Goal: Task Accomplishment & Management: Manage account settings

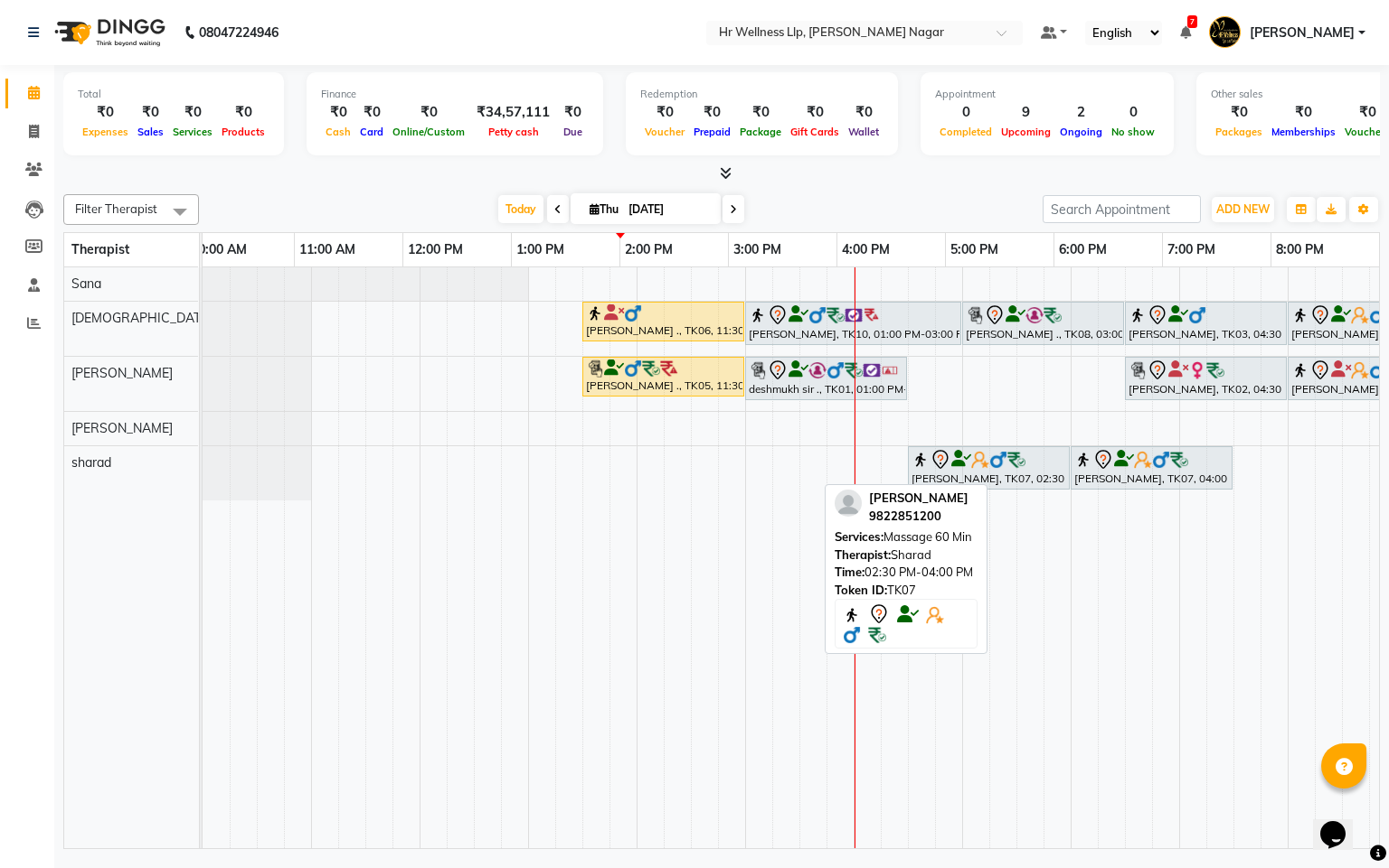
scroll to position [0, 255]
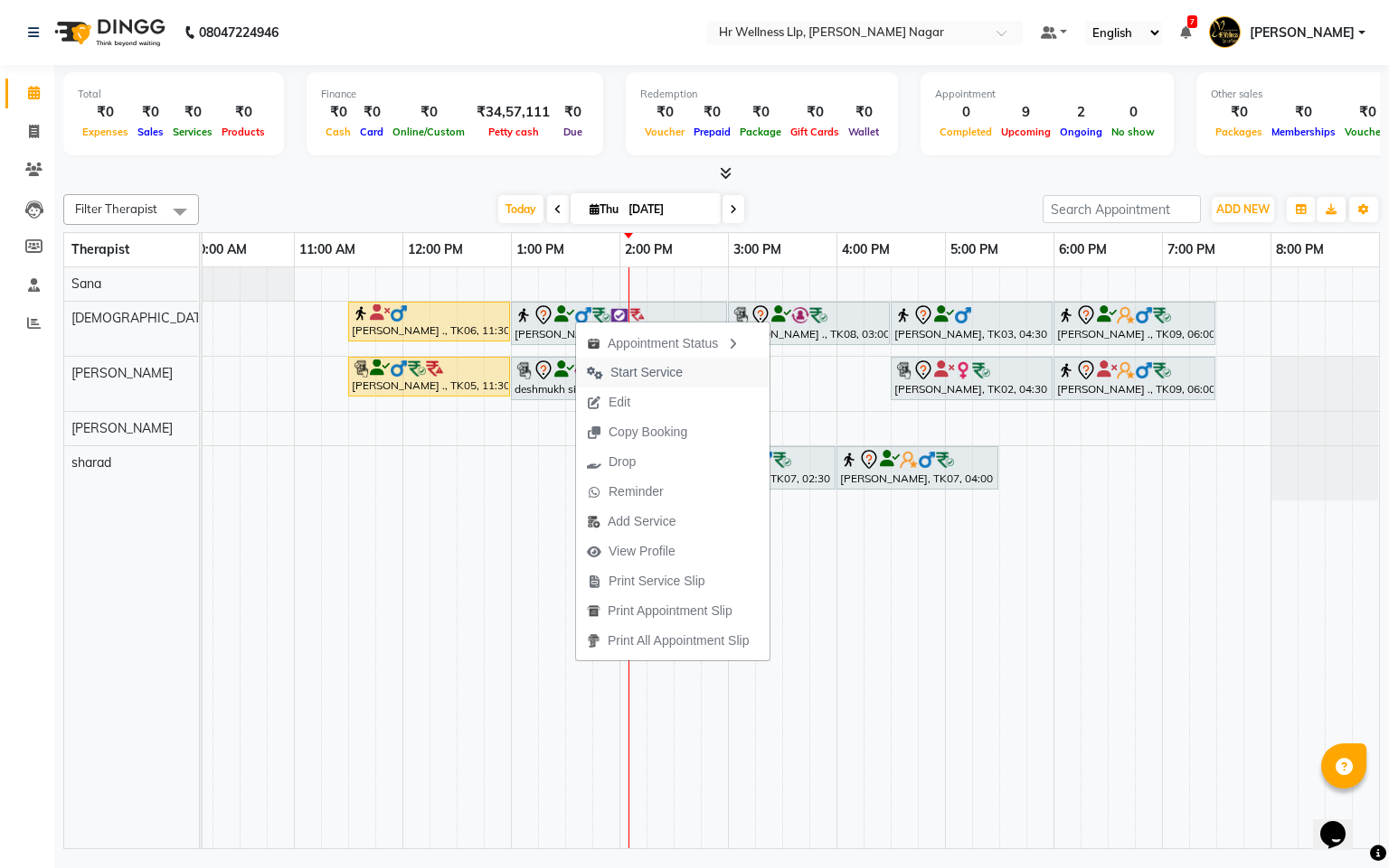
click at [652, 366] on span "Start Service" at bounding box center [646, 373] width 72 height 19
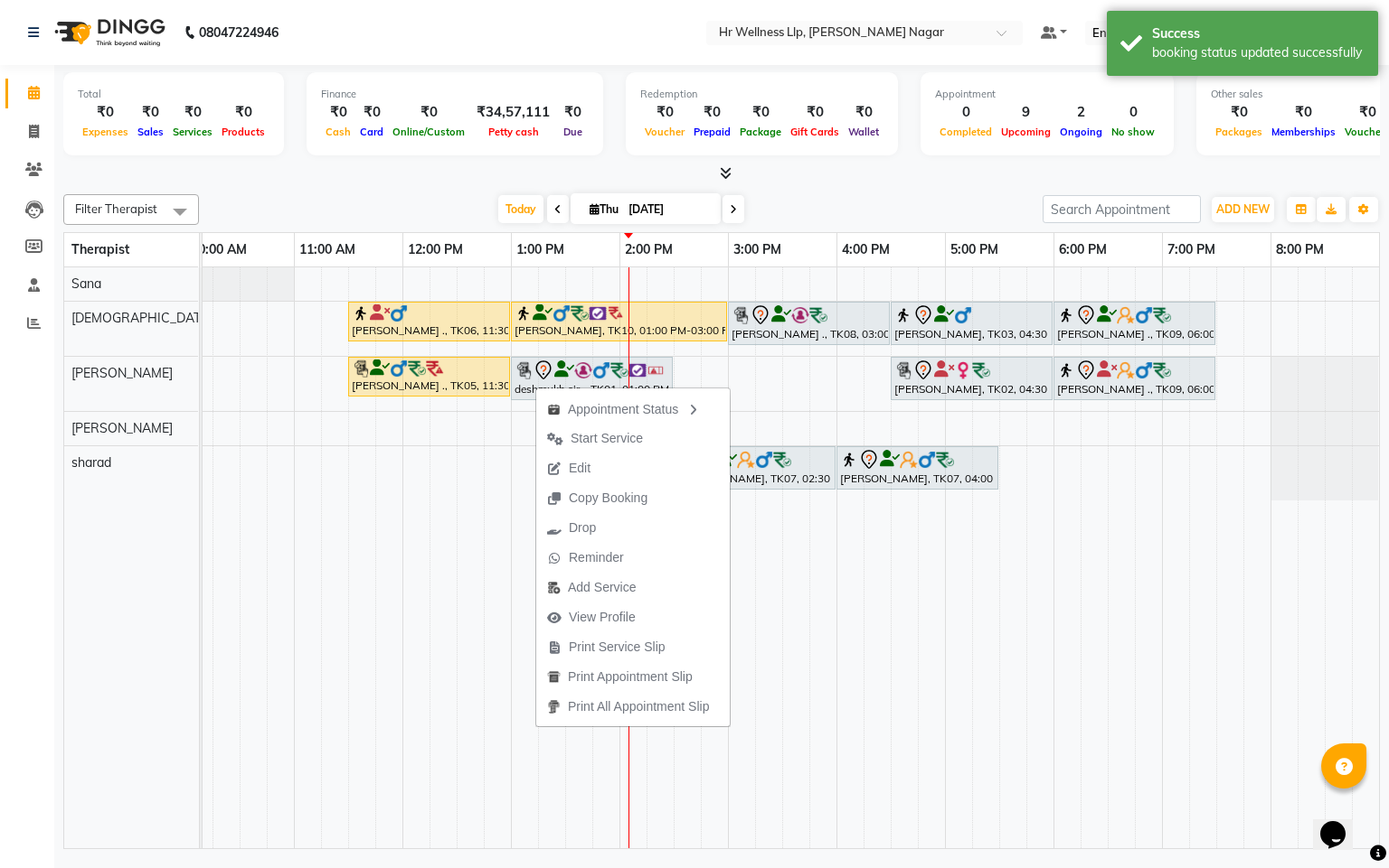
drag, startPoint x: 632, startPoint y: 437, endPoint x: 472, endPoint y: 377, distance: 170.9
click at [629, 437] on span "Start Service" at bounding box center [606, 439] width 72 height 19
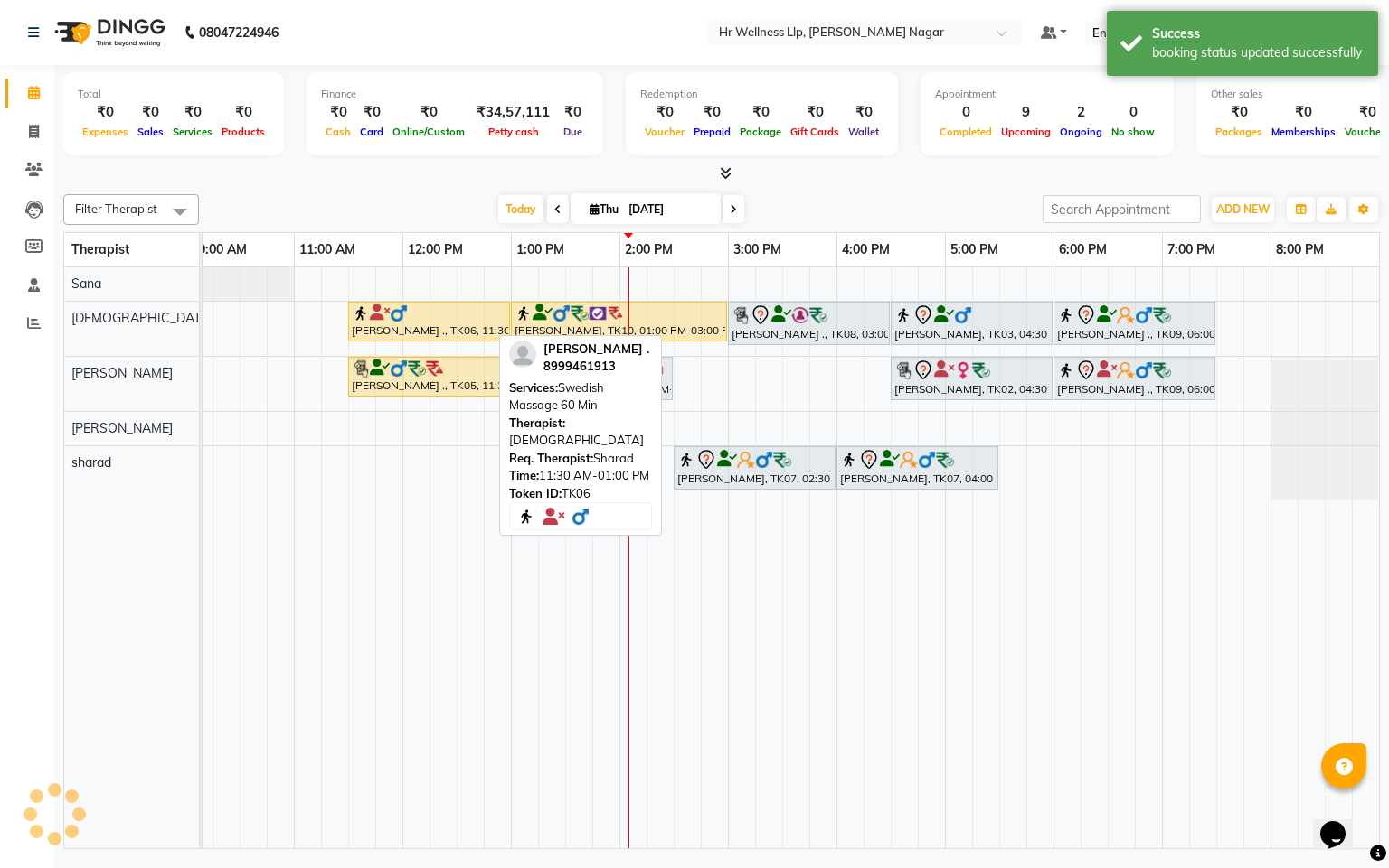
click at [389, 320] on img at bounding box center [398, 313] width 18 height 18
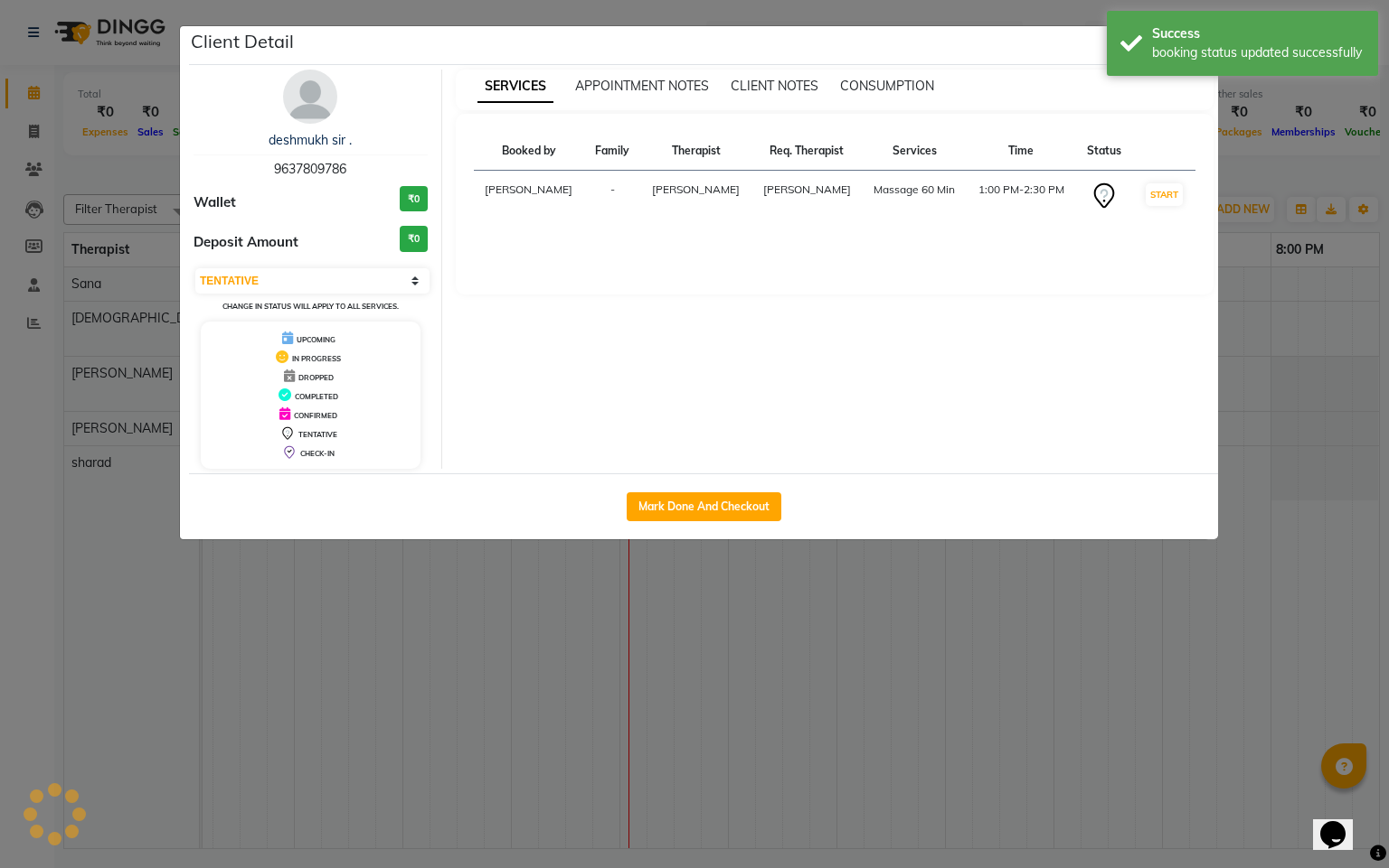
select select "1"
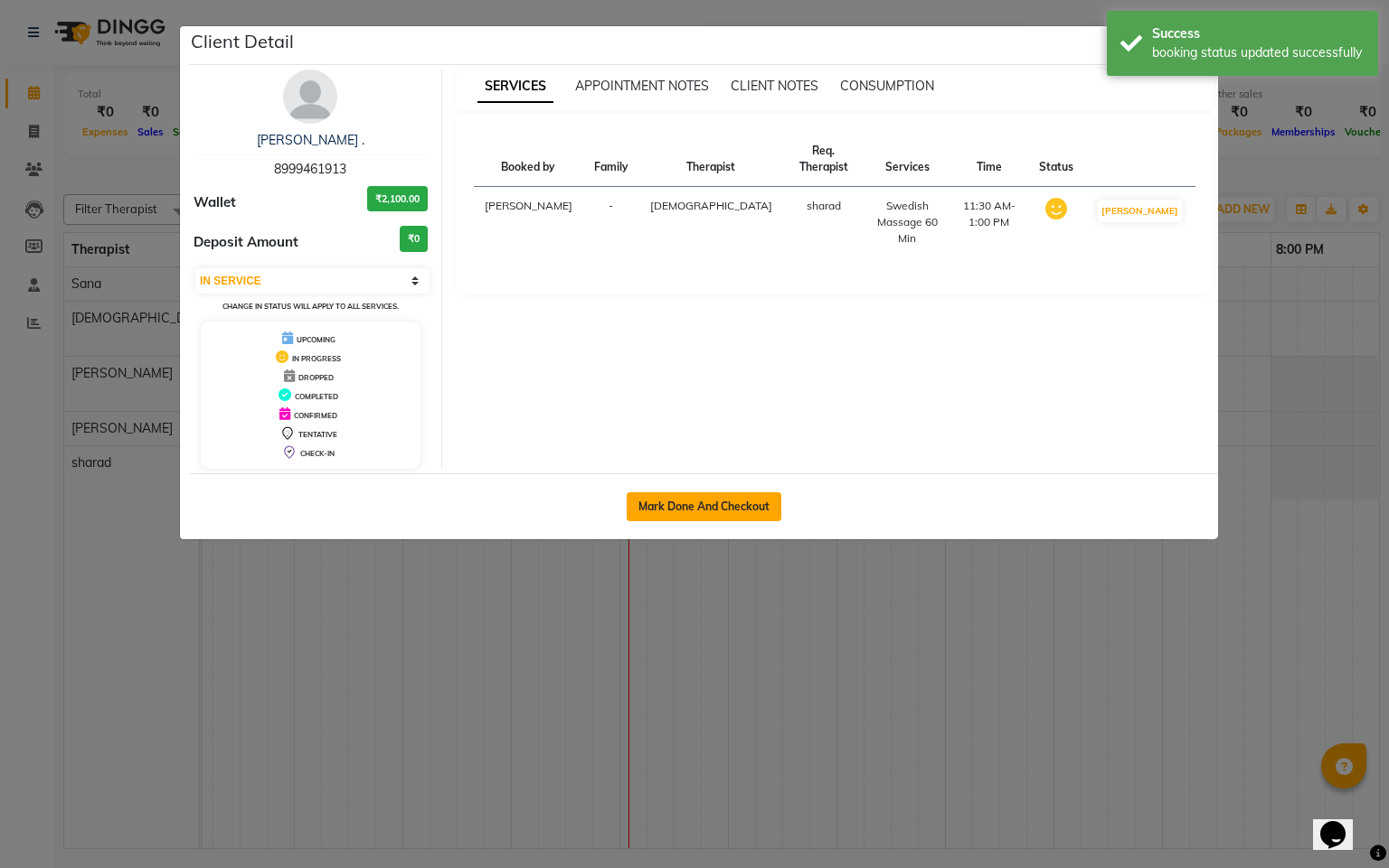
click at [635, 502] on button "Mark Done And Checkout" at bounding box center [704, 507] width 154 height 29
select select "service"
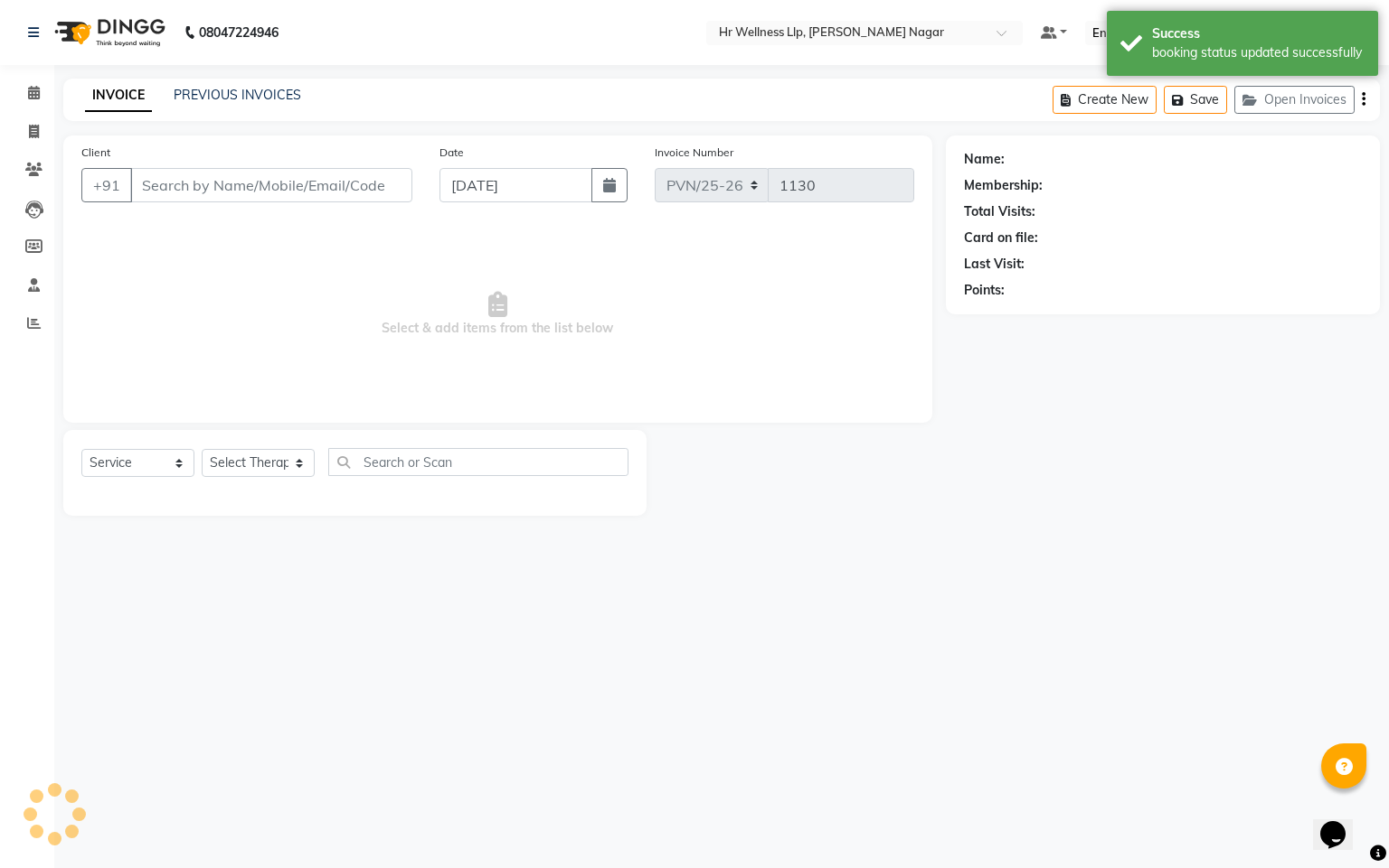
type input "8999461913"
select select "19732"
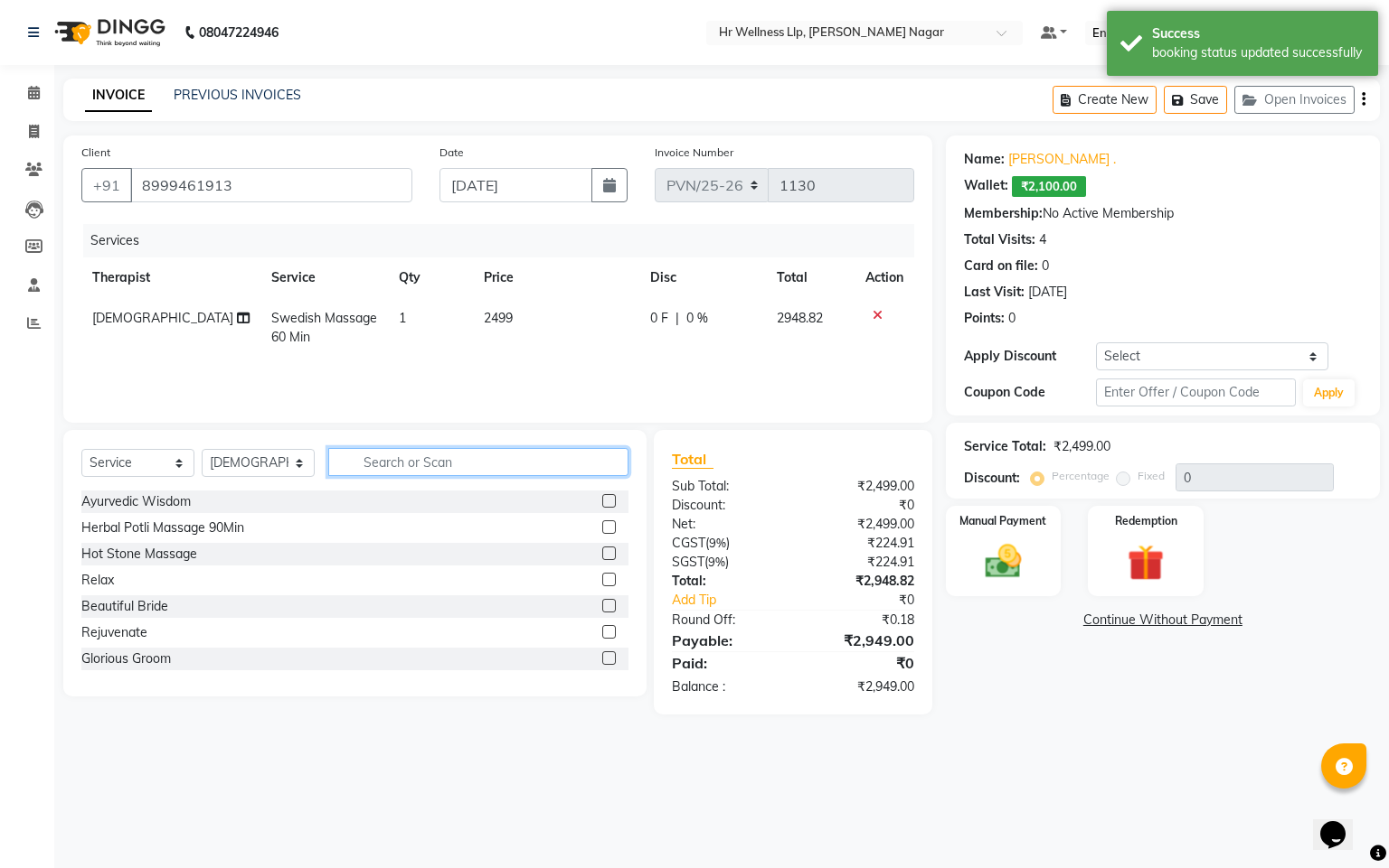
click at [380, 452] on input "text" at bounding box center [477, 462] width 300 height 28
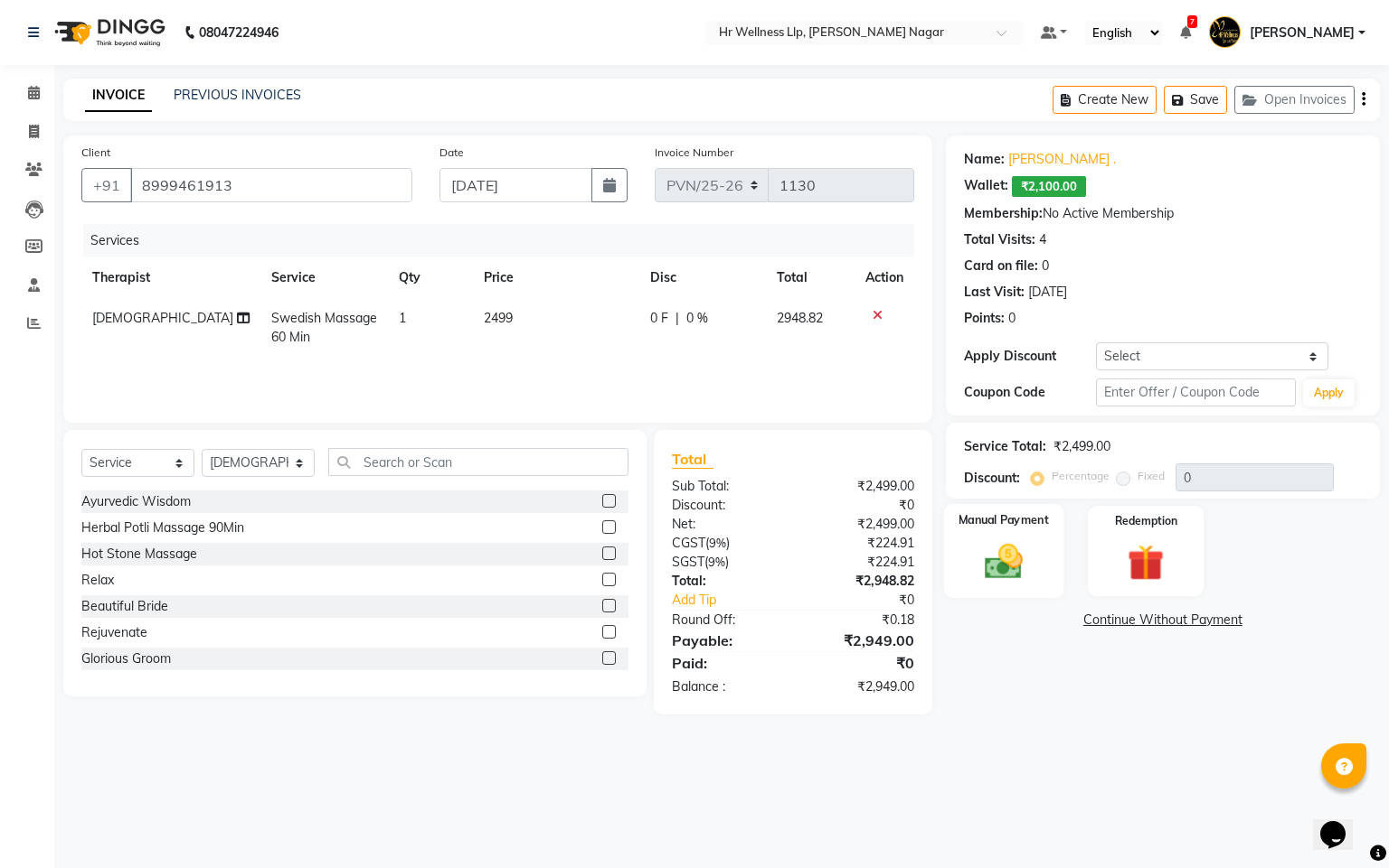
click at [1007, 564] on img at bounding box center [1003, 561] width 61 height 43
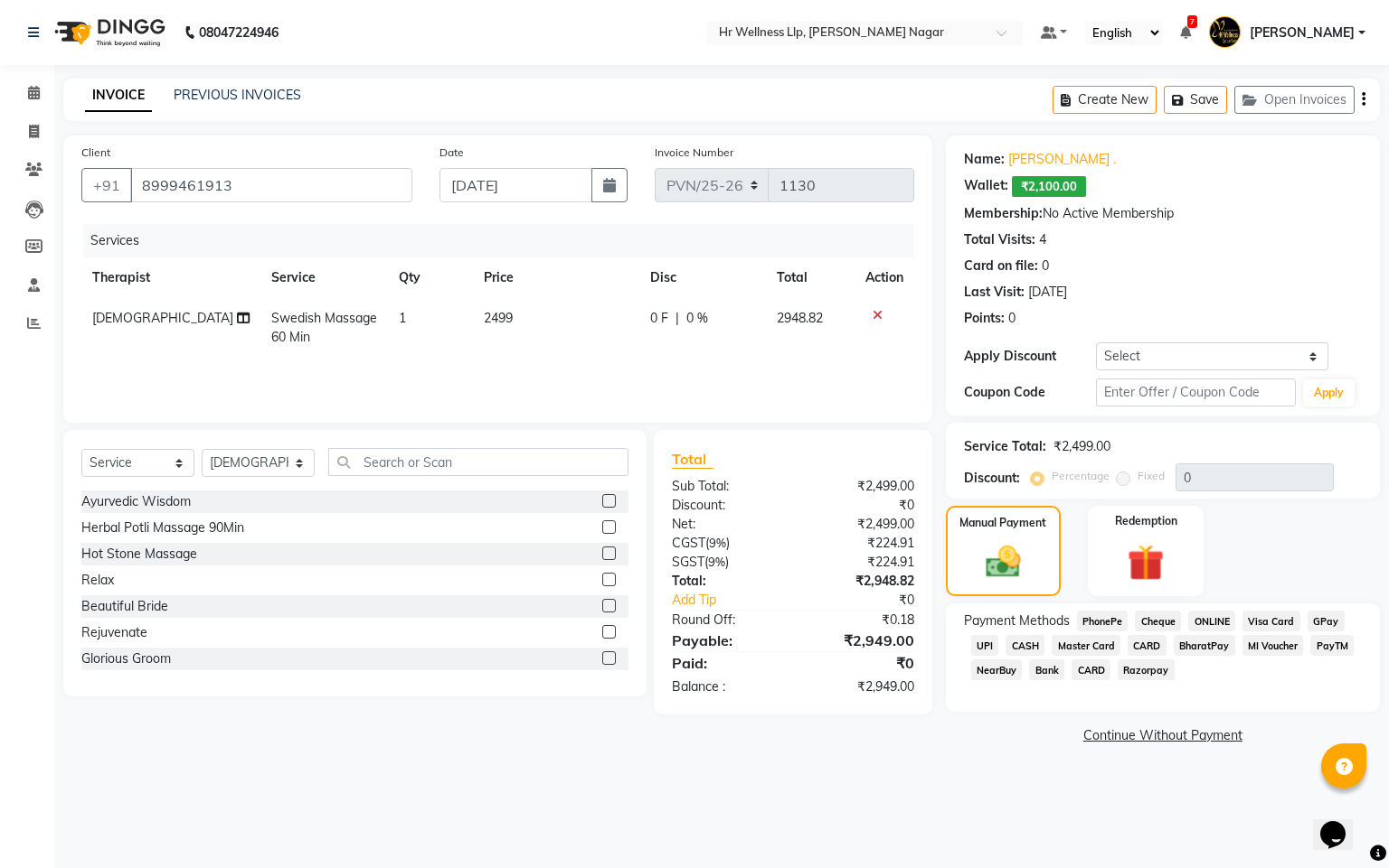
click at [1201, 624] on span "ONLINE" at bounding box center [1211, 622] width 47 height 21
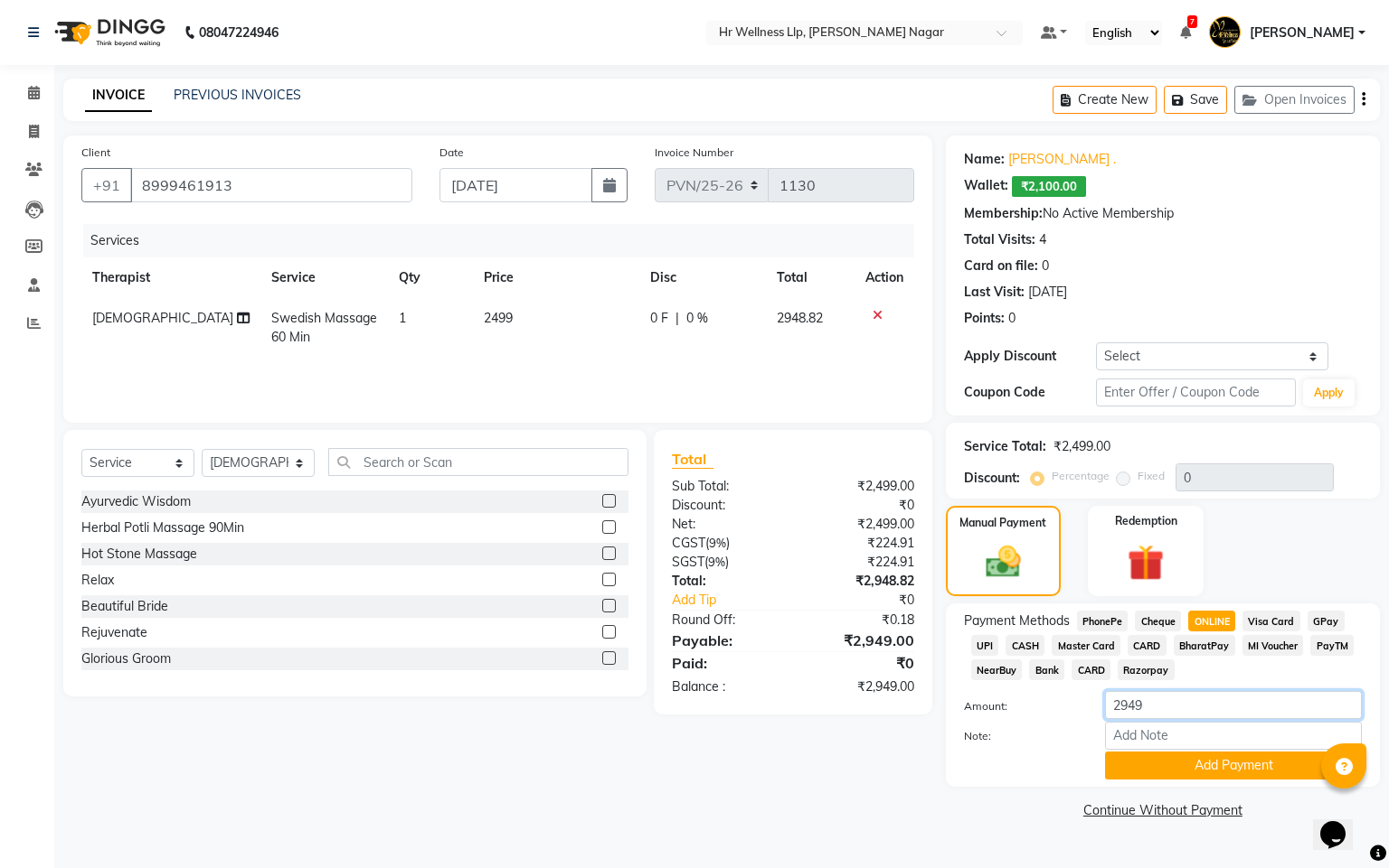
click at [1167, 720] on input "2949" at bounding box center [1233, 704] width 257 height 28
click at [1171, 713] on input "2949" at bounding box center [1233, 704] width 257 height 28
type input "2"
type input "1500"
drag, startPoint x: 1232, startPoint y: 733, endPoint x: 1232, endPoint y: 754, distance: 21.0
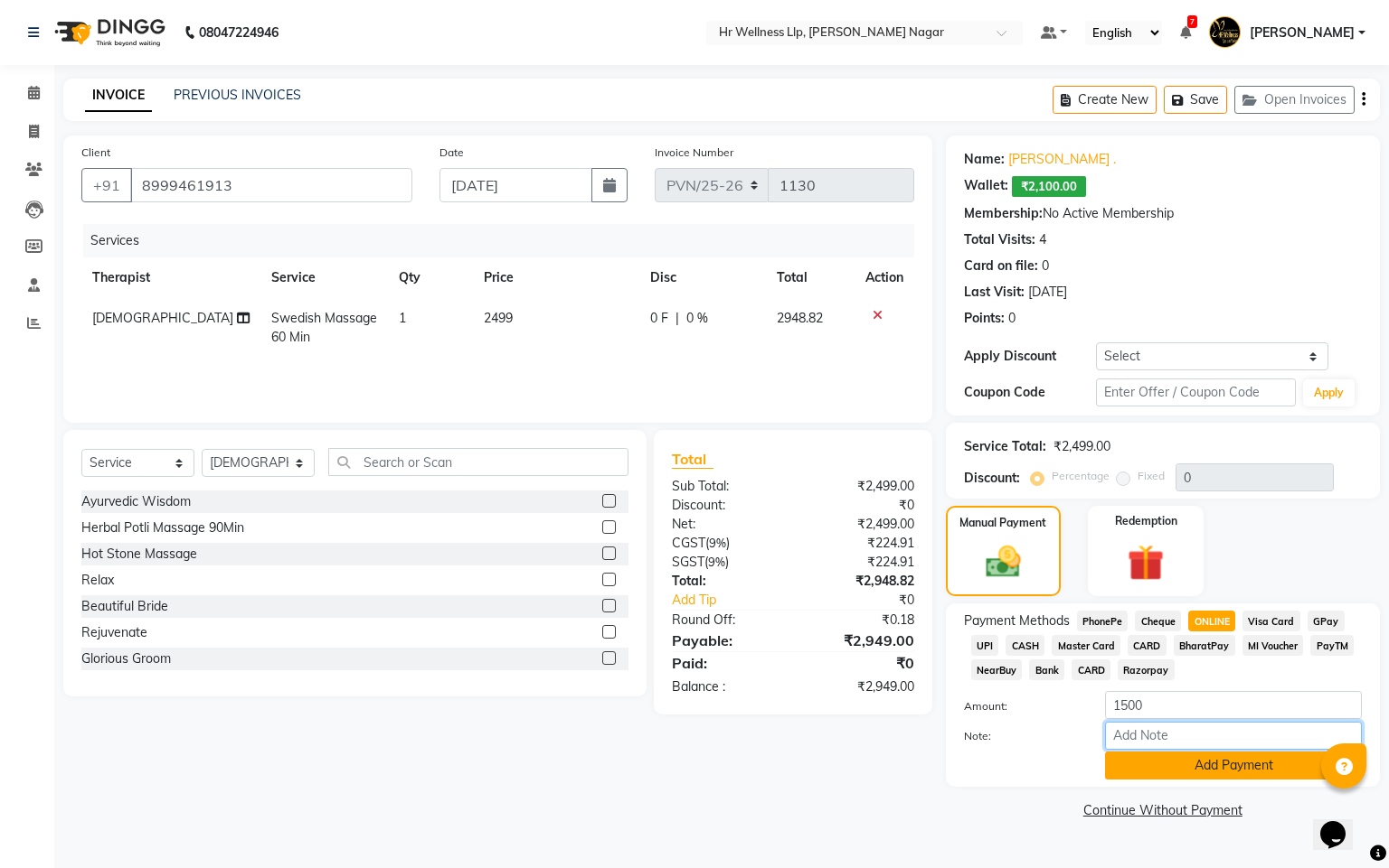
click at [1232, 739] on input "Note:" at bounding box center [1233, 736] width 257 height 28
click at [1229, 765] on button "Add Payment" at bounding box center [1233, 765] width 257 height 28
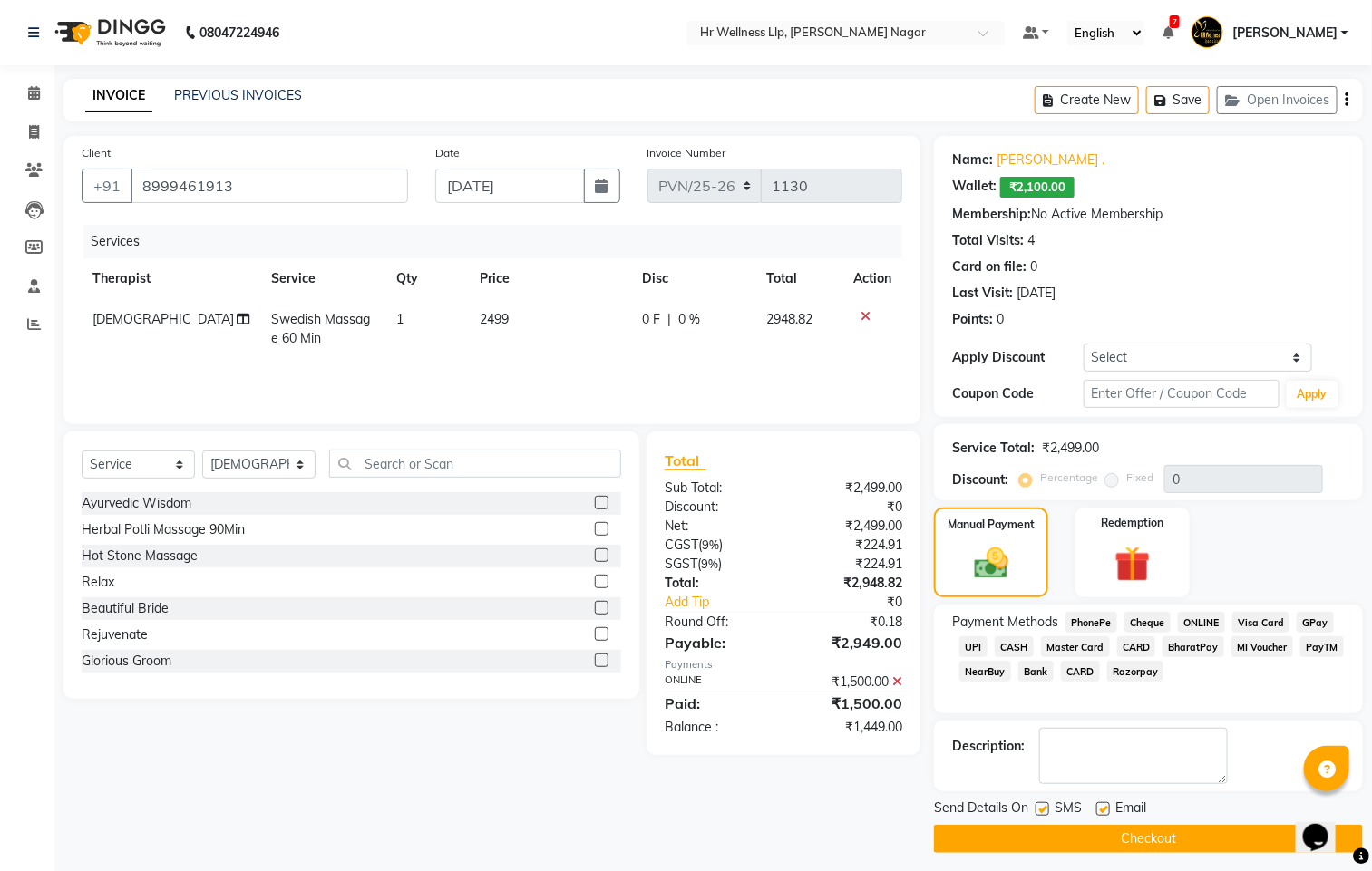
click at [1043, 804] on label at bounding box center [1042, 809] width 13 height 13
click at [1043, 805] on input "checkbox" at bounding box center [1041, 810] width 12 height 12
checkbox input "false"
click at [1103, 809] on label at bounding box center [1103, 809] width 13 height 13
click at [1103, 809] on input "checkbox" at bounding box center [1102, 810] width 12 height 12
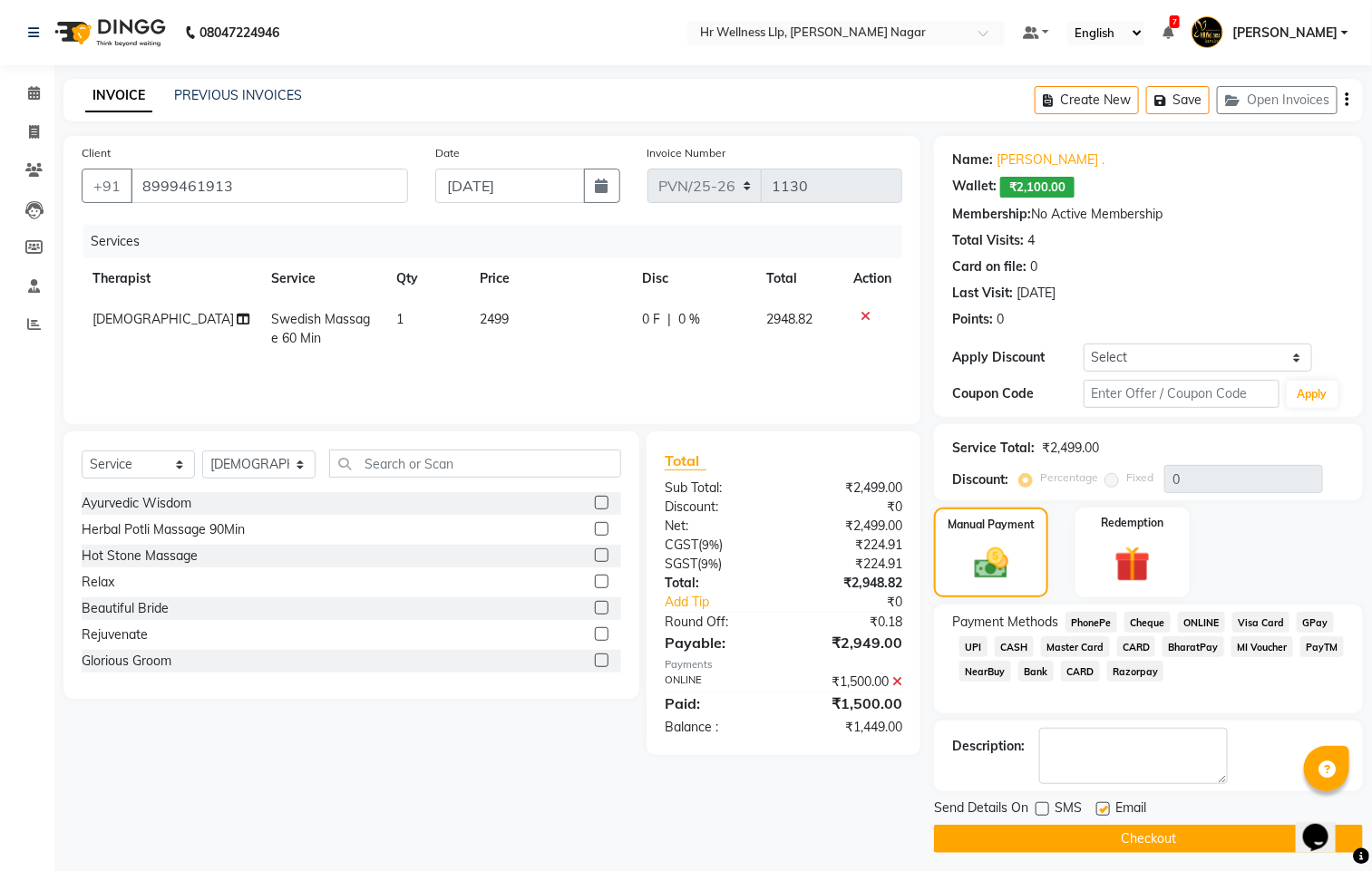
checkbox input "false"
click at [1126, 843] on button "Checkout" at bounding box center [1148, 838] width 429 height 28
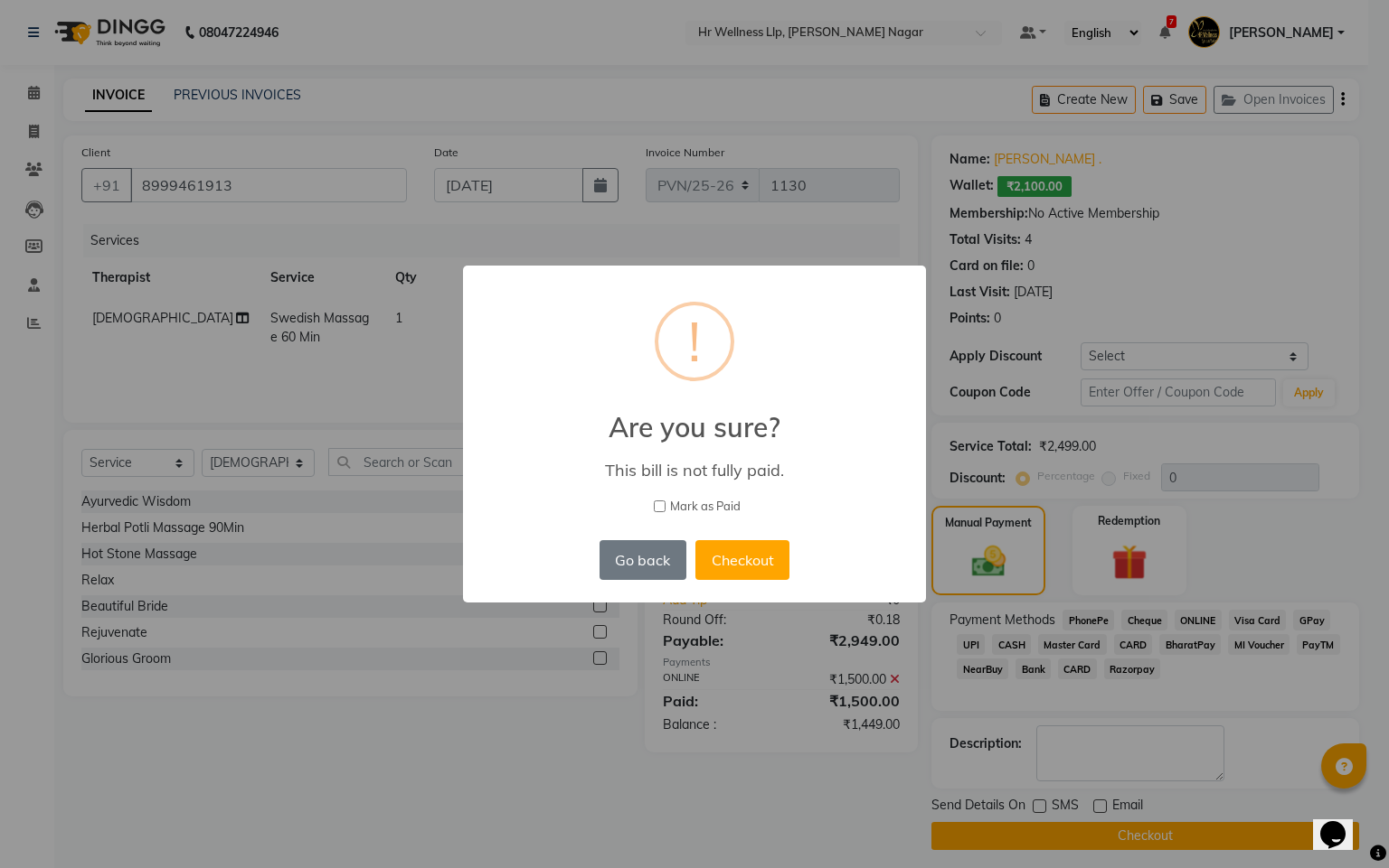
click at [657, 515] on div "× ! Are you sure? This bill is not fully paid. [PERSON_NAME] as Paid Go back No…" at bounding box center [694, 434] width 463 height 337
click at [670, 504] on span "Mark as Paid" at bounding box center [706, 507] width 71 height 18
click at [665, 504] on input "Mark as Paid" at bounding box center [660, 506] width 12 height 11
checkbox input "true"
click at [766, 556] on button "Checkout" at bounding box center [742, 560] width 94 height 39
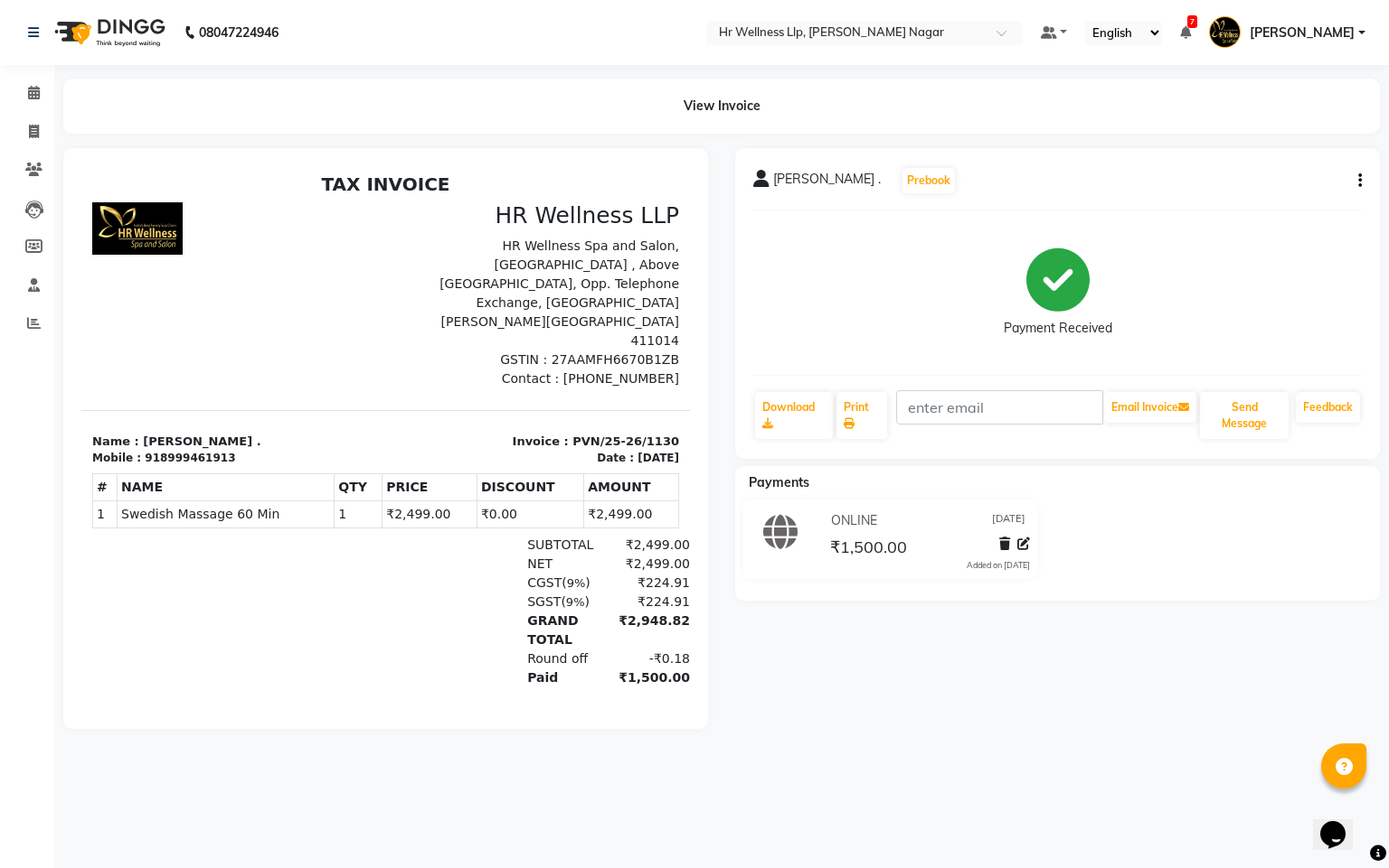
select select "service"
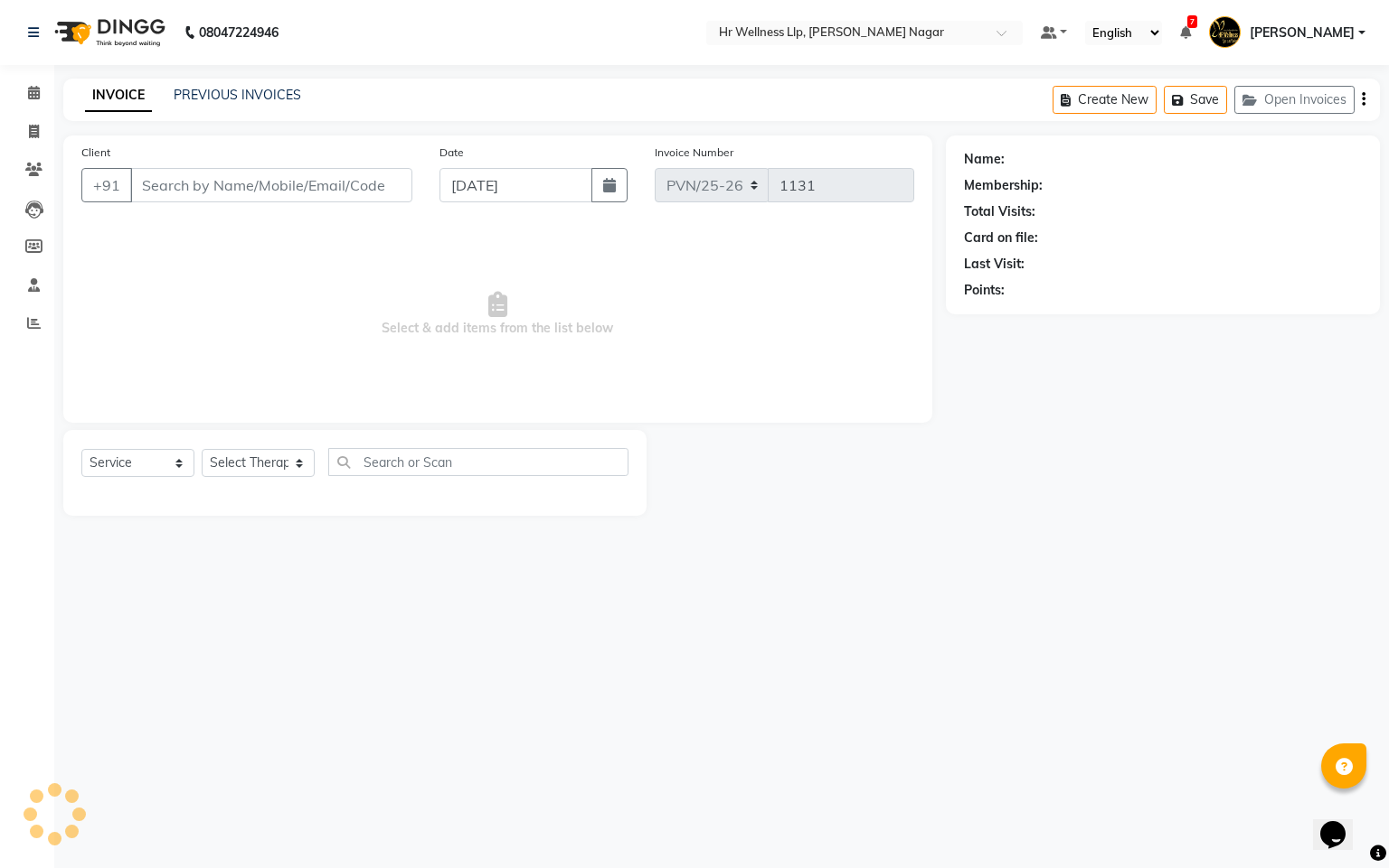
type input "8999461913"
select select "19732"
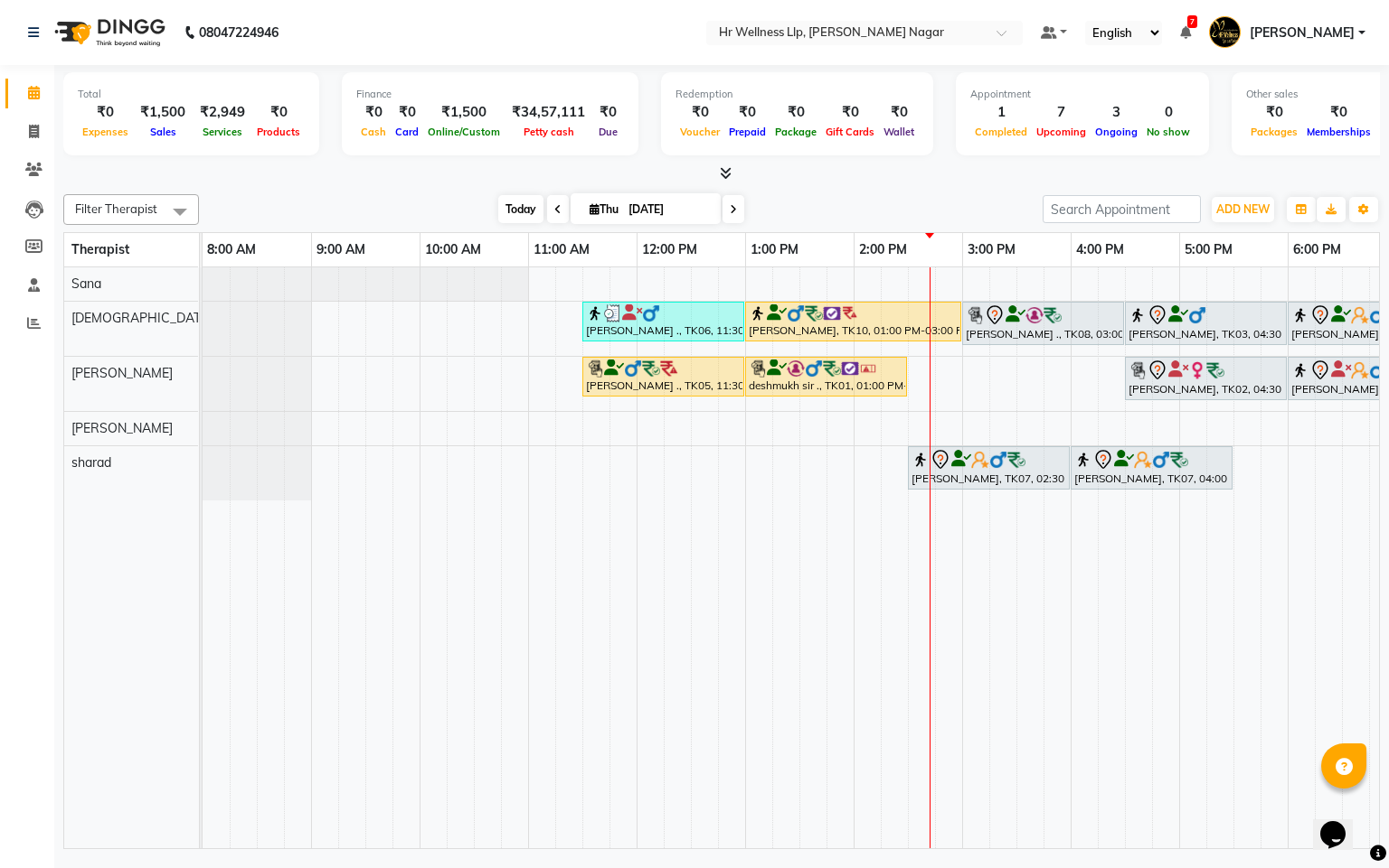
click at [518, 209] on span "Today" at bounding box center [521, 209] width 45 height 28
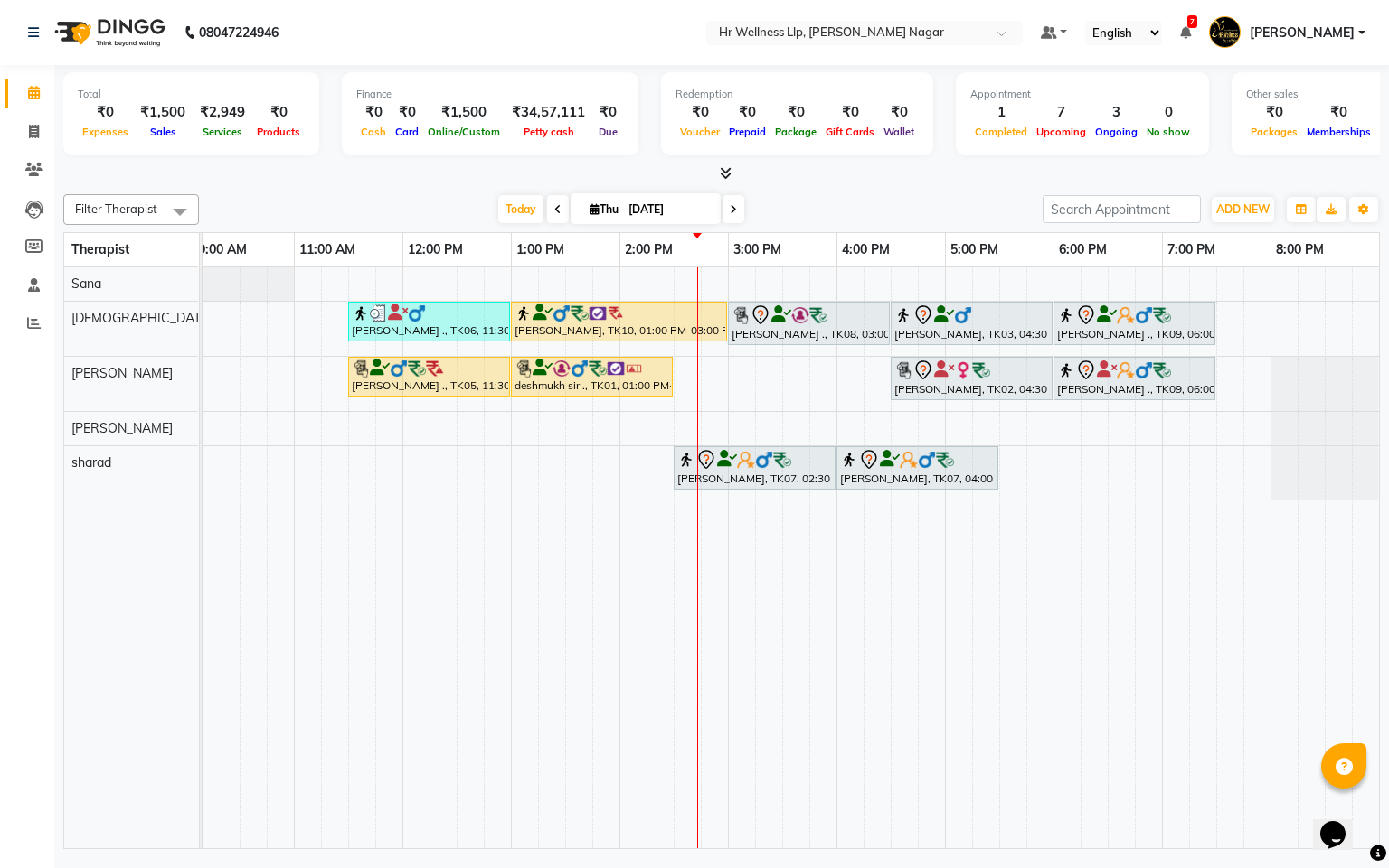
click at [729, 209] on icon at bounding box center [733, 209] width 8 height 11
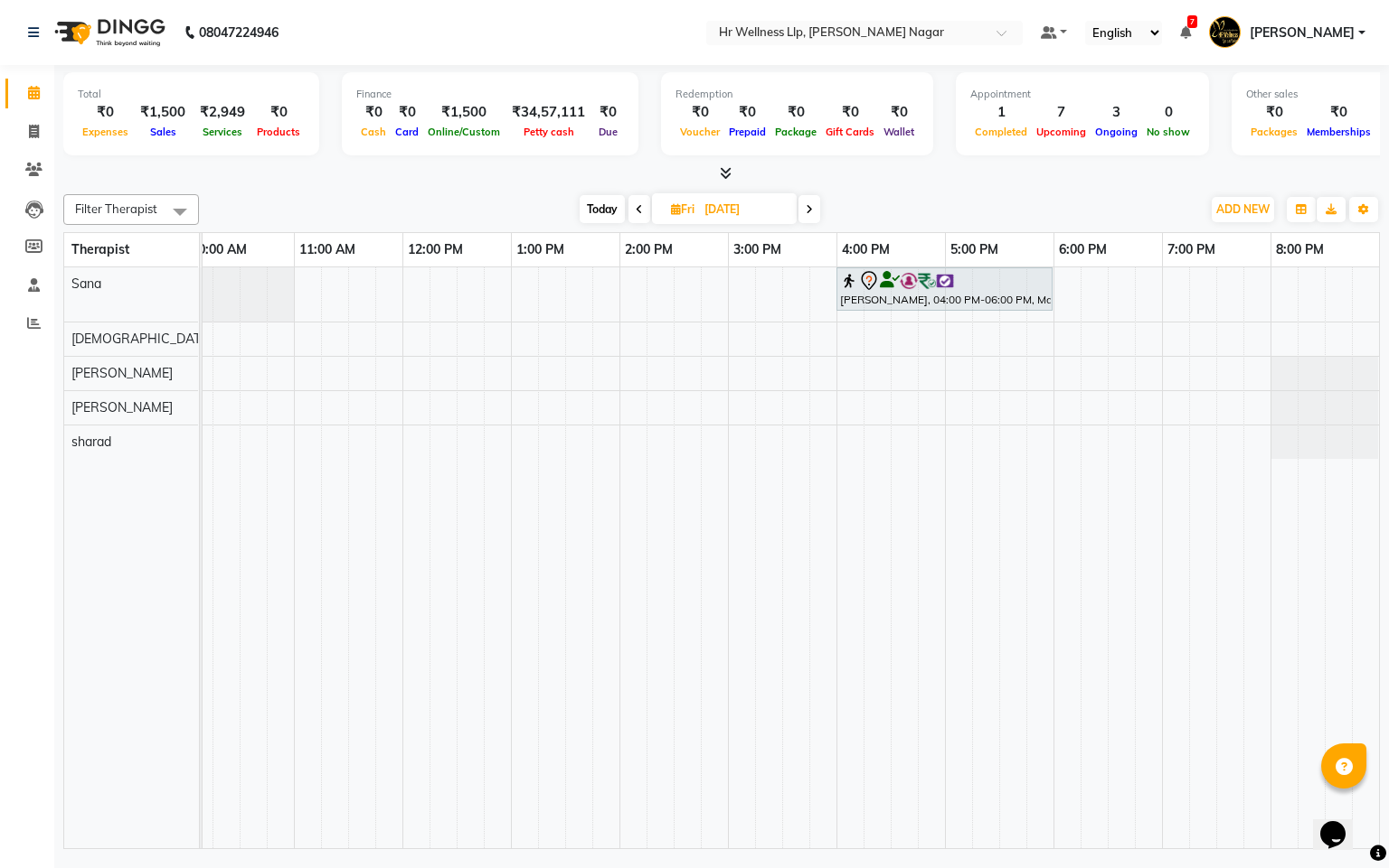
click at [811, 210] on icon at bounding box center [809, 209] width 8 height 11
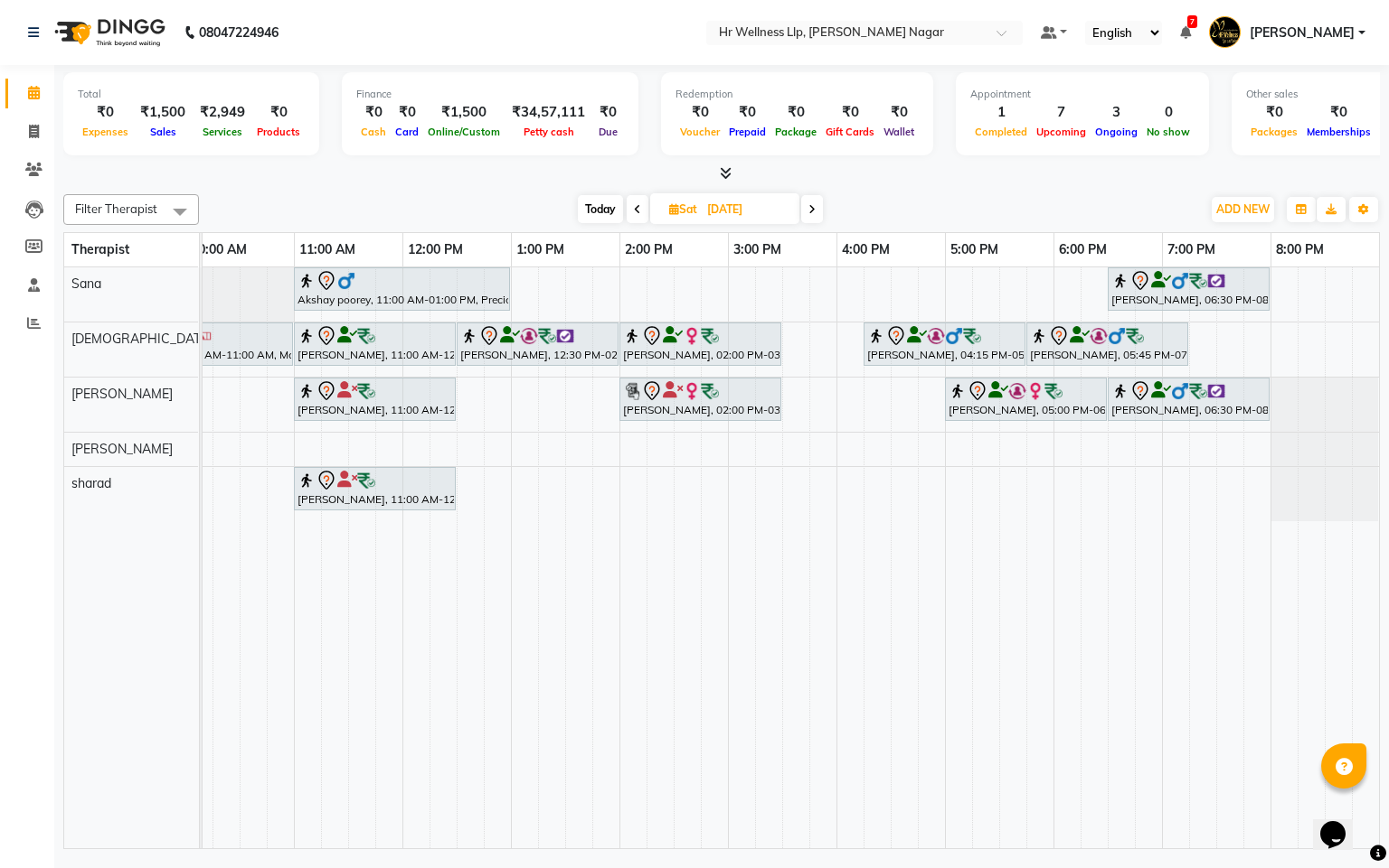
click at [599, 212] on span "Today" at bounding box center [600, 209] width 45 height 28
type input "[DATE]"
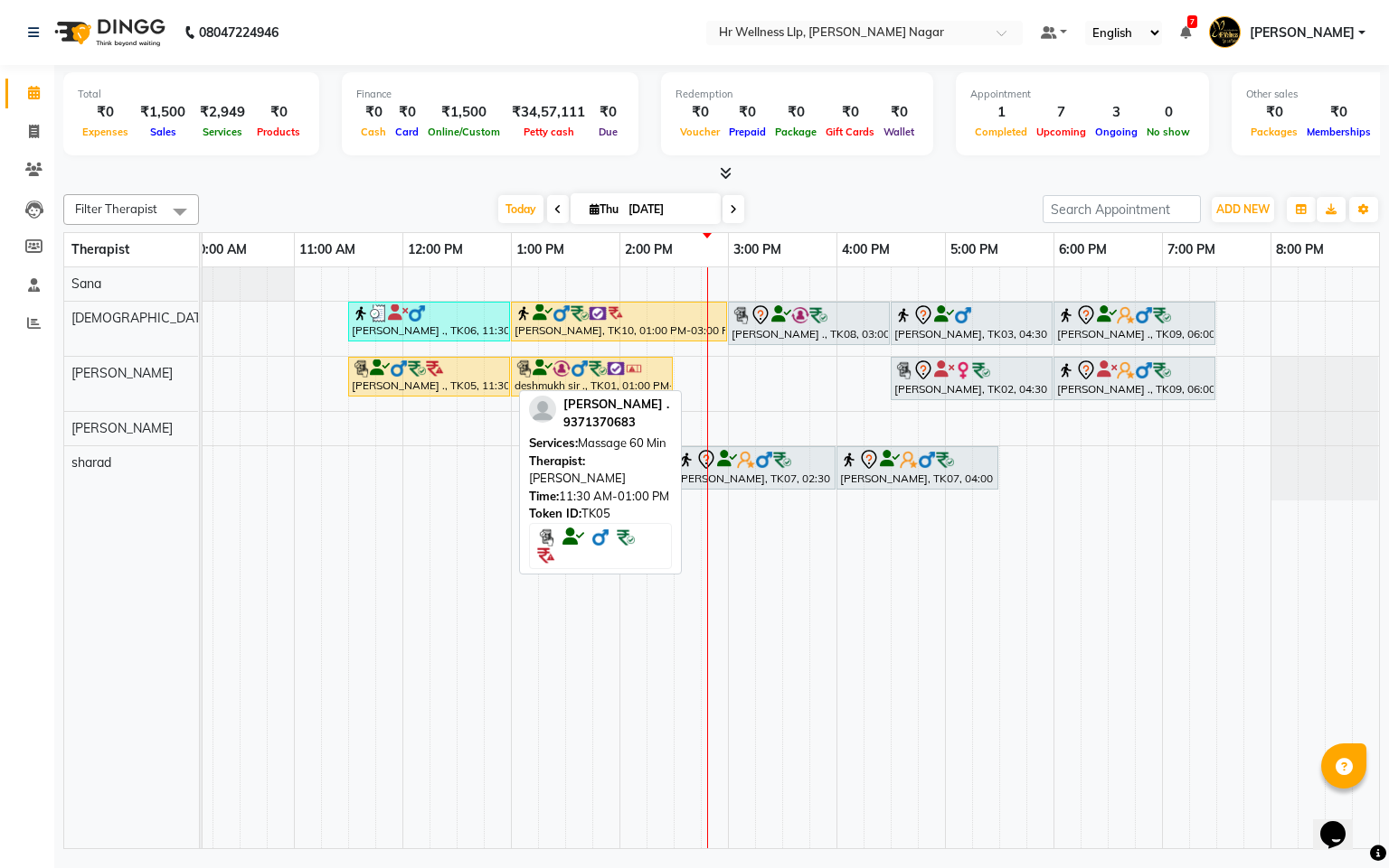
click at [410, 374] on img at bounding box center [416, 368] width 18 height 18
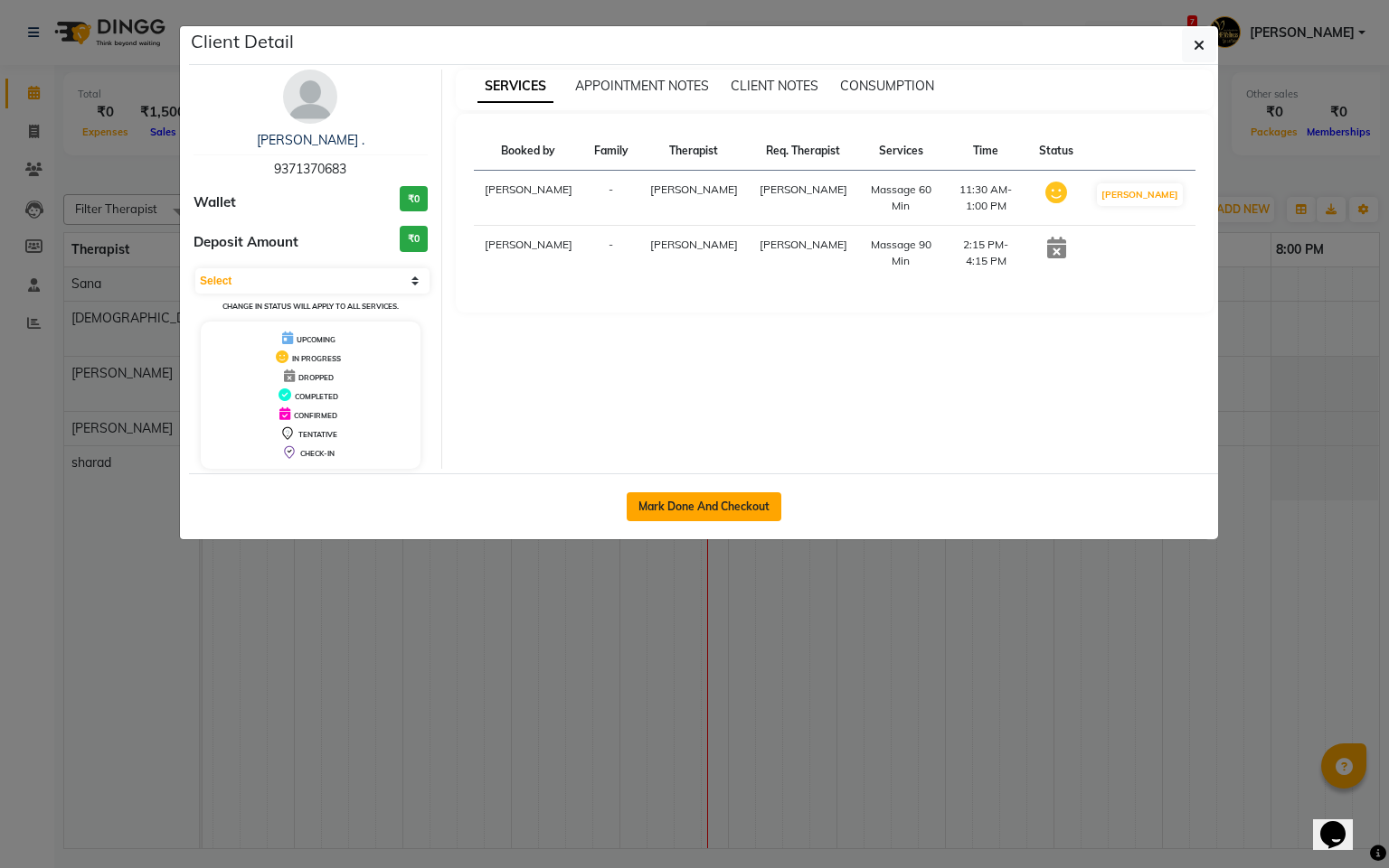
click at [691, 518] on button "Mark Done And Checkout" at bounding box center [704, 507] width 154 height 29
select select "service"
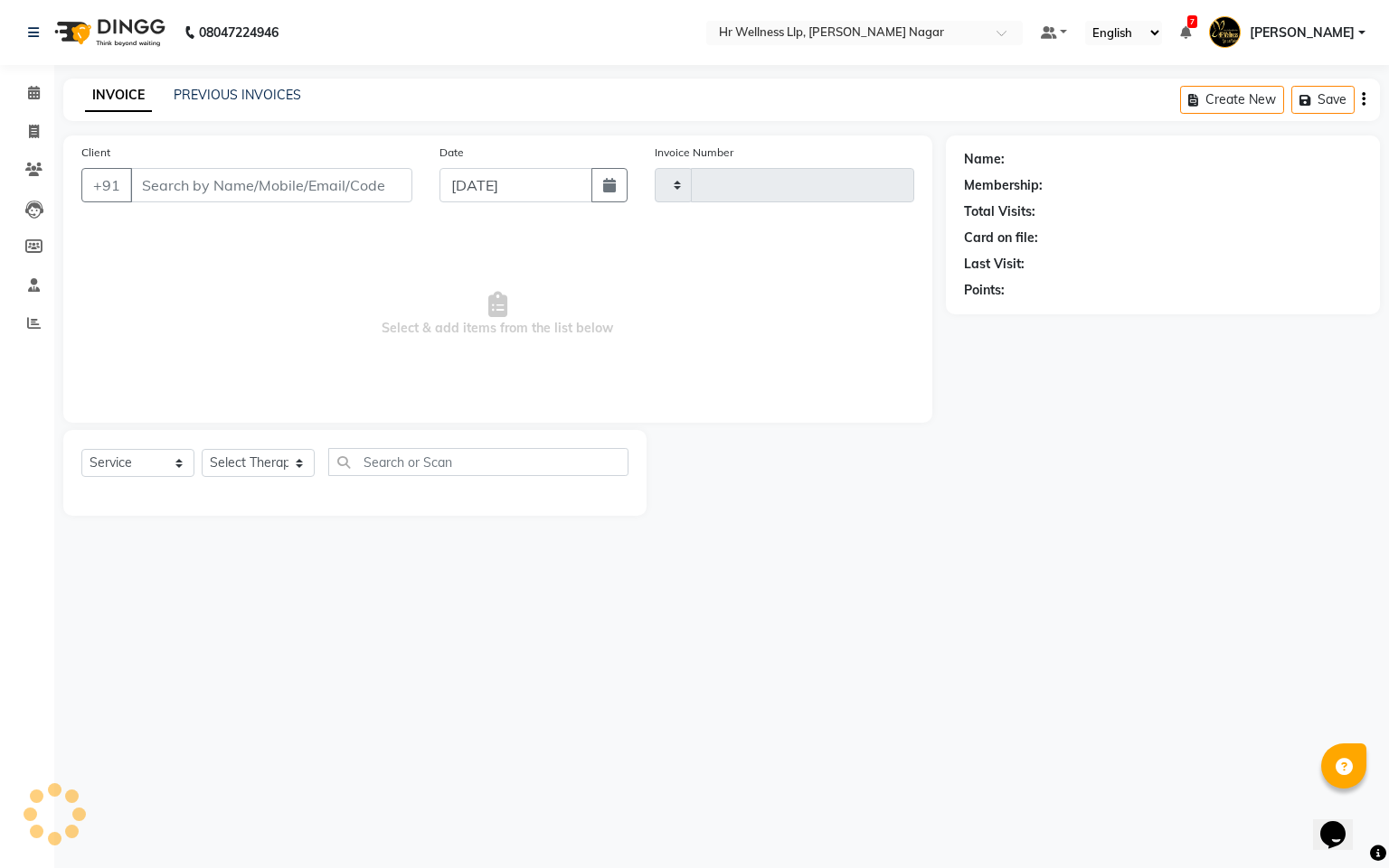
type input "1131"
select select "4289"
type input "9371370683"
select select "50266"
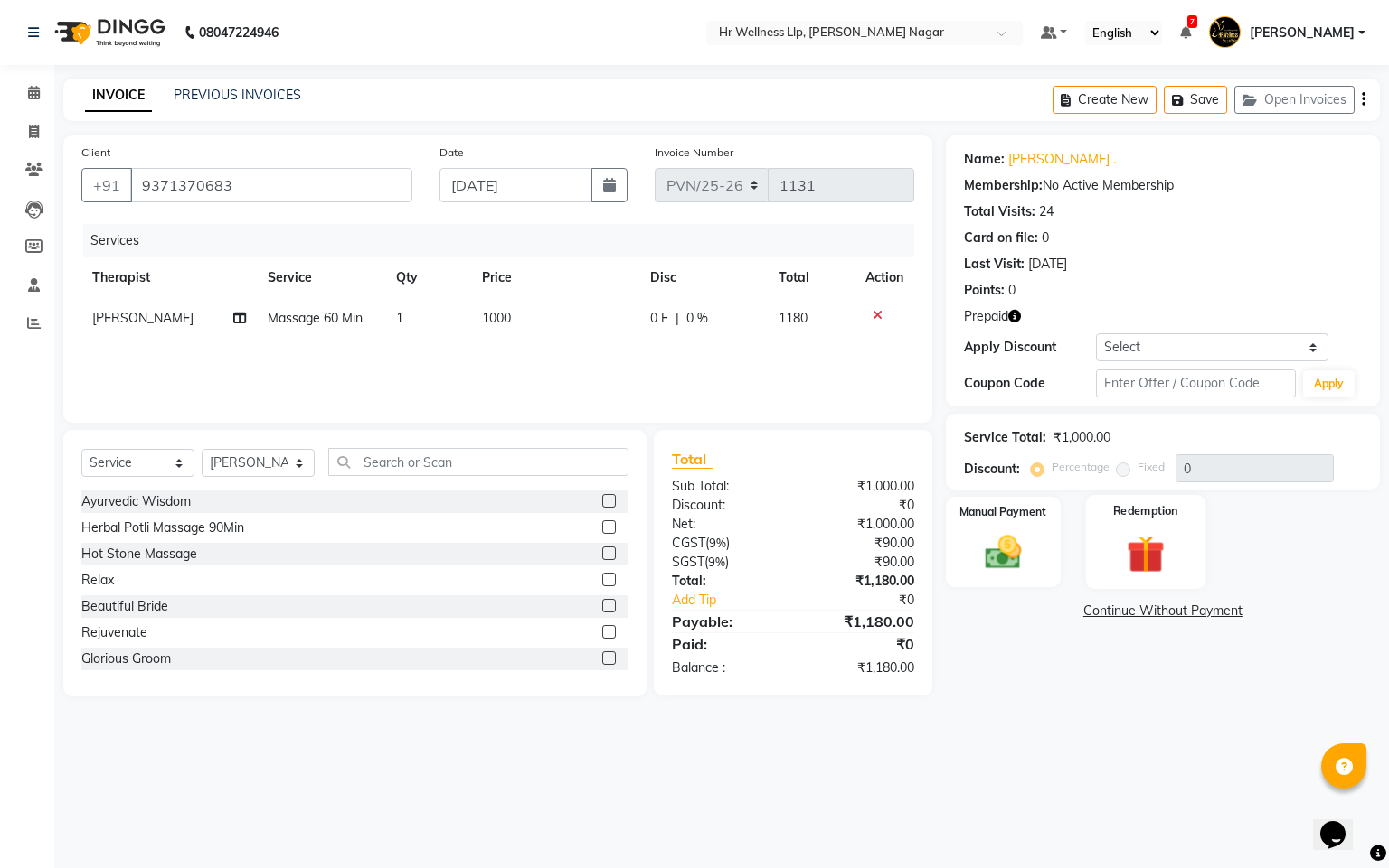
click at [1150, 569] on img at bounding box center [1146, 555] width 61 height 47
click at [1155, 615] on span "Prepaid 1" at bounding box center [1165, 614] width 58 height 21
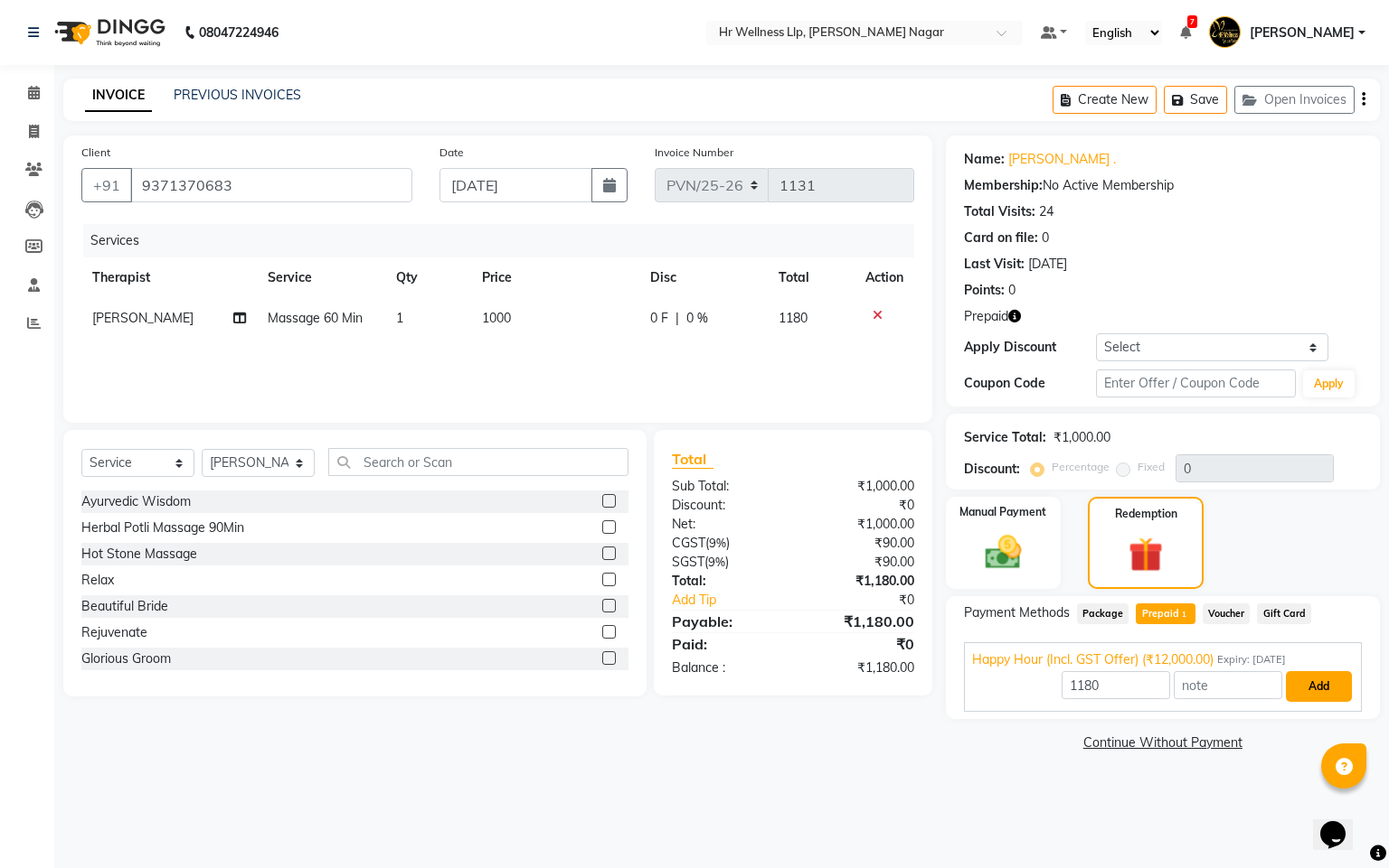
click at [1288, 677] on button "Add" at bounding box center [1318, 687] width 66 height 31
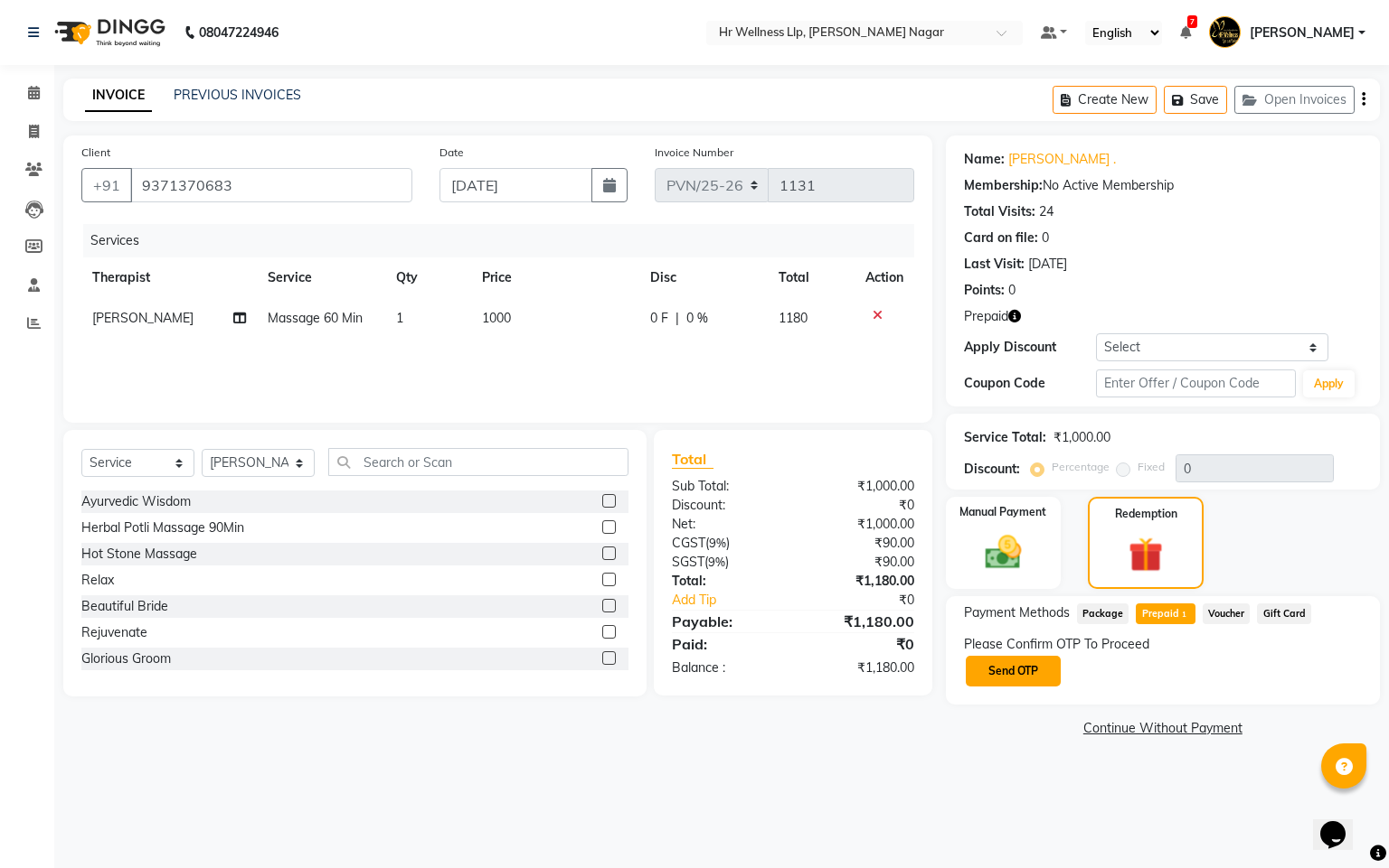
click at [1020, 677] on button "Send OTP" at bounding box center [1012, 672] width 95 height 31
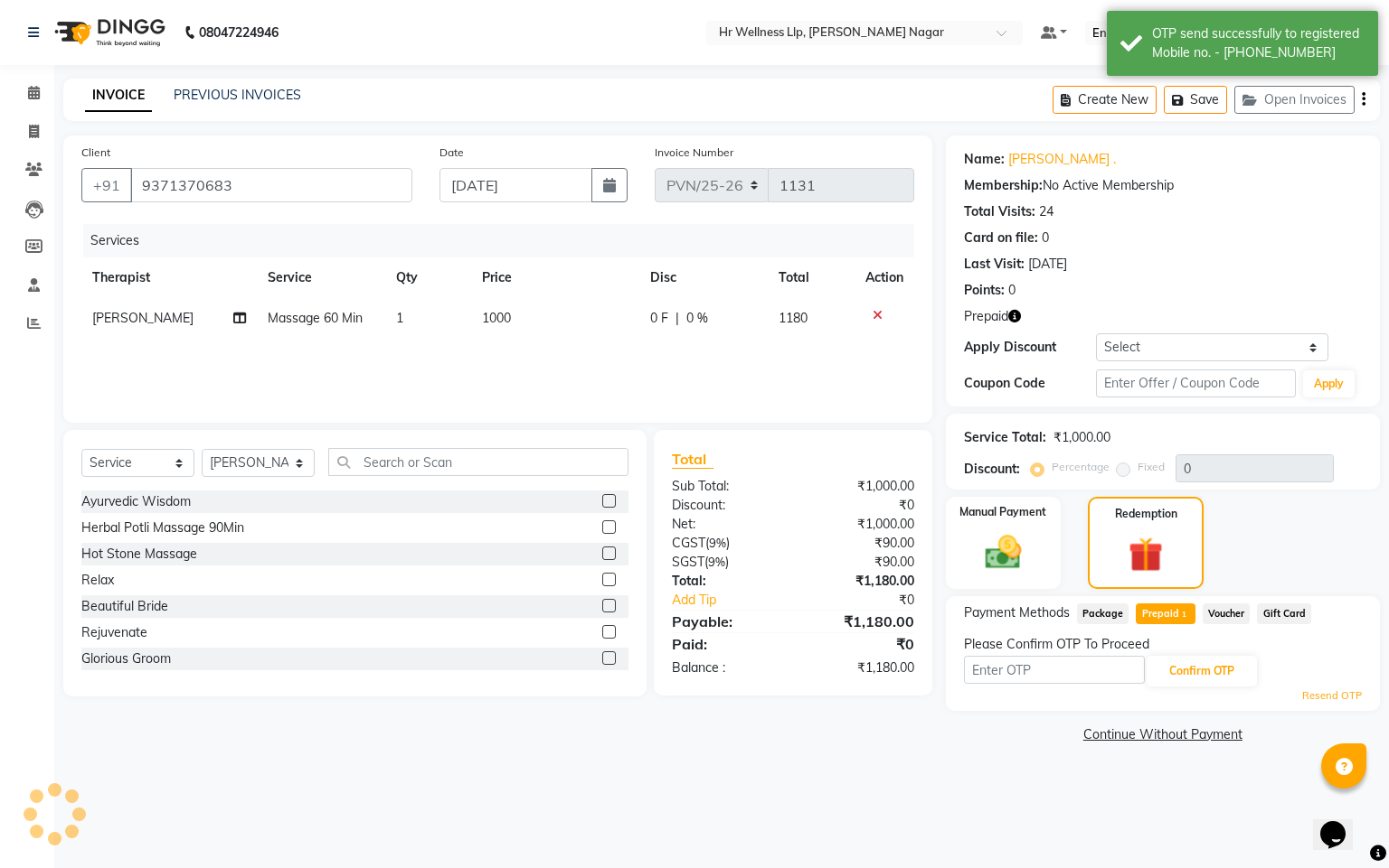
click at [1020, 677] on input "text" at bounding box center [1053, 670] width 181 height 28
type input "8483"
click at [1217, 668] on button "Confirm OTP" at bounding box center [1201, 672] width 110 height 31
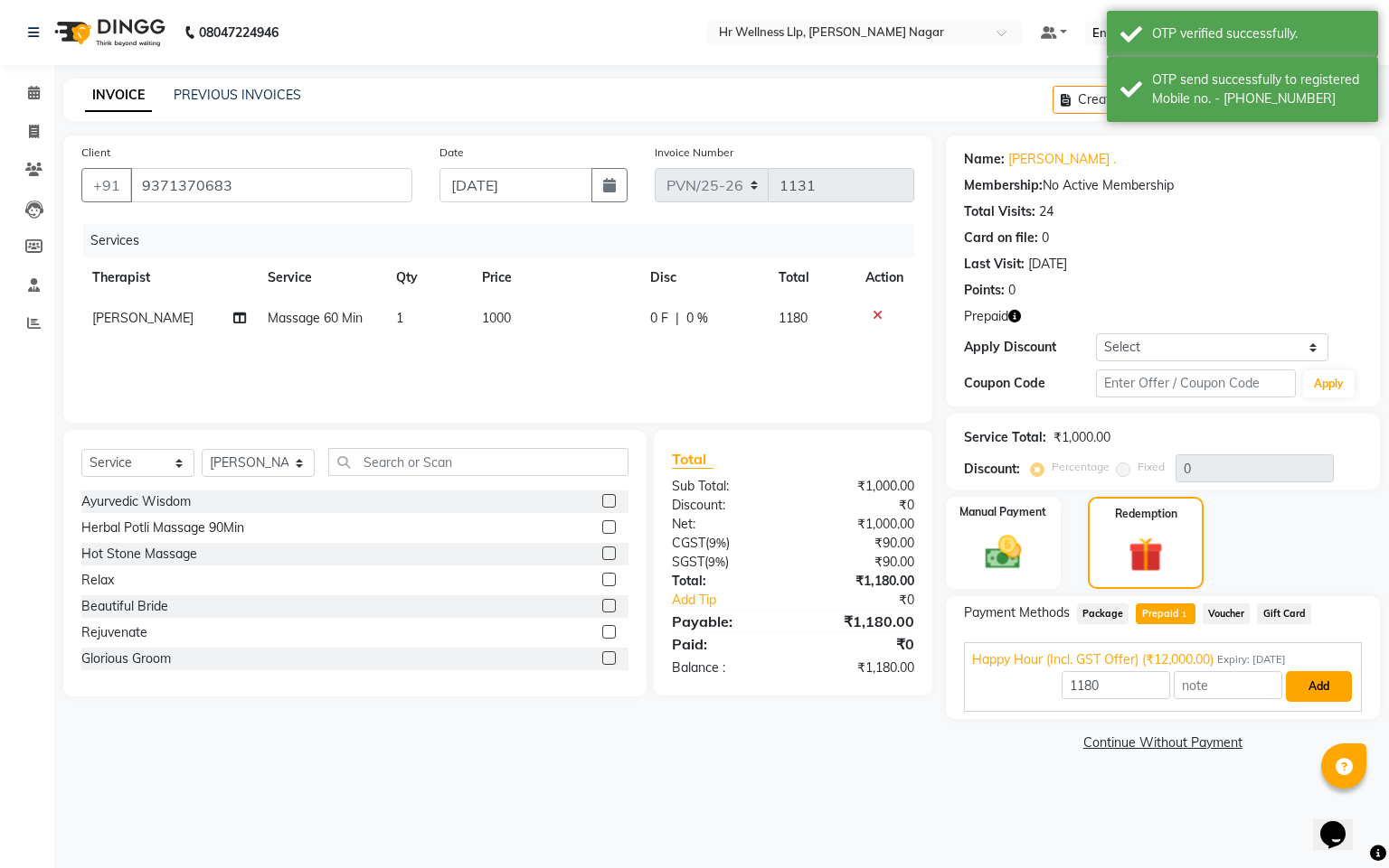
click at [1296, 690] on button "Add" at bounding box center [1318, 687] width 66 height 31
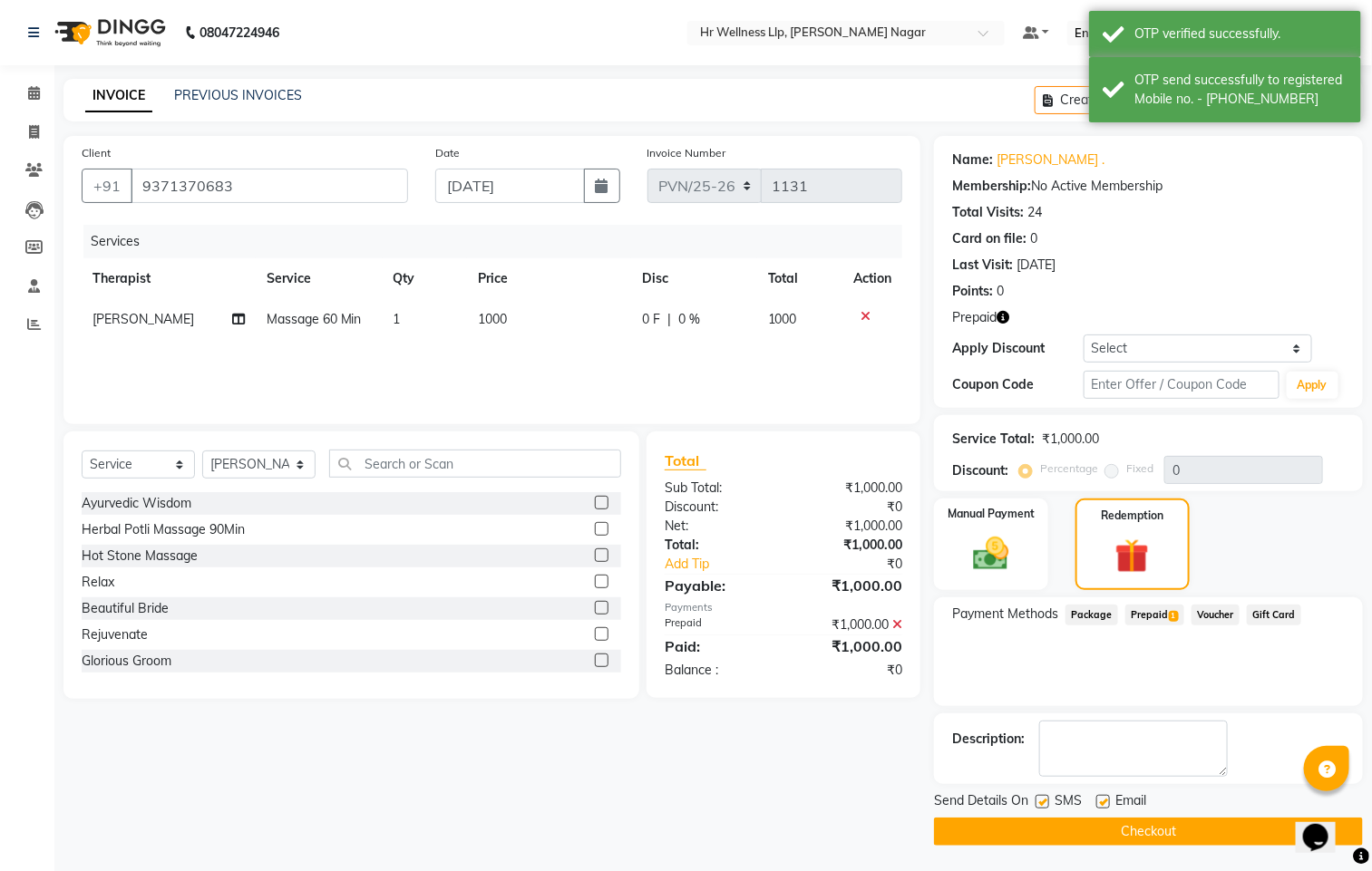
drag, startPoint x: 1042, startPoint y: 805, endPoint x: 1085, endPoint y: 806, distance: 43.0
click at [1044, 806] on label at bounding box center [1042, 802] width 13 height 13
click at [1044, 806] on input "checkbox" at bounding box center [1041, 803] width 12 height 12
checkbox input "false"
click at [1099, 797] on label at bounding box center [1103, 802] width 13 height 13
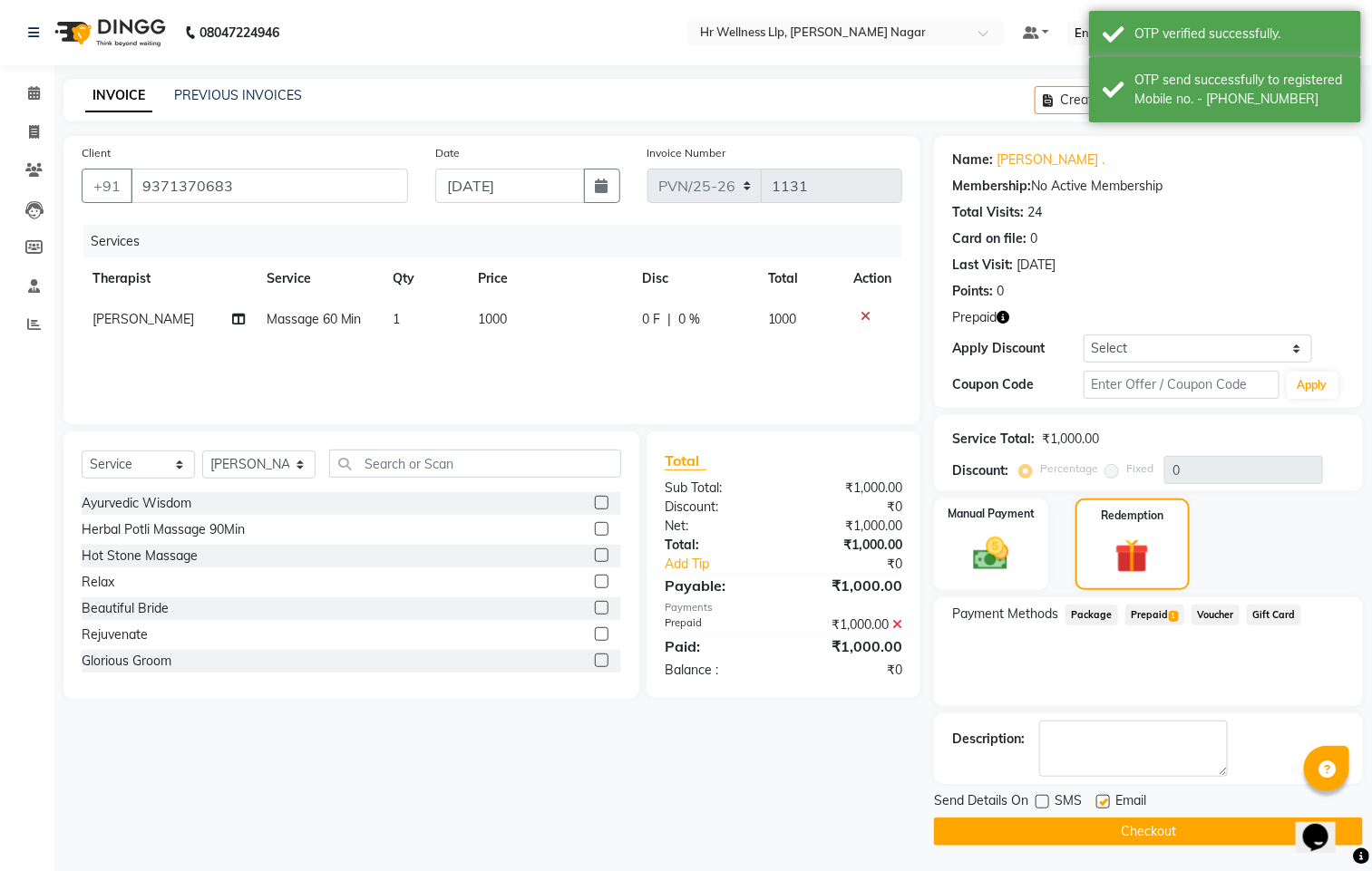
click at [1099, 797] on input "checkbox" at bounding box center [1102, 803] width 12 height 12
checkbox input "false"
click at [1088, 820] on button "Checkout" at bounding box center [1148, 832] width 429 height 28
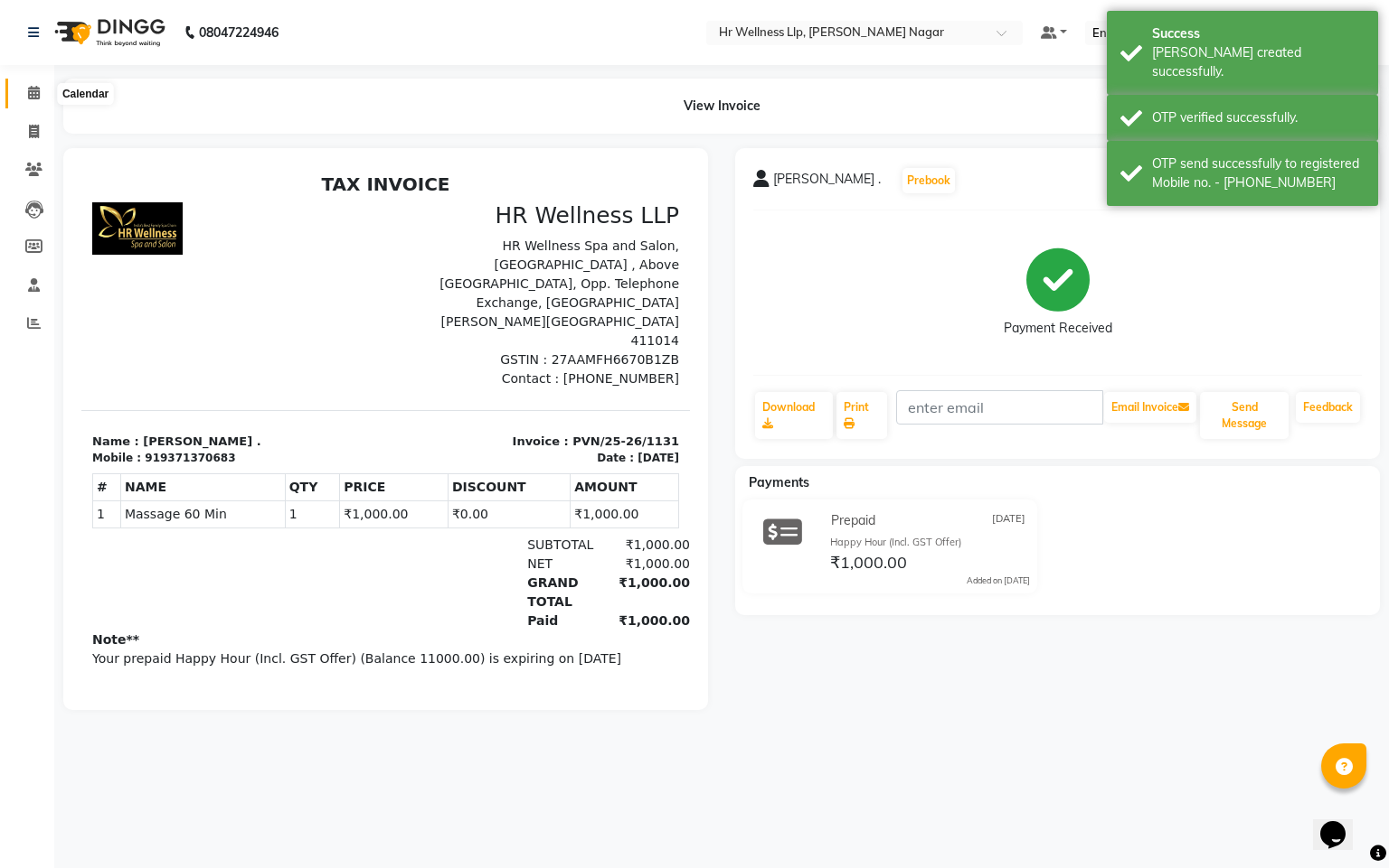
click at [34, 83] on span at bounding box center [34, 94] width 32 height 21
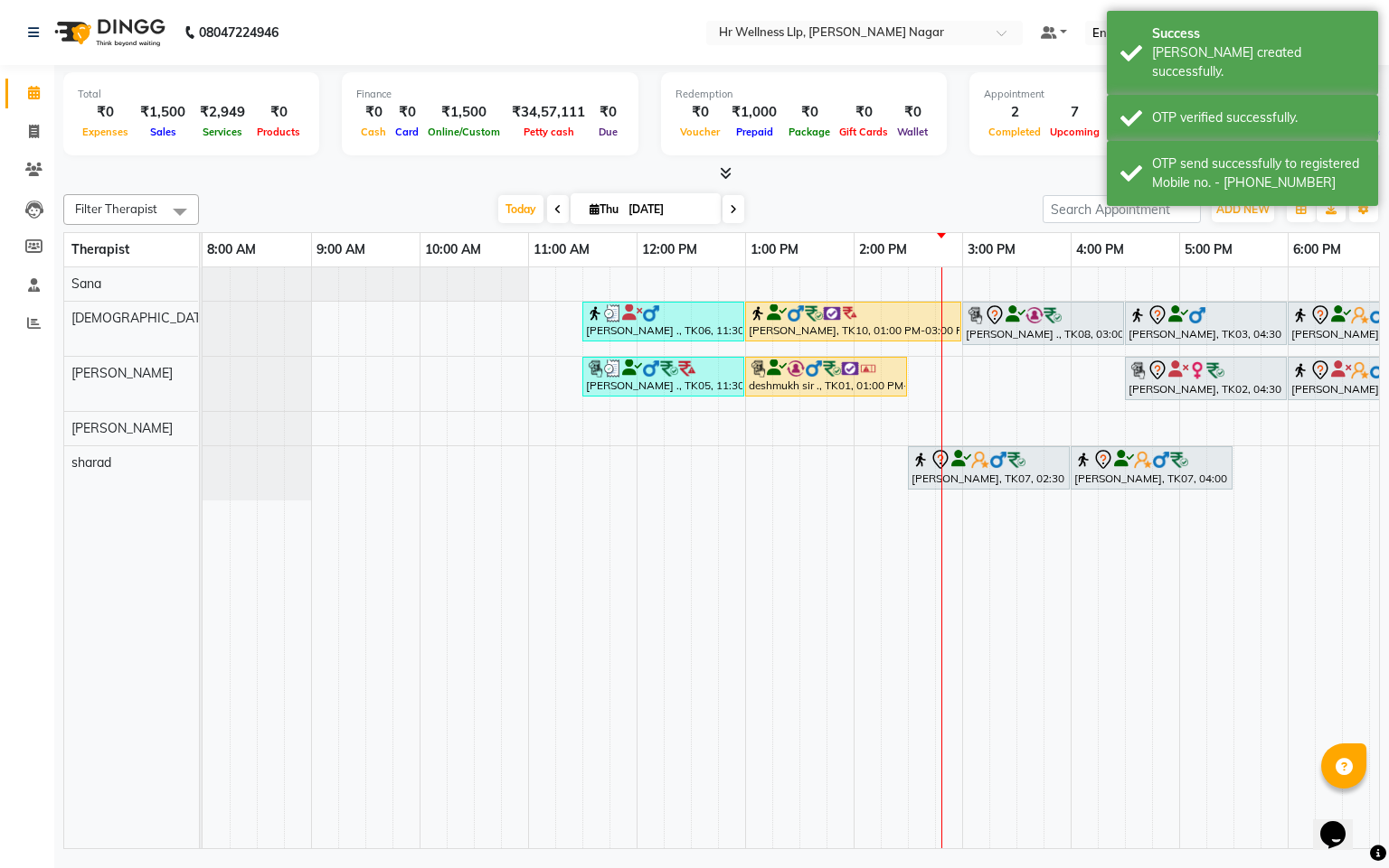
scroll to position [0, 234]
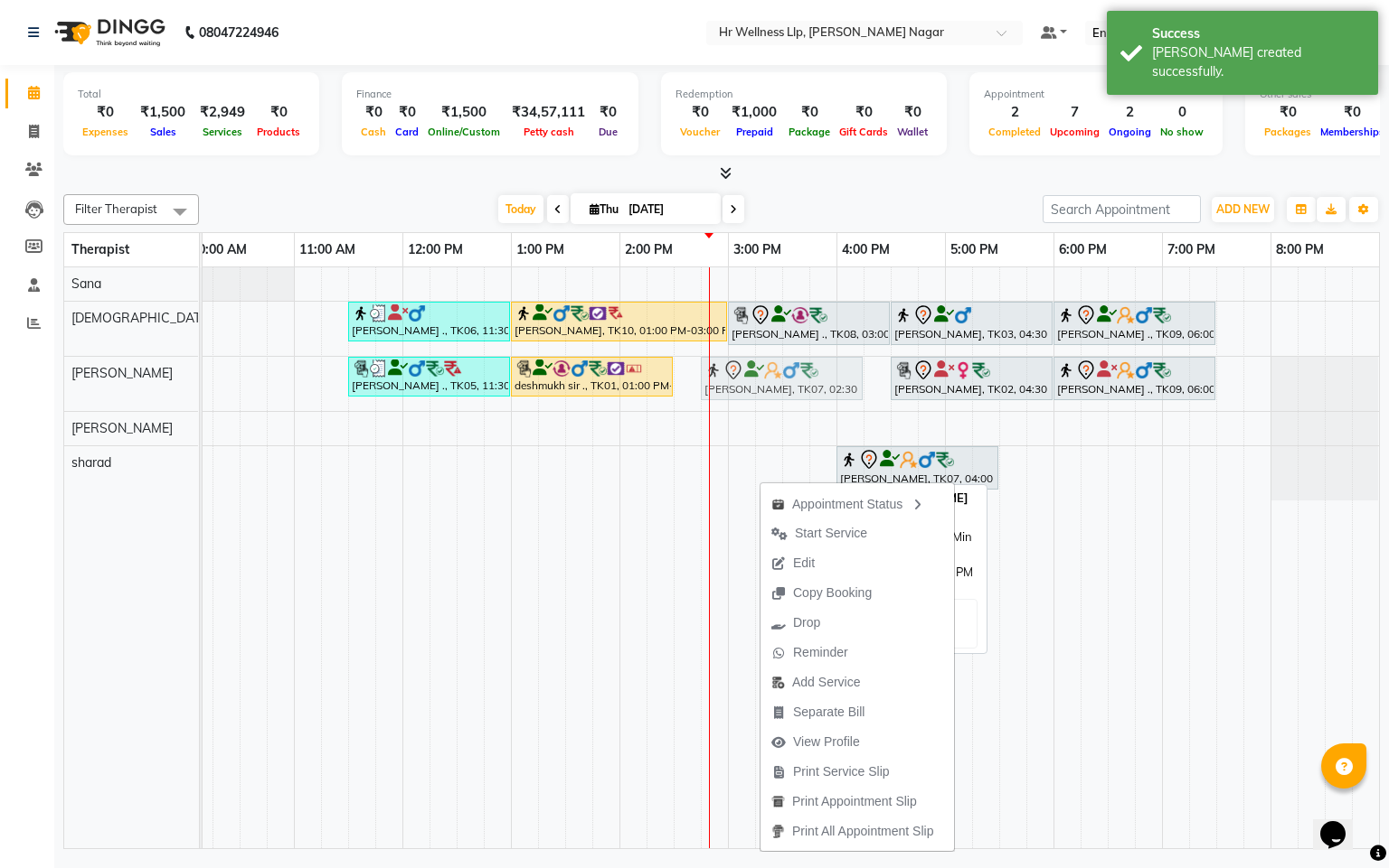
drag, startPoint x: 730, startPoint y: 467, endPoint x: 759, endPoint y: 377, distance: 94.6
click at [759, 377] on tbody "[PERSON_NAME] ., TK06, 11:30 AM-01:00 PM, Swedish Massage 60 Min [PERSON_NAME],…" at bounding box center [673, 383] width 1410 height 233
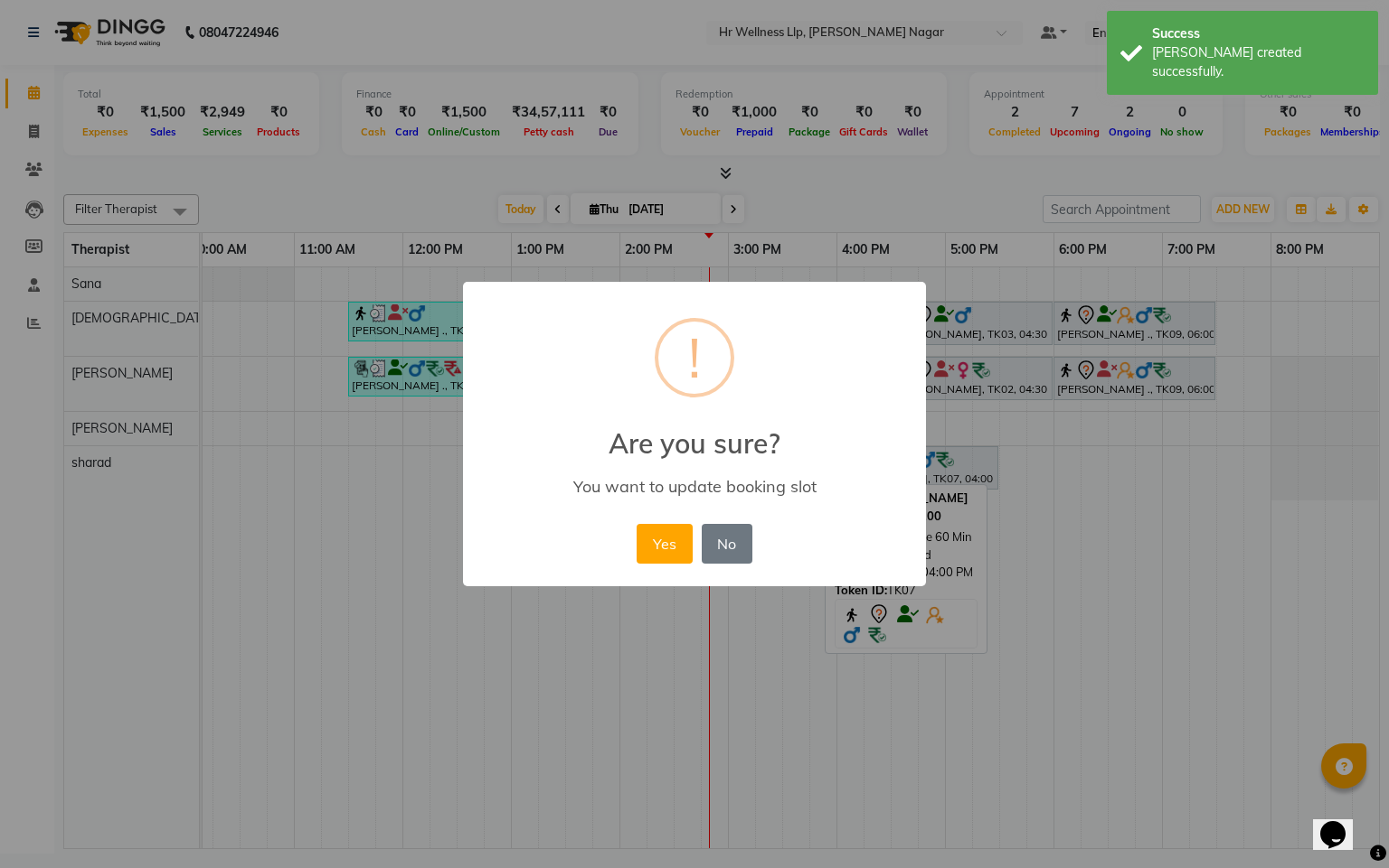
click at [633, 553] on div "Yes No No" at bounding box center [693, 543] width 124 height 49
click at [638, 548] on button "Yes" at bounding box center [664, 543] width 56 height 39
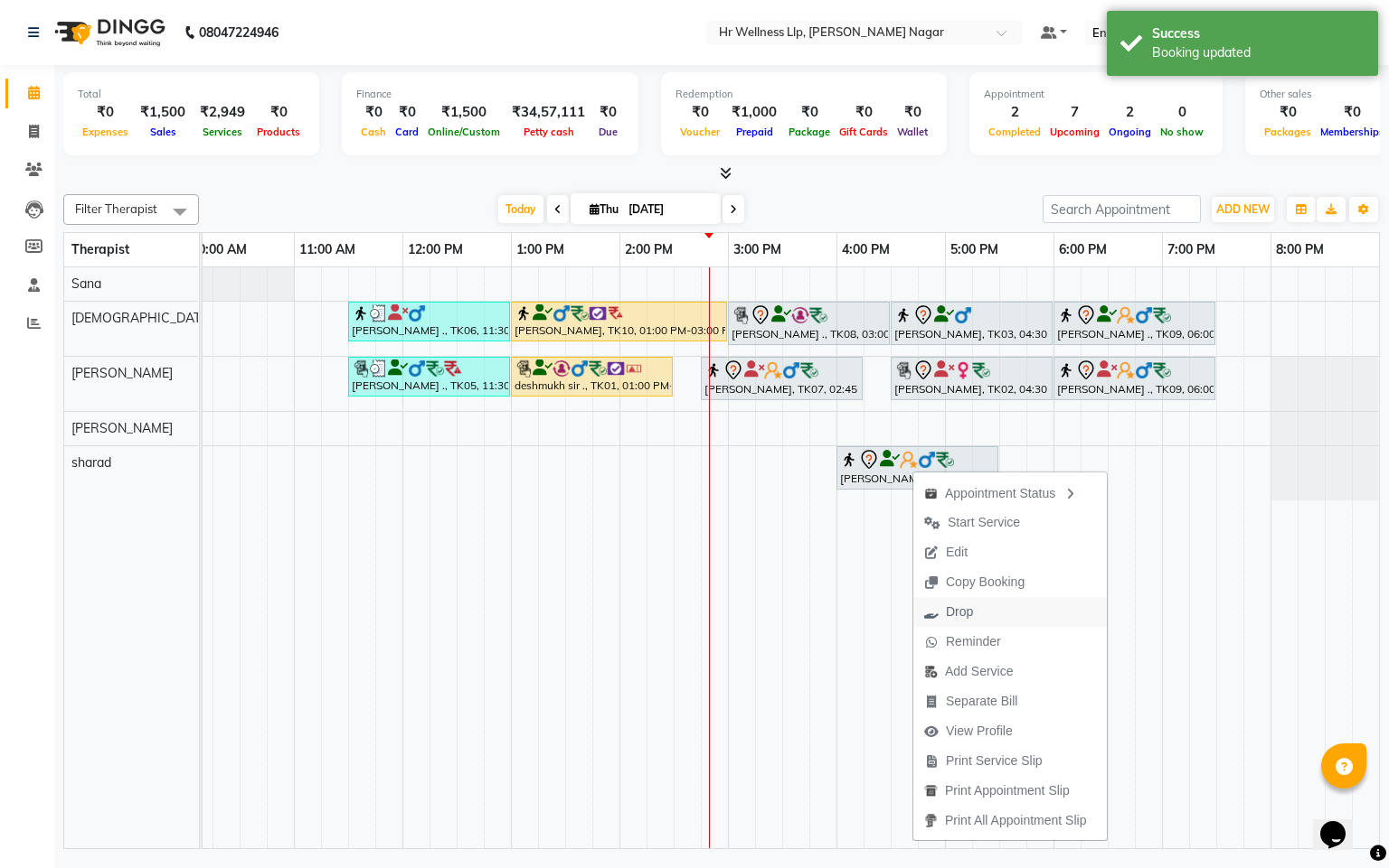
click at [966, 610] on span "Drop" at bounding box center [959, 612] width 27 height 19
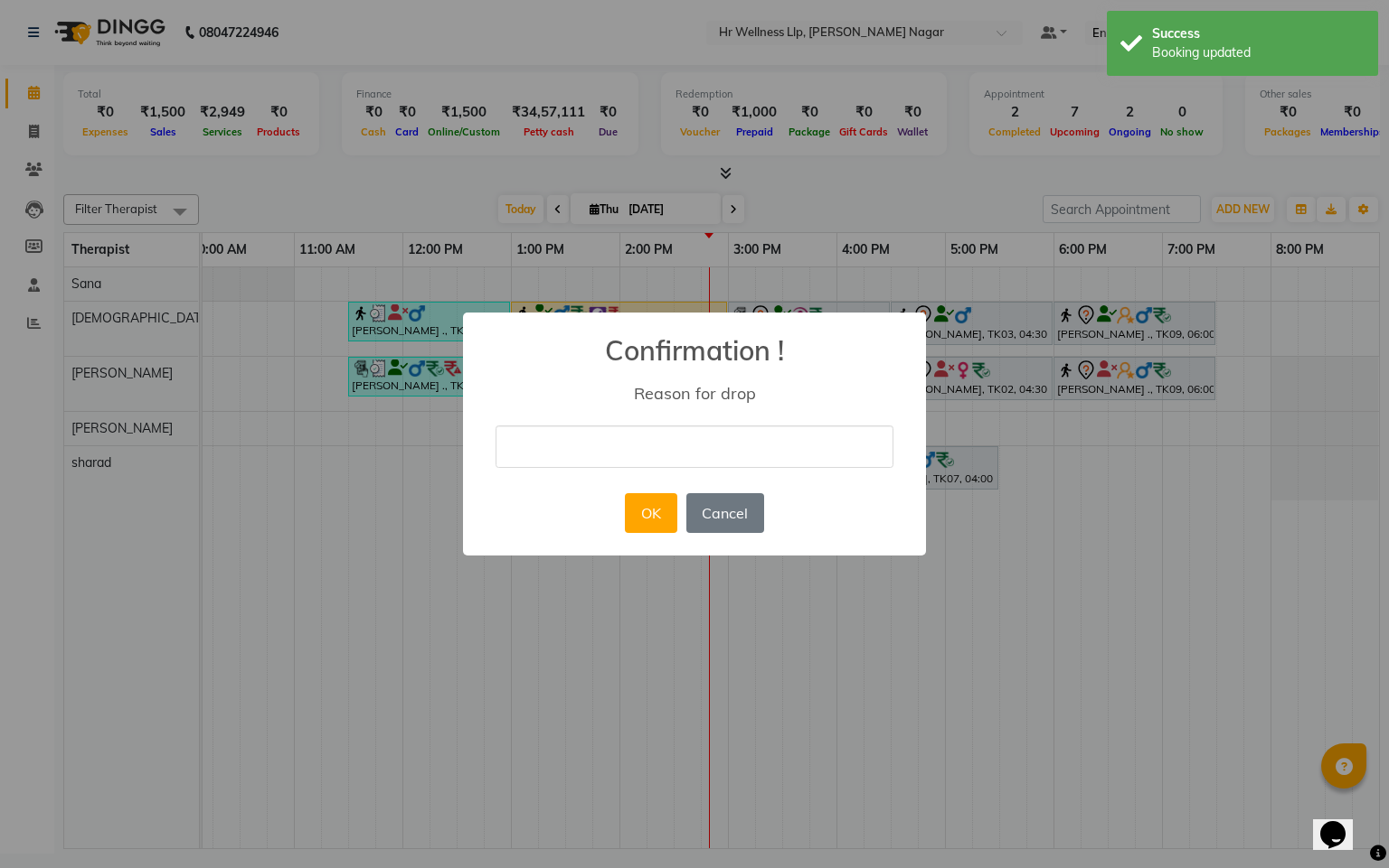
click at [624, 661] on div "× Confirmation ! Reason for drop OK No Cancel" at bounding box center [694, 434] width 1389 height 868
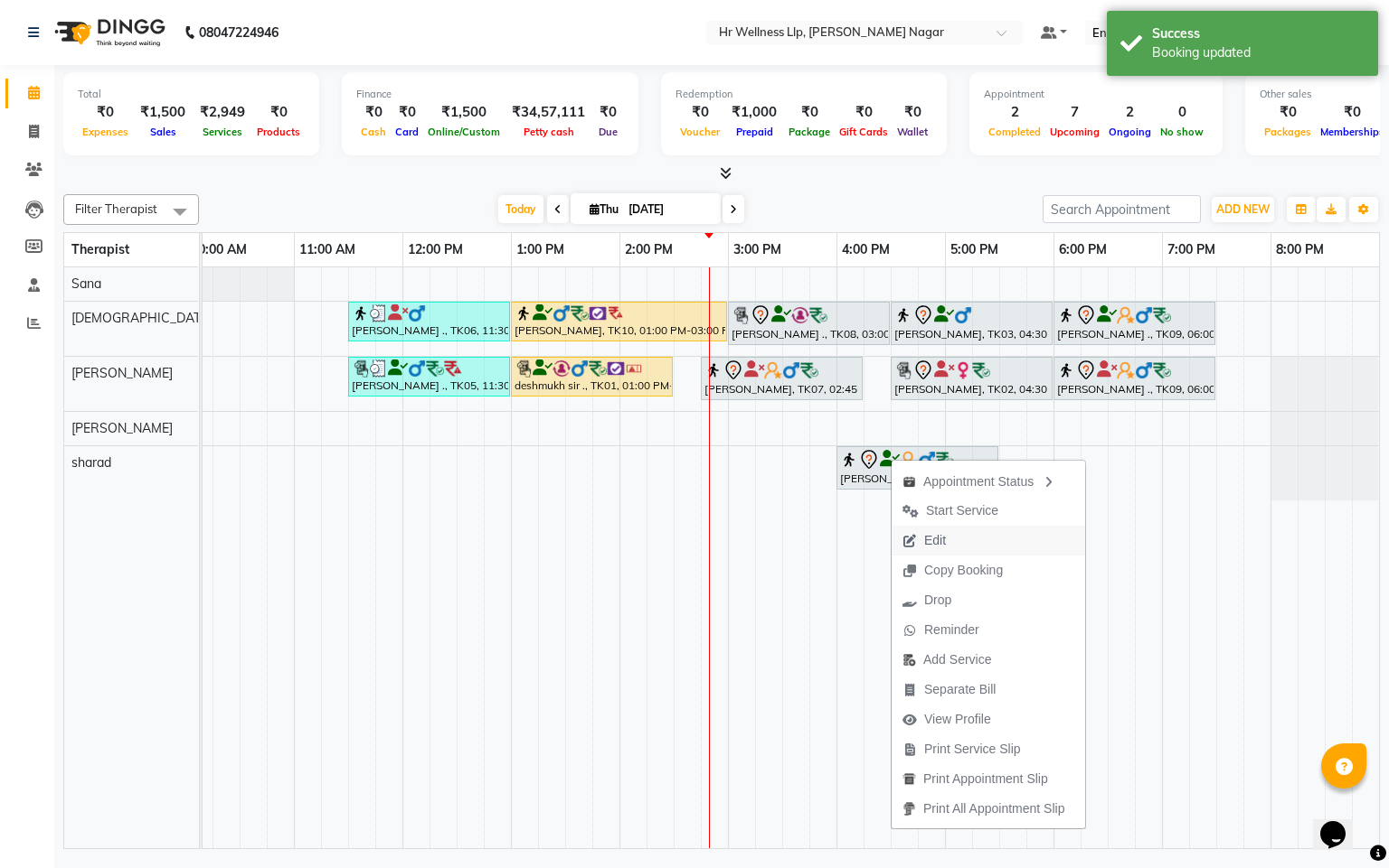
click at [930, 534] on span "Edit" at bounding box center [935, 541] width 22 height 19
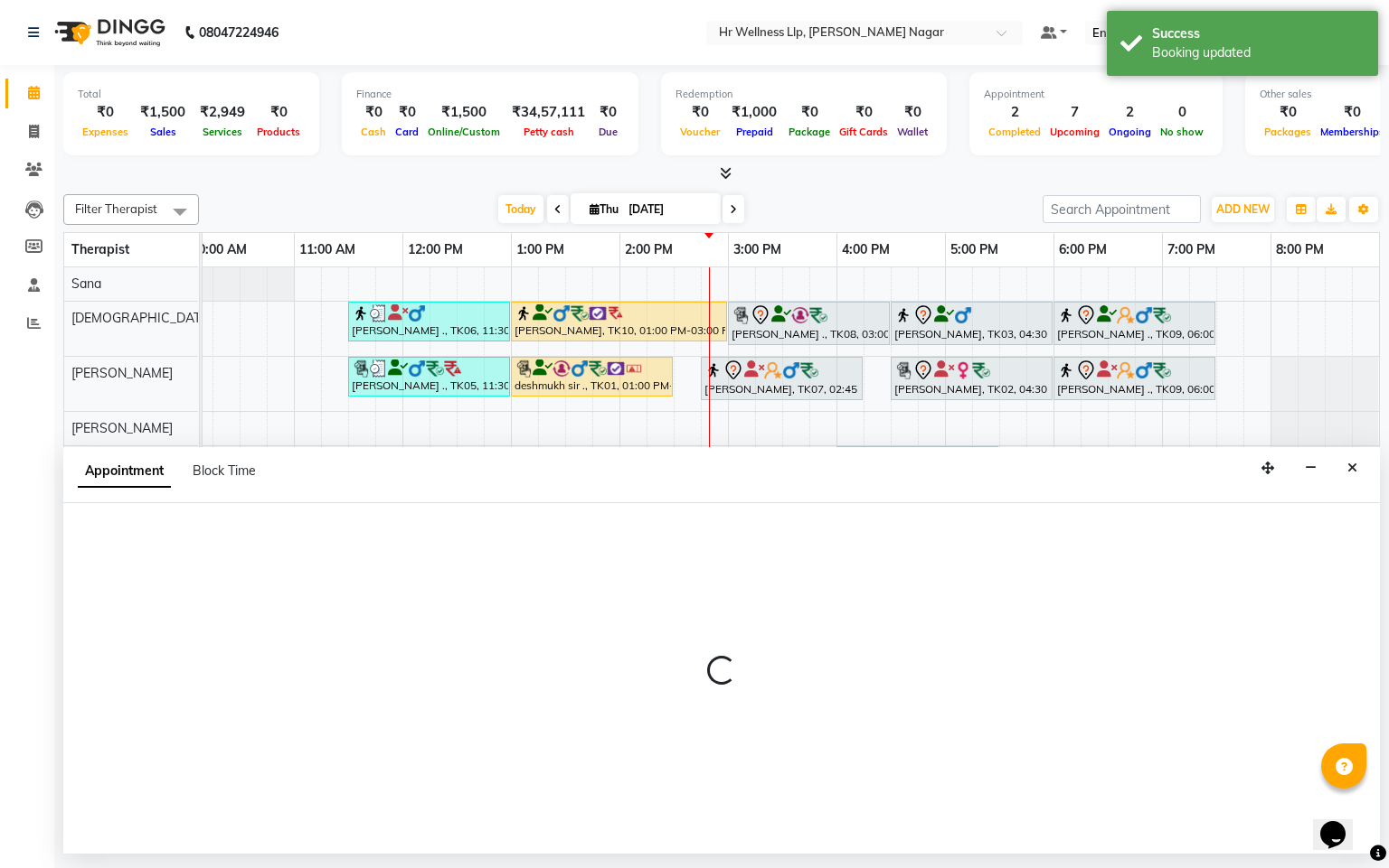
select select "tentative"
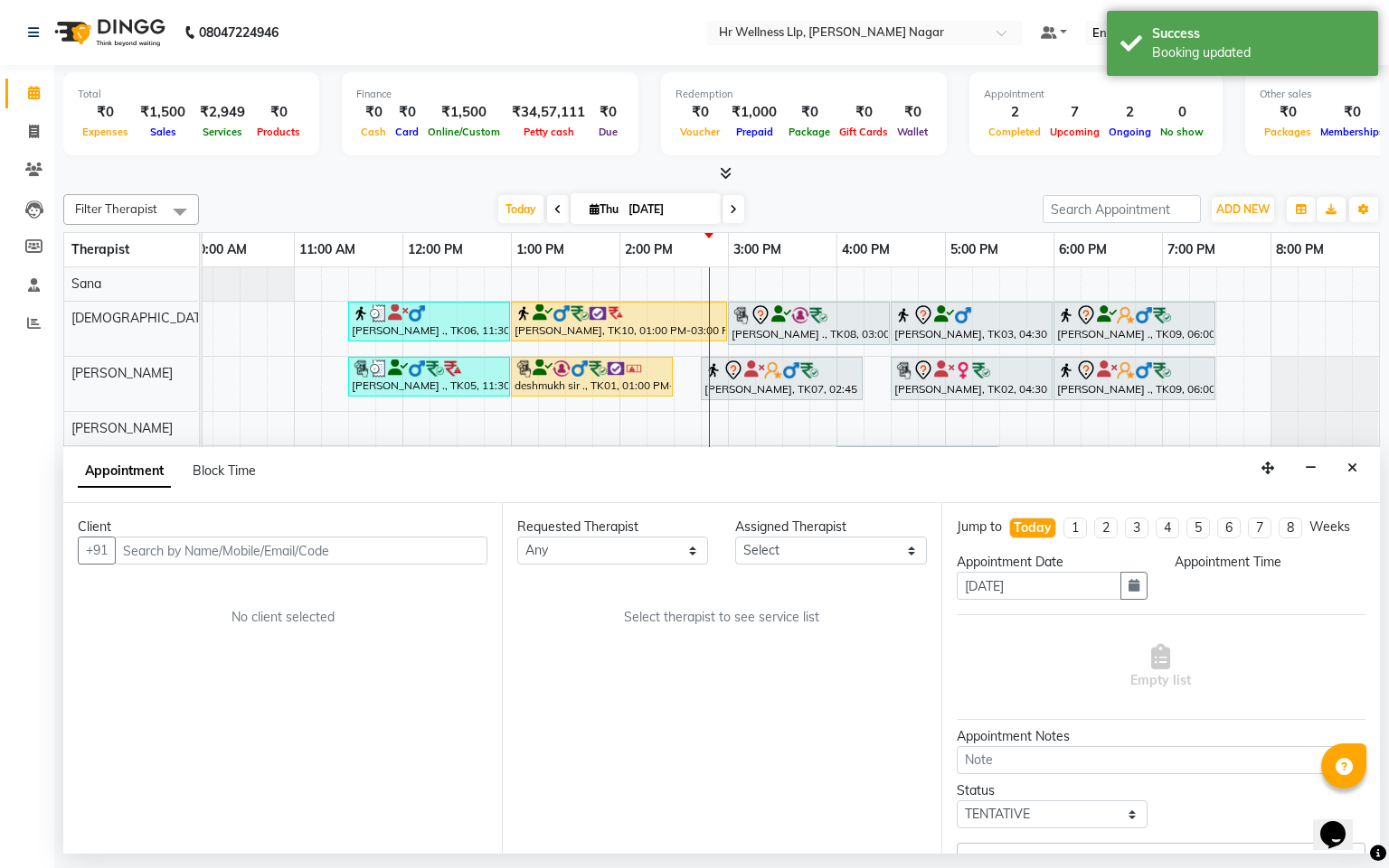
select select "86679"
select select "885"
select select "1866"
select select "1868"
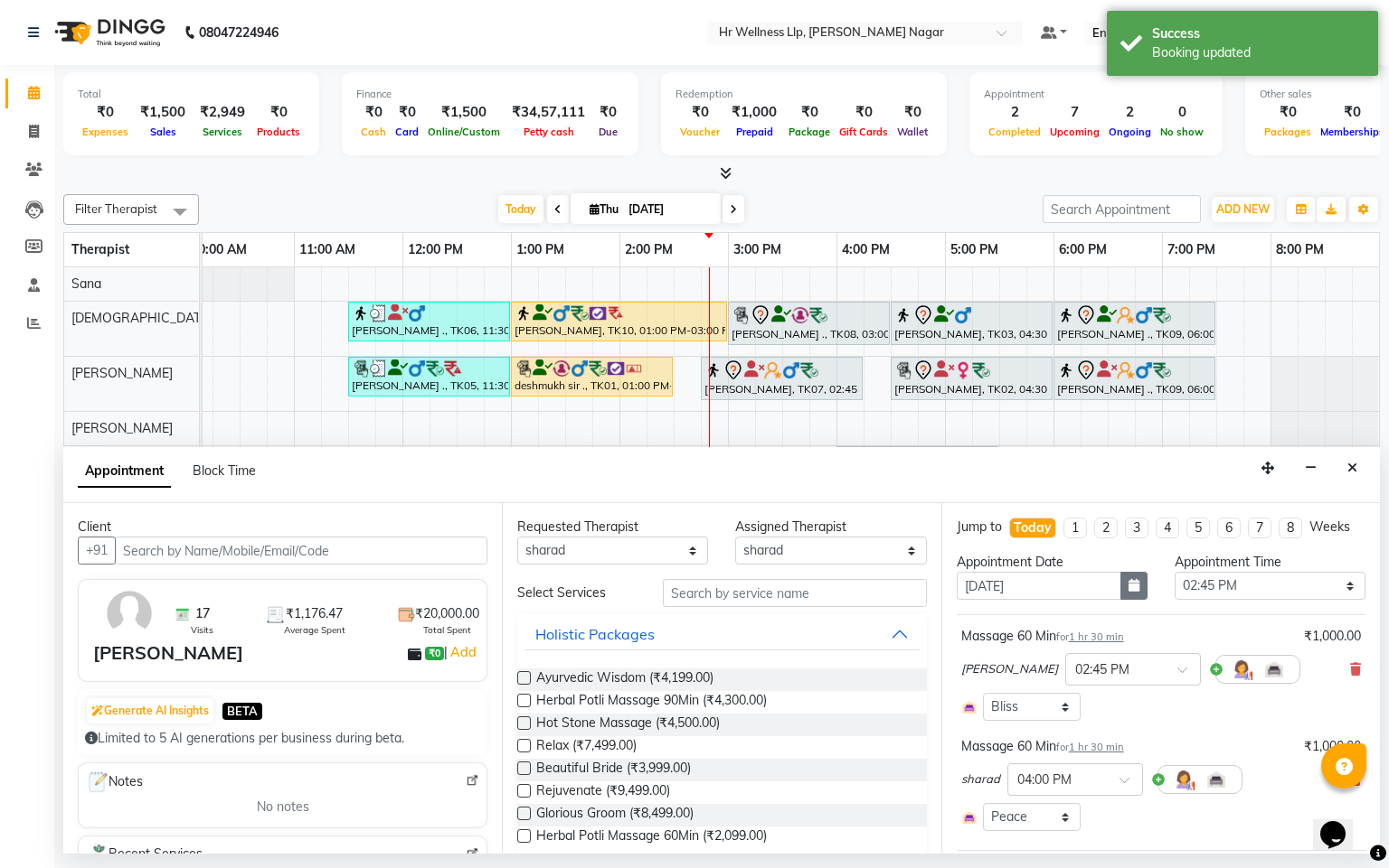
click at [1121, 600] on button "button" at bounding box center [1134, 585] width 27 height 28
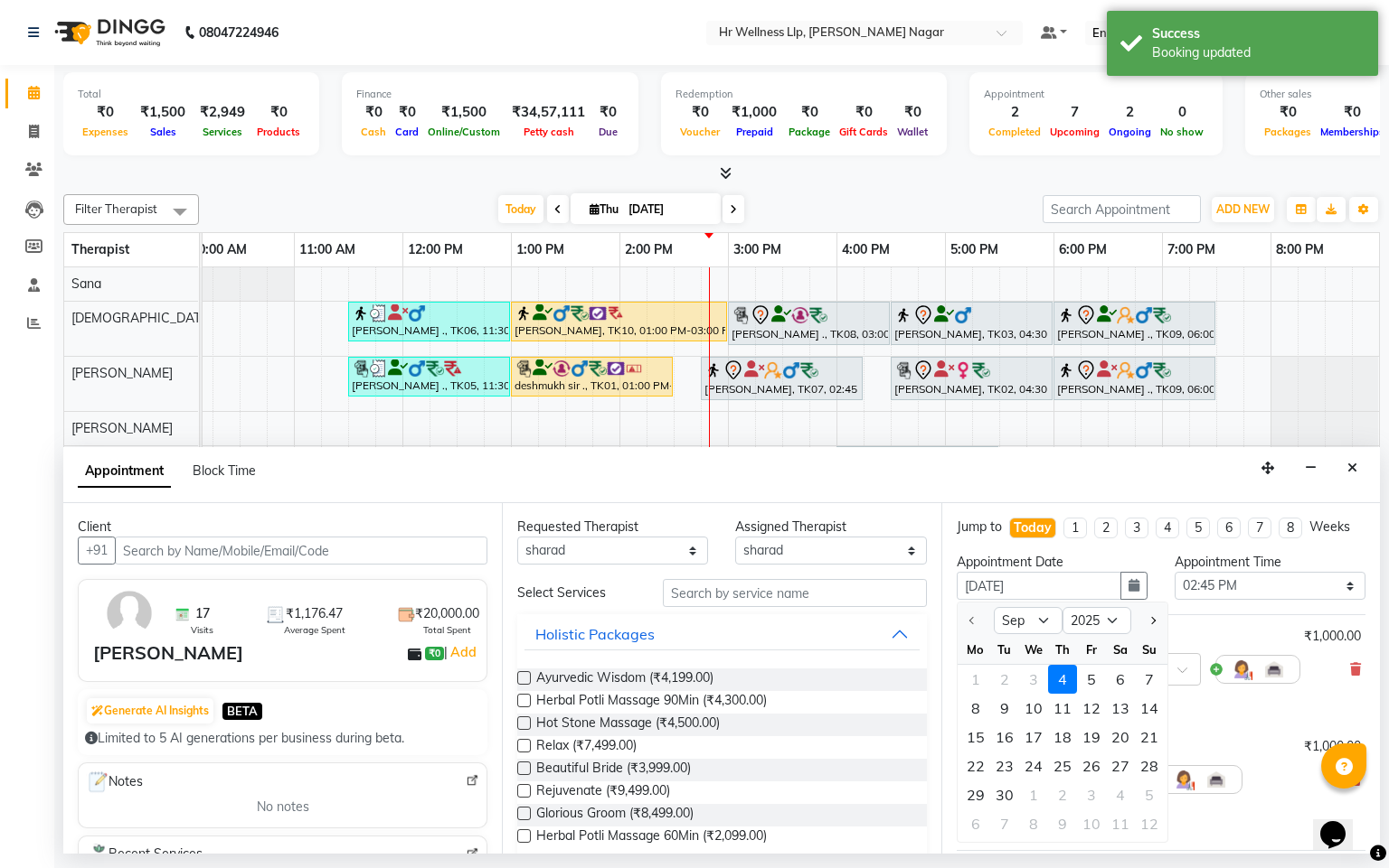
click at [1356, 489] on div "Appointment Block Time" at bounding box center [721, 475] width 1316 height 56
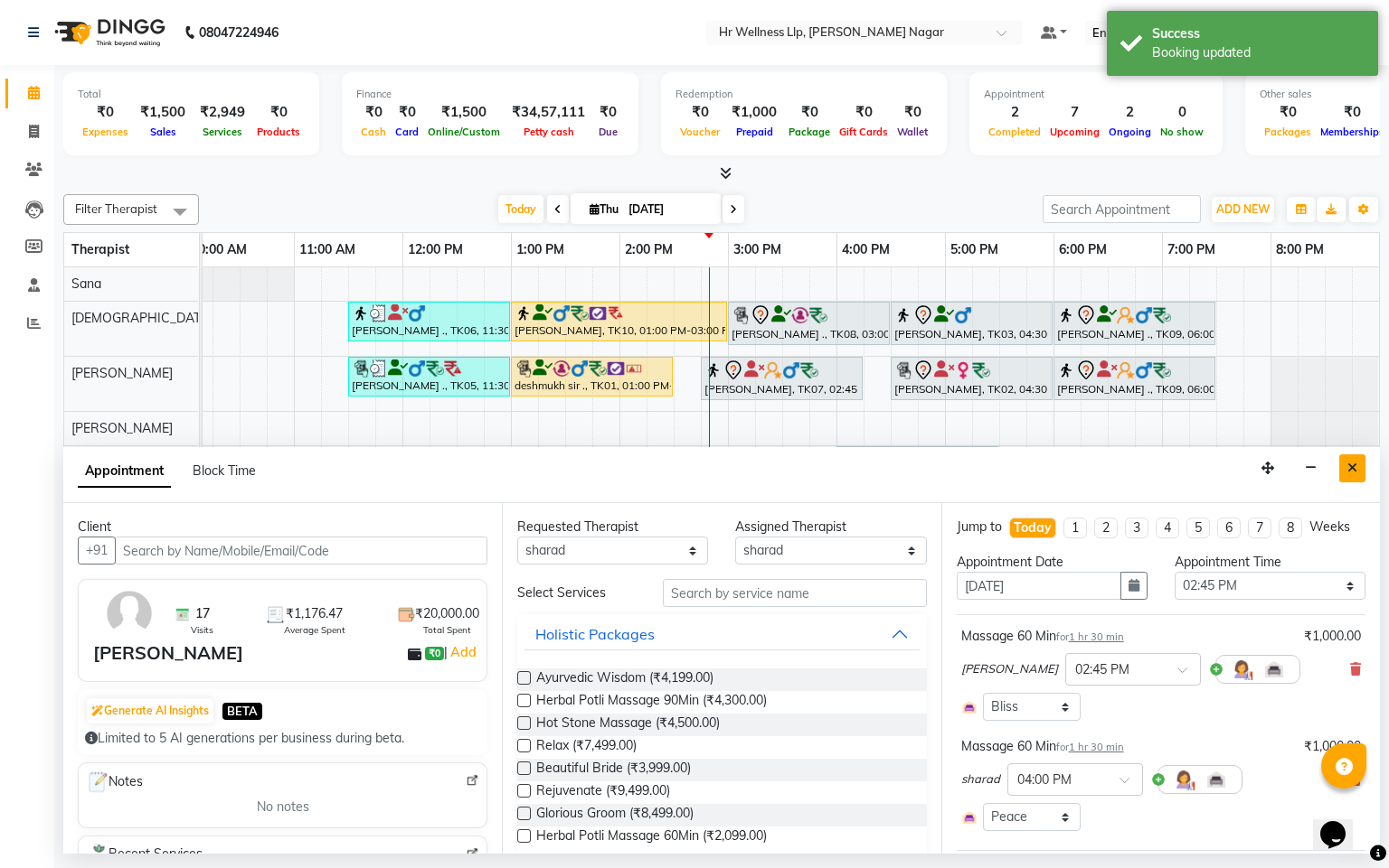
click at [1356, 471] on icon "Close" at bounding box center [1352, 468] width 10 height 12
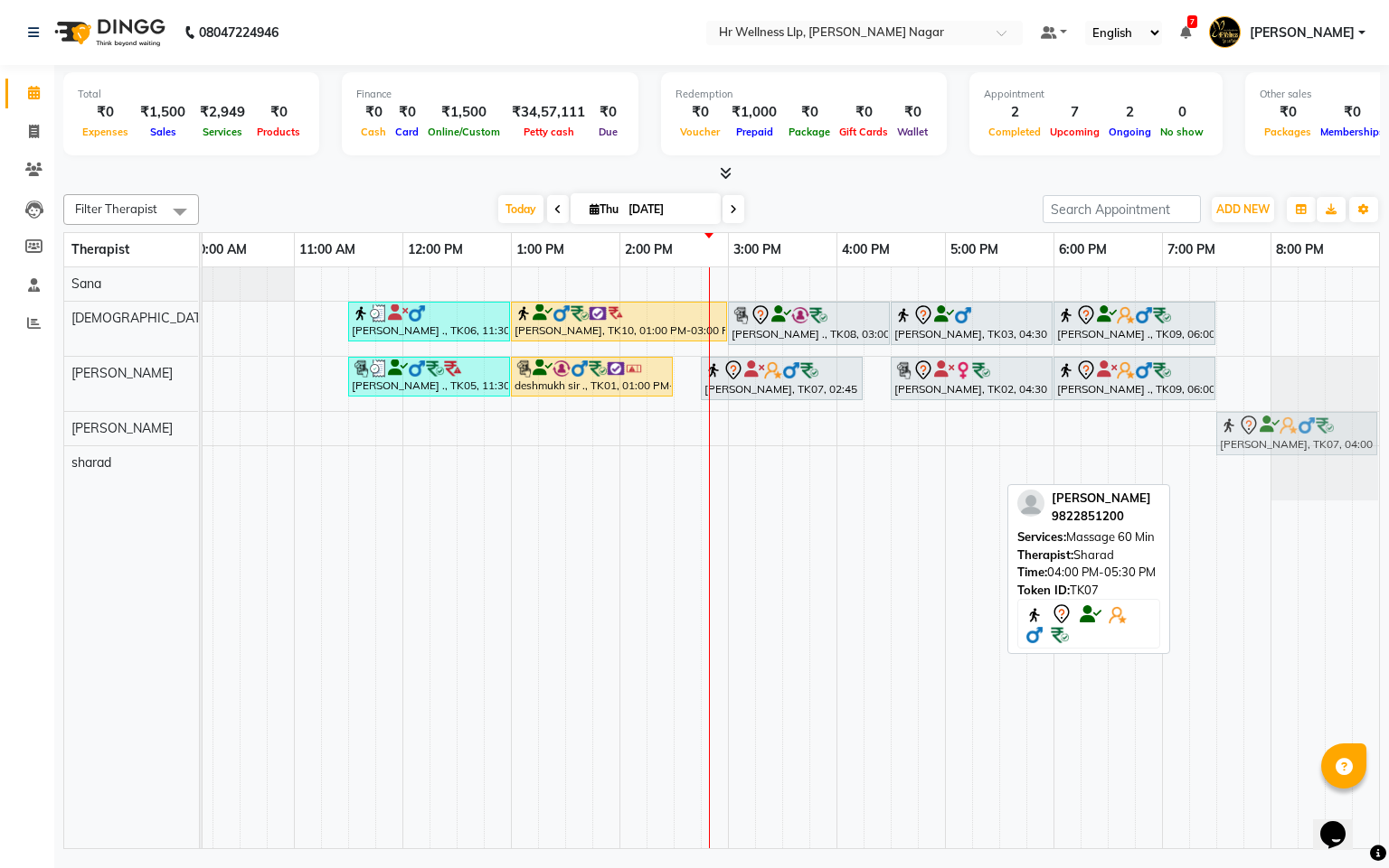
drag, startPoint x: 937, startPoint y: 467, endPoint x: 1327, endPoint y: 434, distance: 391.4
click at [1327, 434] on tbody "[PERSON_NAME] ., TK06, 11:30 AM-01:00 PM, Swedish Massage 60 Min [PERSON_NAME],…" at bounding box center [673, 383] width 1410 height 233
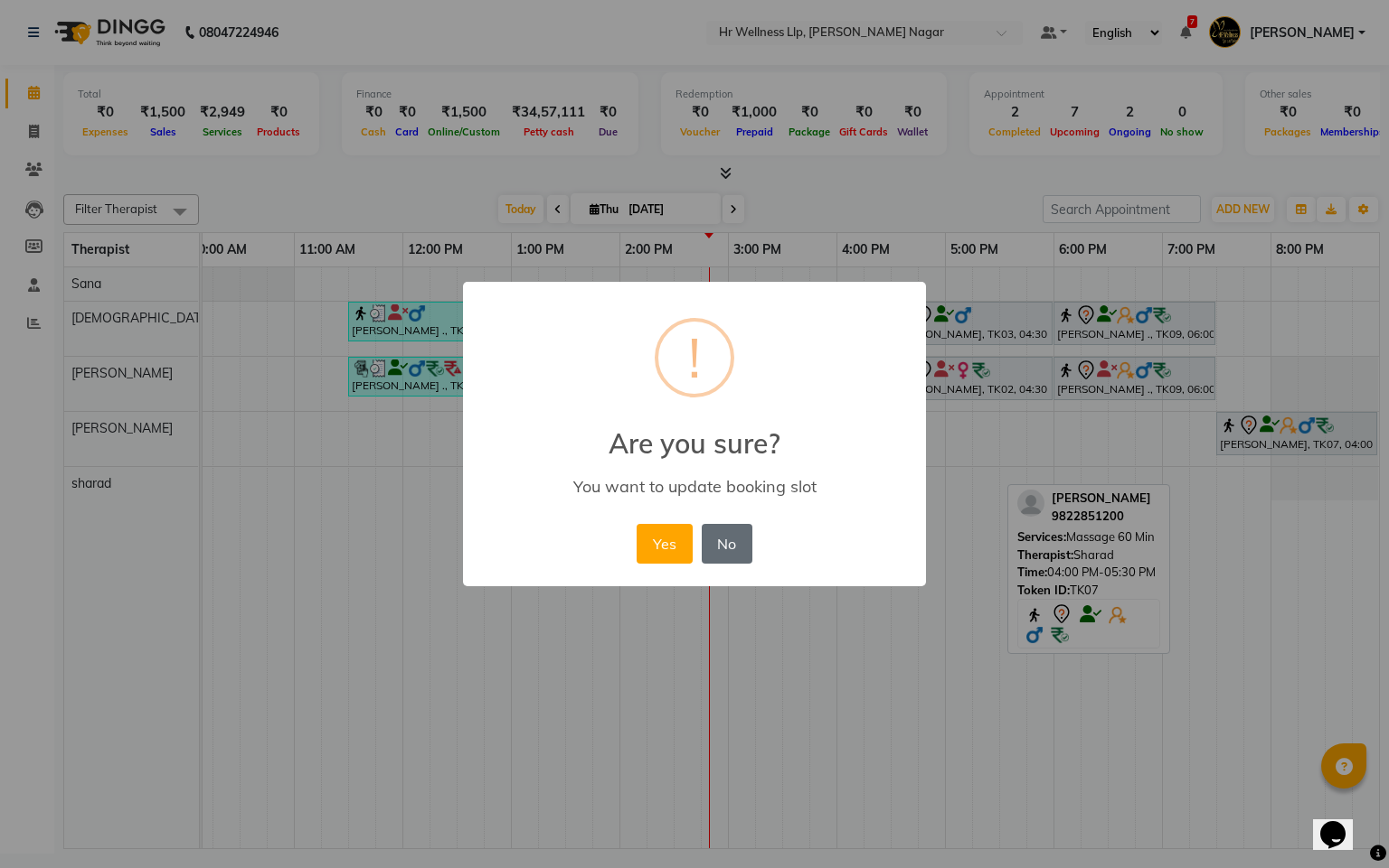
click at [702, 529] on button "No" at bounding box center [727, 543] width 51 height 39
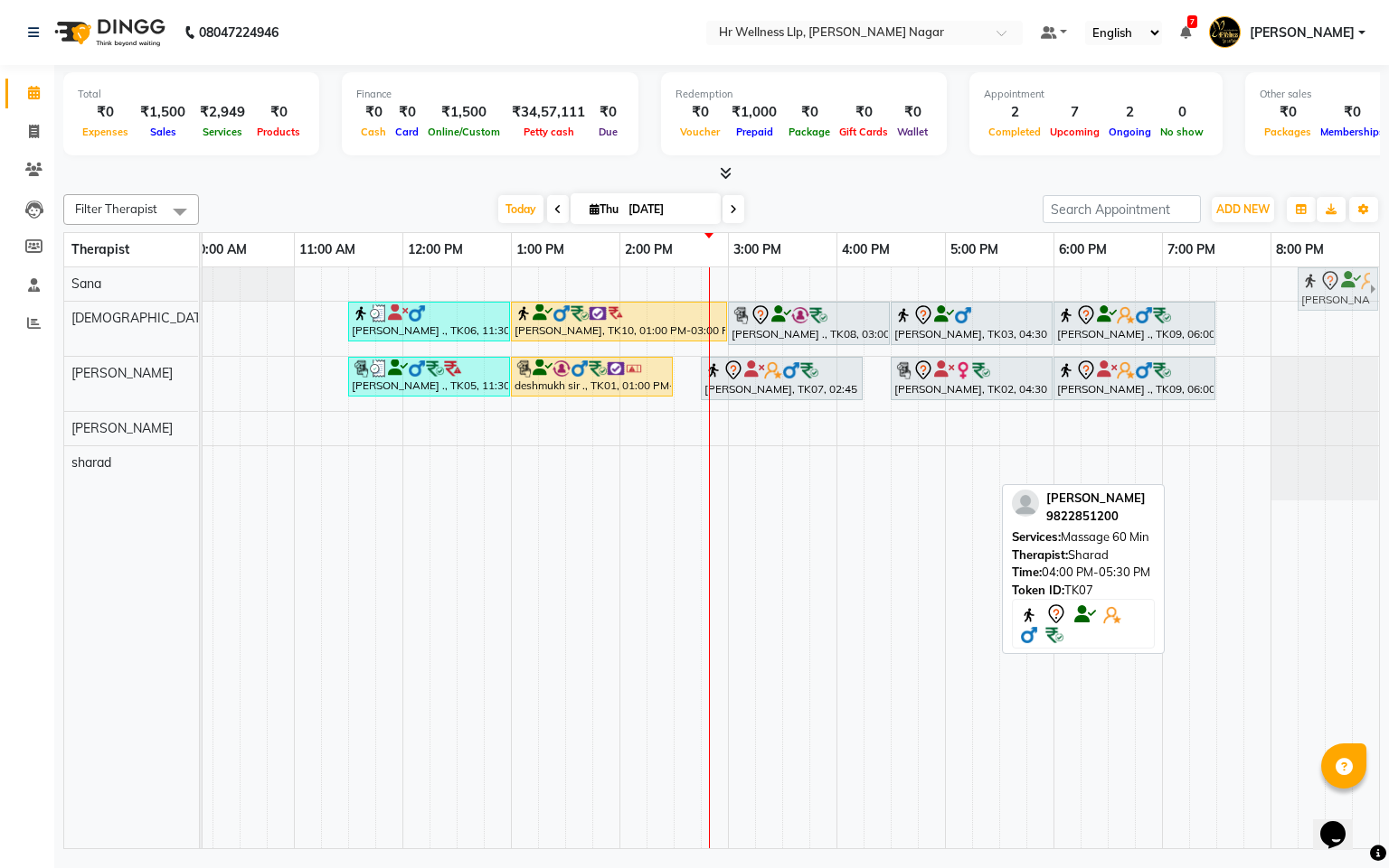
scroll to position [0, 255]
drag, startPoint x: 906, startPoint y: 486, endPoint x: 1272, endPoint y: 374, distance: 382.8
click at [1283, 382] on tbody "[PERSON_NAME] ., TK06, 11:30 AM-01:00 PM, Swedish Massage 60 Min [PERSON_NAME],…" at bounding box center [673, 383] width 1410 height 233
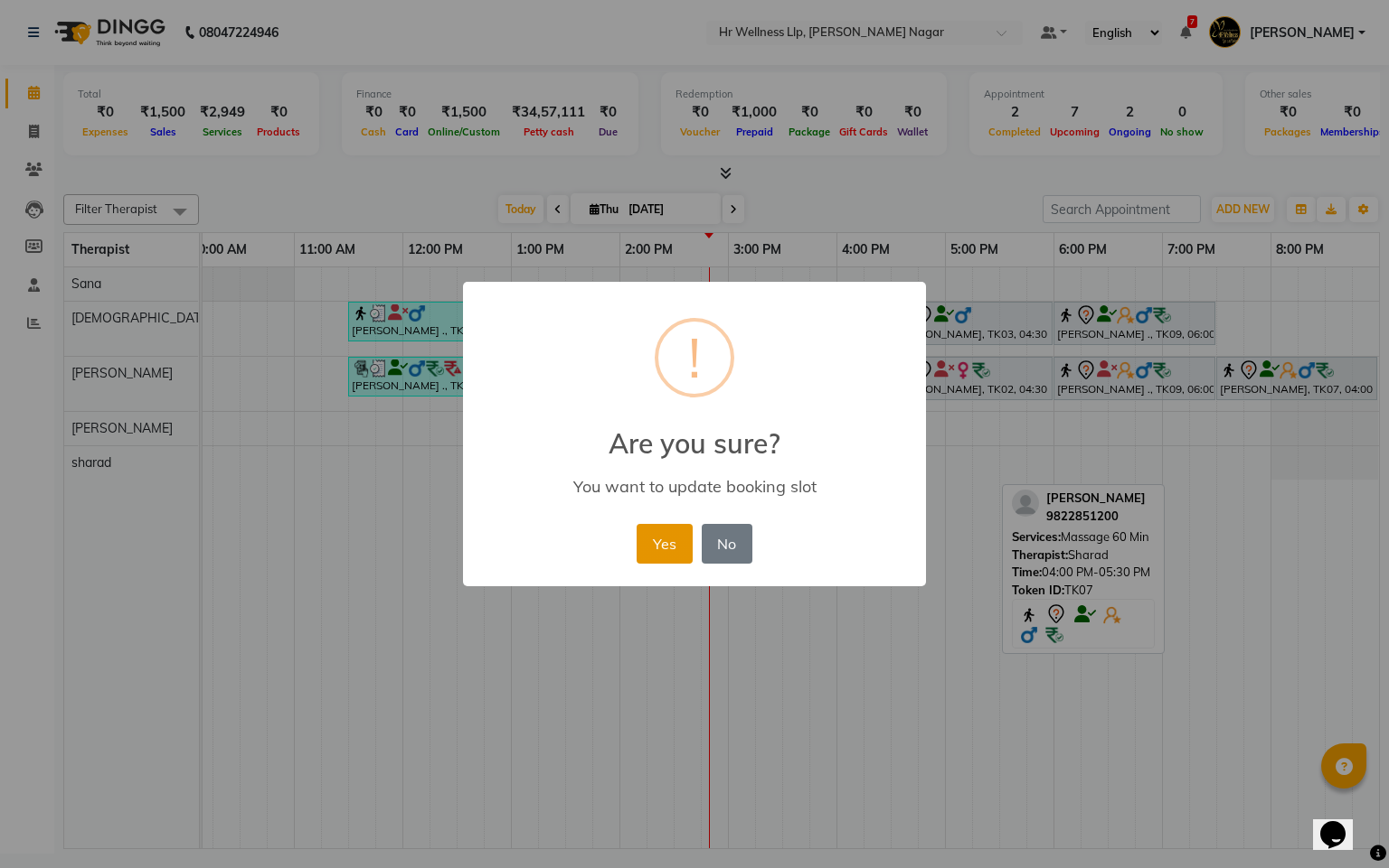
click at [664, 545] on button "Yes" at bounding box center [664, 543] width 56 height 39
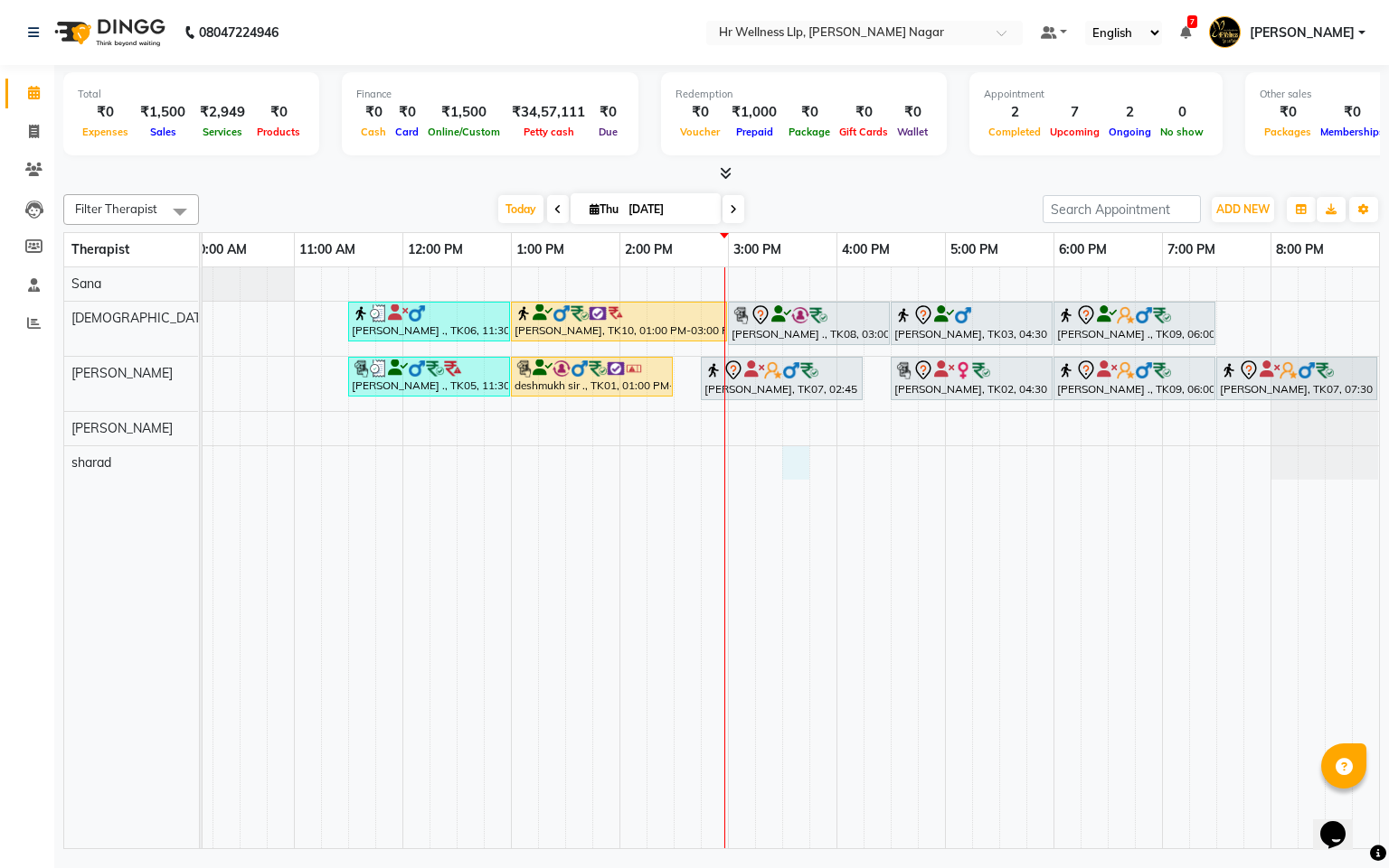
click at [771, 455] on div "[PERSON_NAME] ., TK06, 11:30 AM-01:00 PM, Swedish Massage 60 Min [PERSON_NAME],…" at bounding box center [673, 558] width 1410 height 581
select select "86679"
select select "tentative"
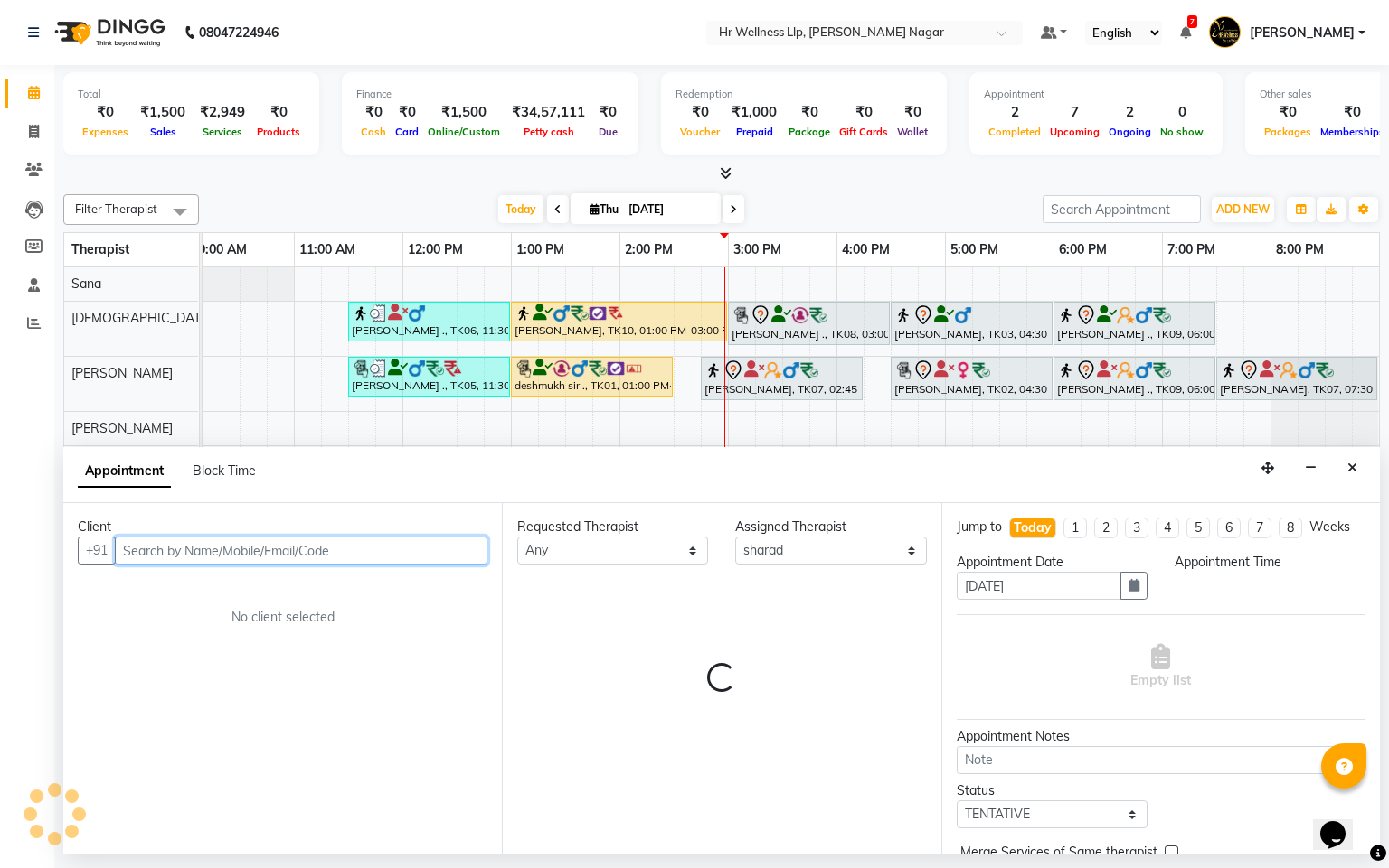
select select "930"
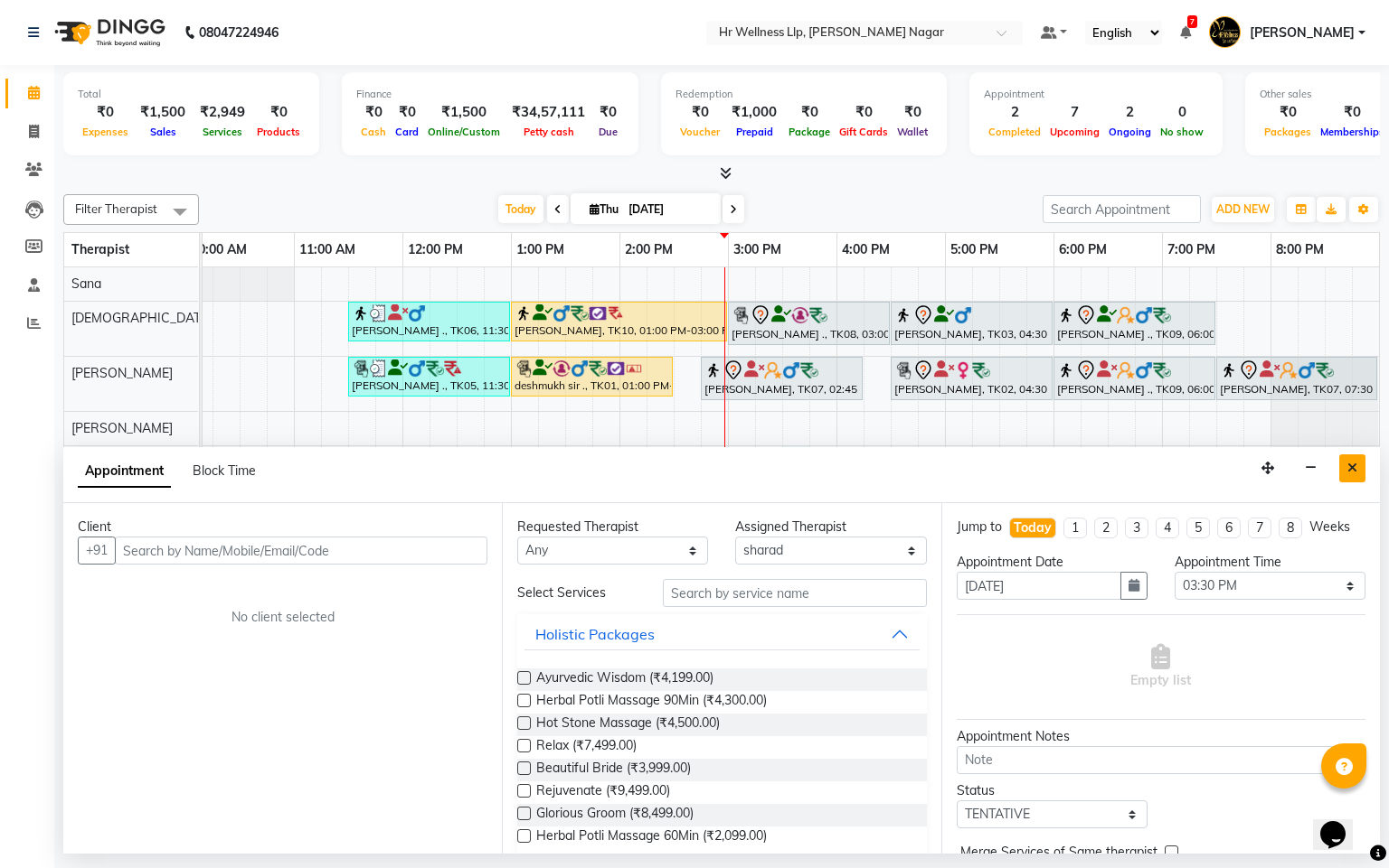
click at [1354, 477] on button "Close" at bounding box center [1352, 468] width 26 height 28
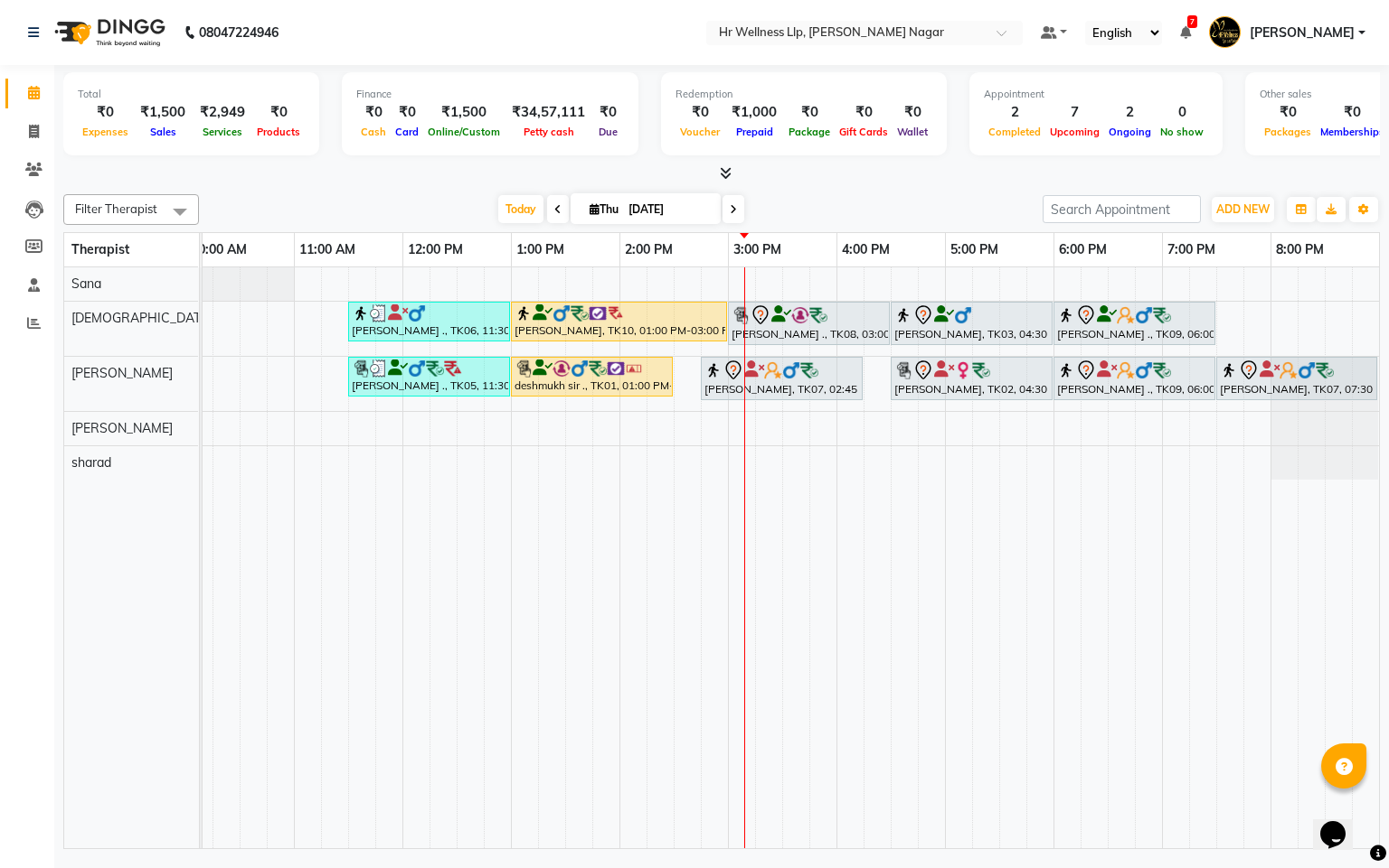
click at [590, 206] on icon at bounding box center [594, 209] width 10 height 11
select select "9"
select select "2025"
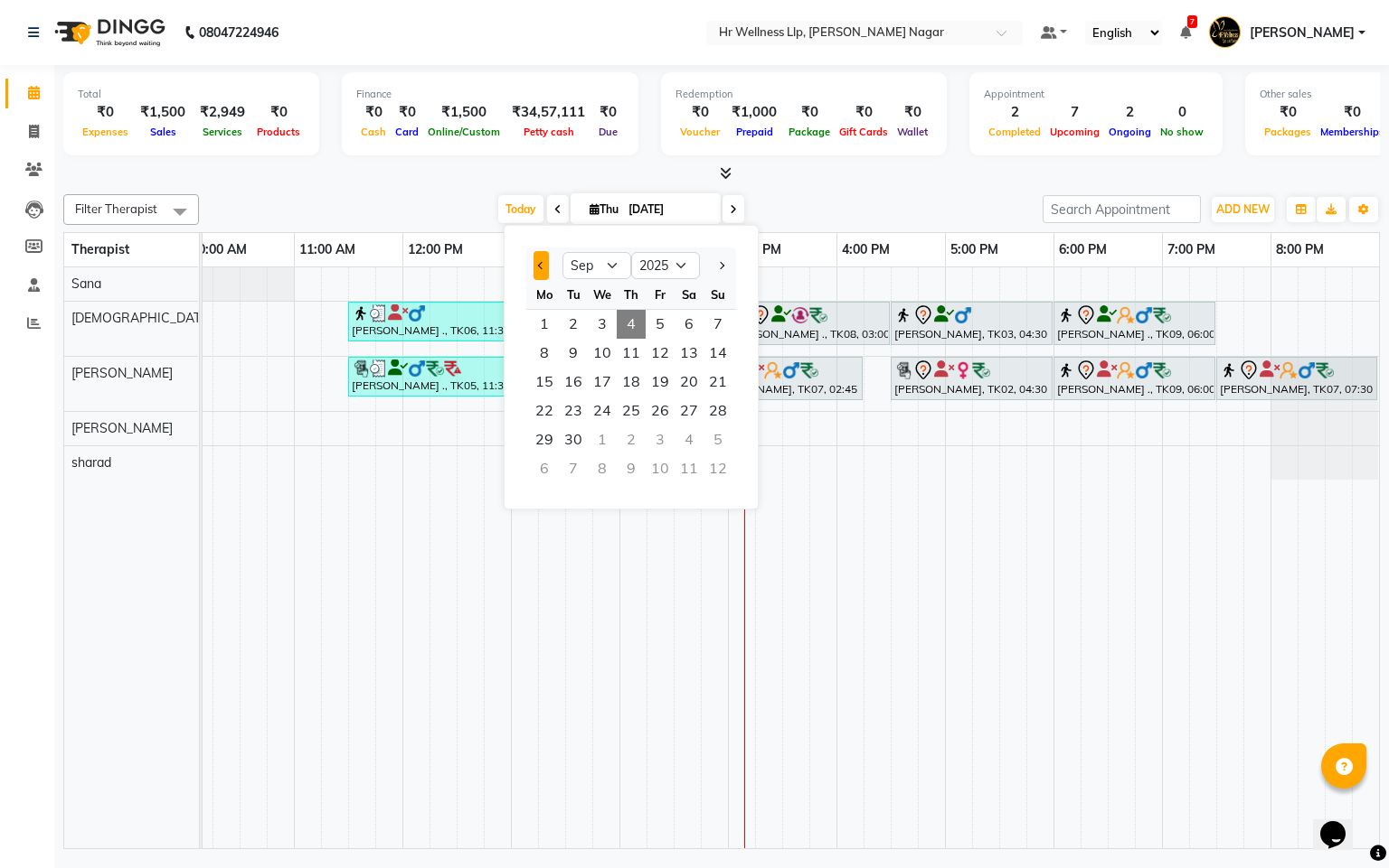
click at [540, 263] on span "Previous month" at bounding box center [542, 266] width 8 height 8
click at [537, 272] on button "Previous month" at bounding box center [541, 265] width 15 height 29
select select "7"
click at [638, 379] on span "17" at bounding box center [631, 382] width 29 height 29
type input "[DATE]"
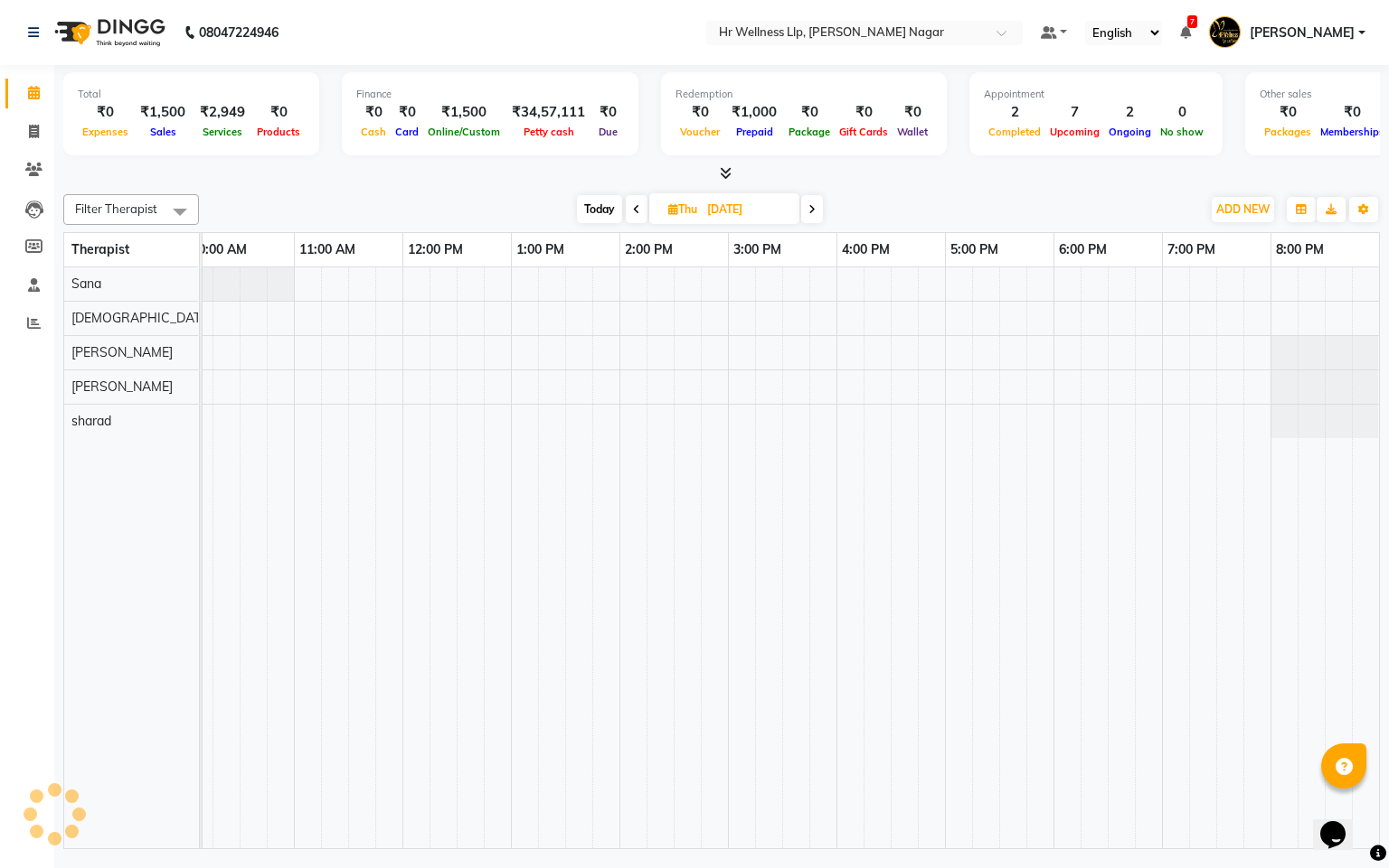
scroll to position [0, 234]
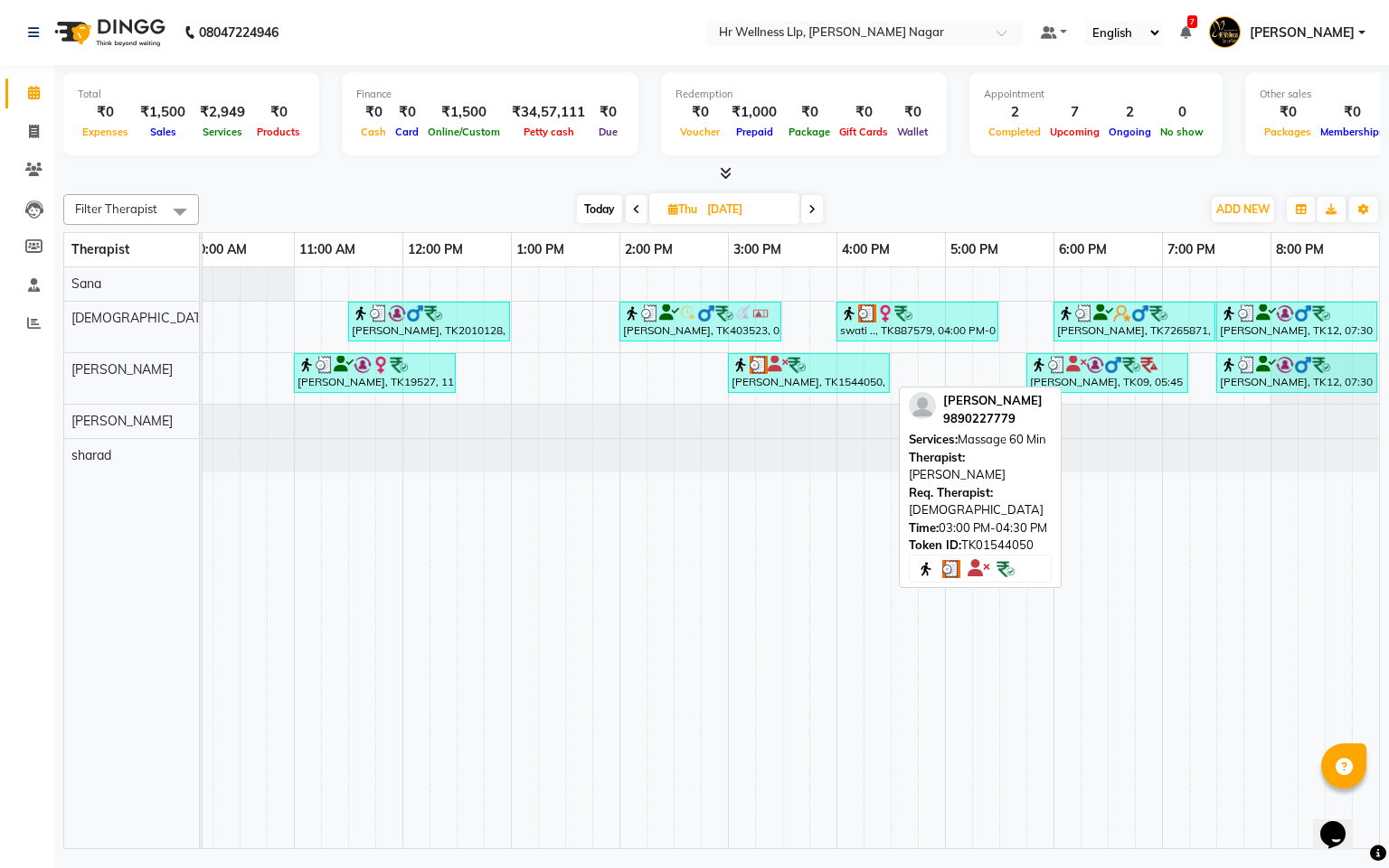
click at [771, 374] on div at bounding box center [808, 365] width 154 height 18
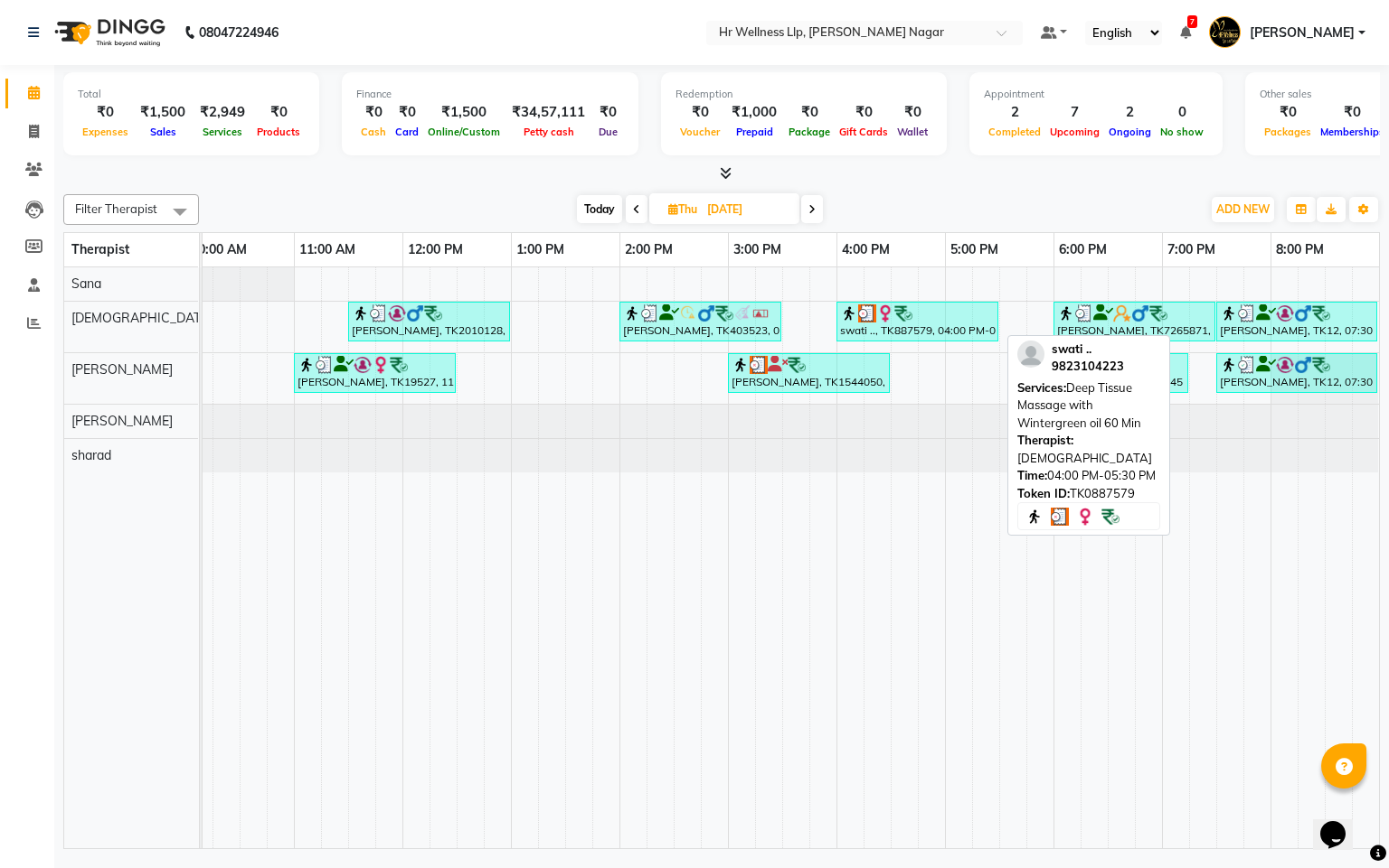
click at [870, 326] on div "swati .., TK887579, 04:00 PM-05:30 PM, Deep Tissue Massage with Wintergreen oil…" at bounding box center [916, 322] width 158 height 34
select select "3"
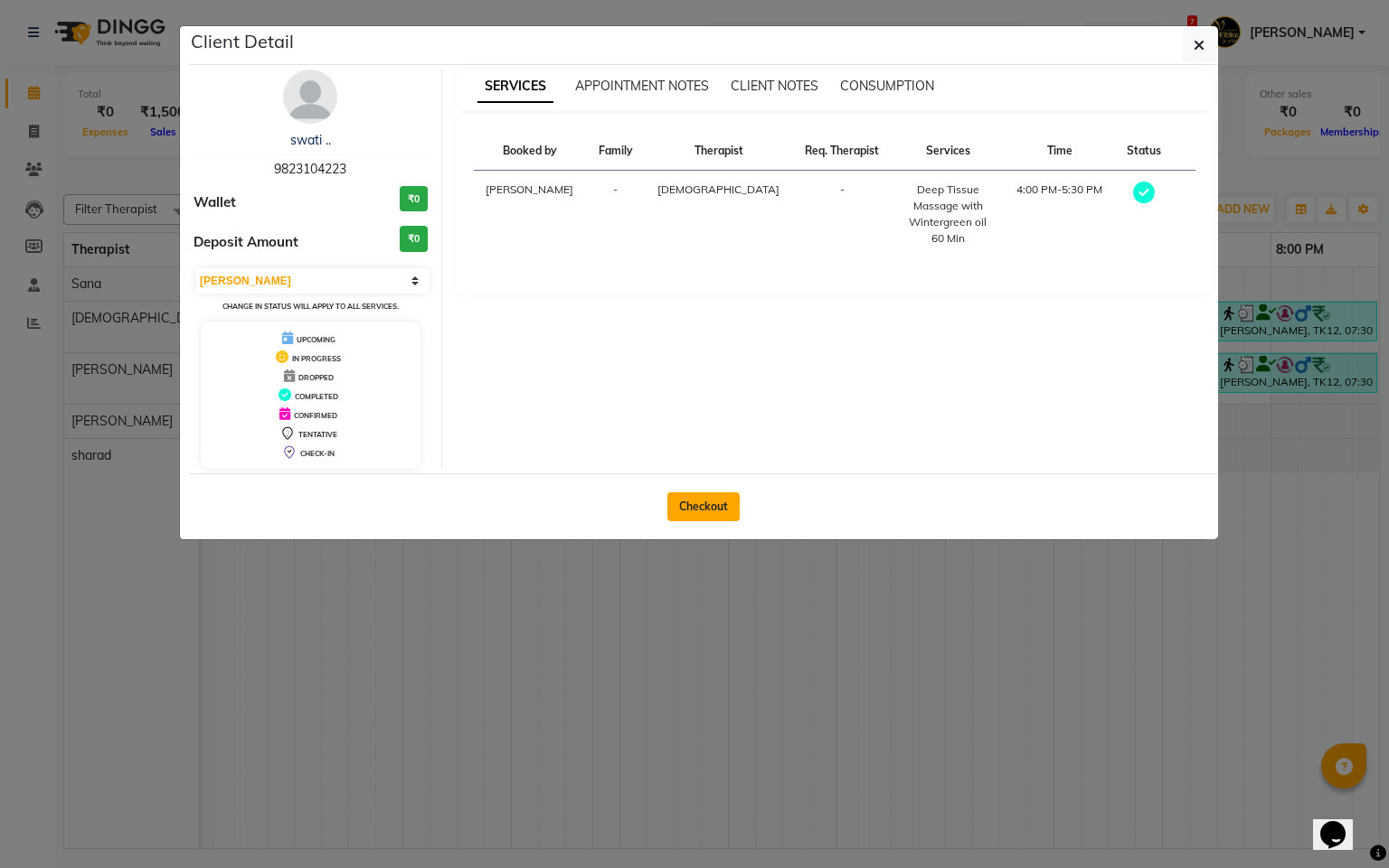
click at [710, 508] on button "Checkout" at bounding box center [703, 507] width 72 height 29
select select "service"
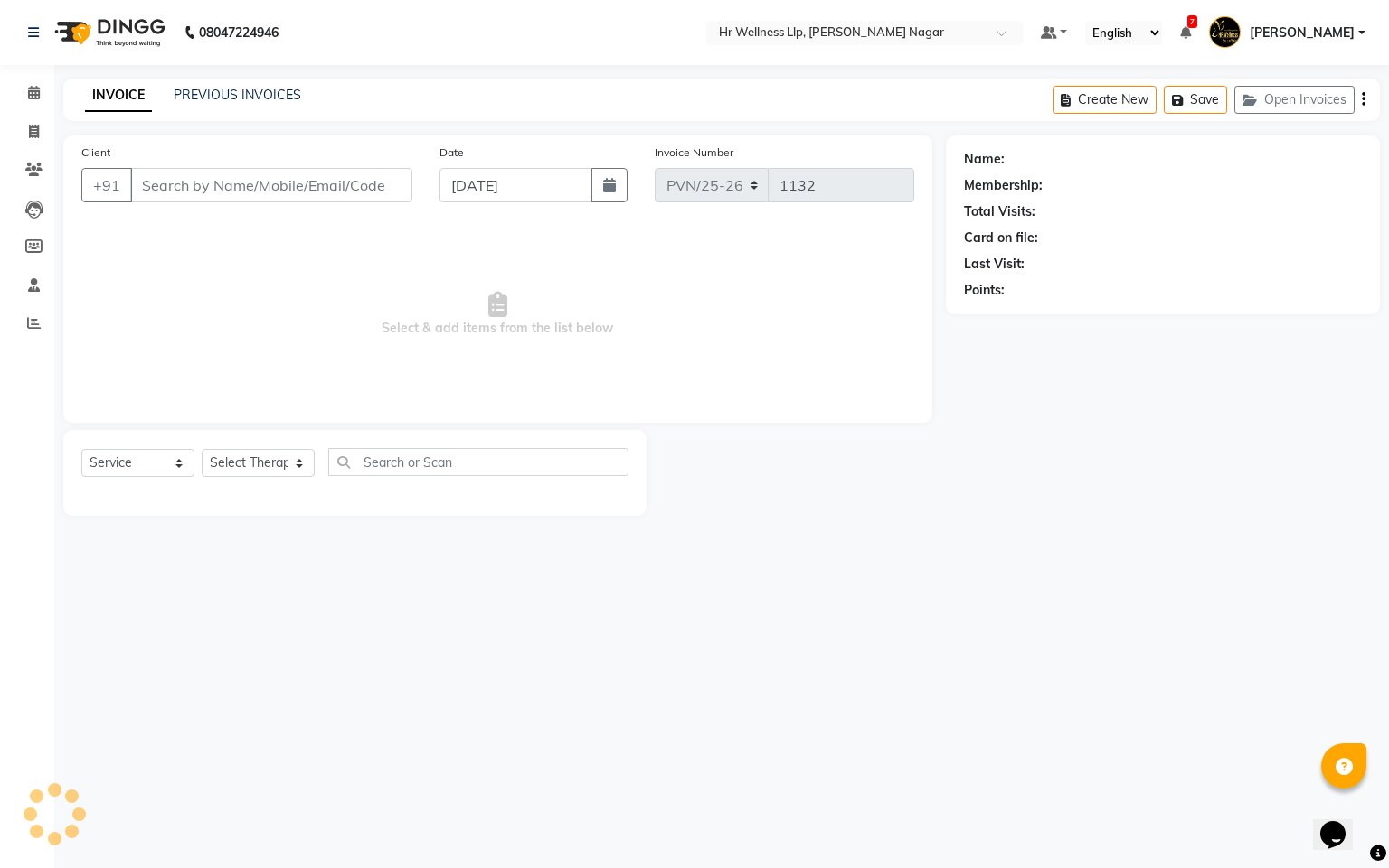
type input "9823104223"
type input "[DATE]"
select select "19732"
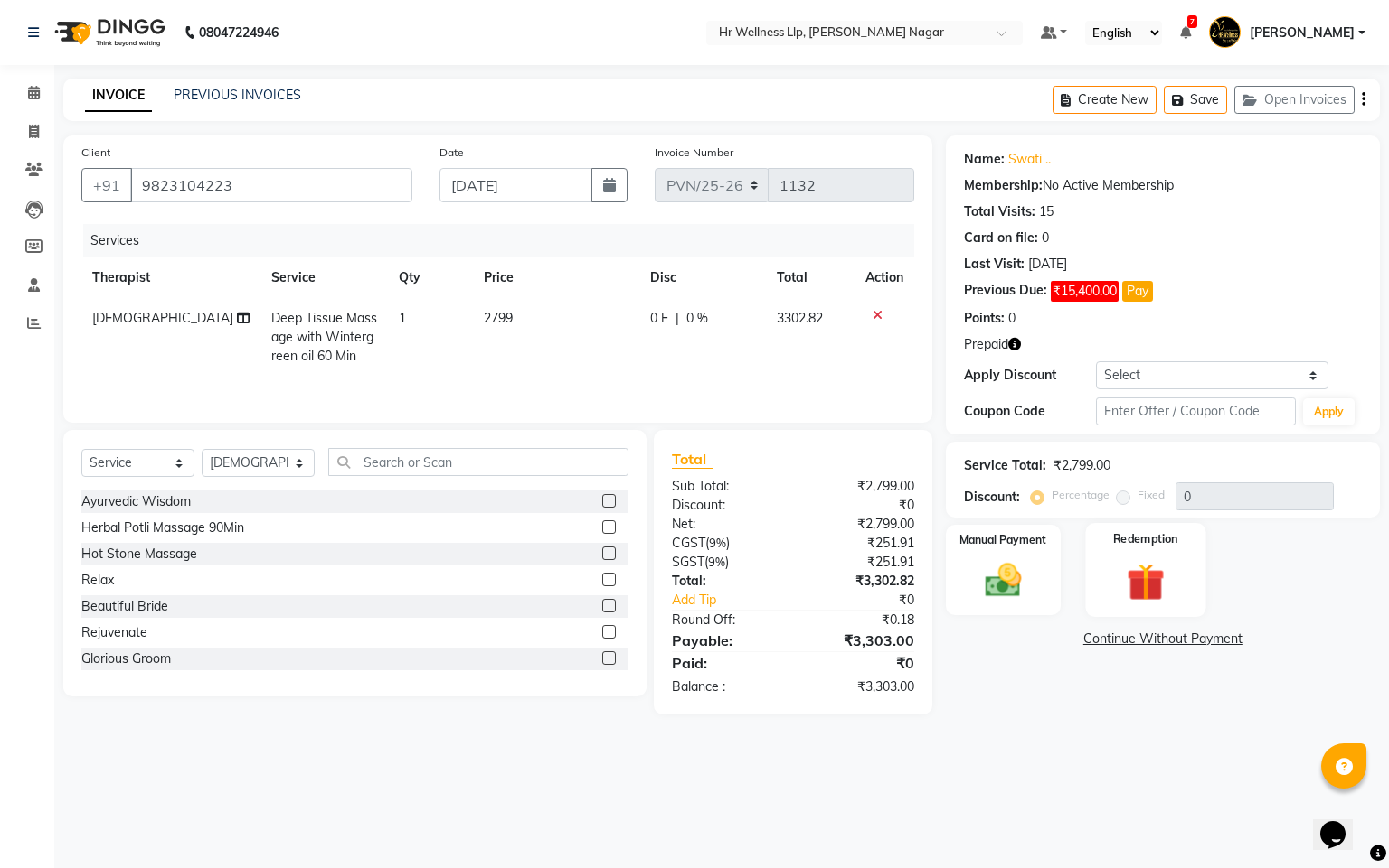
click at [1128, 583] on img at bounding box center [1146, 582] width 61 height 47
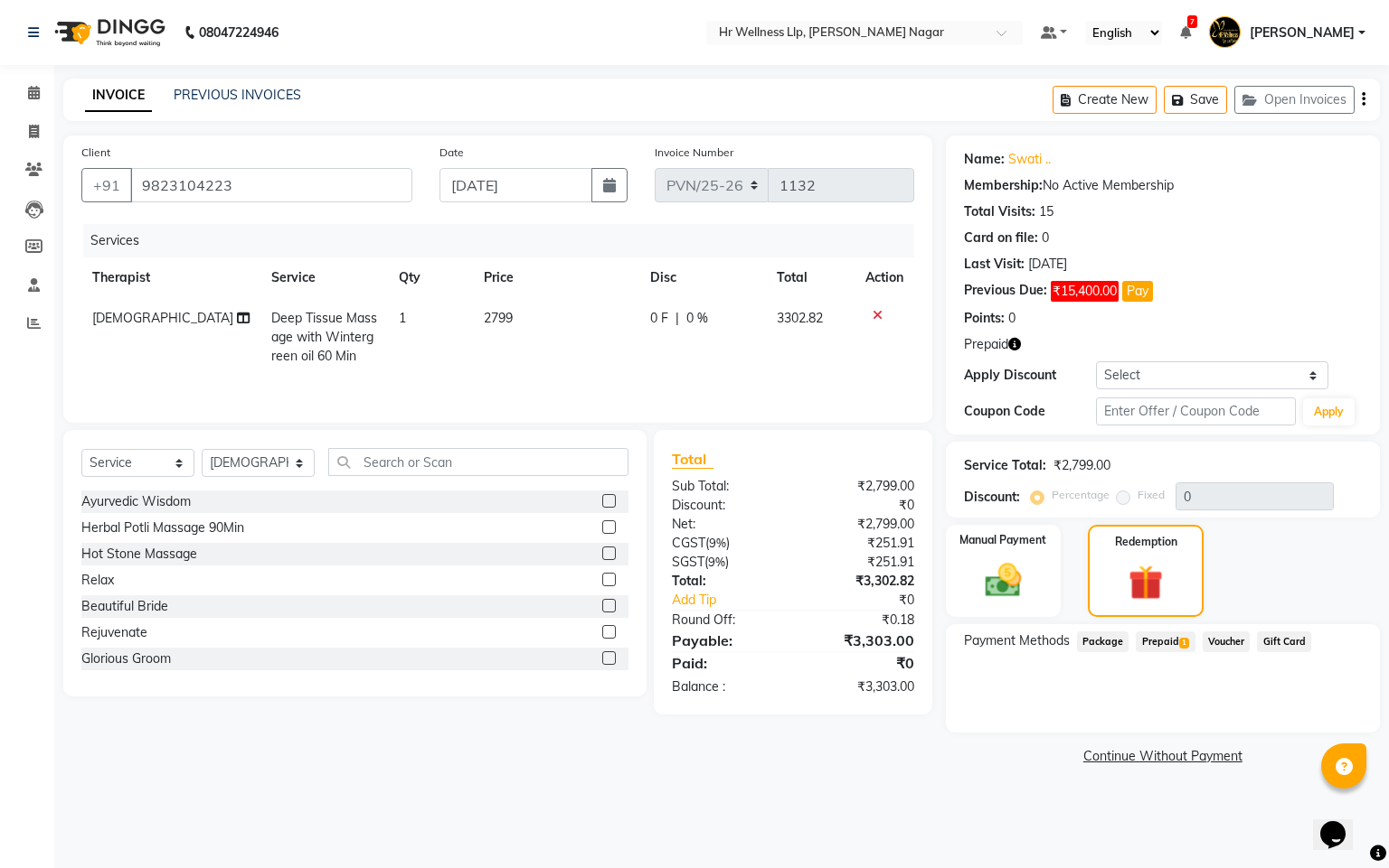
drag, startPoint x: 1158, startPoint y: 645, endPoint x: 1156, endPoint y: 659, distance: 14.1
click at [1155, 645] on span "Prepaid 1" at bounding box center [1165, 642] width 58 height 21
drag, startPoint x: 874, startPoint y: 308, endPoint x: 819, endPoint y: 312, distance: 55.1
click at [874, 309] on td at bounding box center [884, 337] width 59 height 79
click at [873, 315] on icon at bounding box center [877, 315] width 10 height 12
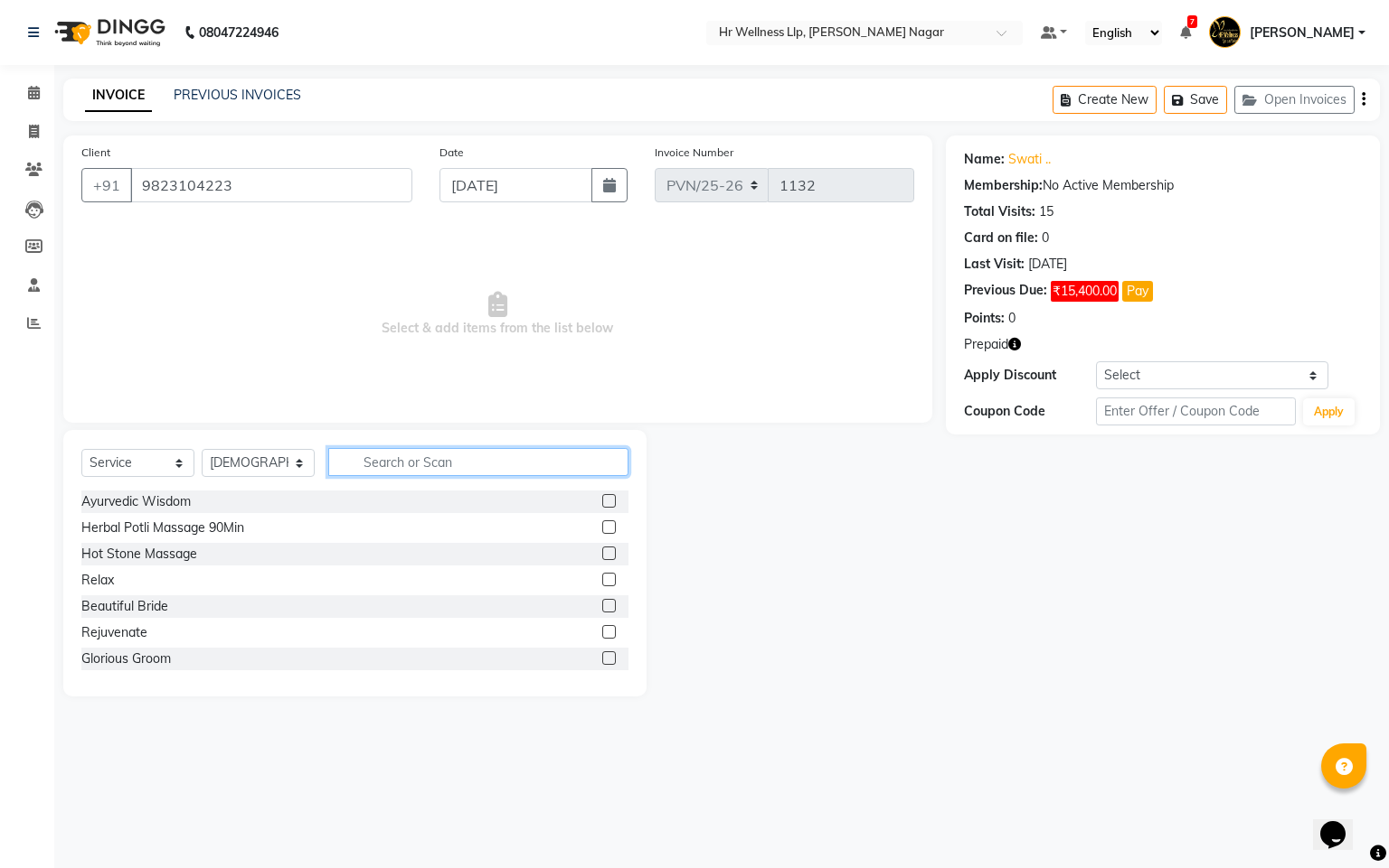
click at [504, 469] on input "text" at bounding box center [477, 462] width 300 height 28
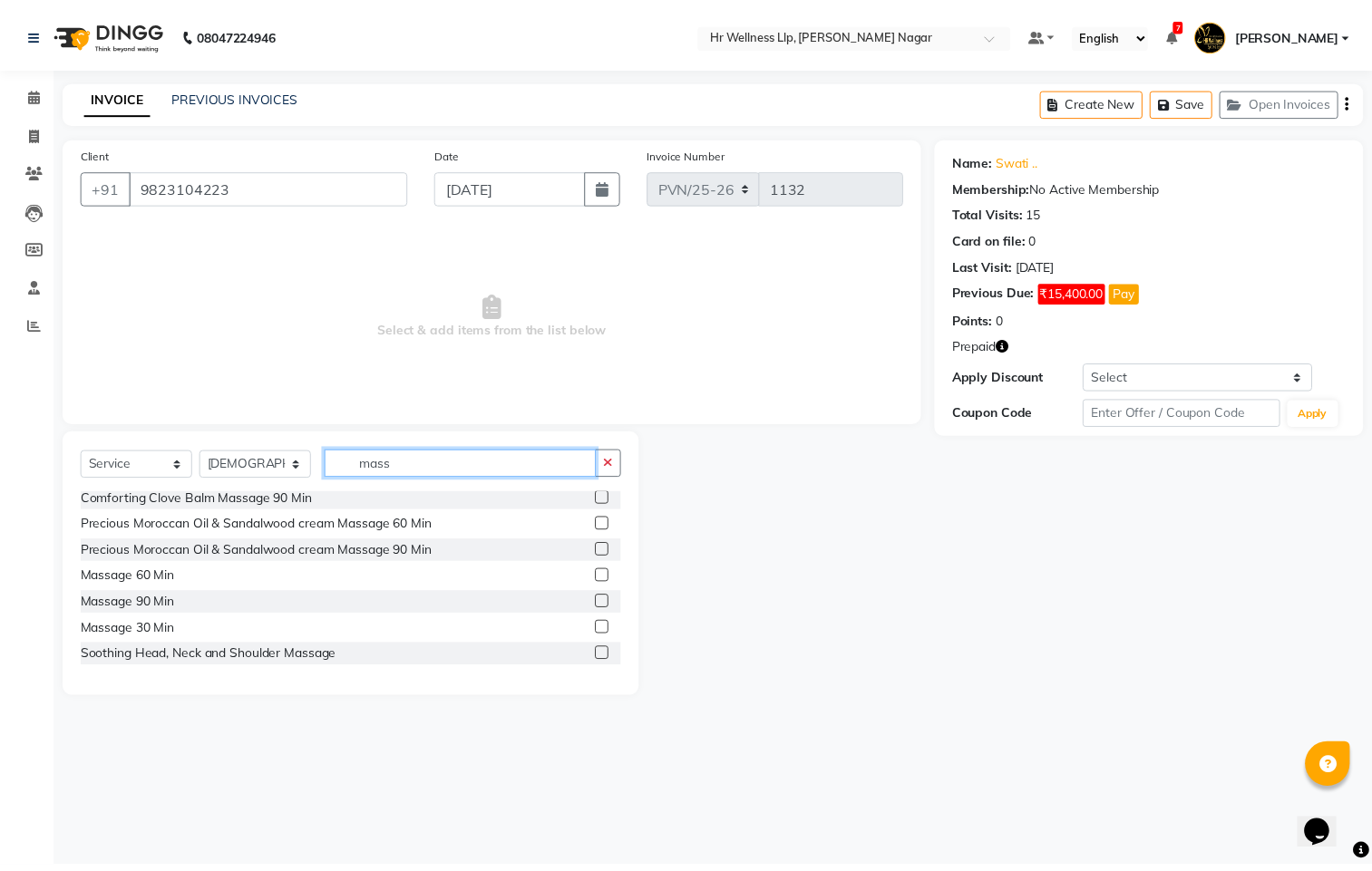
scroll to position [522, 0]
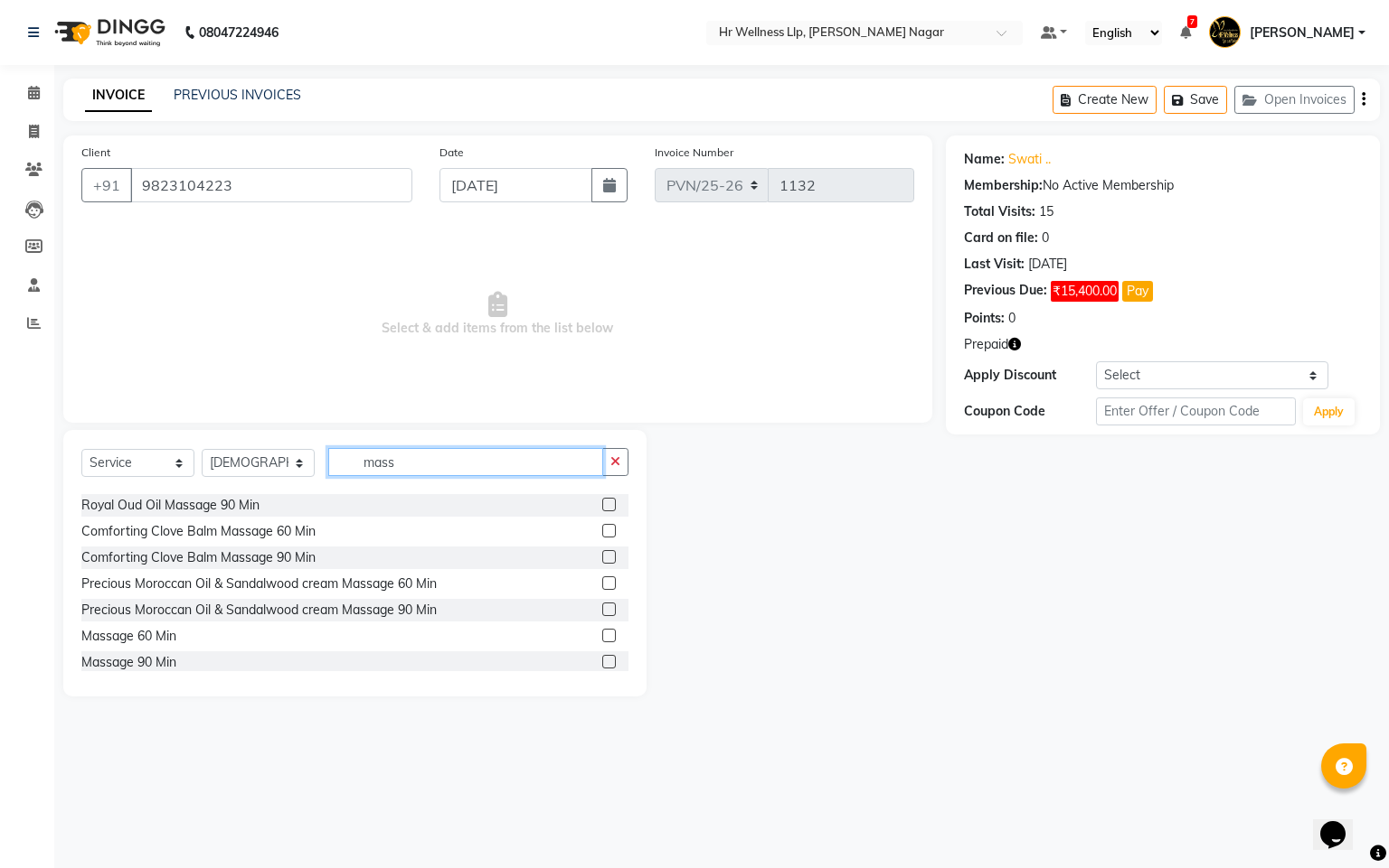
type input "mass"
click at [602, 629] on label at bounding box center [609, 635] width 13 height 13
click at [602, 630] on input "checkbox" at bounding box center [608, 636] width 12 height 11
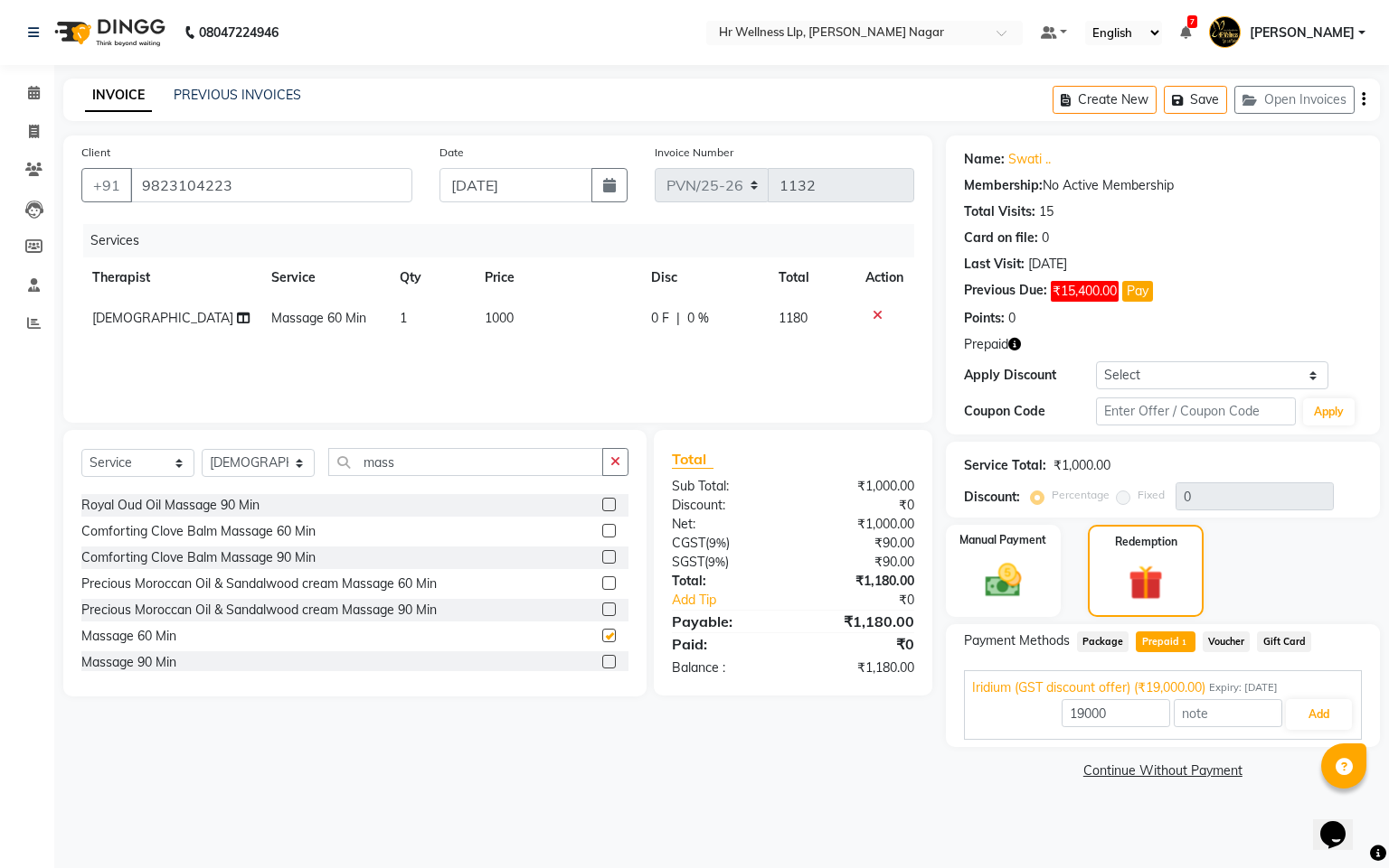
checkbox input "false"
click at [1227, 643] on span "Voucher" at bounding box center [1226, 642] width 48 height 21
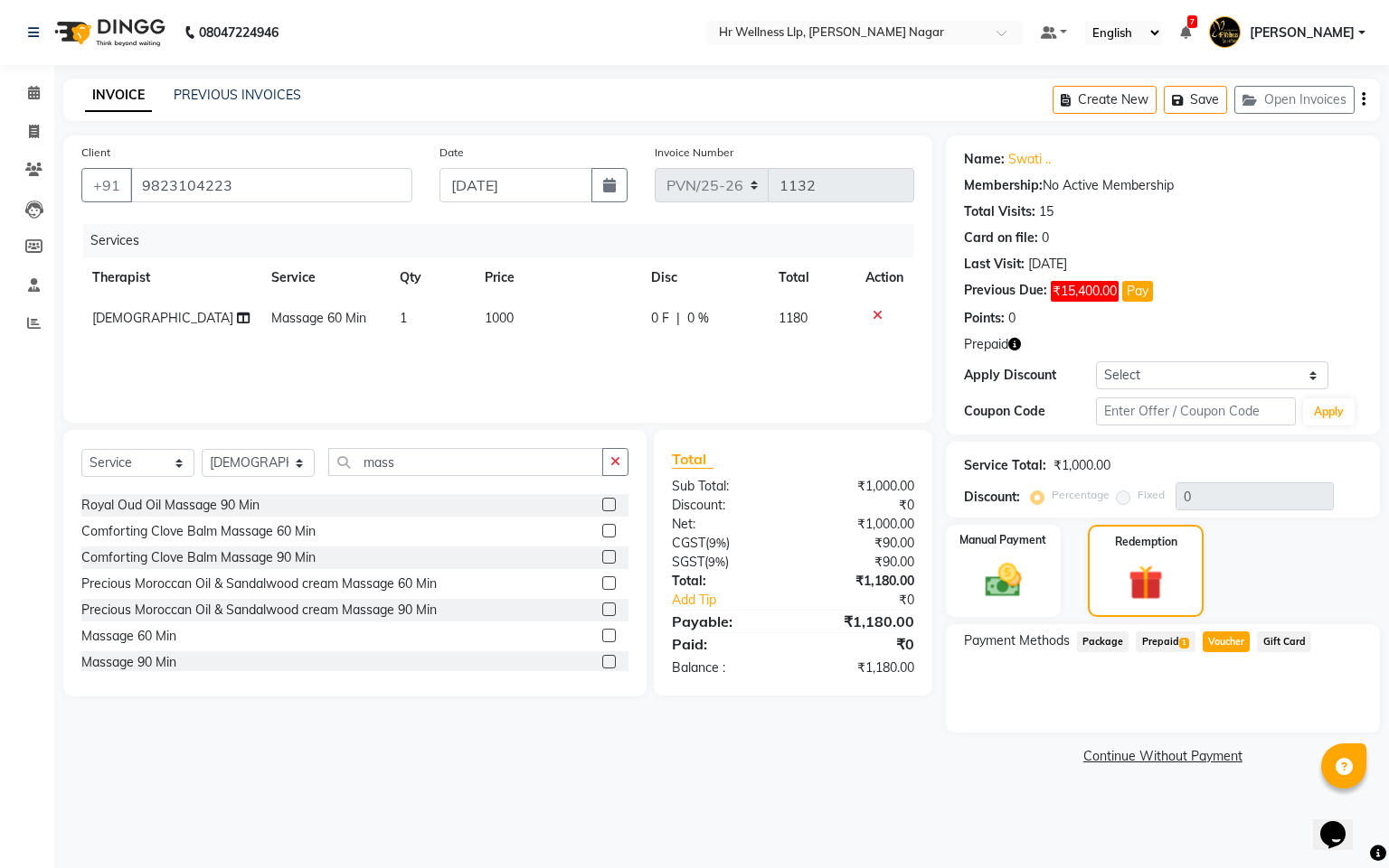
click at [1168, 646] on span "Prepaid 1" at bounding box center [1165, 642] width 58 height 21
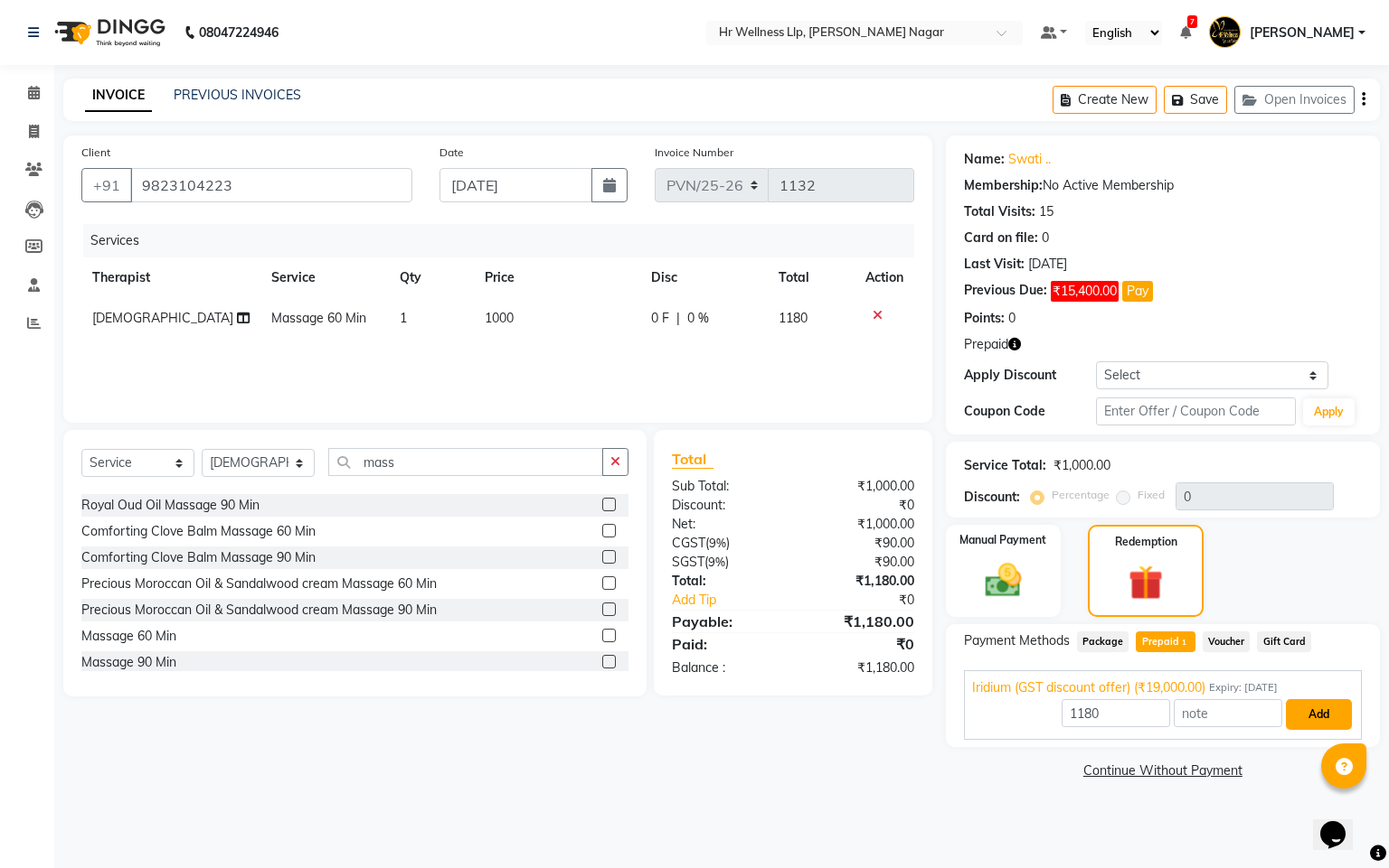
click at [1329, 716] on button "Add" at bounding box center [1318, 715] width 66 height 31
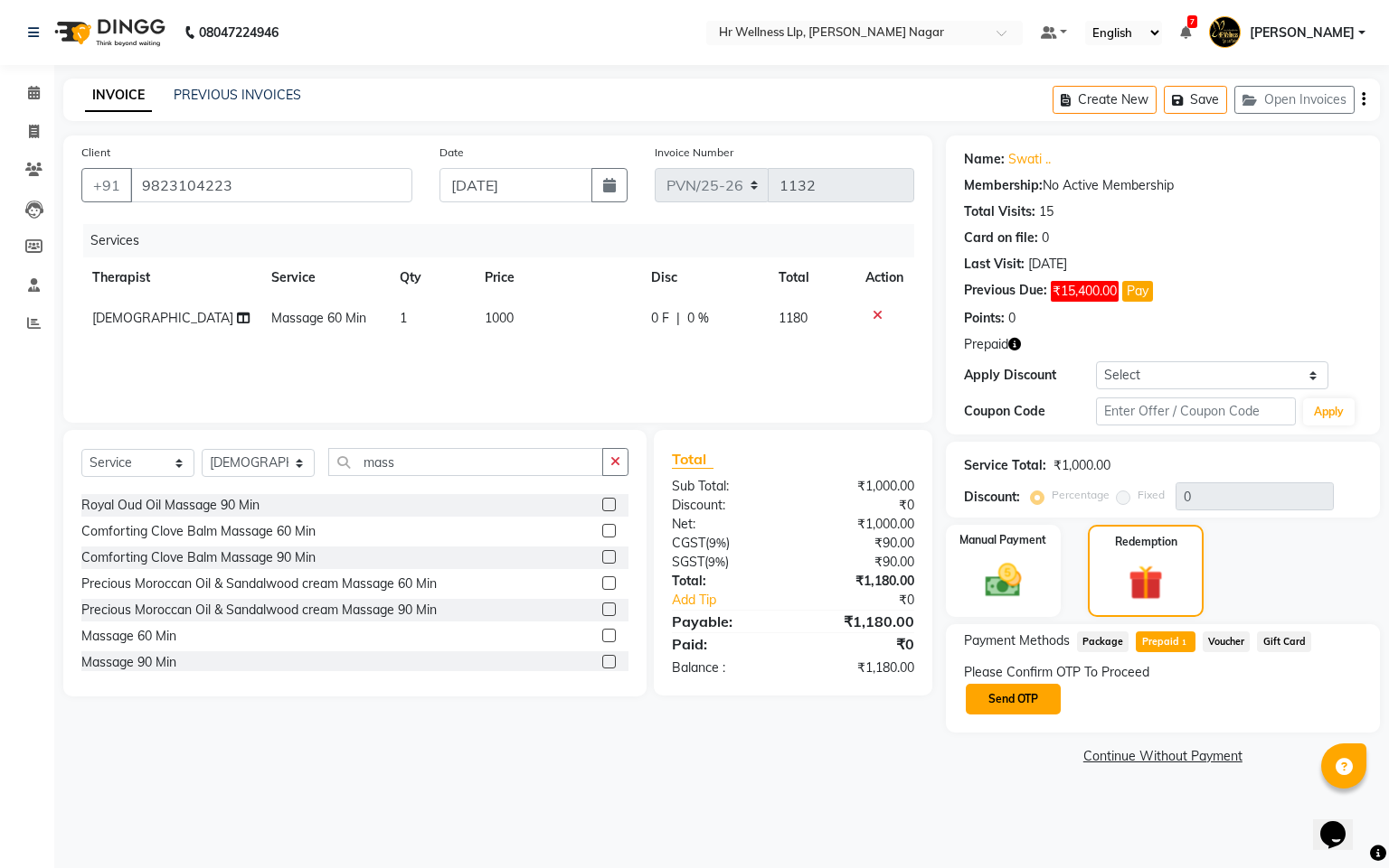
click at [1014, 695] on button "Send OTP" at bounding box center [1012, 699] width 95 height 31
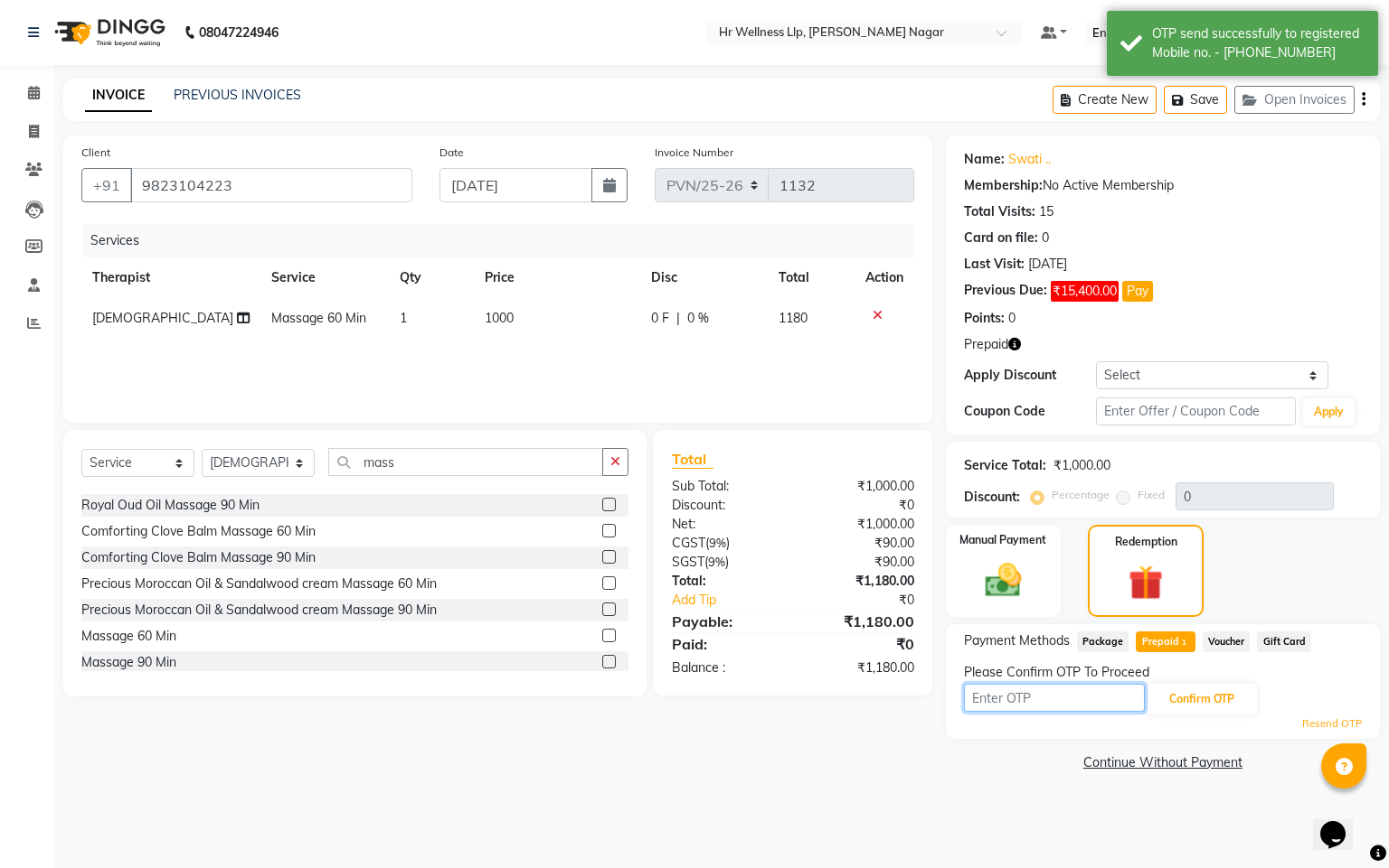
click at [1030, 706] on input "text" at bounding box center [1053, 697] width 181 height 28
type input "7"
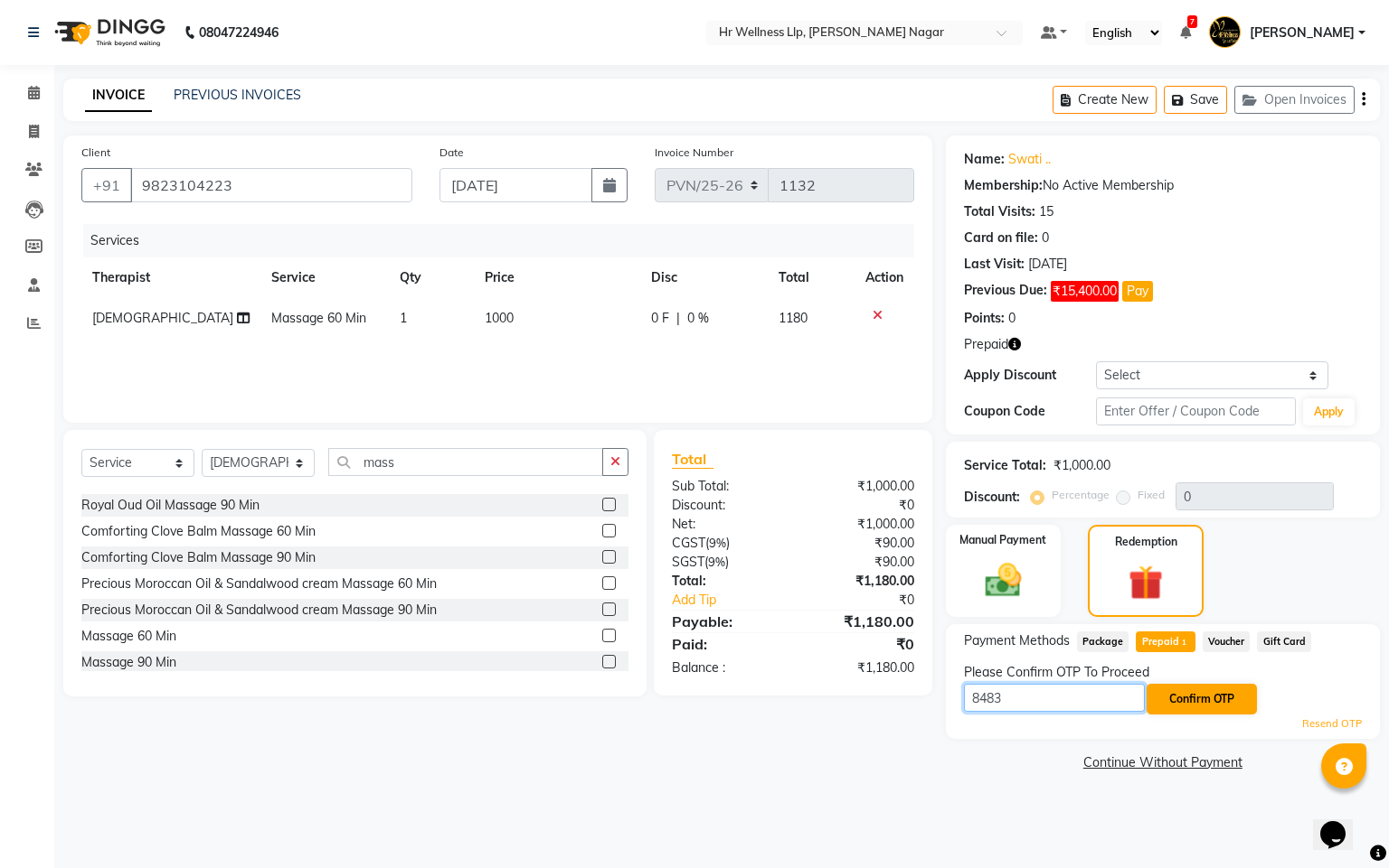
type input "8483"
click at [1193, 703] on button "Confirm OTP" at bounding box center [1201, 699] width 110 height 31
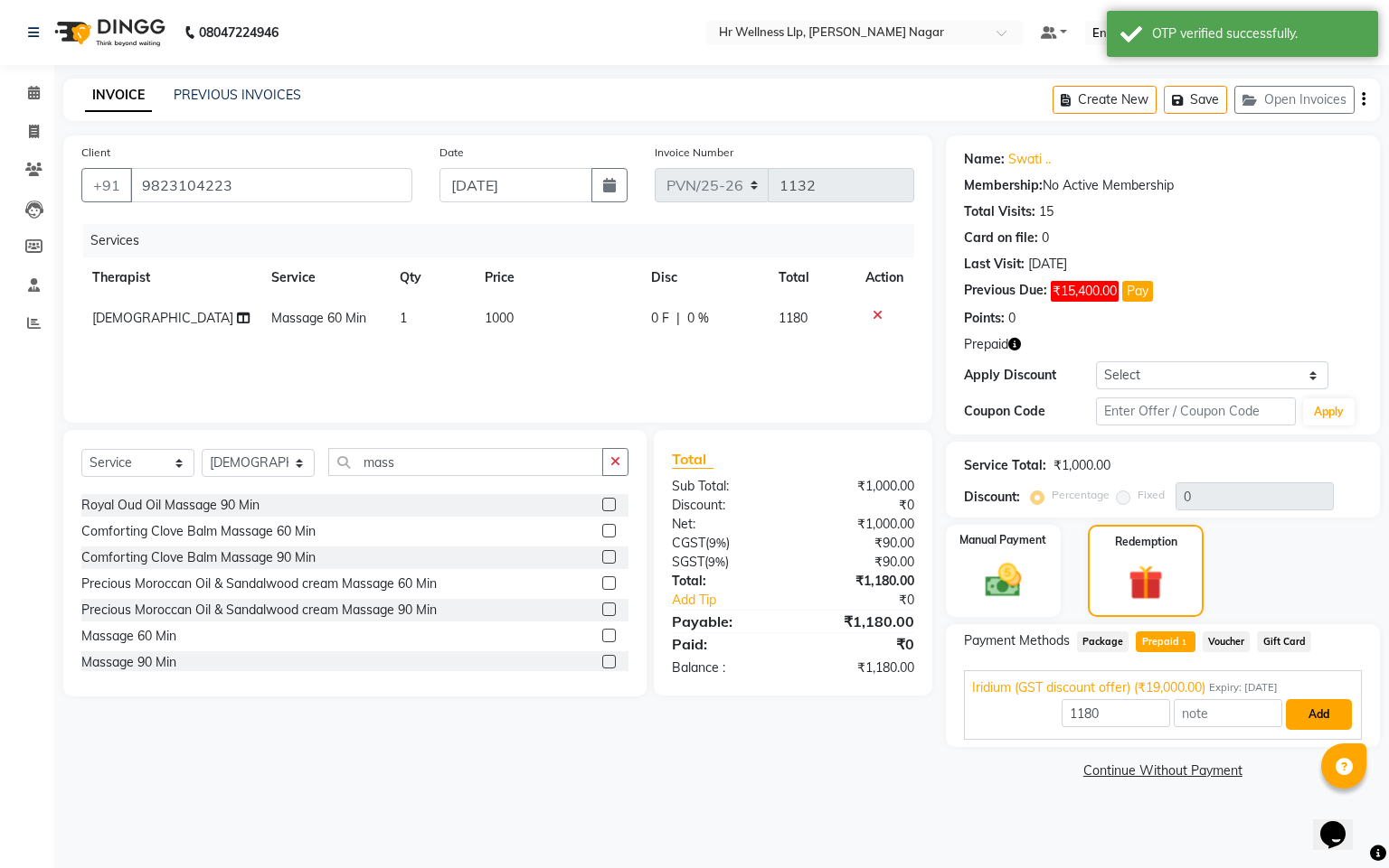
click at [1332, 717] on button "Add" at bounding box center [1318, 715] width 66 height 31
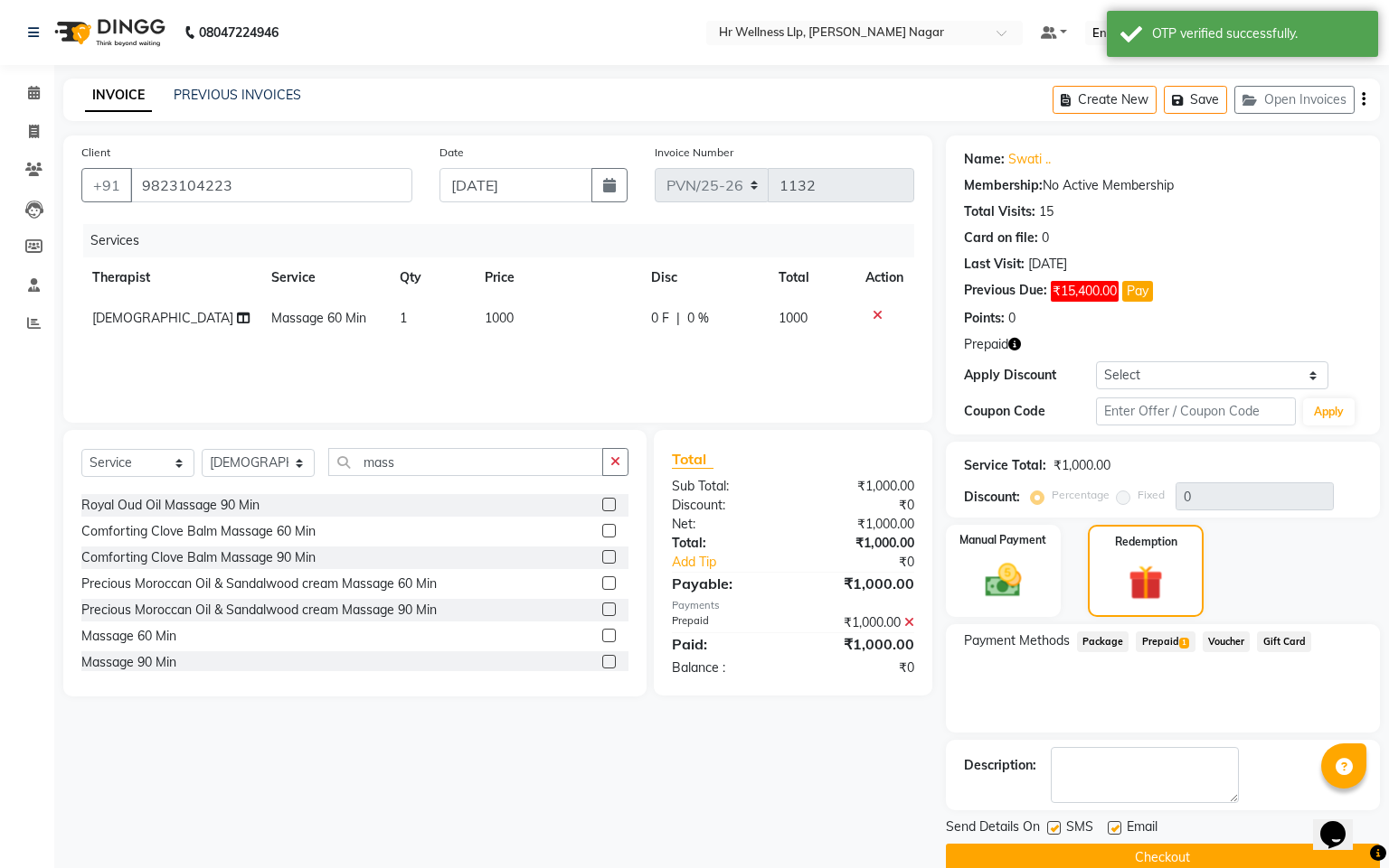
scroll to position [551, 0]
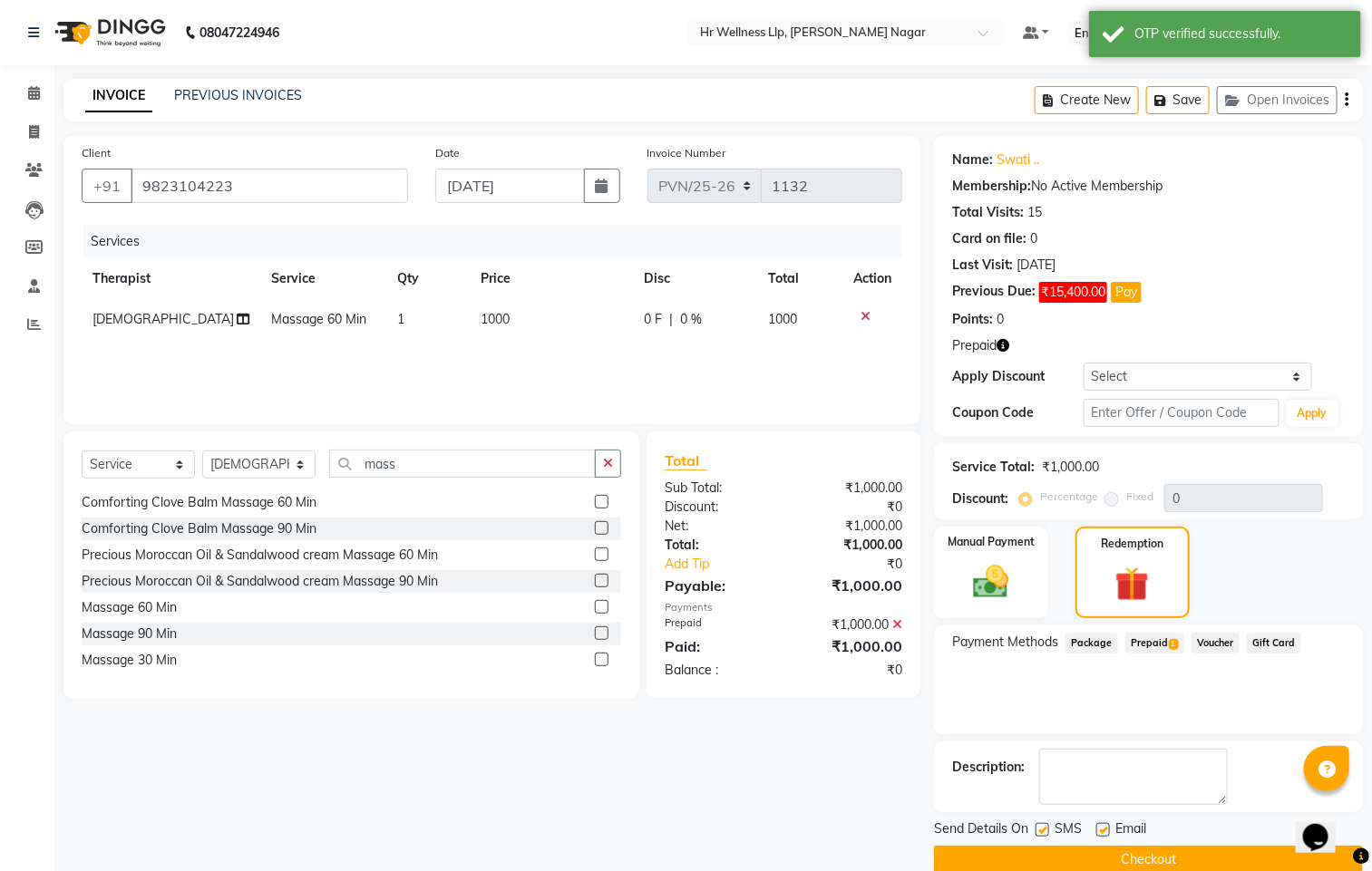
click at [1043, 828] on label at bounding box center [1042, 830] width 13 height 13
click at [1043, 828] on input "checkbox" at bounding box center [1041, 831] width 12 height 12
checkbox input "false"
click at [1110, 827] on div "Email" at bounding box center [1128, 832] width 64 height 23
click at [1106, 825] on label at bounding box center [1103, 830] width 13 height 13
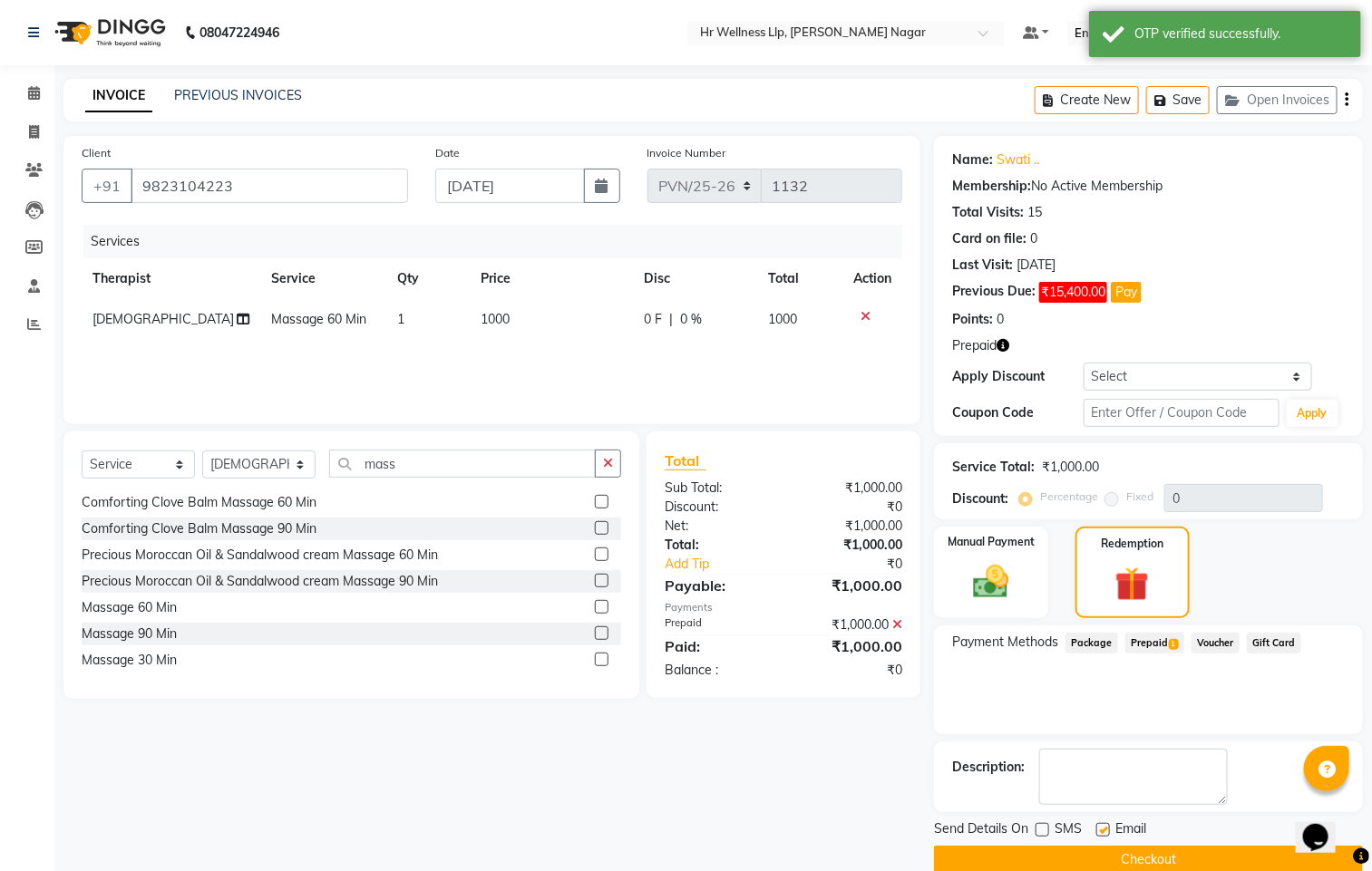
click at [1106, 825] on input "checkbox" at bounding box center [1102, 831] width 12 height 12
checkbox input "false"
click at [994, 865] on button "Checkout" at bounding box center [1148, 859] width 429 height 28
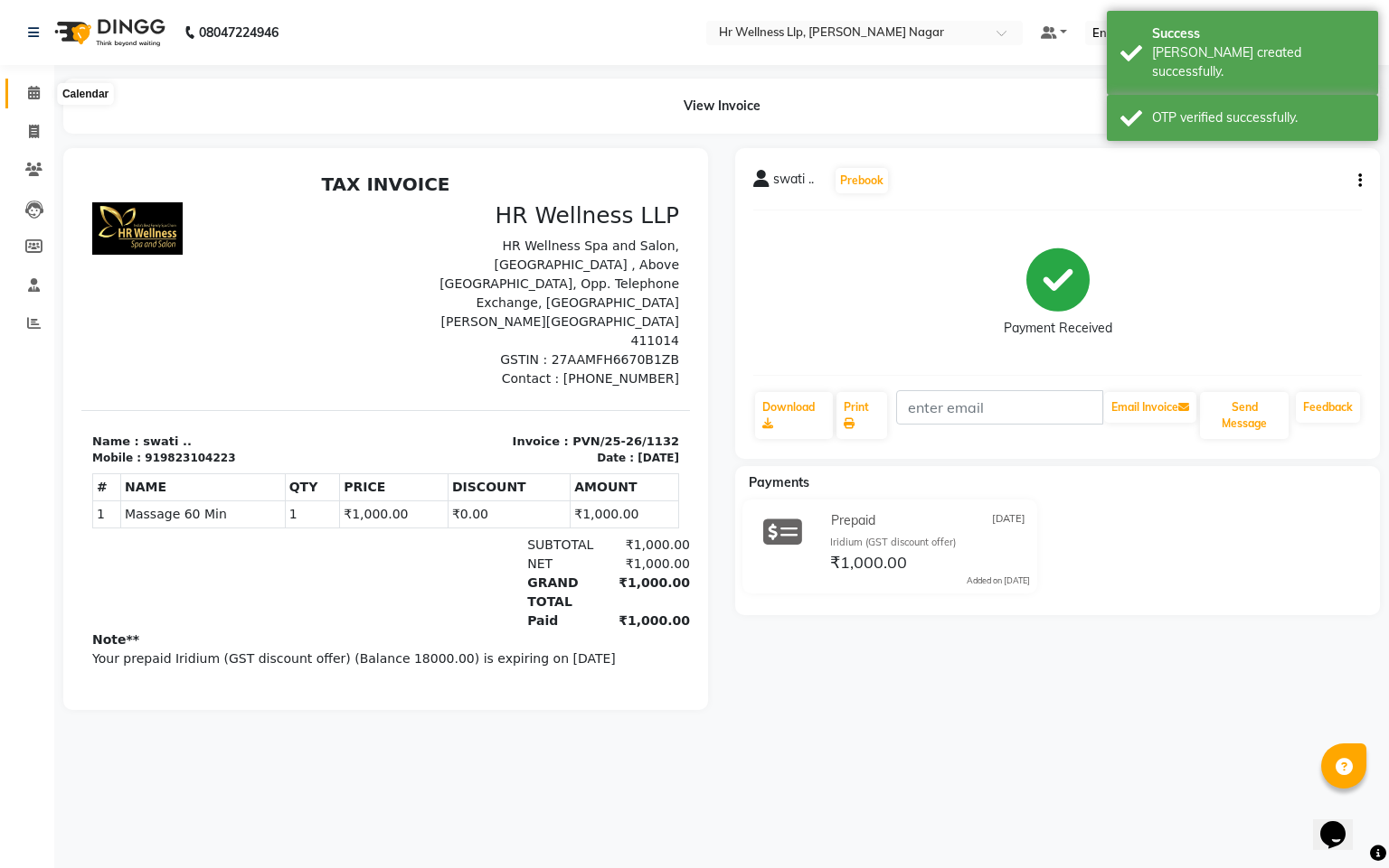
click at [23, 93] on span at bounding box center [34, 94] width 32 height 21
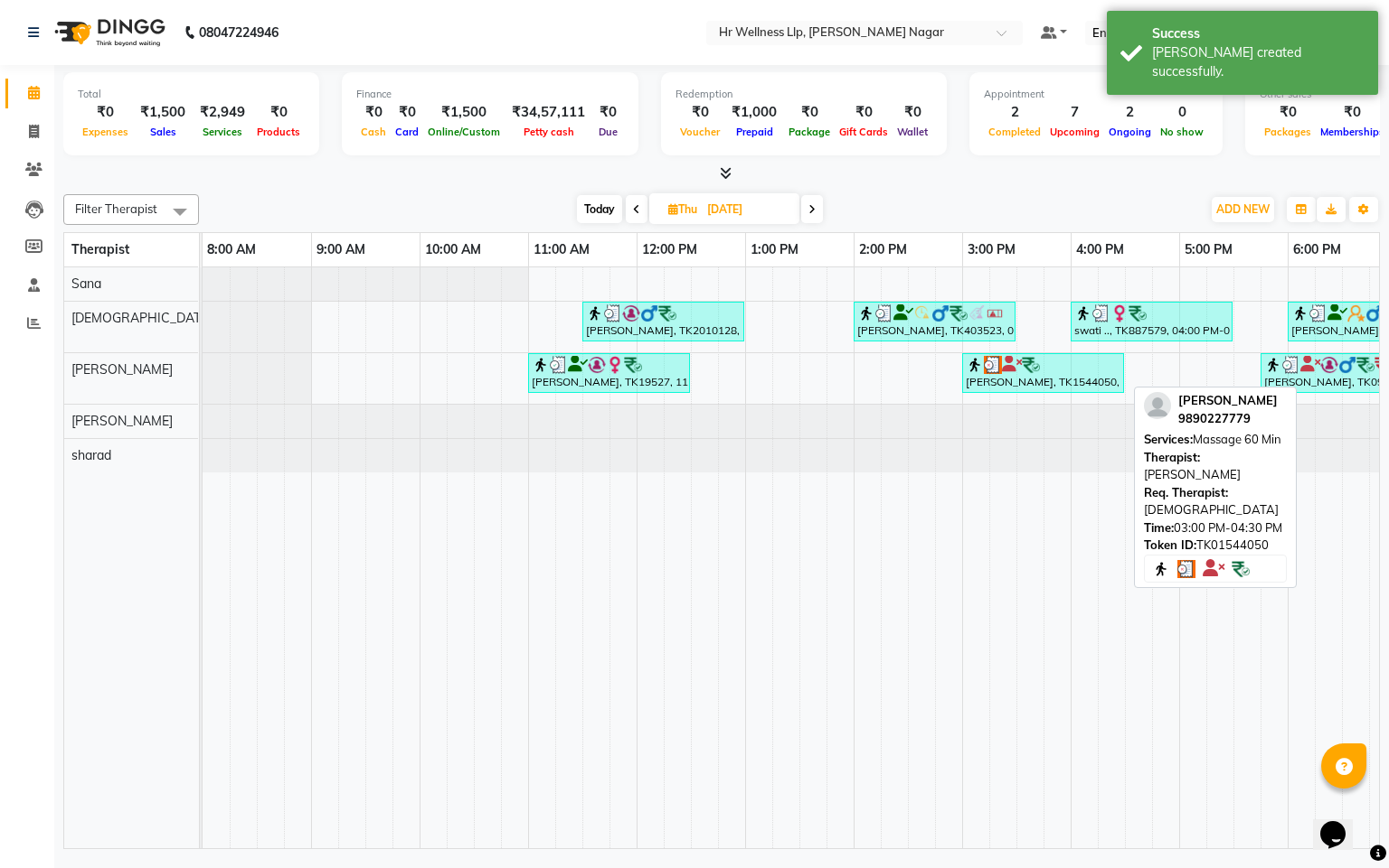
click at [1060, 377] on div "[PERSON_NAME], TK1544050, 03:00 PM-04:30 PM, Massage 60 Min" at bounding box center [1042, 374] width 158 height 34
select select "3"
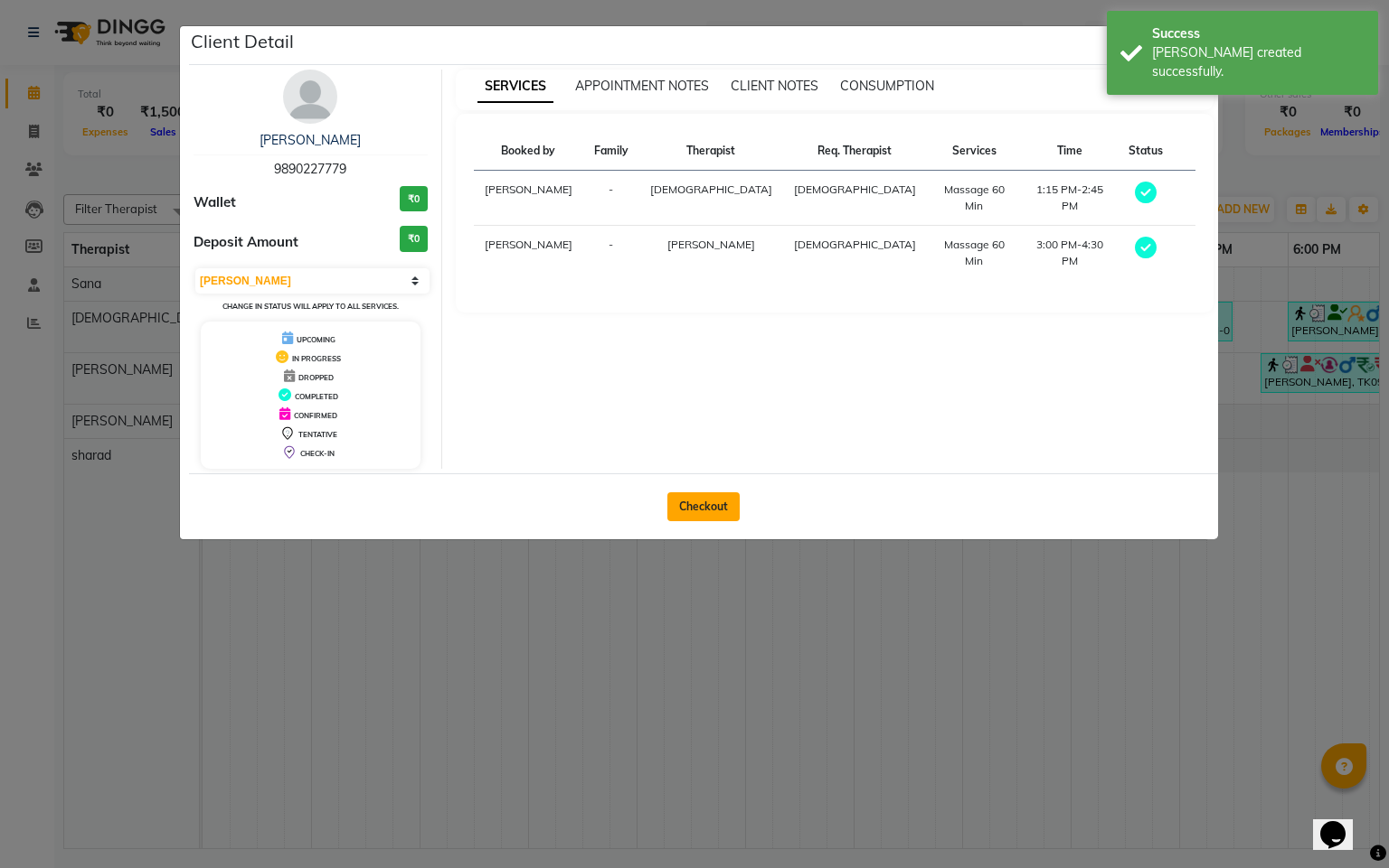
click at [730, 516] on button "Checkout" at bounding box center [703, 507] width 72 height 29
select select "service"
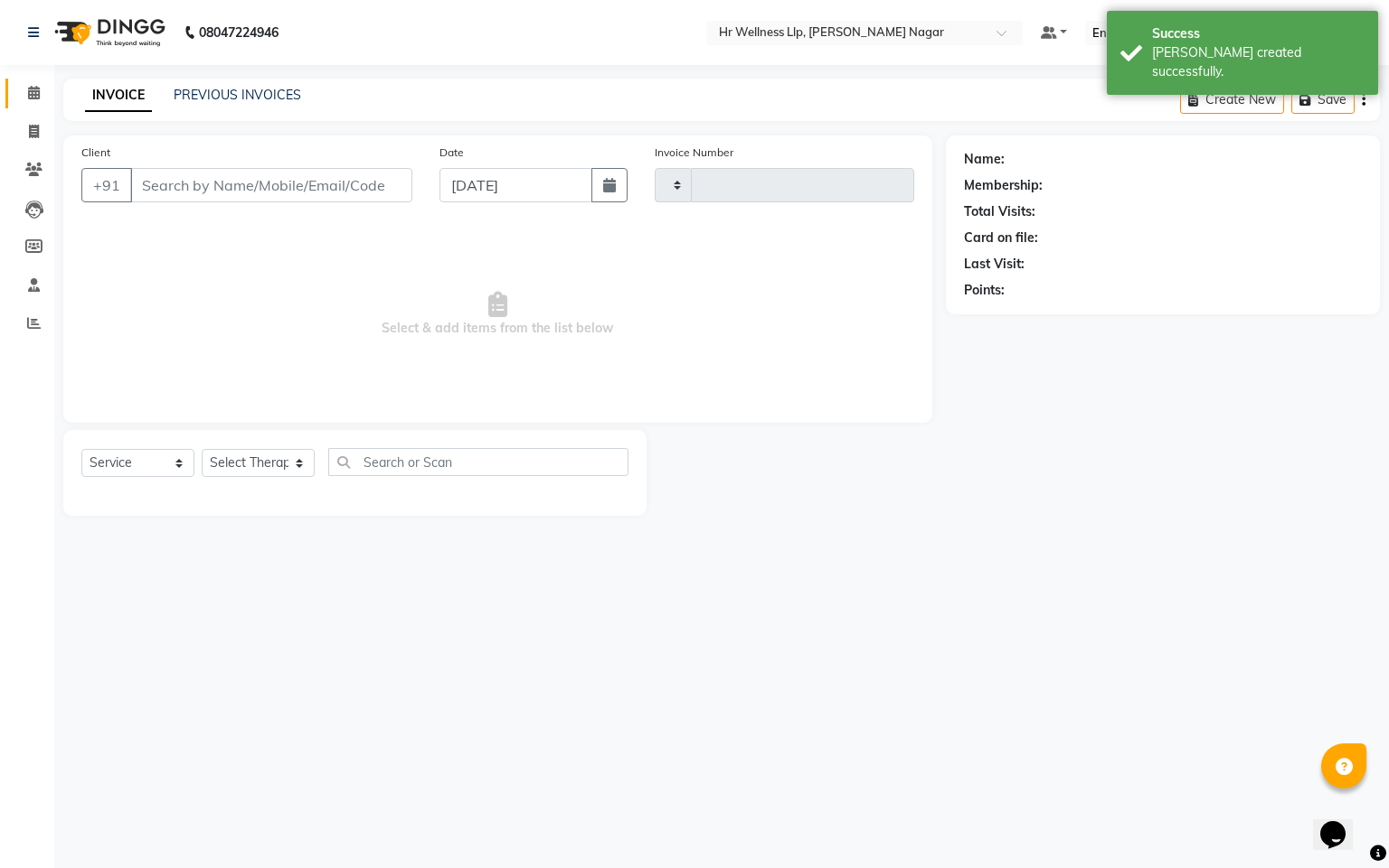
type input "1133"
select select "4289"
type input "9890227779"
type input "[DATE]"
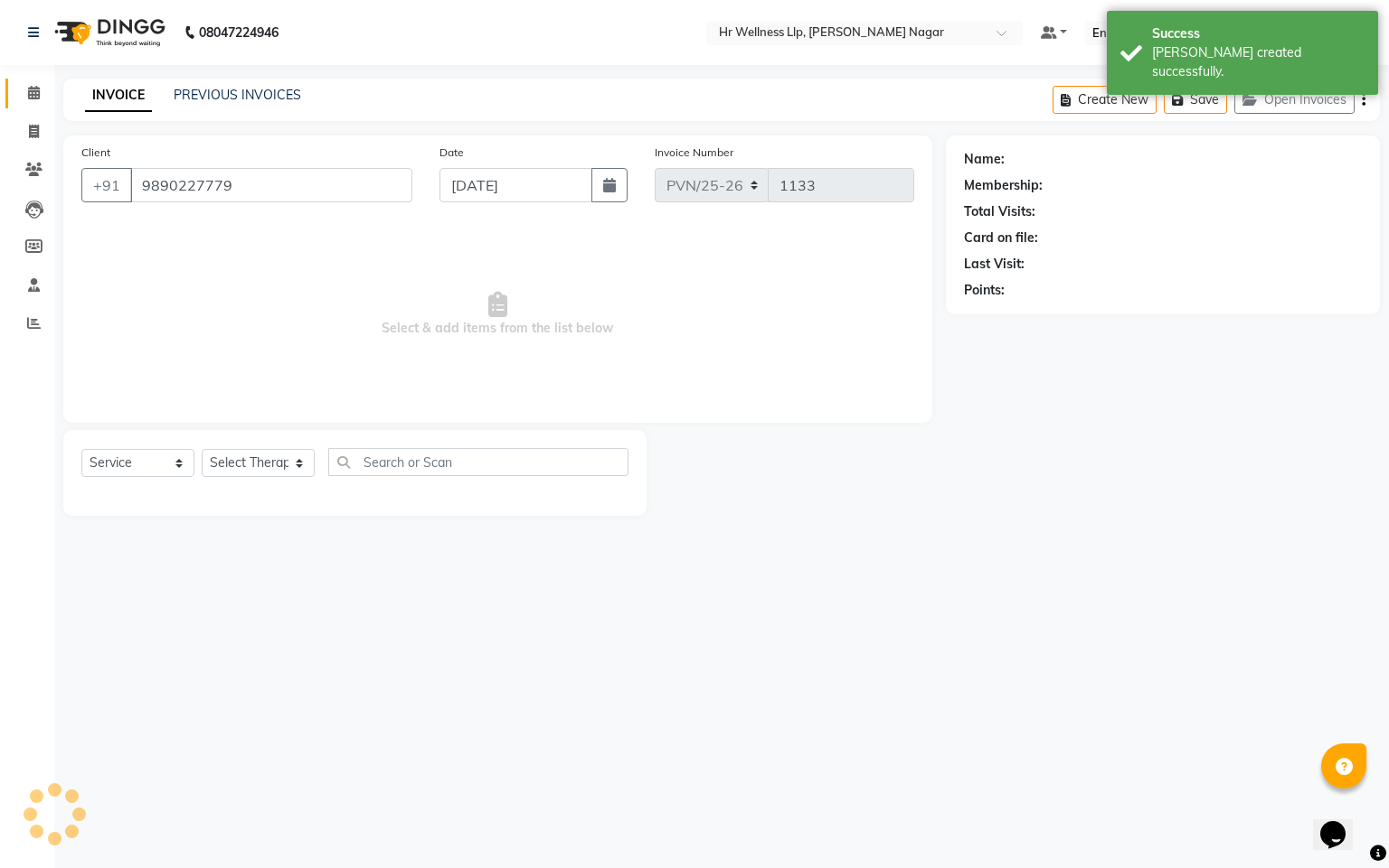
select select
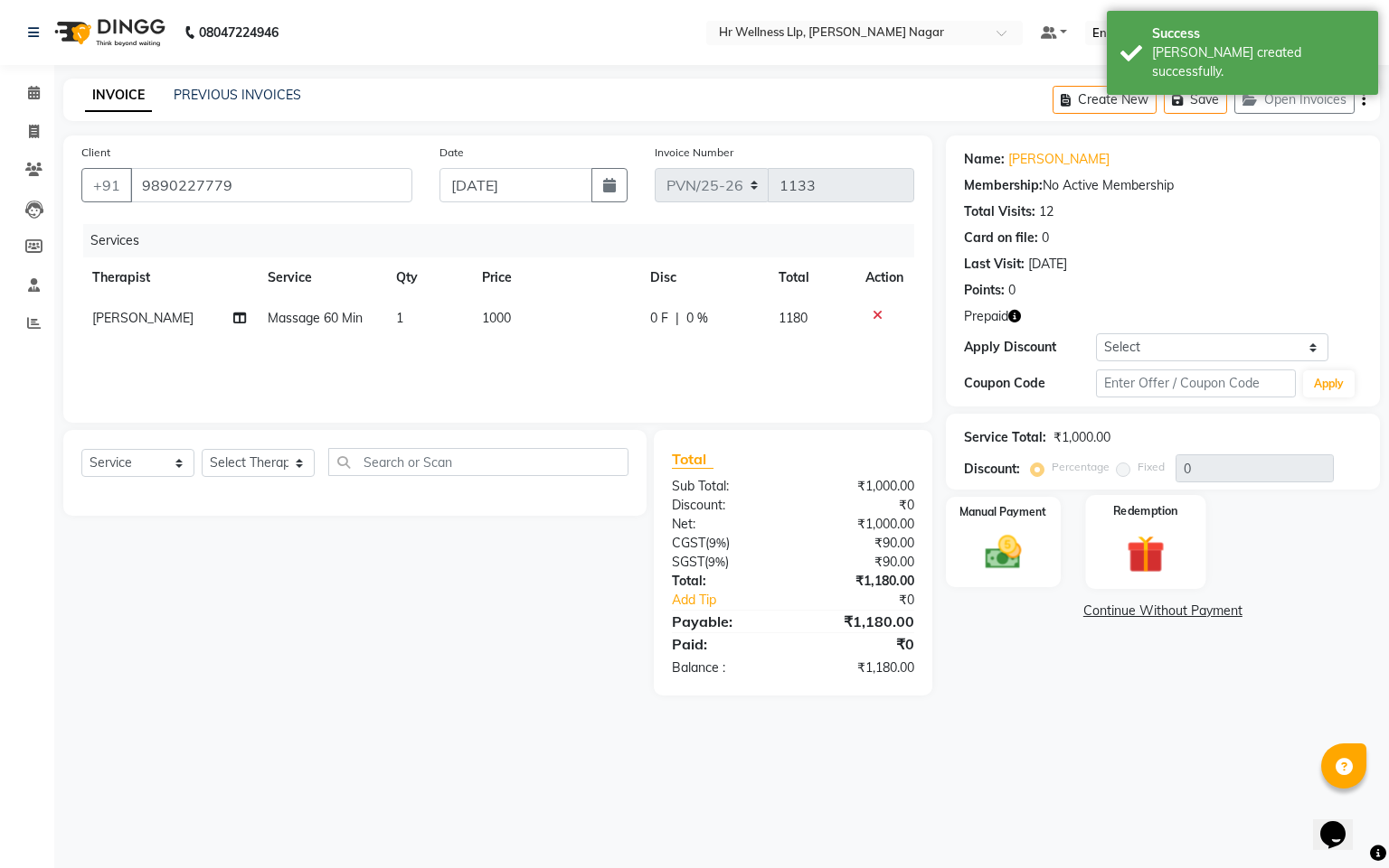
click at [1153, 551] on img at bounding box center [1146, 555] width 61 height 47
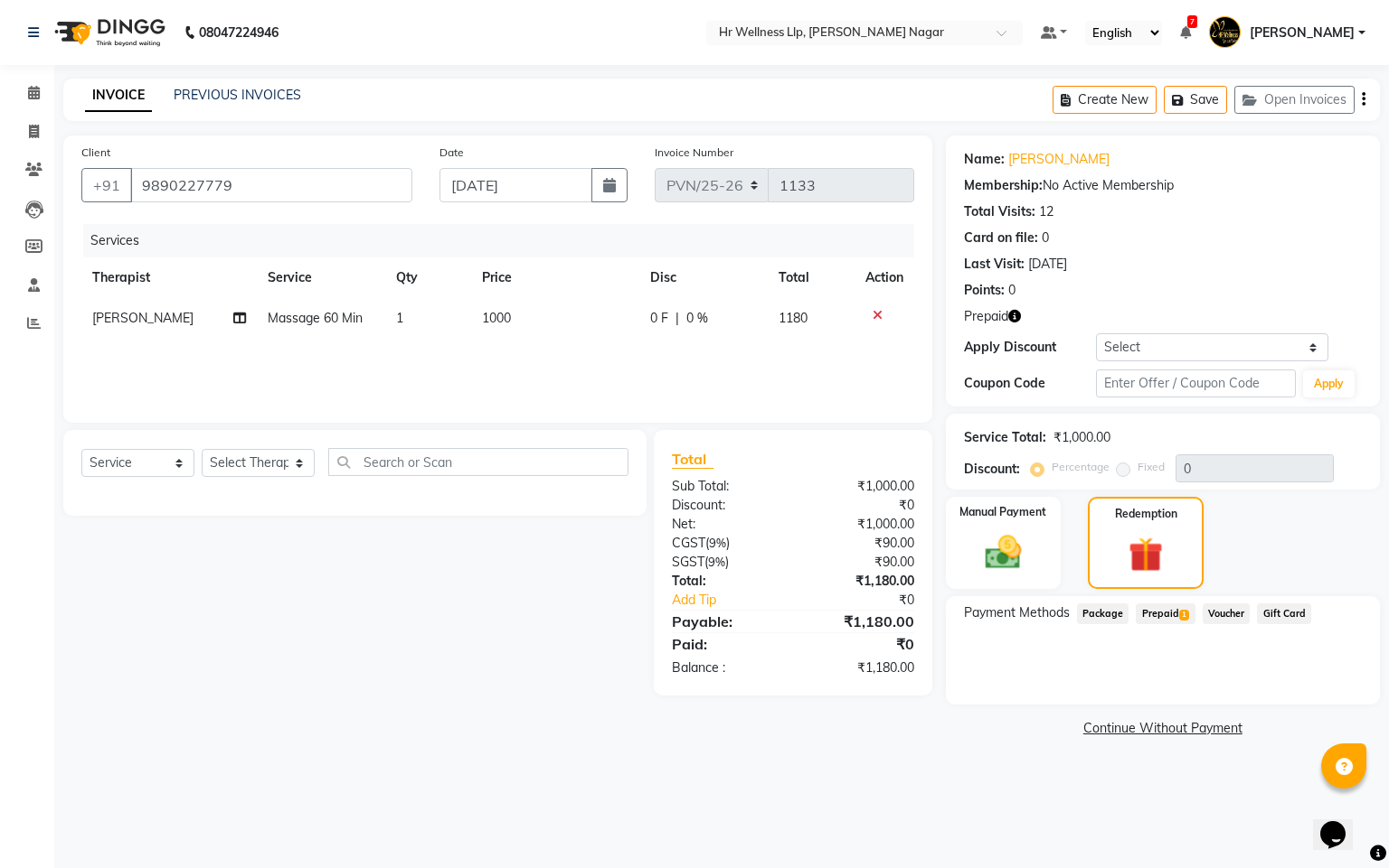
click at [1143, 607] on span "Prepaid 1" at bounding box center [1165, 614] width 58 height 21
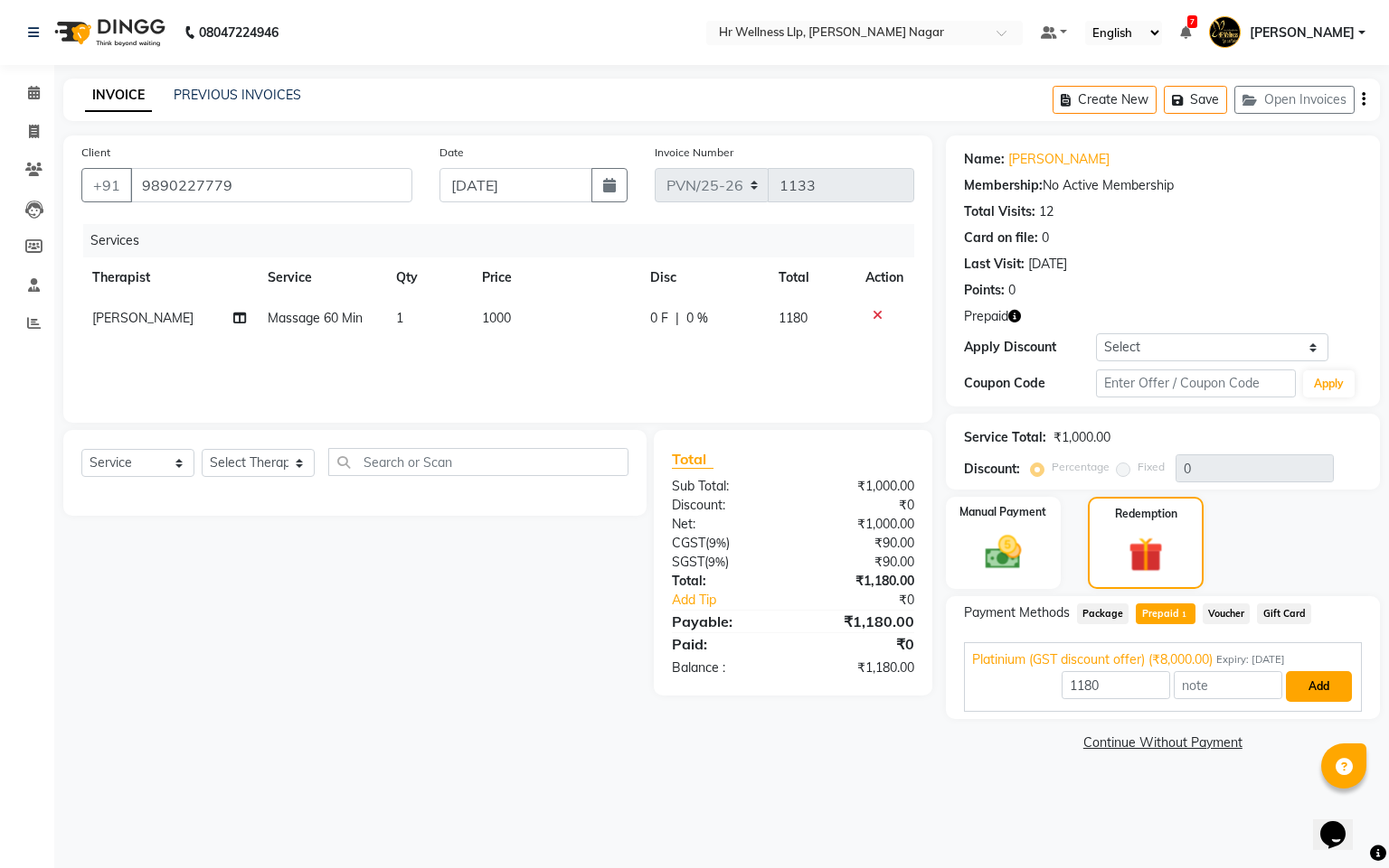
click at [1286, 678] on button "Add" at bounding box center [1318, 687] width 66 height 31
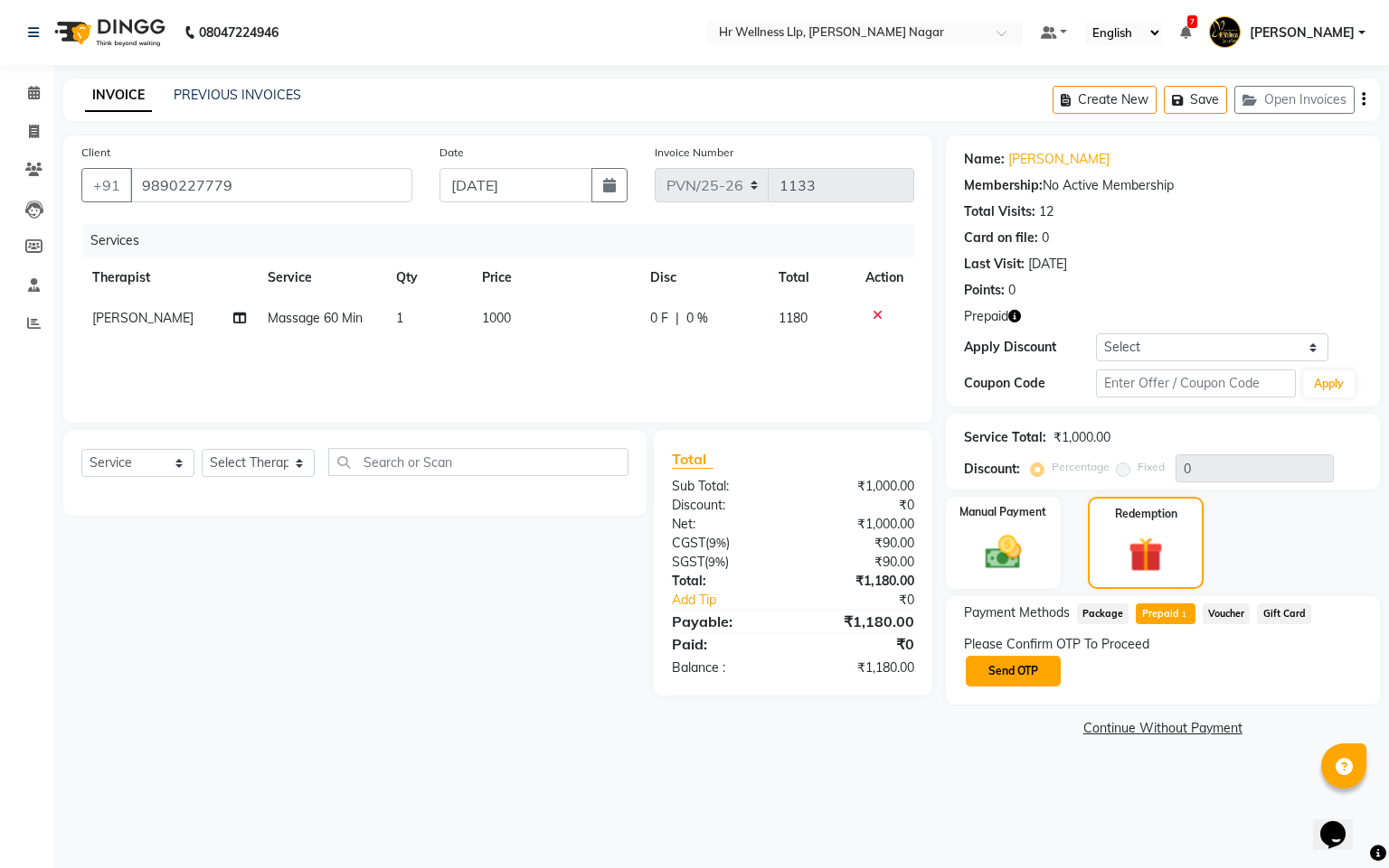
click at [1037, 674] on button "Send OTP" at bounding box center [1012, 672] width 95 height 31
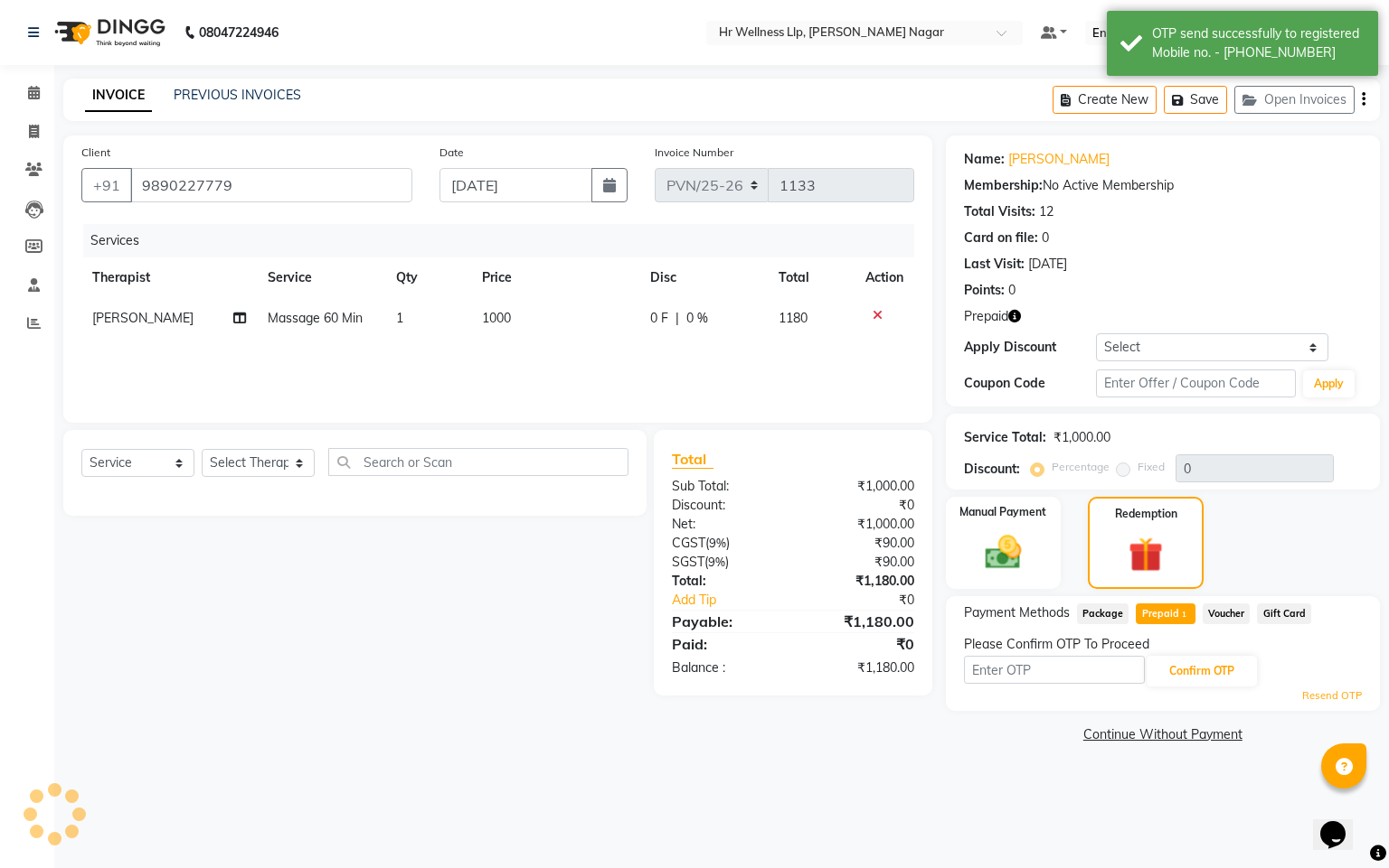
click at [1037, 674] on input "text" at bounding box center [1053, 670] width 181 height 28
type input "8483"
click at [1191, 670] on button "Confirm OTP" at bounding box center [1201, 672] width 110 height 31
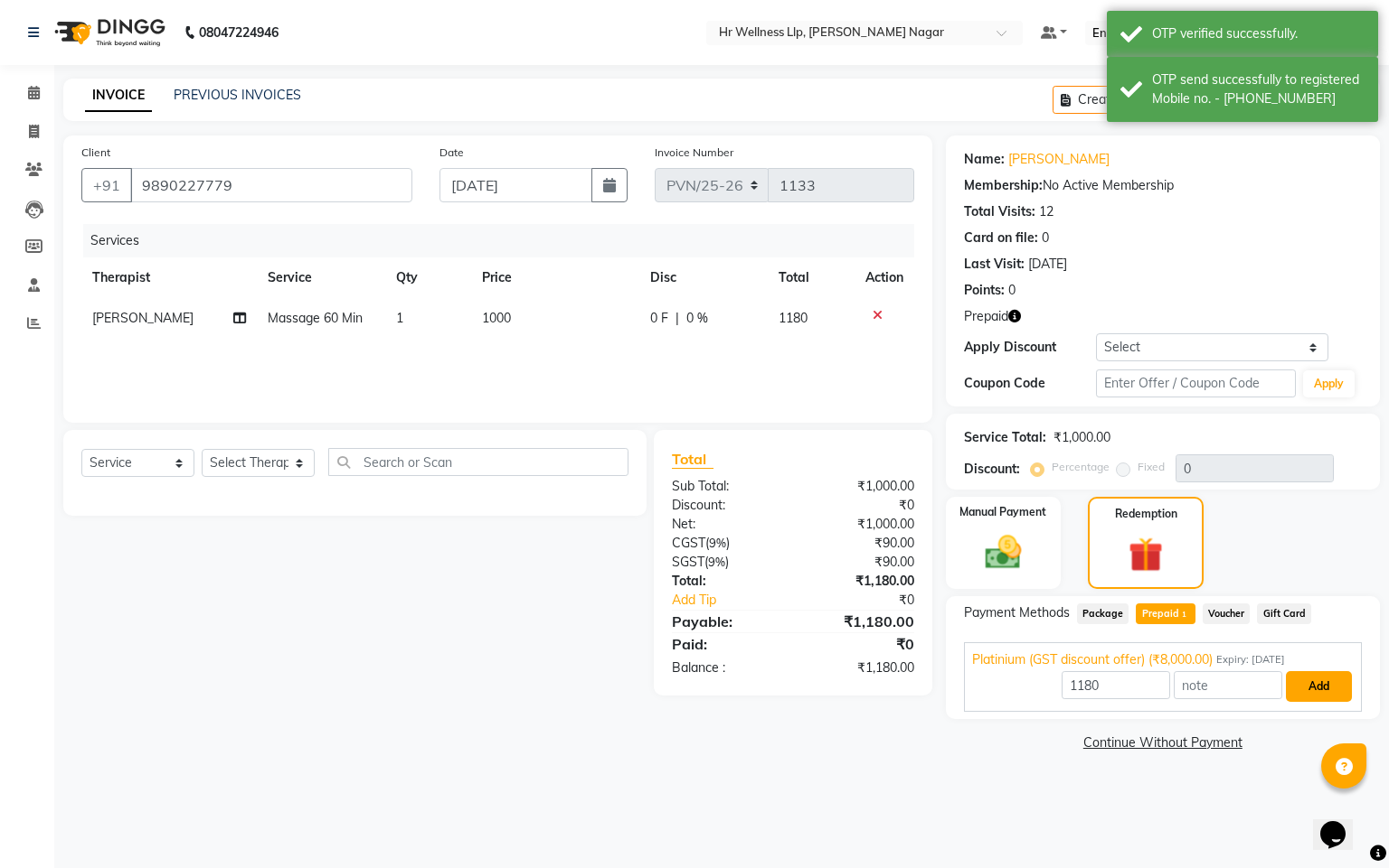
click at [1321, 681] on button "Add" at bounding box center [1318, 687] width 66 height 31
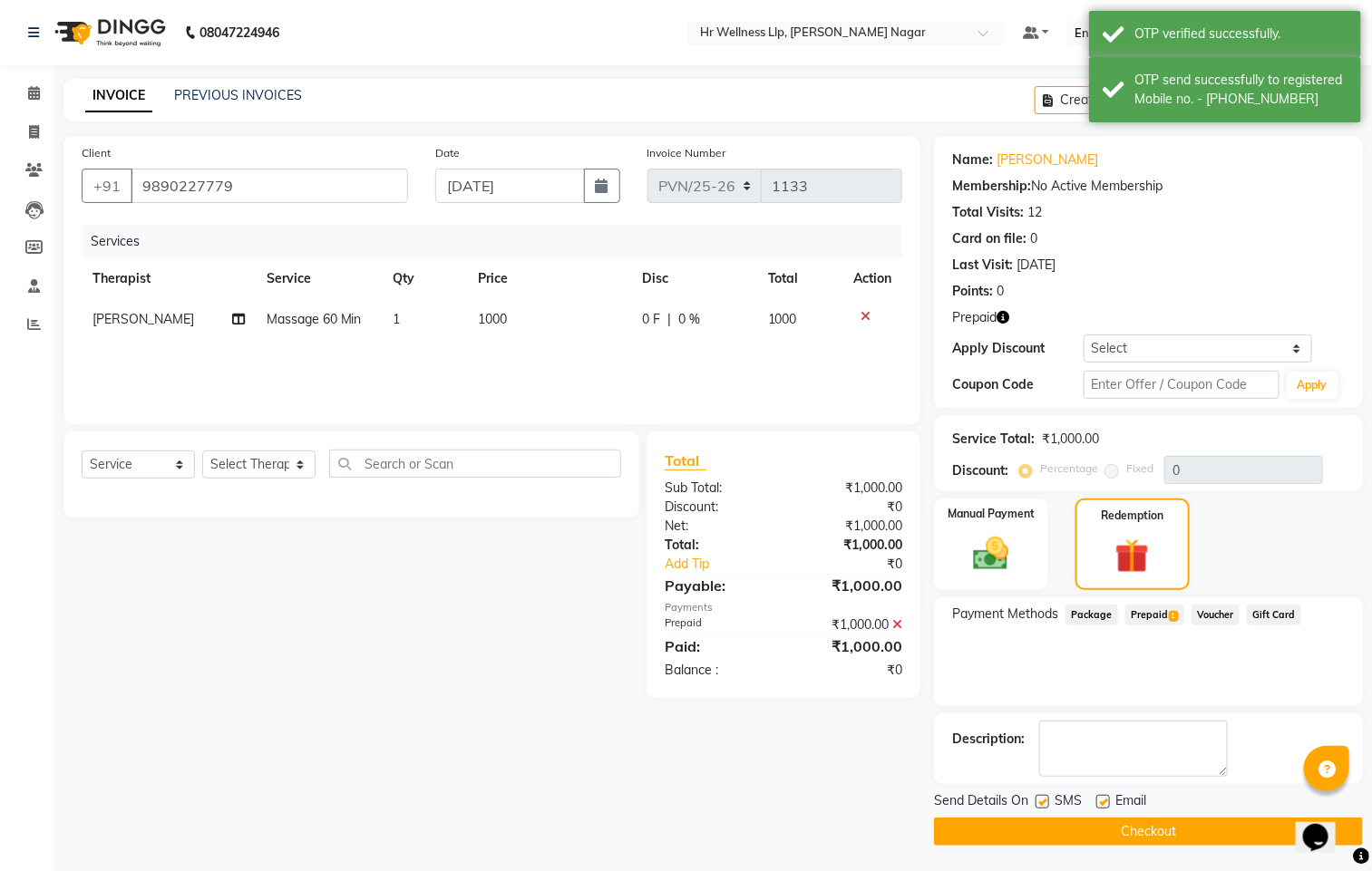
click at [1035, 801] on label at bounding box center [1042, 802] width 13 height 13
click at [1035, 801] on input "checkbox" at bounding box center [1041, 803] width 12 height 12
checkbox input "false"
click at [1097, 797] on label at bounding box center [1103, 802] width 13 height 13
click at [1097, 797] on input "checkbox" at bounding box center [1102, 803] width 12 height 12
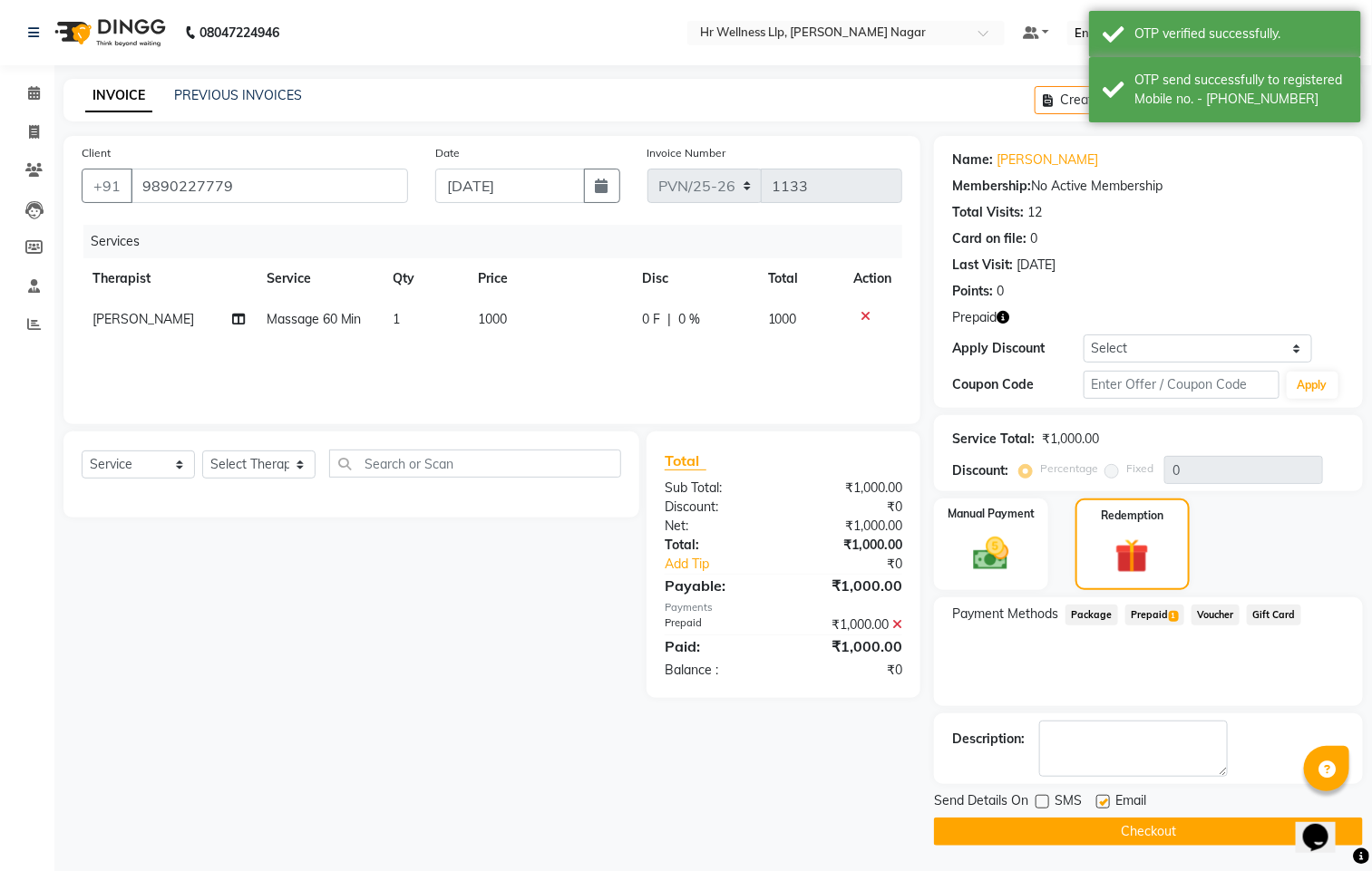
checkbox input "false"
click at [1084, 830] on button "Checkout" at bounding box center [1148, 832] width 429 height 28
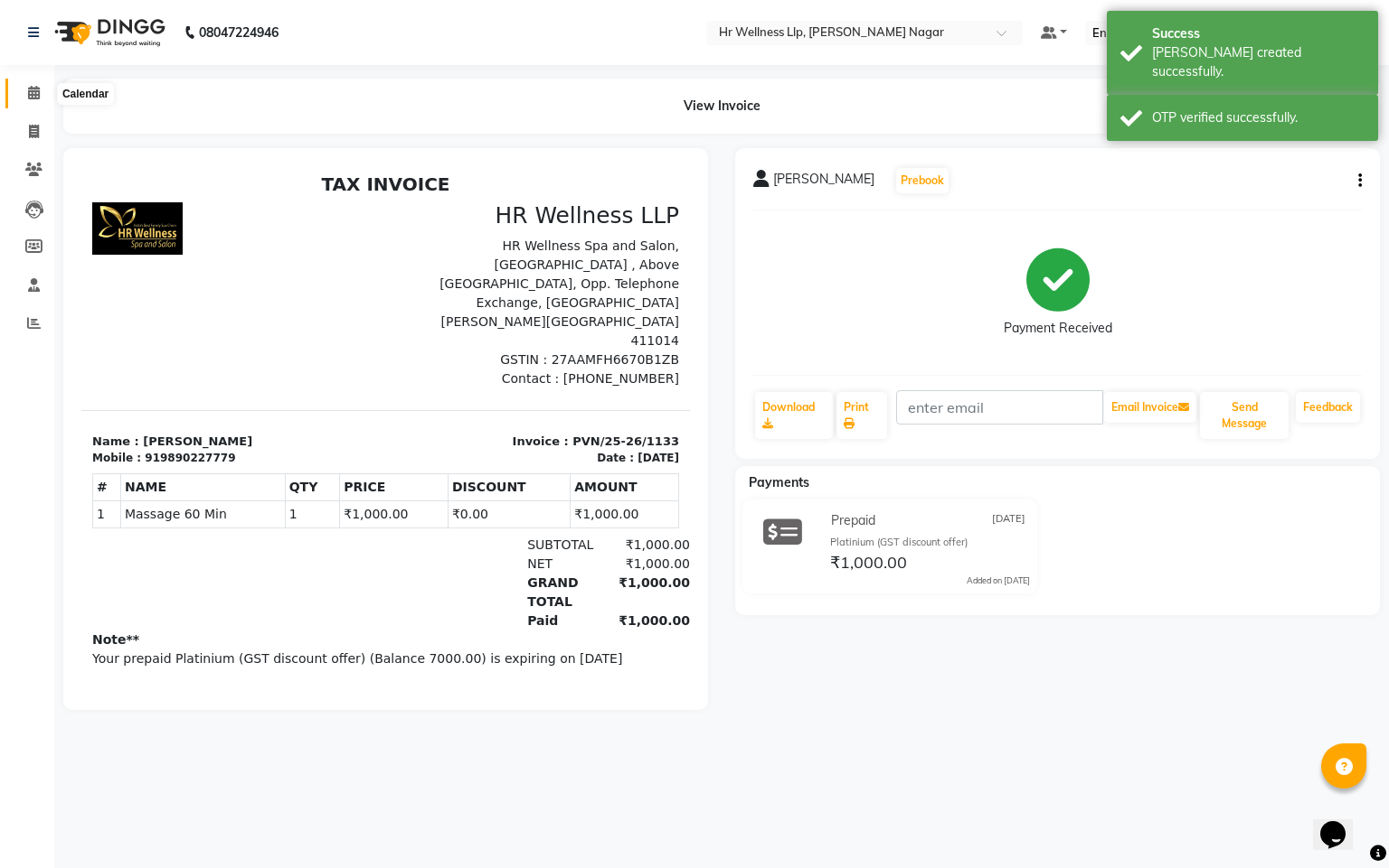
click at [43, 83] on span at bounding box center [34, 94] width 32 height 21
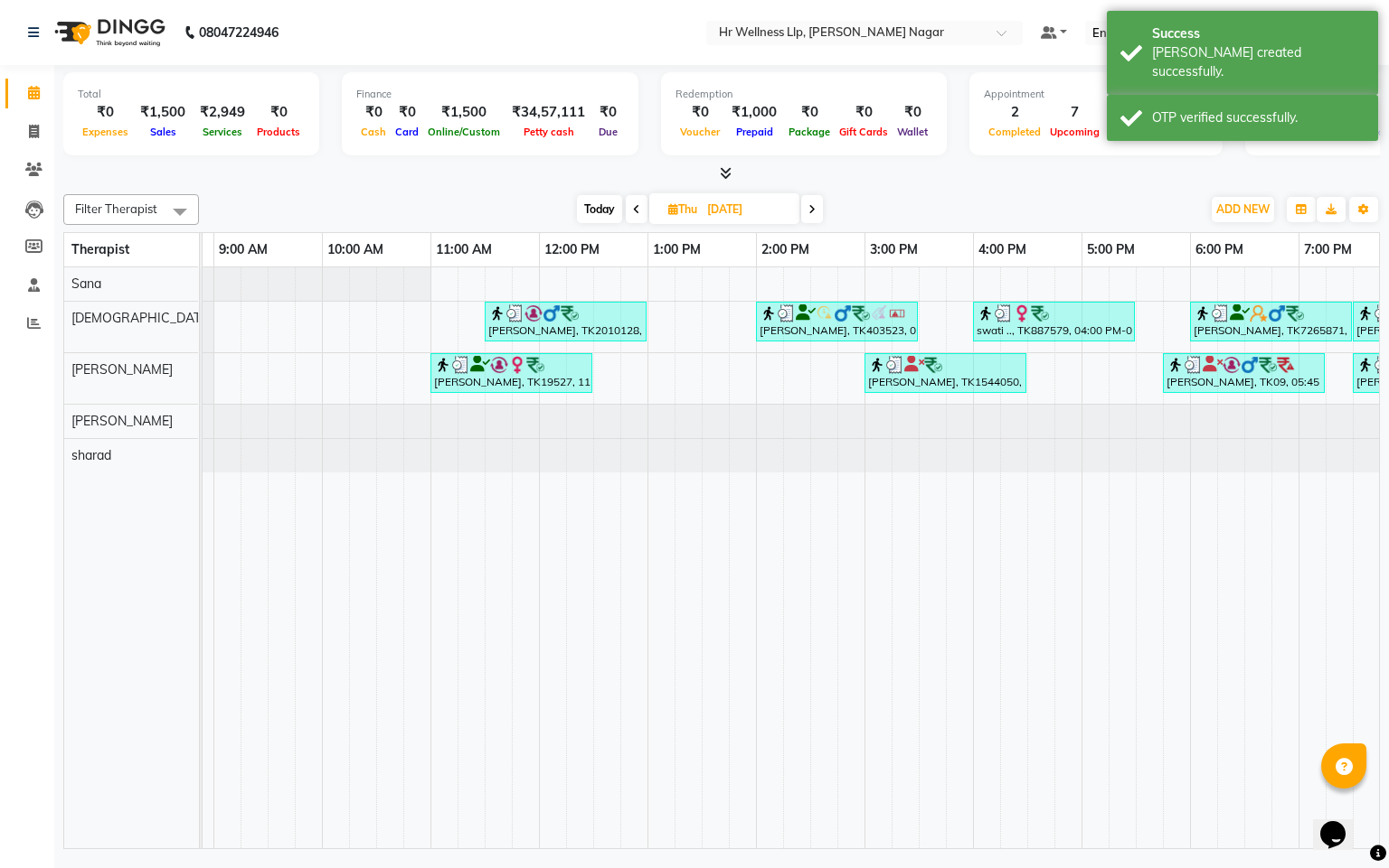
scroll to position [0, 234]
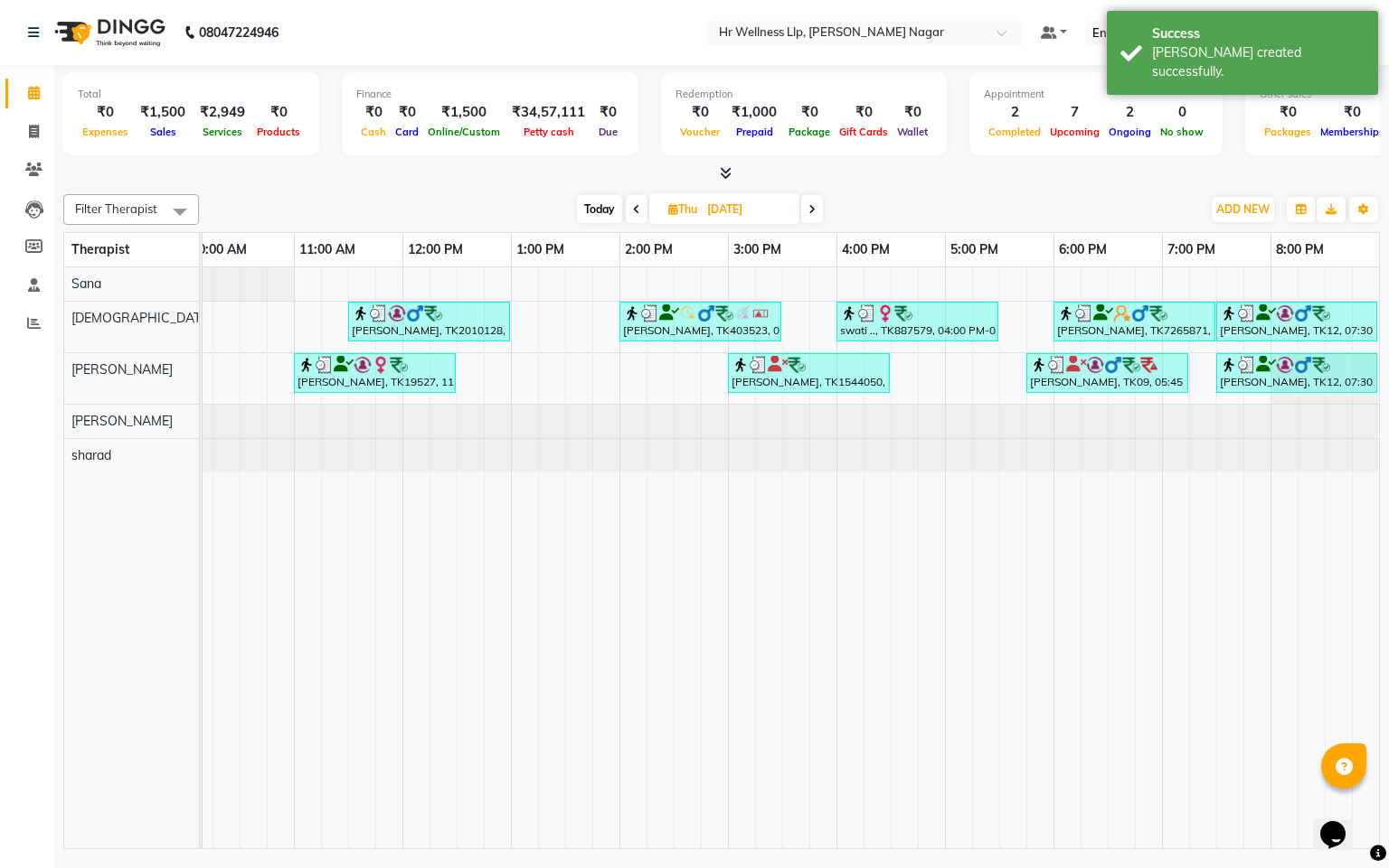
click at [637, 215] on span at bounding box center [637, 209] width 22 height 28
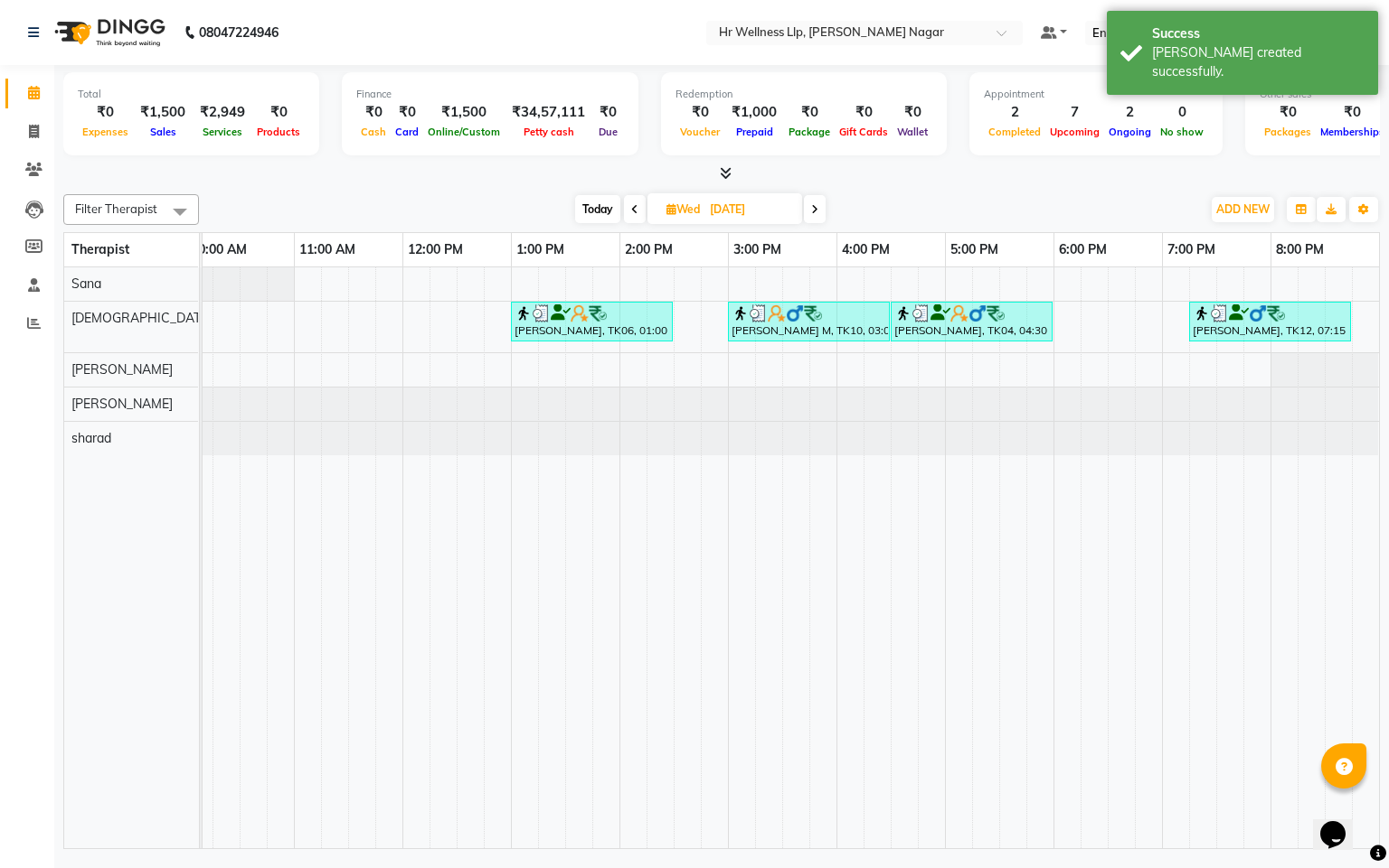
click at [624, 213] on span at bounding box center [635, 209] width 22 height 28
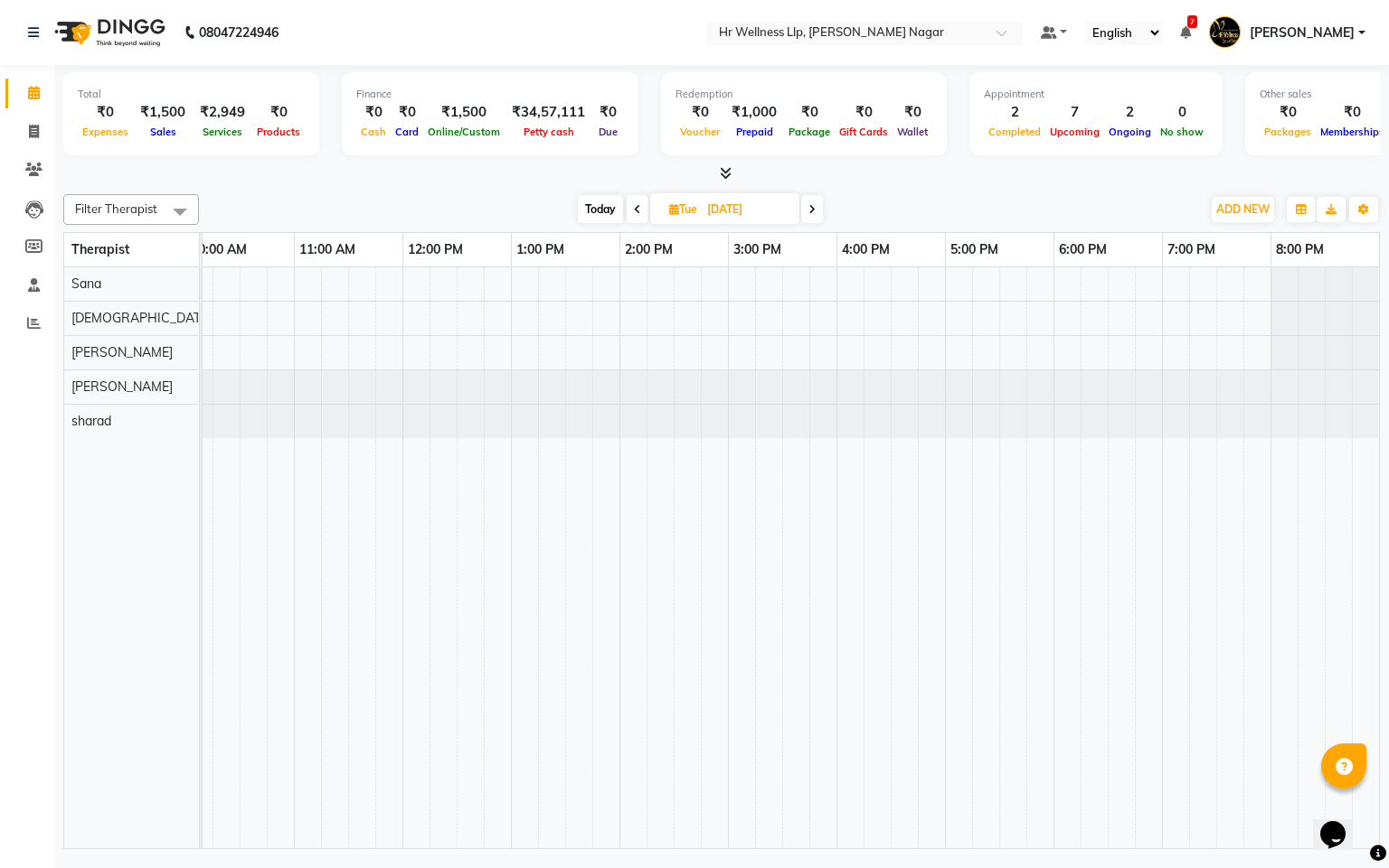
click at [638, 209] on icon at bounding box center [637, 209] width 8 height 11
type input "[DATE]"
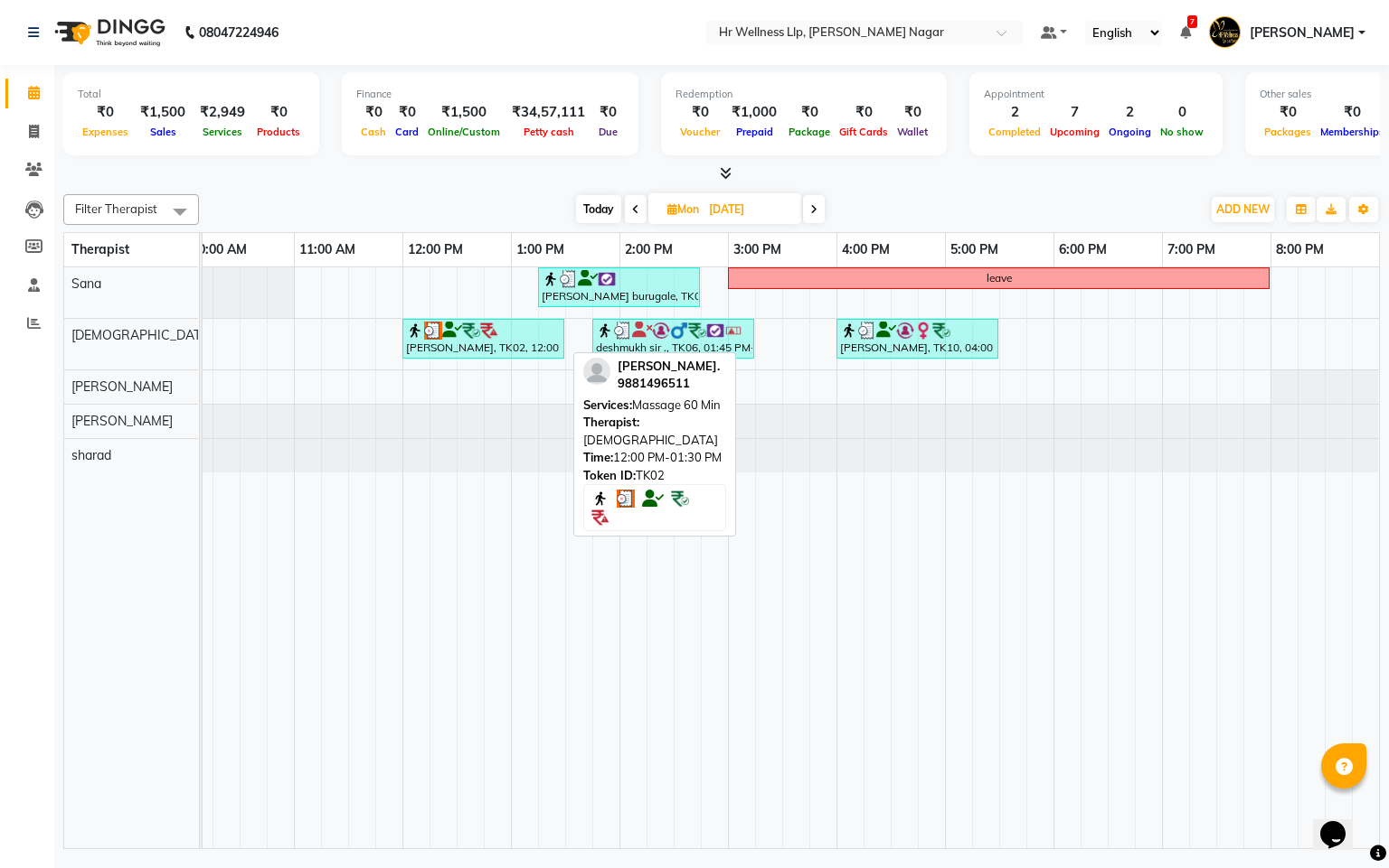
click at [484, 336] on img at bounding box center [489, 331] width 18 height 18
select select "3"
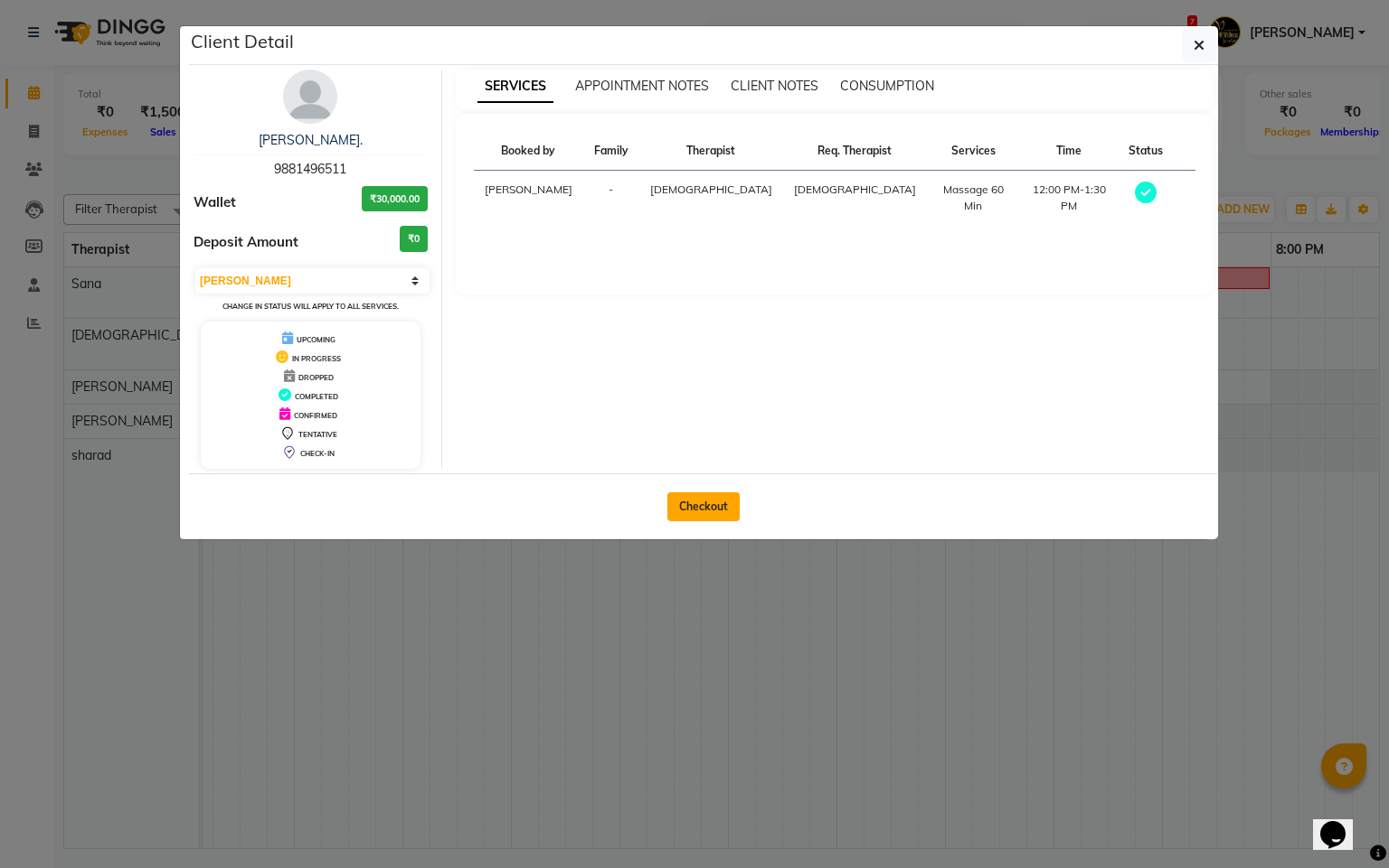
click at [682, 516] on button "Checkout" at bounding box center [703, 507] width 72 height 29
select select "service"
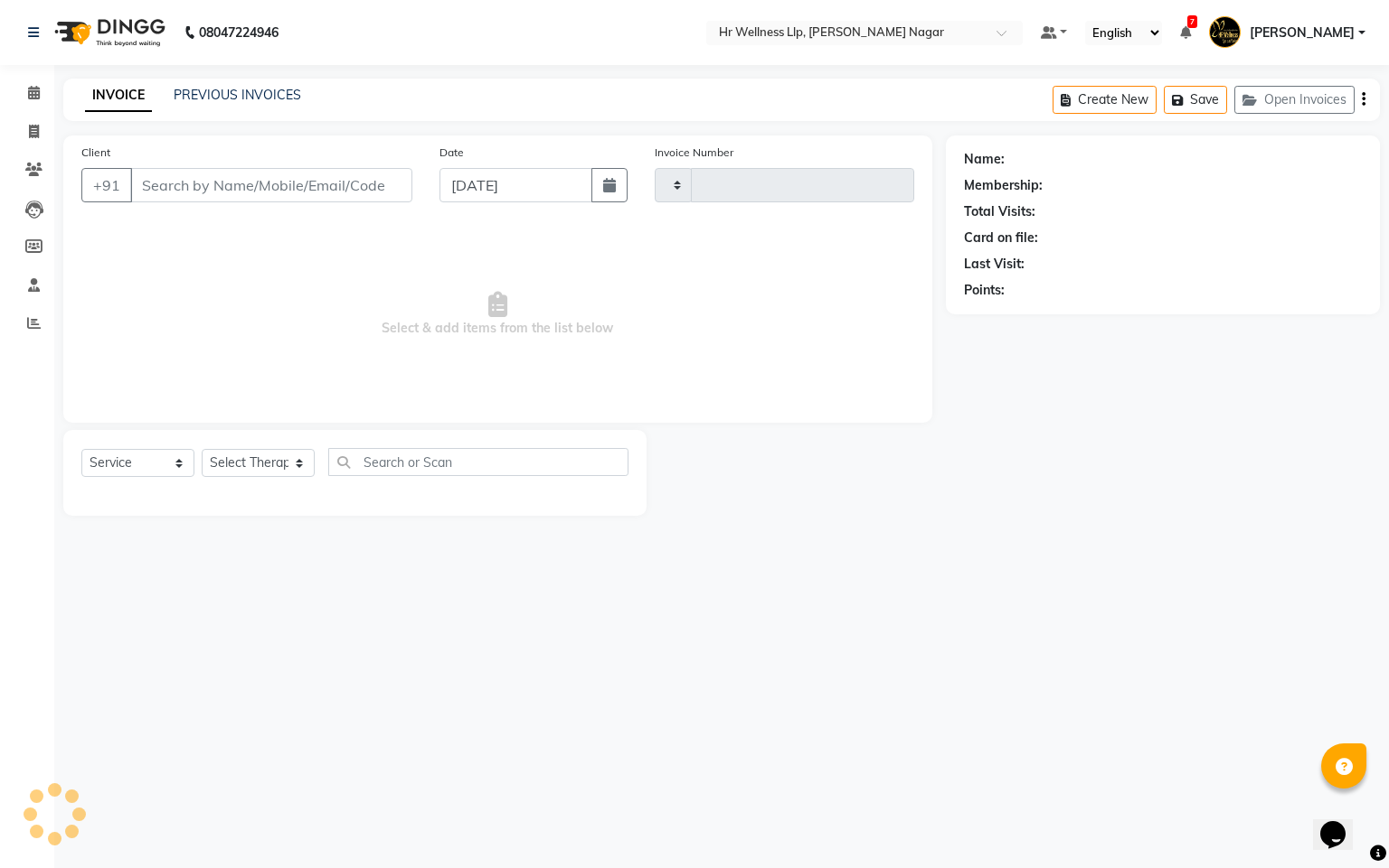
type input "1134"
select select "4289"
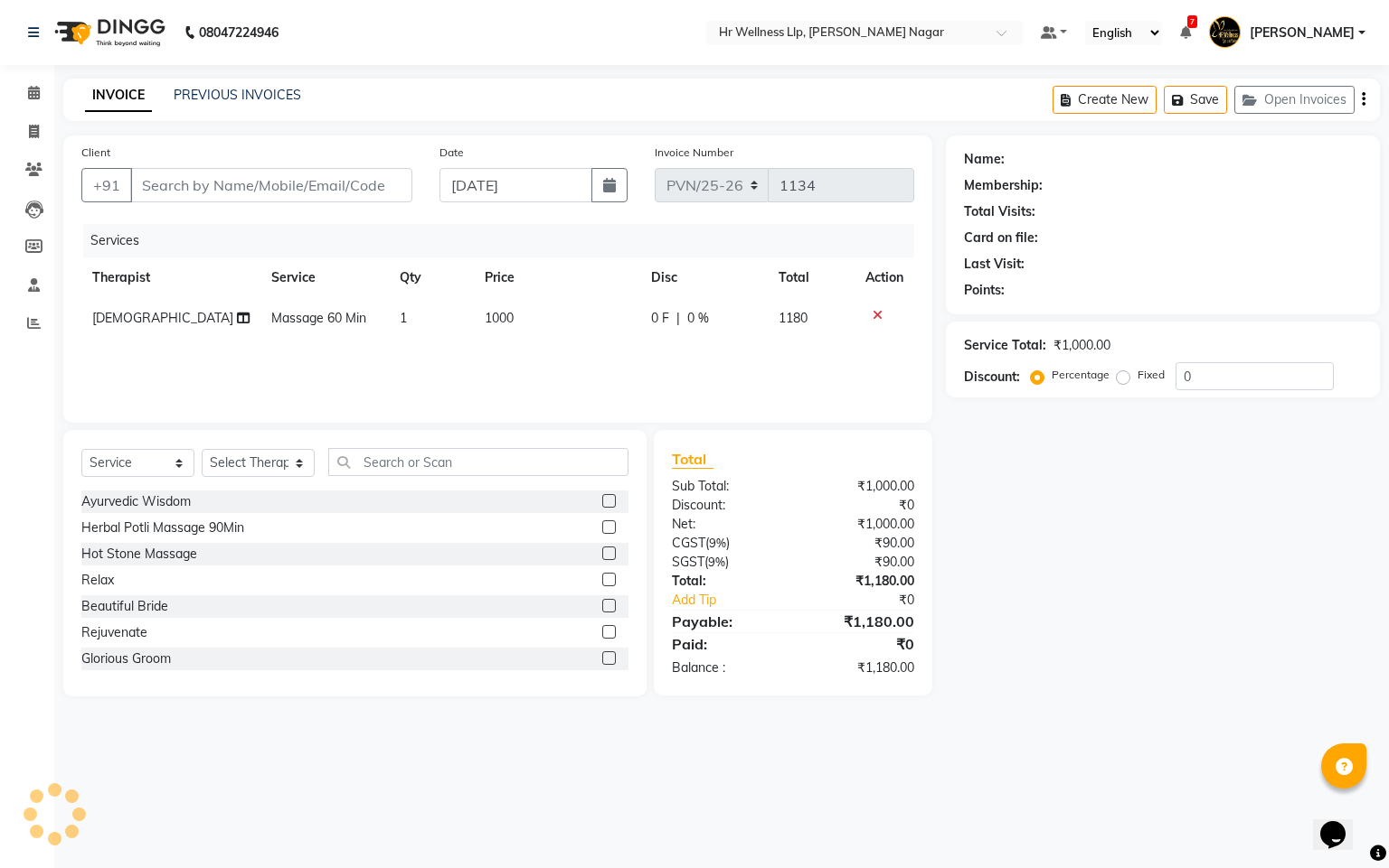
type input "9881496511"
type input "[DATE]"
select select "19732"
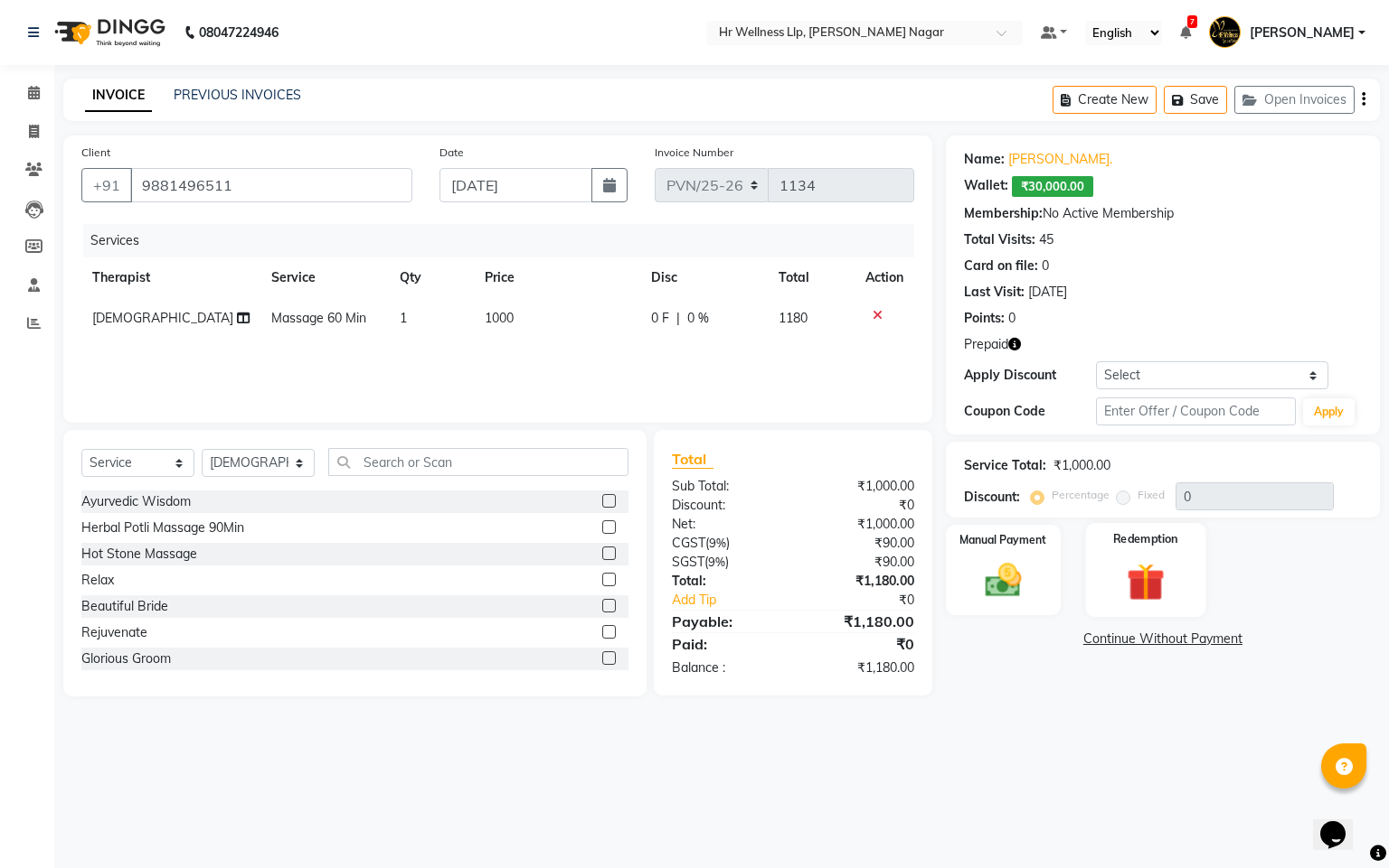
click at [1155, 603] on img at bounding box center [1146, 582] width 61 height 47
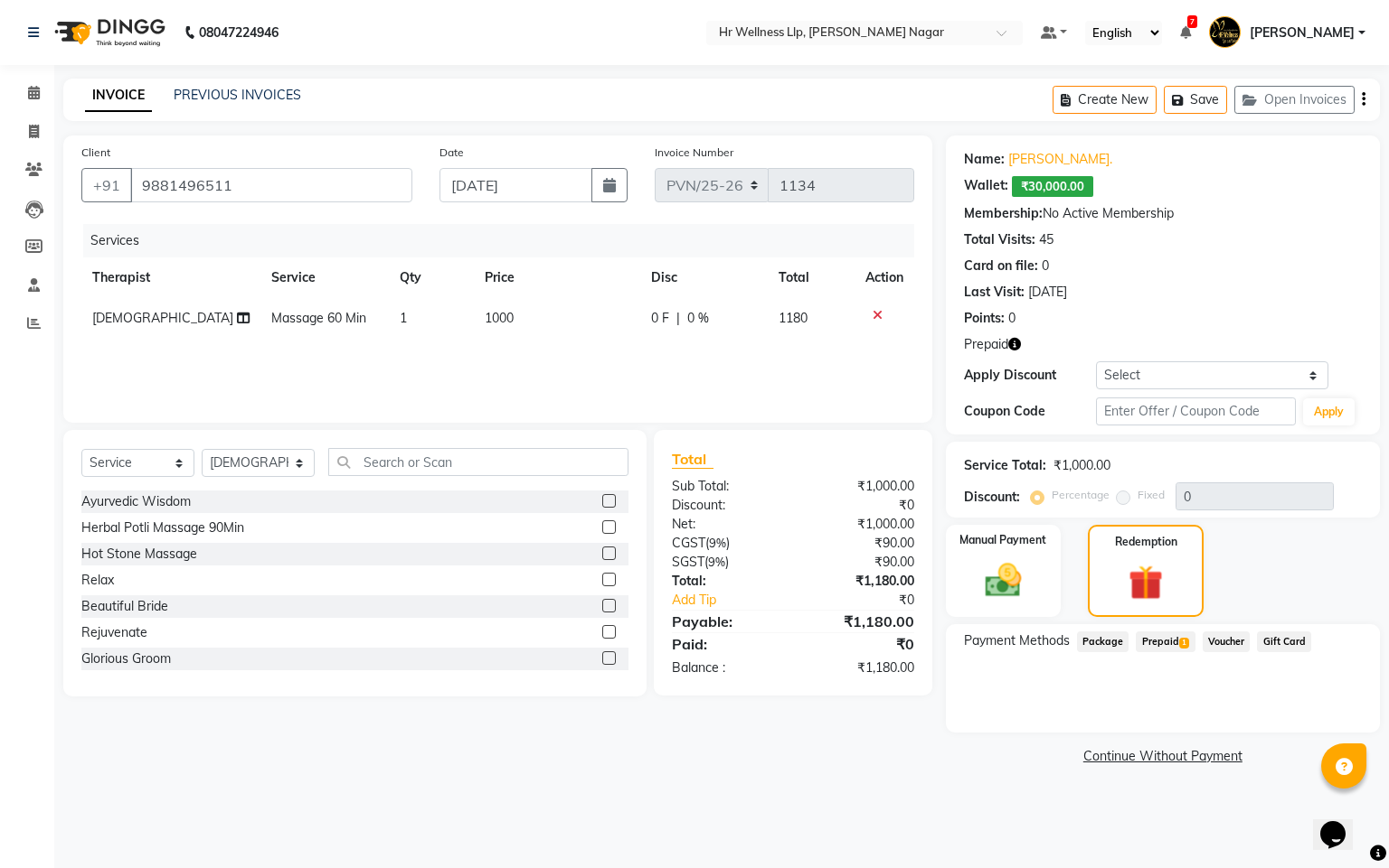
click at [1158, 637] on span "Prepaid 1" at bounding box center [1165, 642] width 58 height 21
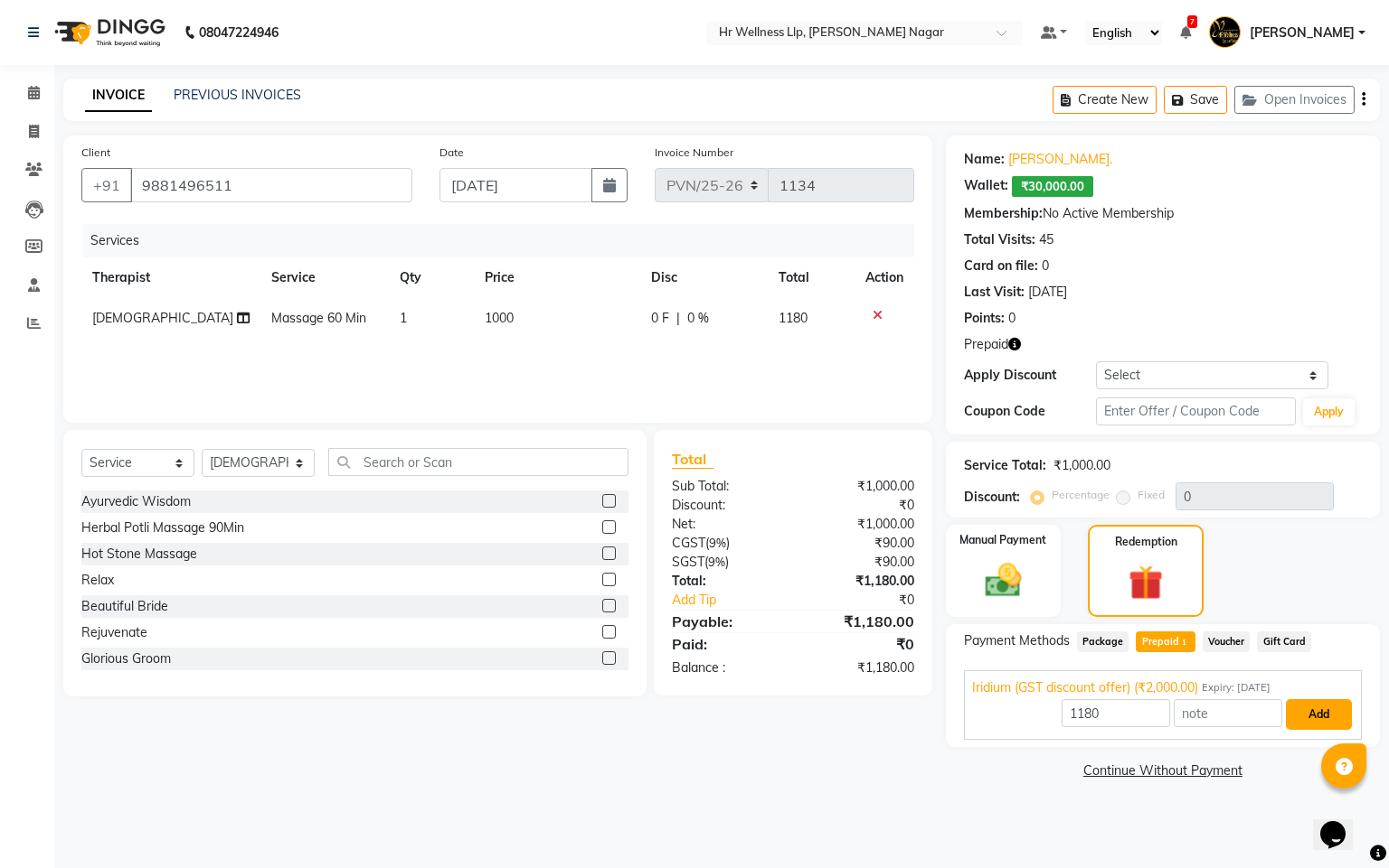
click at [1303, 714] on button "Add" at bounding box center [1318, 715] width 66 height 31
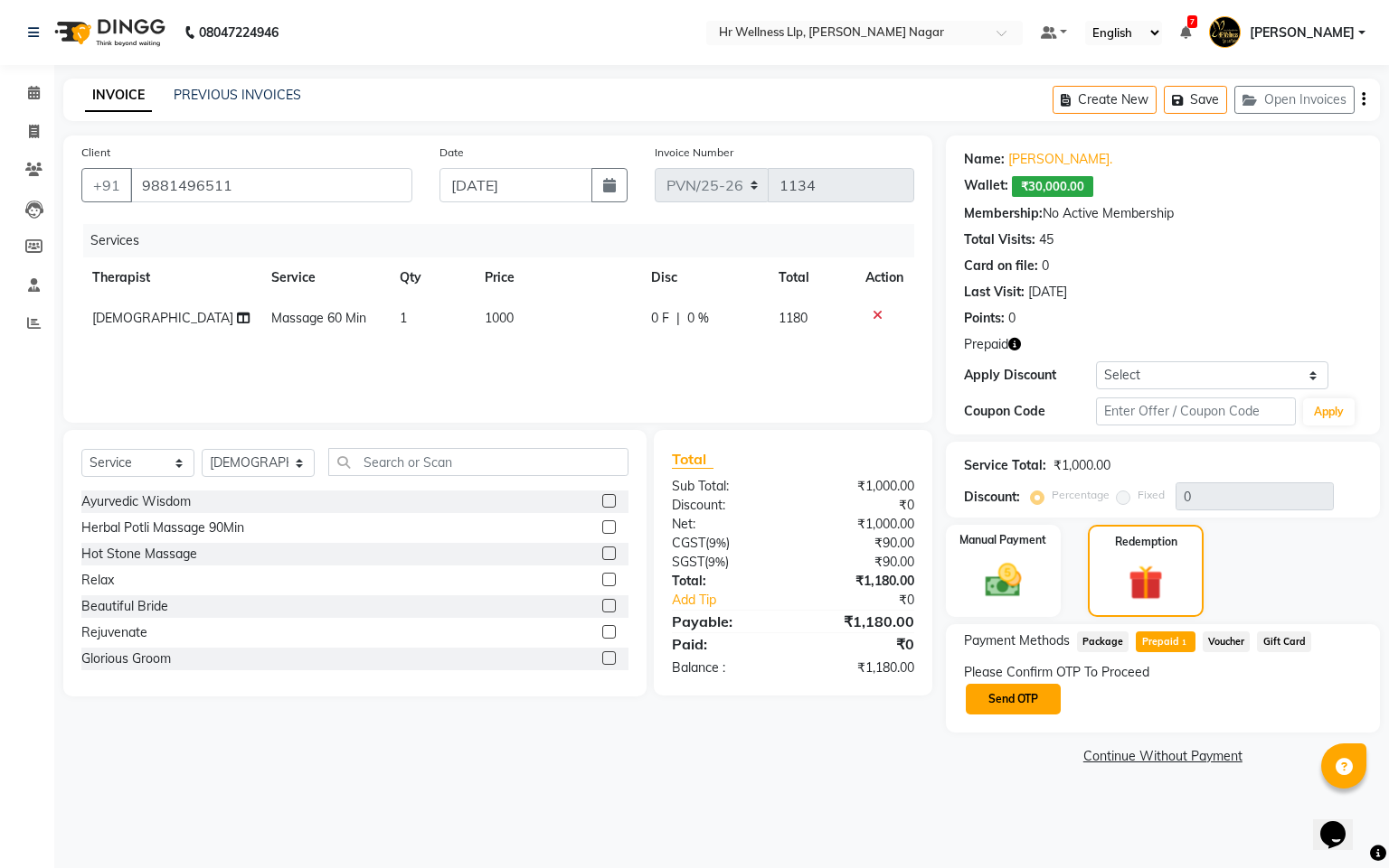
click at [1040, 708] on button "Send OTP" at bounding box center [1012, 699] width 95 height 31
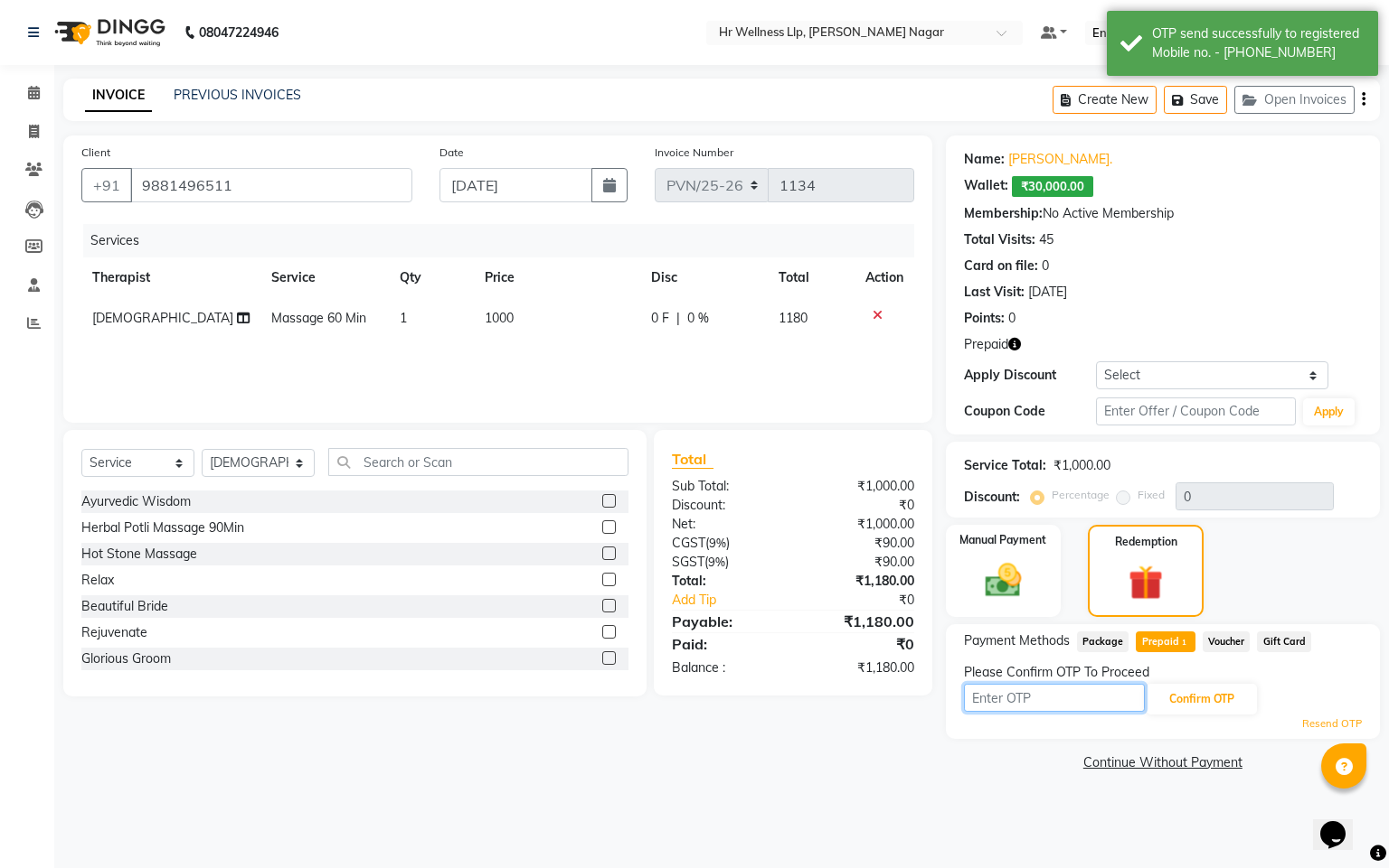
click at [1040, 705] on input "text" at bounding box center [1053, 697] width 181 height 28
type input "8483"
click at [1214, 678] on div "Please Confirm OTP To Proceed" at bounding box center [1162, 673] width 398 height 19
click at [1214, 694] on button "Confirm OTP" at bounding box center [1201, 699] width 110 height 31
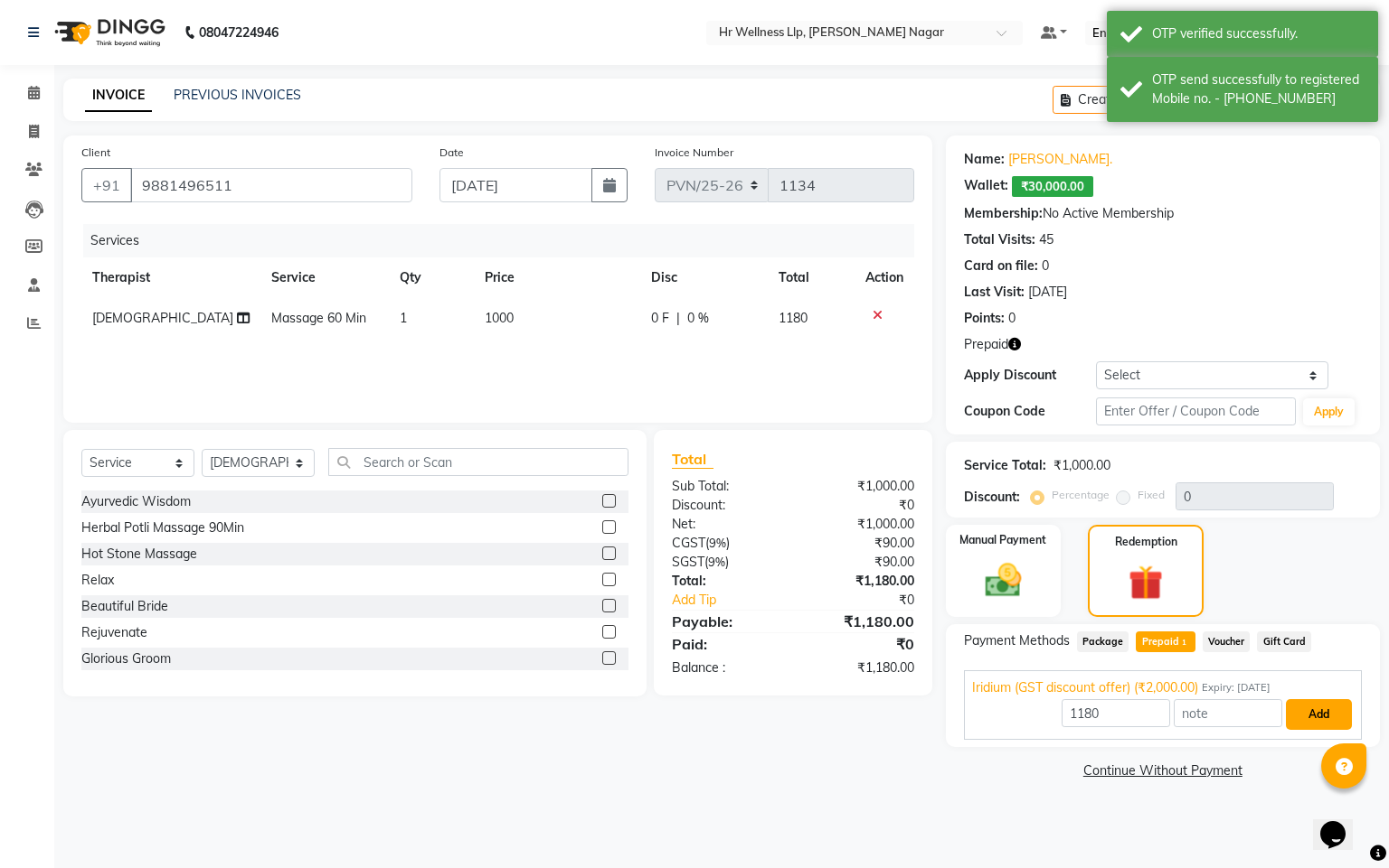
click at [1305, 724] on button "Add" at bounding box center [1318, 715] width 66 height 31
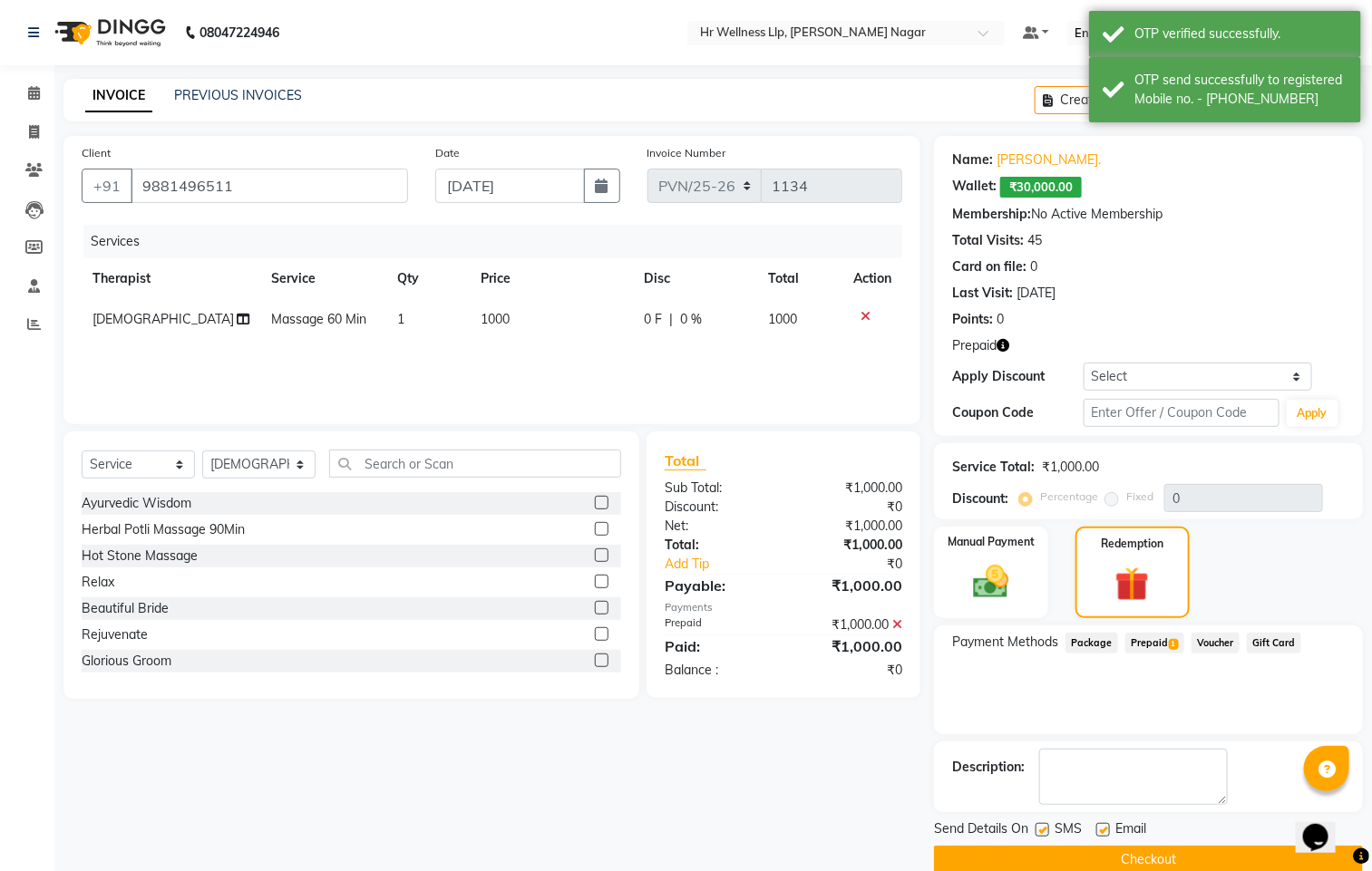
click at [1044, 830] on label at bounding box center [1042, 830] width 13 height 13
click at [1044, 830] on input "checkbox" at bounding box center [1041, 831] width 12 height 12
checkbox input "false"
click at [1108, 824] on label at bounding box center [1103, 830] width 13 height 13
click at [1108, 825] on input "checkbox" at bounding box center [1102, 831] width 12 height 12
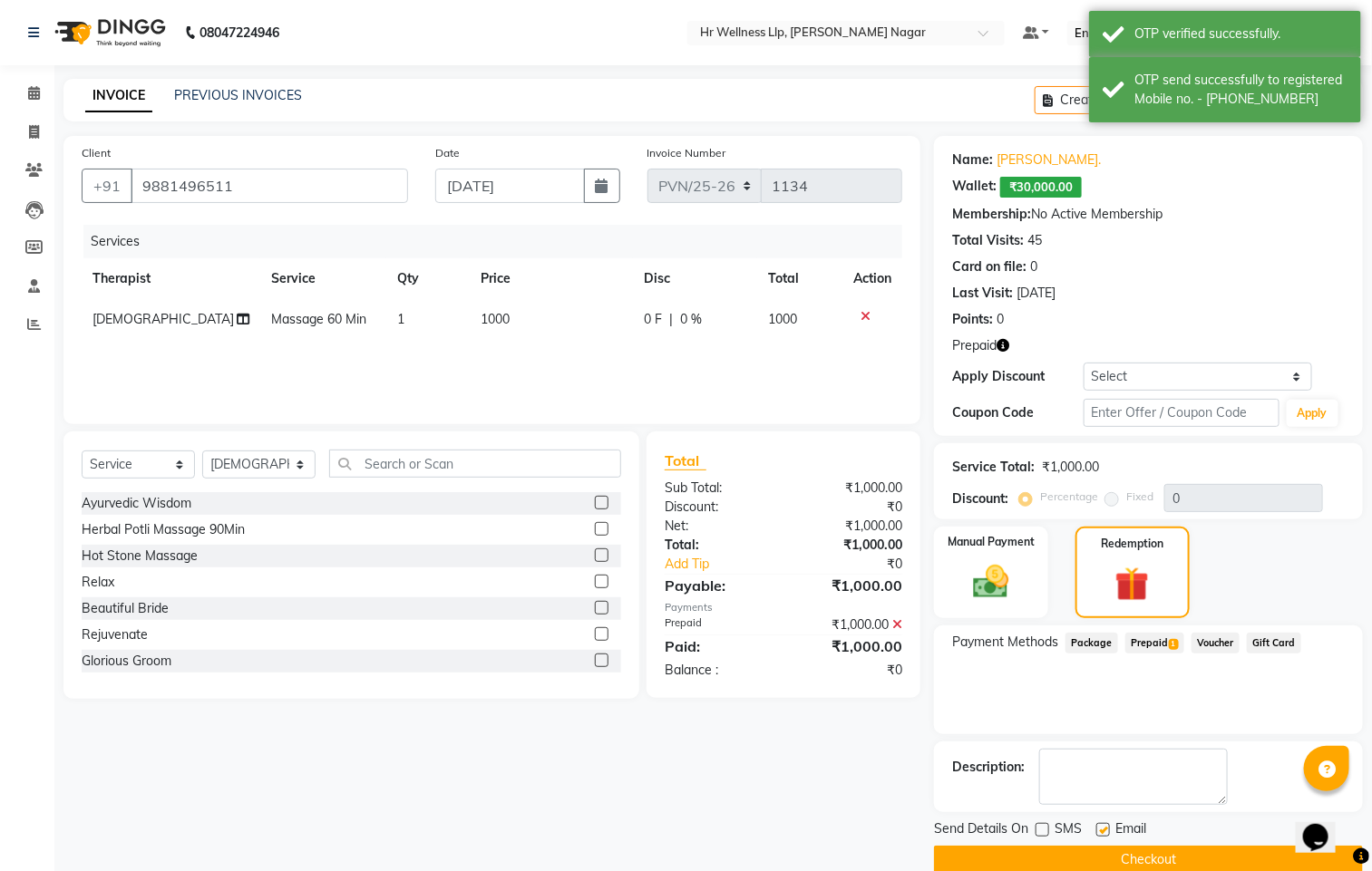
checkbox input "false"
click at [1106, 846] on button "Checkout" at bounding box center [1148, 859] width 429 height 28
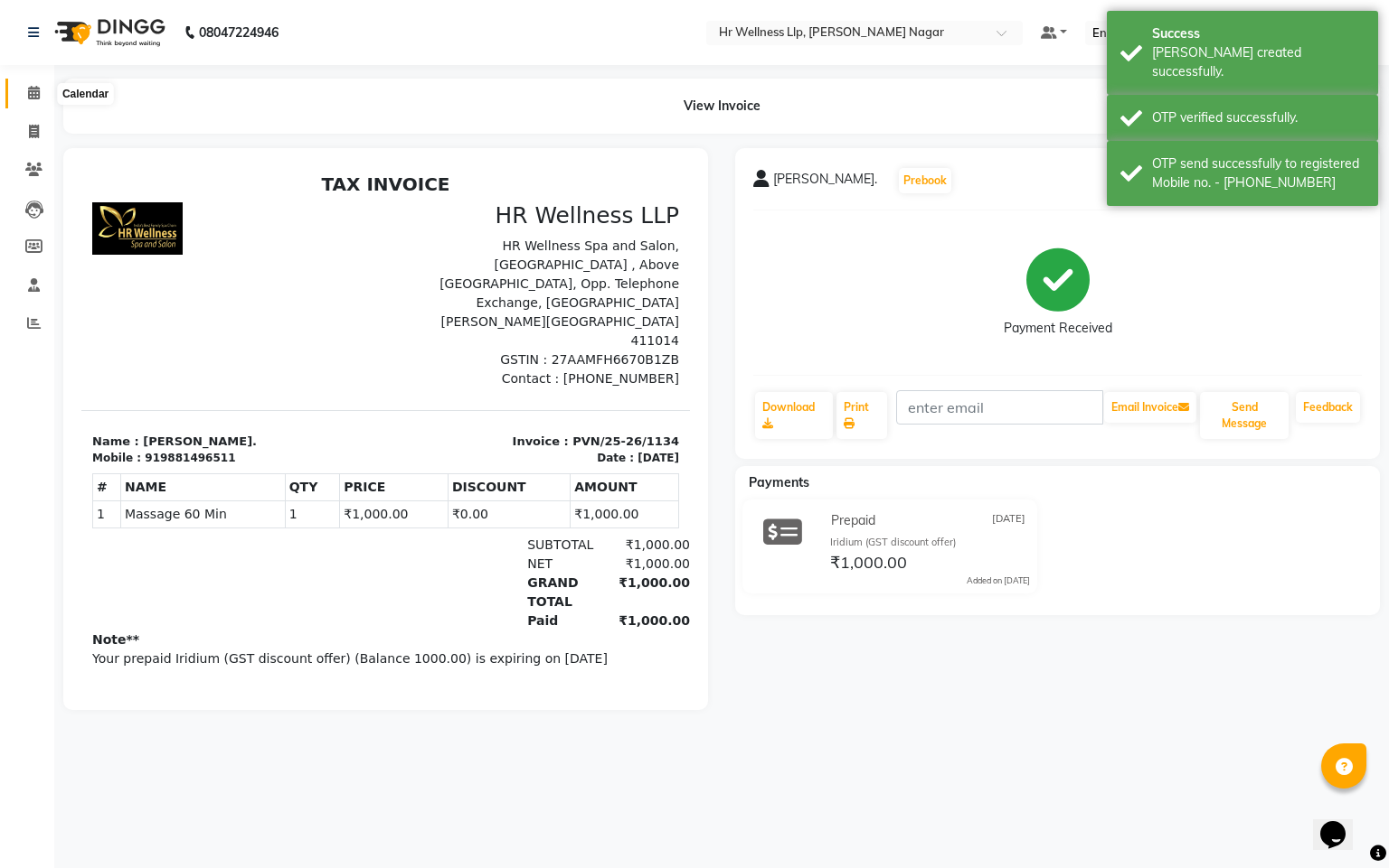
drag, startPoint x: 30, startPoint y: 87, endPoint x: 56, endPoint y: 9, distance: 82.2
click at [31, 87] on icon at bounding box center [34, 93] width 12 height 13
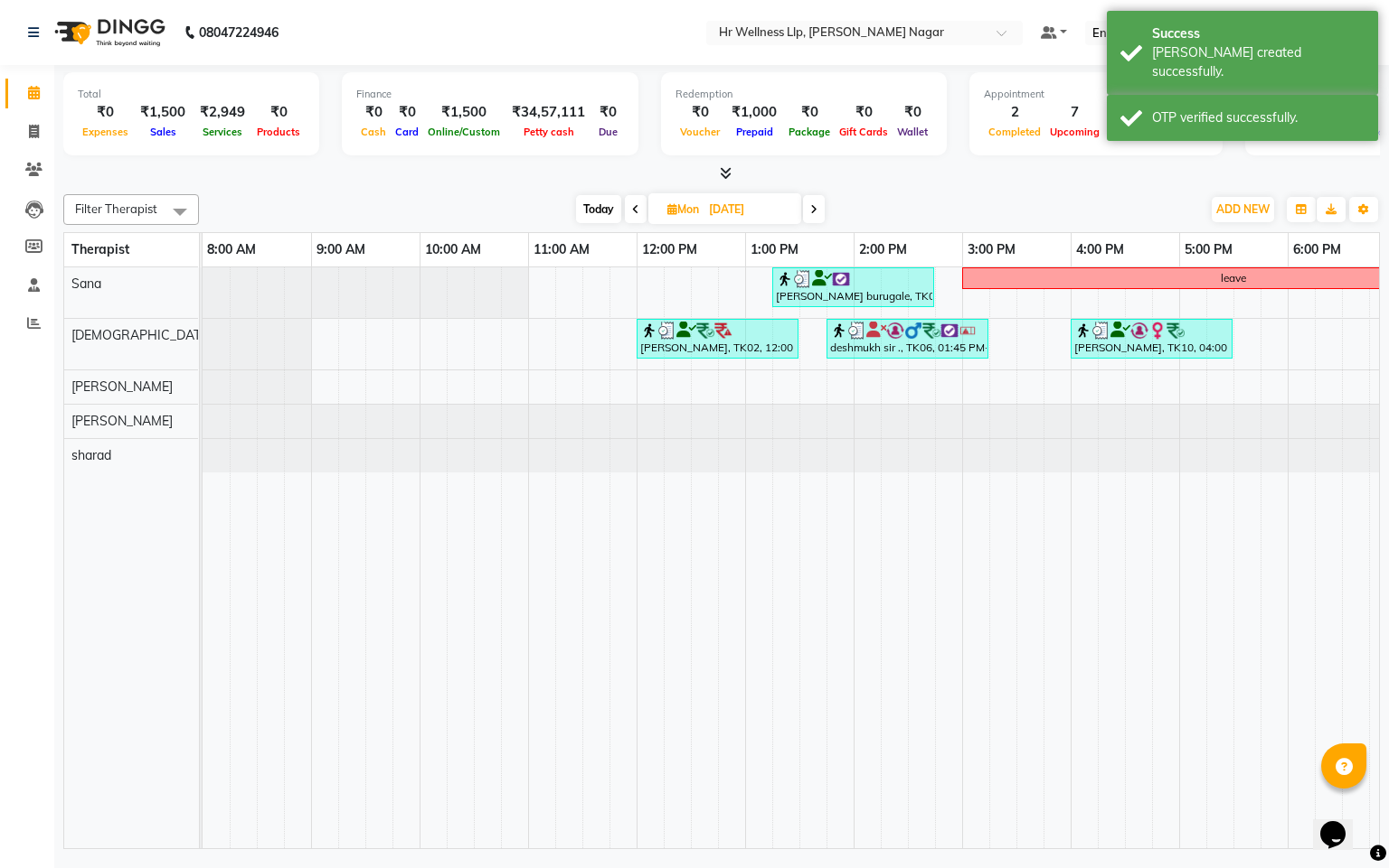
click at [581, 213] on span "Today" at bounding box center [598, 209] width 45 height 28
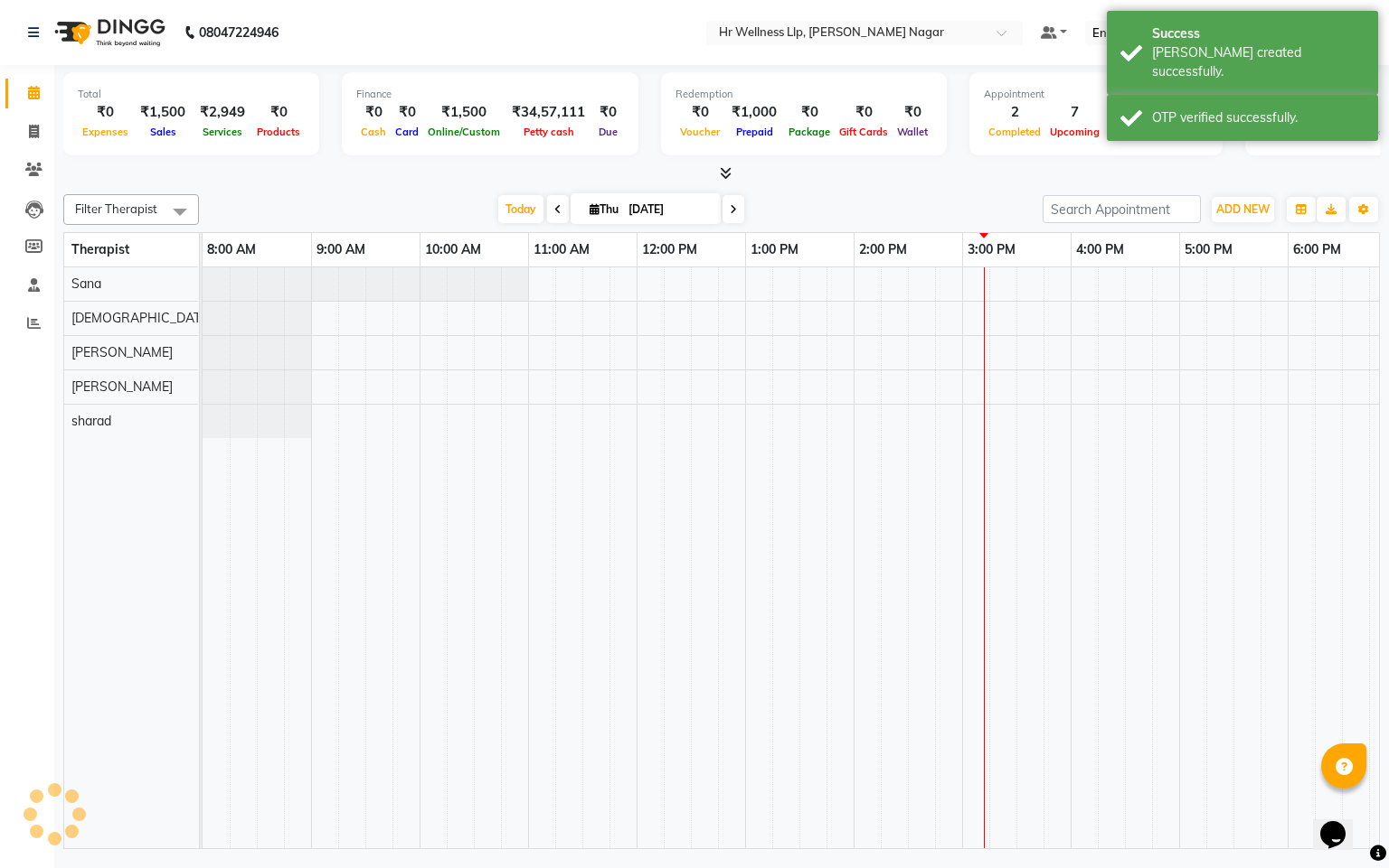
scroll to position [0, 234]
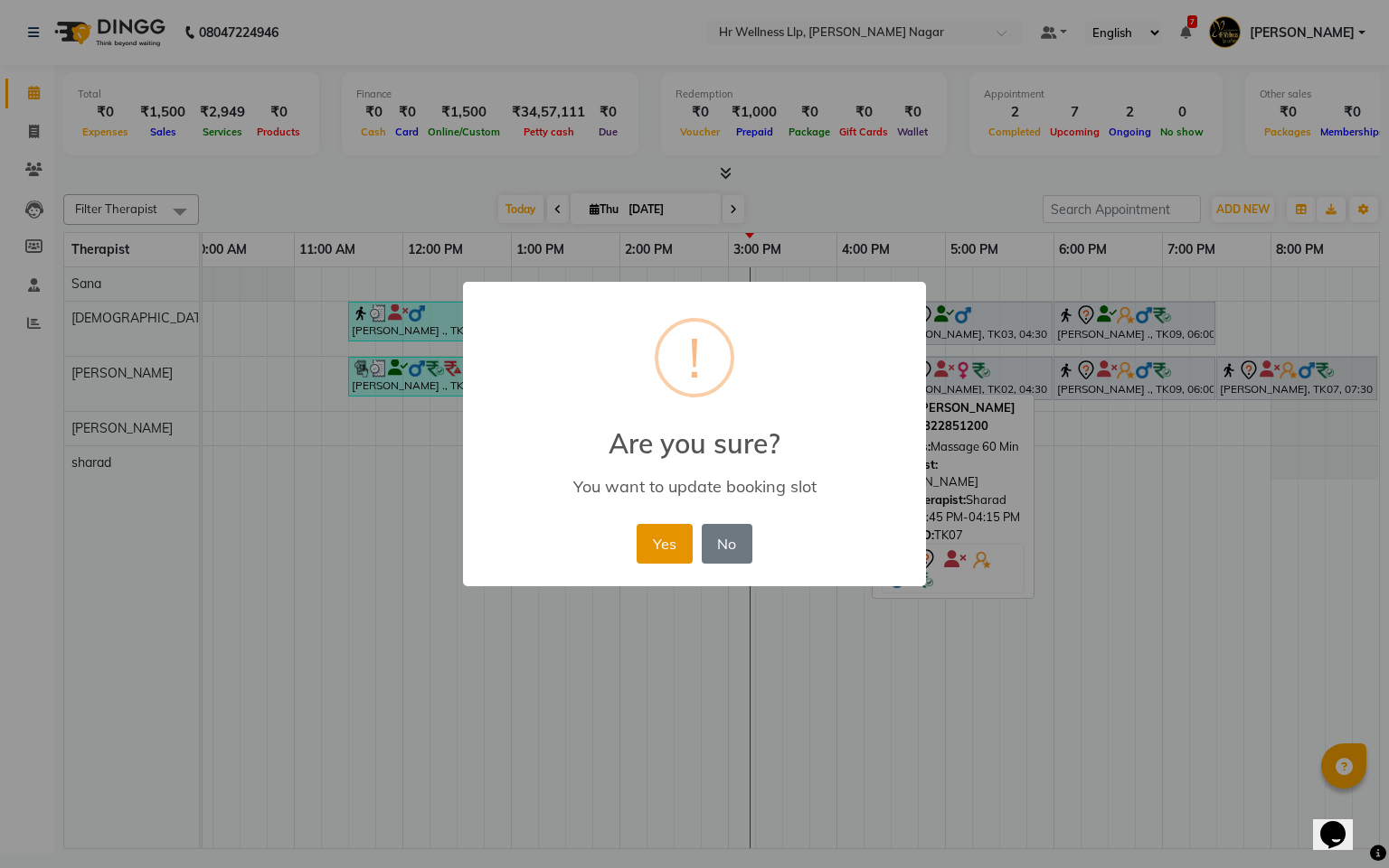
click at [671, 537] on button "Yes" at bounding box center [664, 543] width 56 height 39
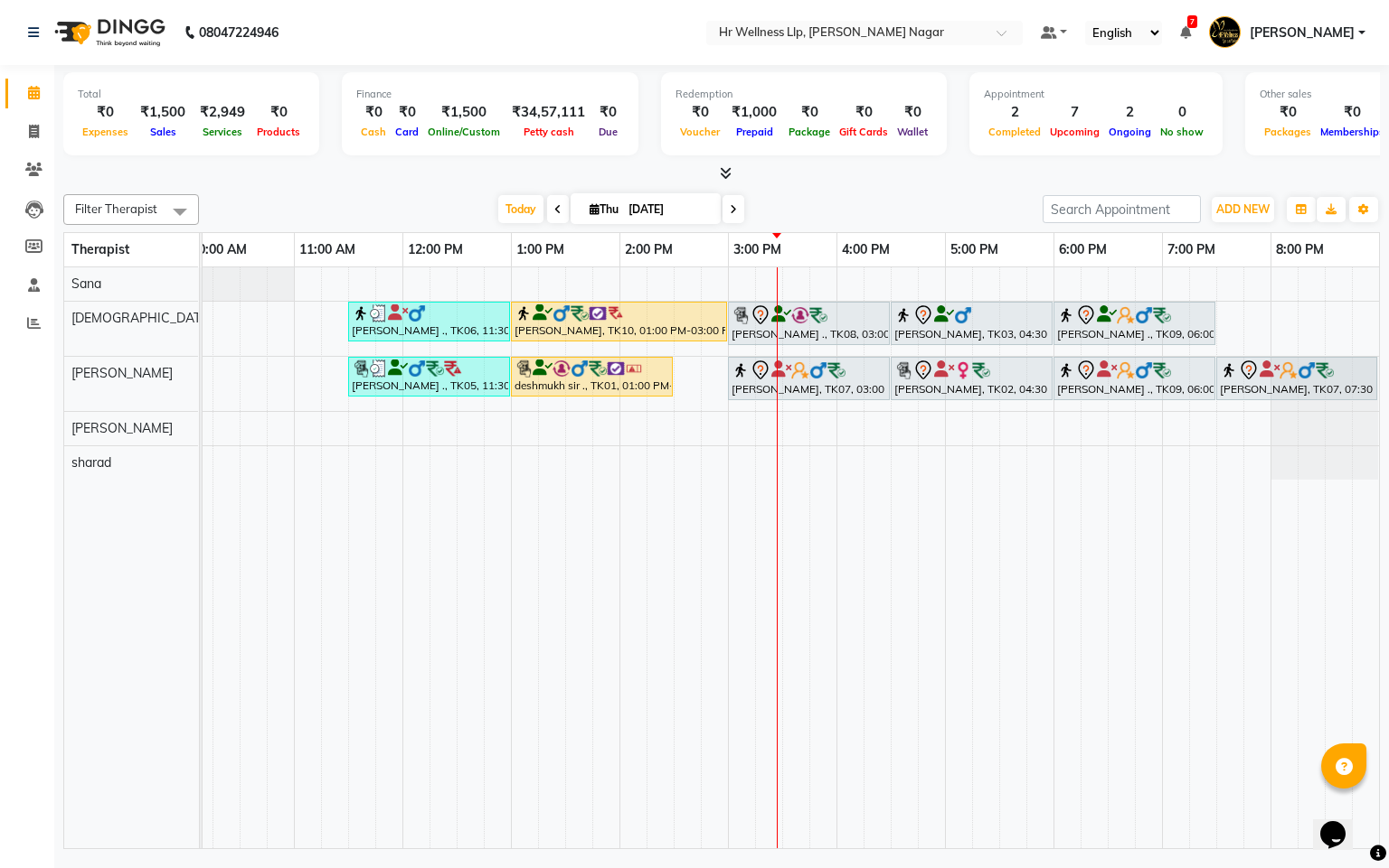
click at [730, 204] on icon at bounding box center [733, 209] width 8 height 11
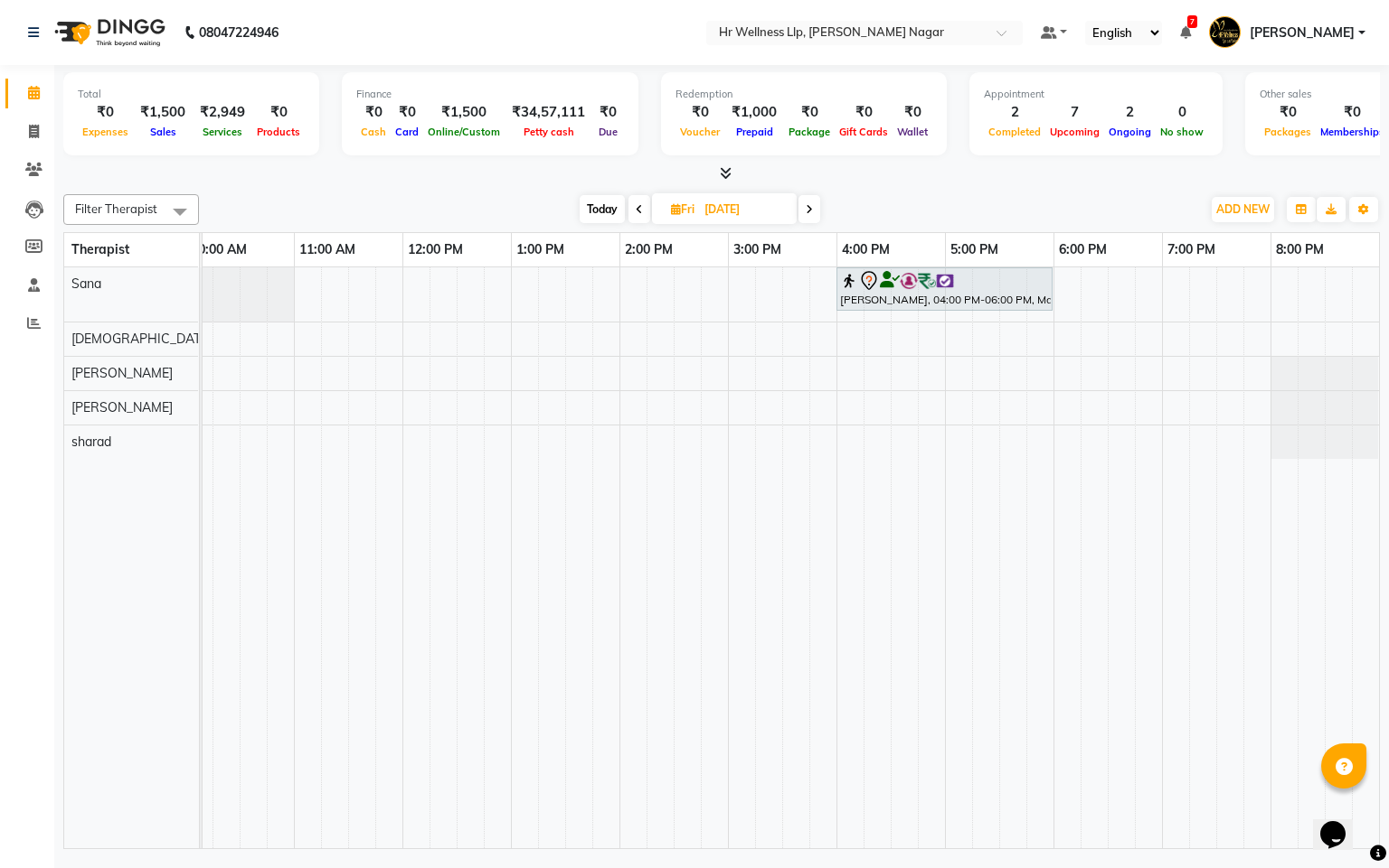
click at [815, 200] on span at bounding box center [809, 209] width 22 height 28
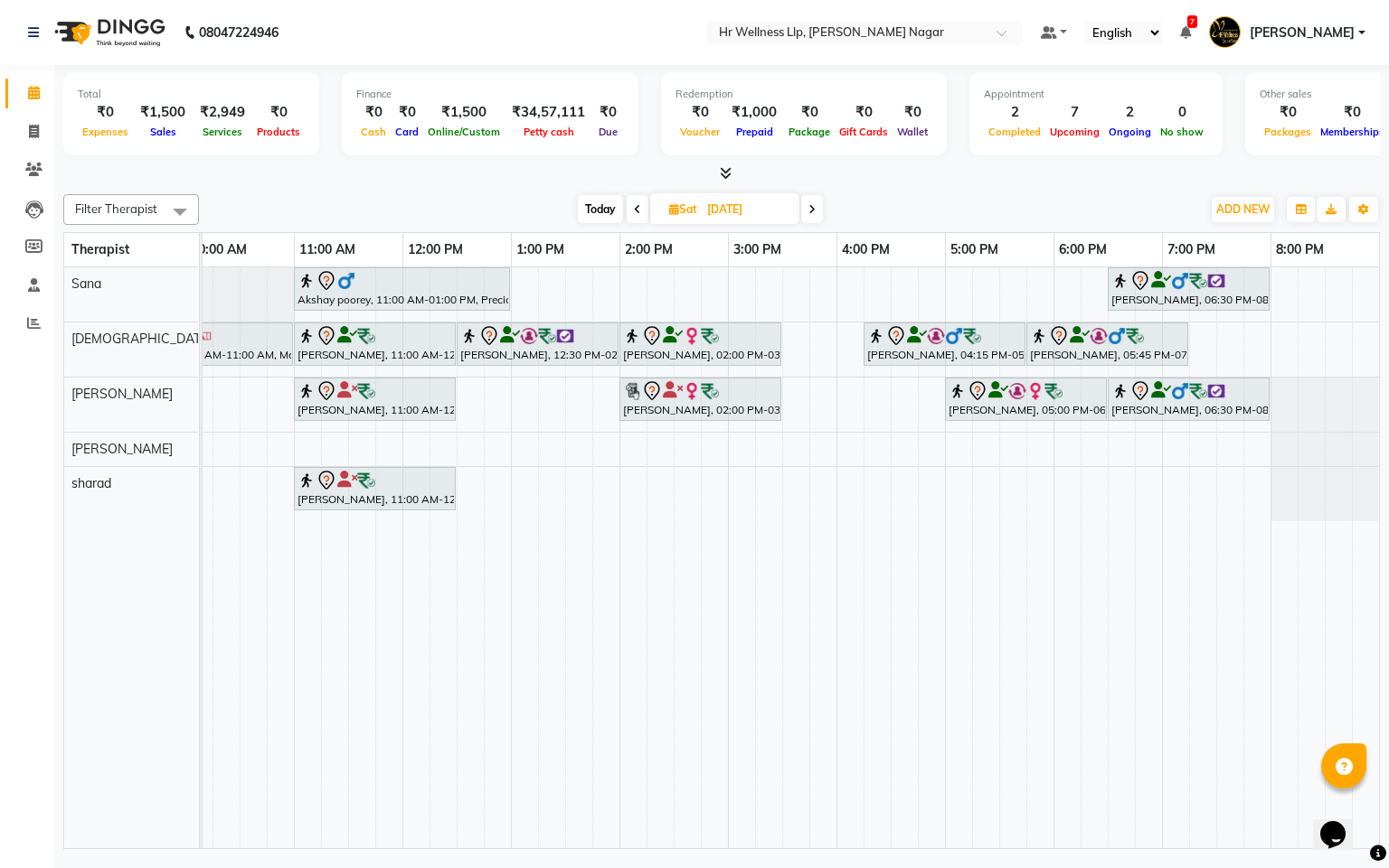
click at [808, 207] on icon at bounding box center [812, 209] width 8 height 11
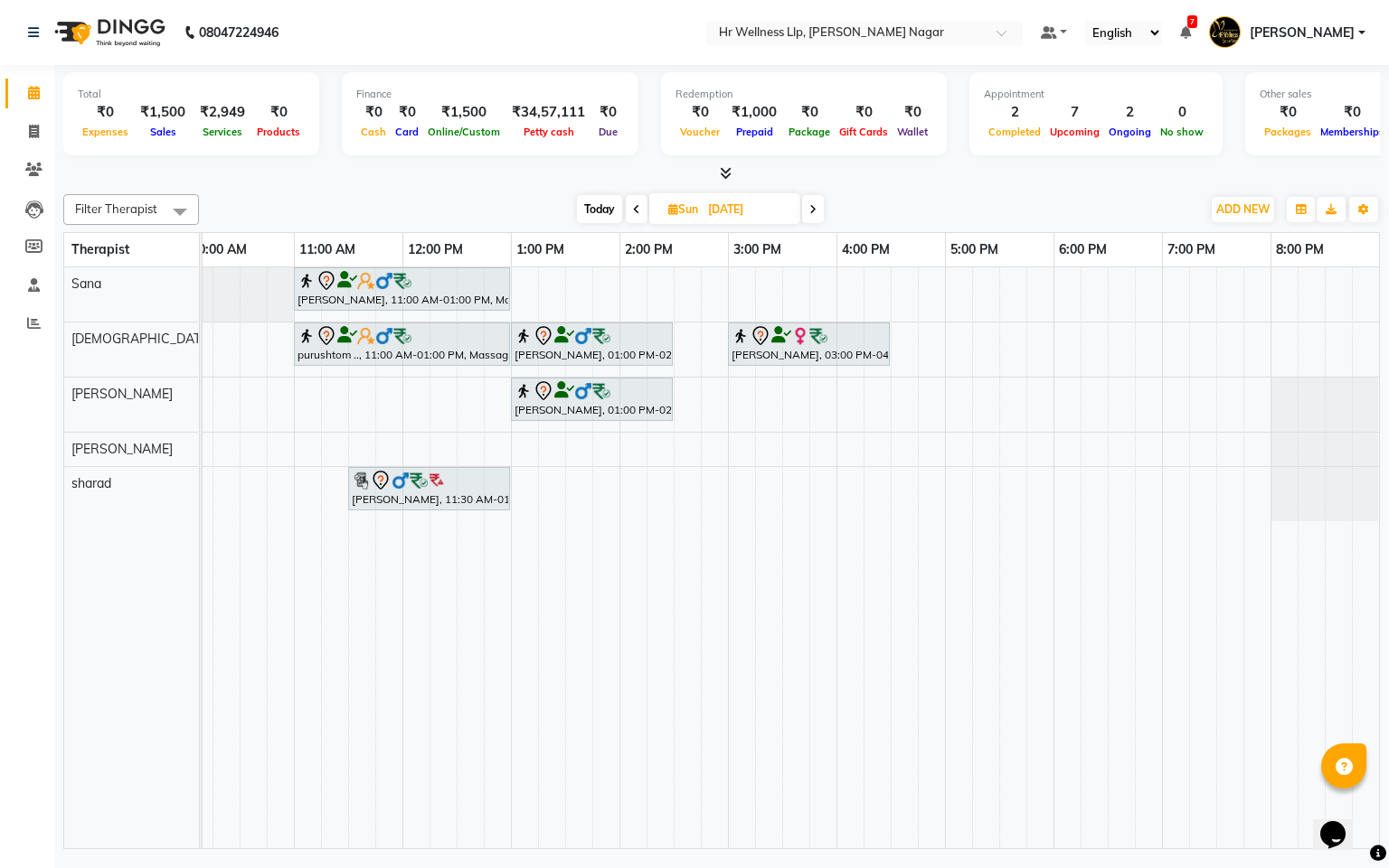
click at [632, 201] on span at bounding box center [637, 209] width 22 height 28
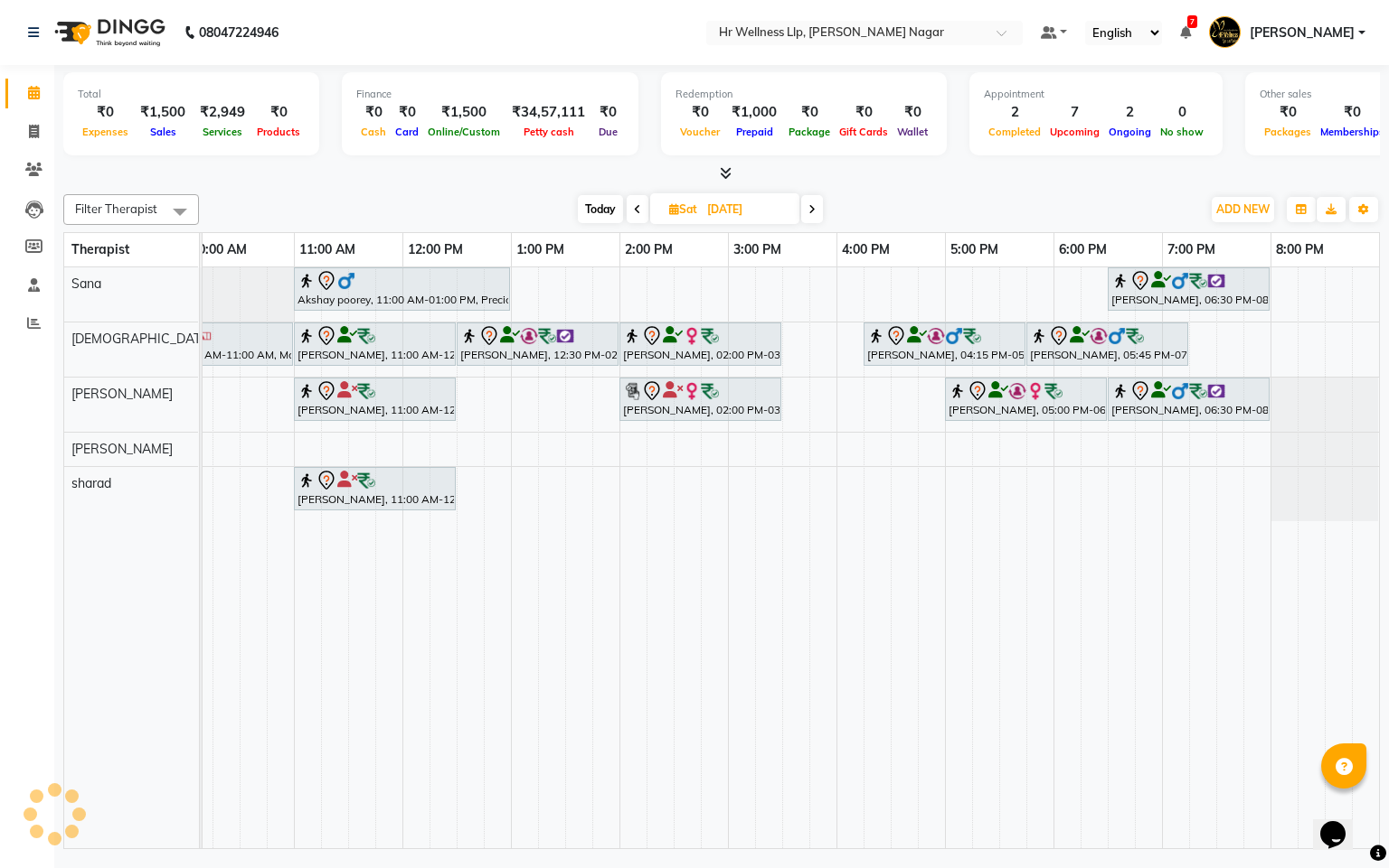
click at [632, 201] on span at bounding box center [637, 209] width 22 height 28
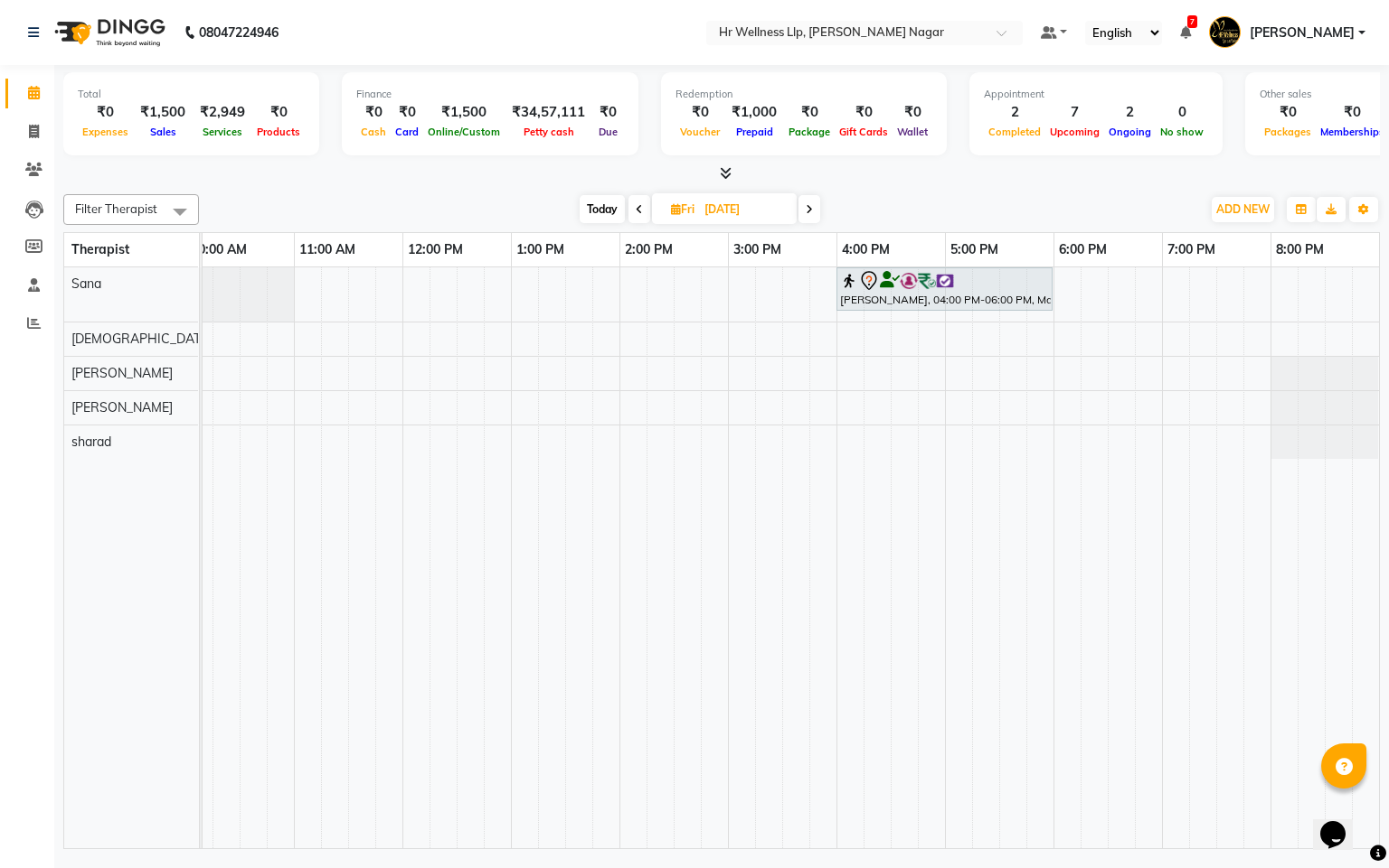
click at [640, 217] on span at bounding box center [638, 209] width 22 height 28
type input "[DATE]"
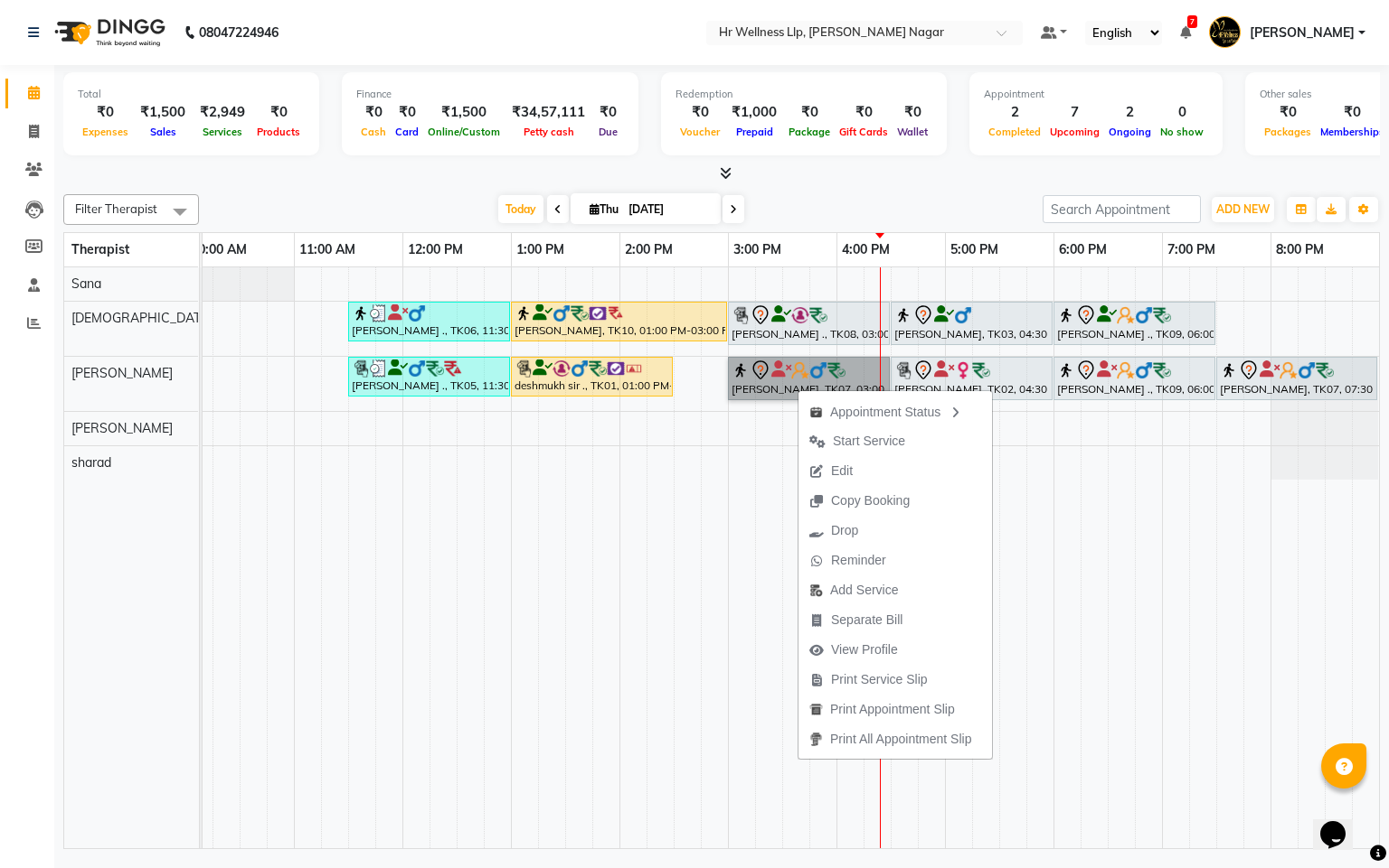
click at [570, 719] on td at bounding box center [578, 558] width 27 height 581
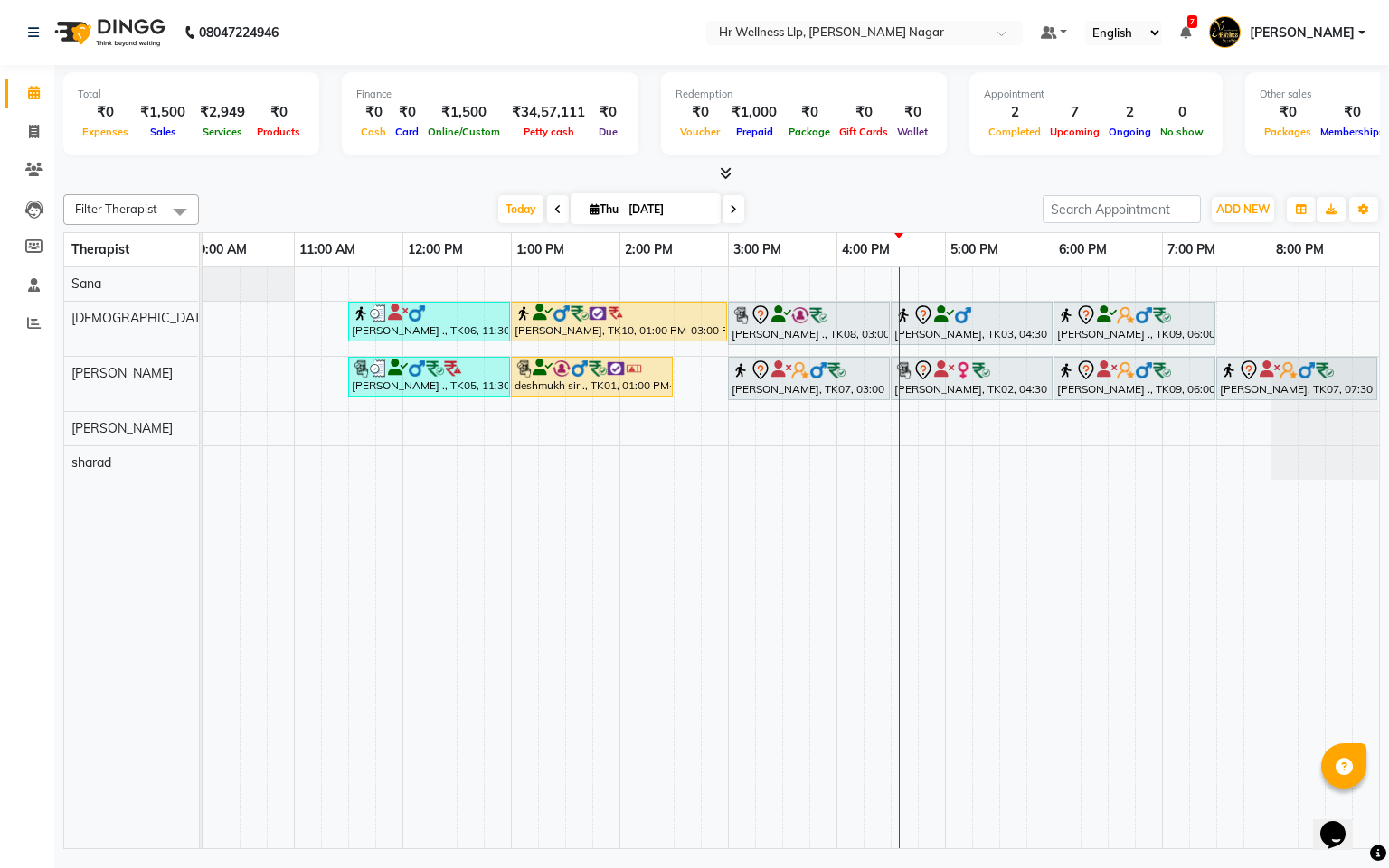
drag, startPoint x: 497, startPoint y: 209, endPoint x: 381, endPoint y: 114, distance: 149.9
click at [498, 210] on span "Today" at bounding box center [521, 209] width 45 height 28
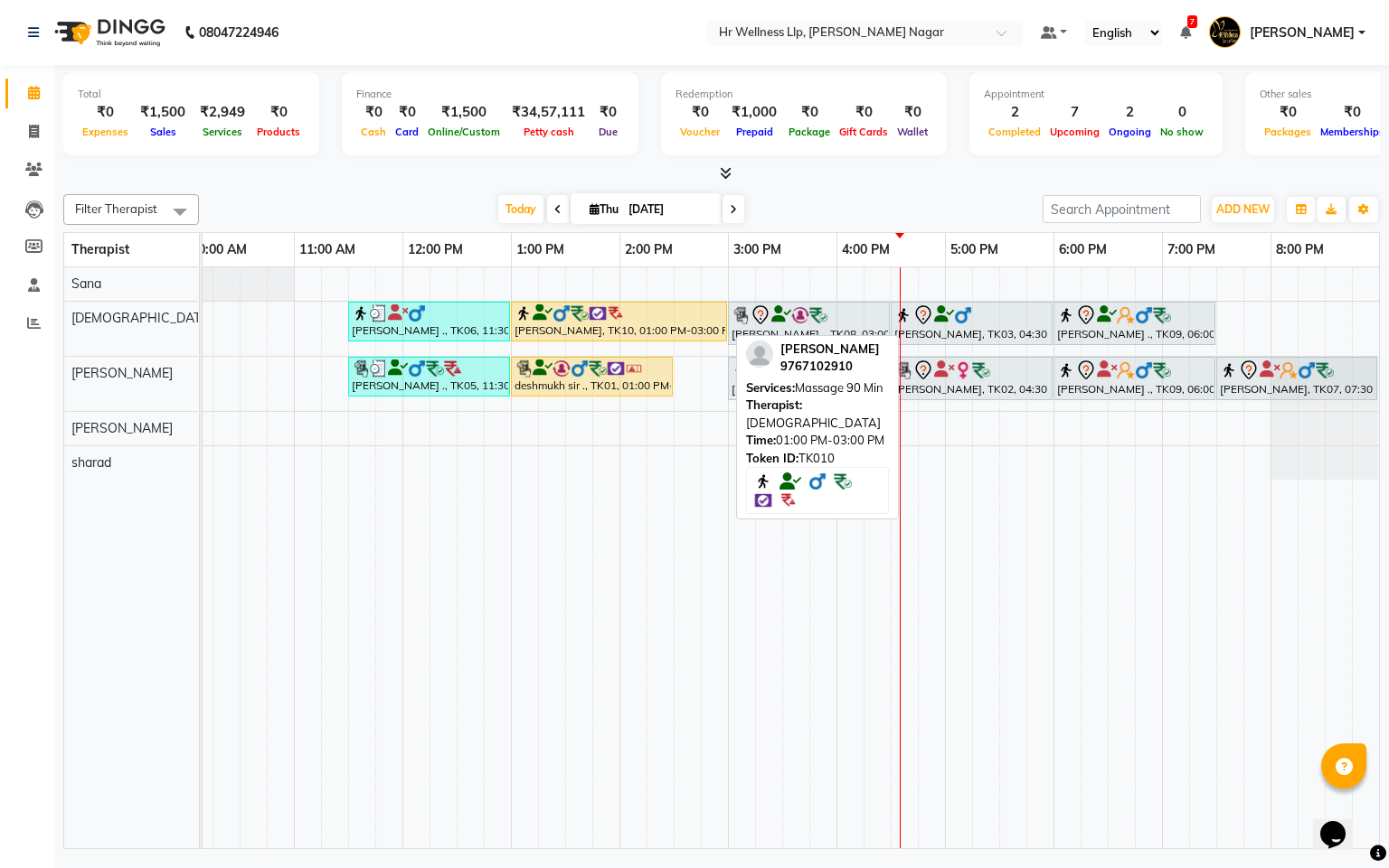
click at [613, 328] on div "[PERSON_NAME], TK10, 01:00 PM-03:00 PM, Massage 90 Min" at bounding box center [619, 322] width 213 height 34
click at [640, 312] on div at bounding box center [619, 313] width 209 height 18
select select "1"
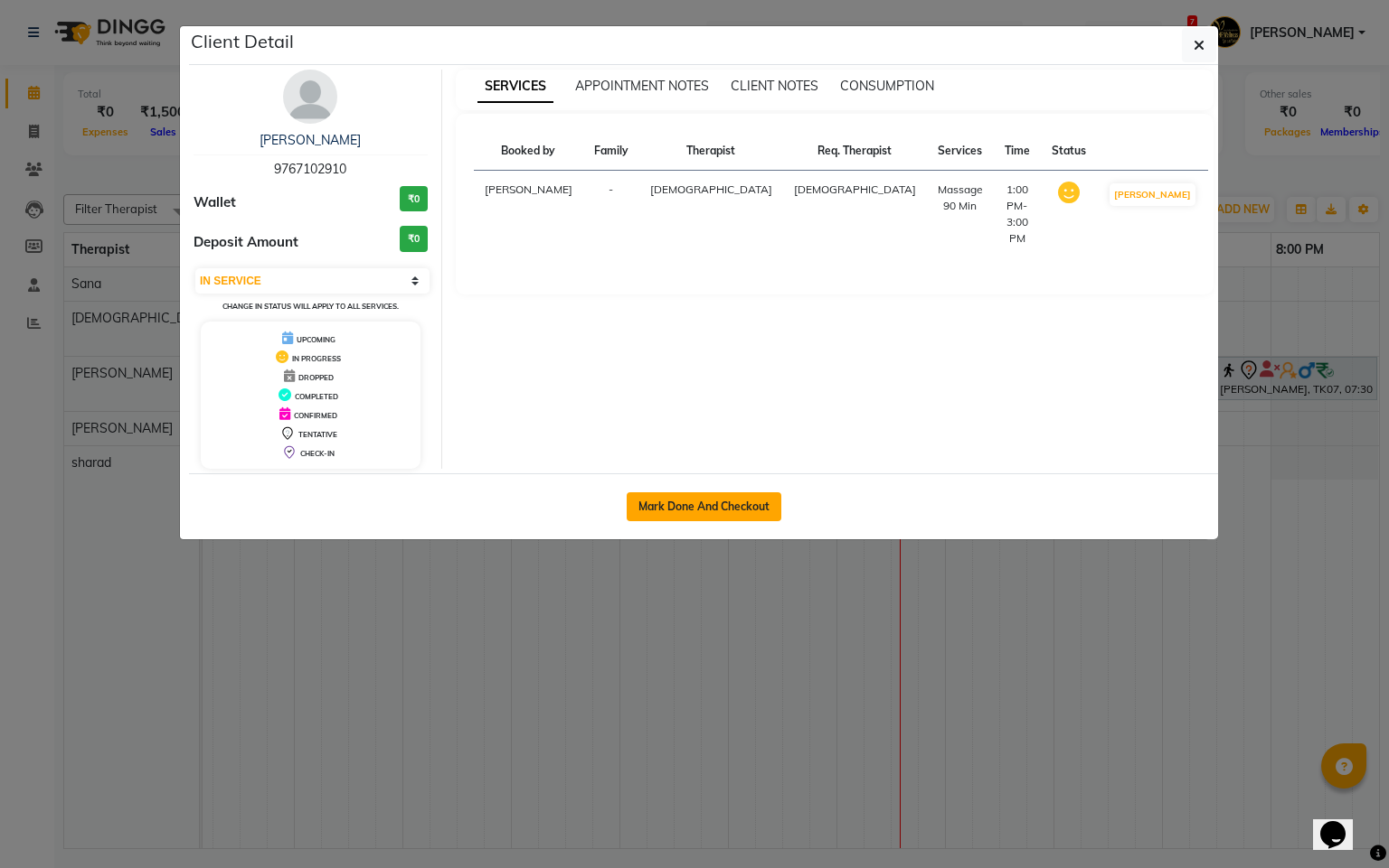
click at [691, 513] on button "Mark Done And Checkout" at bounding box center [704, 507] width 154 height 29
select select "service"
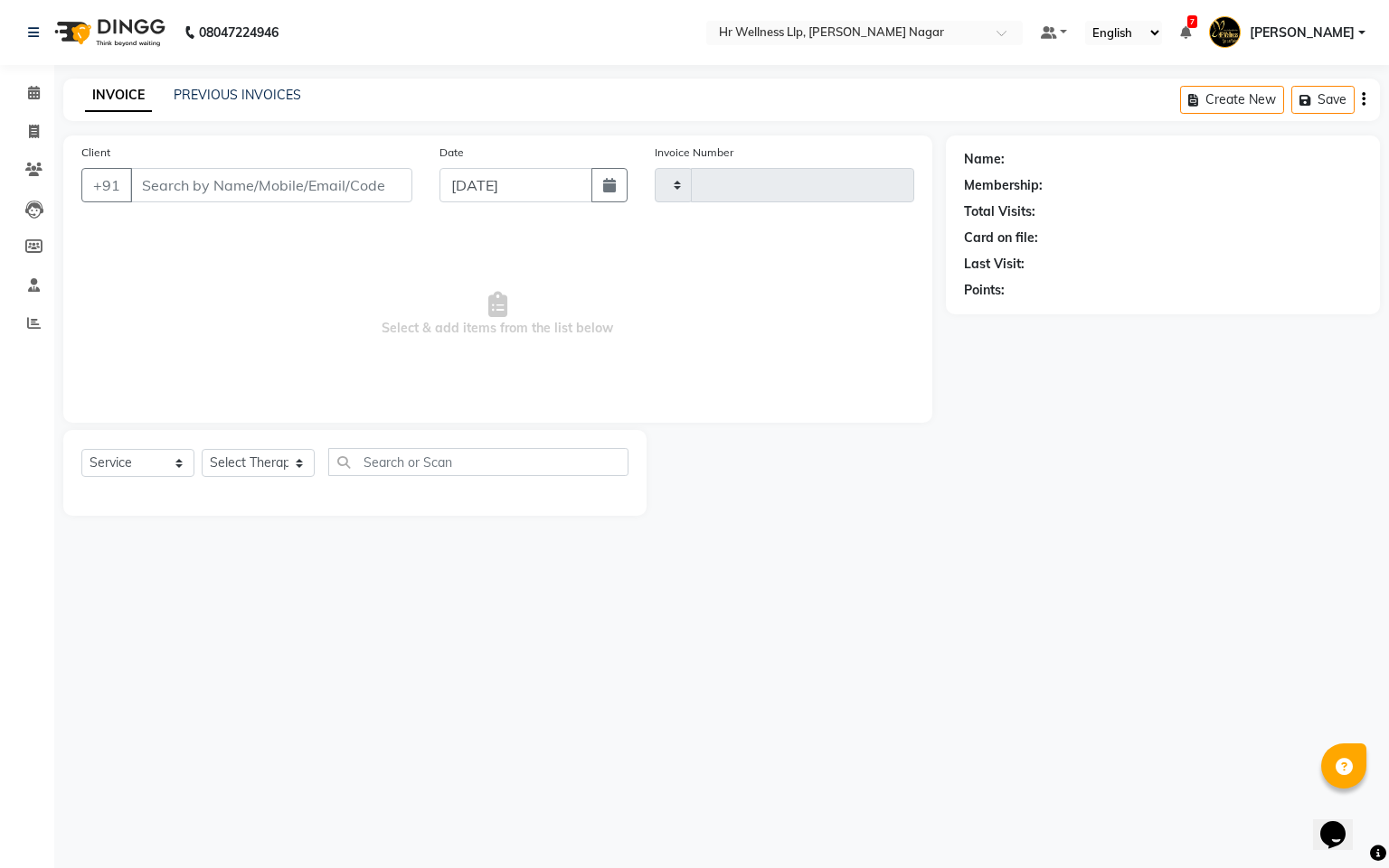
type input "1135"
select select "4289"
type input "9767102910"
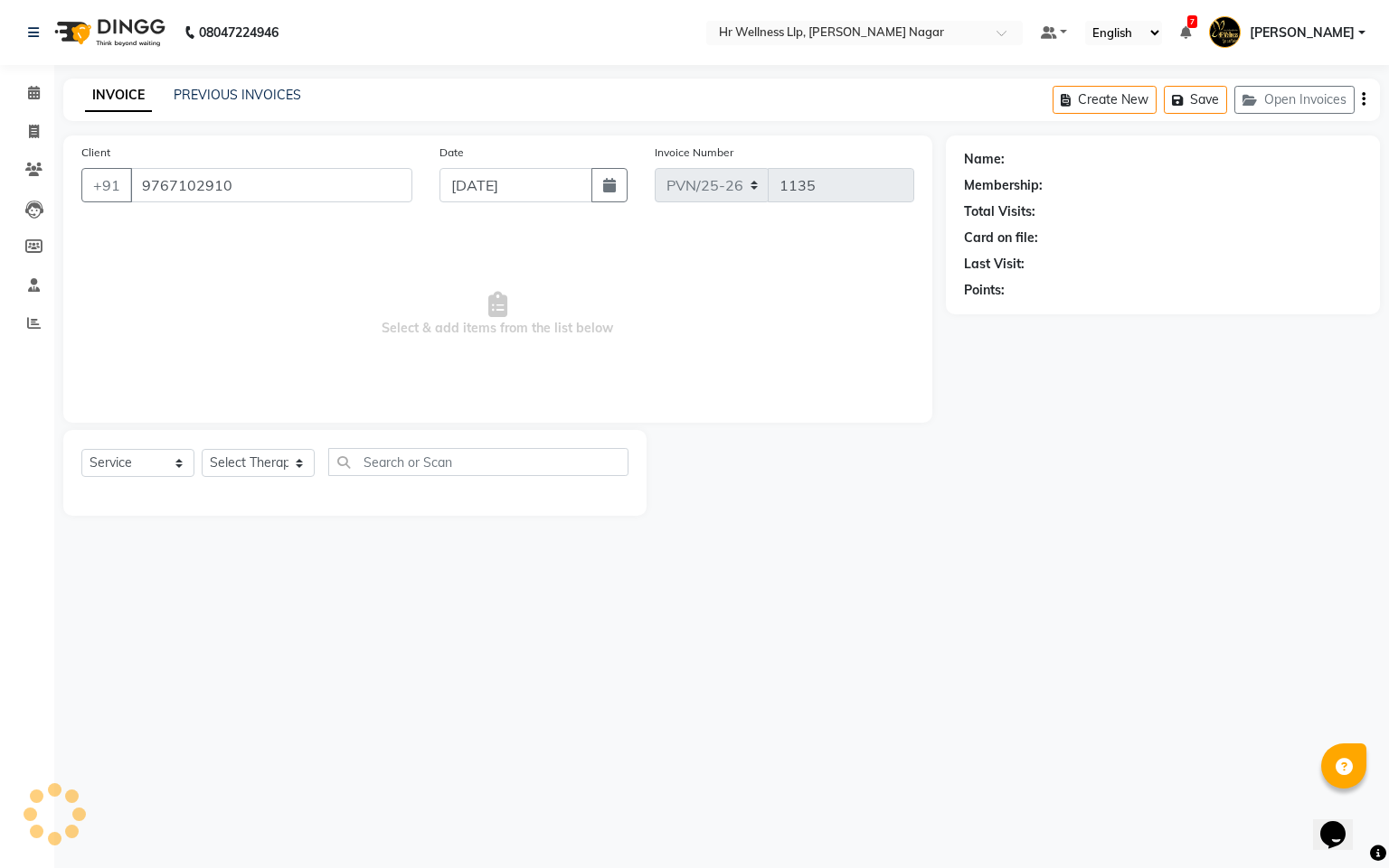
select select "19732"
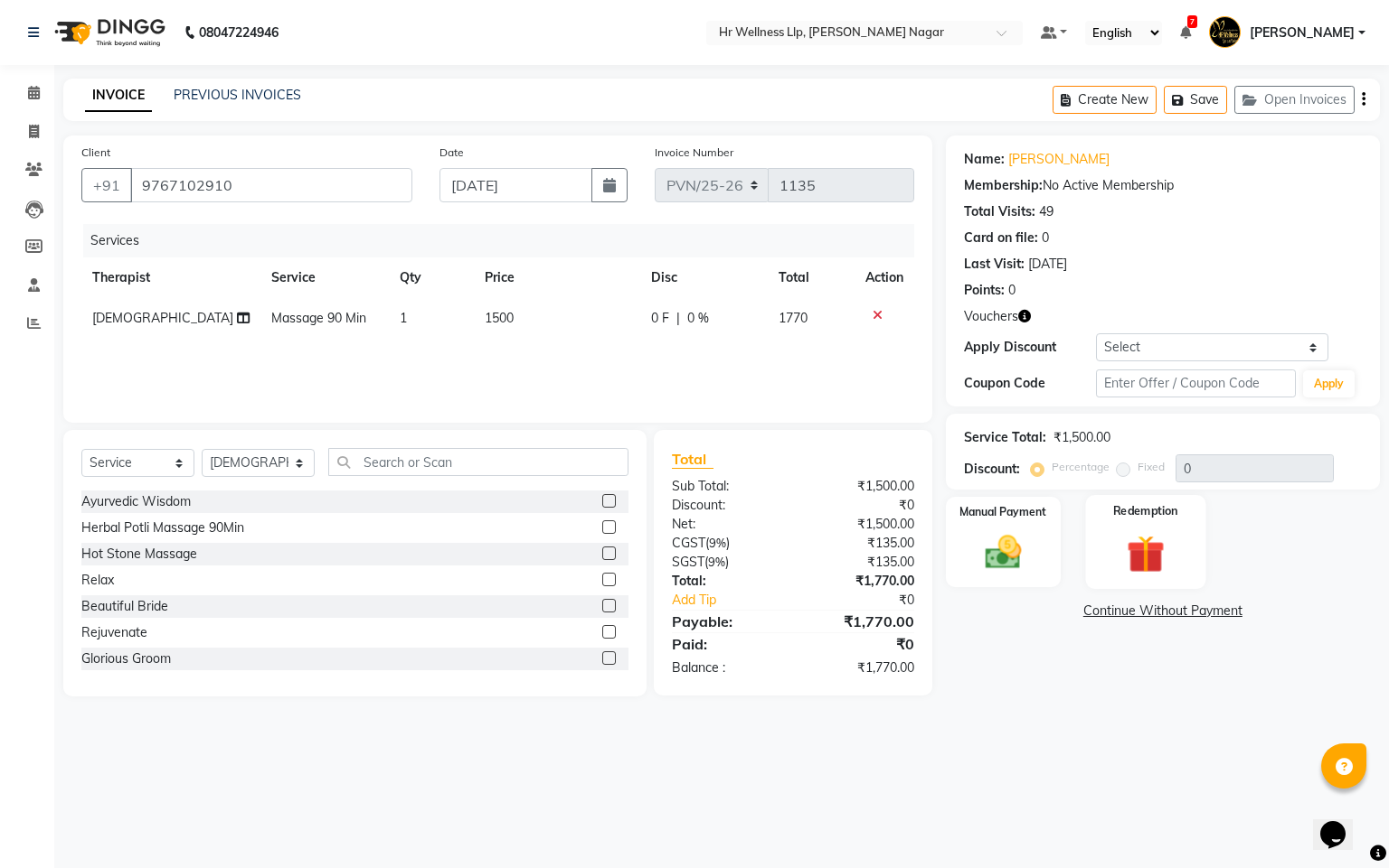
click at [1151, 566] on img at bounding box center [1146, 555] width 61 height 47
drag, startPoint x: 1211, startPoint y: 616, endPoint x: 1205, endPoint y: 625, distance: 10.8
click at [1210, 616] on span "Voucher 1" at bounding box center [1220, 614] width 58 height 21
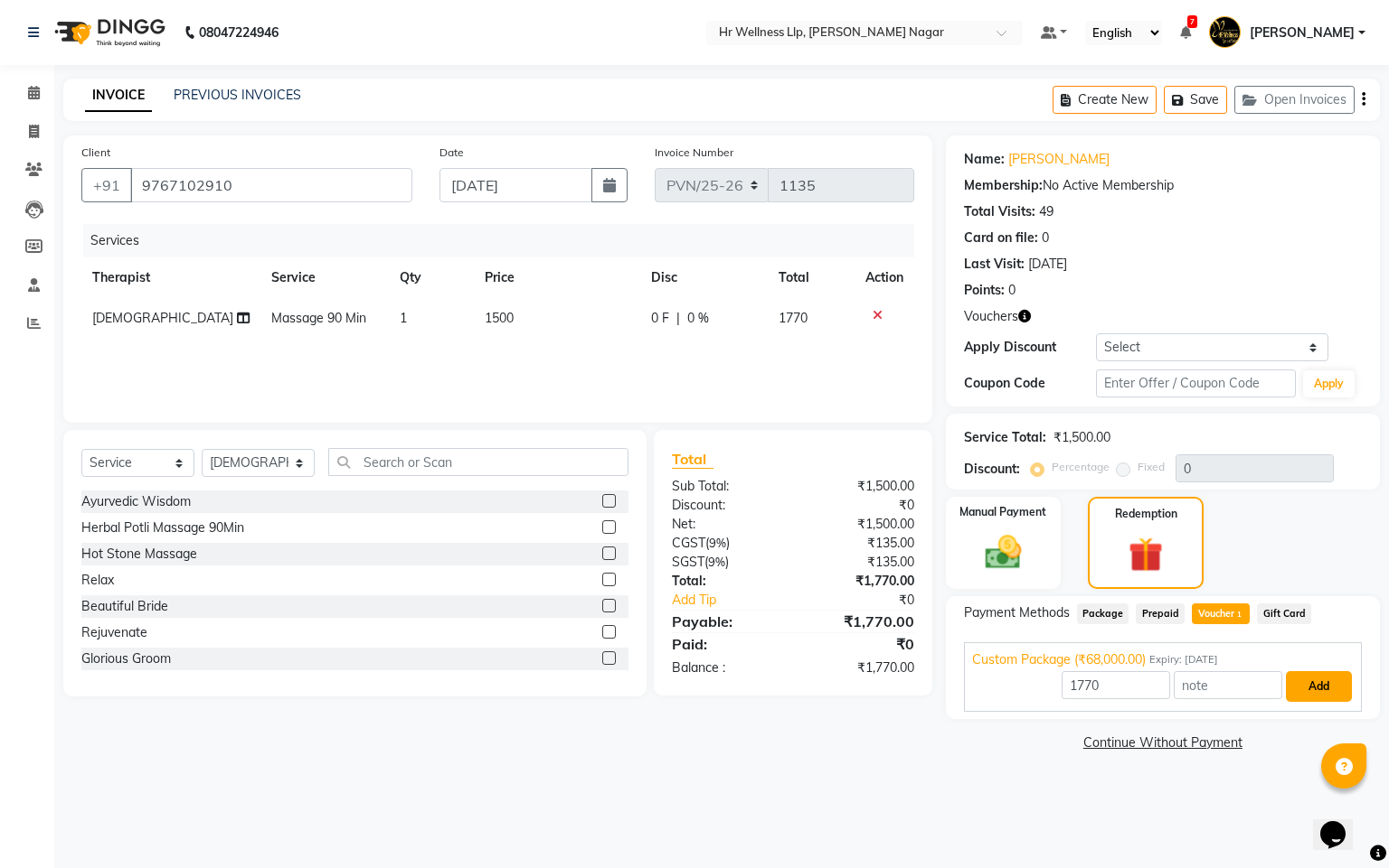
click at [1332, 687] on button "Add" at bounding box center [1318, 687] width 66 height 31
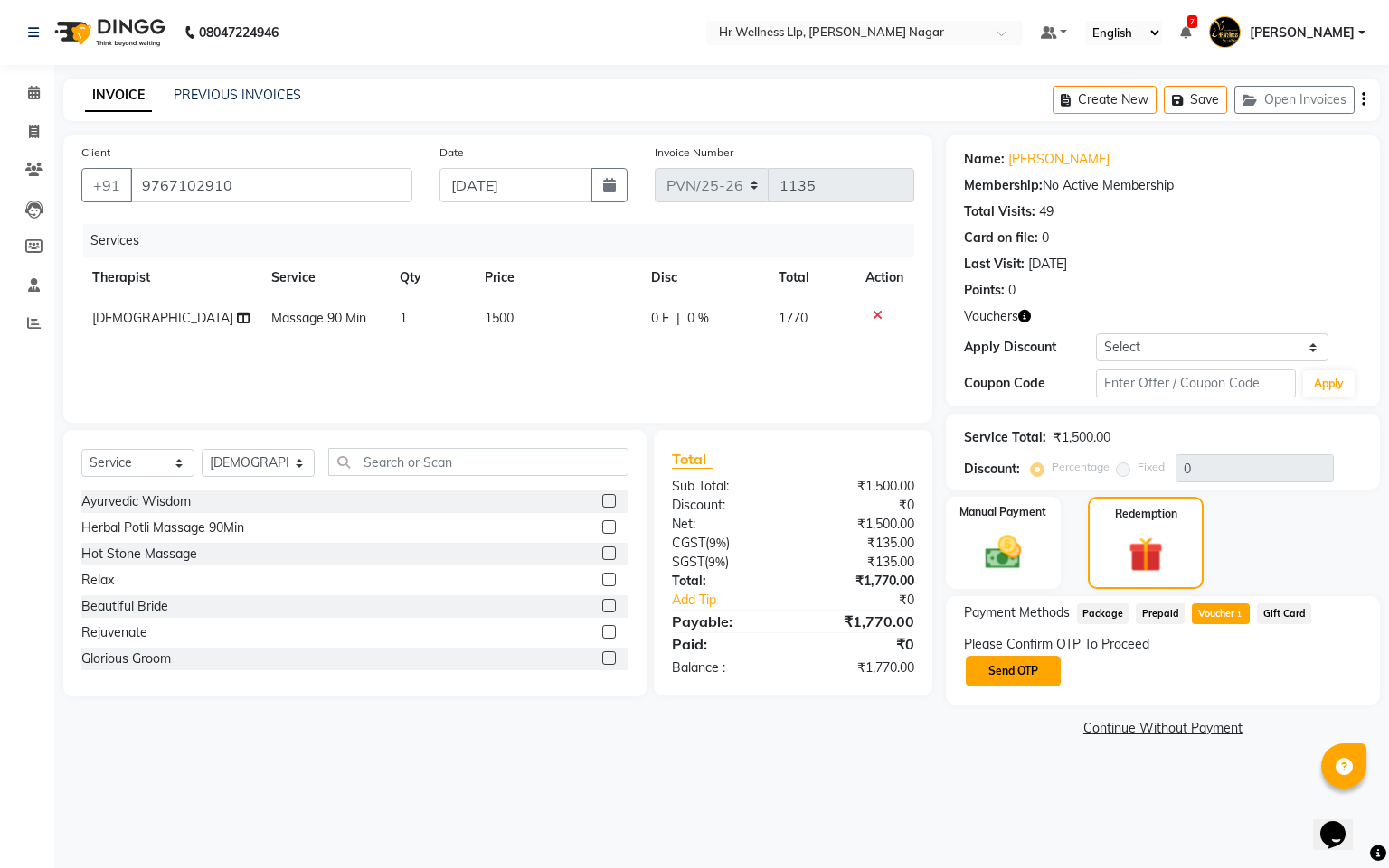
click at [1031, 678] on button "Send OTP" at bounding box center [1012, 672] width 95 height 31
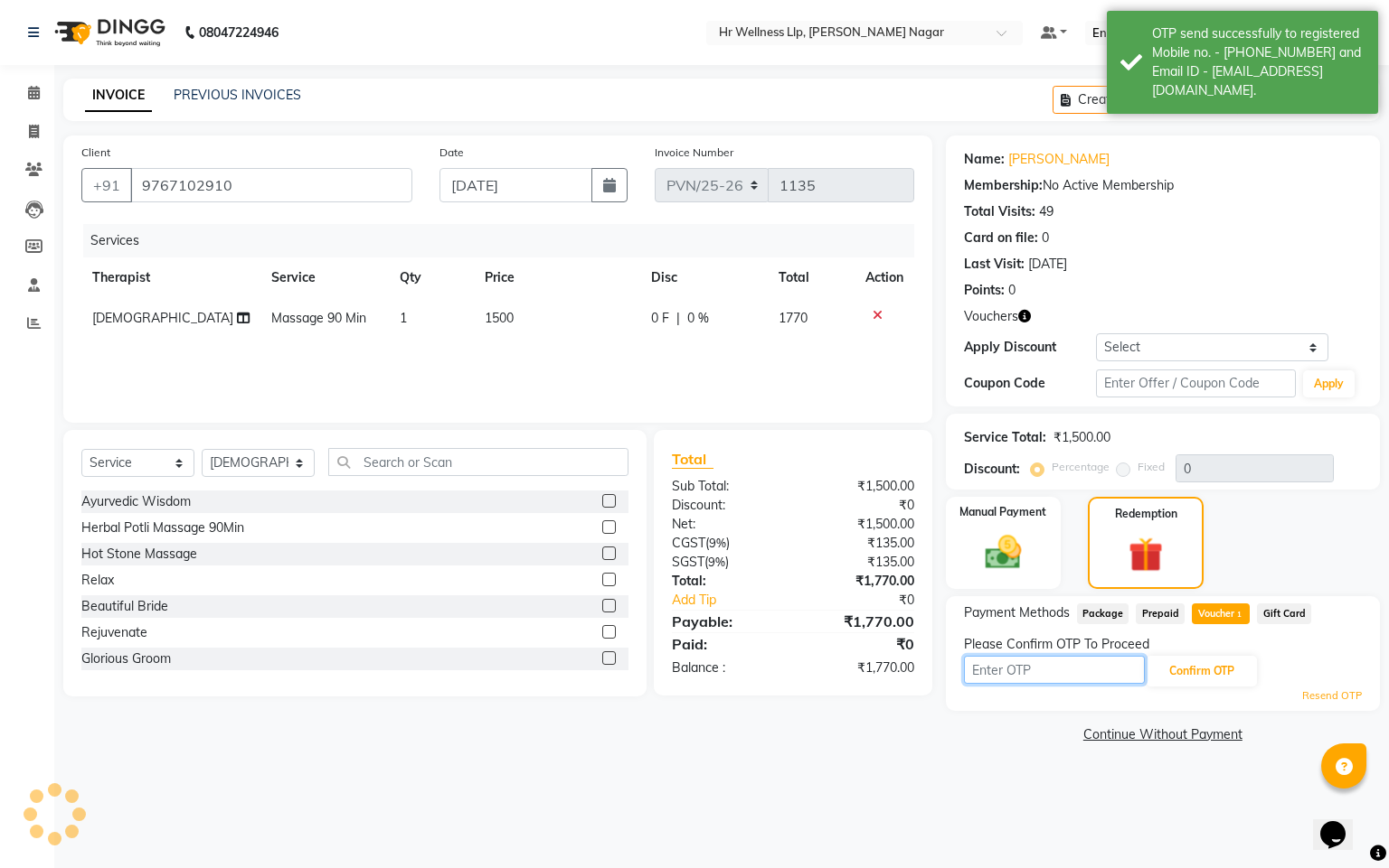
click at [1031, 678] on input "text" at bounding box center [1053, 670] width 181 height 28
type input "8483"
click at [1211, 680] on button "Confirm OTP" at bounding box center [1201, 672] width 110 height 31
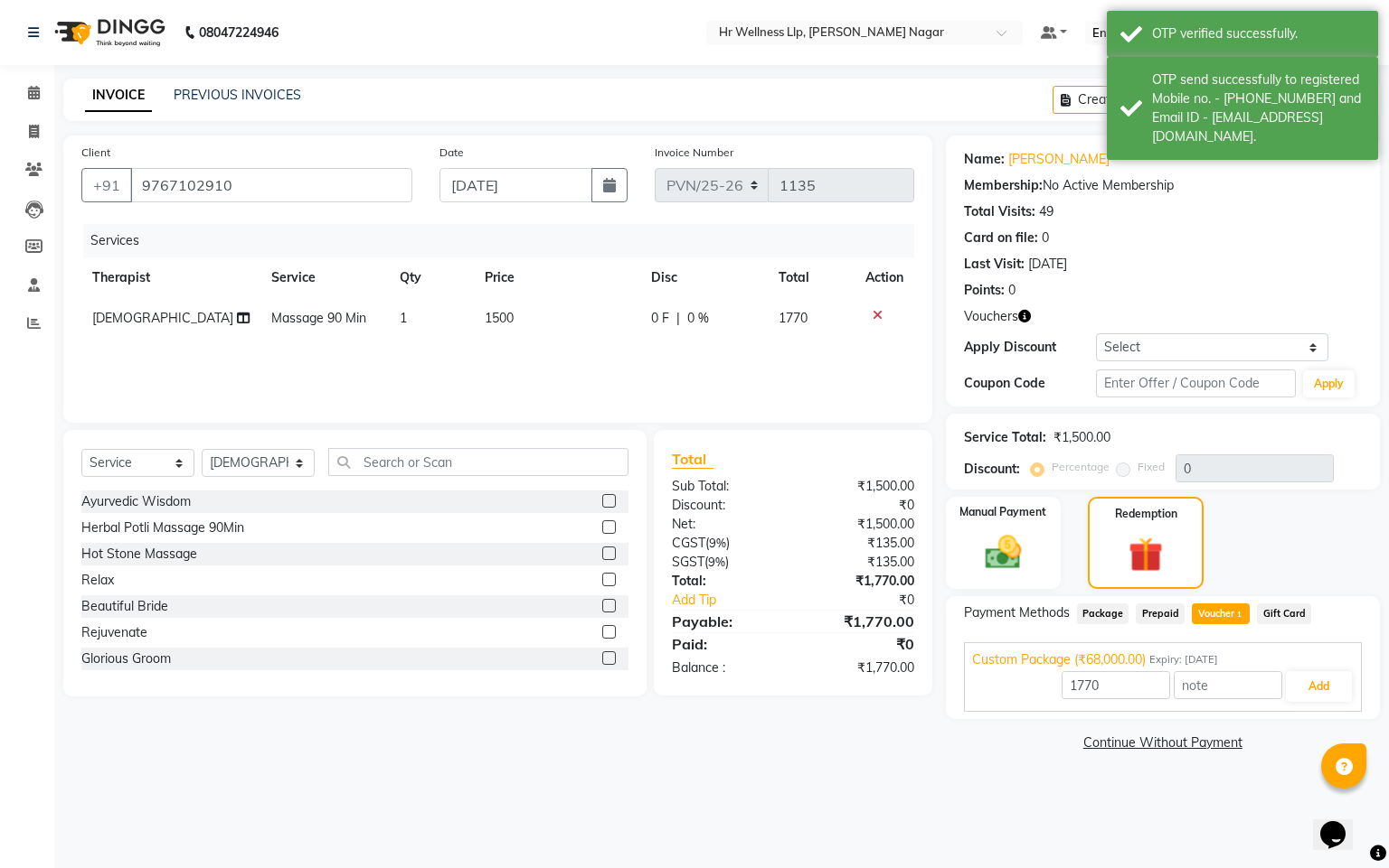
drag, startPoint x: 1352, startPoint y: 689, endPoint x: 1343, endPoint y: 683, distance: 10.8
click at [1351, 689] on div "1770 Add" at bounding box center [1163, 687] width 382 height 34
click at [1343, 683] on button "Add" at bounding box center [1318, 687] width 66 height 31
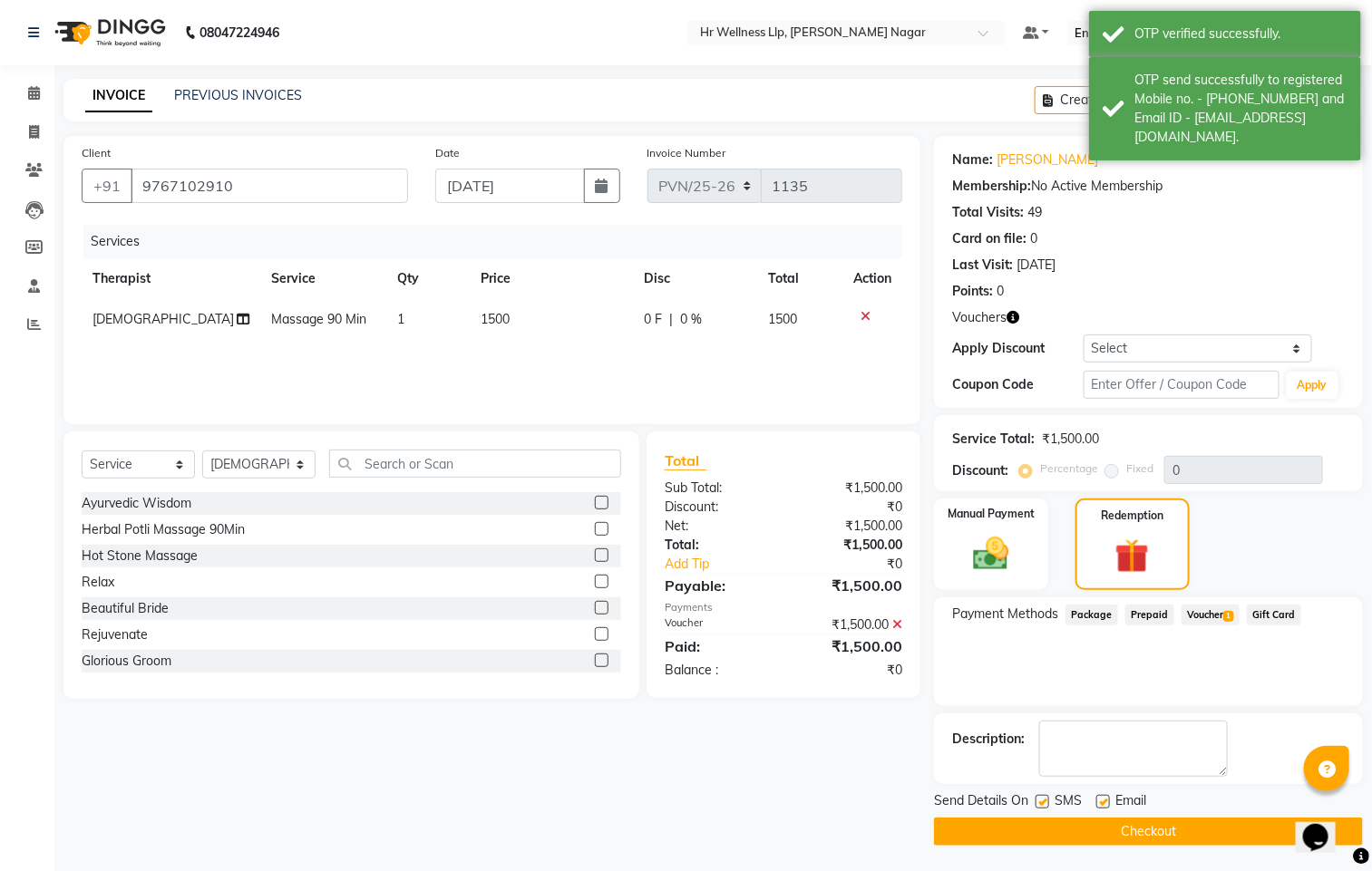
click at [1042, 806] on label at bounding box center [1042, 802] width 13 height 13
click at [1042, 806] on input "checkbox" at bounding box center [1041, 803] width 12 height 12
checkbox input "false"
click at [1115, 794] on div "Email" at bounding box center [1128, 803] width 64 height 23
click at [1105, 801] on label at bounding box center [1103, 802] width 13 height 13
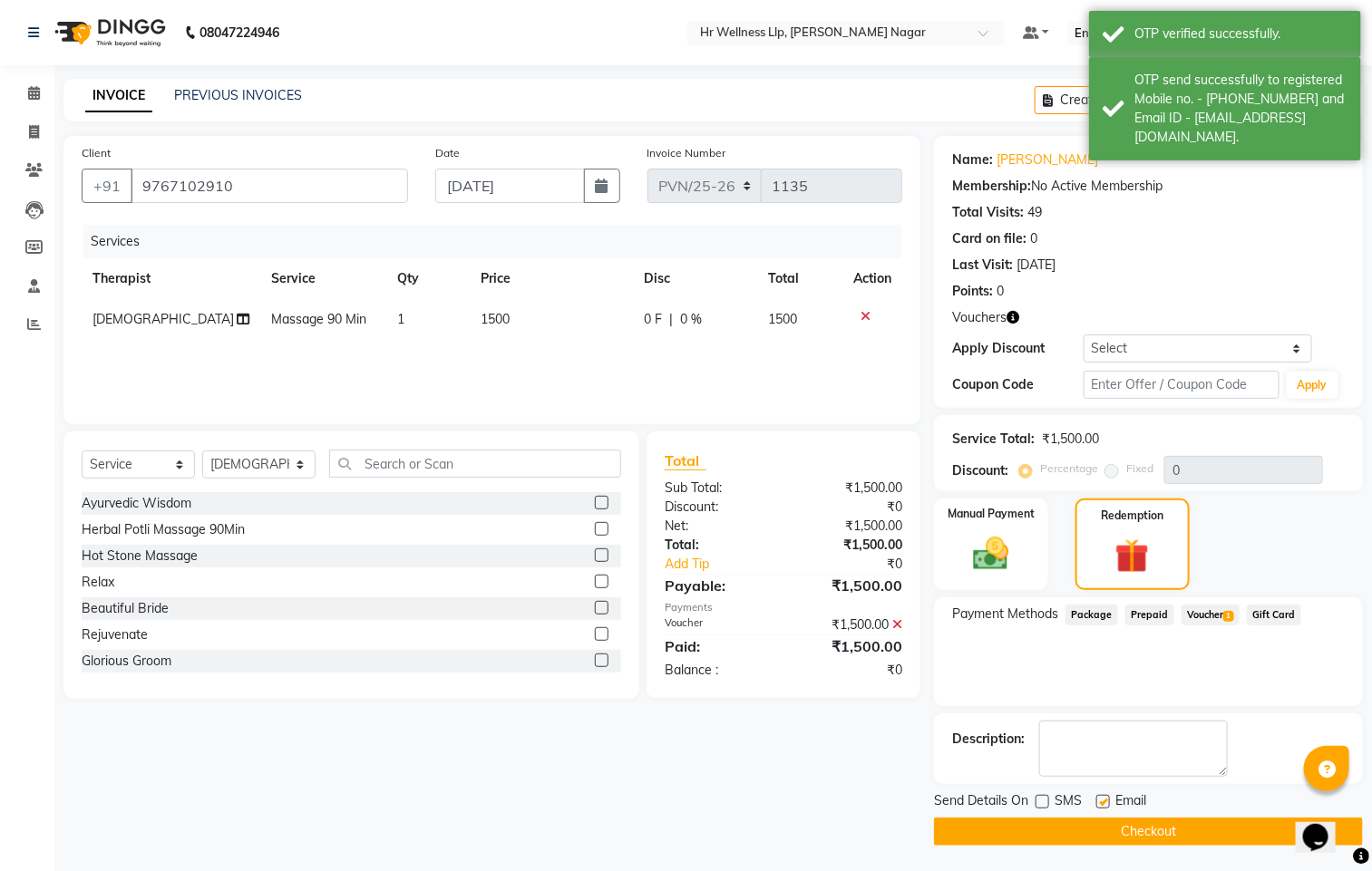
click at [1105, 801] on input "checkbox" at bounding box center [1102, 803] width 12 height 12
checkbox input "false"
click at [1112, 828] on button "Checkout" at bounding box center [1148, 832] width 429 height 28
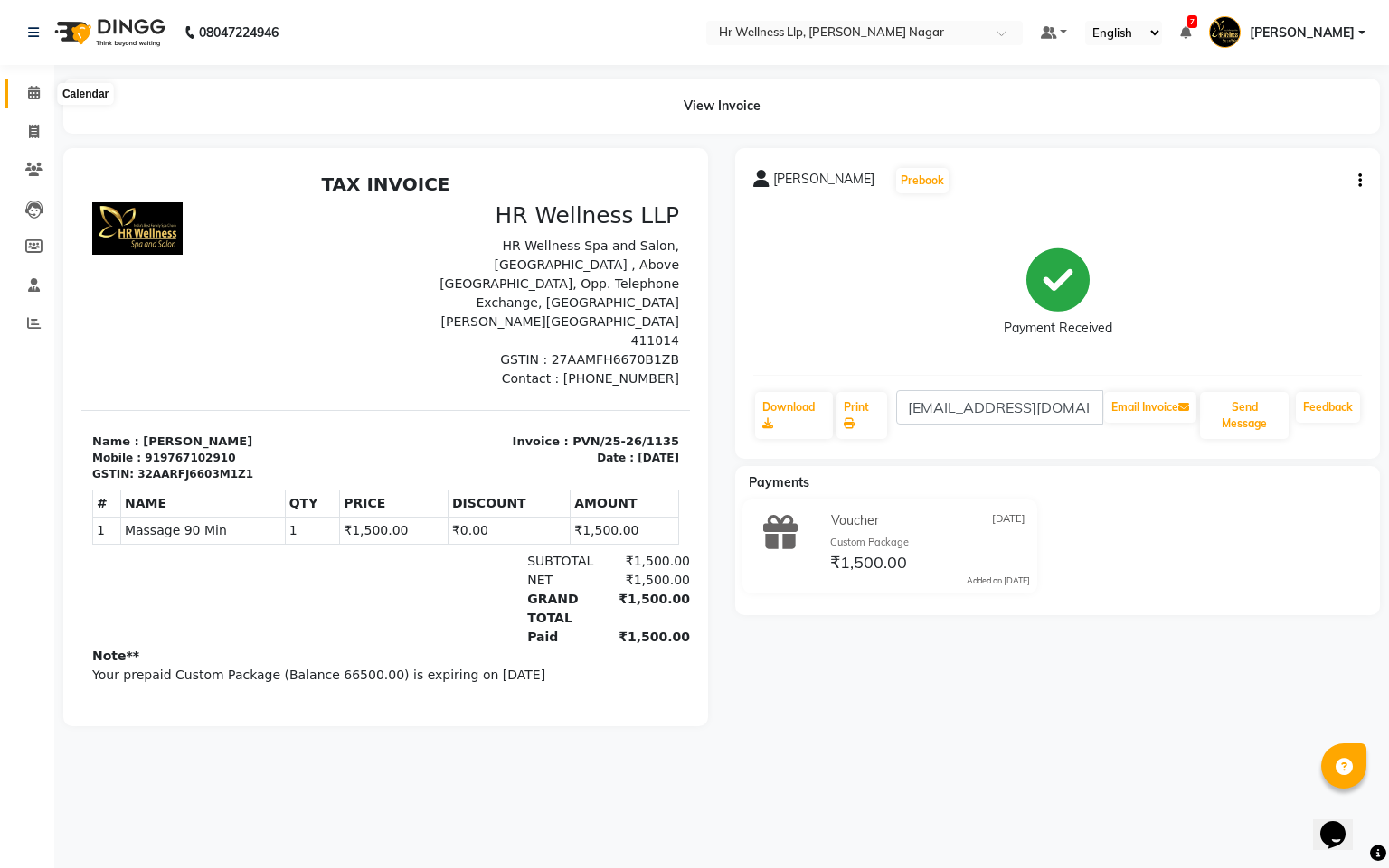
click at [41, 89] on span at bounding box center [34, 94] width 32 height 21
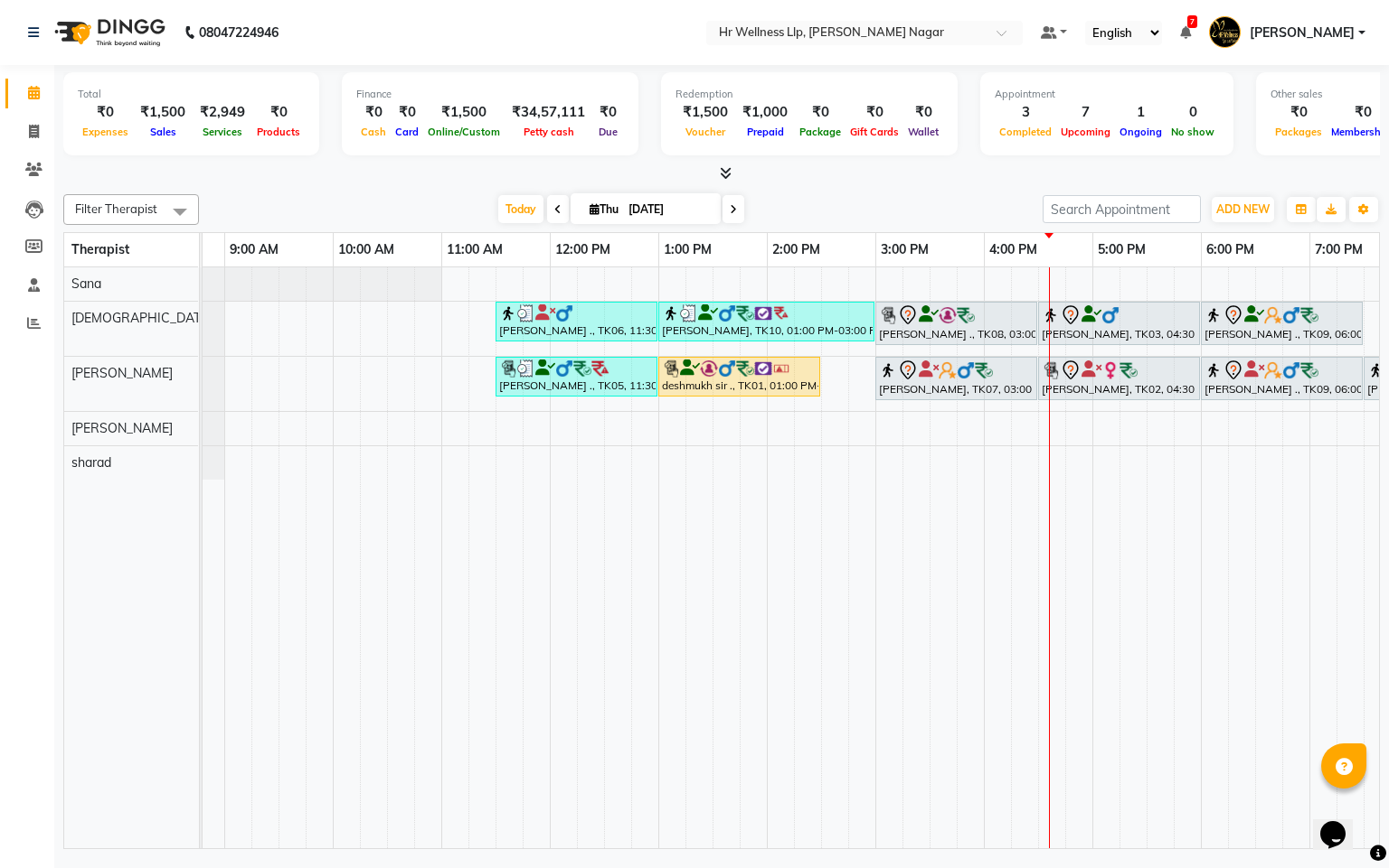
scroll to position [0, 234]
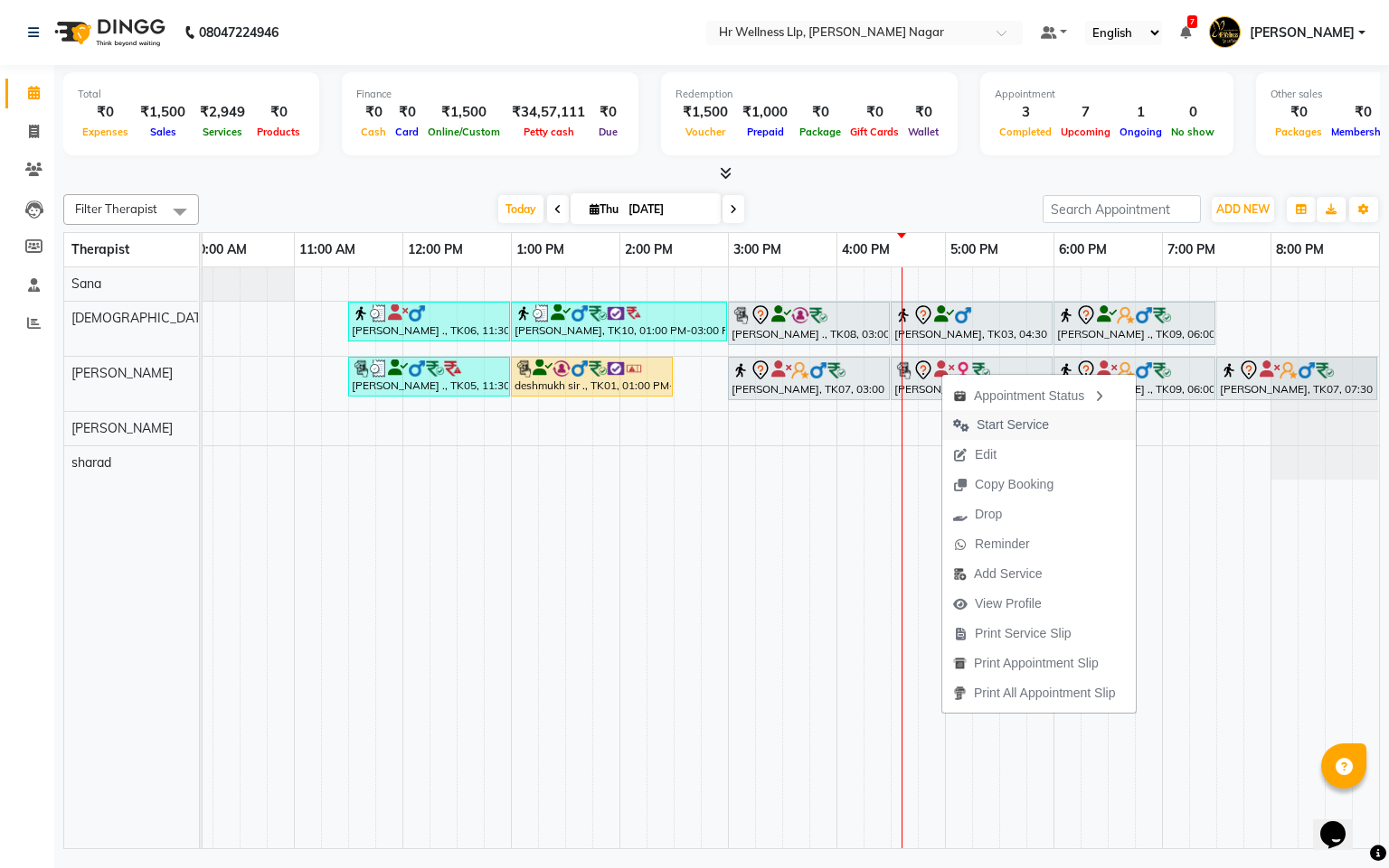
click at [982, 428] on span "Start Service" at bounding box center [1012, 425] width 72 height 19
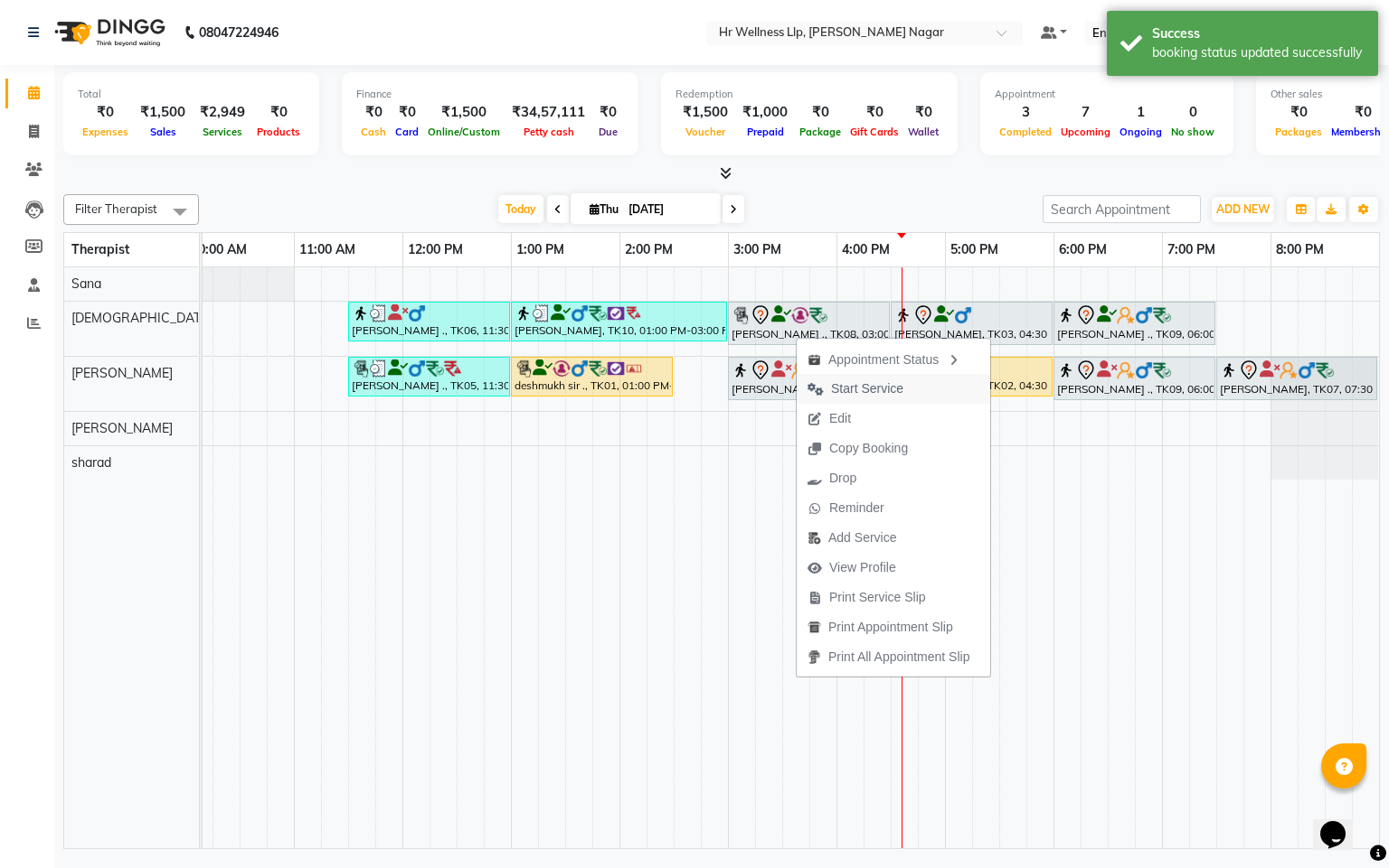
click at [850, 390] on span "Start Service" at bounding box center [867, 389] width 72 height 19
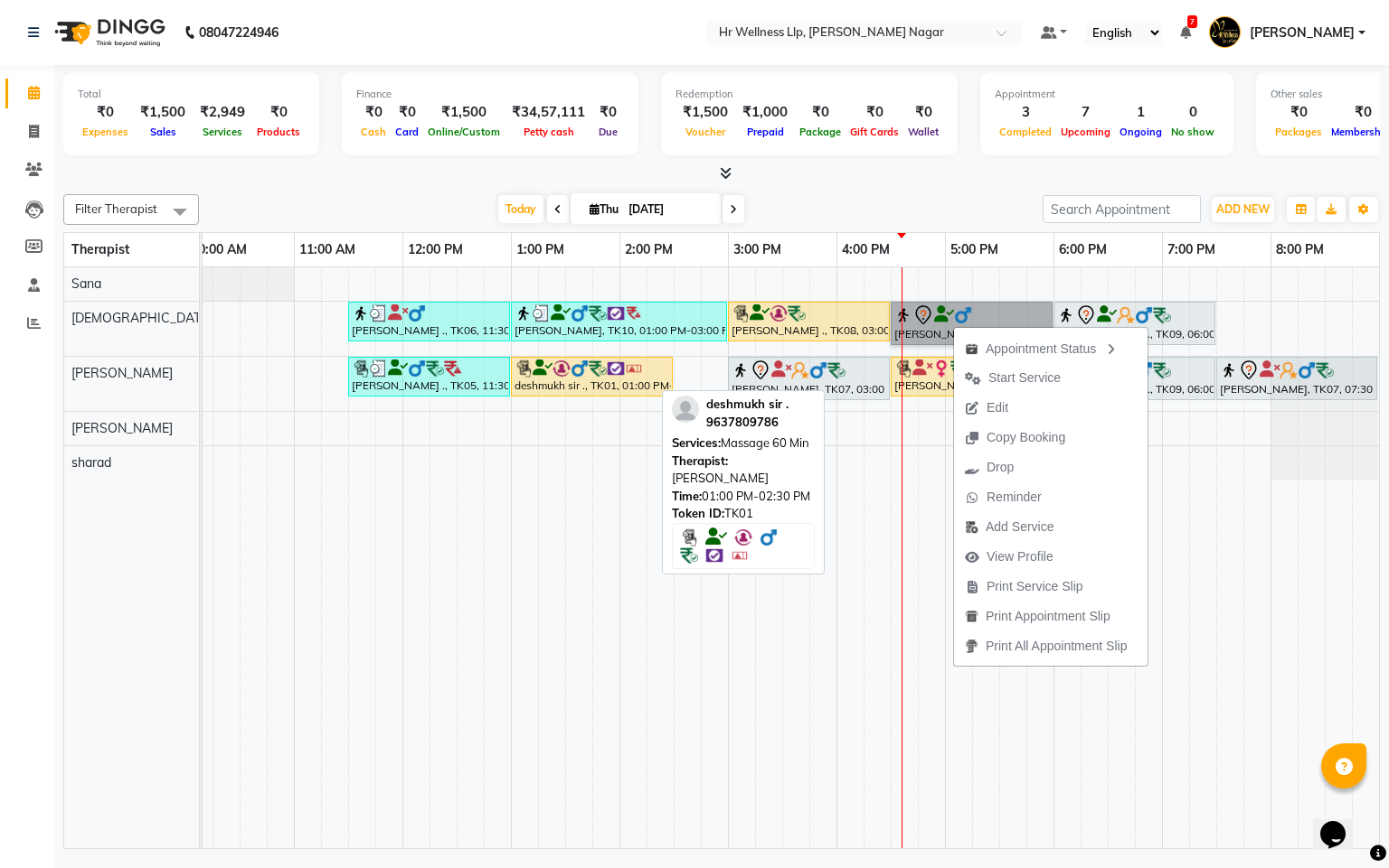
click at [629, 385] on div "deshmukh sir ., TK01, 01:00 PM-02:30 PM, Massage 60 Min" at bounding box center [591, 377] width 158 height 34
select select "1"
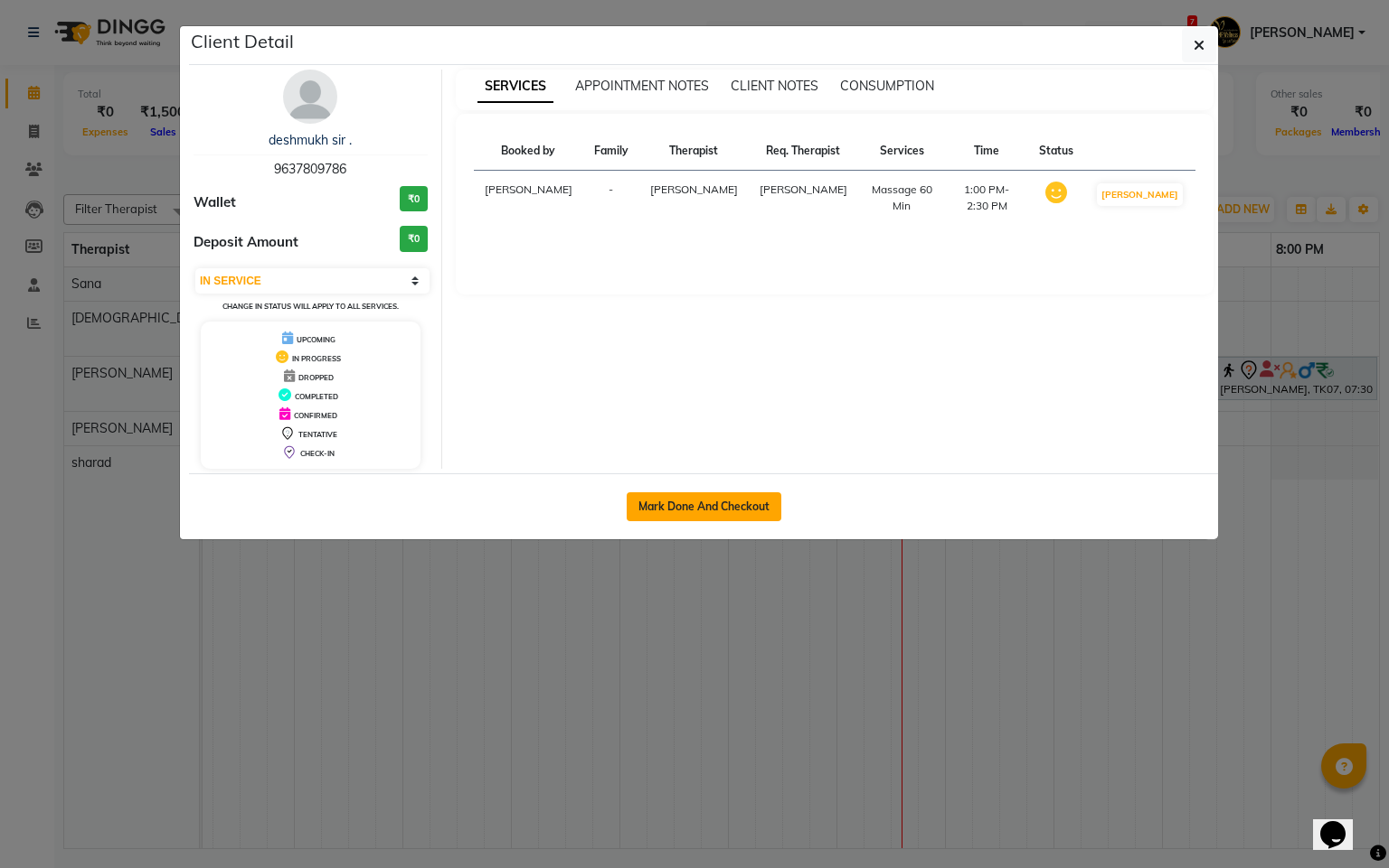
click at [683, 511] on button "Mark Done And Checkout" at bounding box center [704, 507] width 154 height 29
select select "service"
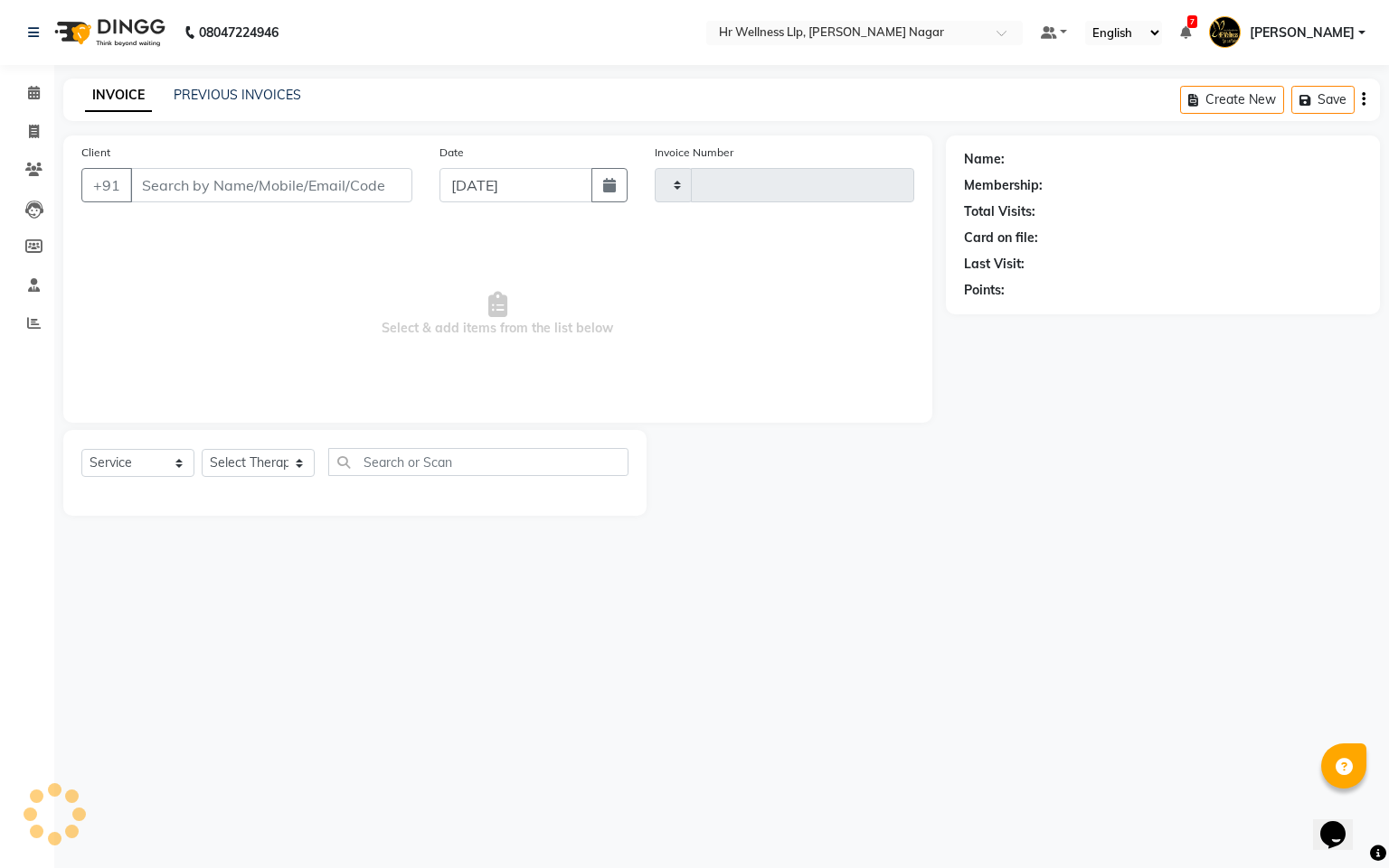
type input "1136"
select select "4289"
type input "9637809786"
select select "50266"
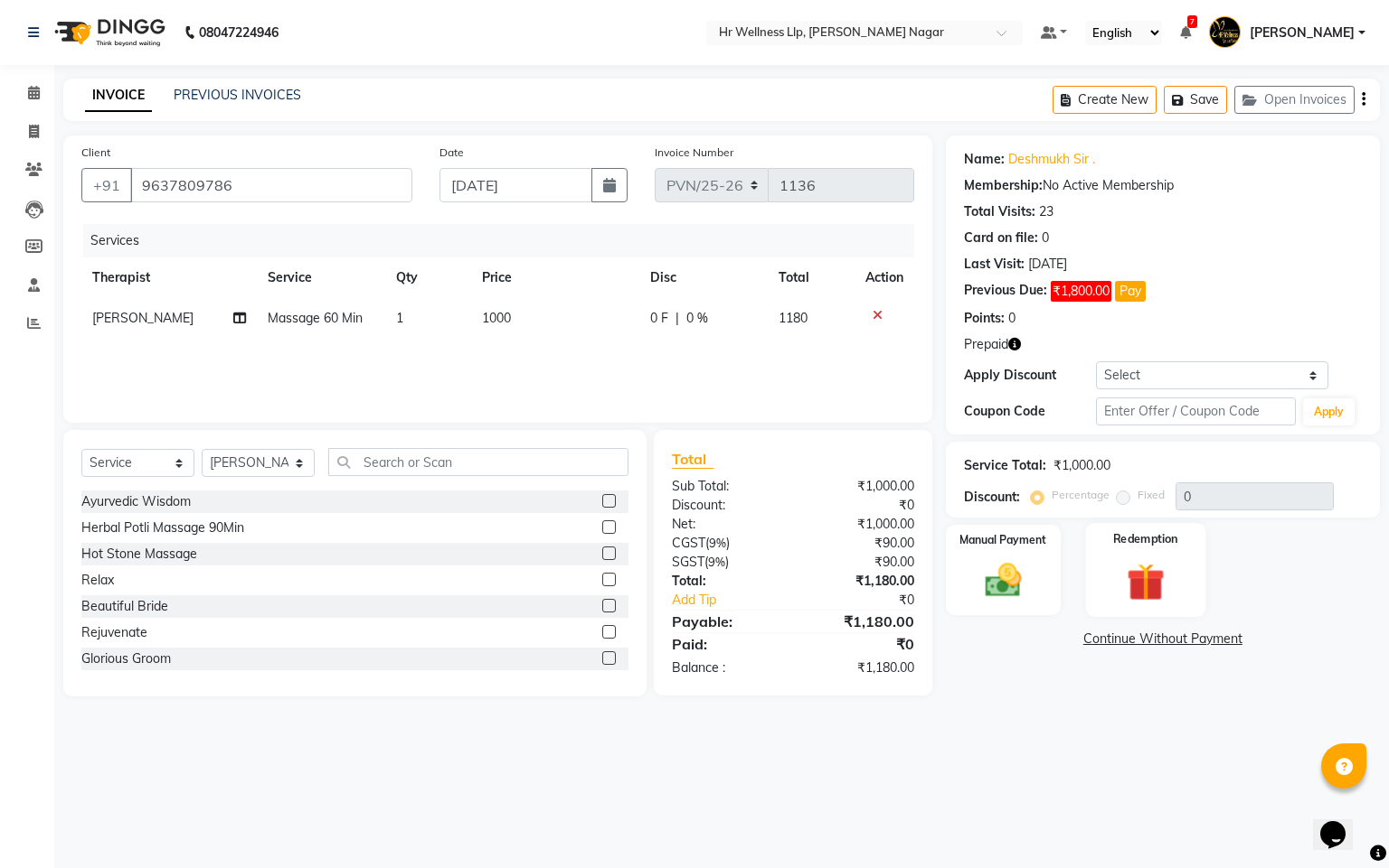
click at [1140, 579] on img at bounding box center [1146, 582] width 61 height 47
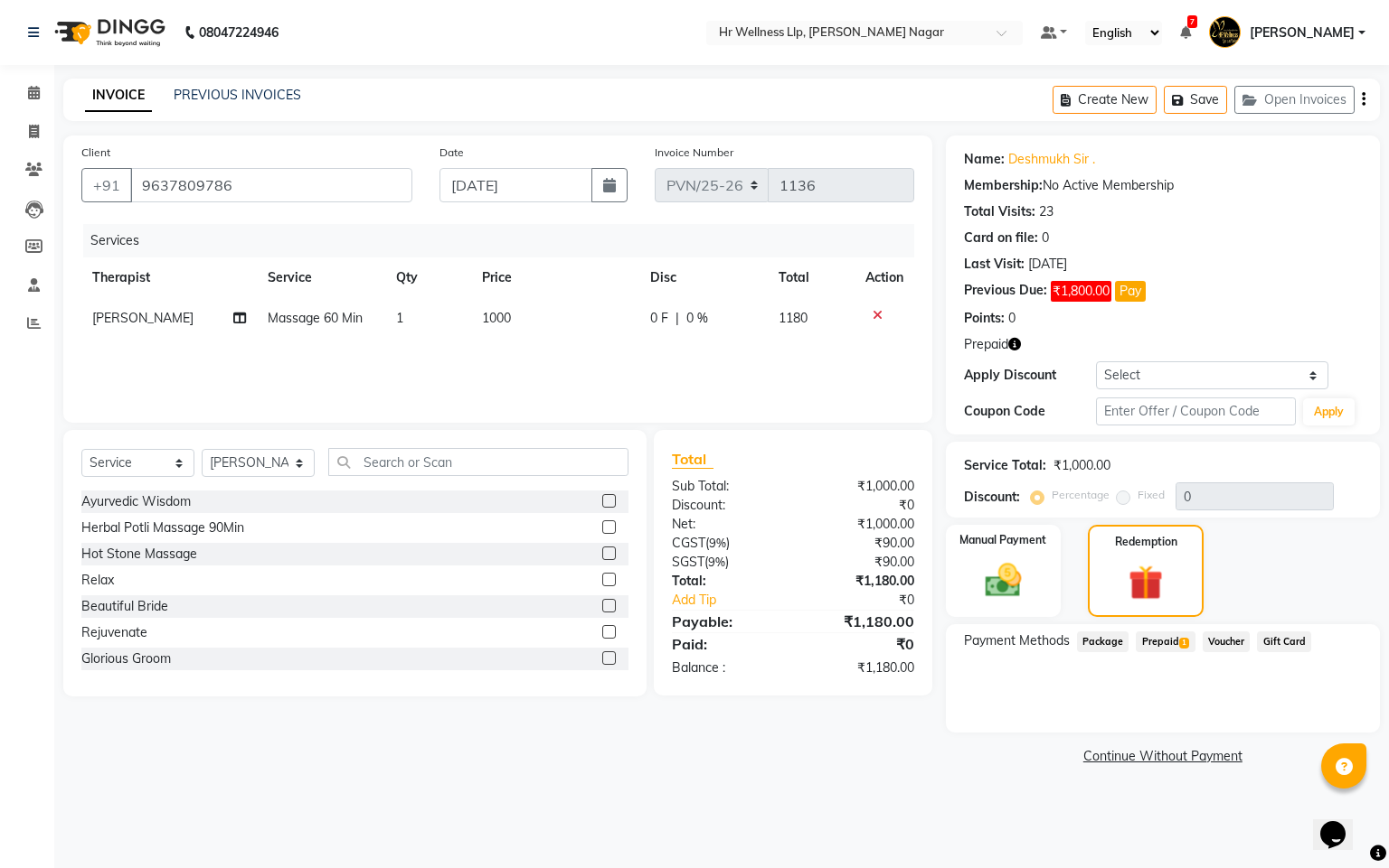
drag, startPoint x: 1175, startPoint y: 640, endPoint x: 1162, endPoint y: 653, distance: 18.4
click at [1172, 641] on span "Prepaid 1" at bounding box center [1165, 642] width 58 height 21
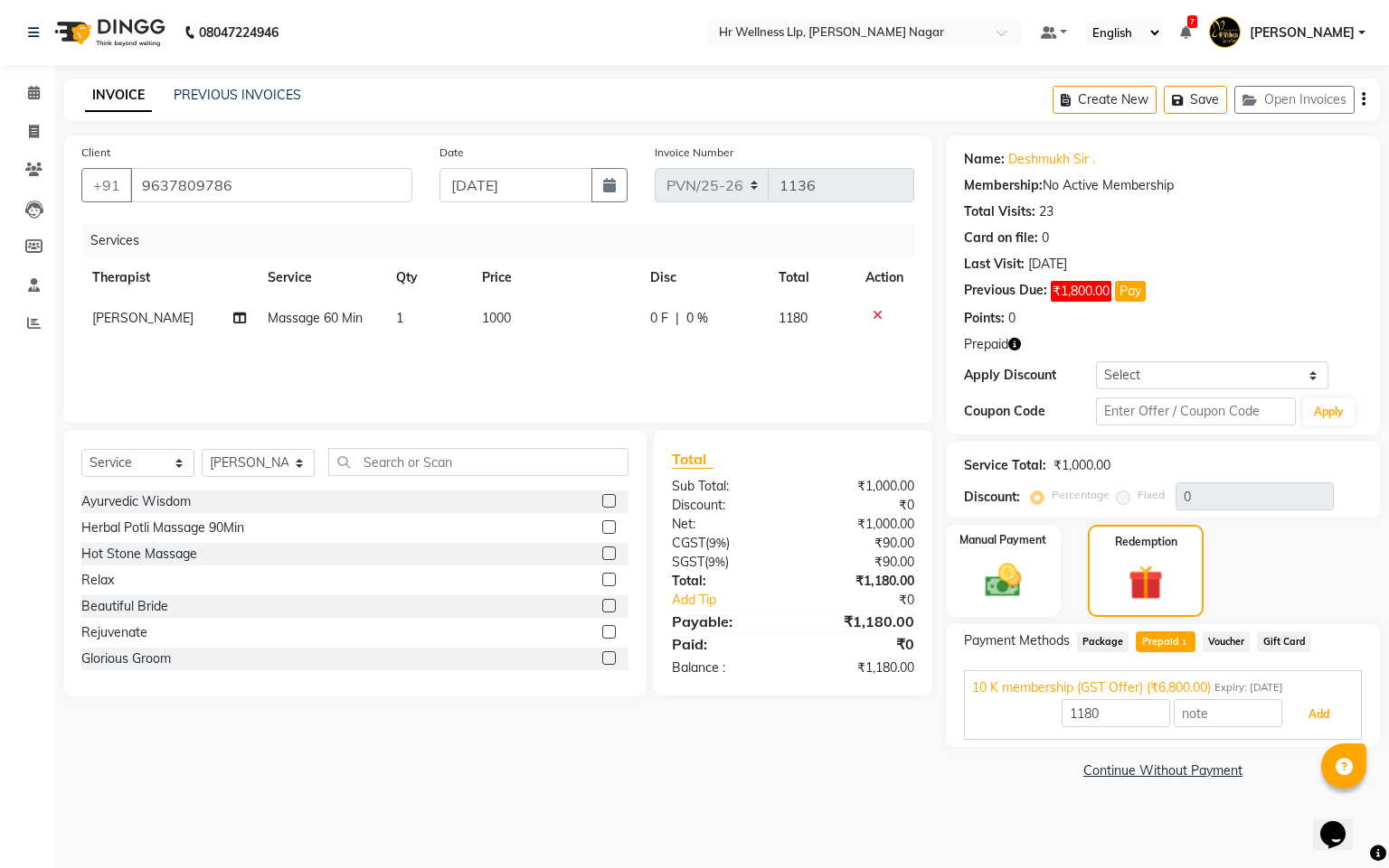
drag, startPoint x: 1291, startPoint y: 710, endPoint x: 1165, endPoint y: 742, distance: 130.0
click at [1289, 711] on button "Add" at bounding box center [1318, 715] width 66 height 31
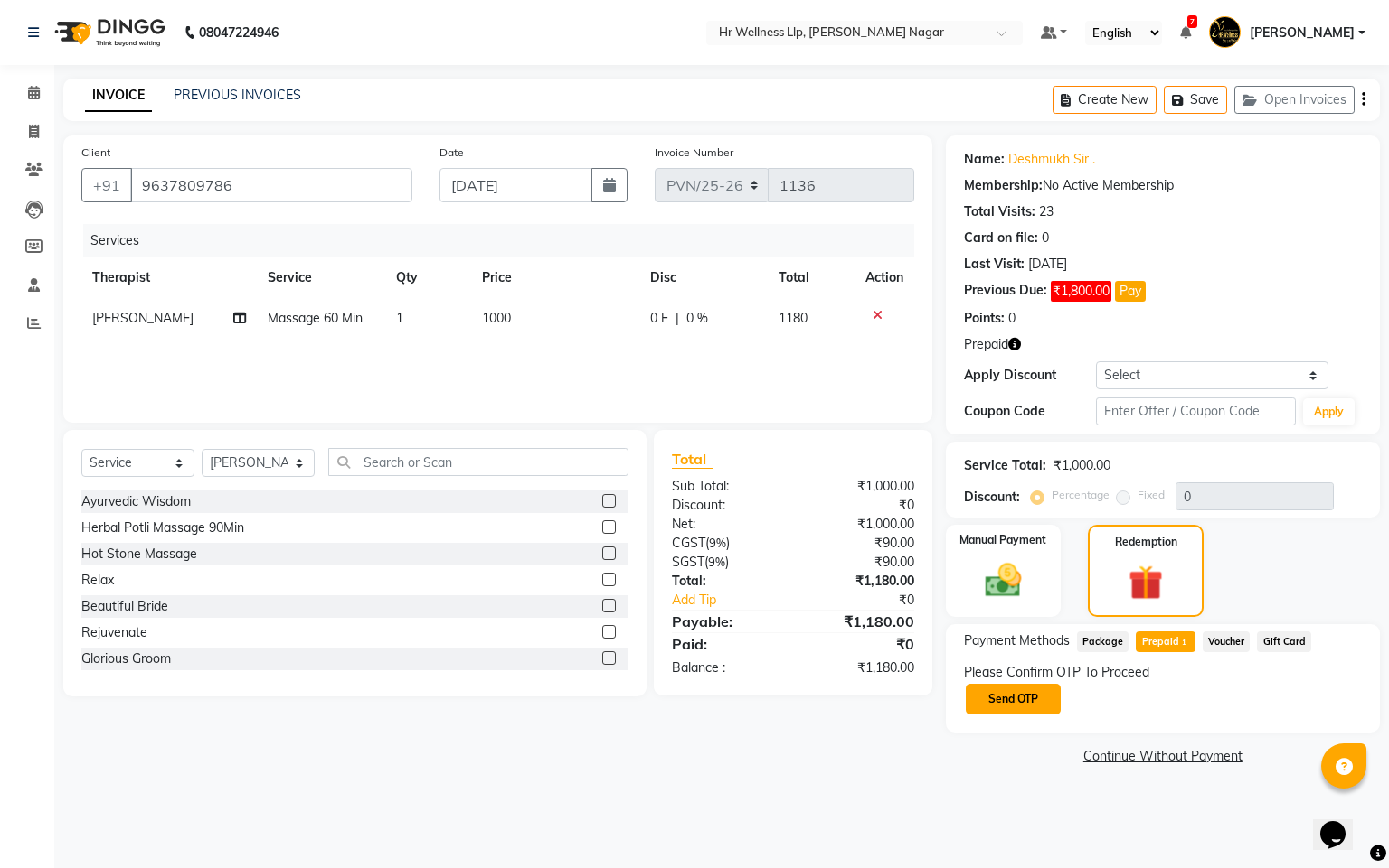
click at [1023, 691] on button "Send OTP" at bounding box center [1012, 699] width 95 height 31
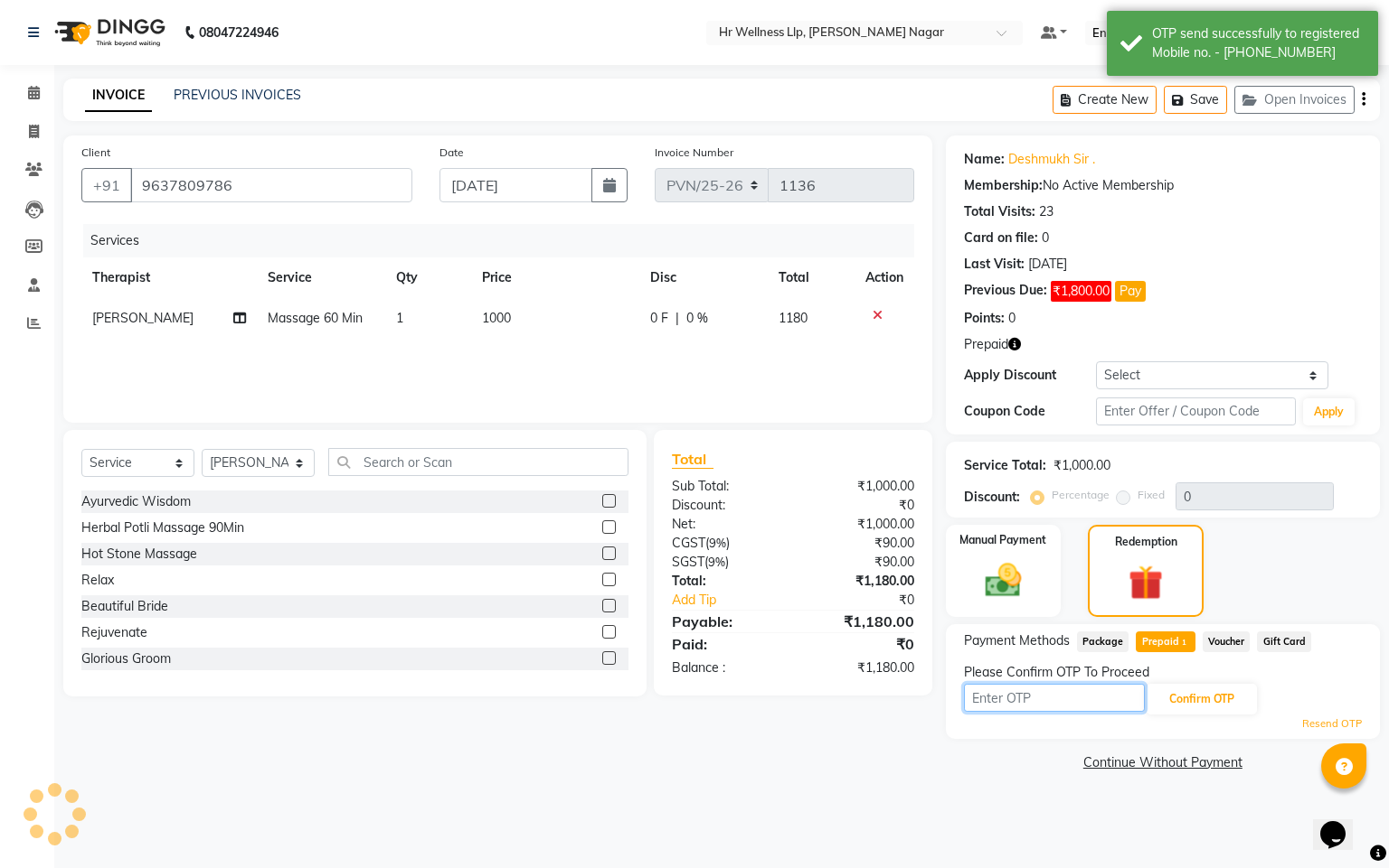
click at [1023, 691] on input "text" at bounding box center [1053, 697] width 181 height 28
type input "8483"
click at [1172, 682] on div "8483 Confirm OTP" at bounding box center [1162, 699] width 398 height 34
click at [1194, 716] on div "8483 Confirm OTP" at bounding box center [1162, 699] width 398 height 34
click at [1204, 711] on button "Confirm OTP" at bounding box center [1201, 699] width 110 height 31
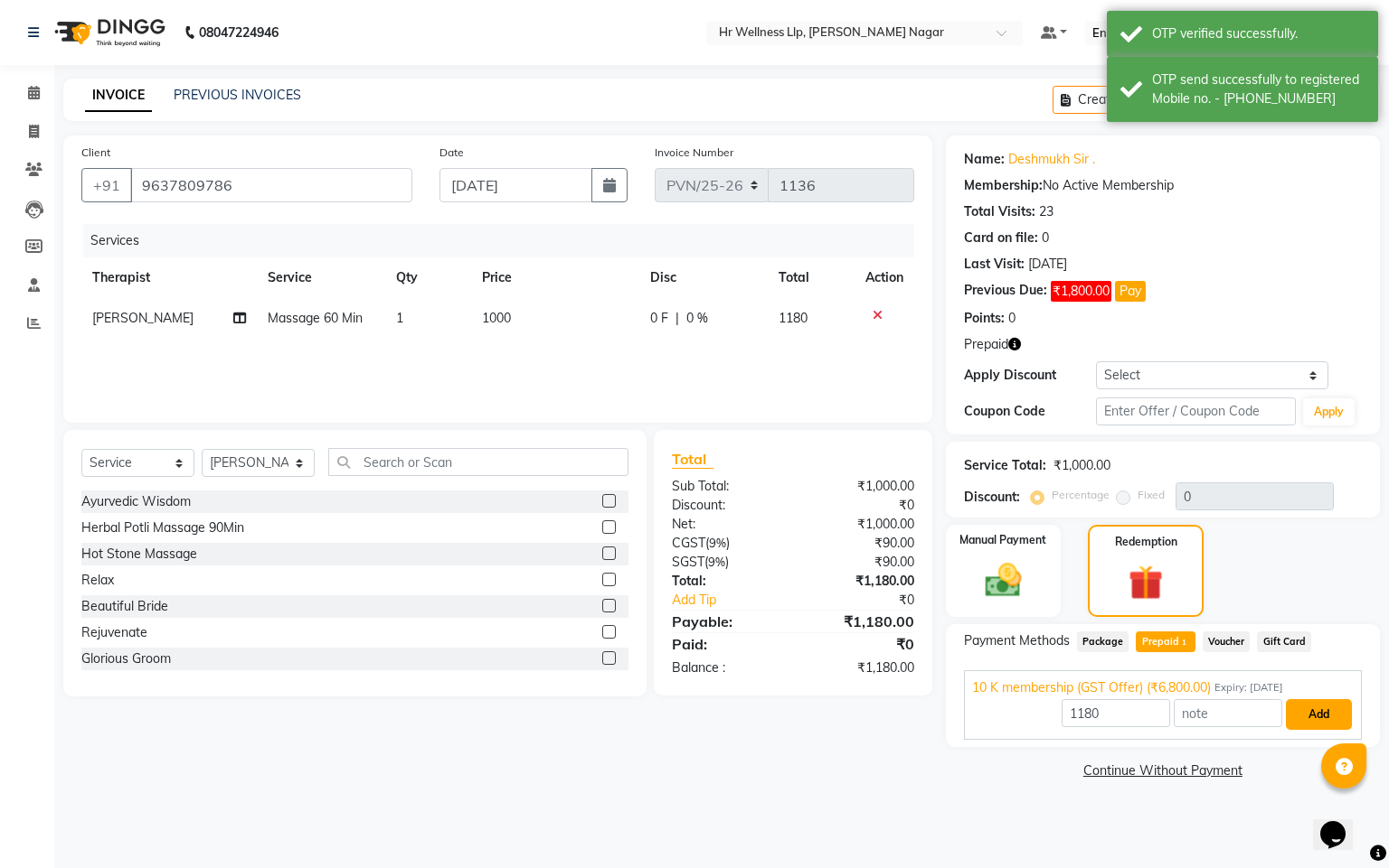
click at [1312, 722] on button "Add" at bounding box center [1318, 715] width 66 height 31
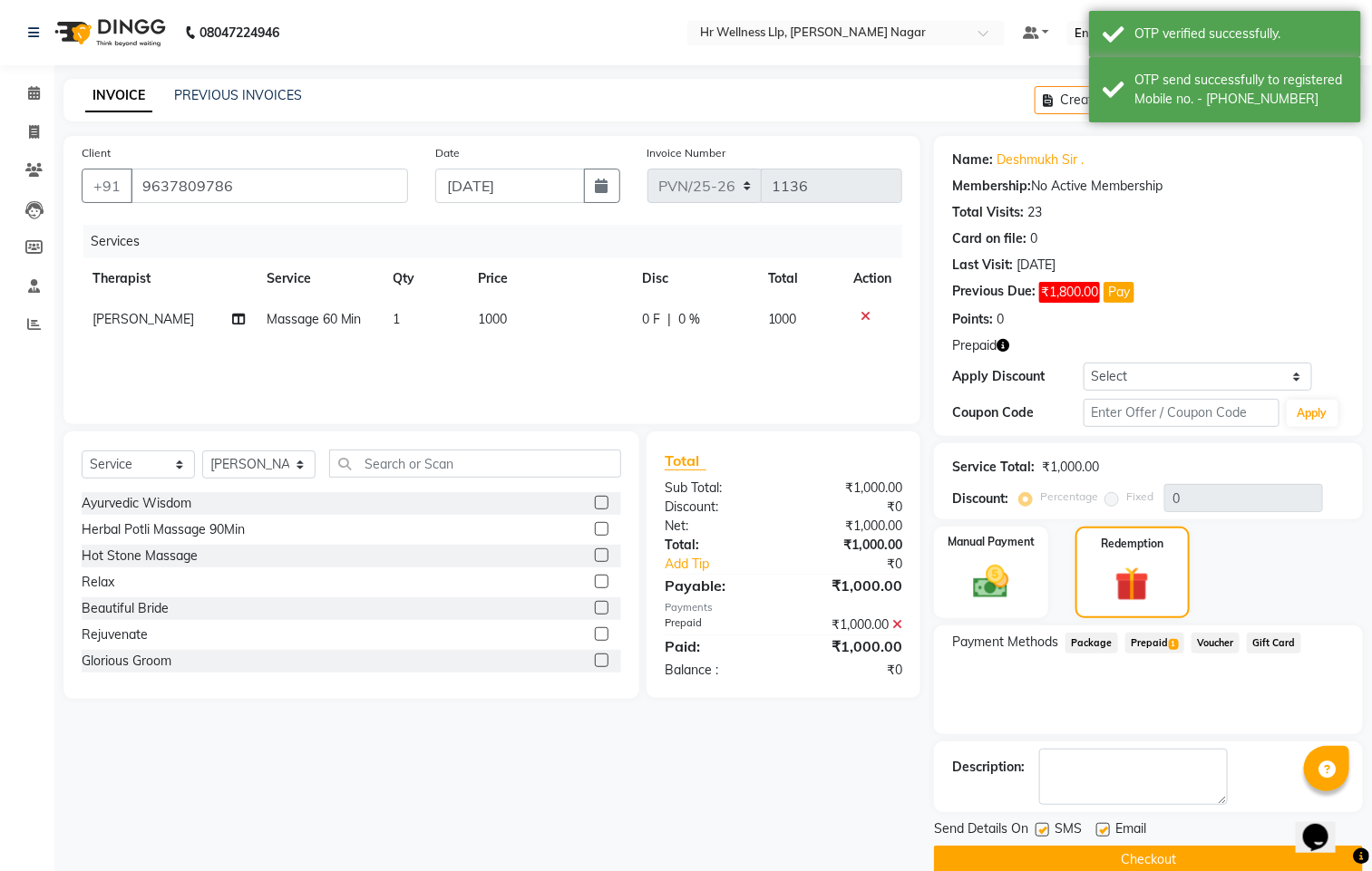
click at [1045, 830] on label at bounding box center [1042, 830] width 13 height 13
click at [1045, 830] on input "checkbox" at bounding box center [1041, 831] width 12 height 12
checkbox input "false"
click at [1108, 827] on label at bounding box center [1103, 830] width 13 height 13
click at [1108, 827] on input "checkbox" at bounding box center [1102, 831] width 12 height 12
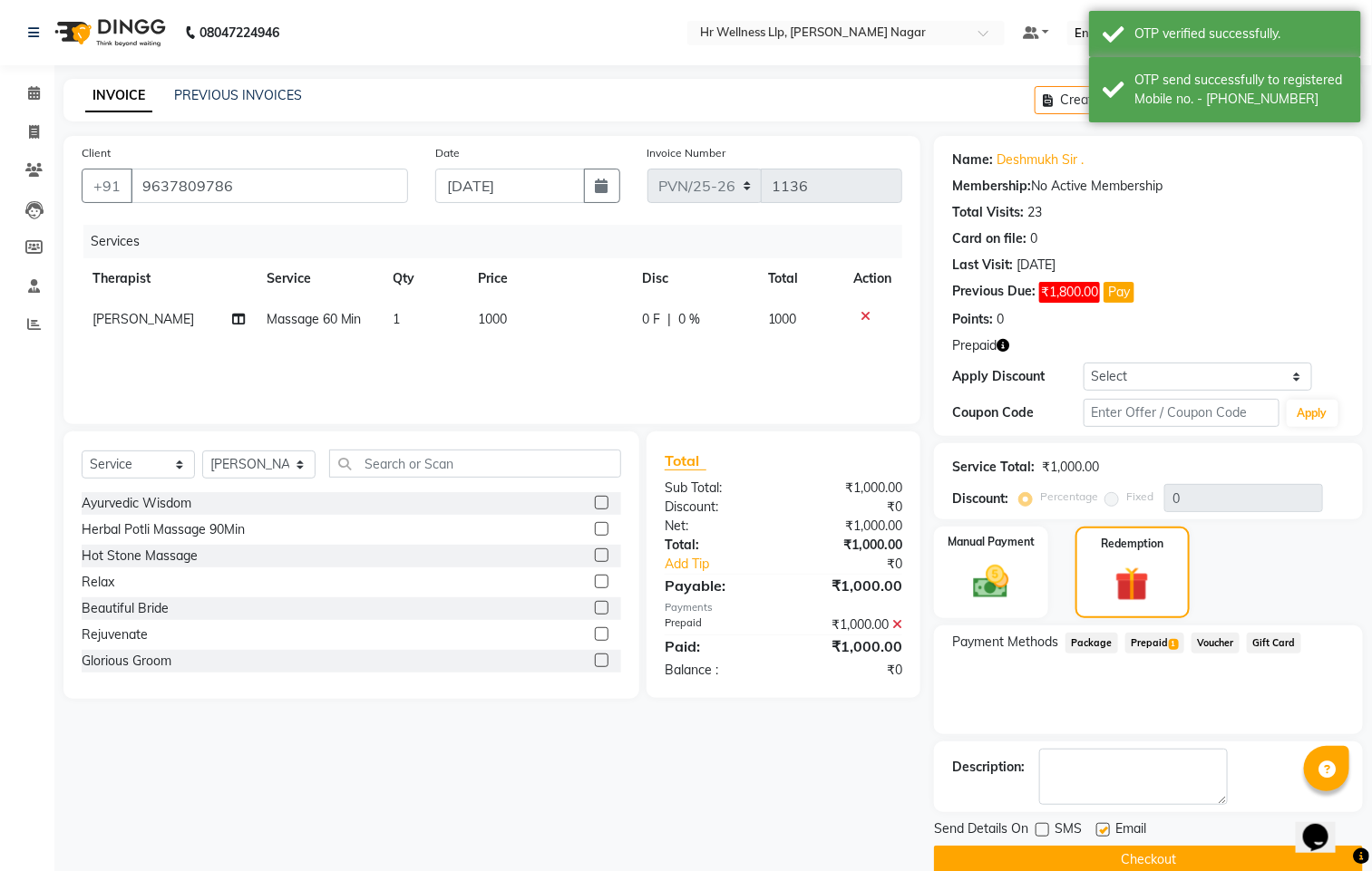
checkbox input "false"
click at [1097, 852] on button "Checkout" at bounding box center [1148, 859] width 429 height 28
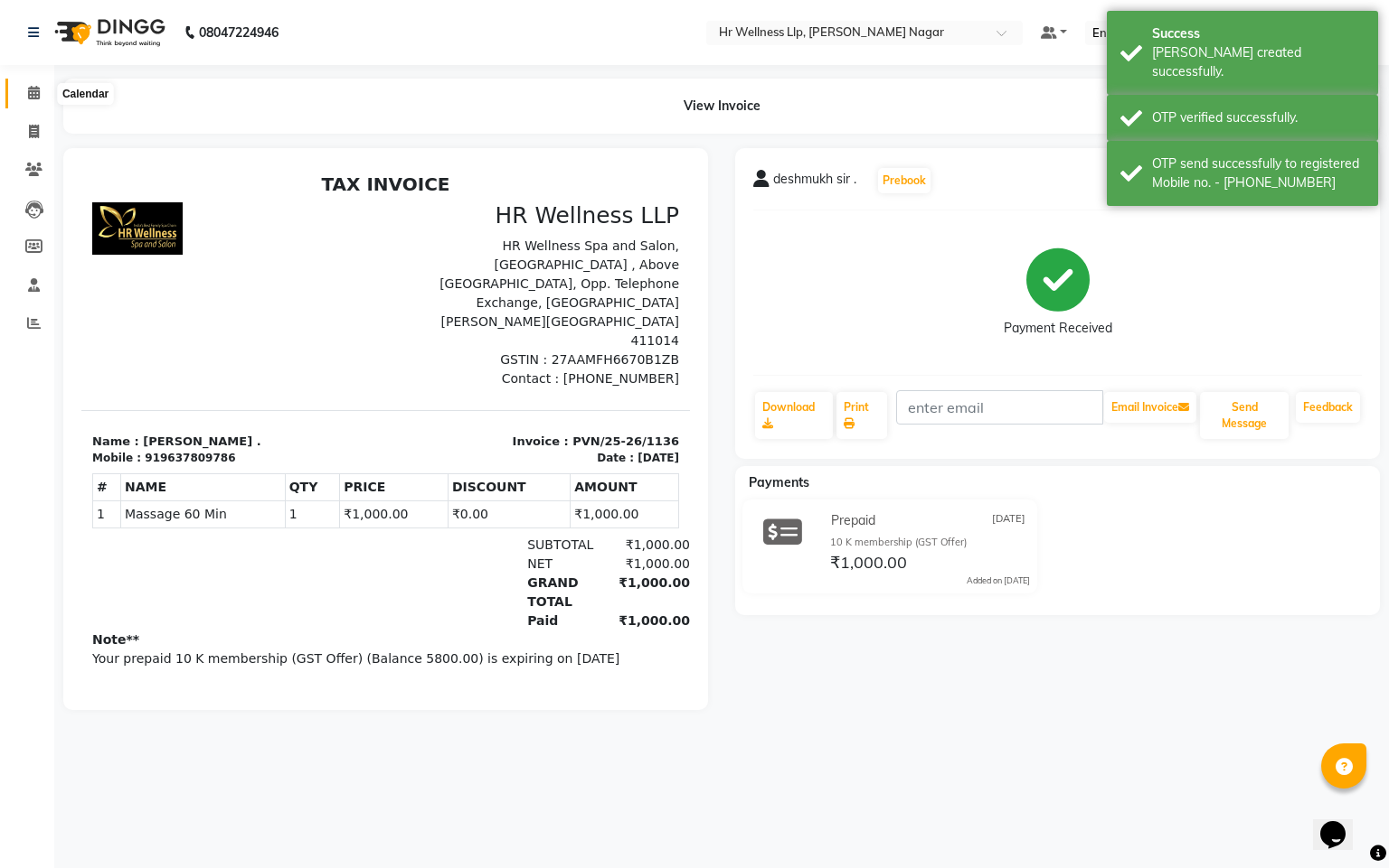
click at [41, 101] on span at bounding box center [34, 94] width 32 height 21
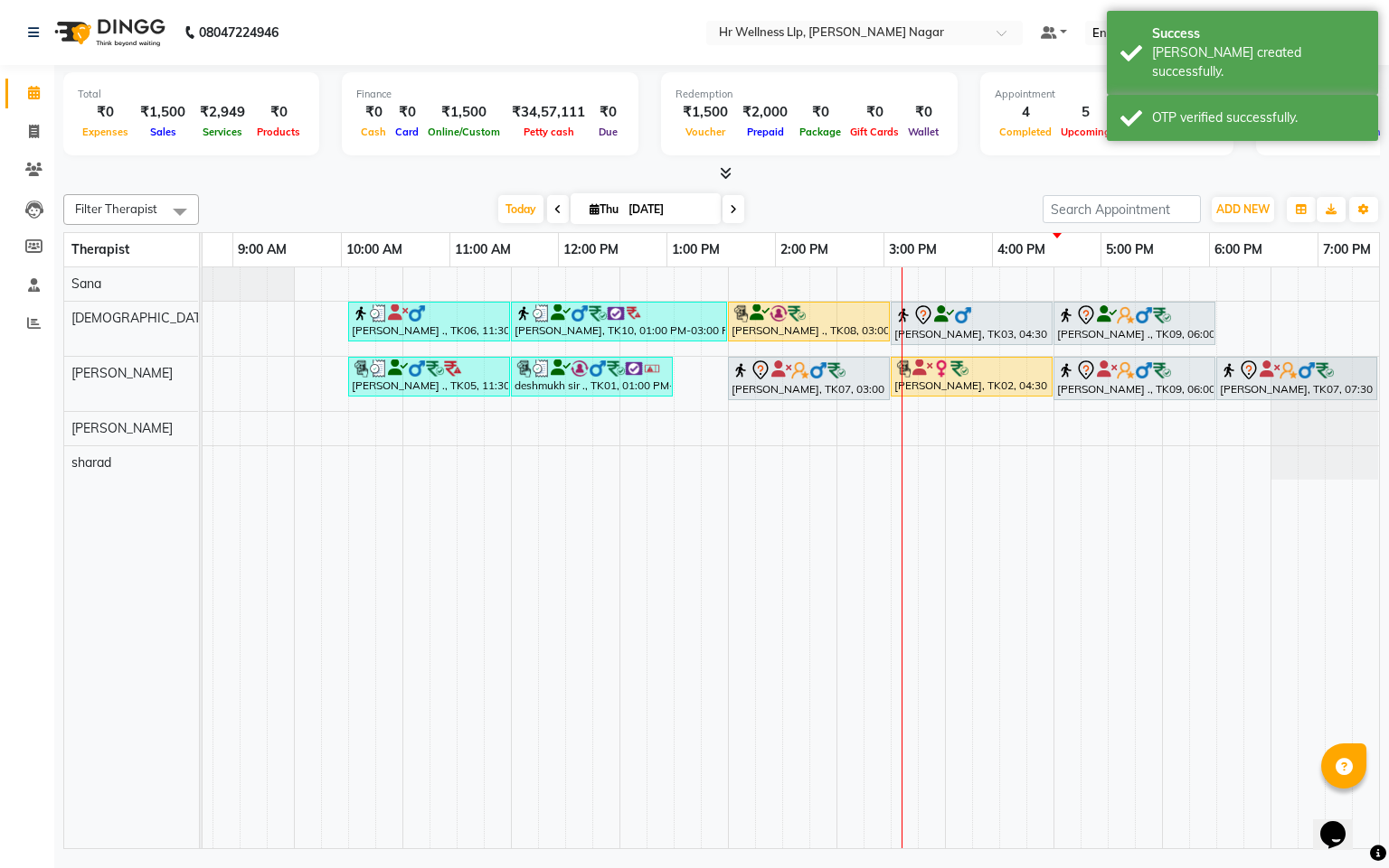
scroll to position [0, 234]
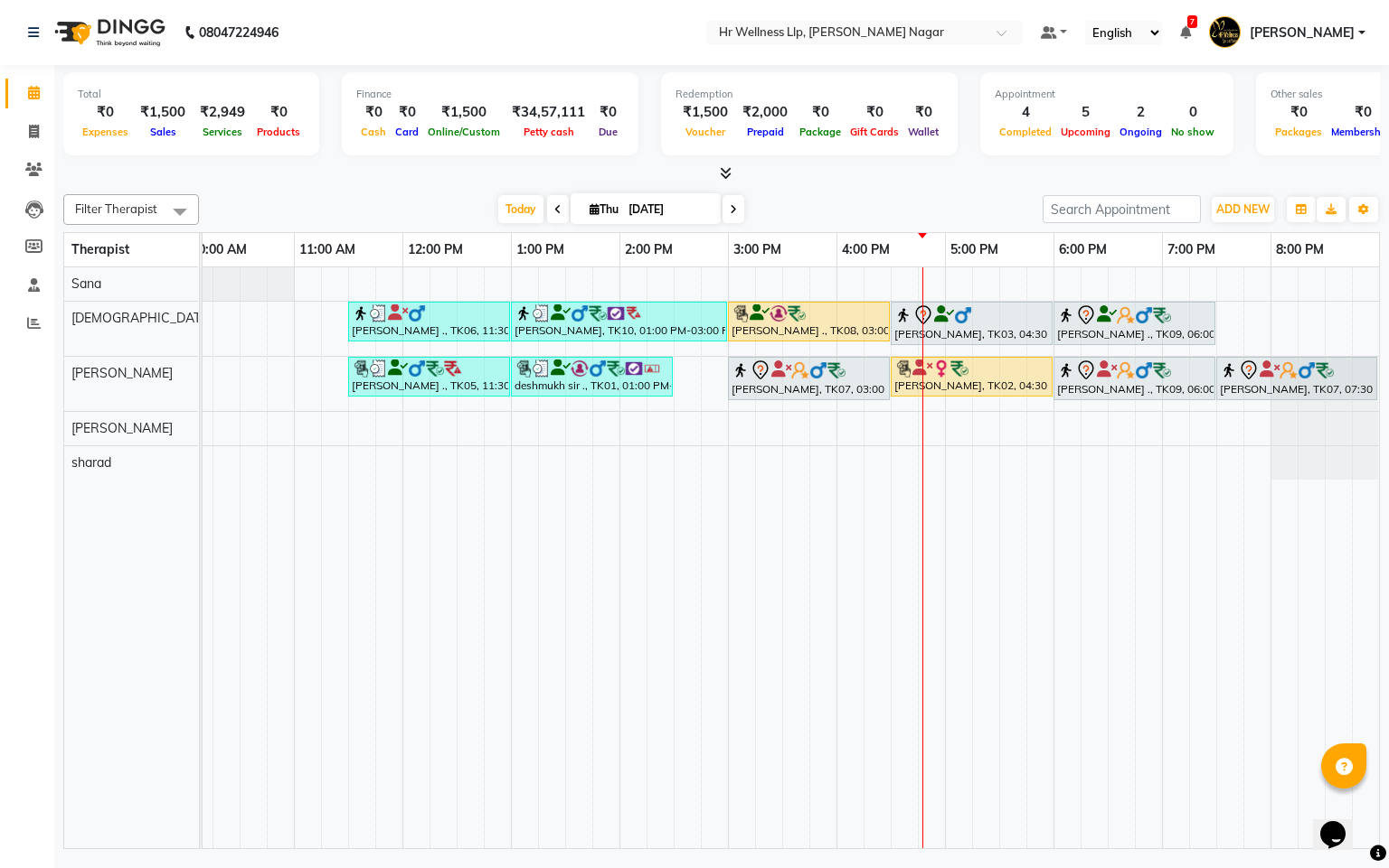
click at [590, 200] on span "[DATE]" at bounding box center [645, 209] width 150 height 31
click at [590, 212] on icon at bounding box center [594, 209] width 10 height 11
select select "9"
select select "2025"
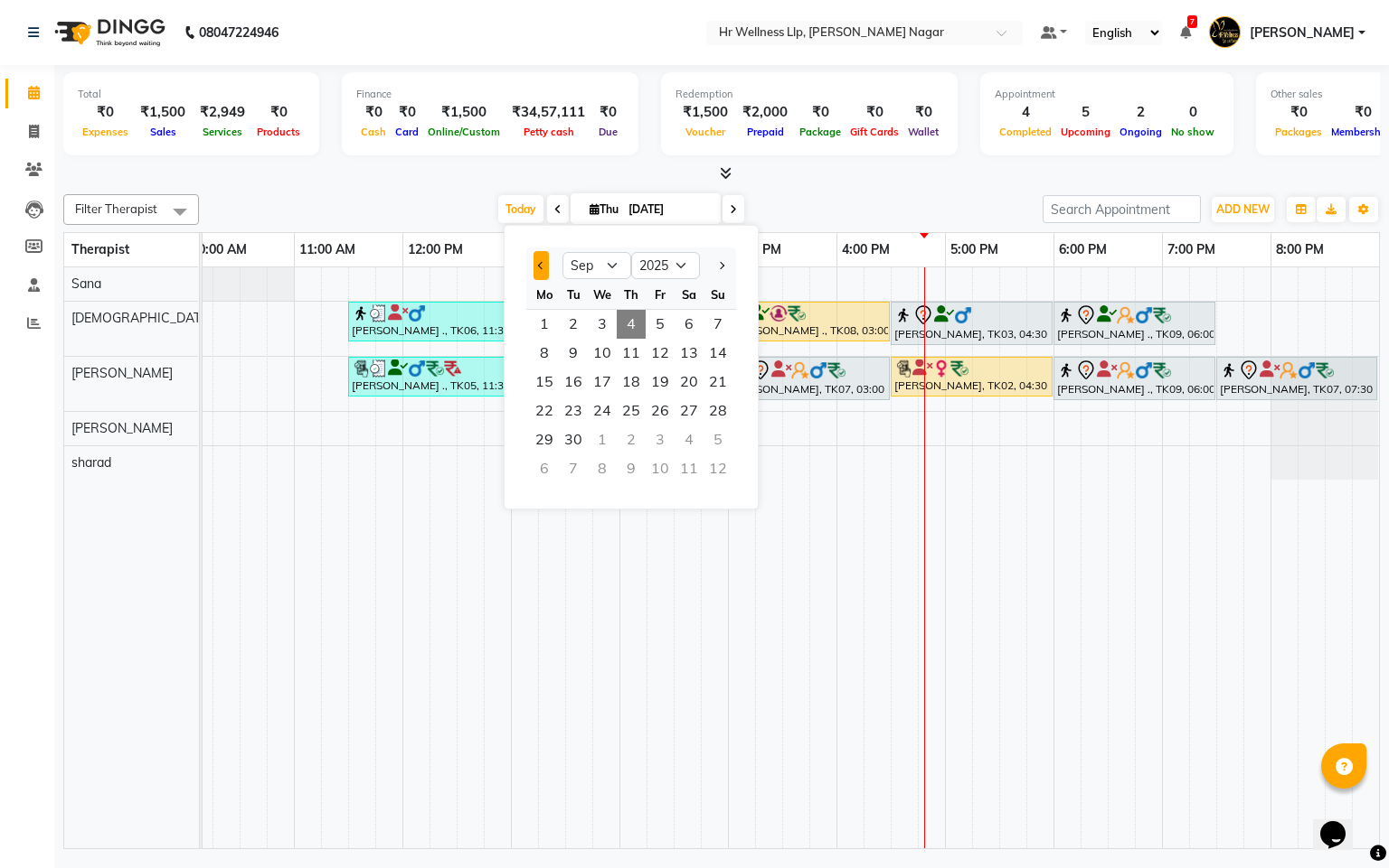
click at [544, 269] on button "Previous month" at bounding box center [541, 265] width 15 height 29
click at [533, 256] on button "Previous month" at bounding box center [541, 265] width 15 height 29
select select "7"
click at [660, 328] on span "4" at bounding box center [660, 324] width 29 height 29
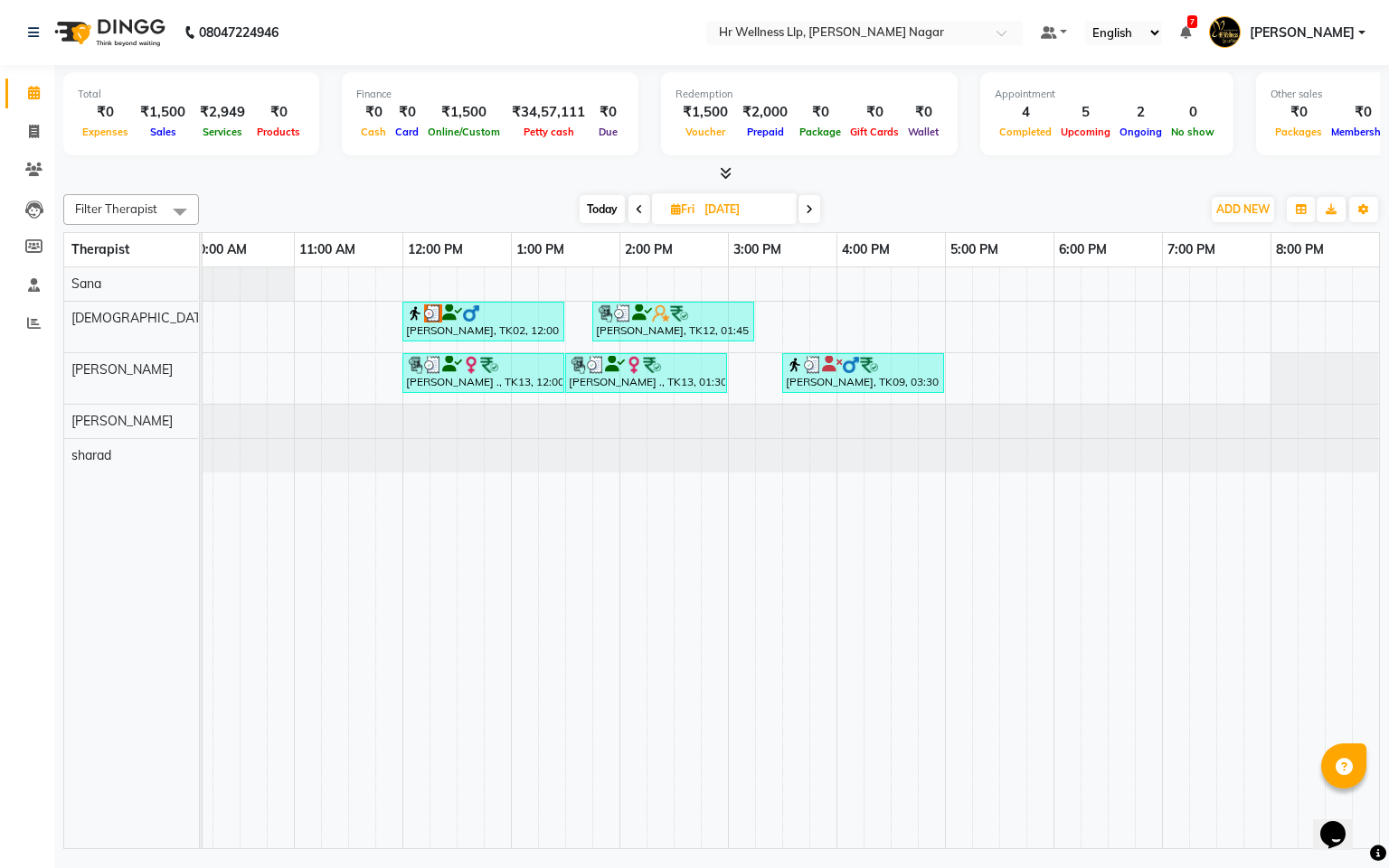
click at [822, 207] on div "[DATE] [DATE]" at bounding box center [700, 210] width 984 height 27
click at [805, 207] on icon at bounding box center [809, 209] width 8 height 11
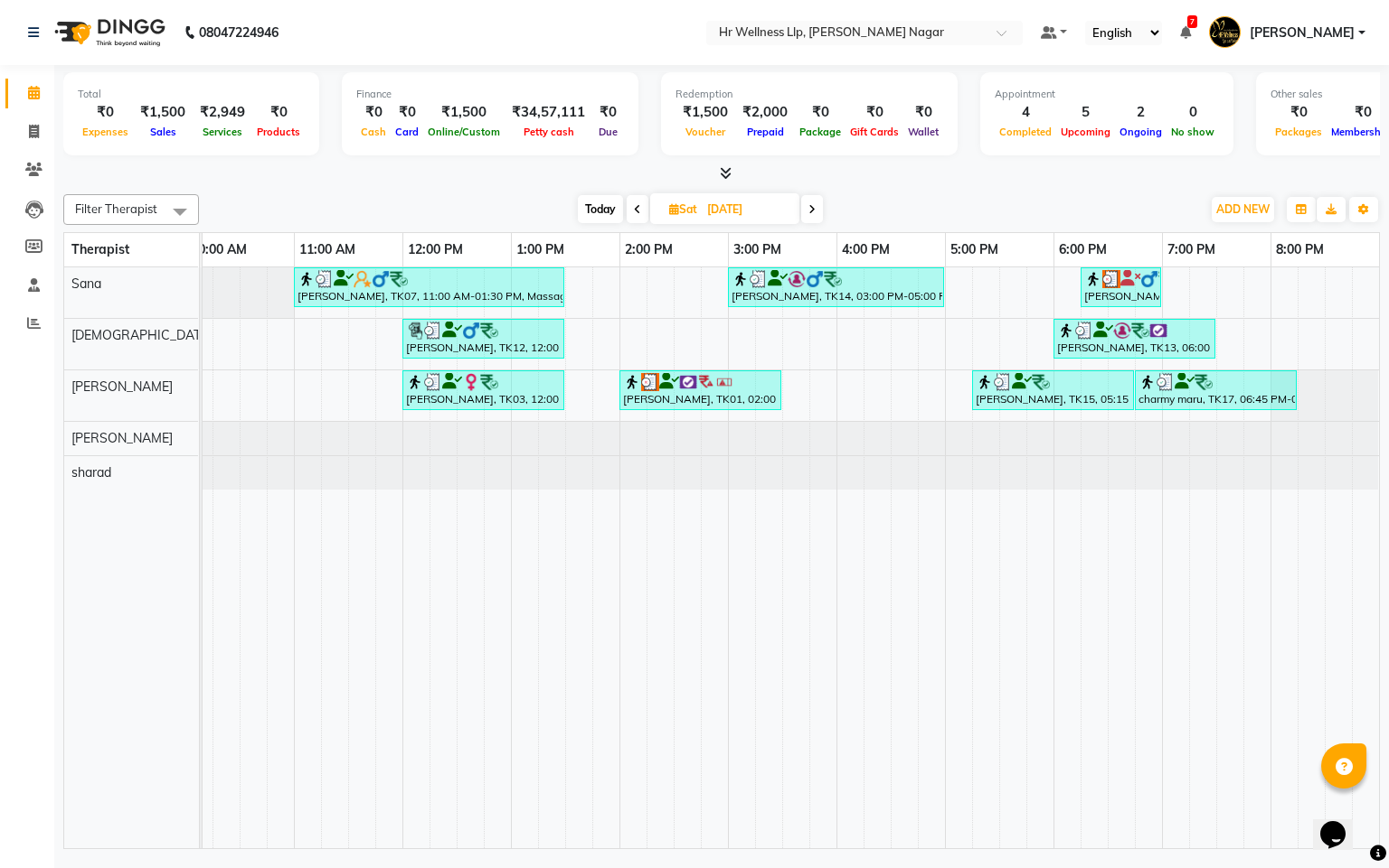
drag, startPoint x: 795, startPoint y: 213, endPoint x: 808, endPoint y: 213, distance: 13.0
click at [802, 213] on div "[DATE] [DATE]" at bounding box center [700, 210] width 248 height 27
click at [808, 213] on icon at bounding box center [812, 209] width 8 height 11
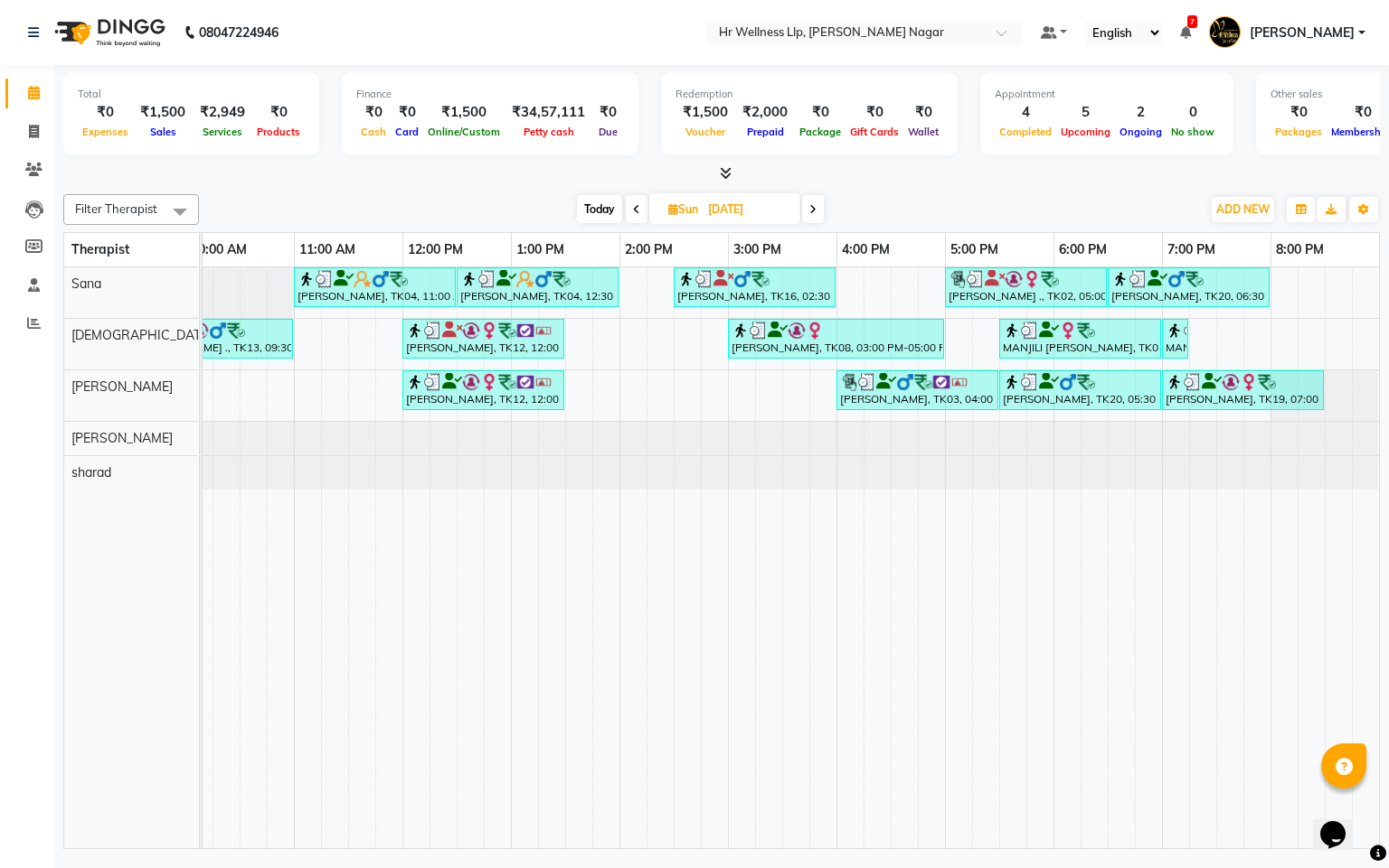
click at [809, 212] on icon at bounding box center [813, 209] width 8 height 11
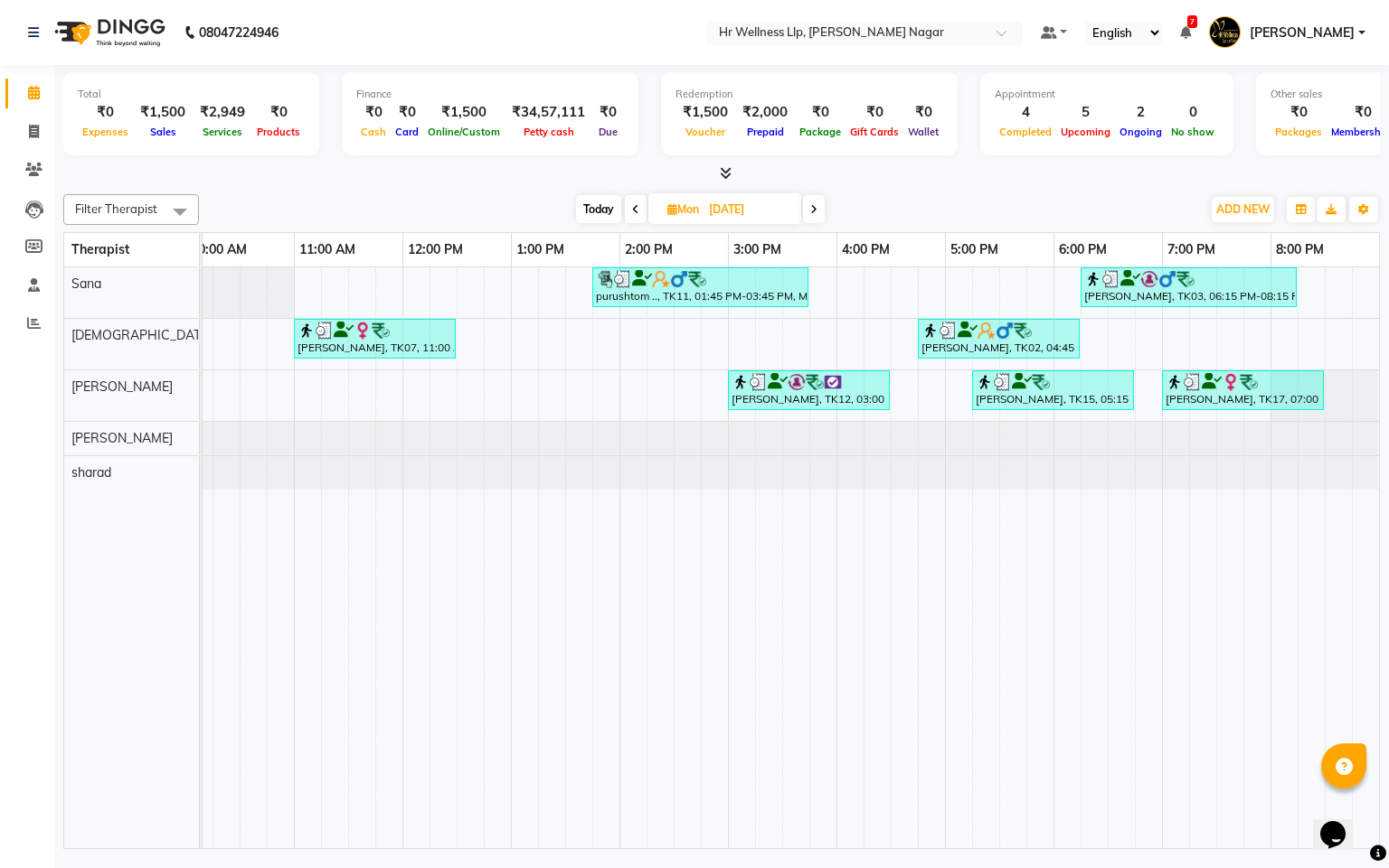
click at [811, 207] on icon at bounding box center [814, 209] width 8 height 11
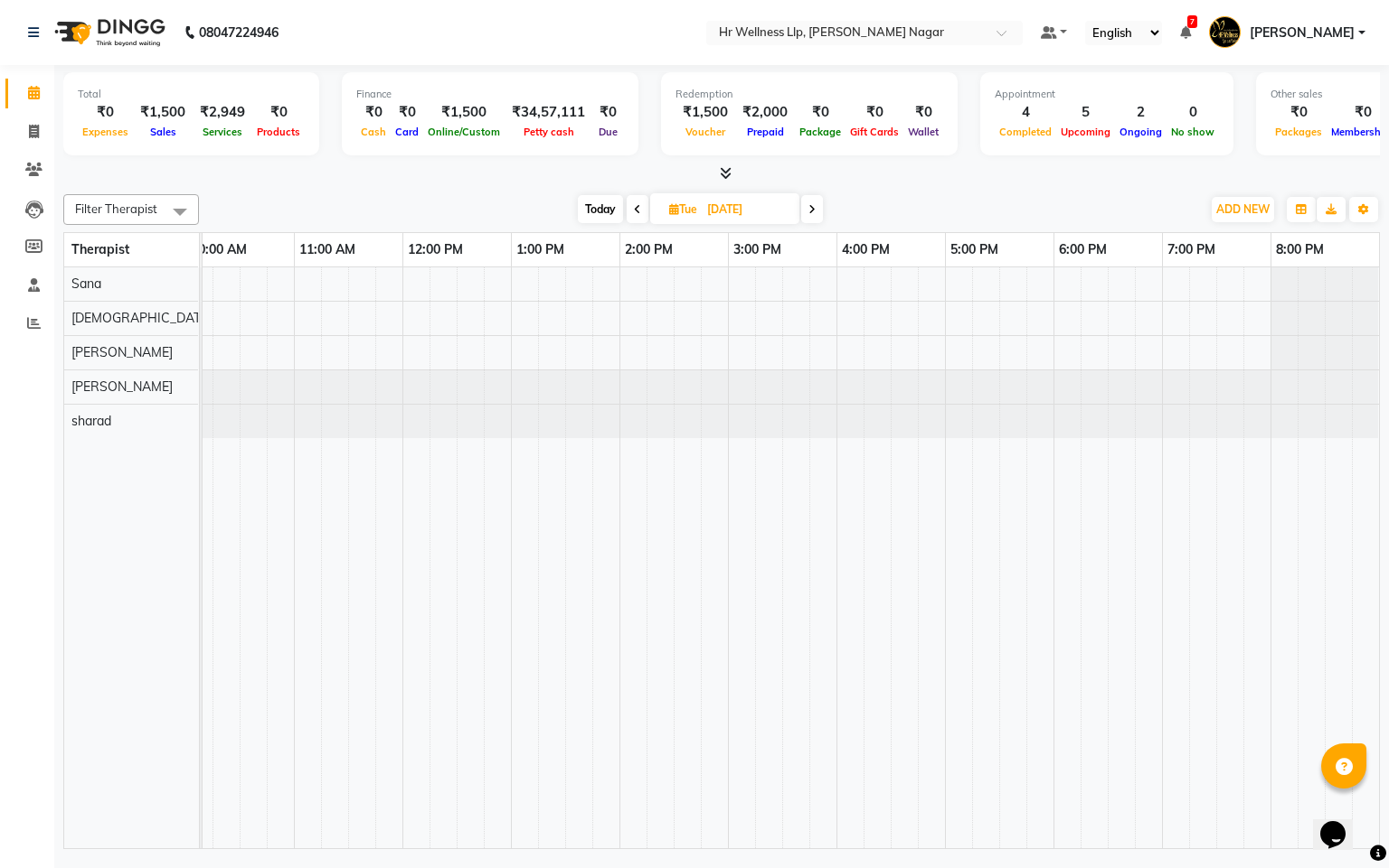
click at [809, 207] on icon at bounding box center [812, 209] width 8 height 11
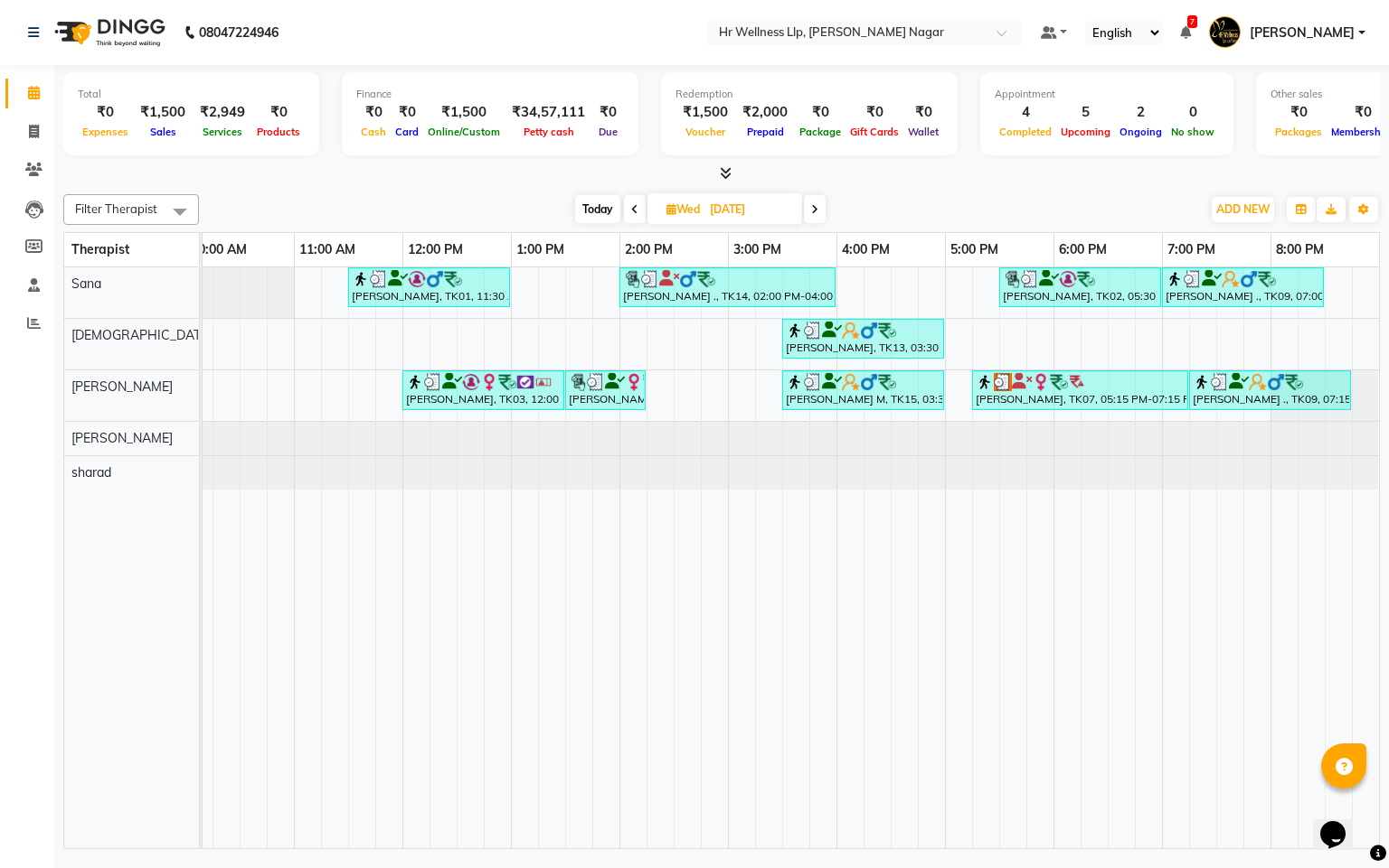
click at [818, 210] on icon at bounding box center [815, 209] width 8 height 11
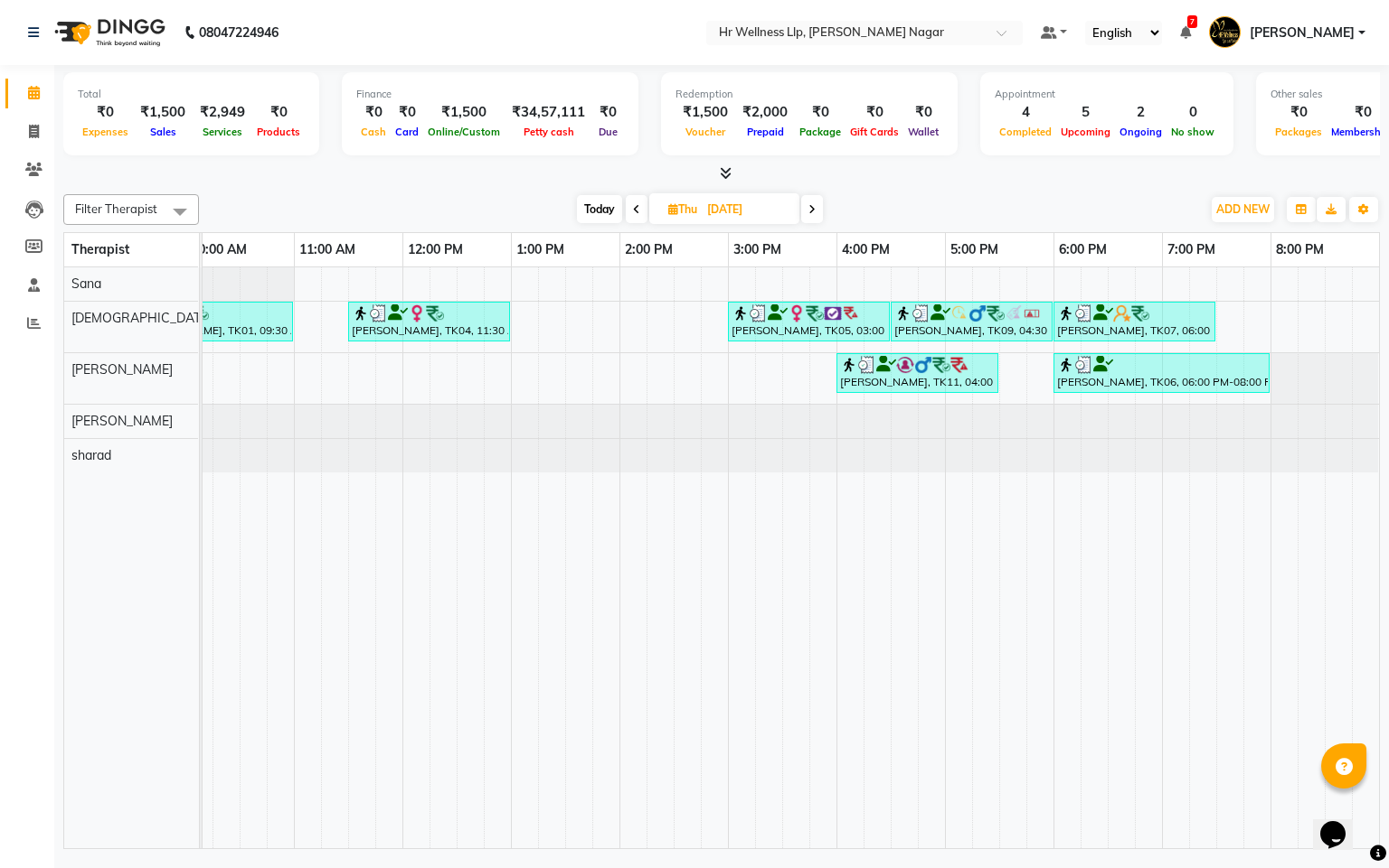
click at [811, 215] on icon at bounding box center [812, 209] width 8 height 11
type input "[DATE]"
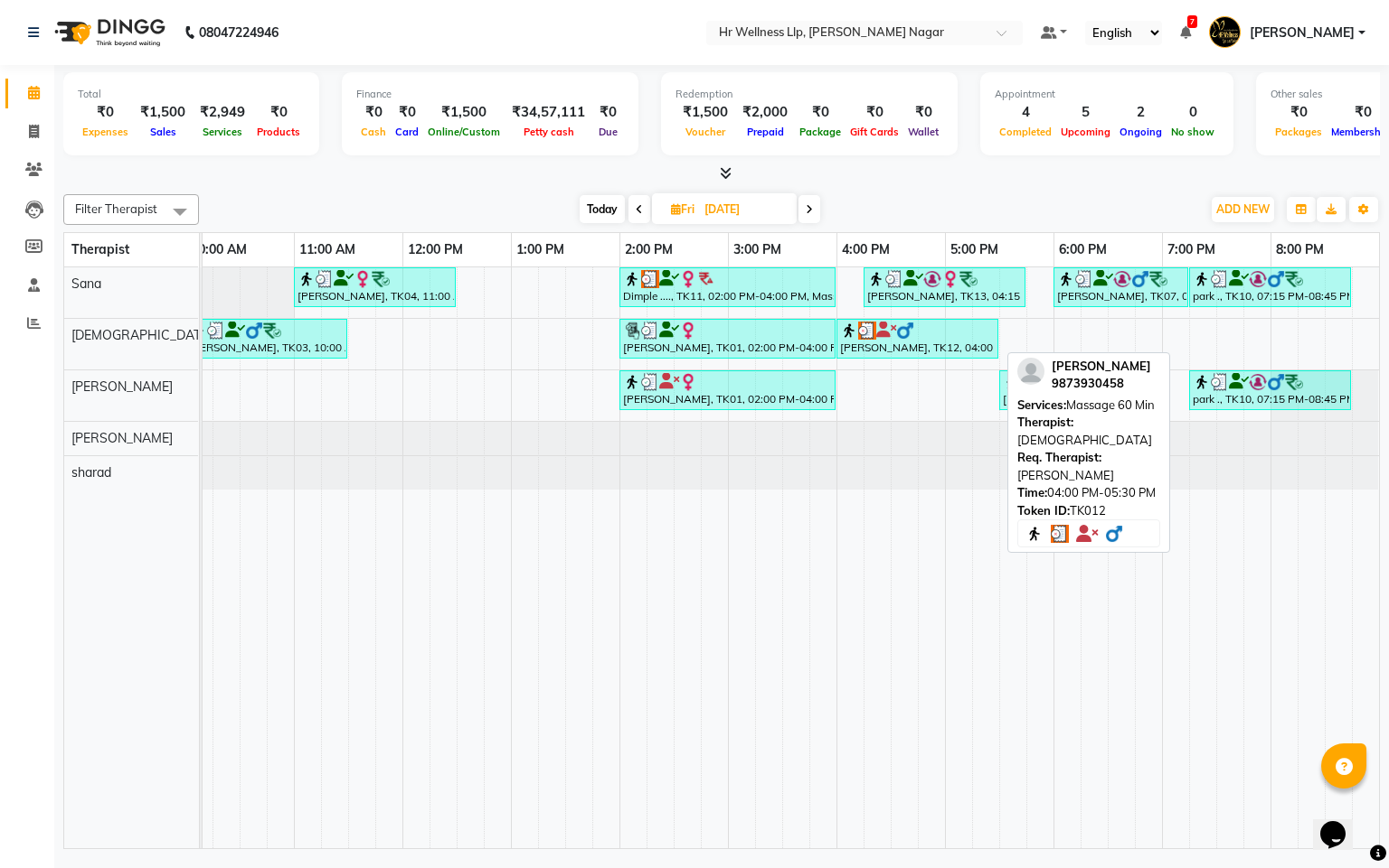
click at [884, 350] on div "[PERSON_NAME], TK12, 04:00 PM-05:30 PM, Massage 60 Min" at bounding box center [916, 339] width 158 height 34
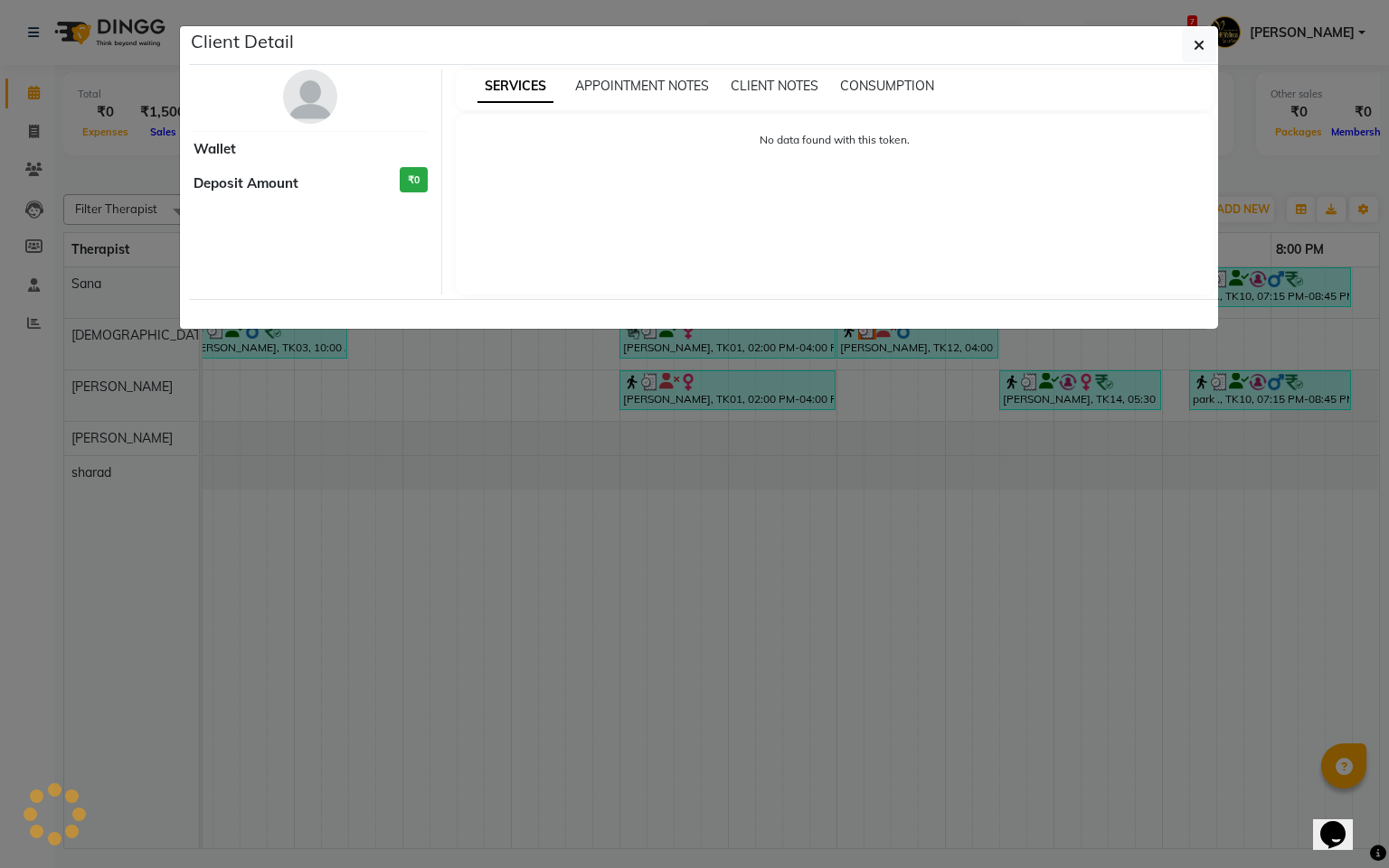
select select "3"
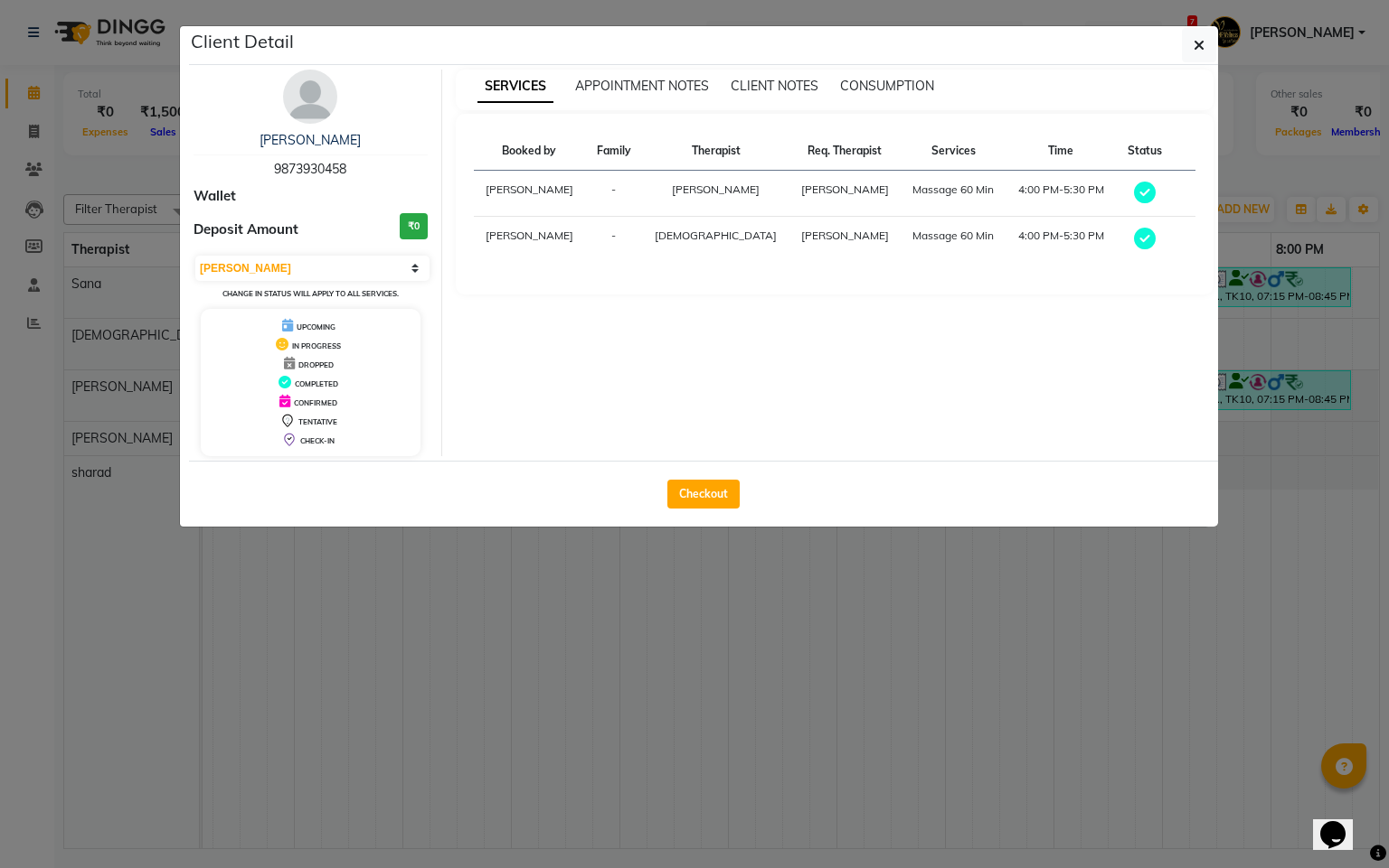
drag, startPoint x: 687, startPoint y: 468, endPoint x: 676, endPoint y: 526, distance: 59.0
click at [686, 471] on div "Checkout" at bounding box center [703, 493] width 1029 height 66
click at [682, 509] on button "Checkout" at bounding box center [703, 494] width 72 height 29
select select "service"
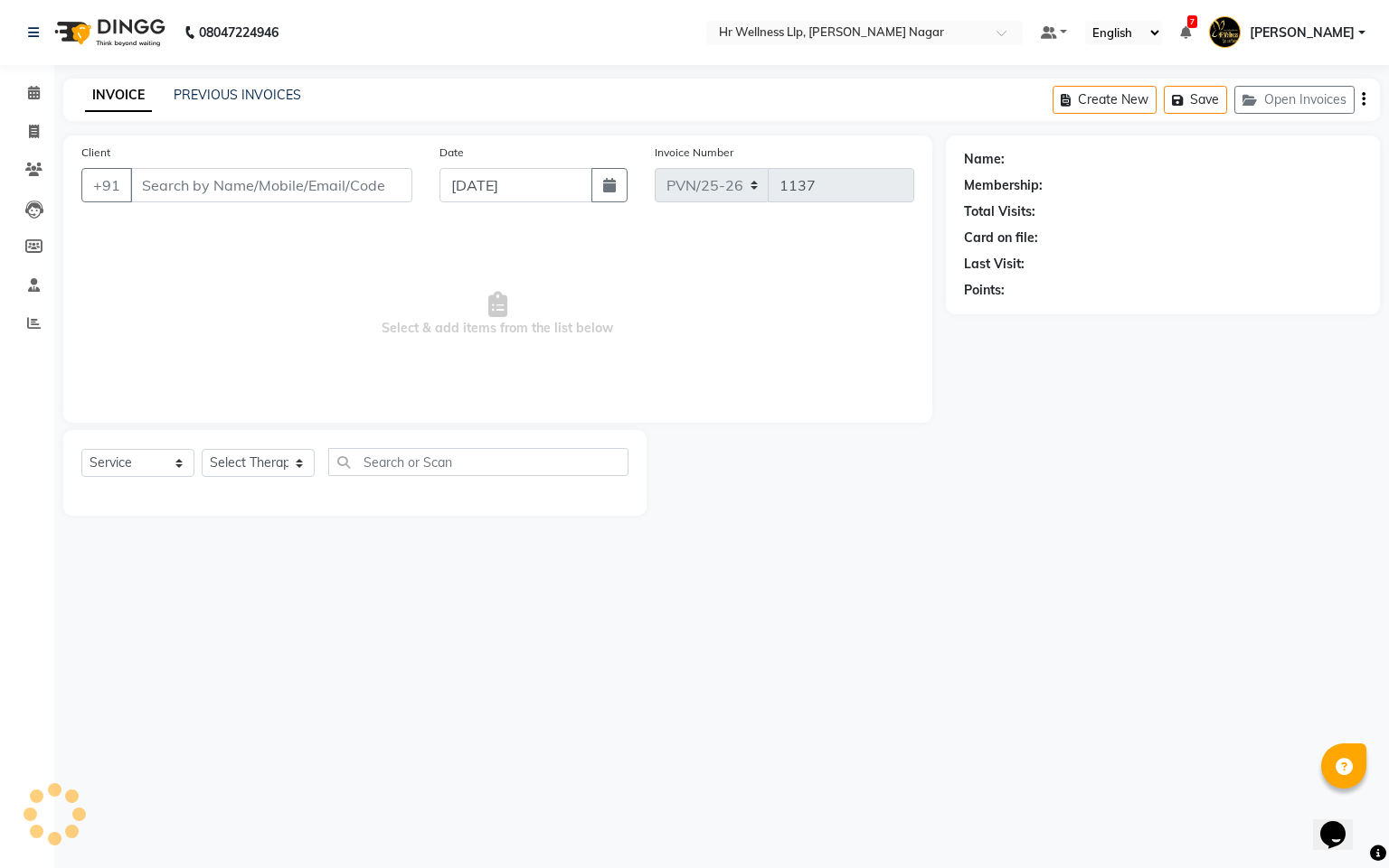
type input "9873930458"
type input "[DATE]"
select select
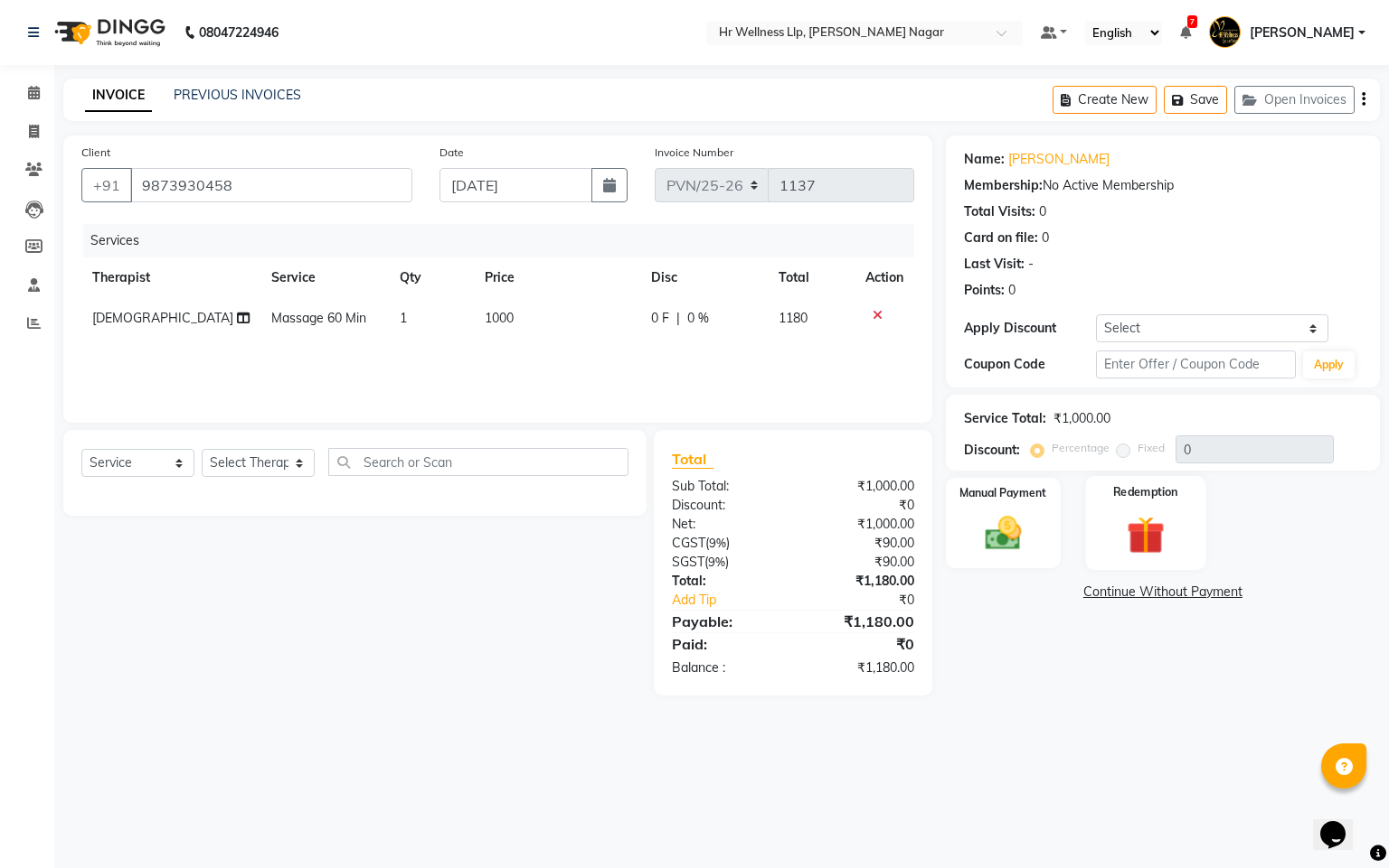
click at [1164, 546] on img at bounding box center [1146, 536] width 61 height 47
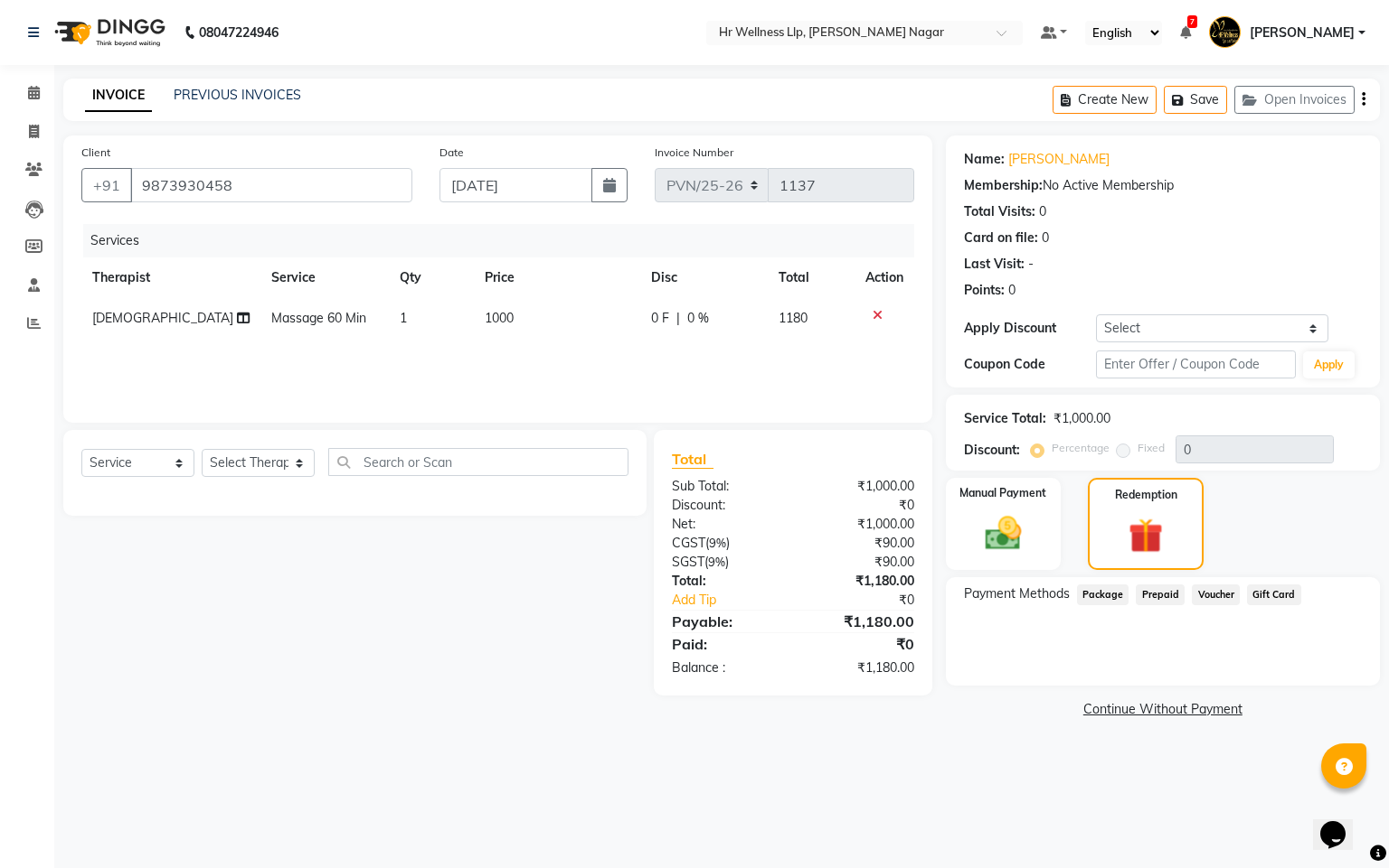
click at [1201, 591] on span "Voucher" at bounding box center [1215, 595] width 48 height 21
click at [18, 89] on span at bounding box center [34, 94] width 32 height 21
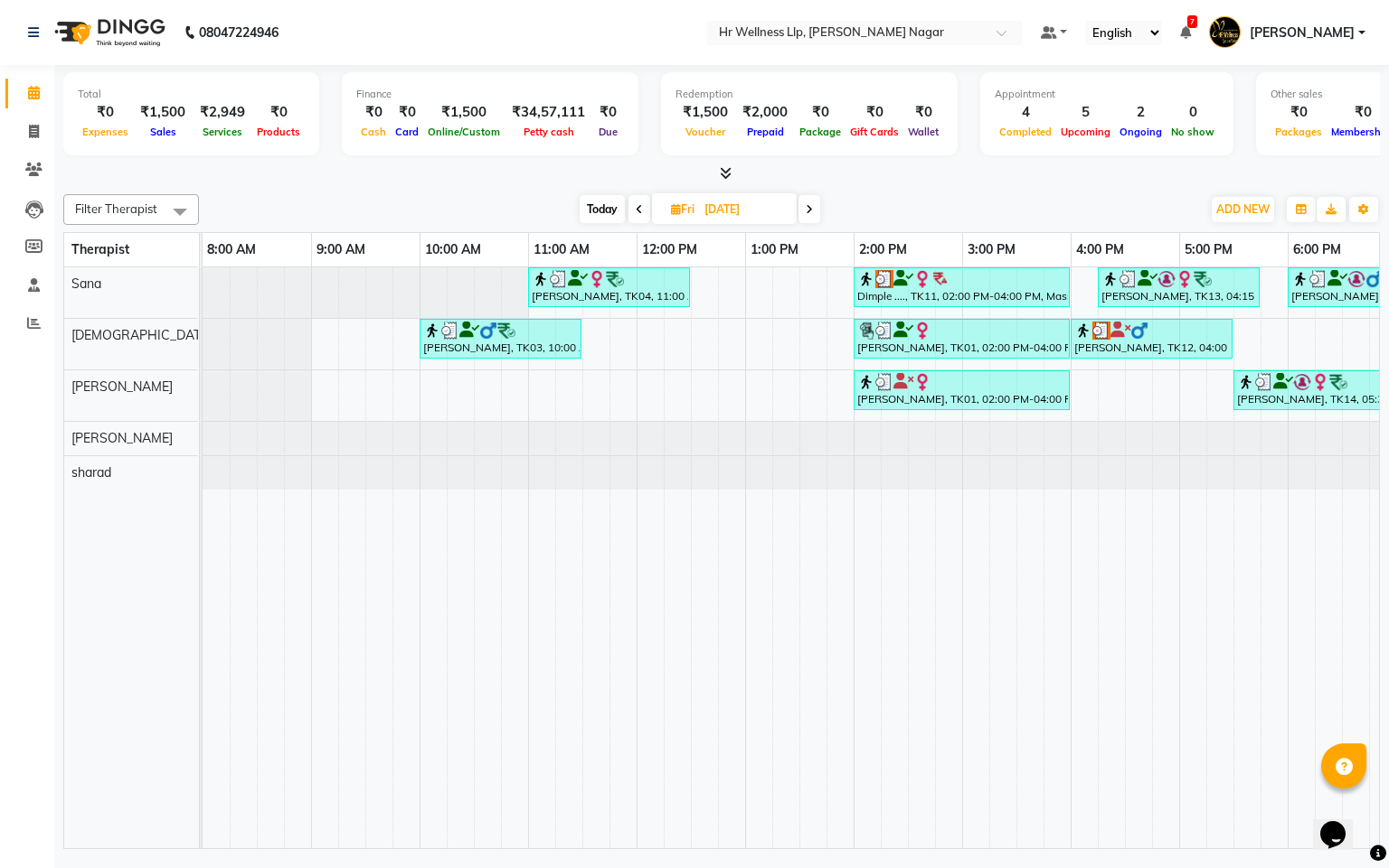
click at [806, 204] on icon at bounding box center [809, 209] width 8 height 11
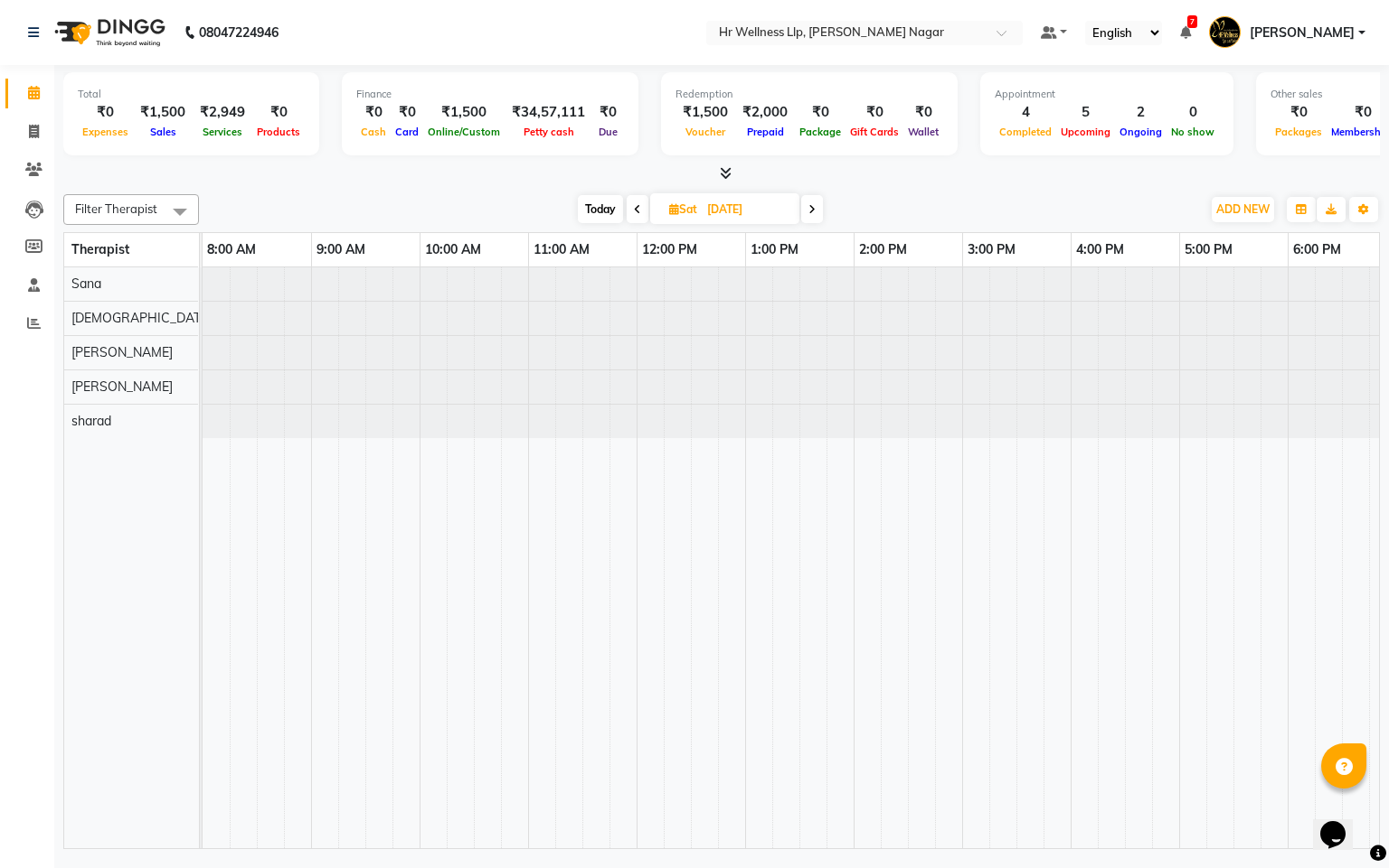
scroll to position [0, 234]
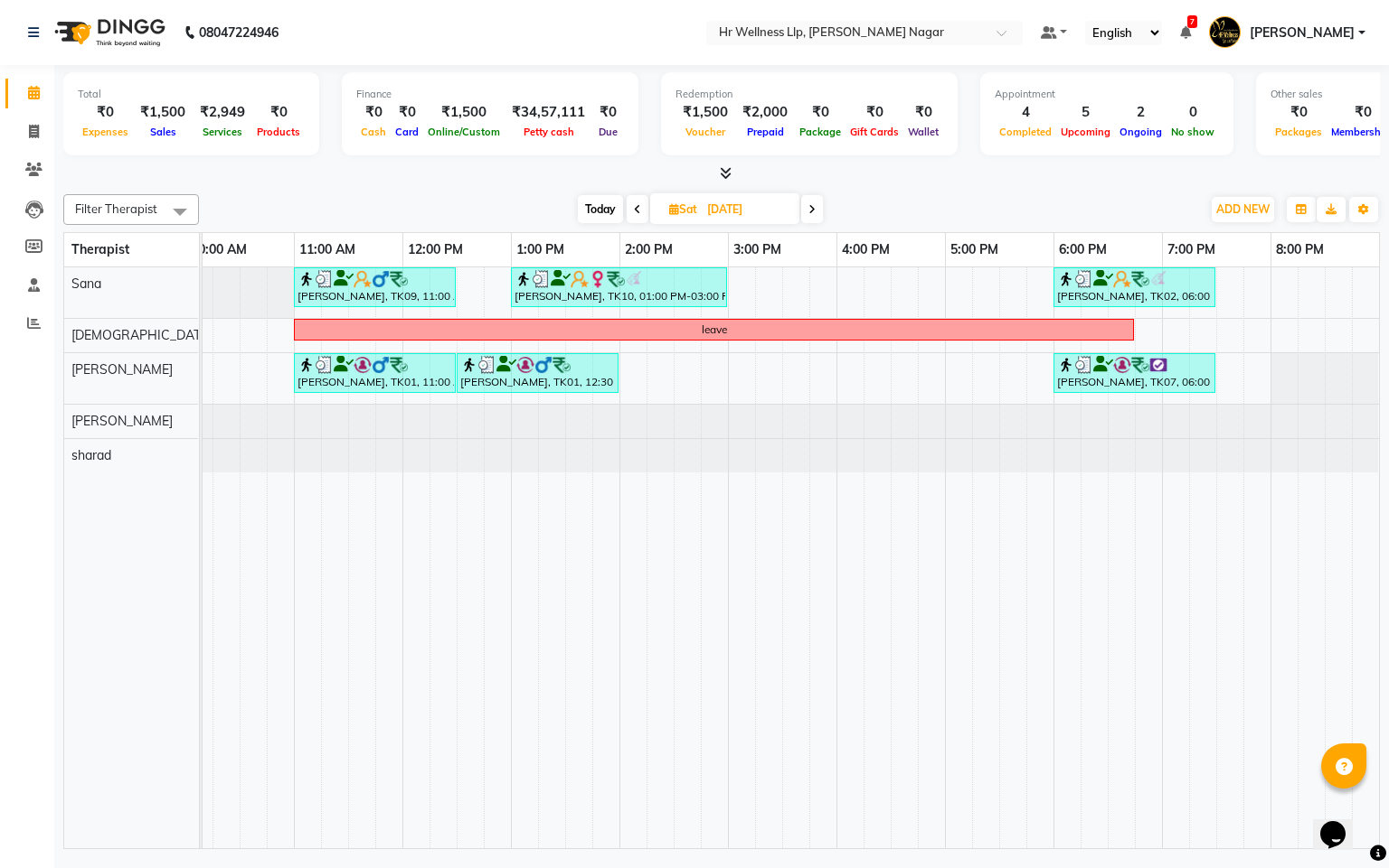
click at [811, 212] on icon at bounding box center [812, 209] width 8 height 11
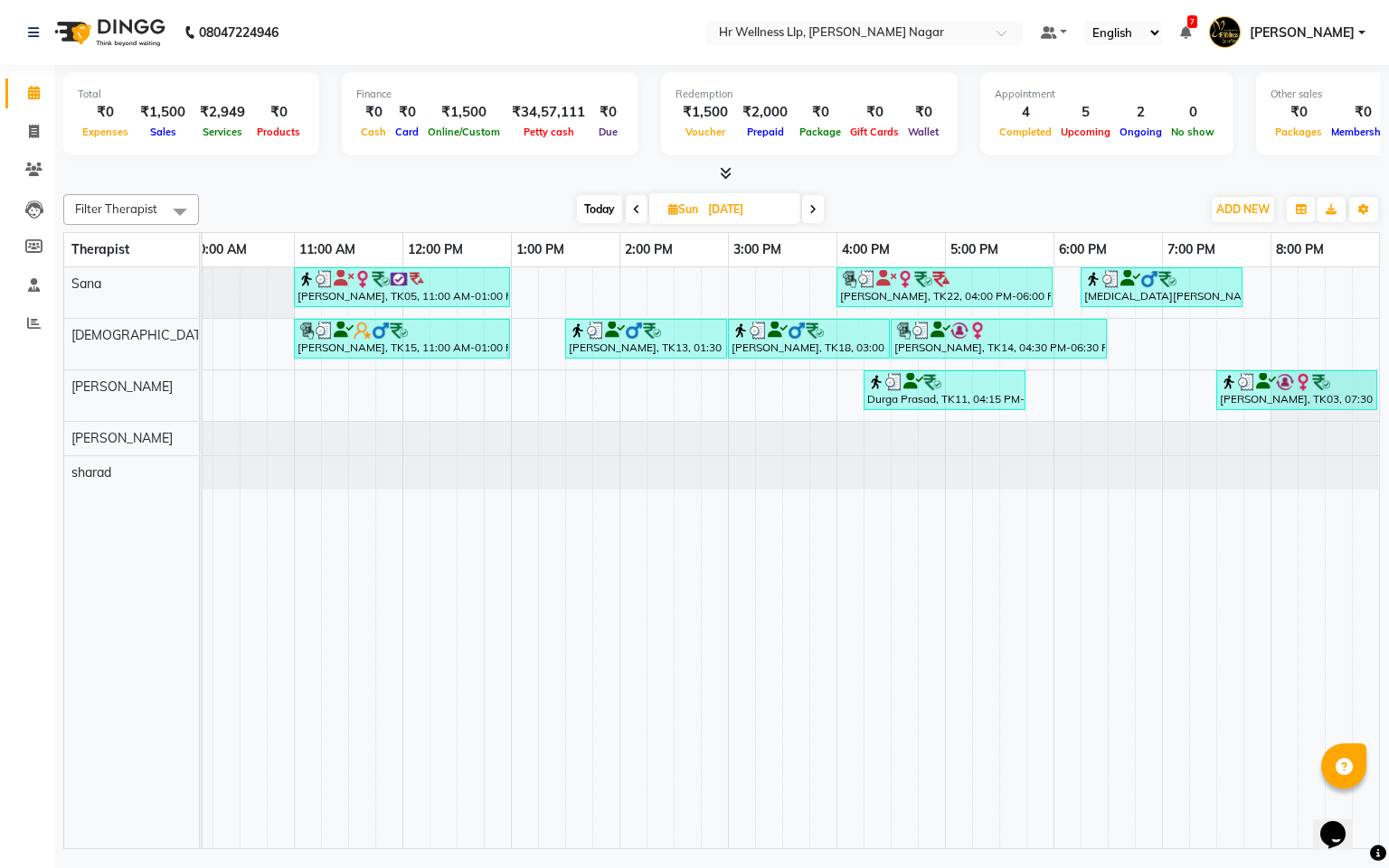
click at [811, 212] on icon at bounding box center [813, 209] width 8 height 11
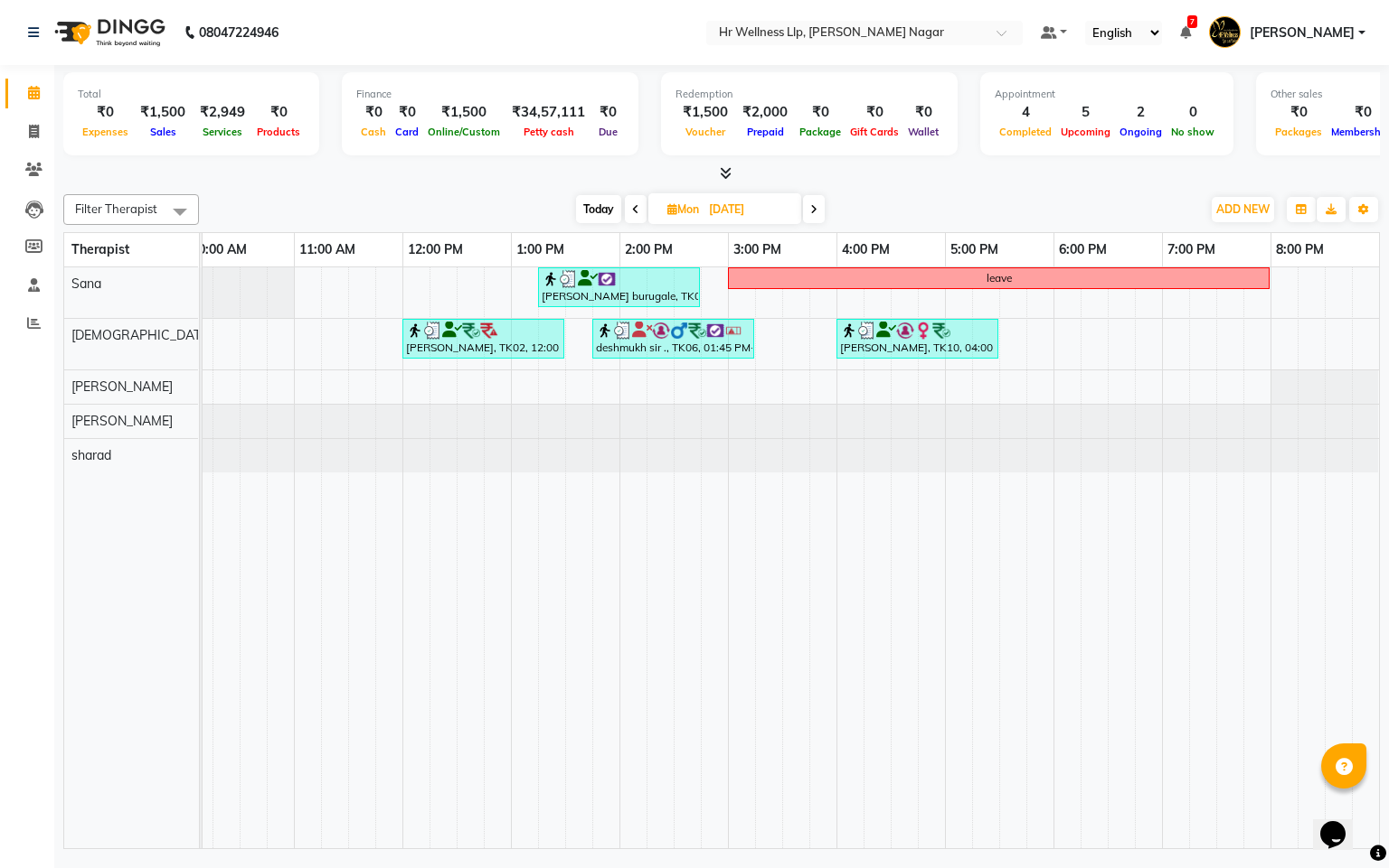
click at [811, 212] on icon at bounding box center [814, 209] width 8 height 11
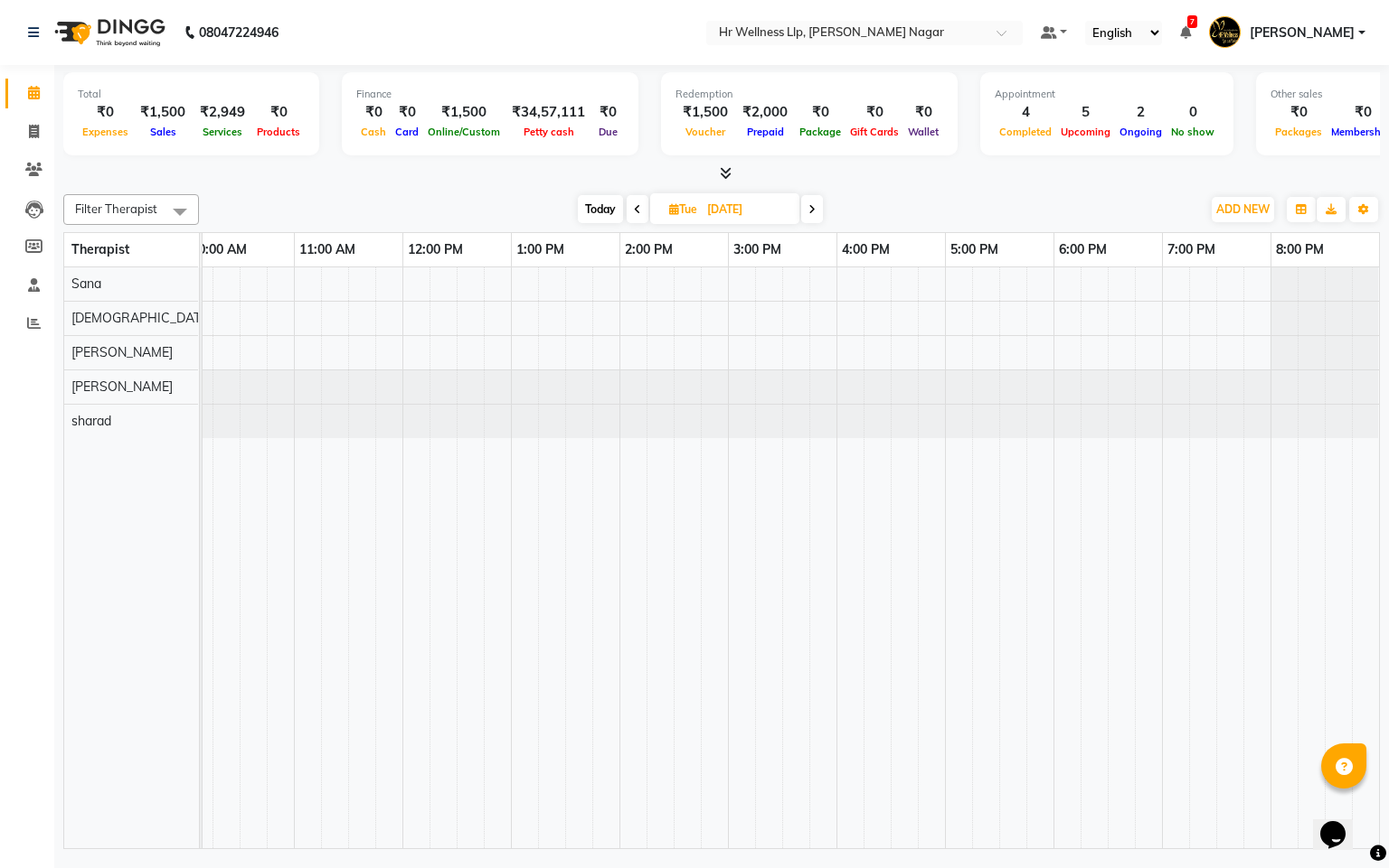
click at [811, 212] on icon at bounding box center [812, 209] width 8 height 11
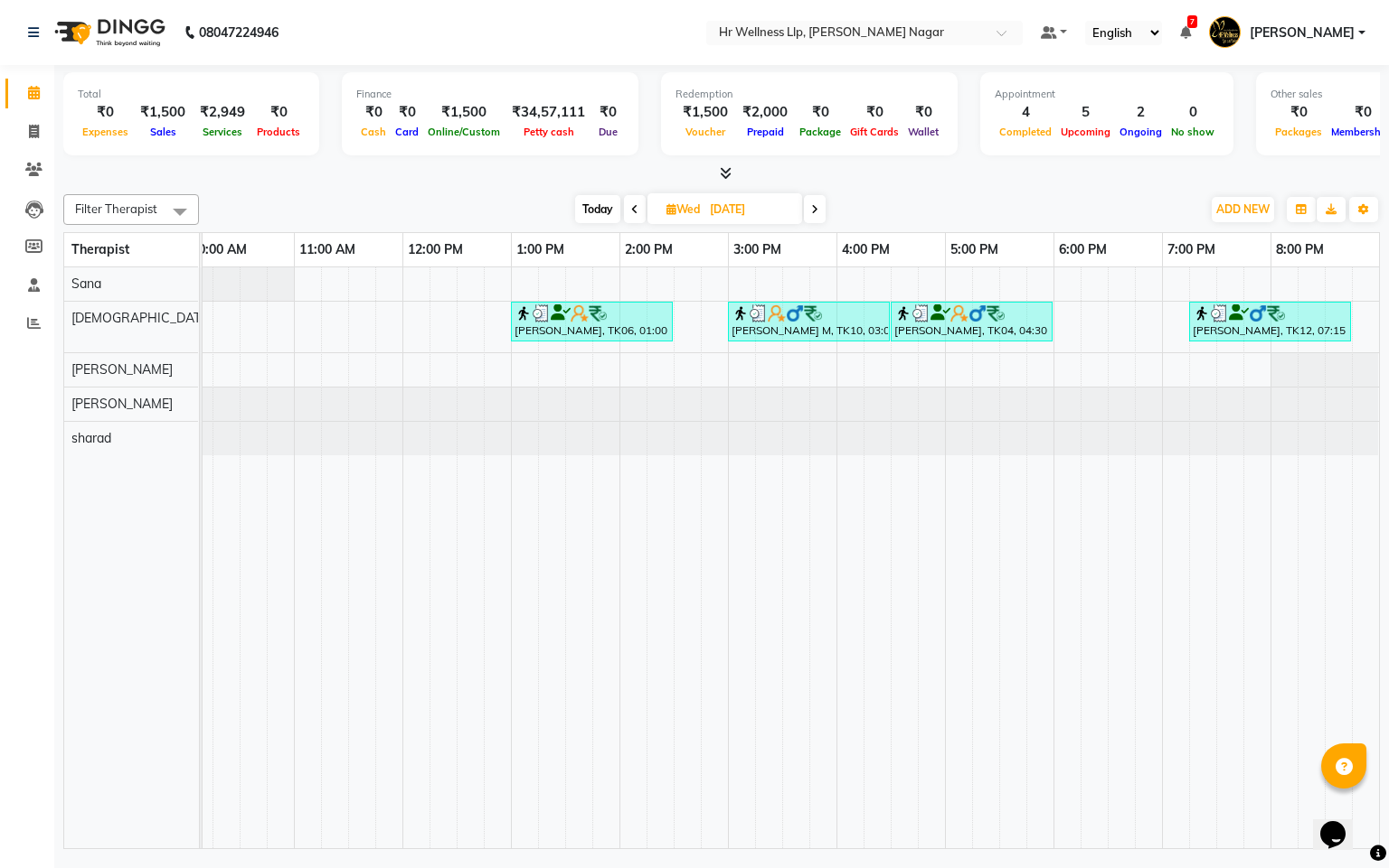
click at [811, 212] on icon at bounding box center [815, 209] width 8 height 11
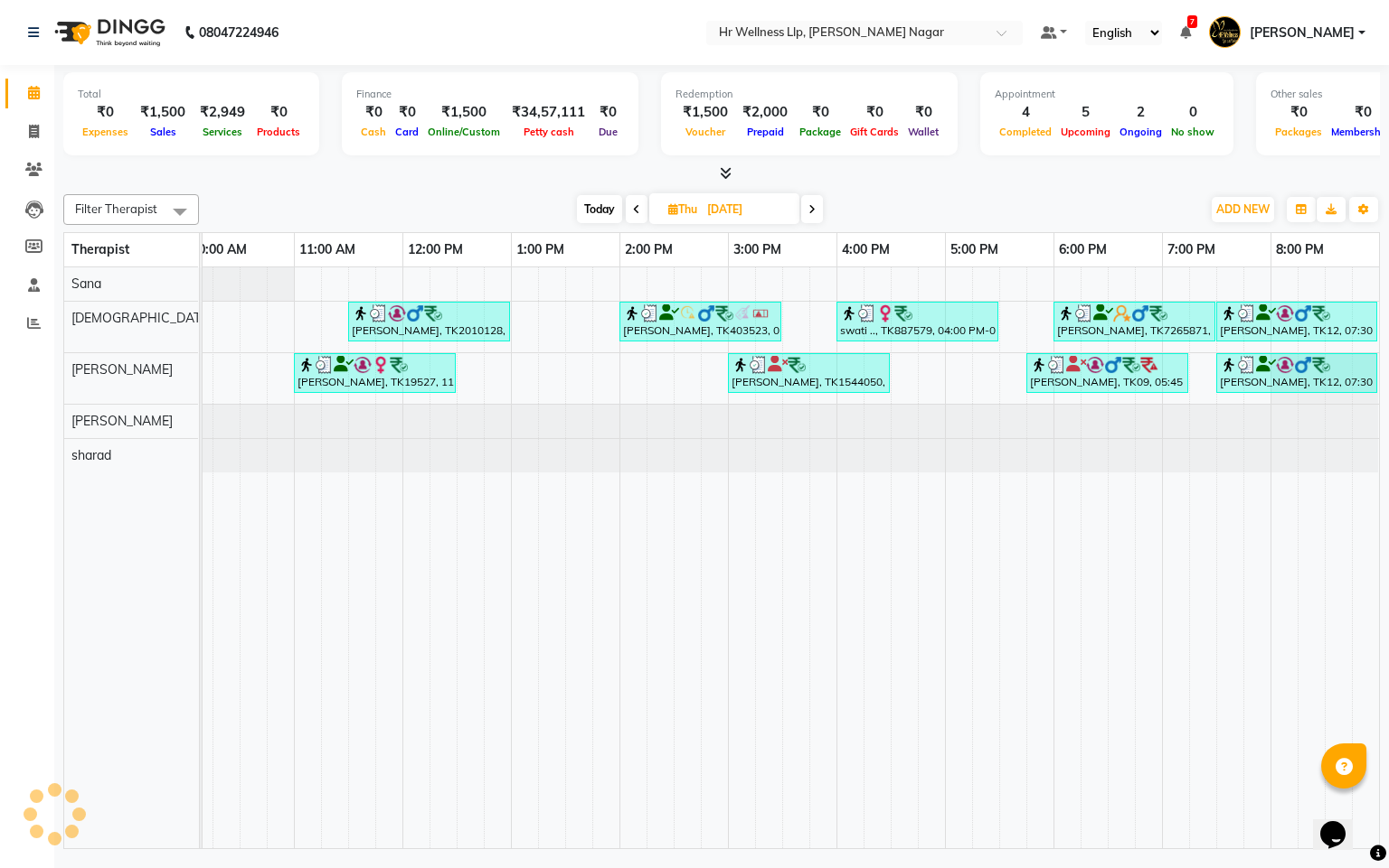
click at [811, 212] on icon at bounding box center [812, 209] width 8 height 11
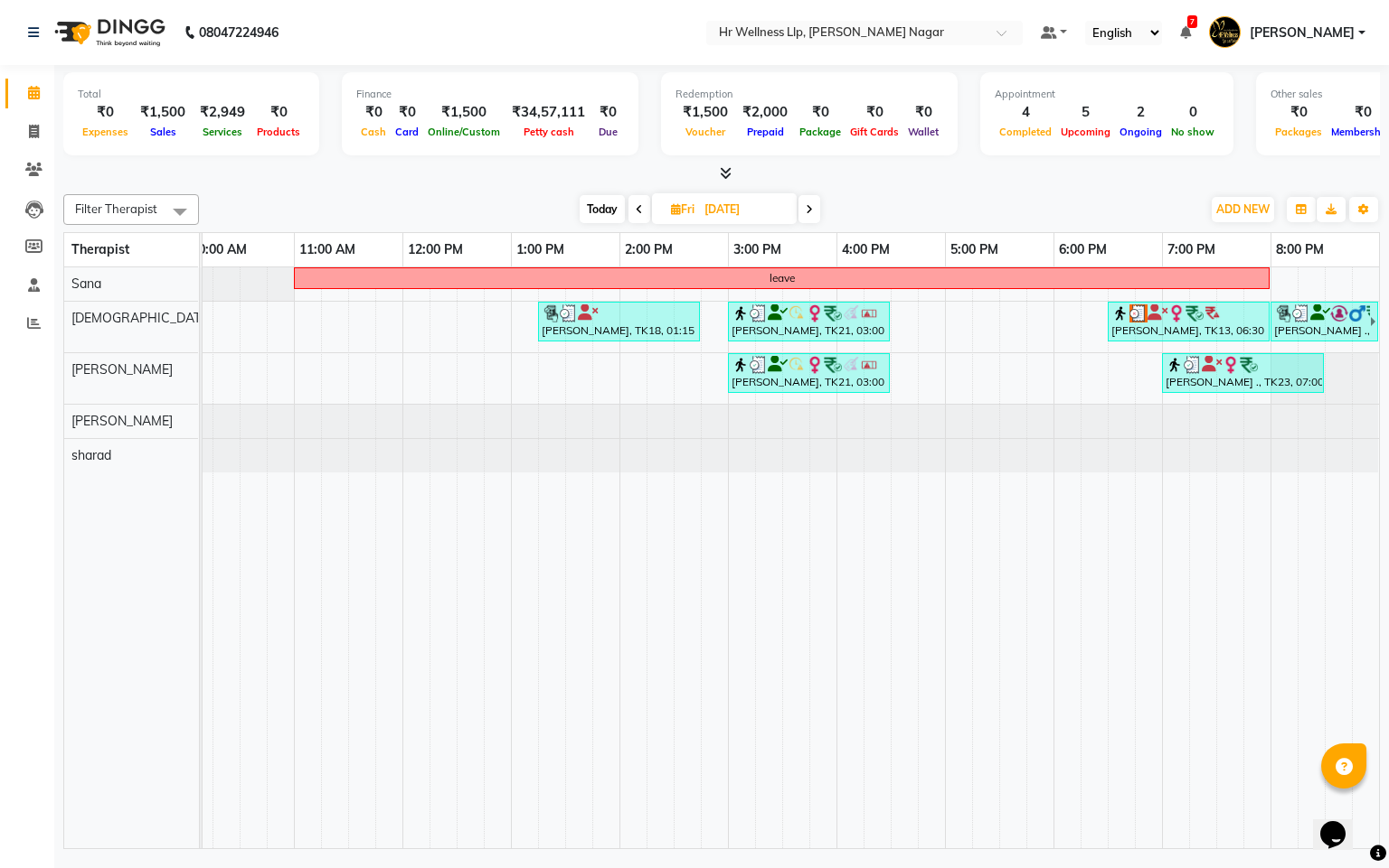
click at [643, 206] on span at bounding box center [638, 209] width 22 height 28
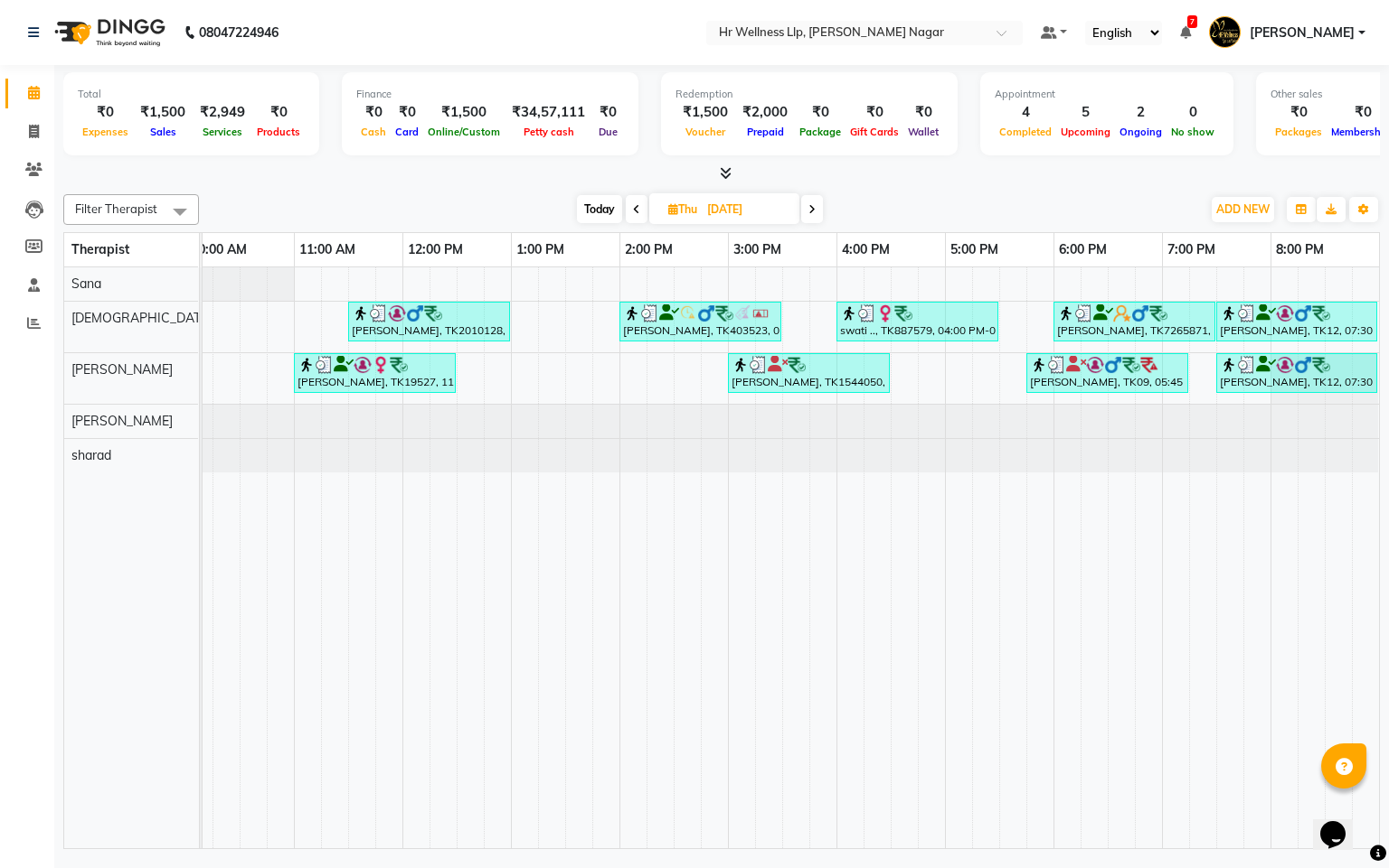
click at [814, 212] on icon at bounding box center [812, 209] width 8 height 11
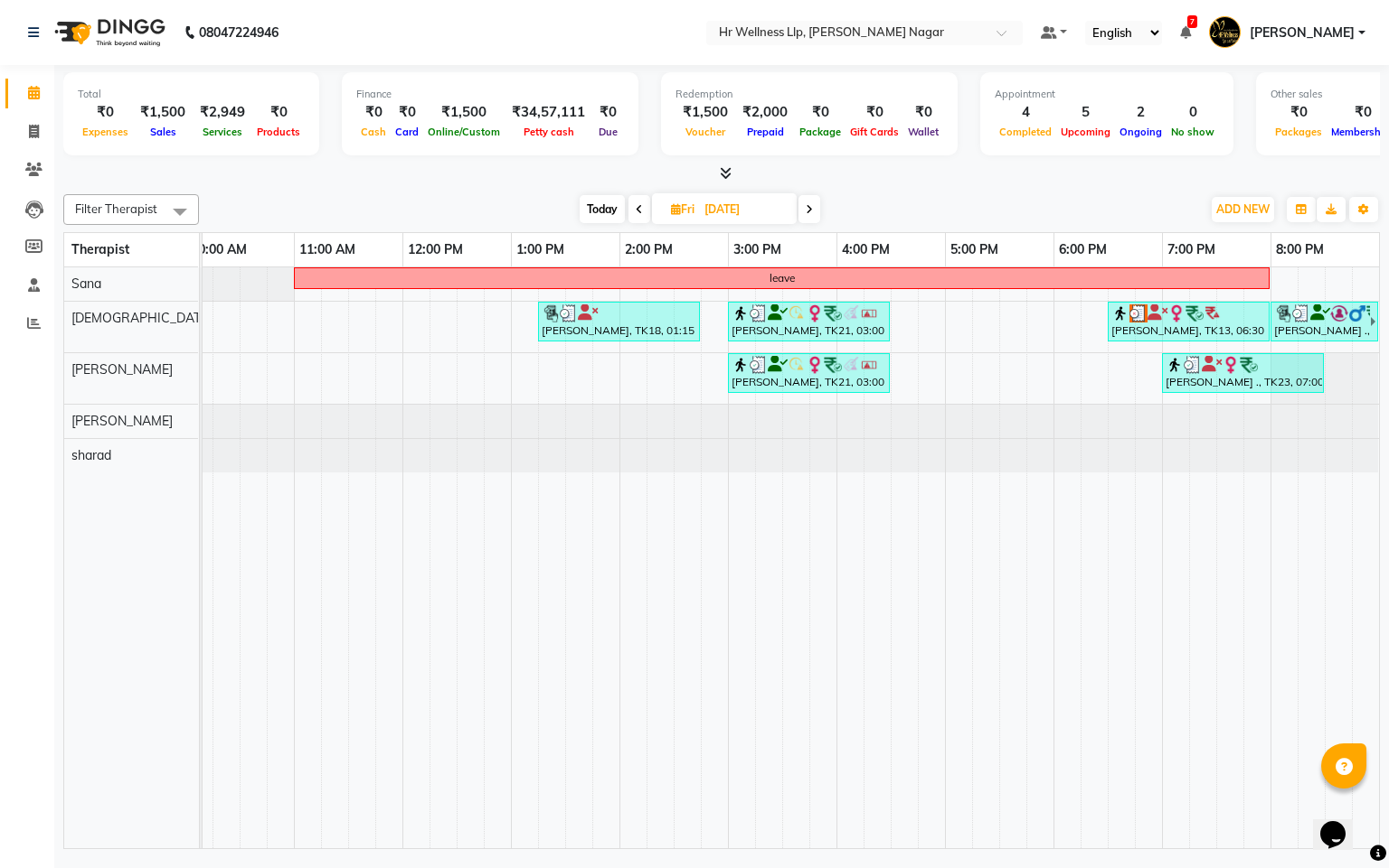
click at [803, 209] on span at bounding box center [809, 209] width 22 height 28
type input "[DATE]"
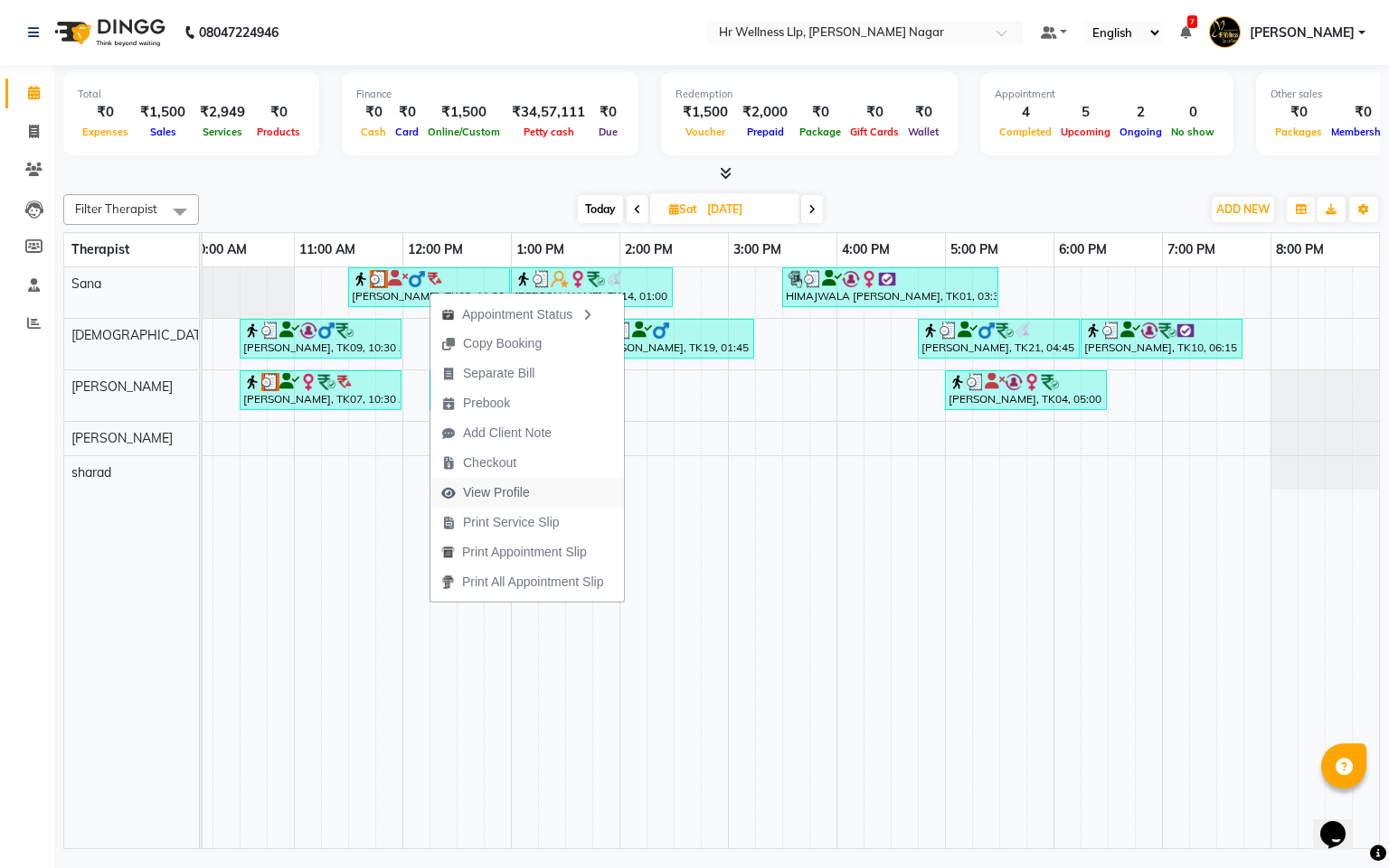
click at [513, 493] on span "View Profile" at bounding box center [497, 493] width 67 height 19
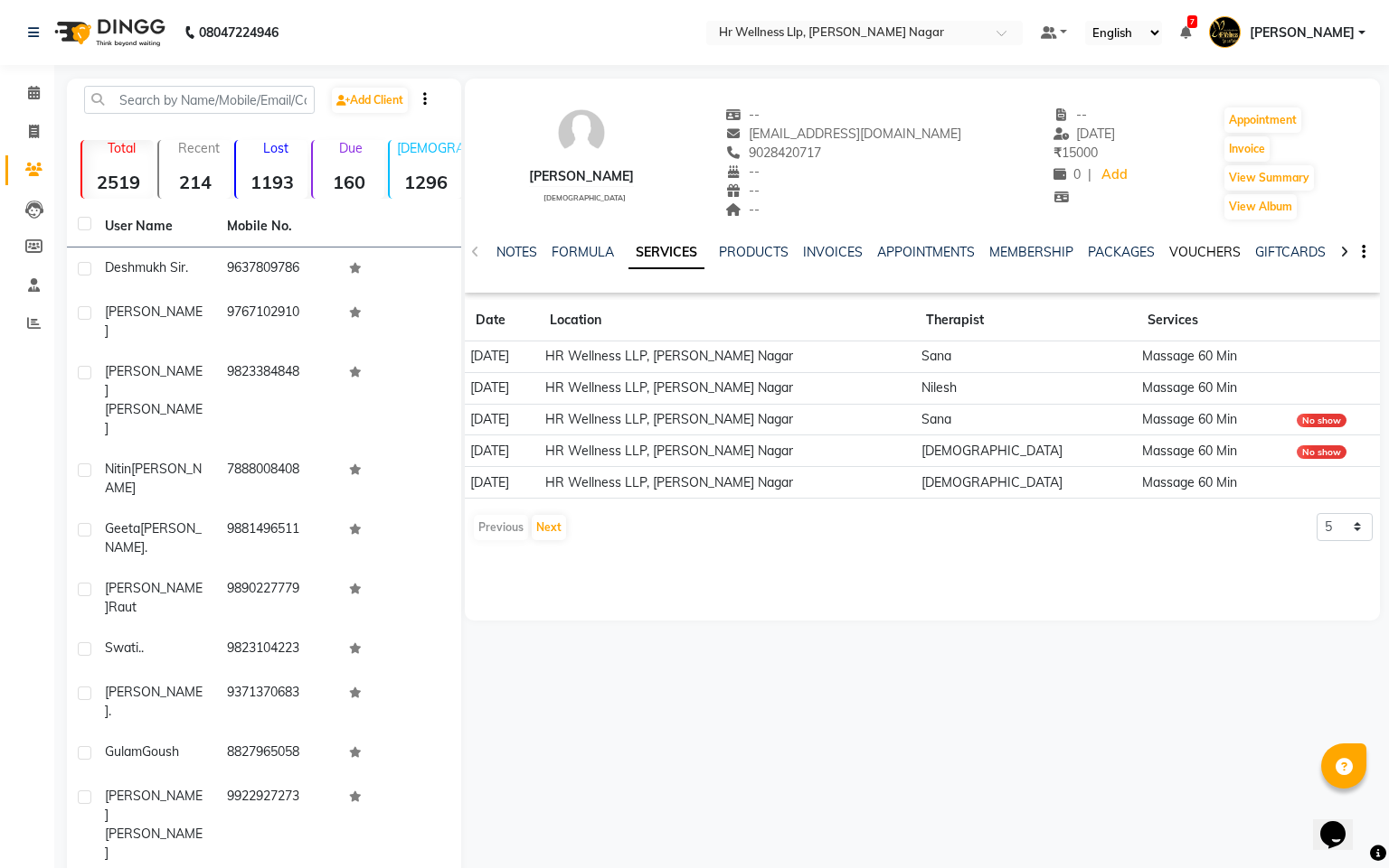
click at [1178, 250] on link "VOUCHERS" at bounding box center [1204, 252] width 72 height 16
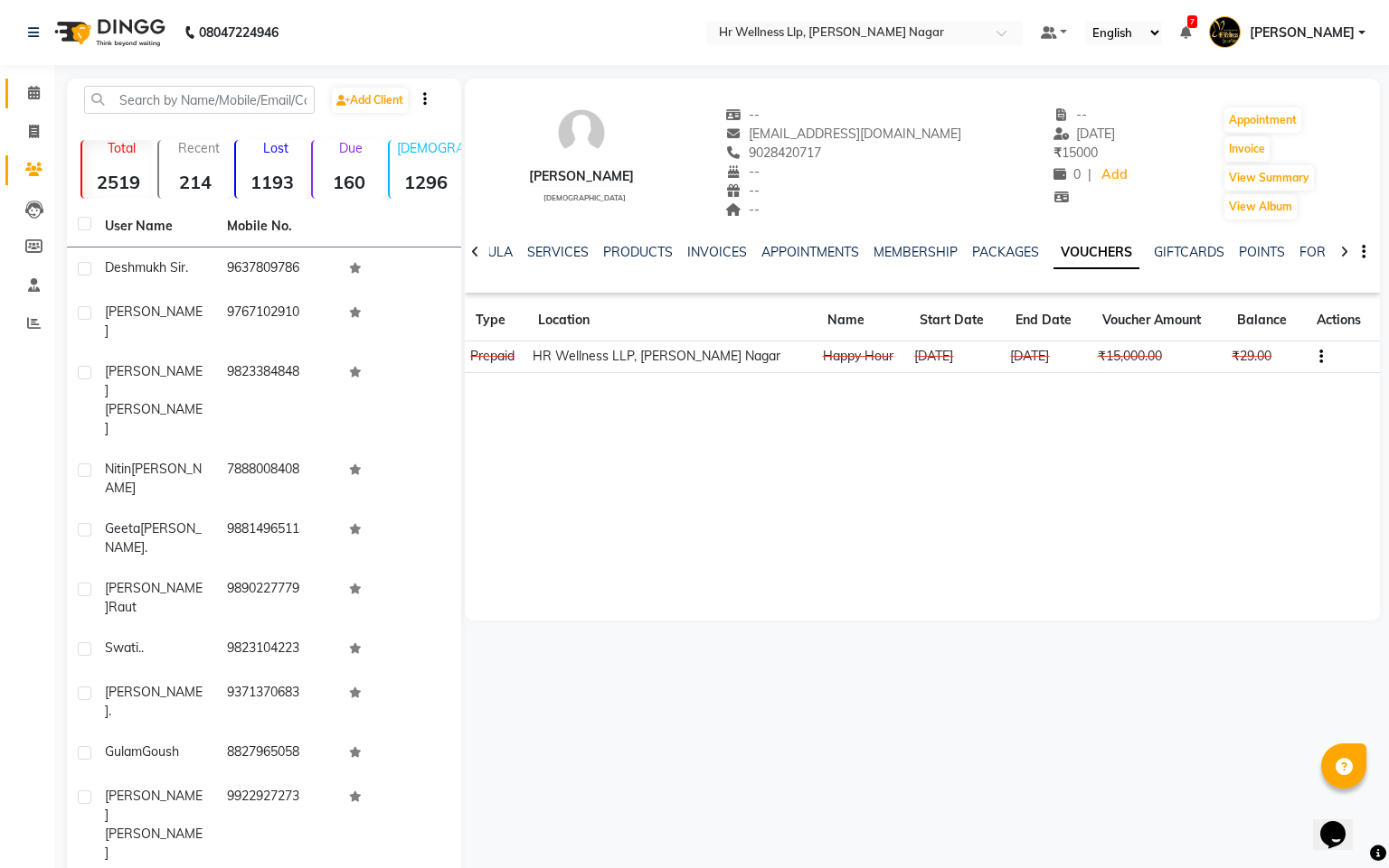
click at [35, 83] on span at bounding box center [34, 94] width 32 height 21
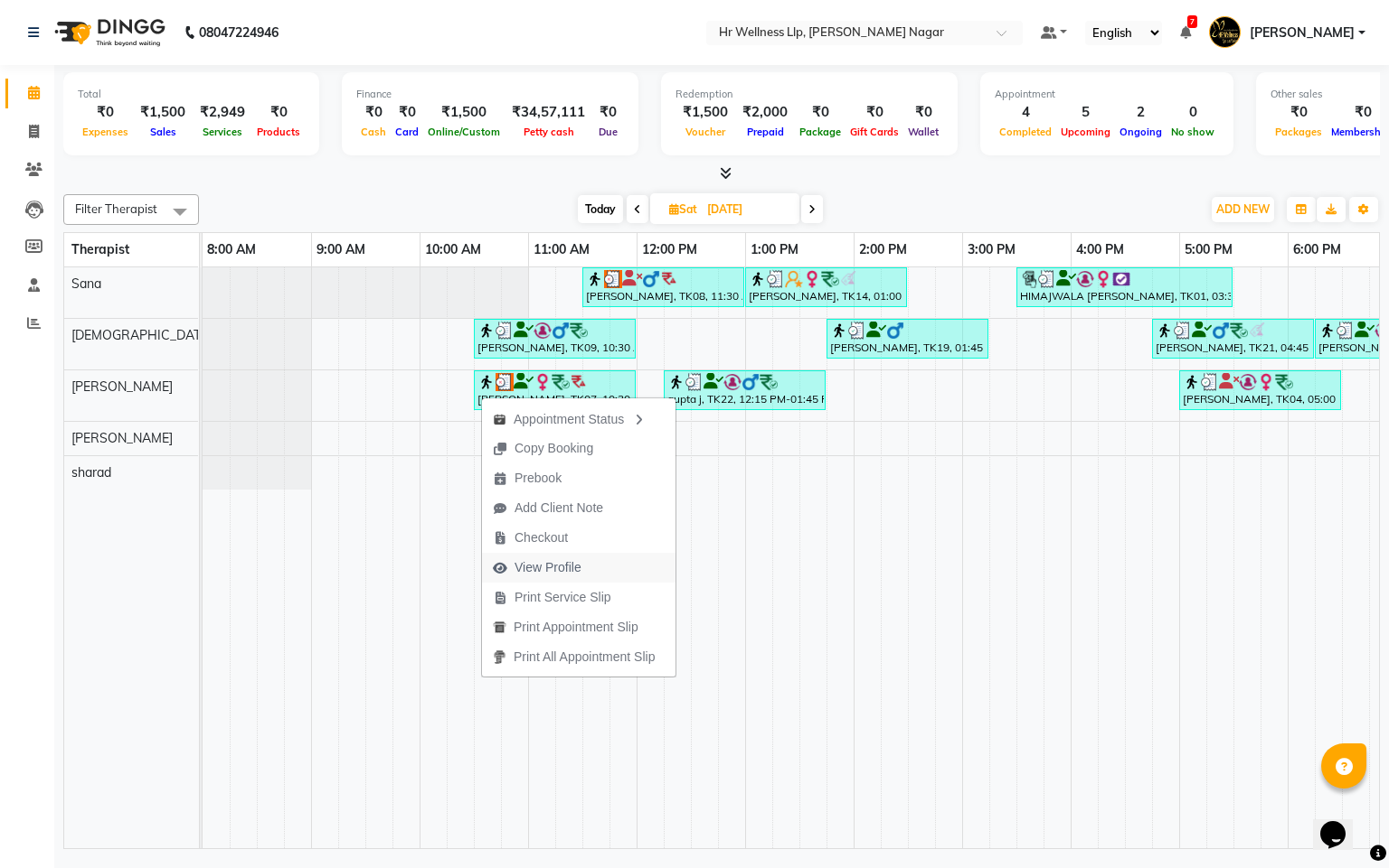
click at [553, 562] on span "View Profile" at bounding box center [548, 568] width 67 height 19
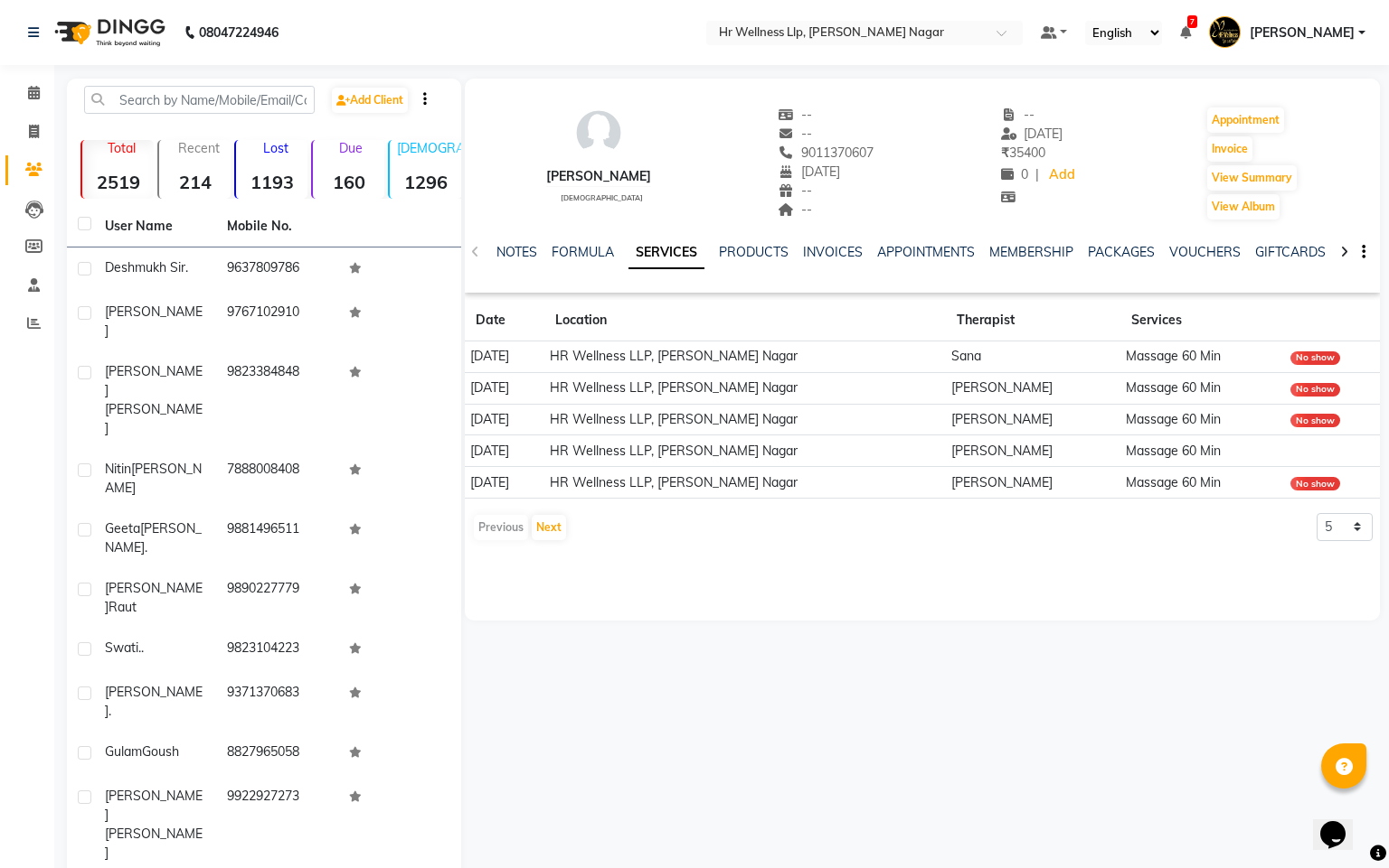
click at [1184, 243] on div "VOUCHERS" at bounding box center [1204, 253] width 72 height 19
click at [1201, 249] on link "VOUCHERS" at bounding box center [1204, 252] width 72 height 16
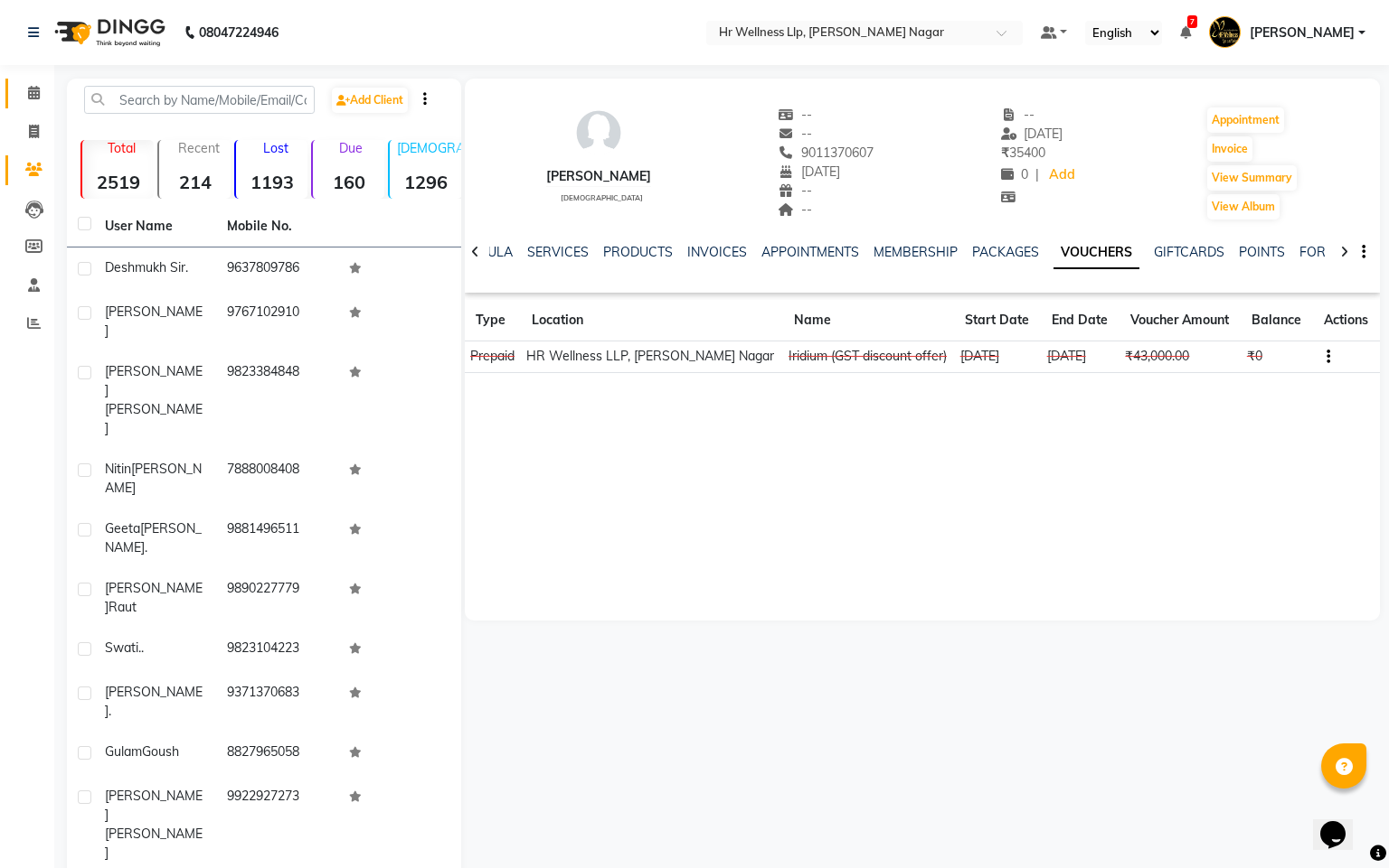
click at [28, 79] on link "Calendar" at bounding box center [27, 93] width 43 height 30
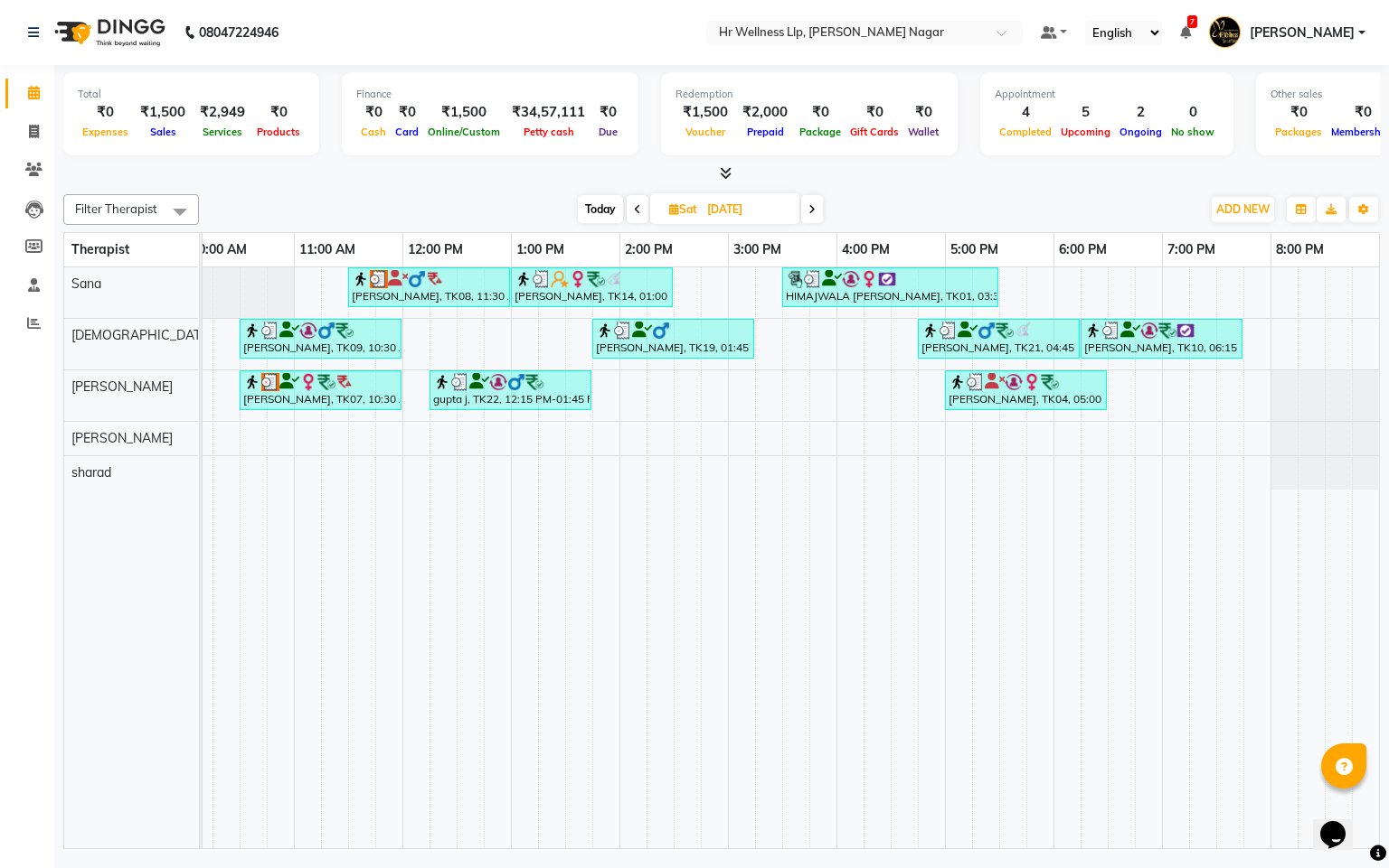
scroll to position [0, 255]
click at [803, 207] on span at bounding box center [812, 209] width 22 height 28
type input "[DATE]"
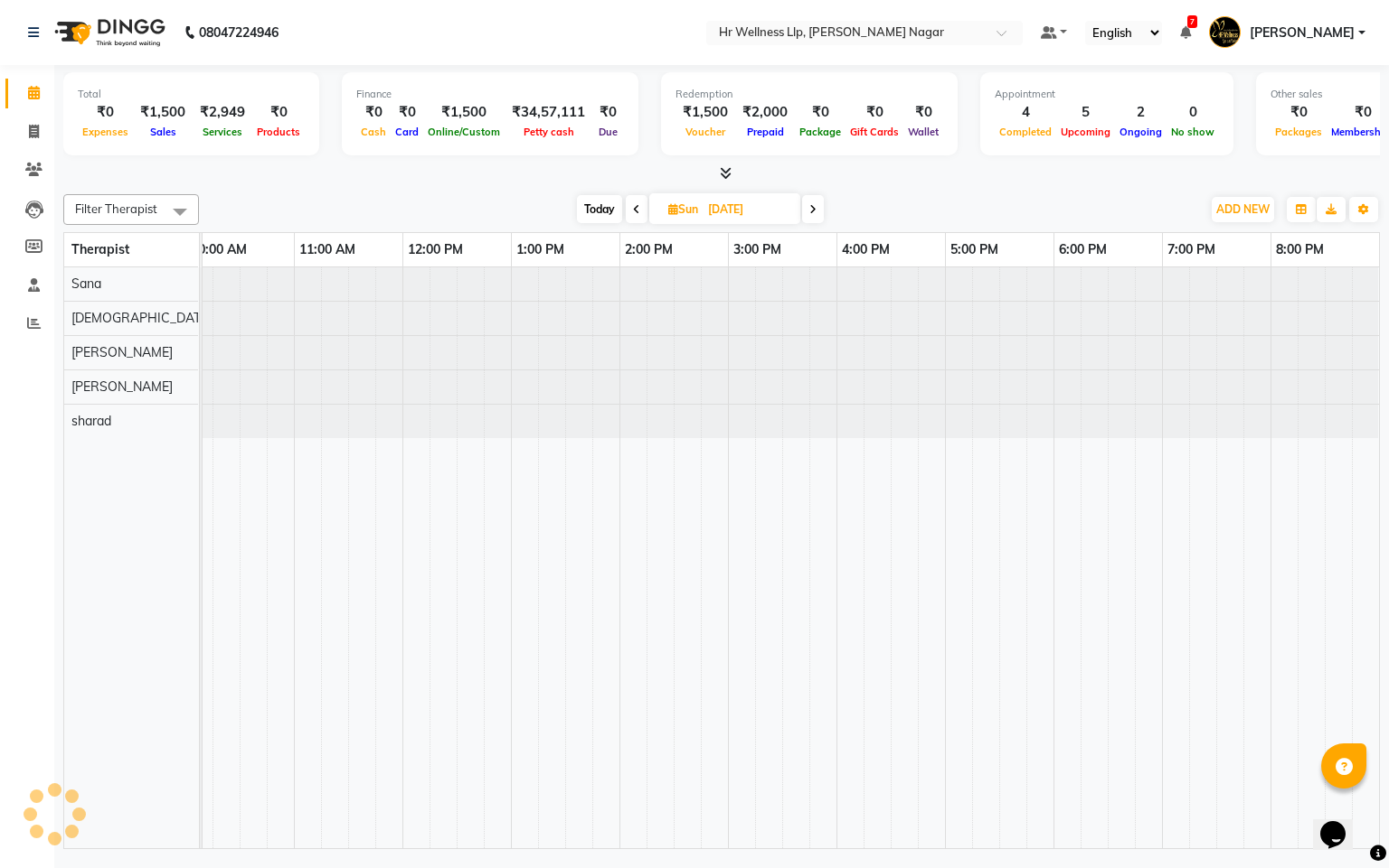
scroll to position [0, 234]
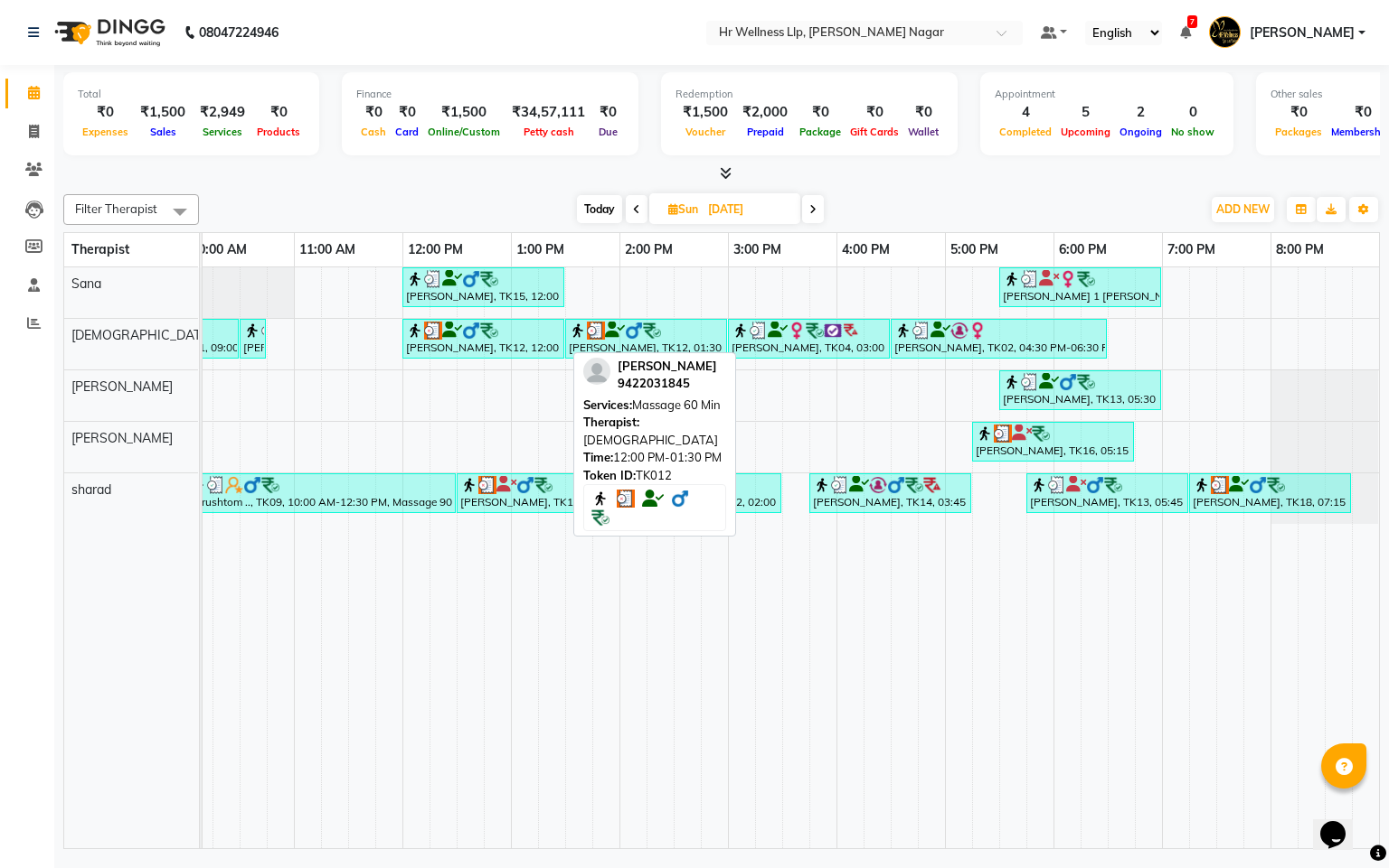
click at [492, 334] on img at bounding box center [489, 331] width 18 height 18
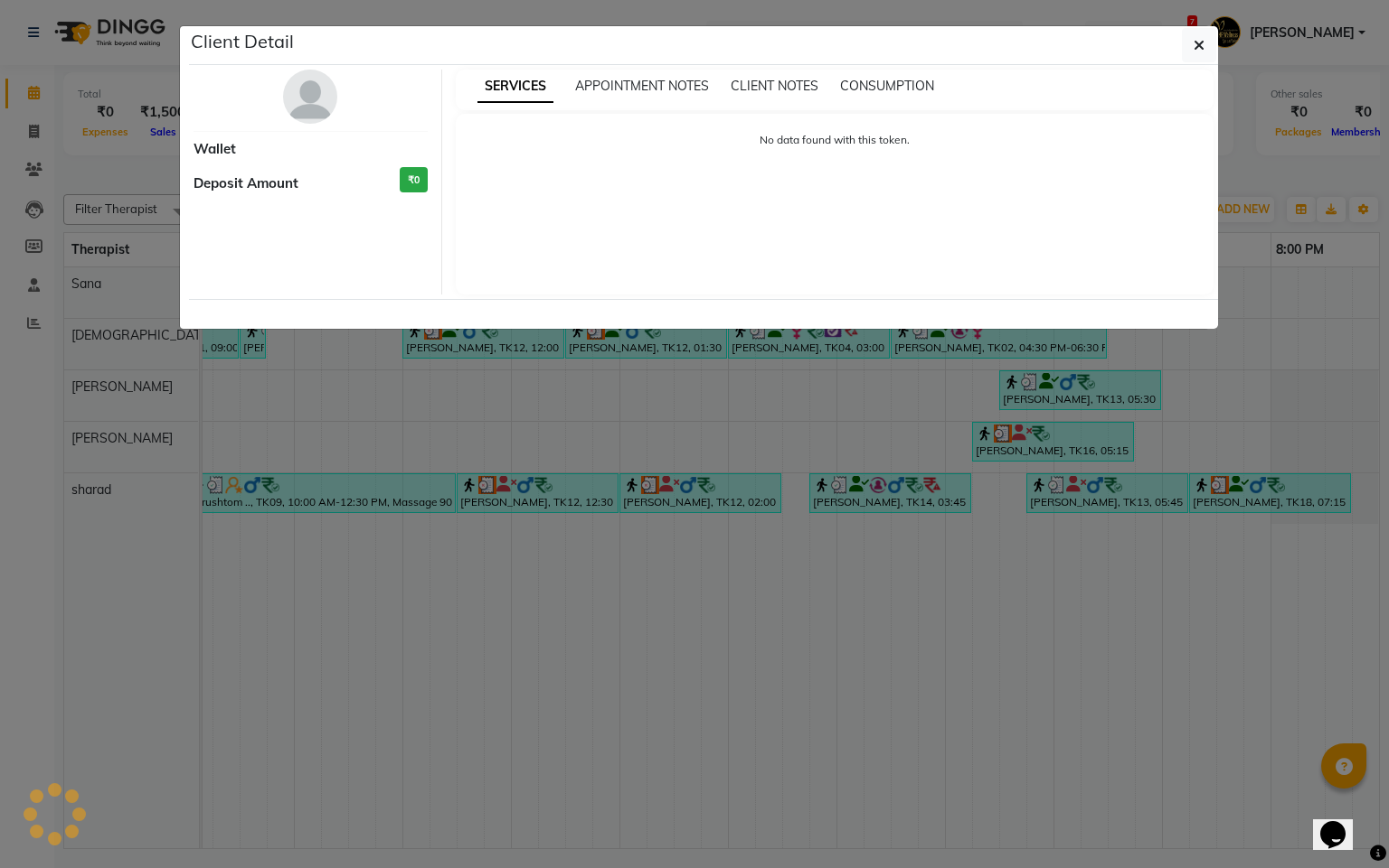
select select "3"
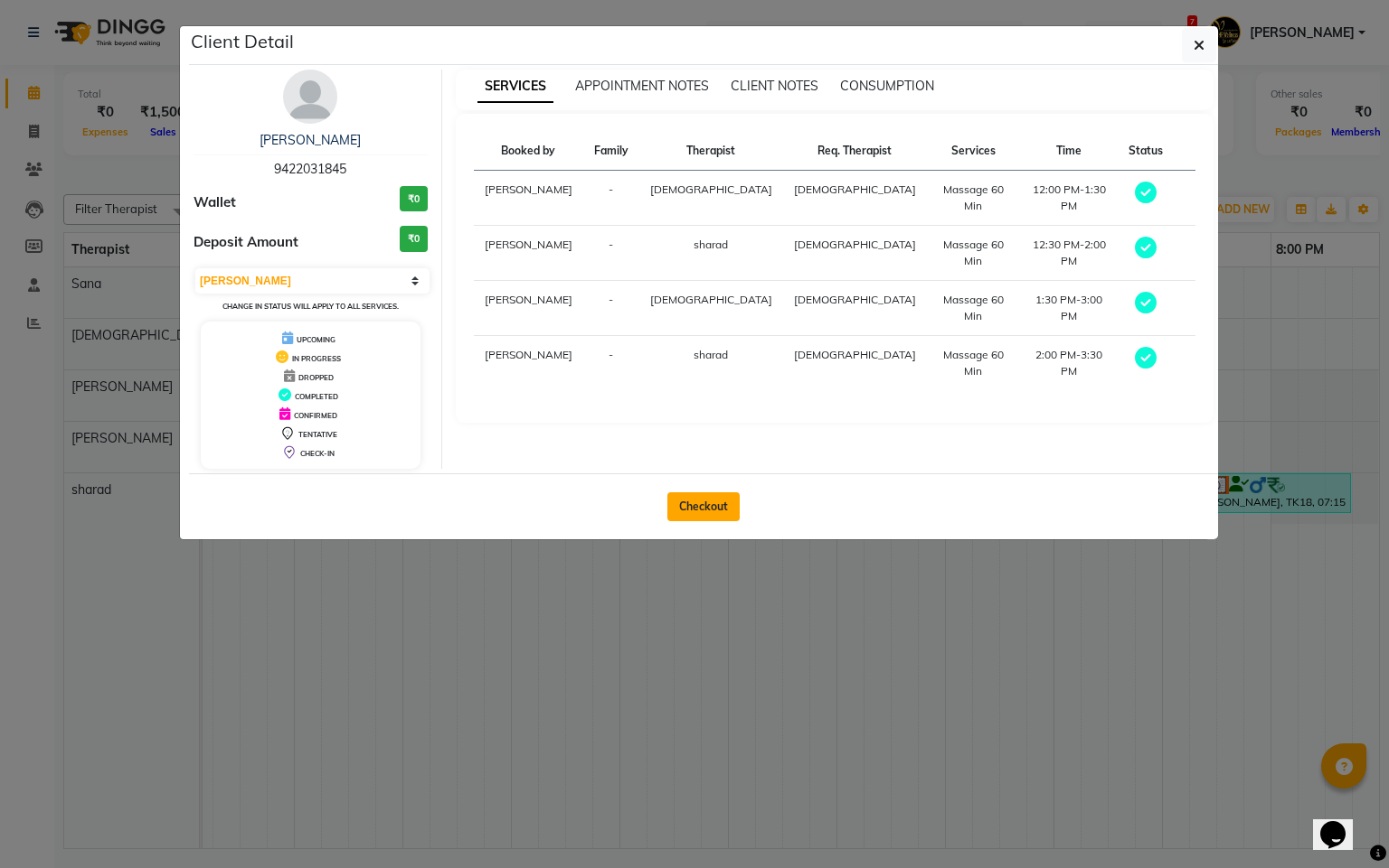
click at [711, 501] on button "Checkout" at bounding box center [703, 507] width 72 height 29
select select "service"
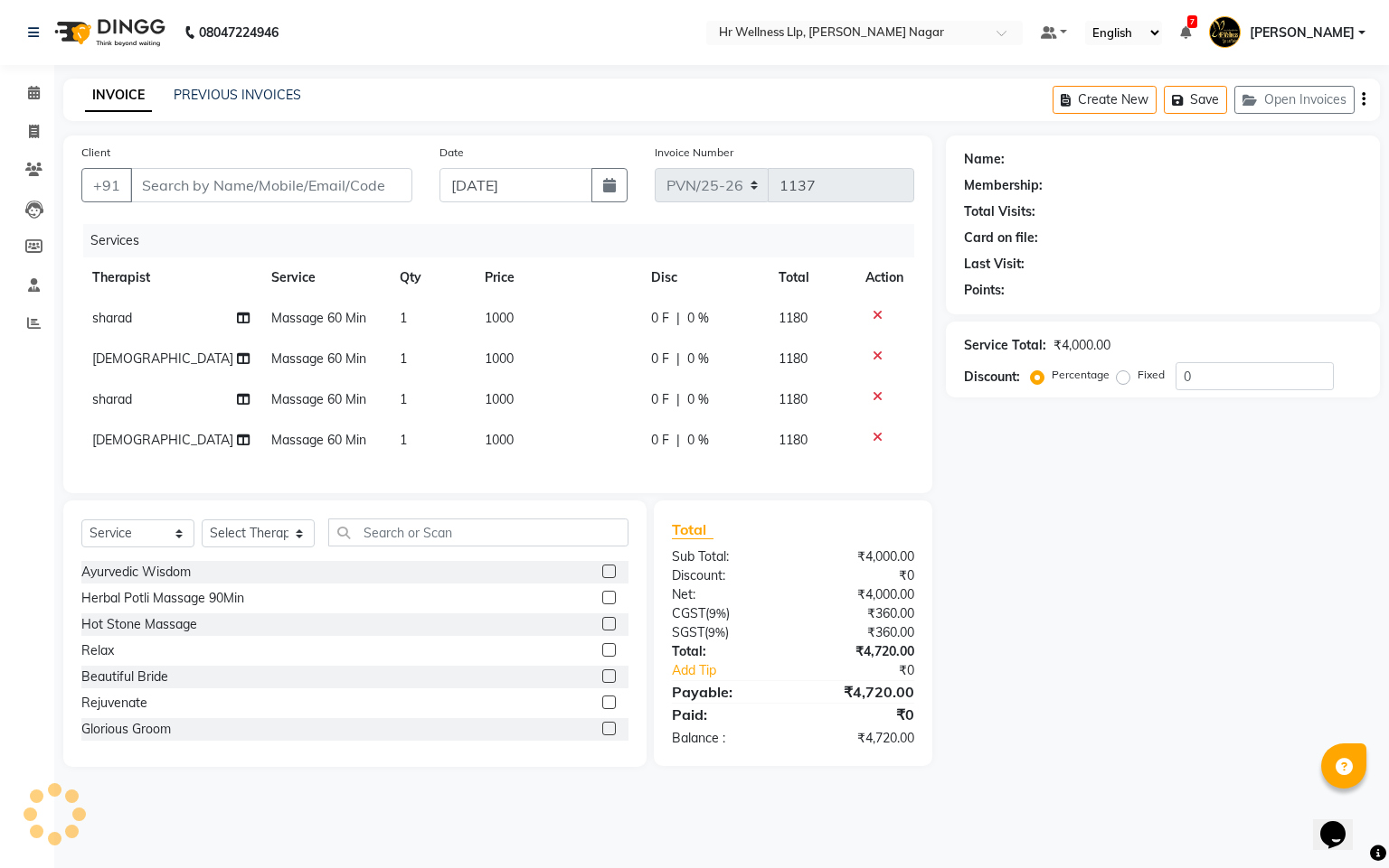
type input "9422031845"
type input "[DATE]"
select select "19732"
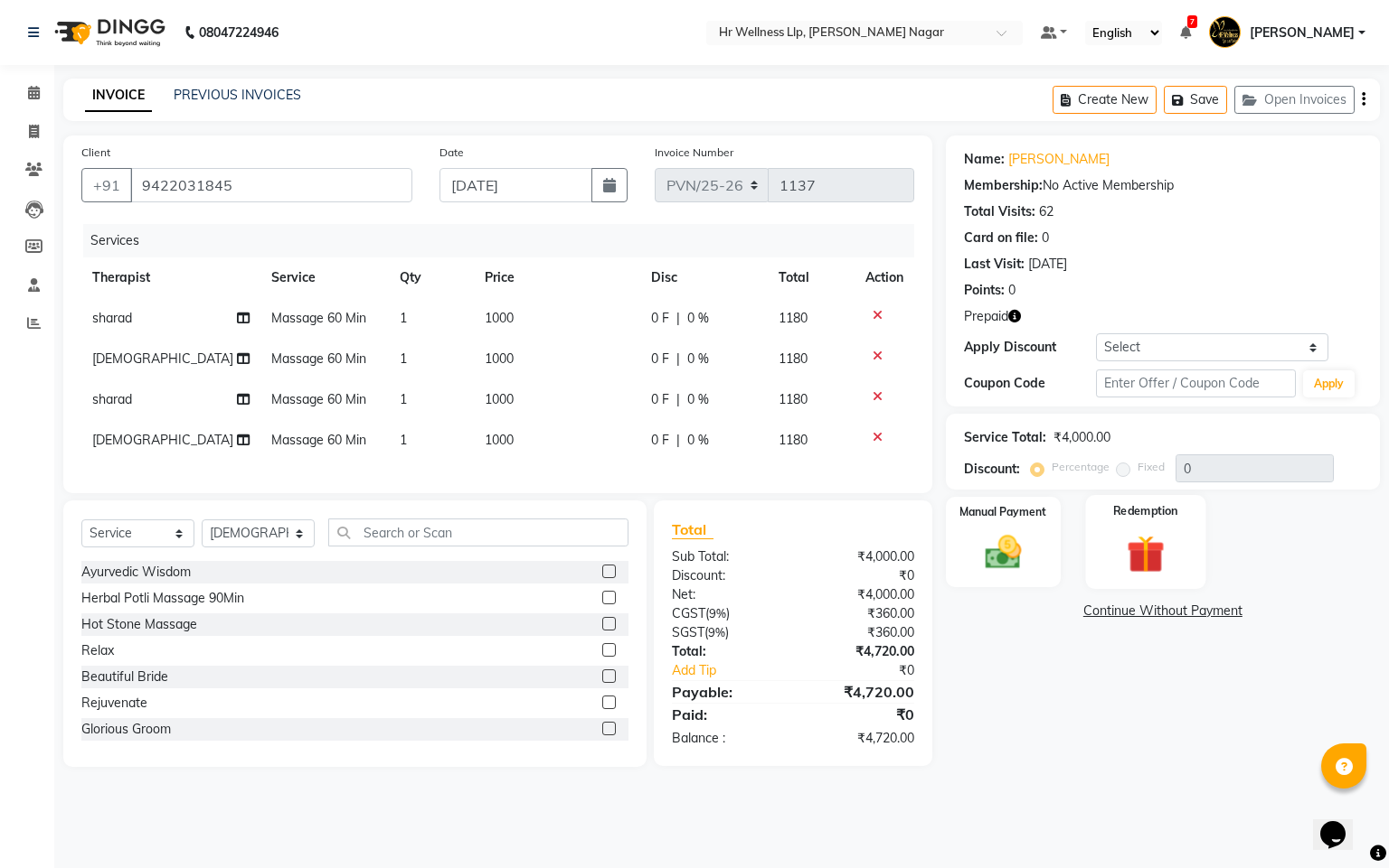
click at [1126, 548] on img at bounding box center [1146, 555] width 61 height 47
drag, startPoint x: 1150, startPoint y: 588, endPoint x: 1174, endPoint y: 632, distance: 50.1
click at [1174, 618] on span "Prepaid 1" at bounding box center [1165, 614] width 58 height 21
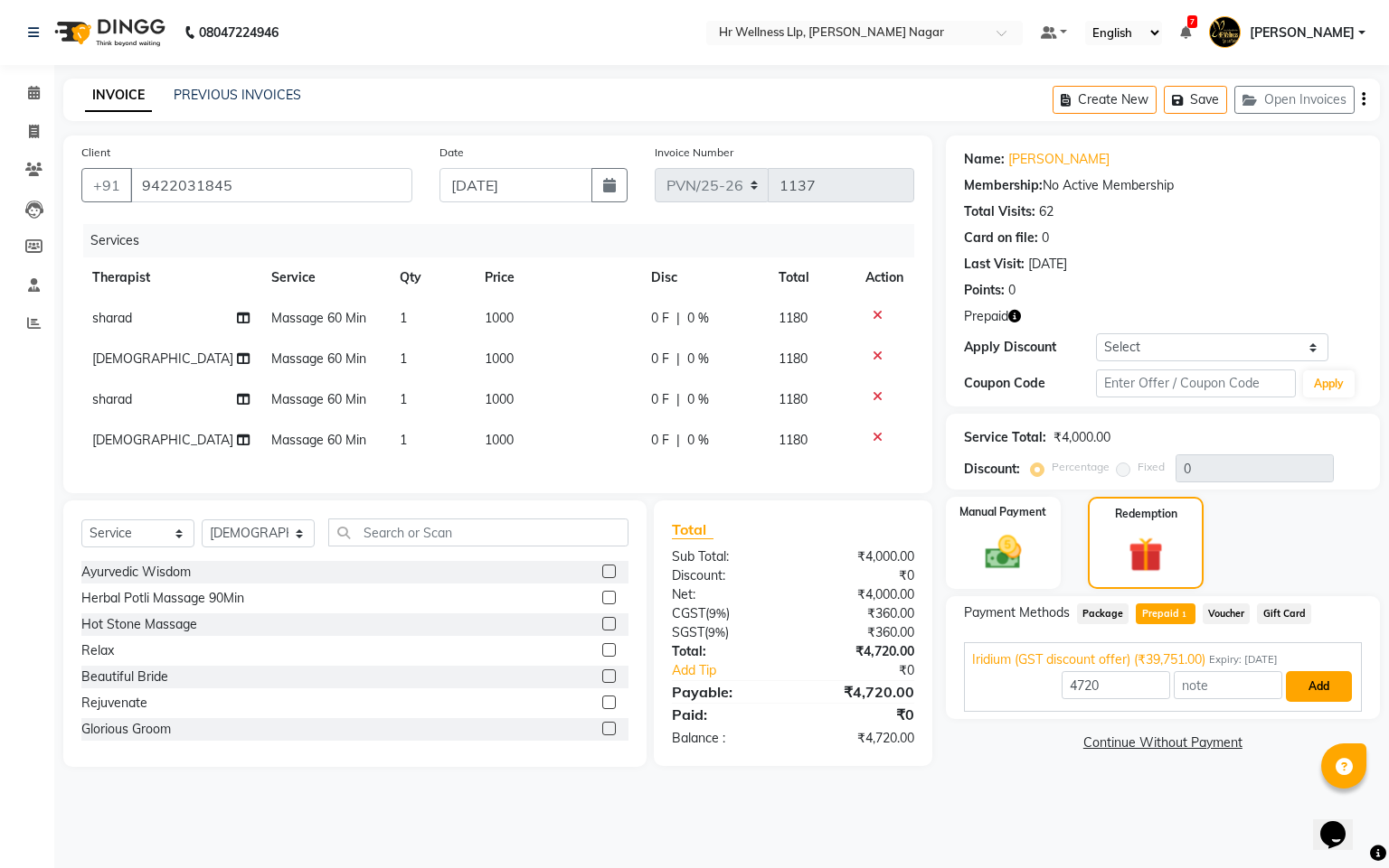
click at [1312, 686] on button "Add" at bounding box center [1318, 687] width 66 height 31
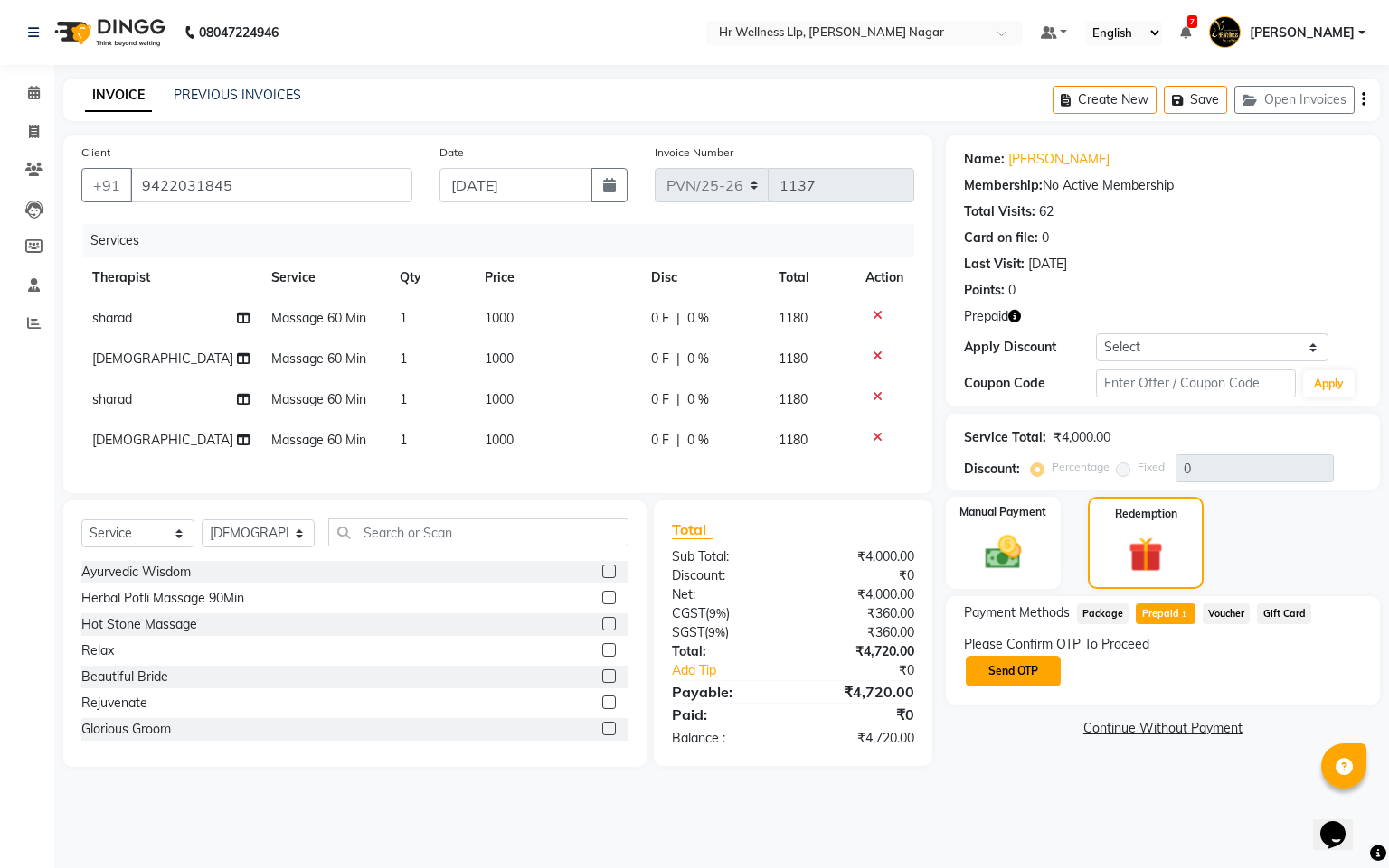
click at [1036, 677] on button "Send OTP" at bounding box center [1012, 672] width 95 height 31
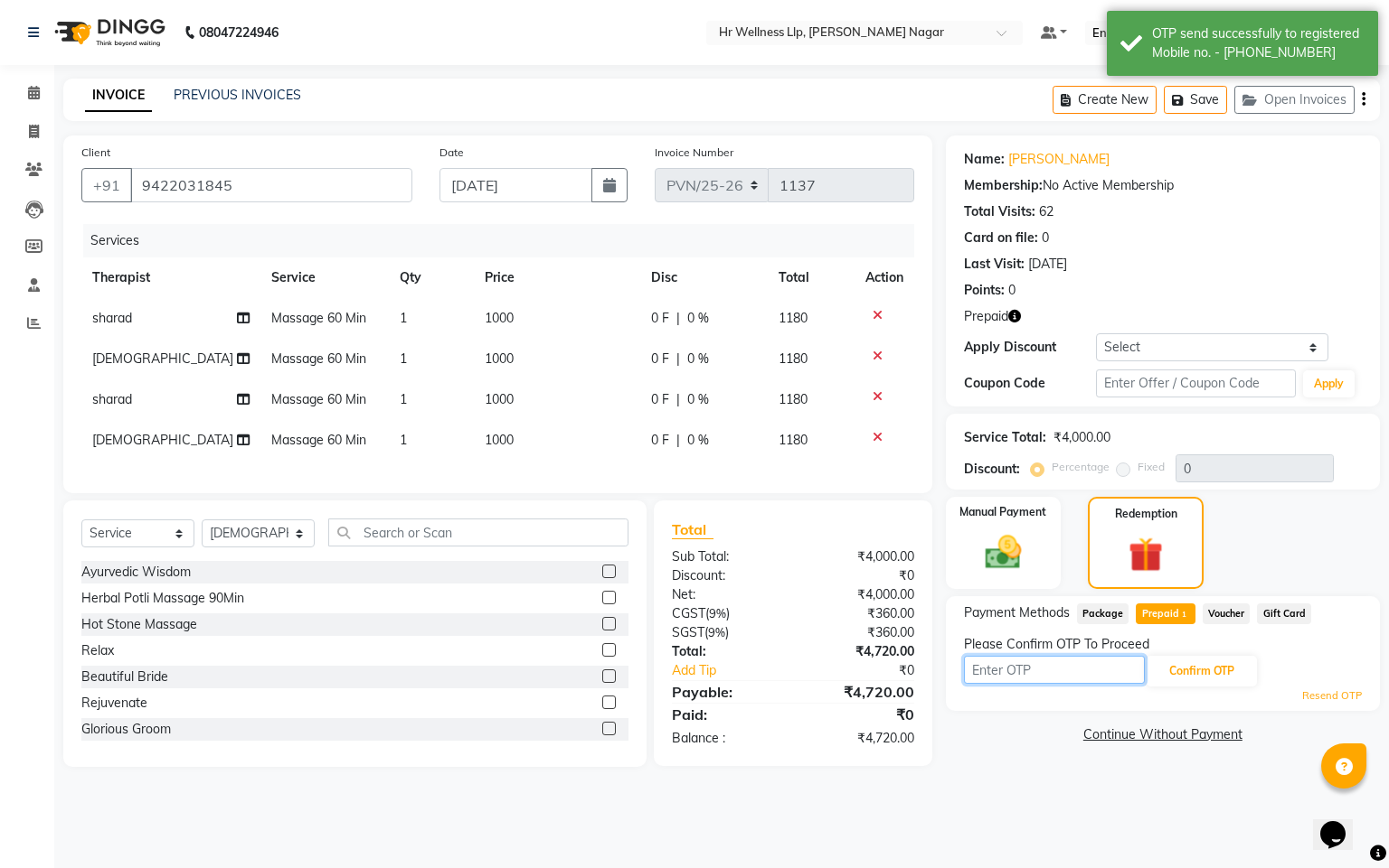
click at [1036, 675] on input "text" at bounding box center [1053, 670] width 181 height 28
type input "8"
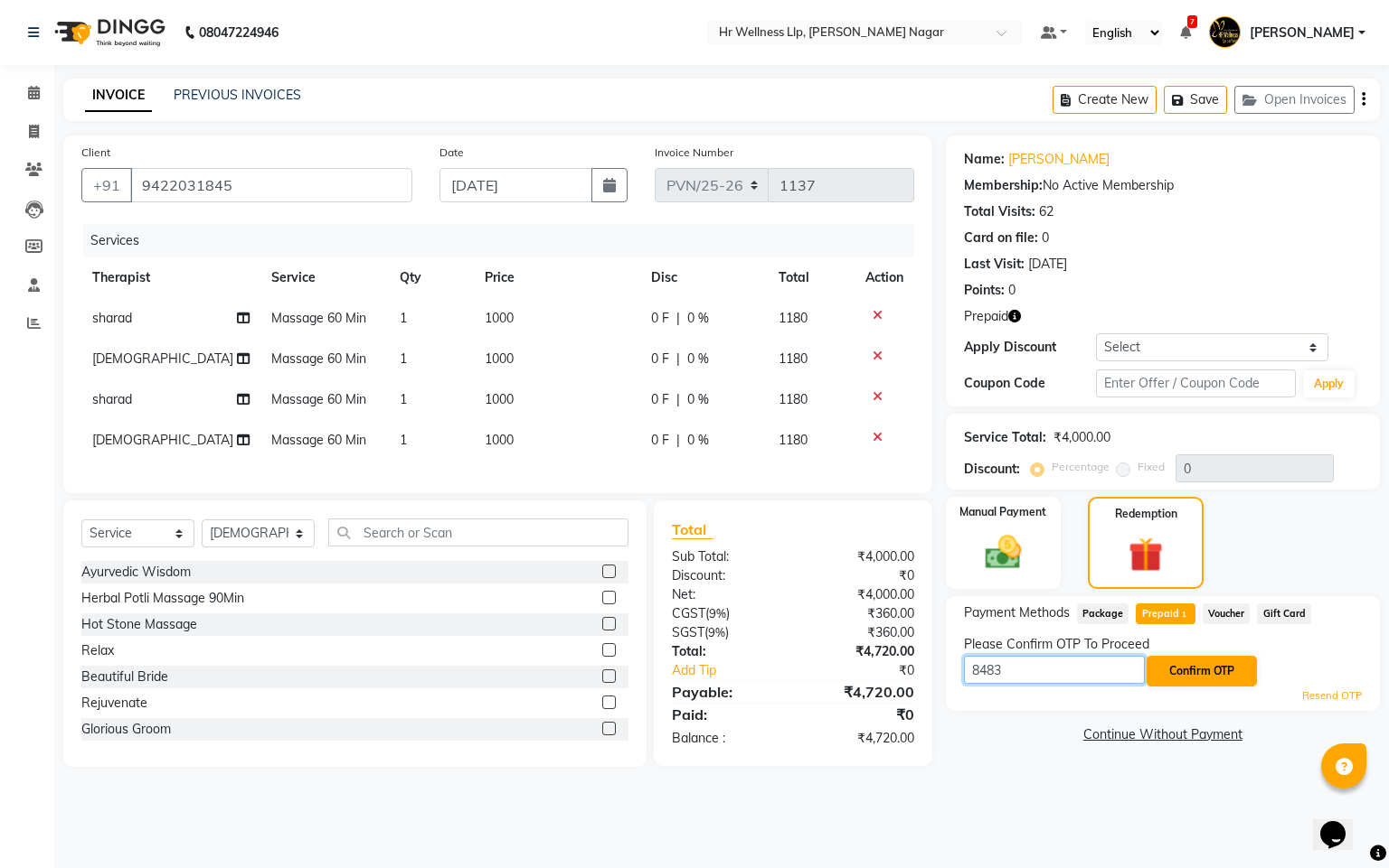
type input "8483"
click at [1197, 668] on button "Confirm OTP" at bounding box center [1201, 672] width 110 height 31
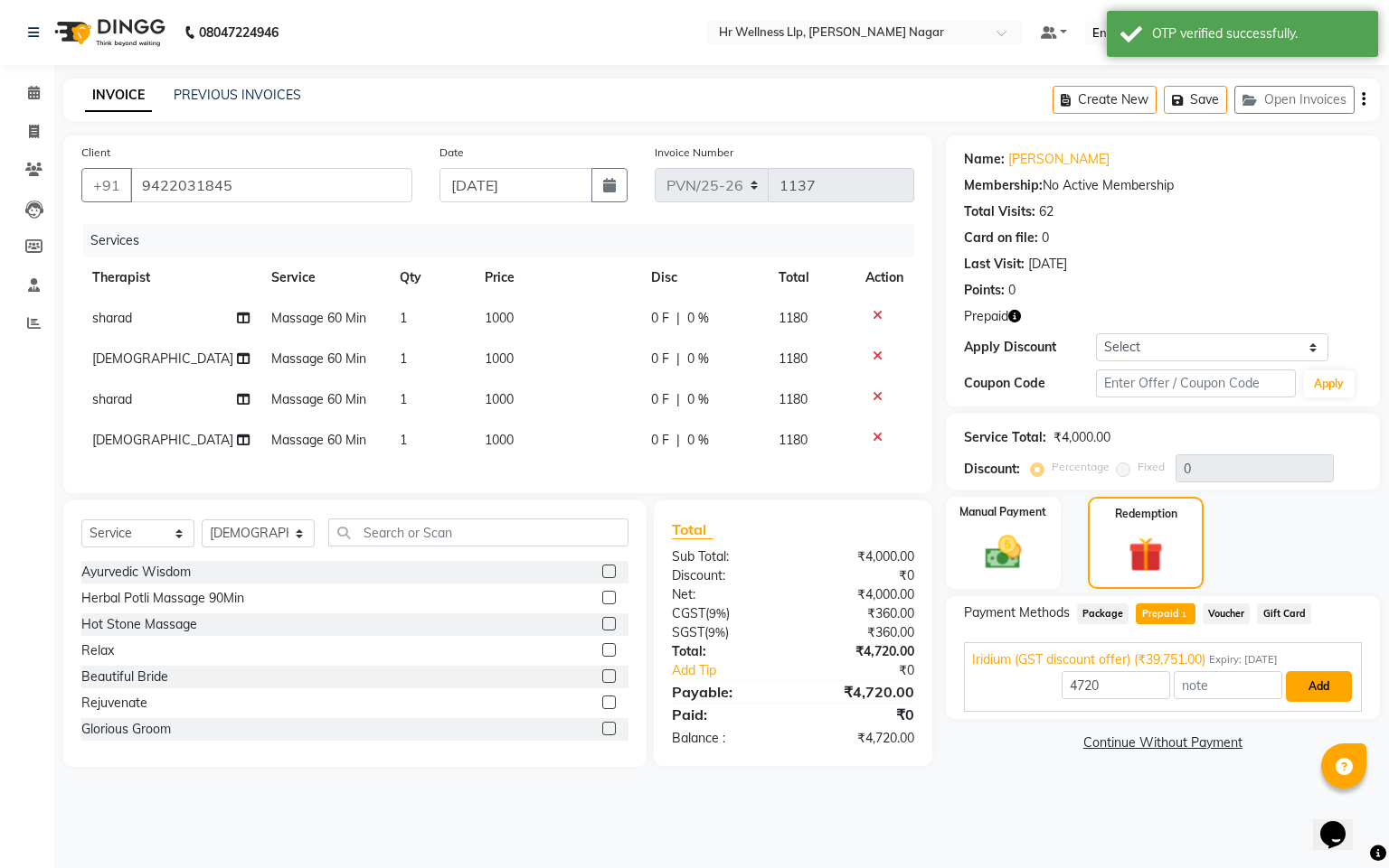
click at [1318, 697] on button "Add" at bounding box center [1318, 687] width 66 height 31
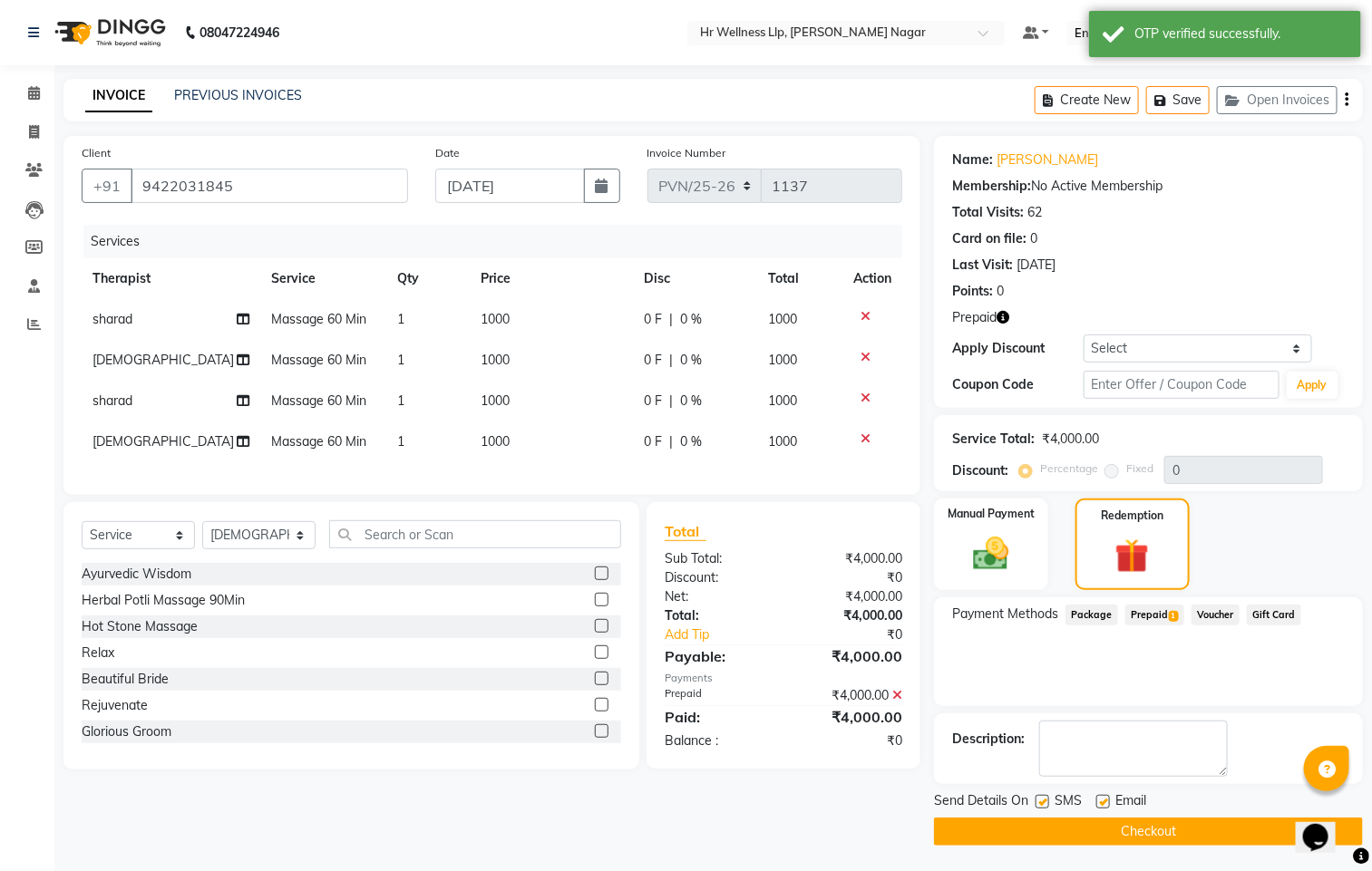
click at [1042, 803] on label at bounding box center [1042, 802] width 13 height 13
click at [1042, 803] on input "checkbox" at bounding box center [1041, 803] width 12 height 12
checkbox input "false"
click at [1105, 800] on label at bounding box center [1103, 802] width 13 height 13
click at [1105, 800] on input "checkbox" at bounding box center [1102, 803] width 12 height 12
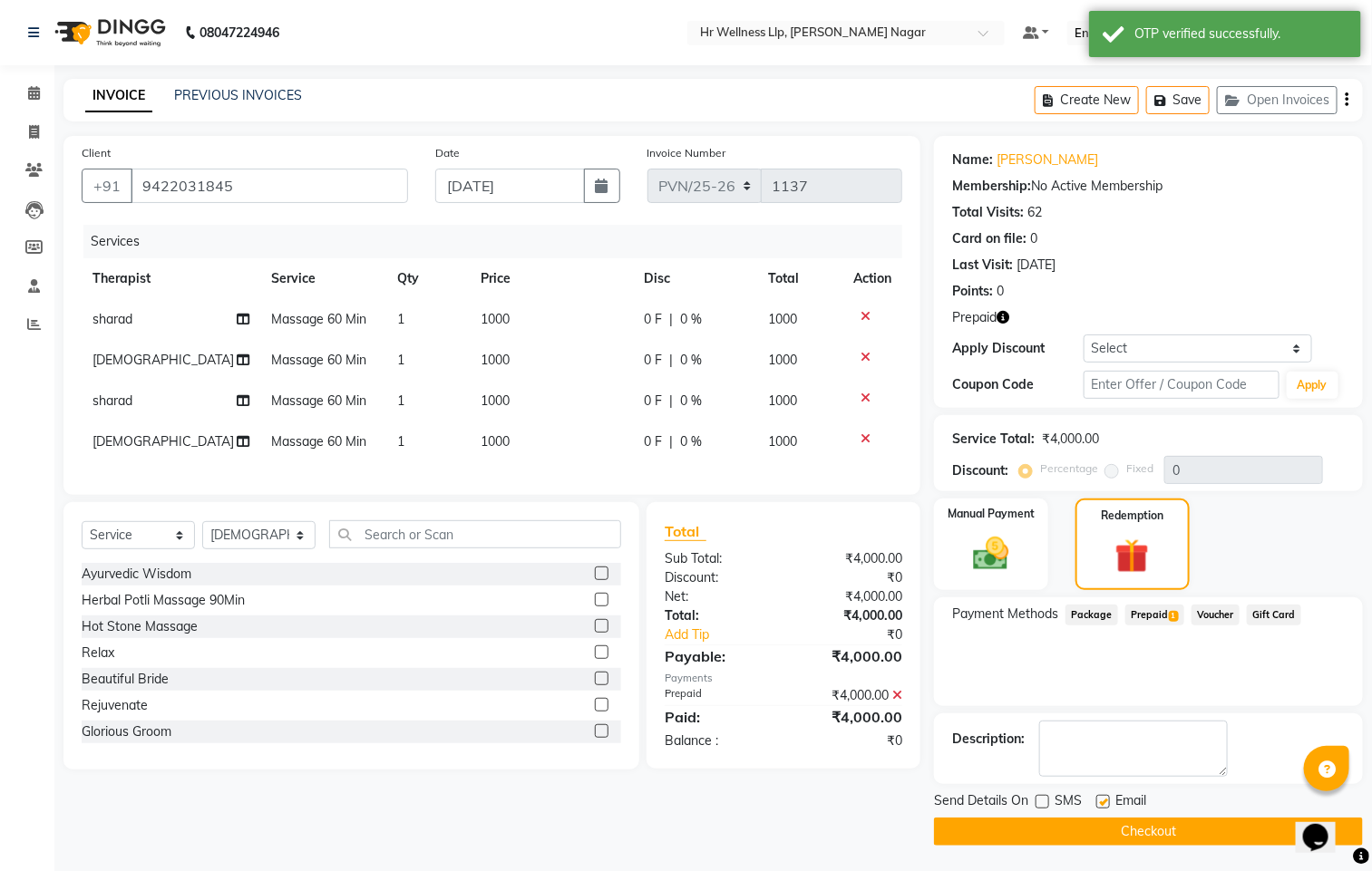
checkbox input "false"
click at [1106, 813] on div at bounding box center [1102, 805] width 12 height 19
click at [1108, 821] on button "Checkout" at bounding box center [1148, 832] width 429 height 28
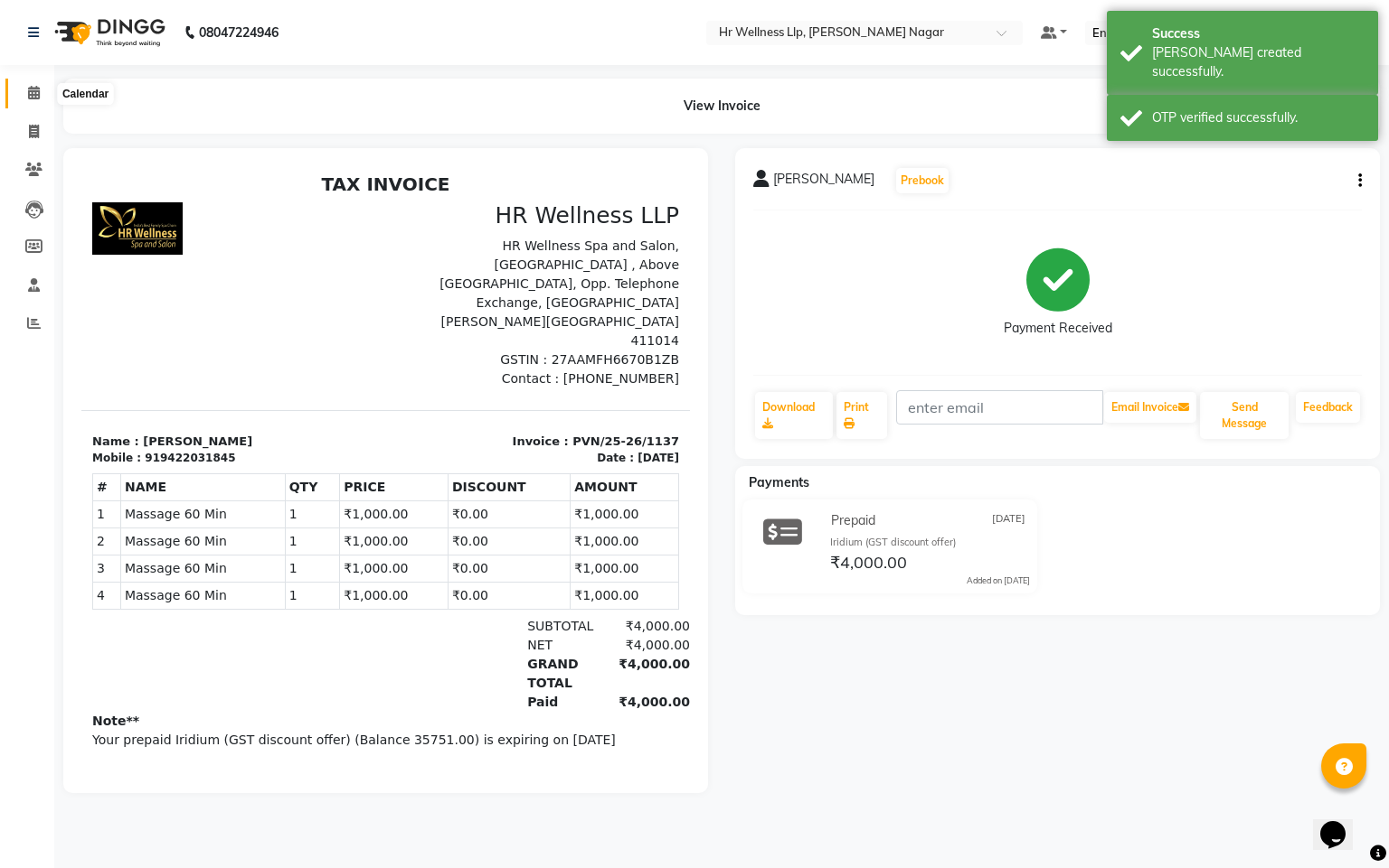
click at [25, 87] on span at bounding box center [34, 94] width 32 height 21
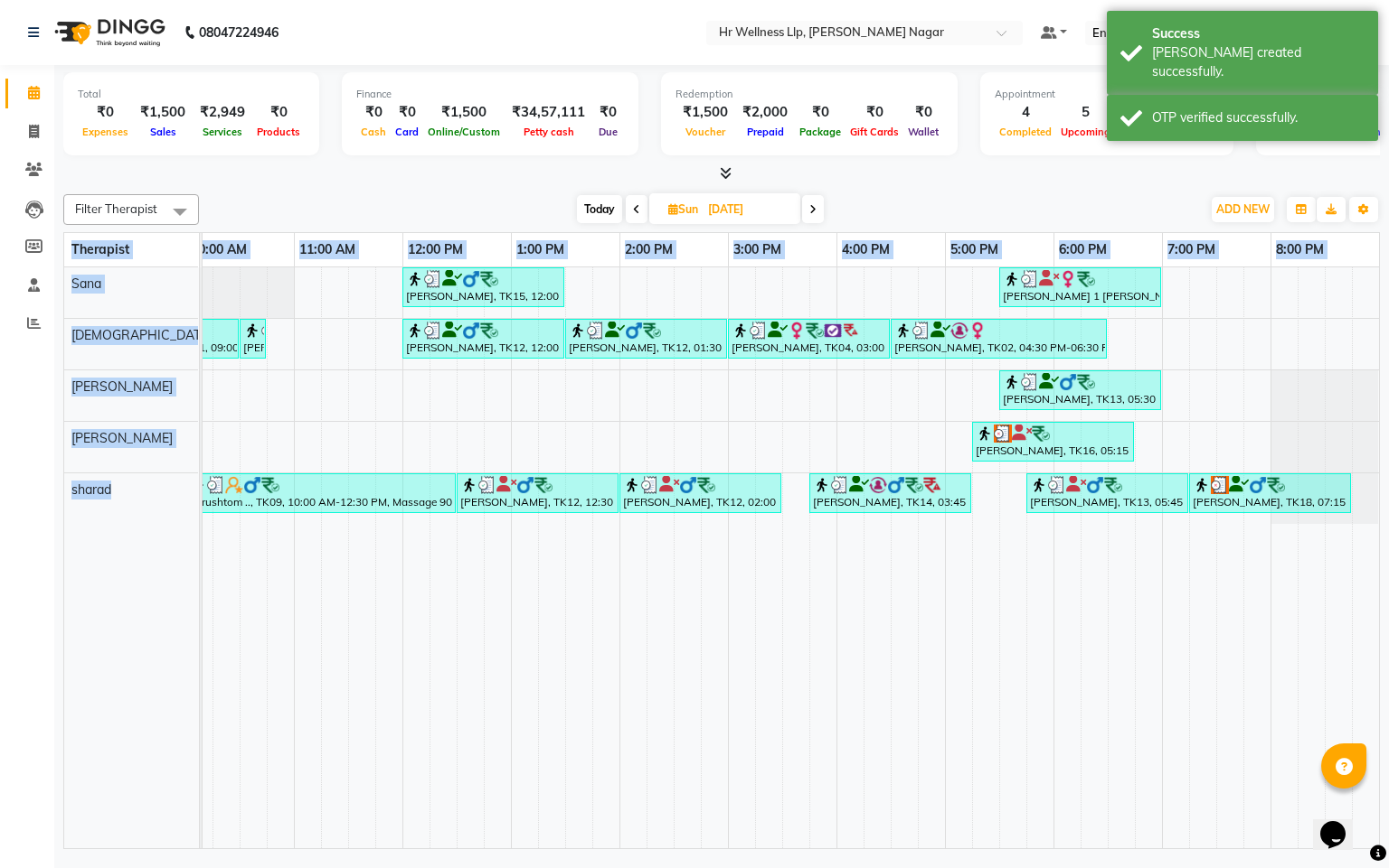
drag, startPoint x: 1014, startPoint y: 849, endPoint x: 1096, endPoint y: 838, distance: 82.7
click at [1073, 847] on div "Total ₹0 Expenses ₹1,500 Sales ₹2,949 Services ₹0 Products Finance ₹0 Cash ₹0 C…" at bounding box center [722, 459] width 1334 height 788
click at [972, 702] on td at bounding box center [985, 558] width 27 height 581
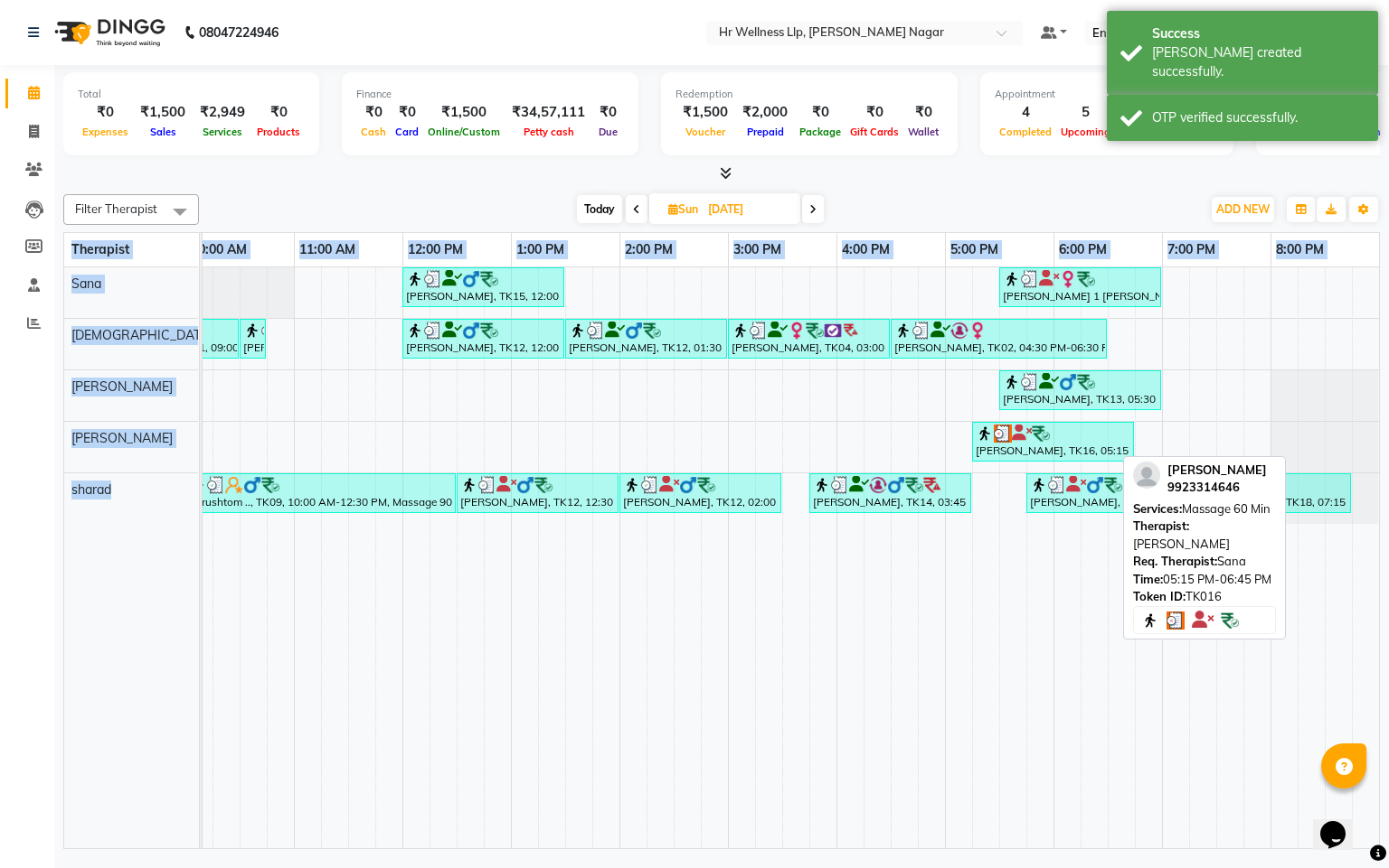
click at [1029, 445] on div "[PERSON_NAME], TK16, 05:15 PM-06:45 PM, Massage 60 Min" at bounding box center [1053, 442] width 158 height 34
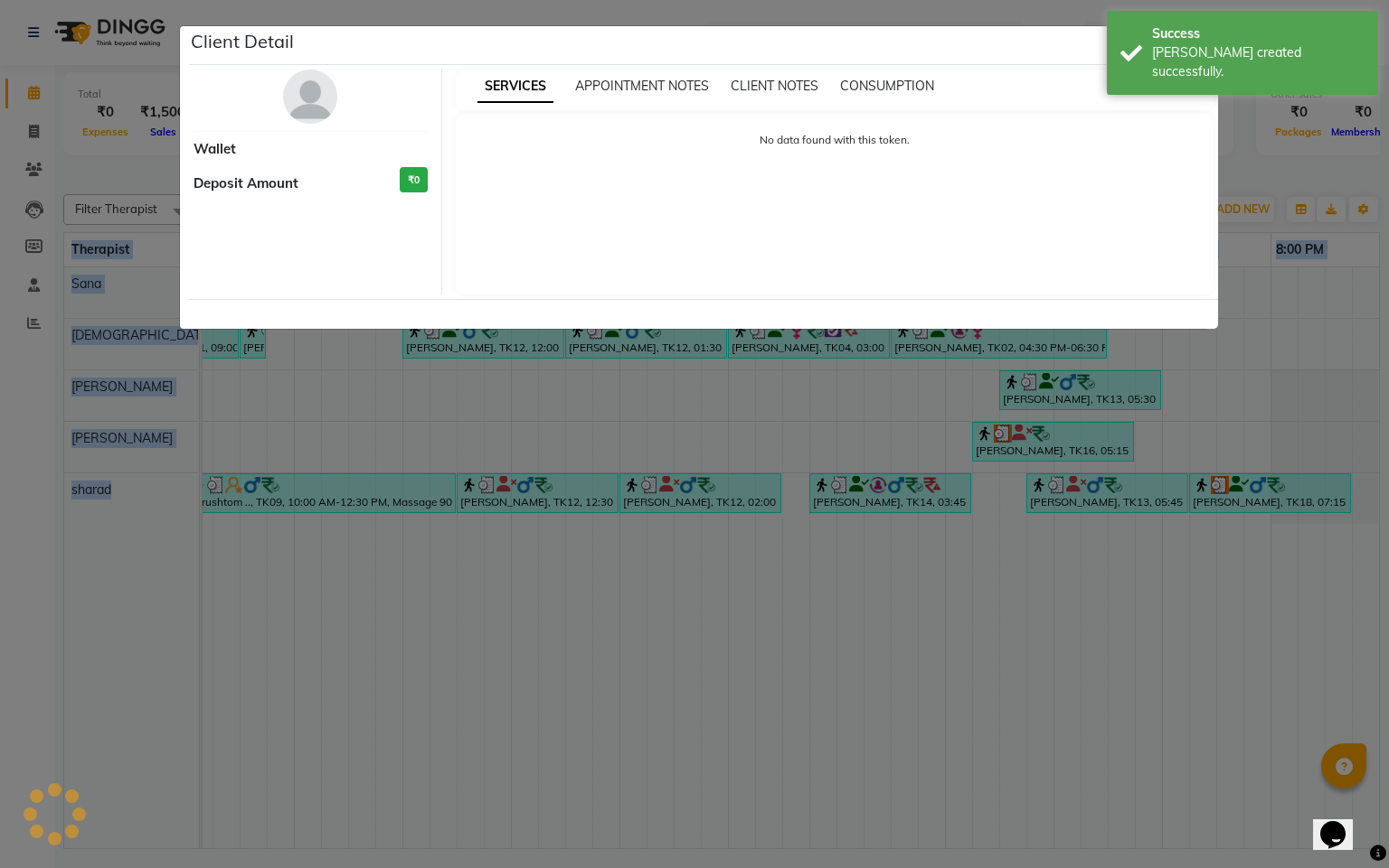
select select "3"
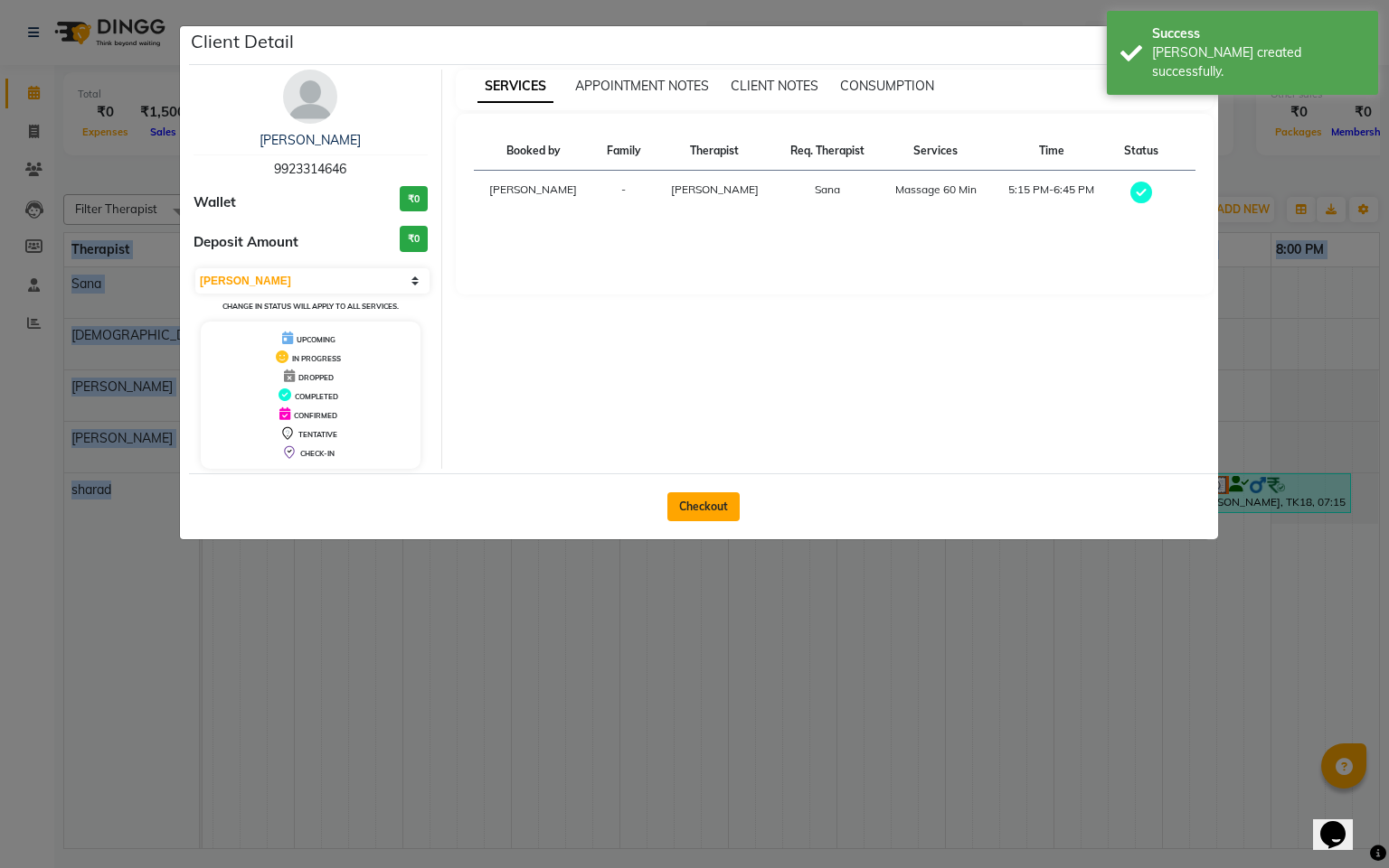
click at [683, 510] on button "Checkout" at bounding box center [703, 507] width 72 height 29
select select "service"
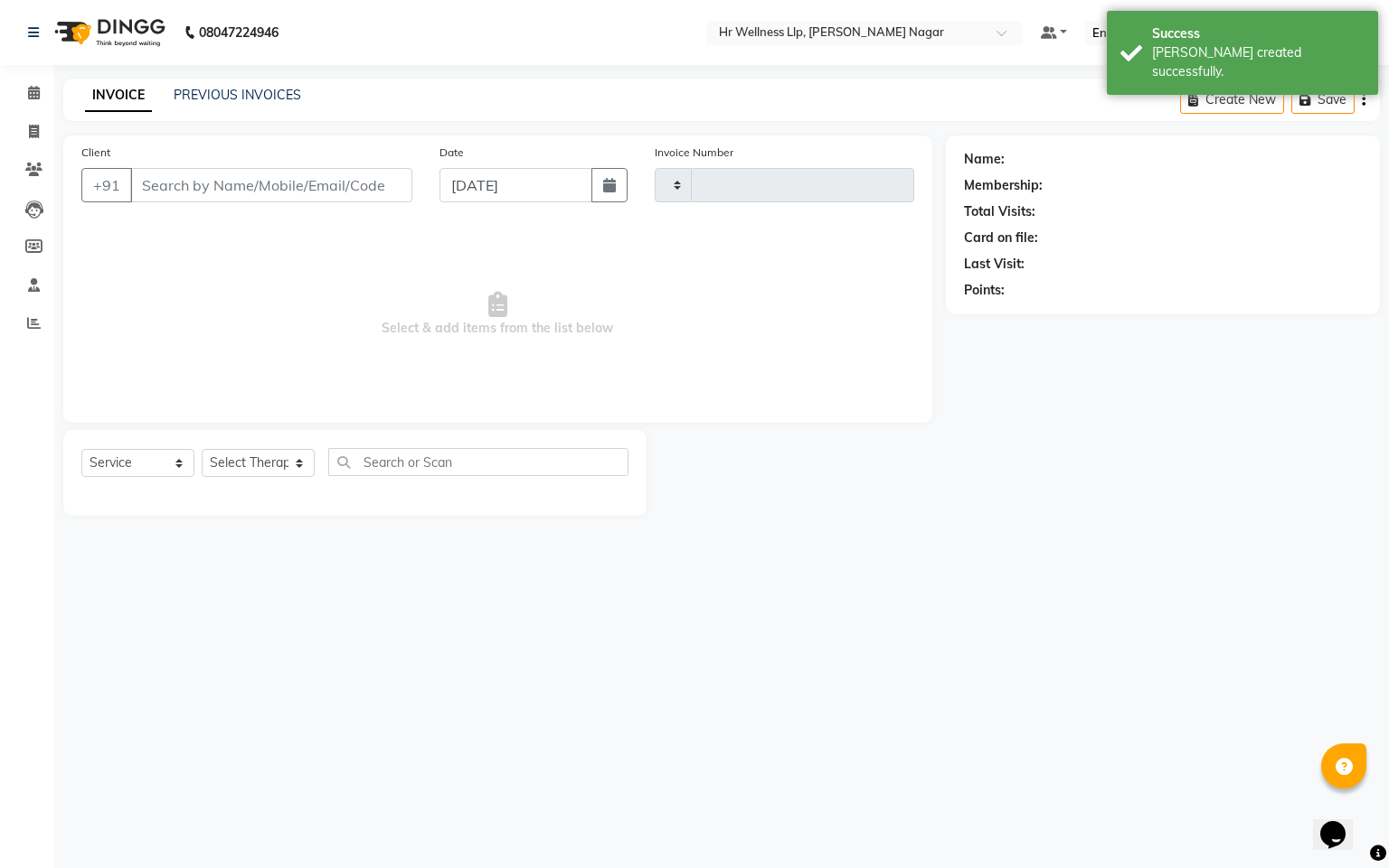
type input "1138"
select select "4289"
type input "9923314646"
type input "[DATE]"
select select "86678"
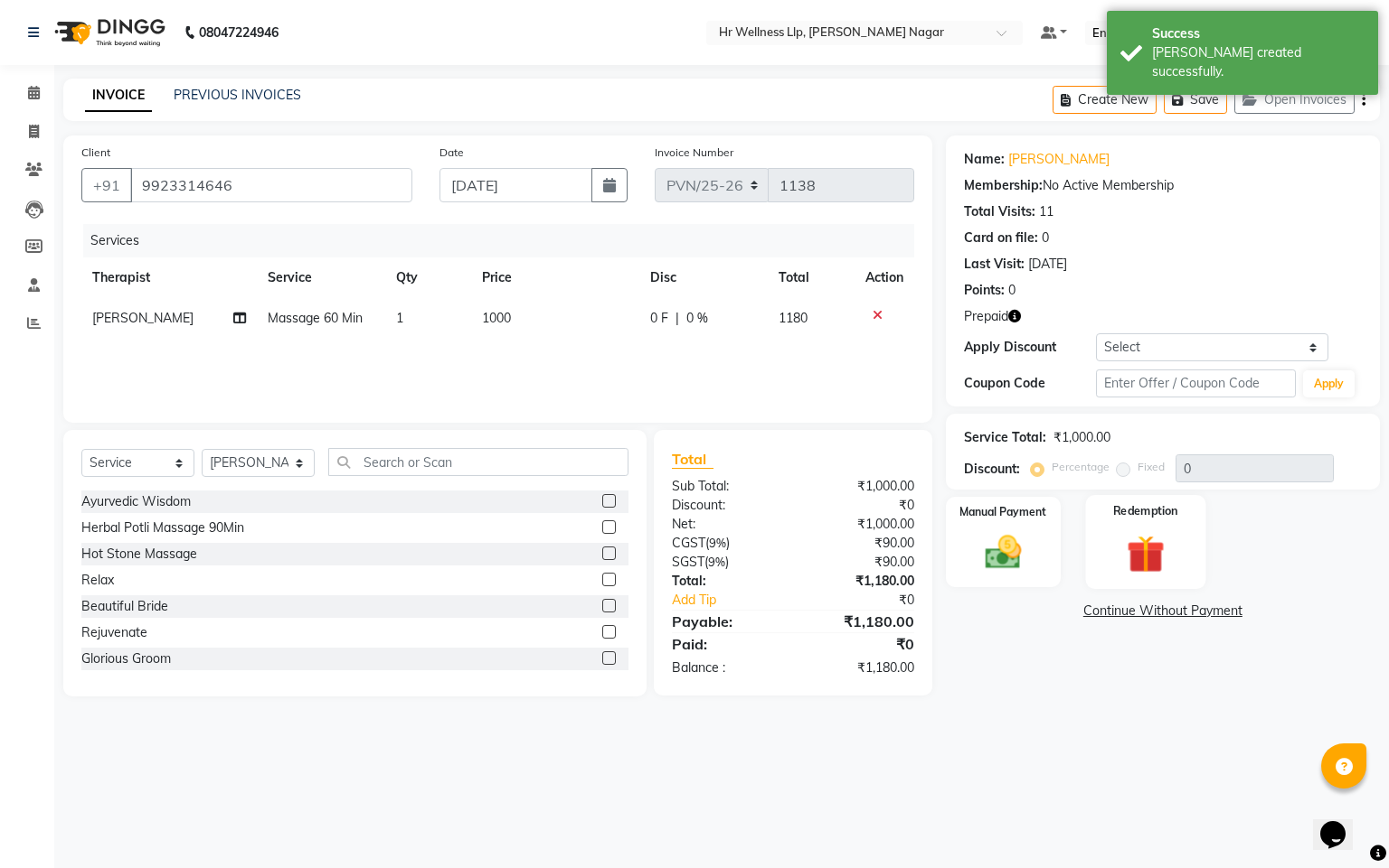
click at [1151, 540] on img at bounding box center [1146, 555] width 61 height 47
click at [1153, 605] on span "Prepaid 1" at bounding box center [1165, 614] width 58 height 21
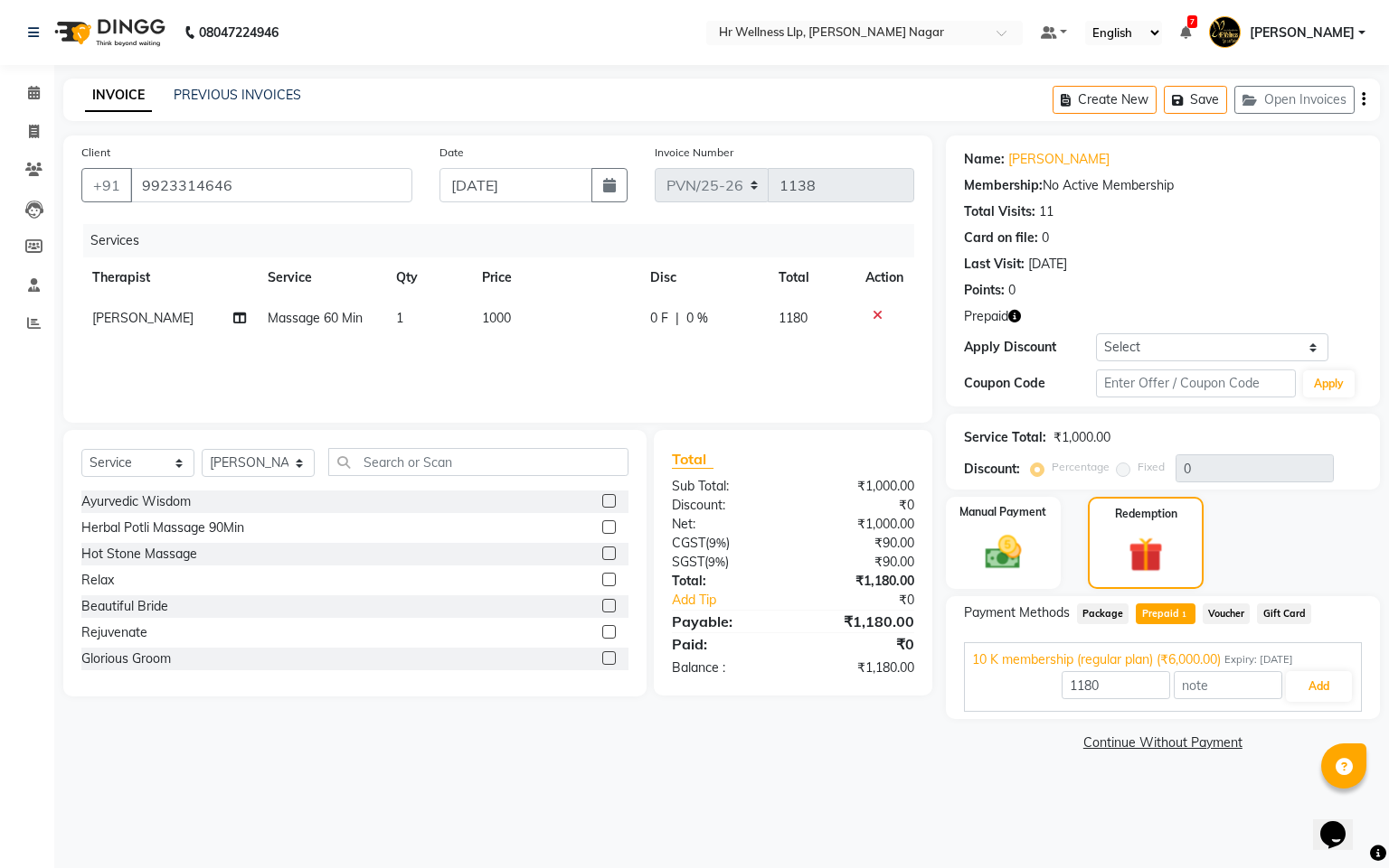
click at [1306, 668] on div "10 K membership (regular plan) (₹6,000.00) Expiry: [DATE]" at bounding box center [1163, 660] width 382 height 19
click at [1292, 662] on span "Expiry: [DATE]" at bounding box center [1259, 660] width 69 height 15
click at [1311, 684] on button "Add" at bounding box center [1318, 687] width 66 height 31
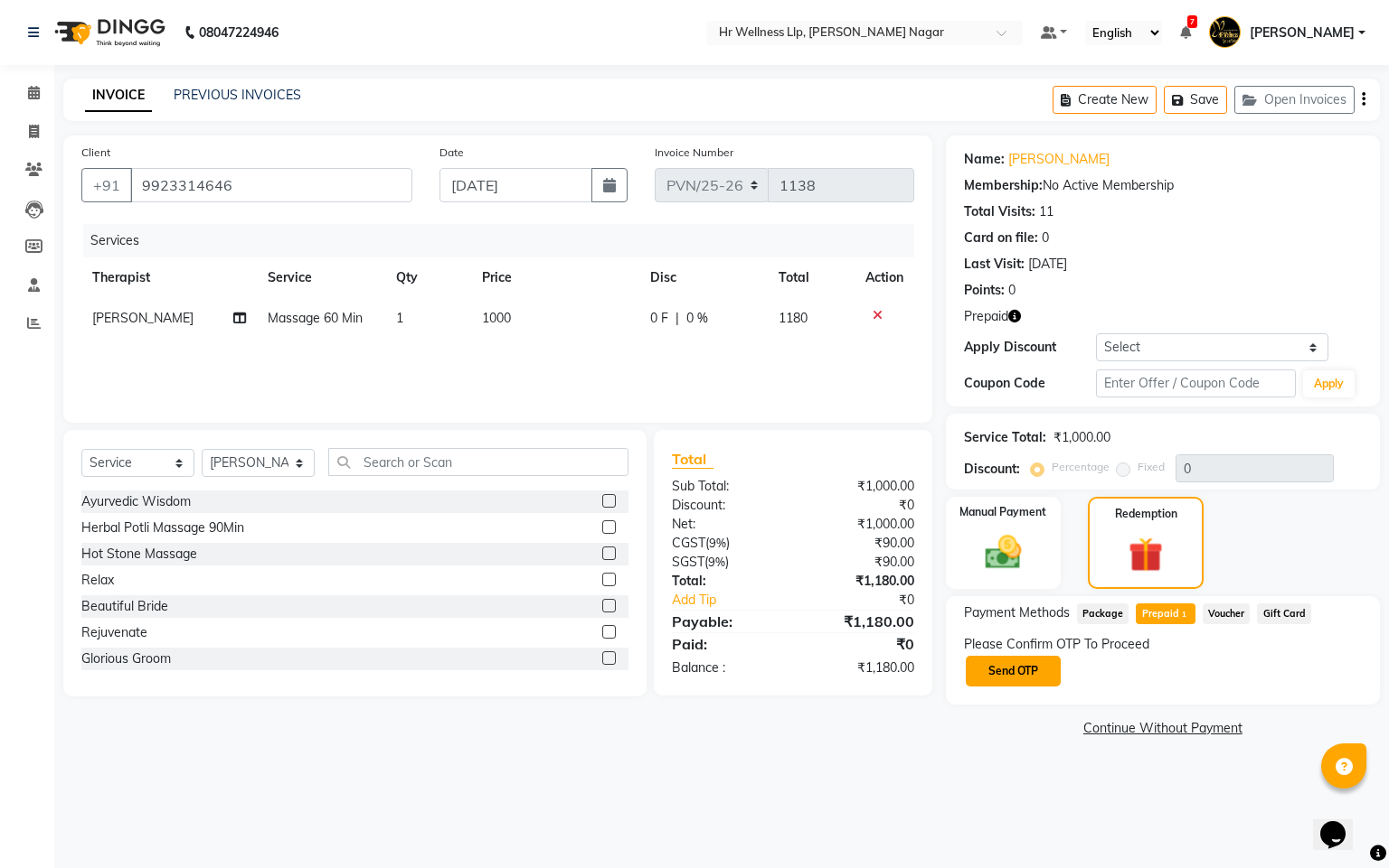
click at [978, 670] on button "Send OTP" at bounding box center [1012, 672] width 95 height 31
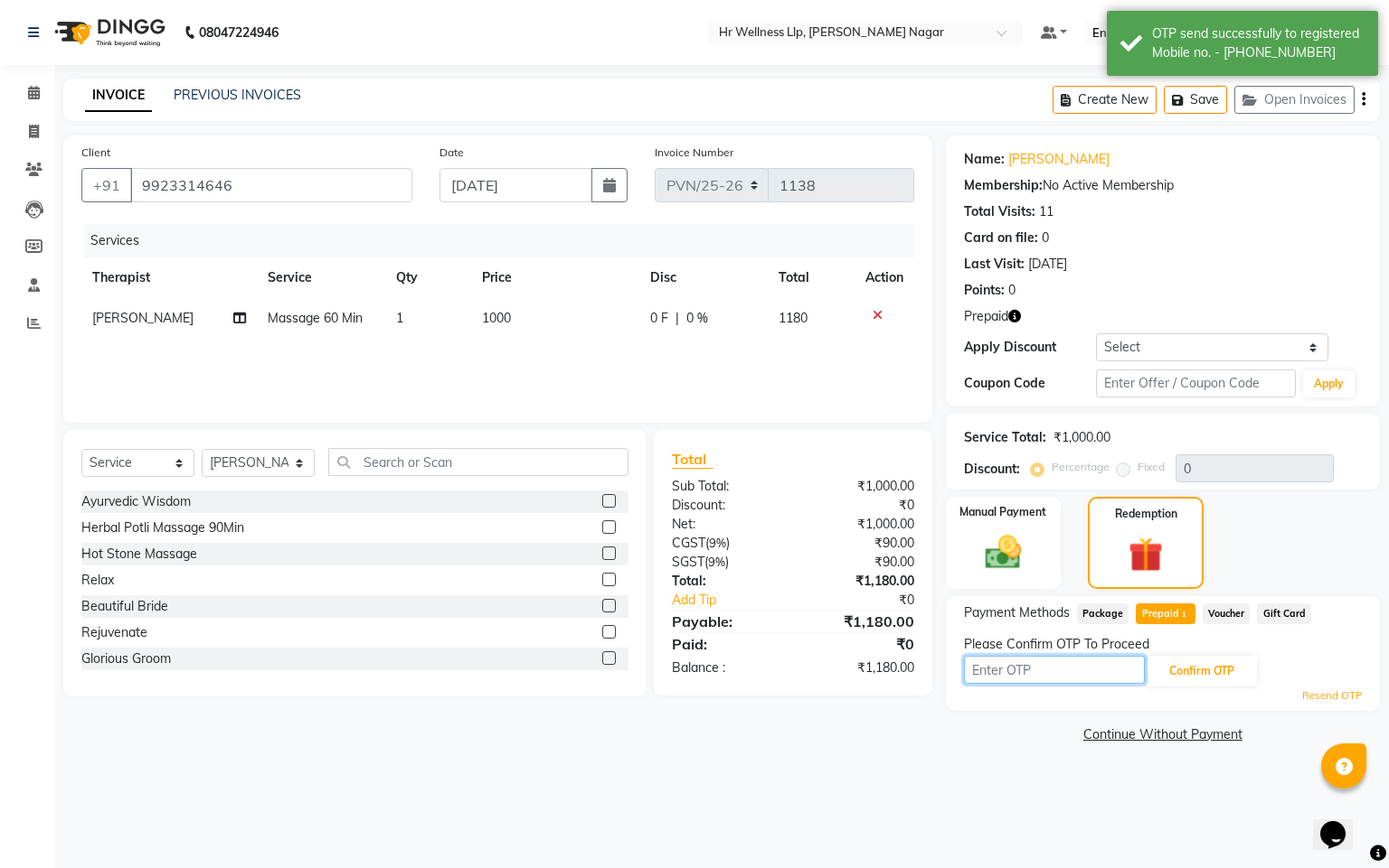
click at [980, 668] on input "text" at bounding box center [1053, 670] width 181 height 28
type input "8483"
click at [1199, 675] on button "Confirm OTP" at bounding box center [1201, 672] width 110 height 31
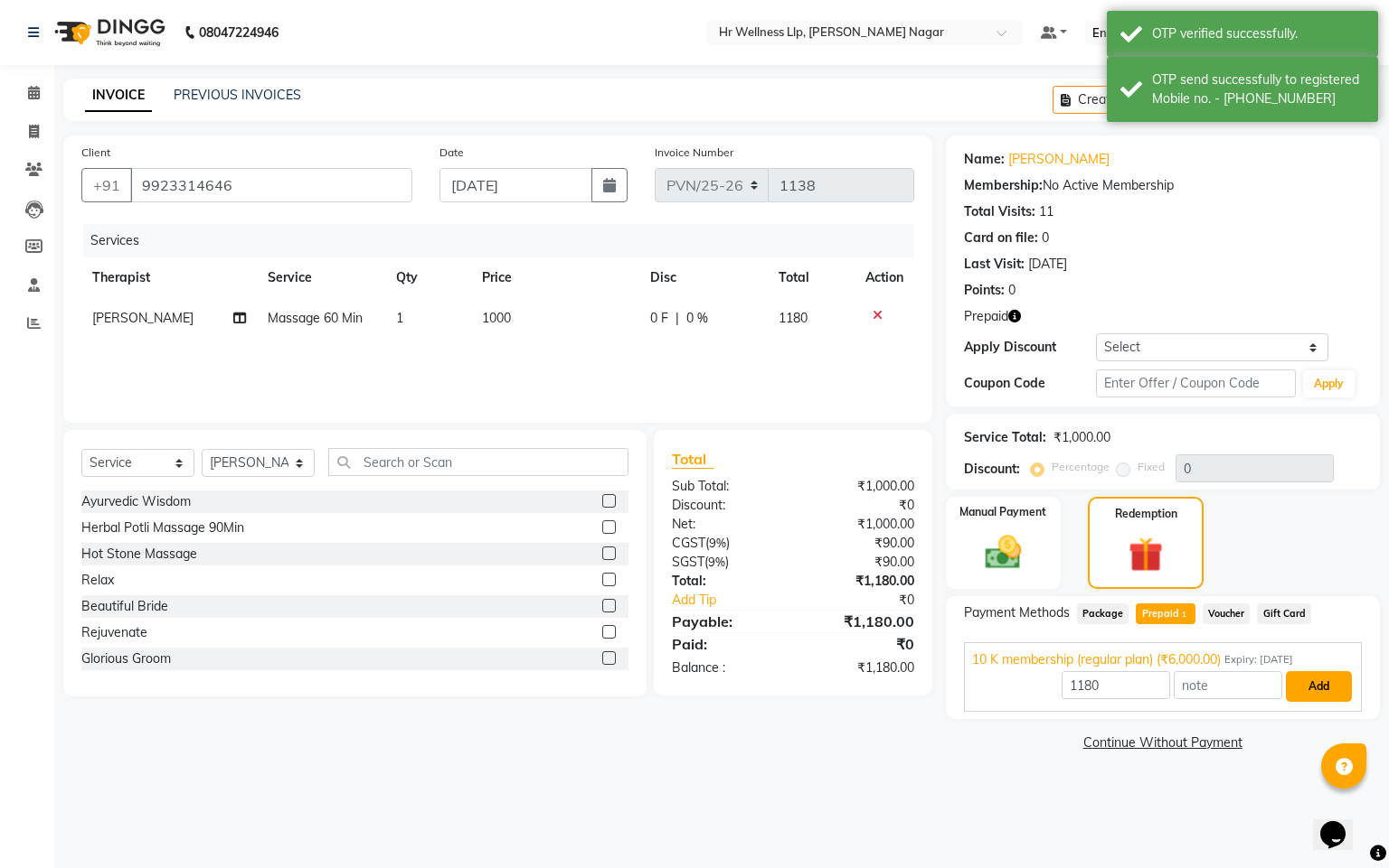
click at [1313, 680] on button "Add" at bounding box center [1318, 687] width 66 height 31
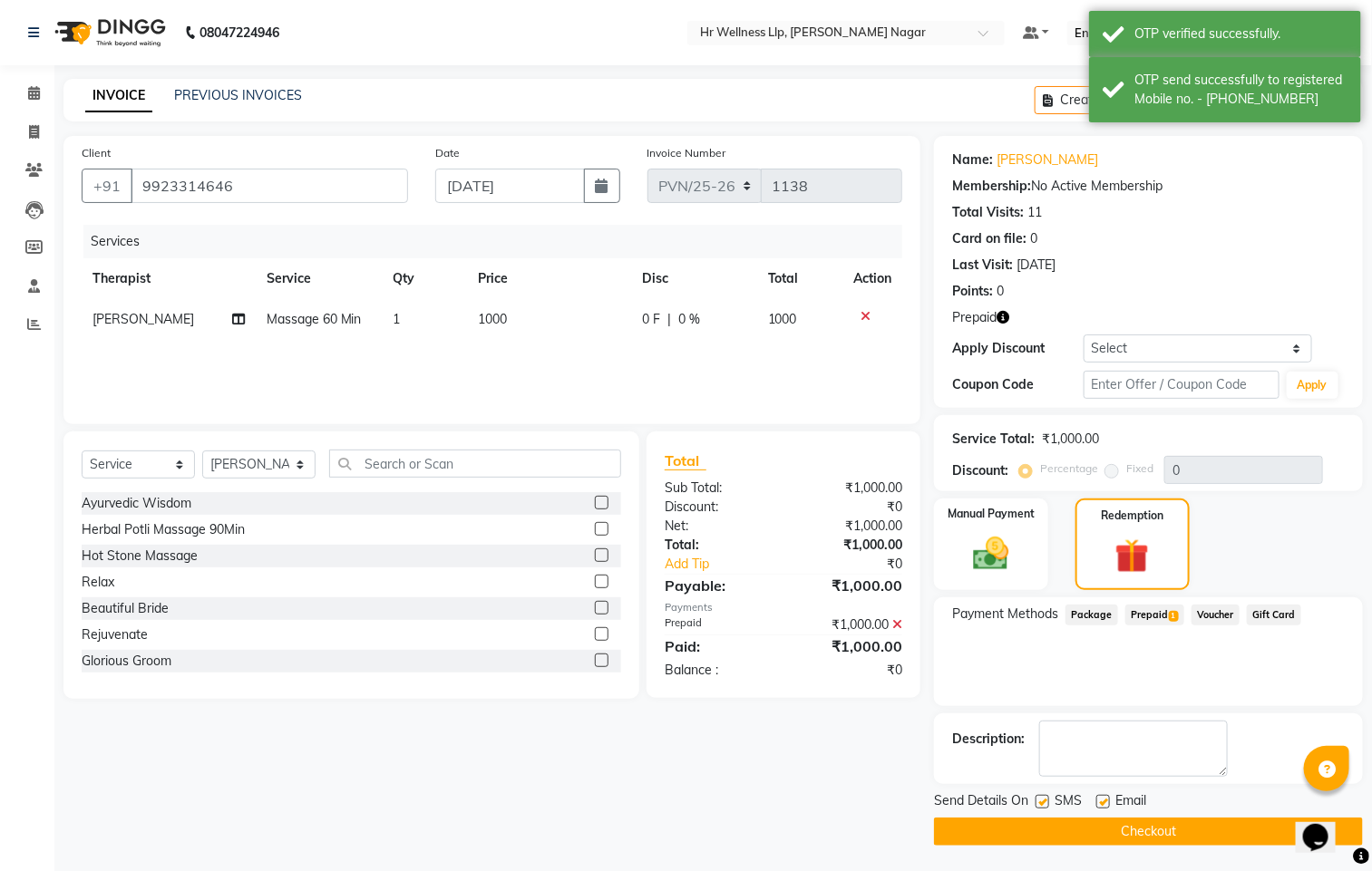
click at [1042, 800] on label at bounding box center [1042, 802] width 13 height 13
click at [1042, 800] on input "checkbox" at bounding box center [1041, 803] width 12 height 12
checkbox input "false"
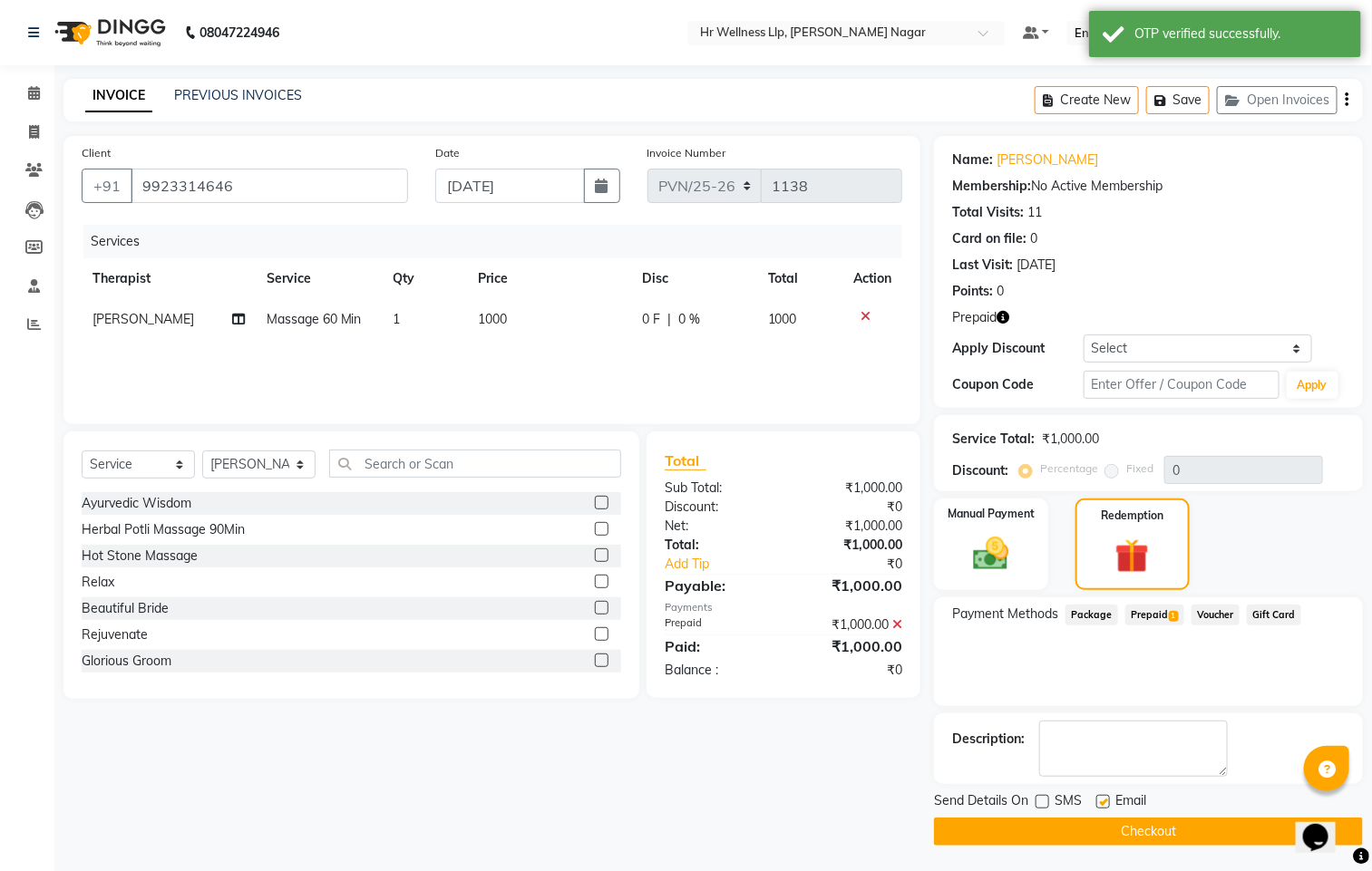
click at [1108, 808] on label at bounding box center [1103, 802] width 13 height 13
click at [1108, 808] on input "checkbox" at bounding box center [1102, 803] width 12 height 12
checkbox input "false"
click at [1105, 822] on button "Checkout" at bounding box center [1148, 832] width 429 height 28
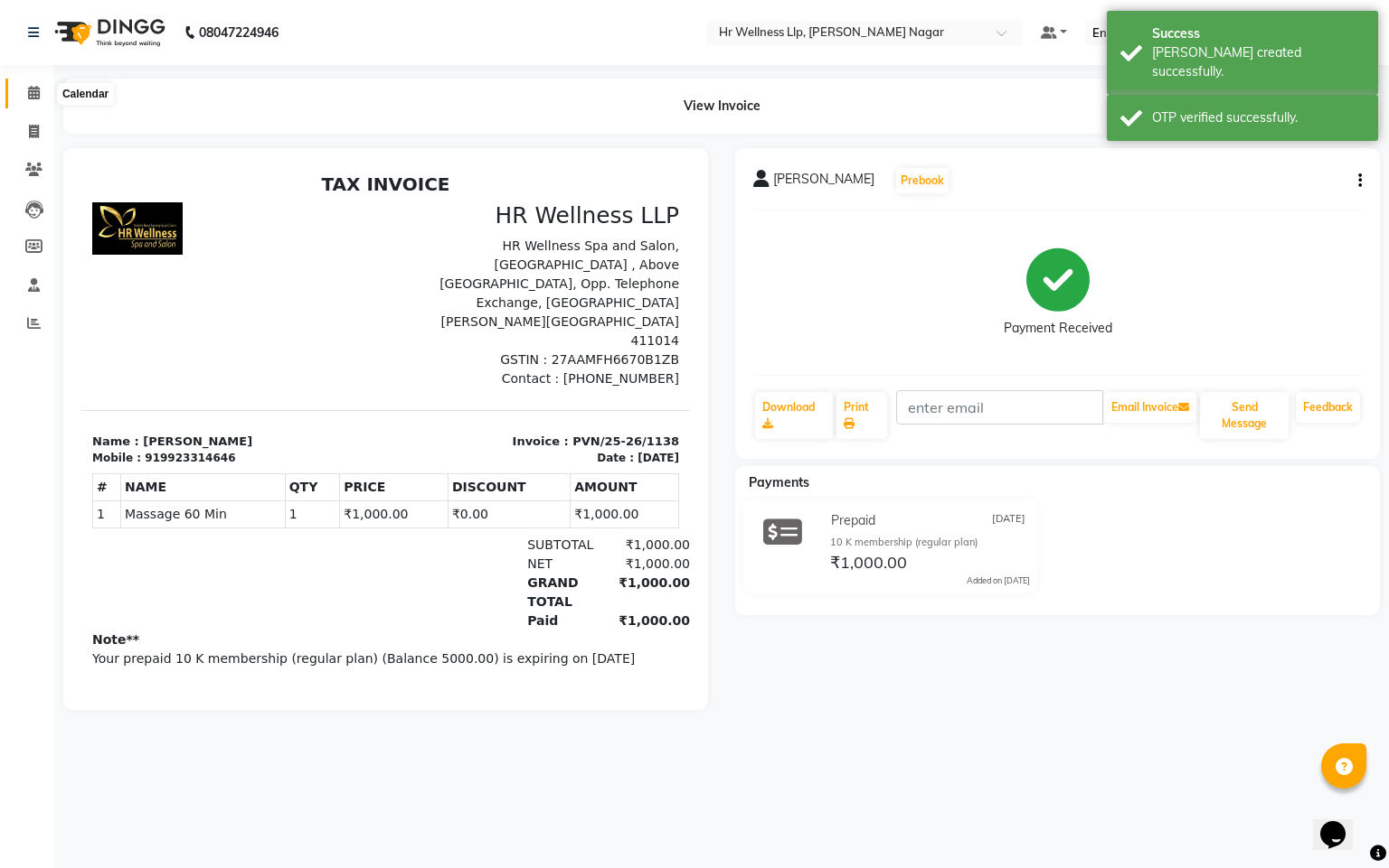
click at [36, 99] on icon at bounding box center [34, 93] width 12 height 13
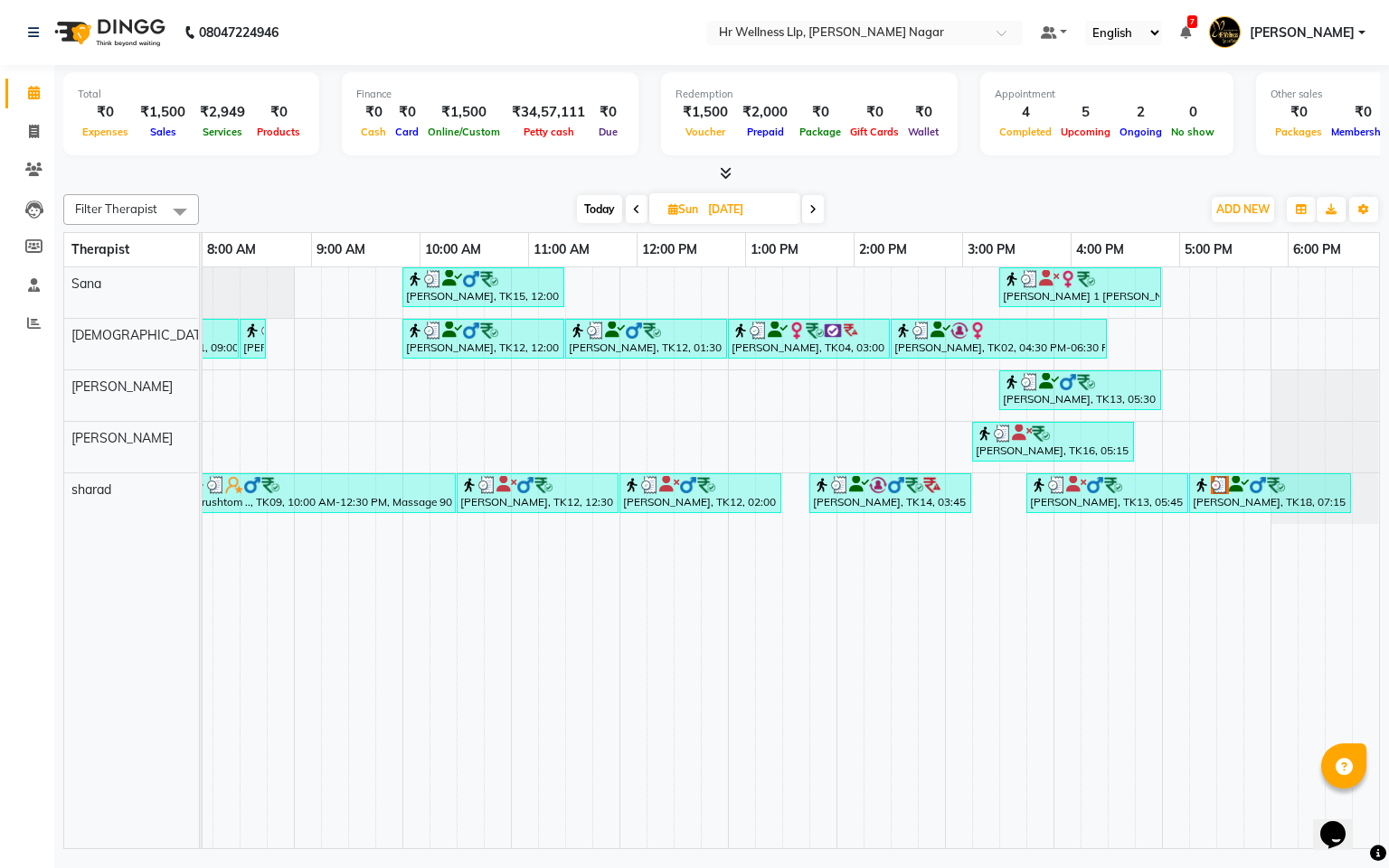
scroll to position [0, 234]
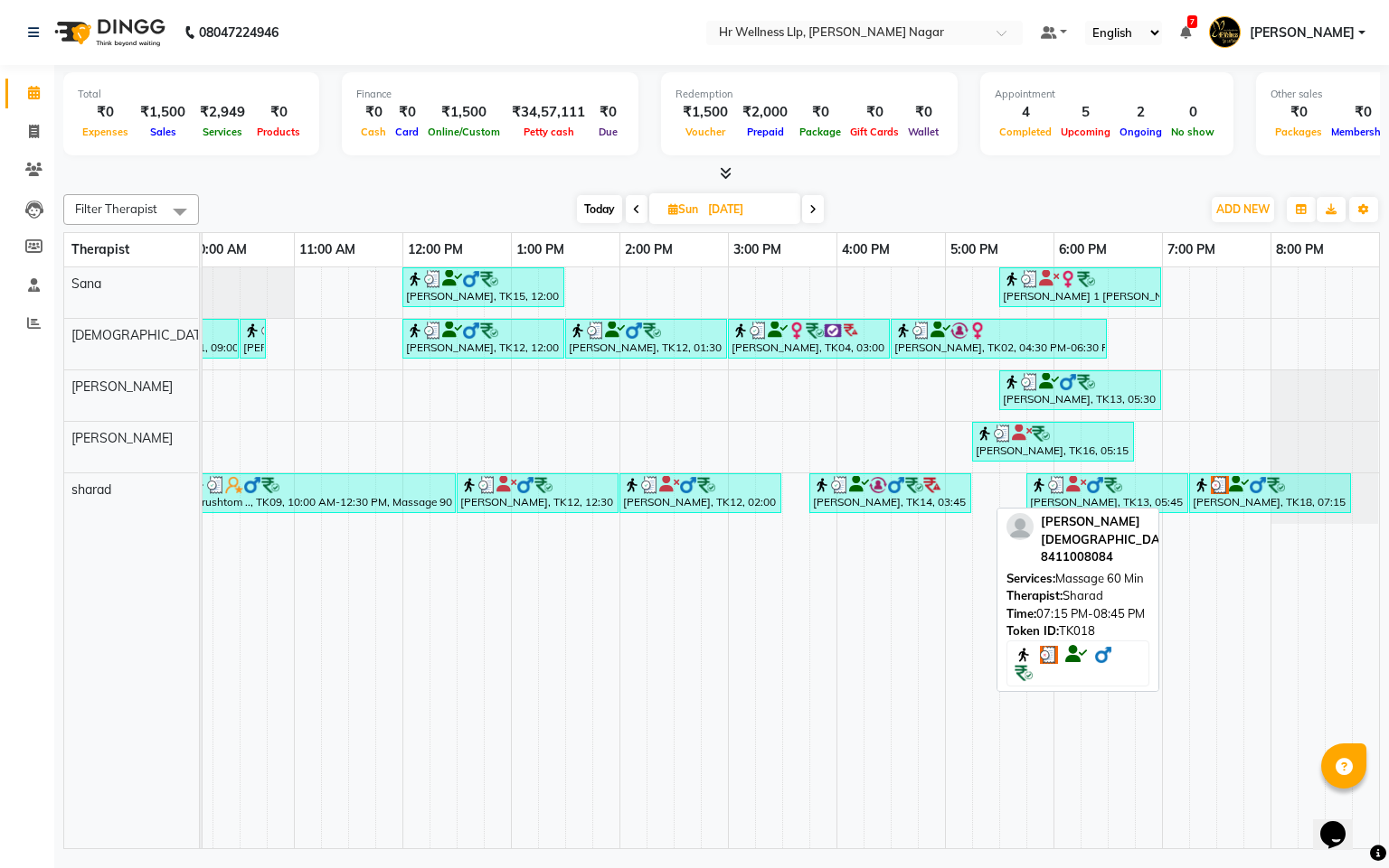
click at [1204, 500] on div "[PERSON_NAME], TK18, 07:15 PM-08:45 PM, Massage 60 Min" at bounding box center [1269, 493] width 158 height 34
select select "3"
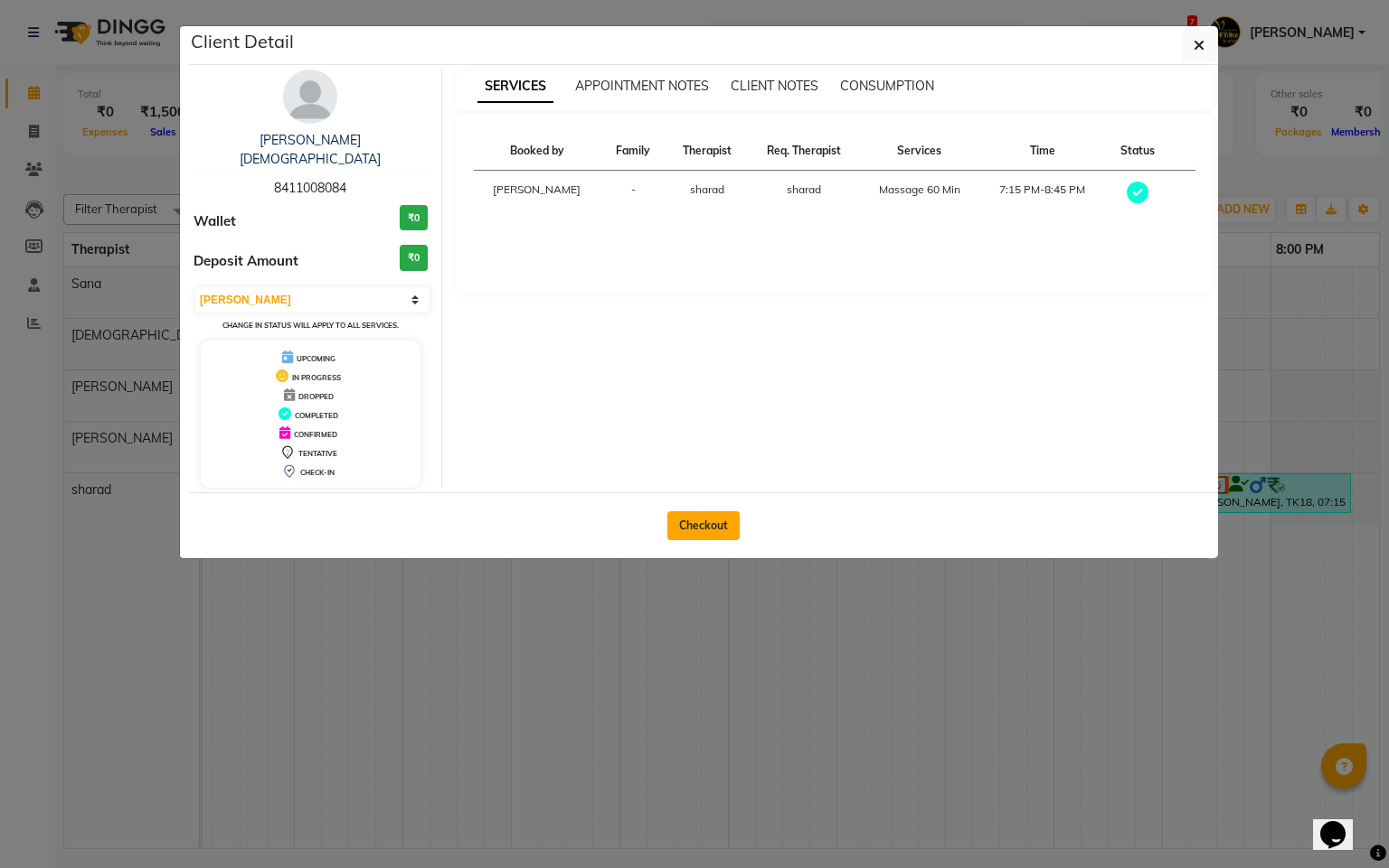
click at [674, 512] on button "Checkout" at bounding box center [703, 526] width 72 height 29
select select "service"
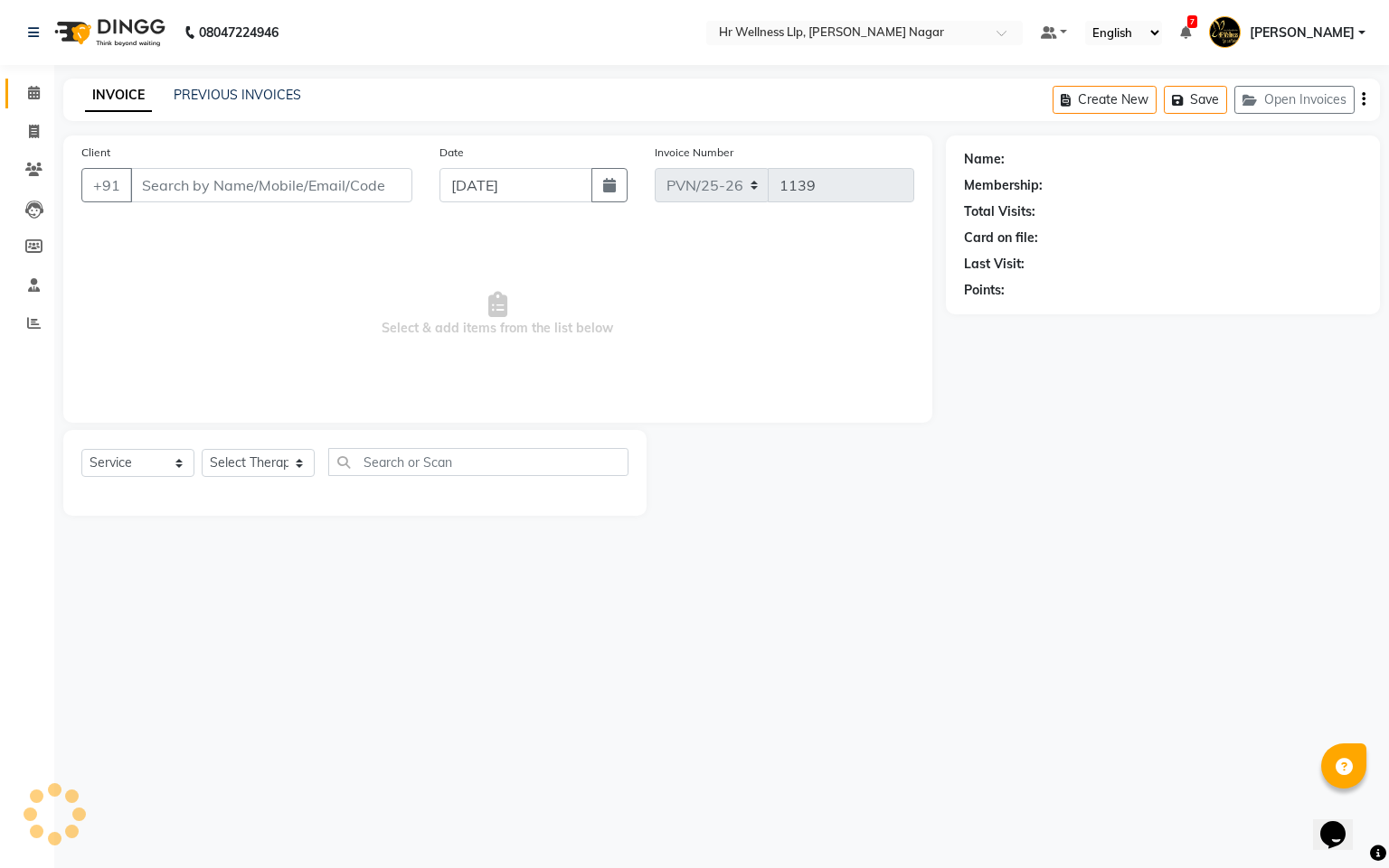
type input "8411008084"
type input "[DATE]"
select select "86679"
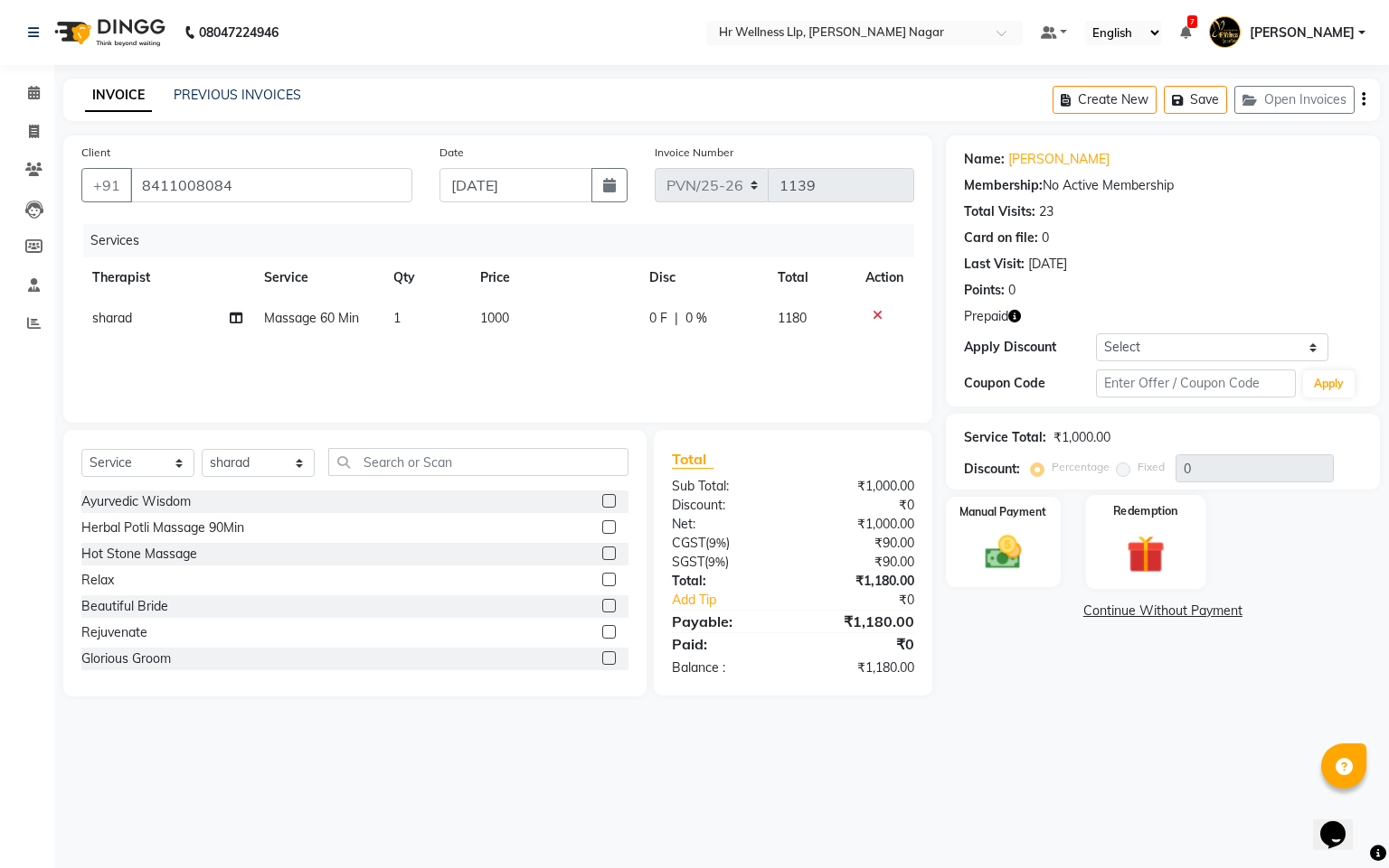
click at [1158, 550] on img at bounding box center [1146, 555] width 61 height 47
drag, startPoint x: 1167, startPoint y: 592, endPoint x: 1202, endPoint y: 632, distance: 53.2
click at [1177, 613] on span "Prepaid 1" at bounding box center [1165, 614] width 58 height 21
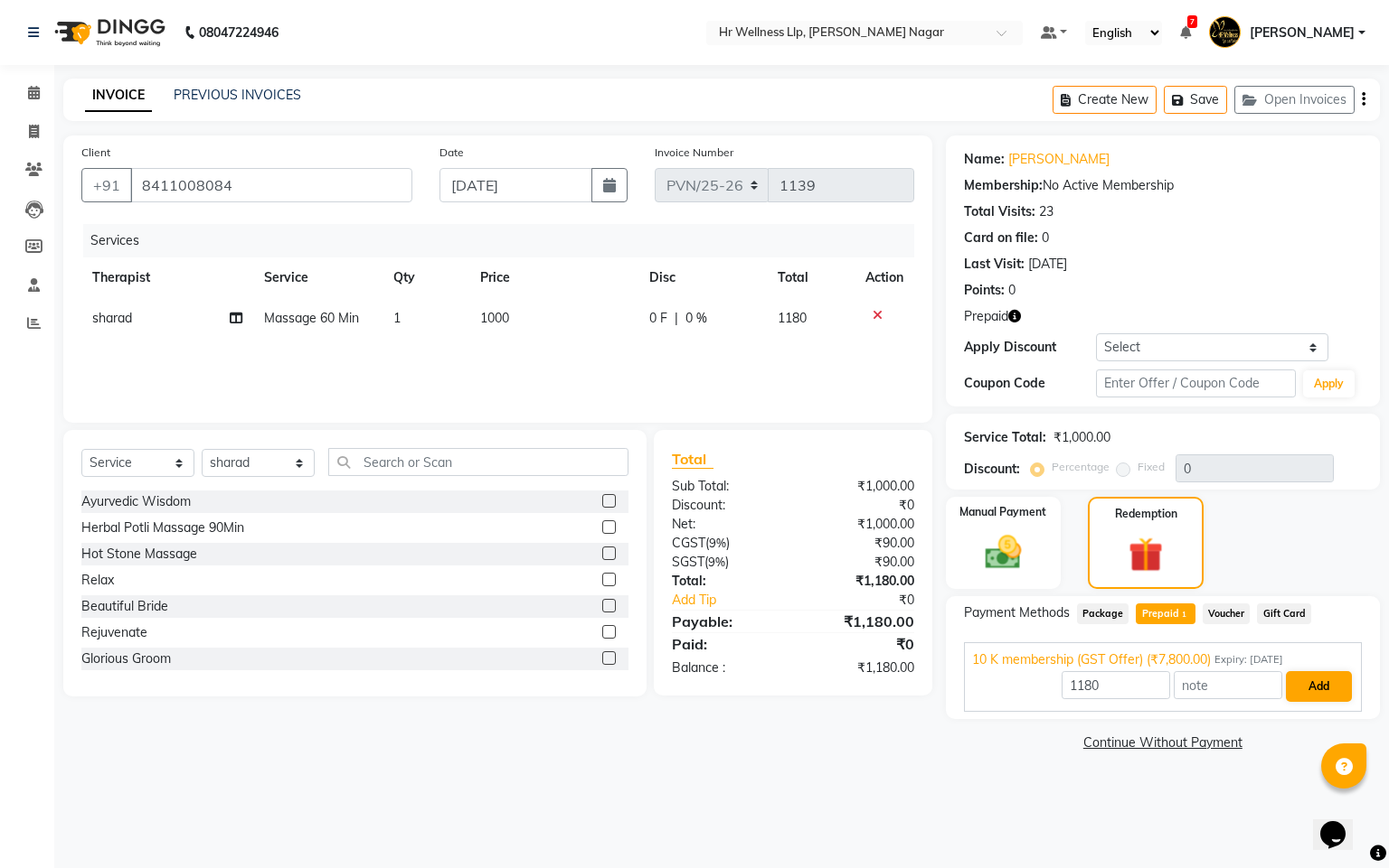
drag, startPoint x: 1297, startPoint y: 668, endPoint x: 1313, endPoint y: 694, distance: 30.5
click at [1297, 670] on div "10 K membership (GST Offer) (₹7,800.00) Expiry: [DATE] 1180 Add" at bounding box center [1162, 677] width 398 height 70
click at [1318, 694] on button "Add" at bounding box center [1318, 687] width 66 height 31
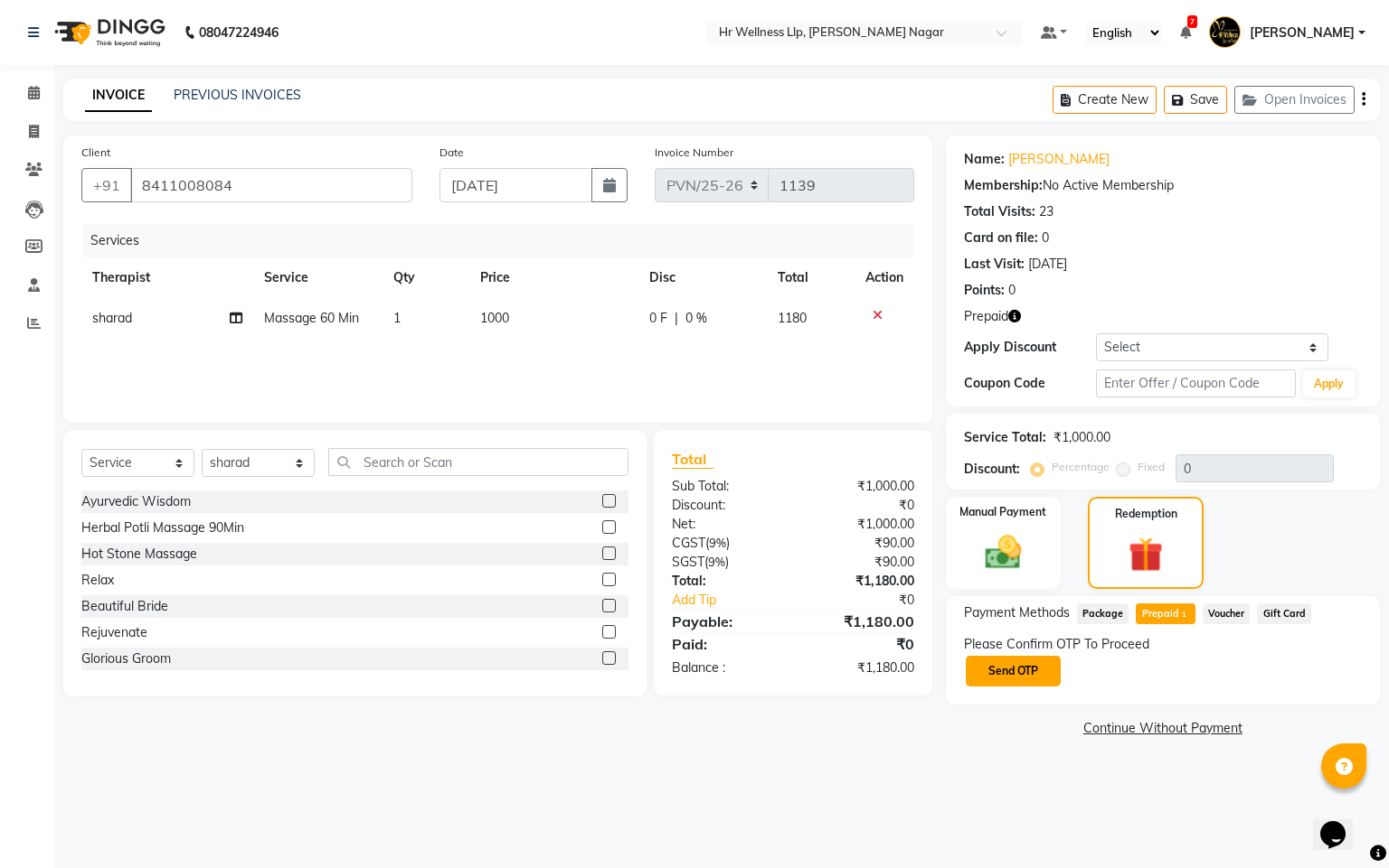
click at [1021, 674] on button "Send OTP" at bounding box center [1012, 672] width 95 height 31
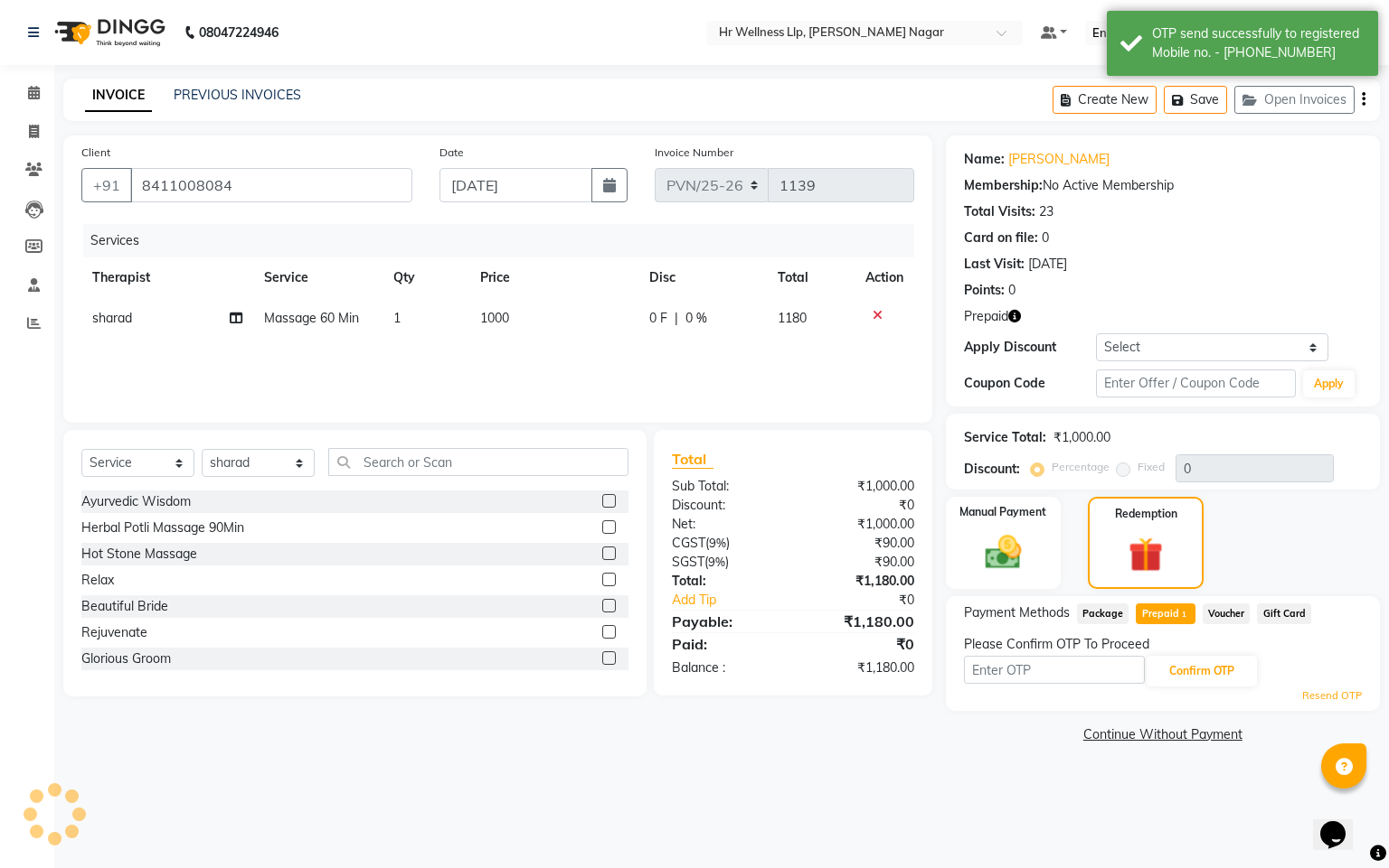
click at [1021, 674] on input "text" at bounding box center [1053, 670] width 181 height 28
click at [1020, 674] on input "text" at bounding box center [1053, 670] width 181 height 28
type input "8483"
click at [1188, 675] on button "Confirm OTP" at bounding box center [1201, 672] width 110 height 31
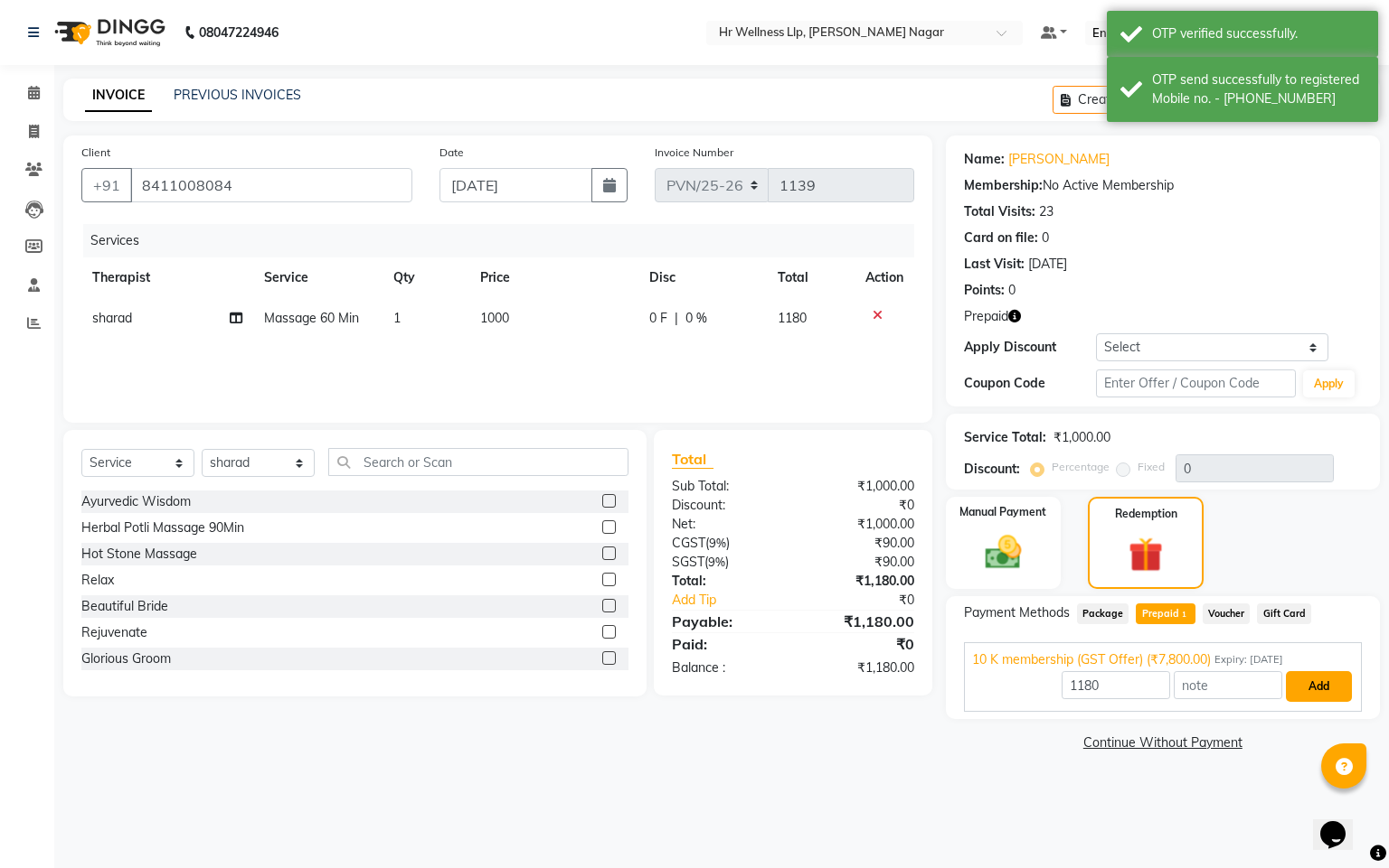
click at [1302, 691] on button "Add" at bounding box center [1318, 687] width 66 height 31
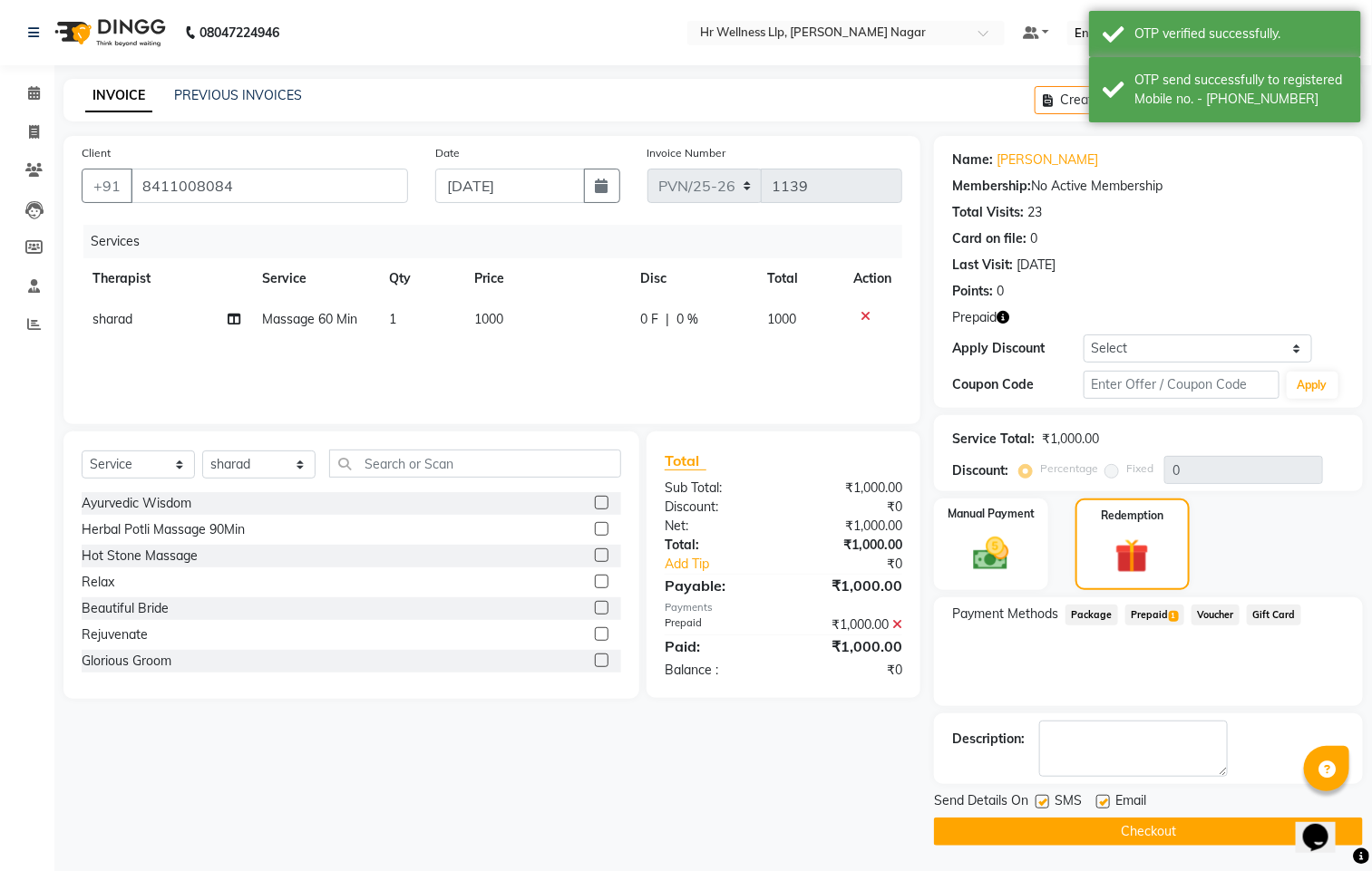
click at [1043, 803] on label at bounding box center [1042, 802] width 13 height 13
click at [1043, 803] on input "checkbox" at bounding box center [1041, 803] width 12 height 12
checkbox input "false"
click at [1097, 806] on label at bounding box center [1103, 802] width 13 height 13
click at [1097, 806] on input "checkbox" at bounding box center [1102, 803] width 12 height 12
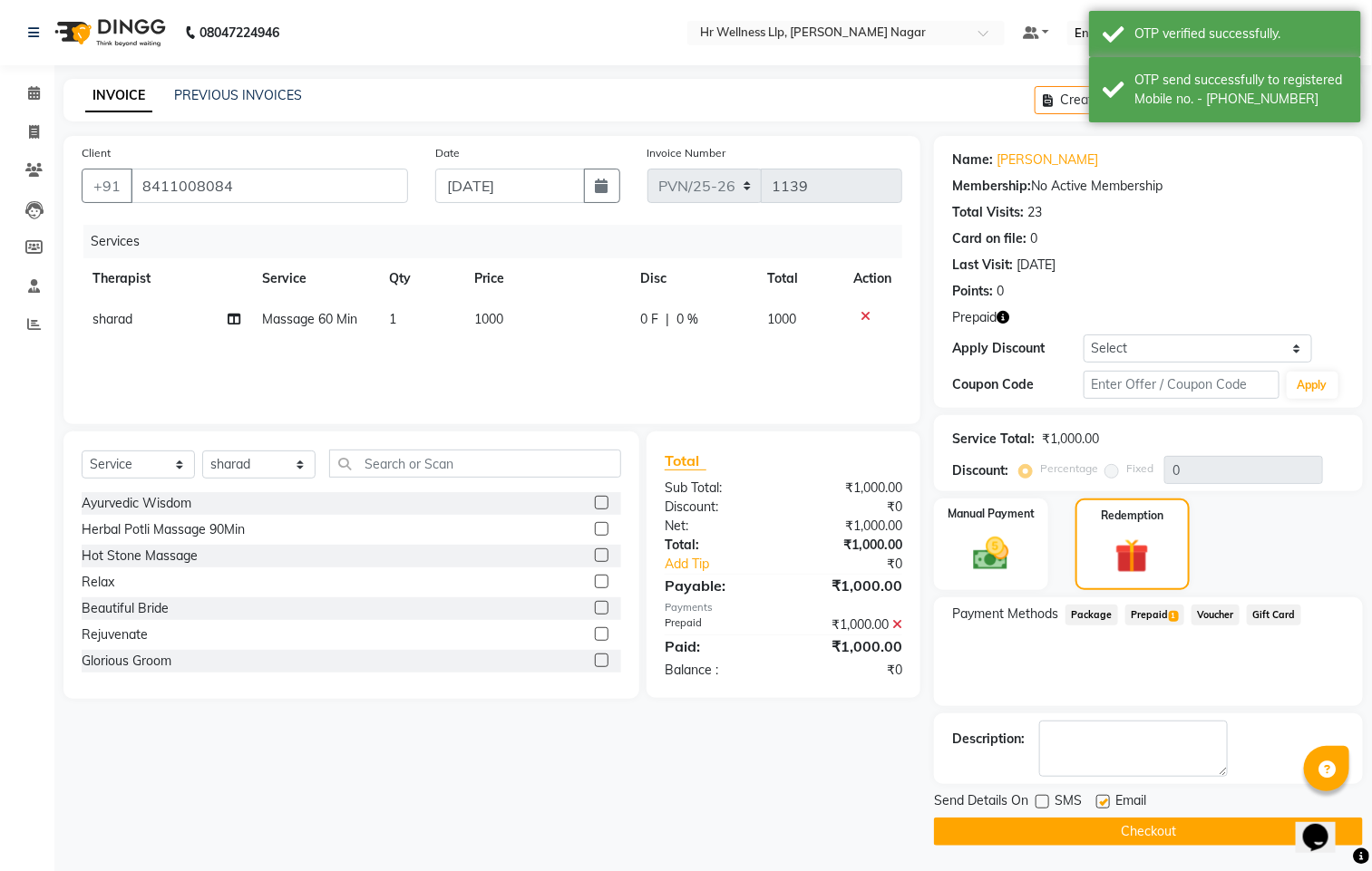
checkbox input "false"
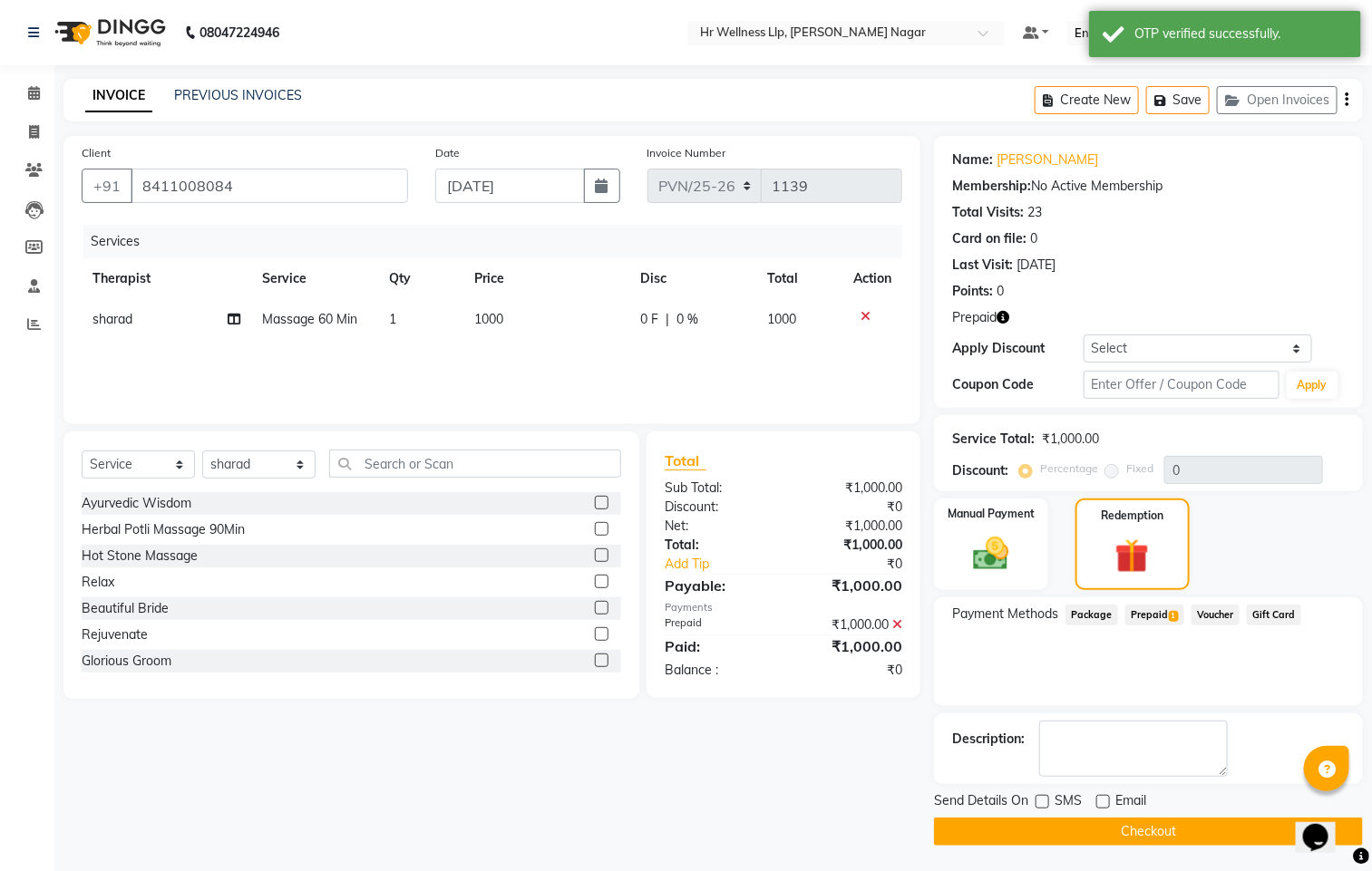
click at [1091, 821] on button "Checkout" at bounding box center [1148, 832] width 429 height 28
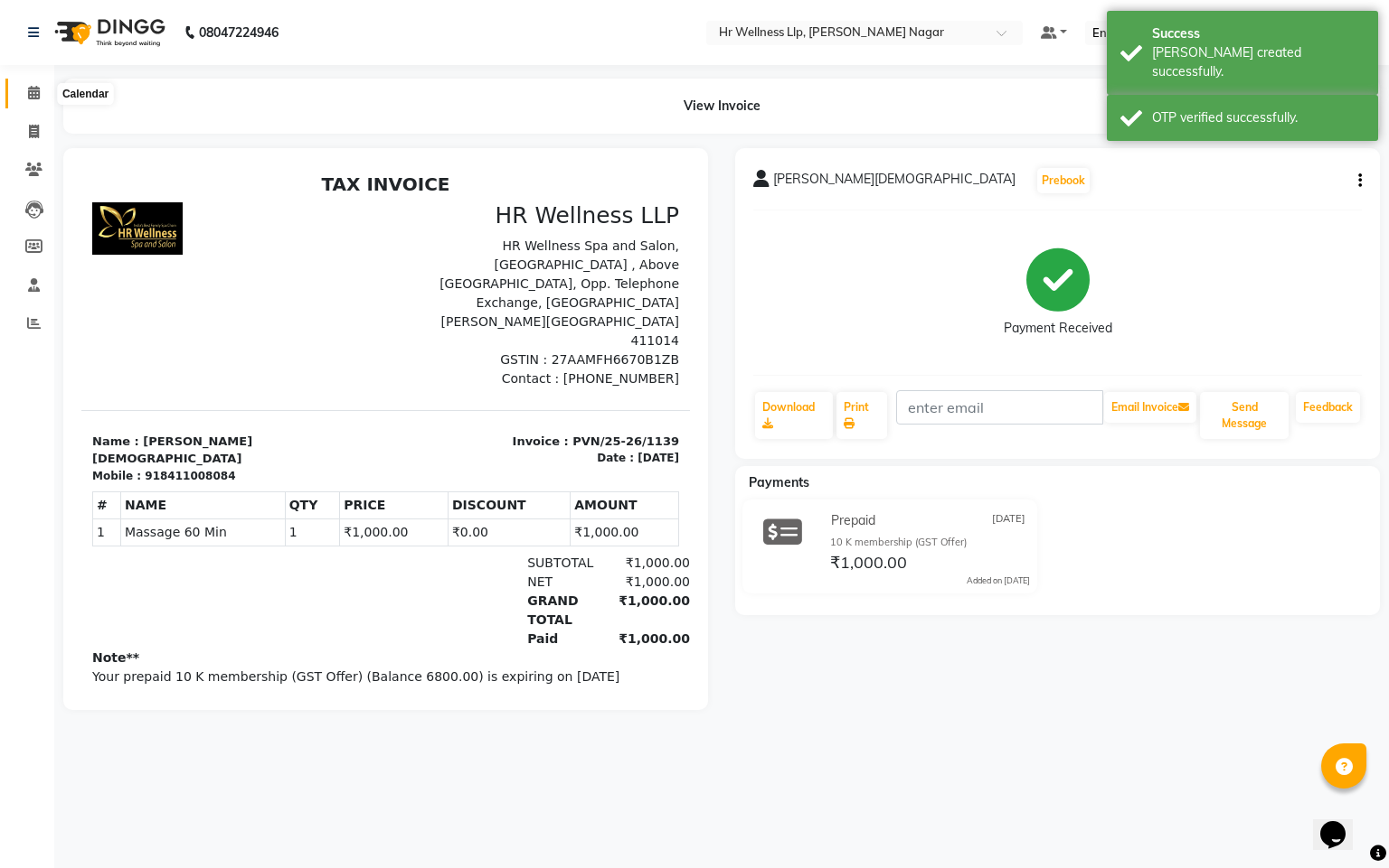
drag, startPoint x: 28, startPoint y: 98, endPoint x: 47, endPoint y: 423, distance: 325.6
click at [28, 99] on icon at bounding box center [34, 93] width 12 height 13
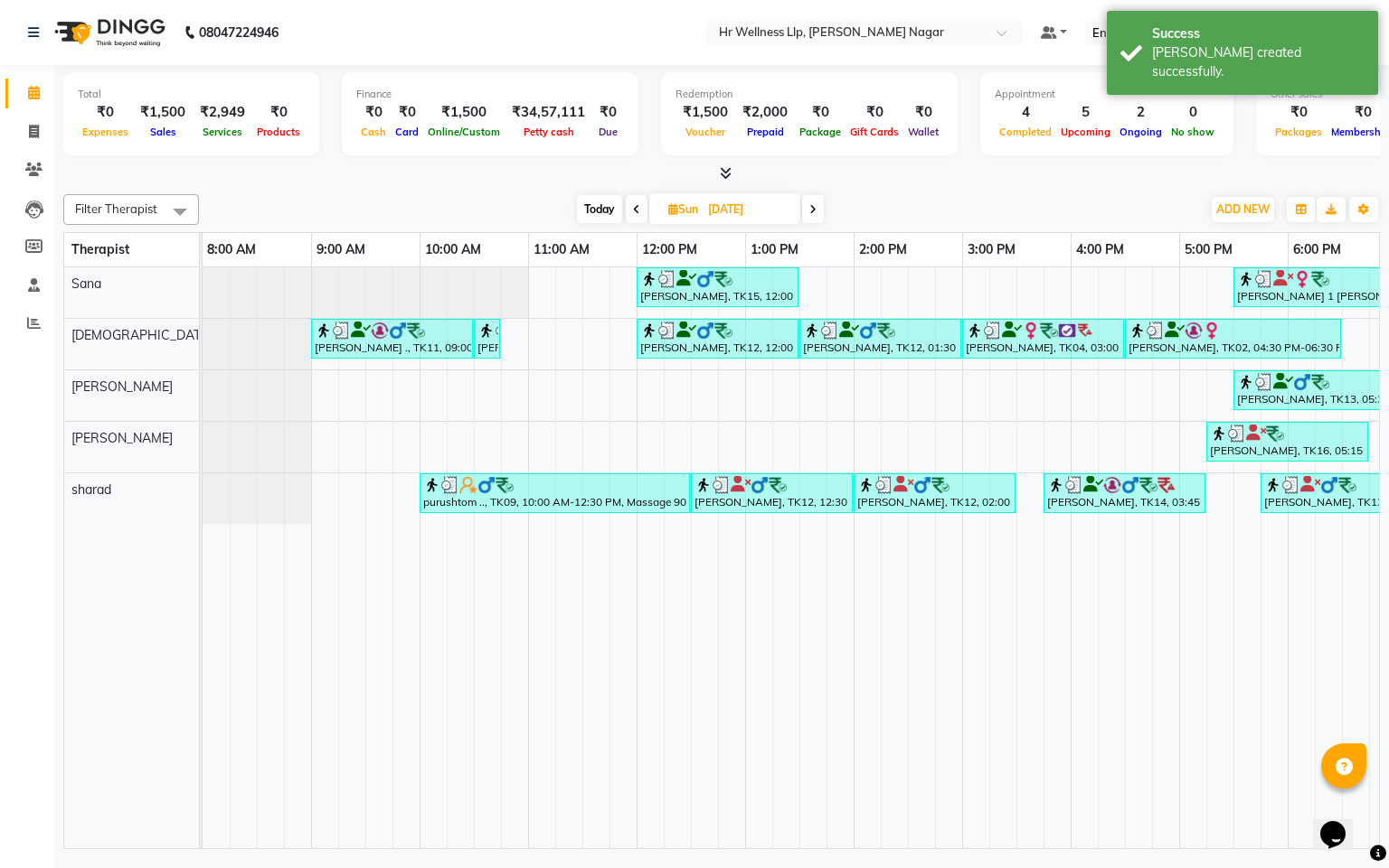
scroll to position [0, 234]
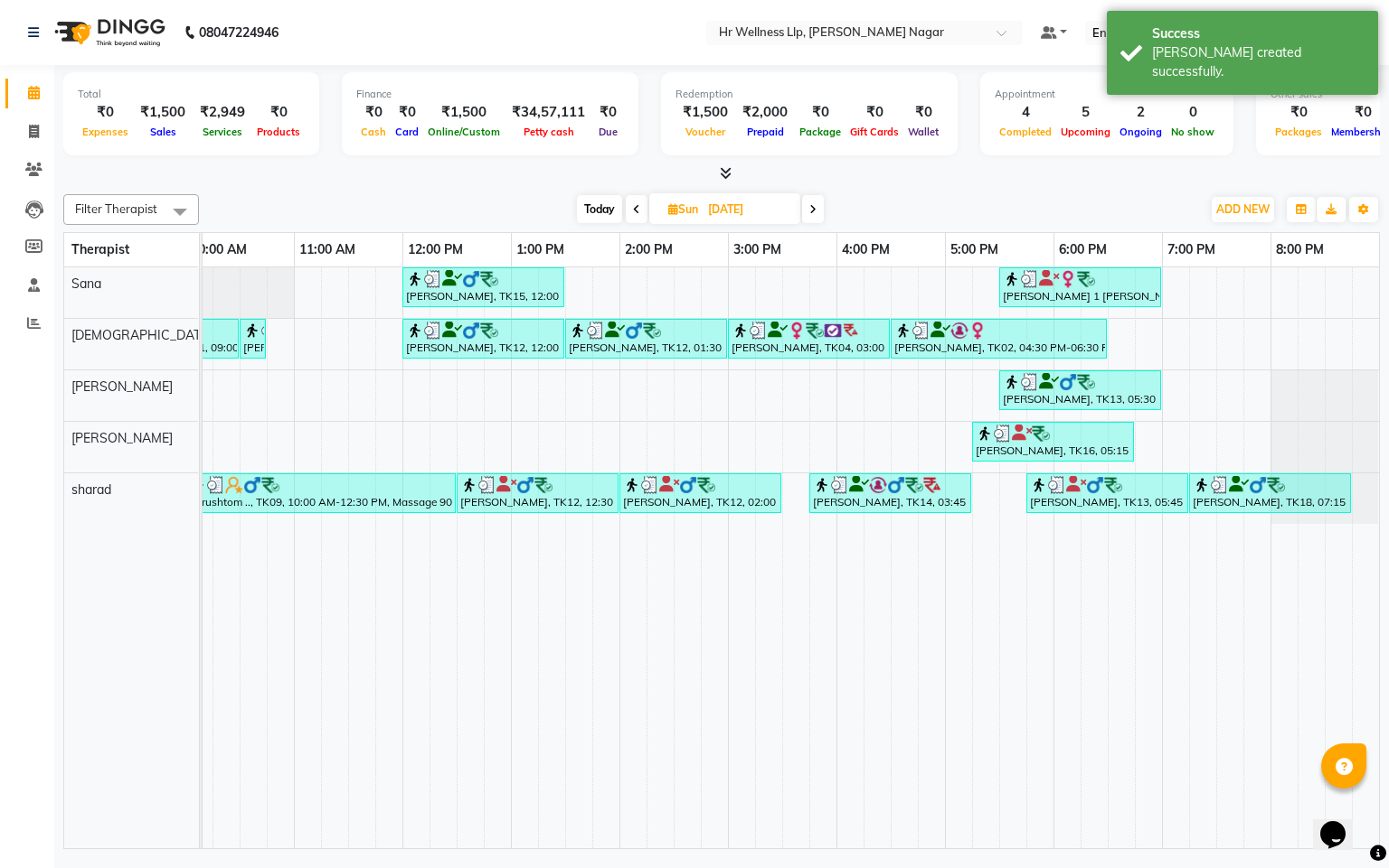
click at [820, 204] on span at bounding box center [813, 209] width 22 height 28
type input "[DATE]"
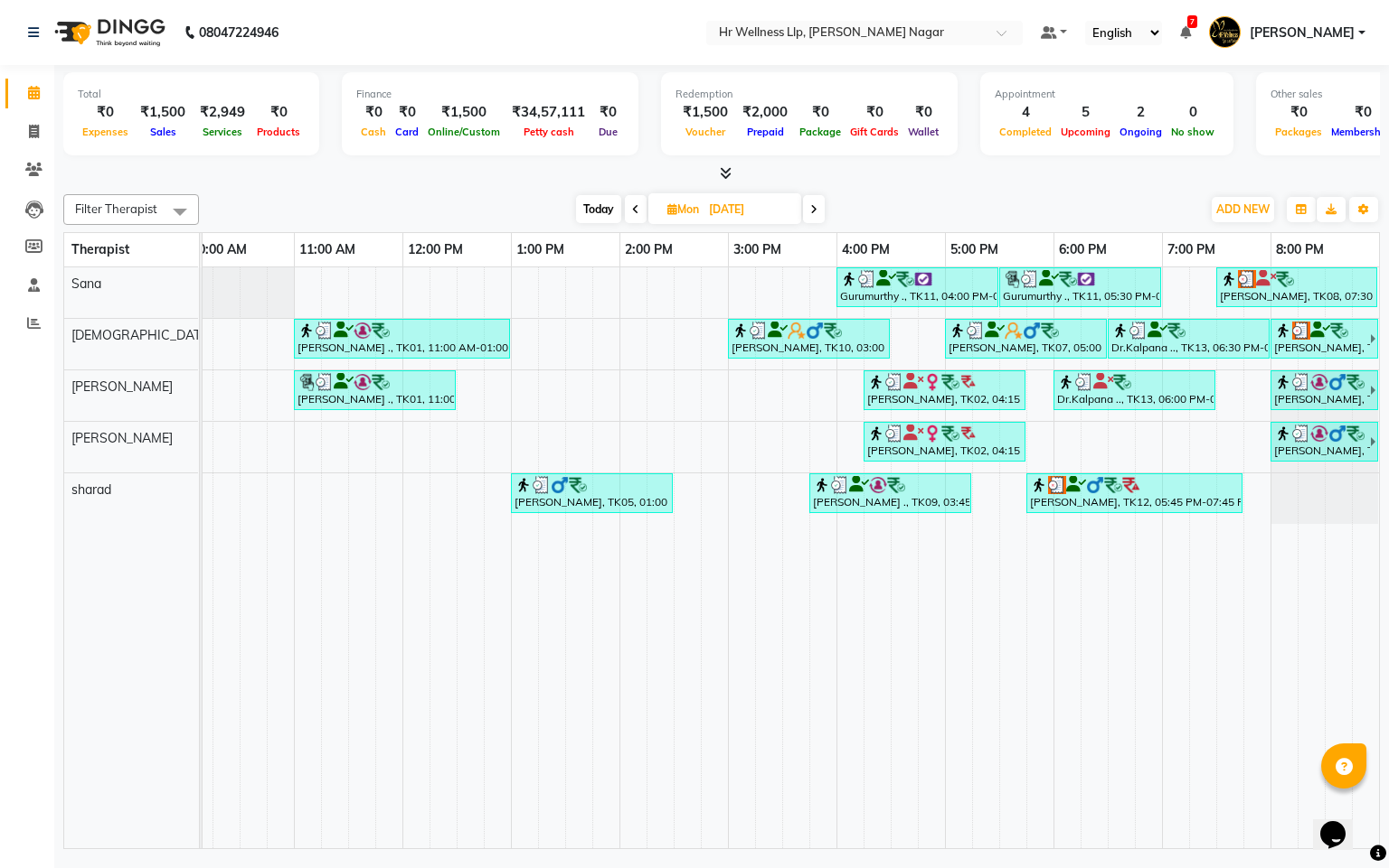
scroll to position [0, 255]
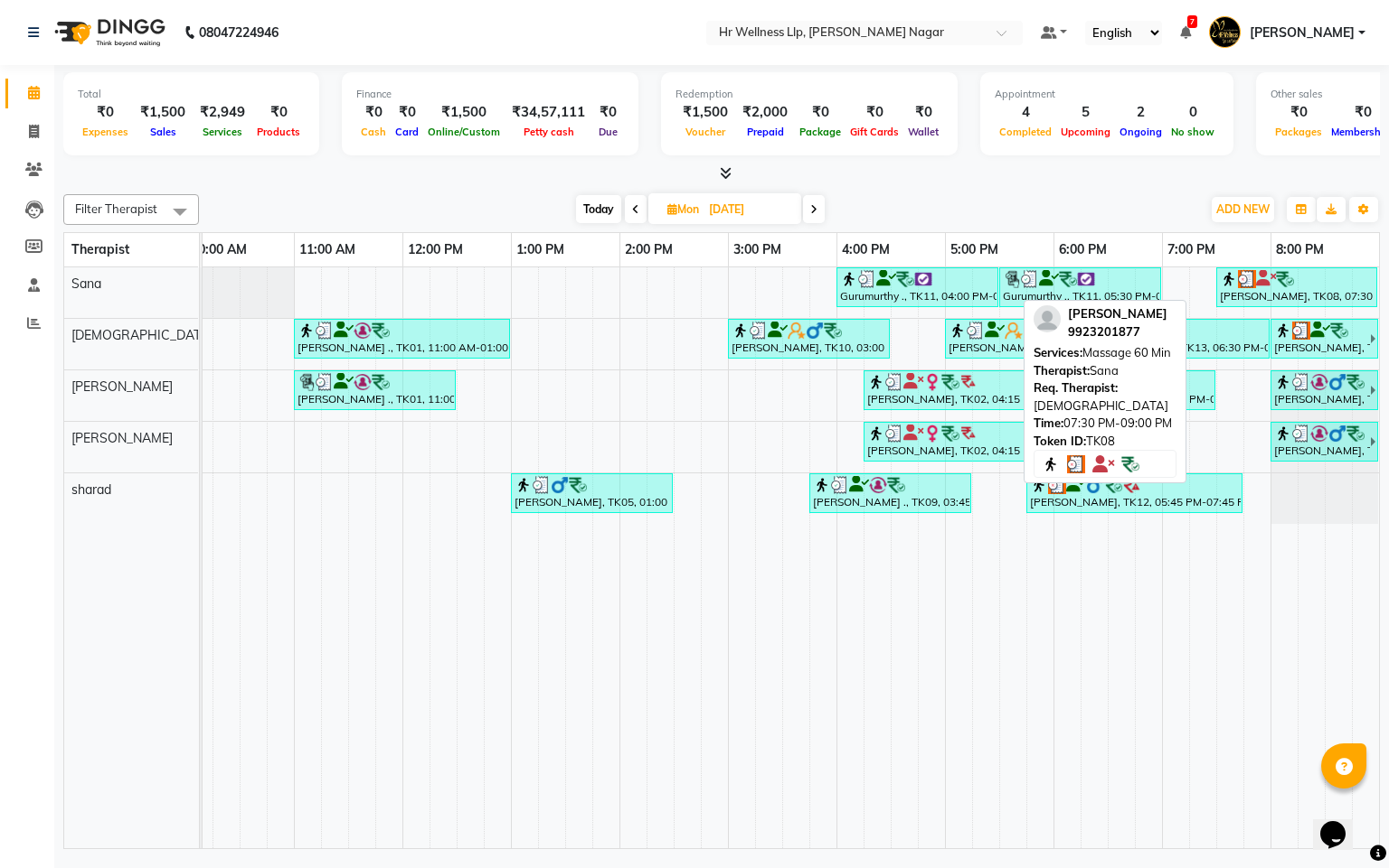
click at [1267, 299] on div "[PERSON_NAME], TK08, 07:30 PM-09:00 PM, Massage 60 Min" at bounding box center [1296, 287] width 157 height 34
select select "3"
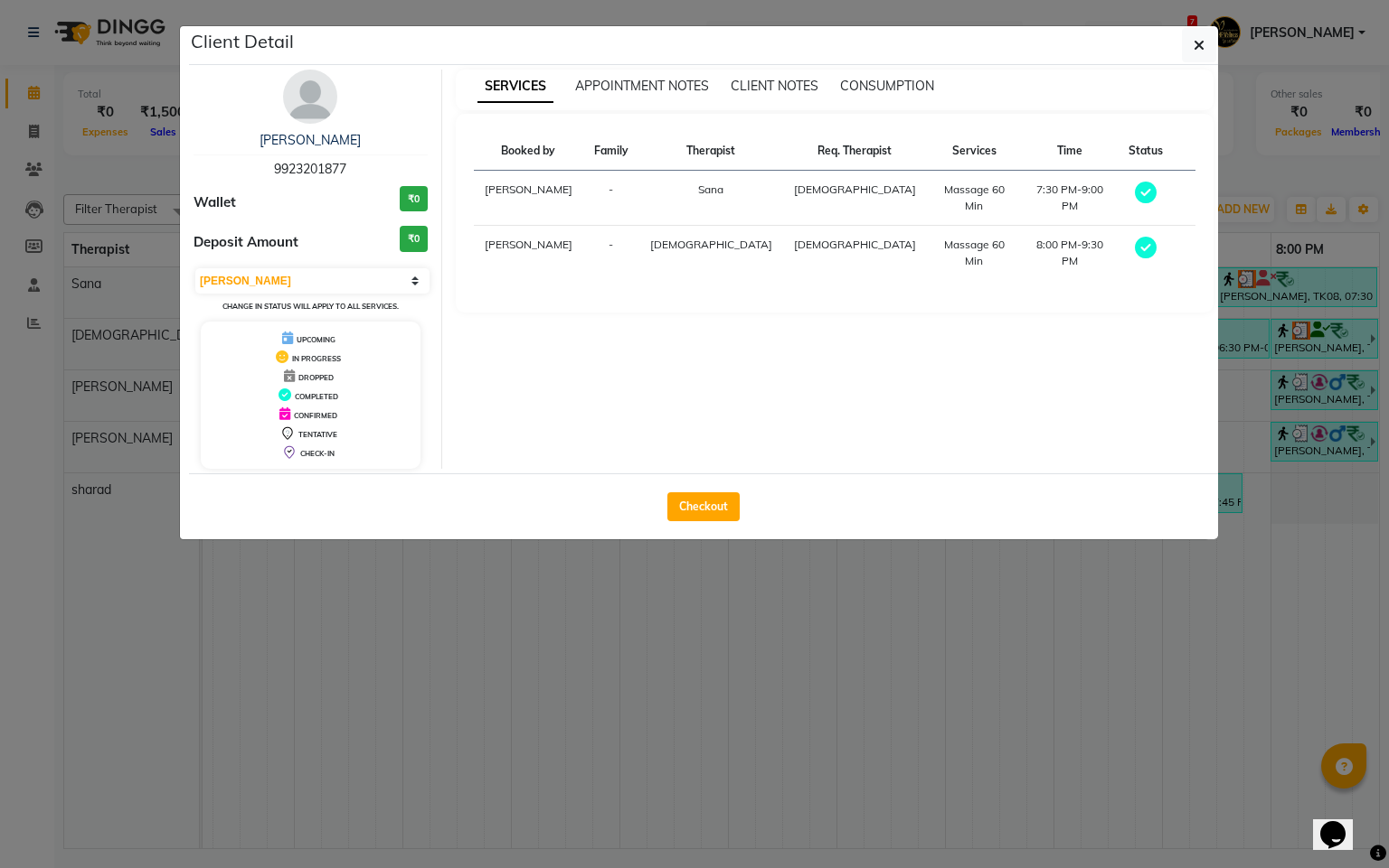
click at [717, 491] on div "Checkout" at bounding box center [703, 506] width 1029 height 66
click at [714, 502] on button "Checkout" at bounding box center [703, 507] width 72 height 29
select select "service"
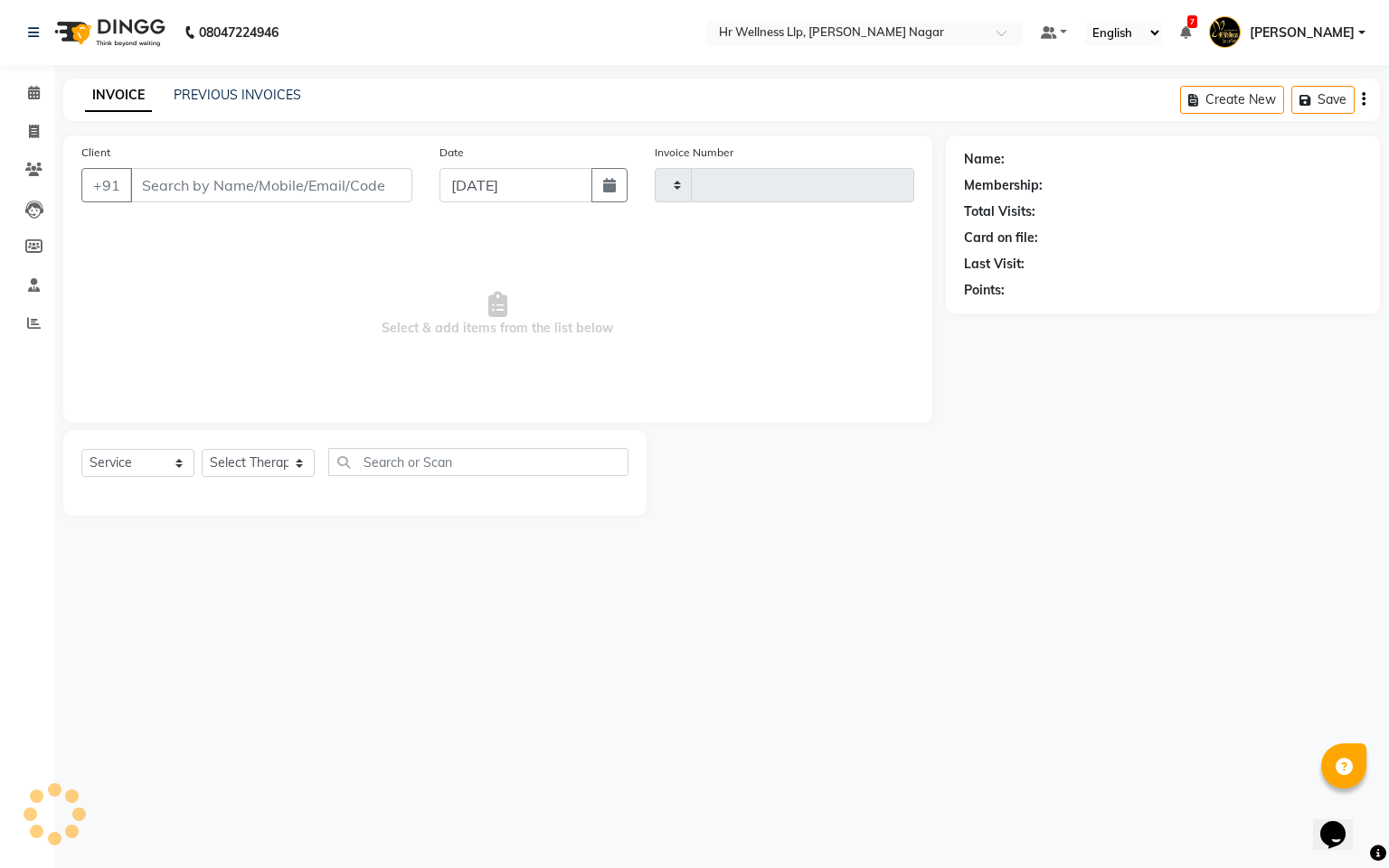
type input "1140"
select select "4289"
type input "9923201877"
type input "[DATE]"
select select "19732"
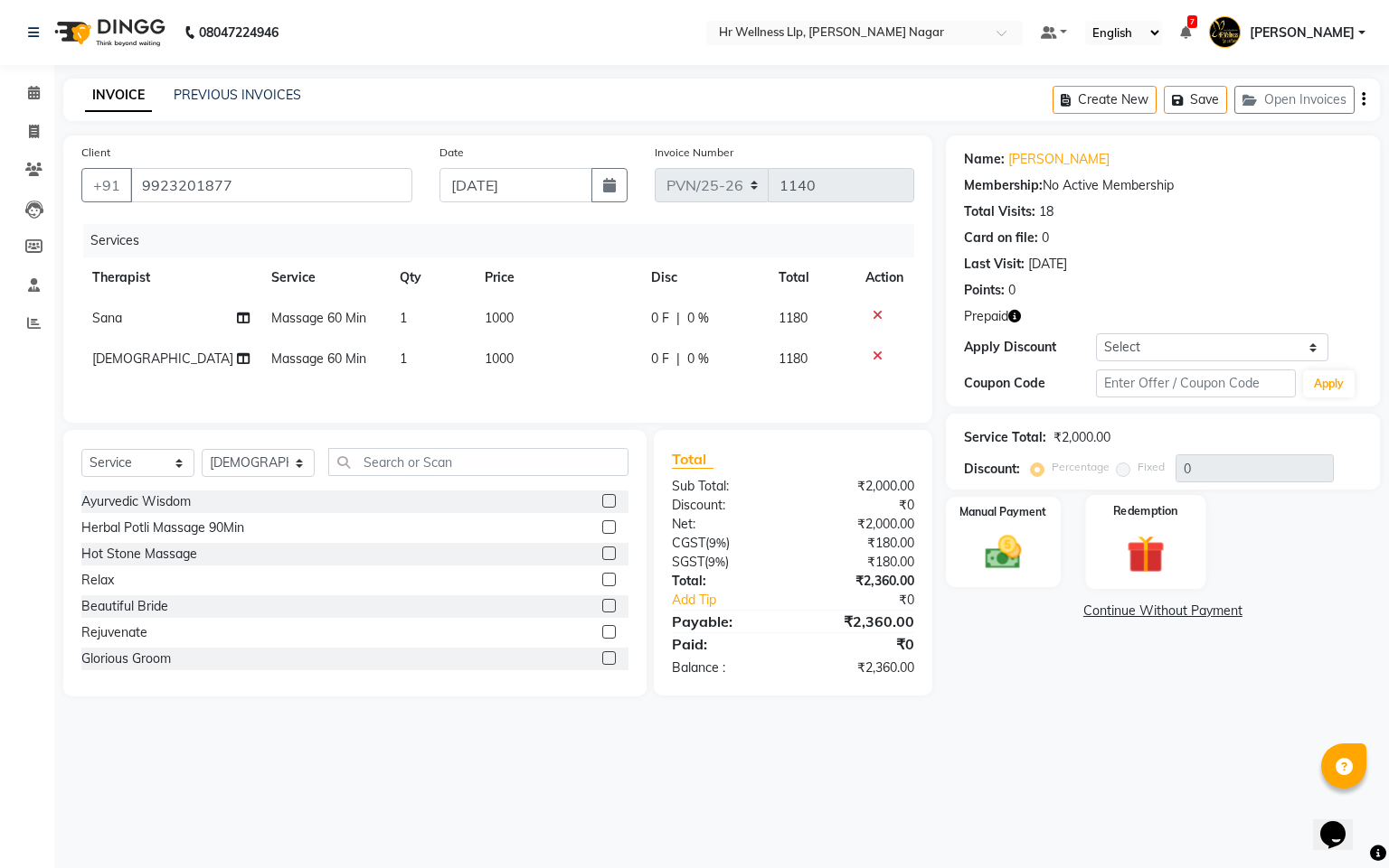
click at [1158, 560] on img at bounding box center [1146, 555] width 61 height 47
click at [1183, 622] on span "Prepaid 1" at bounding box center [1165, 614] width 58 height 21
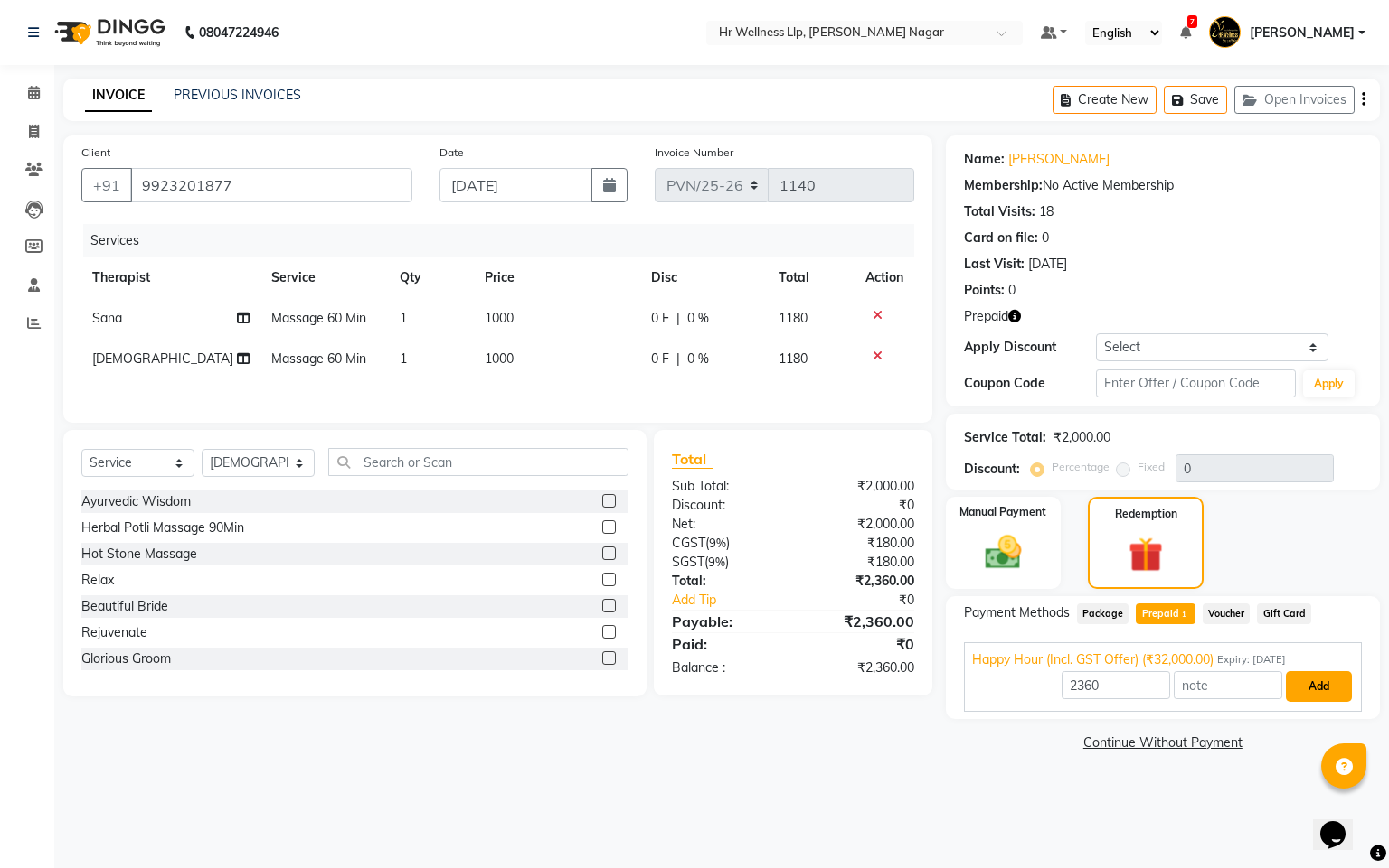
click at [1321, 686] on button "Add" at bounding box center [1318, 687] width 66 height 31
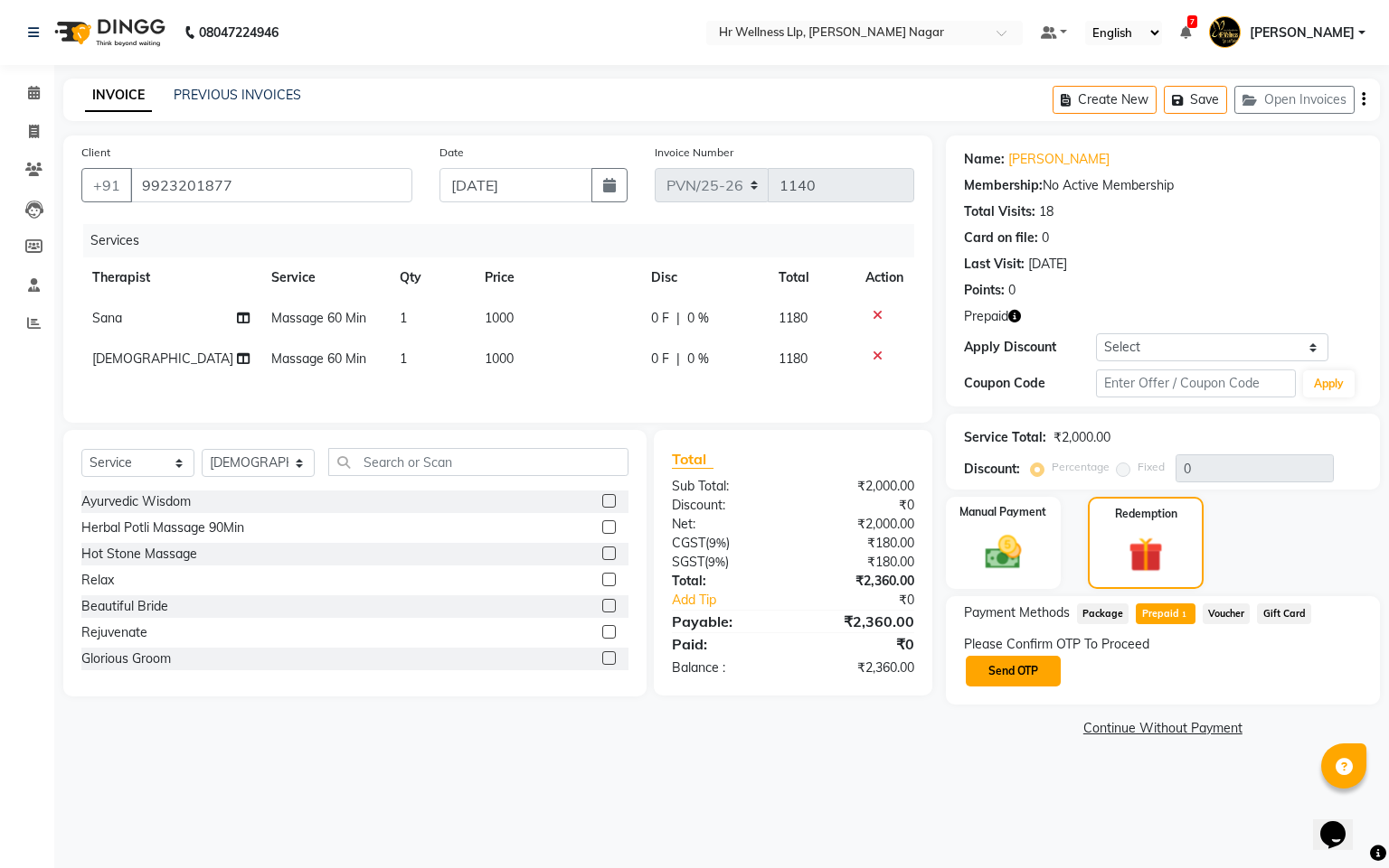
click at [1025, 675] on button "Send OTP" at bounding box center [1012, 672] width 95 height 31
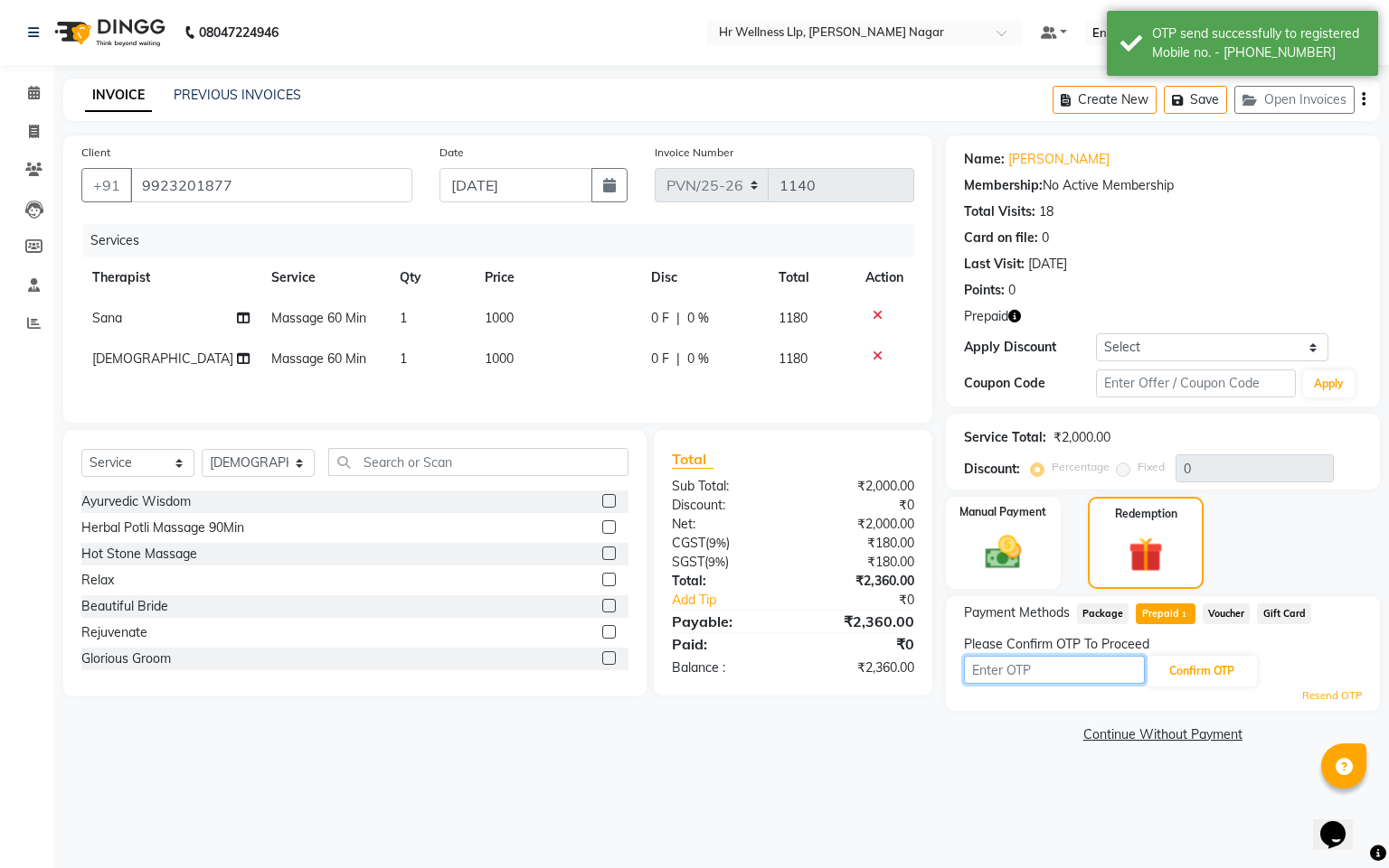
click at [1025, 675] on input "text" at bounding box center [1053, 670] width 181 height 28
type input "8"
type input "8483"
click at [1151, 686] on button "Confirm OTP" at bounding box center [1201, 672] width 110 height 31
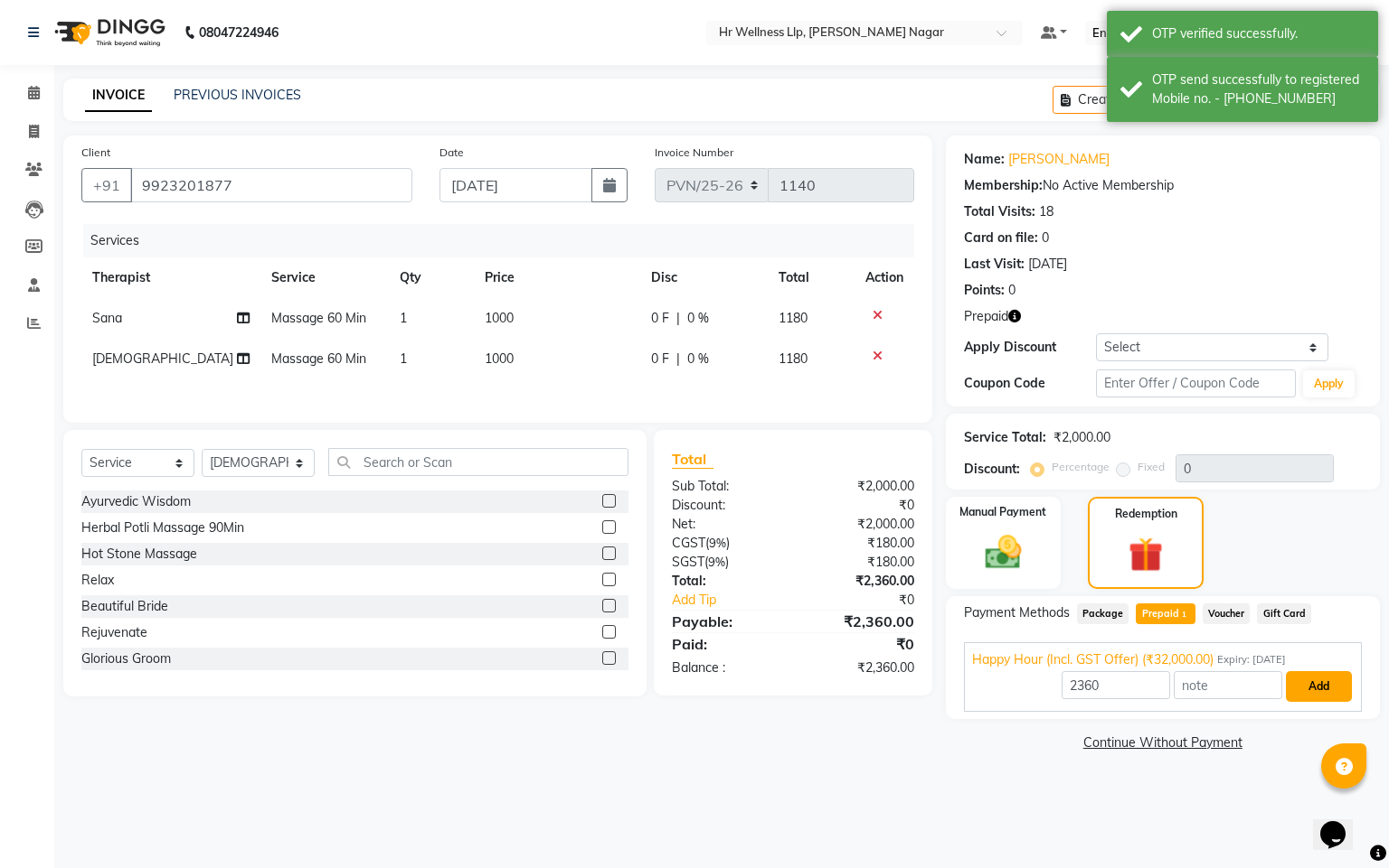
click at [1286, 695] on button "Add" at bounding box center [1318, 687] width 66 height 31
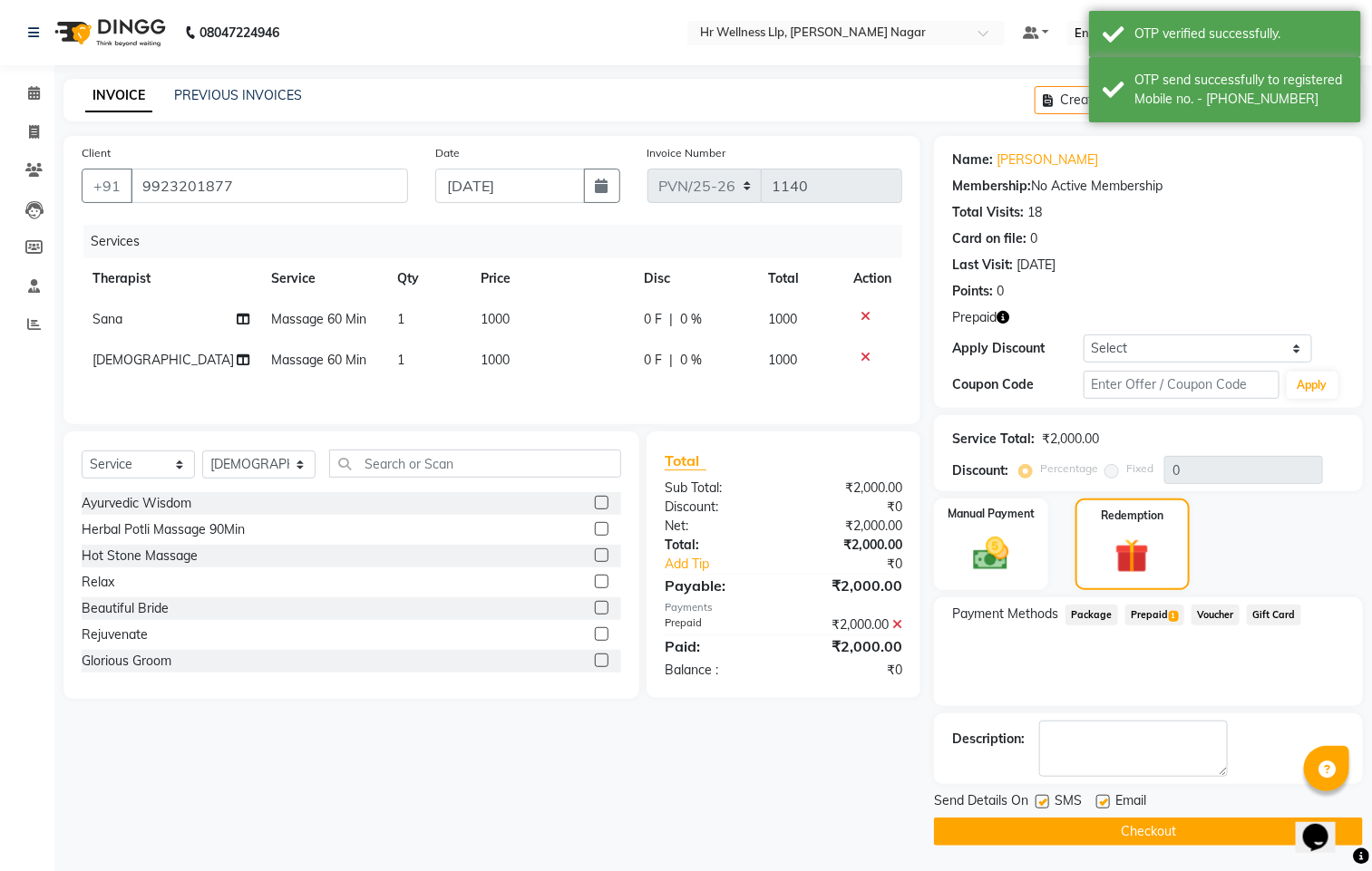
click at [1035, 803] on label at bounding box center [1042, 802] width 13 height 13
click at [1035, 803] on input "checkbox" at bounding box center [1041, 803] width 12 height 12
checkbox input "false"
click at [1099, 801] on label at bounding box center [1103, 802] width 13 height 13
click at [1099, 801] on input "checkbox" at bounding box center [1102, 803] width 12 height 12
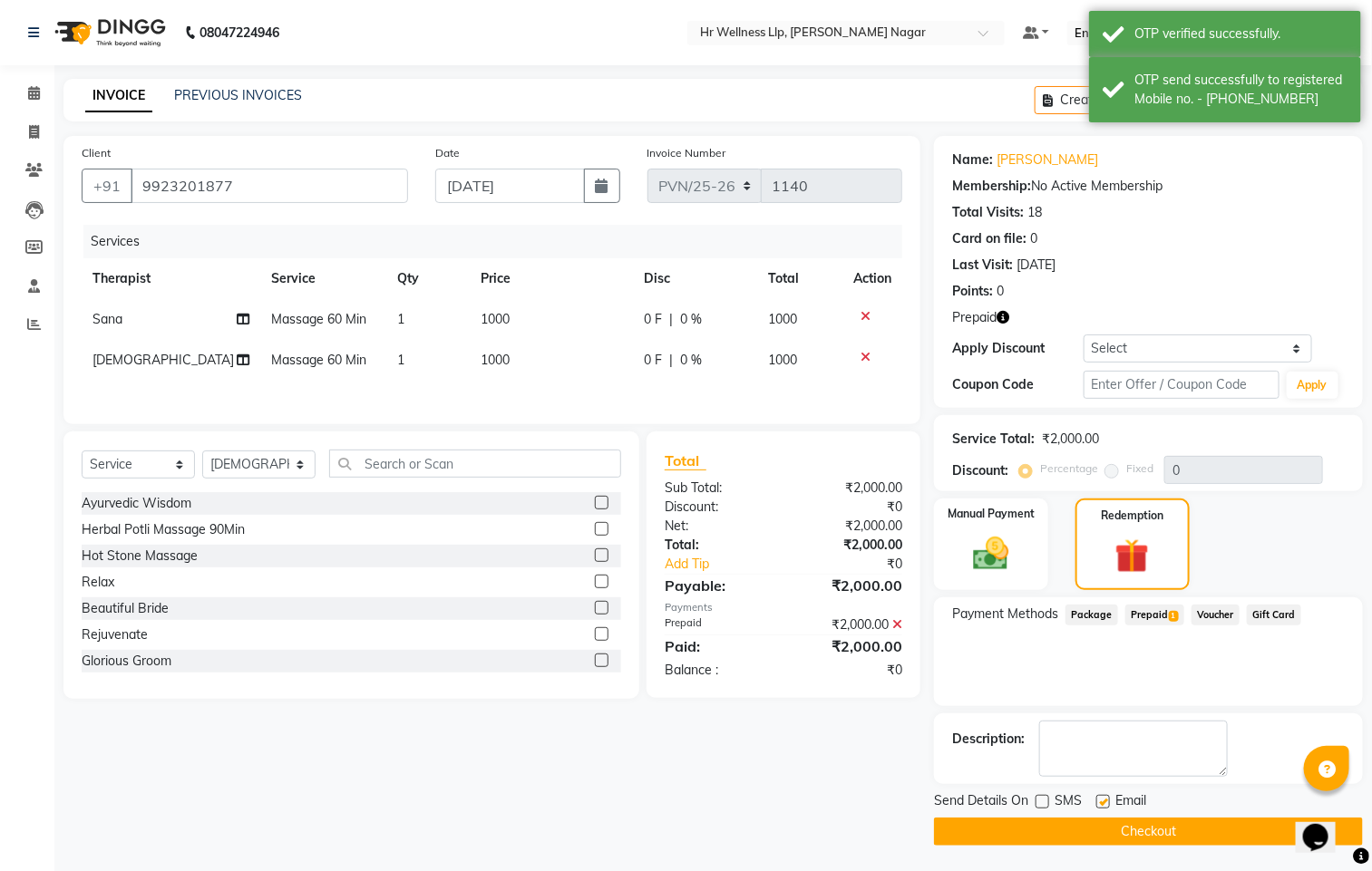
checkbox input "false"
click at [1100, 841] on button "Checkout" at bounding box center [1148, 832] width 429 height 28
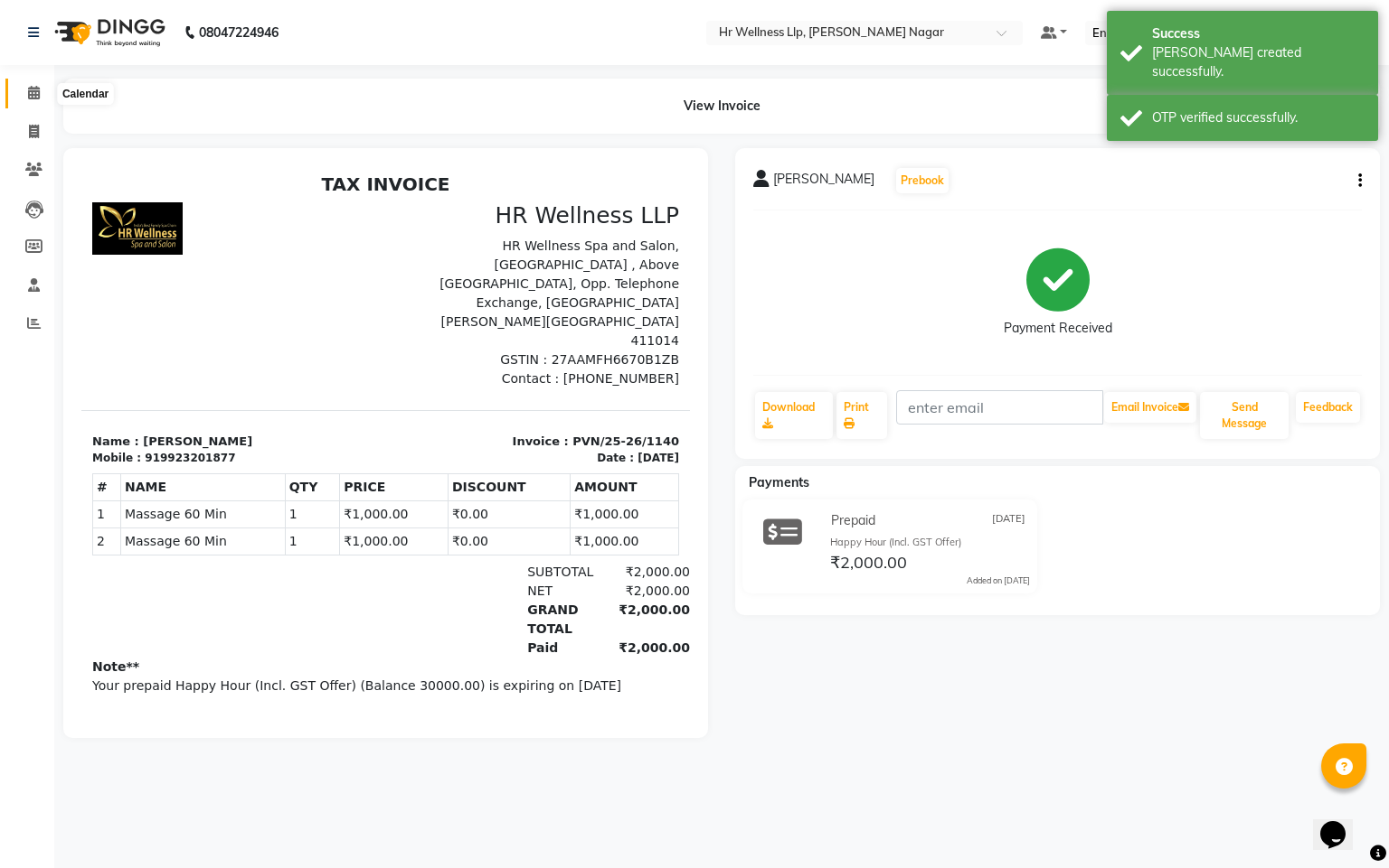
click at [28, 93] on icon at bounding box center [34, 93] width 12 height 13
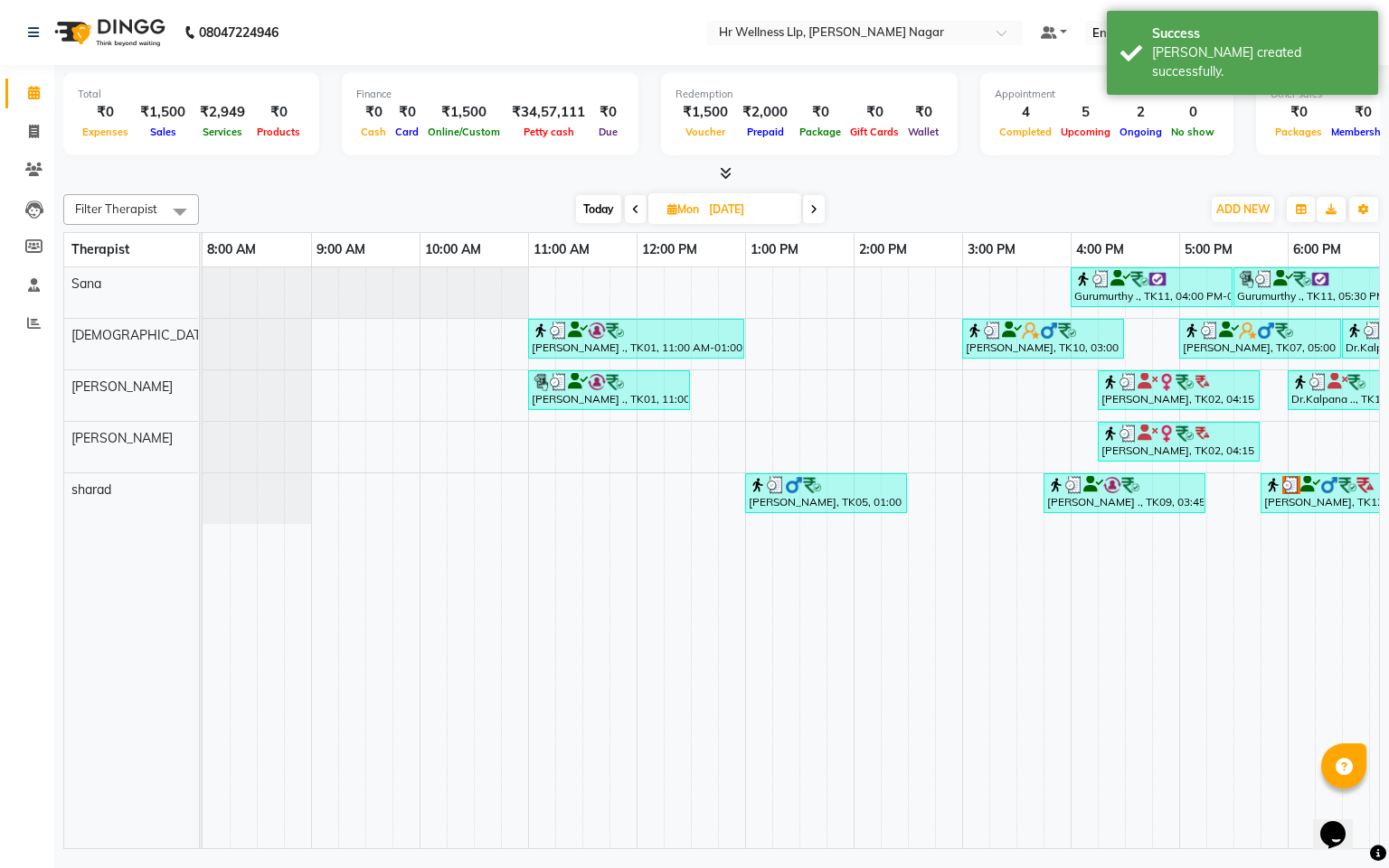
drag, startPoint x: 776, startPoint y: 828, endPoint x: 1158, endPoint y: 898, distance: 388.4
click at [1158, 867] on html "08047224946 Select Location × Hr Wellness Llp, [PERSON_NAME] Nagar Default Pane…" at bounding box center [694, 434] width 1389 height 868
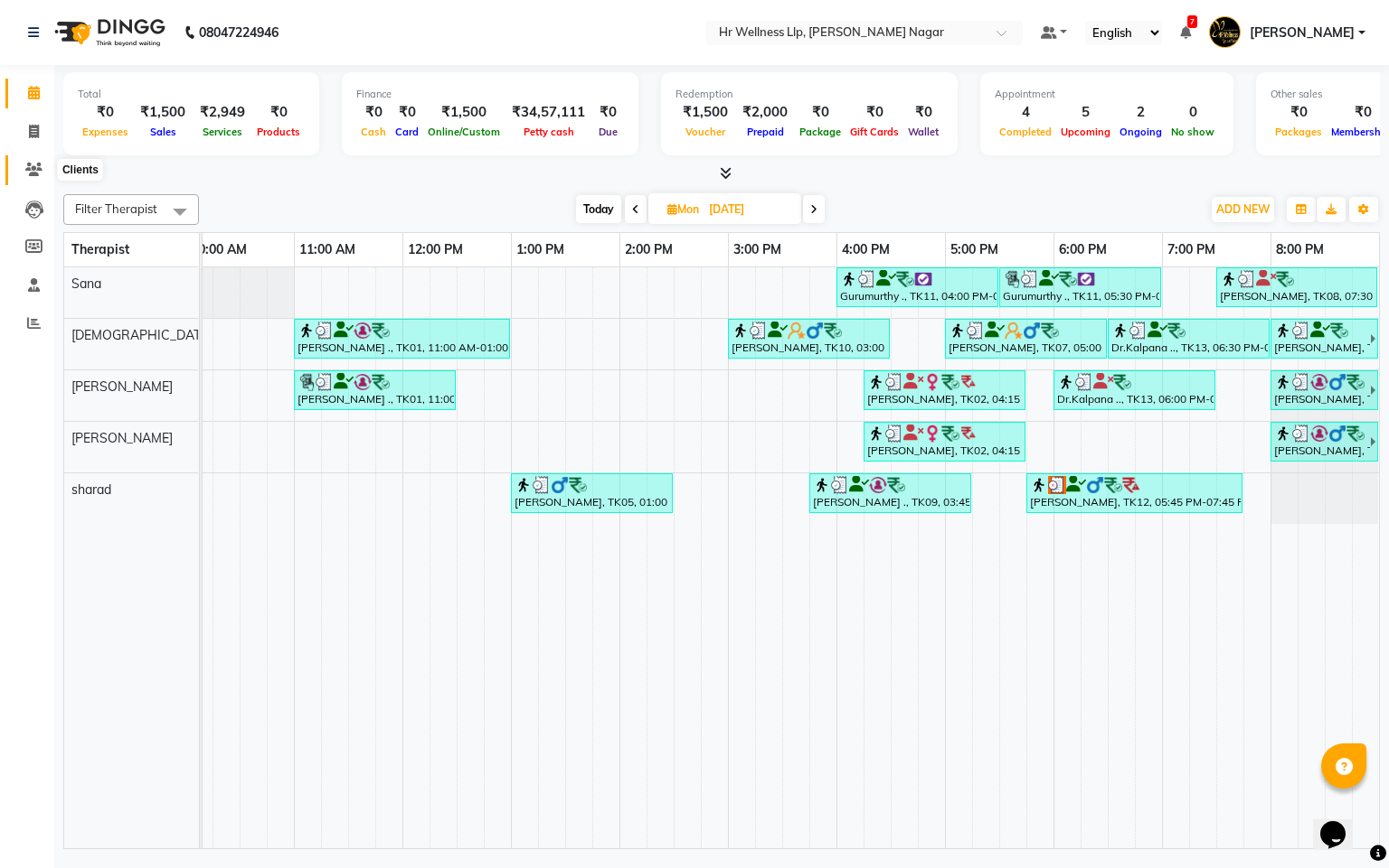
click at [33, 166] on icon at bounding box center [34, 170] width 17 height 13
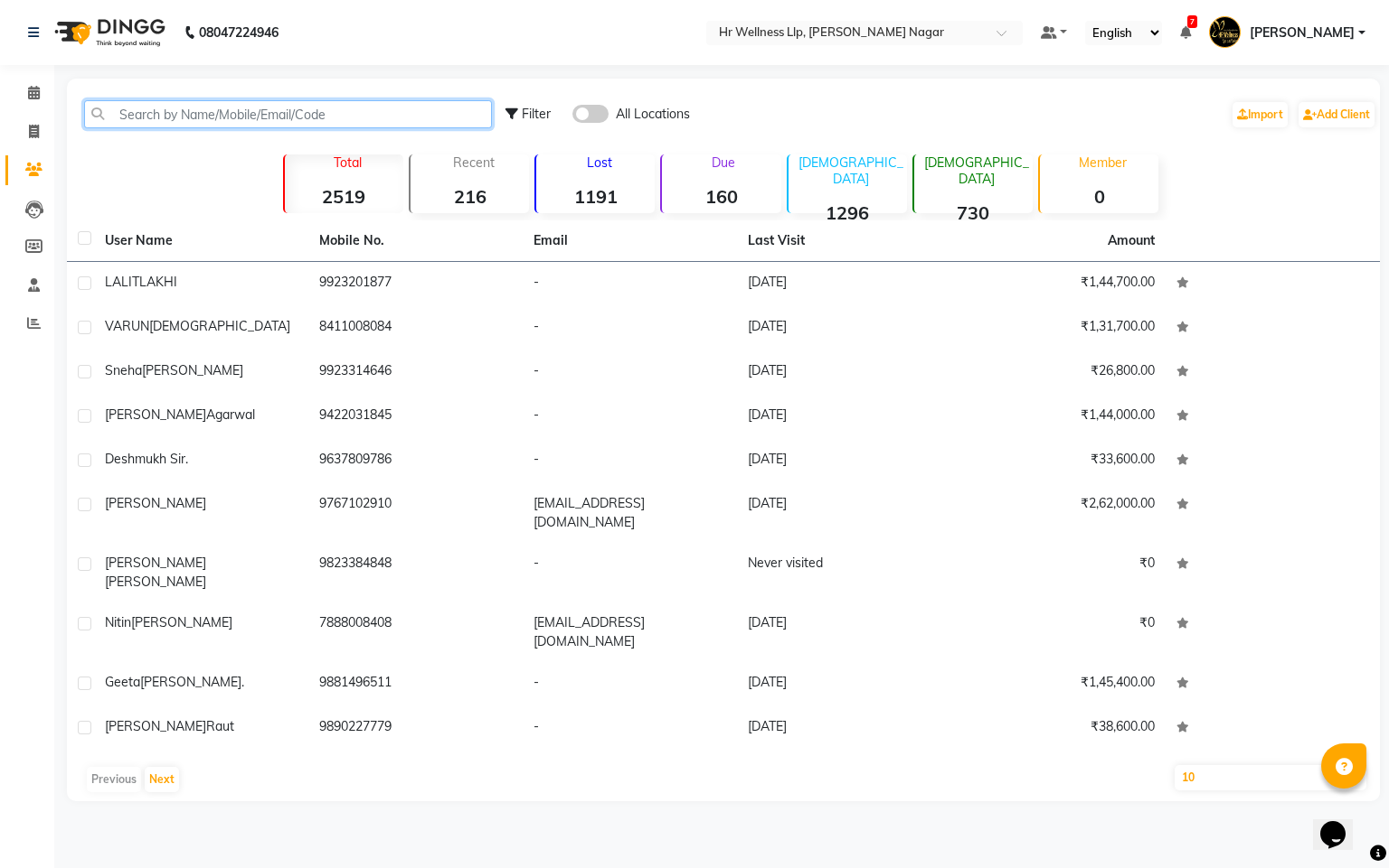
click at [249, 118] on input "text" at bounding box center [288, 114] width 407 height 28
click at [264, 102] on input "text" at bounding box center [288, 114] width 407 height 28
type input "7"
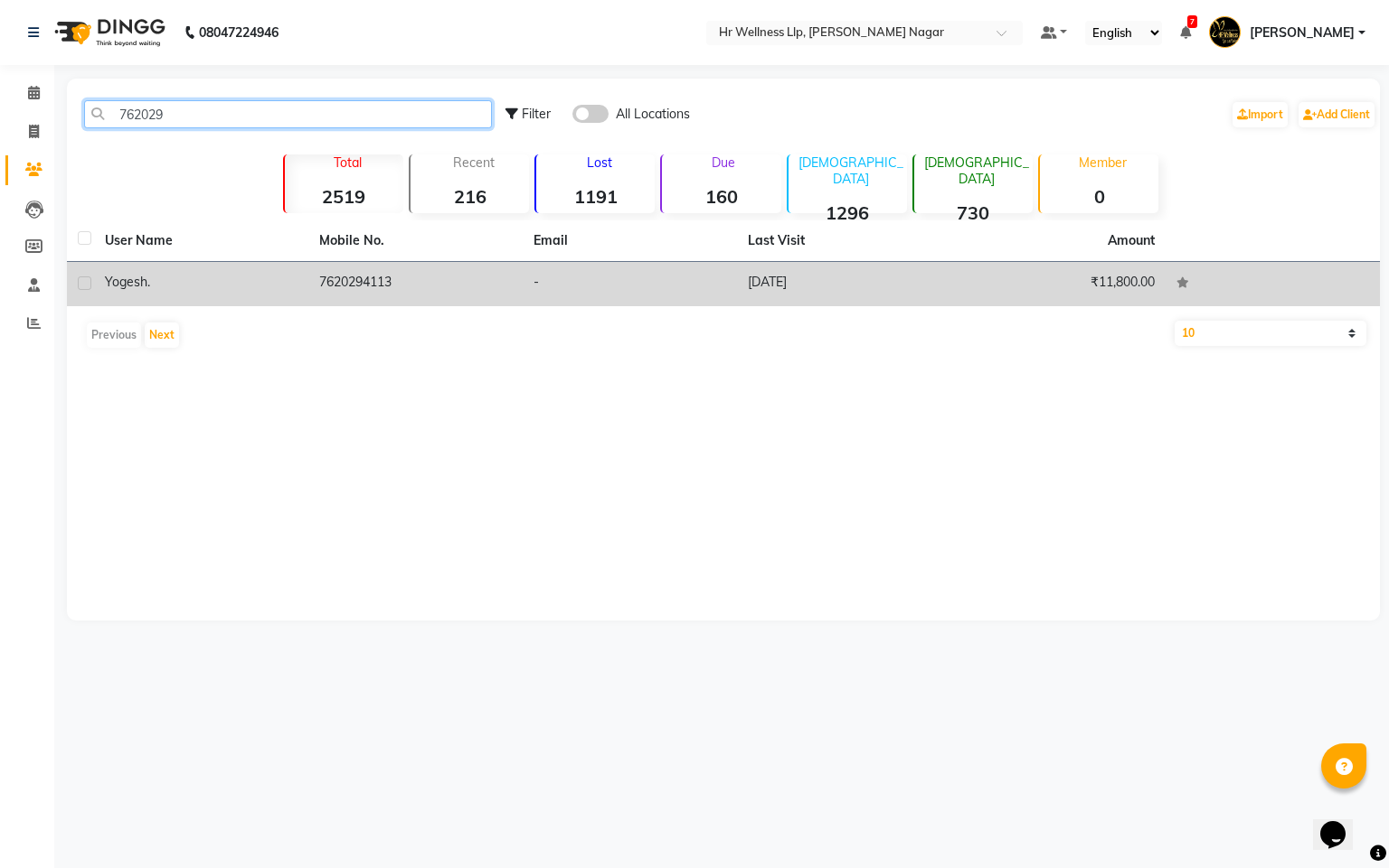
type input "762029"
click at [318, 287] on td "7620294113" at bounding box center [416, 285] width 215 height 44
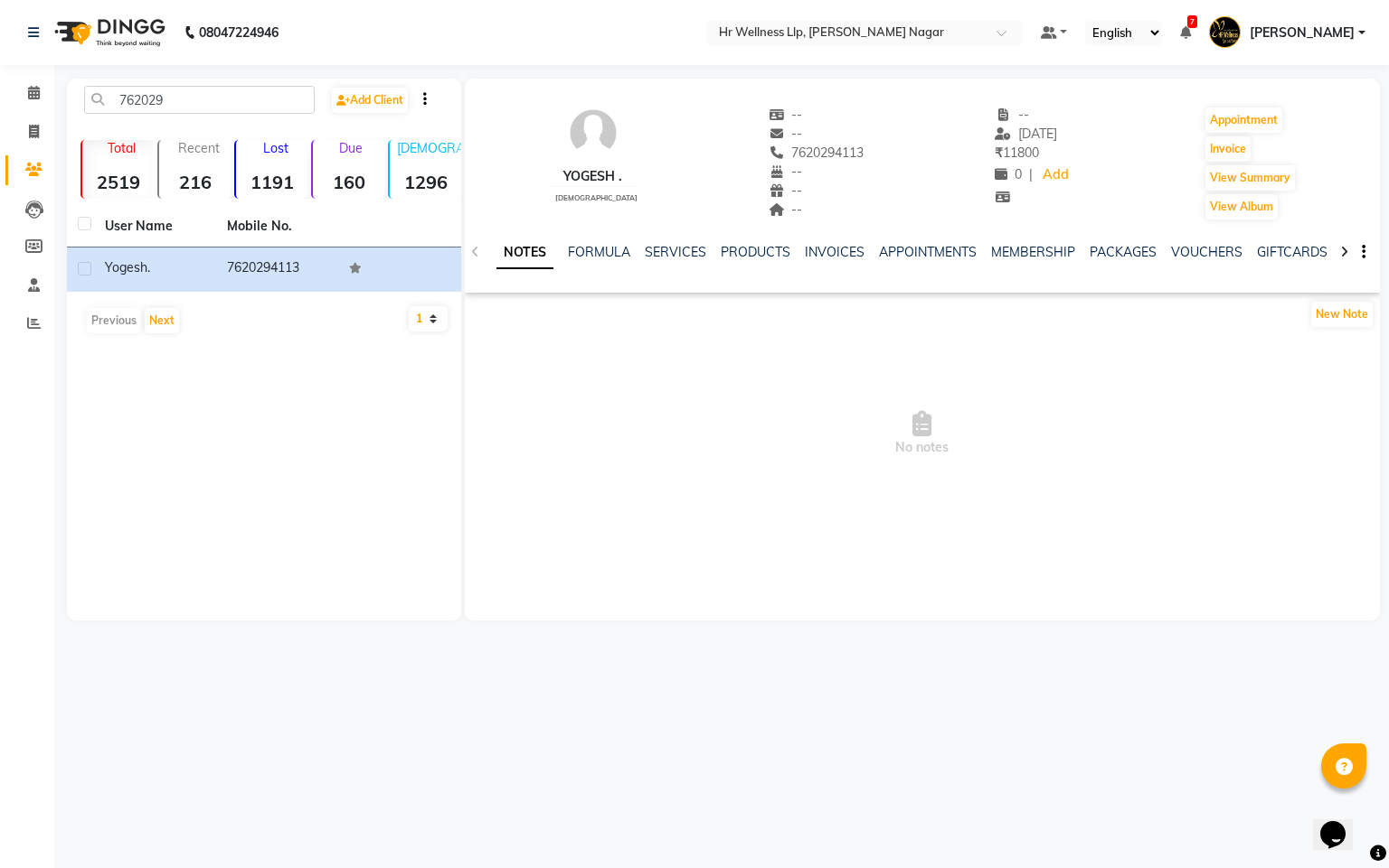
click at [1211, 241] on div "NOTES FORMULA SERVICES PRODUCTS INVOICES APPOINTMENTS MEMBERSHIP PACKAGES VOUCH…" at bounding box center [922, 252] width 914 height 62
click at [1215, 245] on link "VOUCHERS" at bounding box center [1206, 252] width 72 height 16
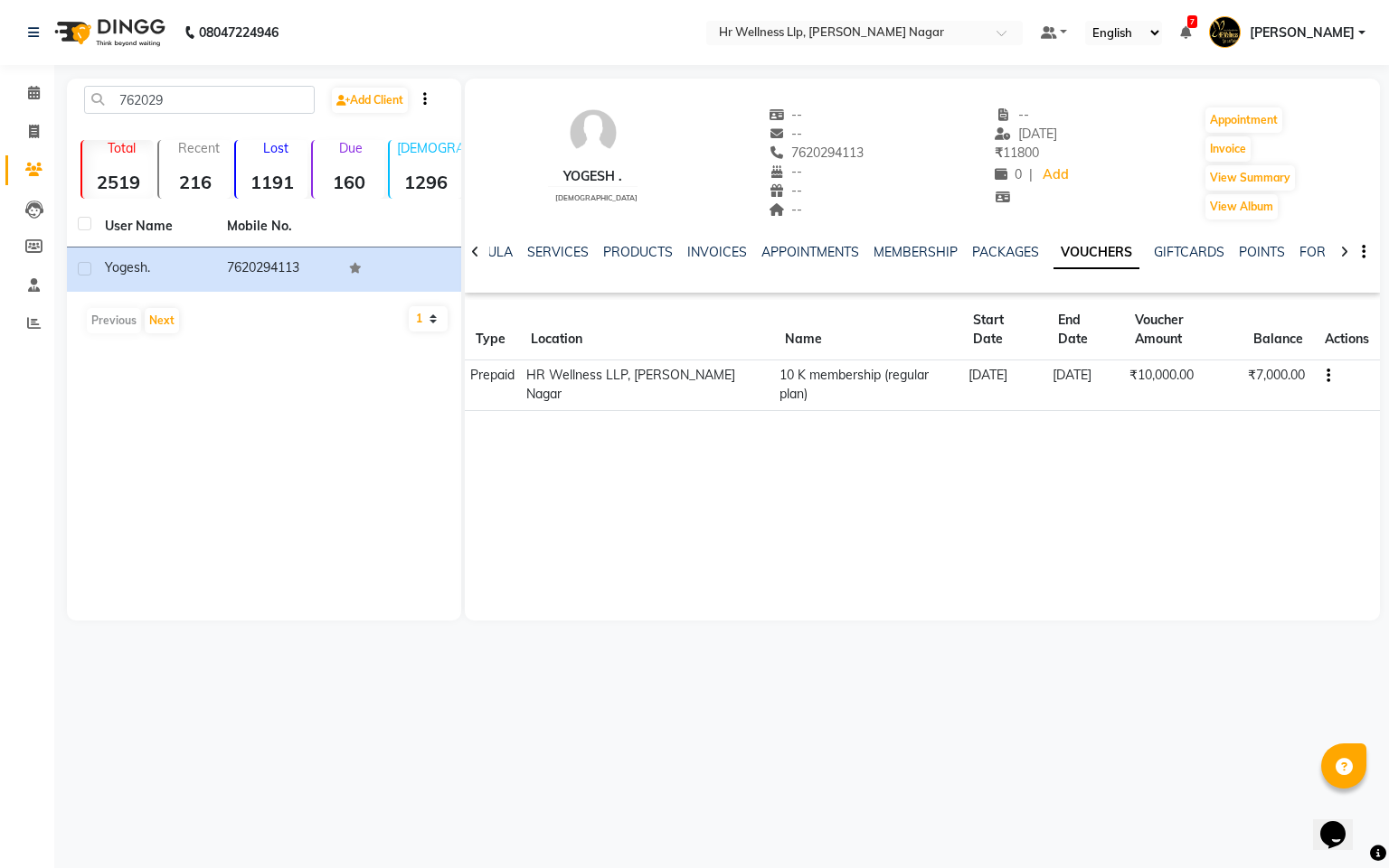
click at [550, 261] on div "SERVICES" at bounding box center [558, 253] width 61 height 19
click at [498, 255] on link "FORMULA" at bounding box center [481, 252] width 62 height 16
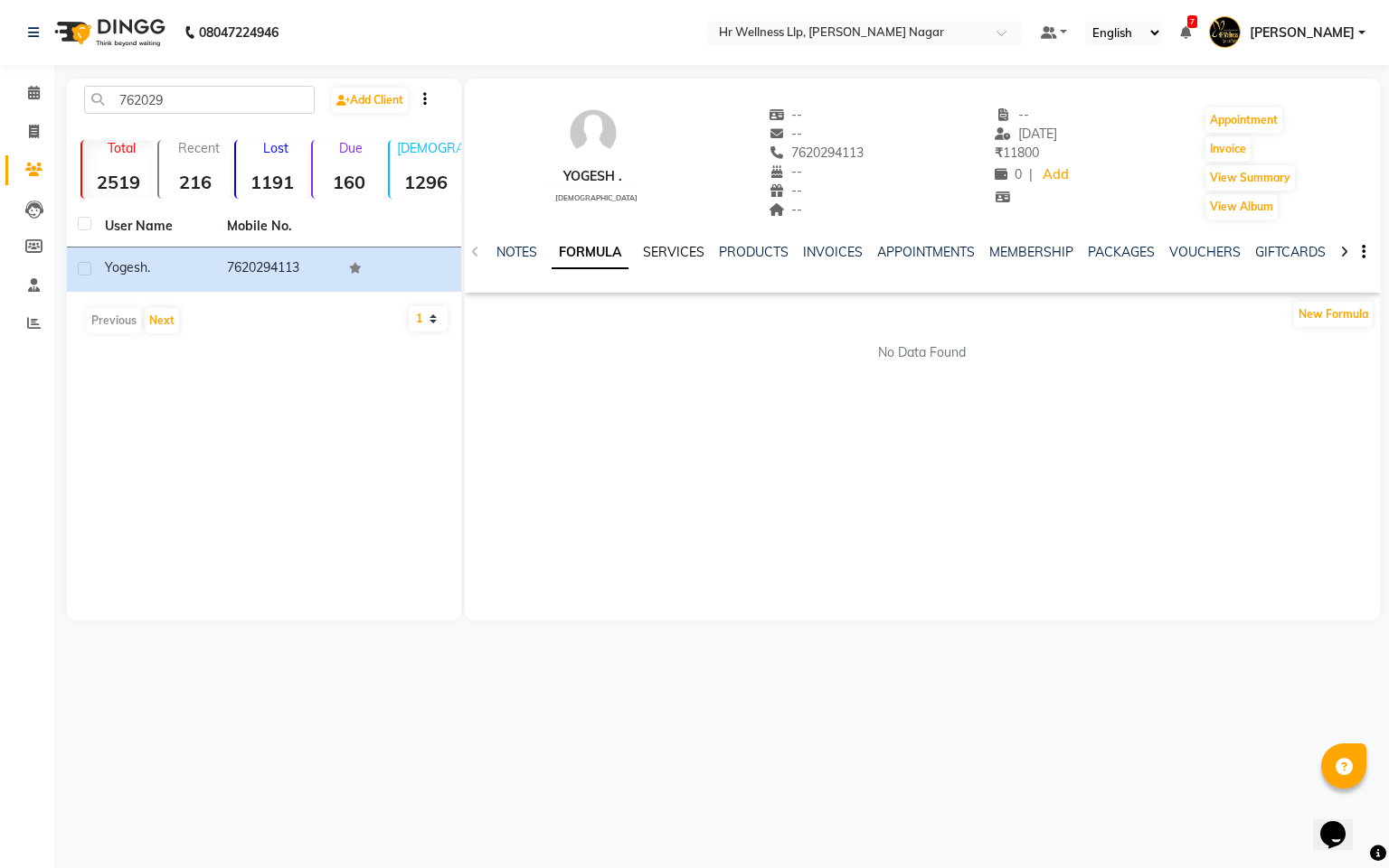
click at [664, 246] on link "SERVICES" at bounding box center [674, 252] width 61 height 16
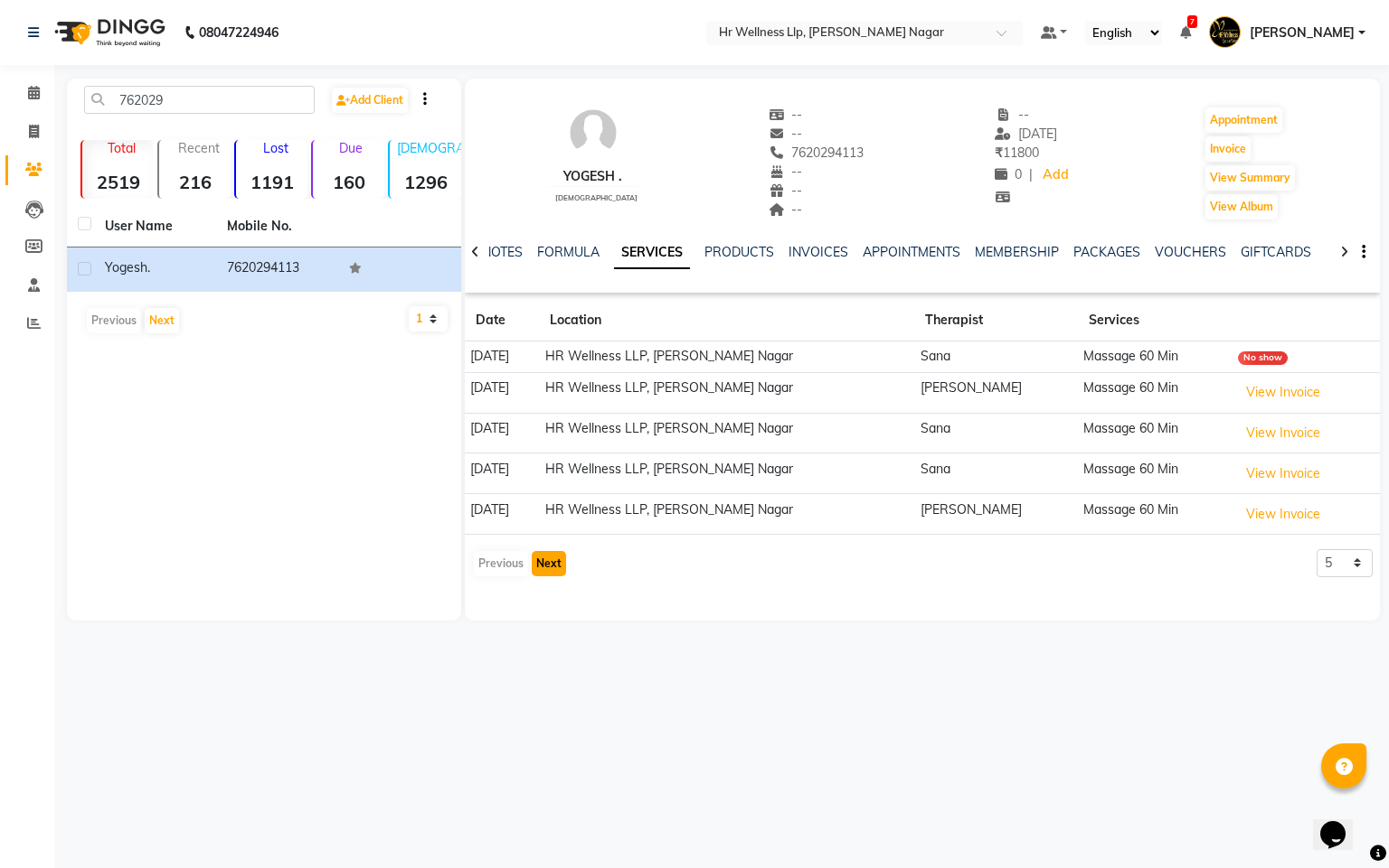
click at [544, 572] on button "Next" at bounding box center [549, 563] width 35 height 25
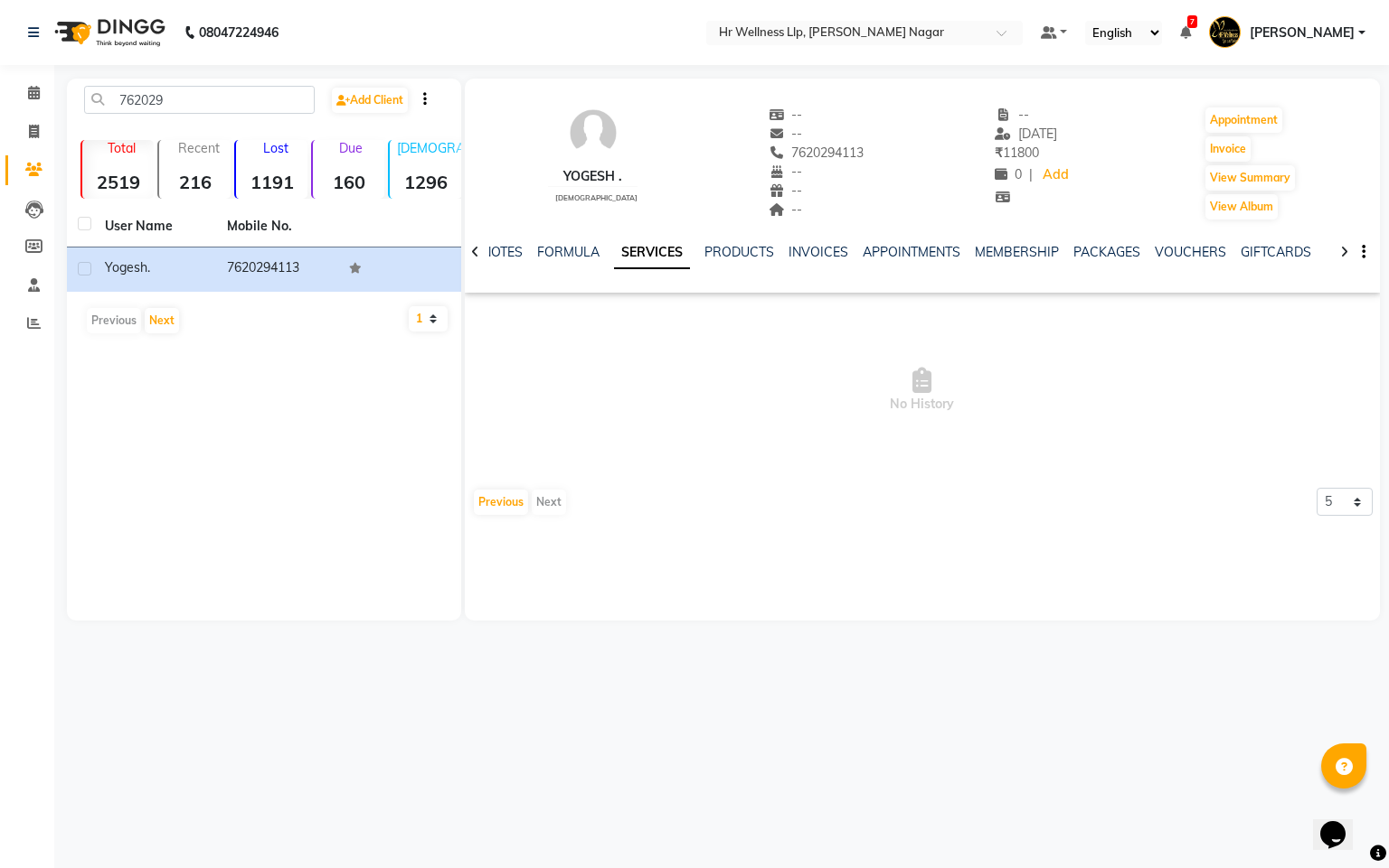
click at [489, 515] on div "Previous Next" at bounding box center [520, 502] width 96 height 29
click at [504, 510] on button "Previous" at bounding box center [500, 502] width 55 height 25
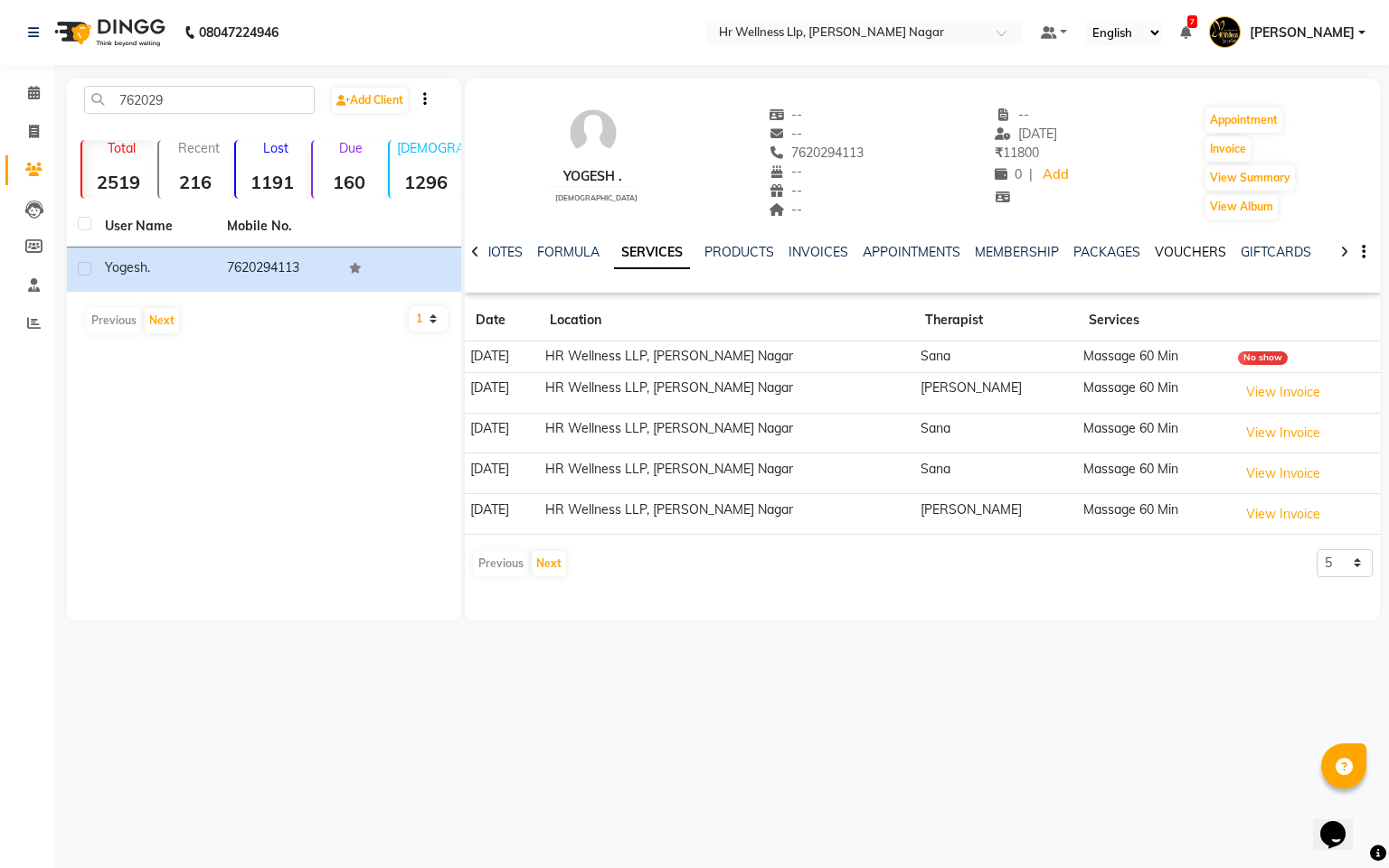
click at [1189, 249] on link "VOUCHERS" at bounding box center [1190, 252] width 72 height 16
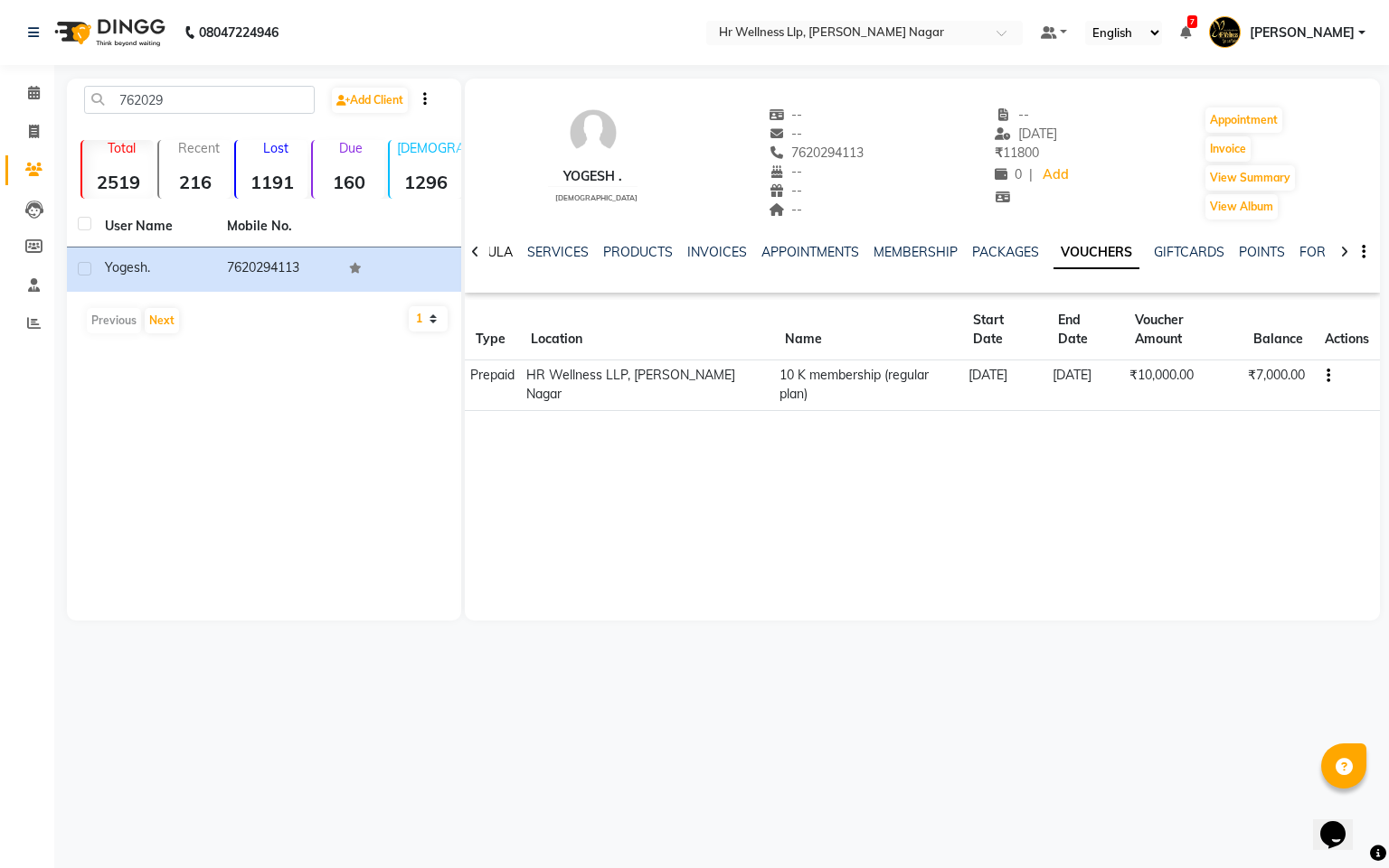
click at [494, 247] on link "FORMULA" at bounding box center [481, 252] width 62 height 16
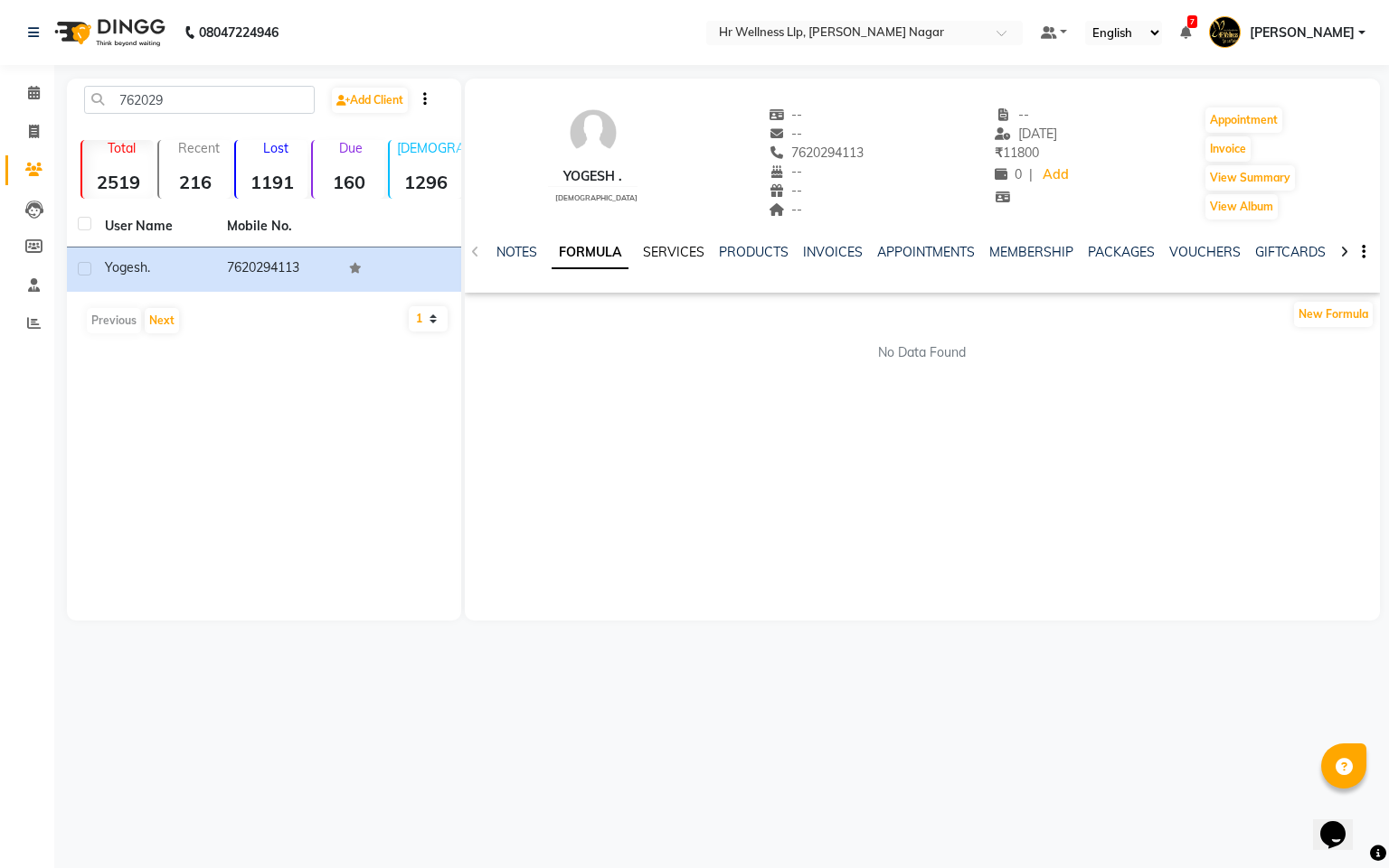
click at [673, 258] on link "SERVICES" at bounding box center [674, 252] width 61 height 16
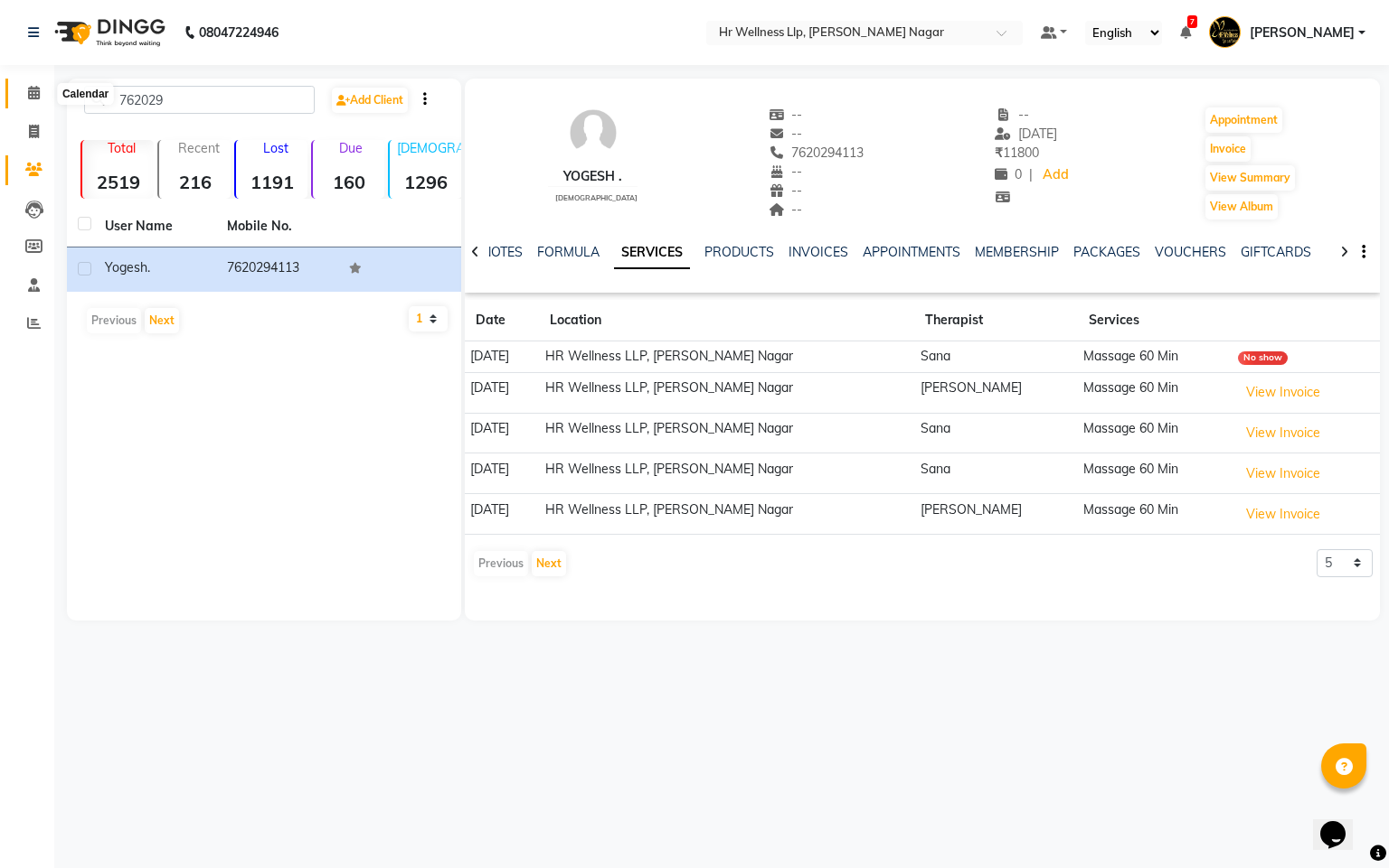
click at [31, 95] on icon at bounding box center [34, 93] width 12 height 13
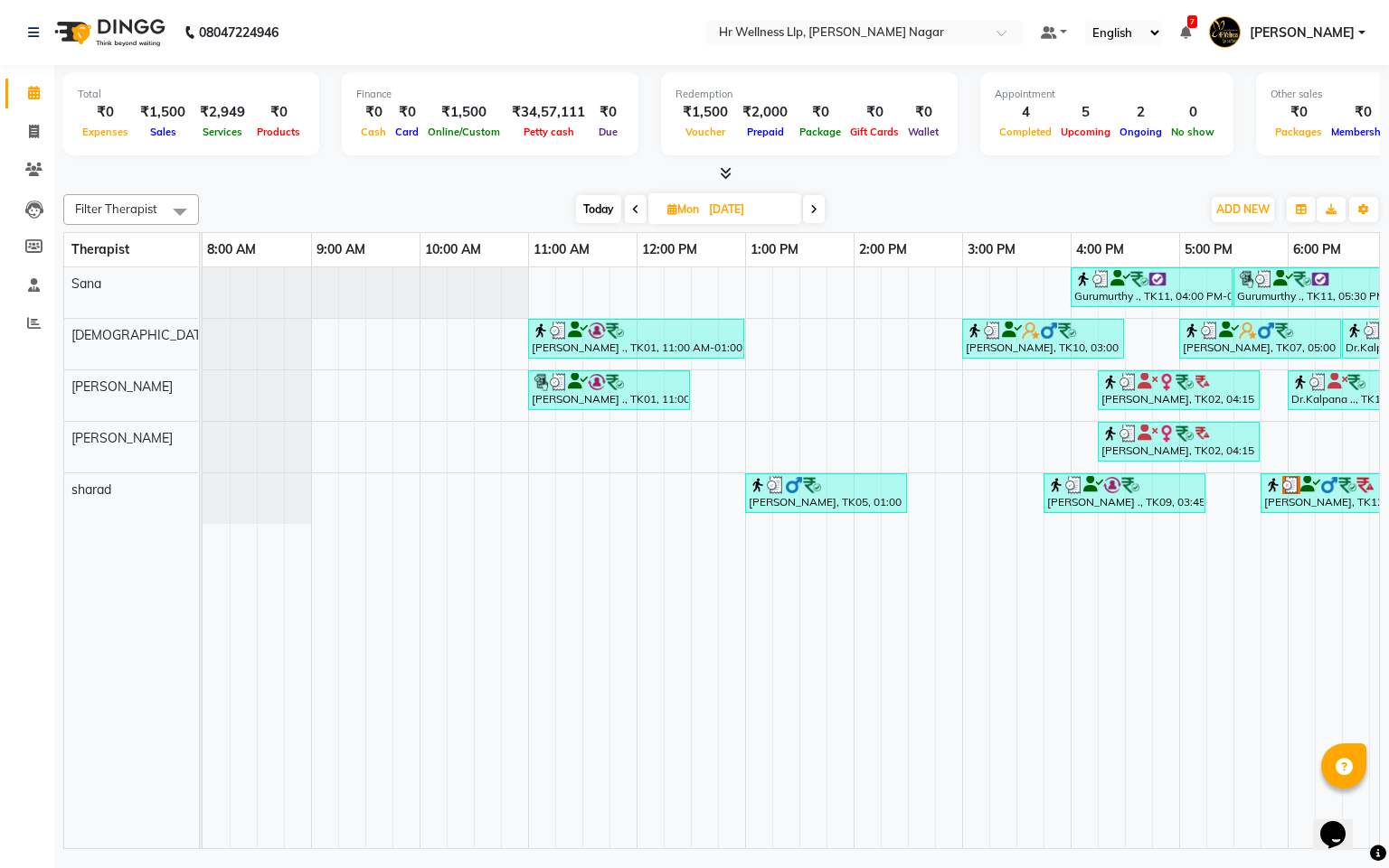
drag, startPoint x: 822, startPoint y: 849, endPoint x: 1175, endPoint y: 841, distance: 353.1
click at [1175, 841] on div "Gurumurthy ., TK11, 04:00 PM-05:30 PM, Massage 60 Min Gurumurthy ., TK11, 05:30…" at bounding box center [790, 558] width 1176 height 581
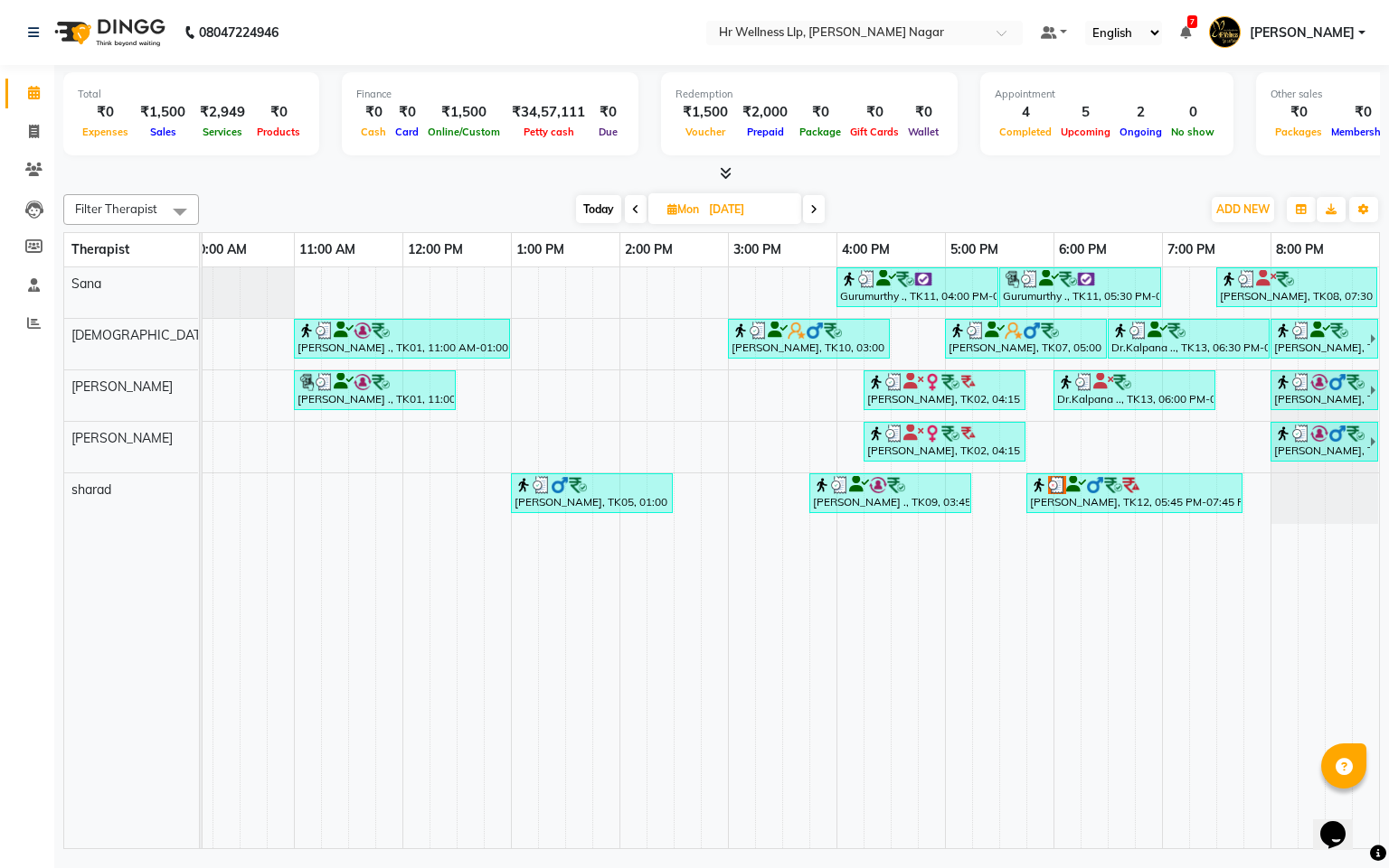
click at [809, 207] on span at bounding box center [813, 209] width 22 height 28
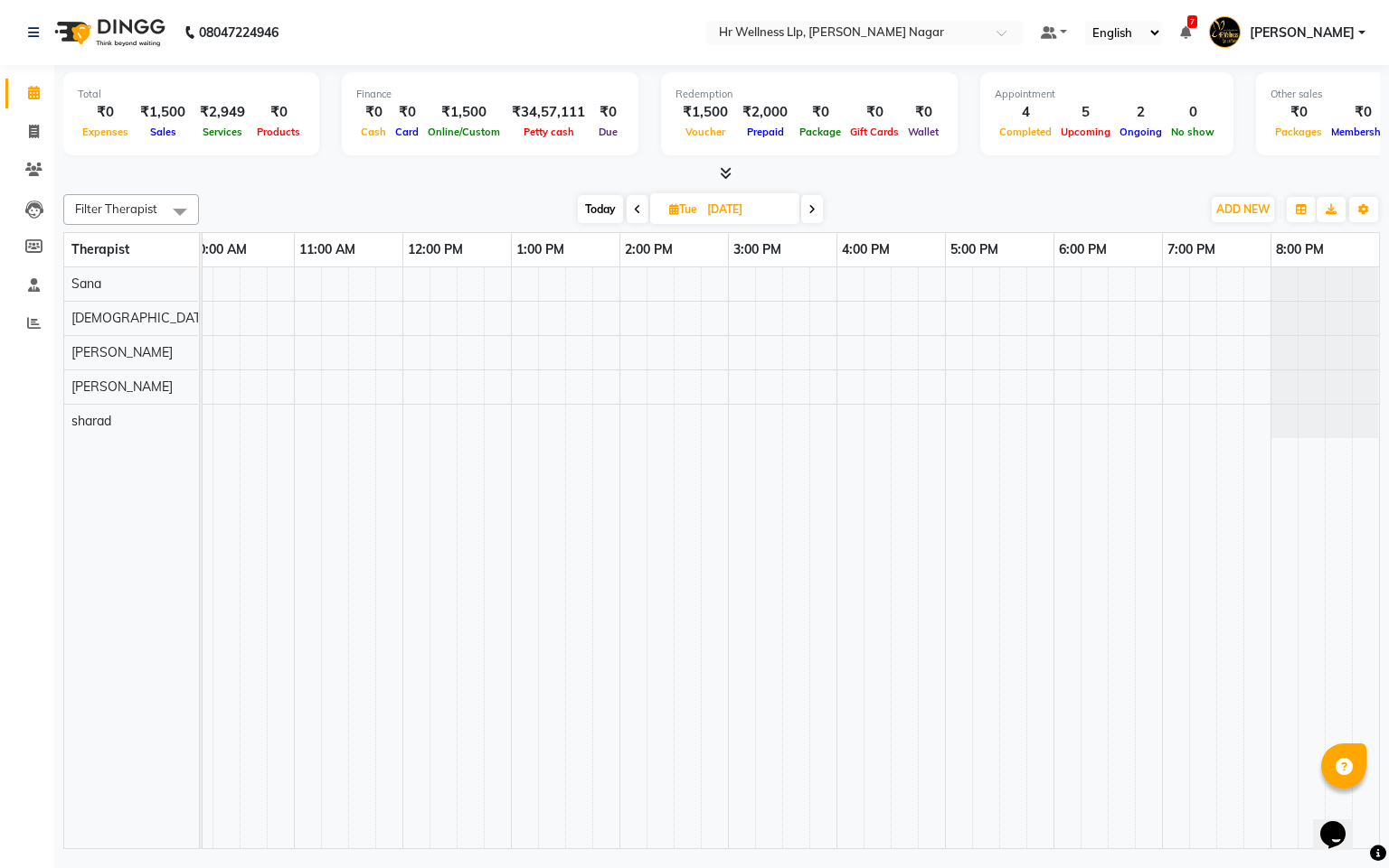
click at [808, 212] on icon at bounding box center [812, 209] width 8 height 11
type input "[DATE]"
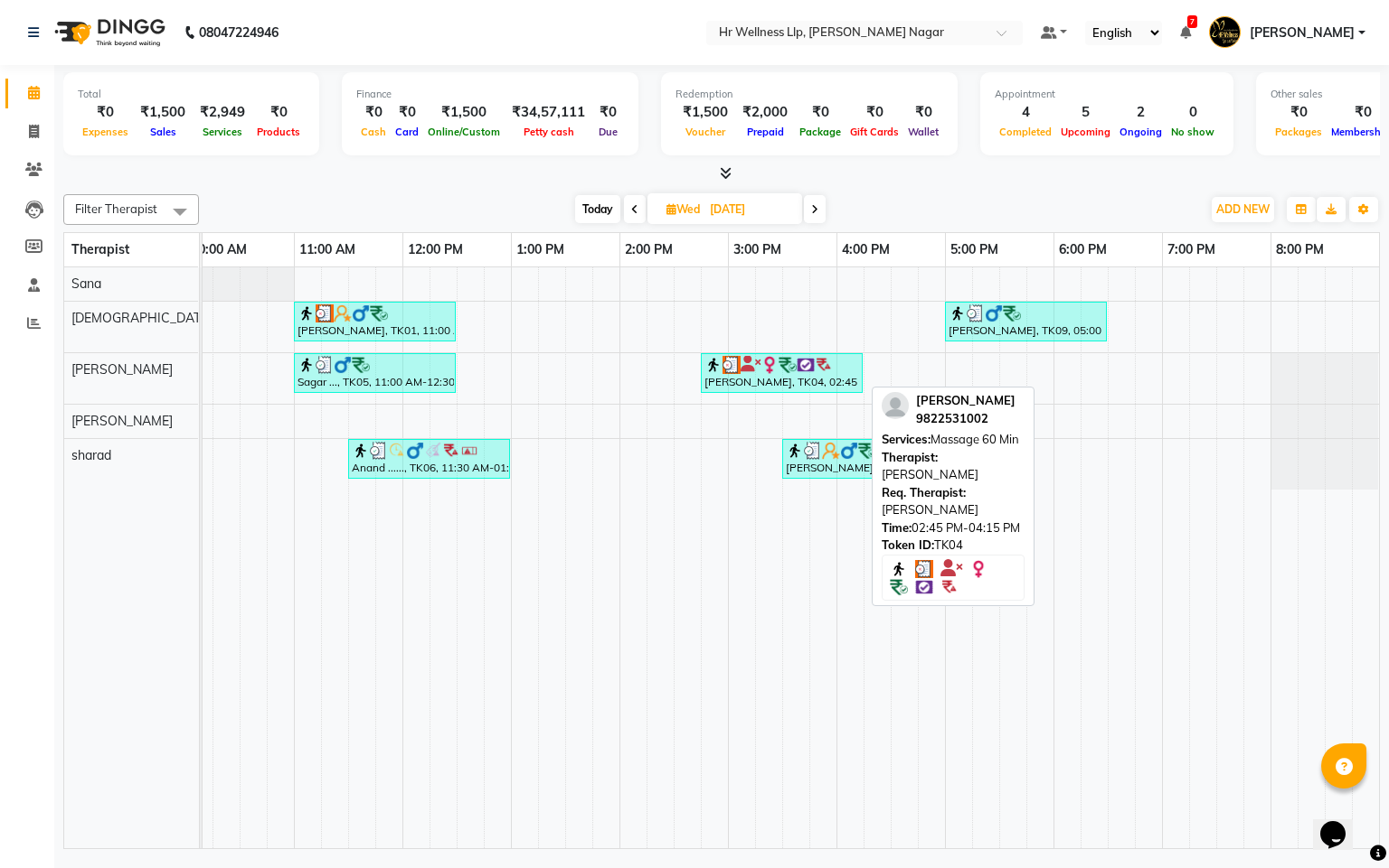
click at [723, 369] on img at bounding box center [731, 365] width 18 height 18
select select "3"
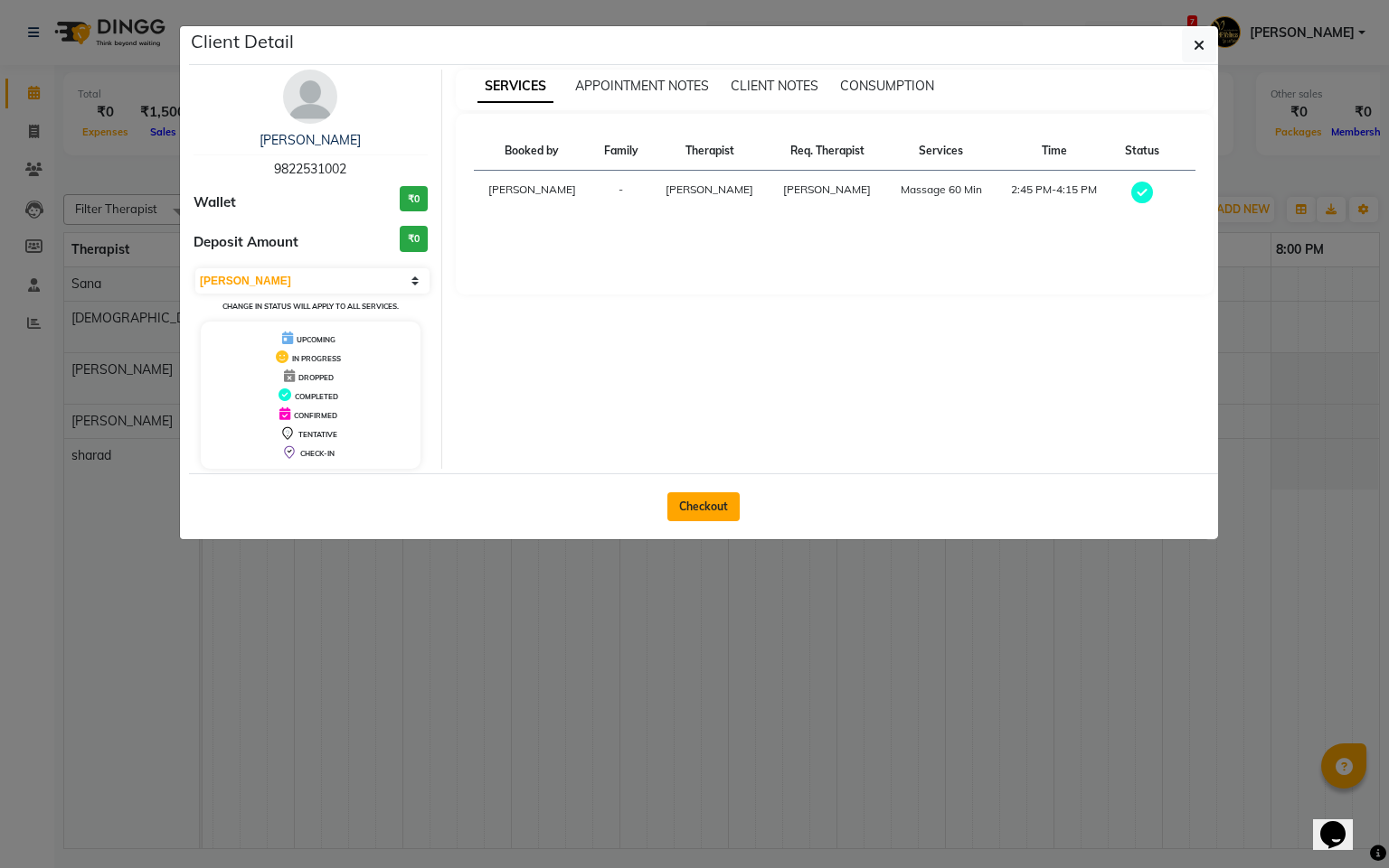
click at [724, 511] on button "Checkout" at bounding box center [703, 507] width 72 height 29
select select "service"
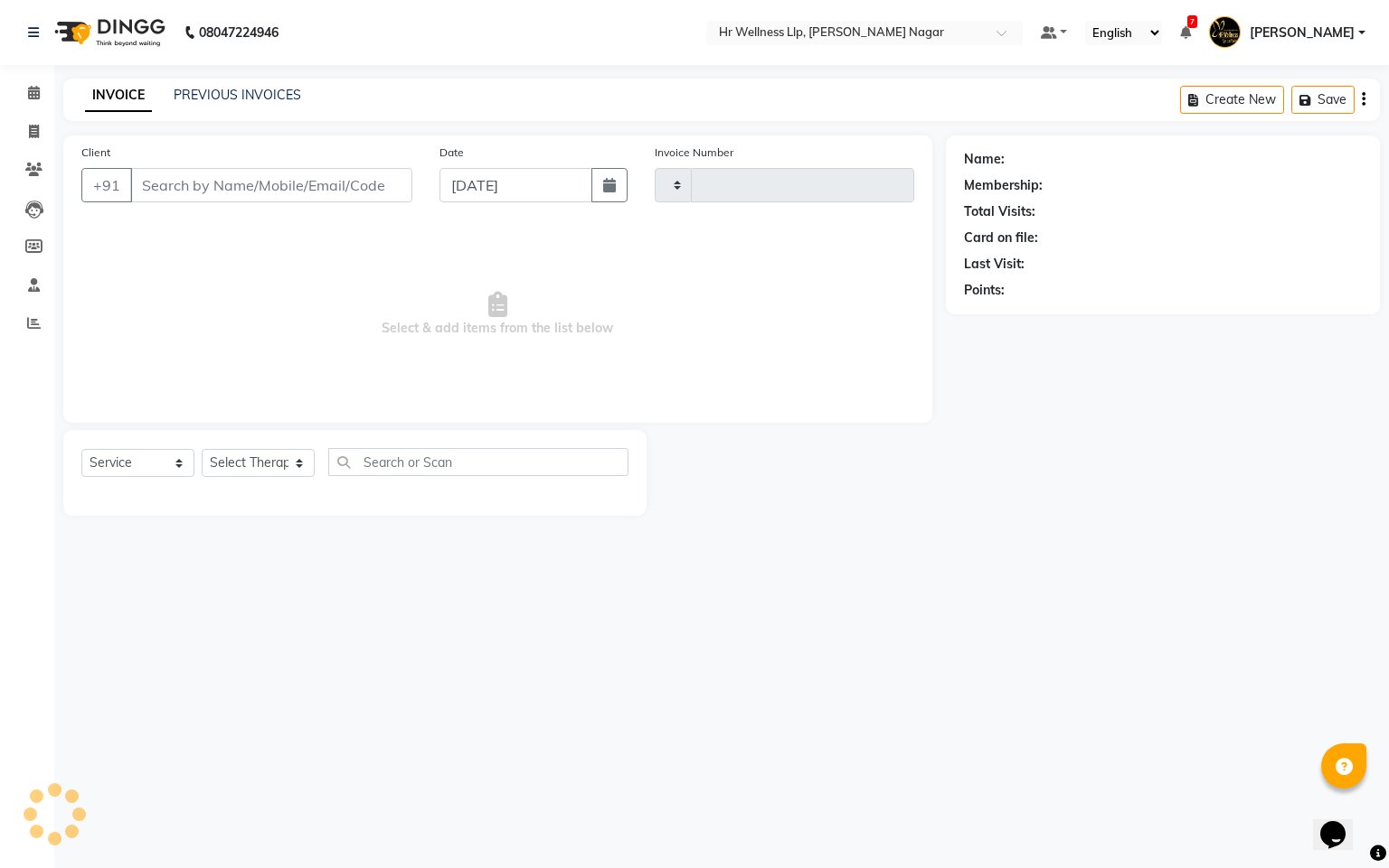
type input "1141"
select select "4289"
type input "9822531002"
type input "[DATE]"
select select "50266"
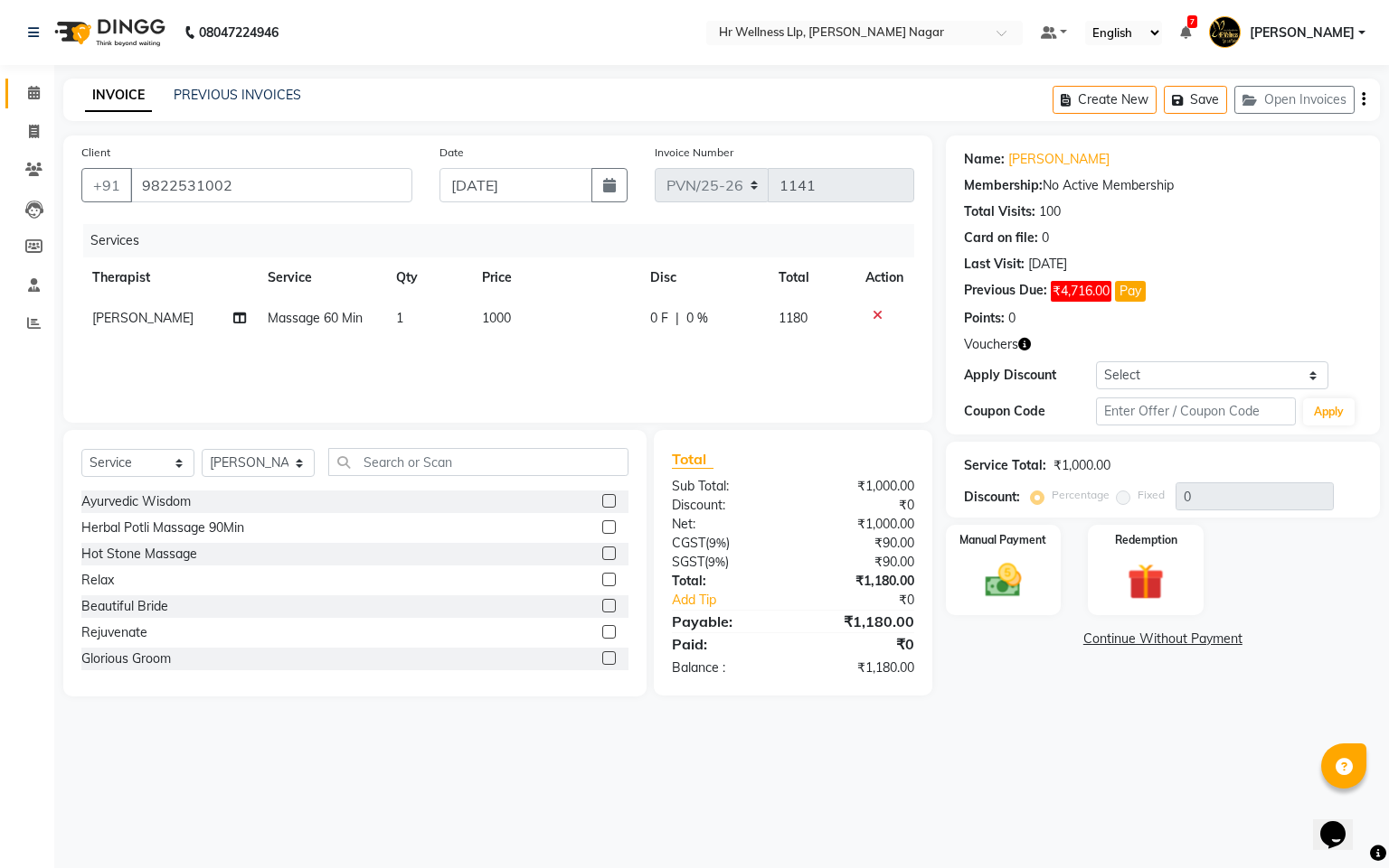
drag, startPoint x: 36, startPoint y: 80, endPoint x: 34, endPoint y: 229, distance: 149.0
click at [36, 82] on link "Calendar" at bounding box center [27, 93] width 43 height 30
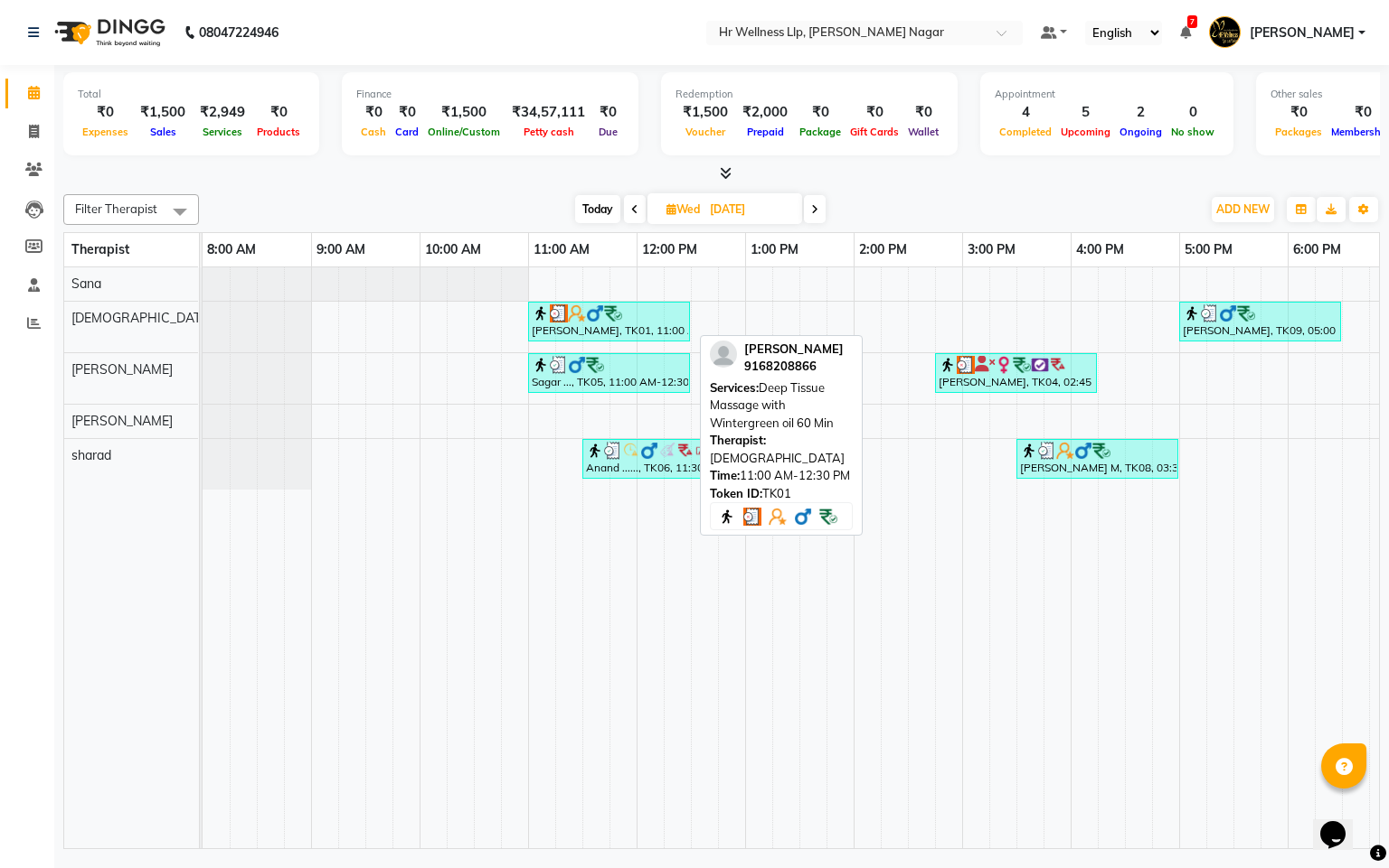
click at [584, 334] on div "[PERSON_NAME], TK01, 11:00 AM-12:30 PM, Deep Tissue Massage with Wintergreen oi…" at bounding box center [609, 322] width 158 height 34
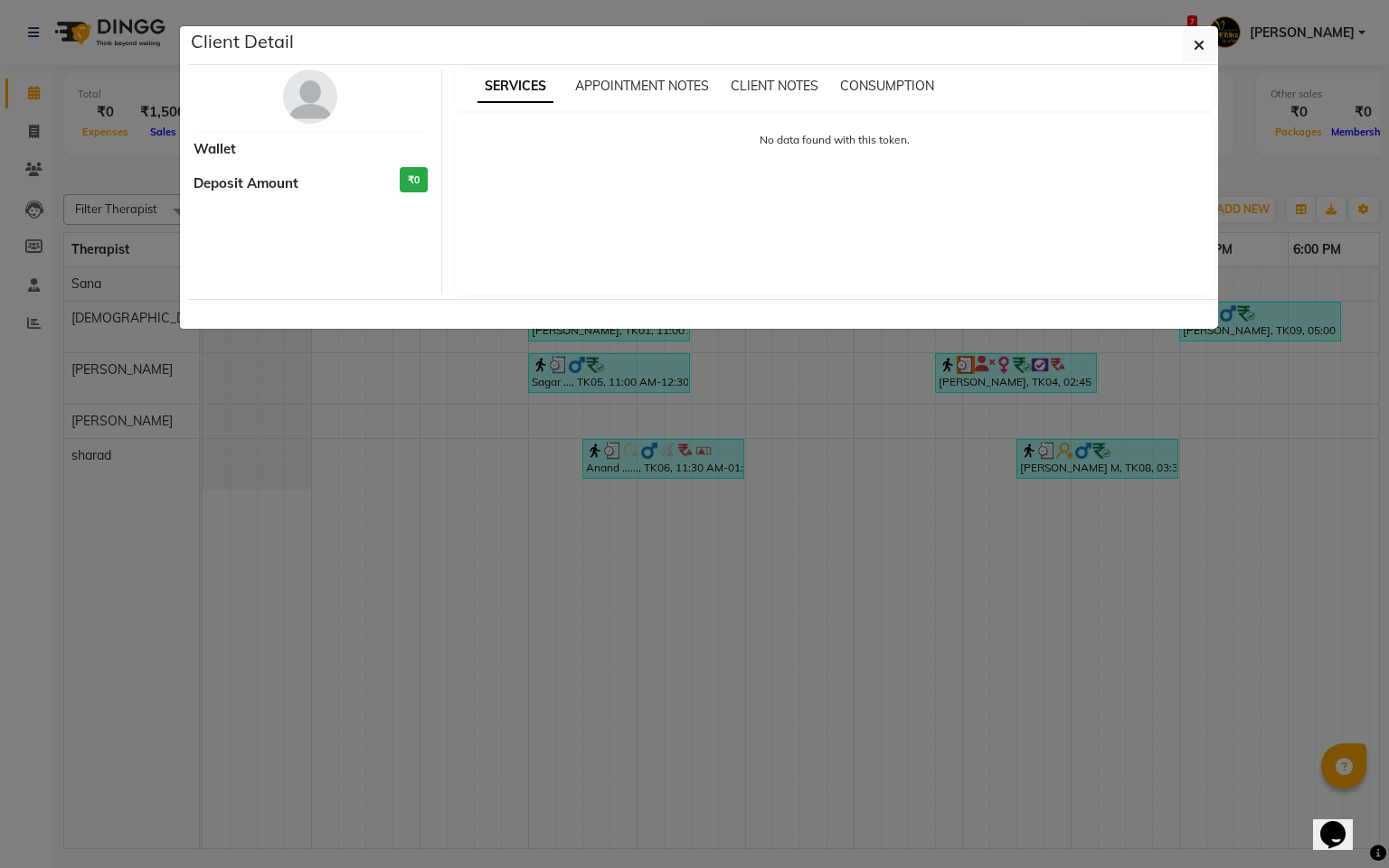
select select "3"
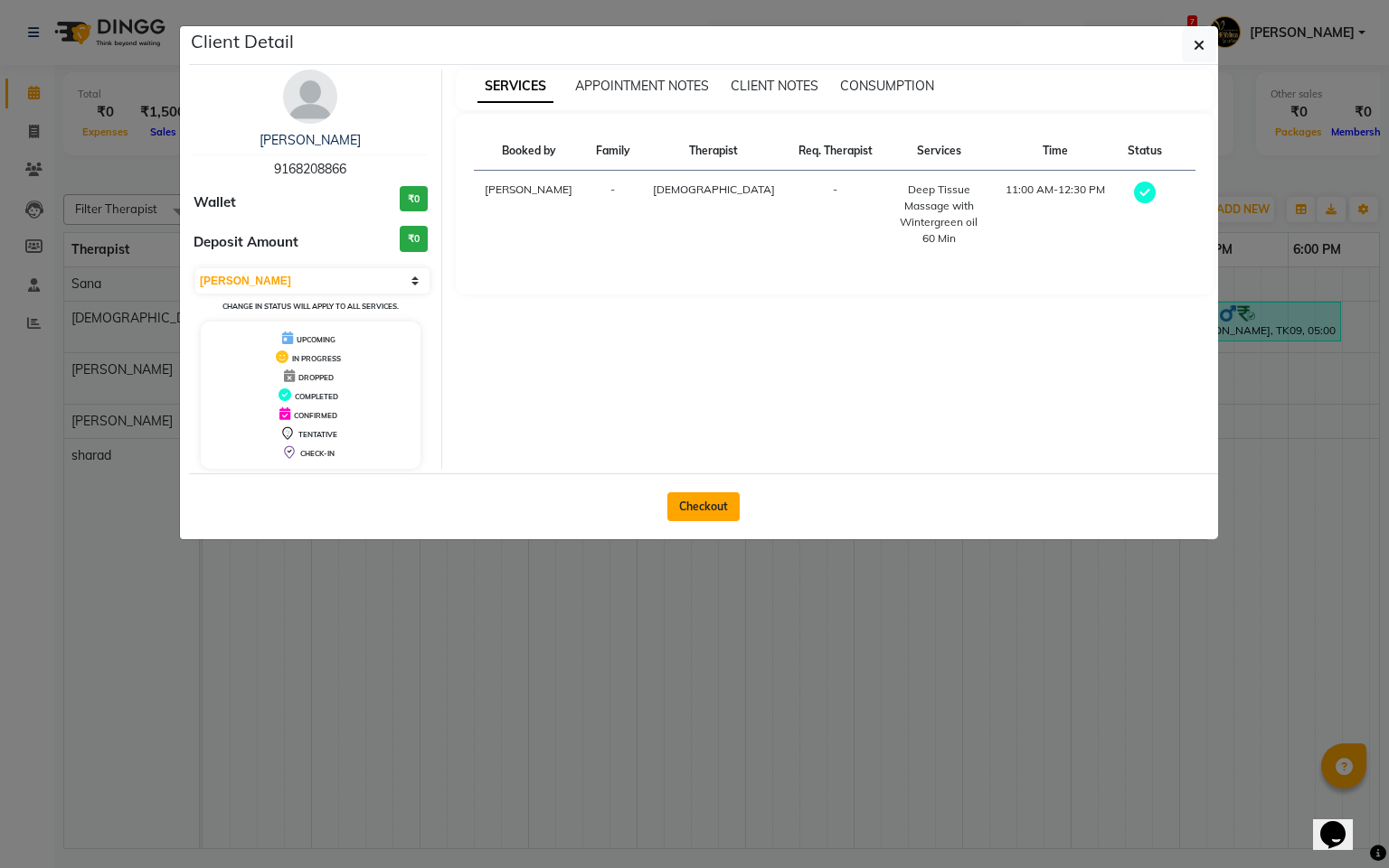
click at [679, 501] on button "Checkout" at bounding box center [703, 507] width 72 height 29
select select "service"
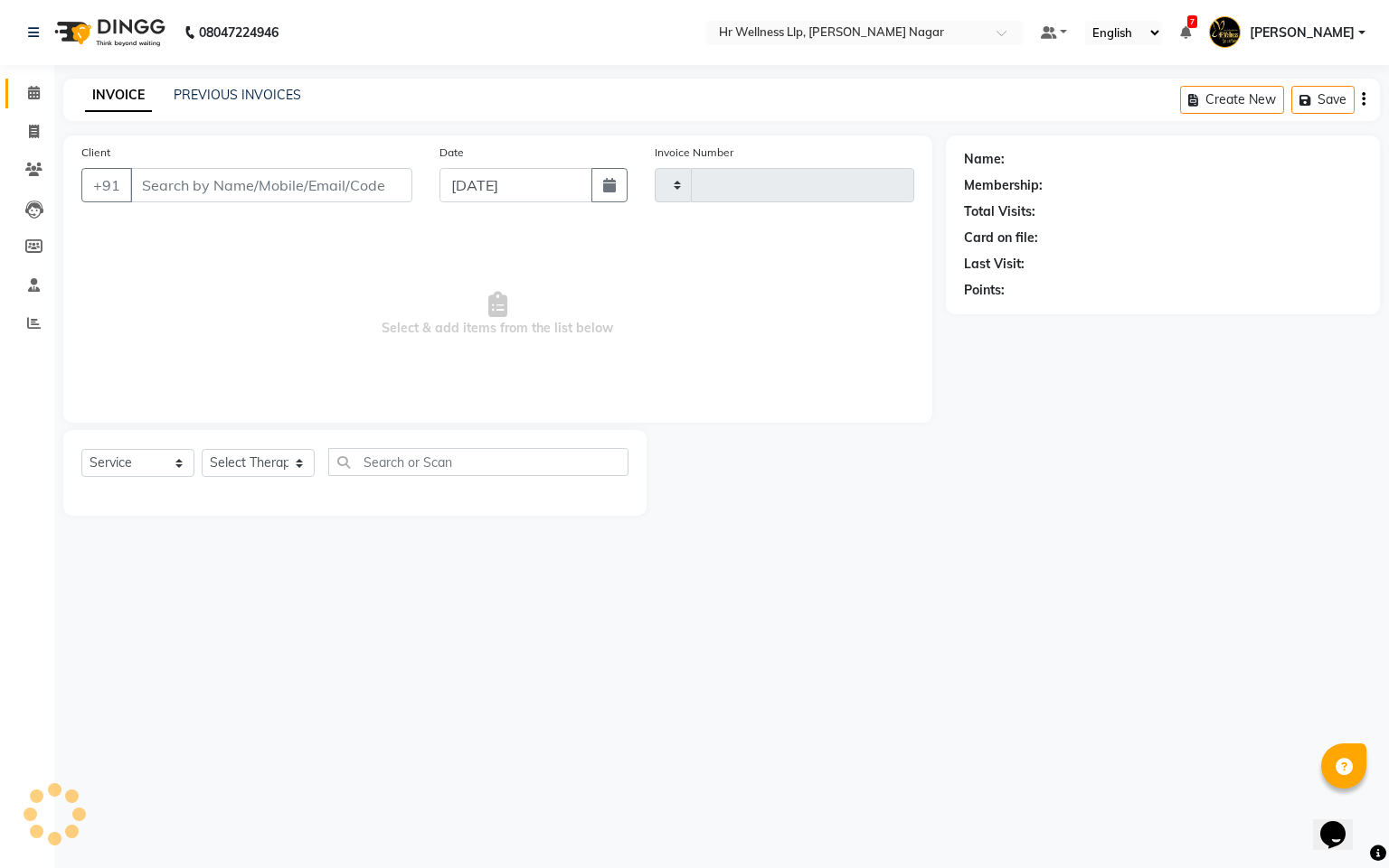
type input "1141"
select select "4289"
type input "9168208866"
type input "[DATE]"
select select "19732"
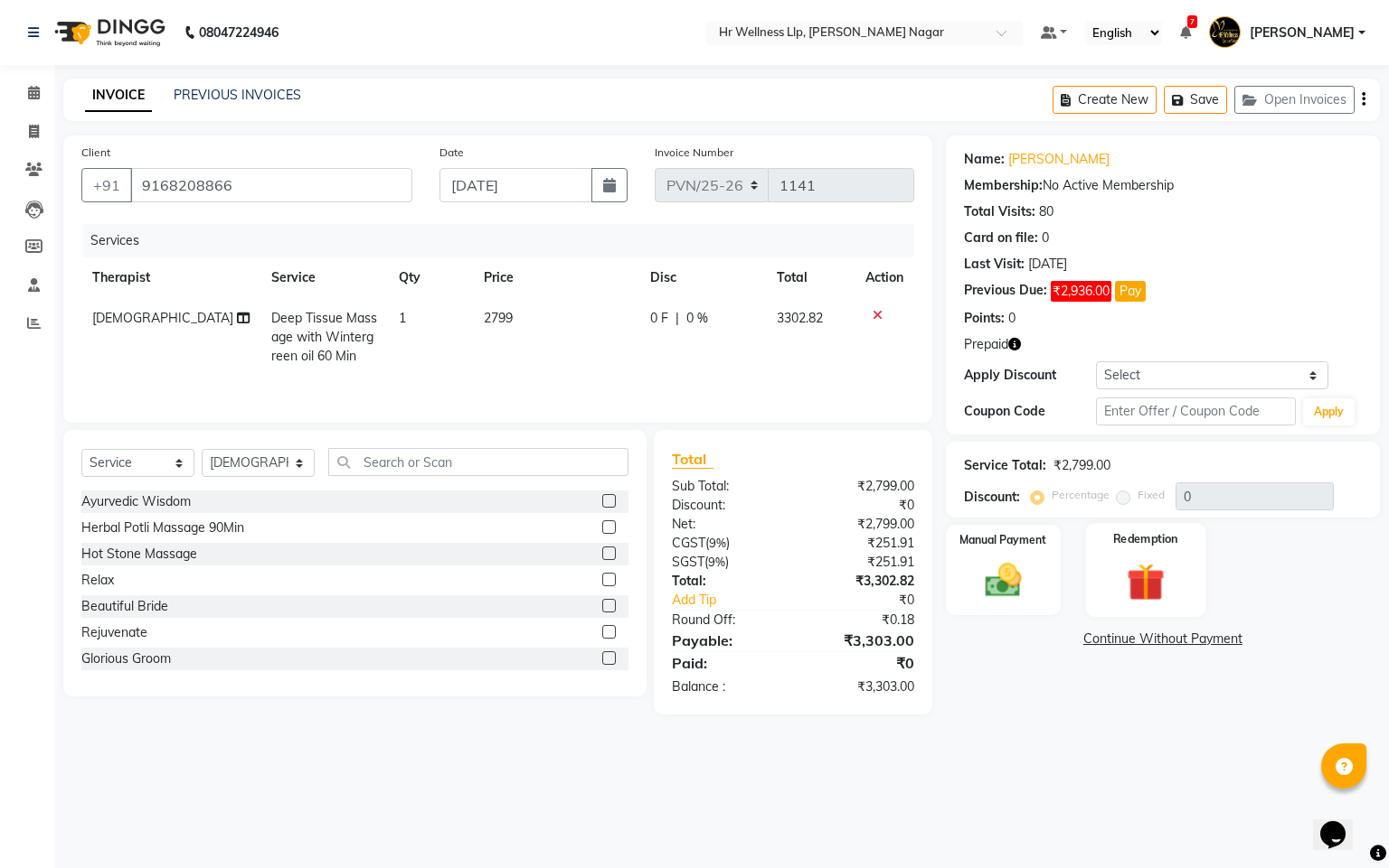
click at [1136, 586] on img at bounding box center [1146, 582] width 61 height 47
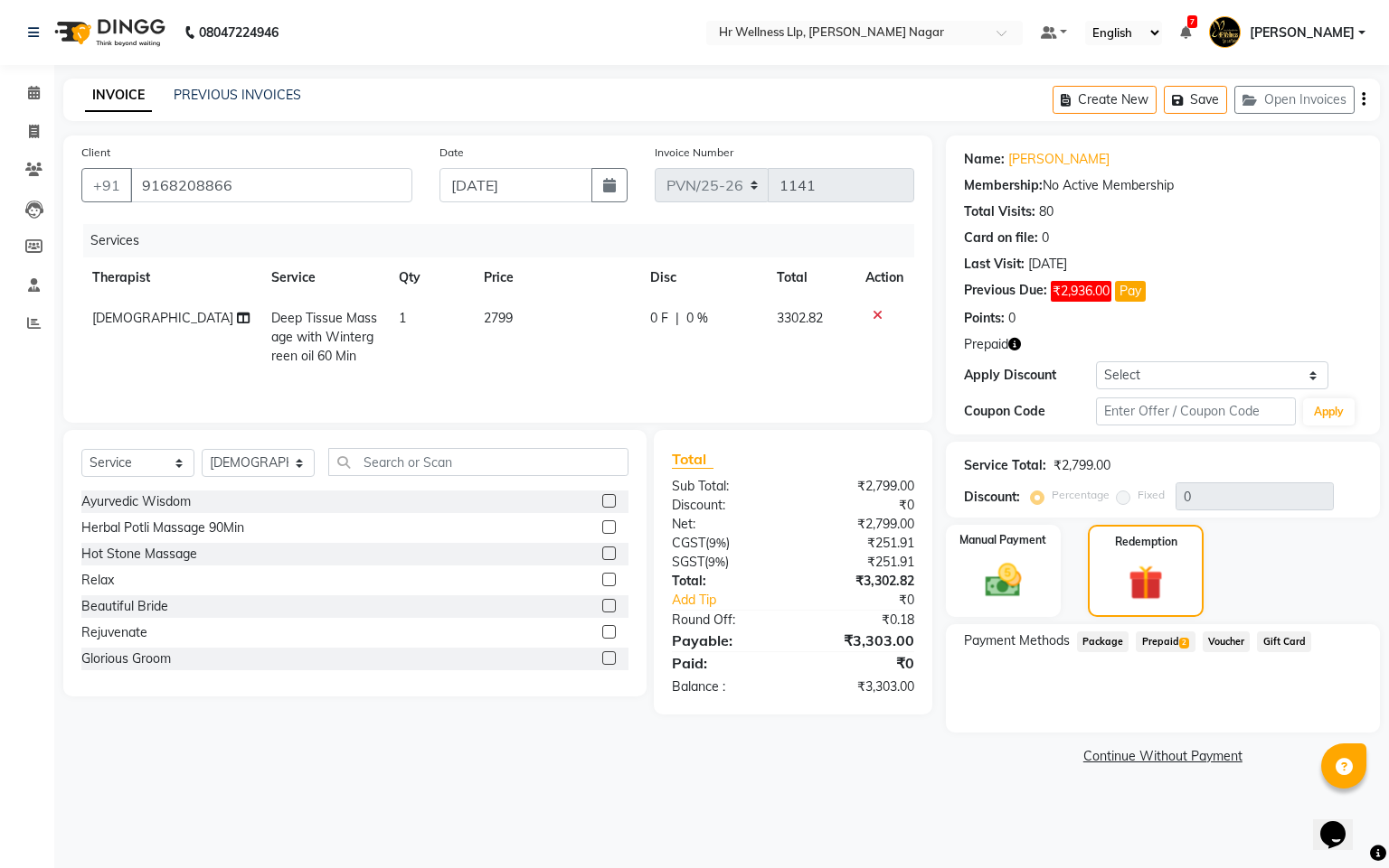
click at [1181, 645] on span "2" at bounding box center [1184, 643] width 10 height 11
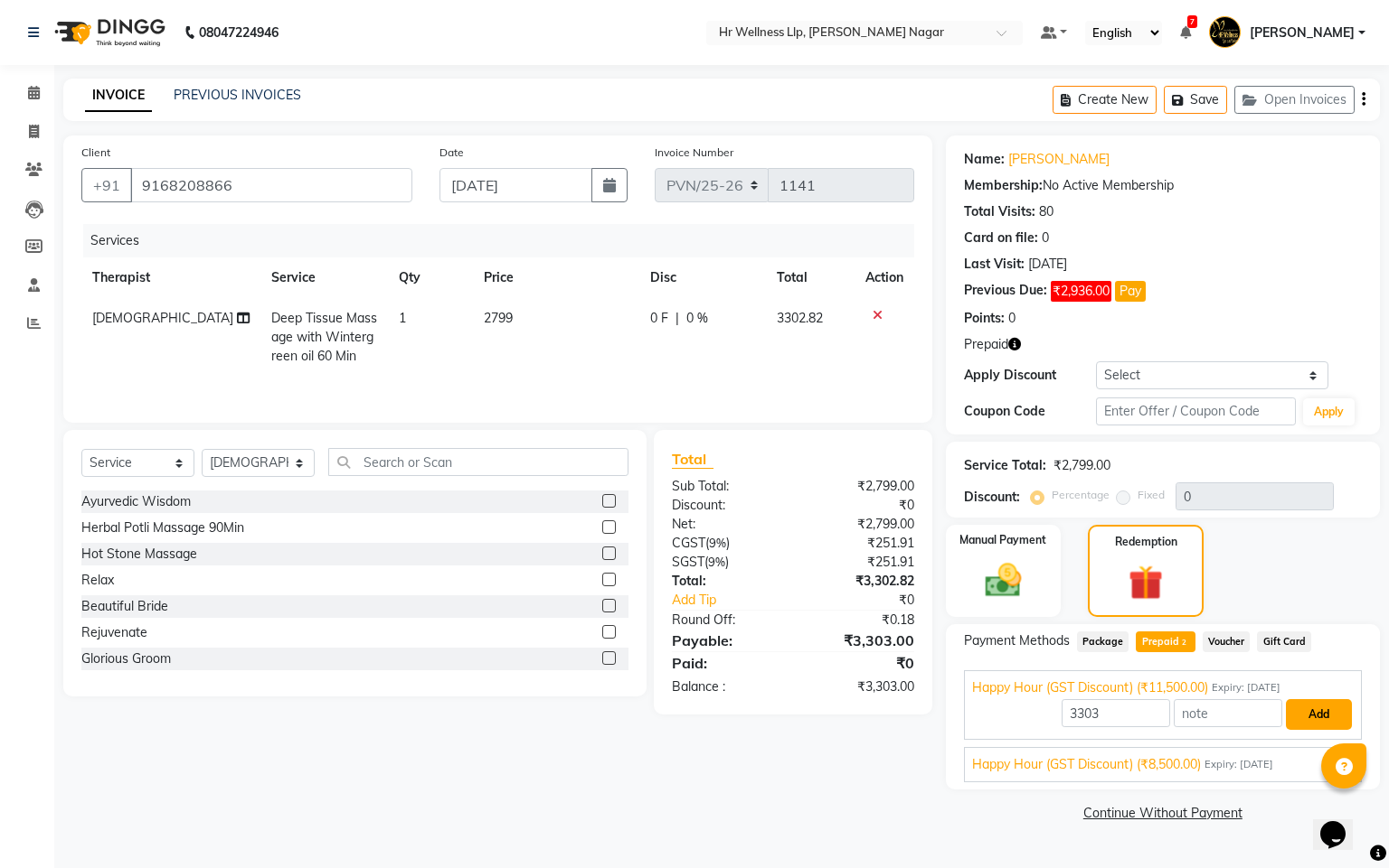
click at [1292, 713] on button "Add" at bounding box center [1318, 715] width 66 height 31
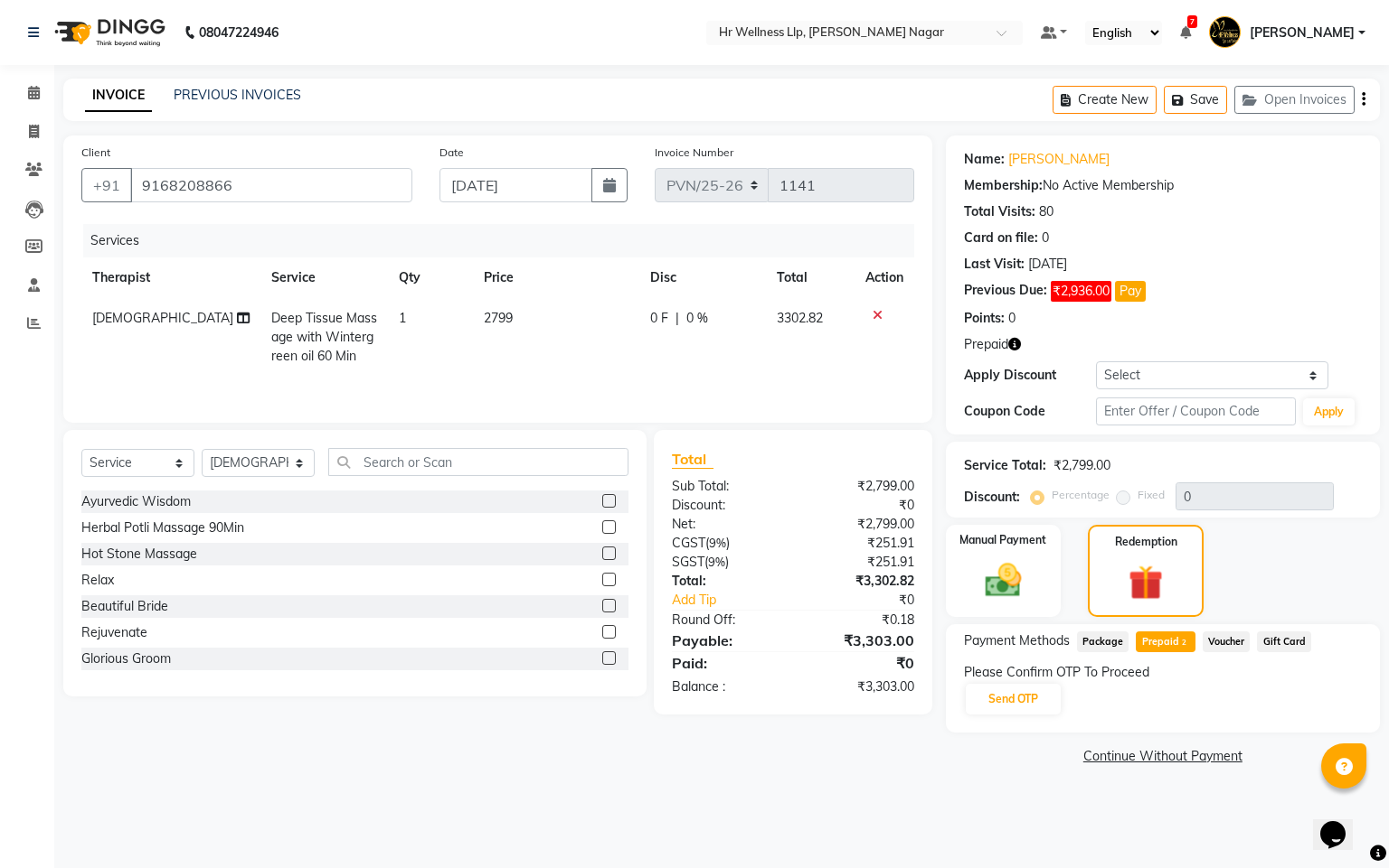
click at [877, 312] on icon at bounding box center [877, 315] width 10 height 12
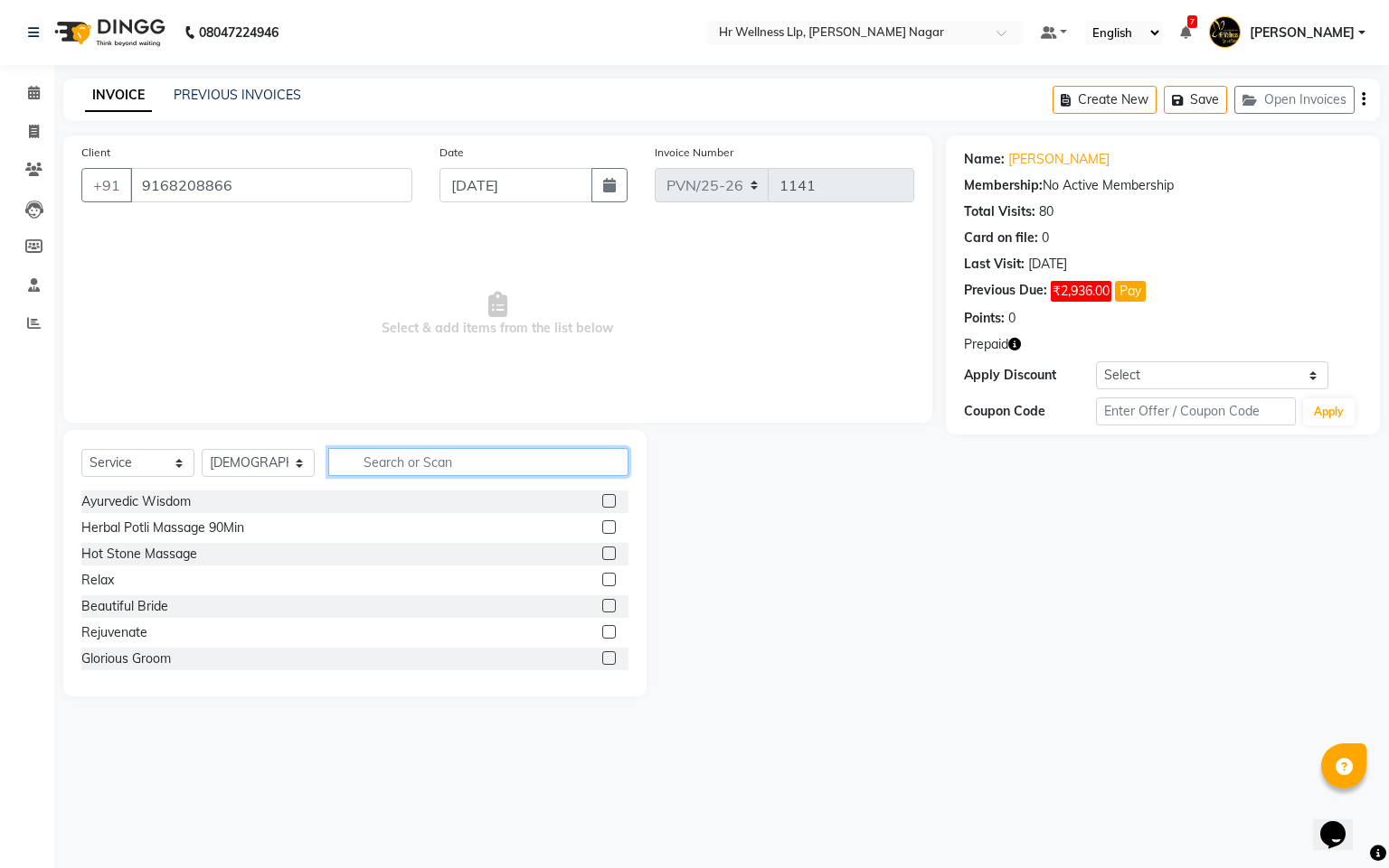
click at [505, 464] on input "text" at bounding box center [477, 462] width 300 height 28
type input "m"
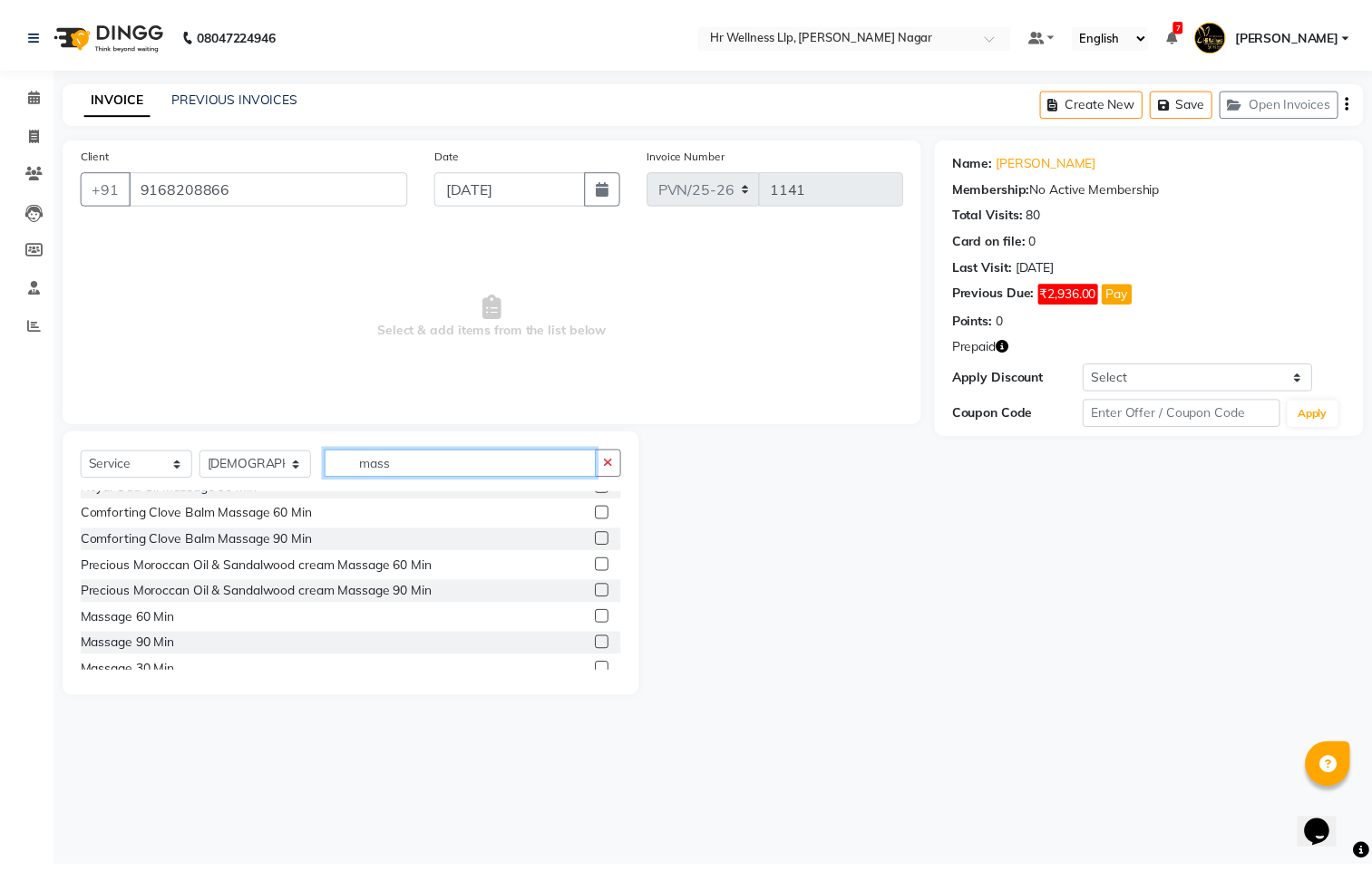
scroll to position [544, 0]
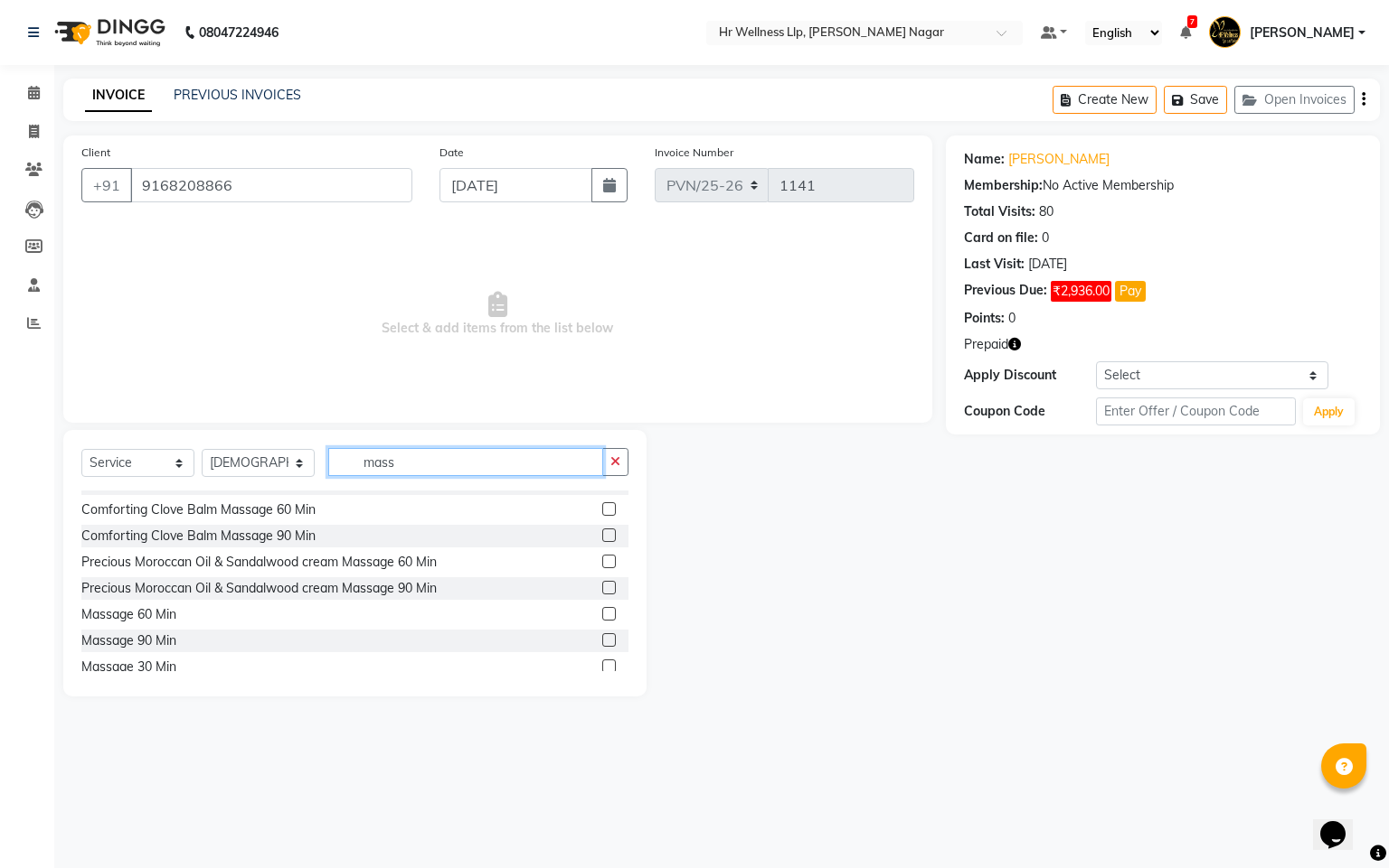
type input "mass"
drag, startPoint x: 583, startPoint y: 611, endPoint x: 611, endPoint y: 610, distance: 28.0
click at [602, 612] on label at bounding box center [609, 614] width 13 height 13
click at [602, 612] on input "checkbox" at bounding box center [608, 615] width 12 height 11
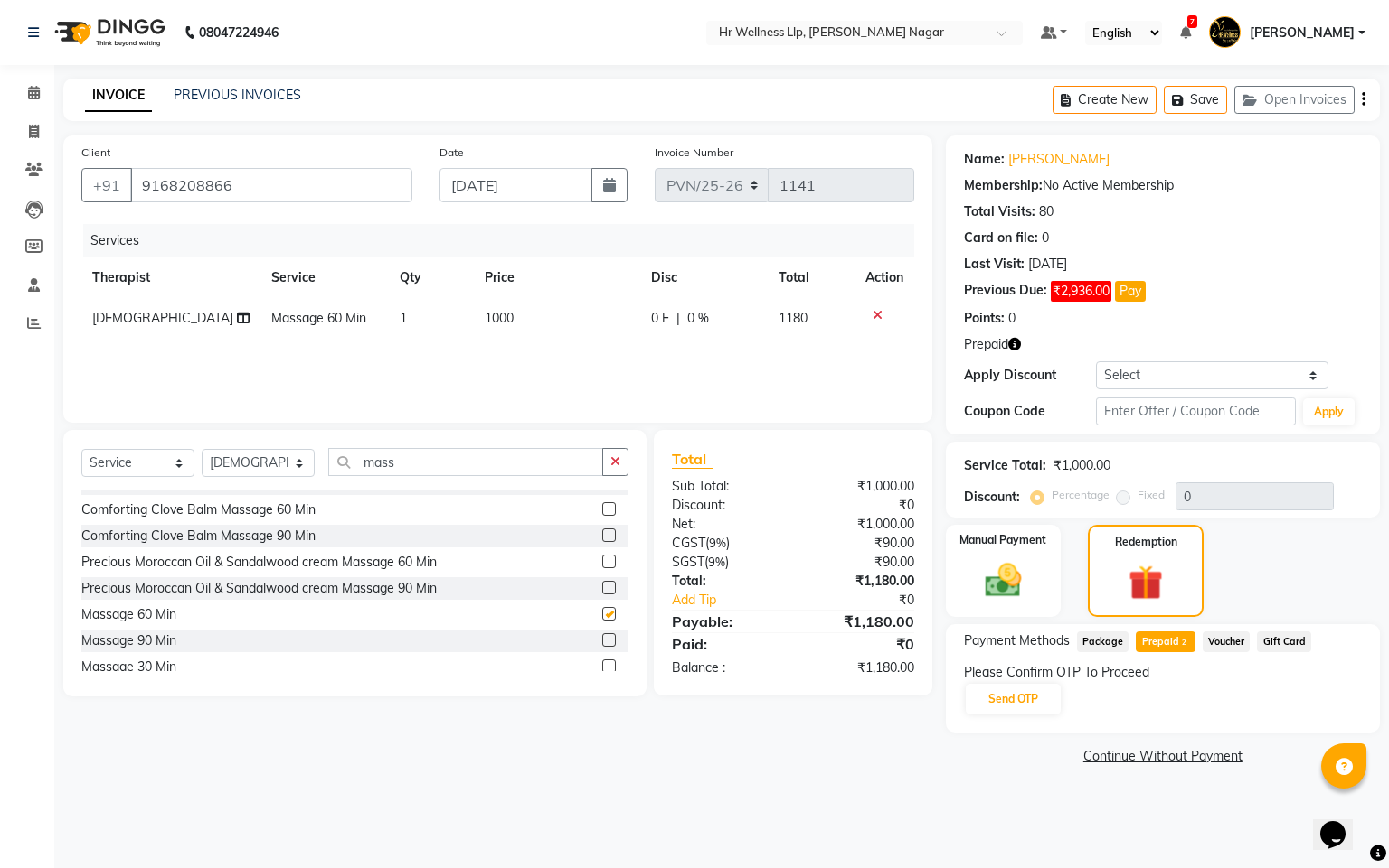
checkbox input "false"
click at [1020, 705] on button "Send OTP" at bounding box center [1012, 699] width 95 height 31
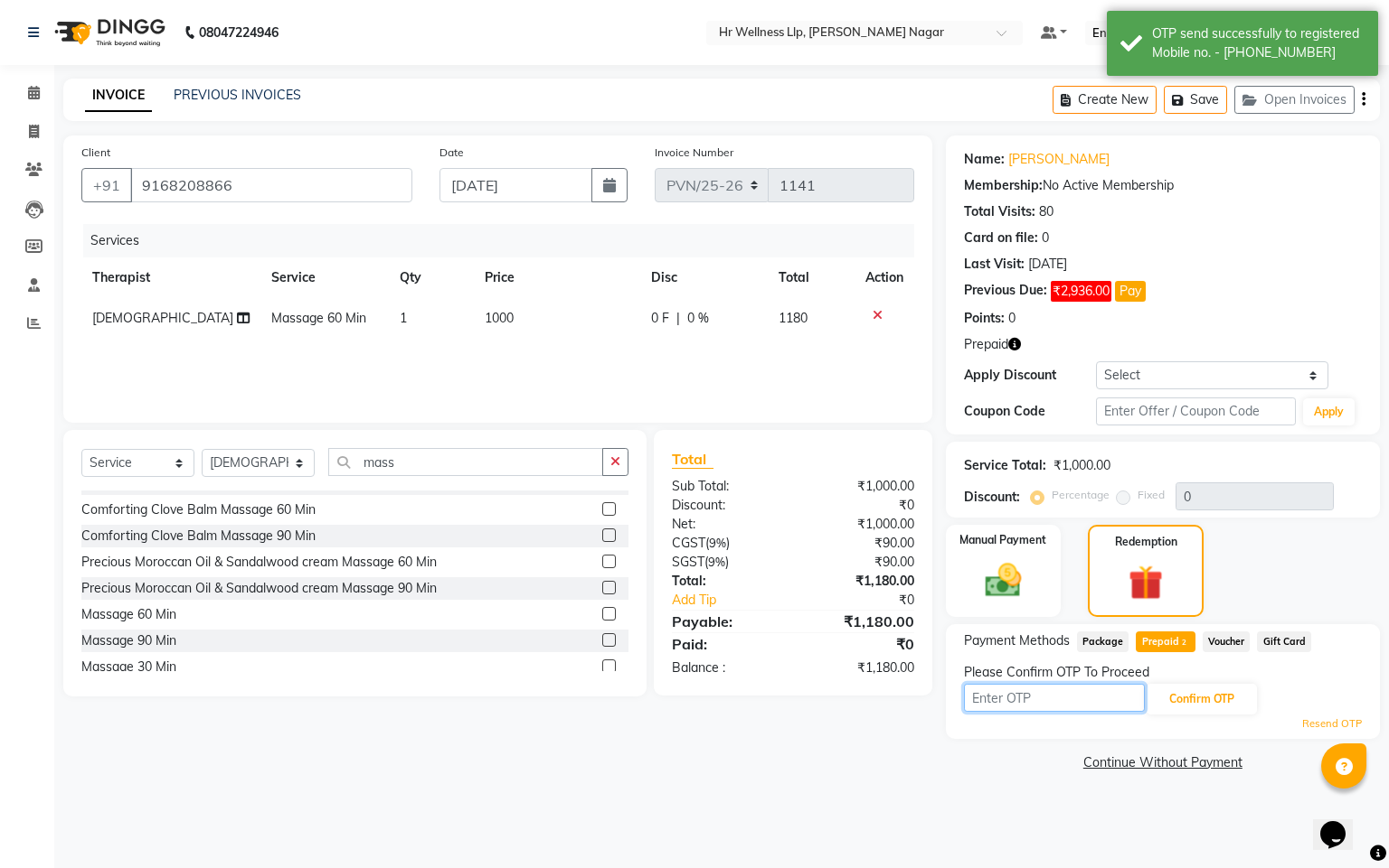
click at [1047, 695] on input "text" at bounding box center [1053, 697] width 181 height 28
type input "8"
type input "8483"
click at [1197, 682] on div "8483 Confirm OTP" at bounding box center [1162, 699] width 398 height 34
click at [1211, 703] on button "Confirm OTP" at bounding box center [1201, 699] width 110 height 31
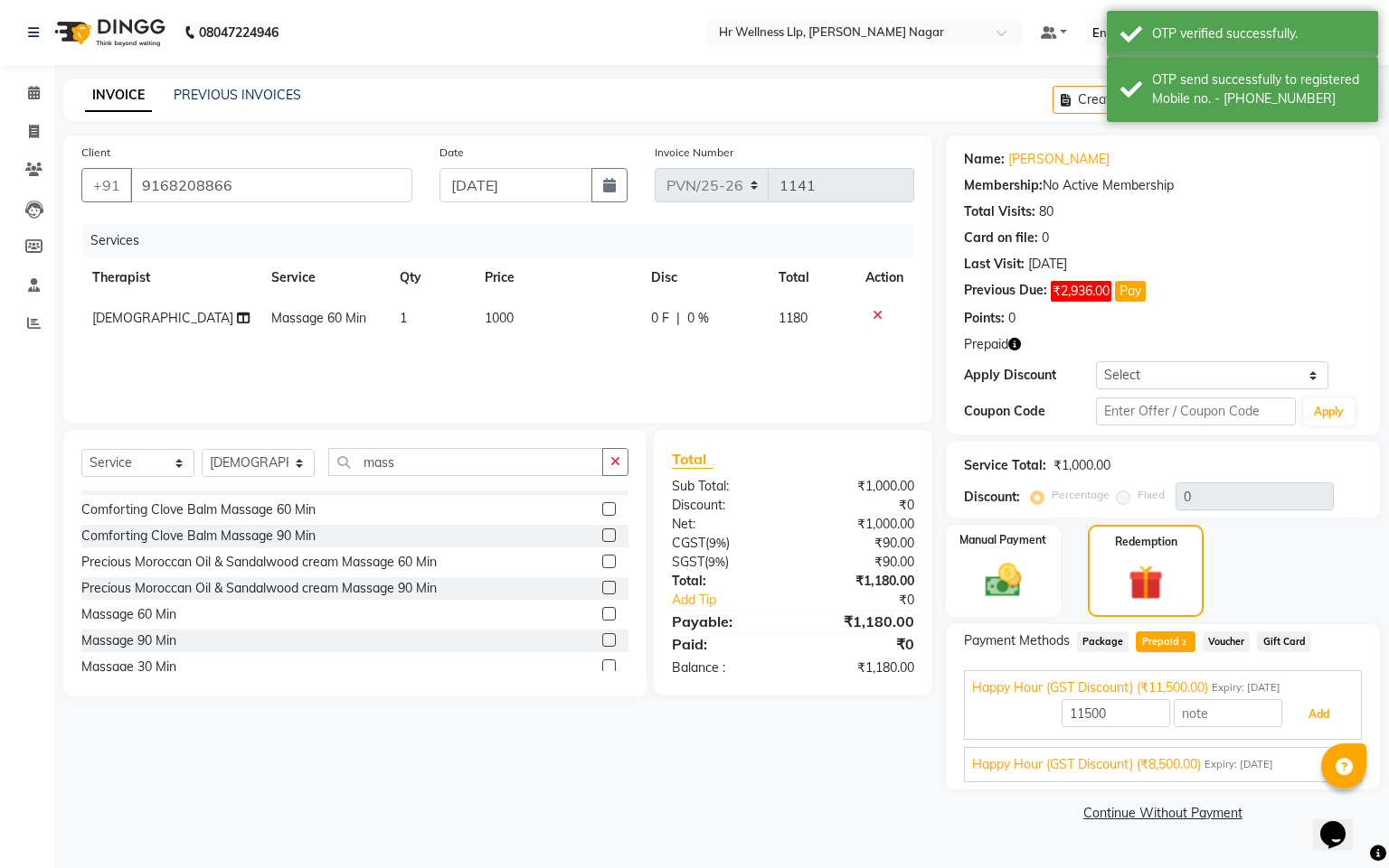
click at [1318, 711] on button "Add" at bounding box center [1318, 715] width 66 height 31
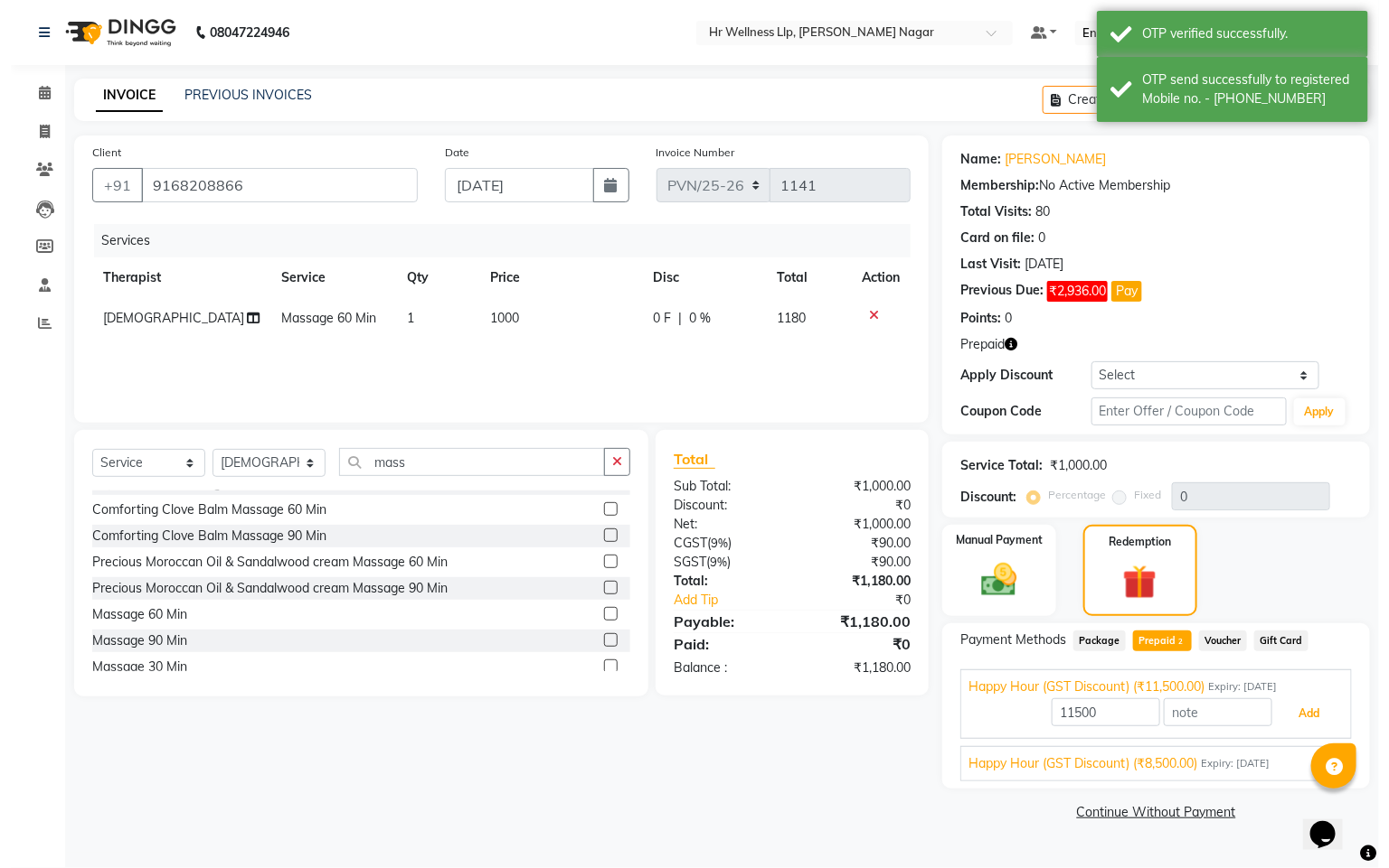
scroll to position [573, 0]
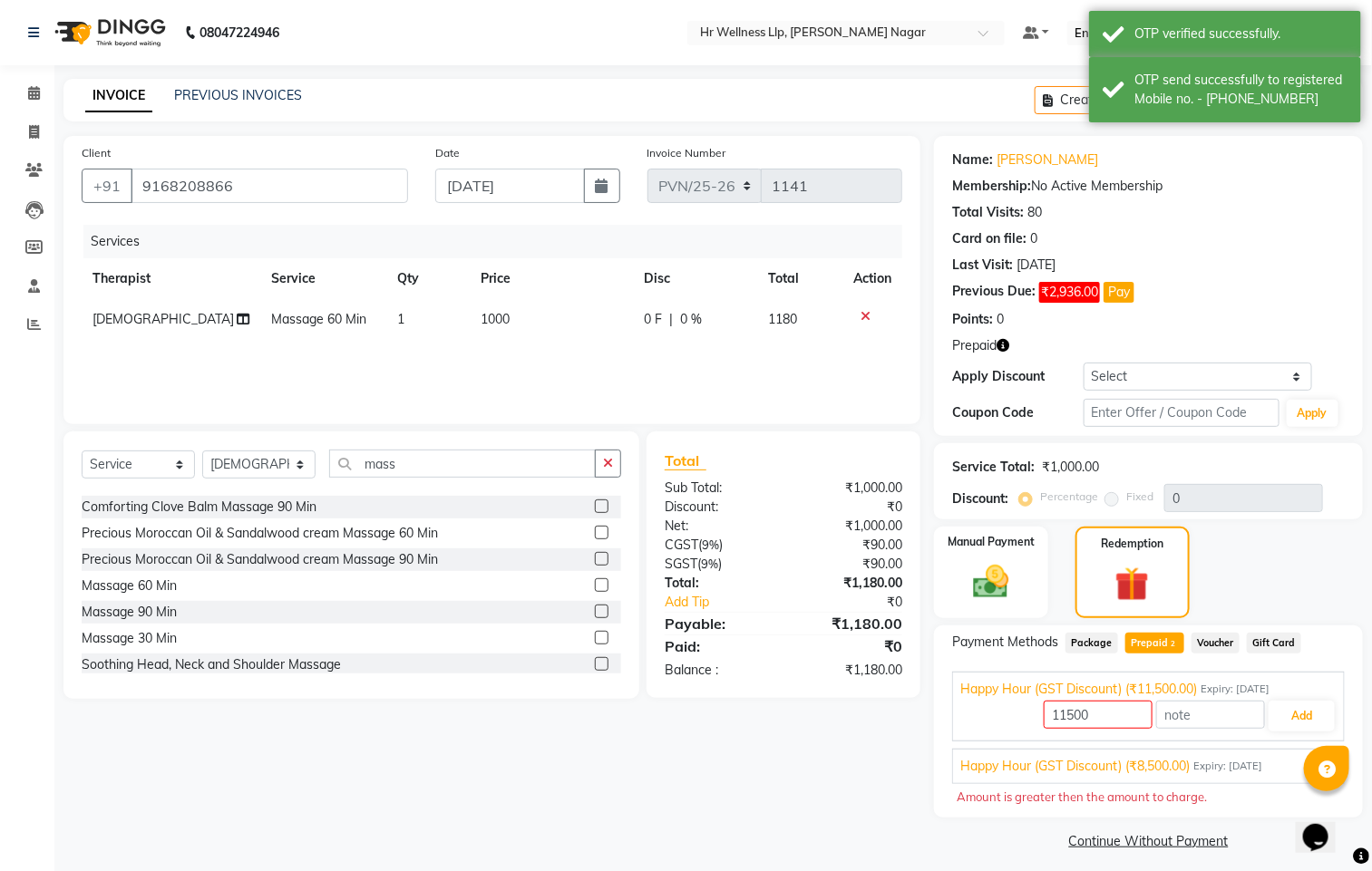
click at [1197, 629] on div "Payment Methods Package Prepaid 2 Voucher Gift Card Happy Hour (GST Discount) (…" at bounding box center [1148, 722] width 429 height 193
drag, startPoint x: 1206, startPoint y: 636, endPoint x: 1181, endPoint y: 645, distance: 26.6
click at [1206, 637] on span "Voucher" at bounding box center [1215, 643] width 48 height 21
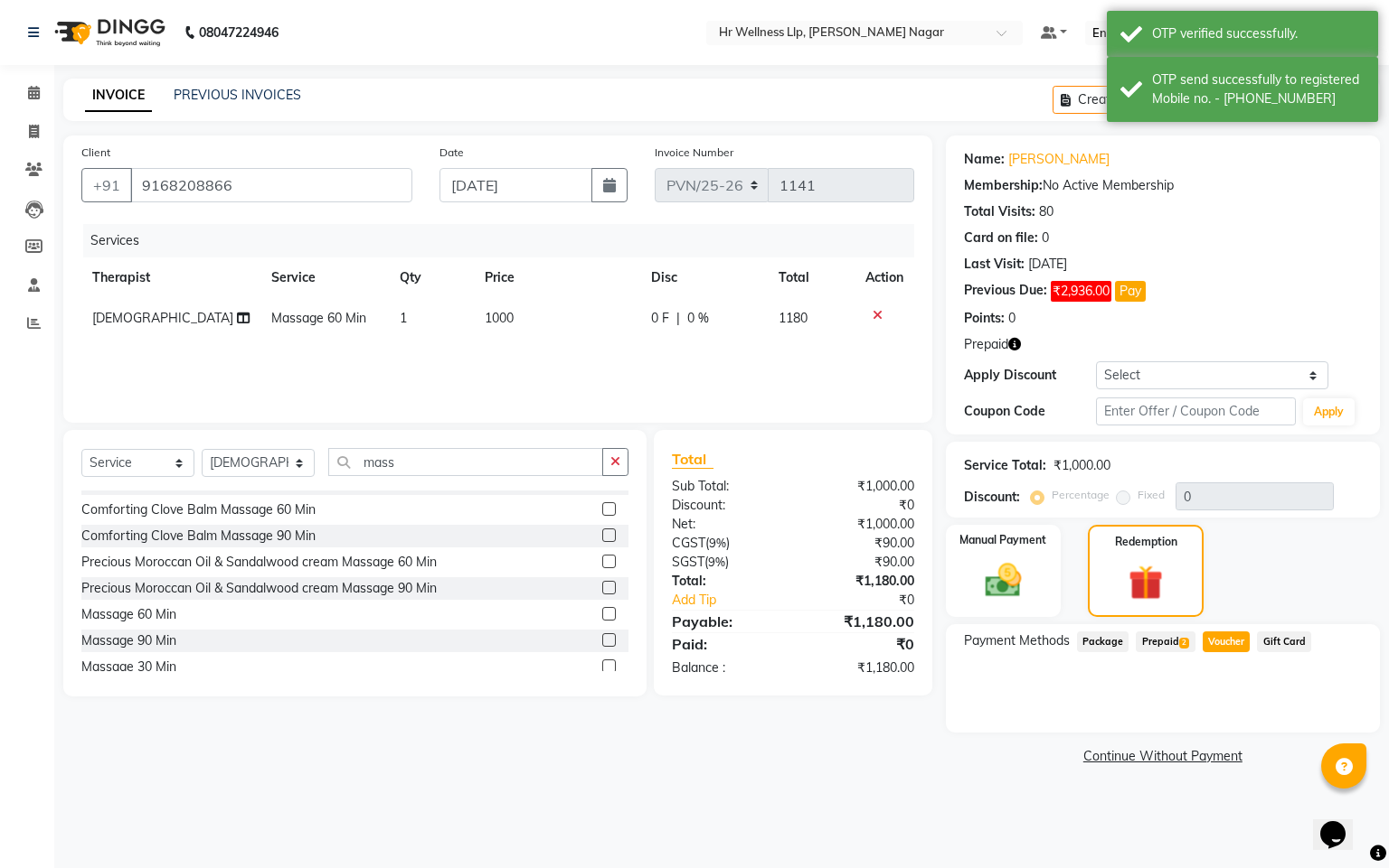
click at [1161, 645] on span "Prepaid 2" at bounding box center [1165, 642] width 58 height 21
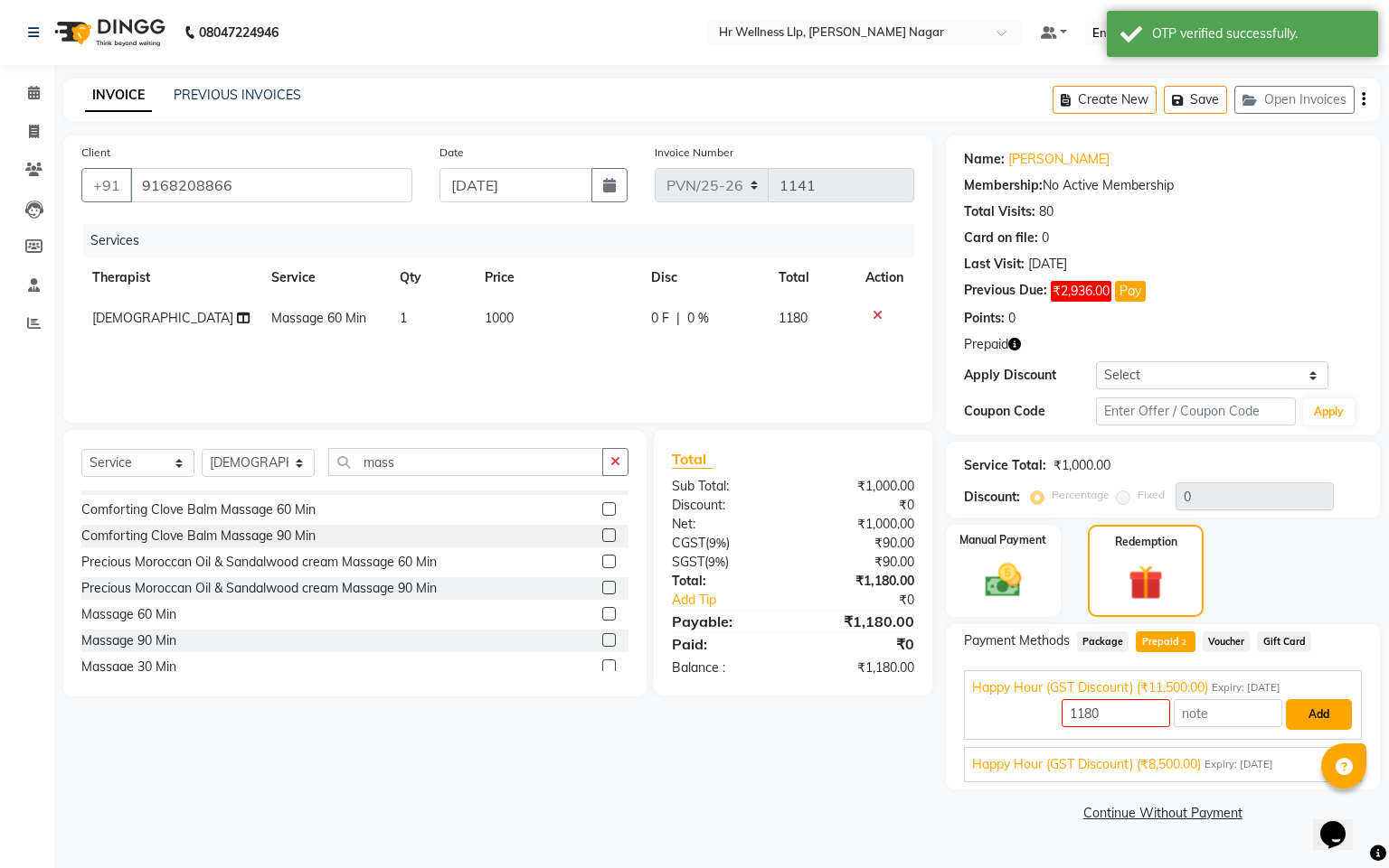
click at [1316, 711] on button "Add" at bounding box center [1318, 715] width 66 height 31
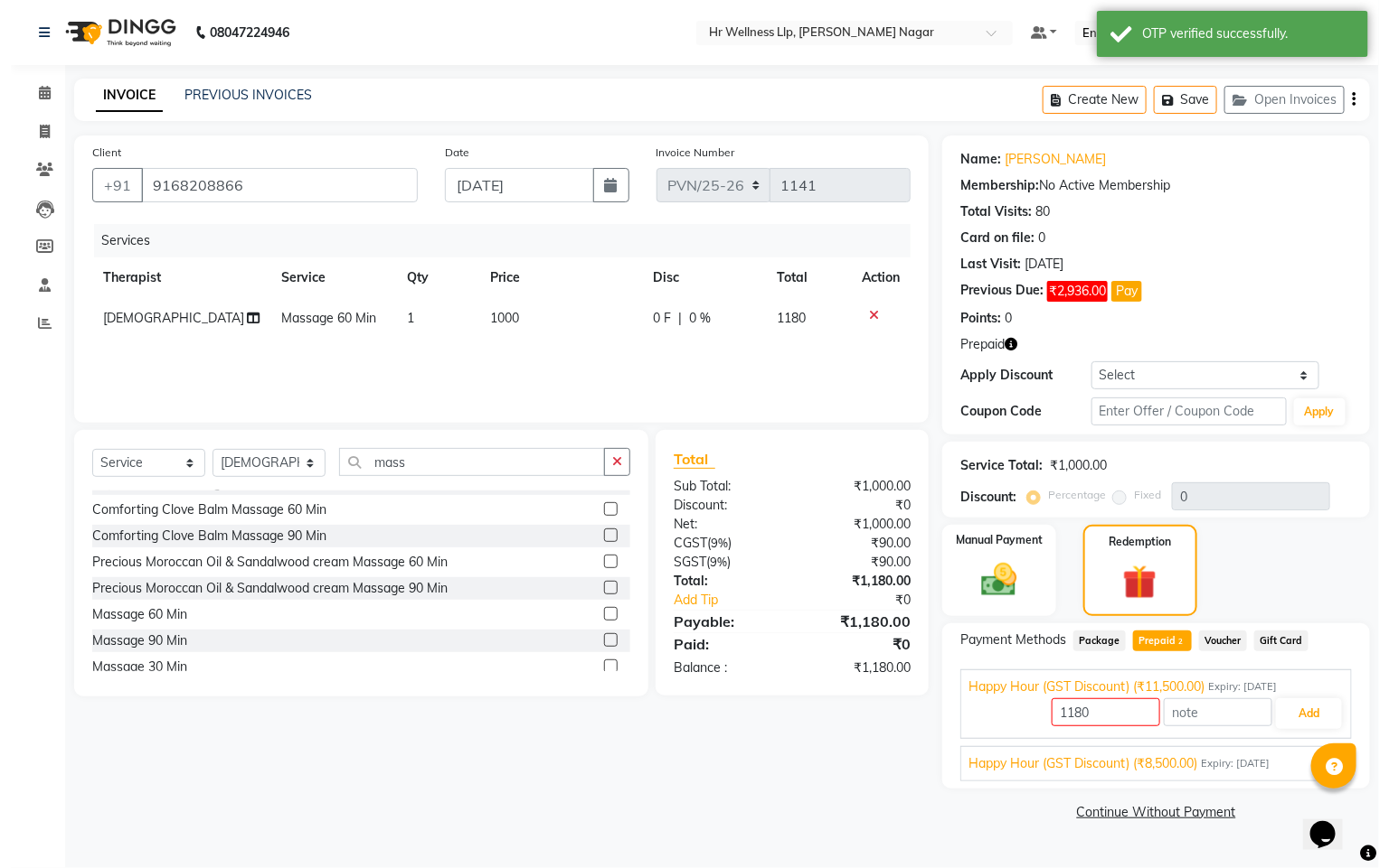
scroll to position [573, 0]
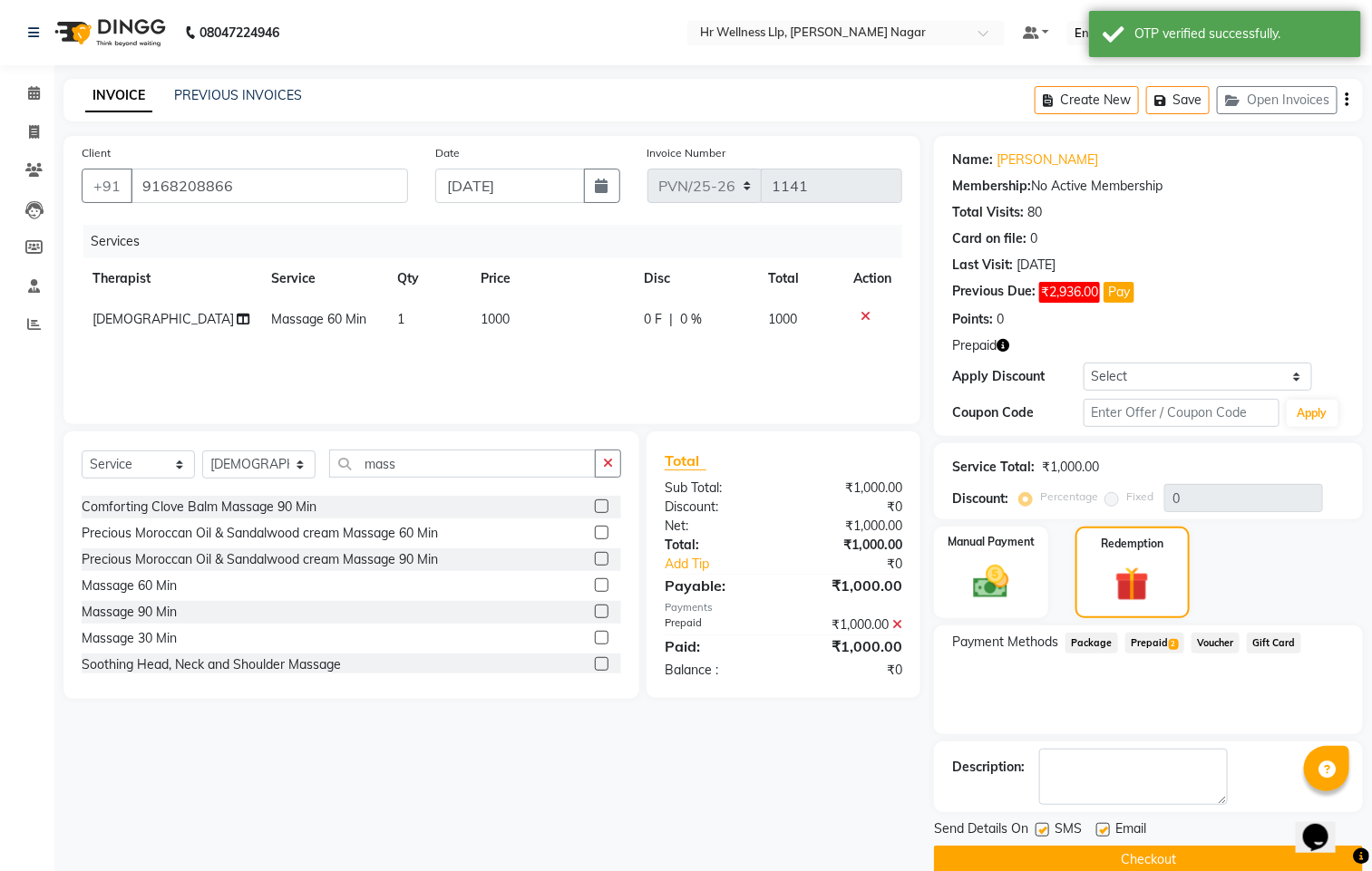
click at [1044, 831] on label at bounding box center [1042, 830] width 13 height 13
click at [1044, 831] on input "checkbox" at bounding box center [1041, 831] width 12 height 12
checkbox input "false"
click at [1100, 834] on label at bounding box center [1103, 830] width 13 height 13
click at [1100, 834] on input "checkbox" at bounding box center [1102, 831] width 12 height 12
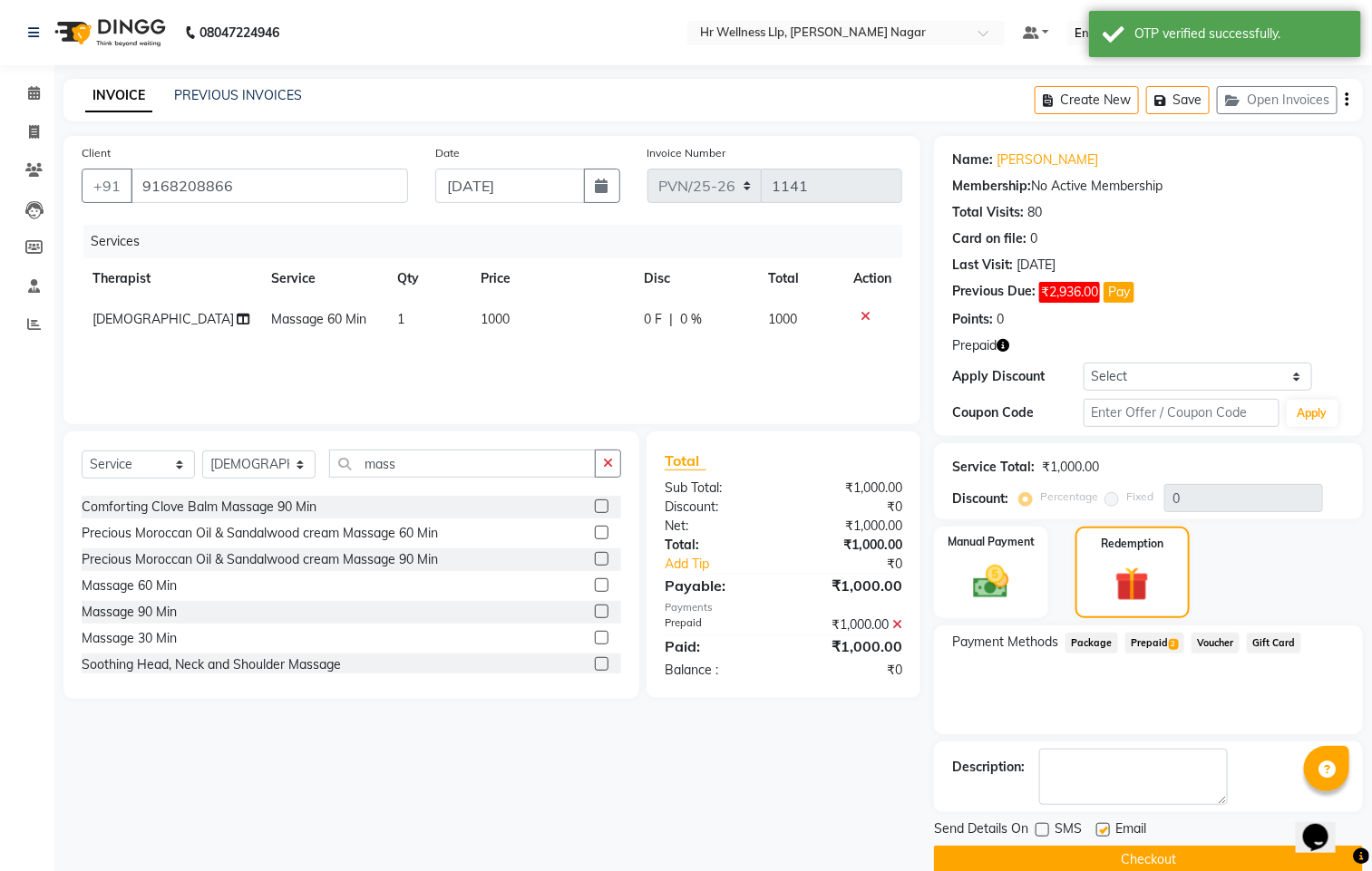
checkbox input "false"
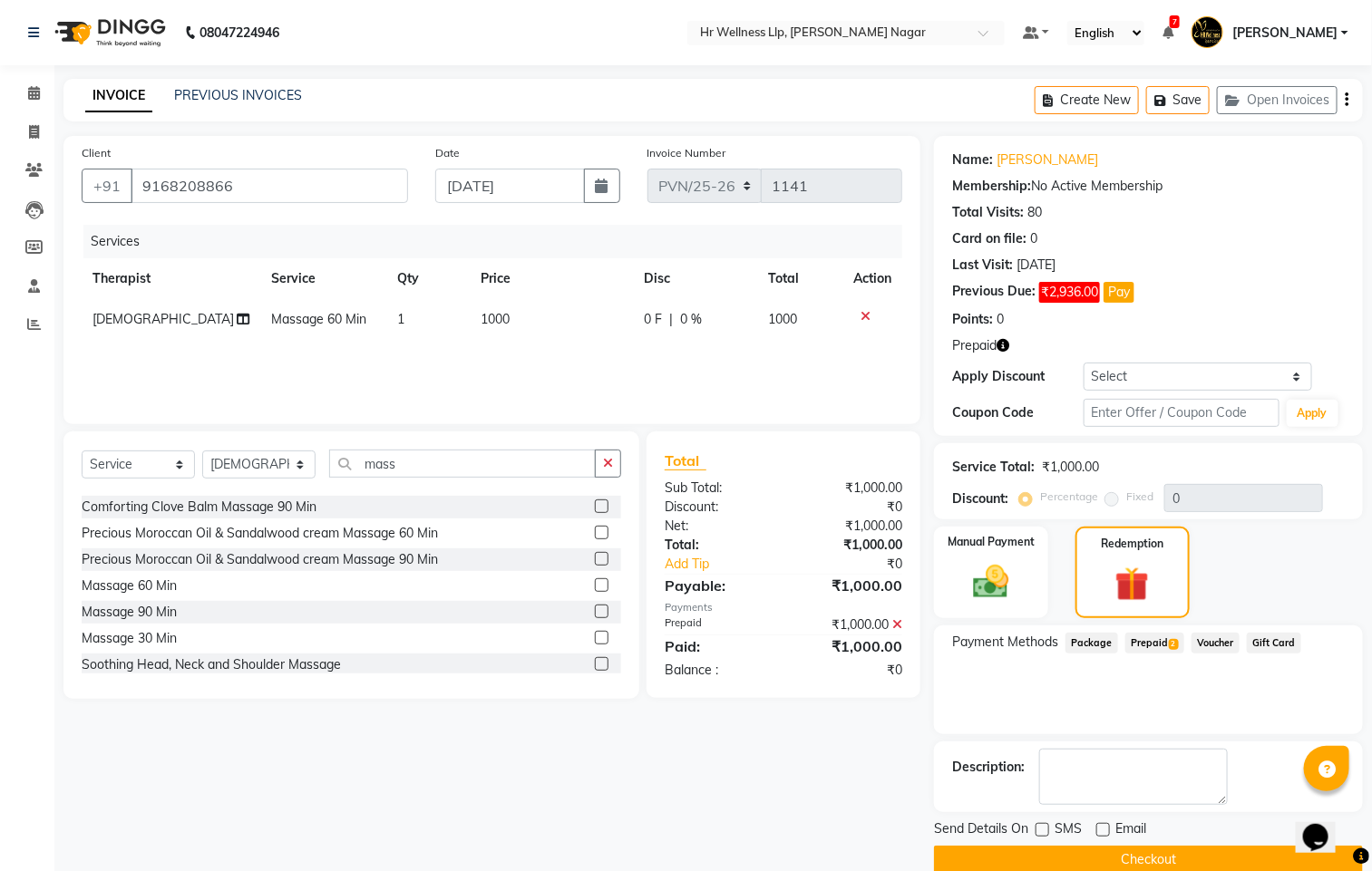
click at [1116, 858] on button "Checkout" at bounding box center [1148, 859] width 429 height 28
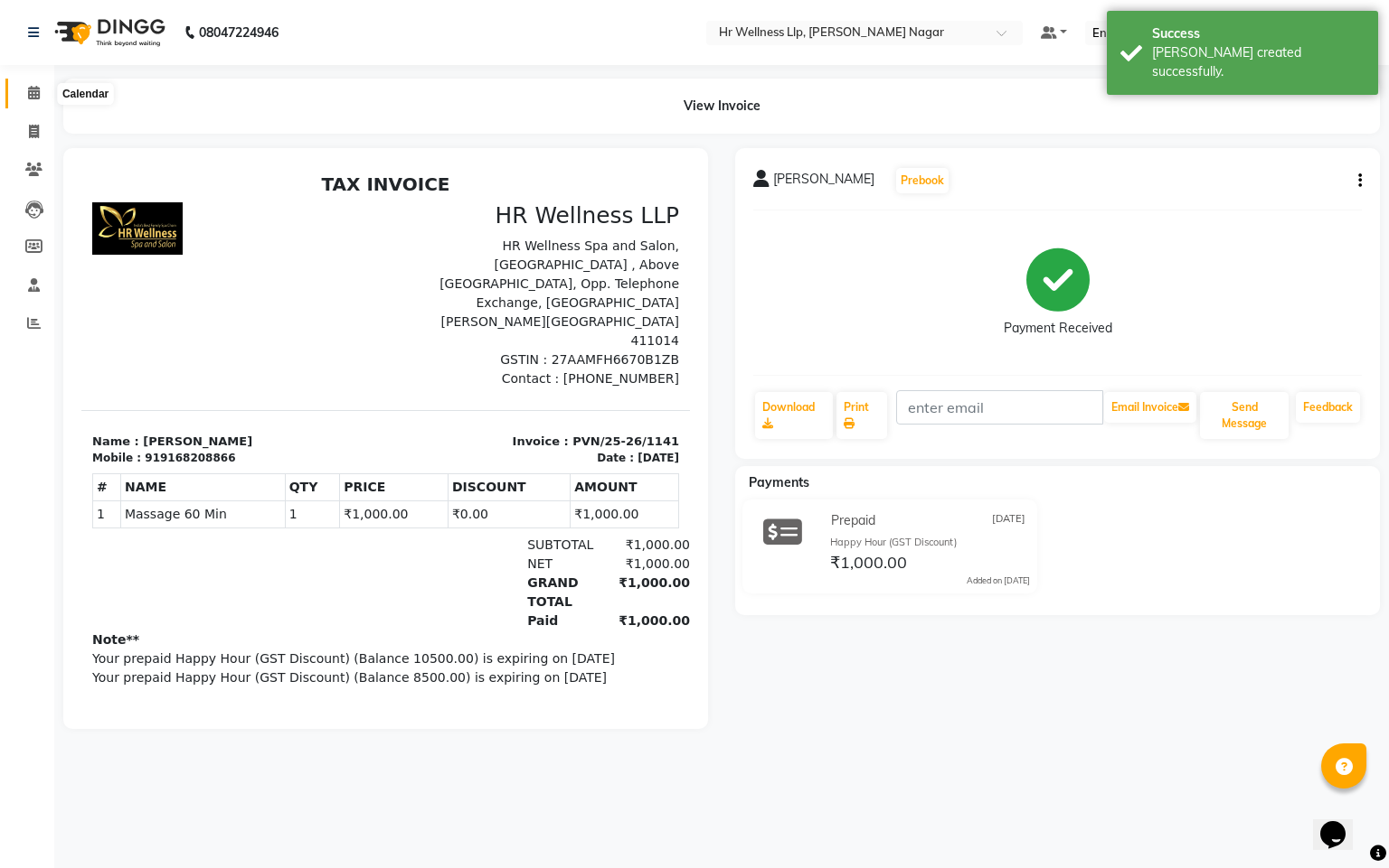
click at [39, 96] on icon at bounding box center [34, 93] width 12 height 13
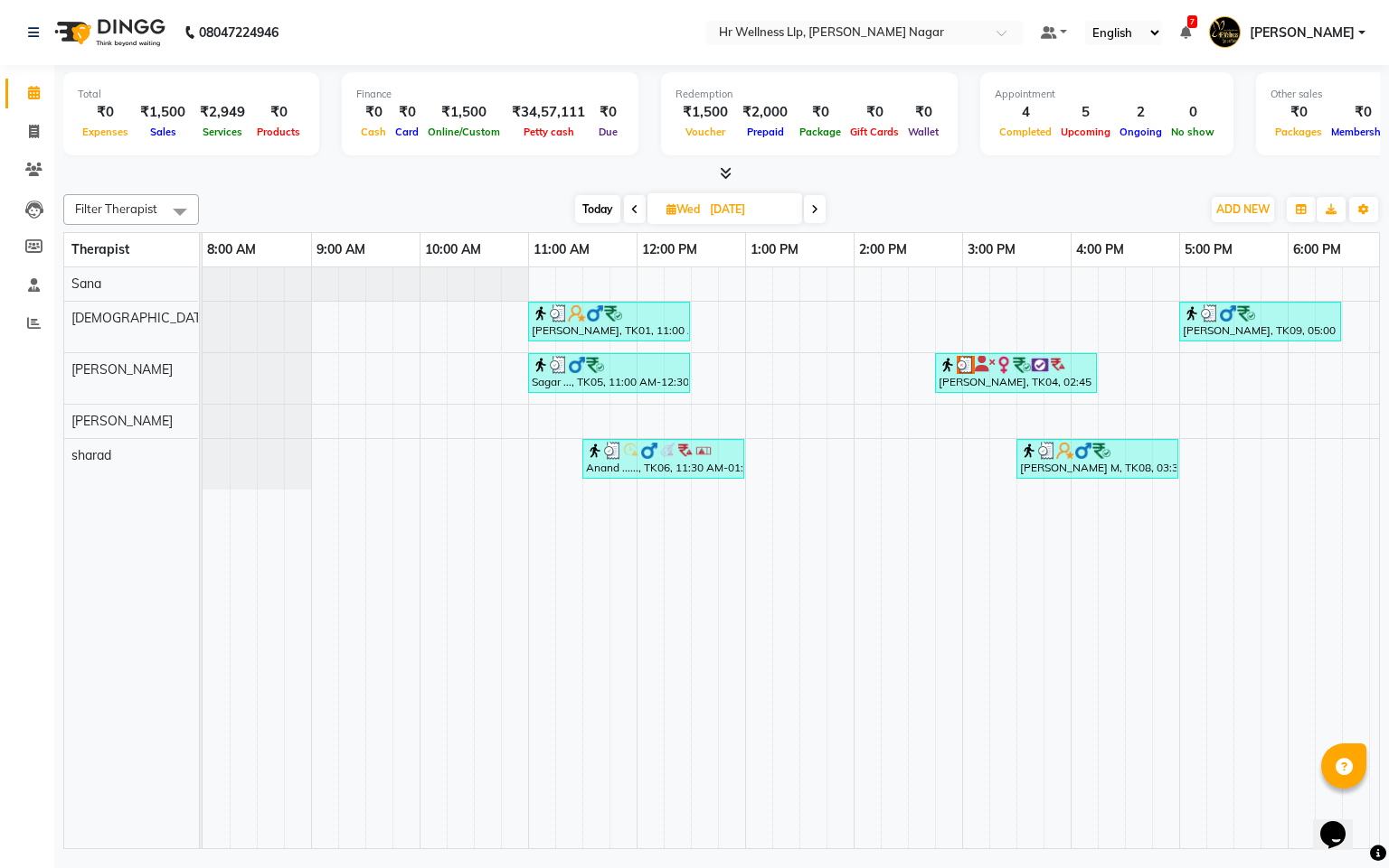
click at [820, 212] on span at bounding box center [814, 209] width 22 height 28
type input "[DATE]"
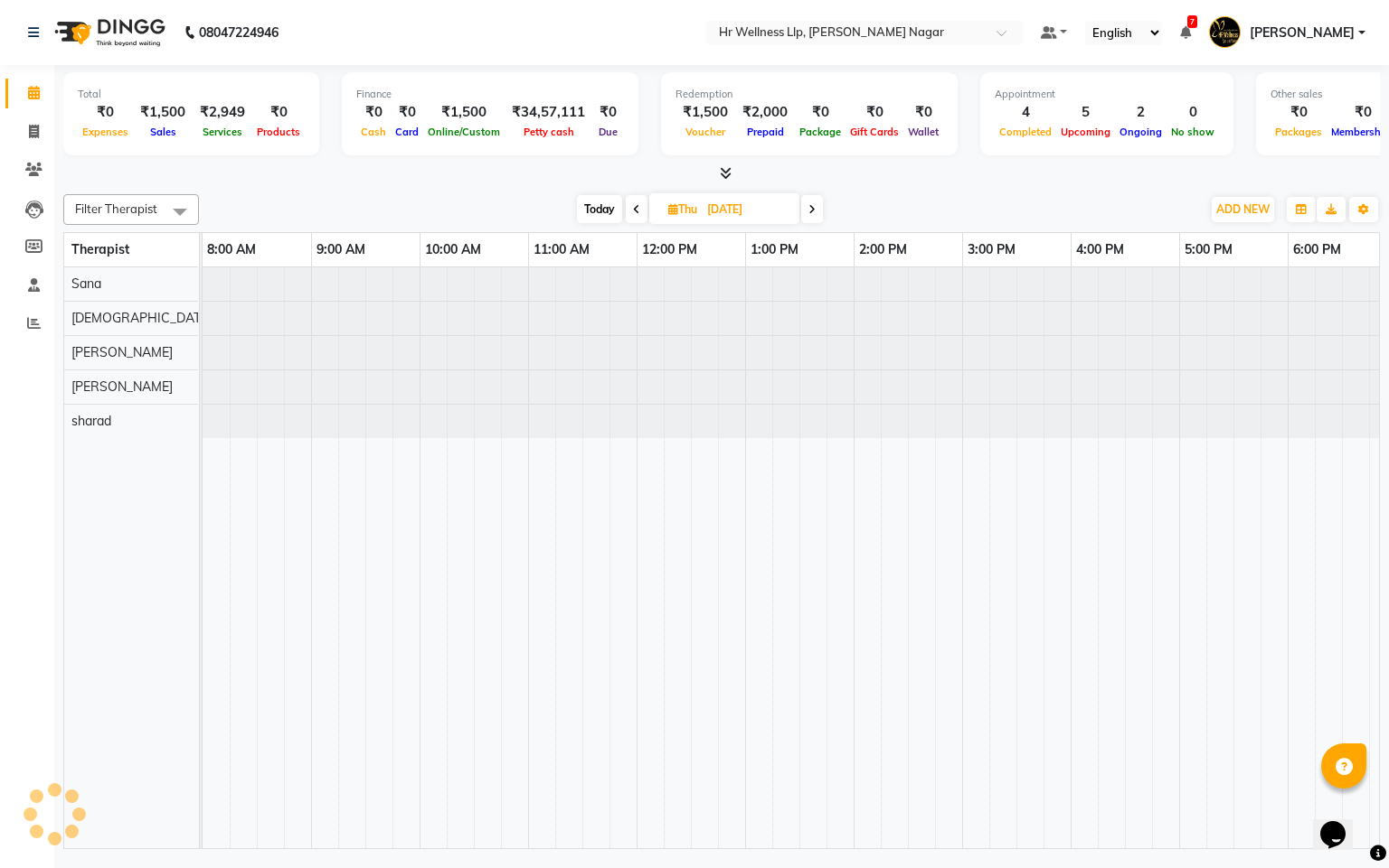
scroll to position [0, 234]
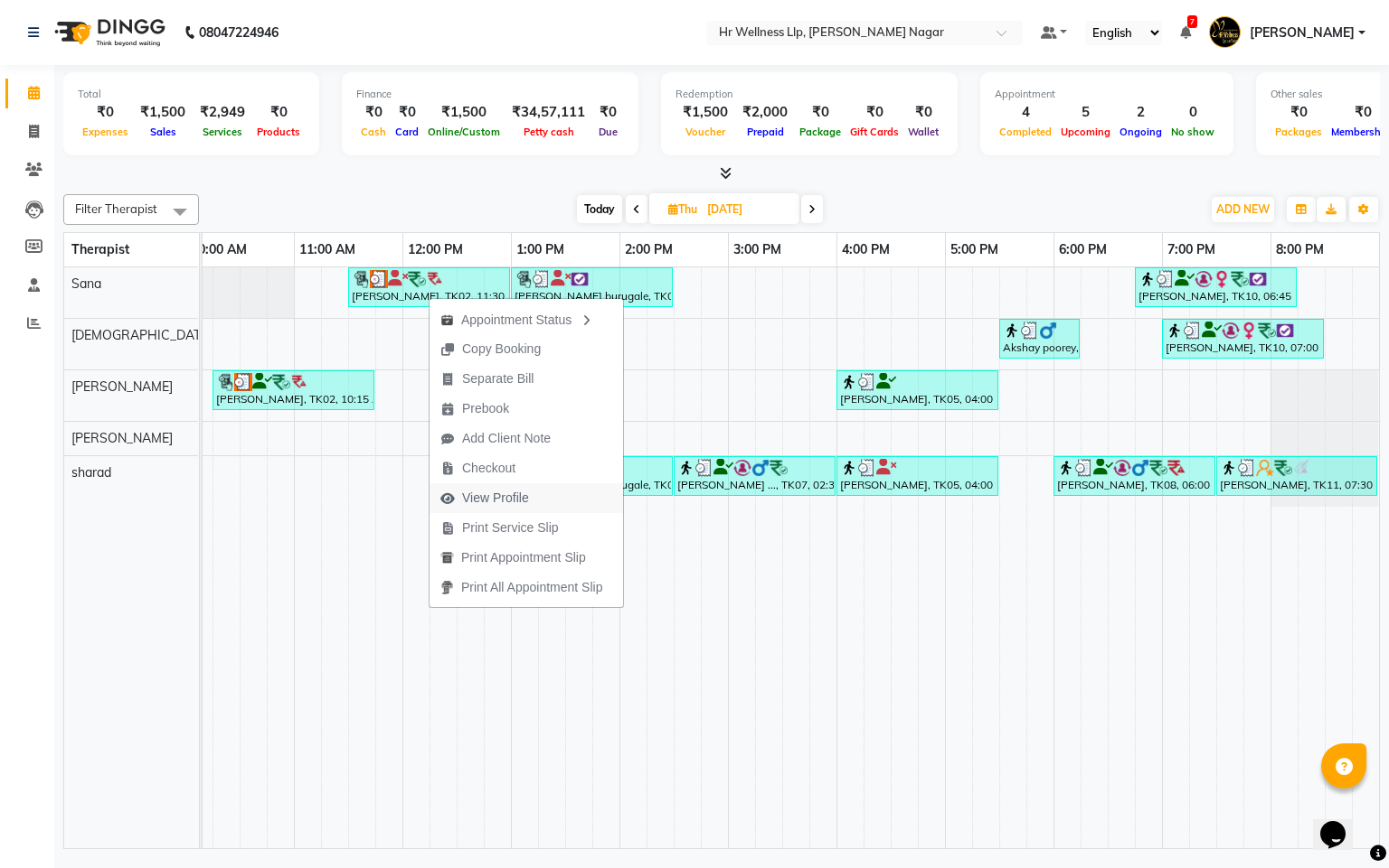
click at [518, 491] on span "View Profile" at bounding box center [496, 498] width 67 height 19
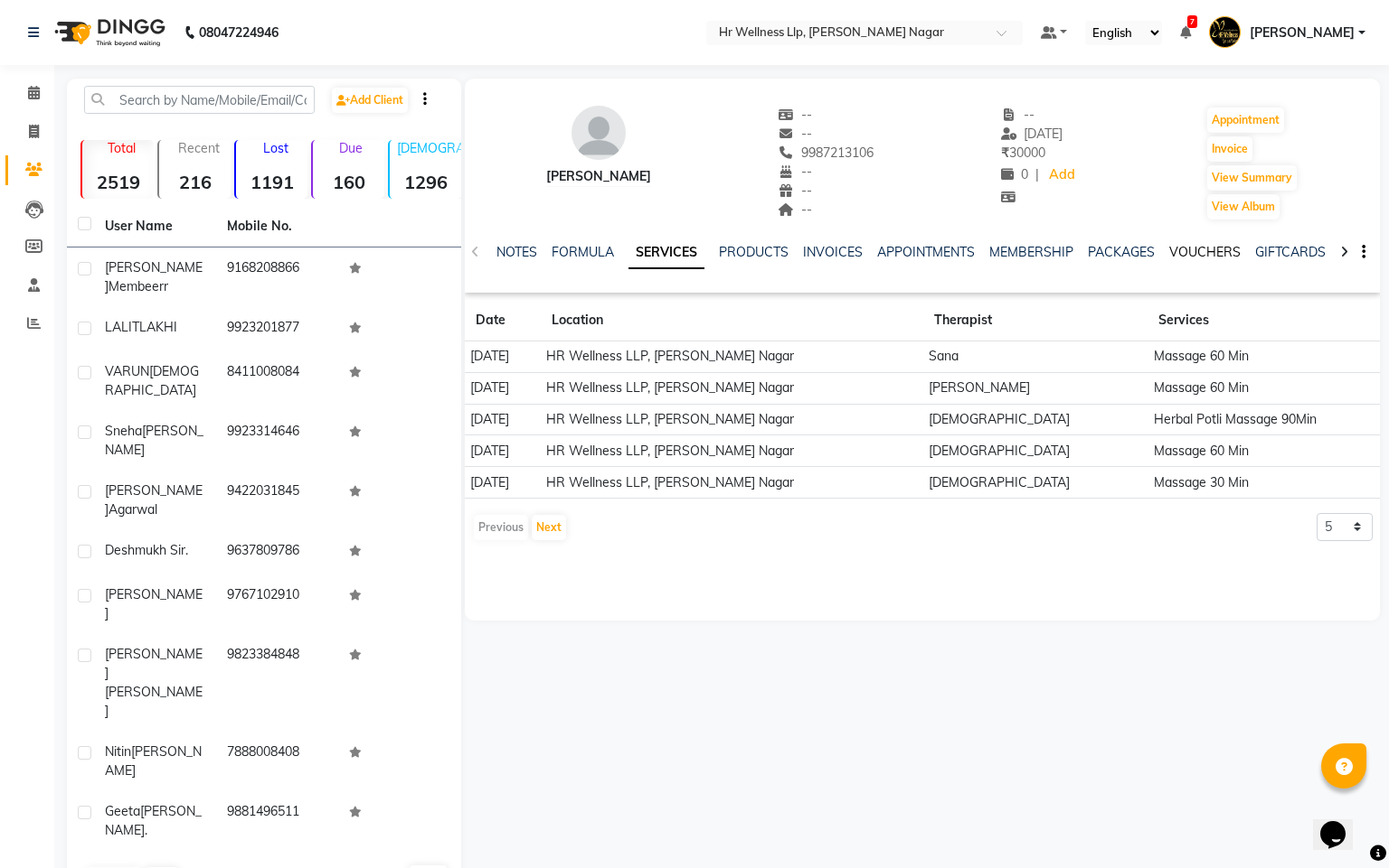
click at [1171, 247] on link "VOUCHERS" at bounding box center [1204, 252] width 72 height 16
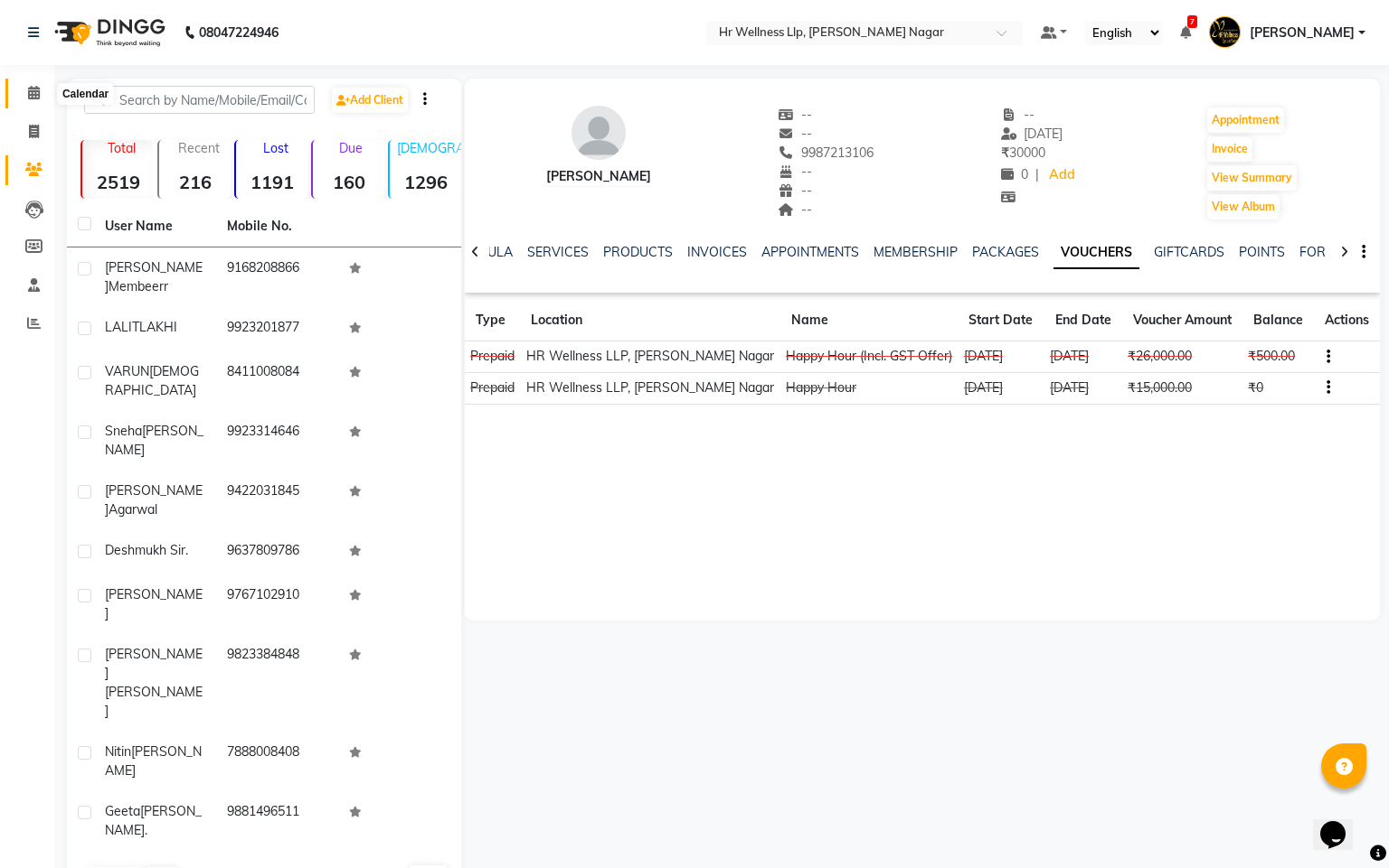
click at [33, 84] on span at bounding box center [34, 94] width 32 height 21
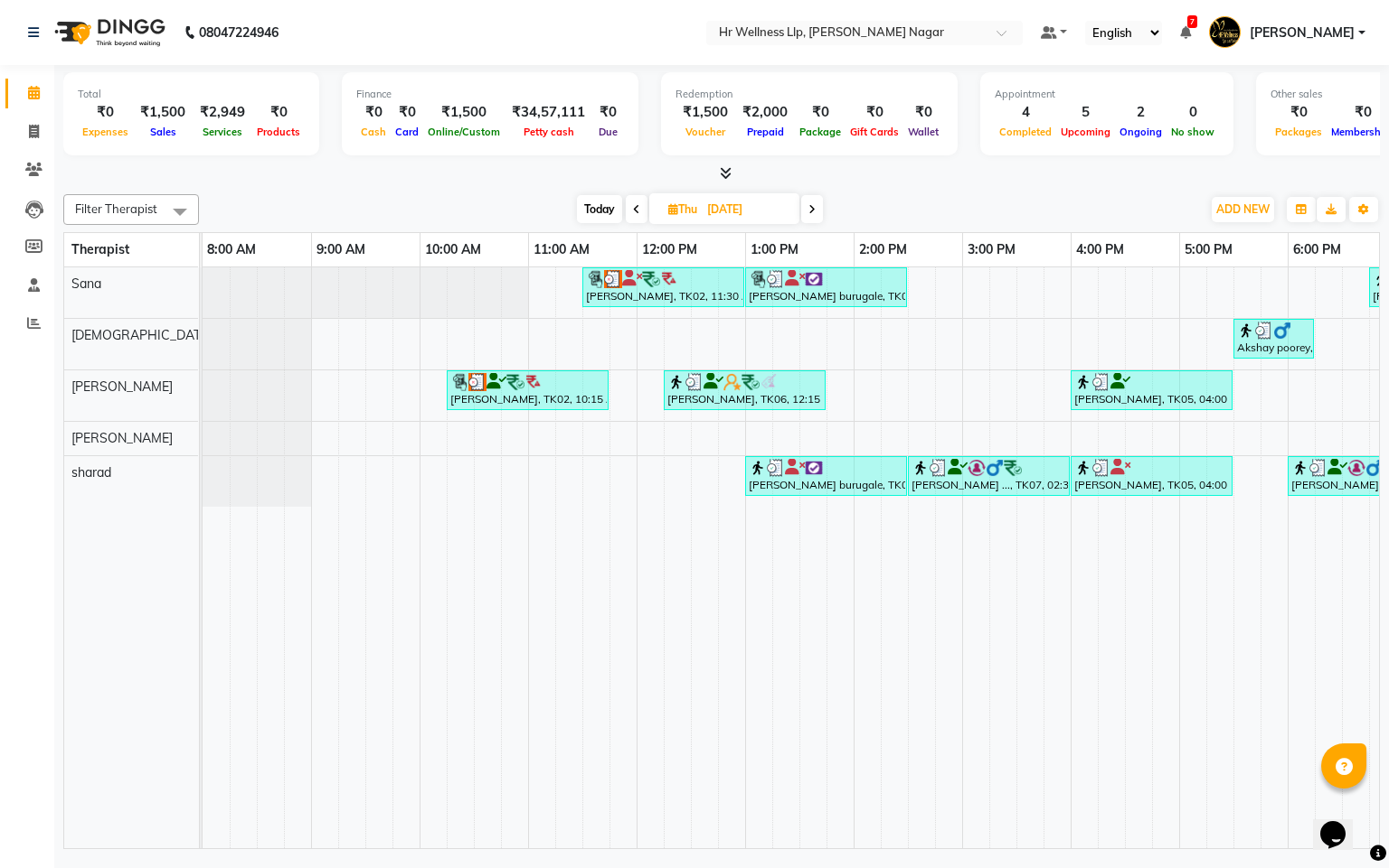
drag, startPoint x: 400, startPoint y: 819, endPoint x: 803, endPoint y: 876, distance: 407.0
click at [803, 867] on html "08047224946 Select Location × Hr Wellness Llp, [PERSON_NAME] Nagar Default Pane…" at bounding box center [694, 434] width 1389 height 868
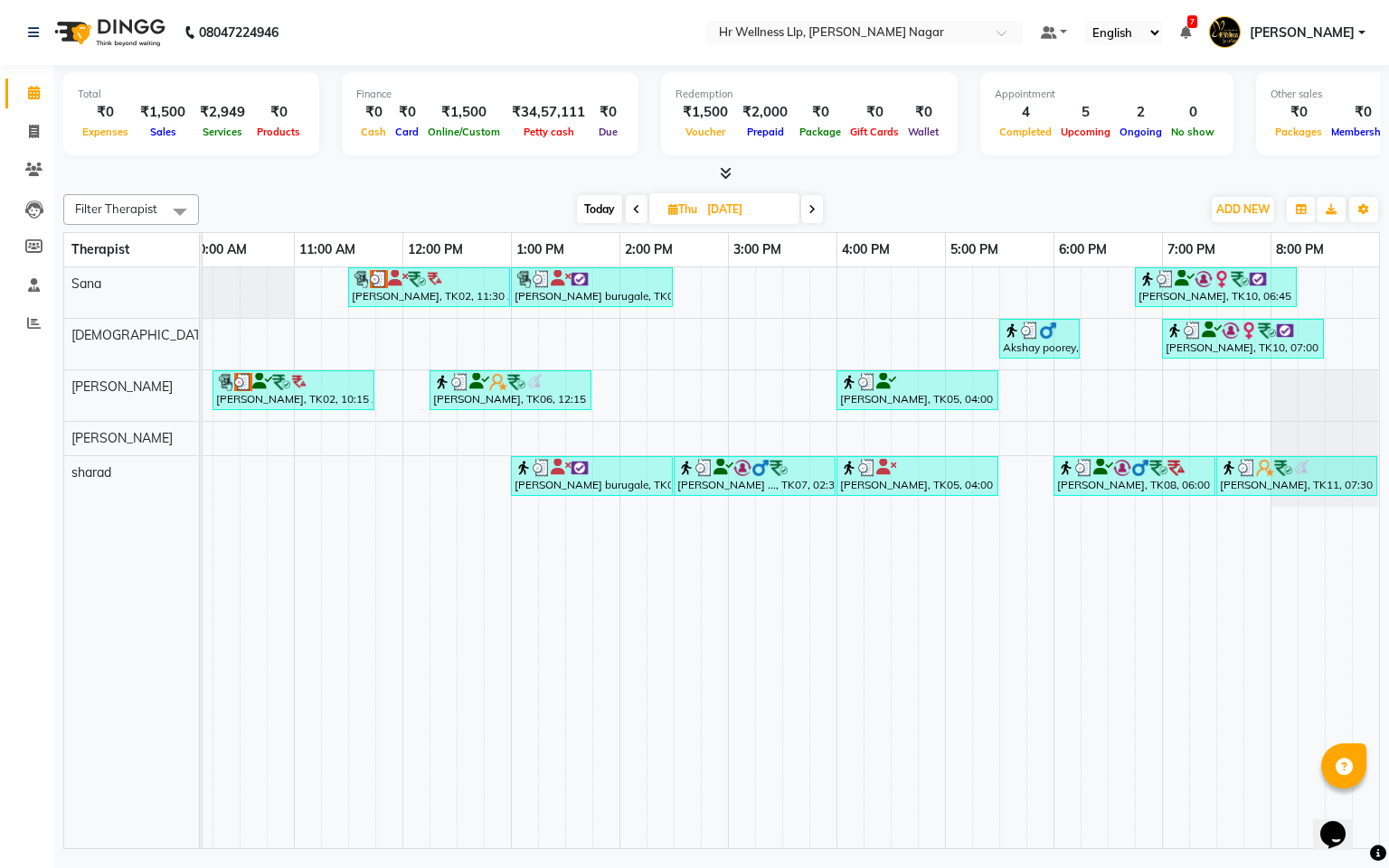
click at [802, 213] on span at bounding box center [812, 209] width 22 height 28
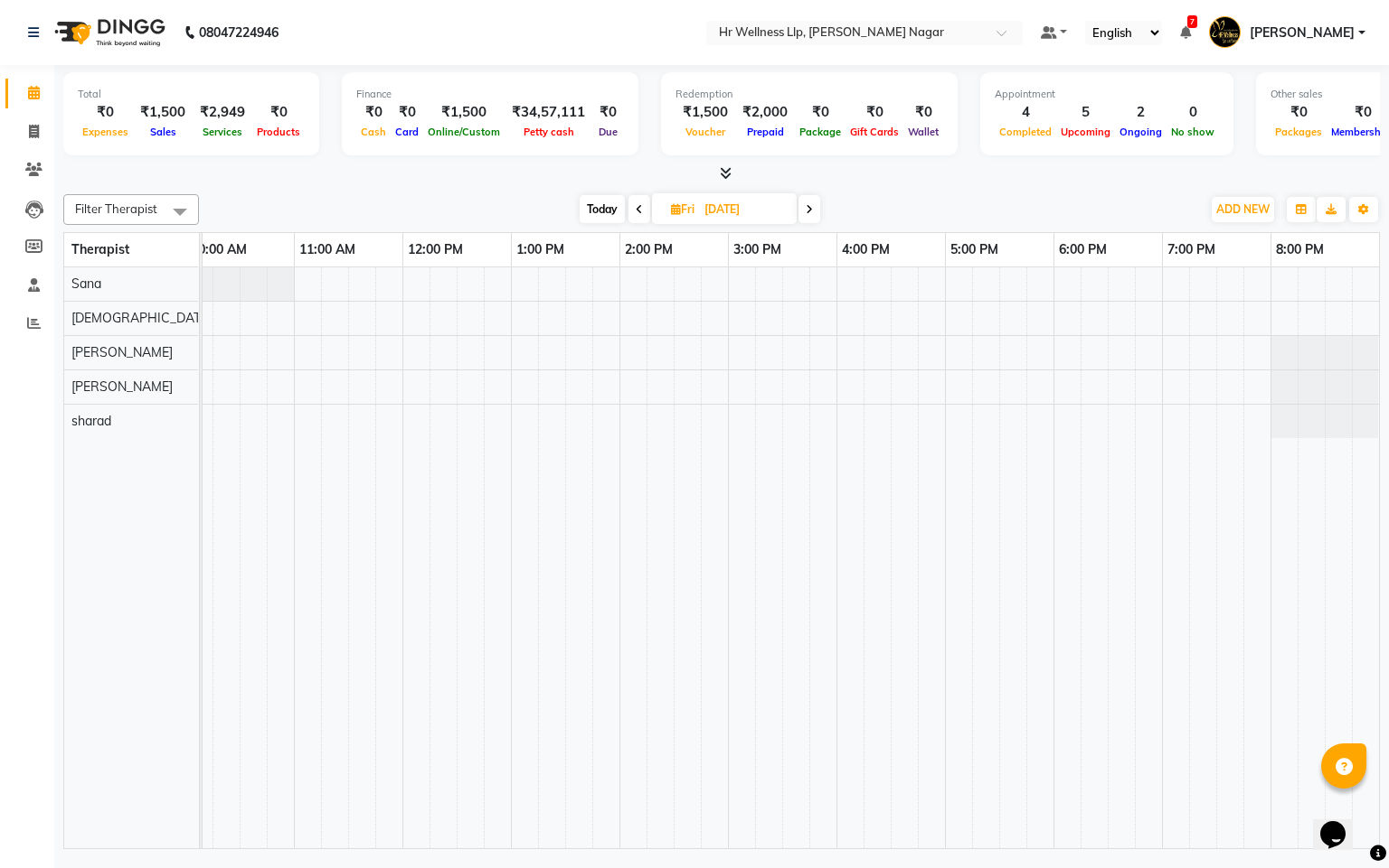
click at [817, 213] on span at bounding box center [809, 209] width 22 height 28
type input "[DATE]"
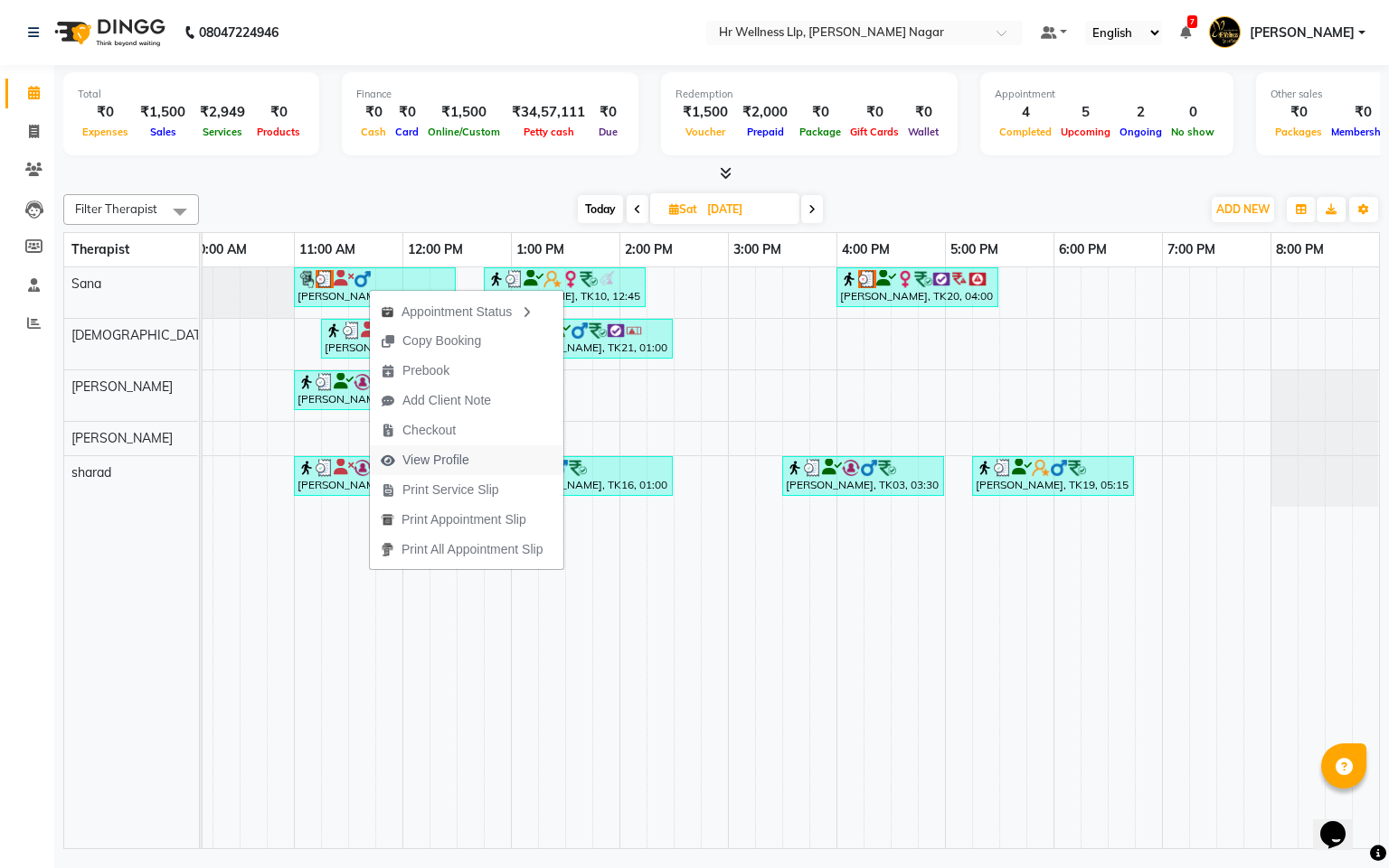
click at [423, 455] on span "View Profile" at bounding box center [436, 461] width 67 height 19
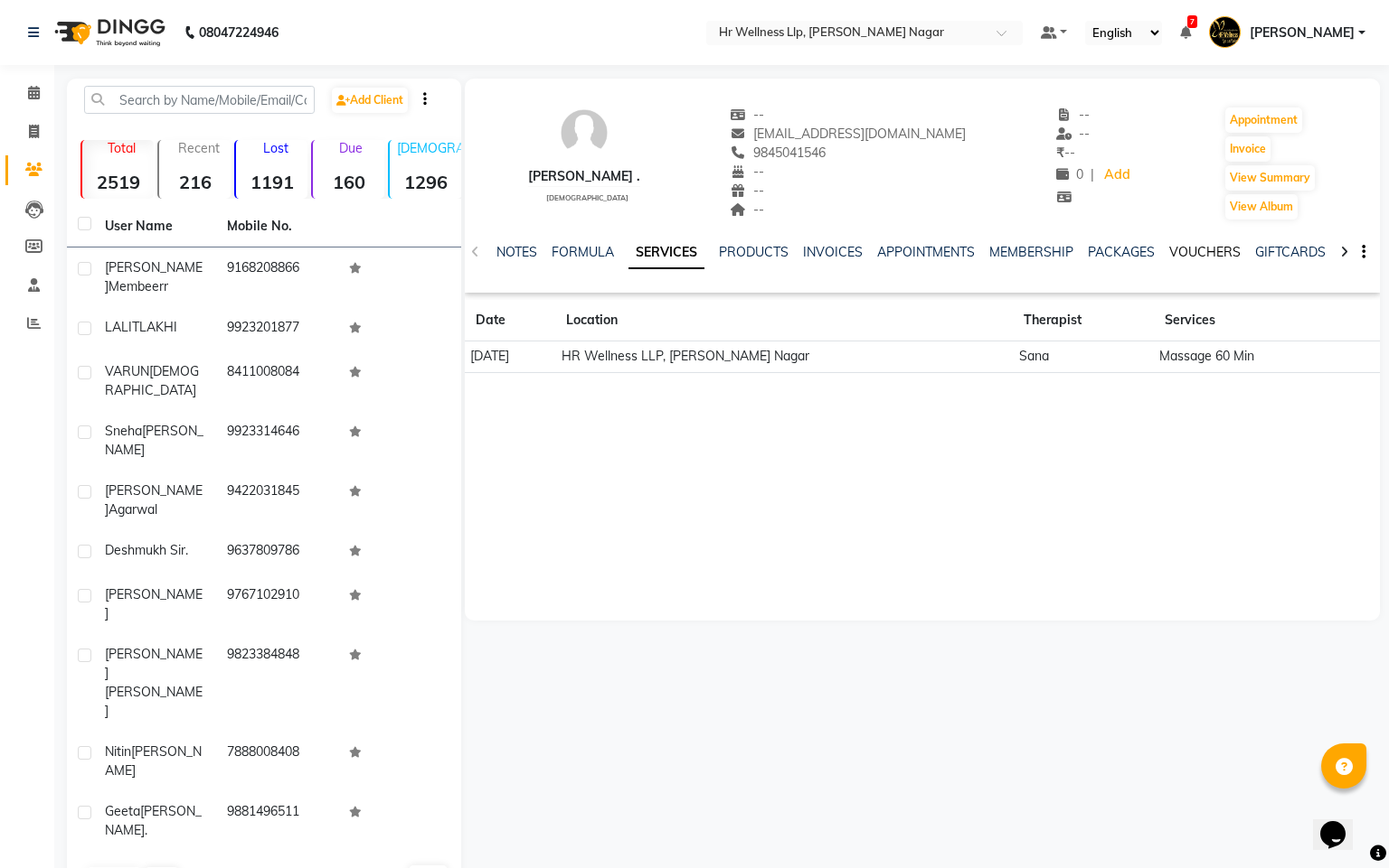
click at [1217, 250] on link "VOUCHERS" at bounding box center [1204, 252] width 72 height 16
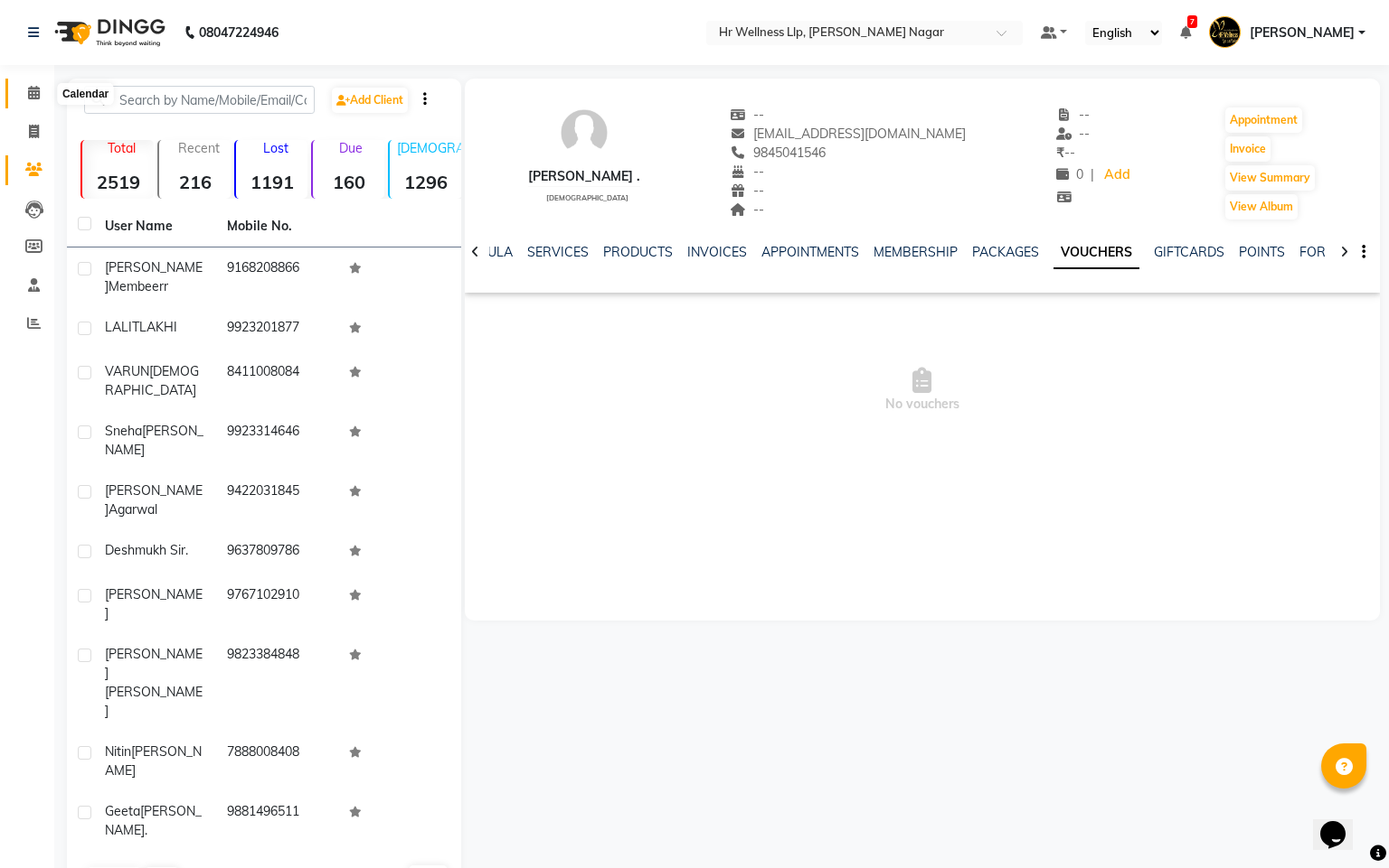
click at [33, 92] on icon at bounding box center [34, 93] width 12 height 13
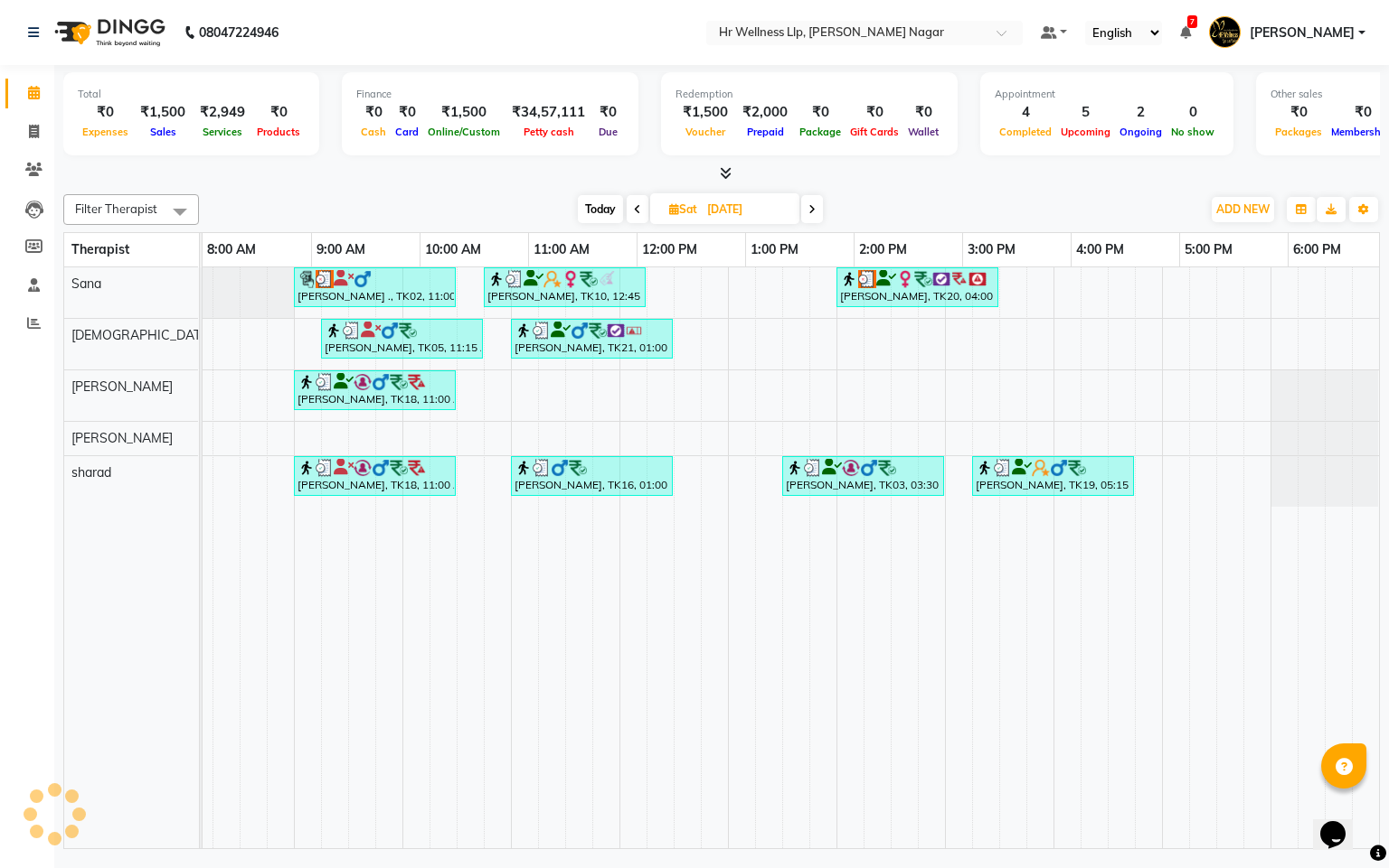
scroll to position [0, 234]
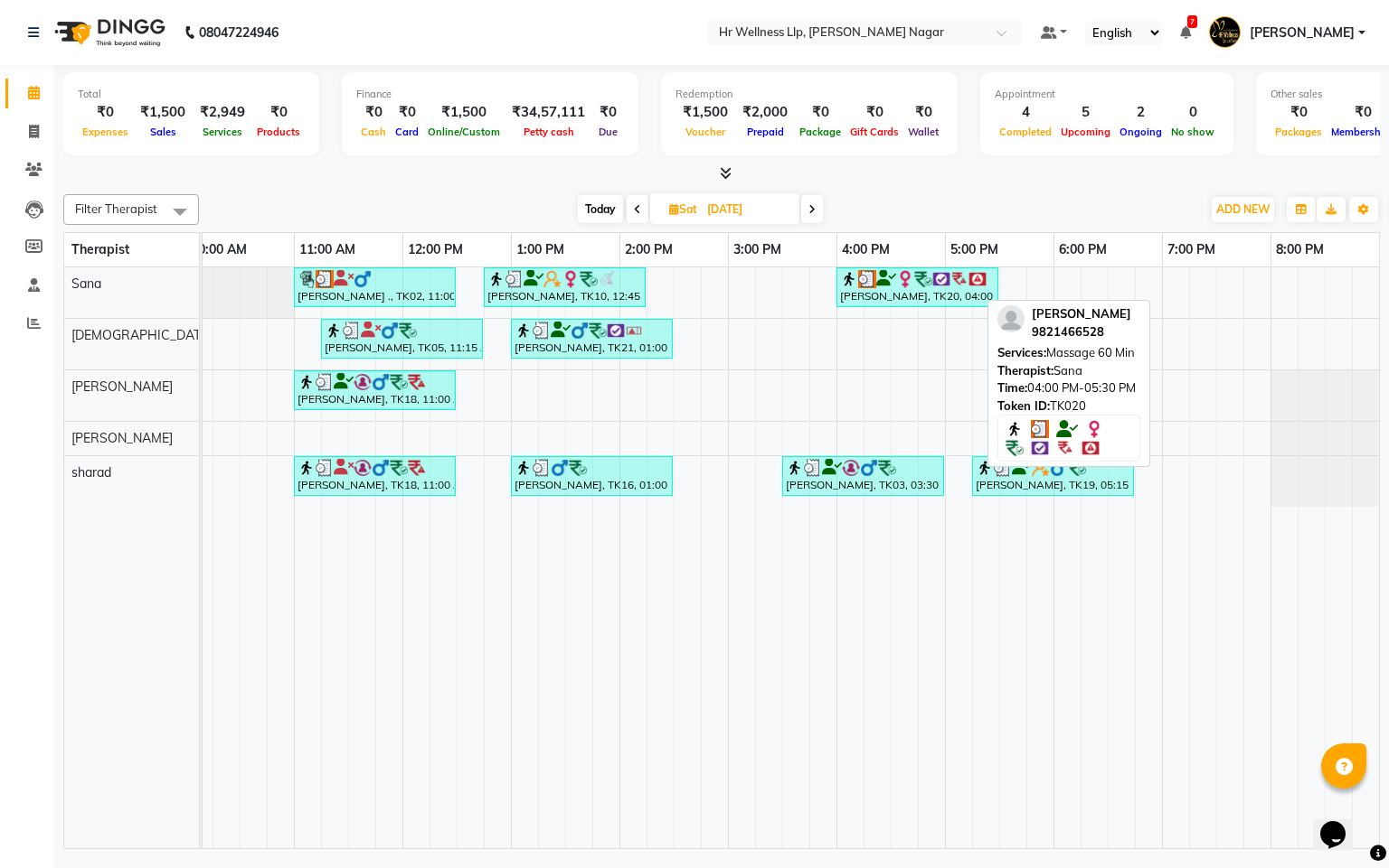
click at [914, 287] on img at bounding box center [922, 279] width 18 height 18
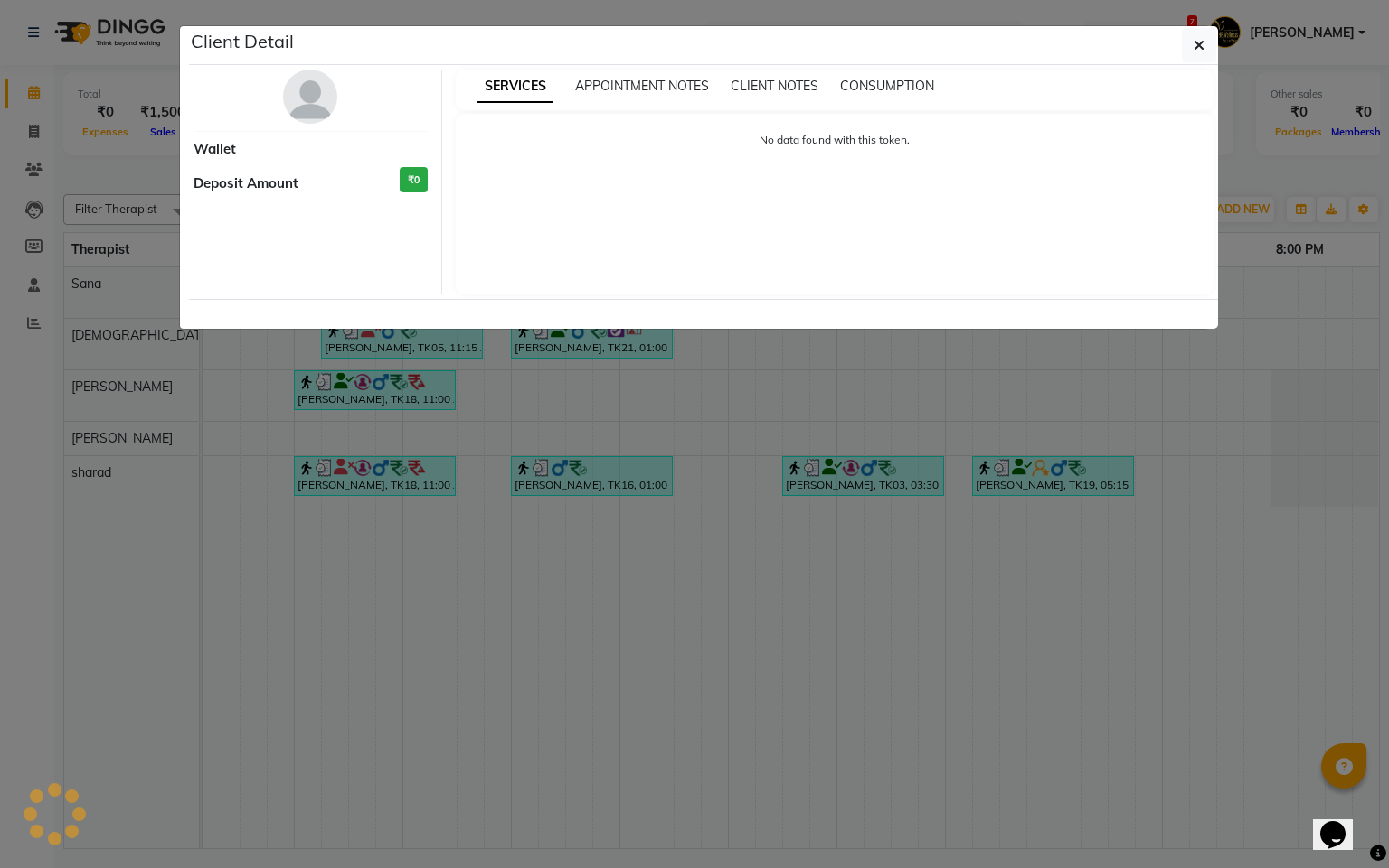
select select "3"
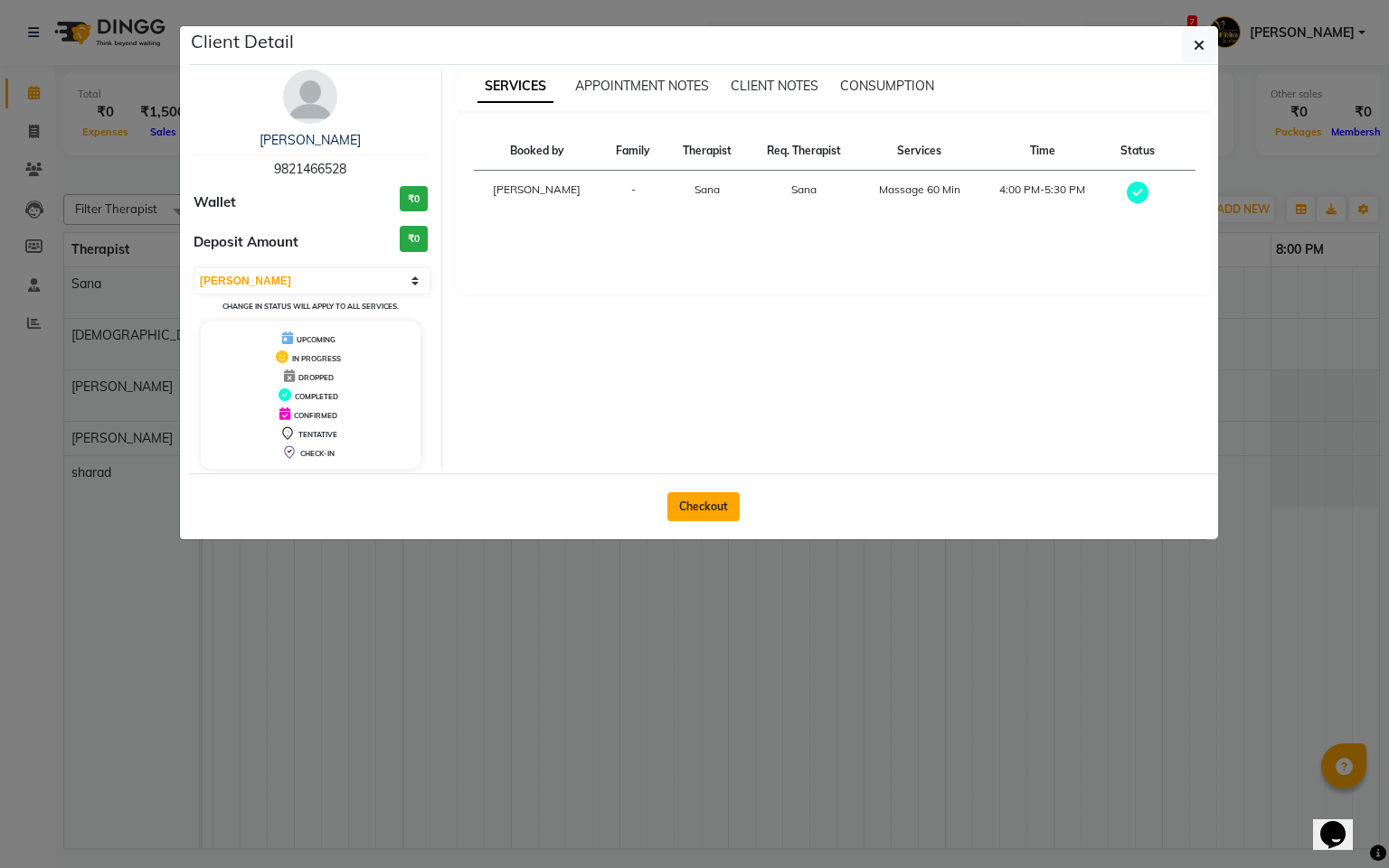
click at [738, 510] on button "Checkout" at bounding box center [703, 507] width 72 height 29
select select "service"
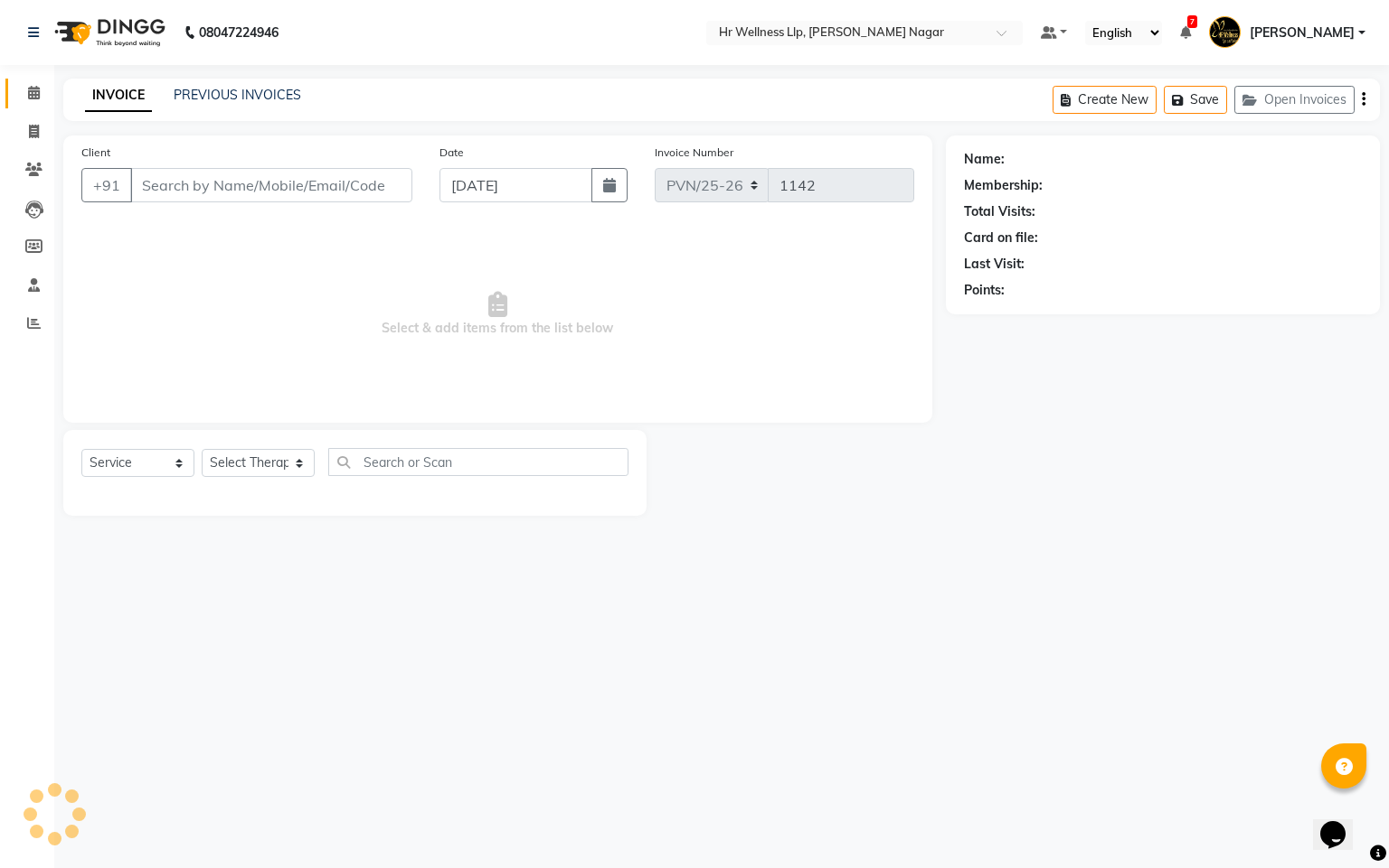
type input "9821466528"
type input "[DATE]"
select select "19731"
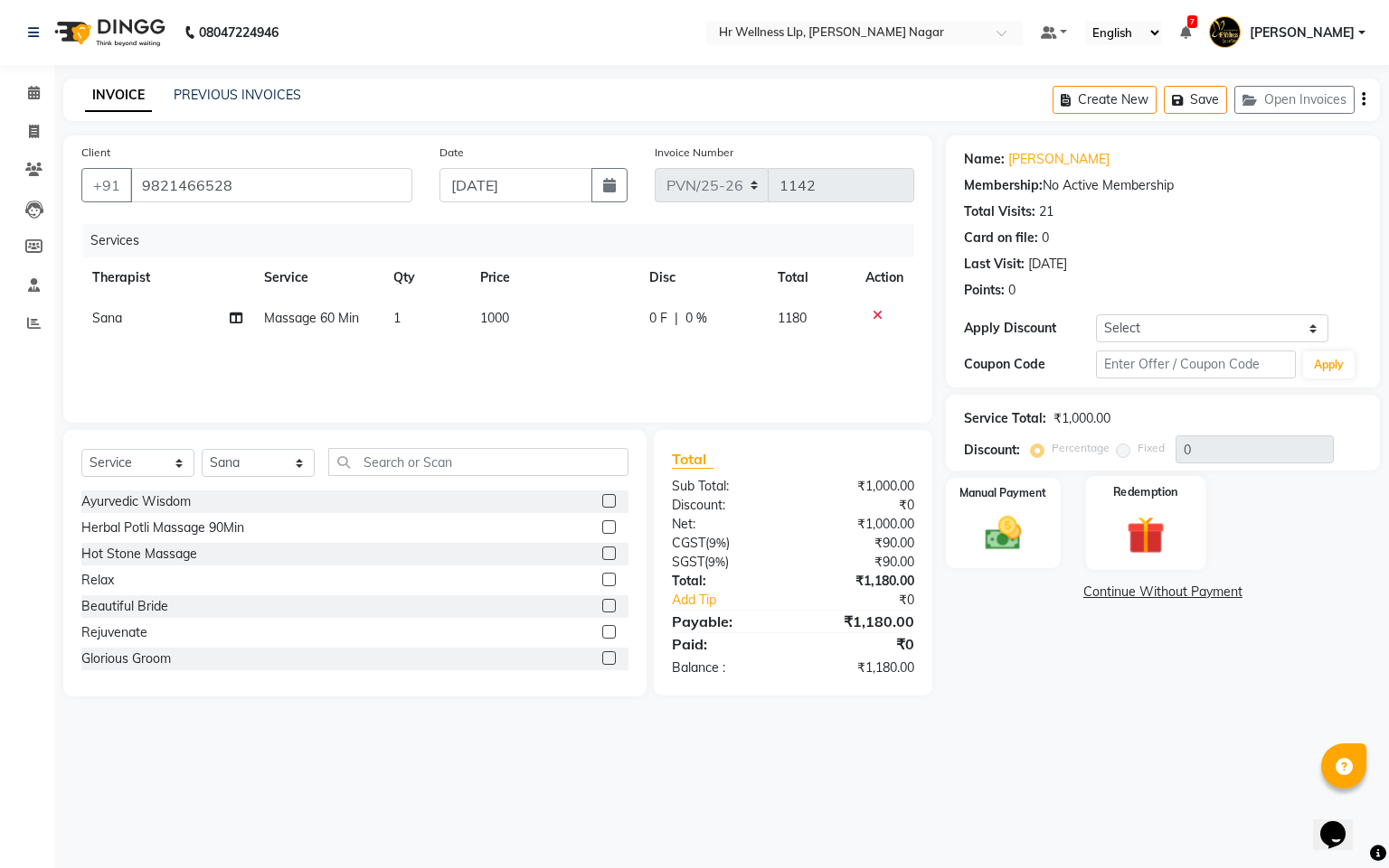
click at [1148, 546] on img at bounding box center [1146, 536] width 61 height 47
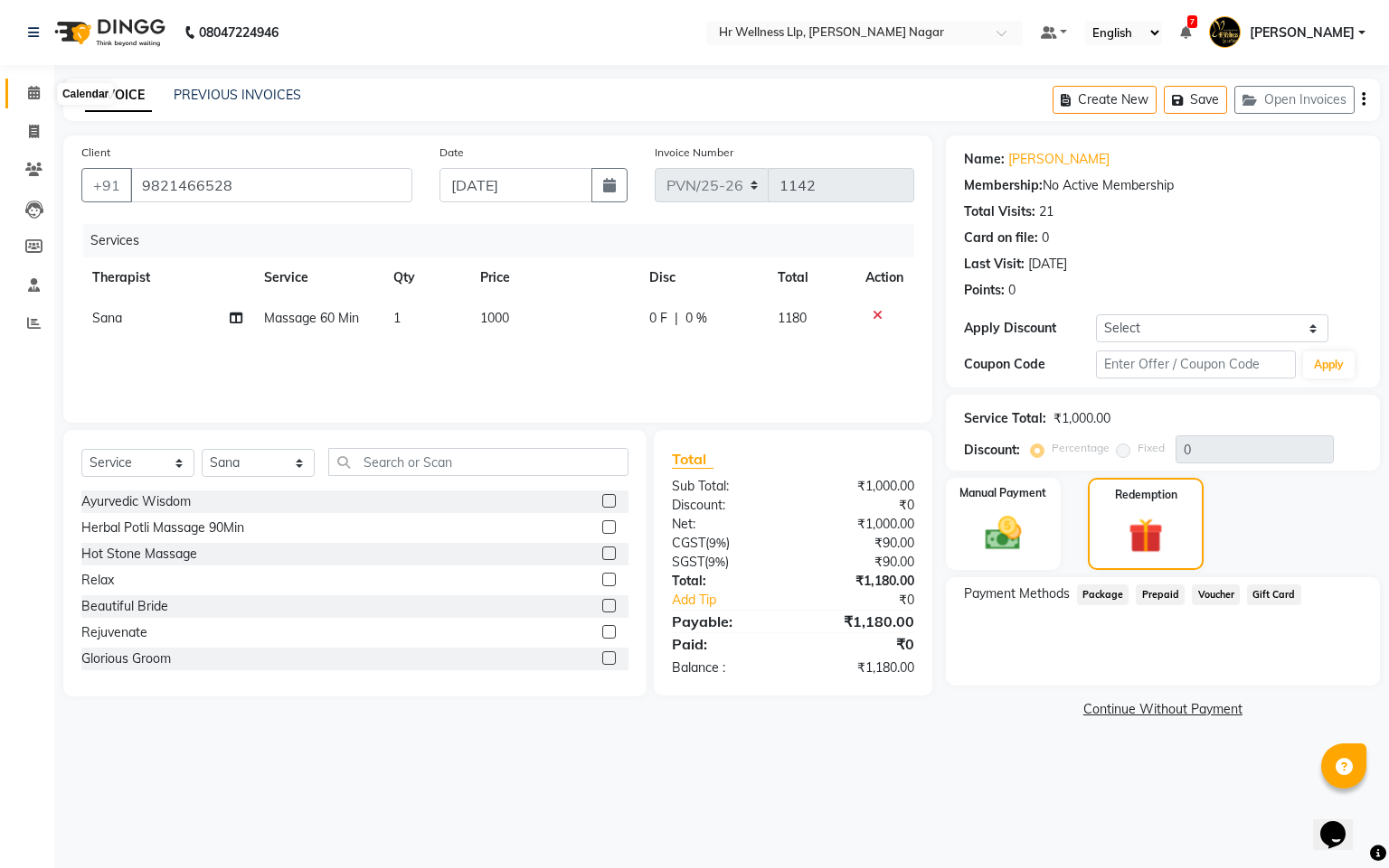
click at [30, 101] on span at bounding box center [34, 94] width 32 height 21
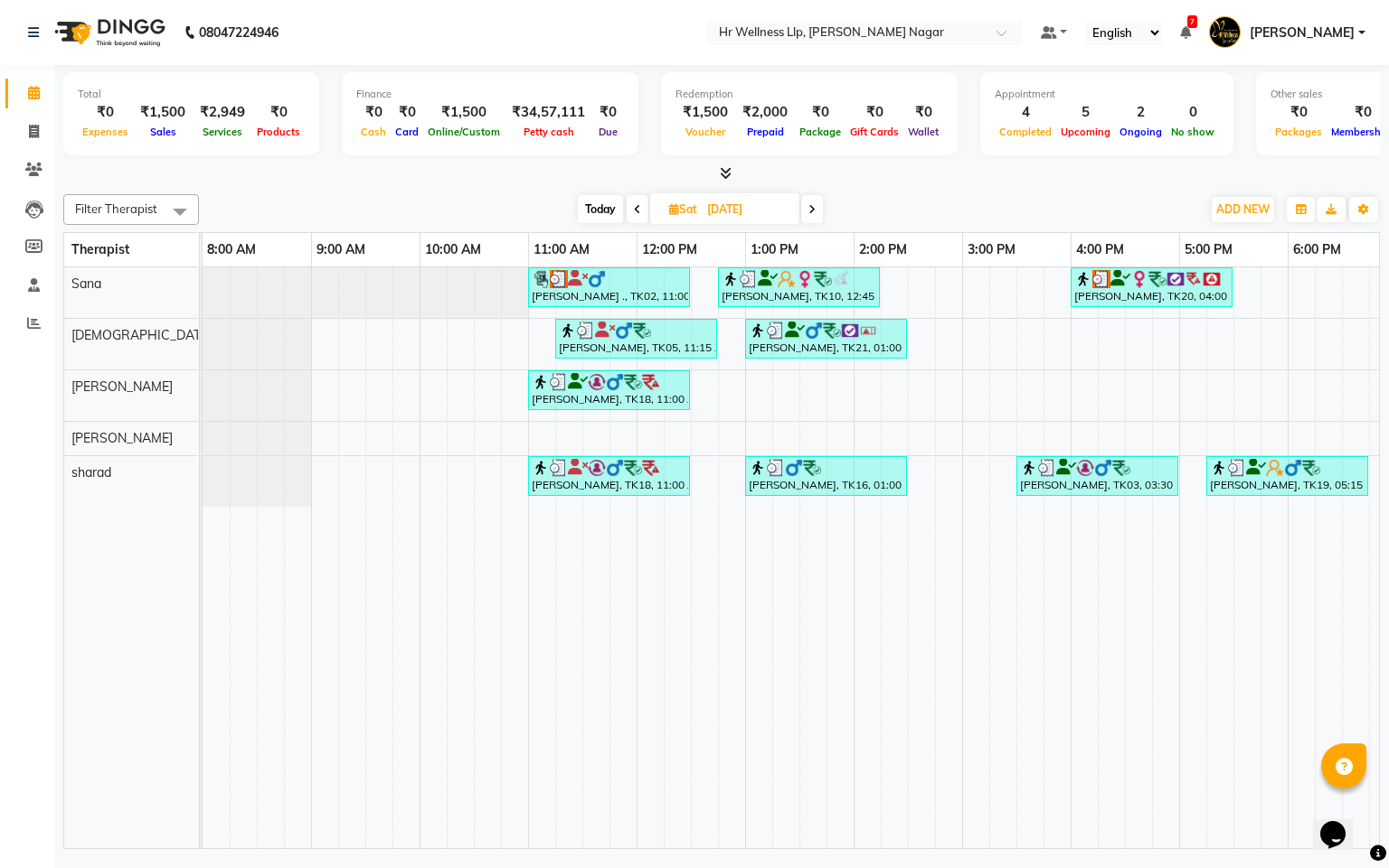
scroll to position [0, 234]
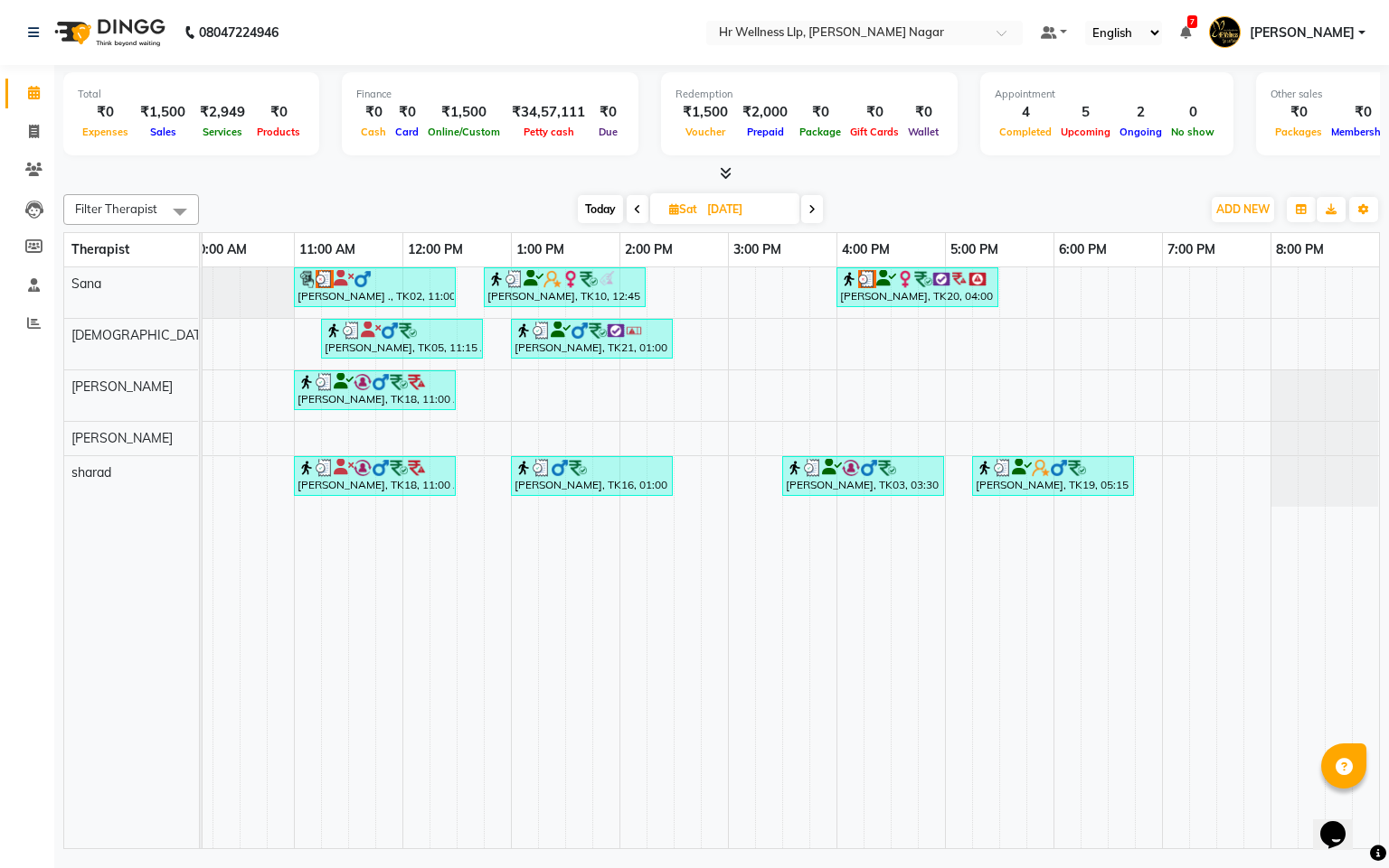
click at [812, 209] on icon at bounding box center [812, 209] width 8 height 11
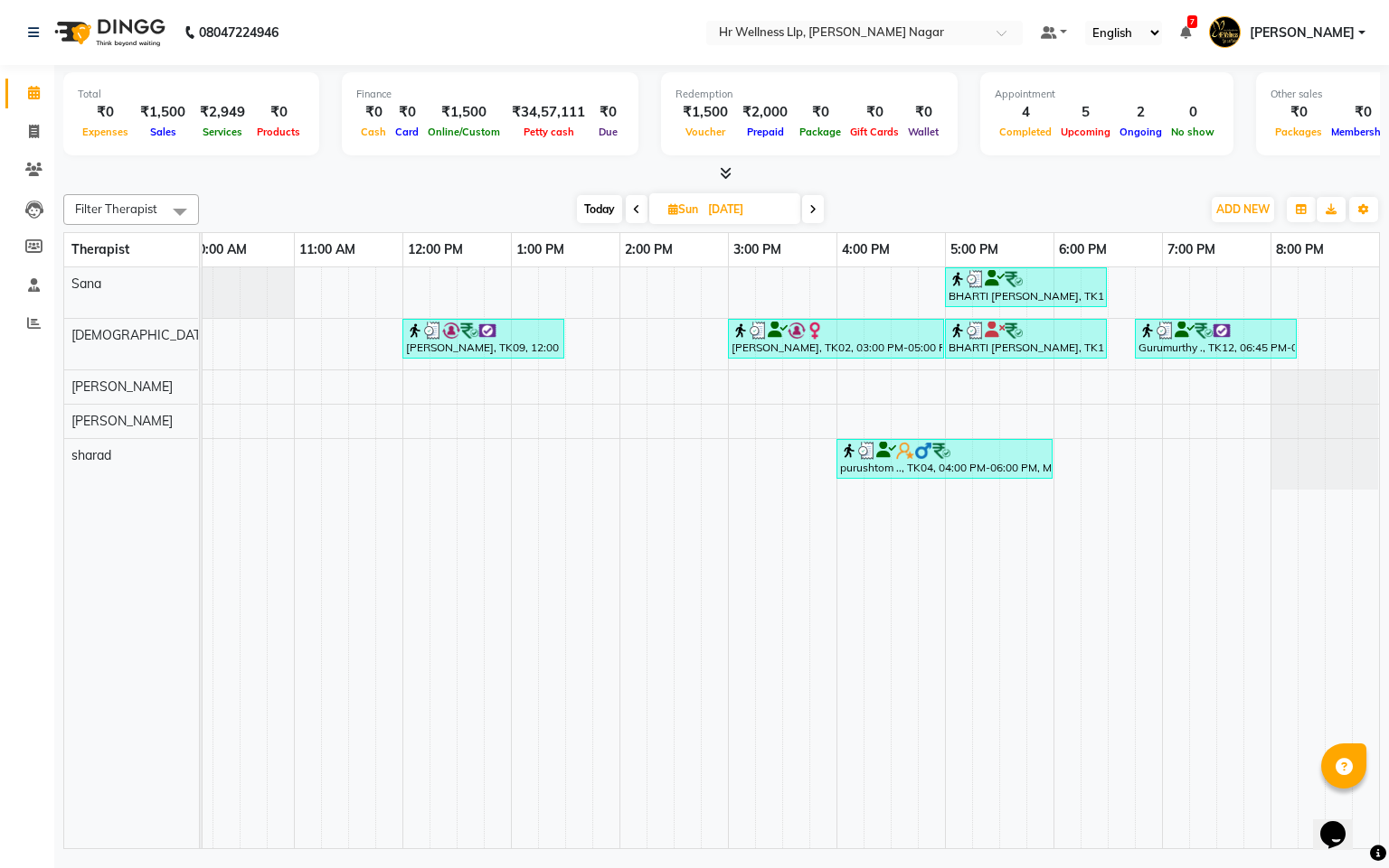
click at [812, 209] on icon at bounding box center [813, 209] width 8 height 11
type input "[DATE]"
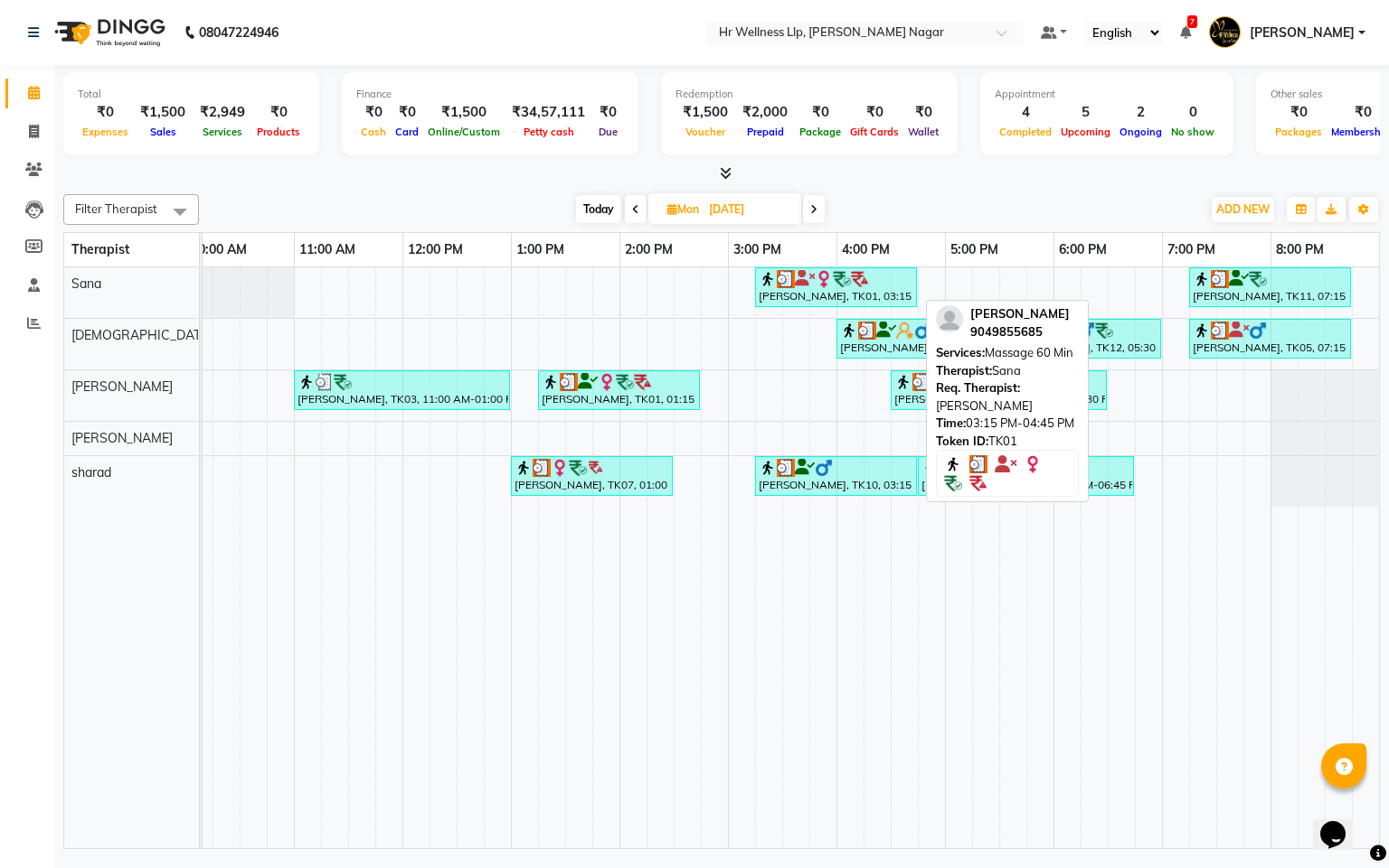
click at [781, 291] on div "[PERSON_NAME], TK01, 03:15 PM-04:45 PM, Massage 60 Min" at bounding box center [835, 287] width 158 height 34
select select "3"
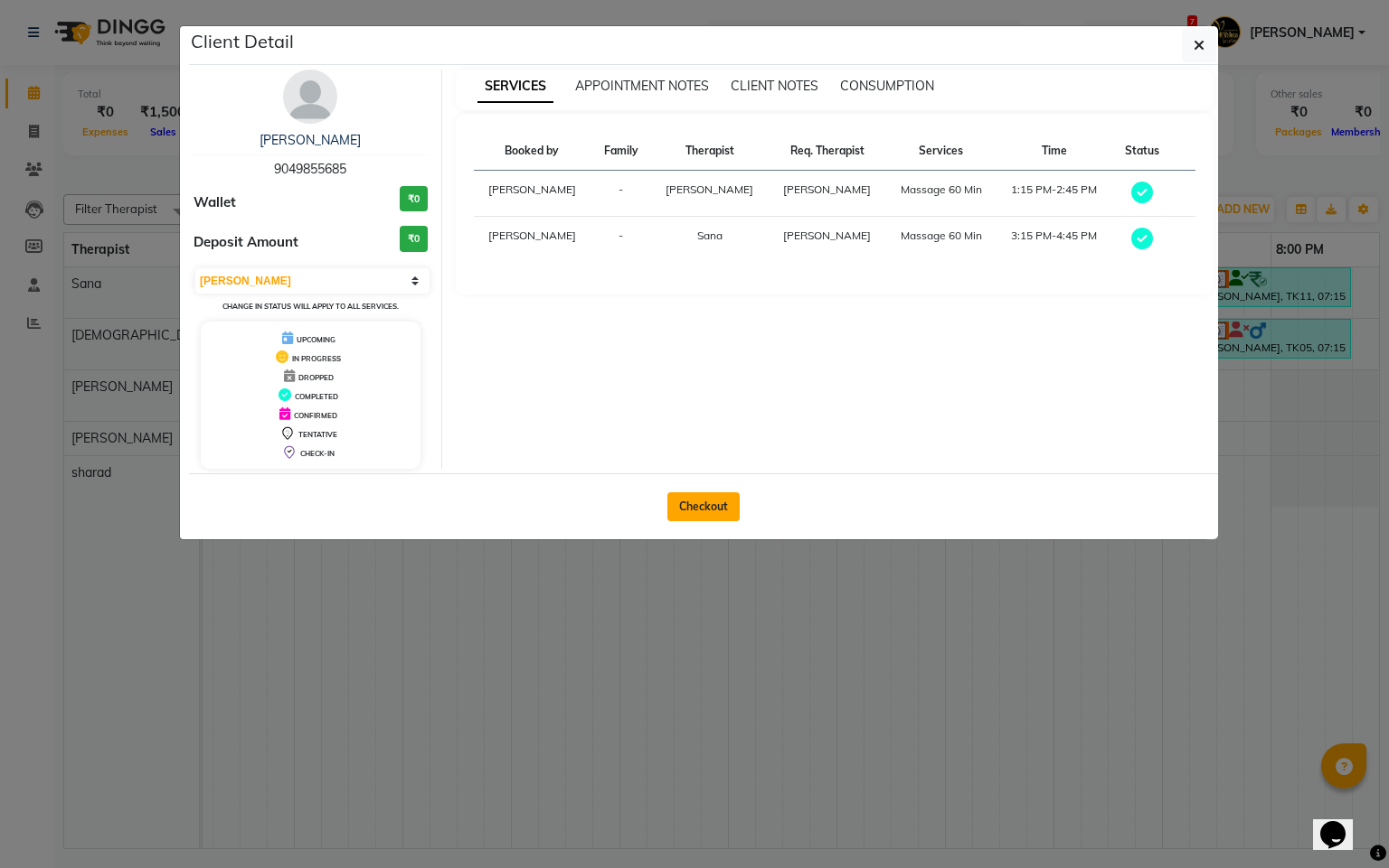
click at [682, 511] on button "Checkout" at bounding box center [703, 507] width 72 height 29
select select "service"
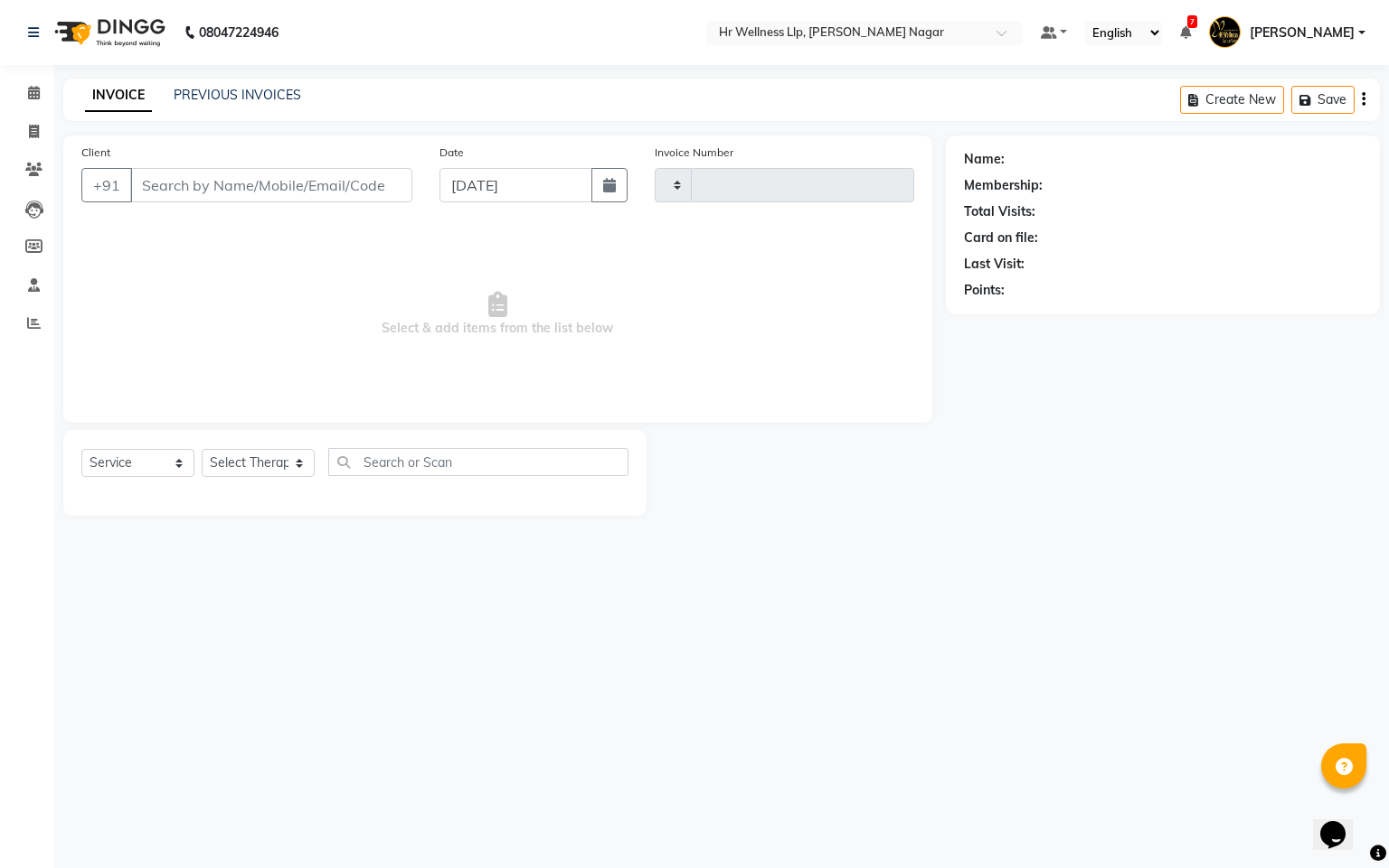
type input "1142"
select select "4289"
type input "9049855685"
type input "[DATE]"
select select "50266"
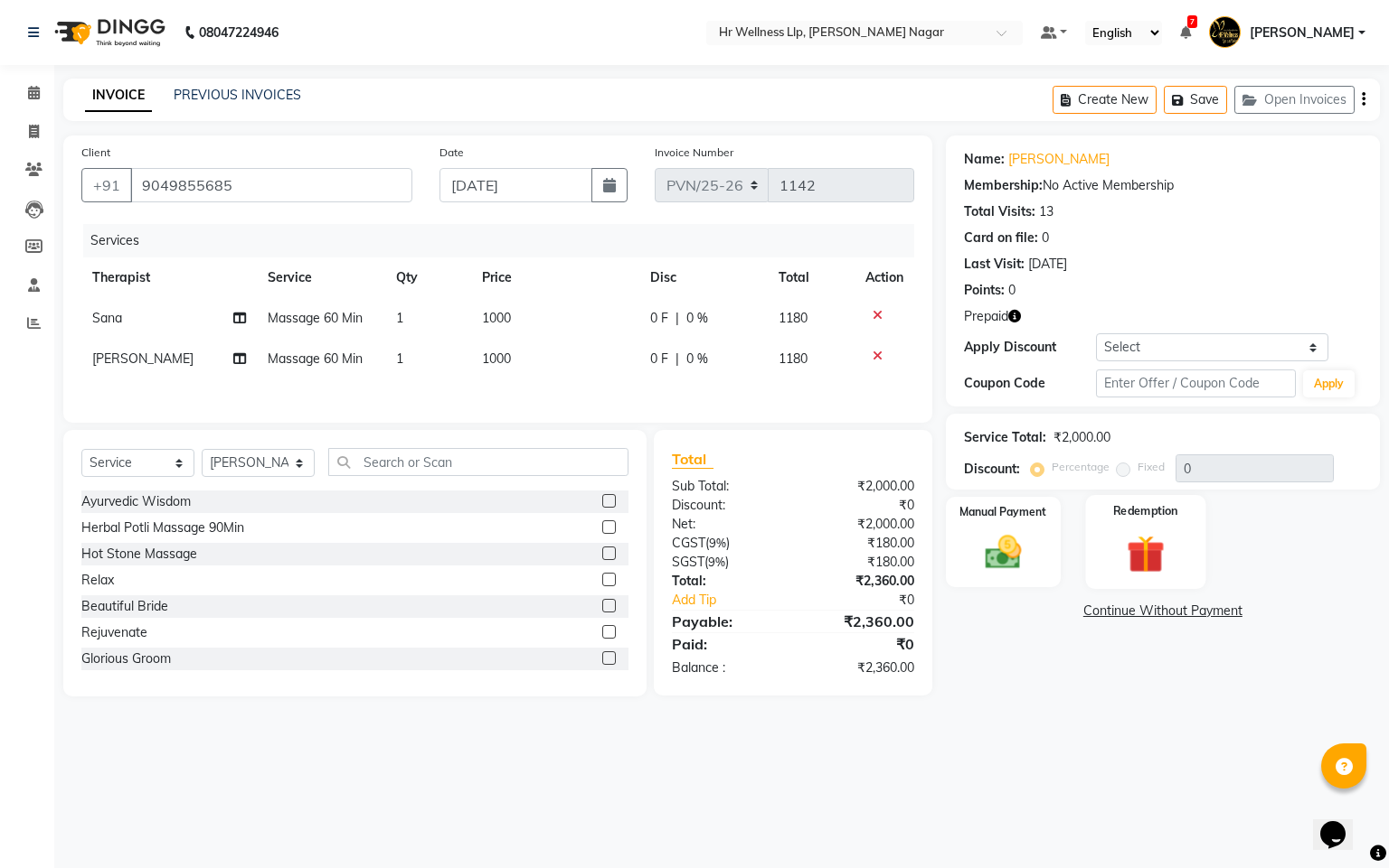
click at [1121, 548] on img at bounding box center [1146, 555] width 61 height 47
click at [1188, 613] on span "2" at bounding box center [1184, 615] width 10 height 11
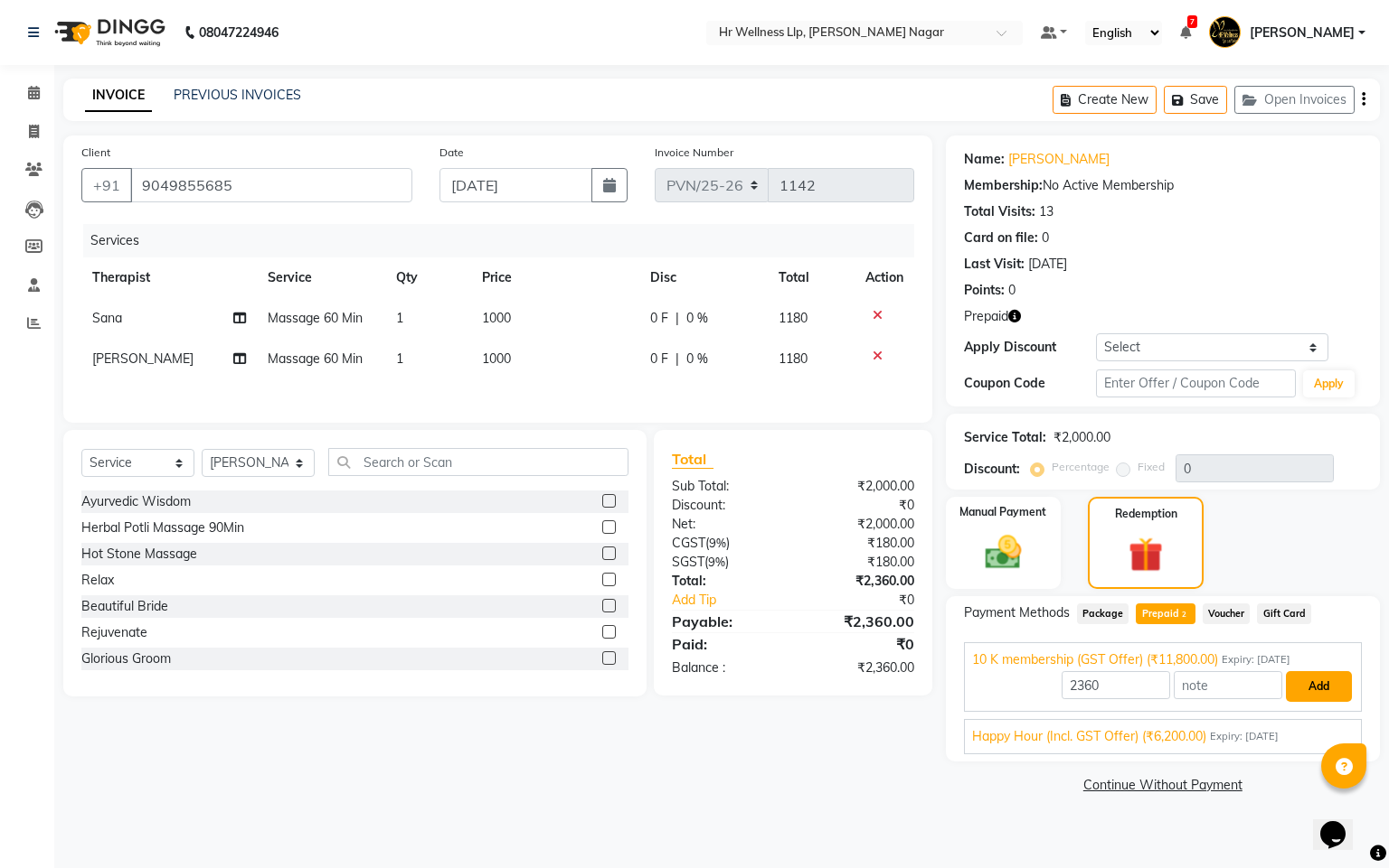
click at [1319, 684] on button "Add" at bounding box center [1318, 687] width 66 height 31
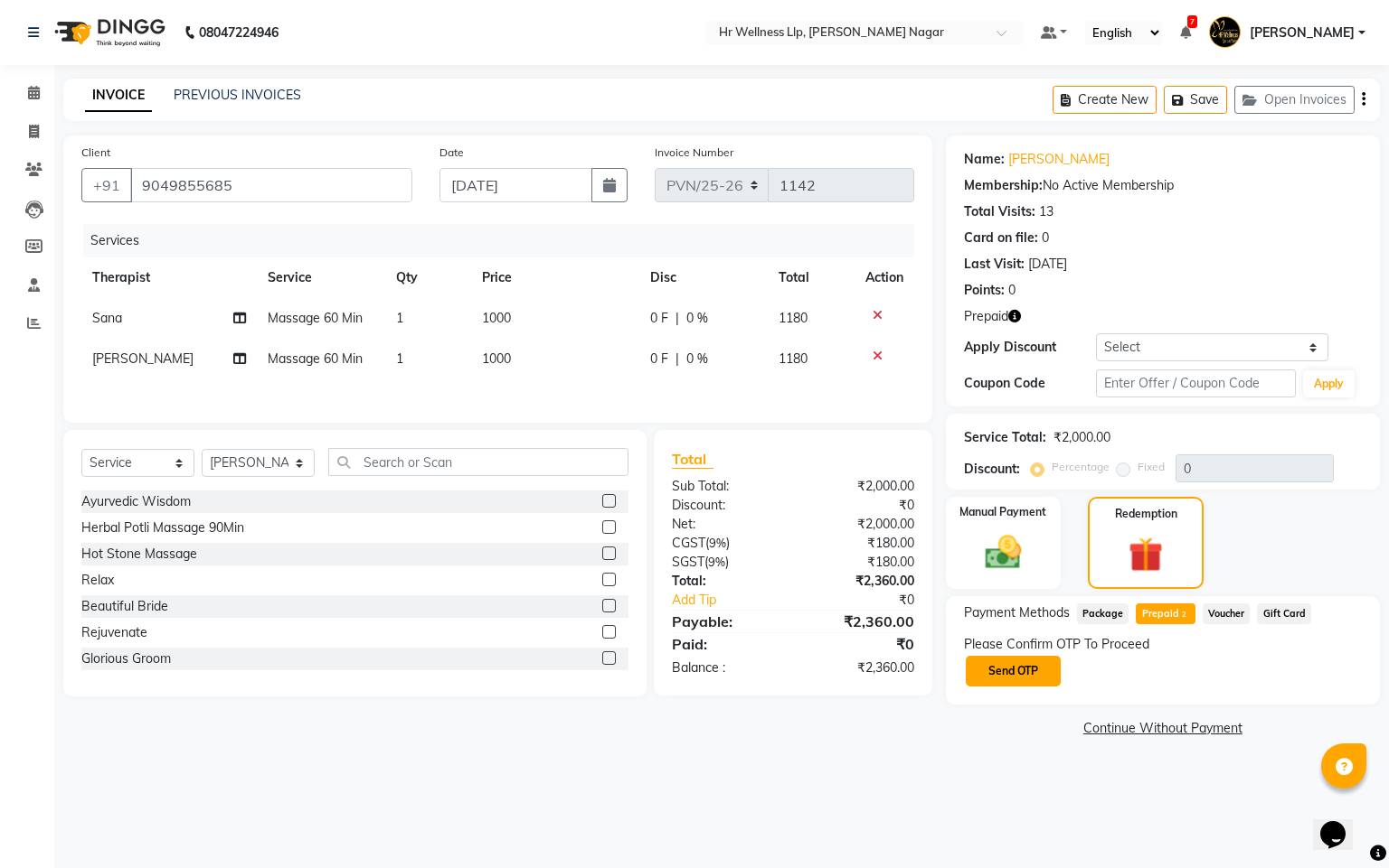
click at [1017, 659] on button "Send OTP" at bounding box center [1012, 672] width 95 height 31
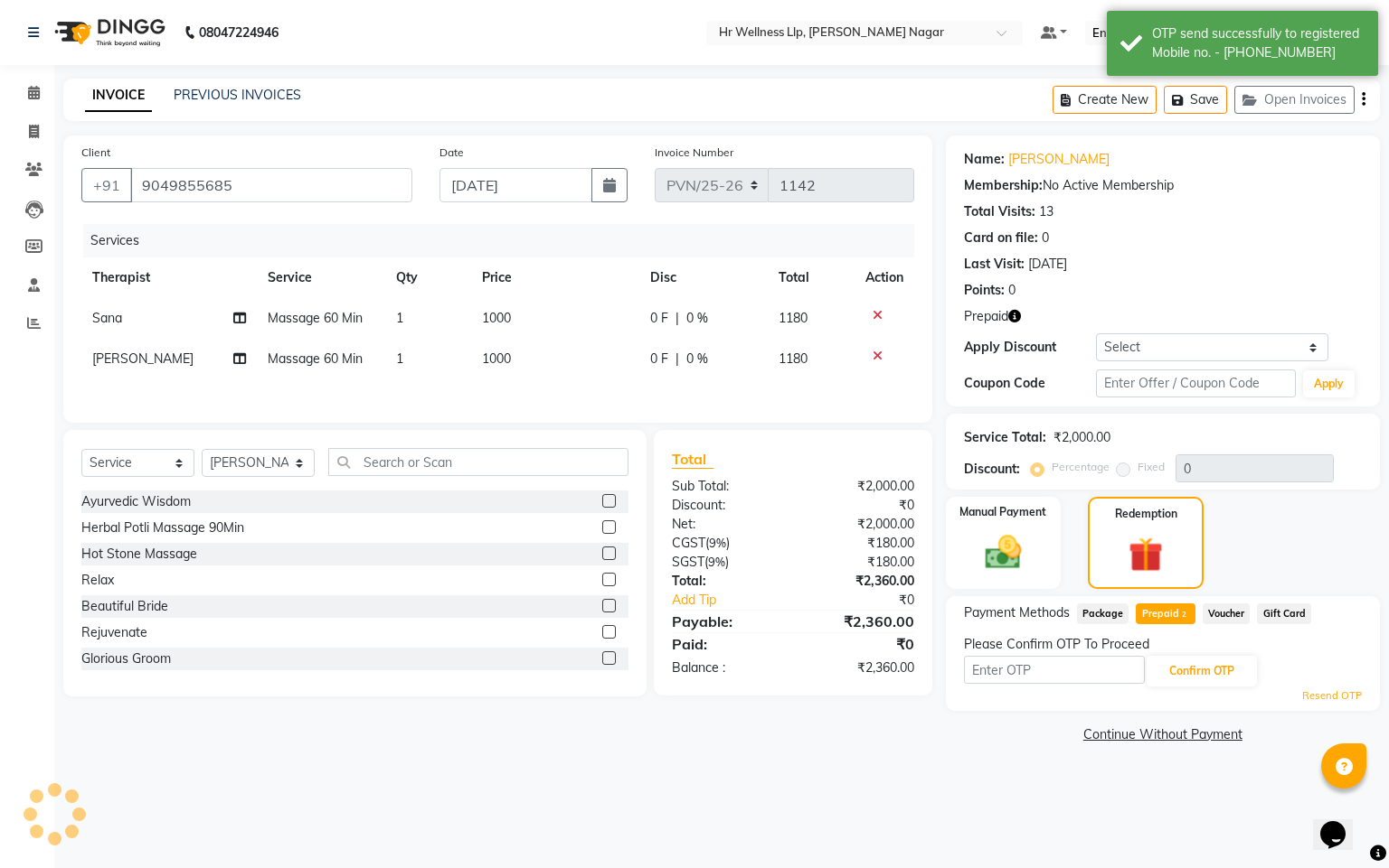
click at [1017, 659] on input "text" at bounding box center [1053, 670] width 181 height 28
type input "8"
type input "8483"
click at [1208, 677] on button "Confirm OTP" at bounding box center [1201, 672] width 110 height 31
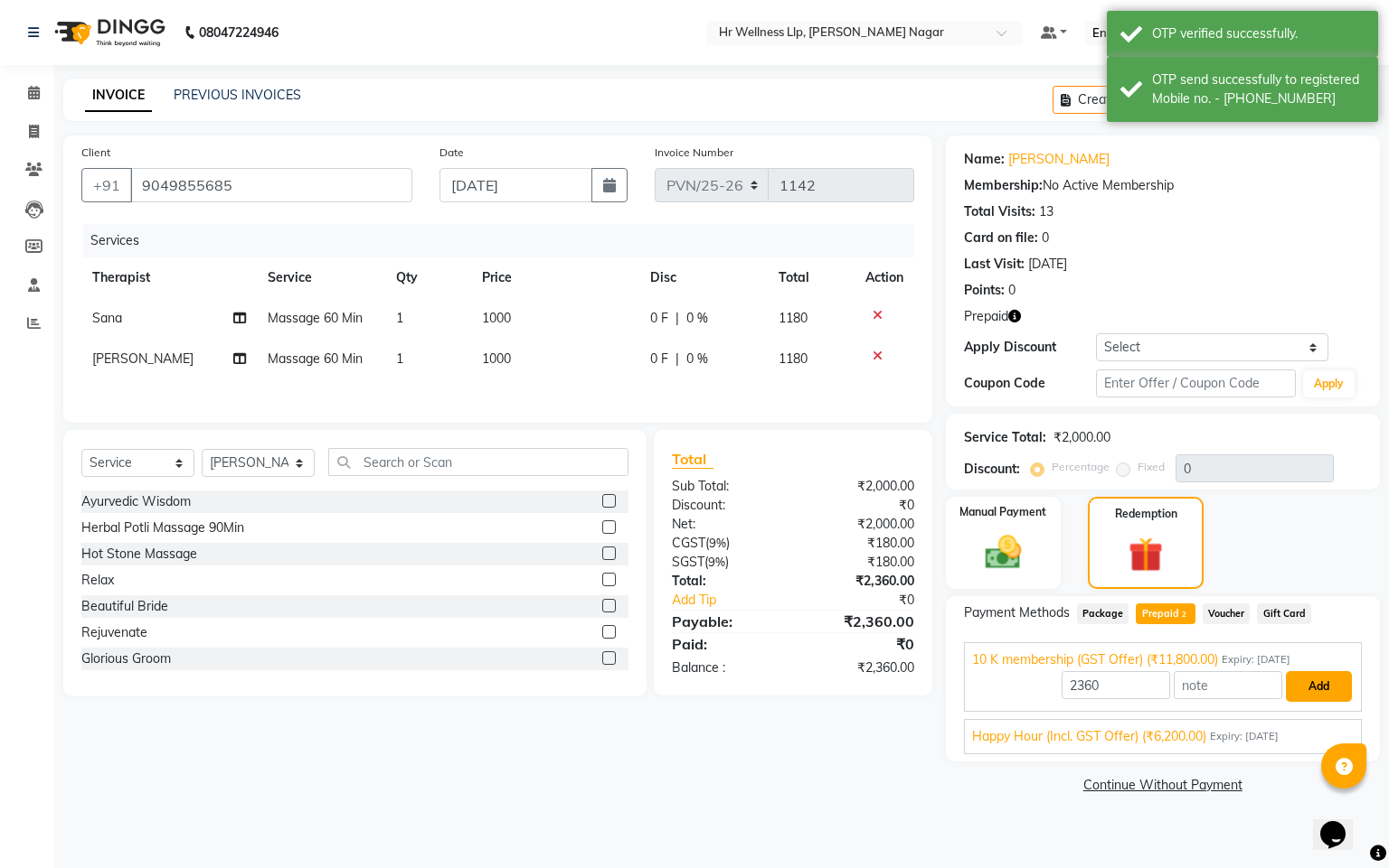
click at [1288, 699] on button "Add" at bounding box center [1318, 687] width 66 height 31
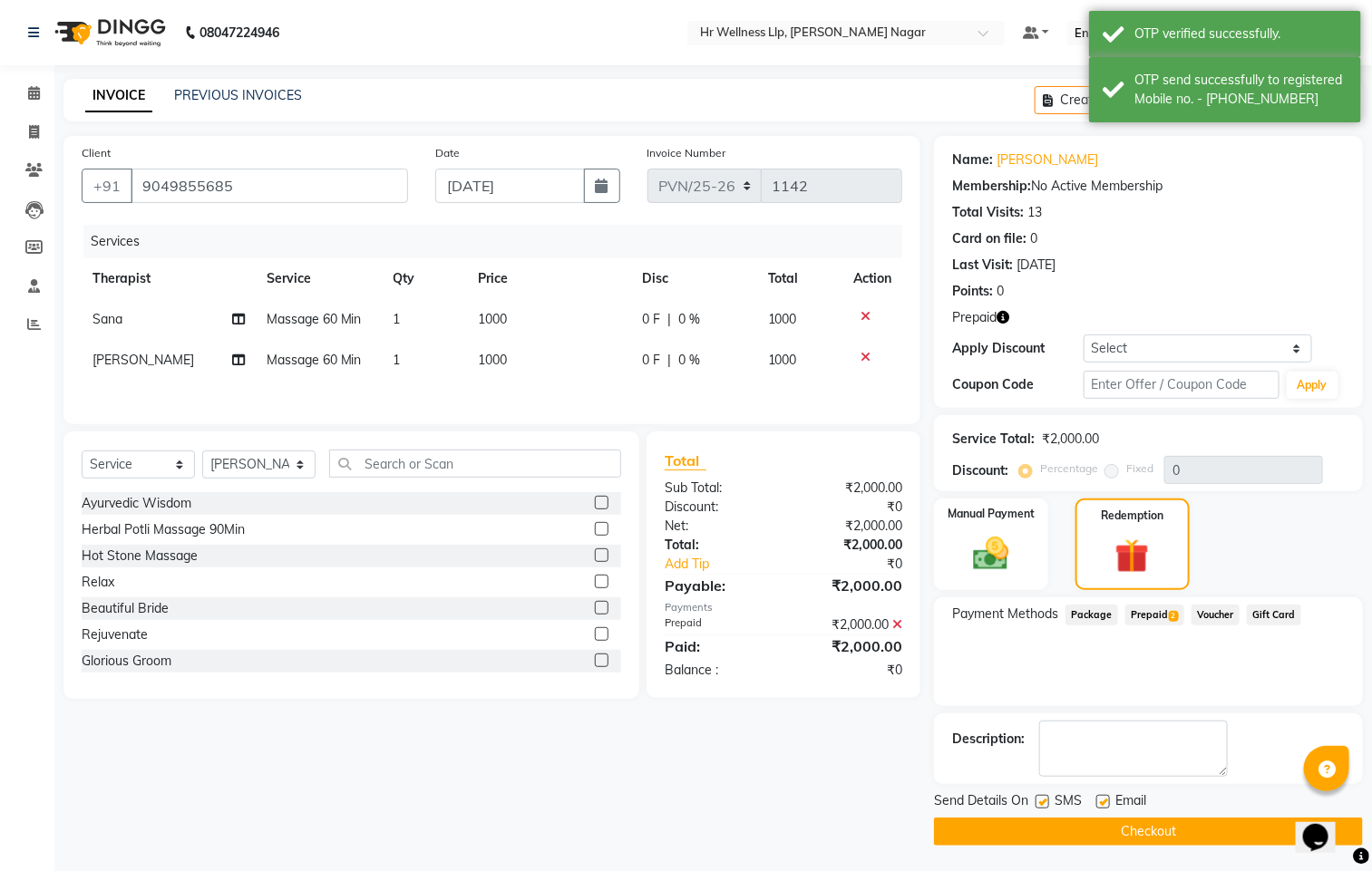
drag, startPoint x: 1040, startPoint y: 809, endPoint x: 1092, endPoint y: 809, distance: 52.0
click at [1066, 810] on div "SMS" at bounding box center [1065, 803] width 61 height 23
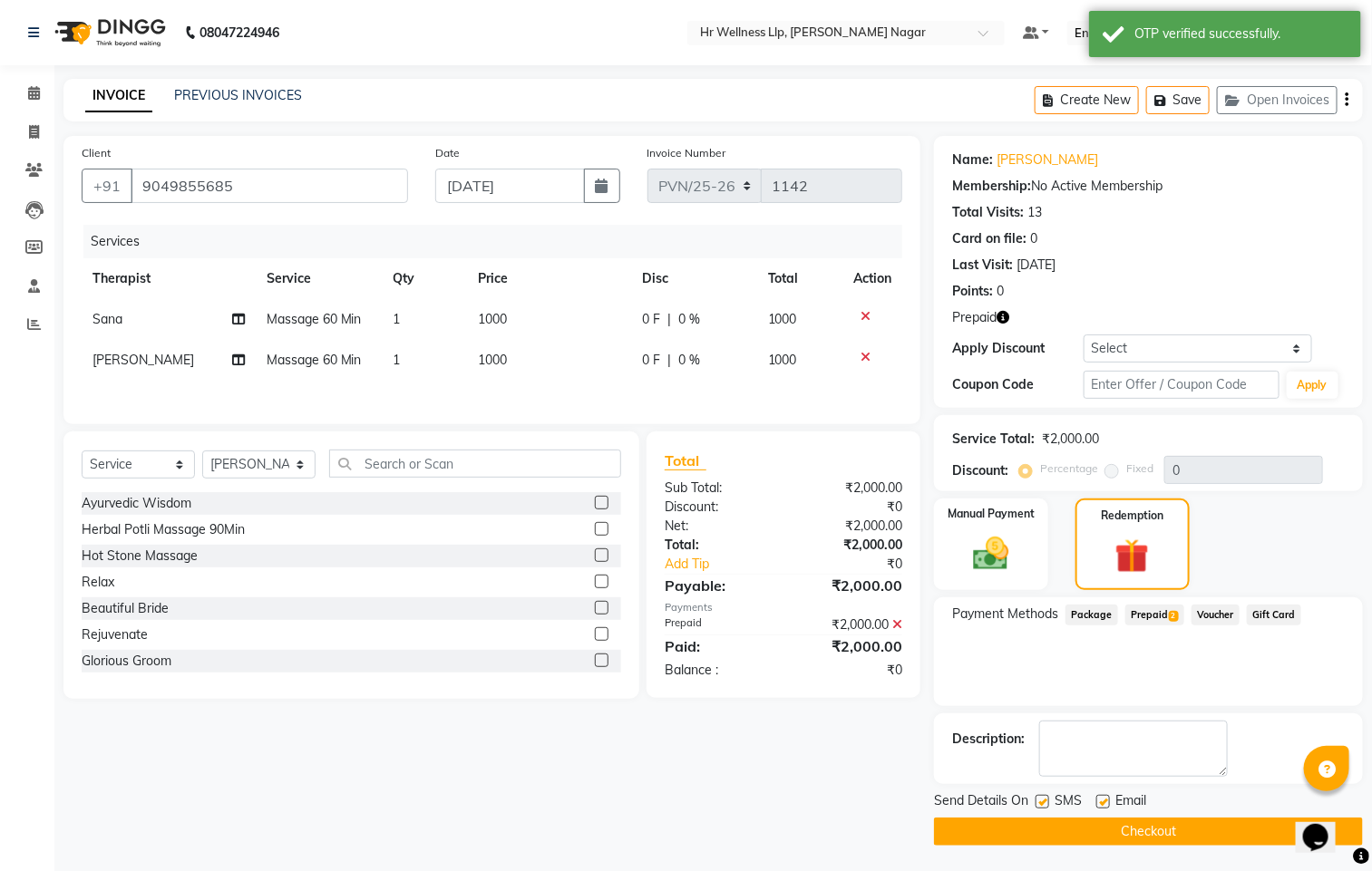
click at [1106, 801] on label at bounding box center [1103, 802] width 13 height 13
click at [1106, 801] on input "checkbox" at bounding box center [1102, 803] width 12 height 12
checkbox input "false"
click at [1044, 805] on label at bounding box center [1042, 802] width 13 height 13
click at [1044, 805] on input "checkbox" at bounding box center [1041, 803] width 12 height 12
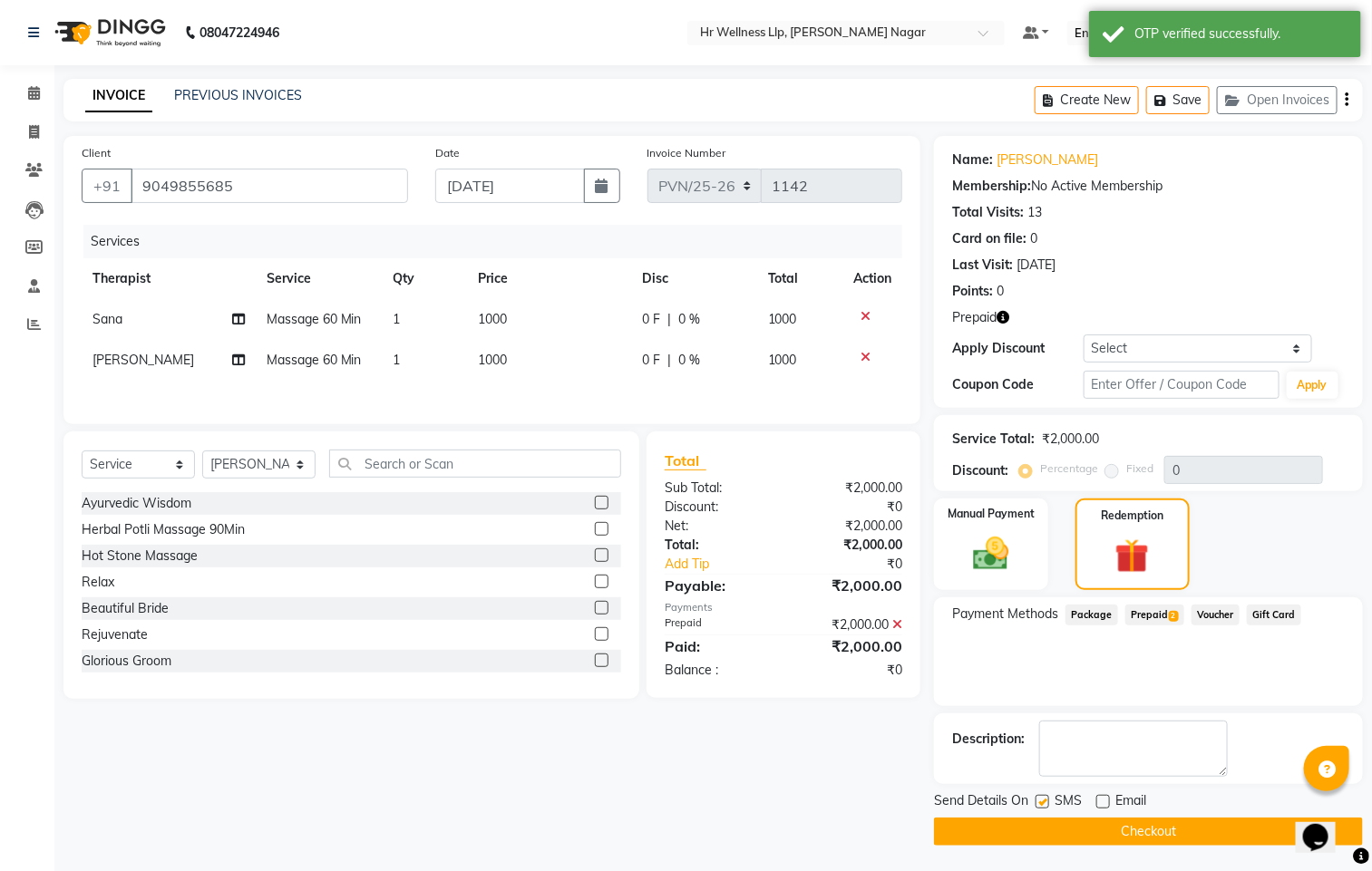
checkbox input "false"
click at [1066, 824] on button "Checkout" at bounding box center [1148, 832] width 429 height 28
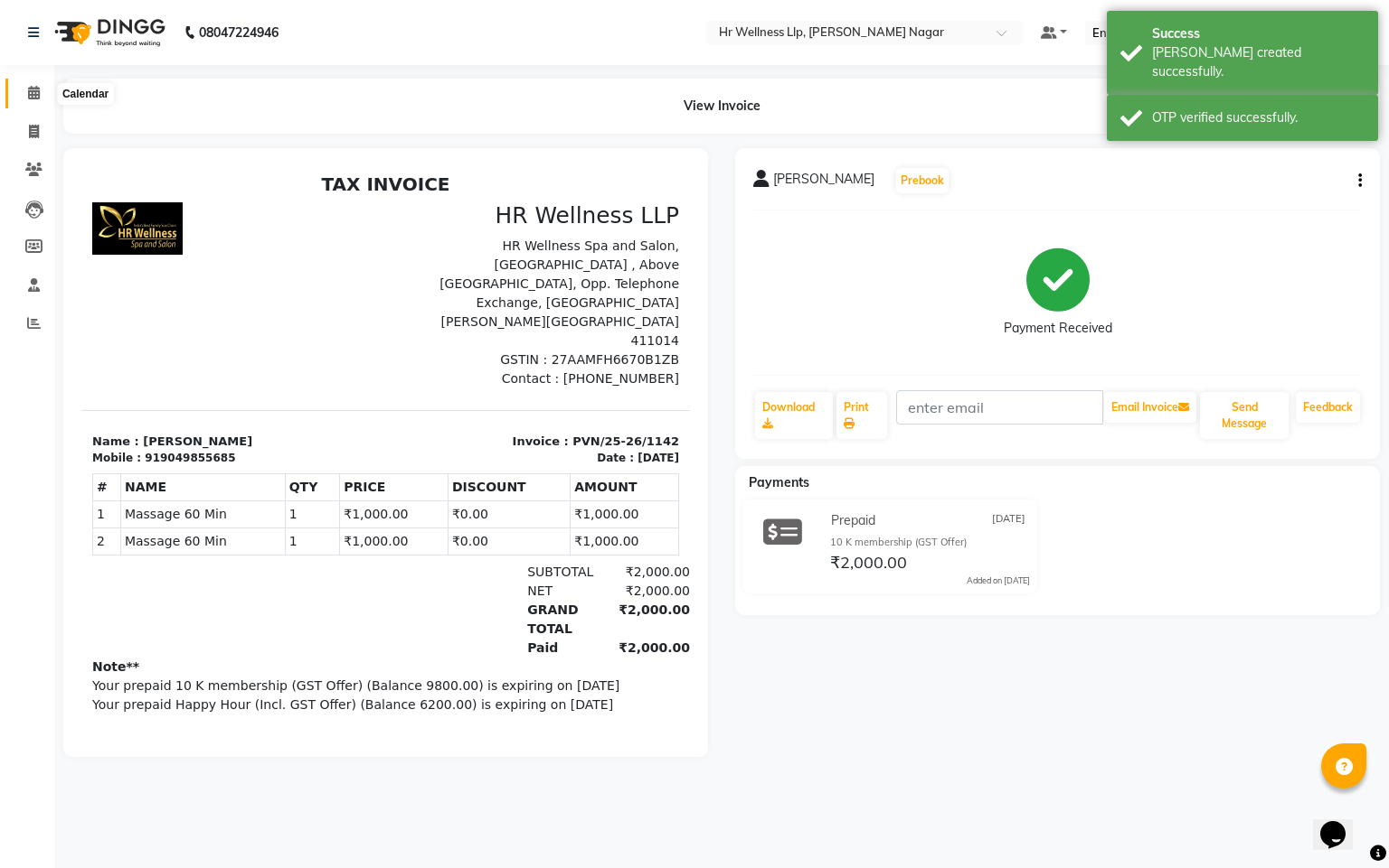
click at [41, 95] on span at bounding box center [34, 94] width 32 height 21
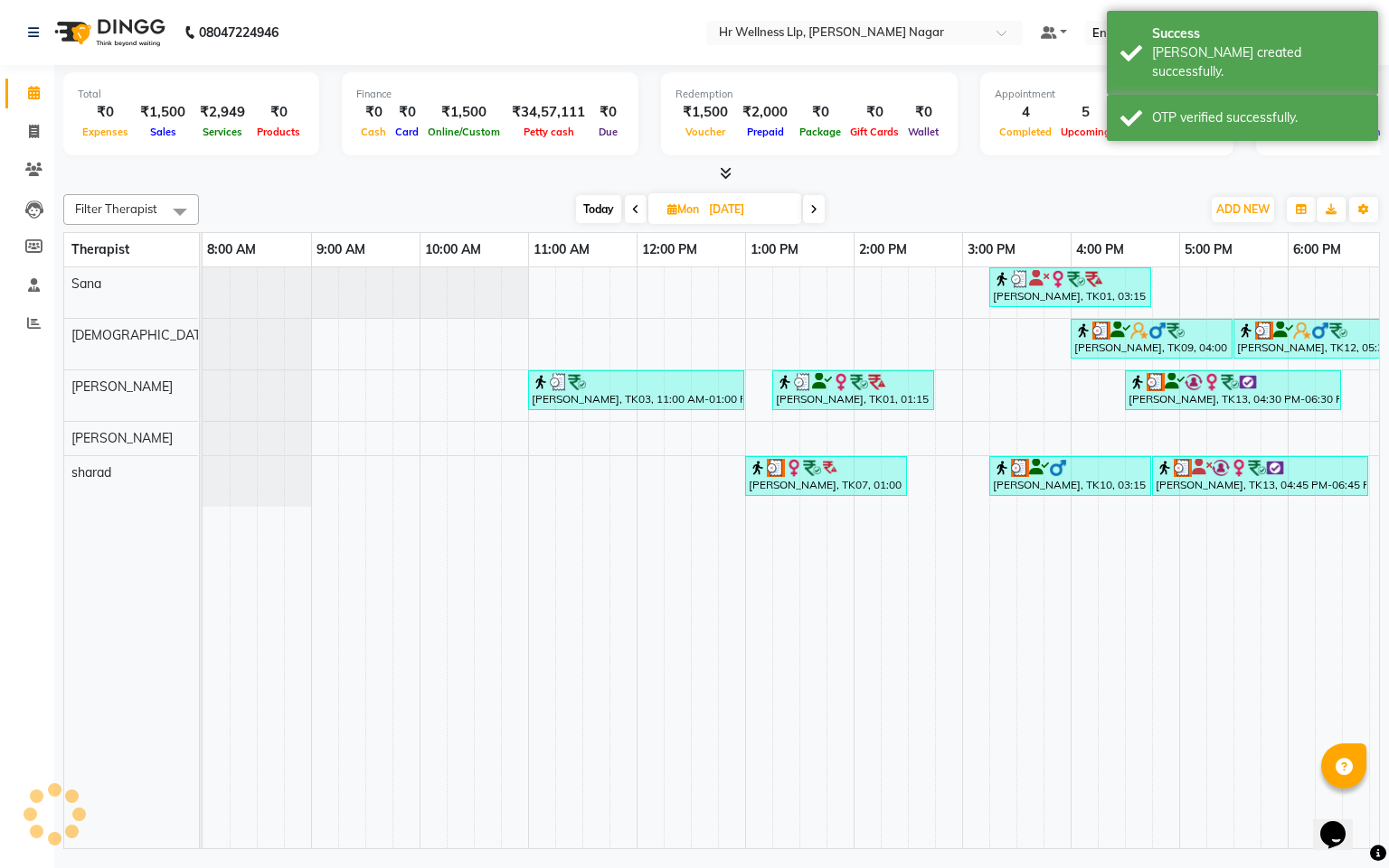
scroll to position [0, 234]
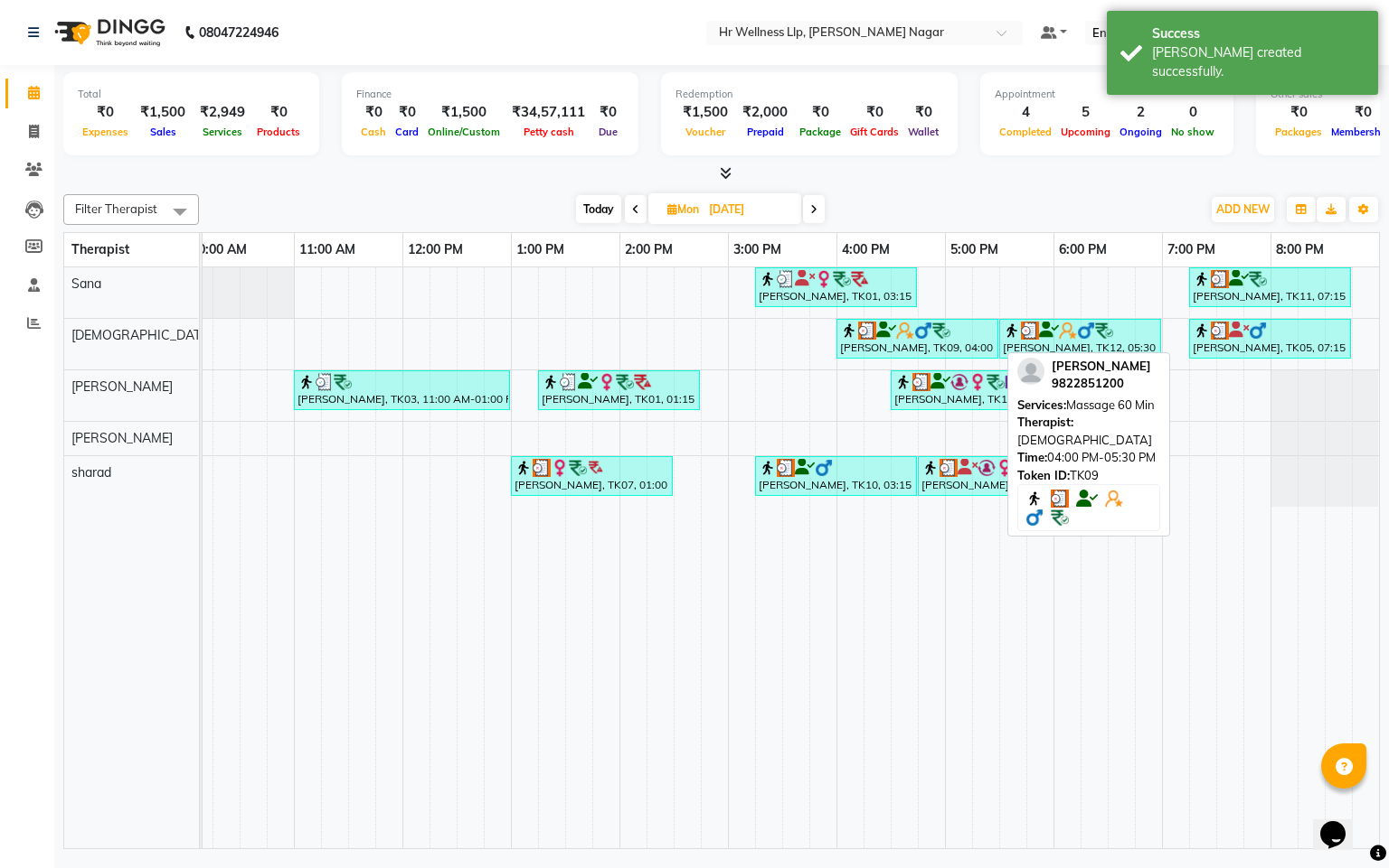
click at [939, 353] on div "[PERSON_NAME], TK09, 04:00 PM-05:30 PM, Massage 60 Min" at bounding box center [916, 339] width 158 height 34
select select "3"
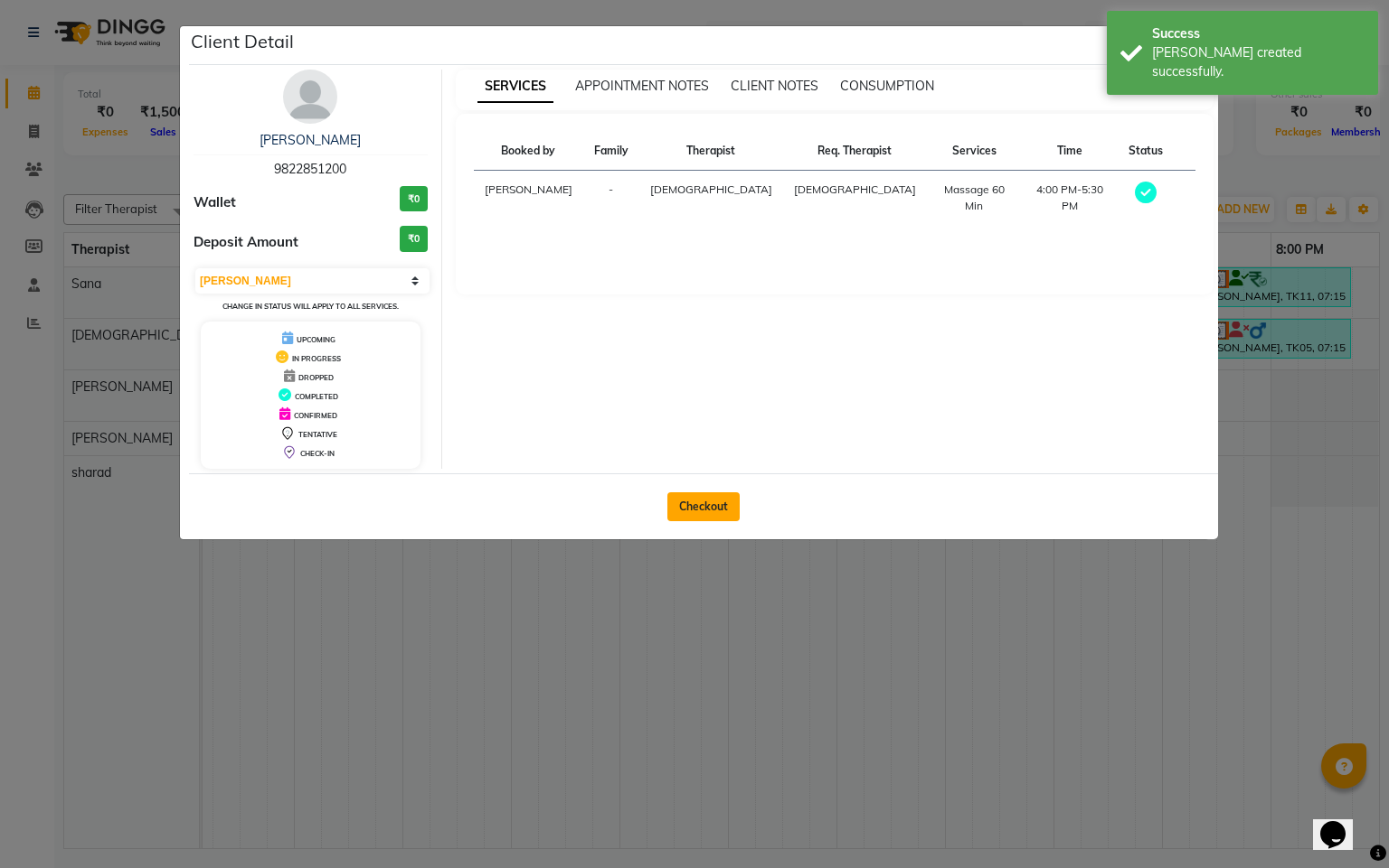
click at [713, 517] on button "Checkout" at bounding box center [703, 507] width 72 height 29
select select "service"
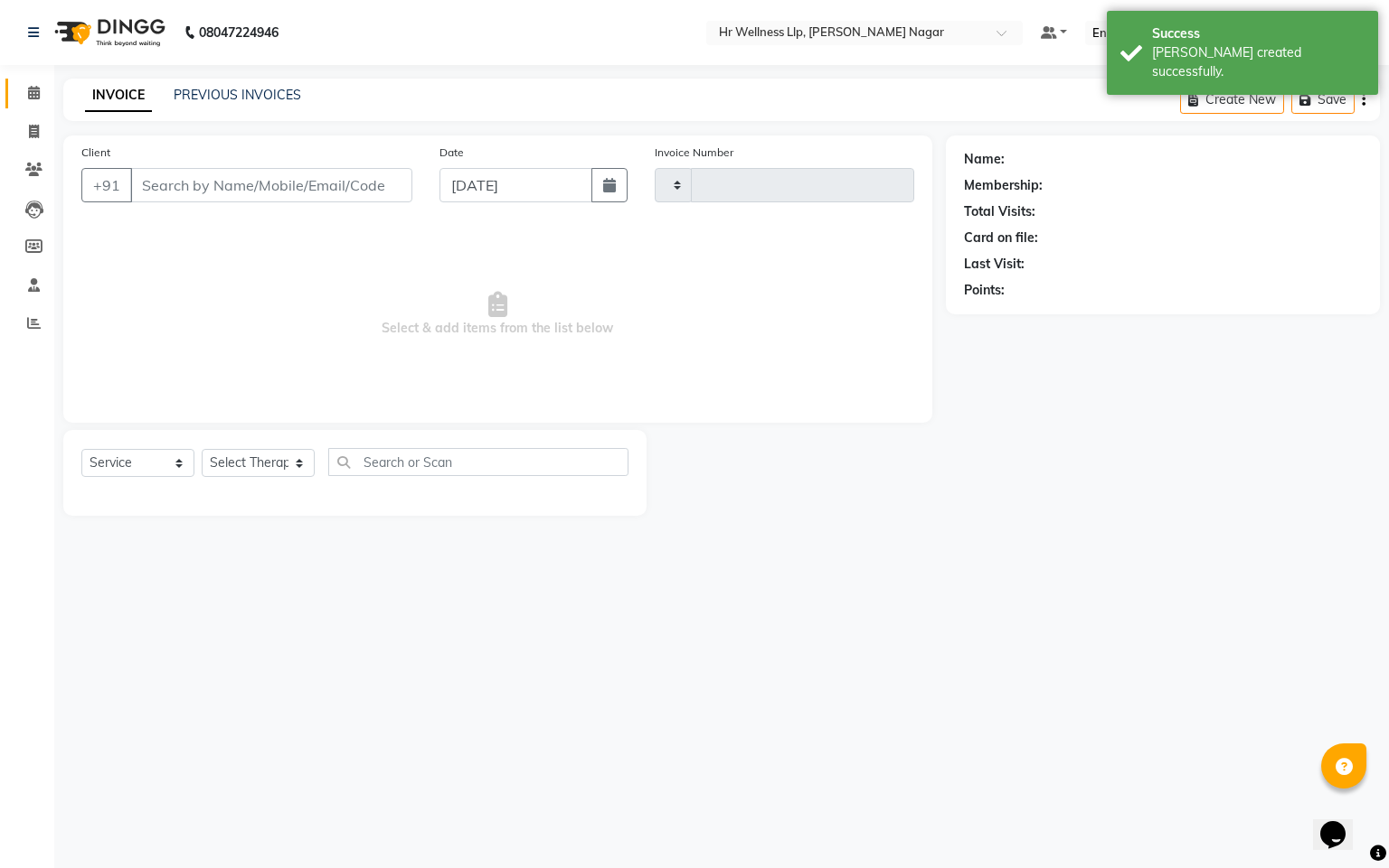
type input "1143"
select select "4289"
type input "9822851200"
type input "[DATE]"
select select "19732"
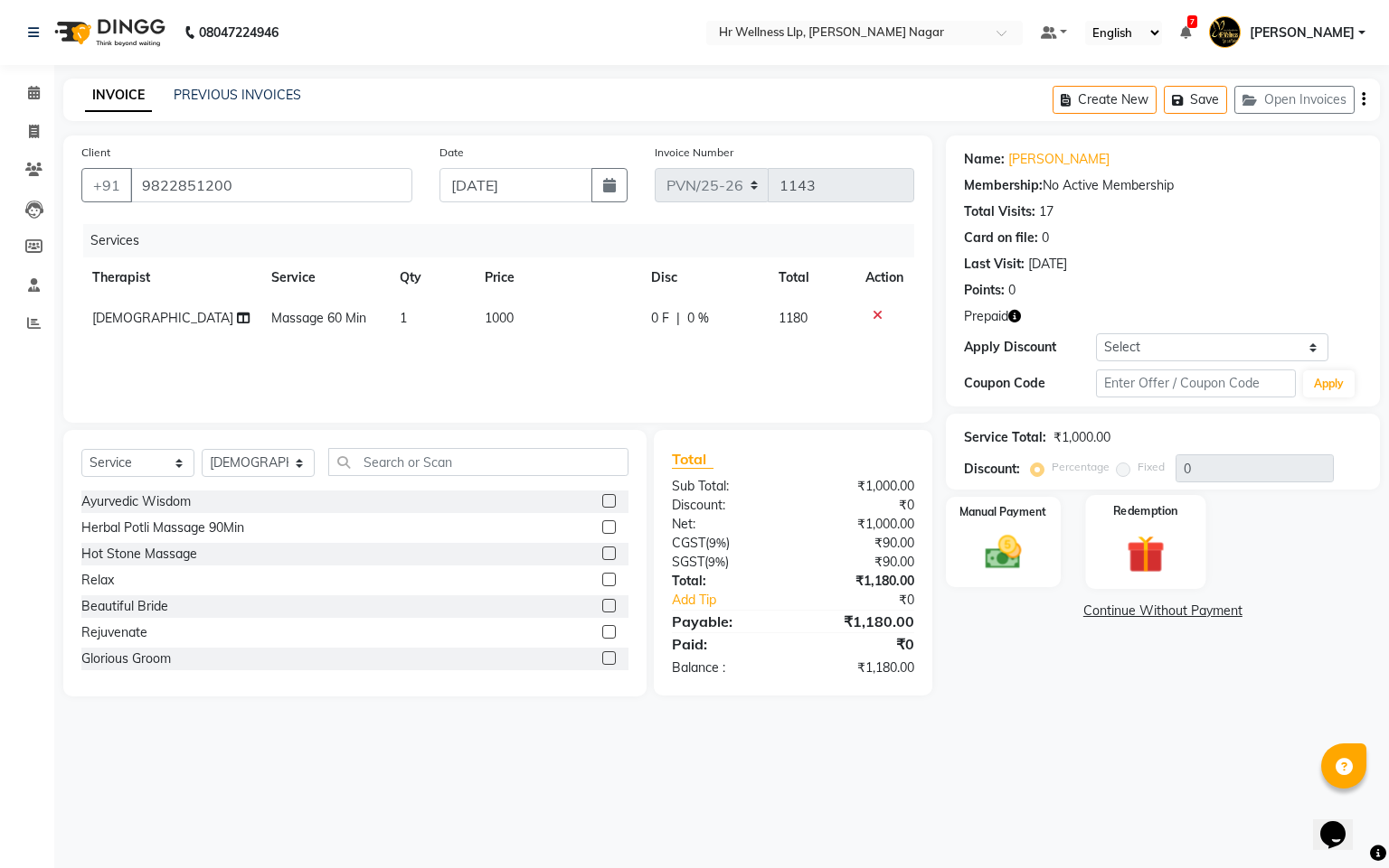
click at [1136, 554] on img at bounding box center [1146, 555] width 61 height 47
click at [1159, 613] on span "Prepaid 1" at bounding box center [1165, 614] width 58 height 21
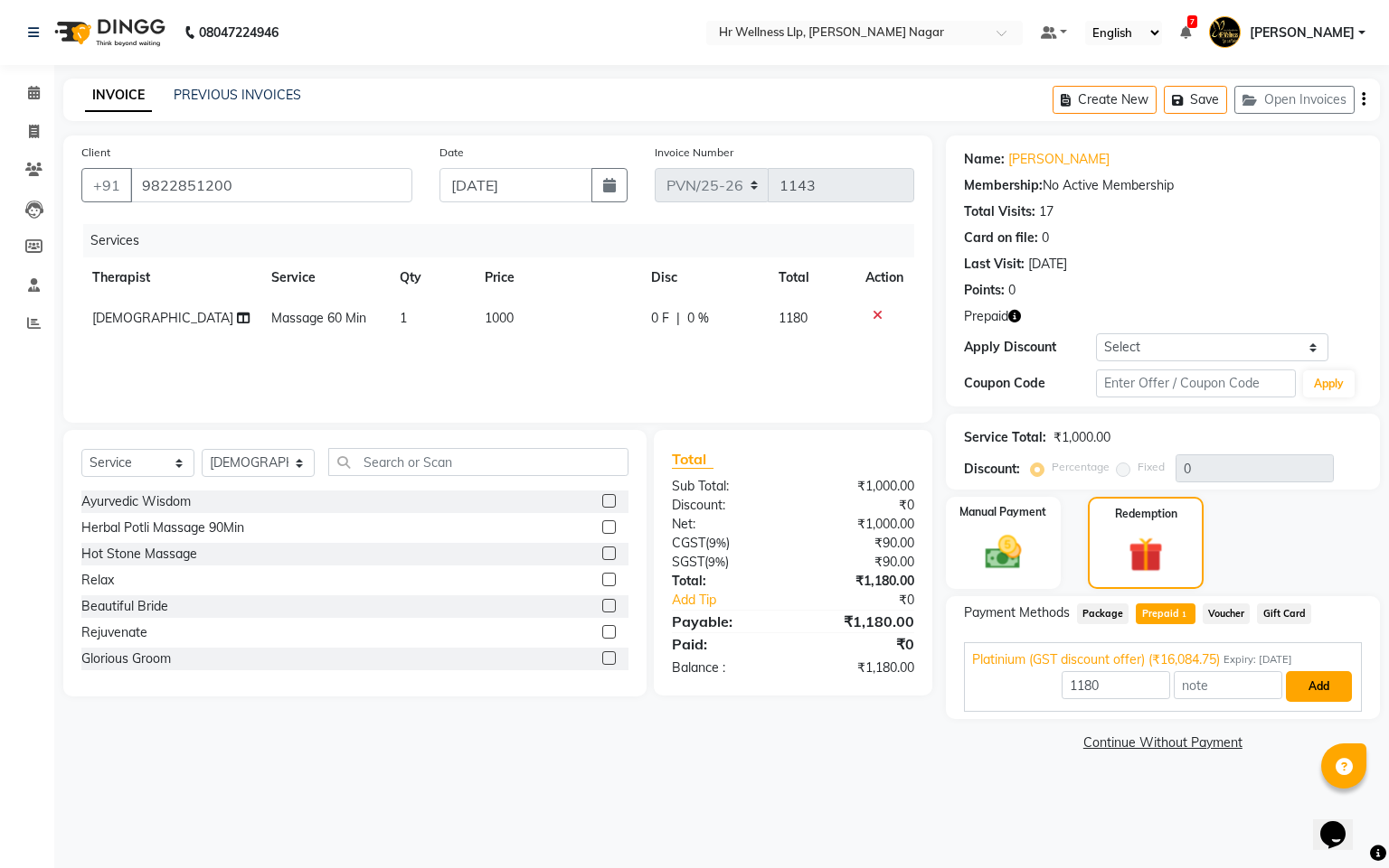
click at [1295, 680] on button "Add" at bounding box center [1318, 687] width 66 height 31
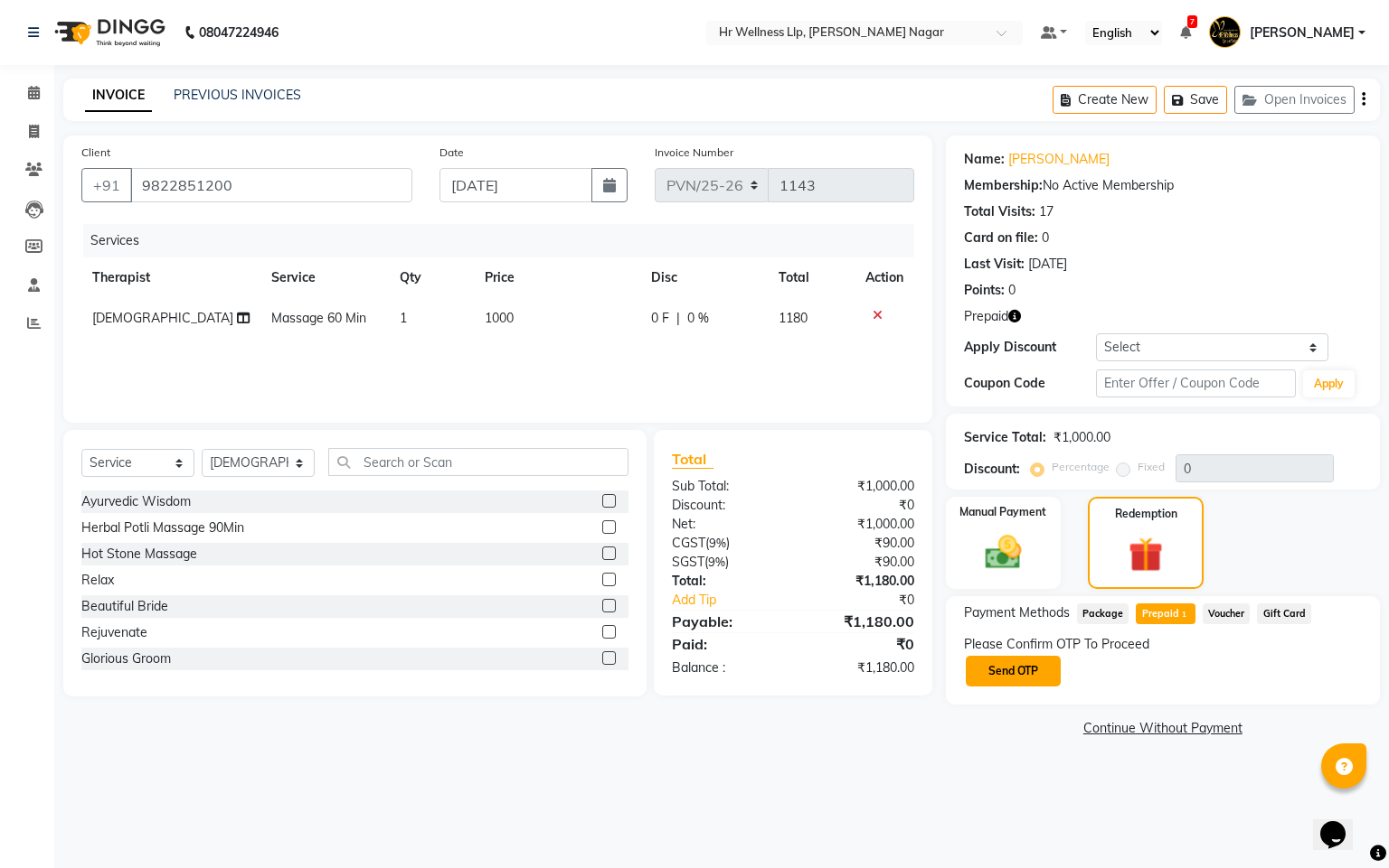
click at [1023, 675] on button "Send OTP" at bounding box center [1012, 672] width 95 height 31
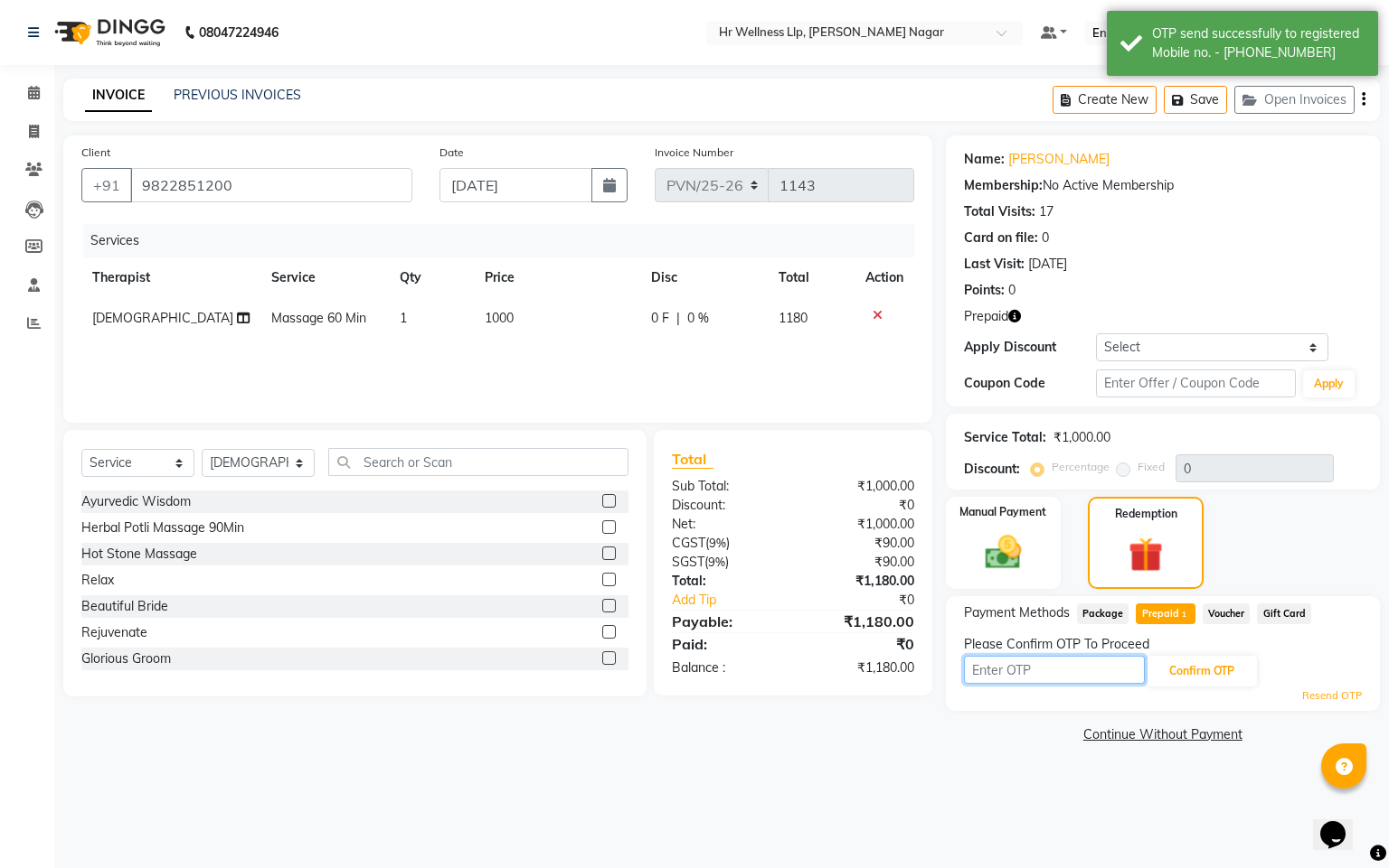
click at [1023, 675] on input "text" at bounding box center [1053, 670] width 181 height 28
click at [1050, 674] on input "text" at bounding box center [1053, 670] width 181 height 28
type input "8"
type input "8483"
click at [1229, 659] on button "Confirm OTP" at bounding box center [1201, 672] width 110 height 31
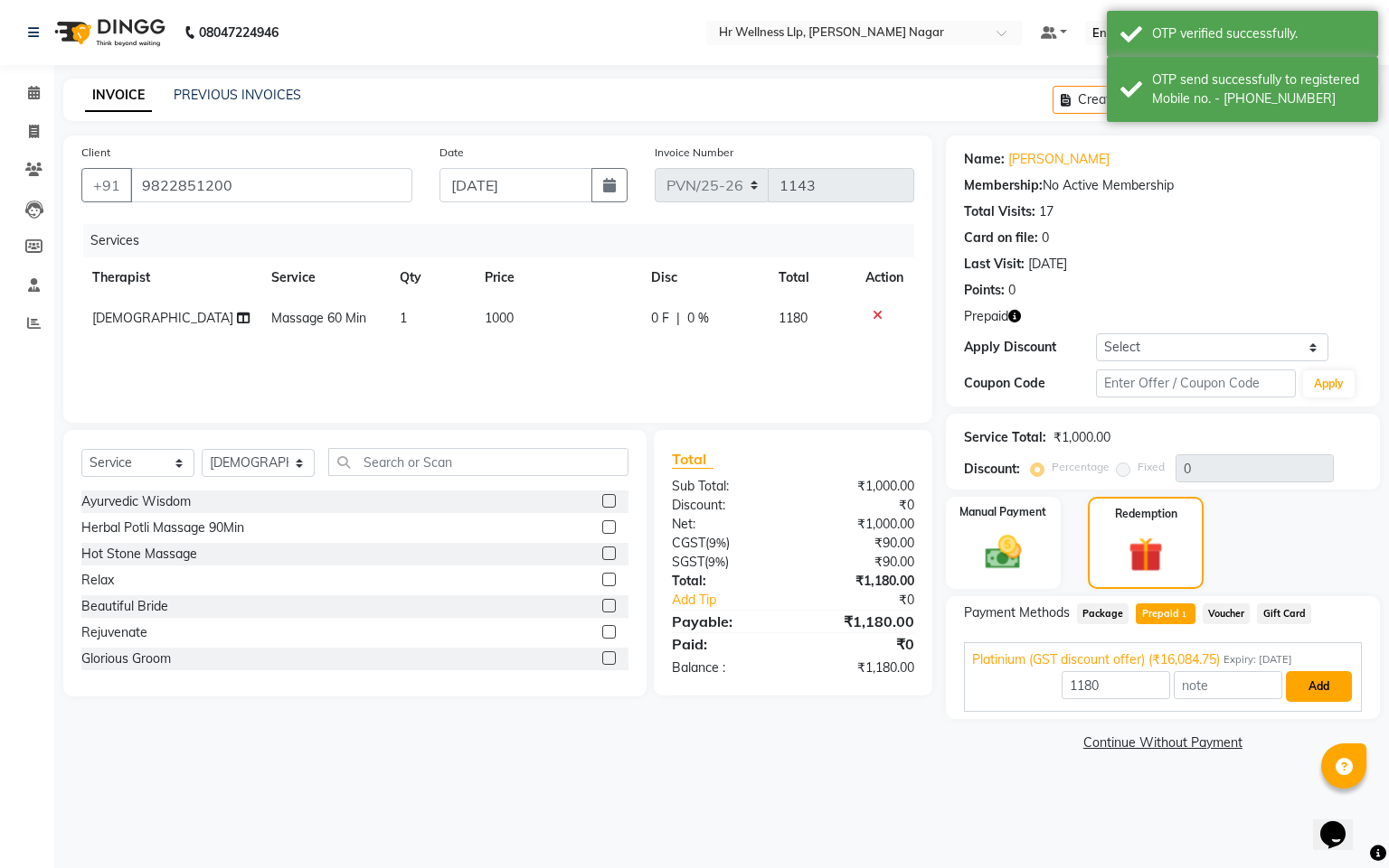
click at [1313, 681] on button "Add" at bounding box center [1318, 687] width 66 height 31
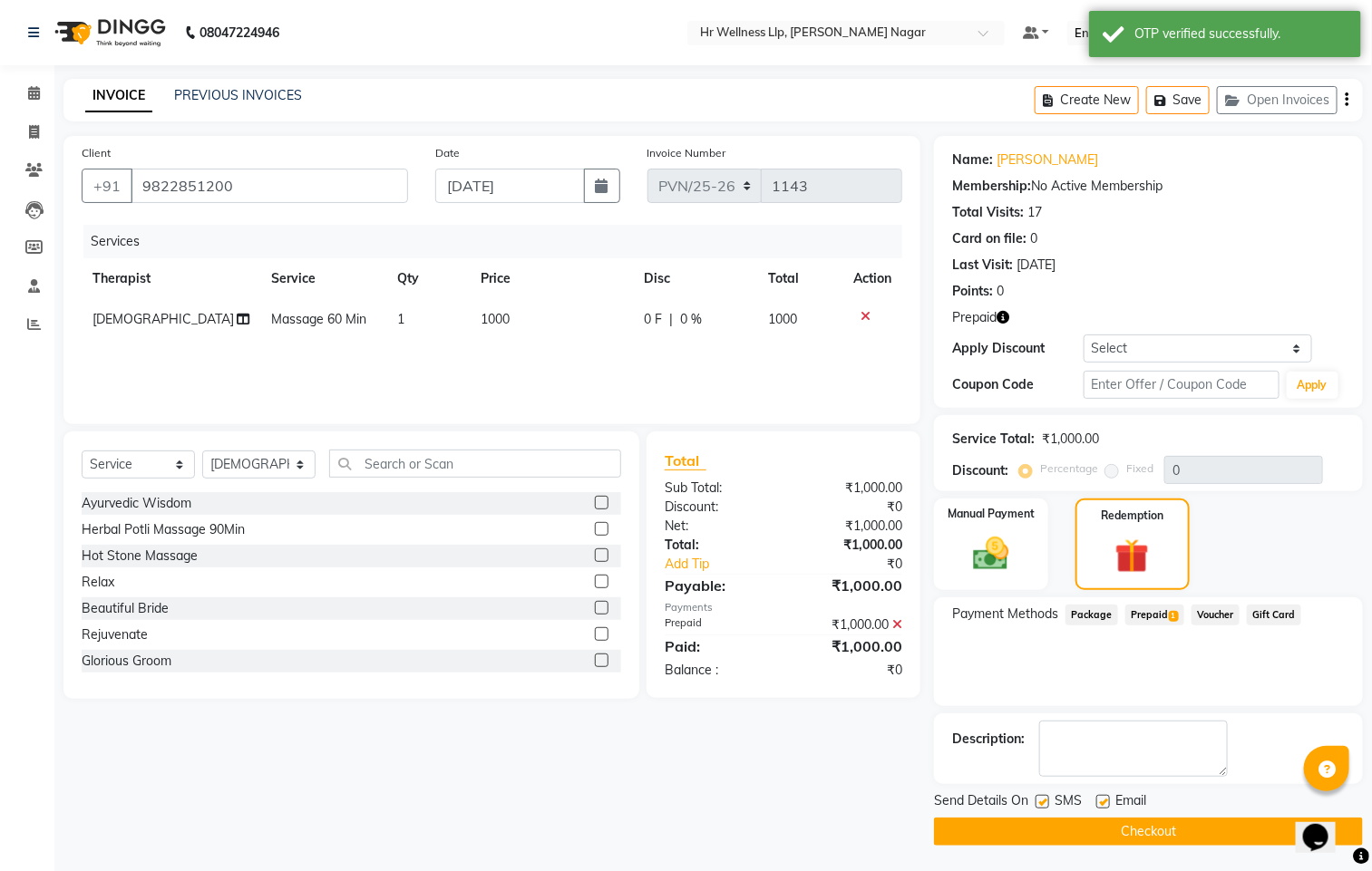
drag, startPoint x: 1045, startPoint y: 803, endPoint x: 1070, endPoint y: 820, distance: 30.2
click at [1045, 809] on label at bounding box center [1042, 802] width 13 height 13
click at [1045, 809] on input "checkbox" at bounding box center [1041, 803] width 12 height 12
checkbox input "false"
click at [1113, 805] on div "Email" at bounding box center [1128, 803] width 64 height 23
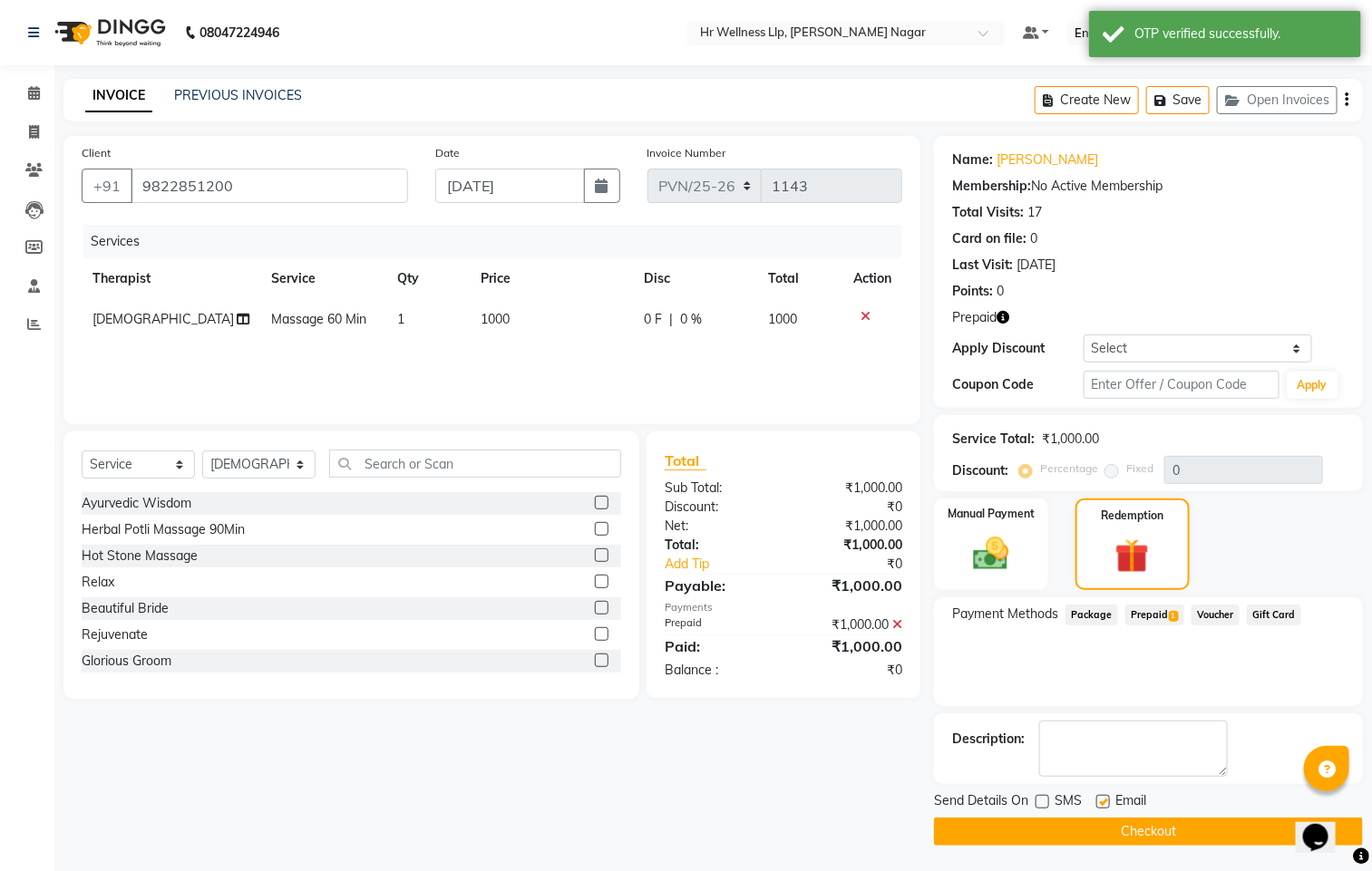
click at [1108, 803] on label at bounding box center [1103, 802] width 13 height 13
click at [1108, 803] on input "checkbox" at bounding box center [1102, 803] width 12 height 12
checkbox input "false"
click at [1092, 828] on button "Checkout" at bounding box center [1148, 832] width 429 height 28
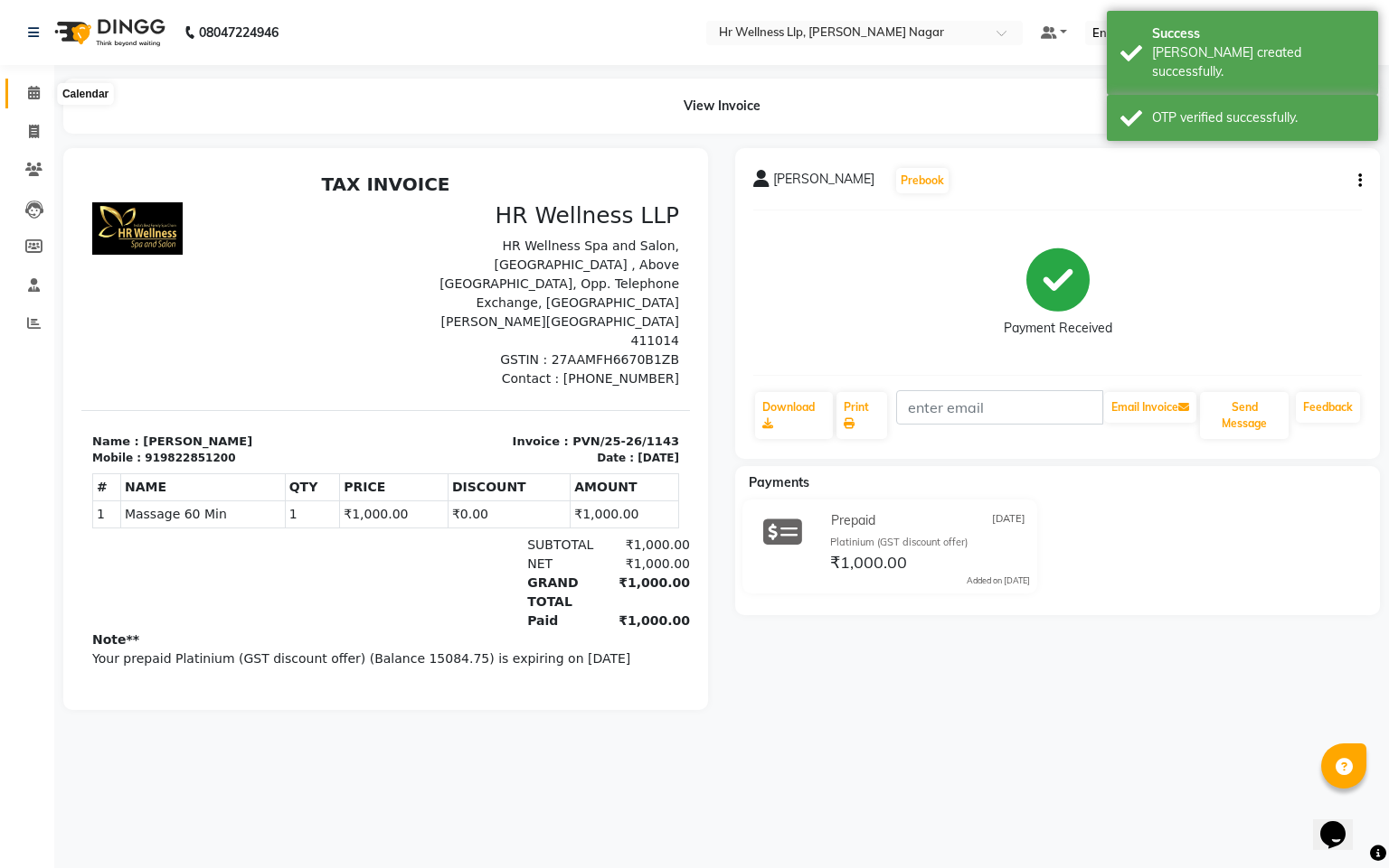
click at [30, 99] on icon at bounding box center [34, 93] width 12 height 13
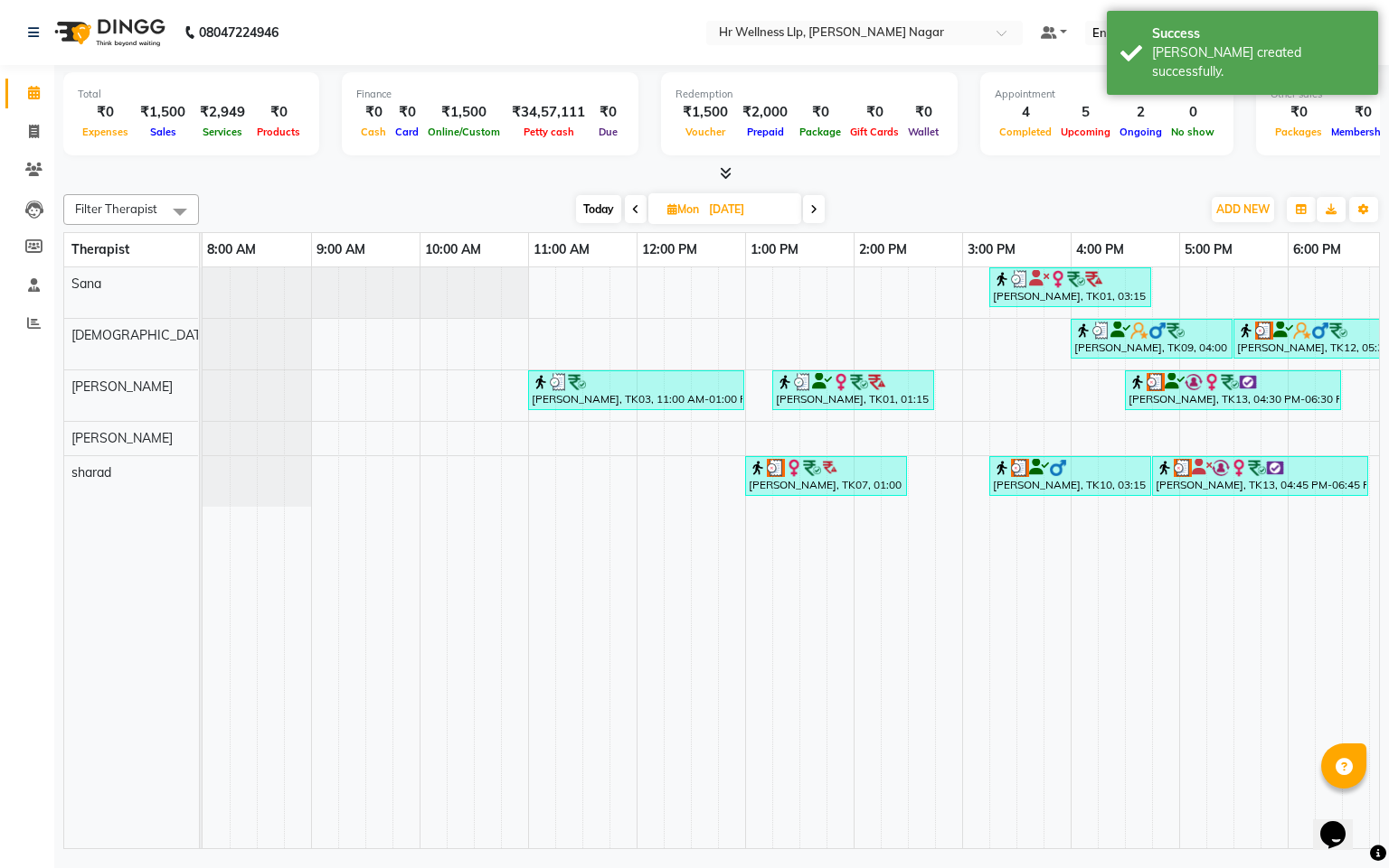
scroll to position [0, 234]
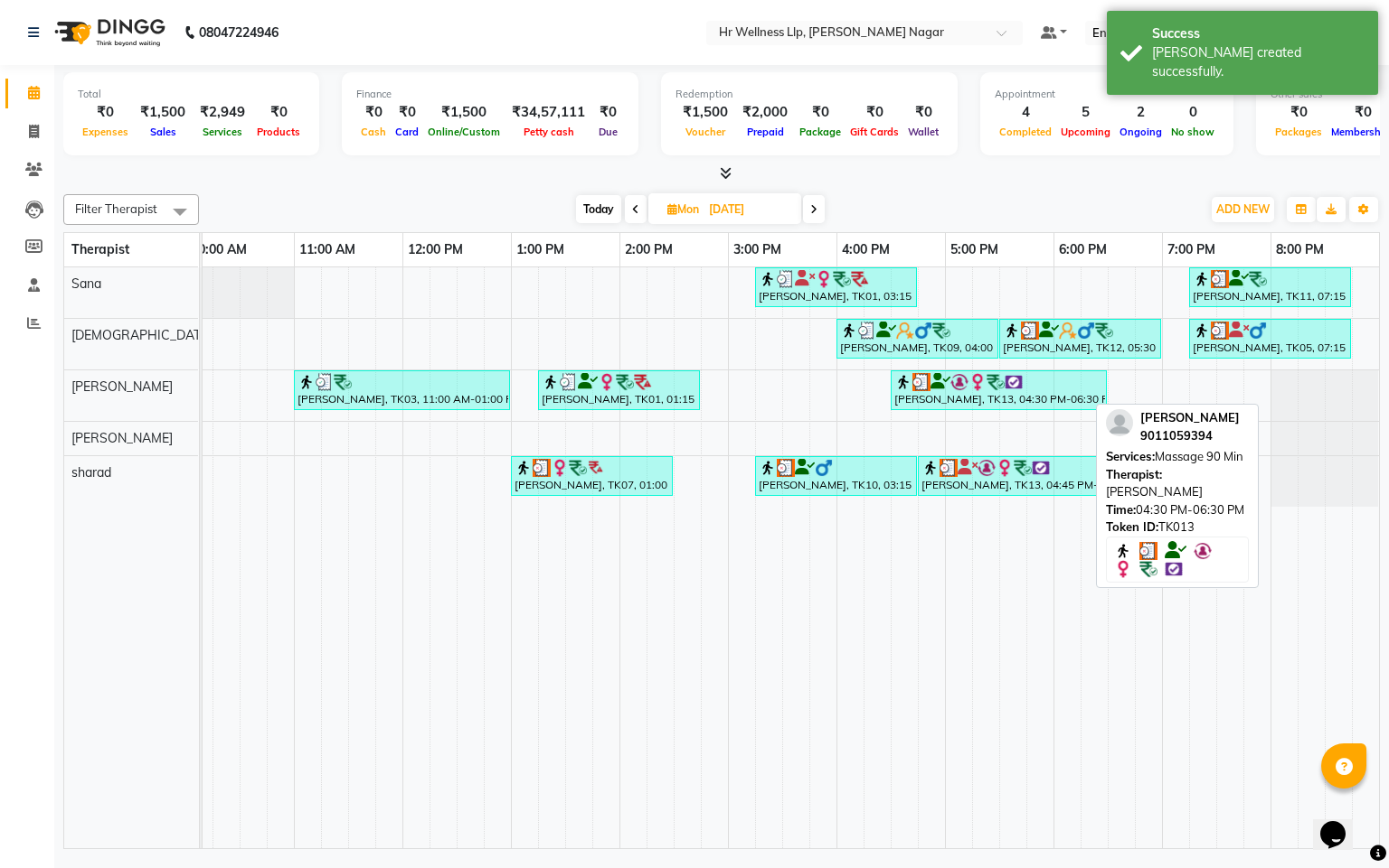
click at [947, 396] on div "[PERSON_NAME], TK13, 04:30 PM-06:30 PM, Massage 90 Min" at bounding box center [999, 391] width 213 height 34
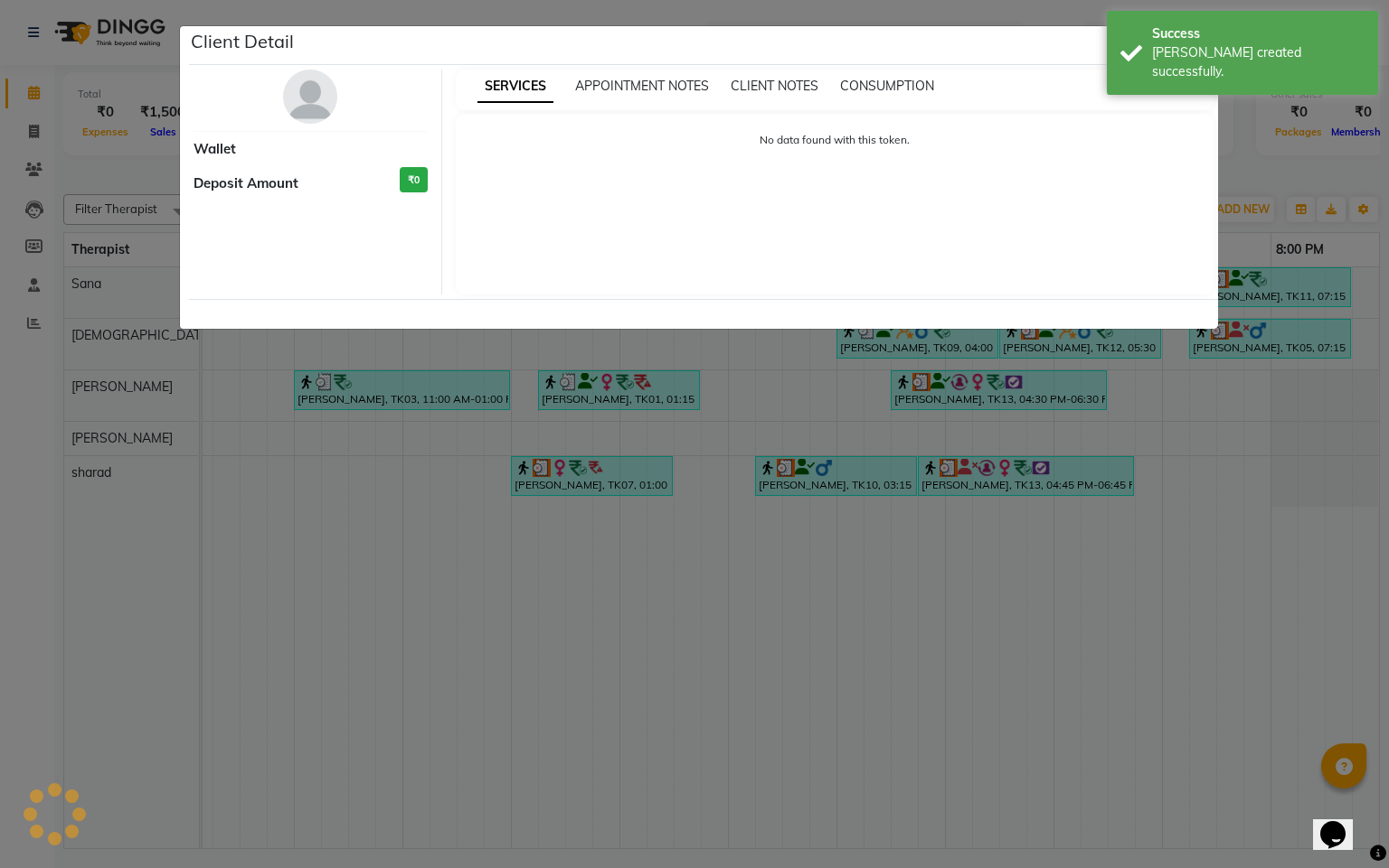
select select "3"
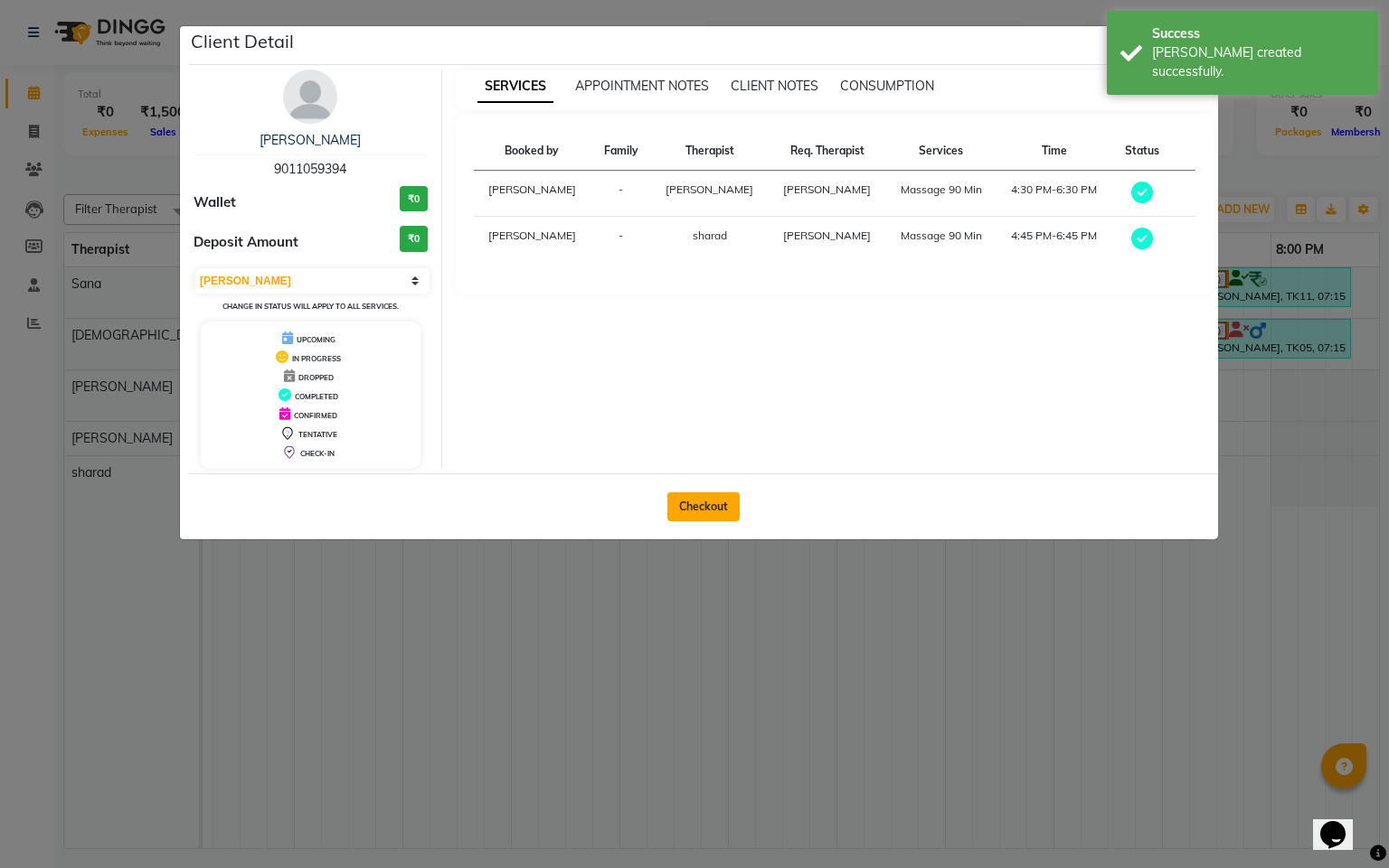
click at [701, 520] on button "Checkout" at bounding box center [703, 507] width 72 height 29
select select "service"
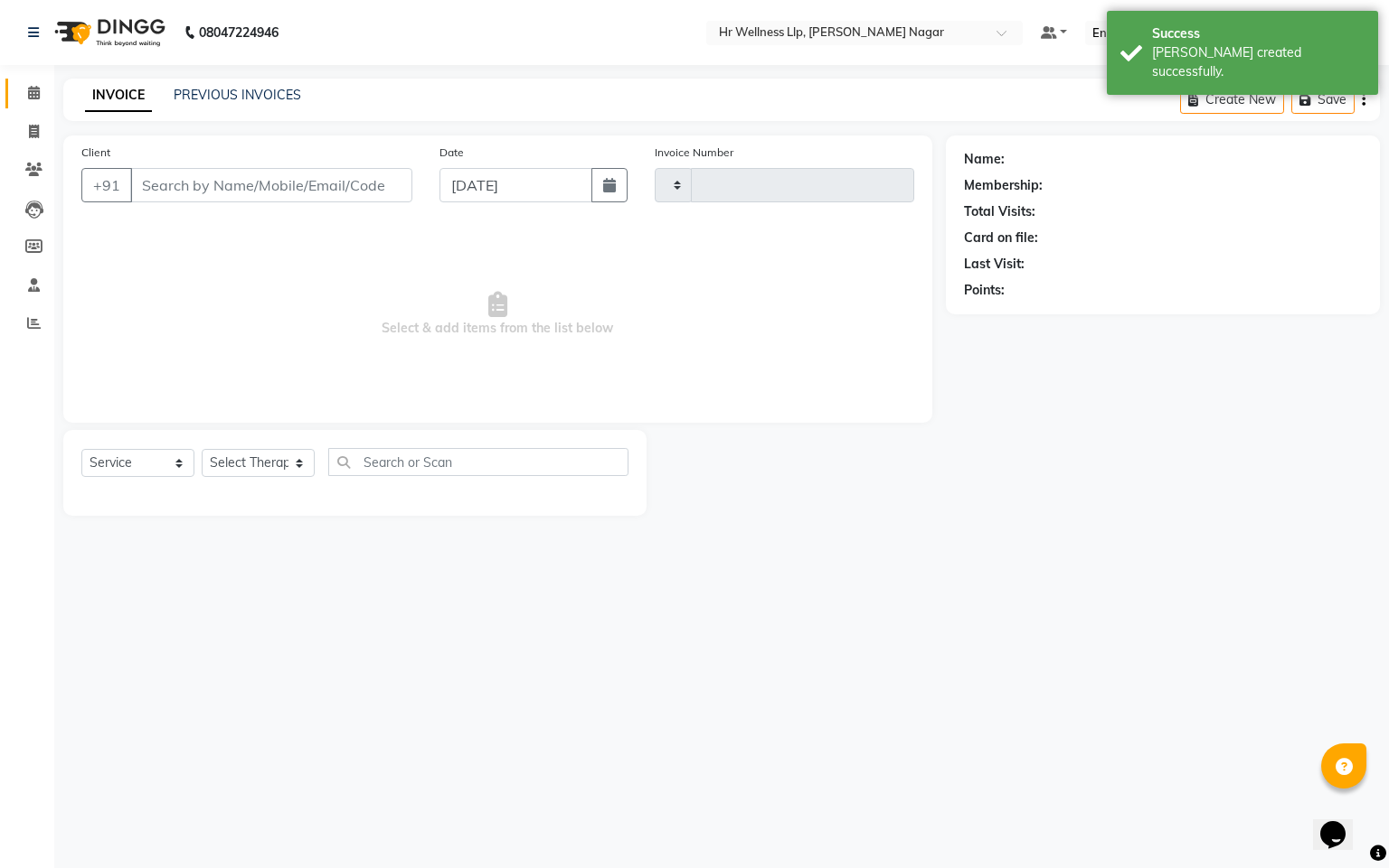
type input "1144"
select select "4289"
type input "9011059394"
type input "[DATE]"
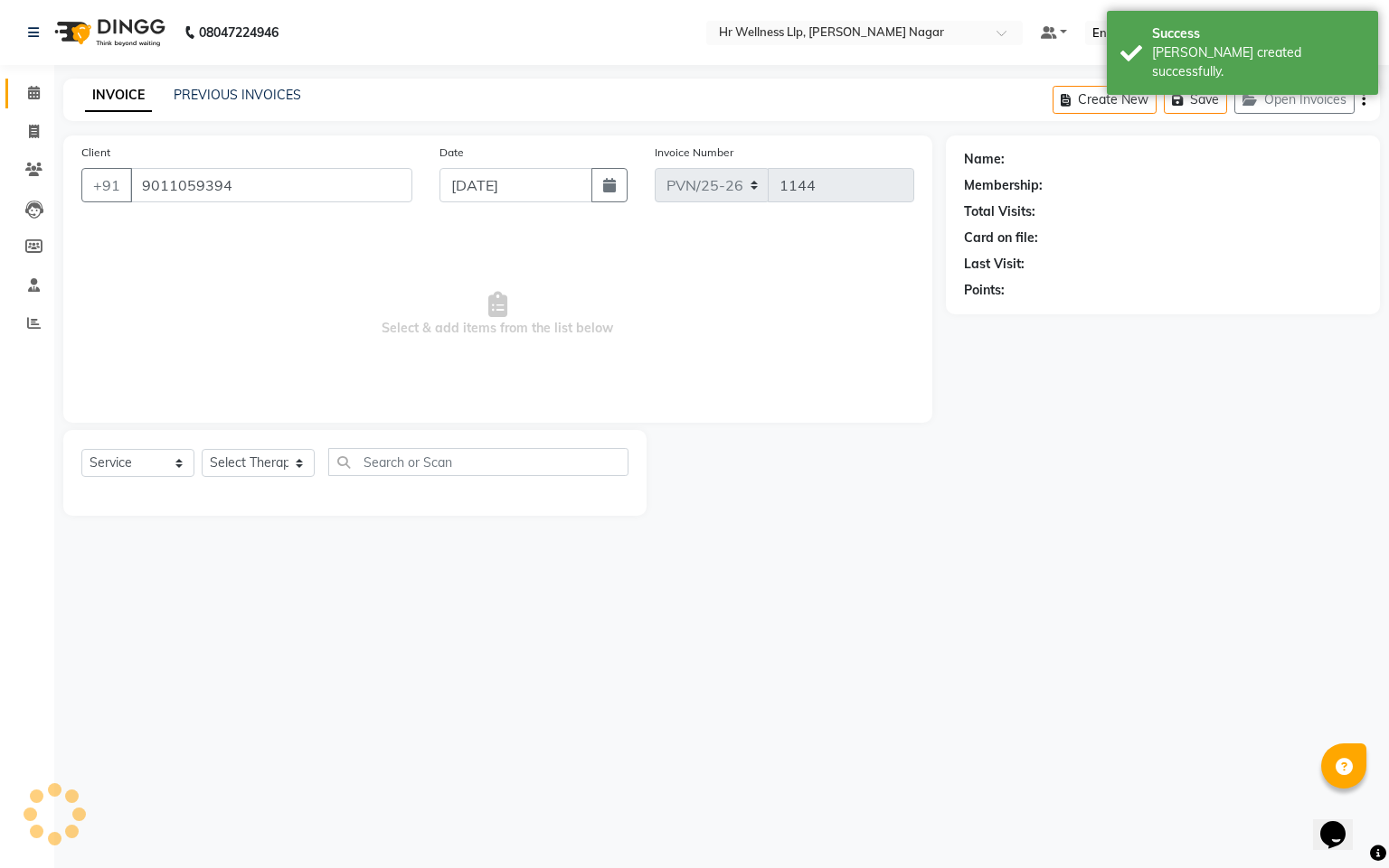
select select "50266"
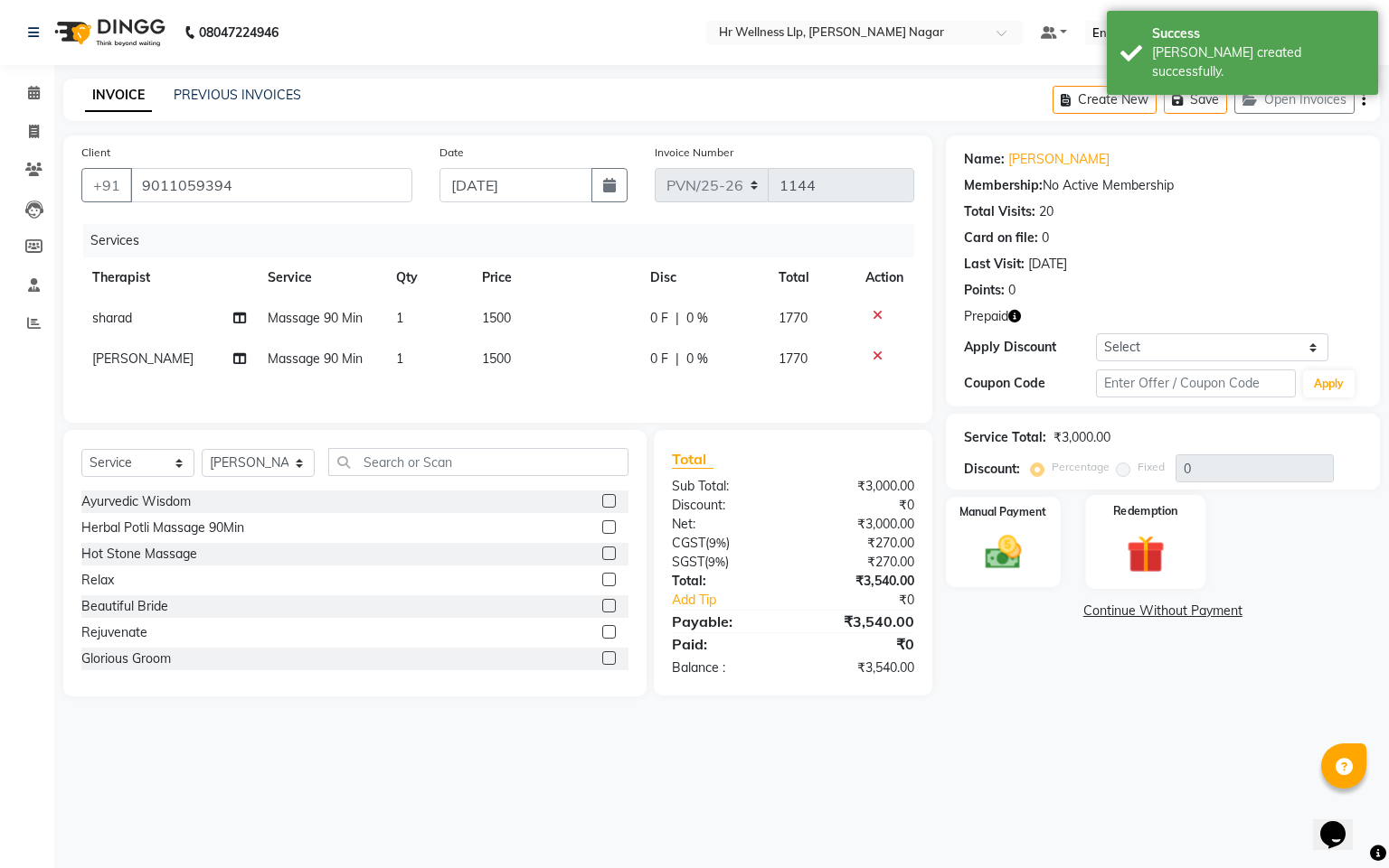
click at [1147, 545] on img at bounding box center [1146, 555] width 61 height 47
drag, startPoint x: 1174, startPoint y: 605, endPoint x: 1172, endPoint y: 621, distance: 16.1
click at [1174, 605] on span "Prepaid 1" at bounding box center [1165, 614] width 58 height 21
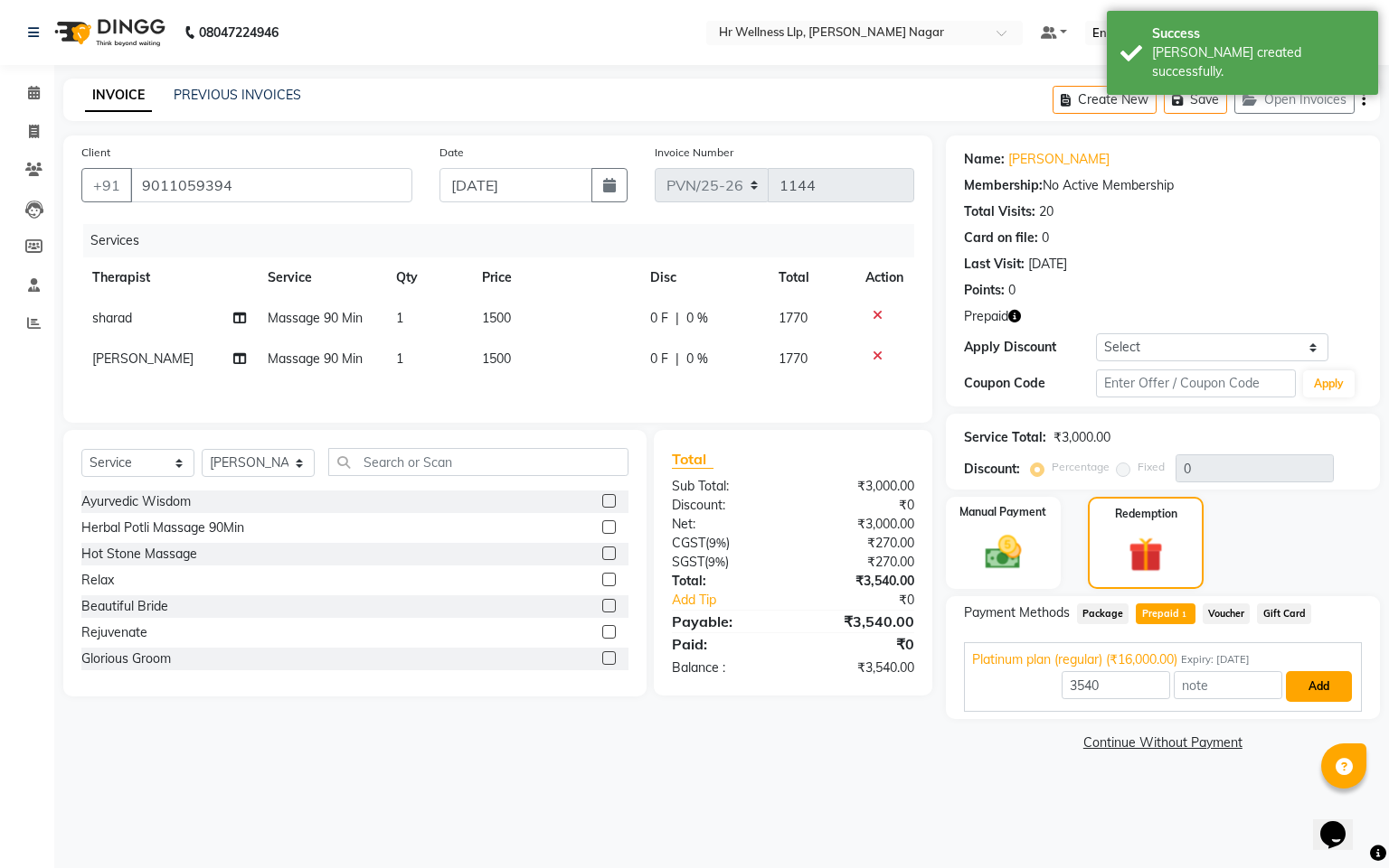
click at [1292, 687] on button "Add" at bounding box center [1318, 687] width 66 height 31
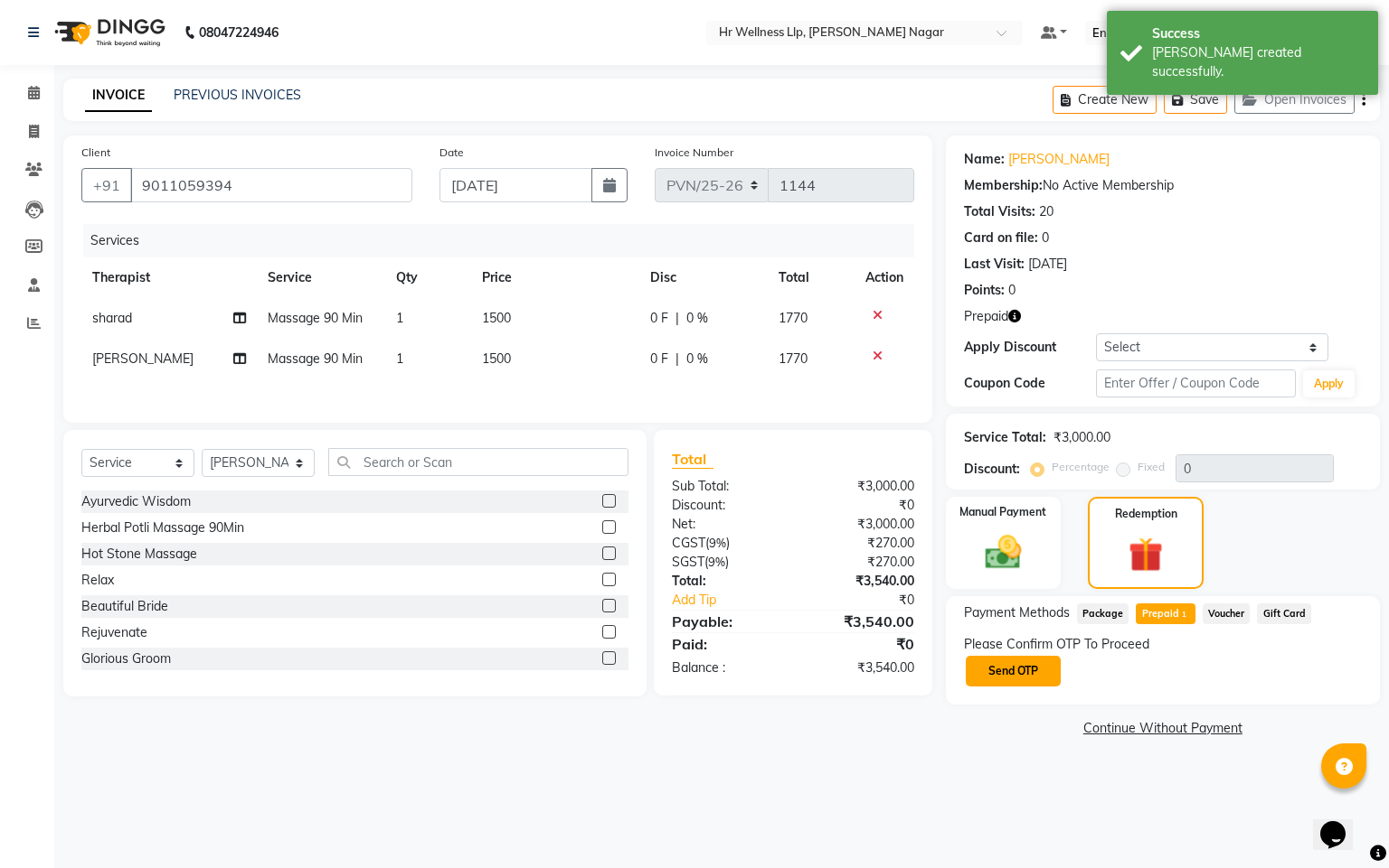
click at [1055, 675] on button "Send OTP" at bounding box center [1012, 672] width 95 height 31
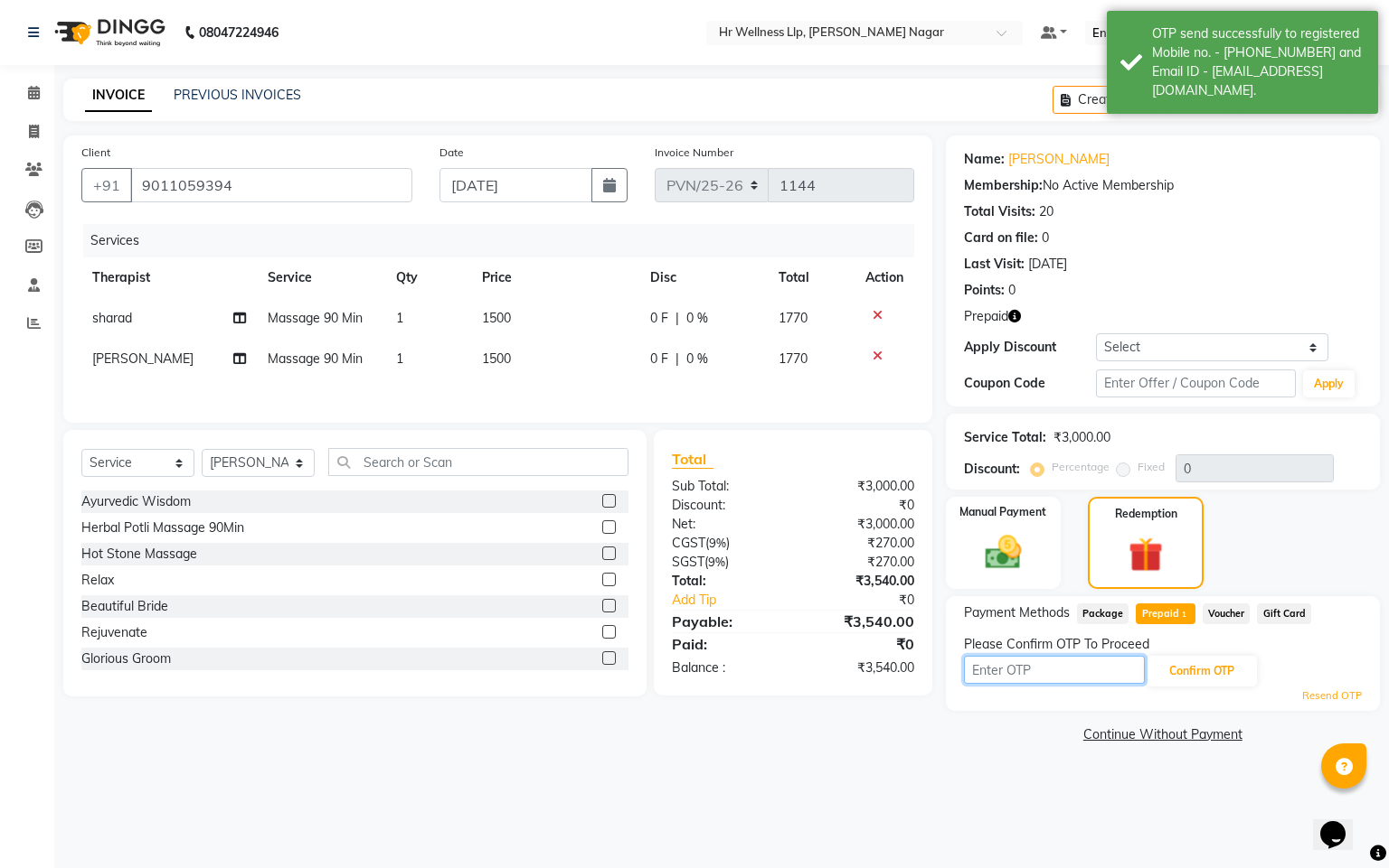
click at [1012, 680] on input "text" at bounding box center [1053, 670] width 181 height 28
click at [1123, 670] on input "text" at bounding box center [1053, 670] width 181 height 28
type input "8"
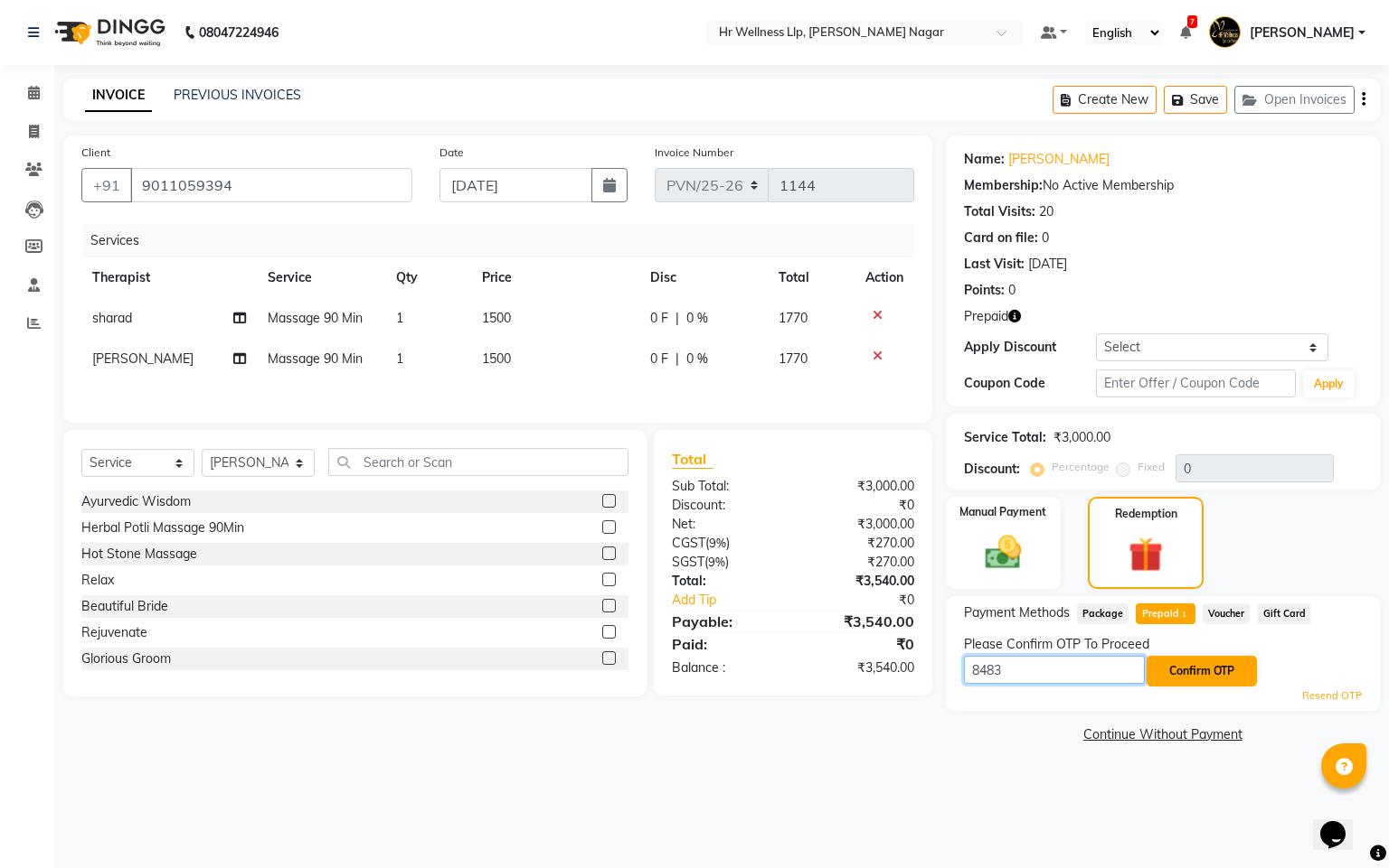
type input "8483"
click at [1204, 667] on button "Confirm OTP" at bounding box center [1201, 672] width 110 height 31
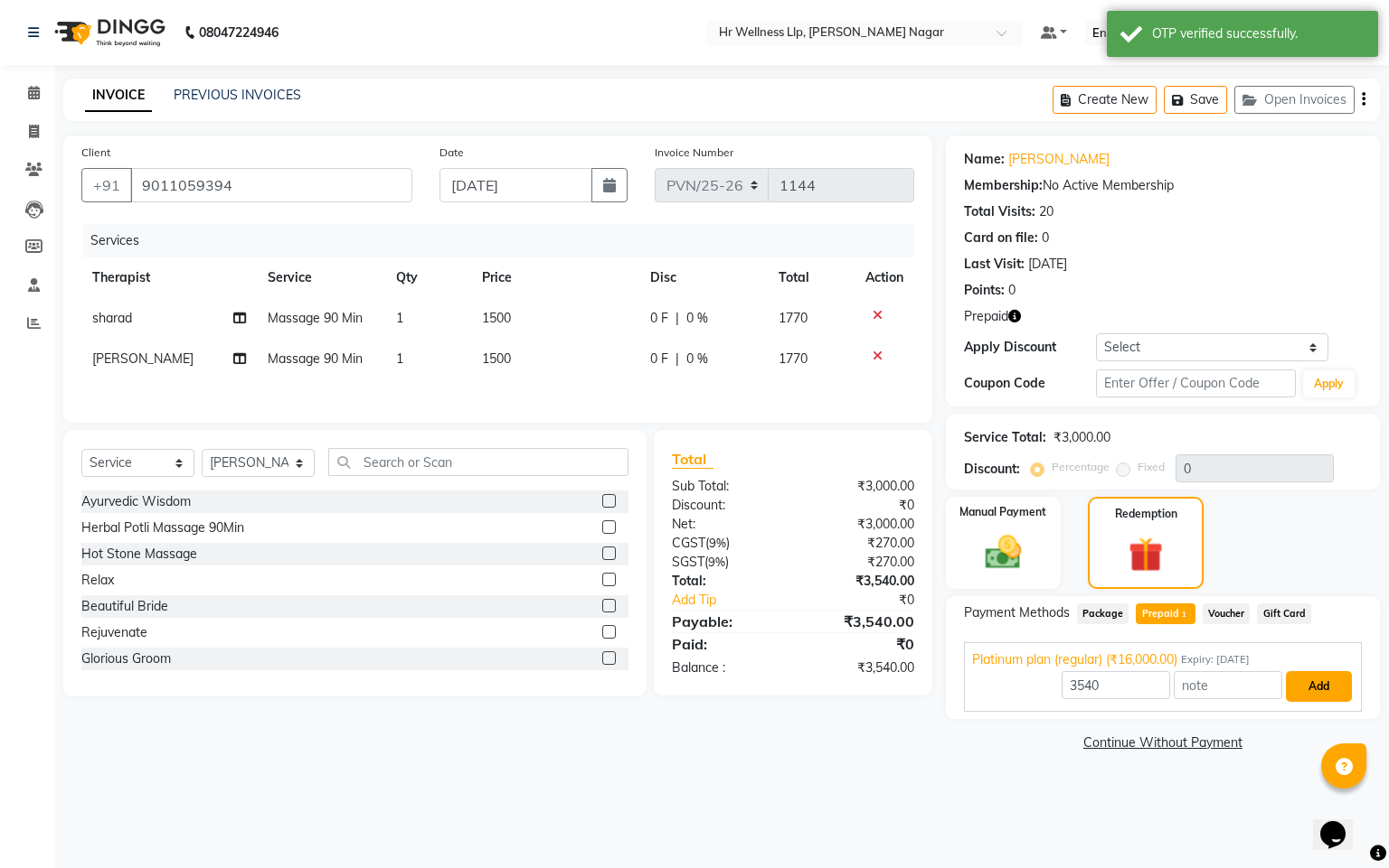
click at [1332, 699] on button "Add" at bounding box center [1318, 687] width 66 height 31
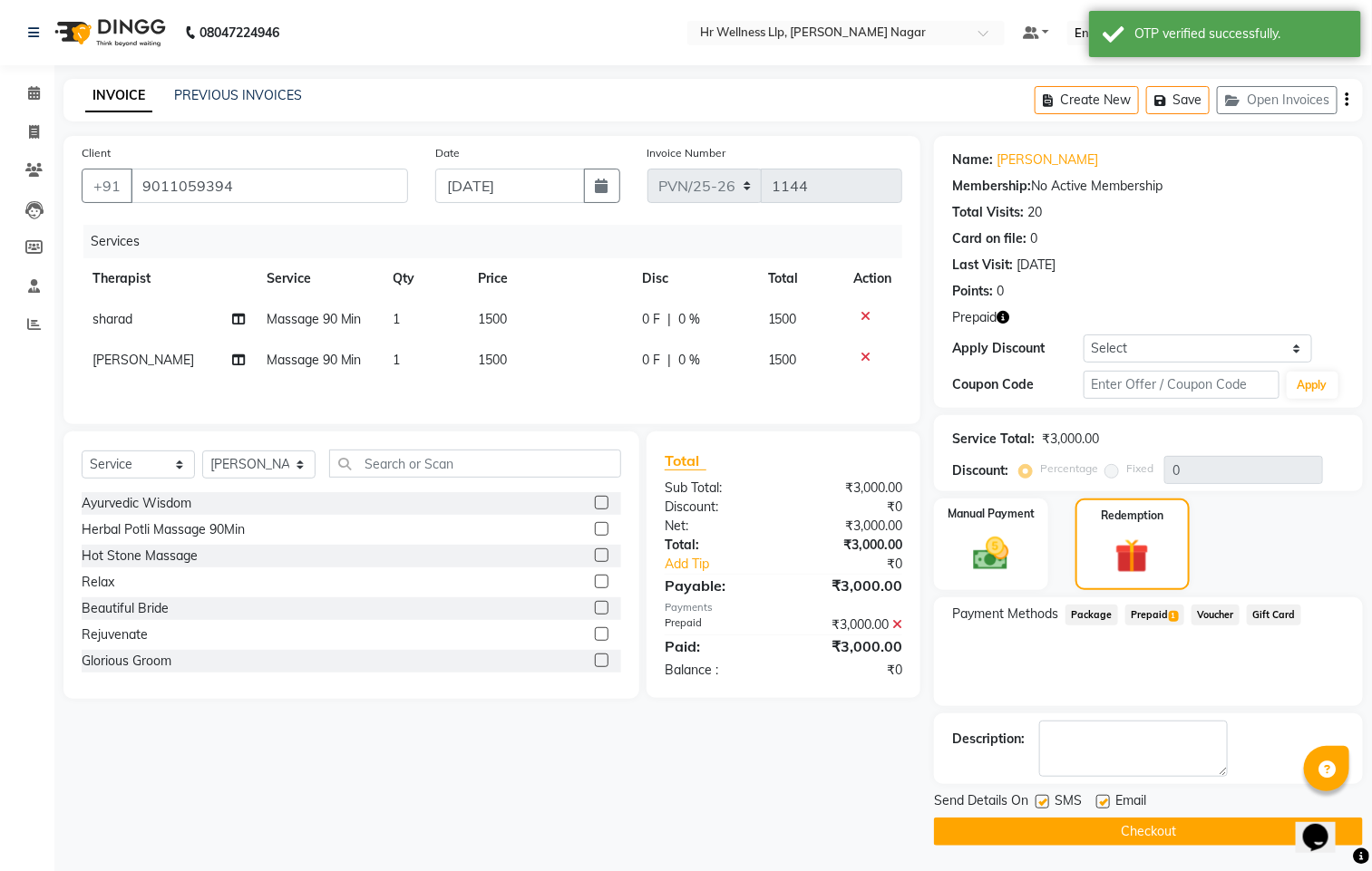
click at [1032, 803] on div "Send Details On SMS Email" at bounding box center [1148, 803] width 429 height 23
drag, startPoint x: 1100, startPoint y: 804, endPoint x: 1024, endPoint y: 803, distance: 76.0
click at [1100, 806] on label at bounding box center [1103, 802] width 13 height 13
click at [1100, 806] on input "checkbox" at bounding box center [1102, 803] width 12 height 12
checkbox input "false"
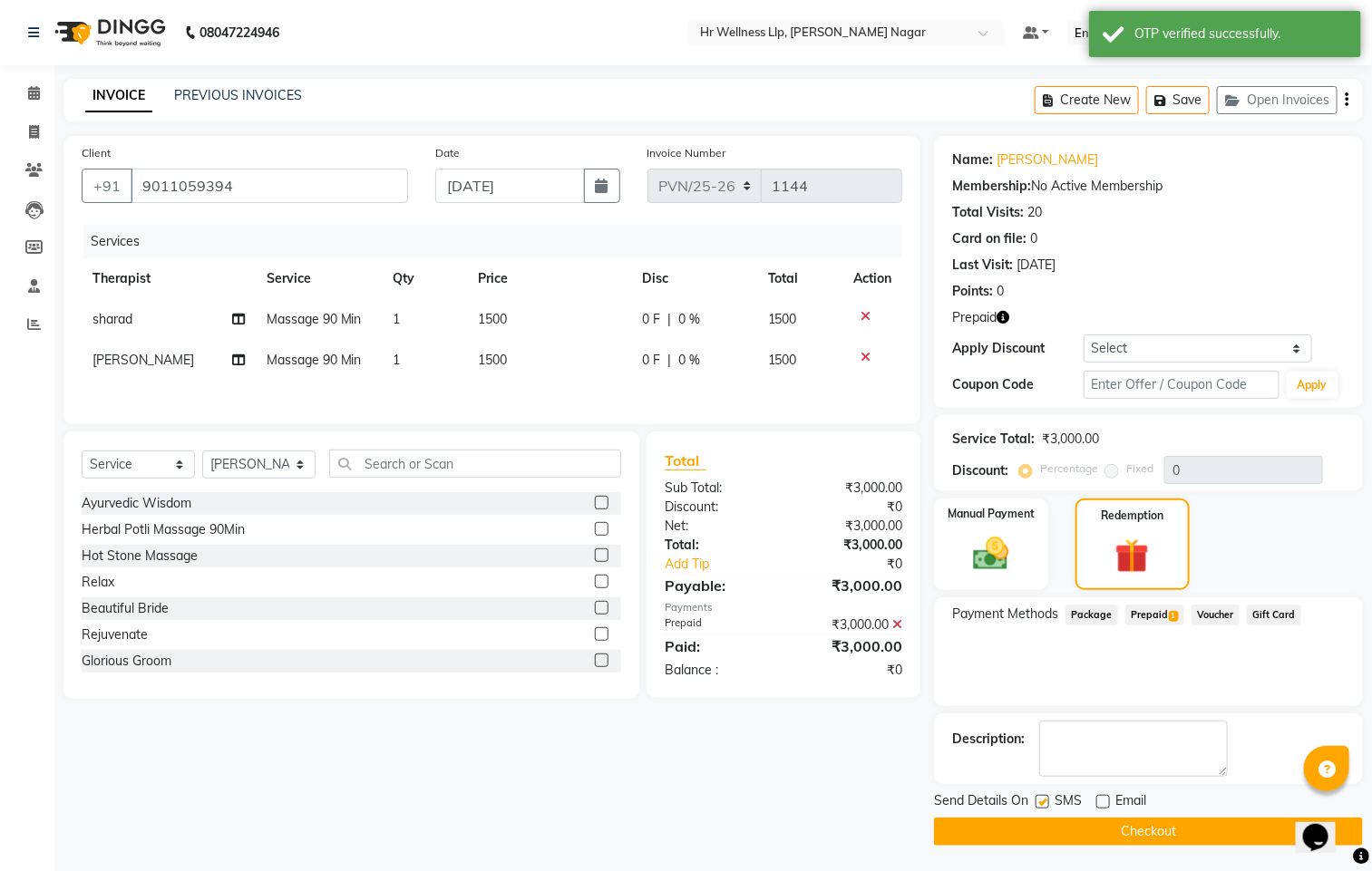
click at [1045, 798] on label at bounding box center [1042, 802] width 13 height 13
click at [1045, 798] on input "checkbox" at bounding box center [1041, 803] width 12 height 12
checkbox input "false"
click at [1042, 827] on button "Checkout" at bounding box center [1148, 832] width 429 height 28
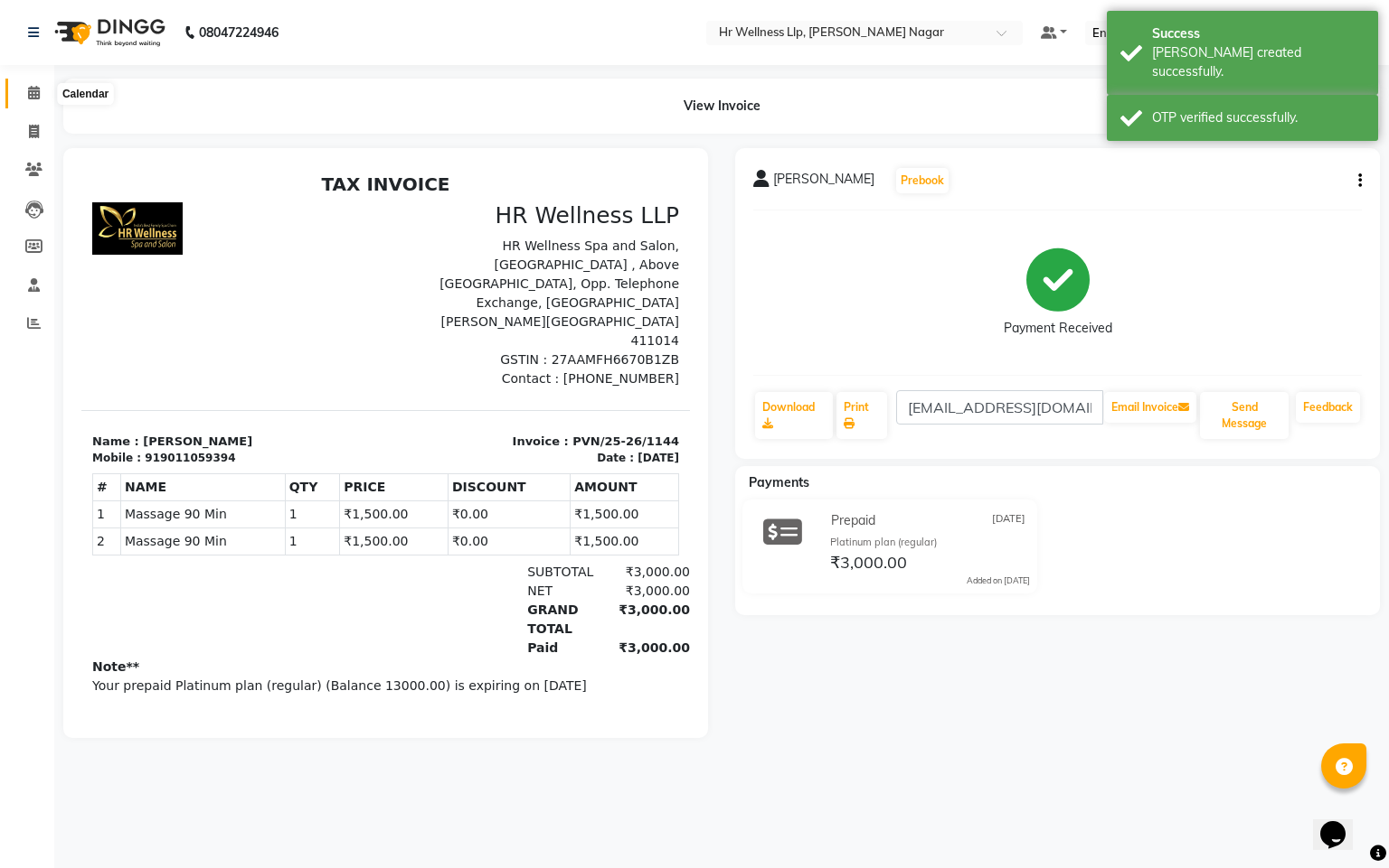
click at [24, 92] on span at bounding box center [34, 94] width 32 height 21
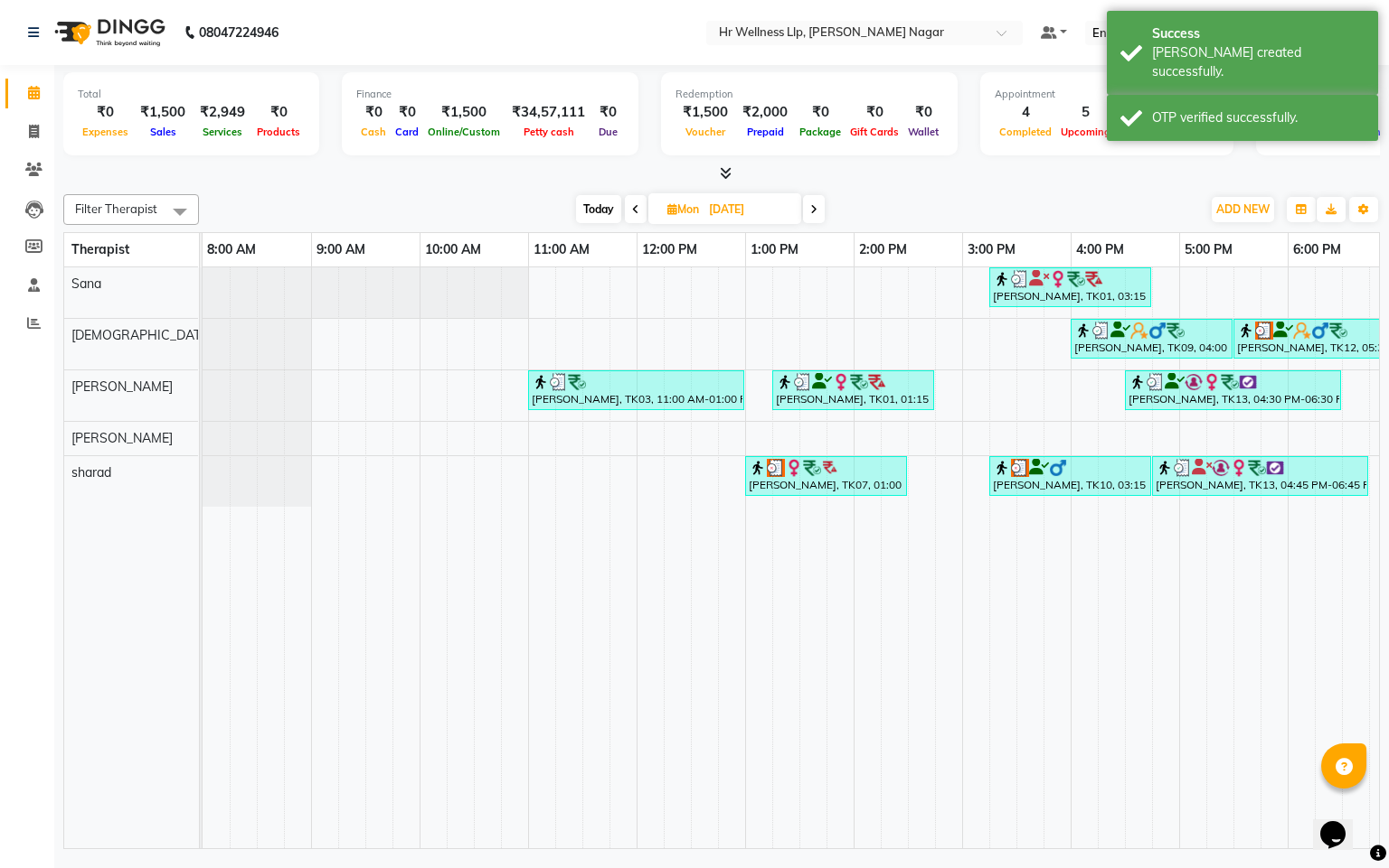
scroll to position [0, 126]
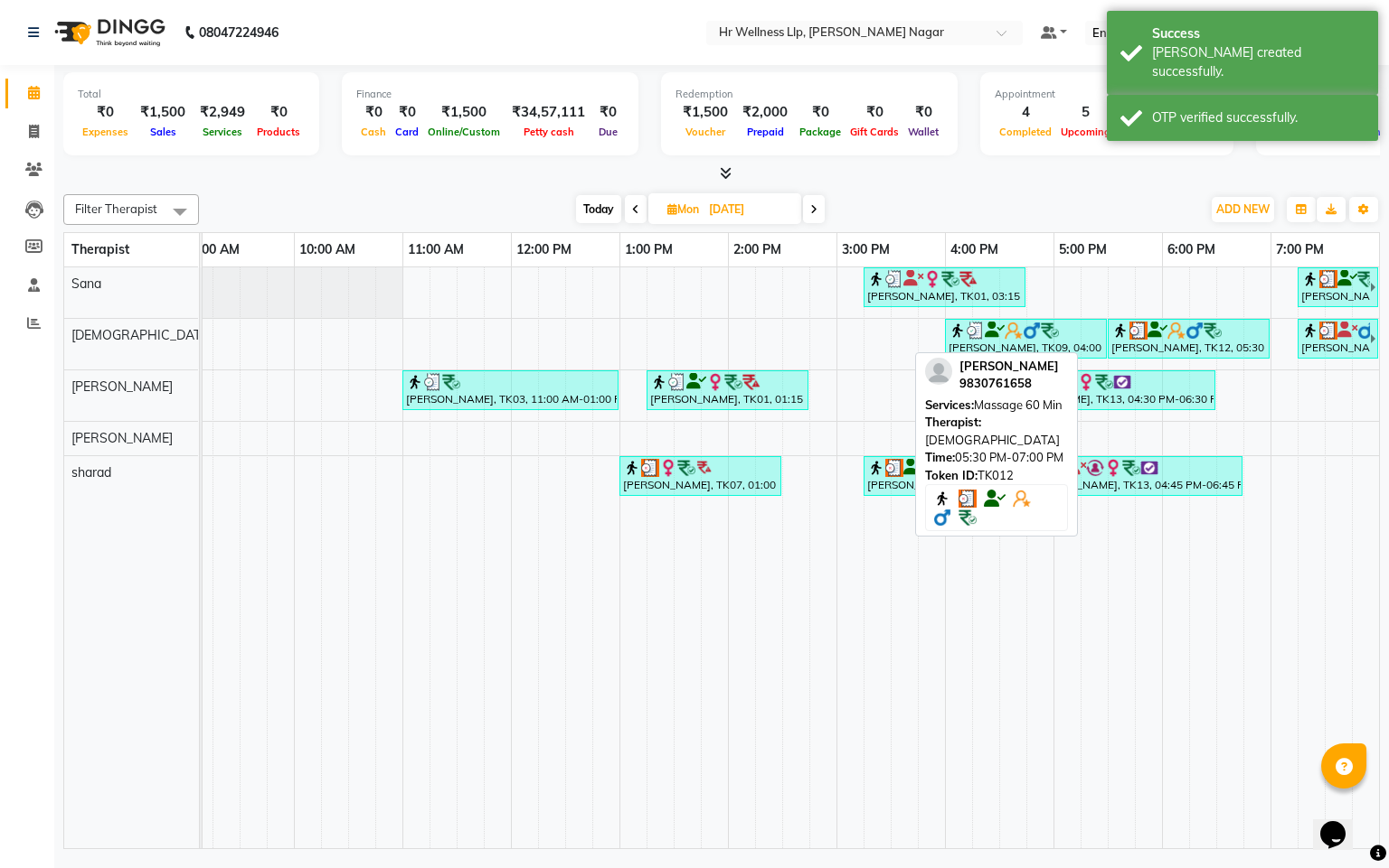
click at [1128, 345] on div "[PERSON_NAME], TK12, 05:30 PM-07:00 PM, Massage 60 Min" at bounding box center [1188, 339] width 158 height 34
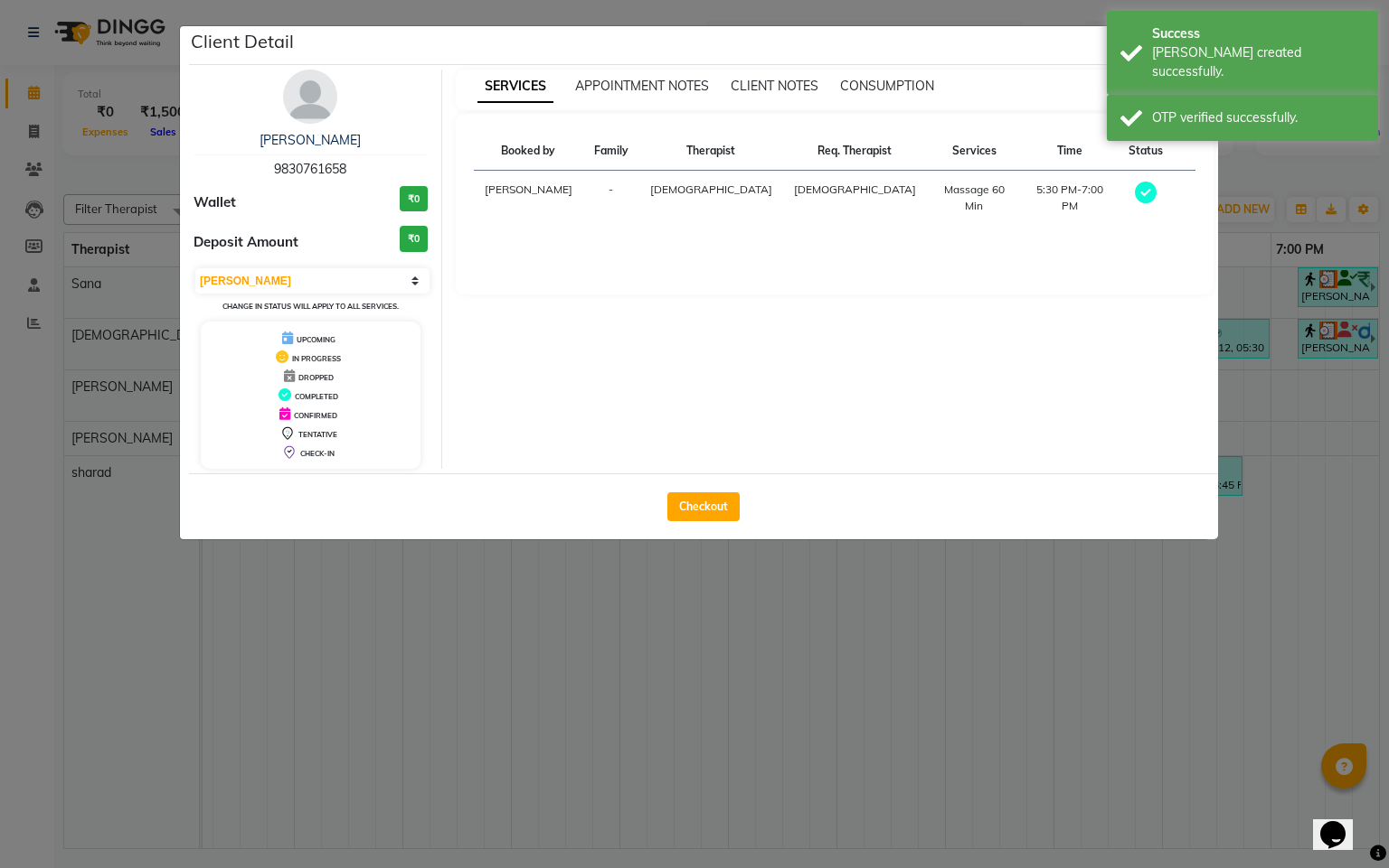
drag, startPoint x: 720, startPoint y: 493, endPoint x: 602, endPoint y: 564, distance: 137.7
click at [720, 494] on button "Checkout" at bounding box center [703, 507] width 72 height 29
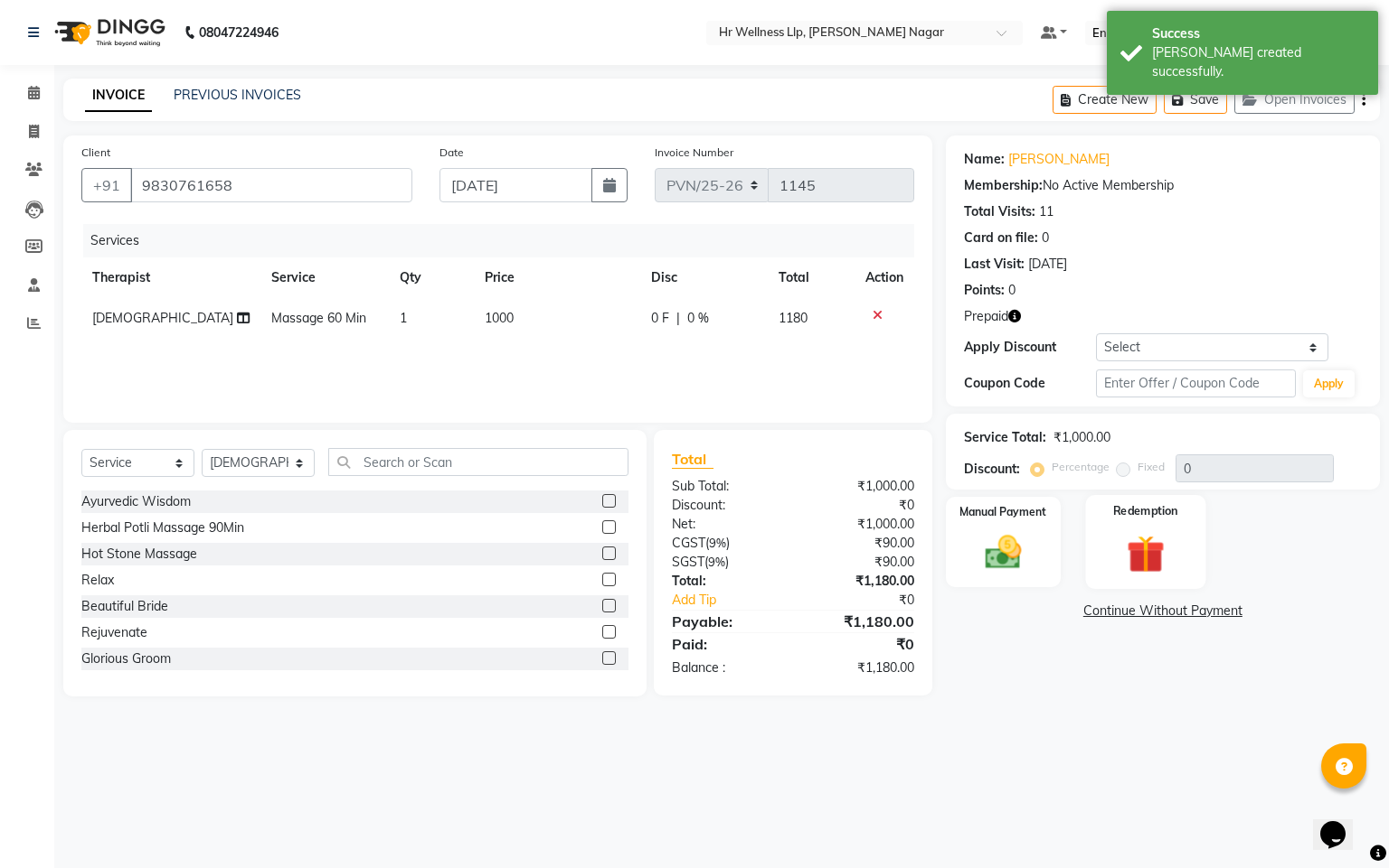
click at [1147, 550] on img at bounding box center [1146, 555] width 61 height 47
click at [1146, 613] on span "Prepaid 1" at bounding box center [1165, 614] width 58 height 21
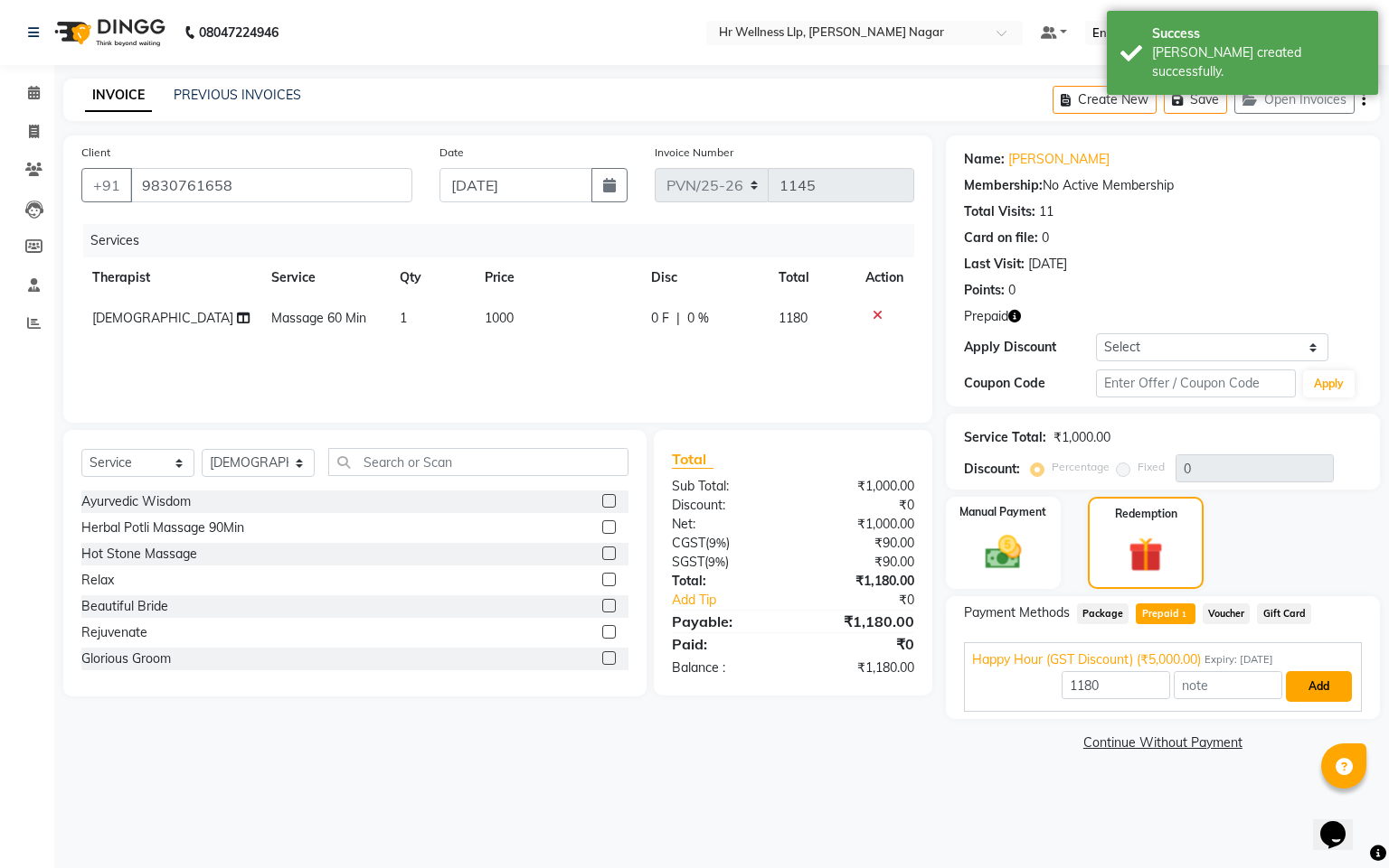
click at [1305, 673] on button "Add" at bounding box center [1318, 687] width 66 height 31
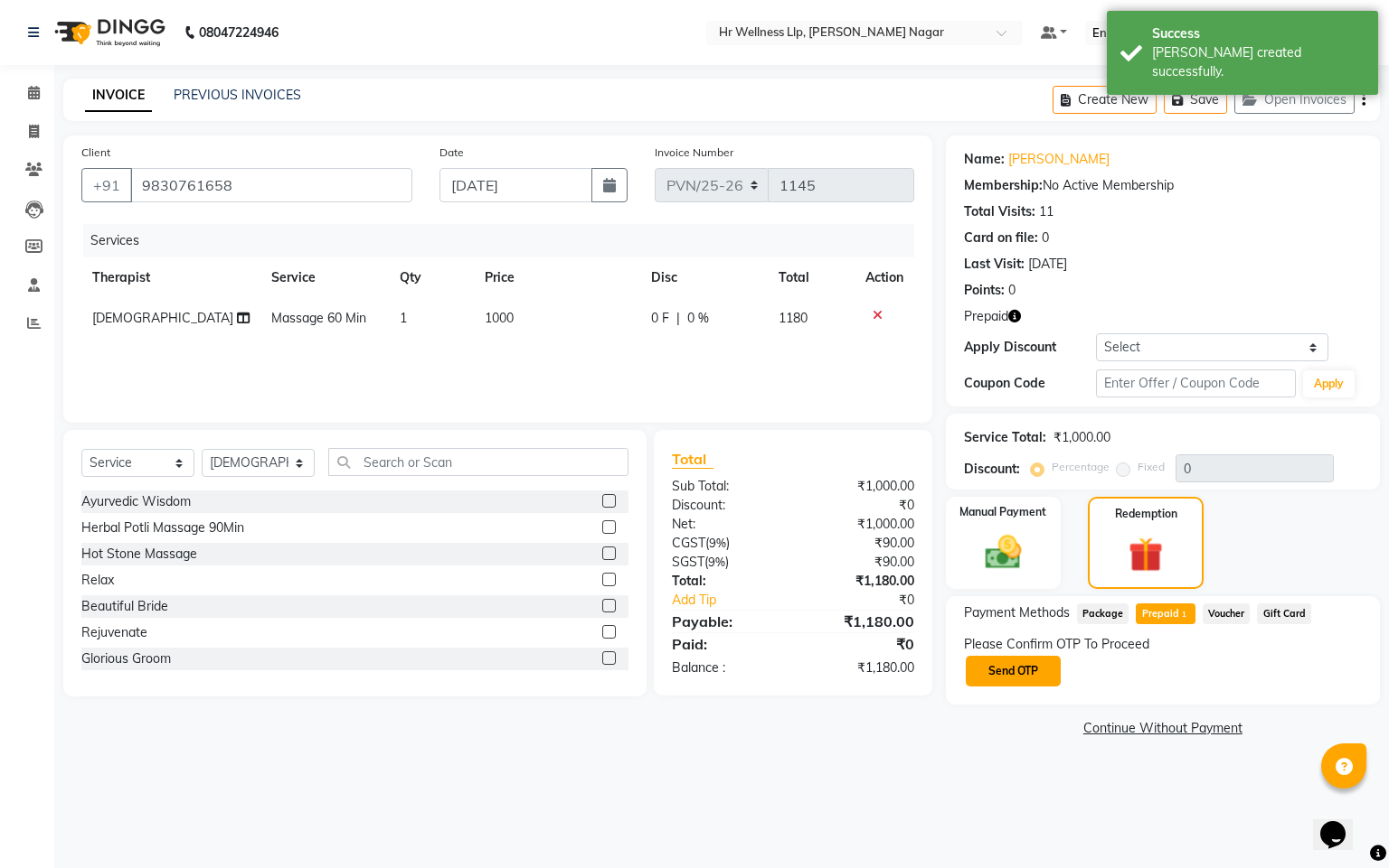
click at [975, 670] on button "Send OTP" at bounding box center [1012, 672] width 95 height 31
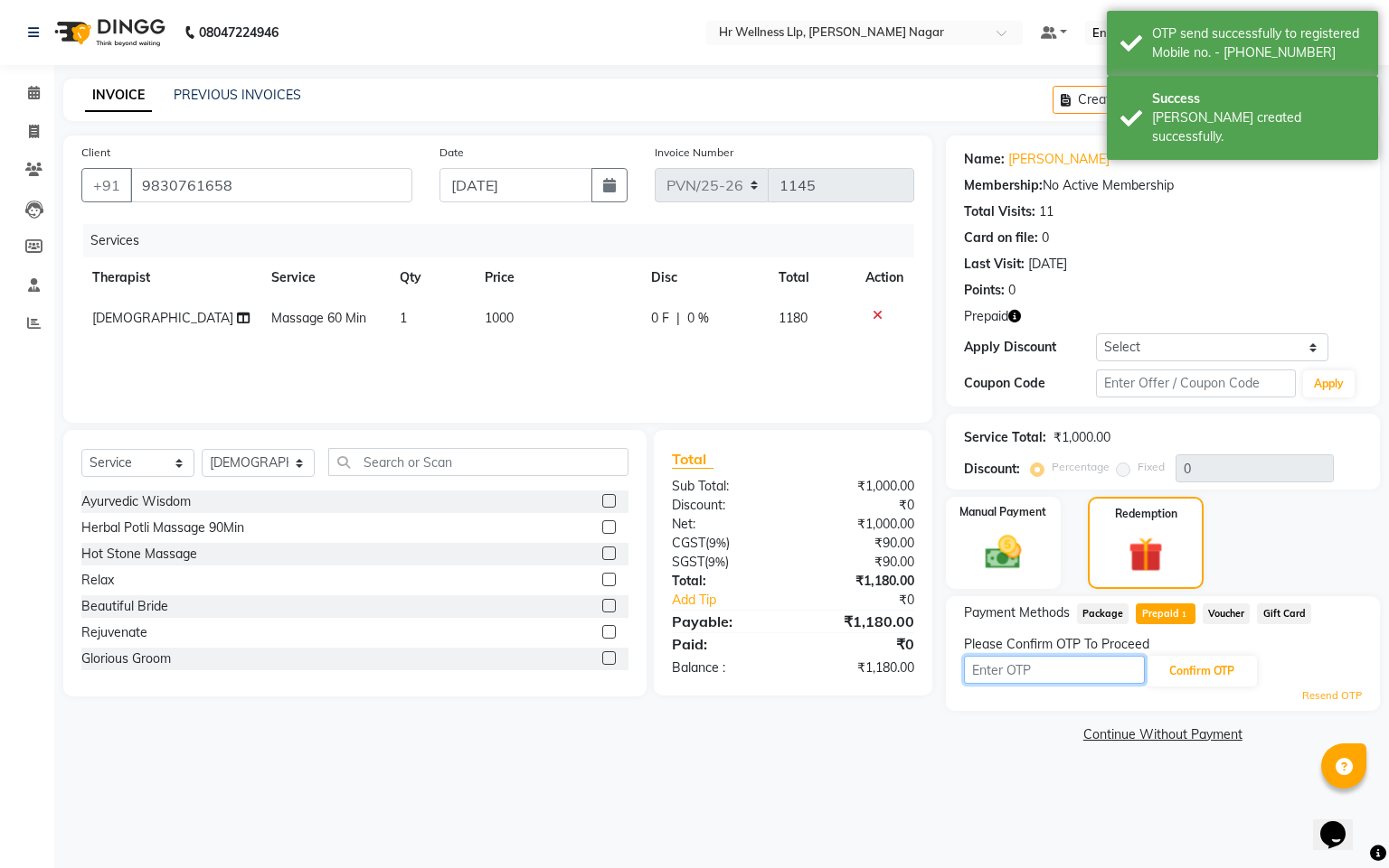
drag, startPoint x: 985, startPoint y: 673, endPoint x: 1091, endPoint y: 674, distance: 106.0
click at [1091, 674] on input "text" at bounding box center [1053, 670] width 181 height 28
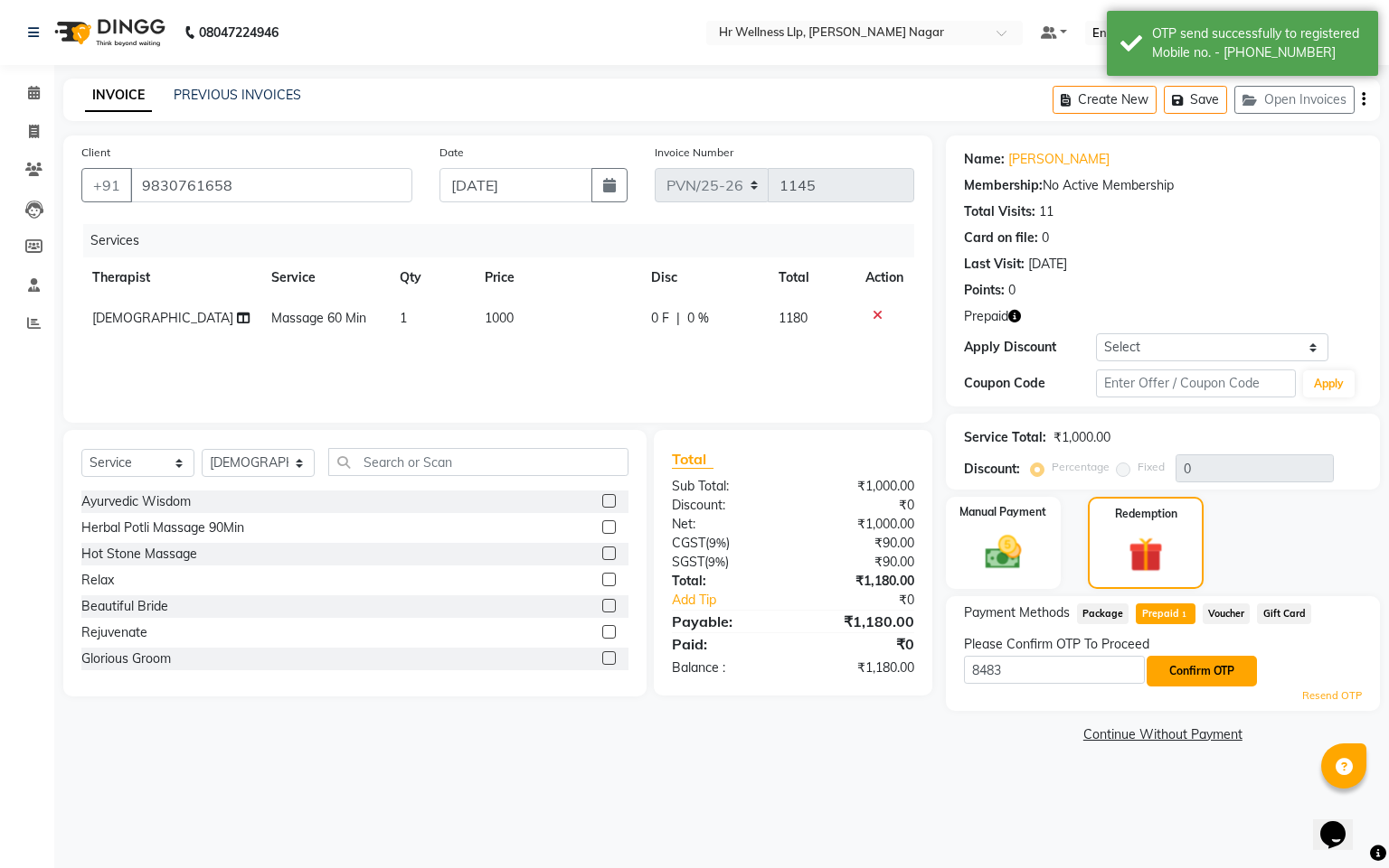
click at [1226, 671] on button "Confirm OTP" at bounding box center [1201, 672] width 110 height 31
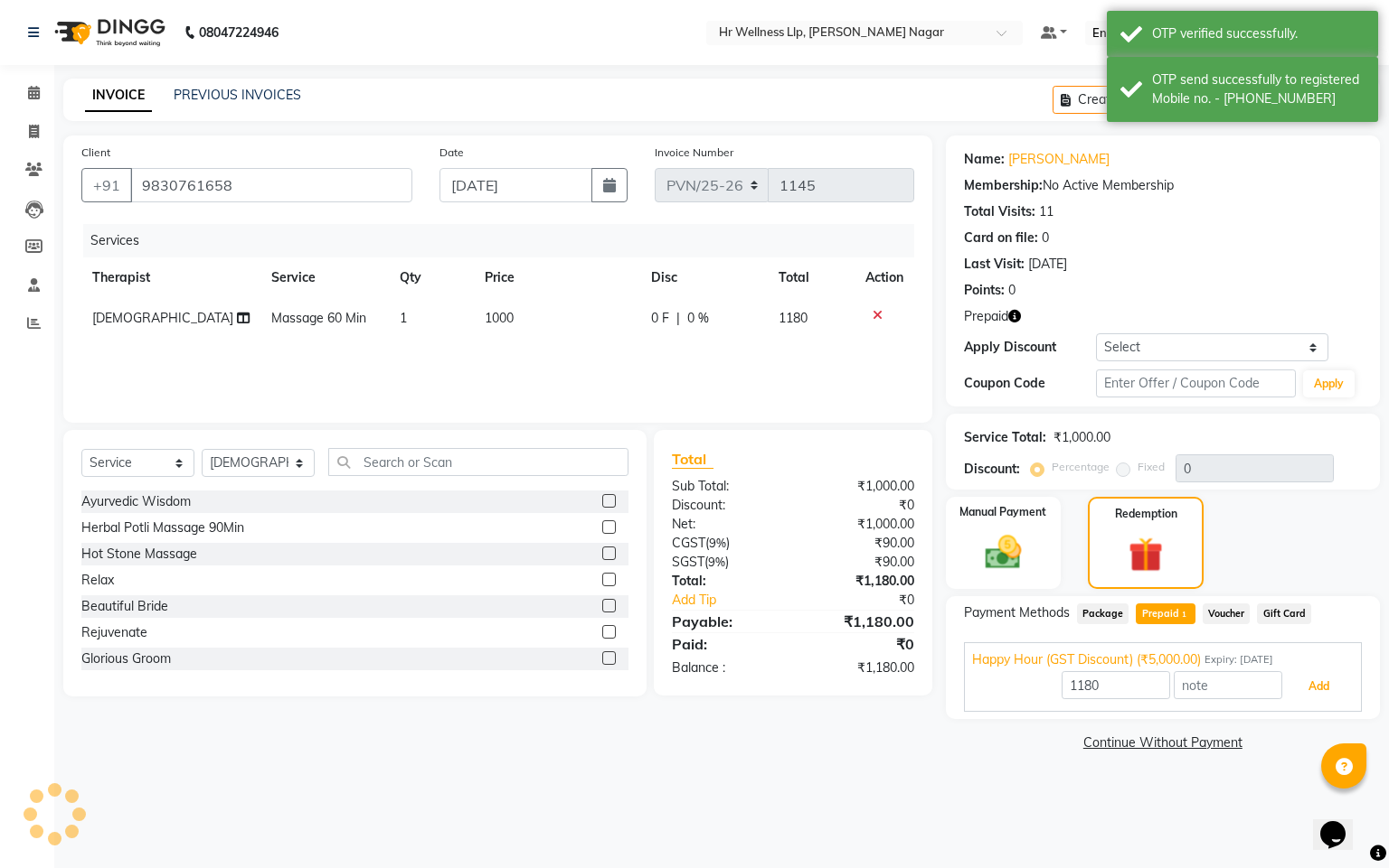
click at [1325, 699] on button "Add" at bounding box center [1318, 687] width 66 height 31
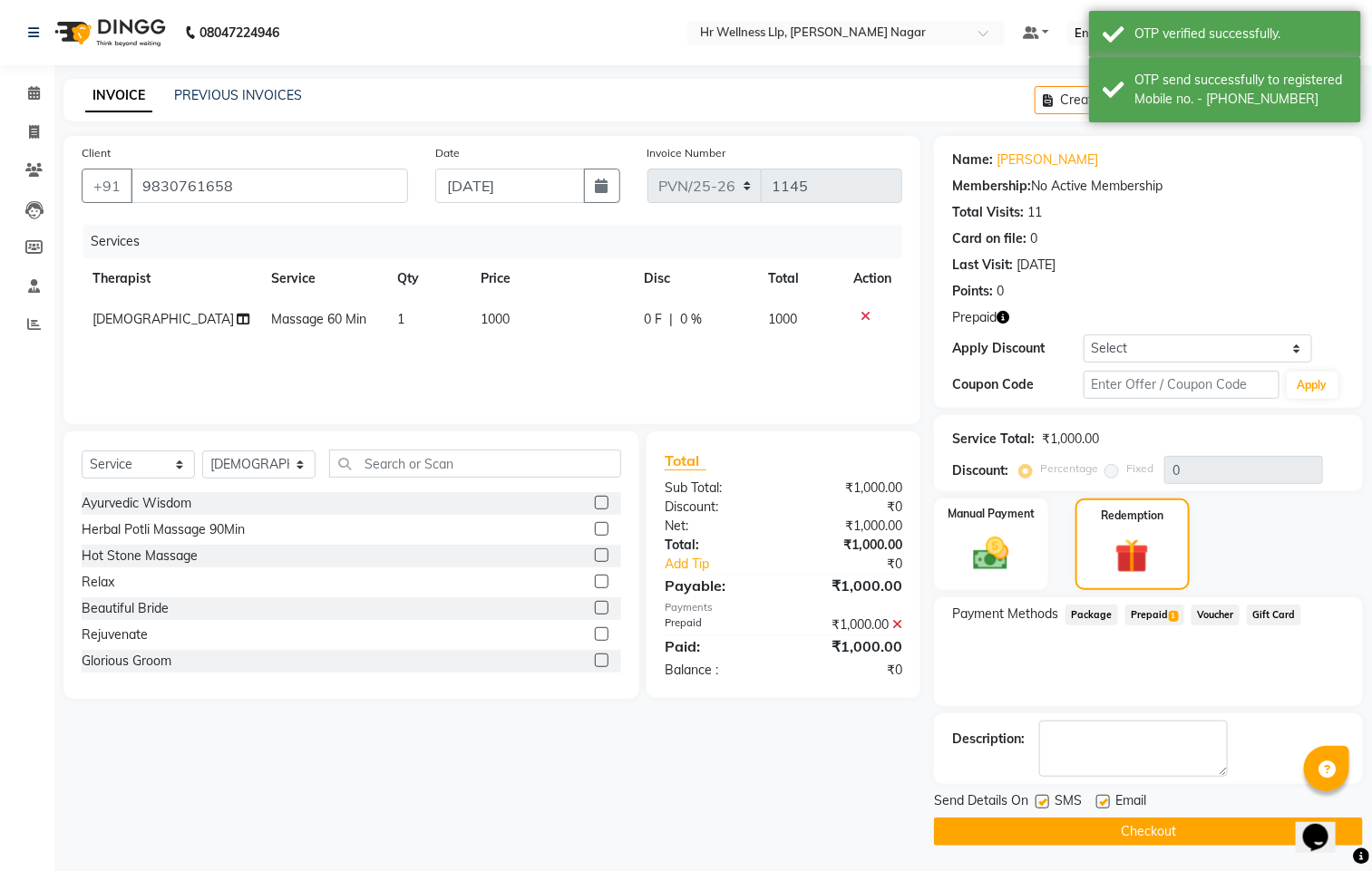
drag, startPoint x: 1032, startPoint y: 794, endPoint x: 1040, endPoint y: 803, distance: 12.0
click at [1036, 797] on div "Send Details On SMS Email" at bounding box center [1148, 803] width 429 height 23
click at [1040, 803] on label at bounding box center [1042, 802] width 13 height 13
click at [1040, 803] on input "checkbox" at bounding box center [1041, 803] width 12 height 12
click at [1106, 803] on label at bounding box center [1103, 802] width 13 height 13
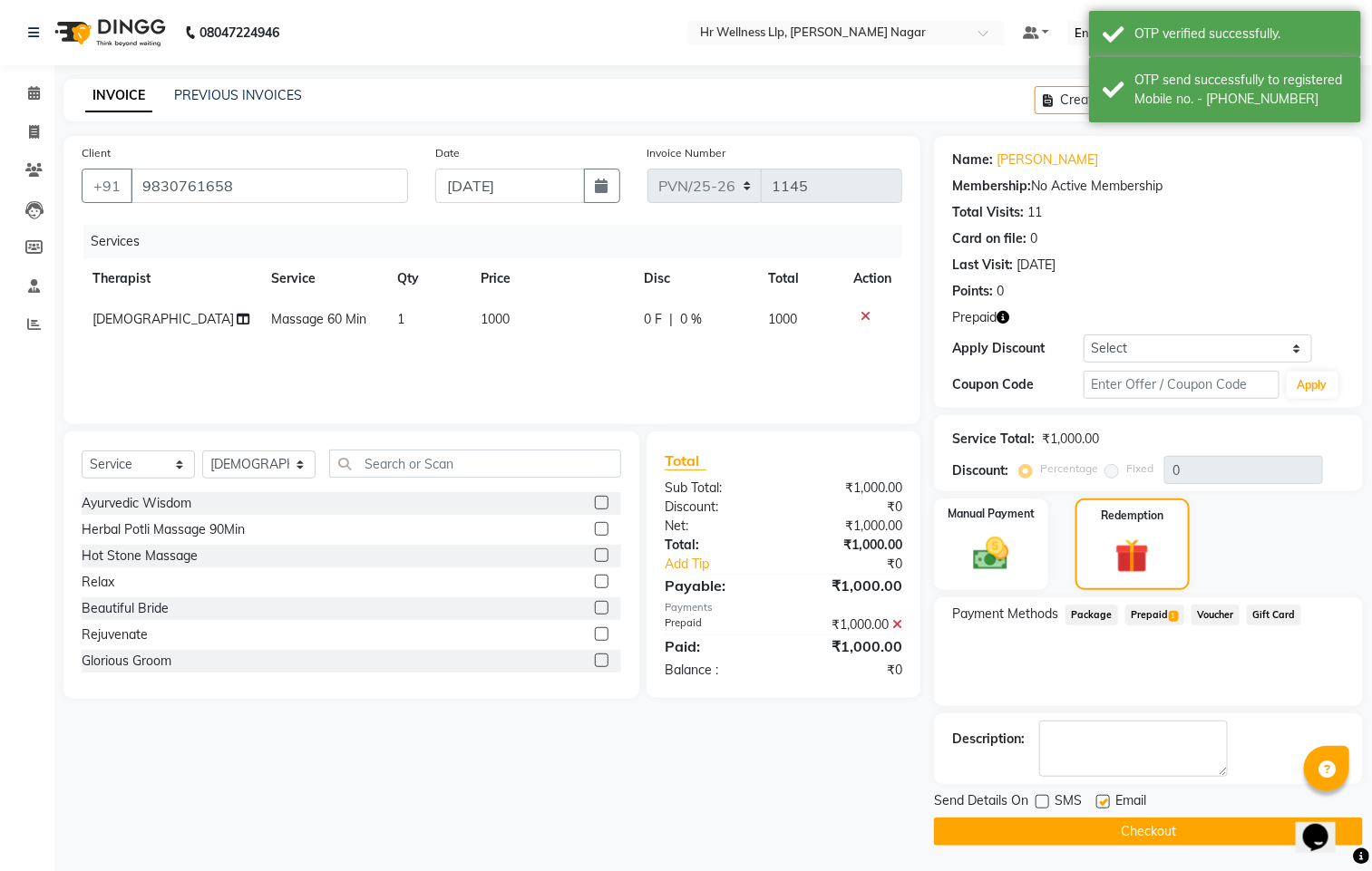
click at [1106, 803] on input "checkbox" at bounding box center [1102, 803] width 12 height 12
click at [1103, 828] on button "Checkout" at bounding box center [1148, 832] width 429 height 28
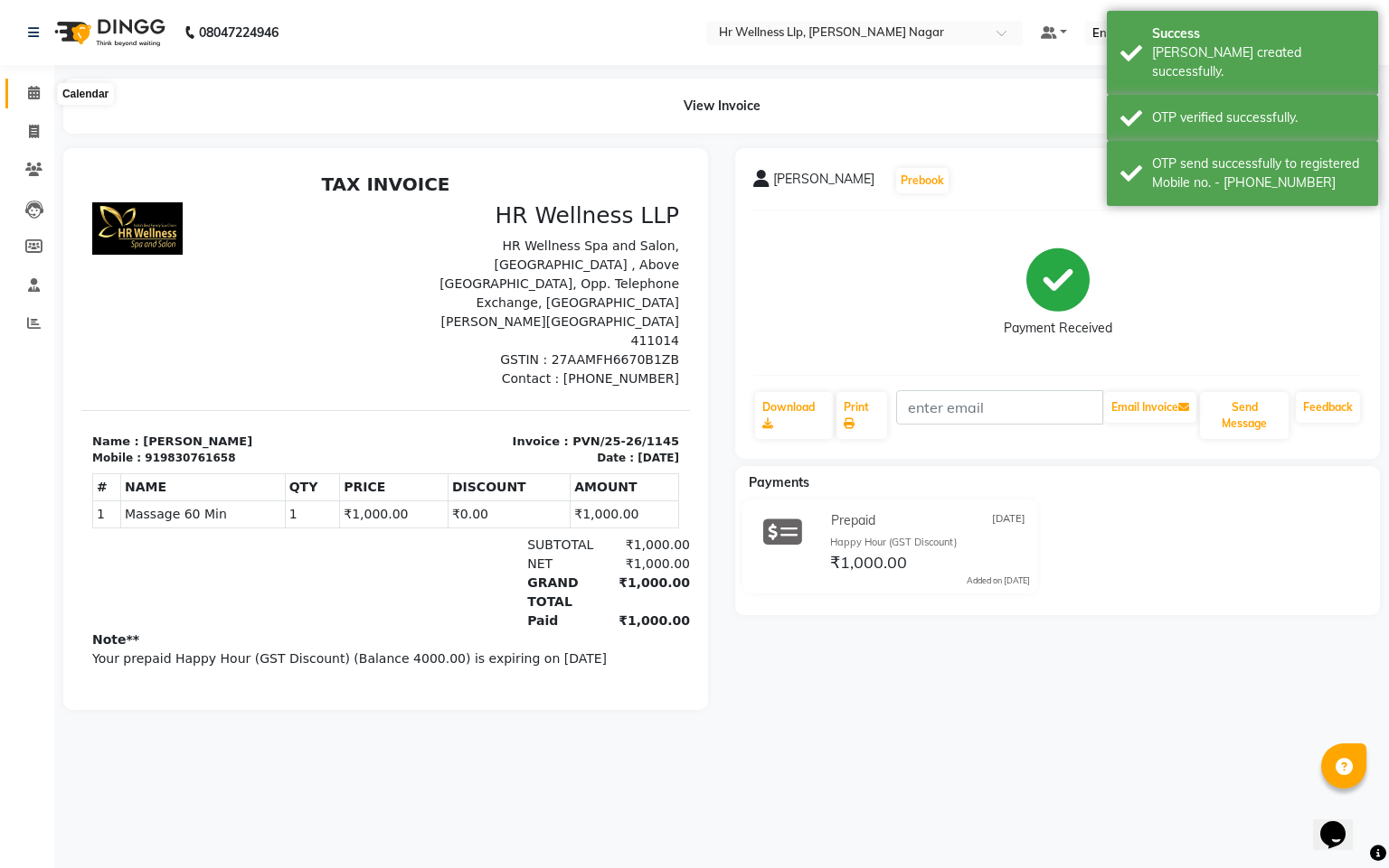
click at [38, 93] on icon at bounding box center [34, 93] width 12 height 13
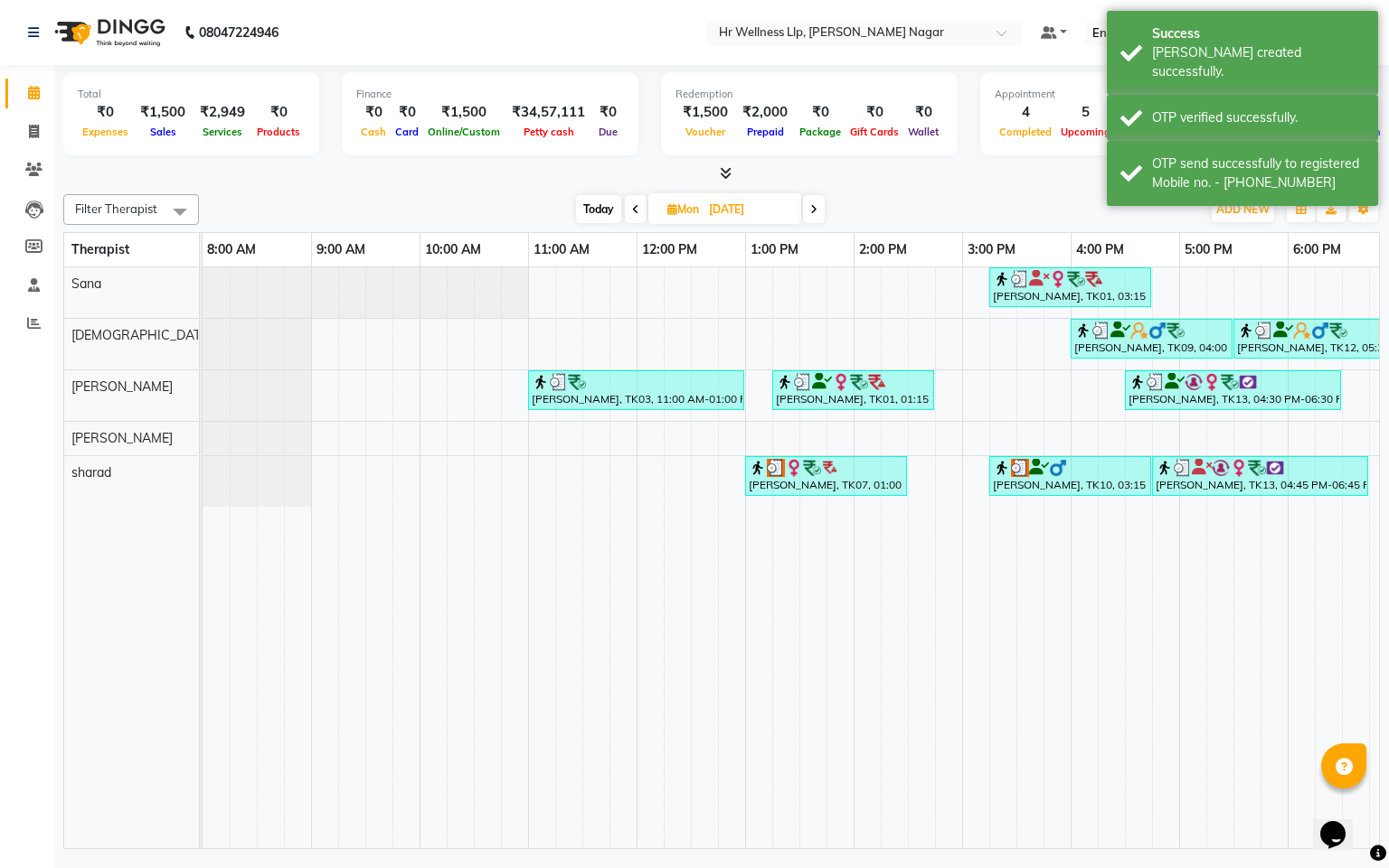
scroll to position [0, 234]
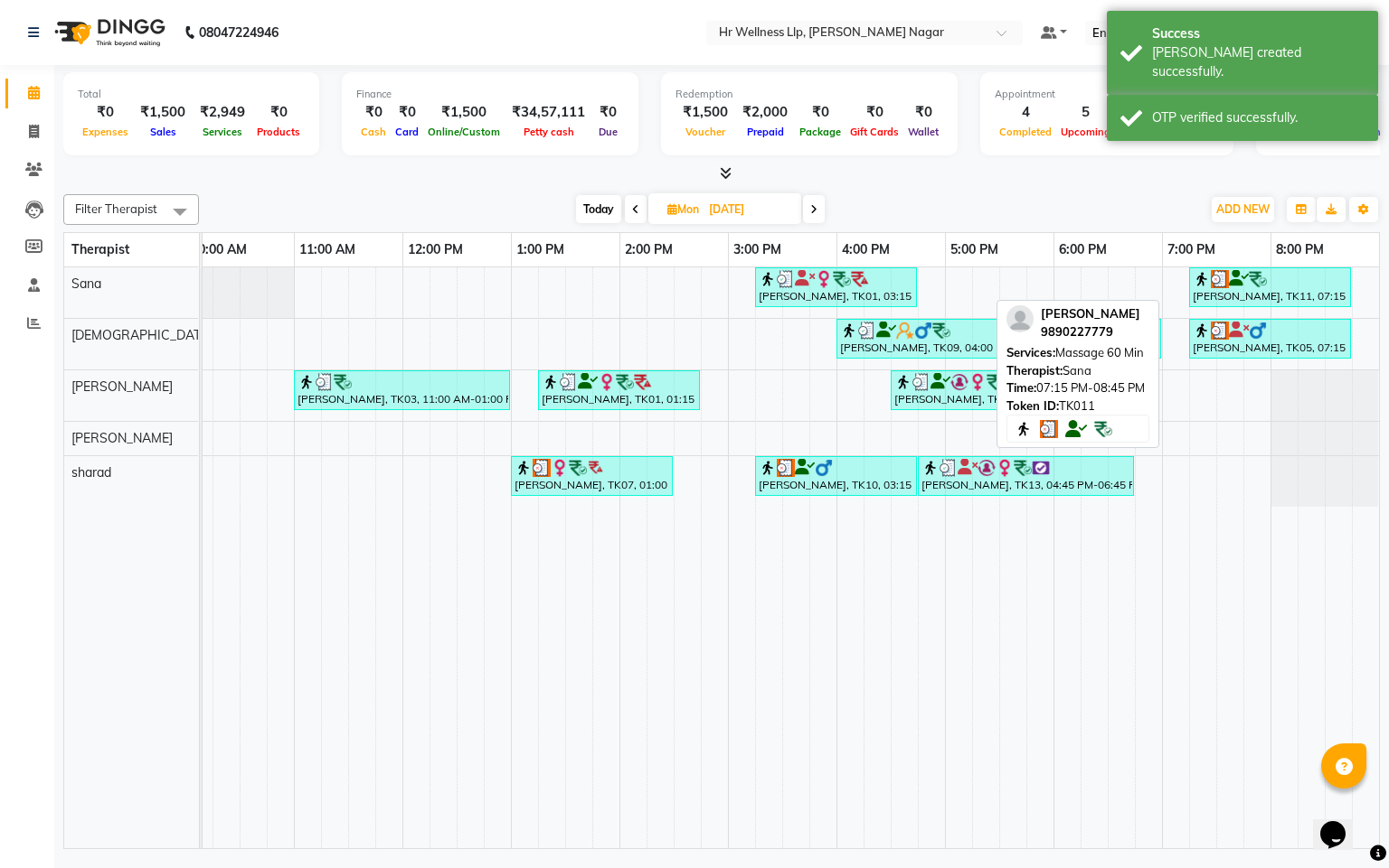
click at [1229, 291] on div "[PERSON_NAME], TK11, 07:15 PM-08:45 PM, Massage 60 Min" at bounding box center [1269, 287] width 158 height 34
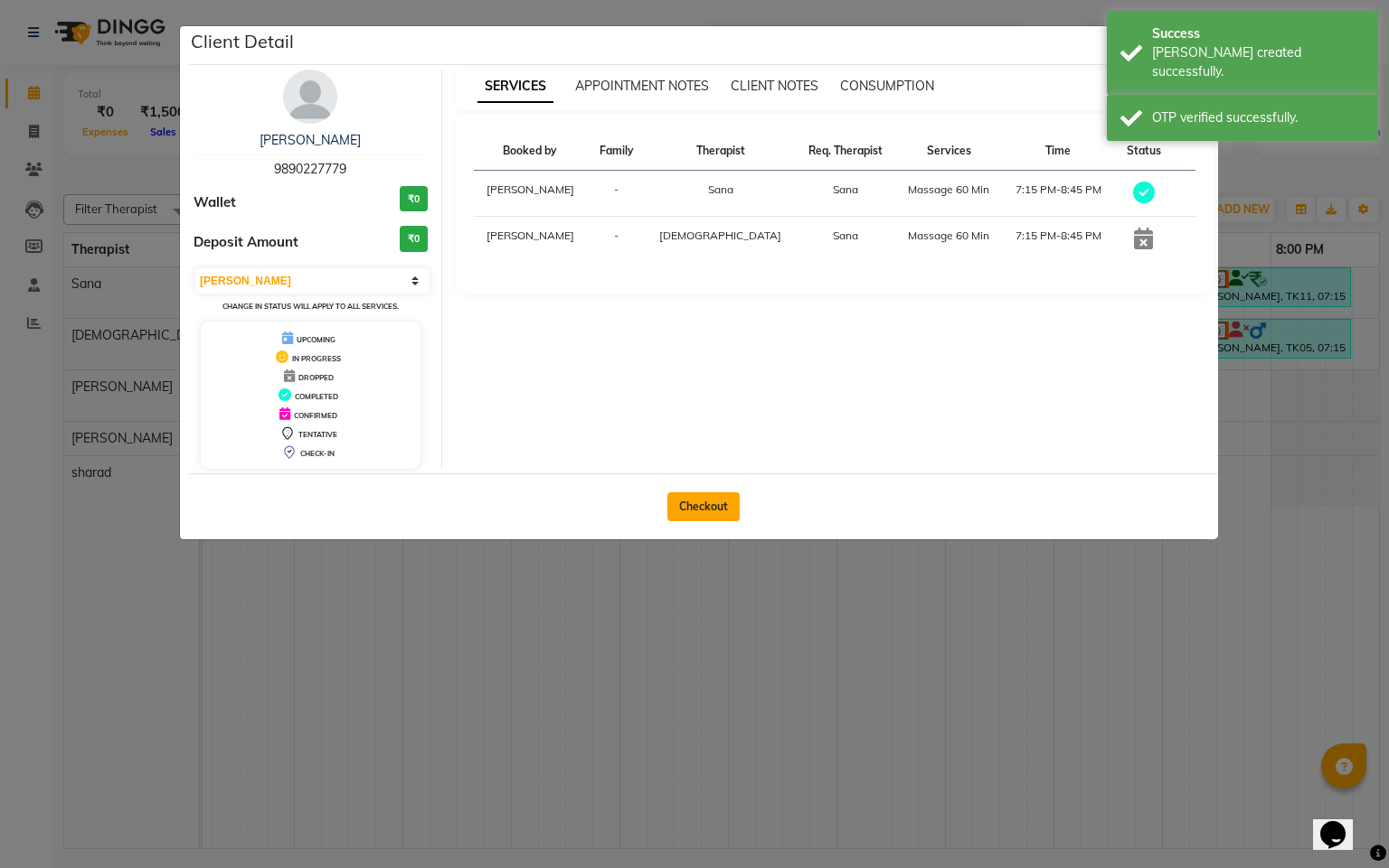
click at [670, 521] on button "Checkout" at bounding box center [703, 507] width 72 height 29
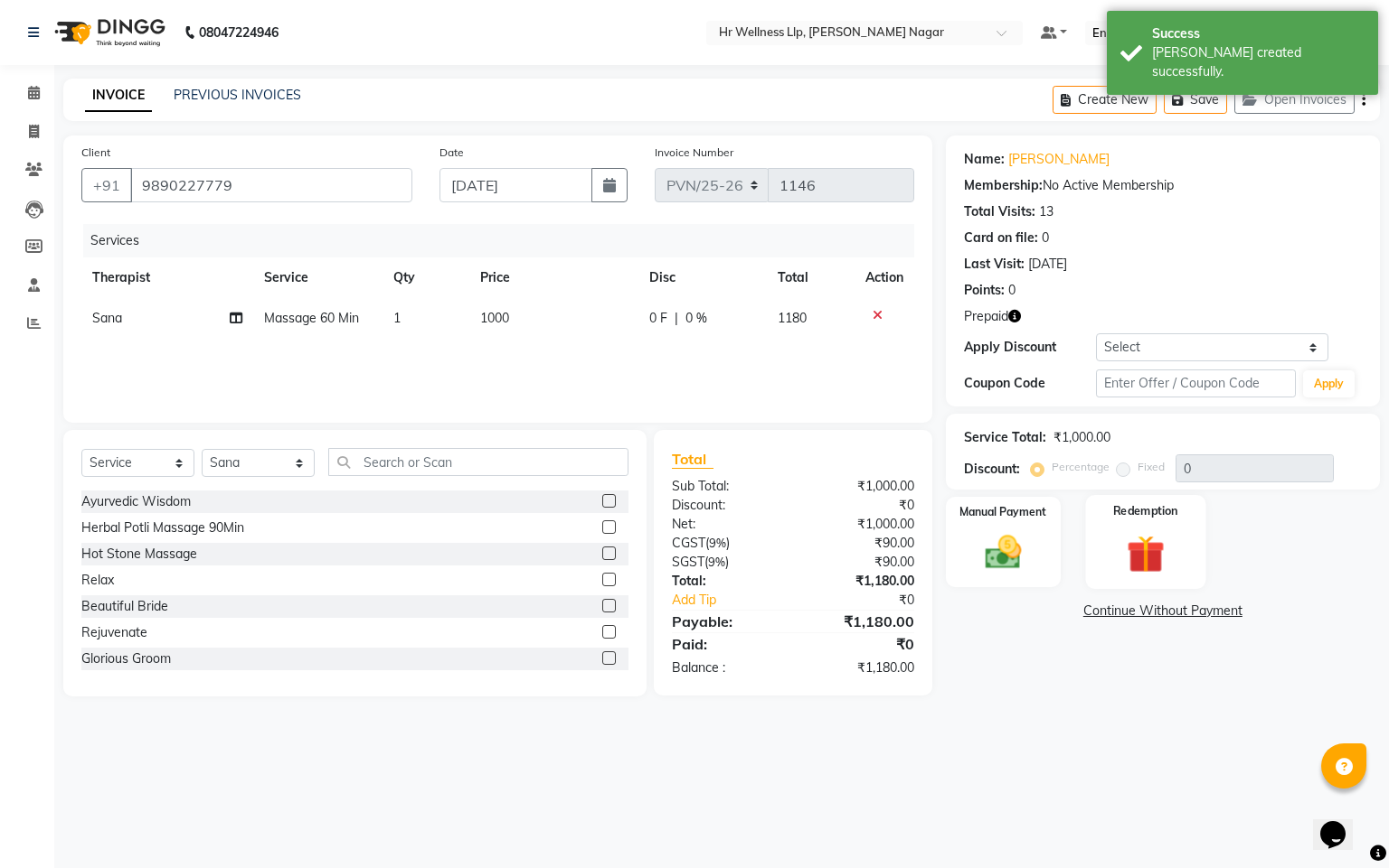
click at [1140, 566] on img at bounding box center [1146, 555] width 61 height 47
click at [1175, 616] on span "Prepaid 1" at bounding box center [1165, 614] width 58 height 21
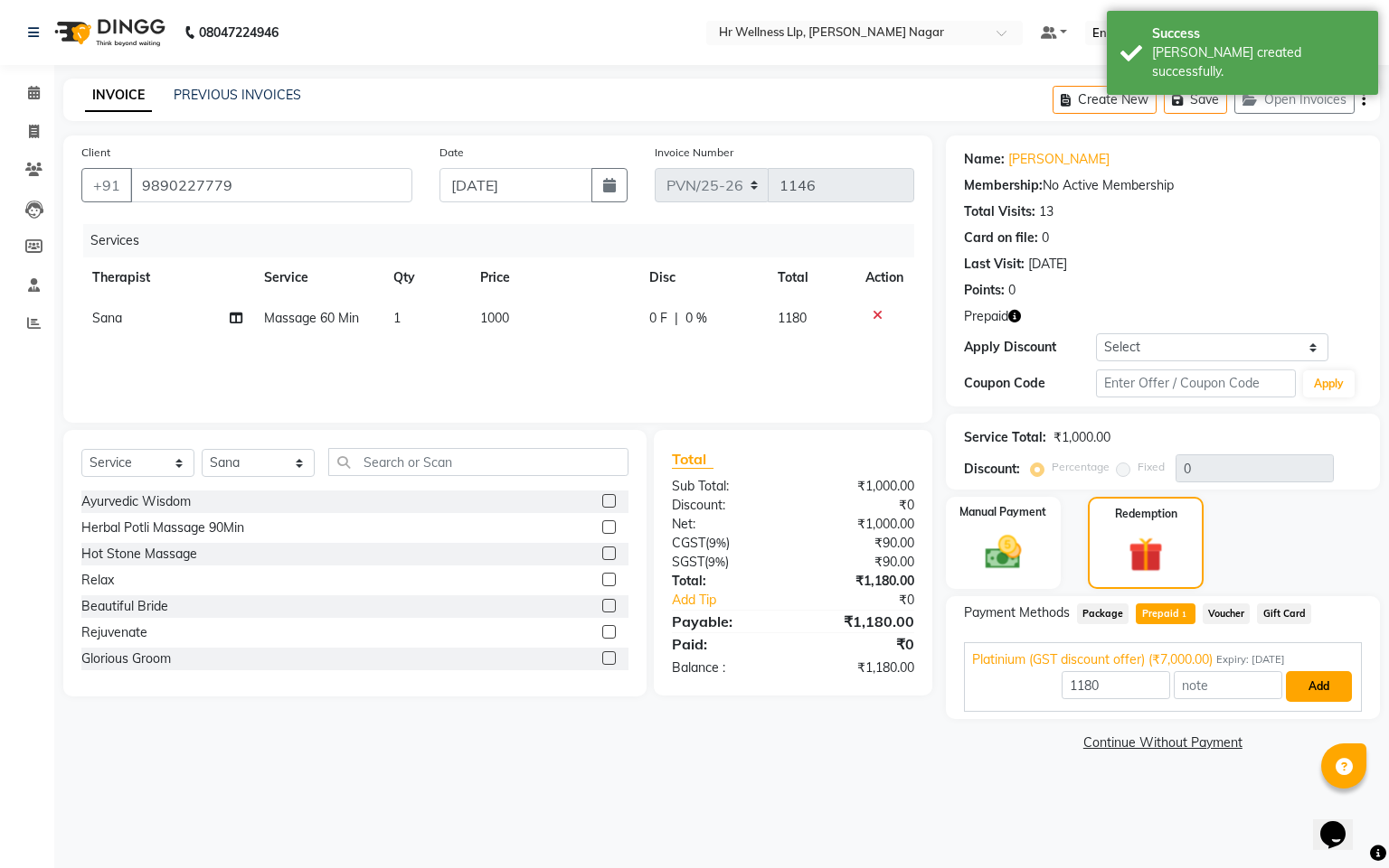
click at [1310, 700] on button "Add" at bounding box center [1318, 687] width 66 height 31
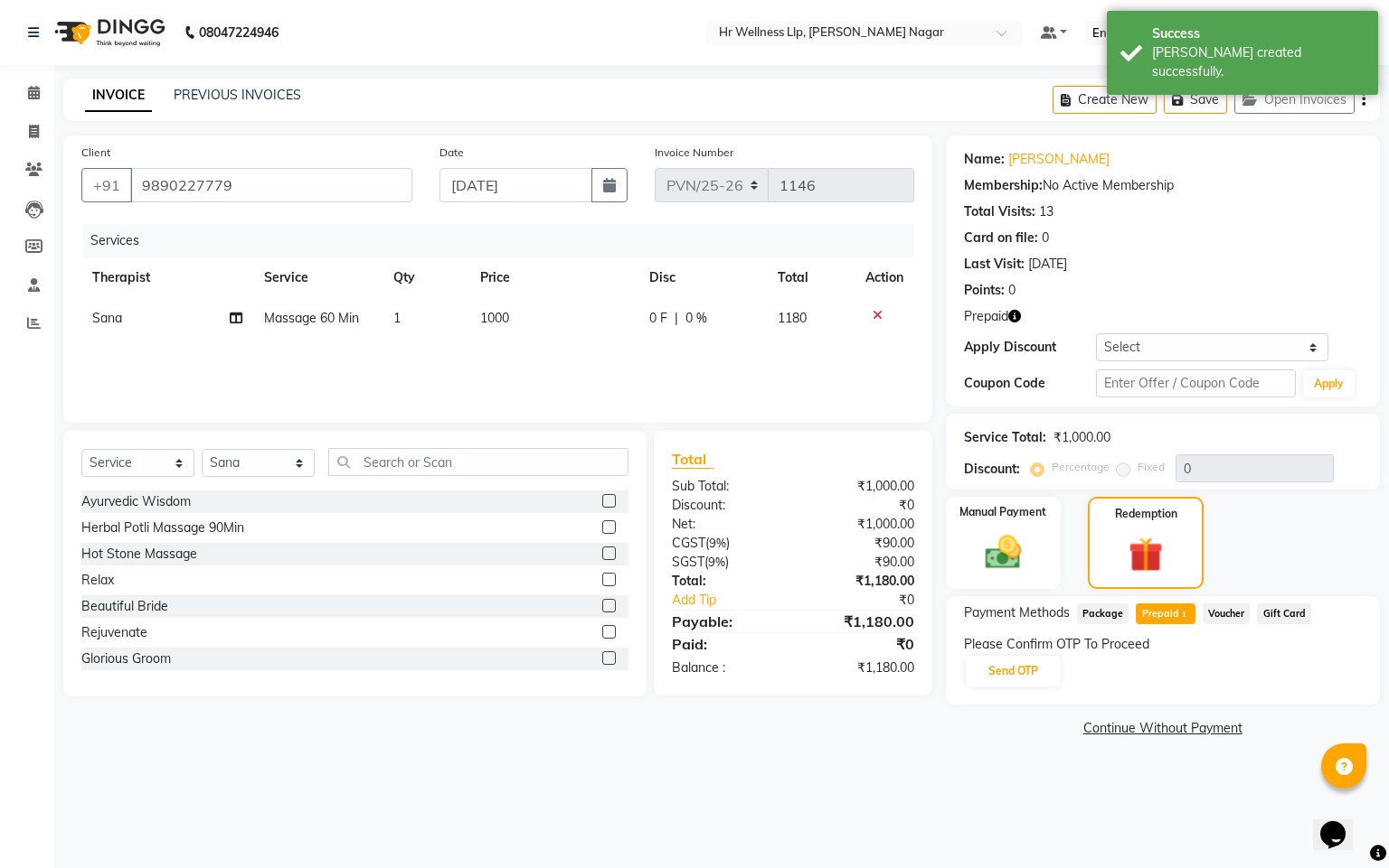
click at [1015, 697] on div "Payment Methods Package Prepaid 1 Voucher Gift Card Please Confirm OTP To Proce…" at bounding box center [1162, 650] width 434 height 108
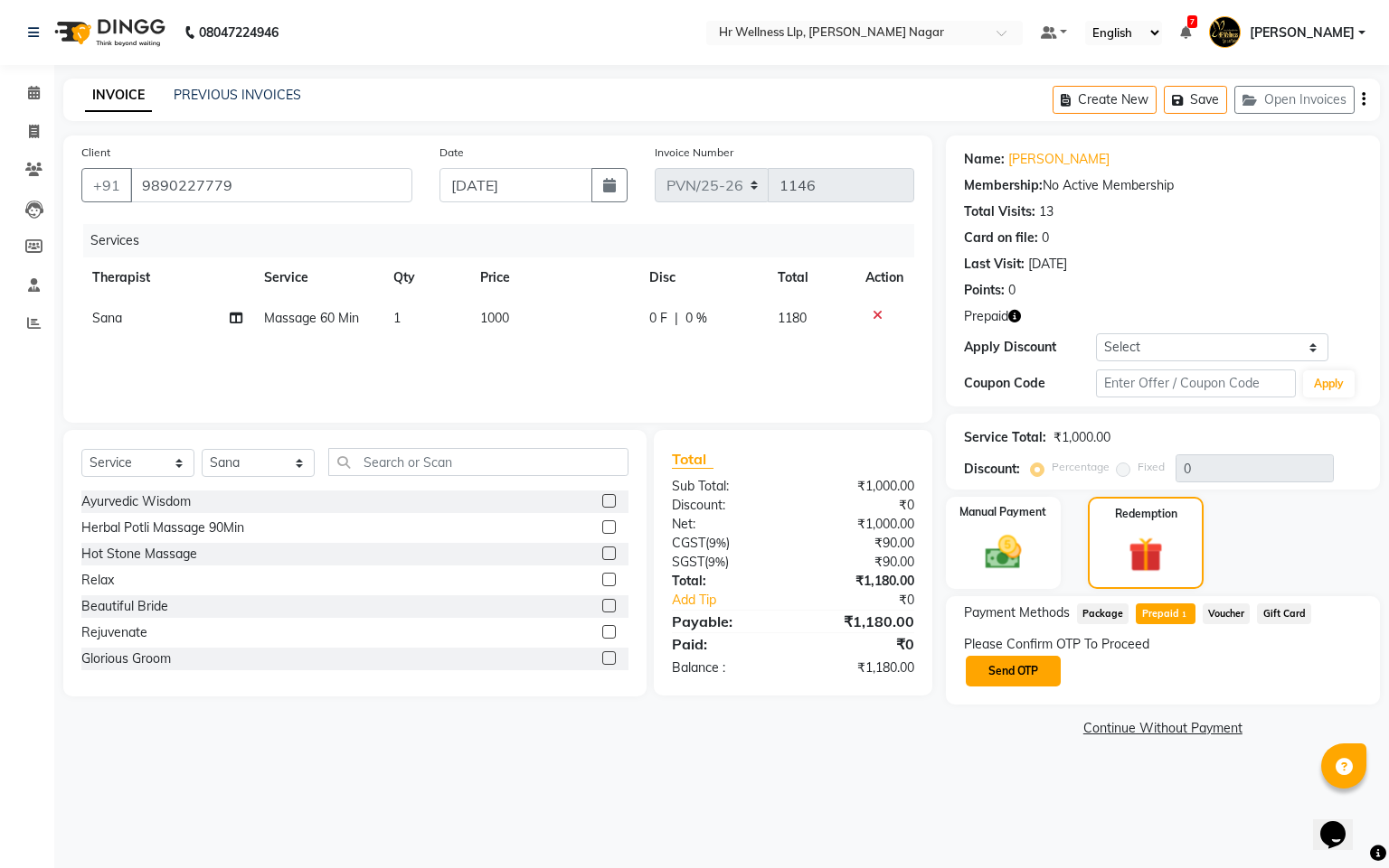
click at [1031, 671] on button "Send OTP" at bounding box center [1012, 672] width 95 height 31
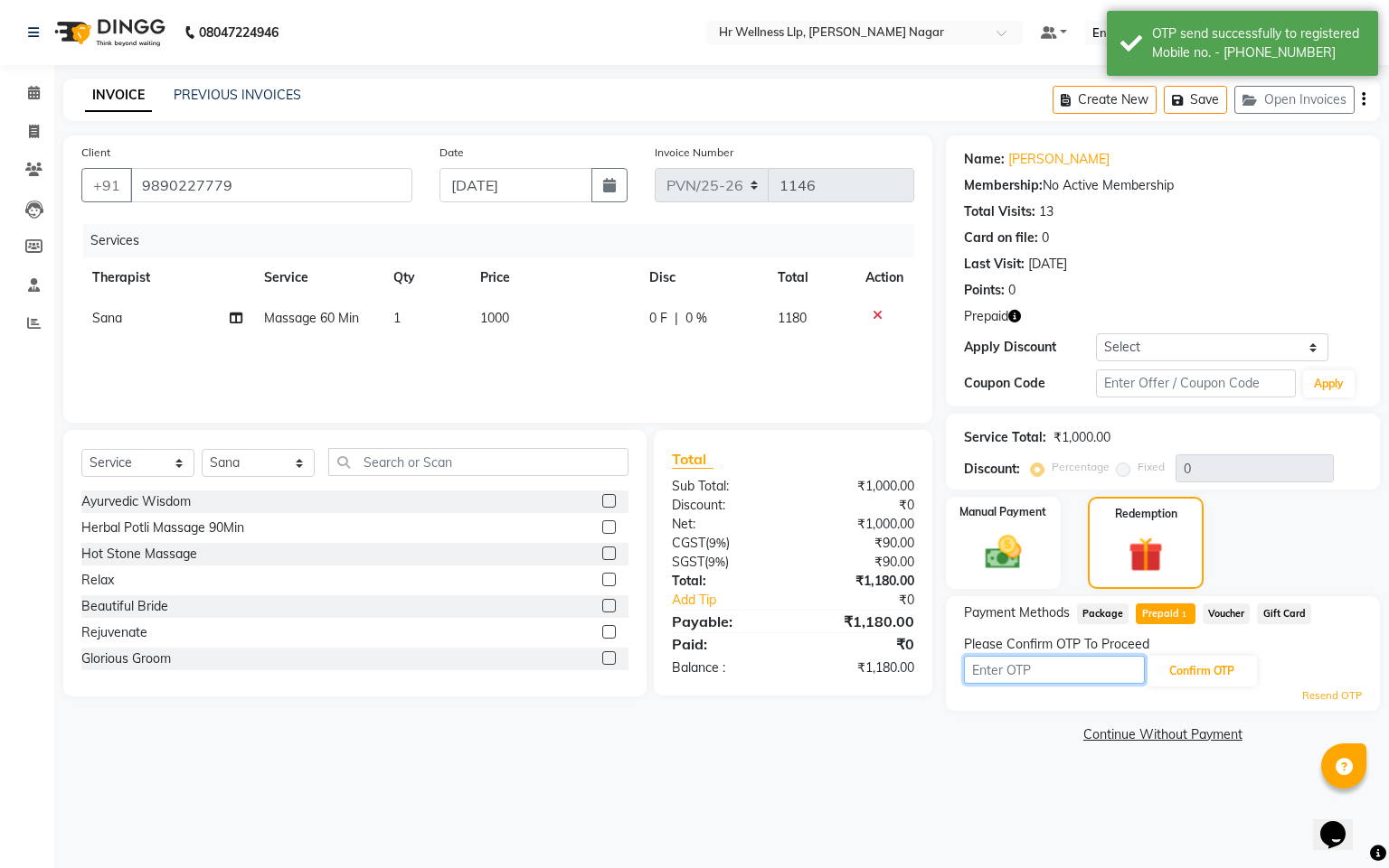
click at [1031, 673] on input "text" at bounding box center [1053, 670] width 181 height 28
click at [1192, 667] on button "Confirm OTP" at bounding box center [1201, 672] width 110 height 31
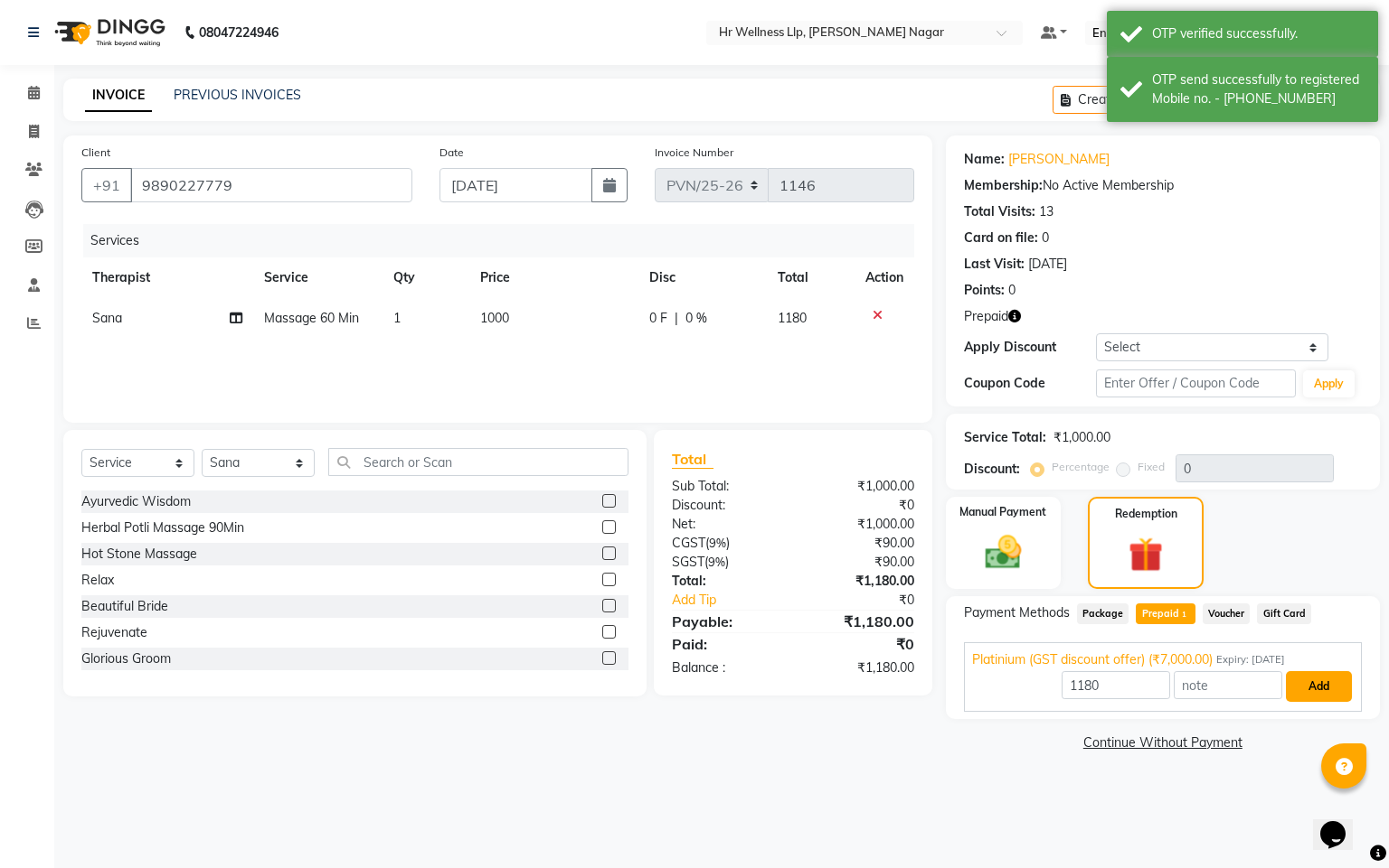
click at [1331, 697] on button "Add" at bounding box center [1318, 687] width 66 height 31
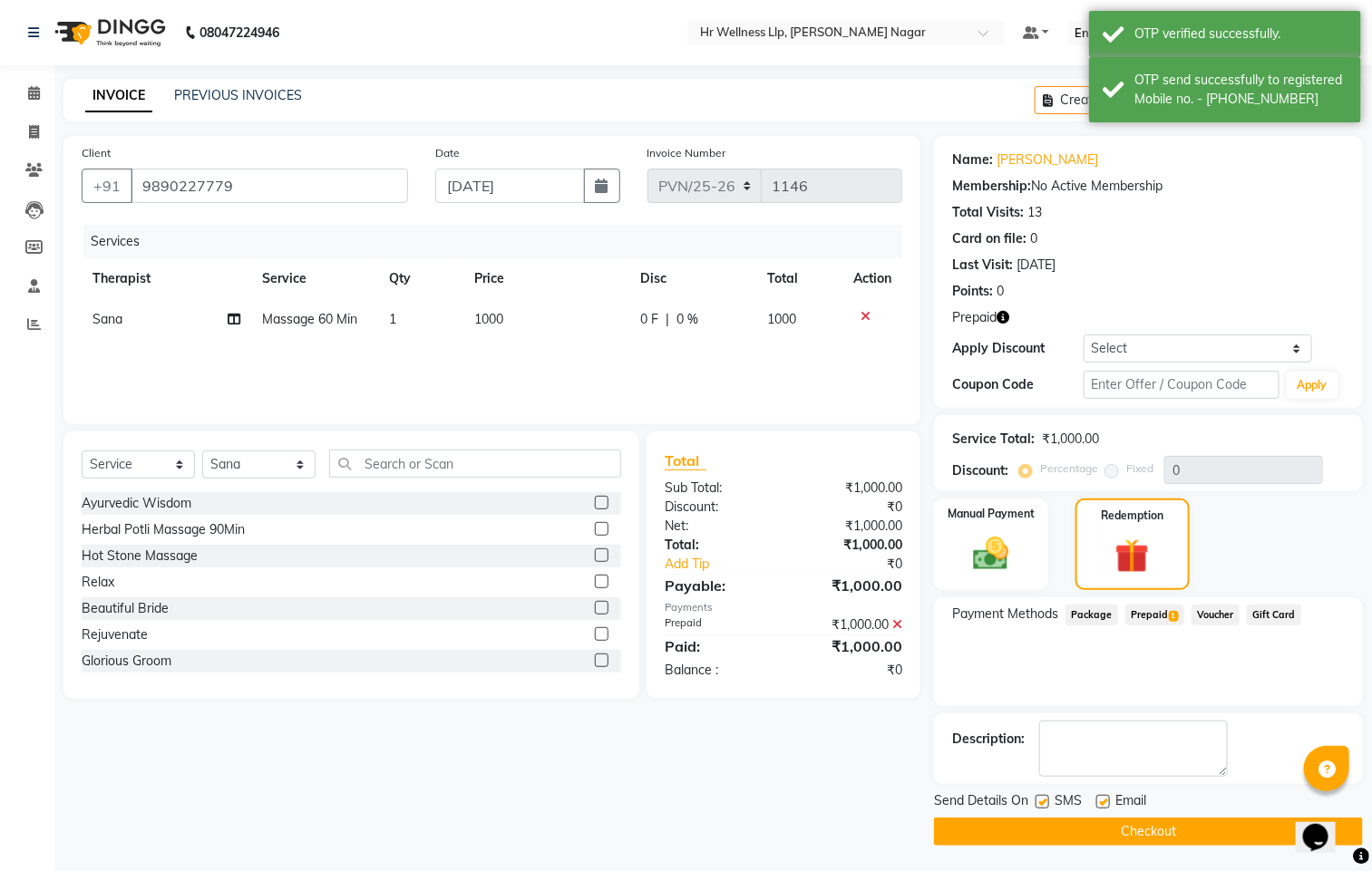
click at [1043, 795] on label at bounding box center [1042, 802] width 13 height 13
click at [1043, 797] on input "checkbox" at bounding box center [1041, 803] width 12 height 12
click at [1094, 801] on div "SMS" at bounding box center [1065, 803] width 61 height 23
click at [1108, 804] on label at bounding box center [1103, 802] width 13 height 13
click at [1108, 804] on input "checkbox" at bounding box center [1102, 803] width 12 height 12
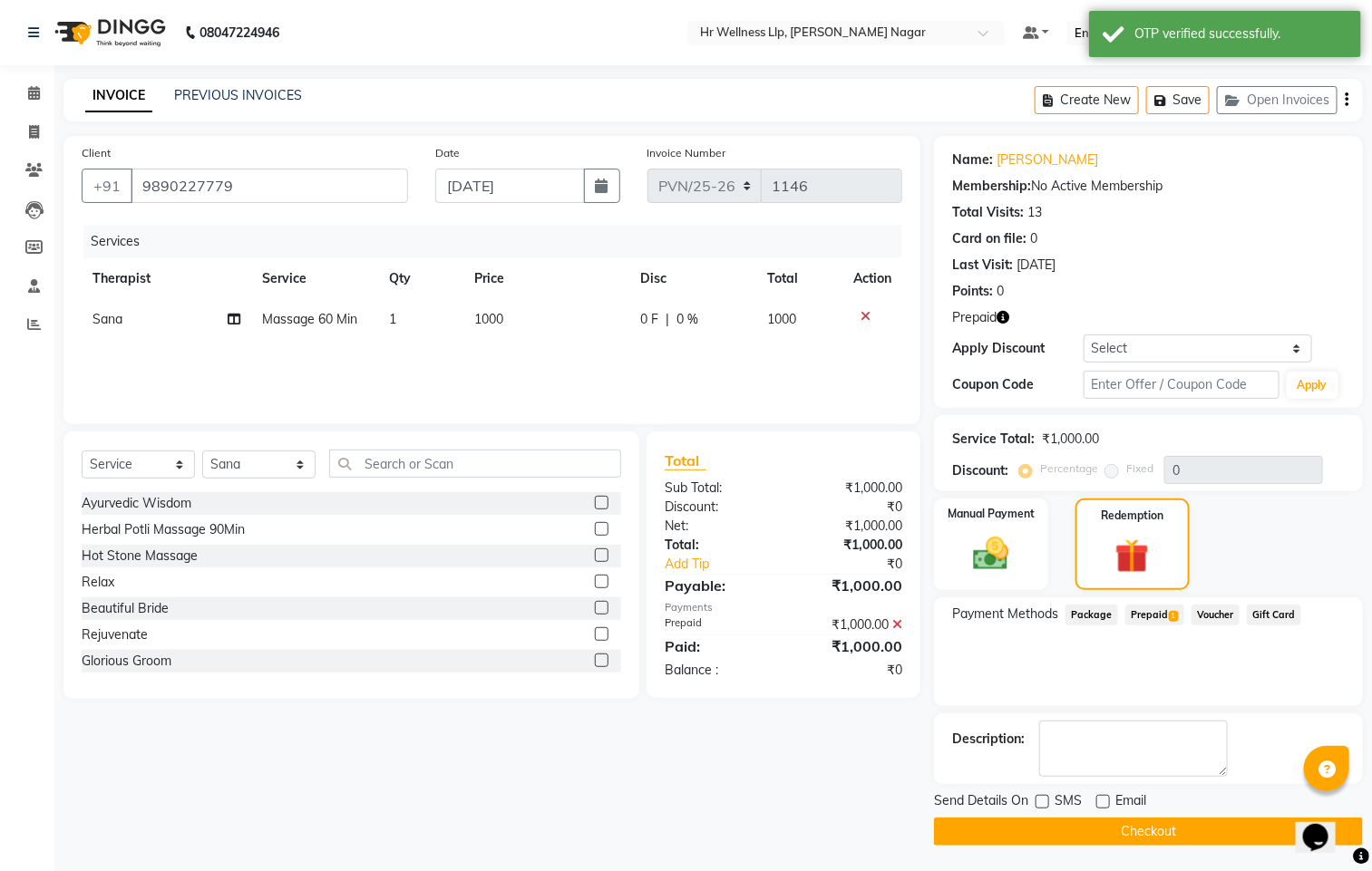
click at [1099, 825] on button "Checkout" at bounding box center [1148, 832] width 429 height 28
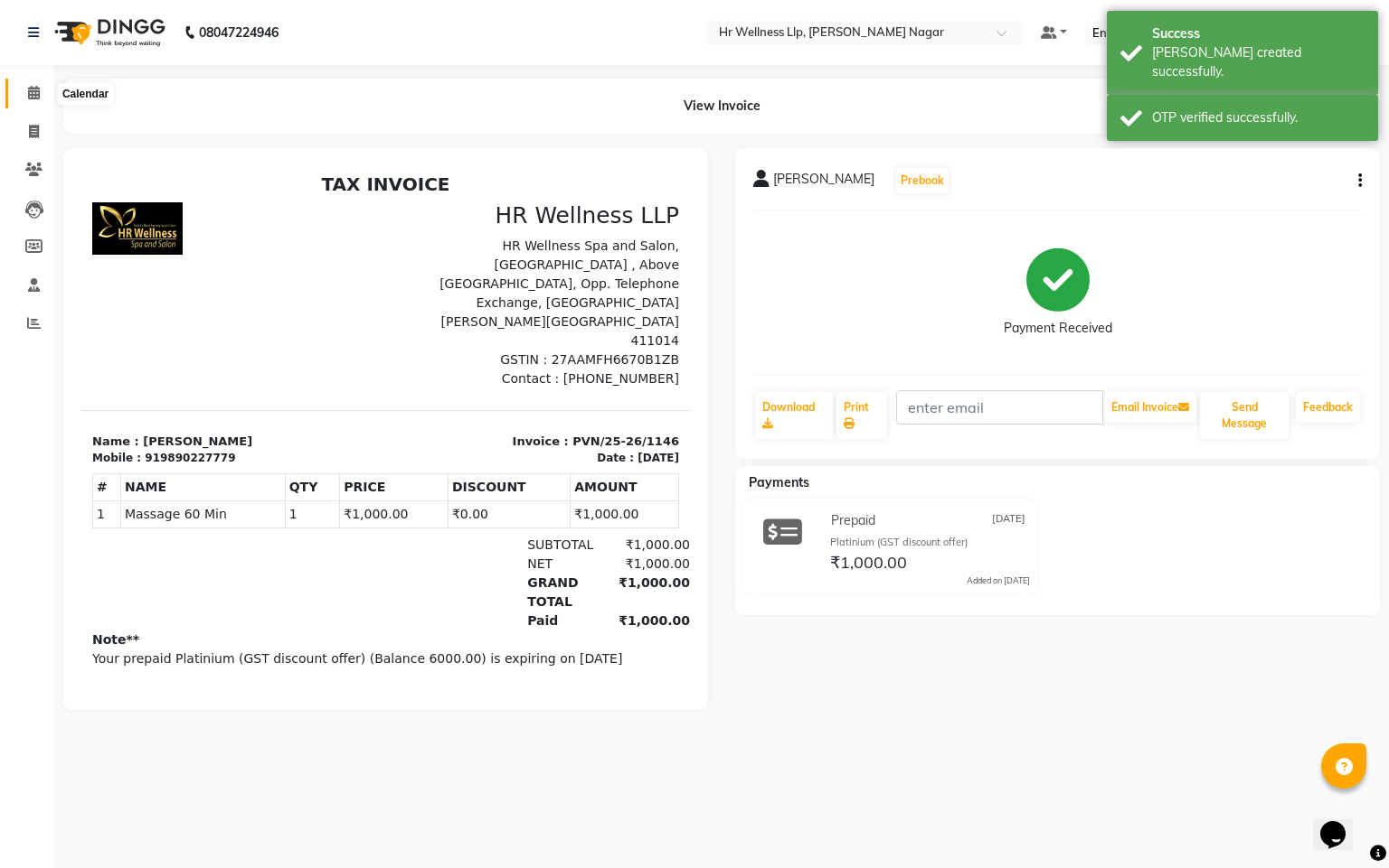
click at [30, 90] on icon at bounding box center [34, 93] width 12 height 13
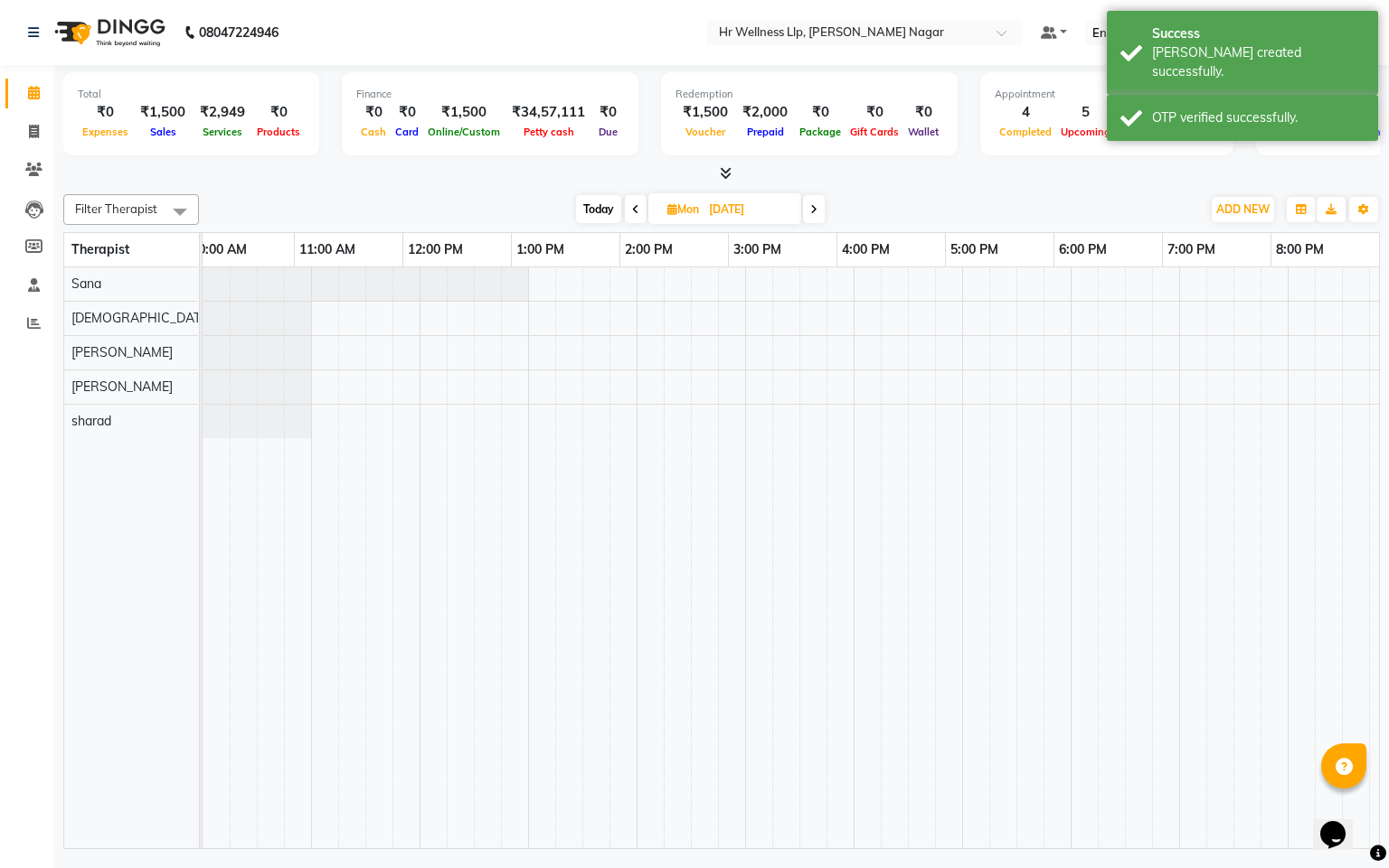
scroll to position [0, 234]
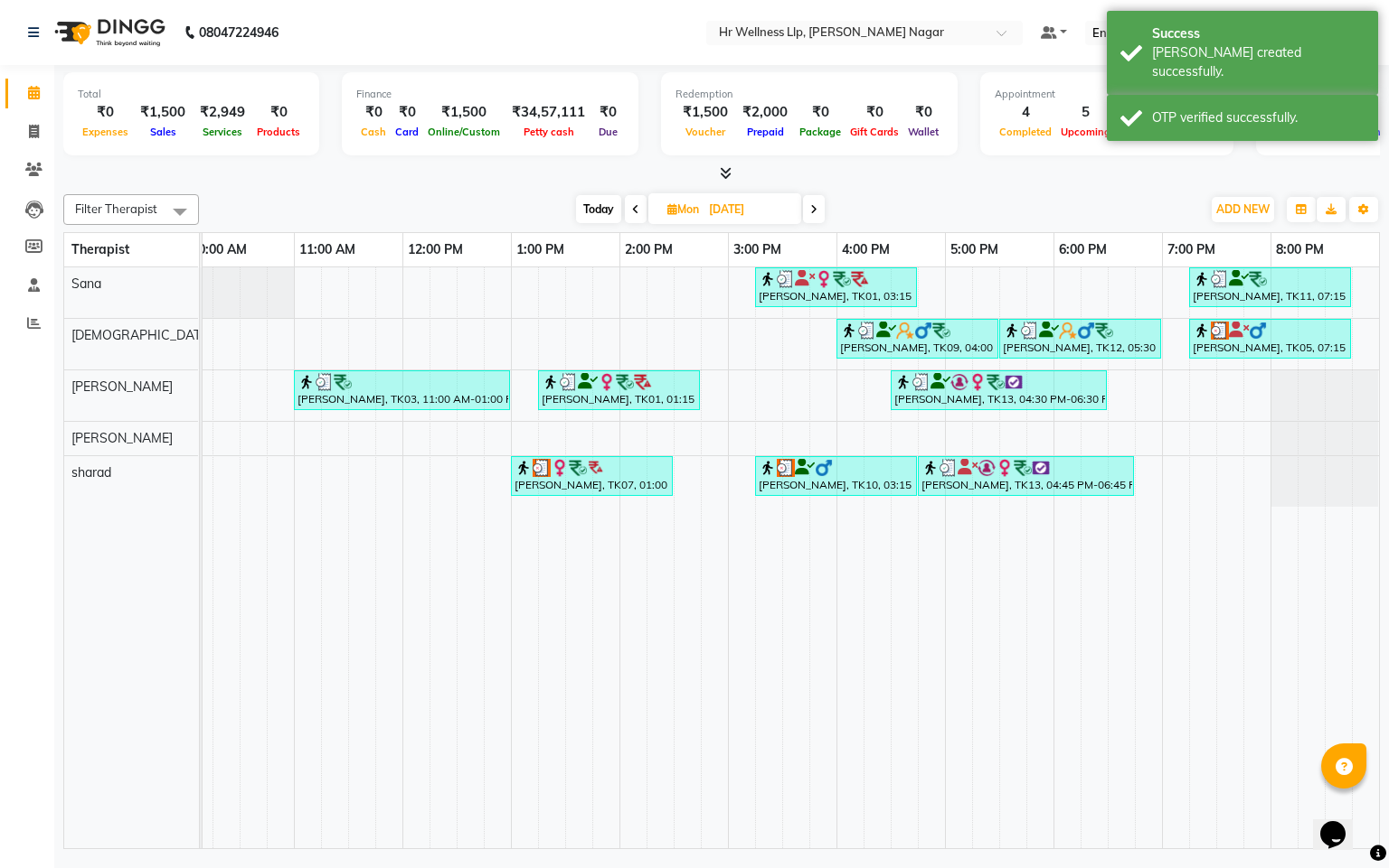
drag, startPoint x: 1033, startPoint y: 863, endPoint x: 1180, endPoint y: 855, distance: 147.2
click at [1180, 867] on html "08047224946 Select Location × Hr Wellness Llp, [PERSON_NAME] Nagar Default Pane…" at bounding box center [694, 434] width 1389 height 868
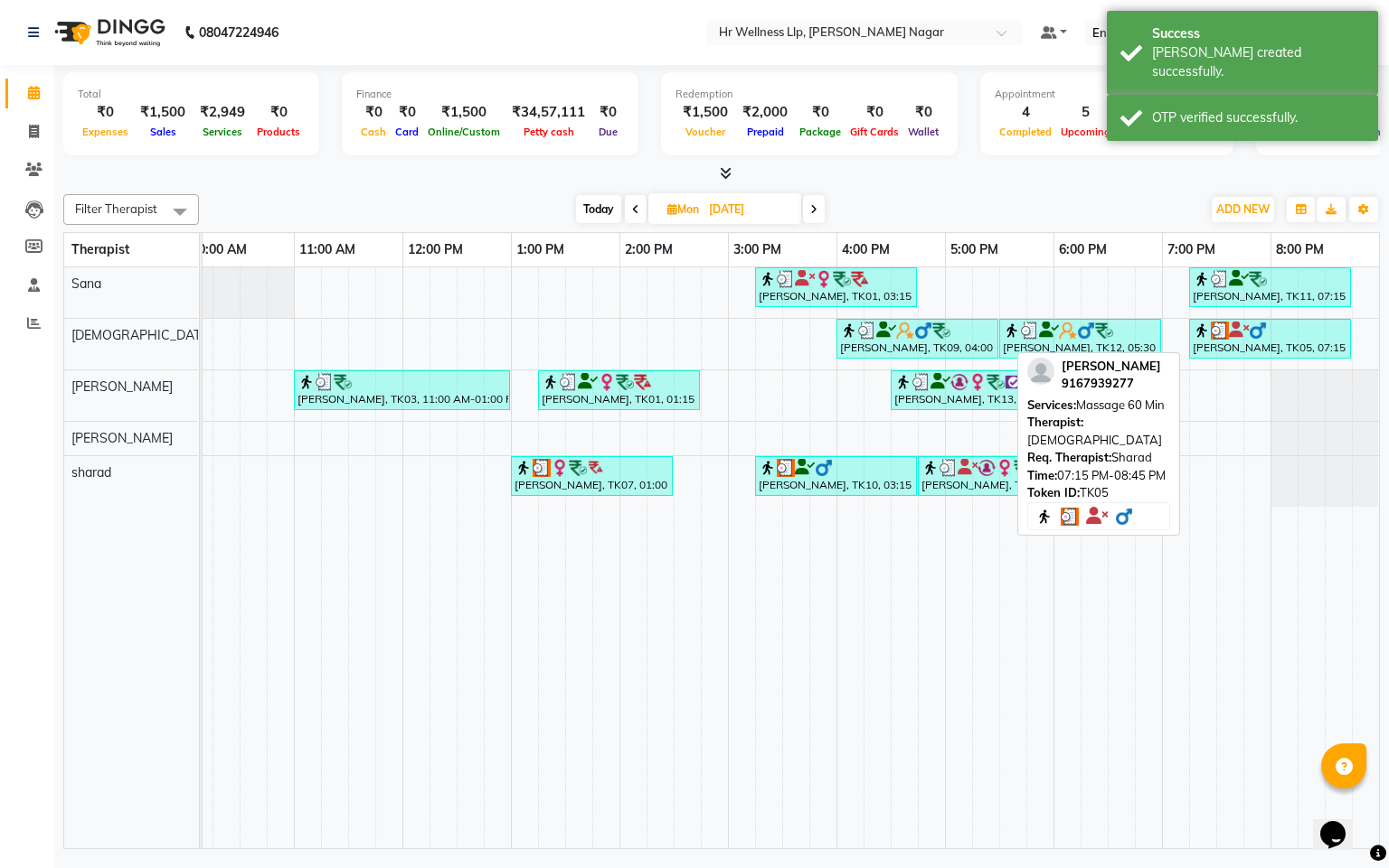
click at [1278, 329] on div at bounding box center [1269, 331] width 154 height 18
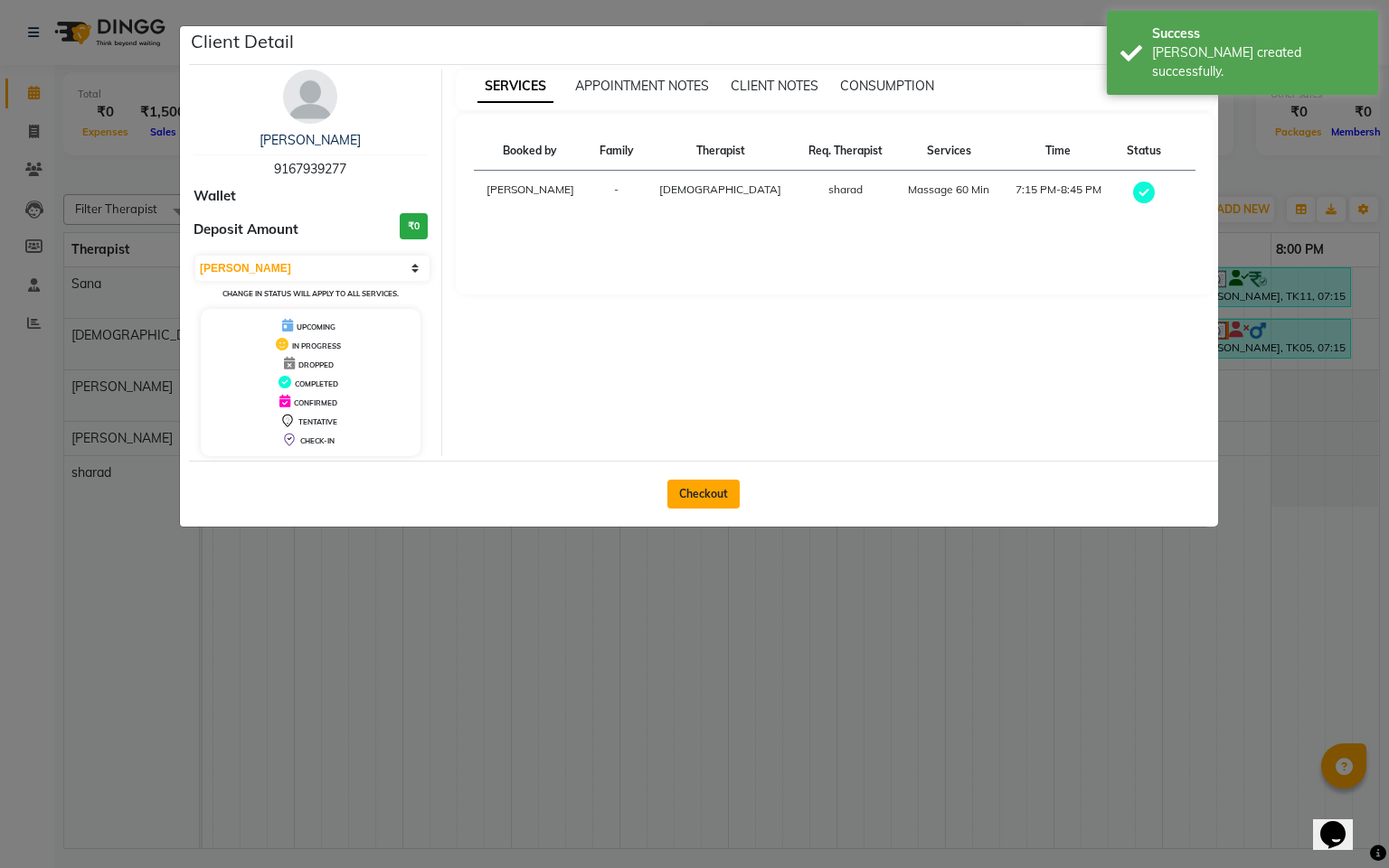
click at [700, 504] on button "Checkout" at bounding box center [703, 494] width 72 height 29
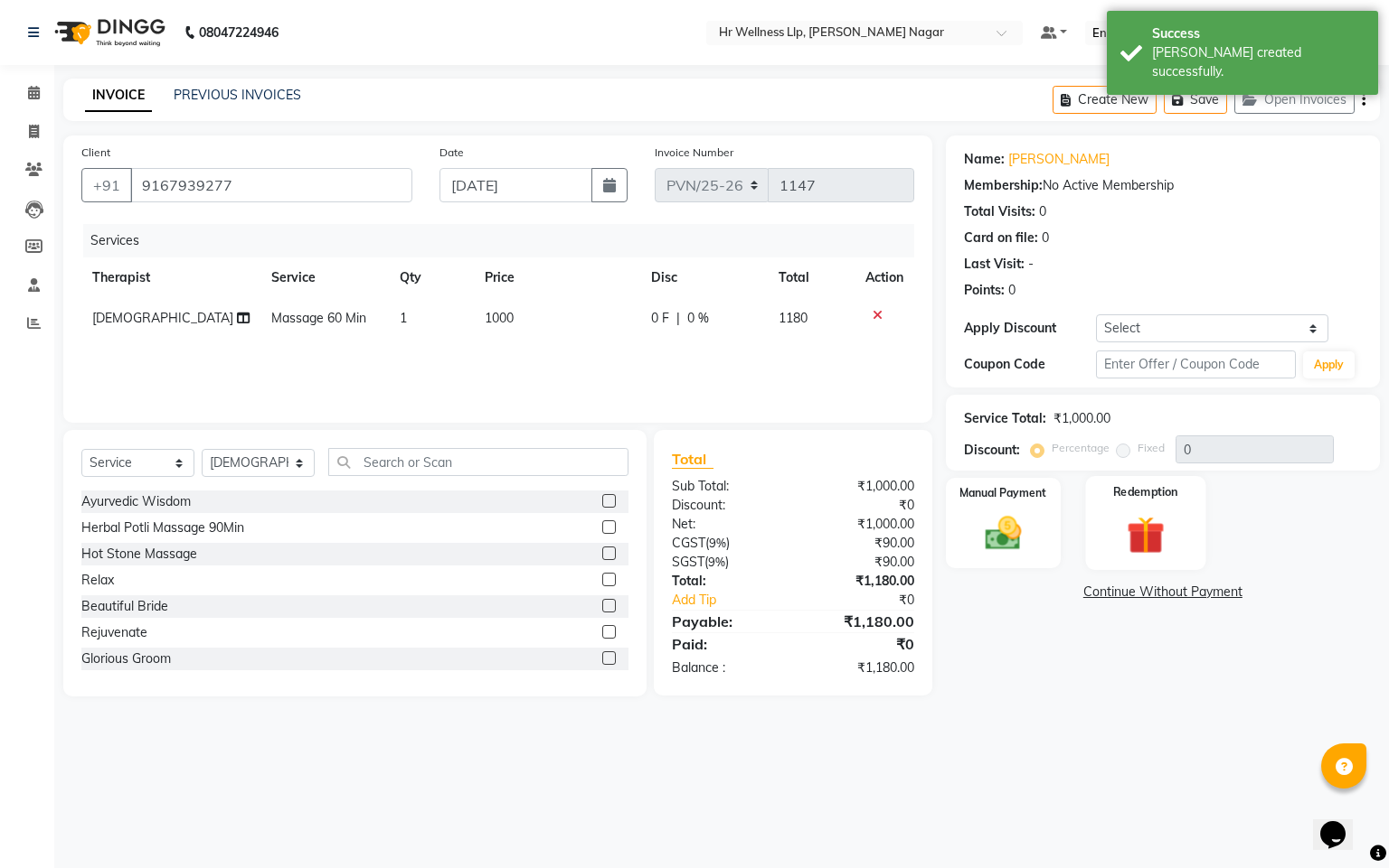
click at [1150, 542] on img at bounding box center [1146, 536] width 61 height 47
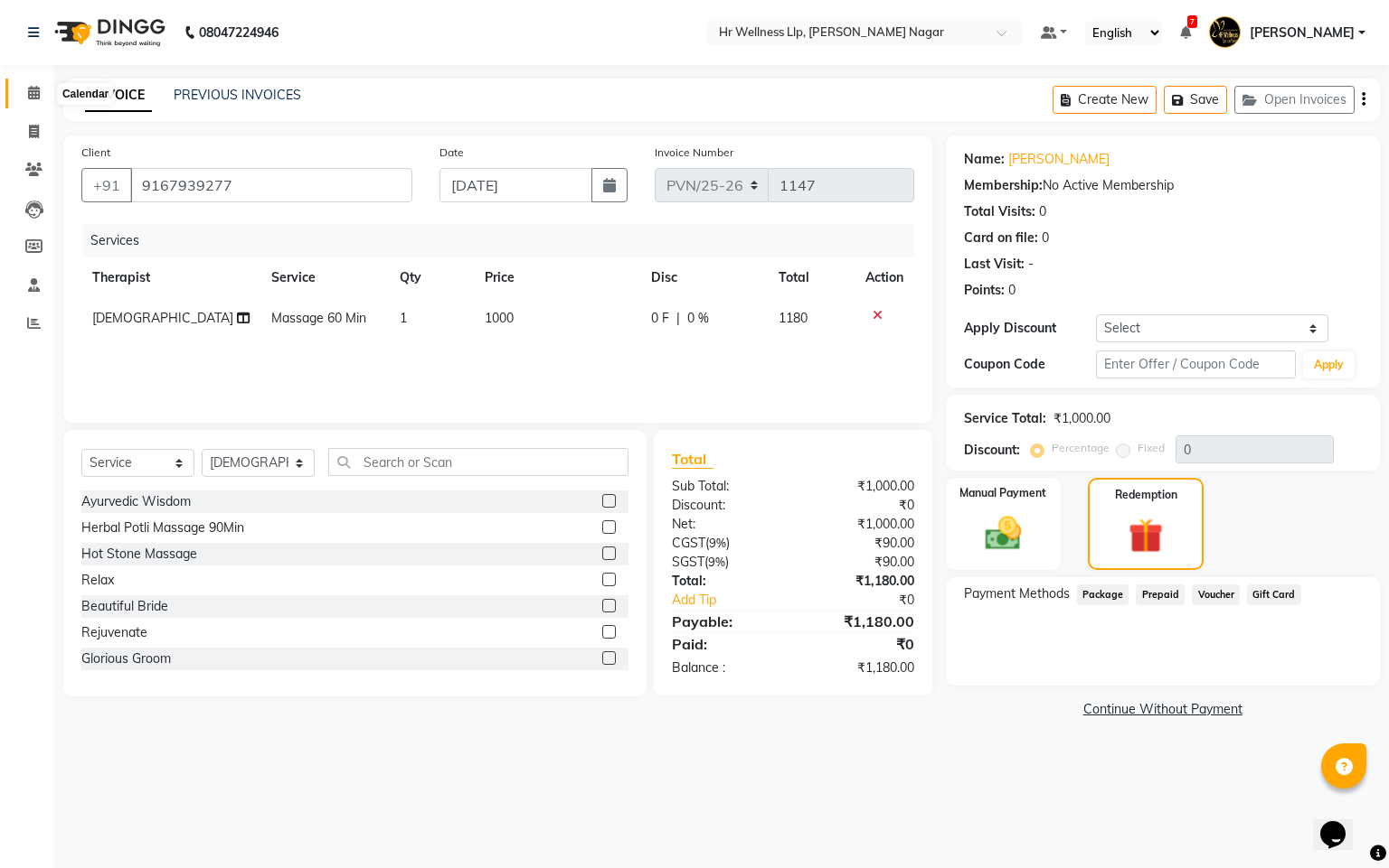
click at [34, 83] on span at bounding box center [34, 94] width 32 height 21
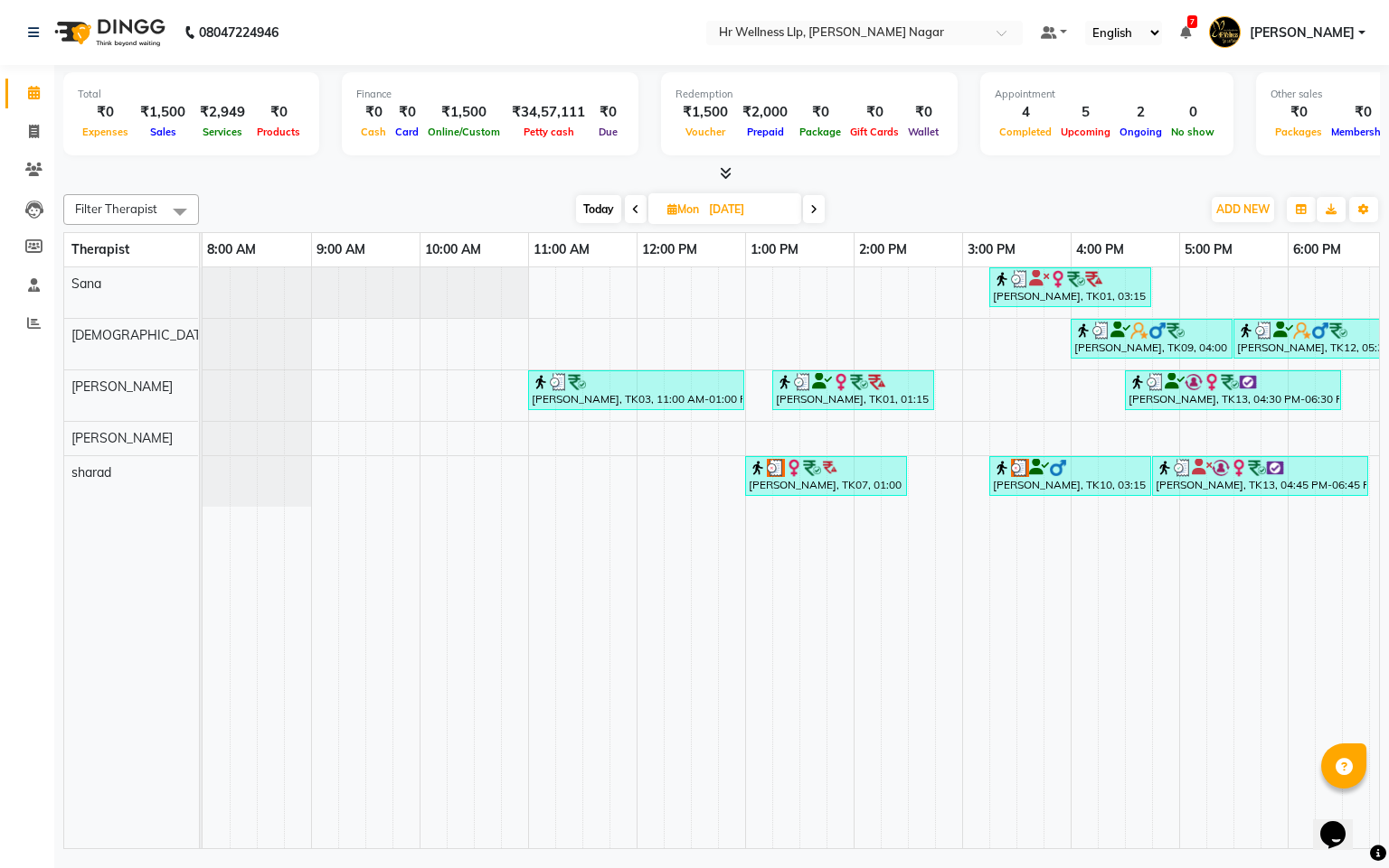
drag, startPoint x: 809, startPoint y: 828, endPoint x: 1220, endPoint y: 843, distance: 411.3
click at [1199, 854] on div "Total ₹0 Expenses ₹1,500 Sales ₹2,949 Services ₹0 Products Finance ₹0 Cash ₹0 C…" at bounding box center [722, 459] width 1334 height 788
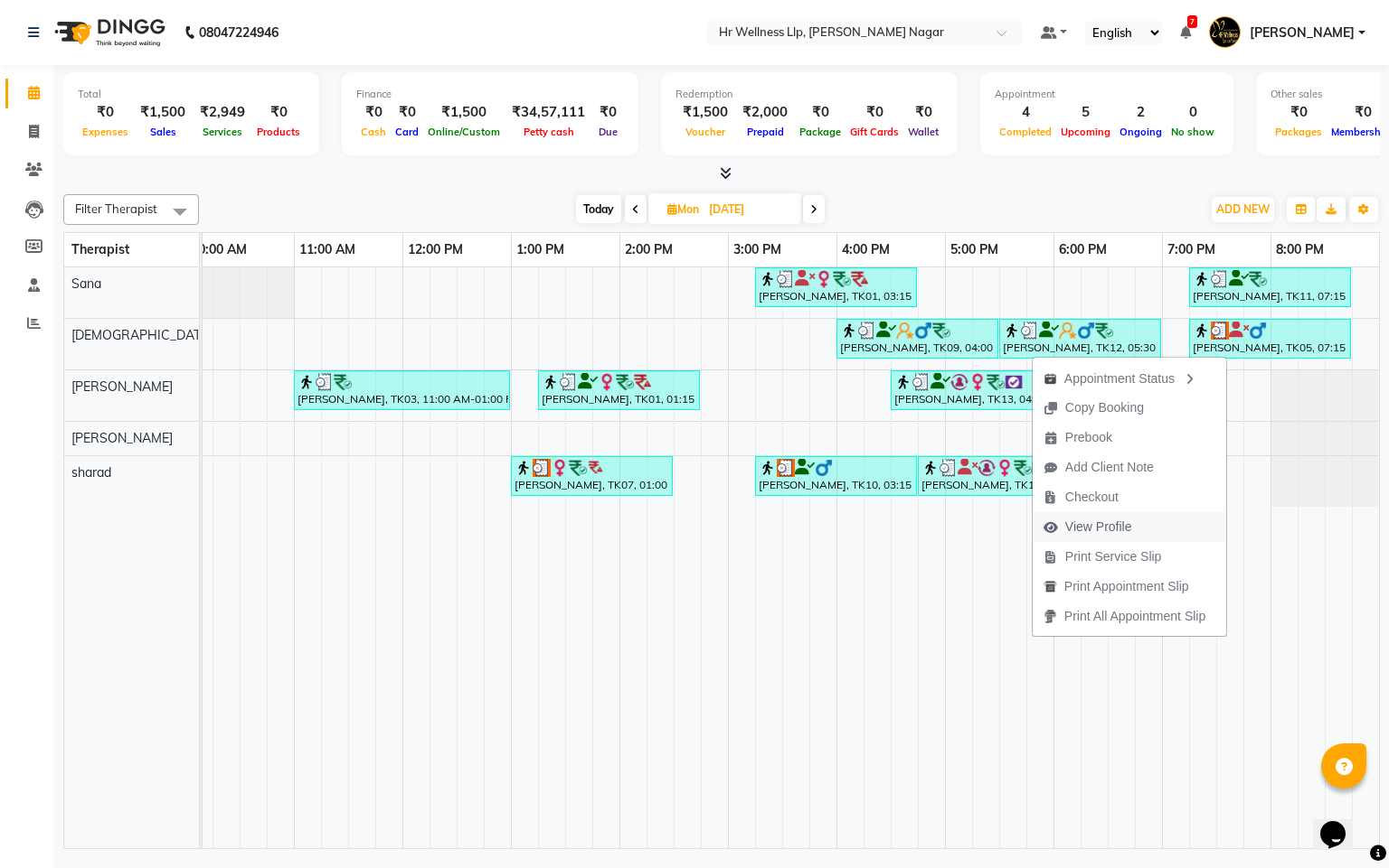
click at [1107, 537] on span "View Profile" at bounding box center [1087, 527] width 110 height 30
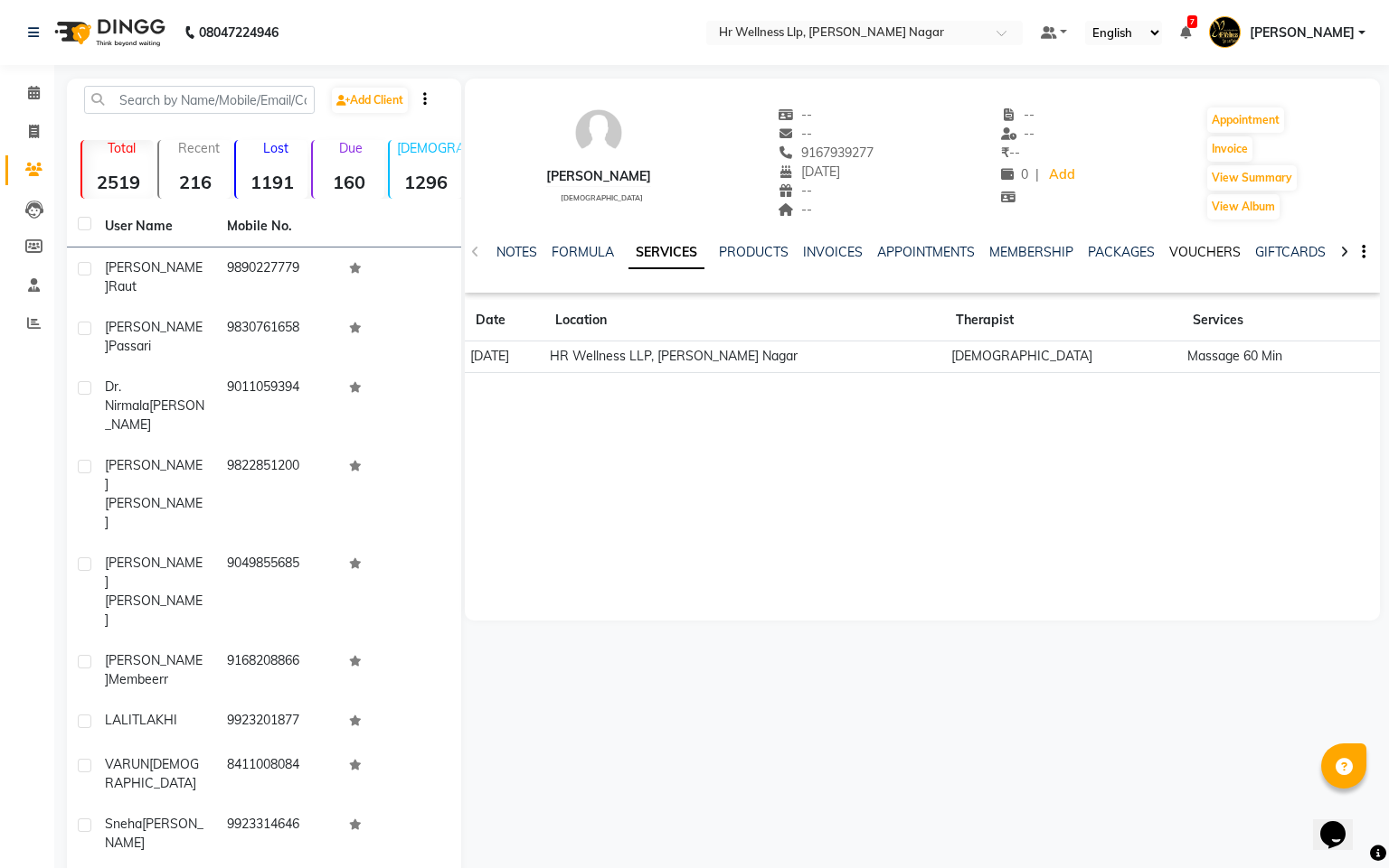
click at [1185, 255] on link "VOUCHERS" at bounding box center [1204, 252] width 72 height 16
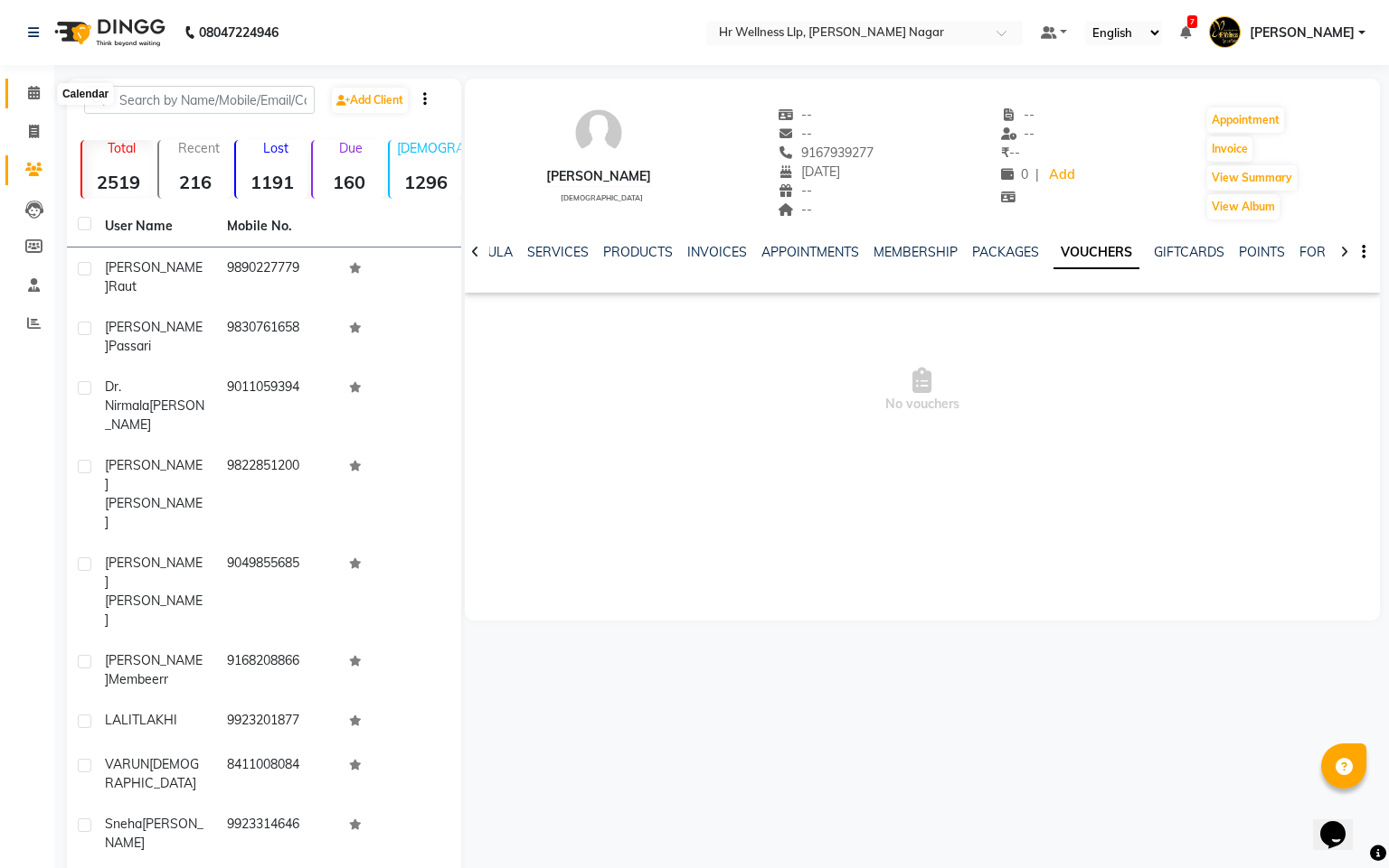
click at [36, 95] on icon at bounding box center [34, 93] width 12 height 13
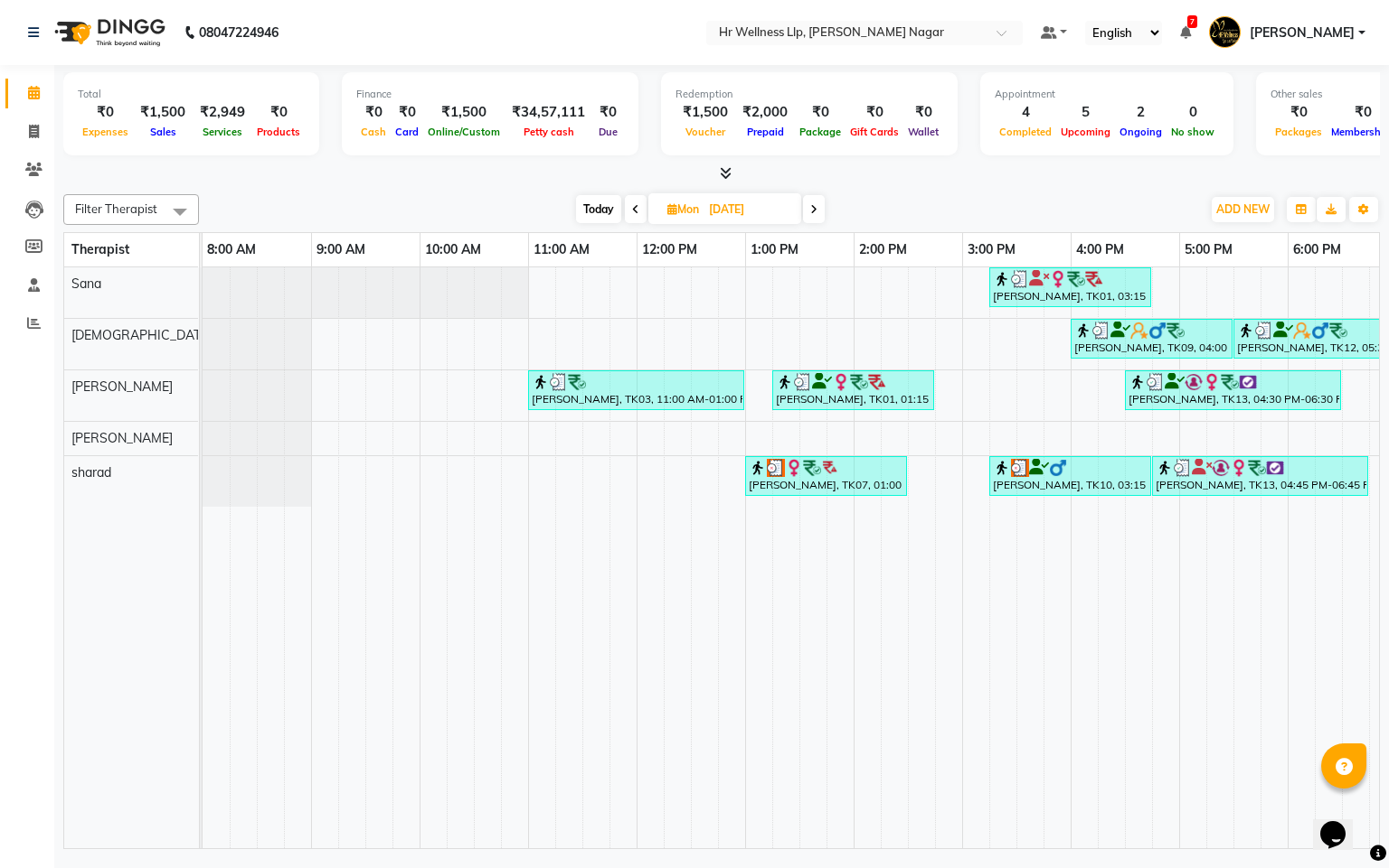
click at [628, 210] on span at bounding box center [636, 209] width 22 height 28
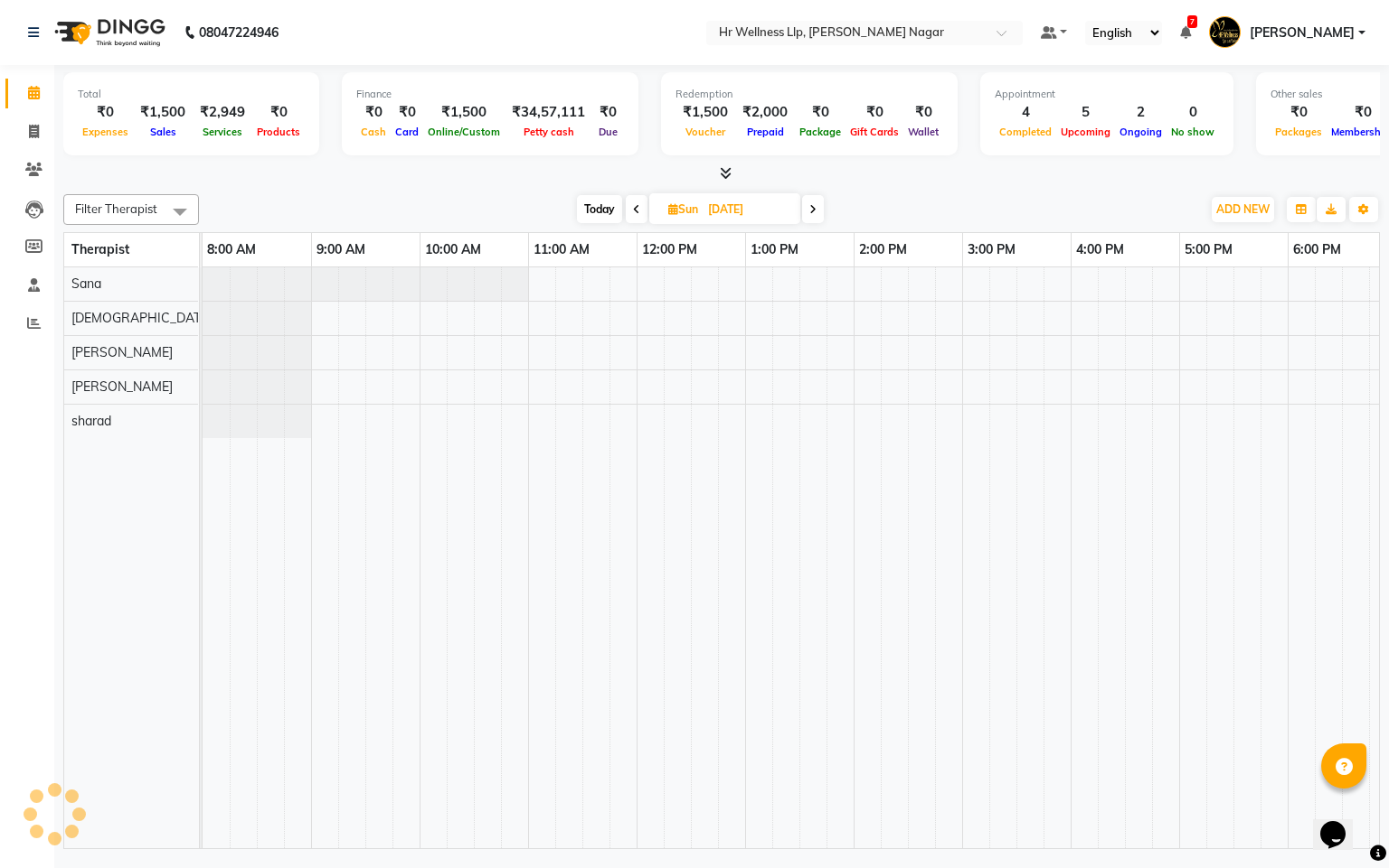
scroll to position [0, 234]
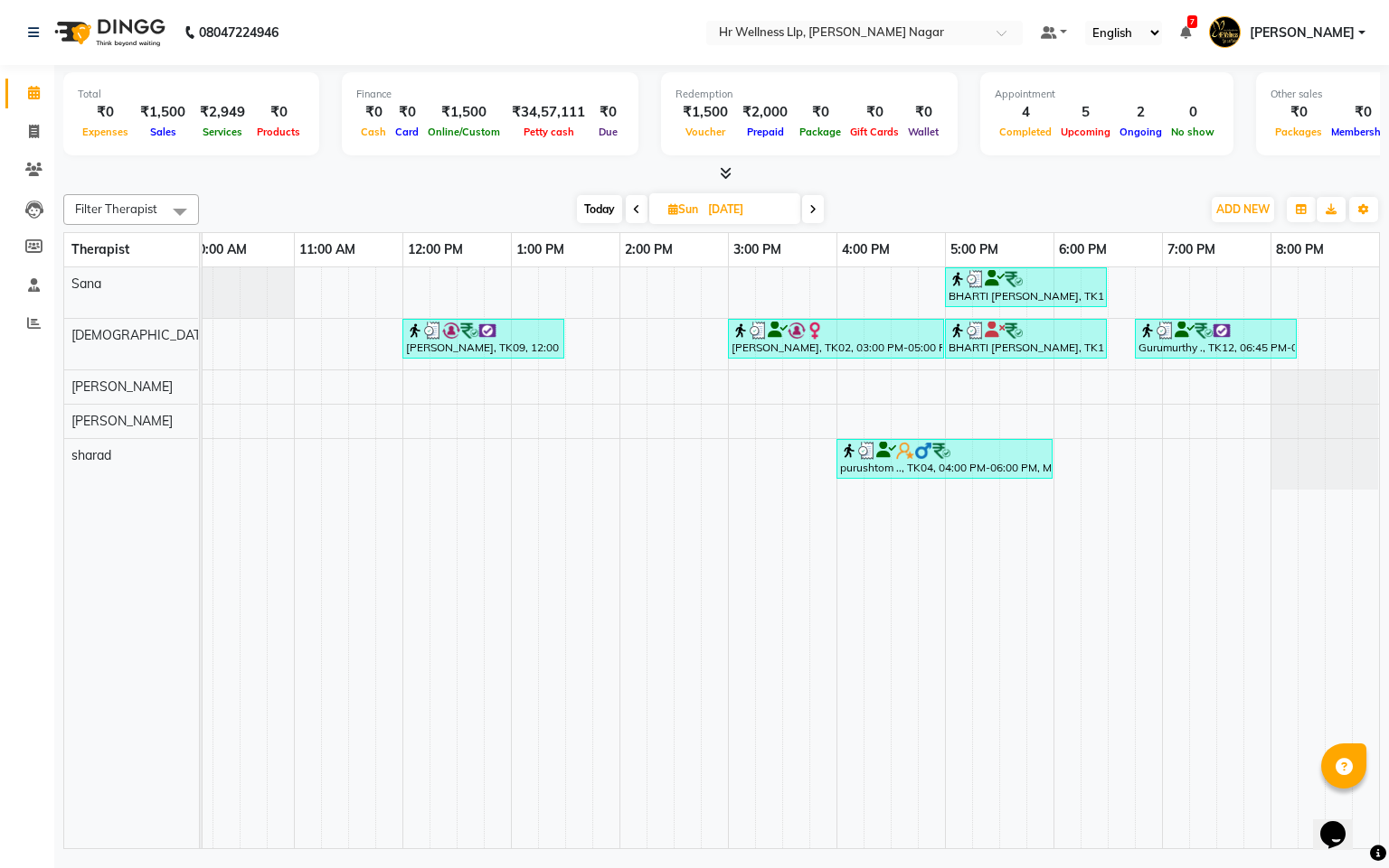
click at [800, 206] on span "[DATE]" at bounding box center [724, 209] width 150 height 31
click at [809, 213] on icon at bounding box center [813, 209] width 8 height 11
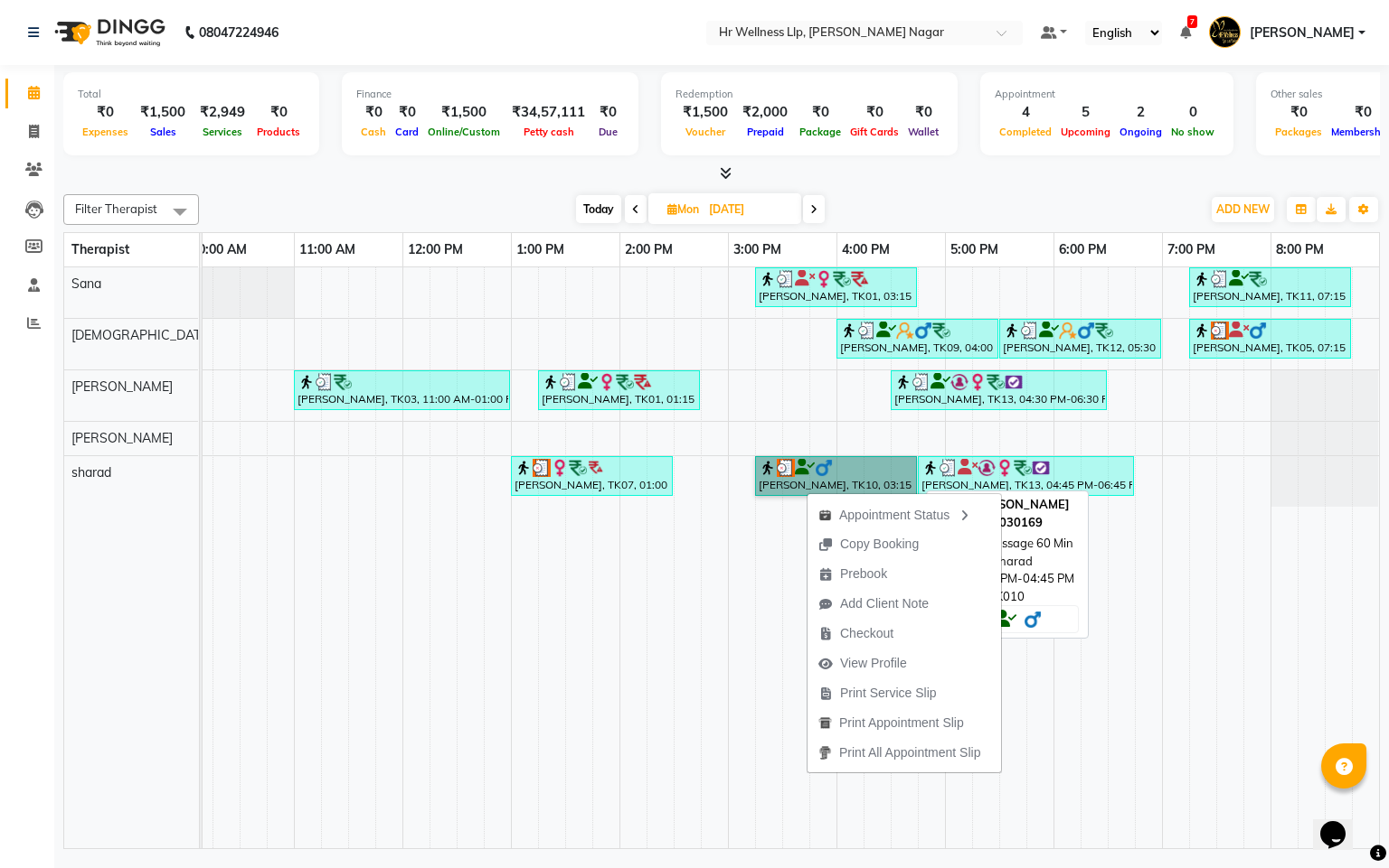
click at [781, 474] on link "[PERSON_NAME], TK10, 03:15 PM-04:45 PM, Massage 60 Min" at bounding box center [835, 475] width 162 height 39
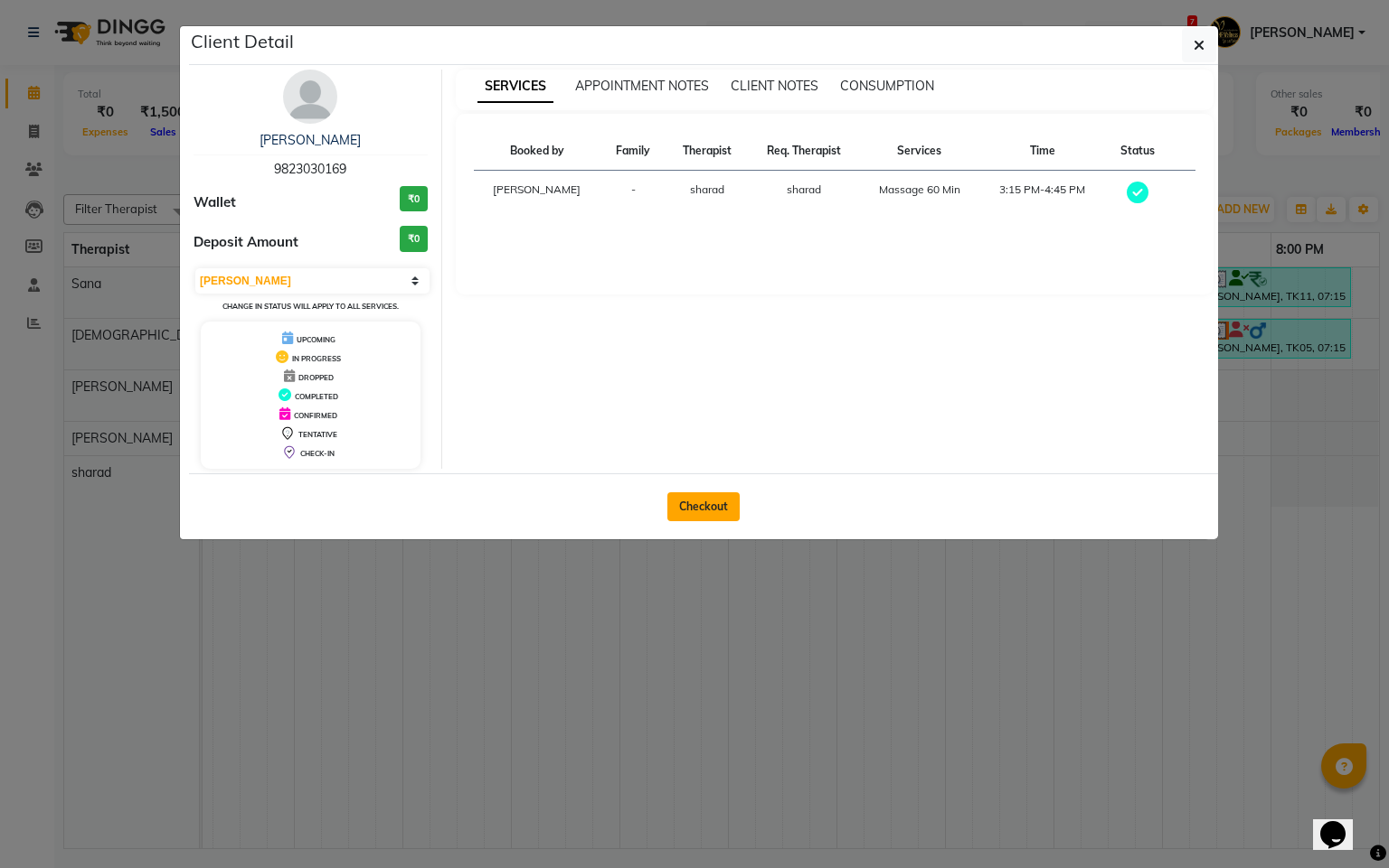
click at [714, 505] on button "Checkout" at bounding box center [703, 507] width 72 height 29
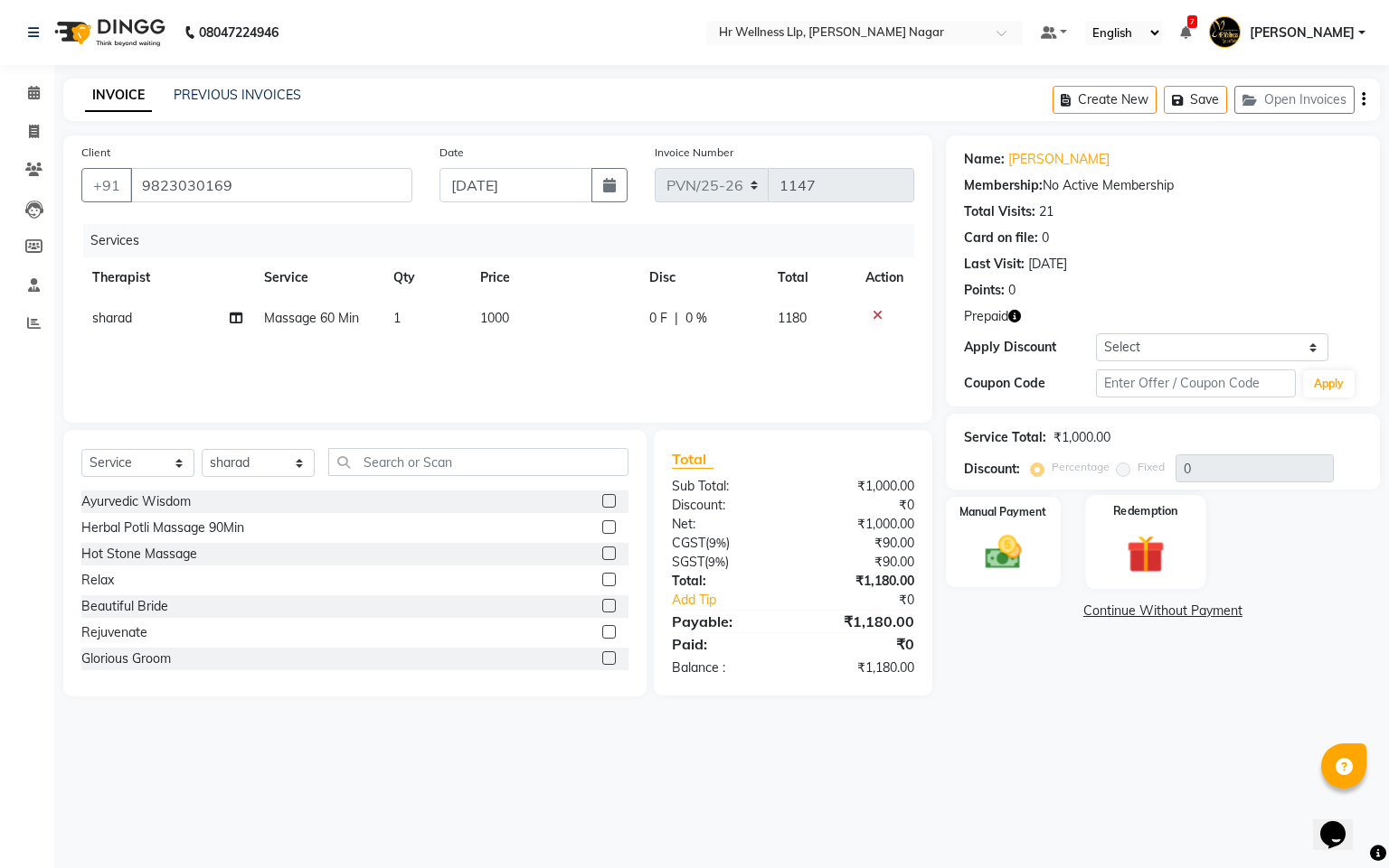
click at [1146, 573] on img at bounding box center [1146, 555] width 61 height 47
click at [1150, 611] on span "Prepaid 1" at bounding box center [1165, 614] width 58 height 21
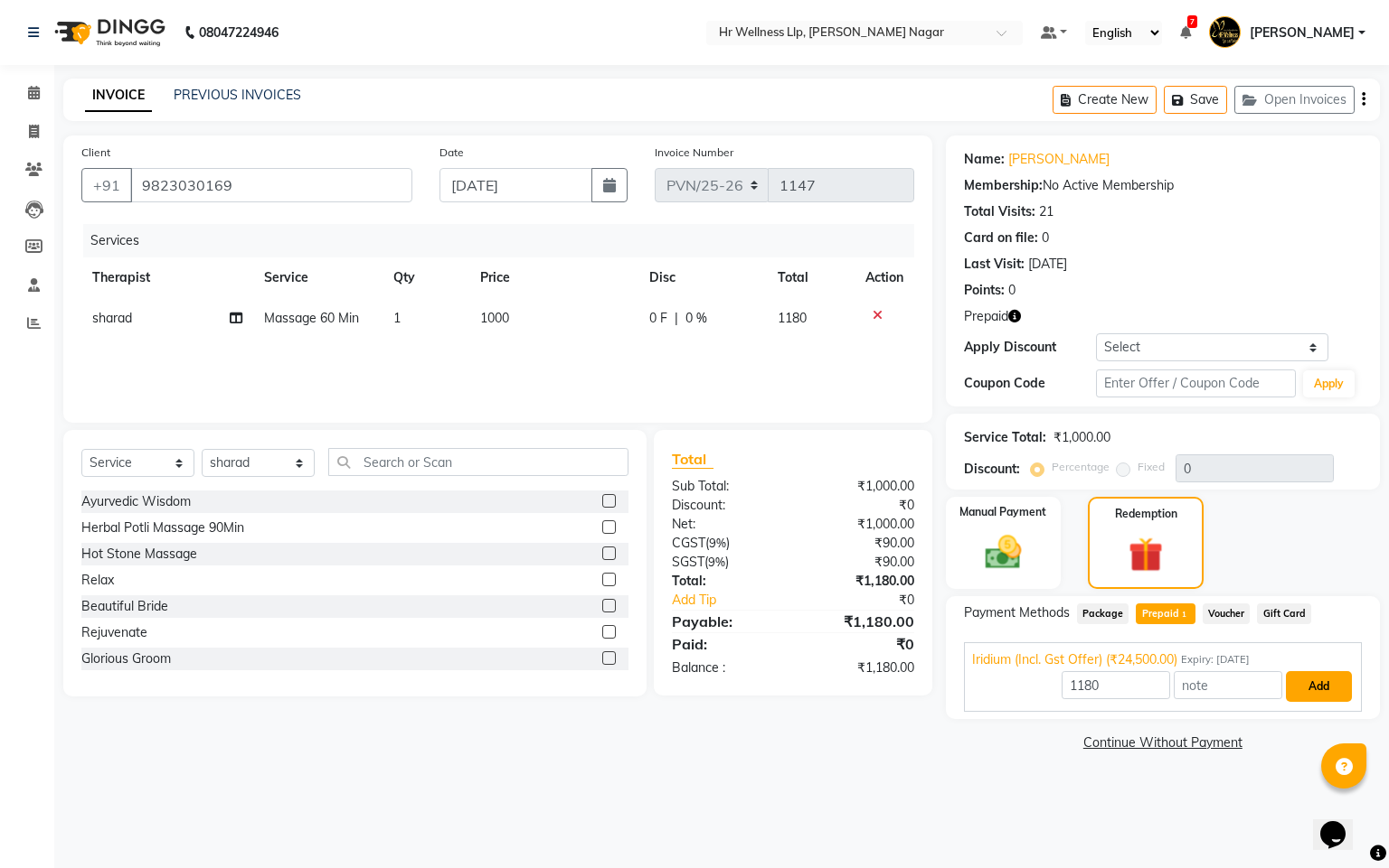
click at [1327, 681] on button "Add" at bounding box center [1318, 687] width 66 height 31
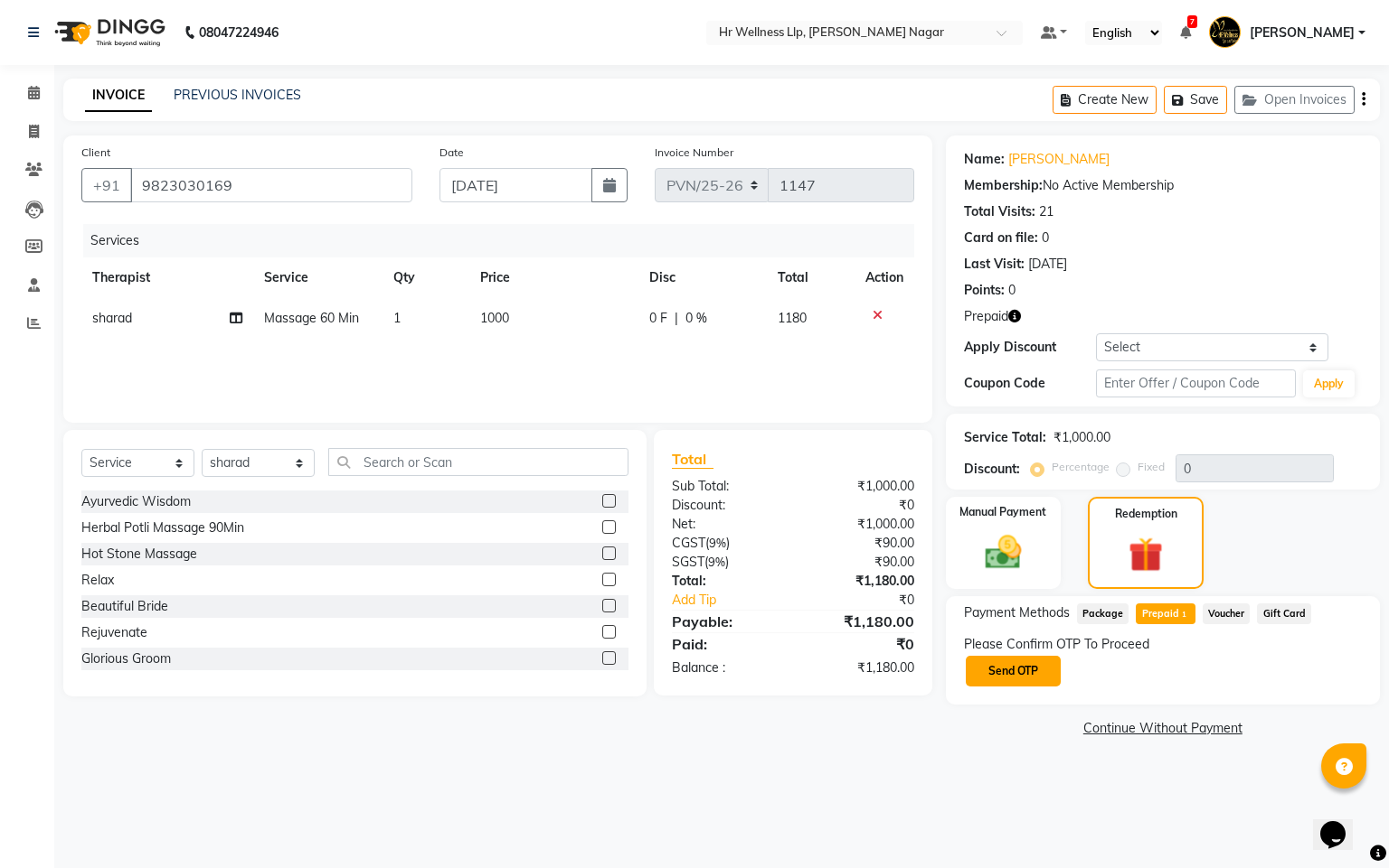
click at [1034, 665] on button "Send OTP" at bounding box center [1012, 672] width 95 height 31
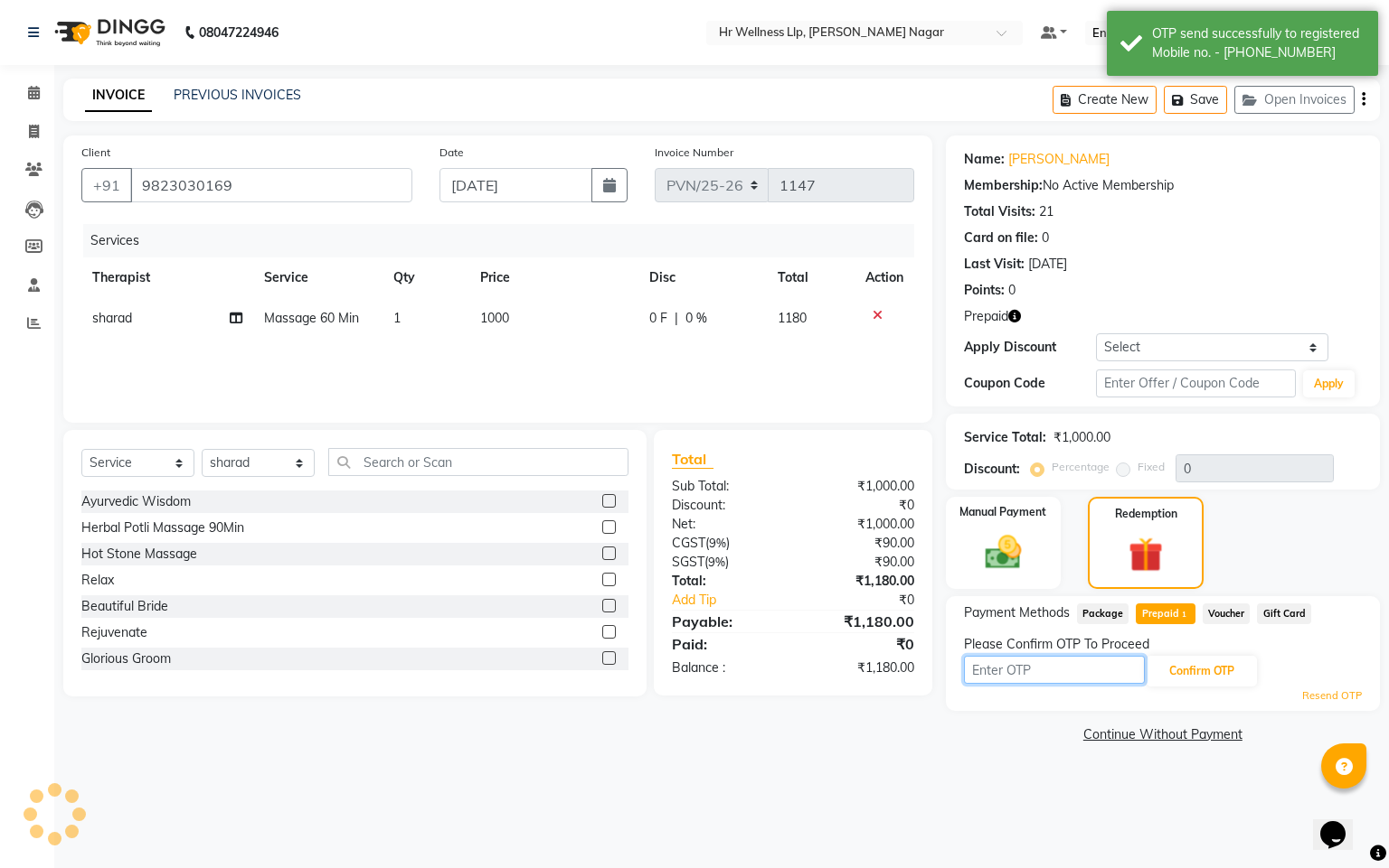
click at [1034, 665] on input "text" at bounding box center [1053, 670] width 181 height 28
click at [1158, 674] on button "Confirm OTP" at bounding box center [1201, 672] width 110 height 31
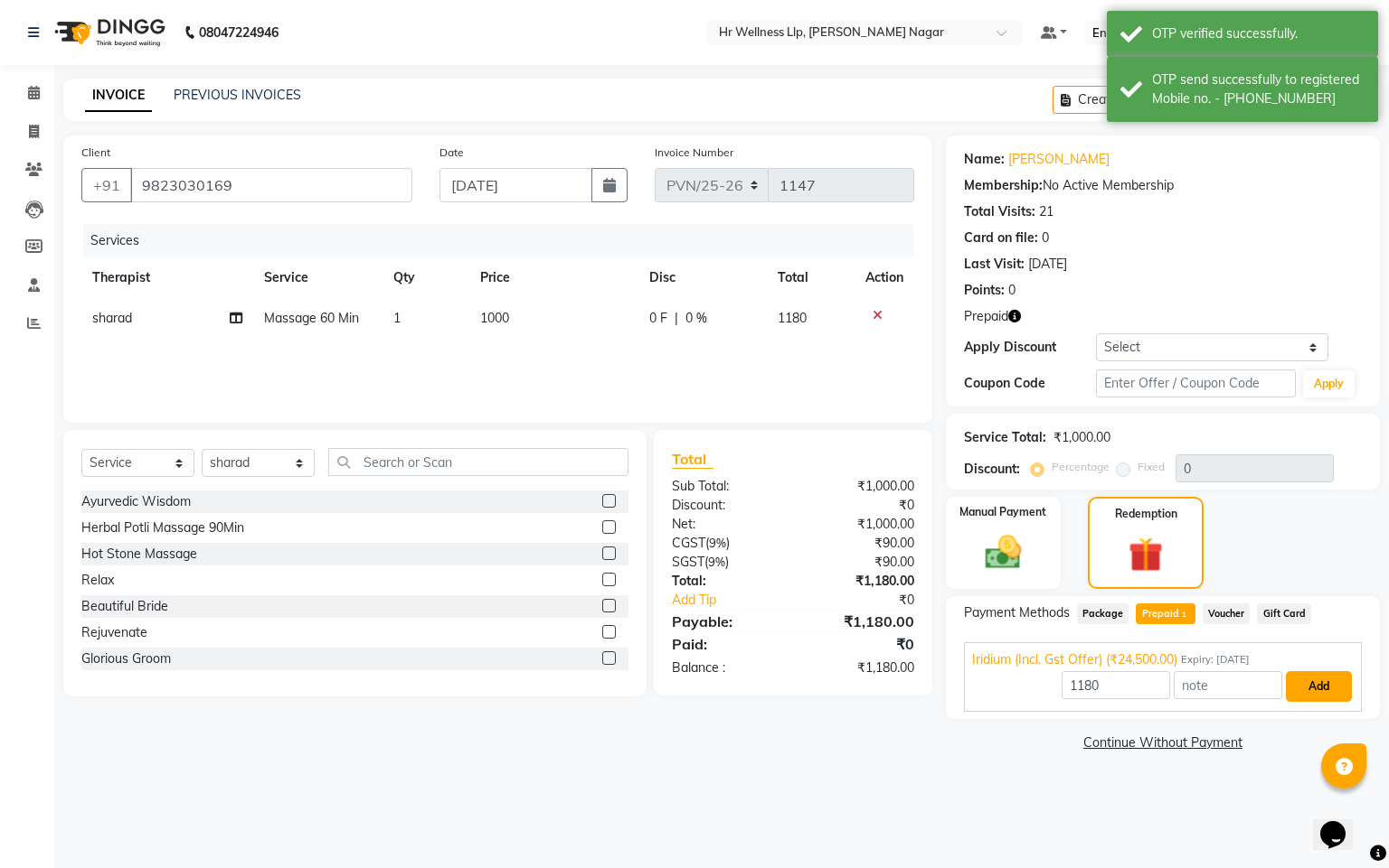
click at [1311, 683] on button "Add" at bounding box center [1318, 687] width 66 height 31
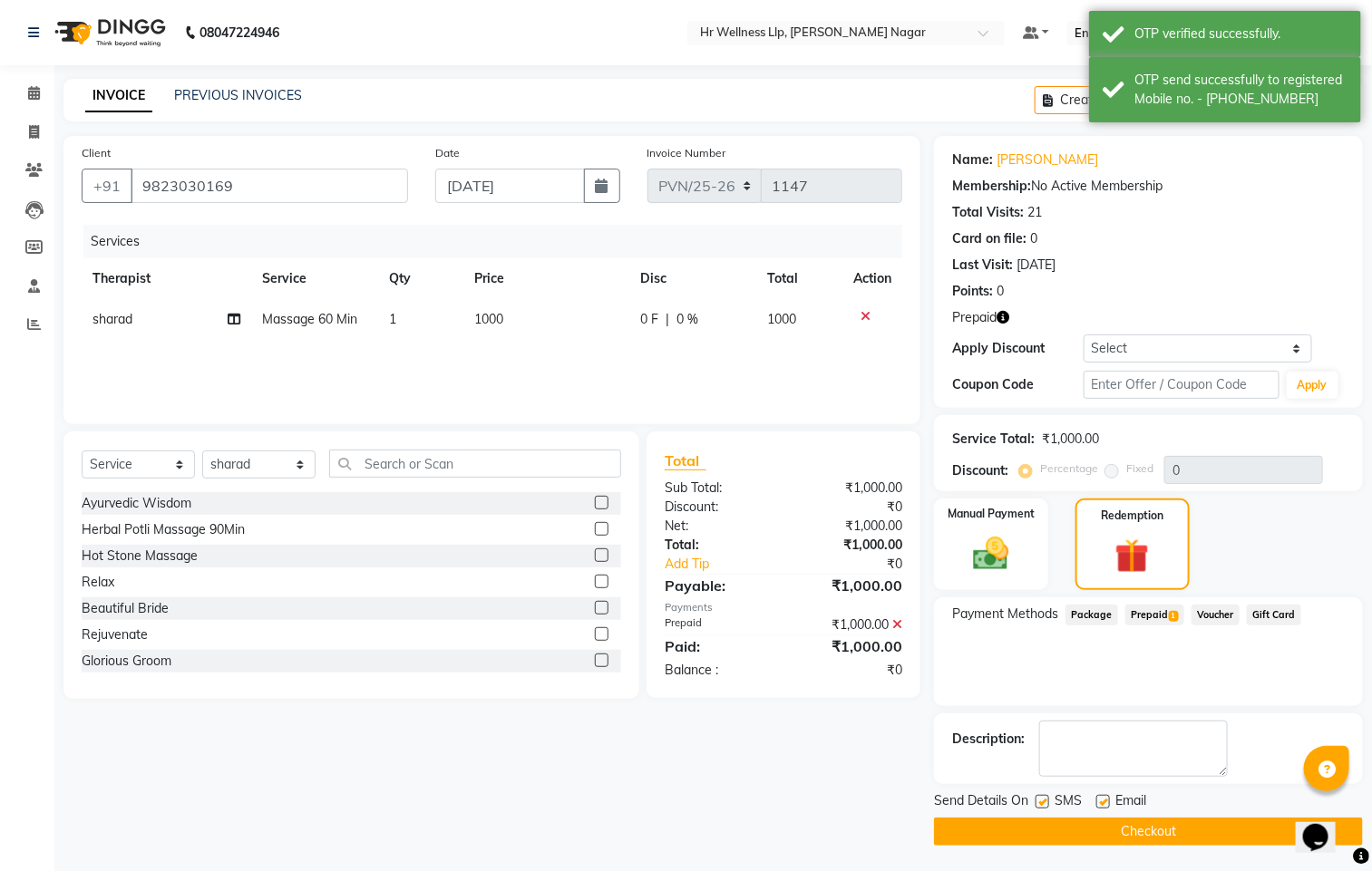
click at [1039, 805] on label at bounding box center [1042, 802] width 13 height 13
click at [1039, 805] on input "checkbox" at bounding box center [1041, 803] width 12 height 12
click at [1103, 803] on label at bounding box center [1103, 802] width 13 height 13
click at [1103, 803] on input "checkbox" at bounding box center [1102, 803] width 12 height 12
click at [1105, 822] on button "Checkout" at bounding box center [1148, 832] width 429 height 28
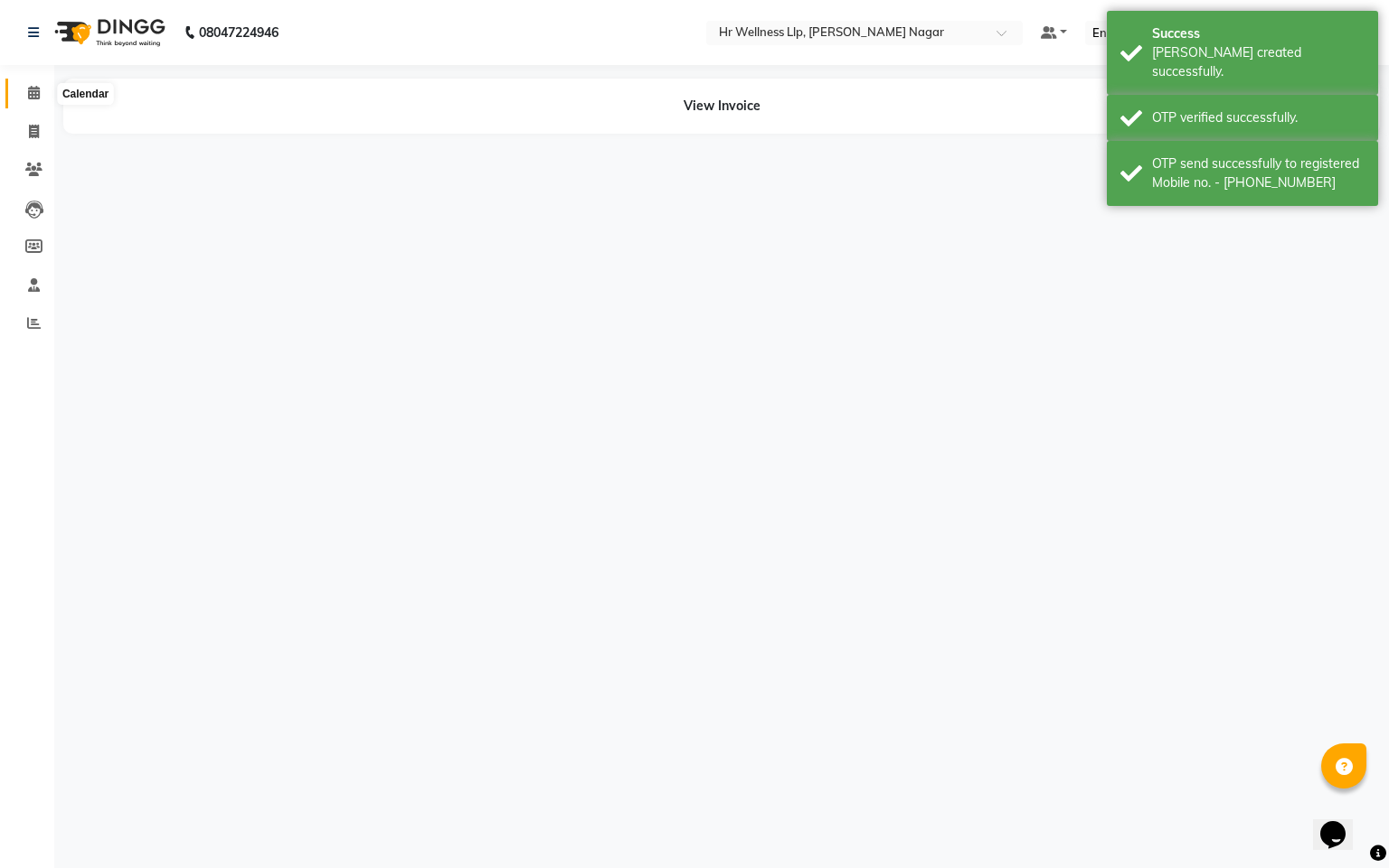
click at [38, 93] on icon at bounding box center [34, 93] width 12 height 13
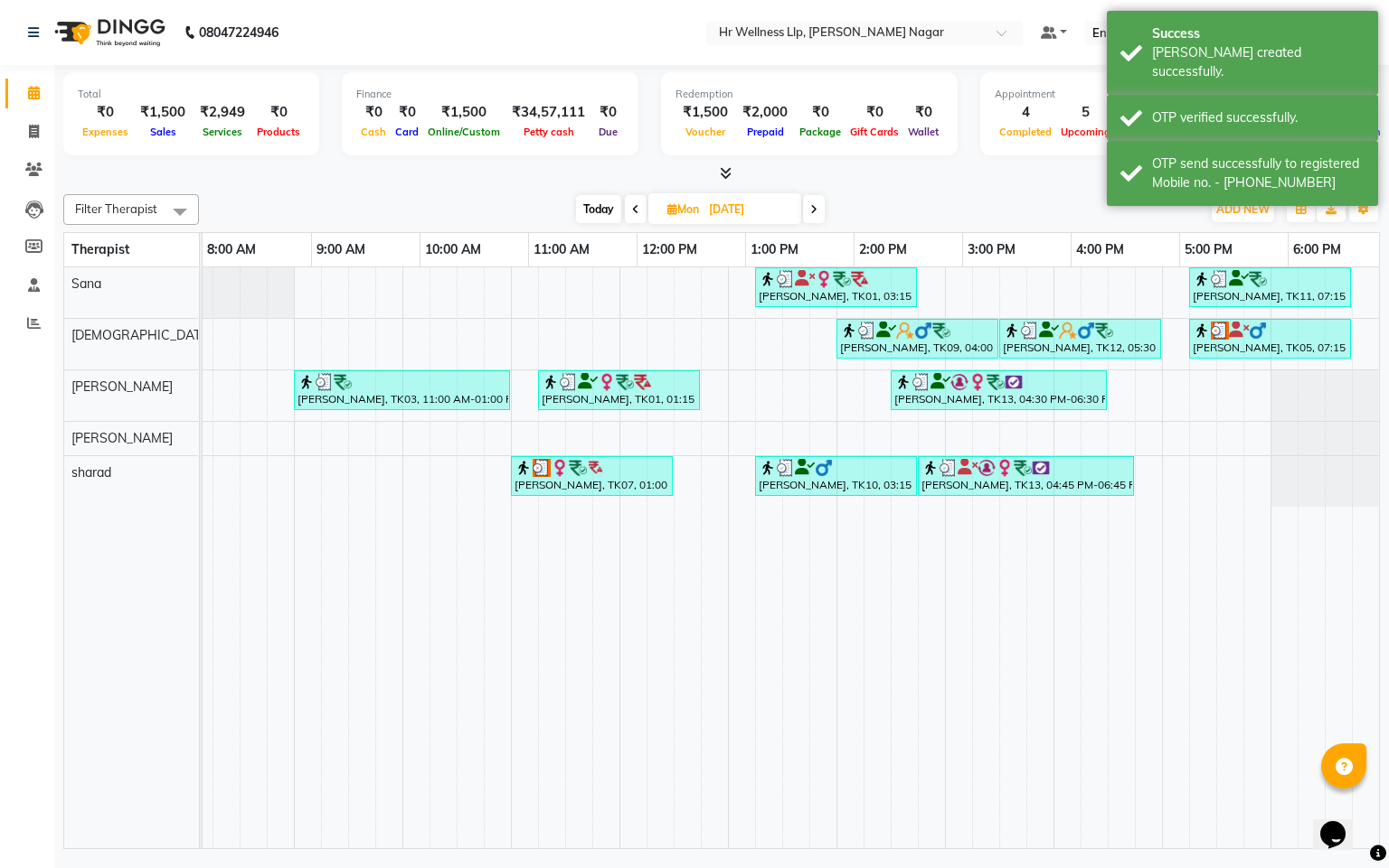
scroll to position [0, 234]
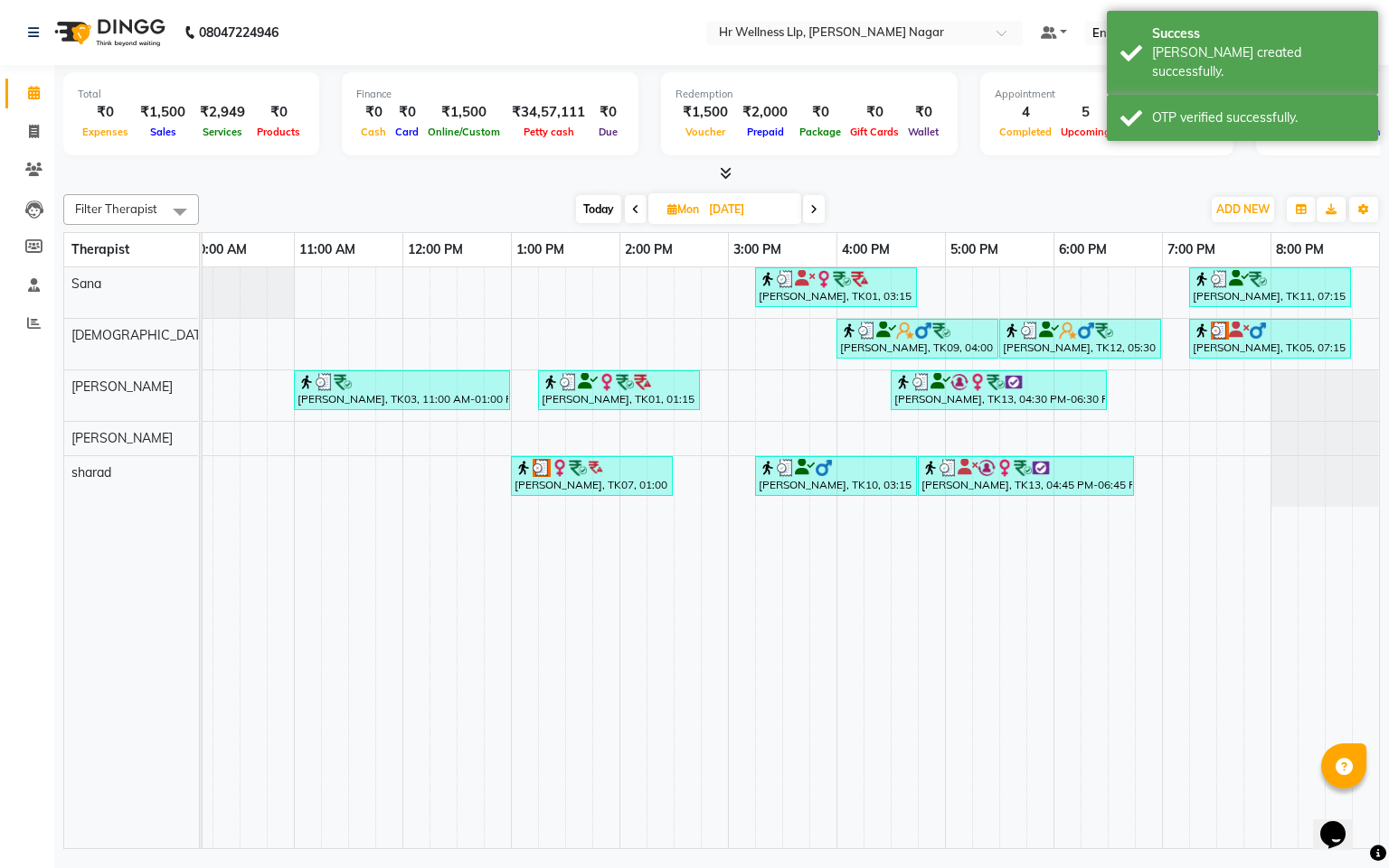
click at [635, 213] on icon at bounding box center [636, 209] width 8 height 11
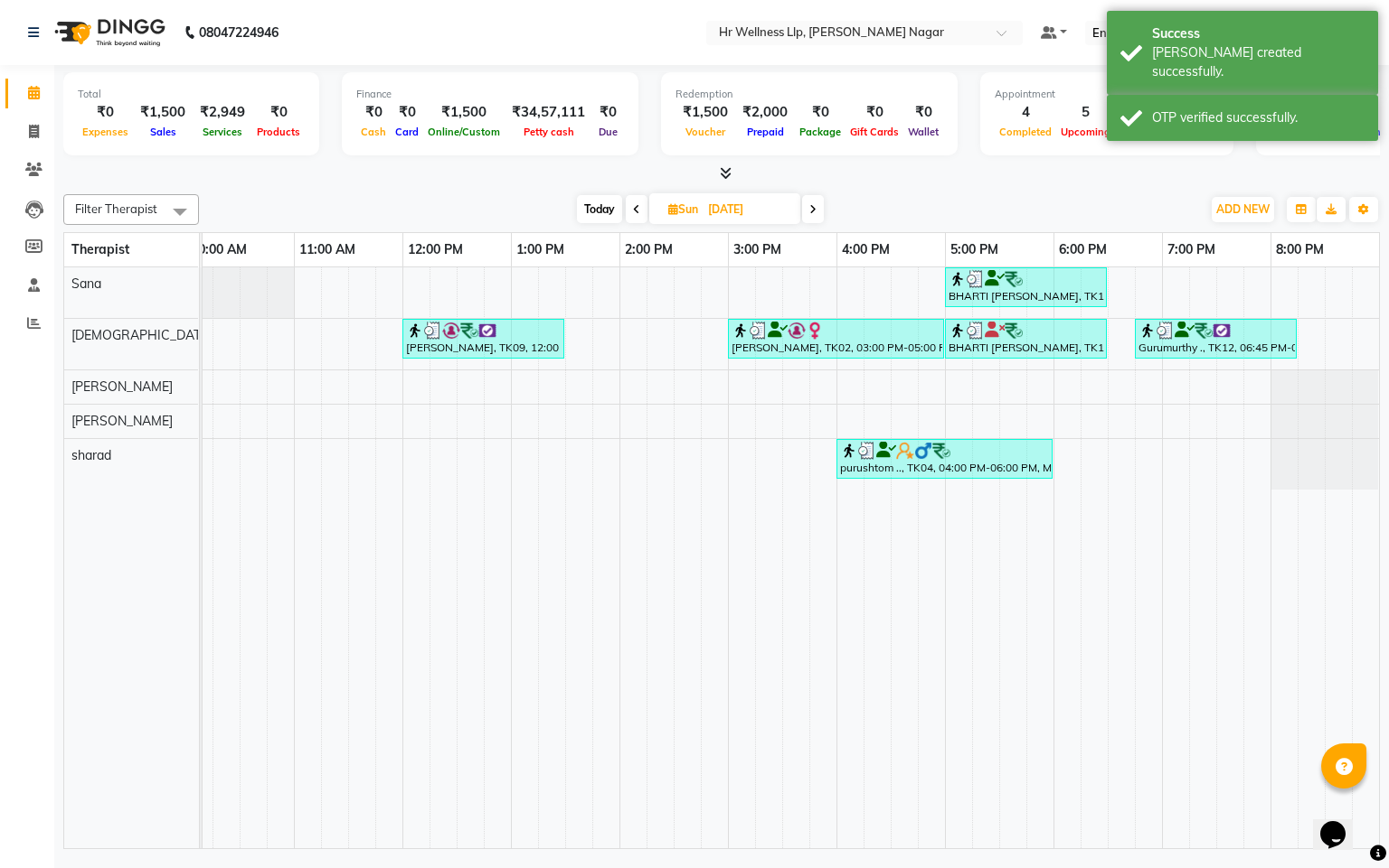
click at [635, 215] on icon at bounding box center [637, 209] width 8 height 11
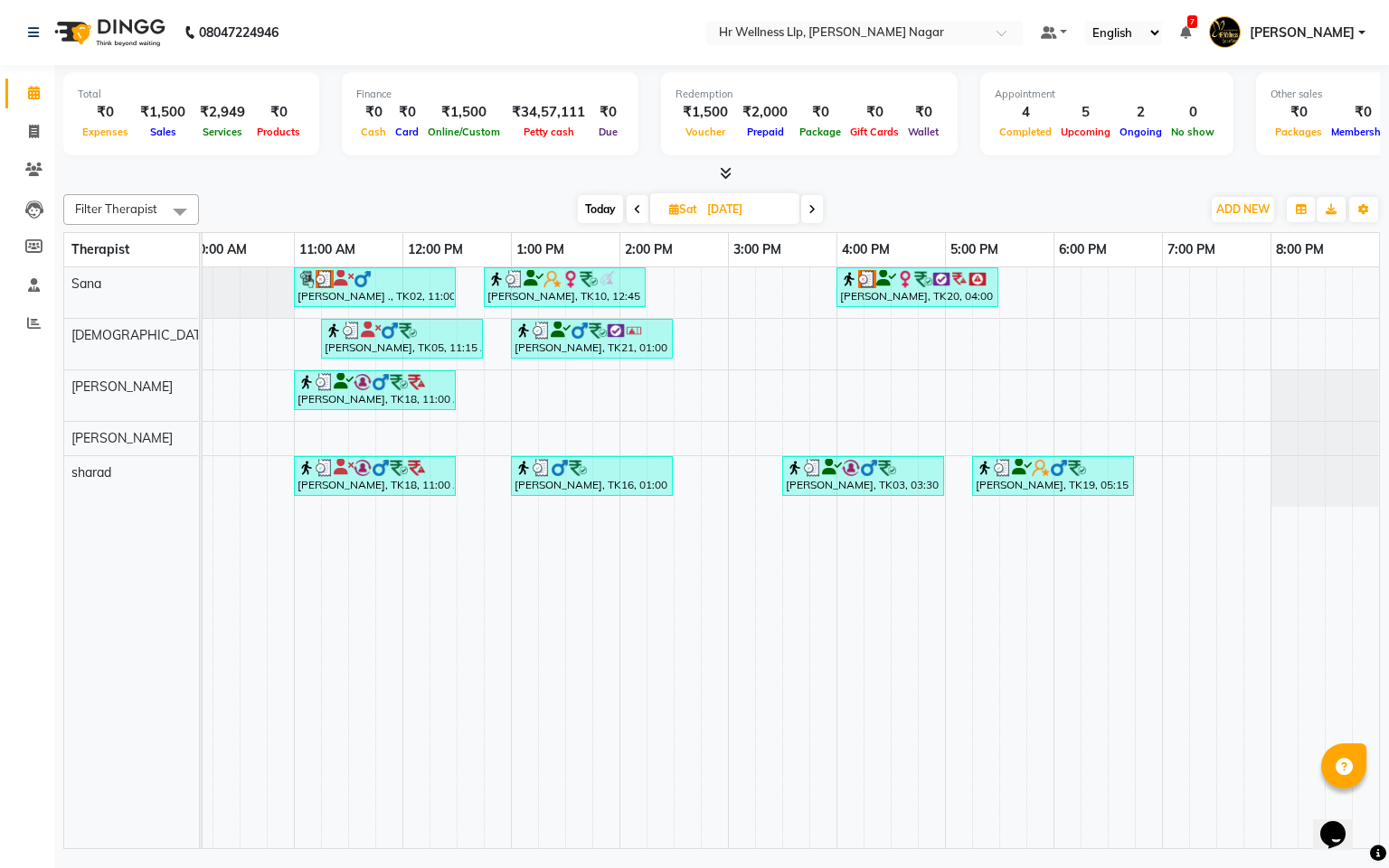
click at [643, 210] on span at bounding box center [637, 209] width 22 height 28
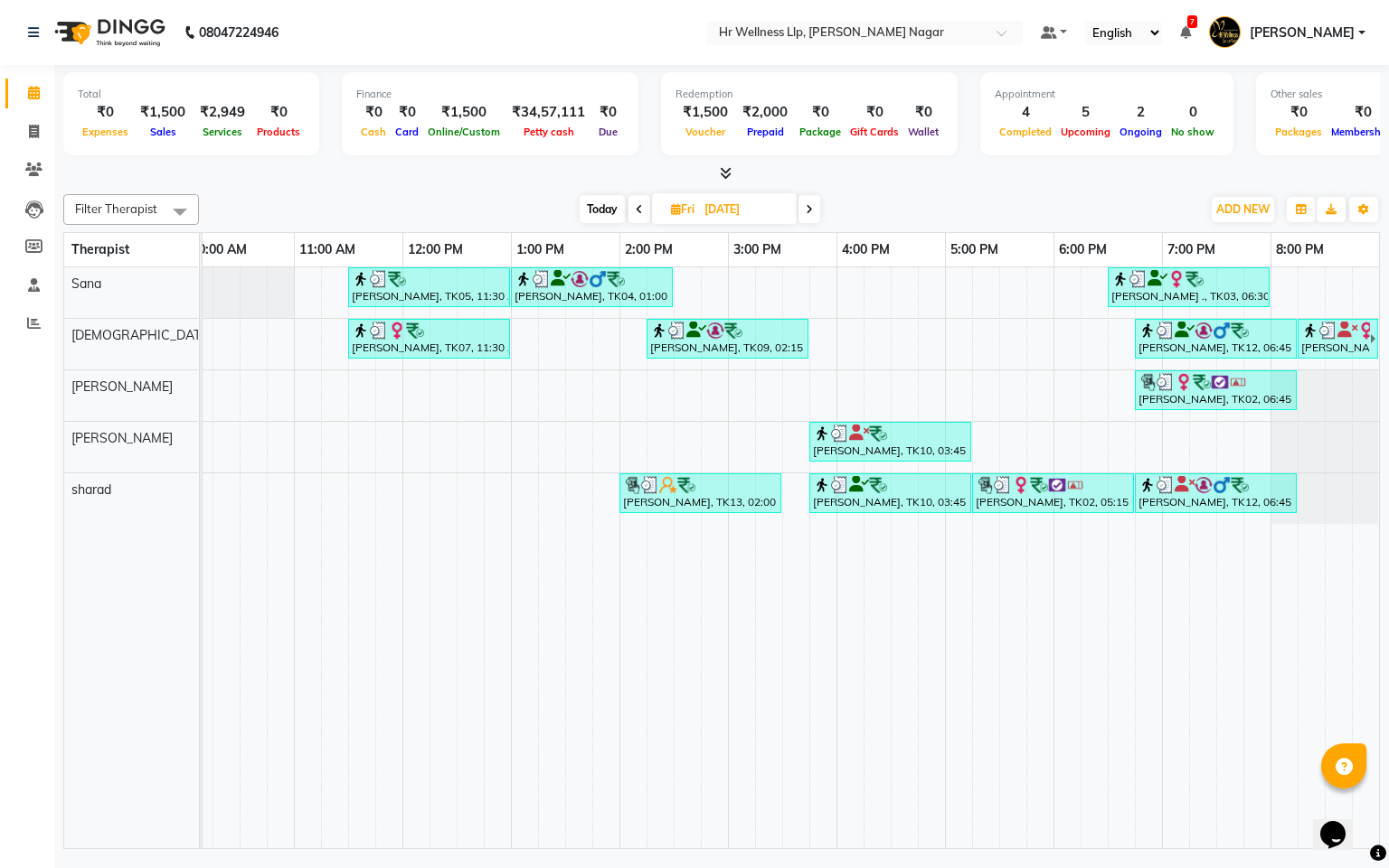
click at [643, 210] on span at bounding box center [638, 209] width 22 height 28
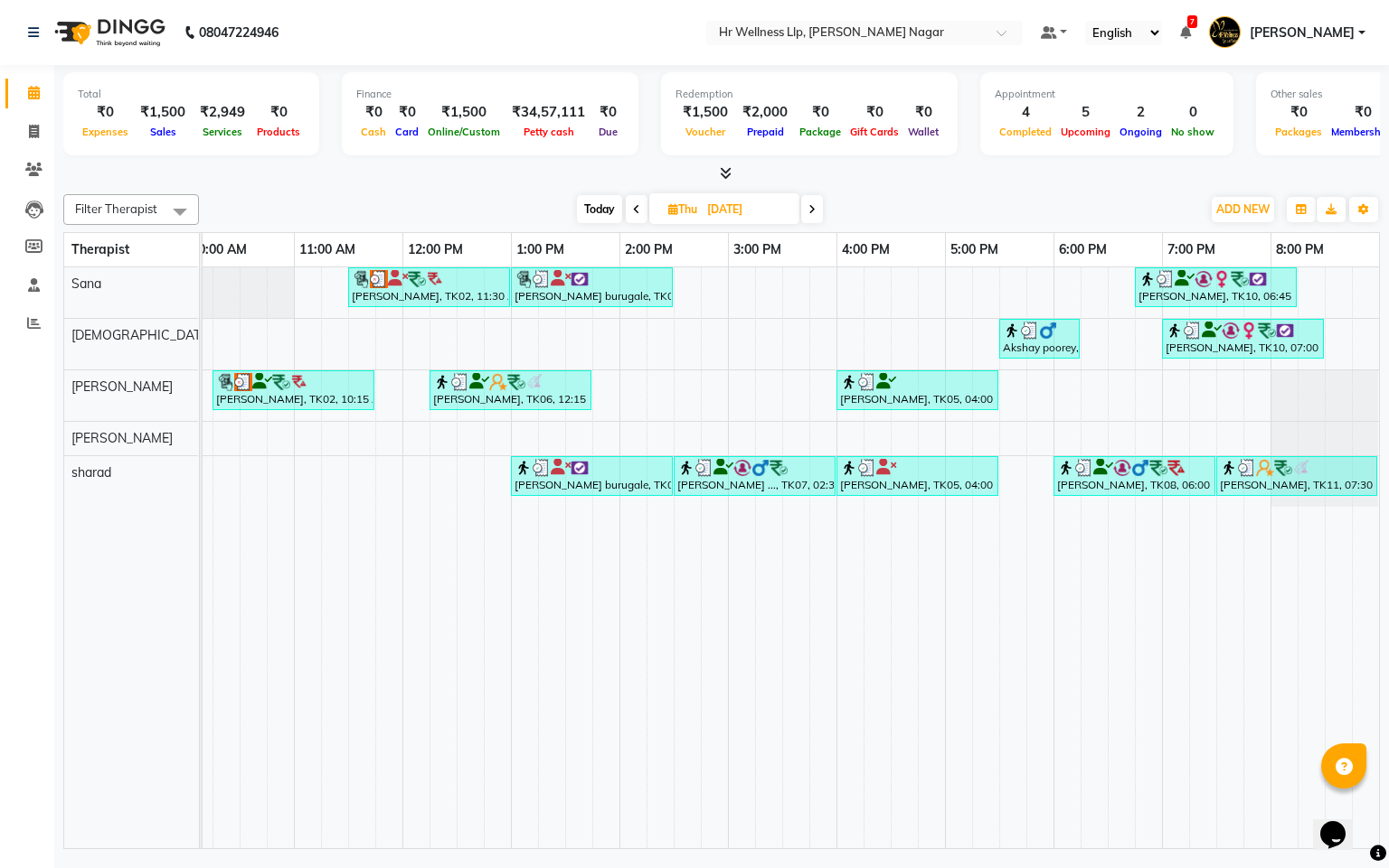
click at [643, 210] on span at bounding box center [637, 209] width 22 height 28
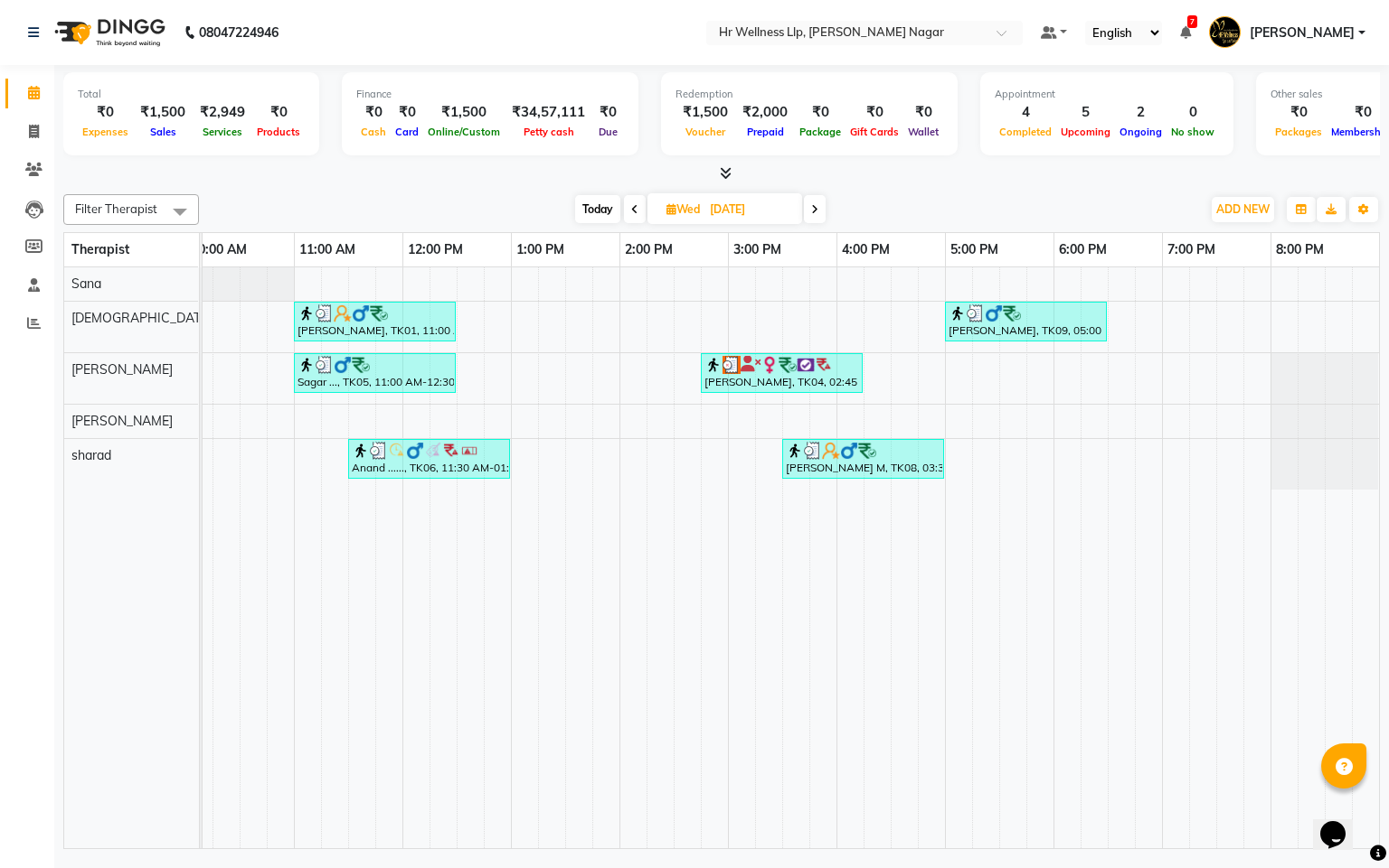
click at [819, 207] on span at bounding box center [814, 209] width 22 height 28
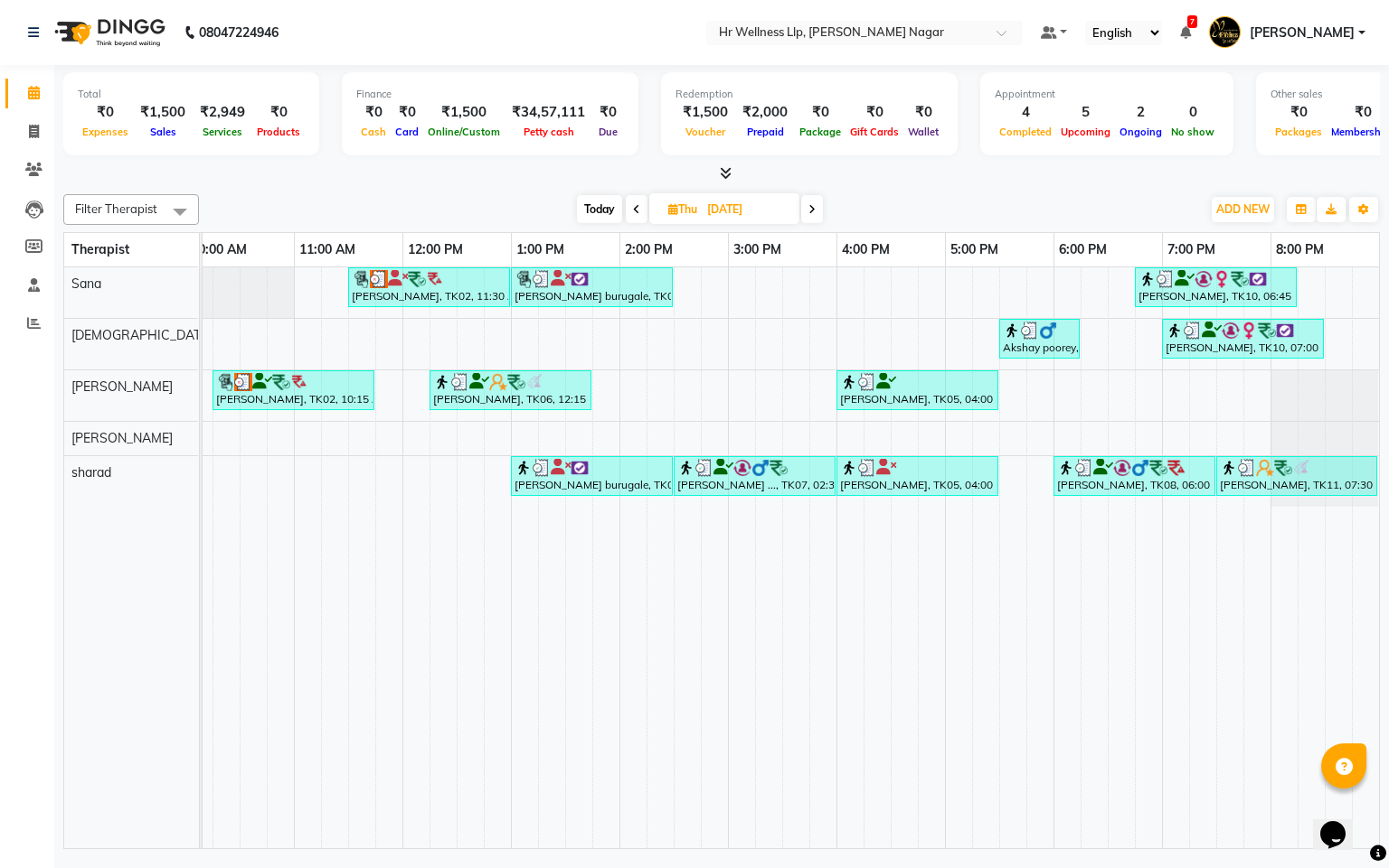
click at [815, 200] on span at bounding box center [812, 209] width 22 height 28
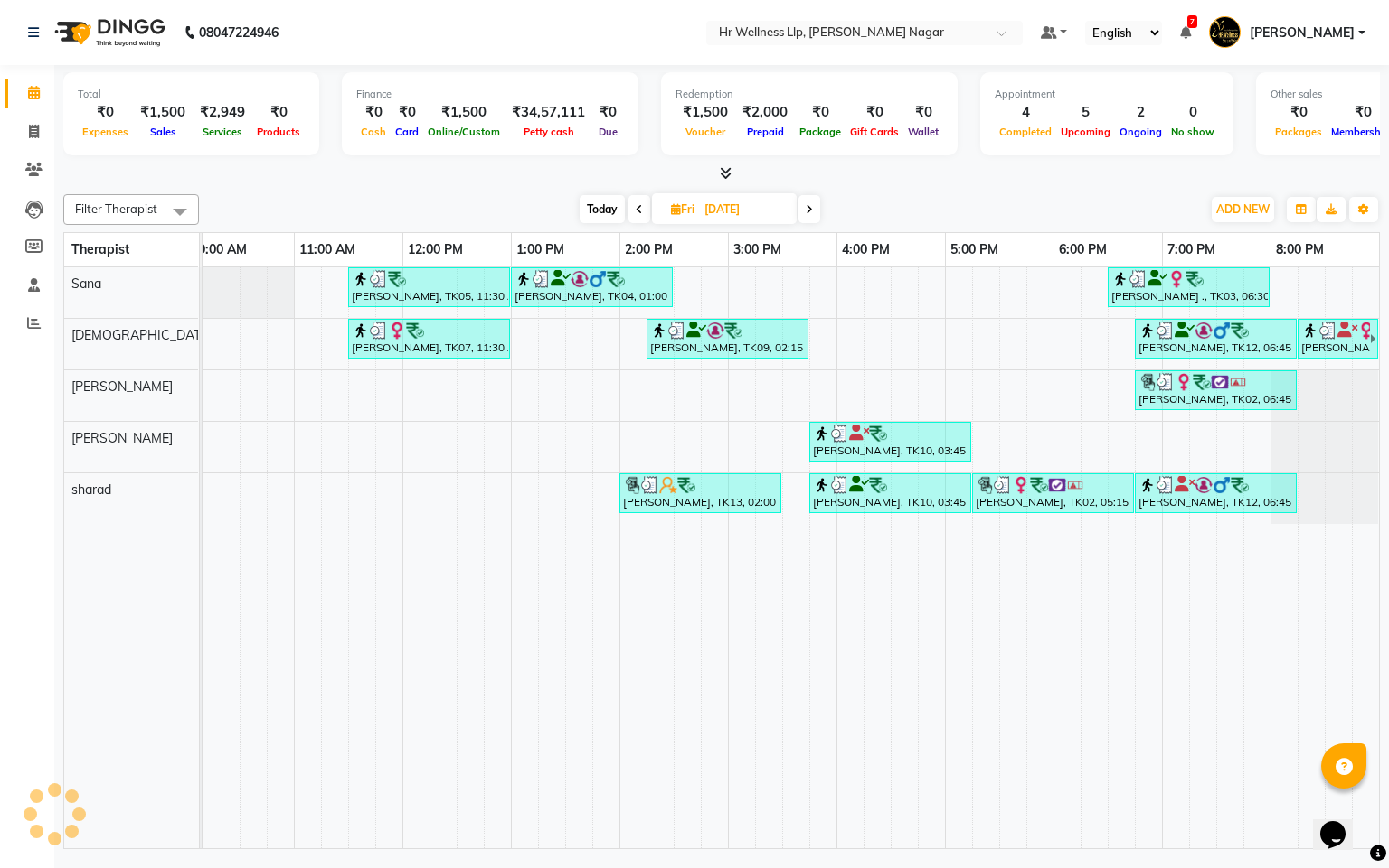
click at [815, 200] on span at bounding box center [809, 209] width 22 height 28
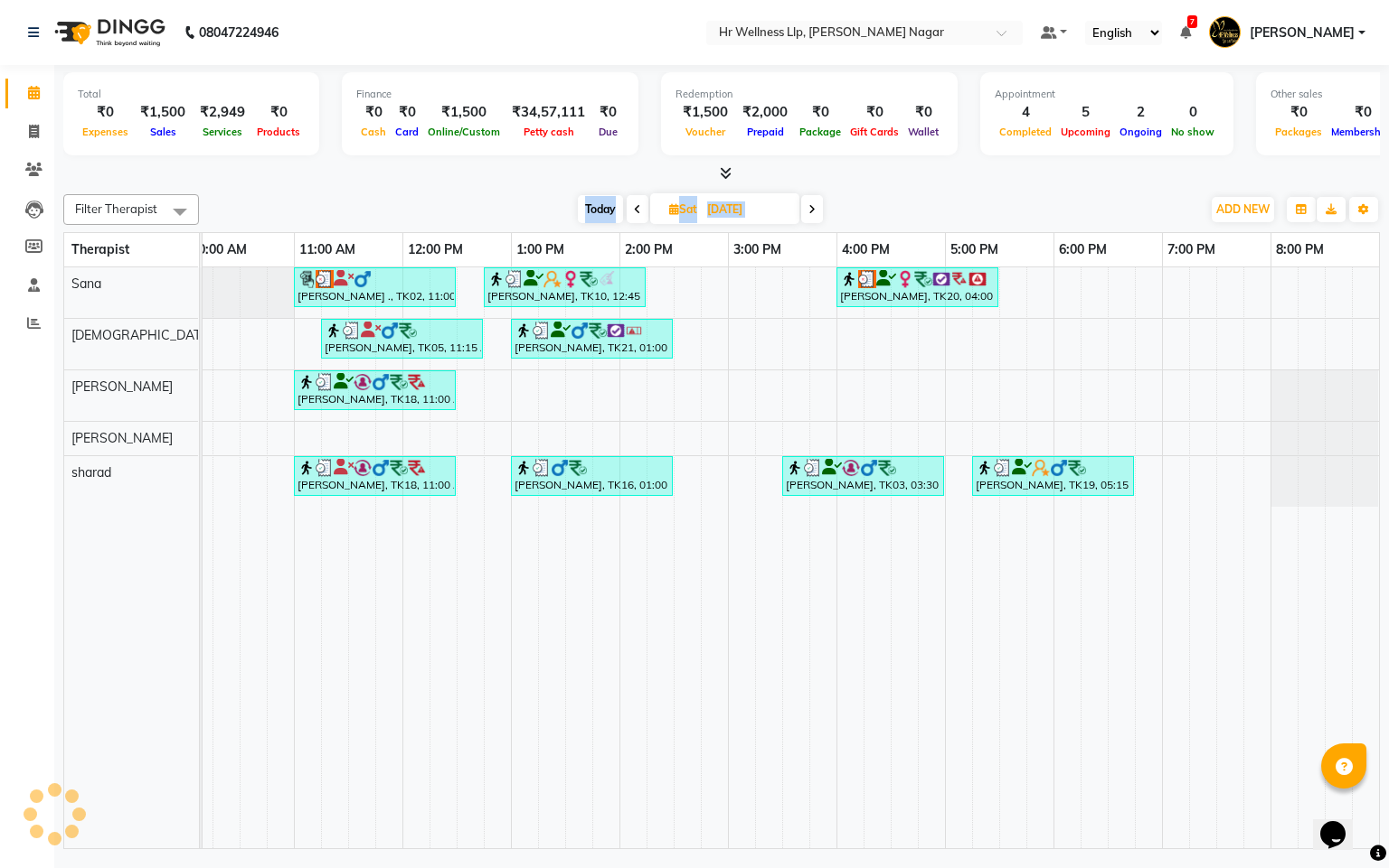
click at [815, 200] on span at bounding box center [812, 209] width 22 height 28
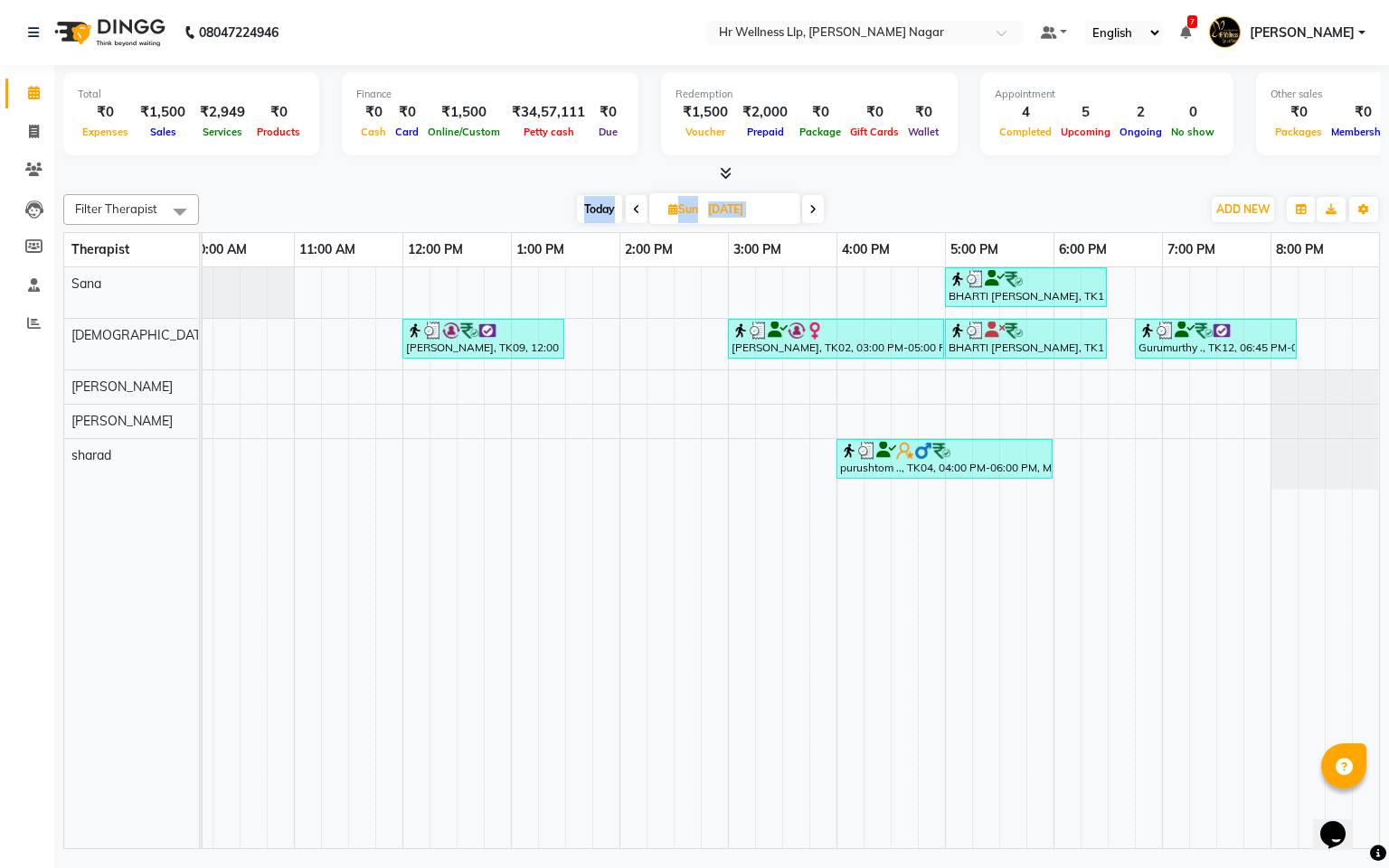
click at [815, 200] on span at bounding box center [813, 209] width 22 height 28
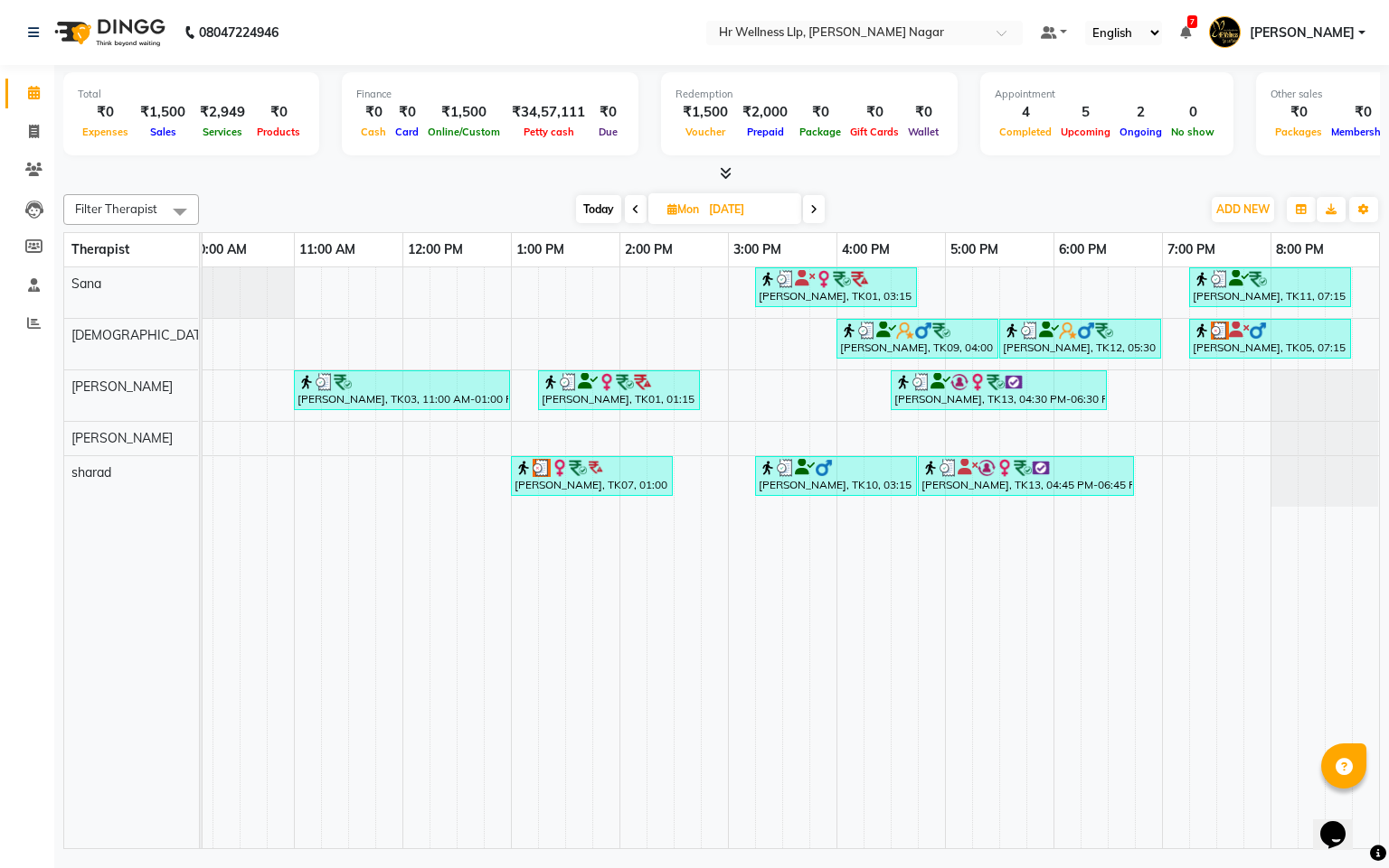
click at [815, 200] on span at bounding box center [813, 209] width 22 height 28
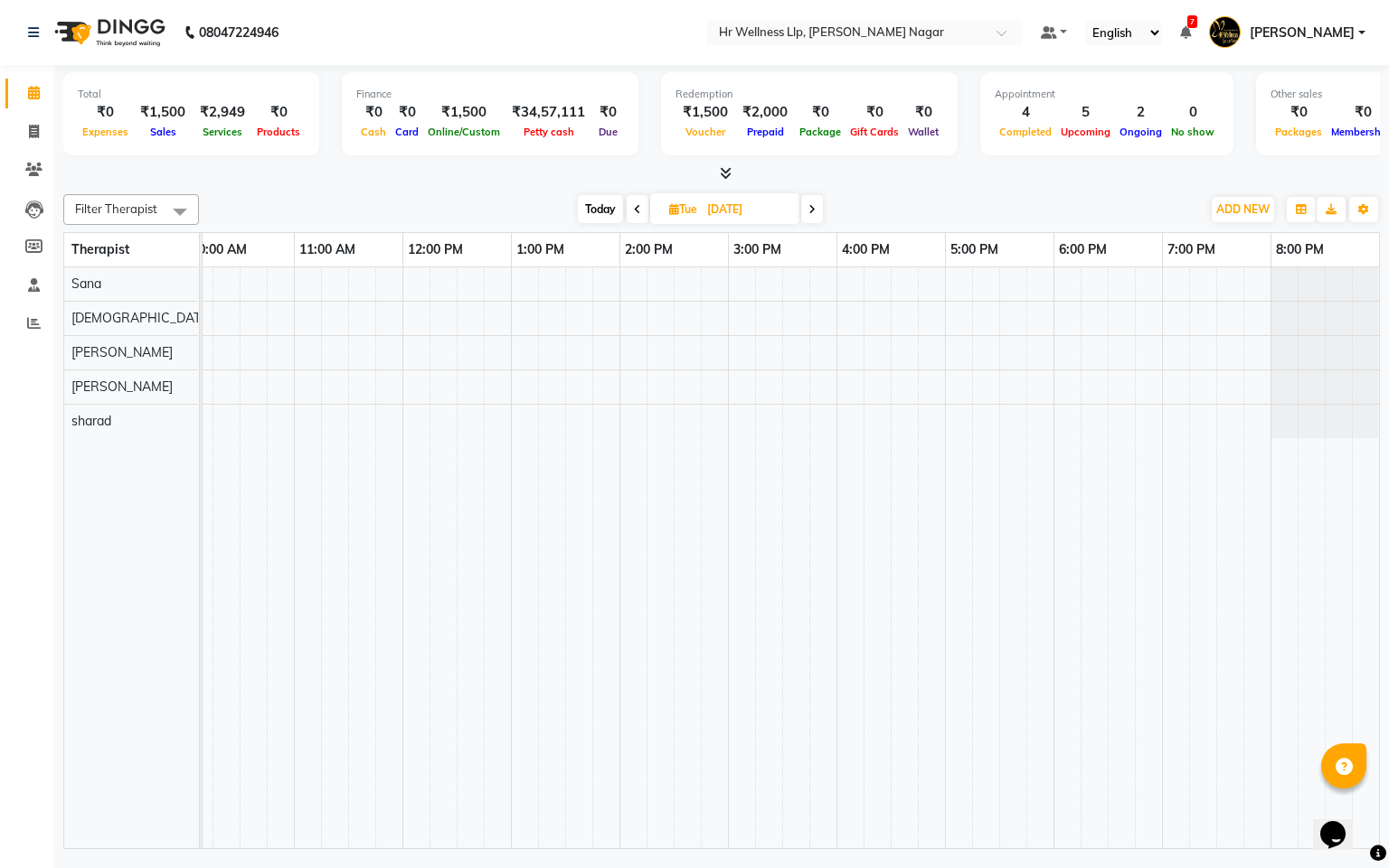
click at [815, 200] on span at bounding box center [812, 209] width 22 height 28
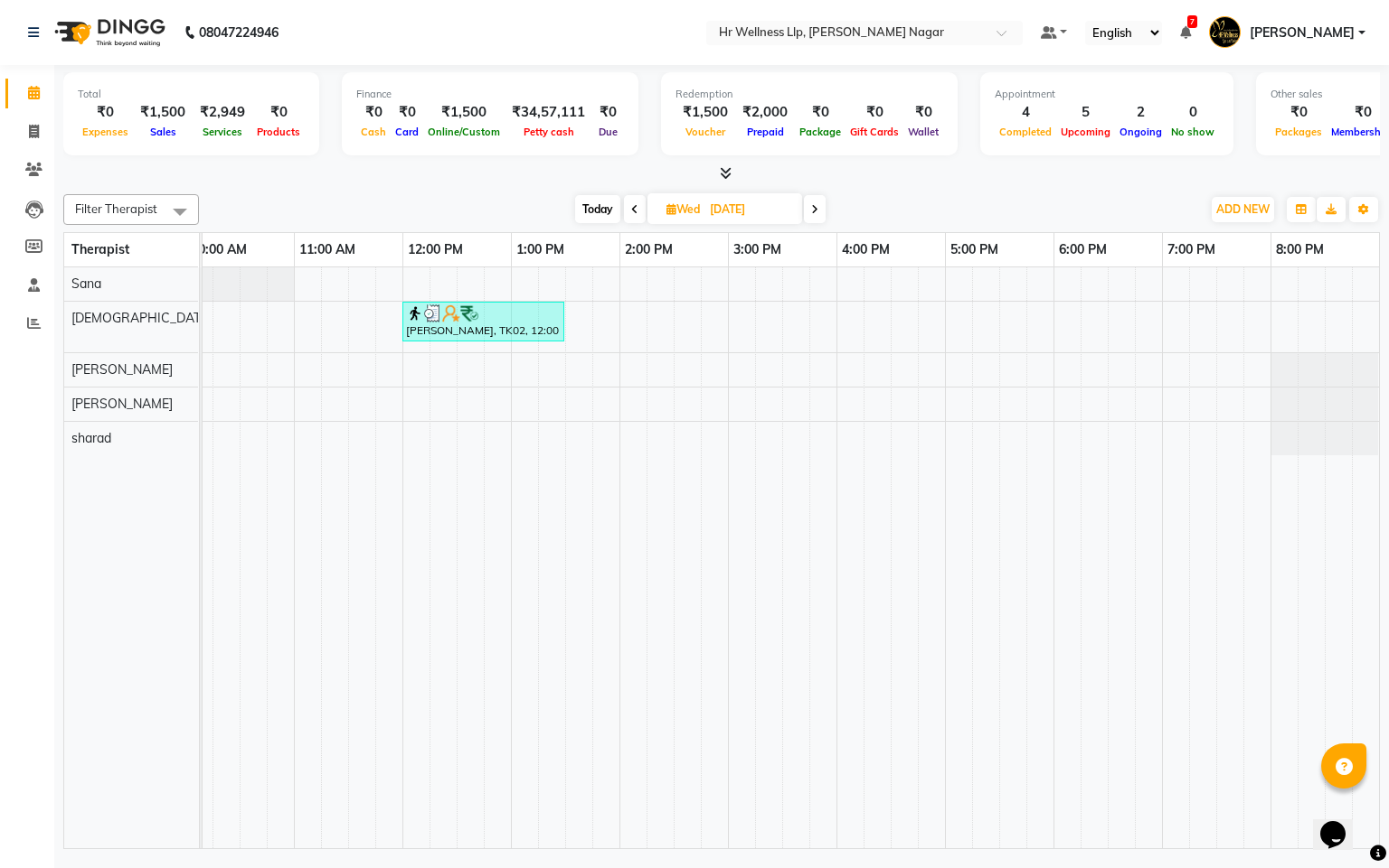
click at [815, 200] on span at bounding box center [814, 209] width 22 height 28
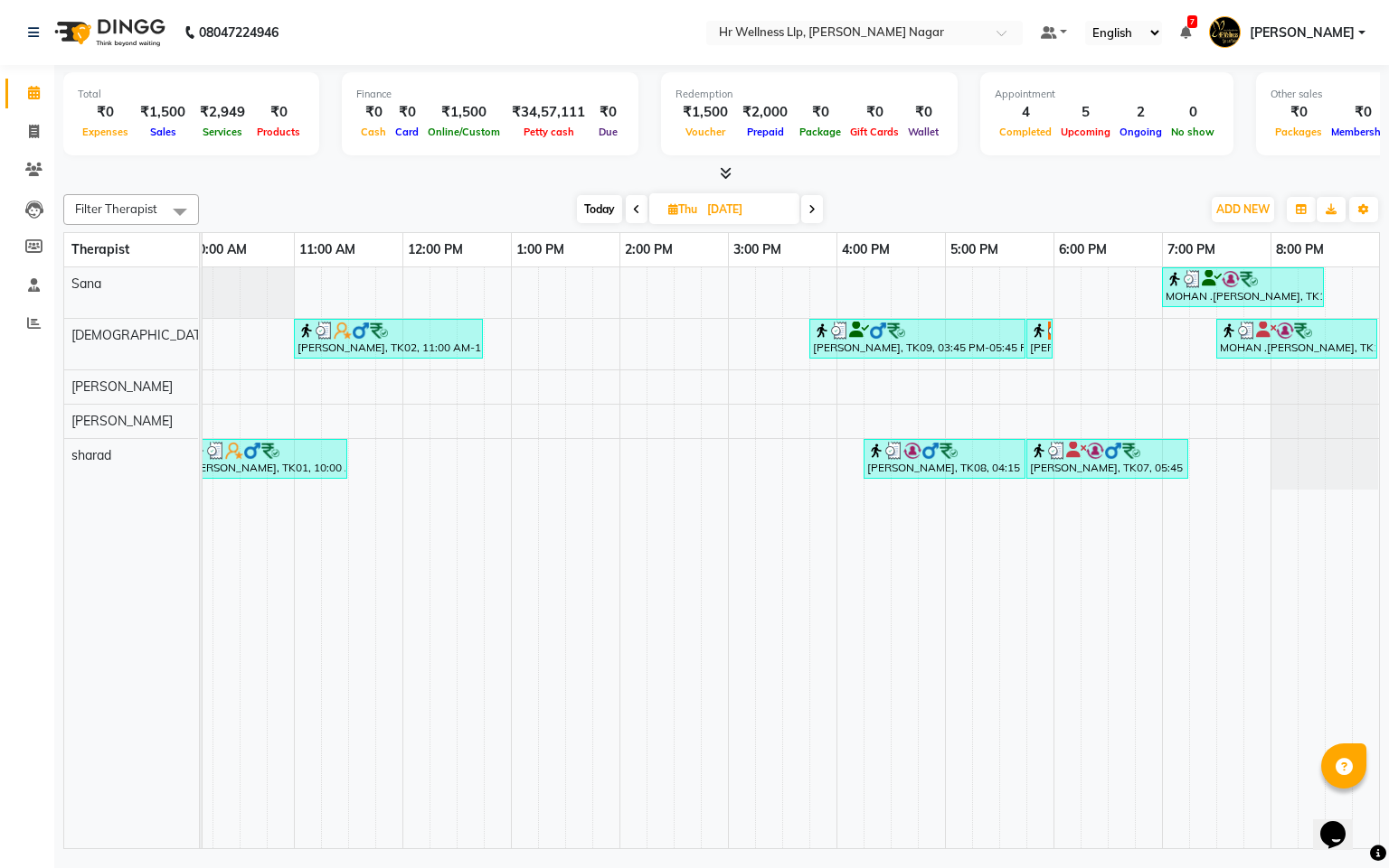
click at [635, 212] on icon at bounding box center [637, 209] width 8 height 11
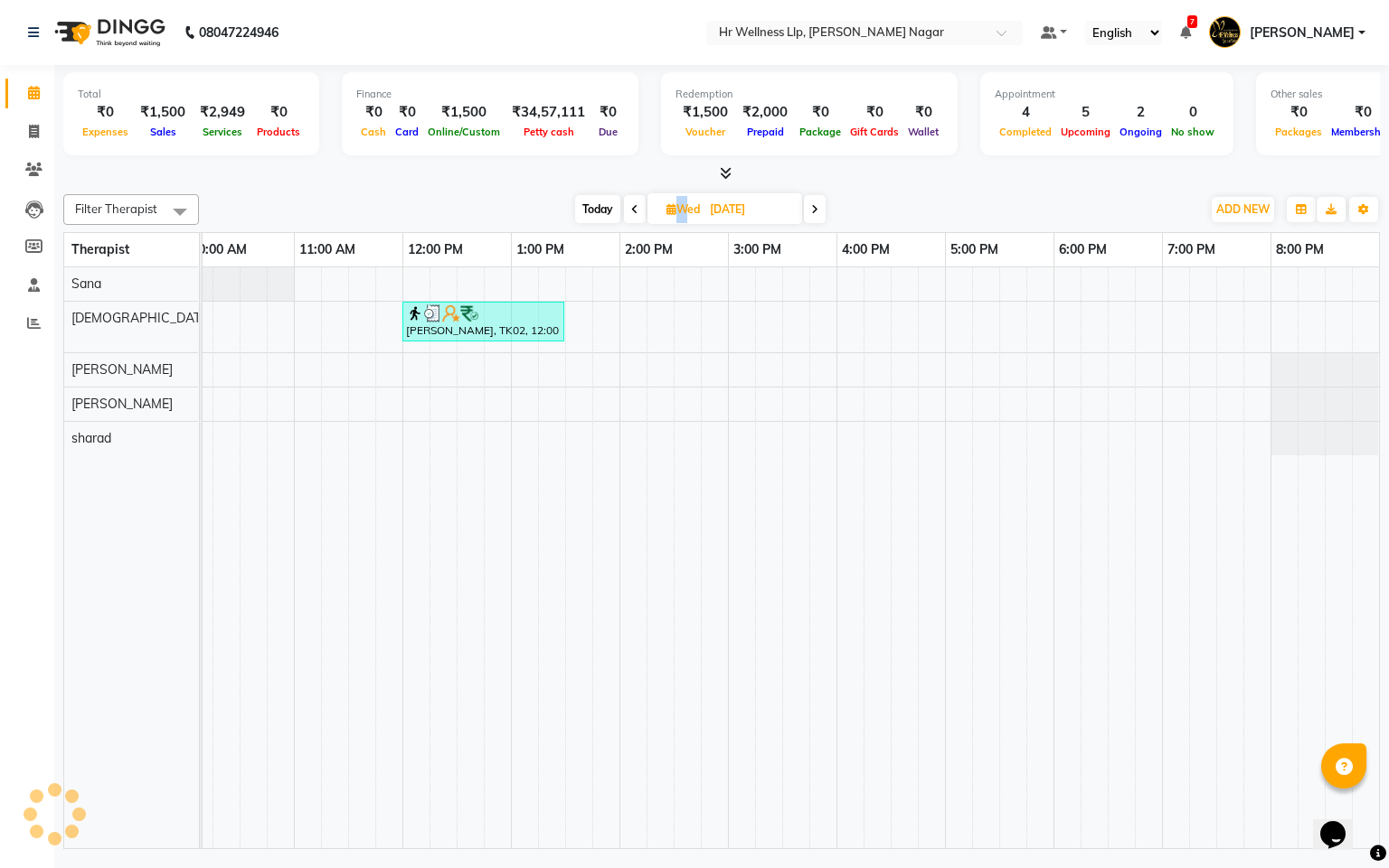
click at [635, 212] on icon at bounding box center [635, 209] width 8 height 11
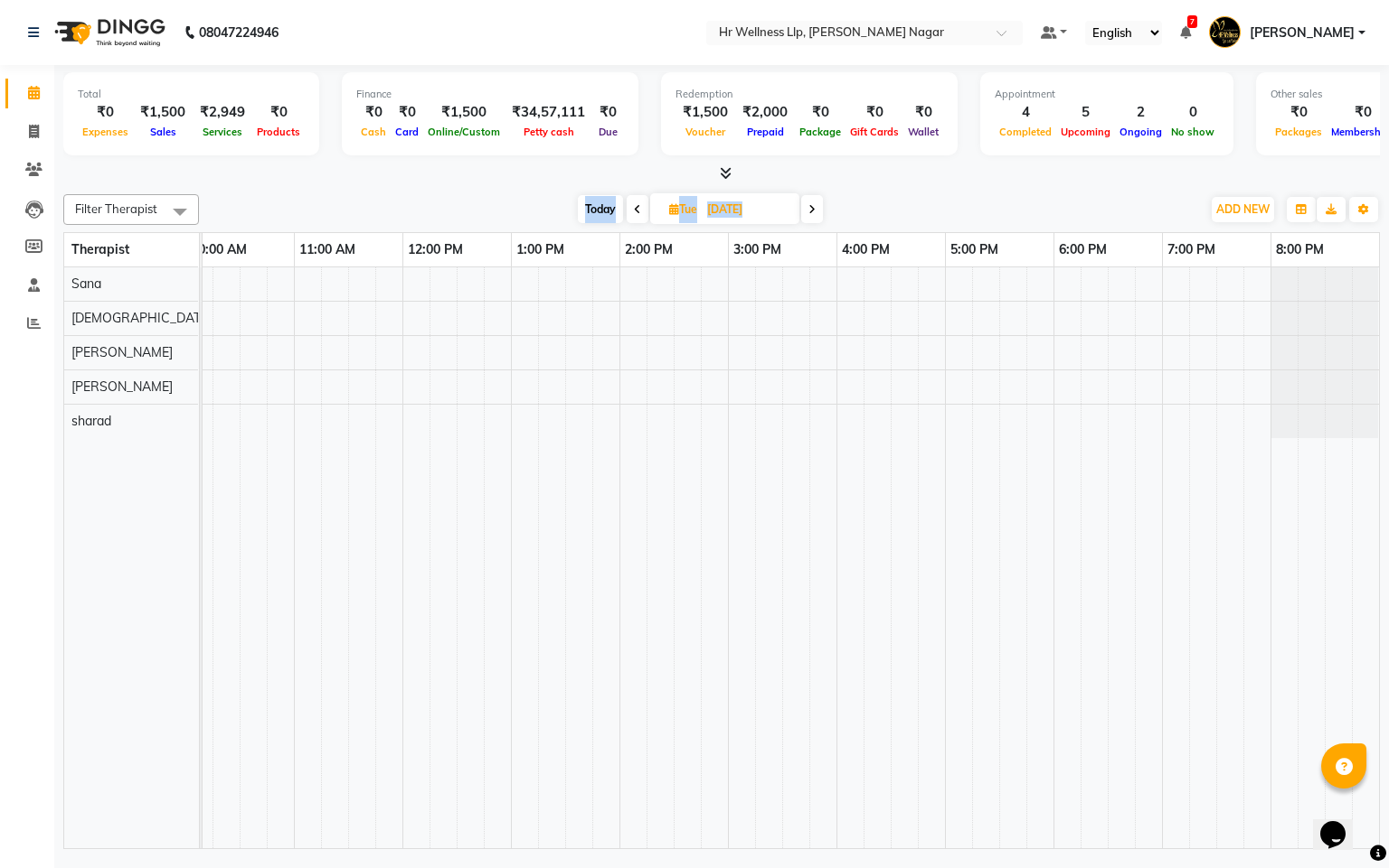
click at [635, 212] on icon at bounding box center [637, 209] width 8 height 11
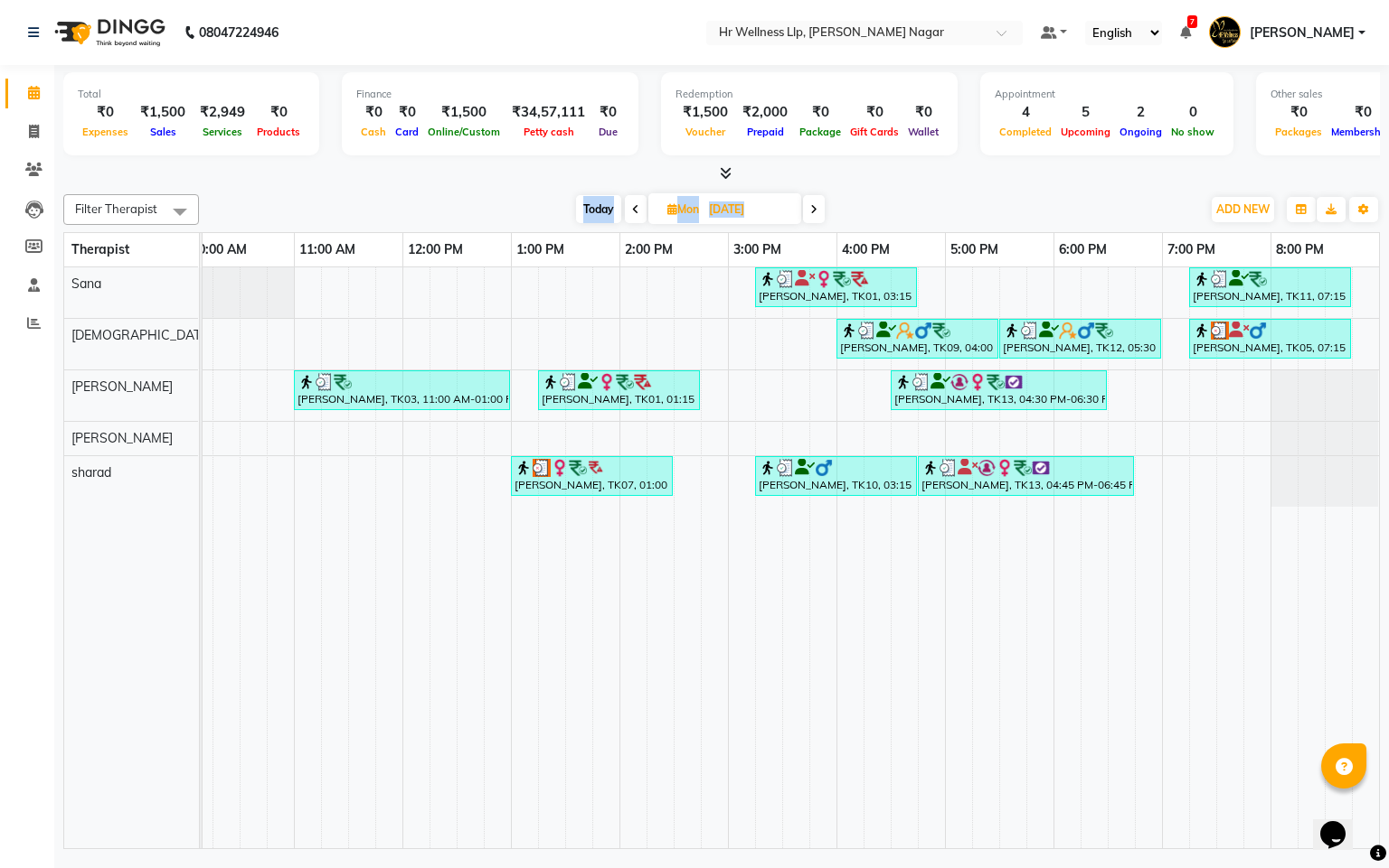
click at [635, 212] on icon at bounding box center [636, 209] width 8 height 11
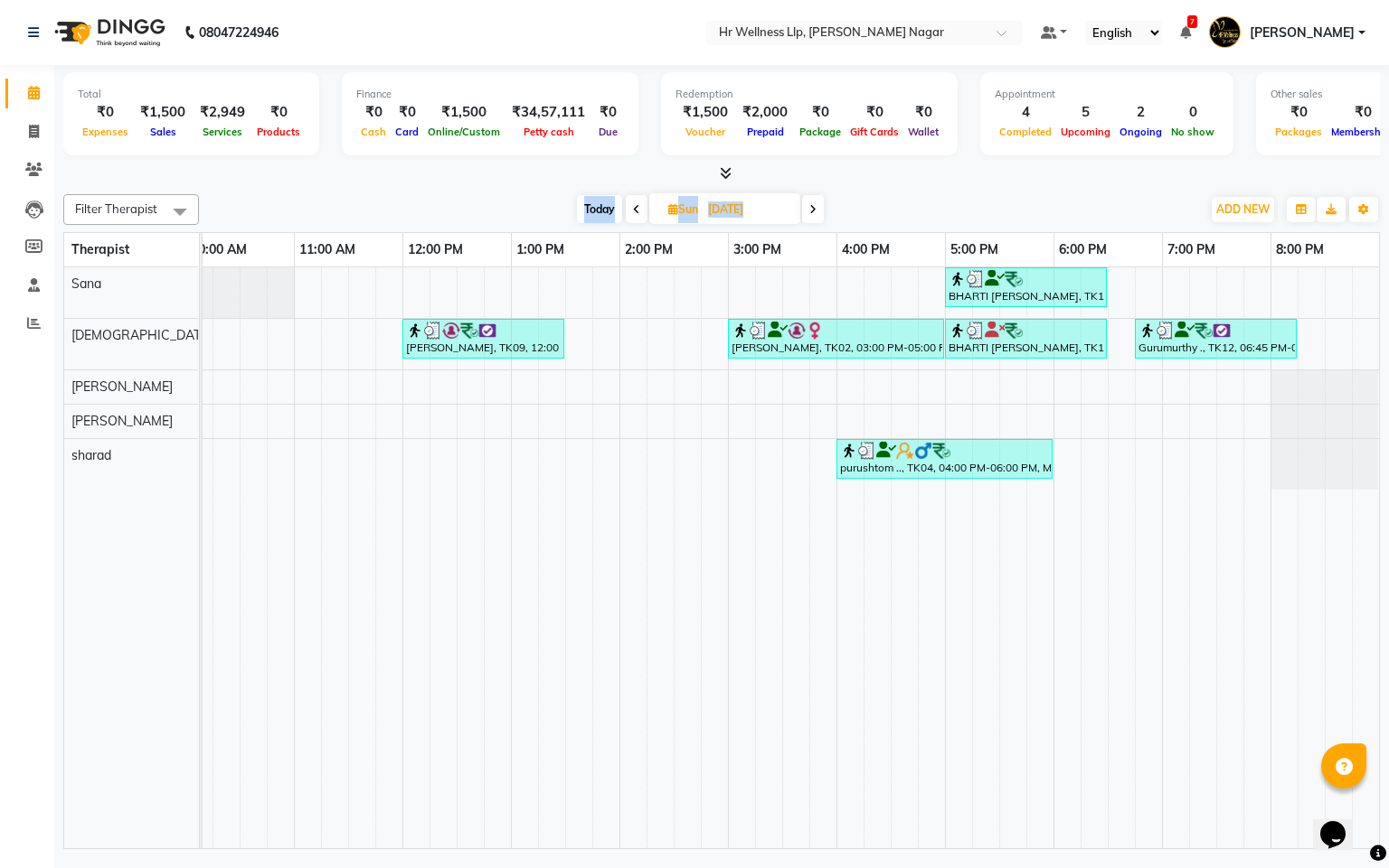
click at [635, 212] on icon at bounding box center [637, 209] width 8 height 11
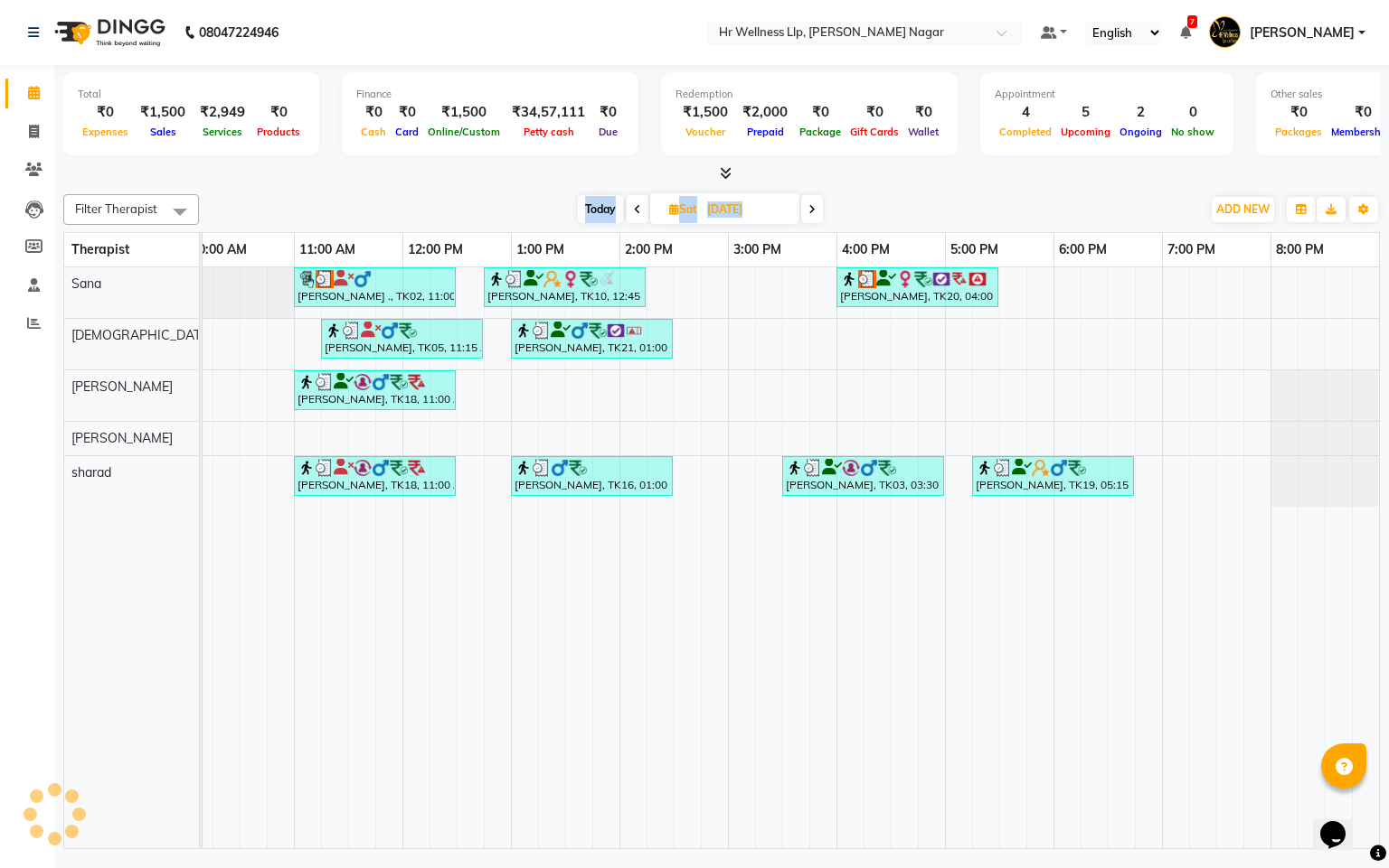
click at [635, 212] on icon at bounding box center [637, 209] width 8 height 11
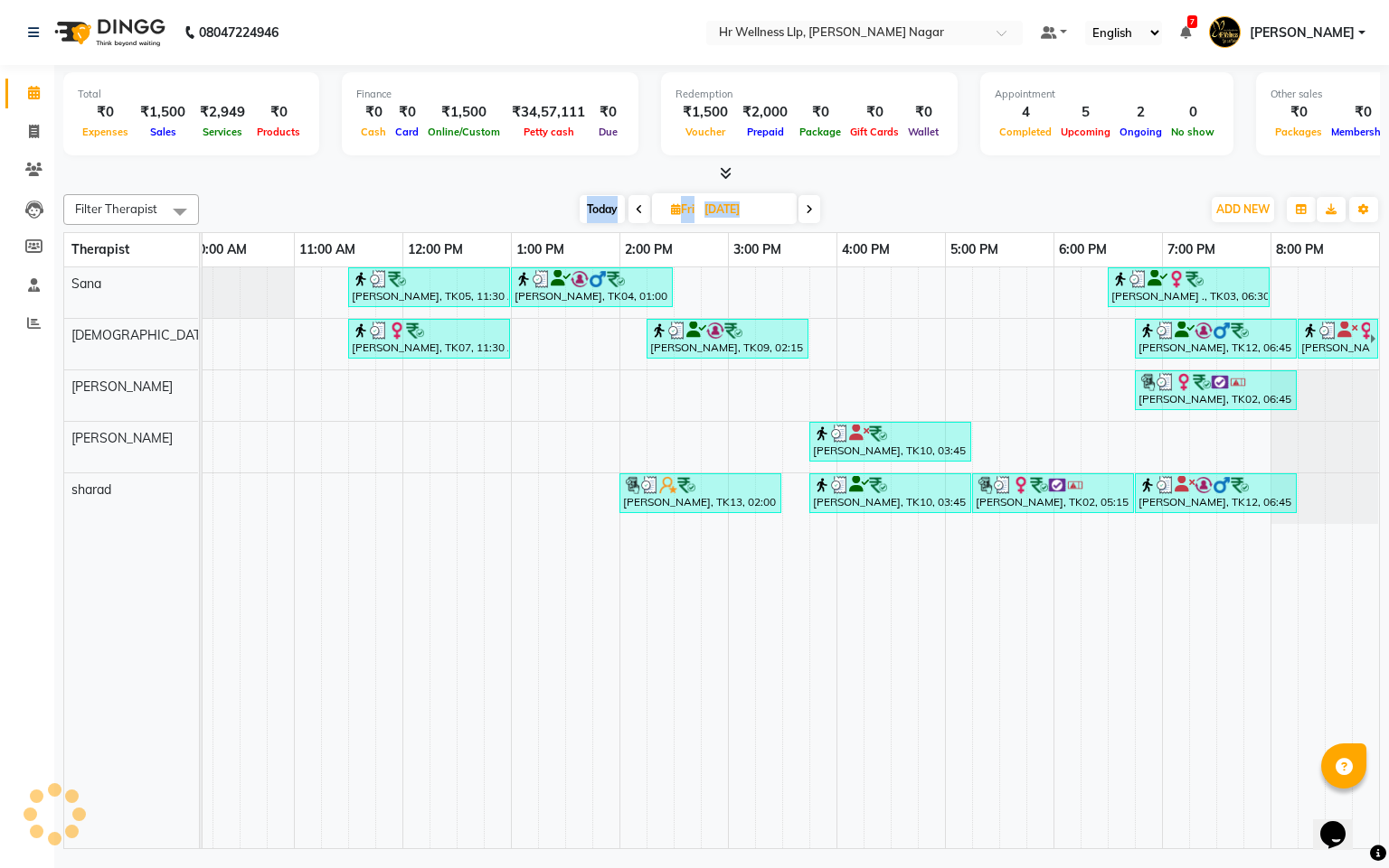
click at [636, 212] on icon at bounding box center [639, 209] width 8 height 11
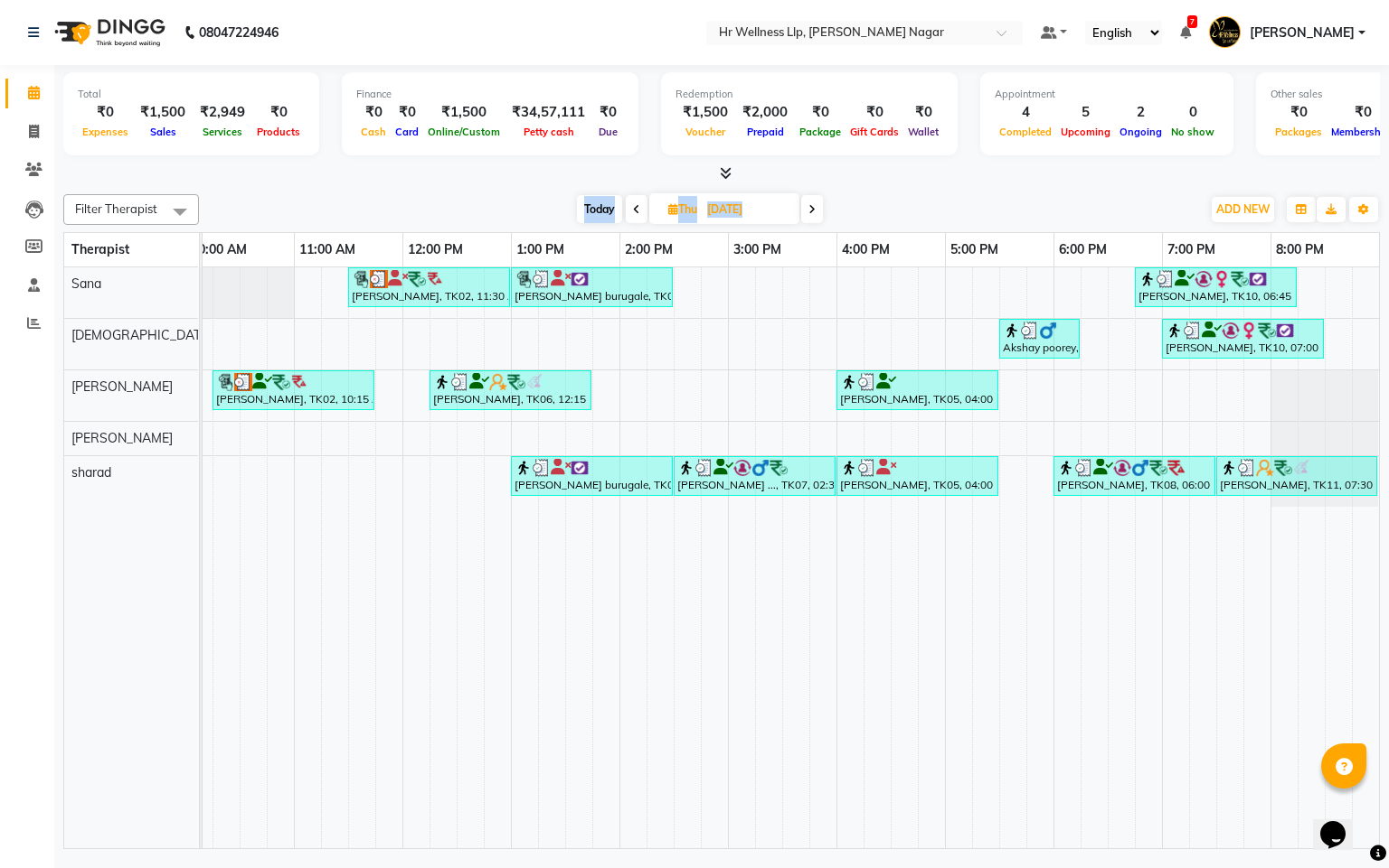
click at [635, 212] on icon at bounding box center [637, 209] width 8 height 11
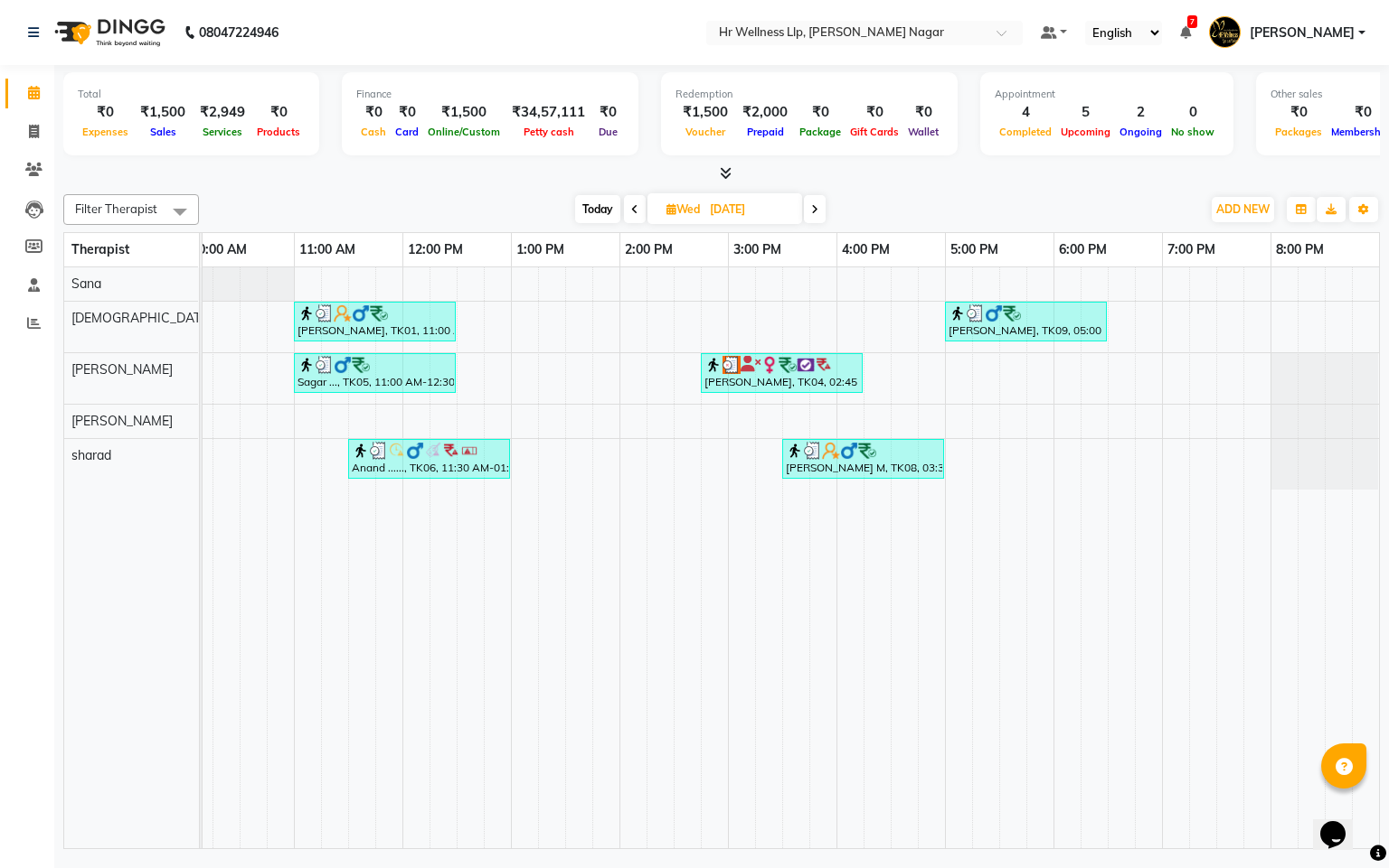
click at [811, 200] on span at bounding box center [814, 209] width 22 height 28
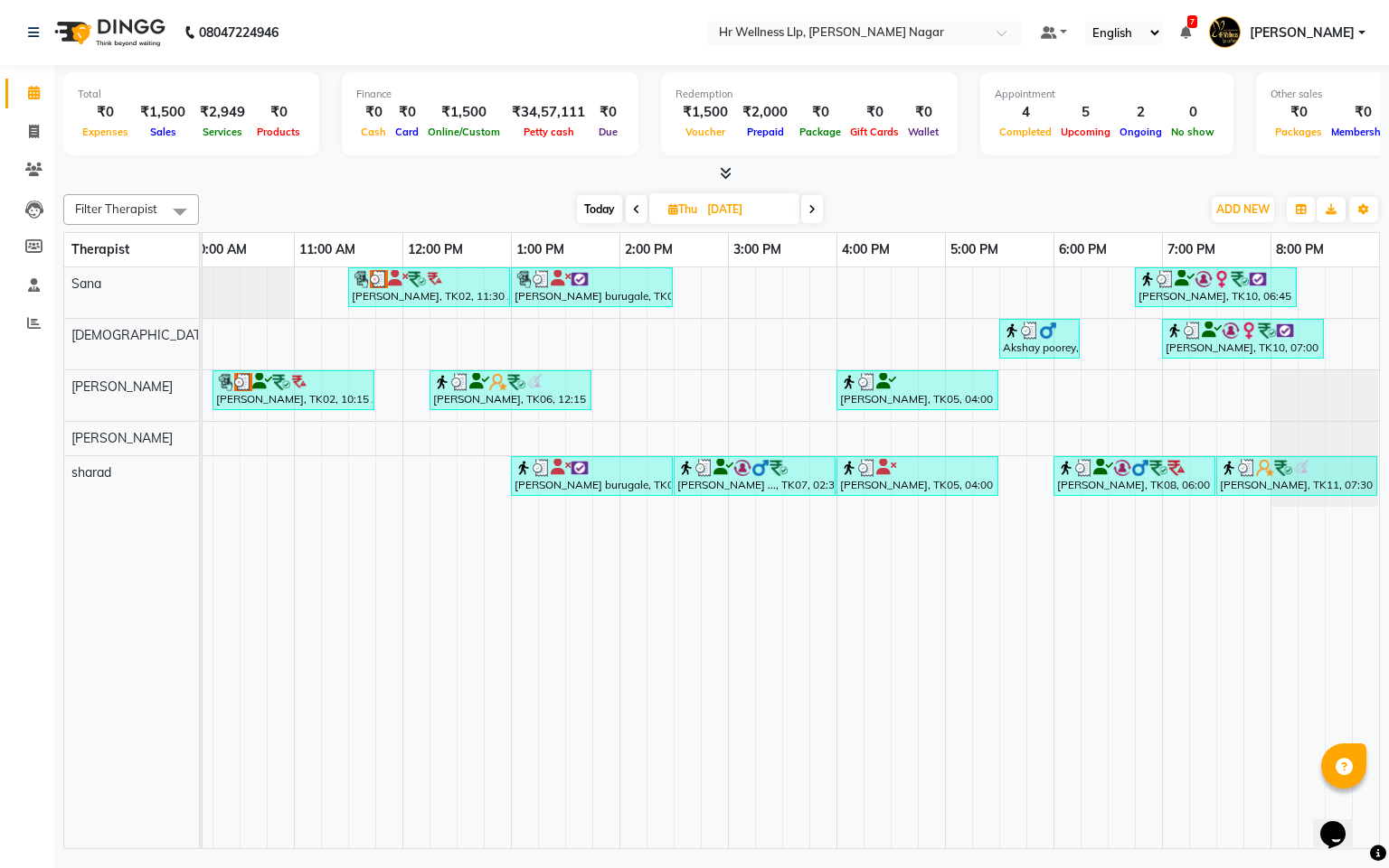
click at [640, 204] on span at bounding box center [637, 209] width 22 height 28
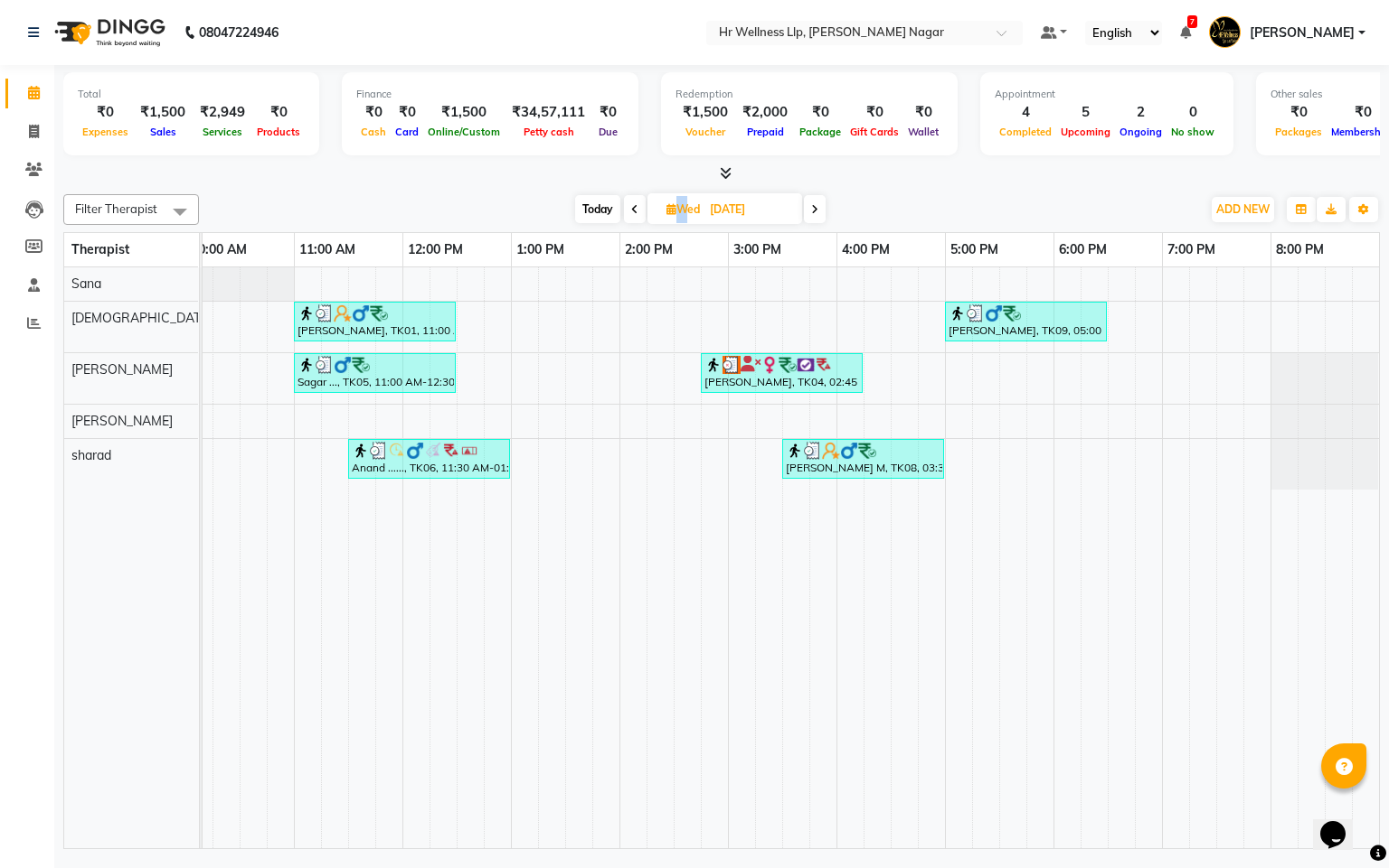
click at [640, 204] on span at bounding box center [635, 209] width 22 height 28
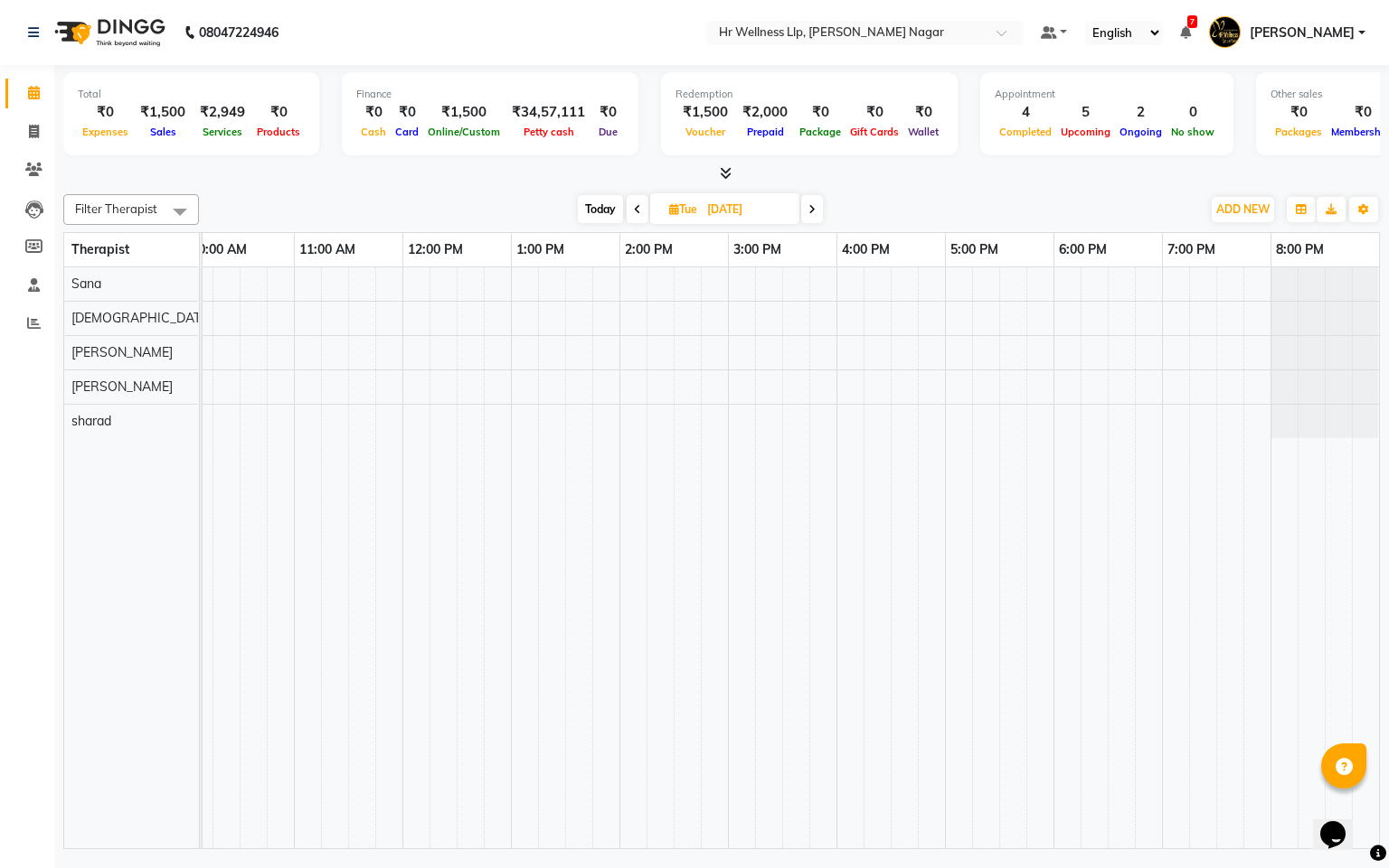
click at [803, 210] on span at bounding box center [812, 209] width 22 height 28
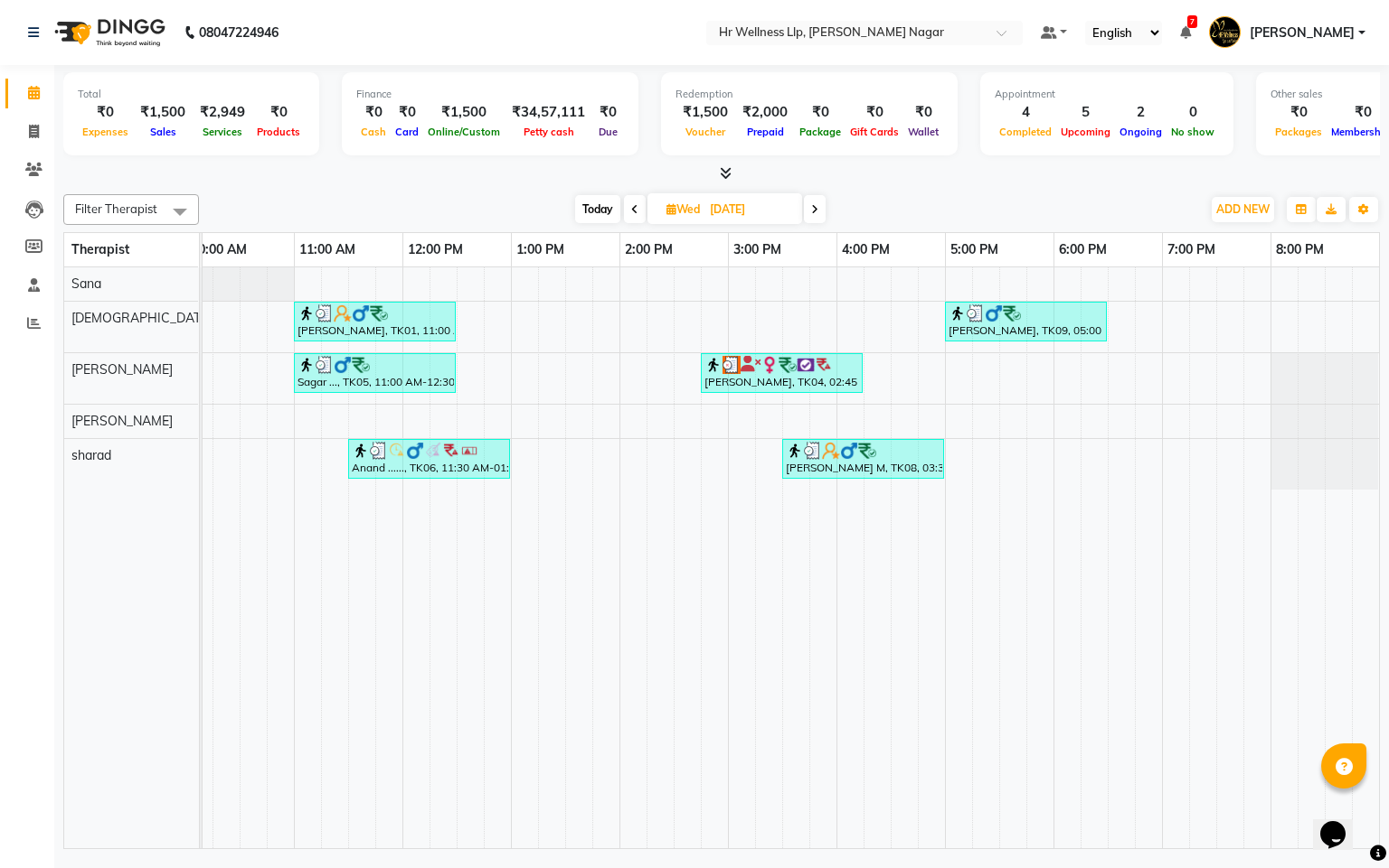
click at [635, 215] on icon at bounding box center [635, 209] width 8 height 11
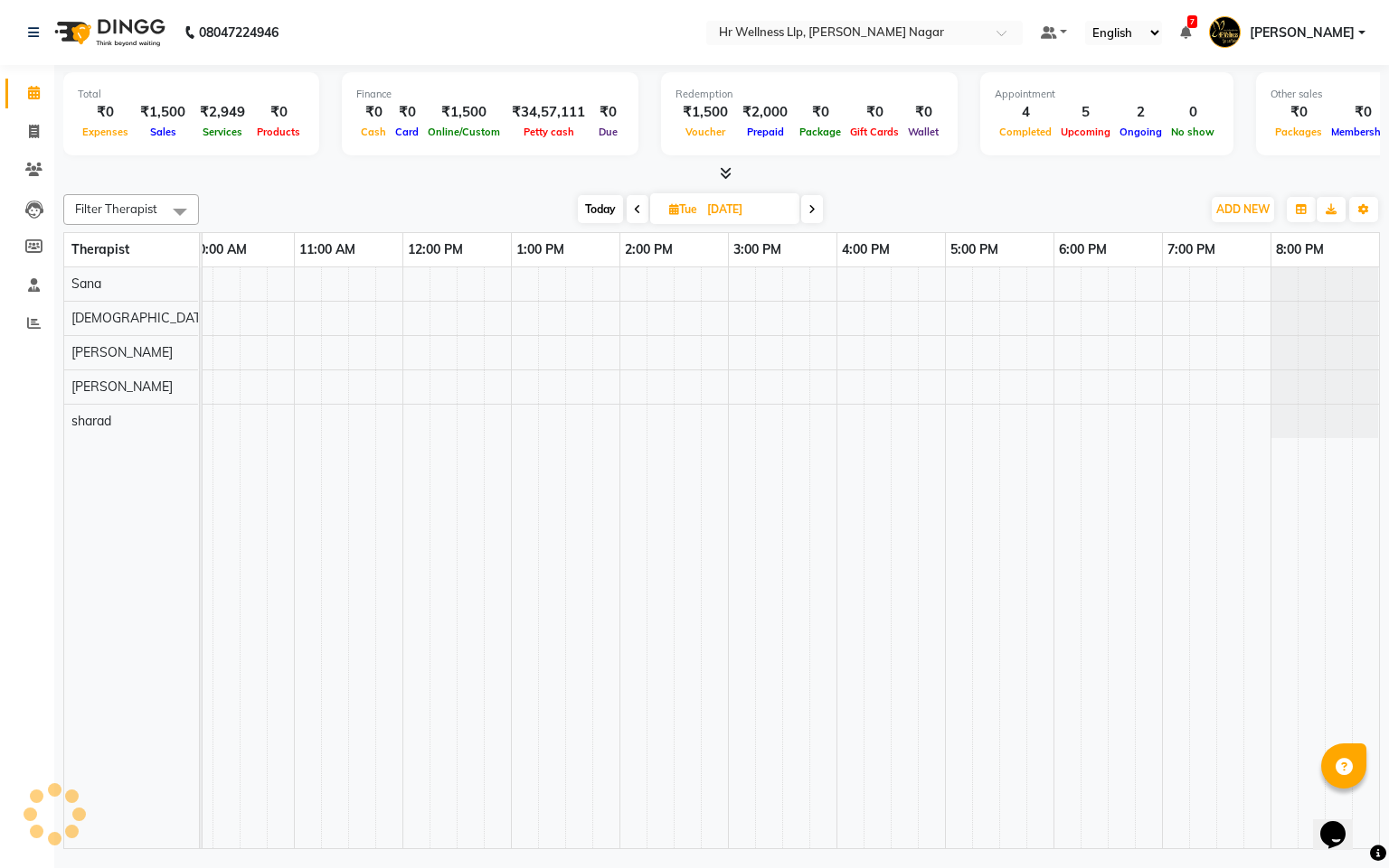
click at [636, 204] on icon at bounding box center [637, 209] width 8 height 11
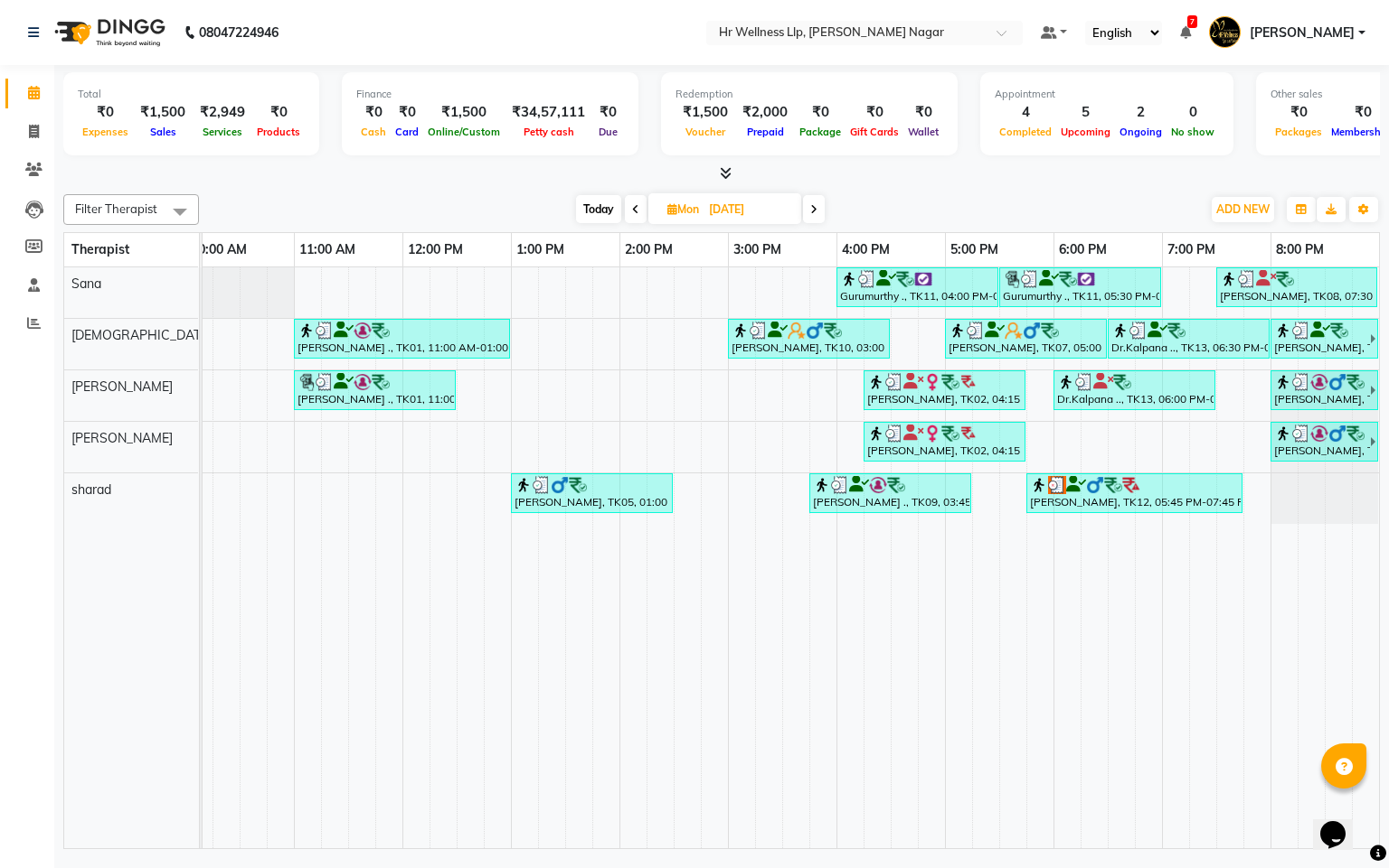
click at [636, 204] on icon at bounding box center [636, 209] width 8 height 11
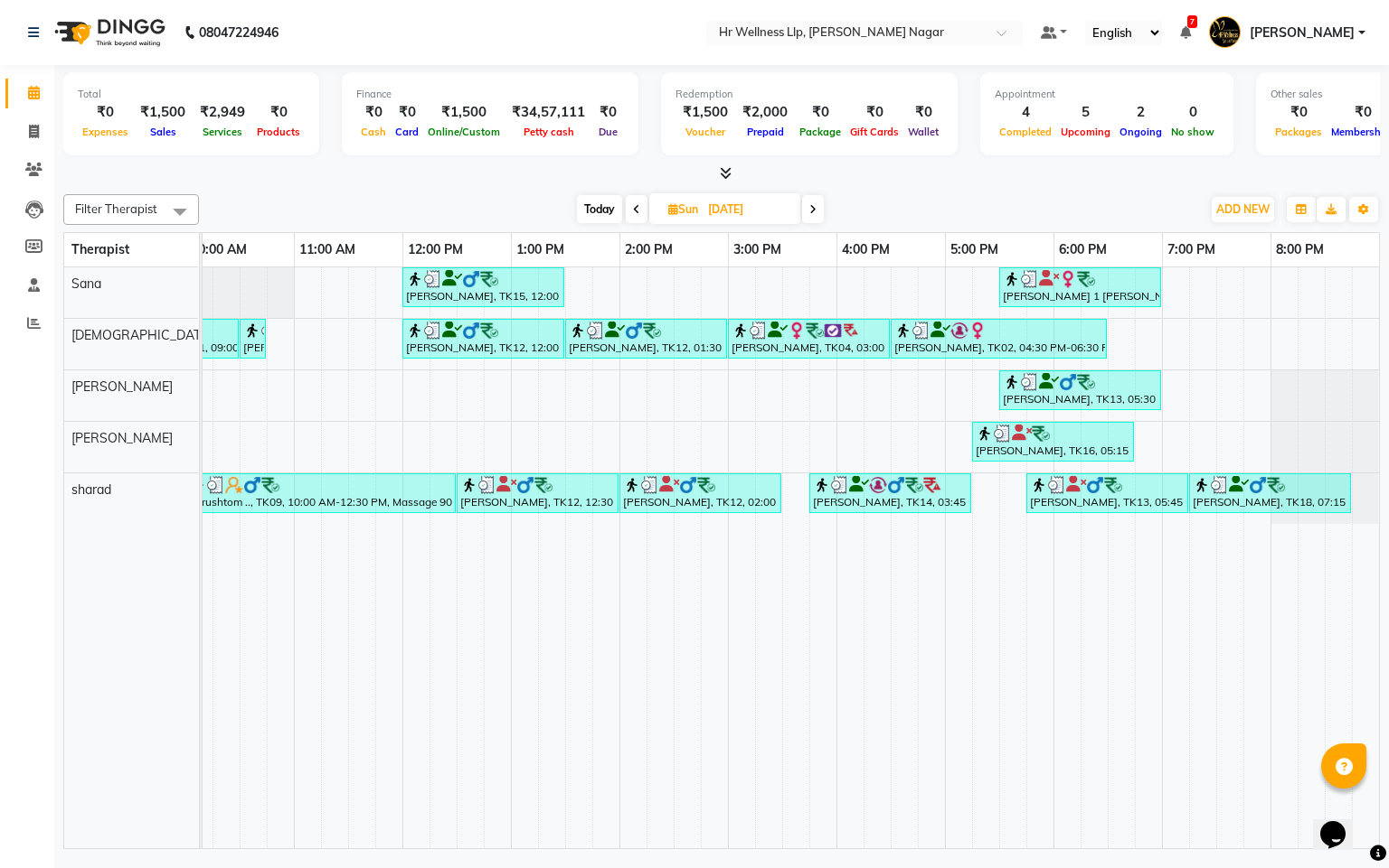
click at [636, 204] on icon at bounding box center [637, 209] width 8 height 11
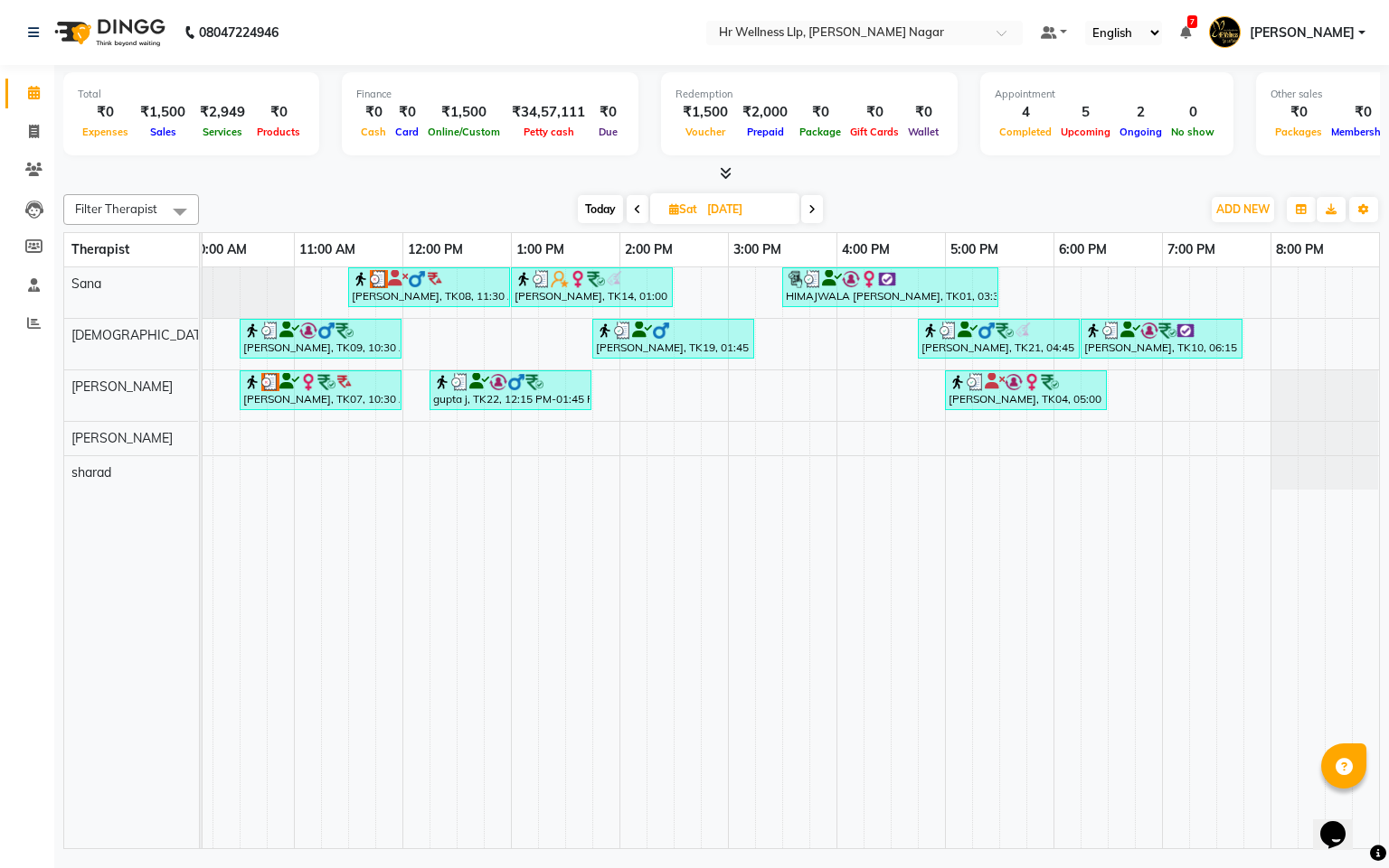
click at [636, 204] on icon at bounding box center [637, 209] width 8 height 11
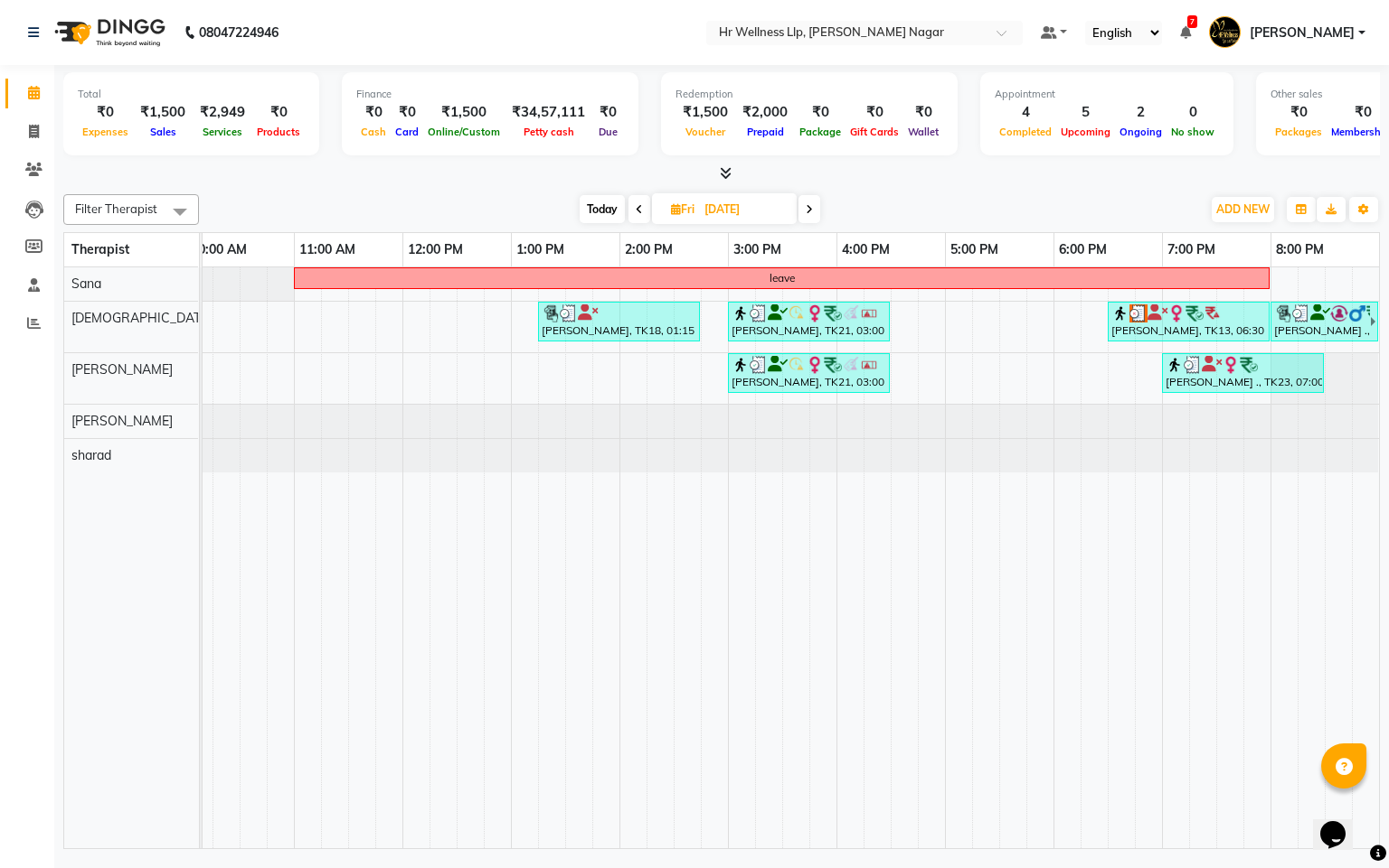
click at [636, 204] on icon at bounding box center [639, 209] width 8 height 11
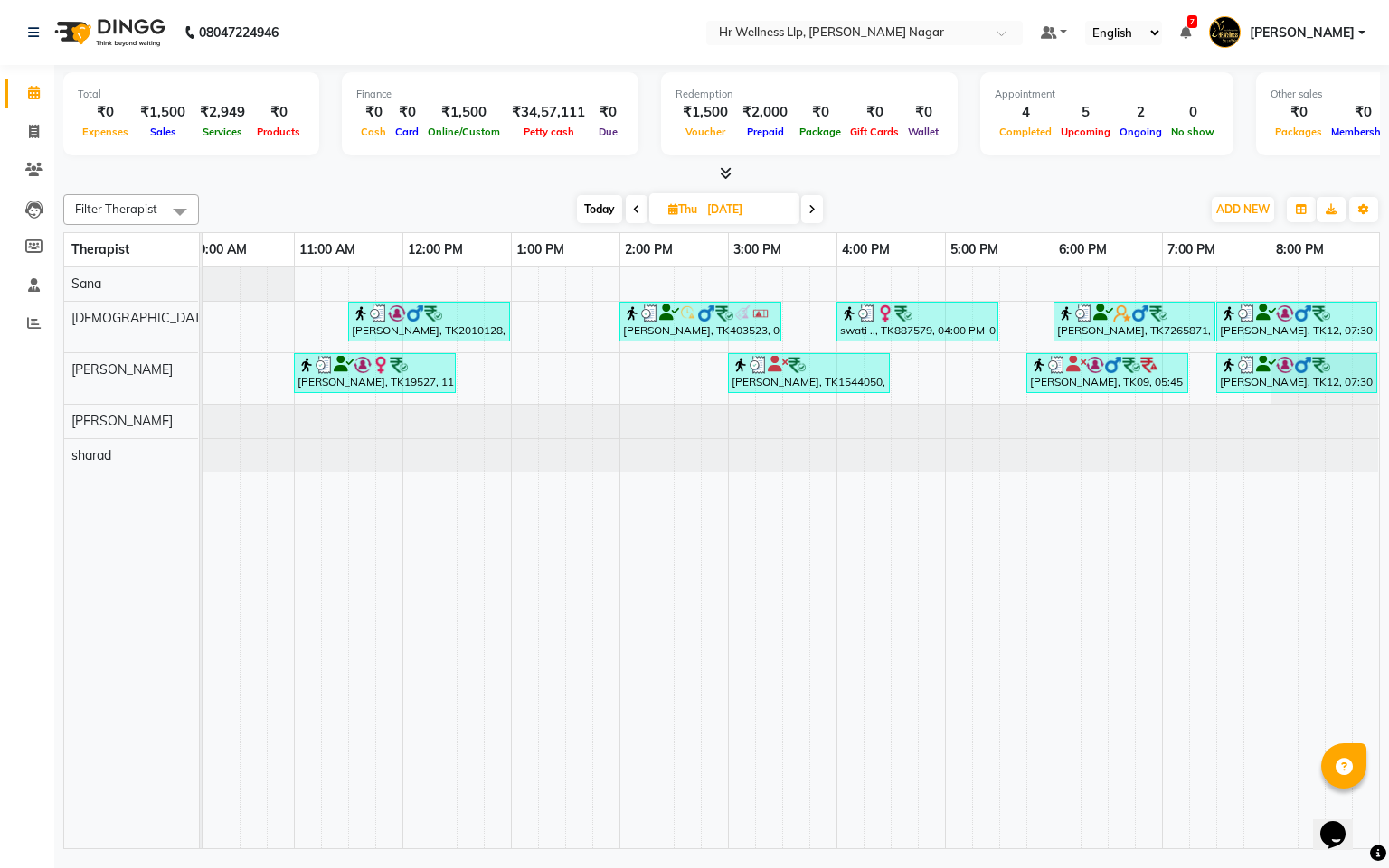
click at [636, 204] on icon at bounding box center [637, 209] width 8 height 11
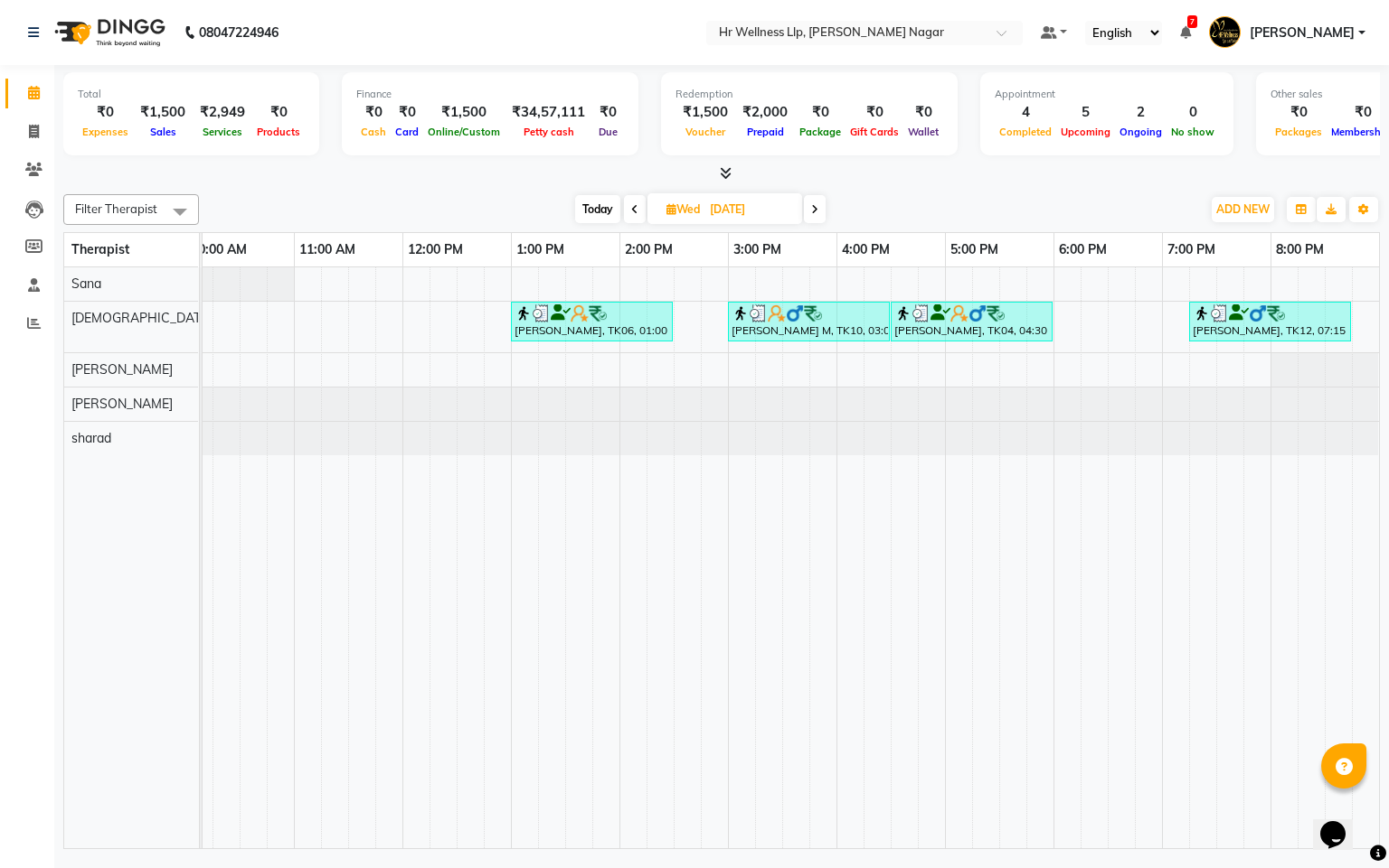
click at [636, 204] on icon at bounding box center [635, 209] width 8 height 11
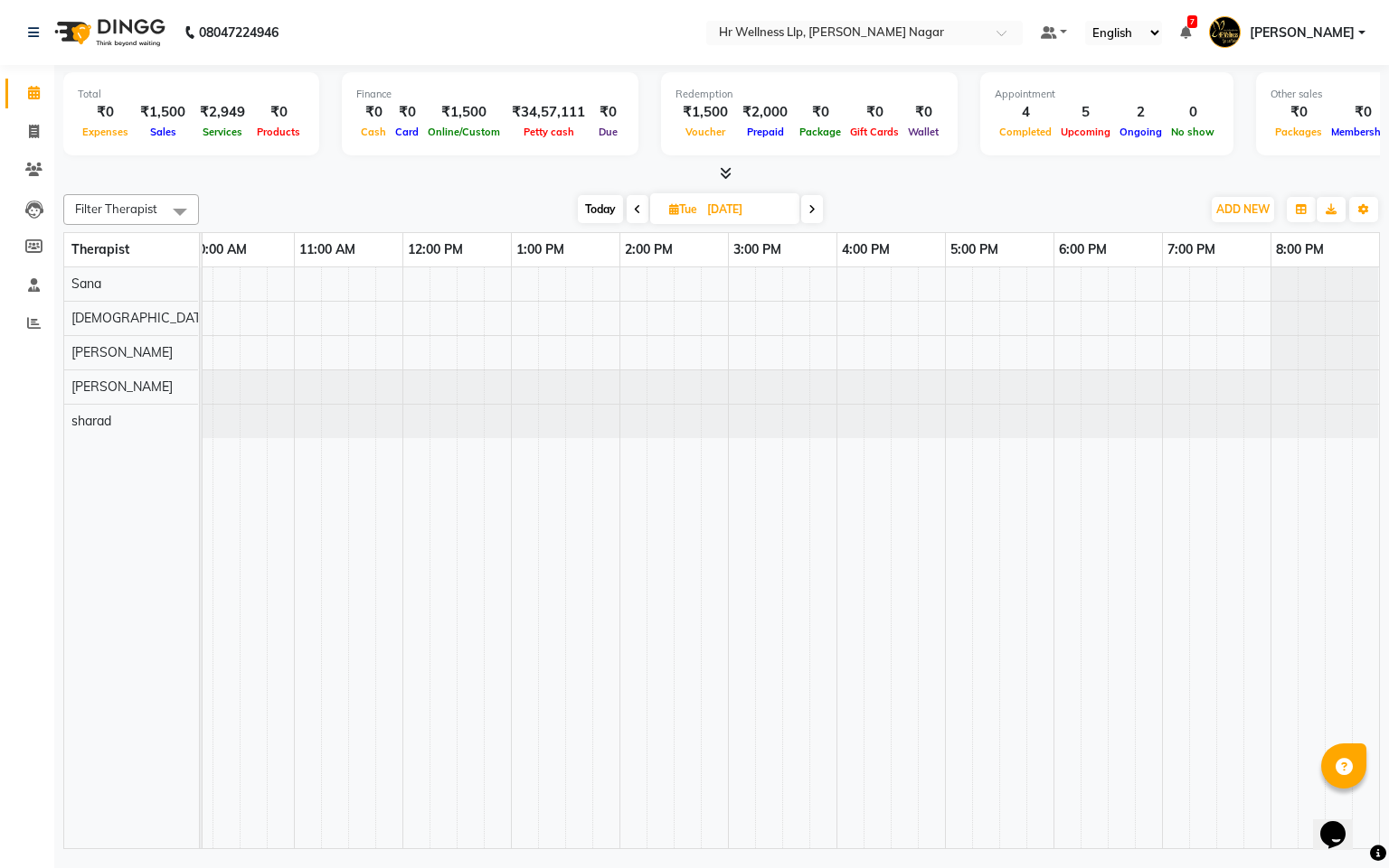
click at [636, 204] on icon at bounding box center [637, 209] width 8 height 11
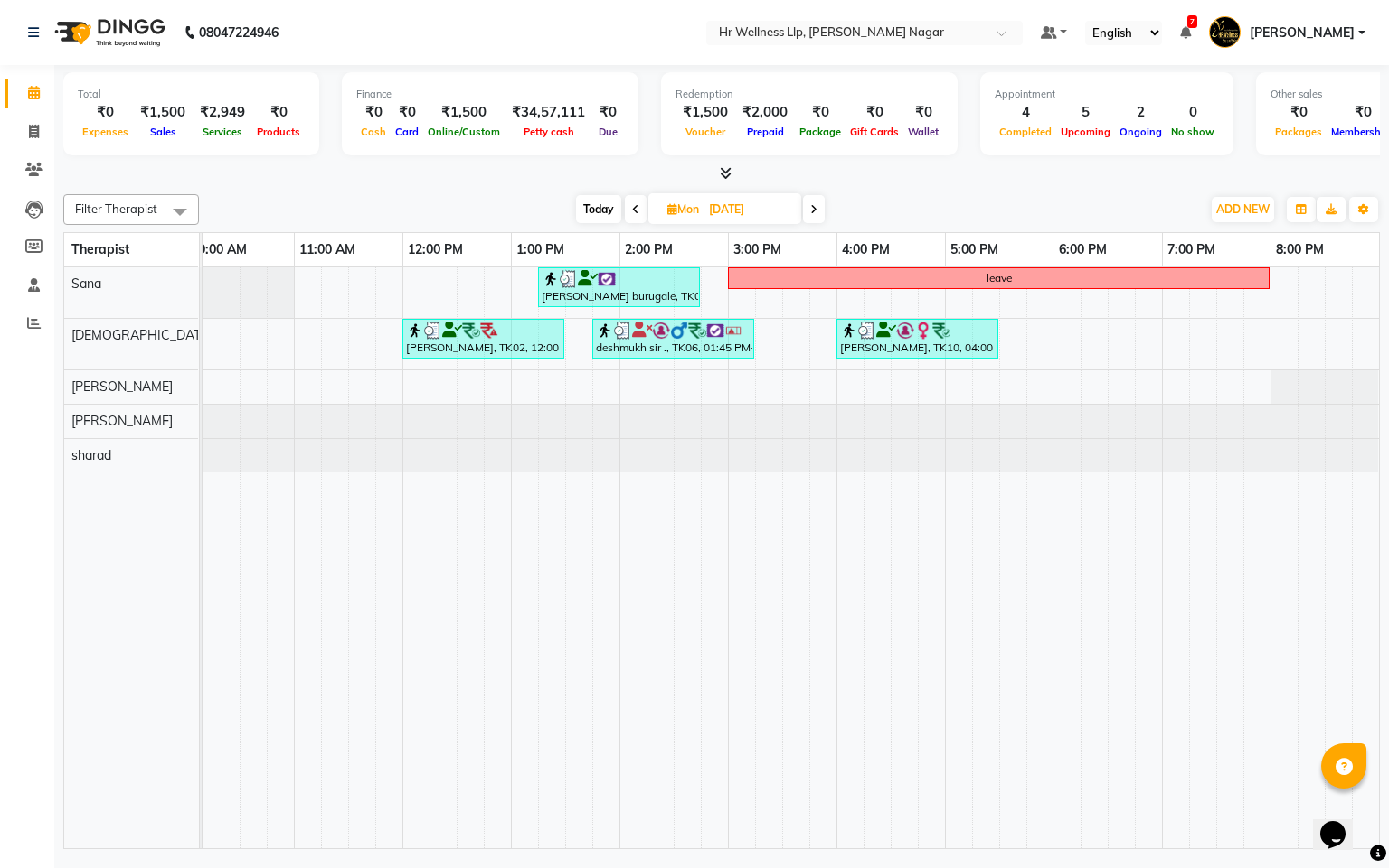
click at [812, 210] on icon at bounding box center [814, 209] width 8 height 11
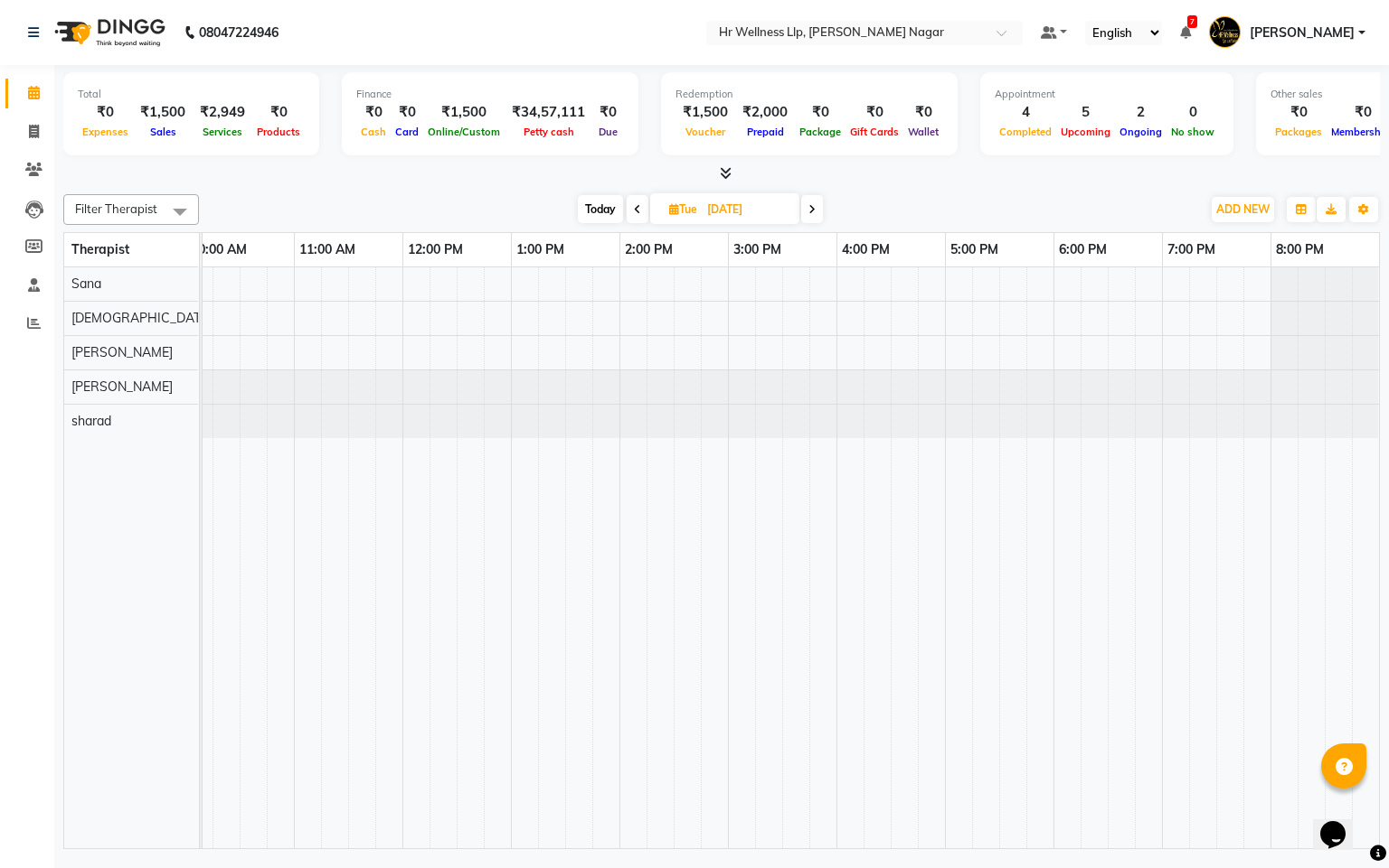
click at [637, 210] on icon at bounding box center [637, 209] width 8 height 11
click at [637, 210] on span at bounding box center [637, 209] width 22 height 28
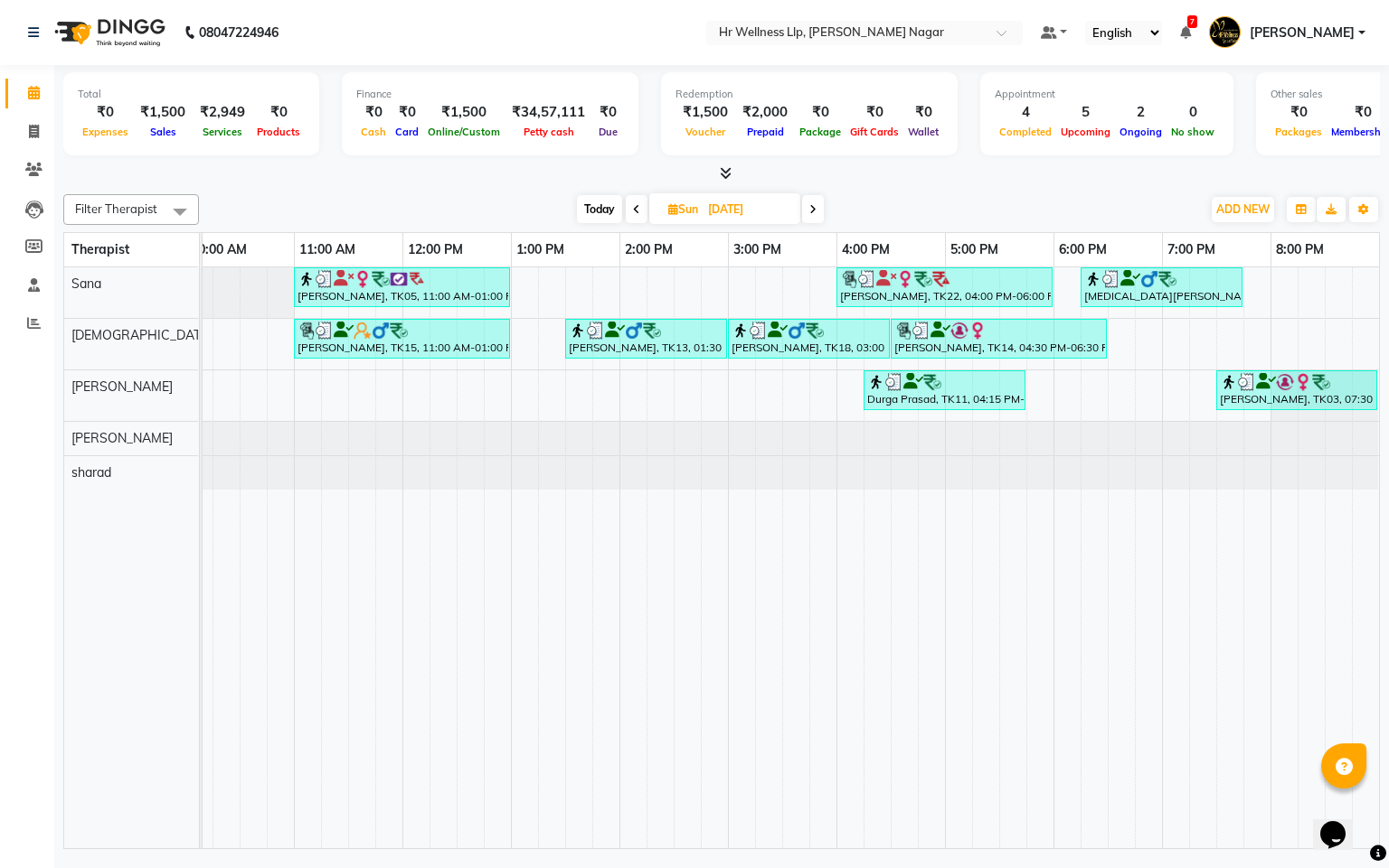
click at [637, 210] on icon at bounding box center [637, 209] width 8 height 11
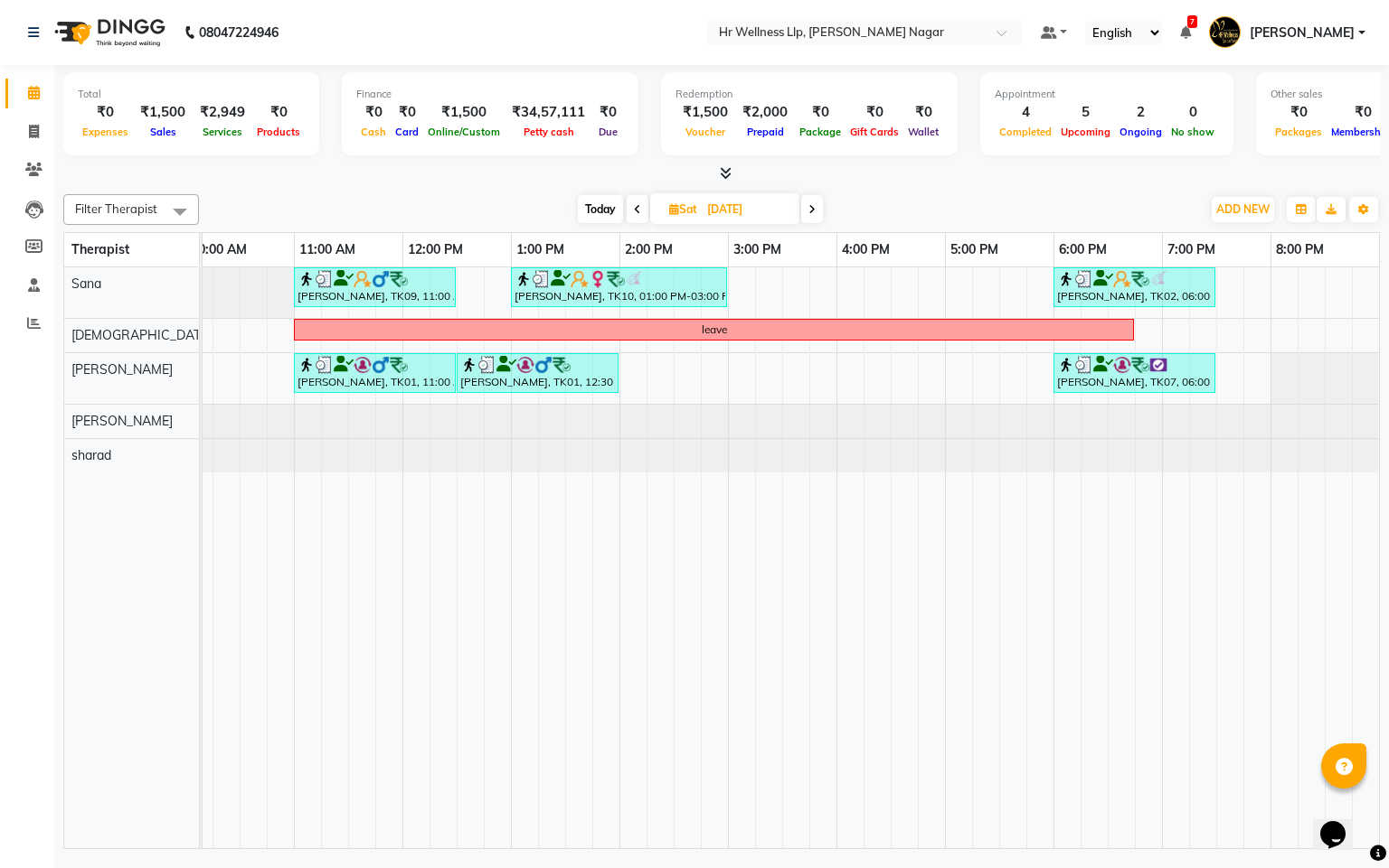
click at [637, 210] on icon at bounding box center [637, 209] width 8 height 11
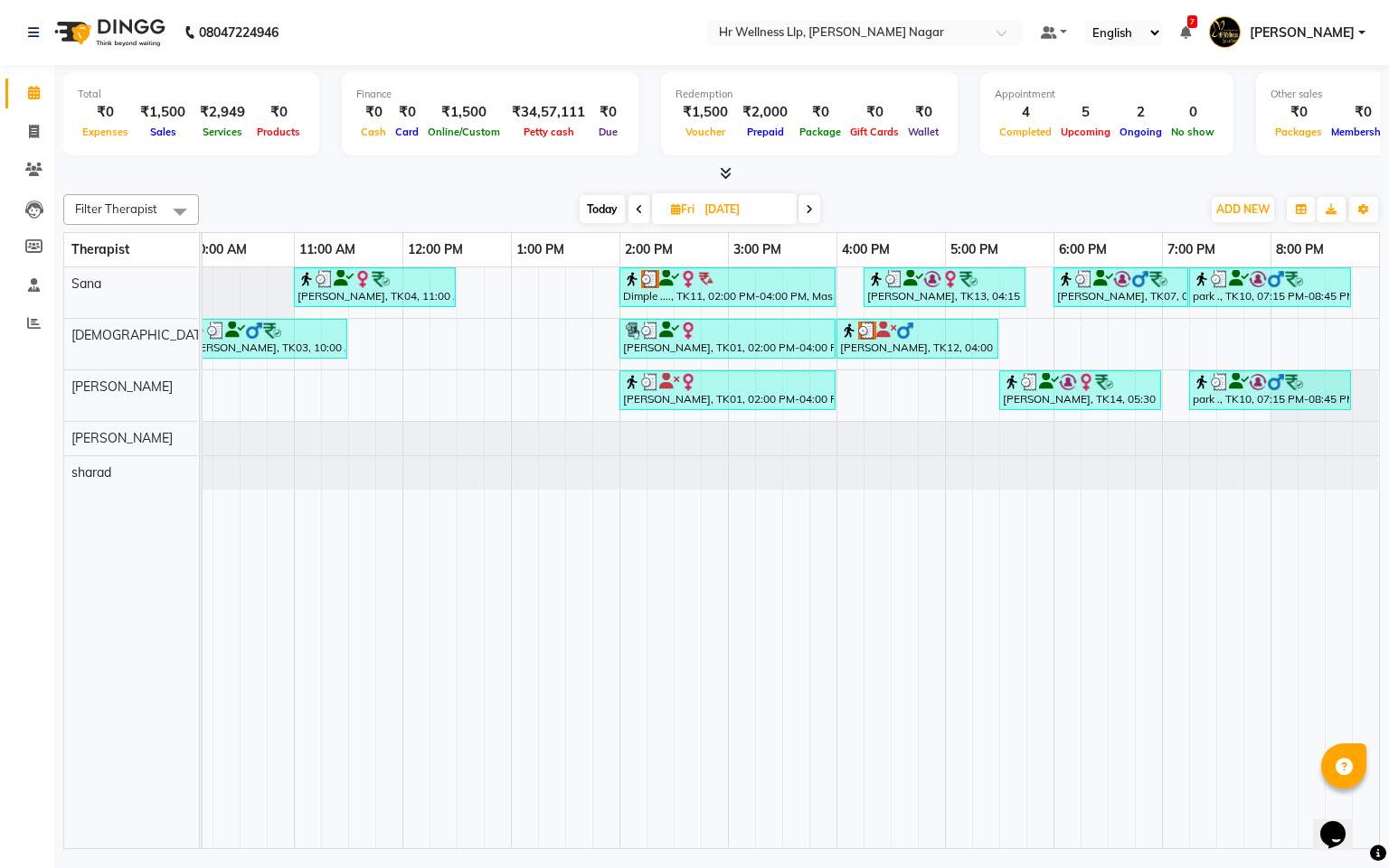
click at [637, 210] on icon at bounding box center [639, 209] width 8 height 11
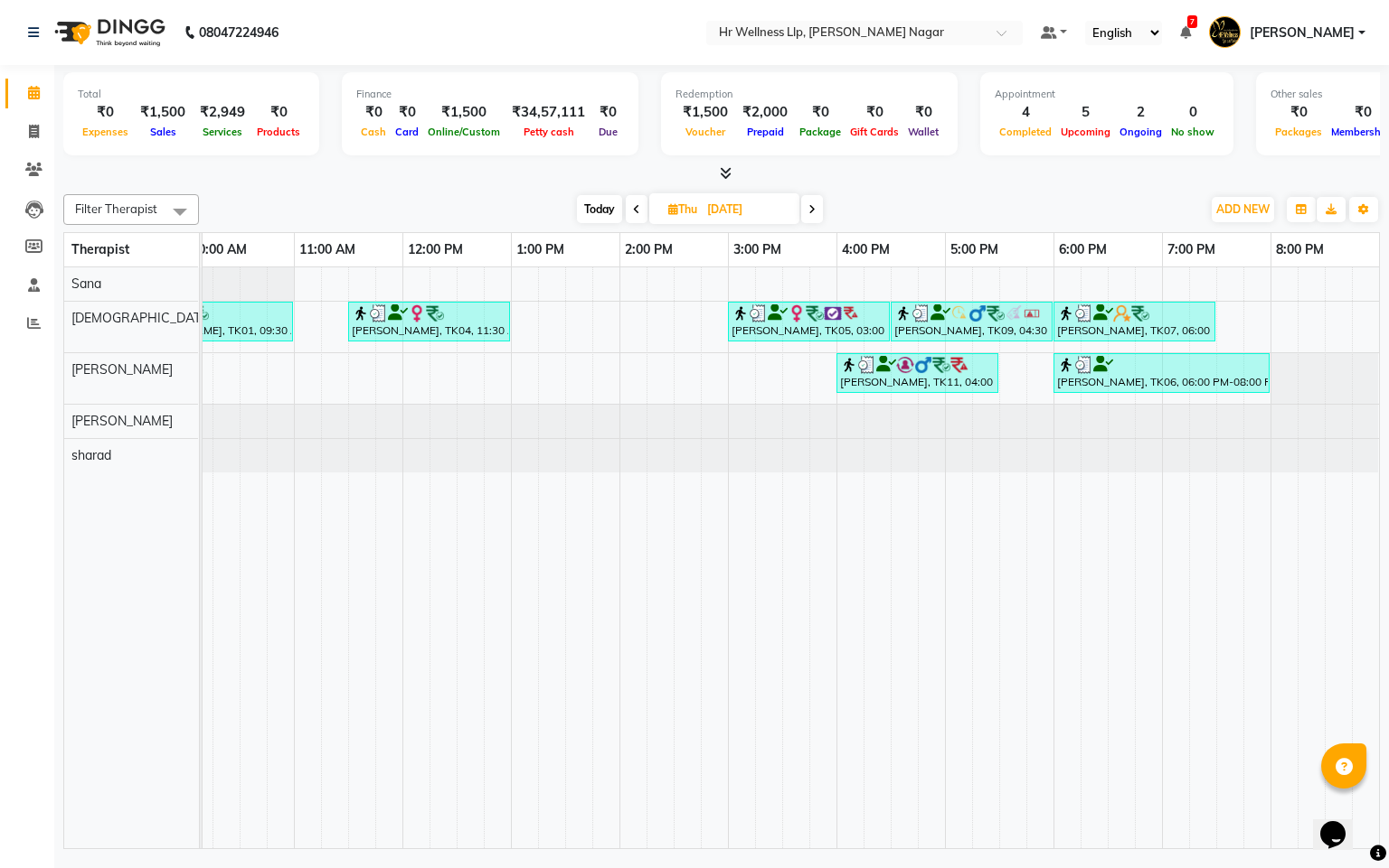
click at [637, 210] on icon at bounding box center [637, 209] width 8 height 11
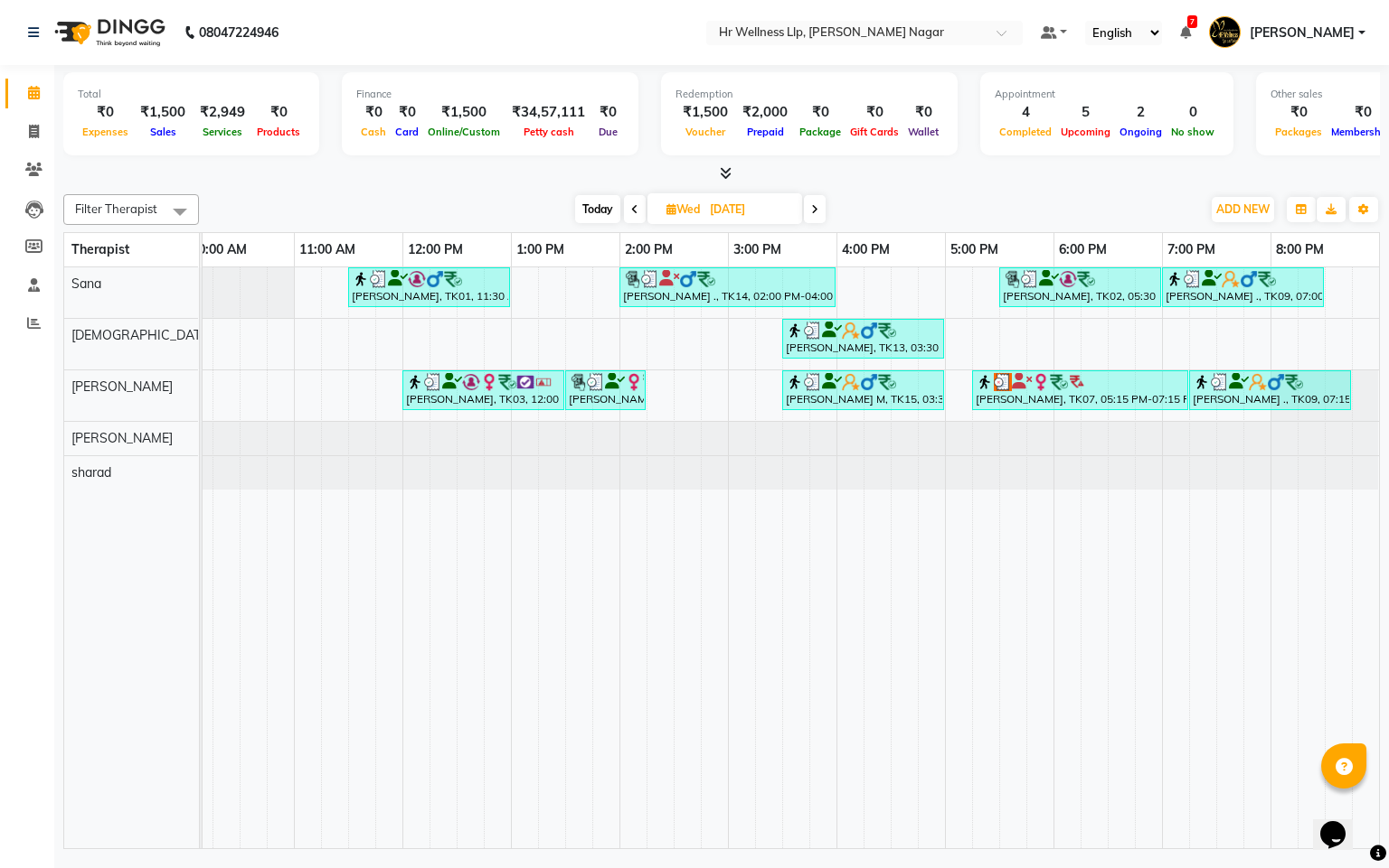
click at [637, 210] on span at bounding box center [635, 209] width 22 height 28
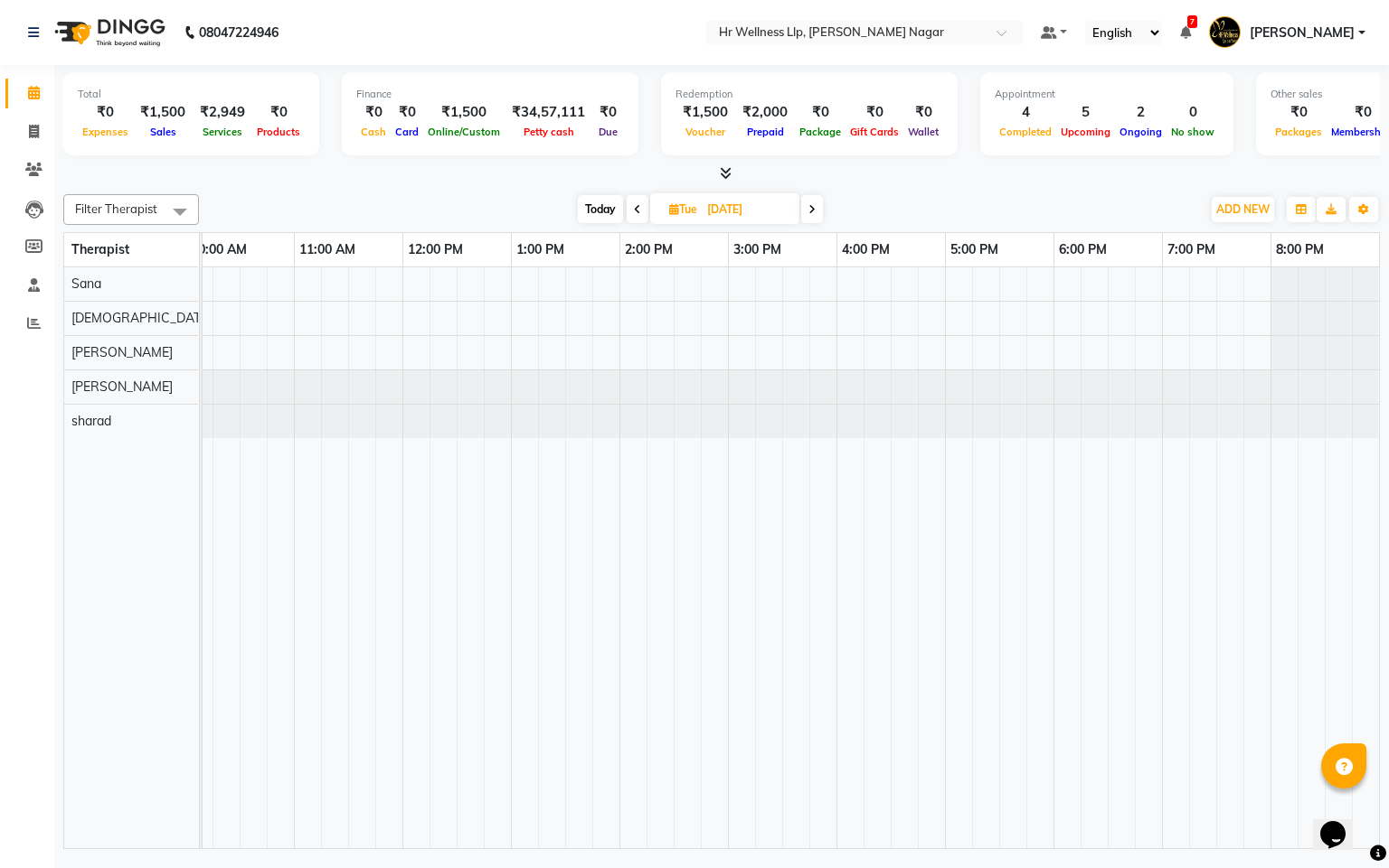
click at [637, 210] on icon at bounding box center [637, 209] width 8 height 11
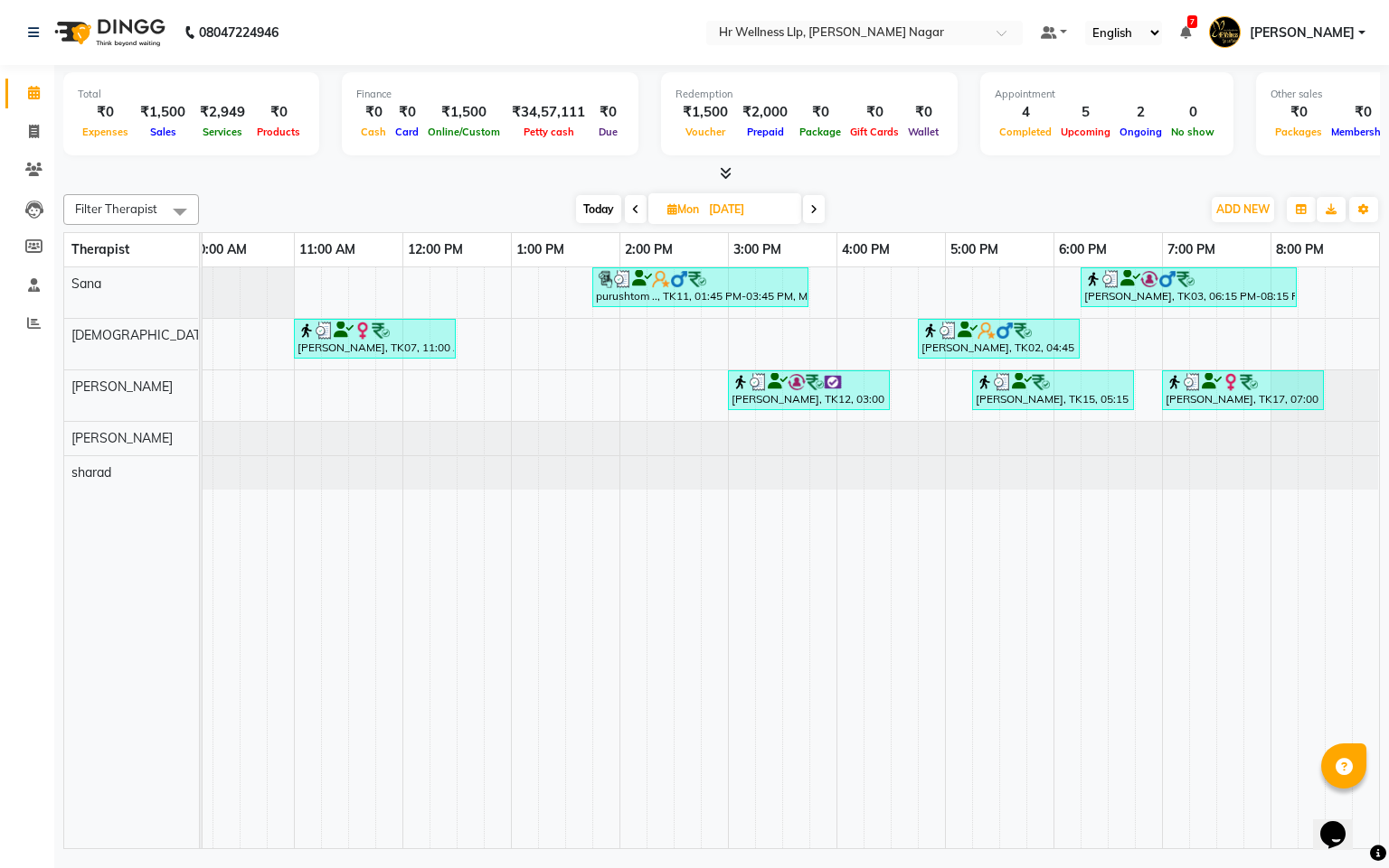
click at [637, 210] on span at bounding box center [636, 209] width 22 height 28
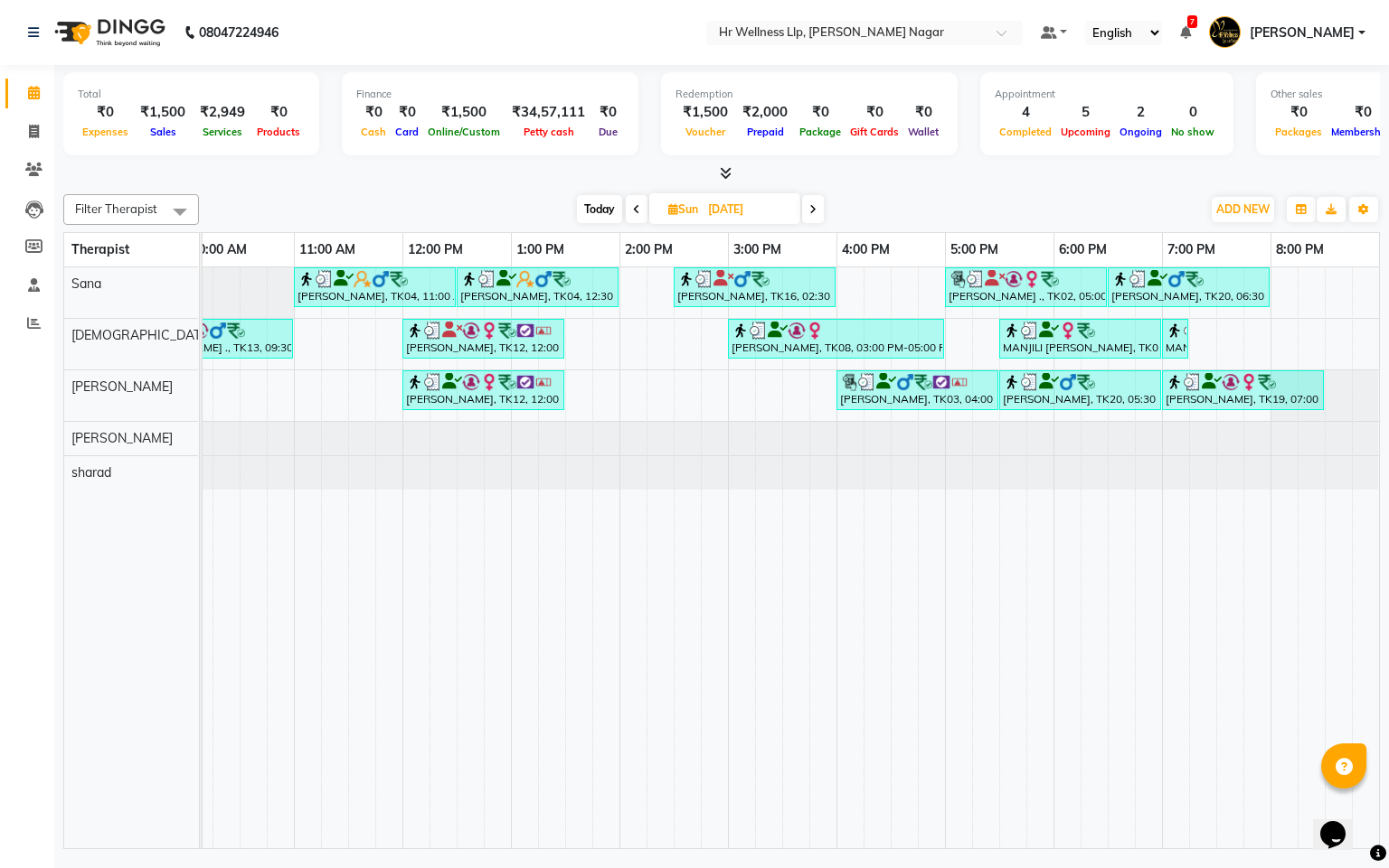
click at [637, 210] on icon at bounding box center [637, 209] width 8 height 11
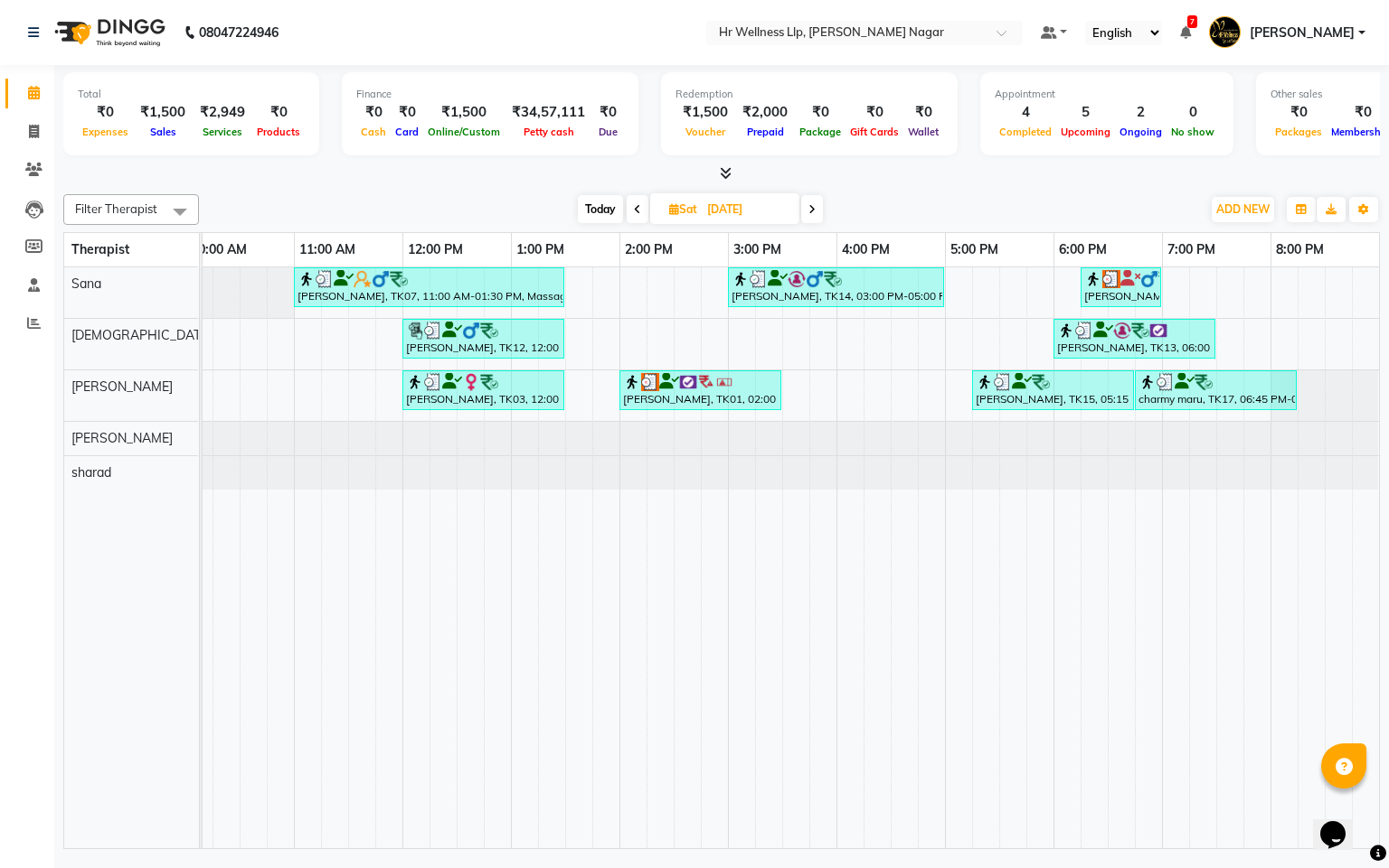
click at [637, 210] on icon at bounding box center [637, 209] width 8 height 11
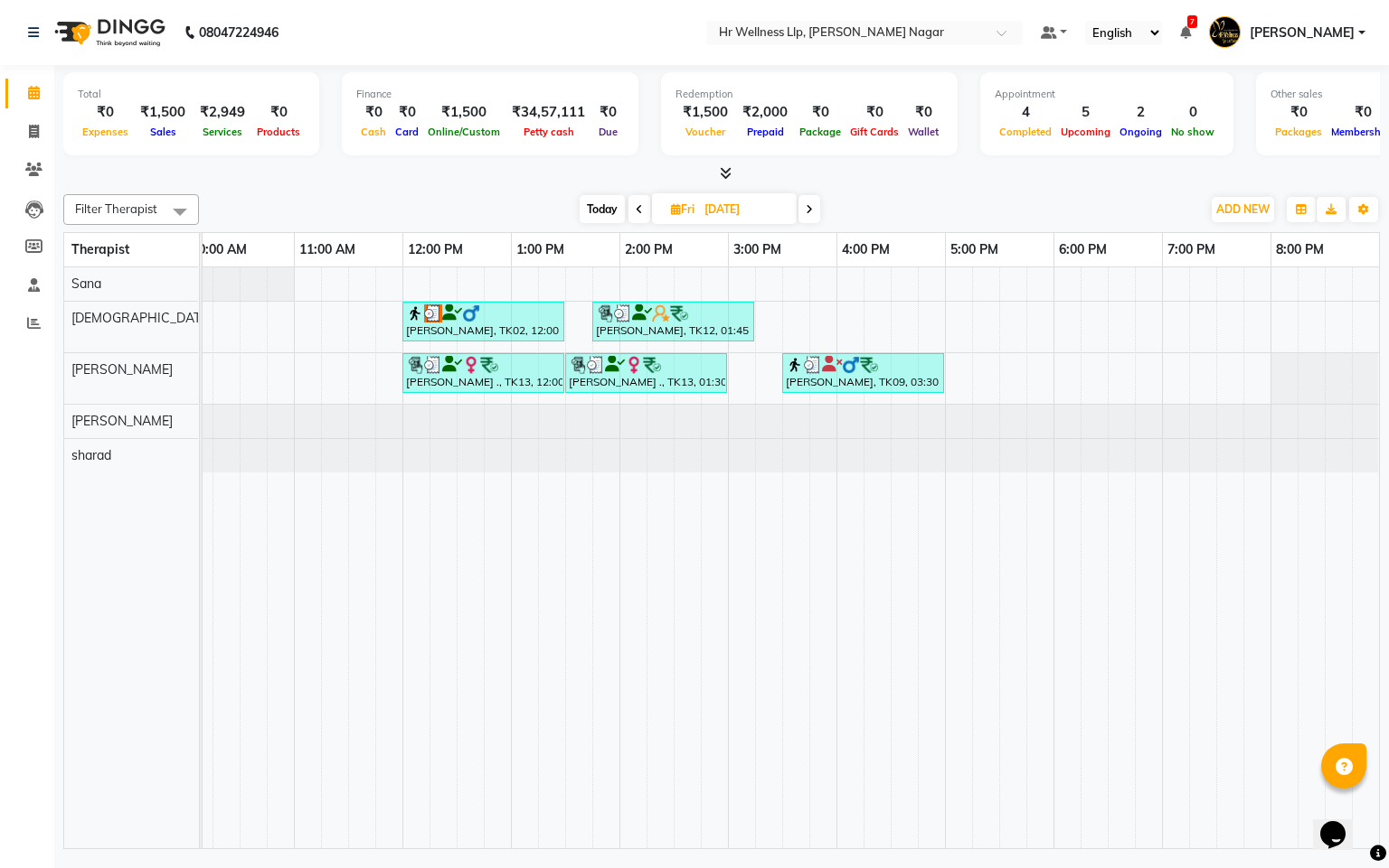
click at [637, 210] on icon at bounding box center [639, 209] width 8 height 11
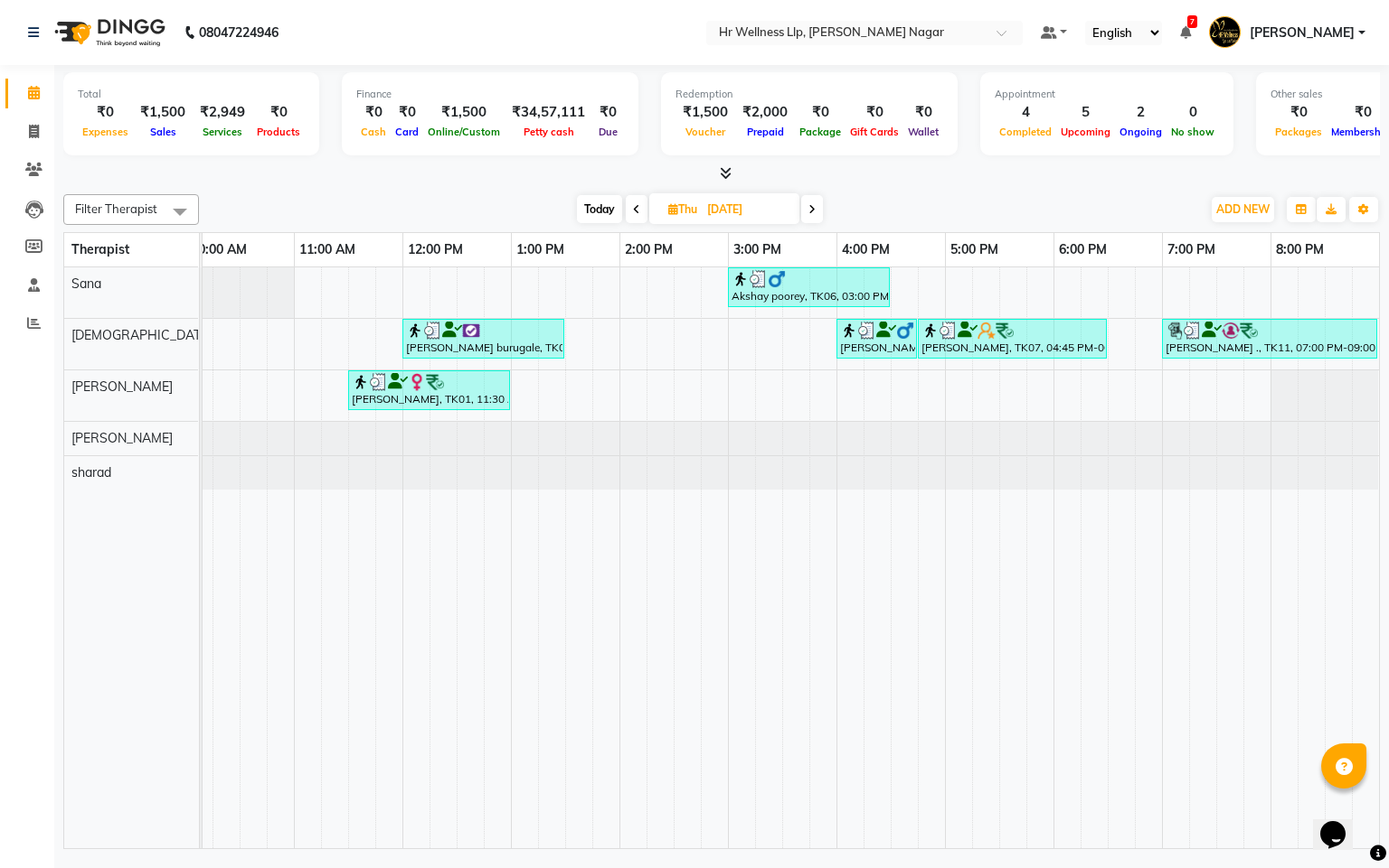
click at [637, 210] on icon at bounding box center [637, 209] width 8 height 11
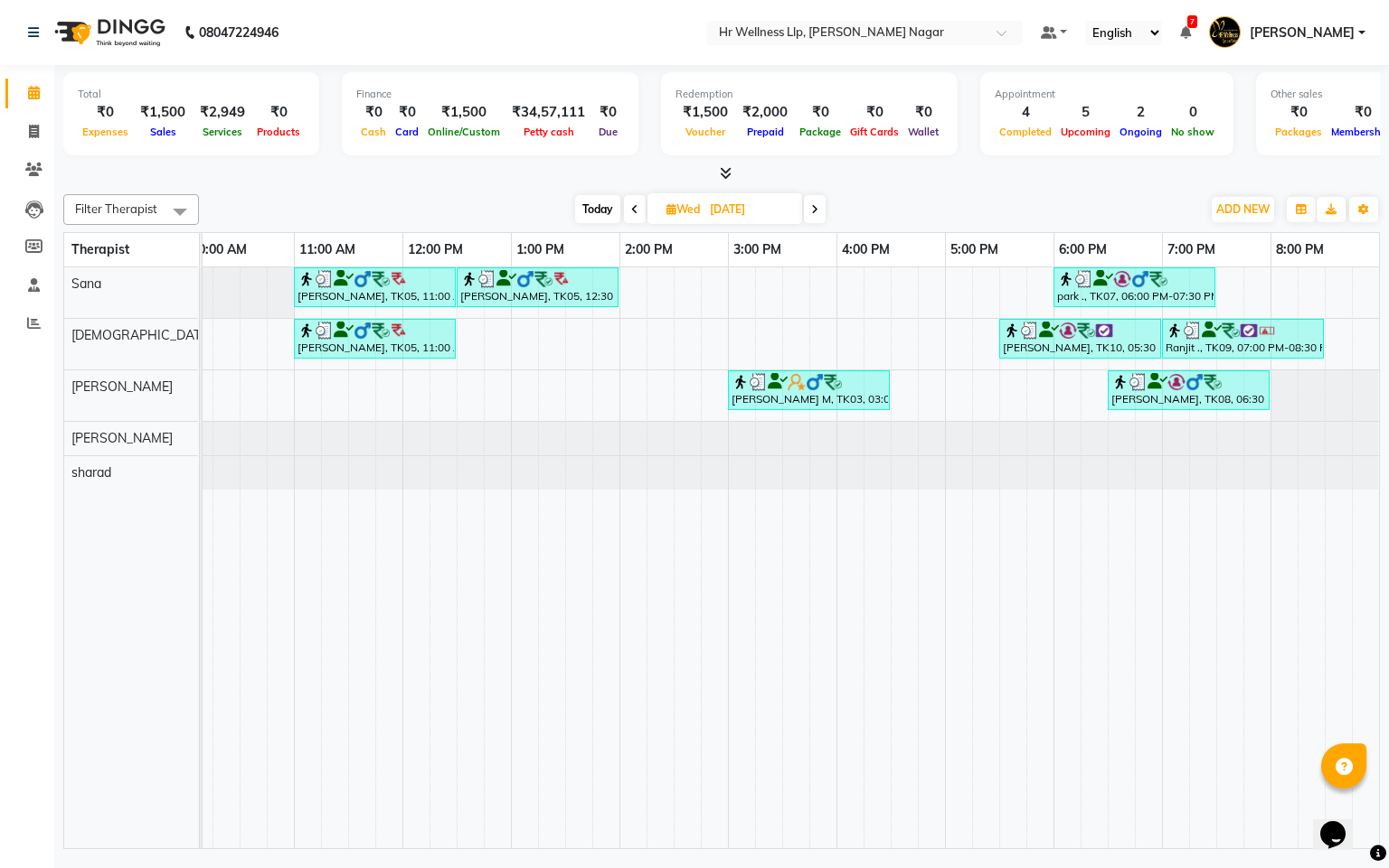
click at [637, 210] on span at bounding box center [635, 209] width 22 height 28
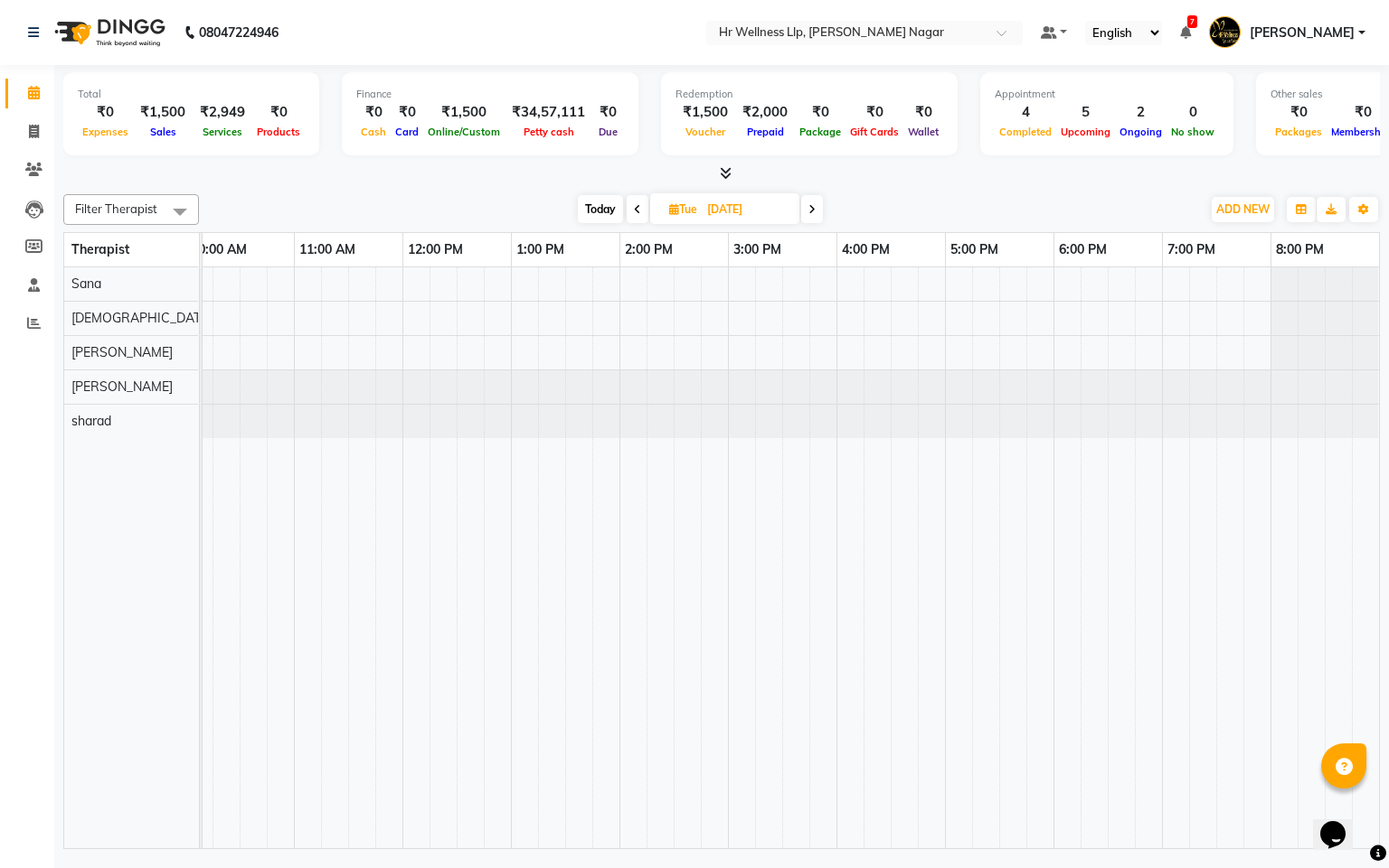
click at [637, 210] on icon at bounding box center [637, 209] width 8 height 11
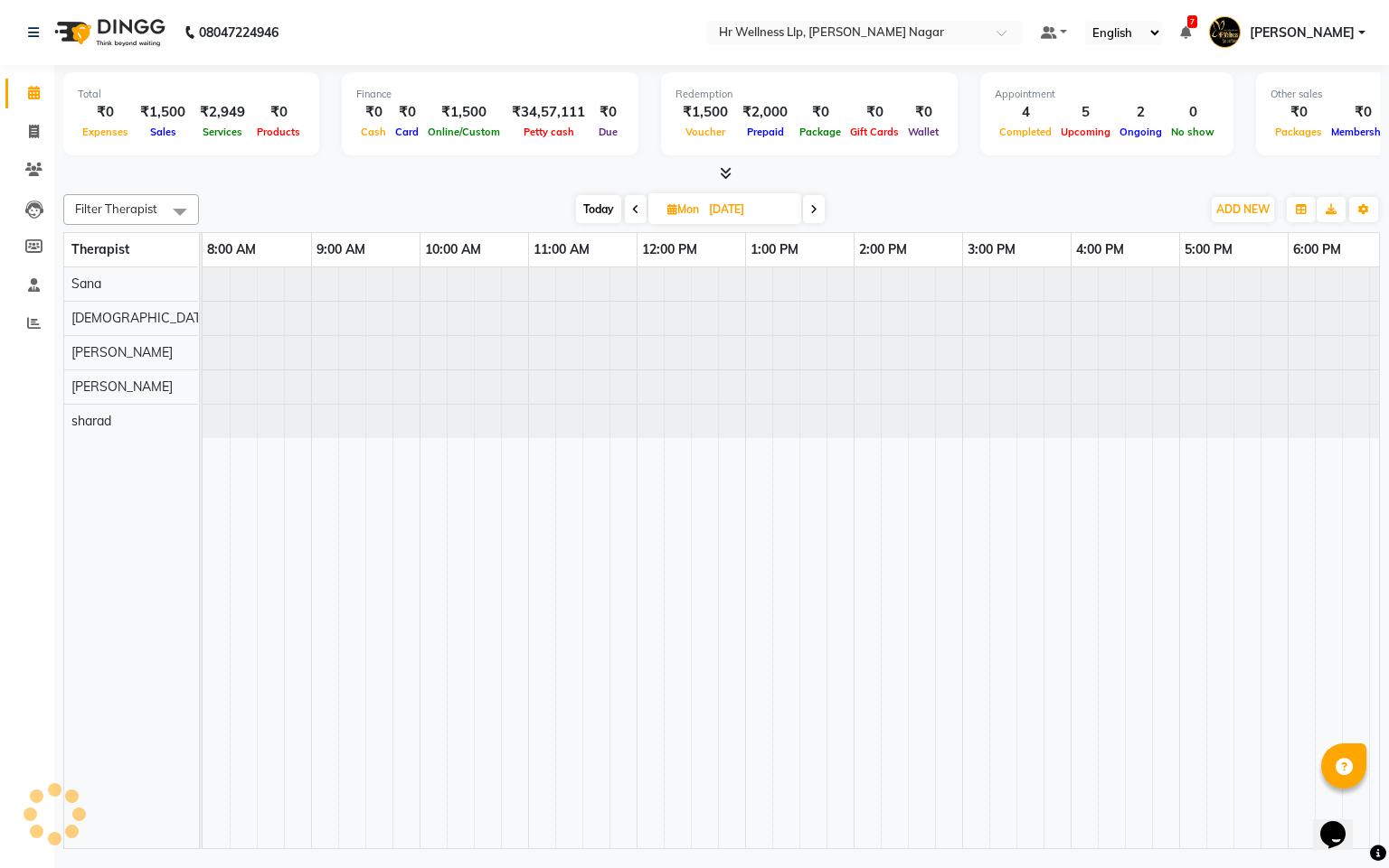
click at [637, 210] on span at bounding box center [636, 209] width 22 height 28
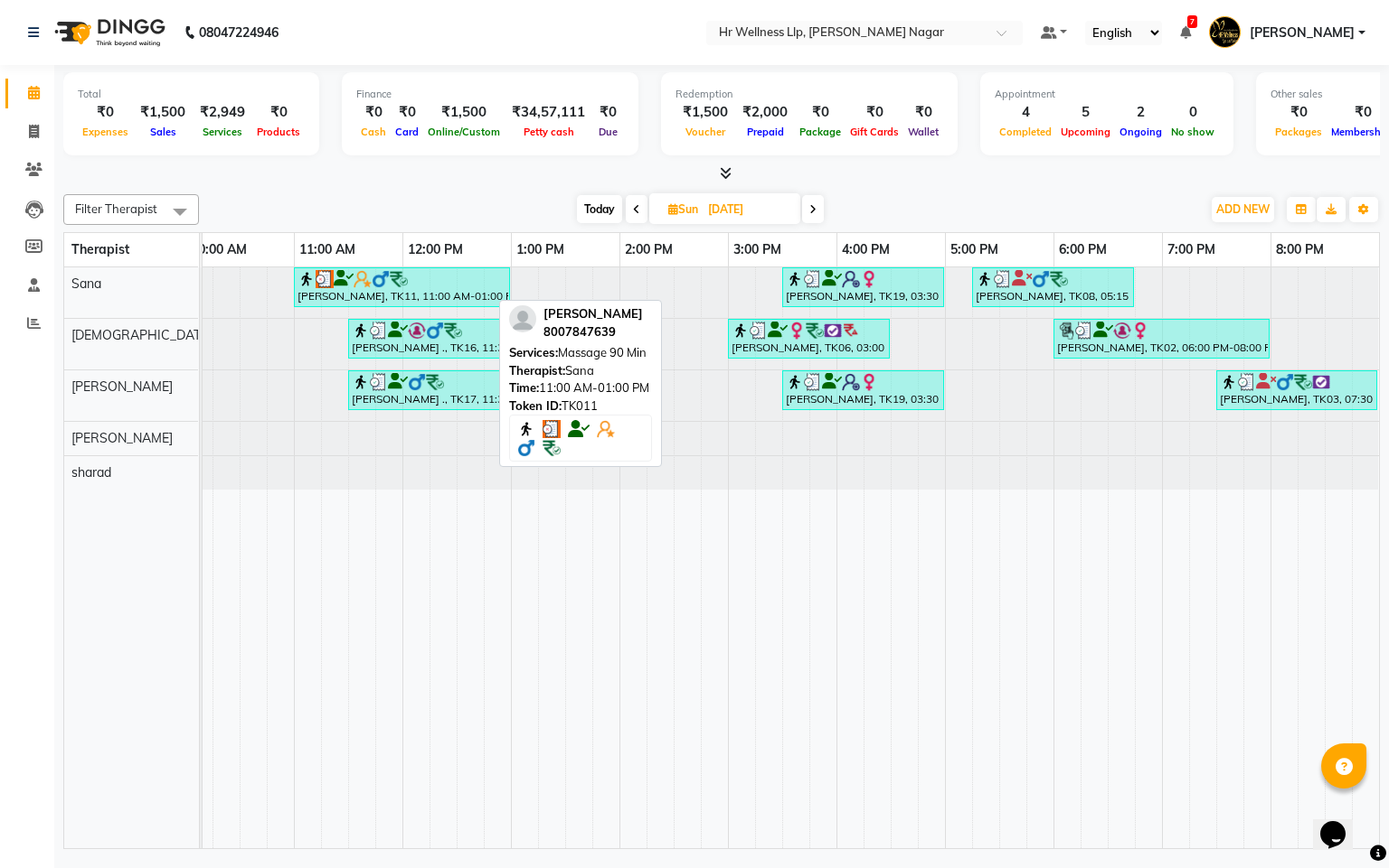
click at [459, 296] on div "[PERSON_NAME], TK11, 11:00 AM-01:00 PM, Massage 90 Min" at bounding box center [402, 287] width 213 height 34
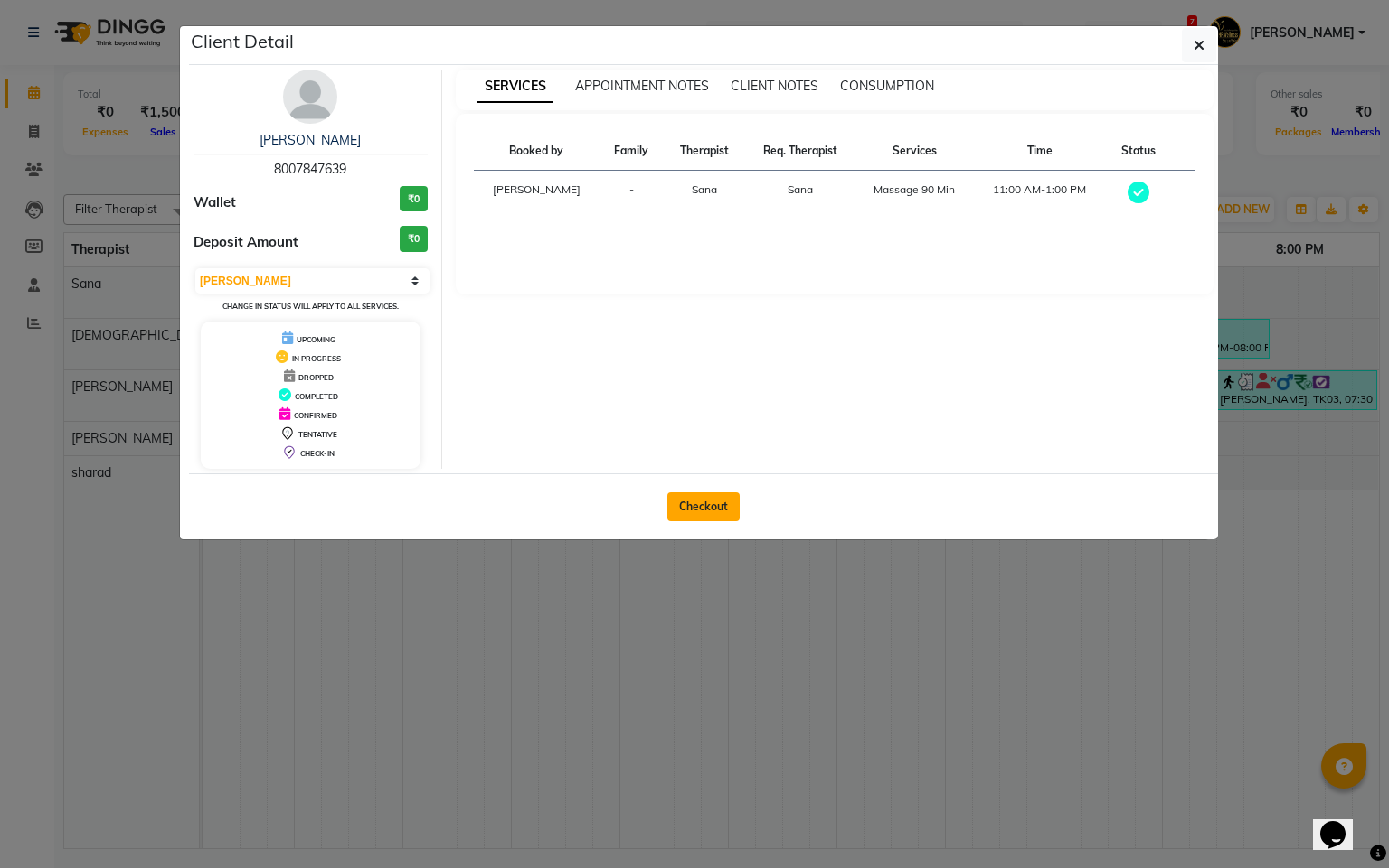
click at [729, 511] on button "Checkout" at bounding box center [703, 507] width 72 height 29
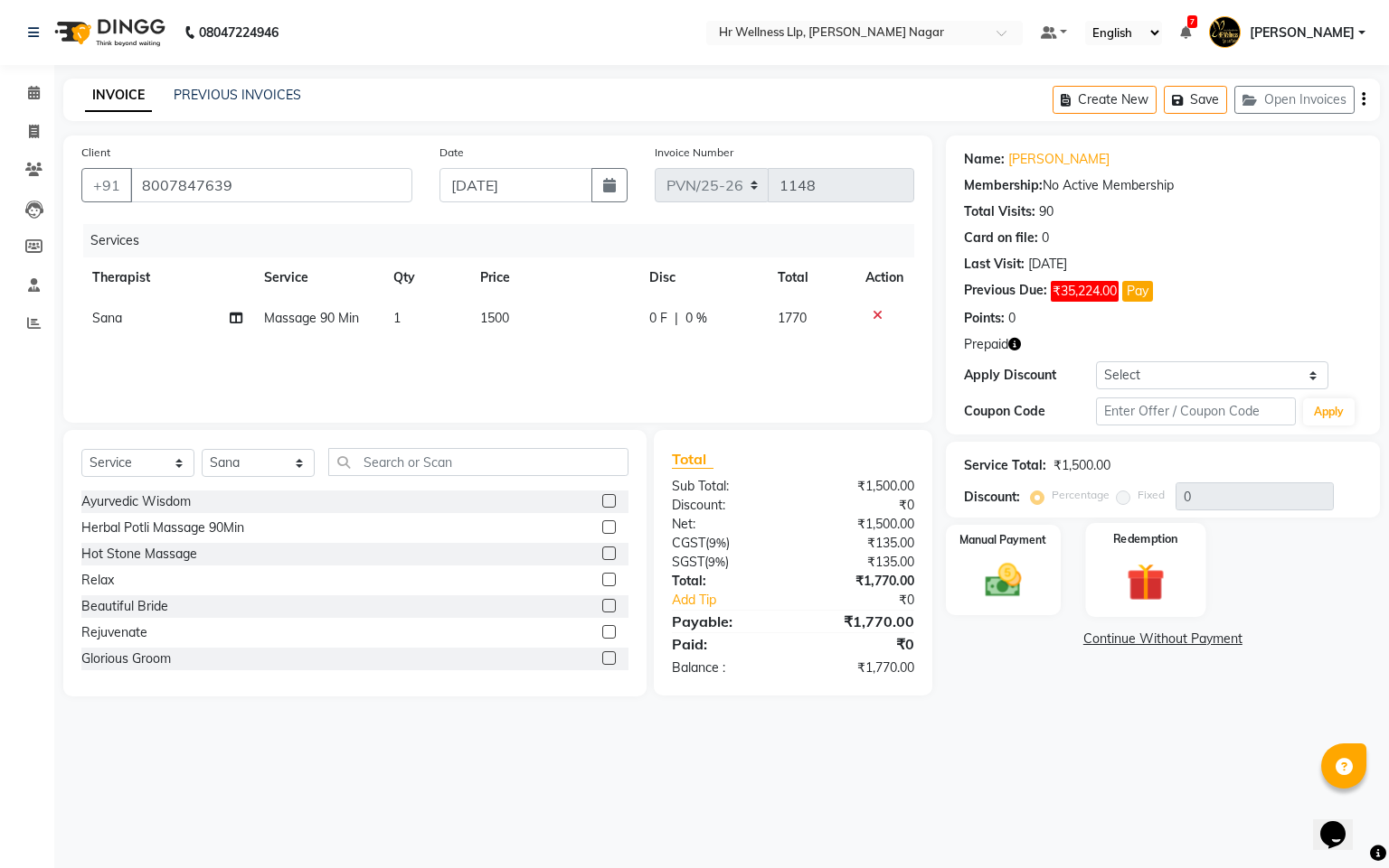
click at [1151, 586] on img at bounding box center [1146, 582] width 61 height 47
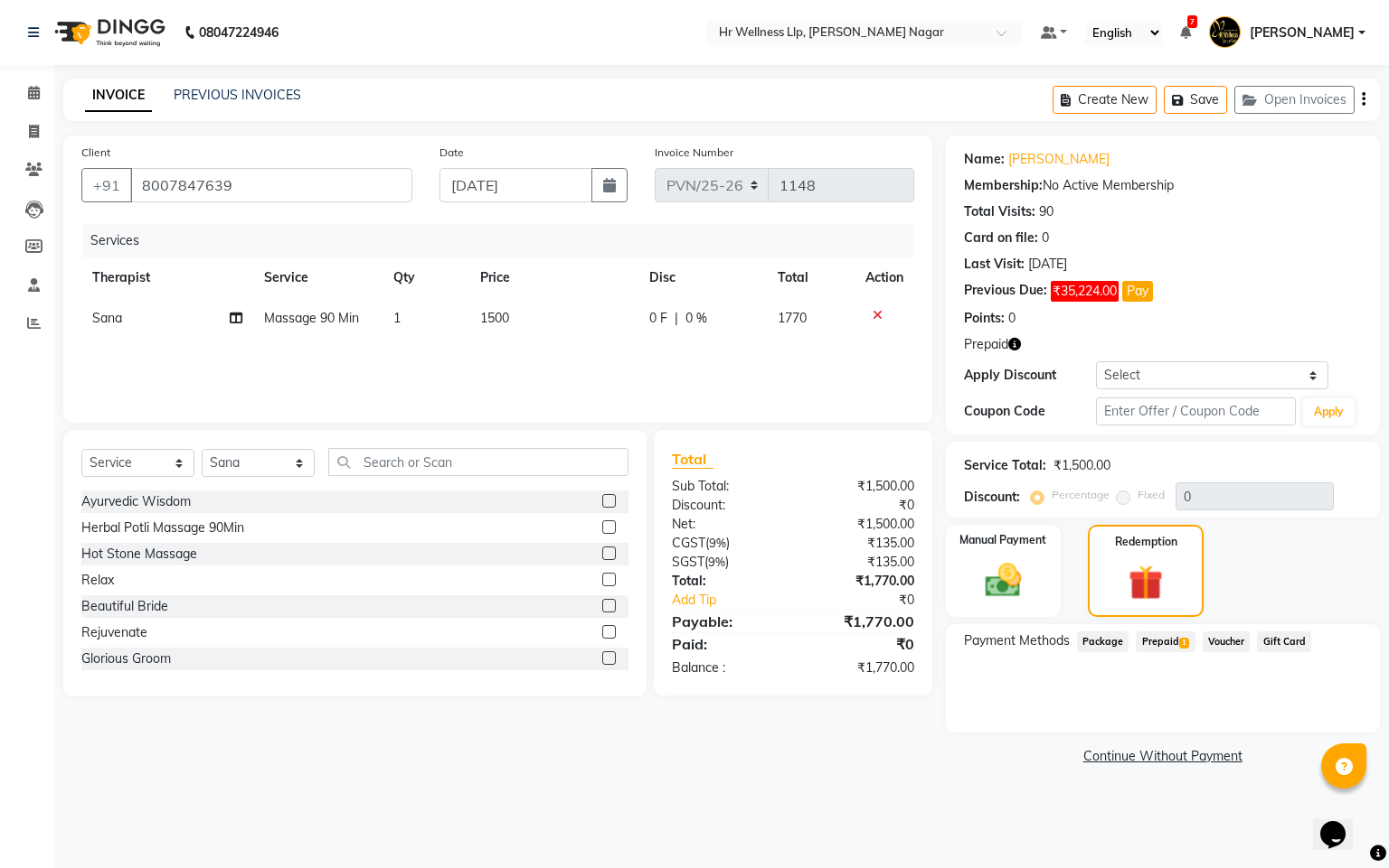
click at [1185, 645] on span "1" at bounding box center [1184, 643] width 10 height 11
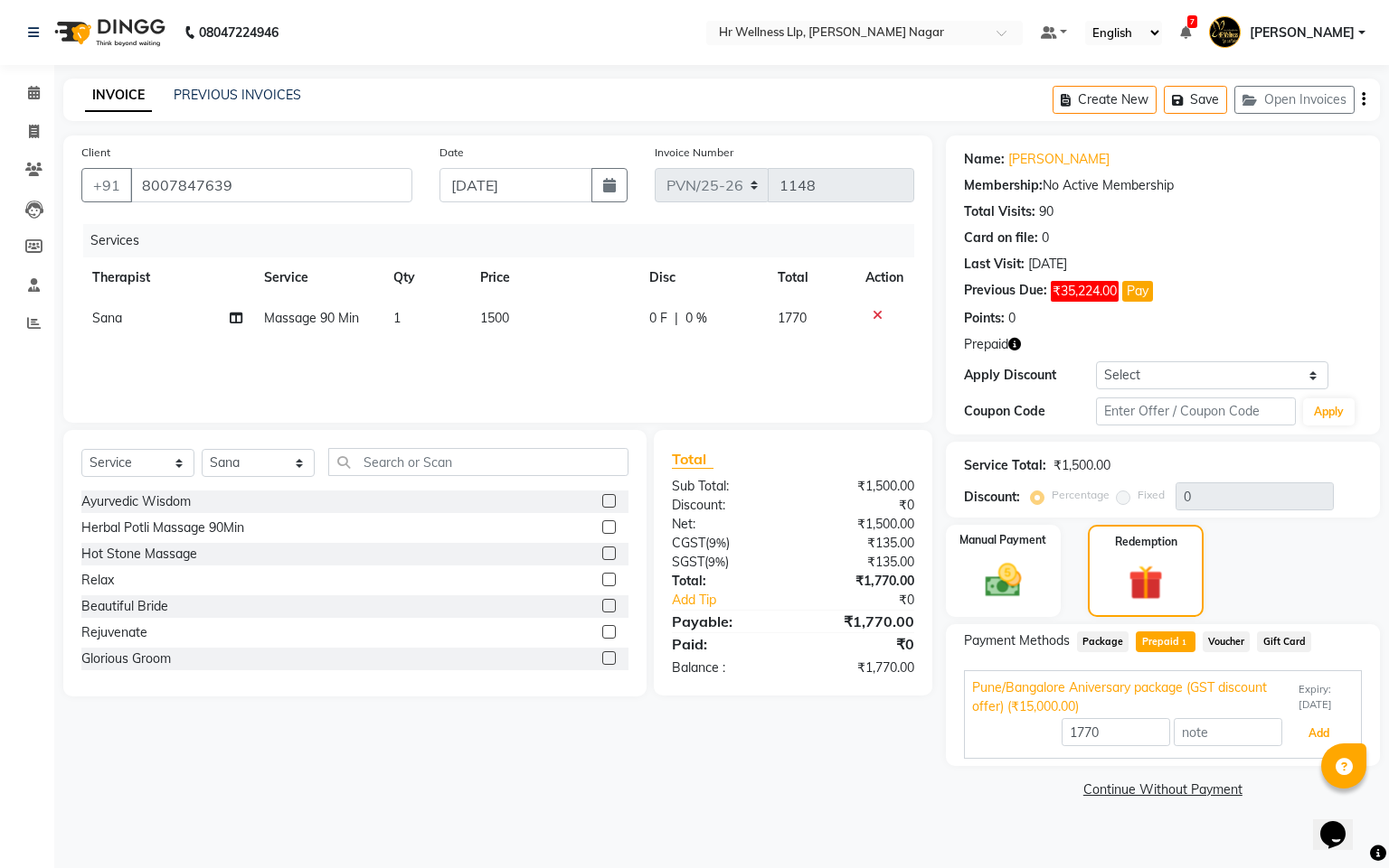
drag, startPoint x: 1300, startPoint y: 727, endPoint x: 1185, endPoint y: 746, distance: 116.6
click at [1297, 729] on button "Add" at bounding box center [1318, 734] width 66 height 31
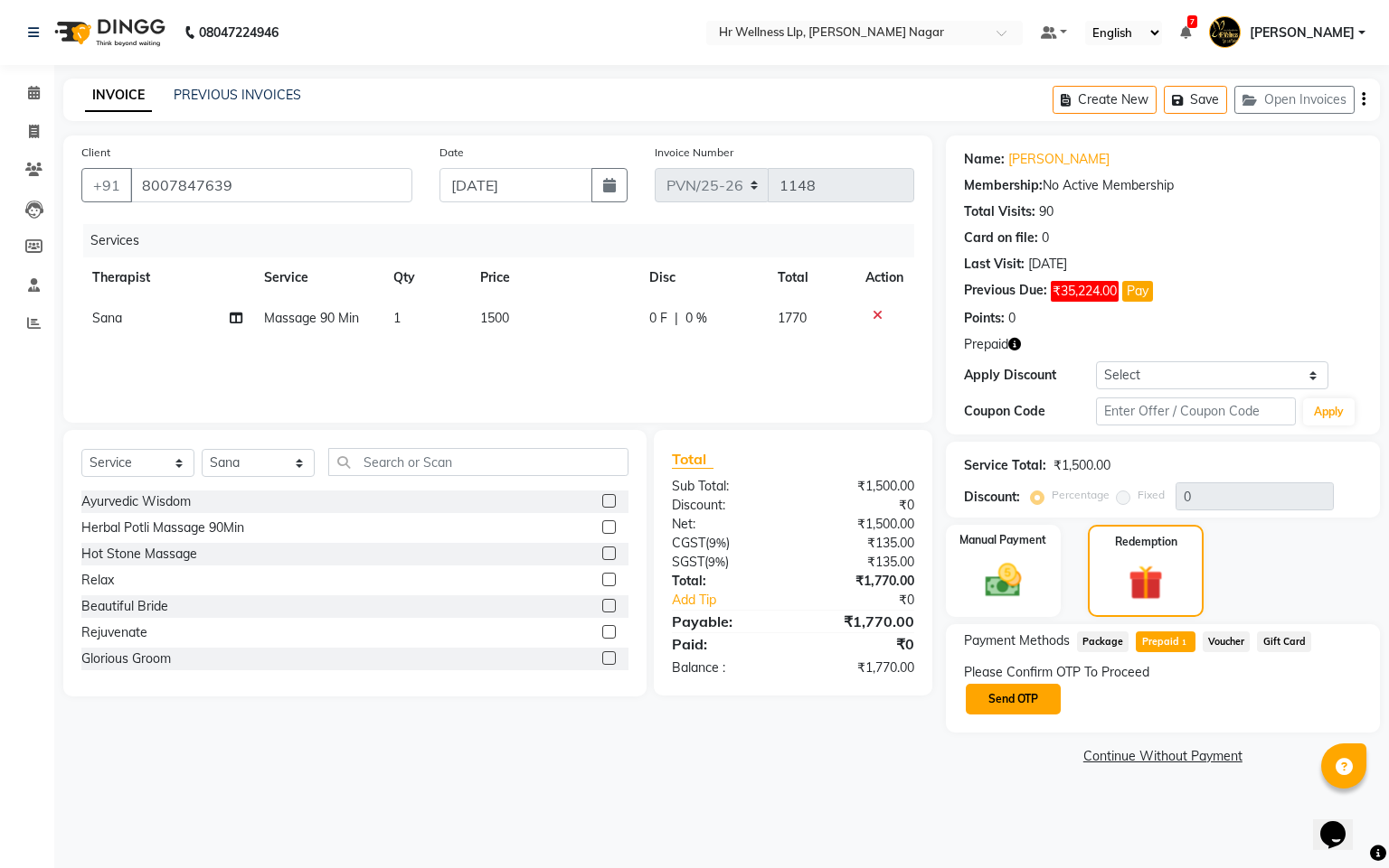
click at [1004, 707] on button "Send OTP" at bounding box center [1012, 699] width 95 height 31
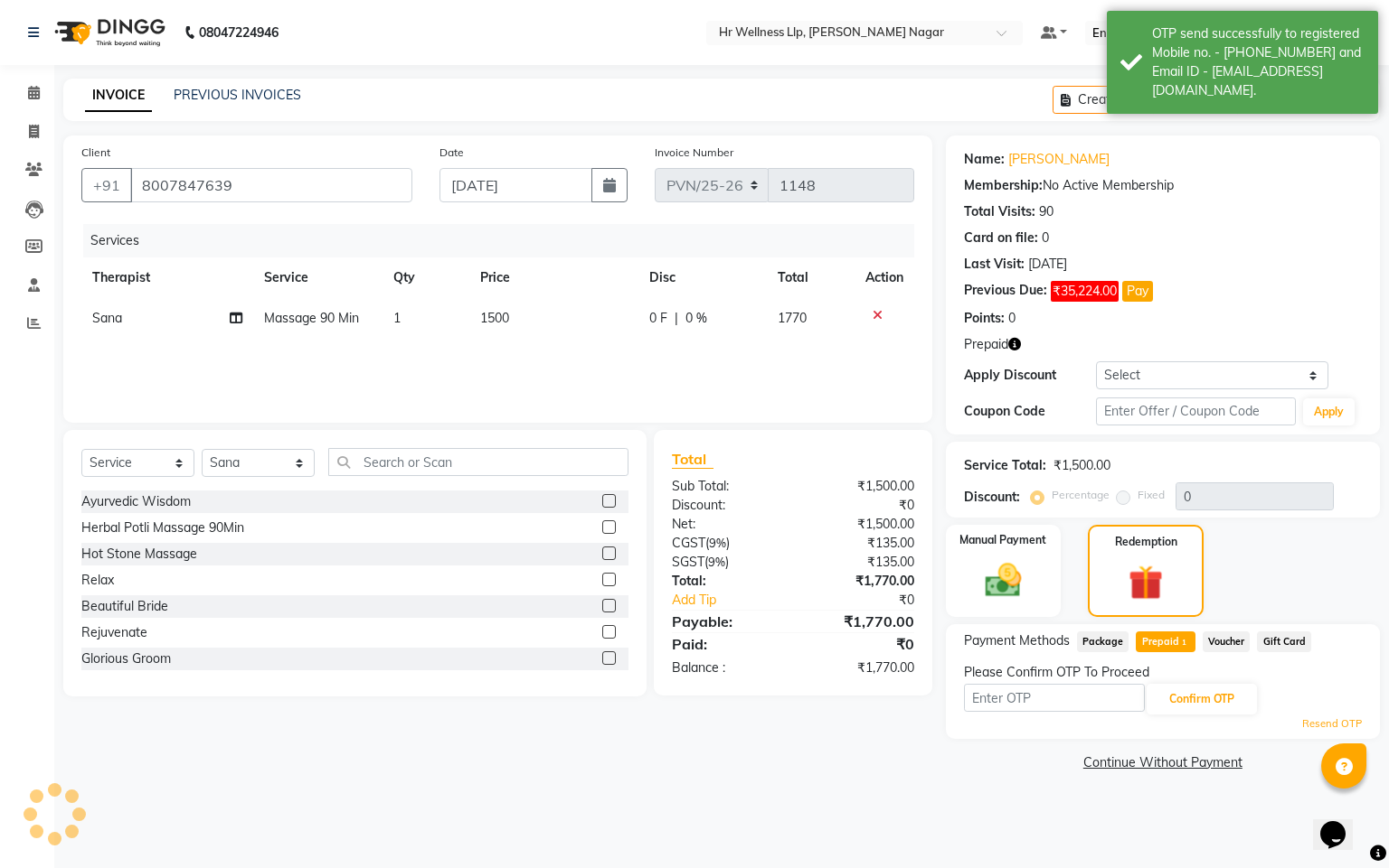
click at [1007, 702] on input "text" at bounding box center [1053, 697] width 181 height 28
click at [1245, 703] on button "Confirm OTP" at bounding box center [1201, 699] width 110 height 31
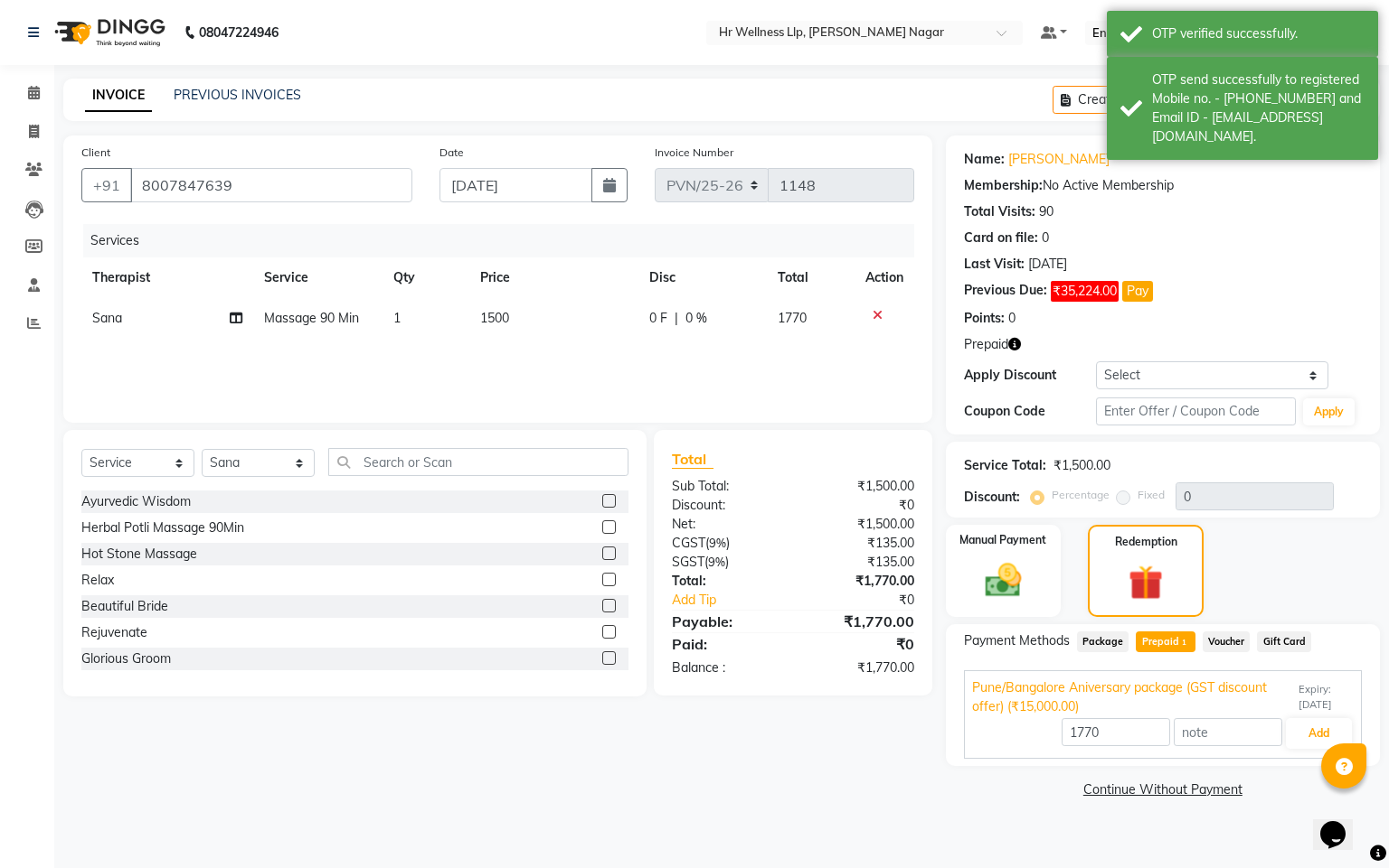
click at [1280, 706] on span "Pune/Bangalore Aniversary package (GST discount offer) (₹15,000.00)" at bounding box center [1134, 697] width 324 height 38
click at [1297, 723] on div "Pune/Bangalore Aniversary package (GST discount offer) (₹15,000.00) Expiry: [DA…" at bounding box center [1162, 697] width 398 height 55
click at [1295, 716] on div "Pune/Bangalore Aniversary package (GST discount offer) (₹15,000.00) Expiry: [DA…" at bounding box center [1163, 697] width 382 height 38
click at [1262, 713] on span "Pune/Bangalore Aniversary package (GST discount offer) (₹15,000.00)" at bounding box center [1134, 697] width 324 height 38
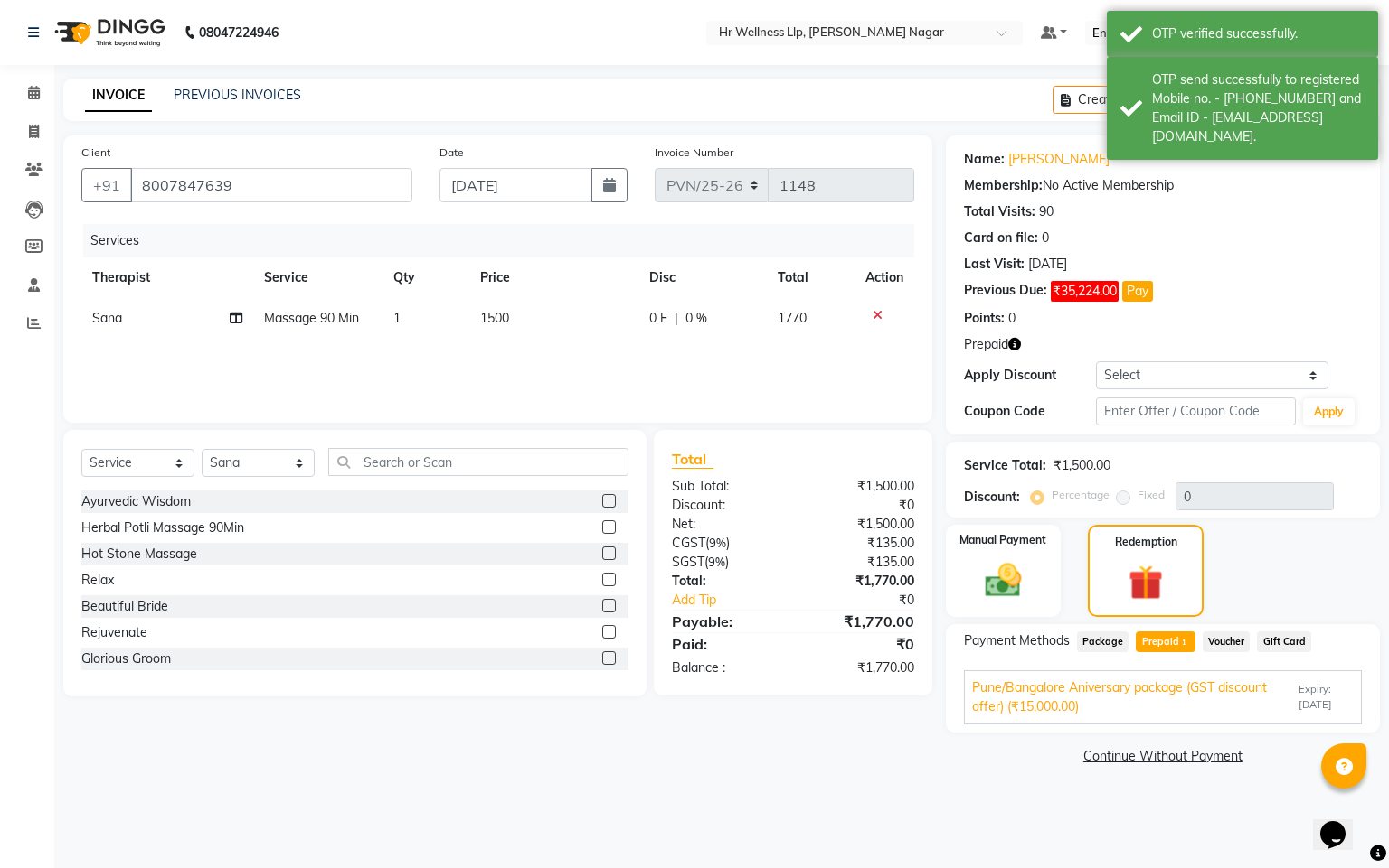
click at [1279, 707] on span "Pune/Bangalore Aniversary package (GST discount offer) (₹15,000.00)" at bounding box center [1134, 697] width 324 height 38
click at [1312, 723] on button "Add" at bounding box center [1318, 734] width 66 height 31
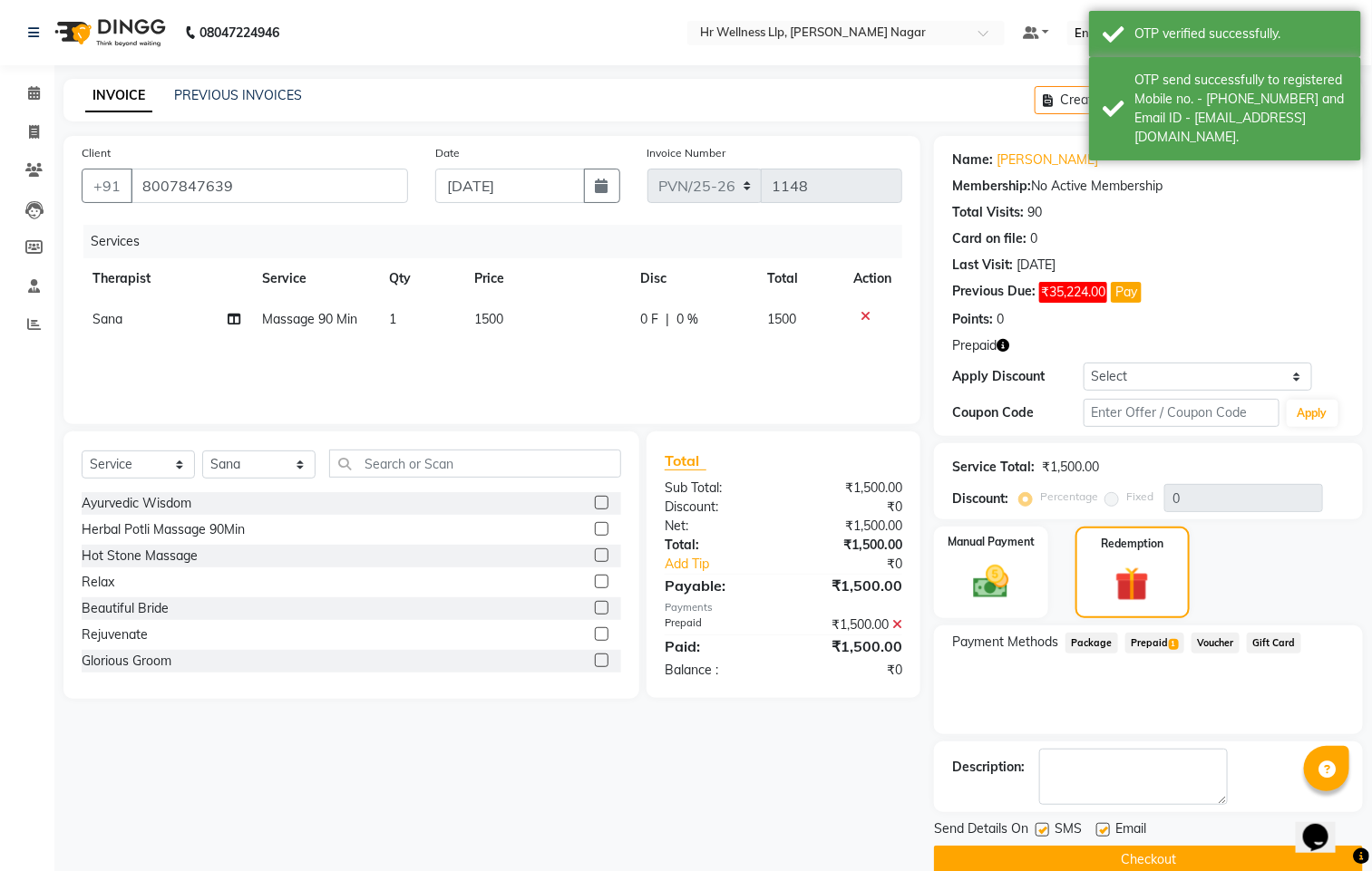
click at [1043, 831] on label at bounding box center [1042, 830] width 13 height 13
click at [1043, 831] on input "checkbox" at bounding box center [1041, 831] width 12 height 12
click at [1108, 828] on label at bounding box center [1103, 830] width 13 height 13
click at [1108, 828] on input "checkbox" at bounding box center [1102, 831] width 12 height 12
click at [1089, 854] on button "Checkout" at bounding box center [1148, 859] width 429 height 28
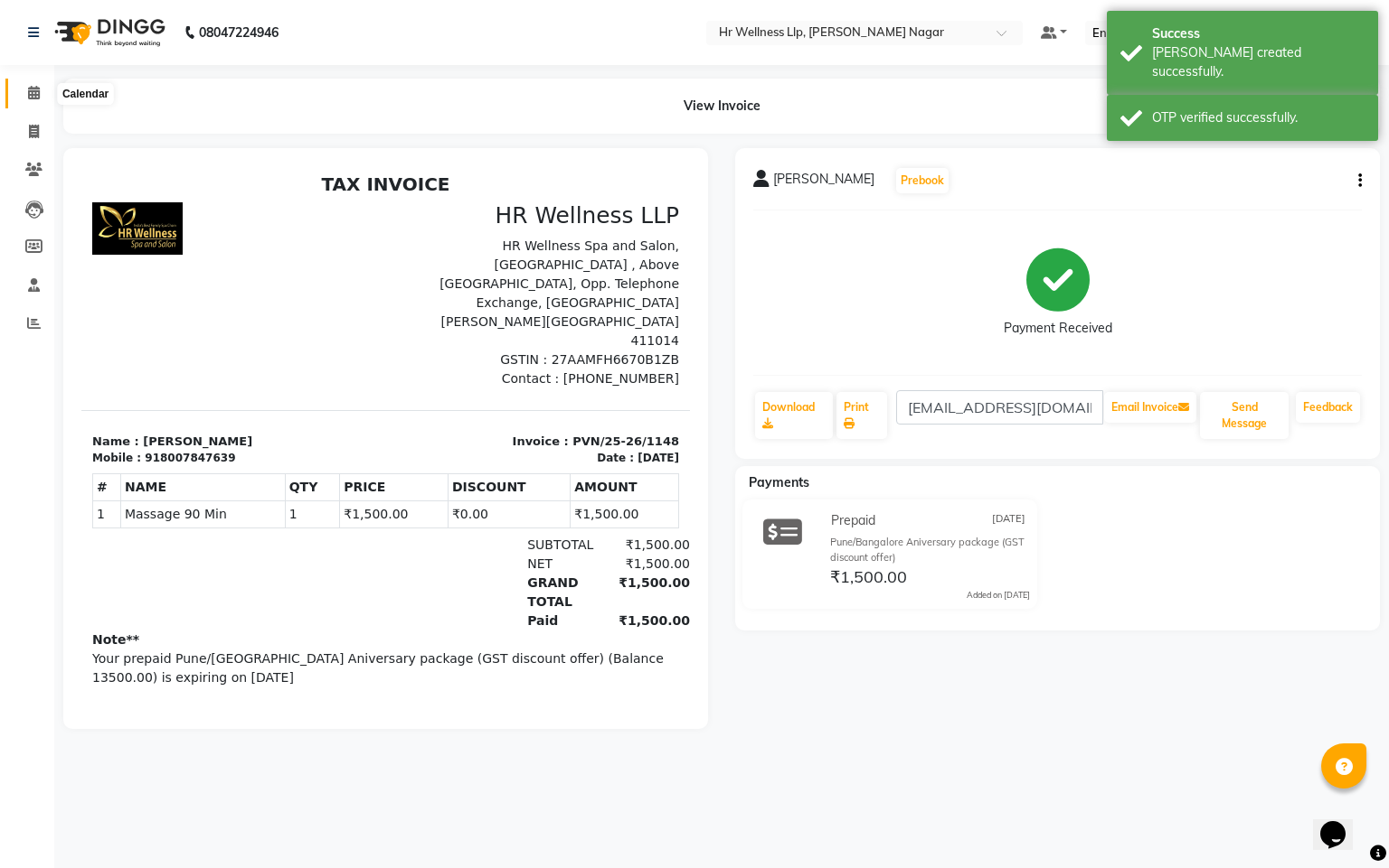
click at [33, 86] on icon at bounding box center [34, 93] width 12 height 13
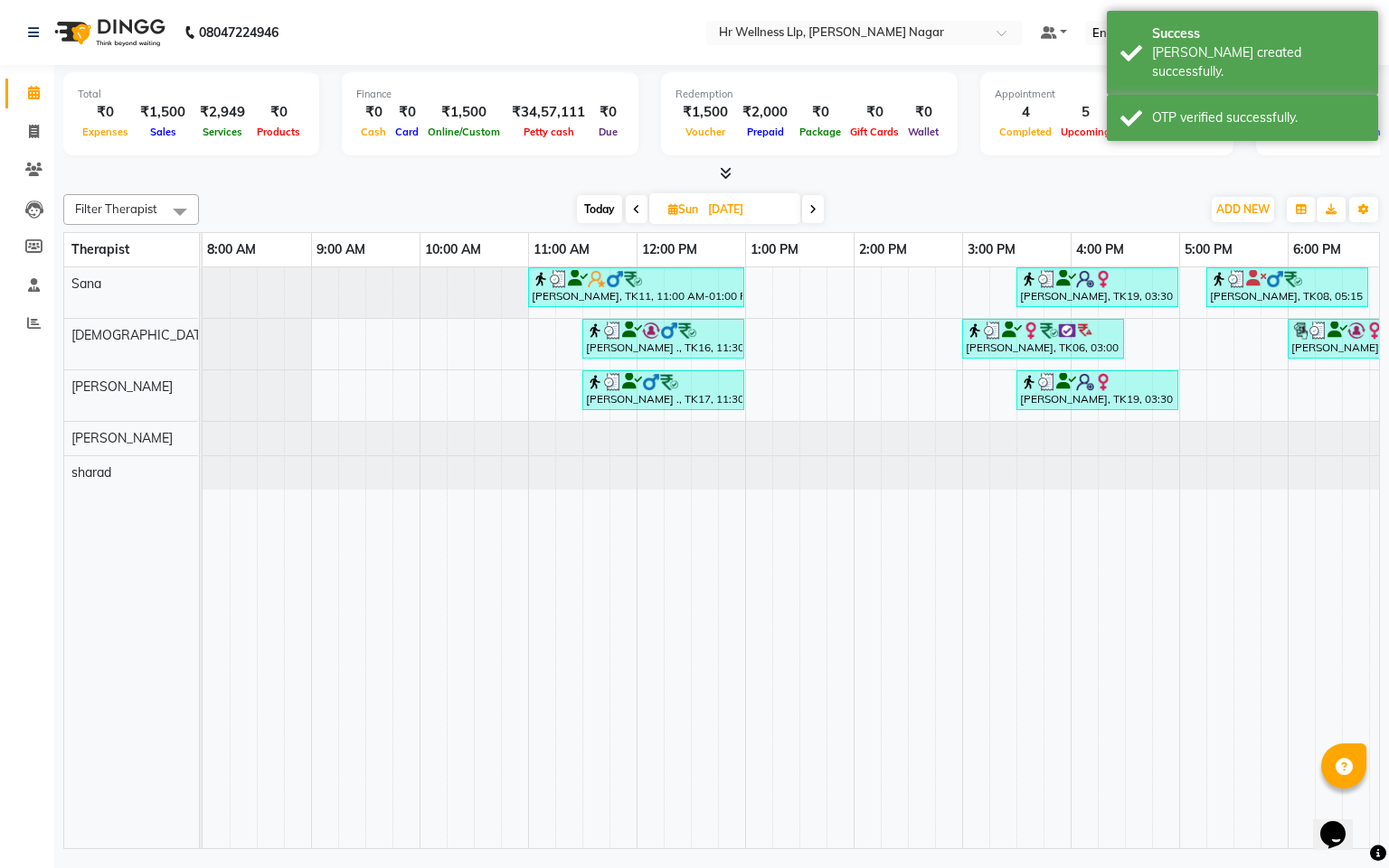
click at [635, 212] on icon at bounding box center [637, 209] width 8 height 11
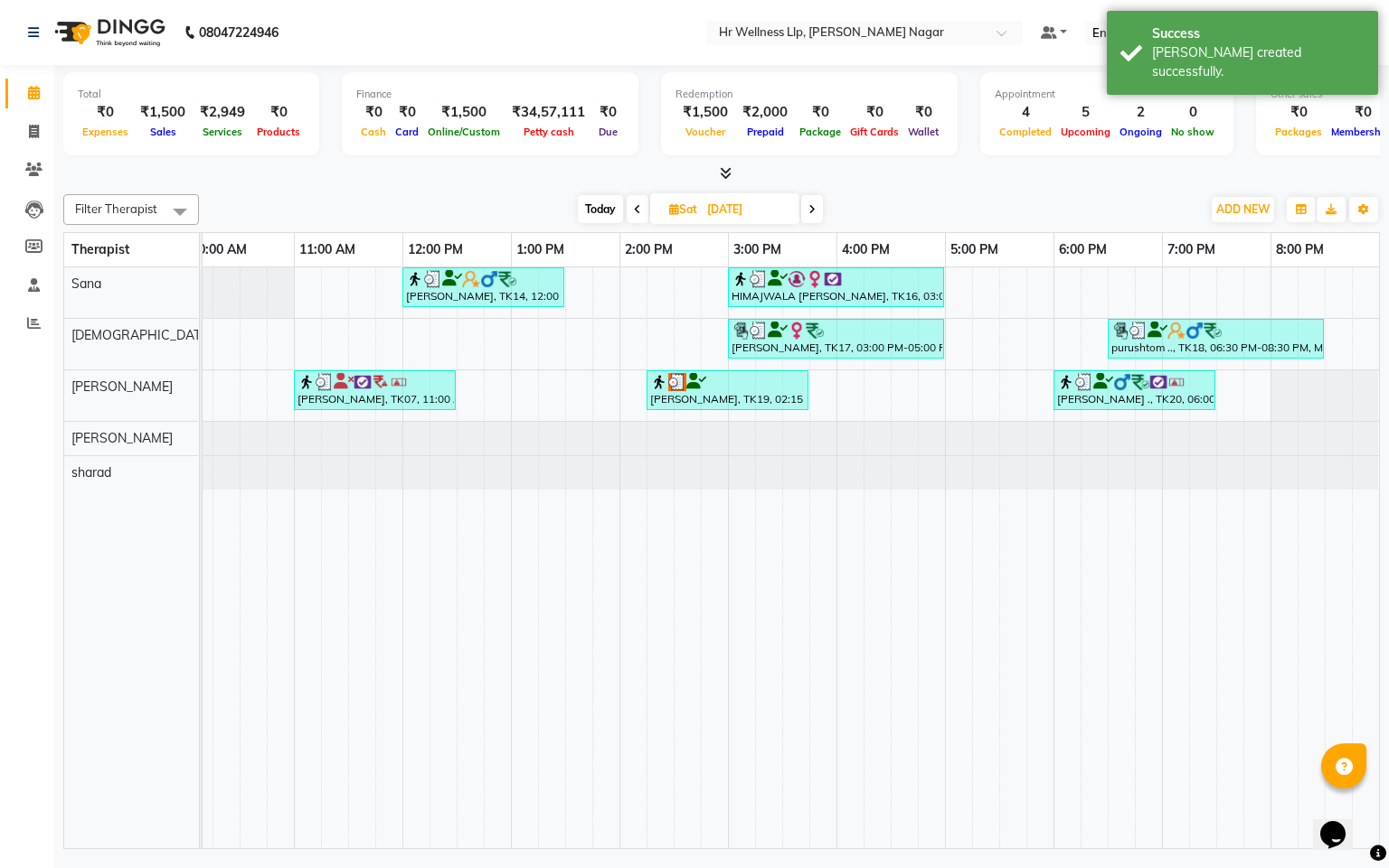
click at [635, 213] on icon at bounding box center [637, 209] width 8 height 11
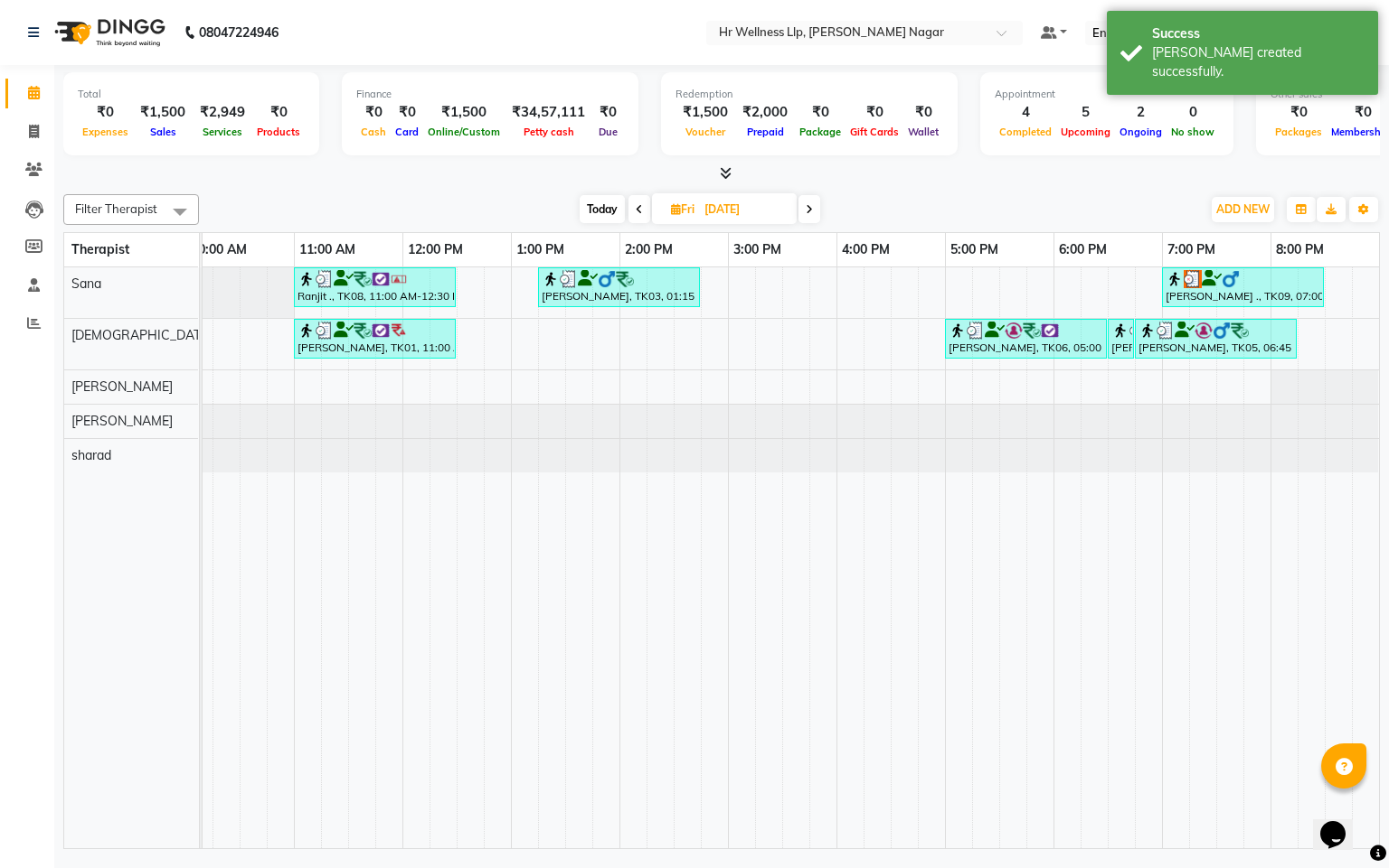
click at [636, 213] on icon at bounding box center [639, 209] width 8 height 11
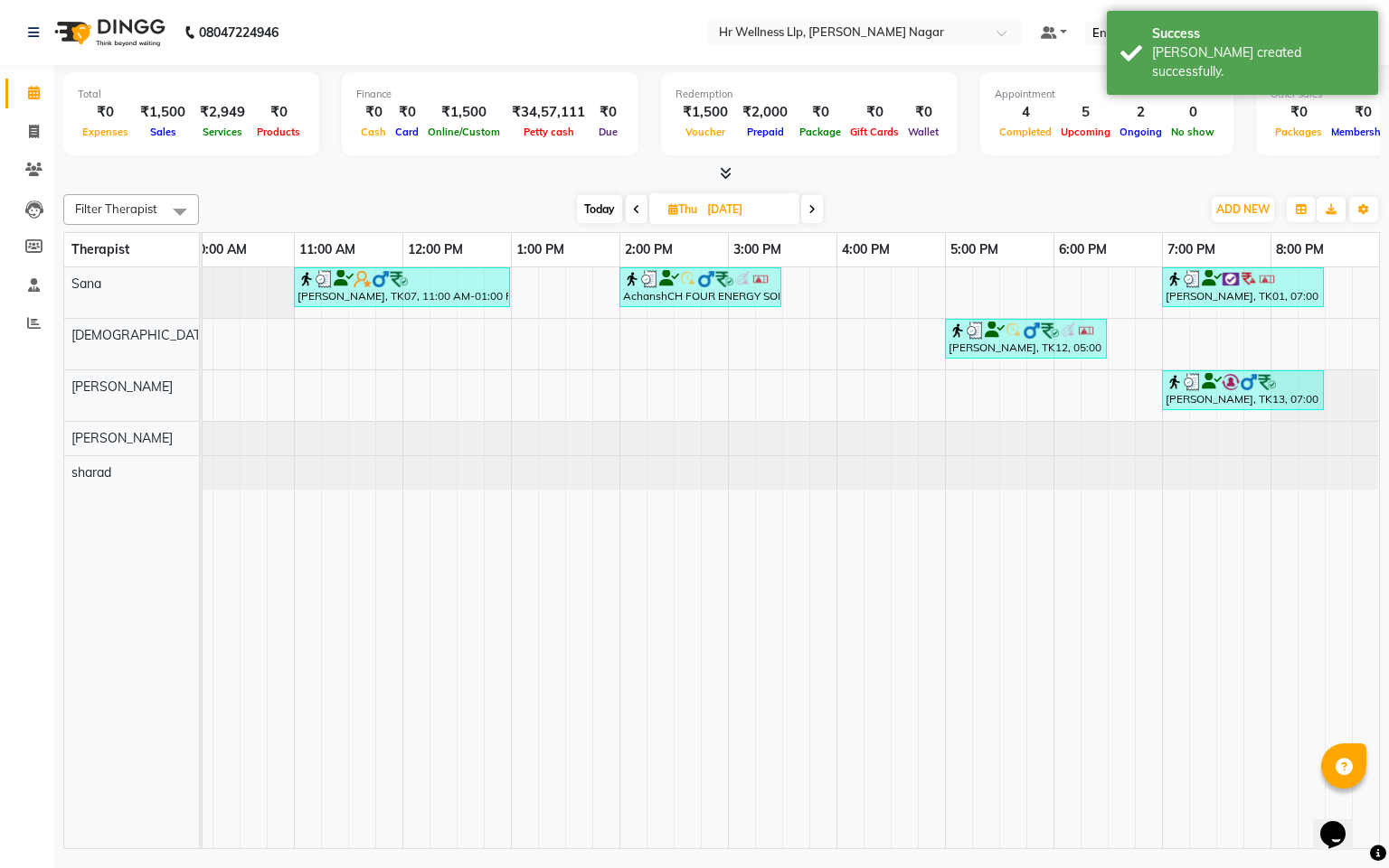
click at [809, 215] on span at bounding box center [812, 209] width 22 height 28
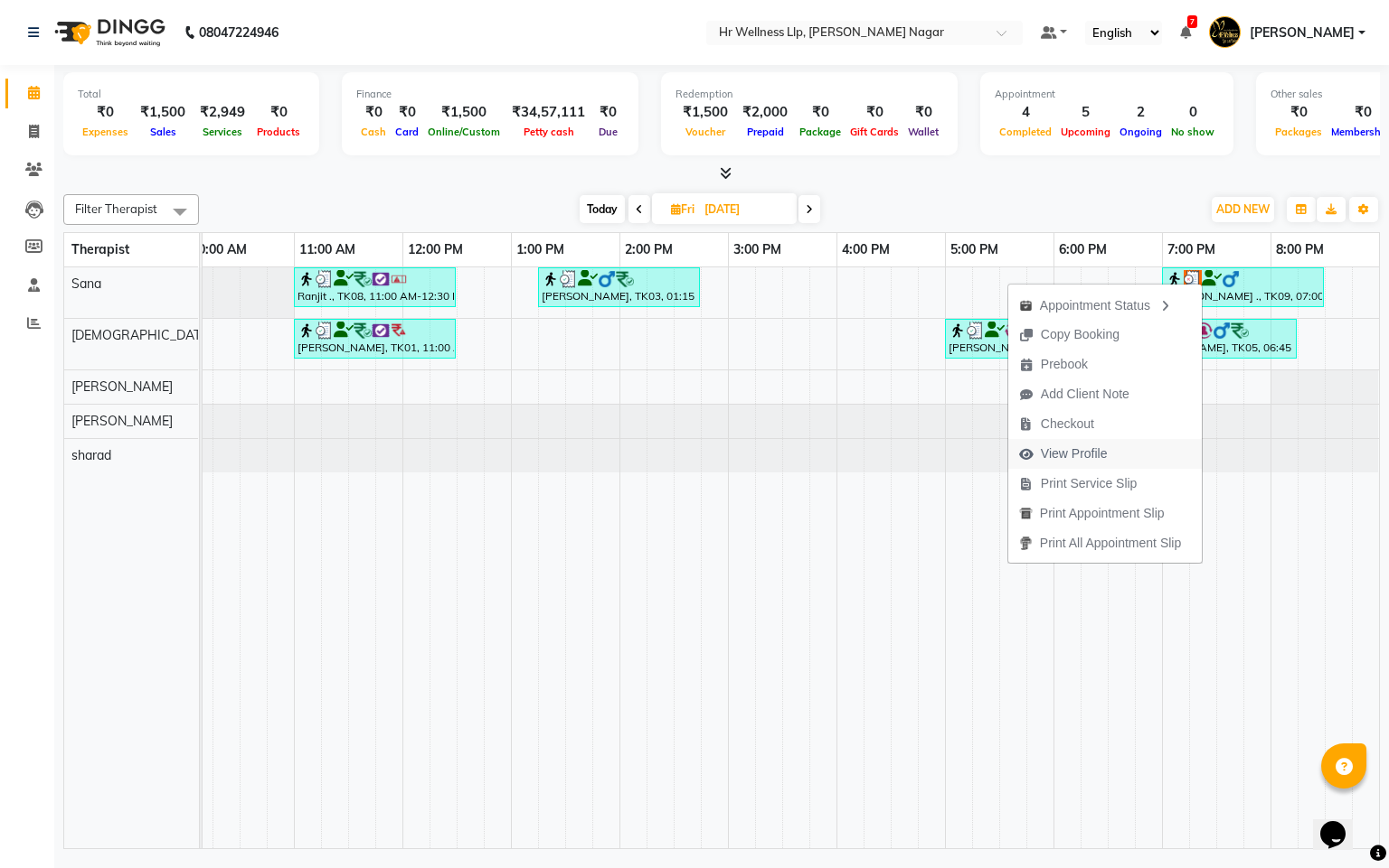
click at [1085, 451] on span "View Profile" at bounding box center [1075, 454] width 67 height 19
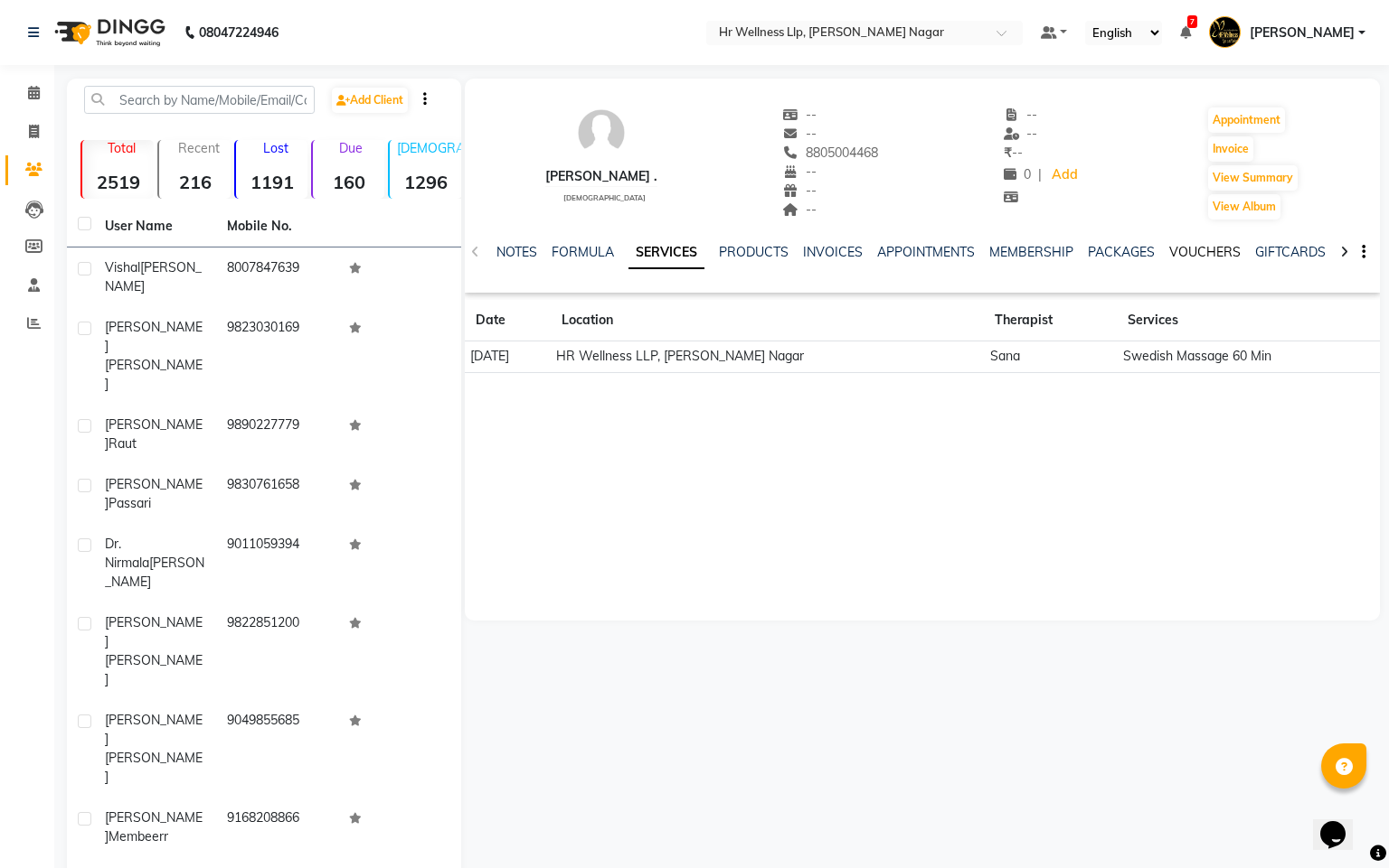
click at [1178, 247] on link "VOUCHERS" at bounding box center [1204, 252] width 72 height 16
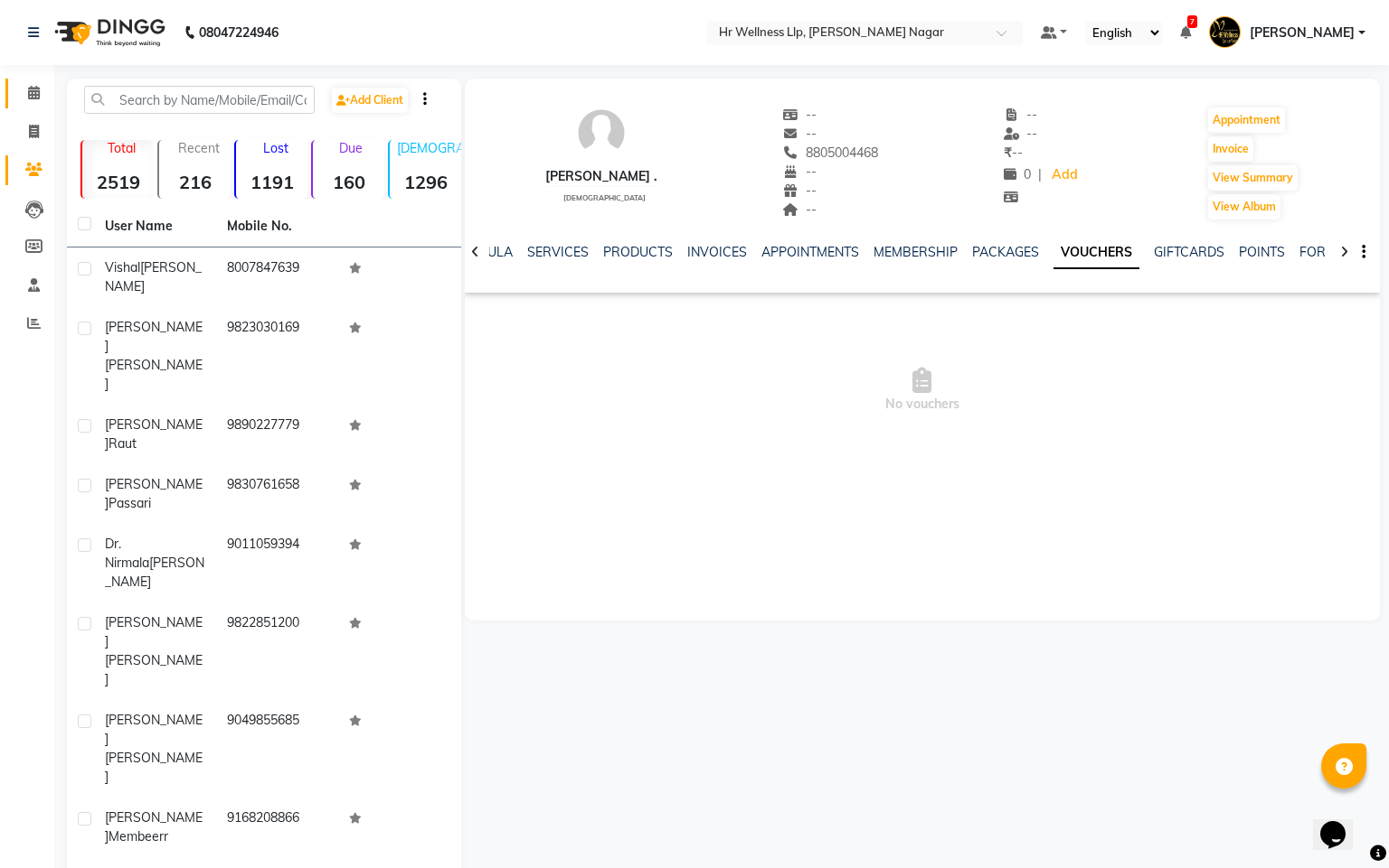
click at [38, 80] on link "Calendar" at bounding box center [27, 93] width 43 height 30
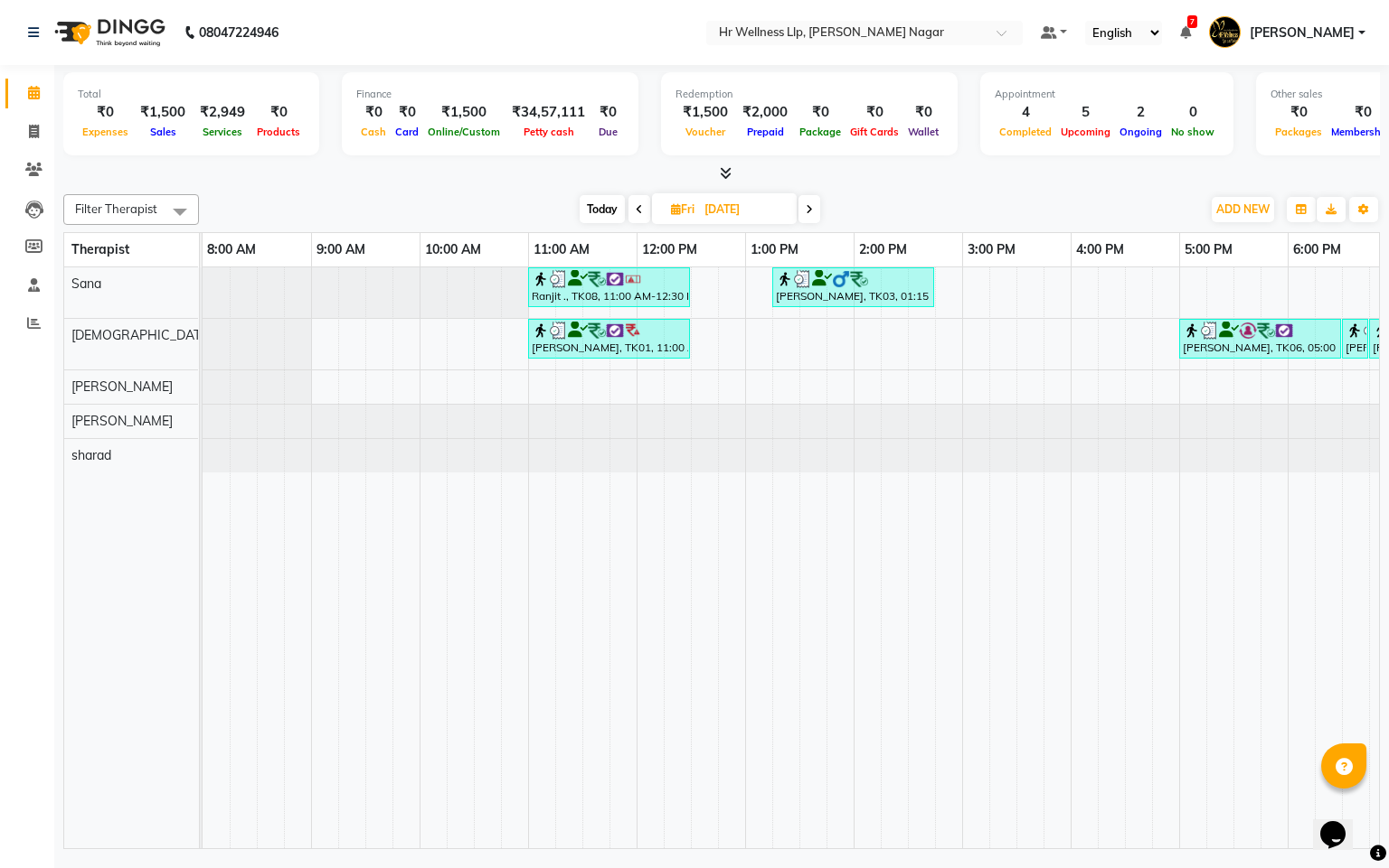
click at [637, 206] on icon at bounding box center [639, 209] width 8 height 11
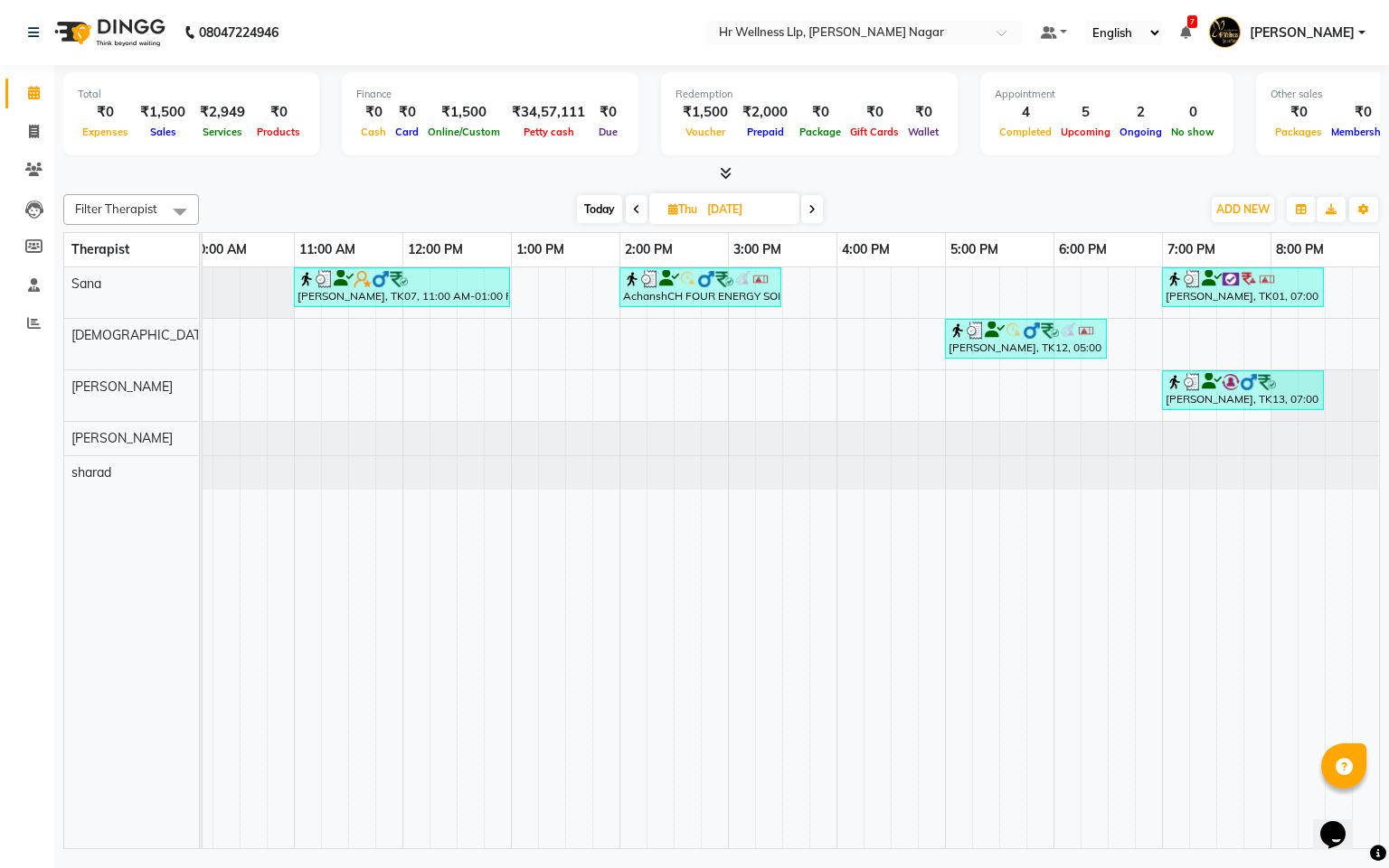
click at [637, 207] on icon at bounding box center [637, 209] width 8 height 11
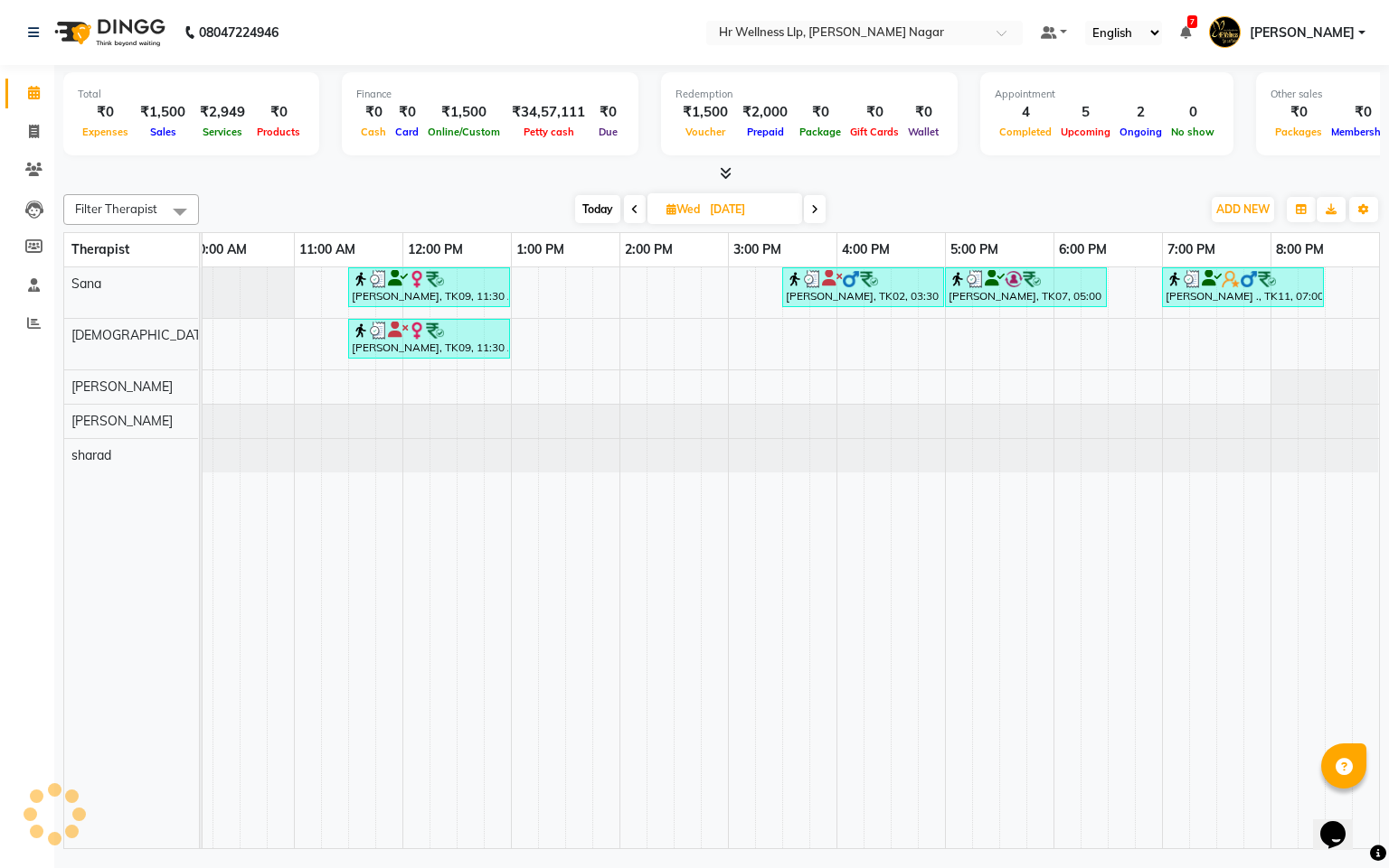
click at [637, 207] on span at bounding box center [635, 209] width 22 height 28
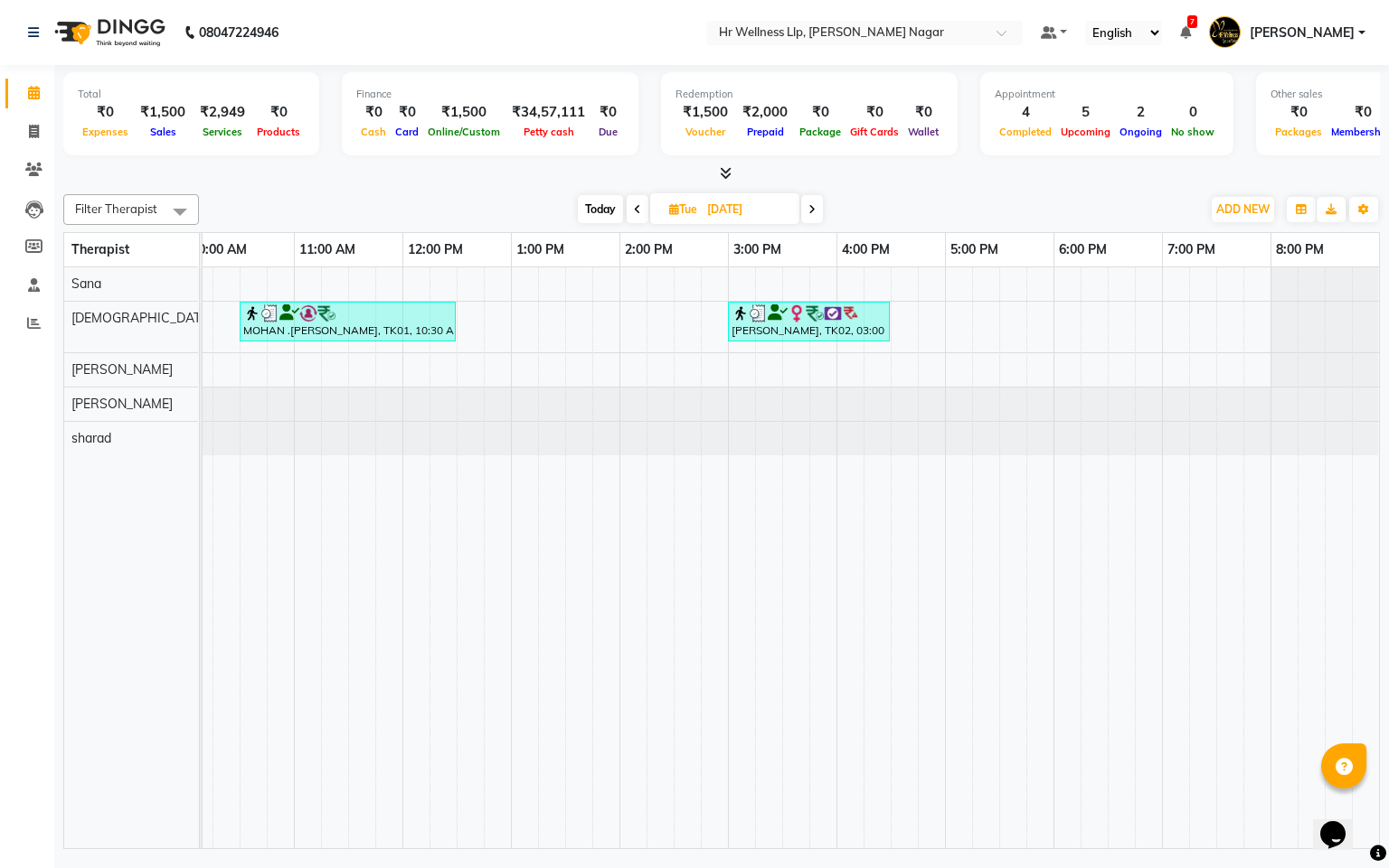
click at [637, 207] on icon at bounding box center [637, 209] width 8 height 11
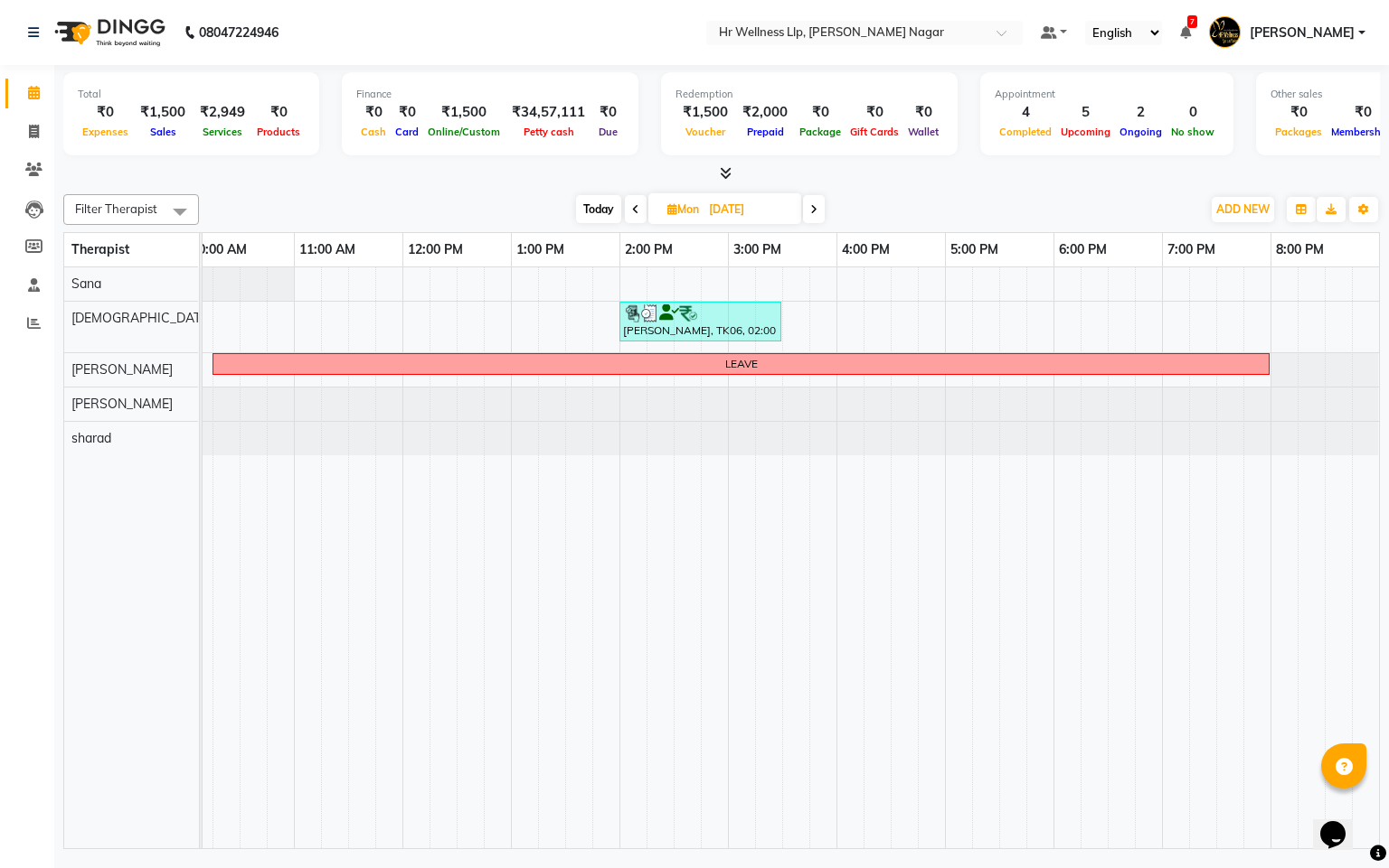
click at [637, 207] on span at bounding box center [636, 209] width 22 height 28
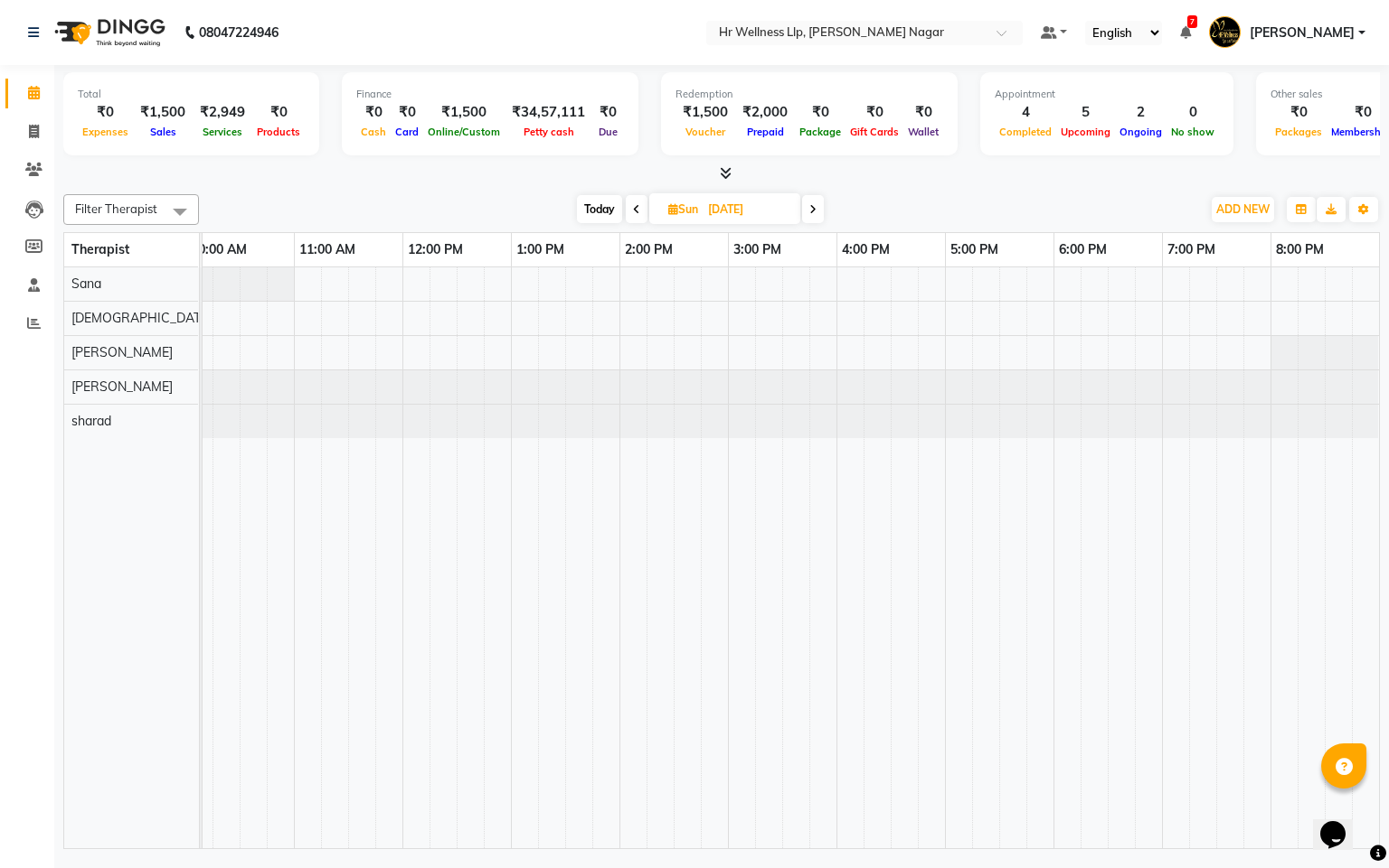
click at [637, 207] on icon at bounding box center [637, 209] width 8 height 11
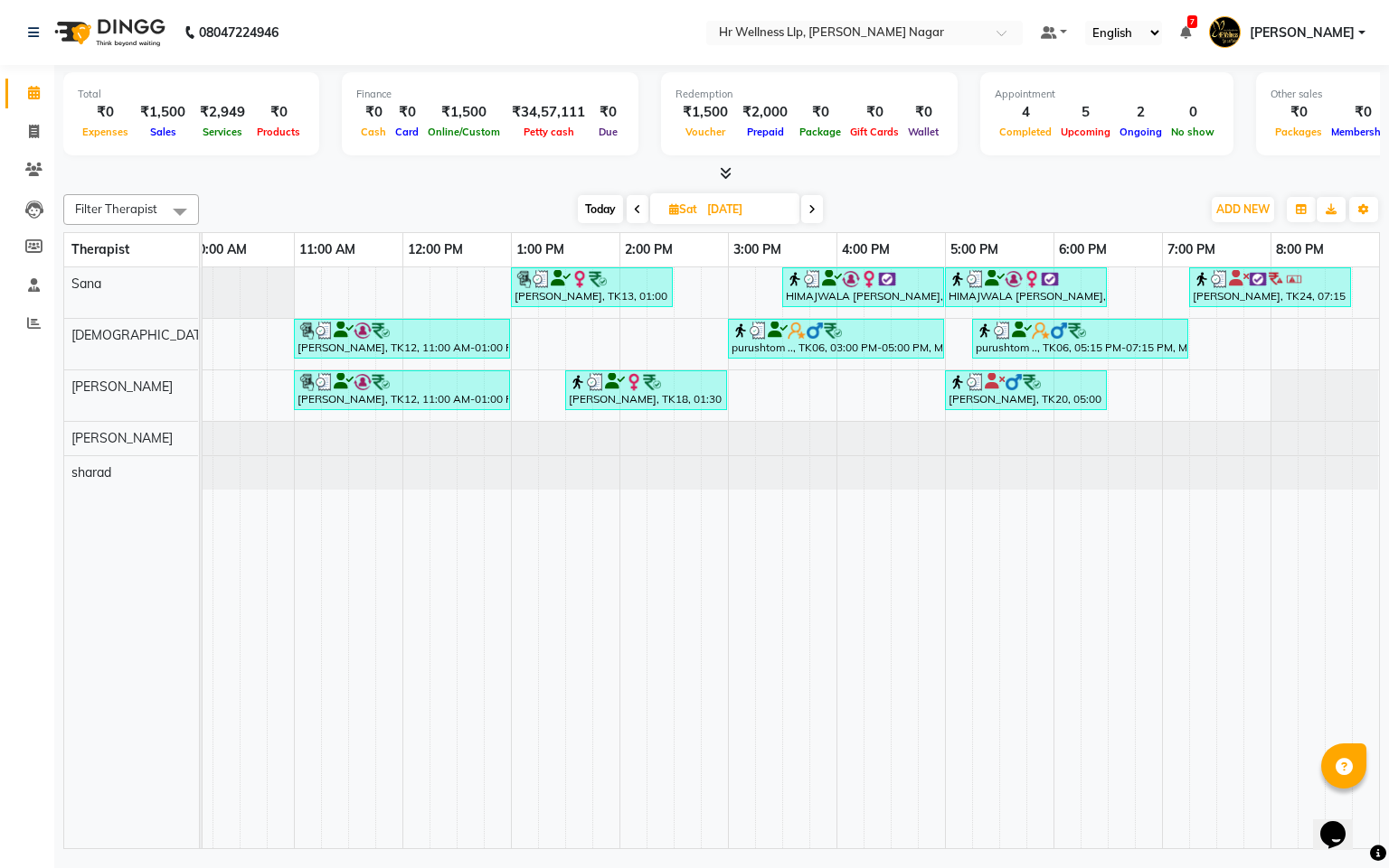
click at [637, 207] on icon at bounding box center [637, 209] width 8 height 11
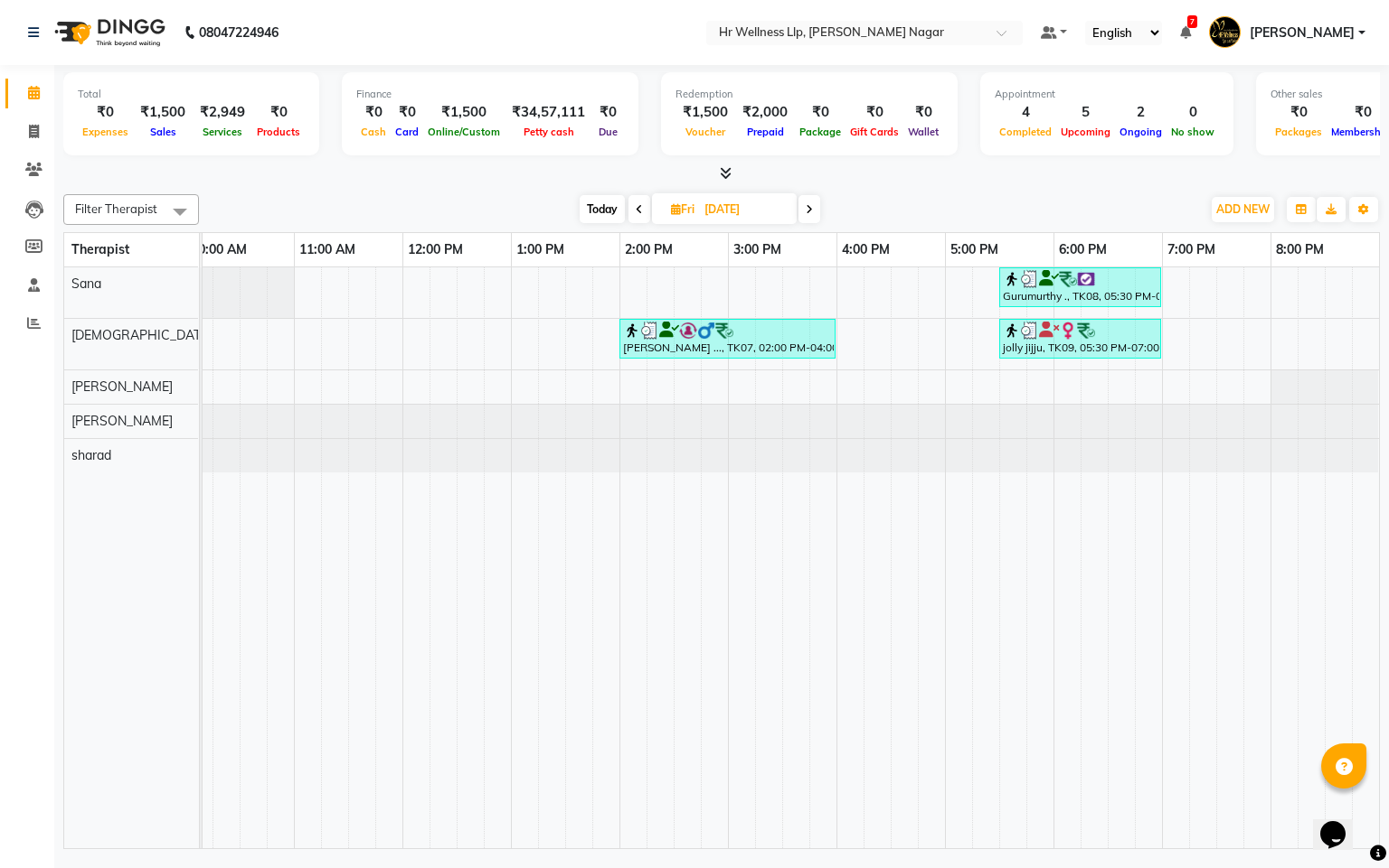
click at [637, 207] on icon at bounding box center [639, 209] width 8 height 11
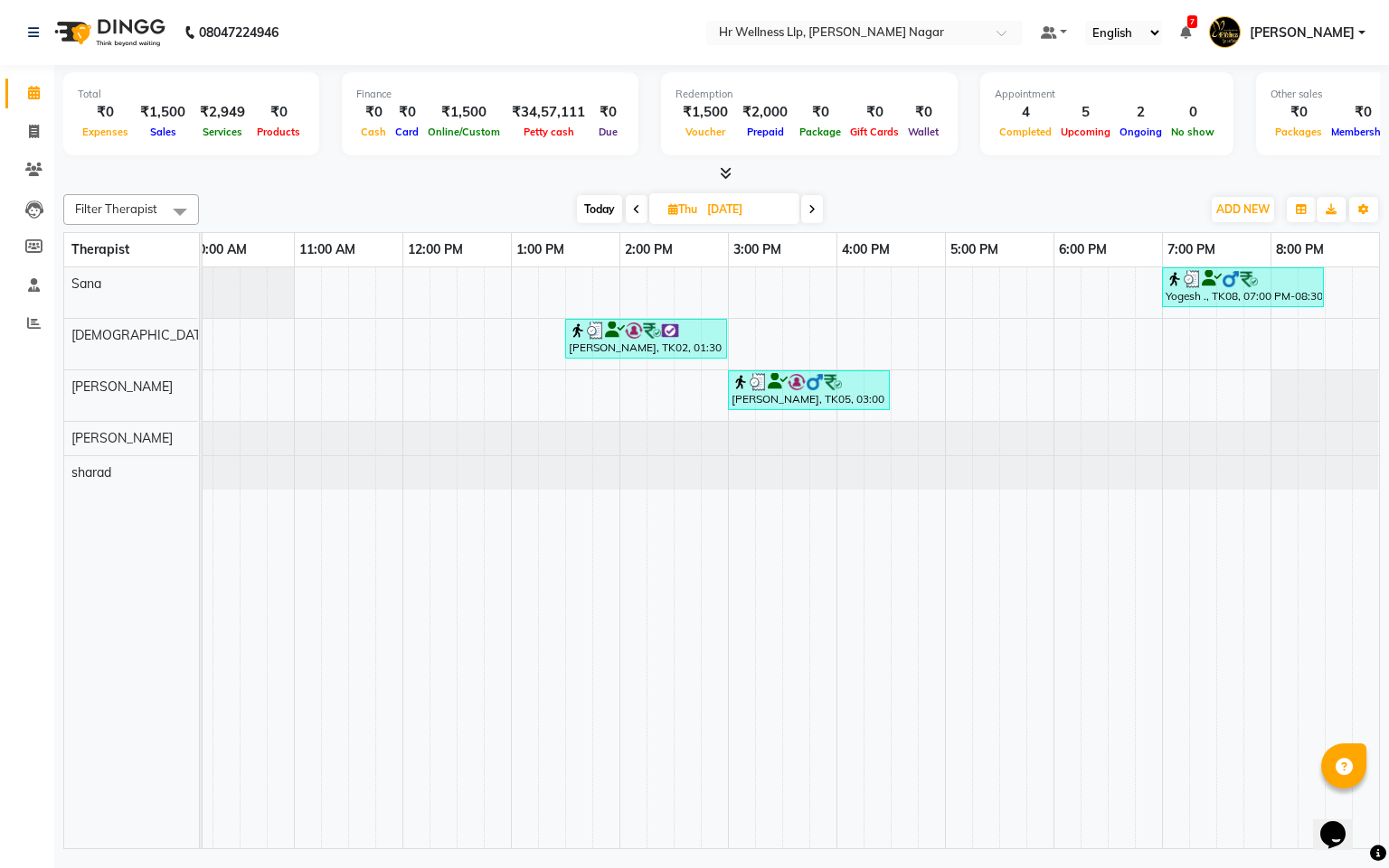
click at [637, 207] on icon at bounding box center [637, 209] width 8 height 11
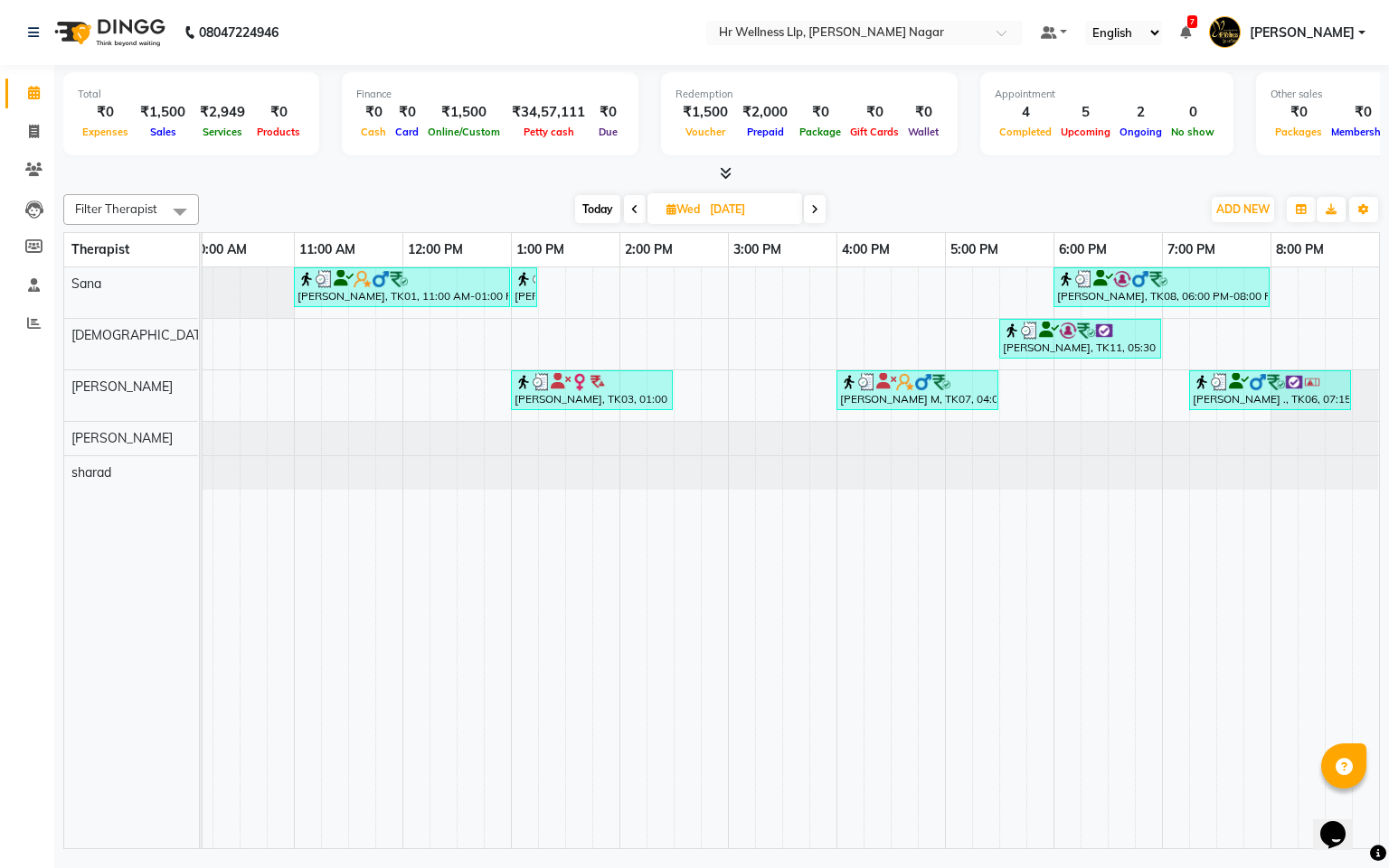
click at [637, 207] on span at bounding box center [635, 209] width 22 height 28
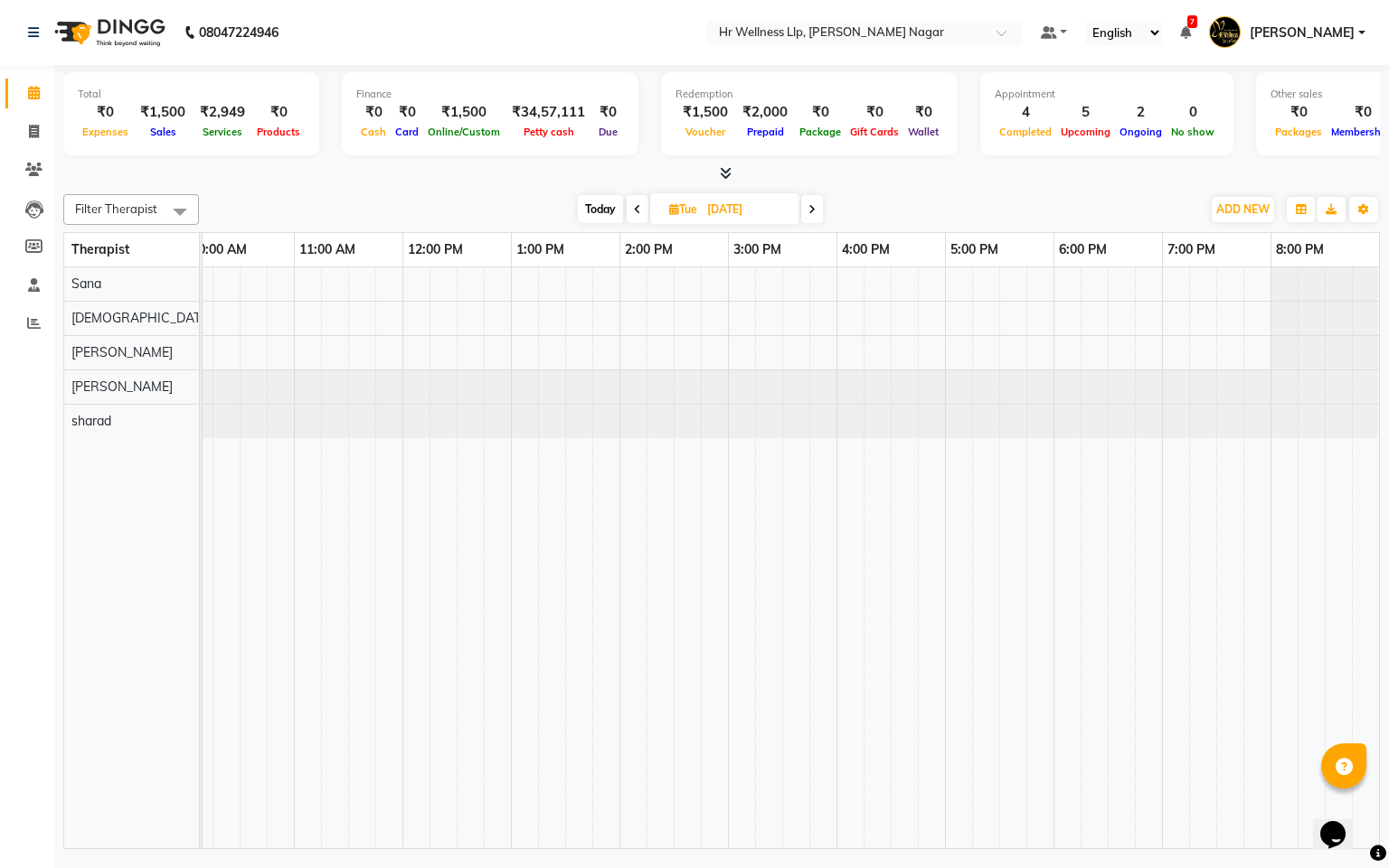
click at [818, 210] on span at bounding box center [812, 209] width 22 height 28
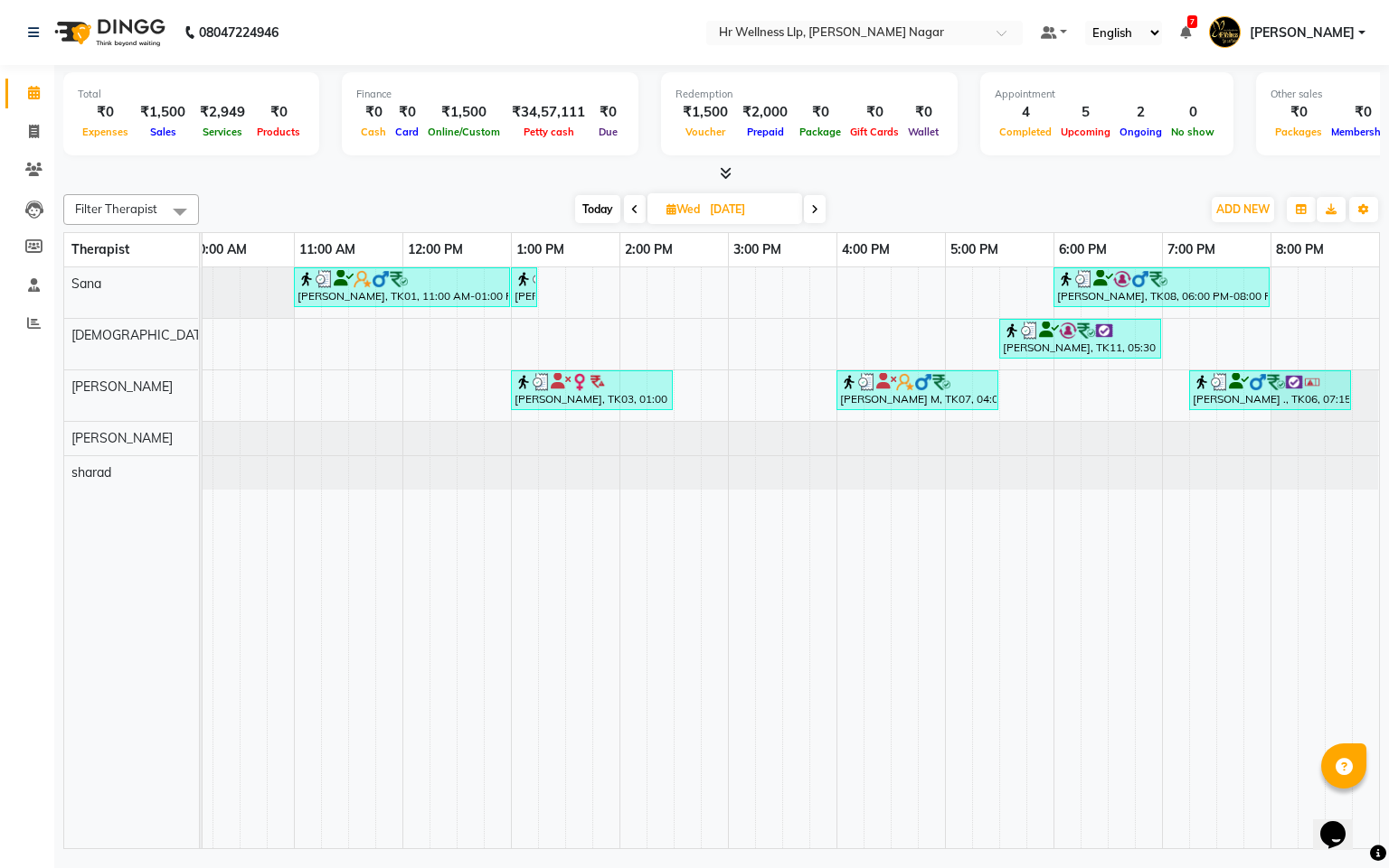
click at [635, 207] on icon at bounding box center [635, 209] width 8 height 11
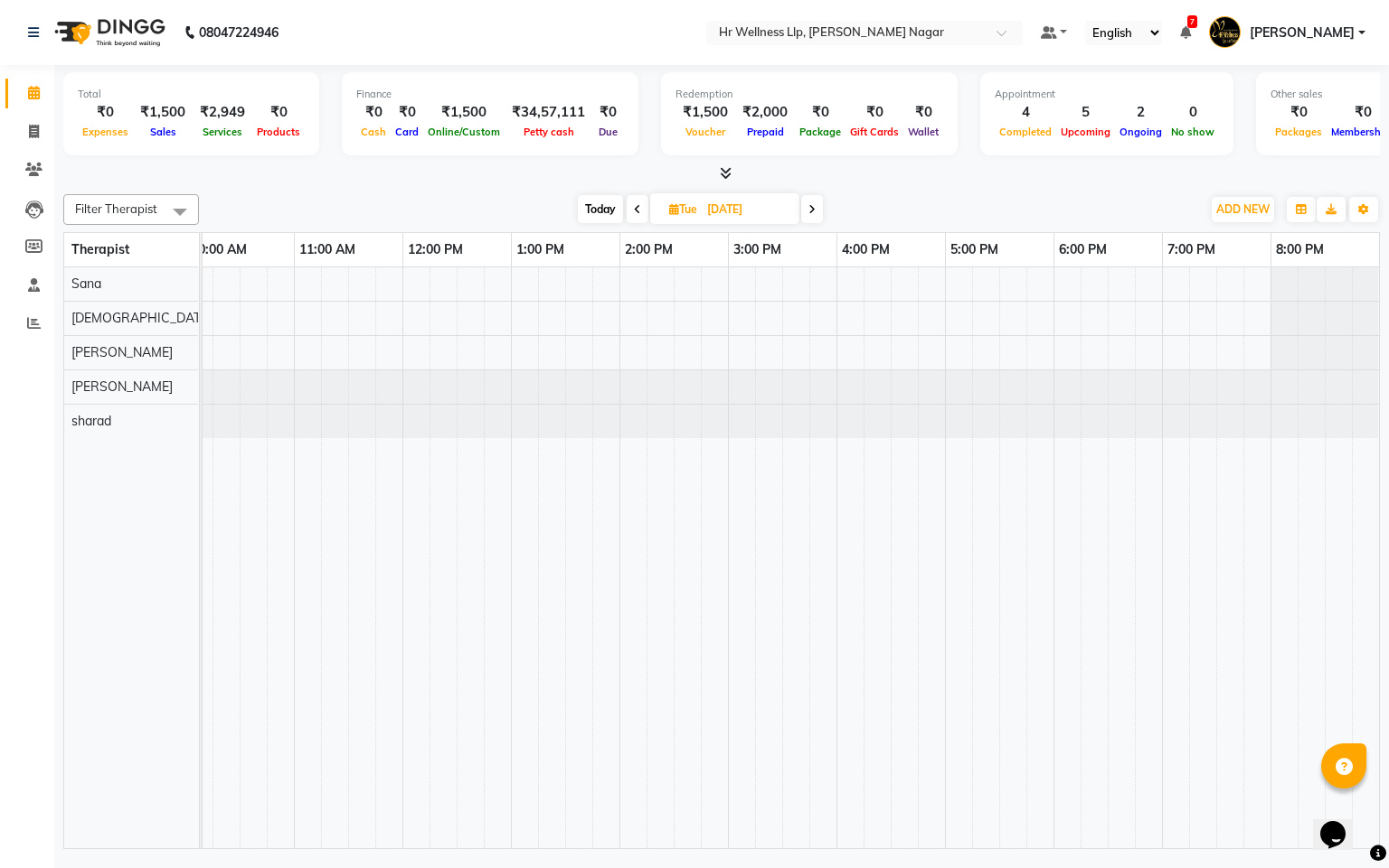
click at [635, 207] on icon at bounding box center [637, 209] width 8 height 11
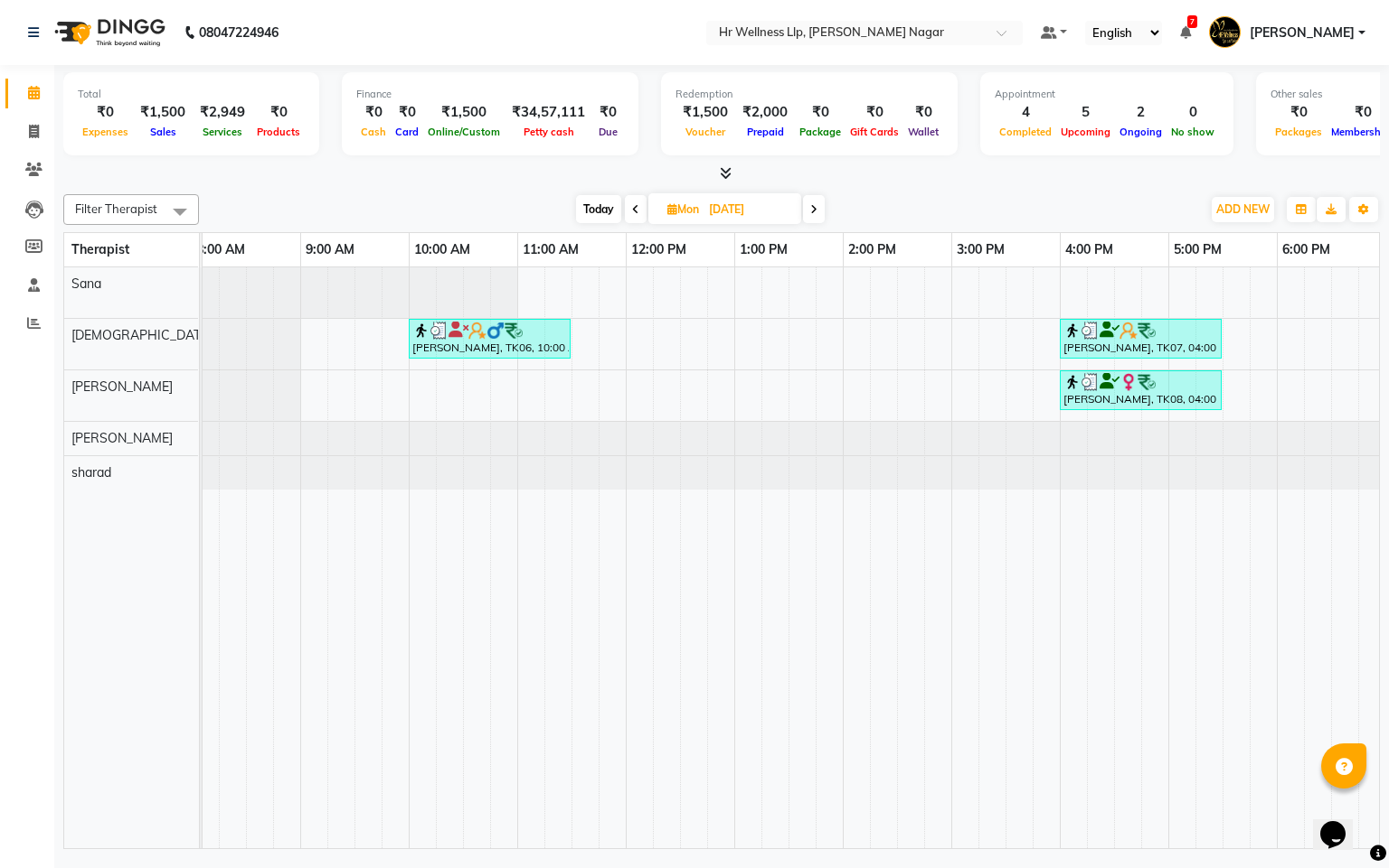
click at [641, 206] on span at bounding box center [636, 209] width 22 height 28
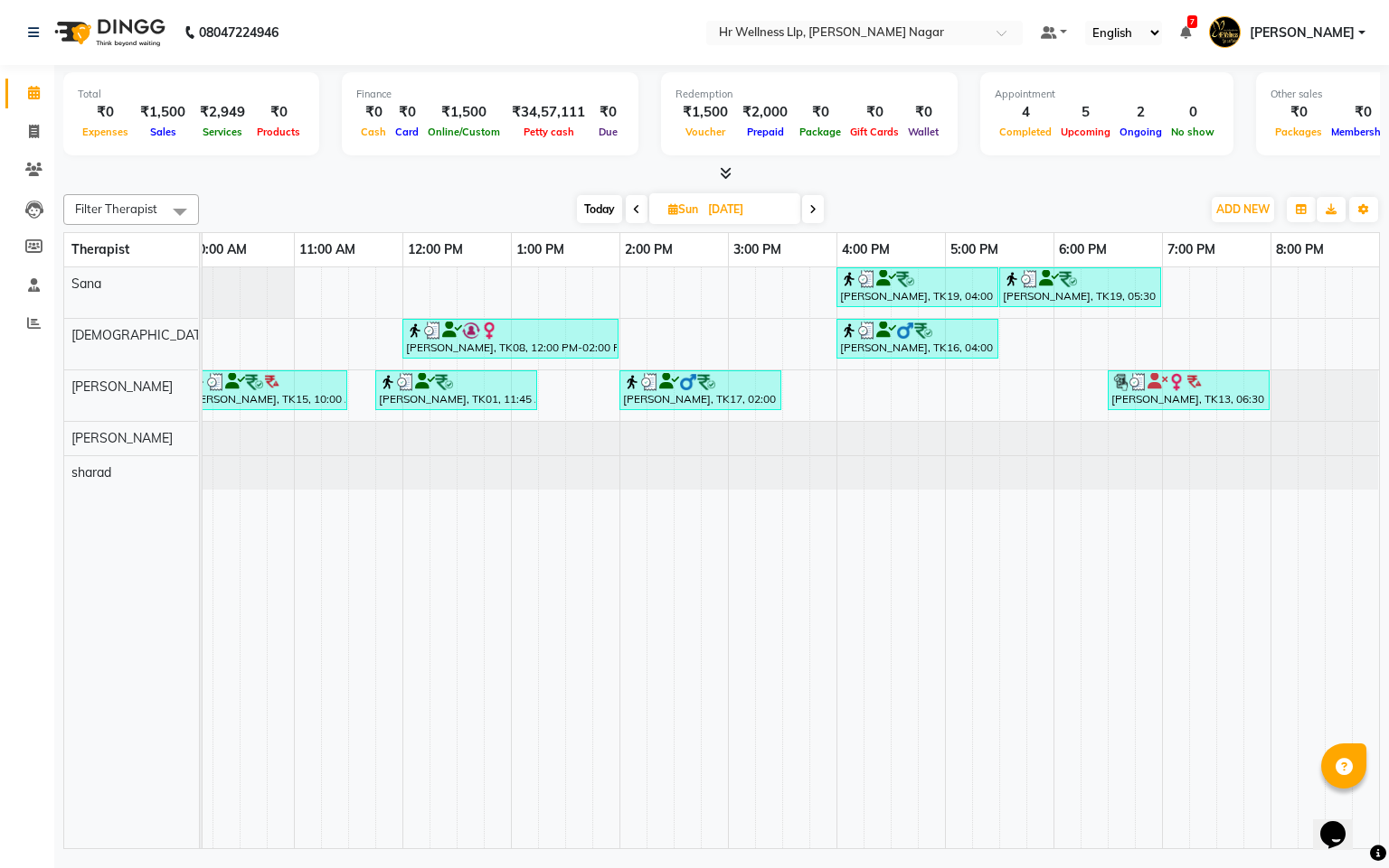
click at [640, 204] on span at bounding box center [637, 209] width 22 height 28
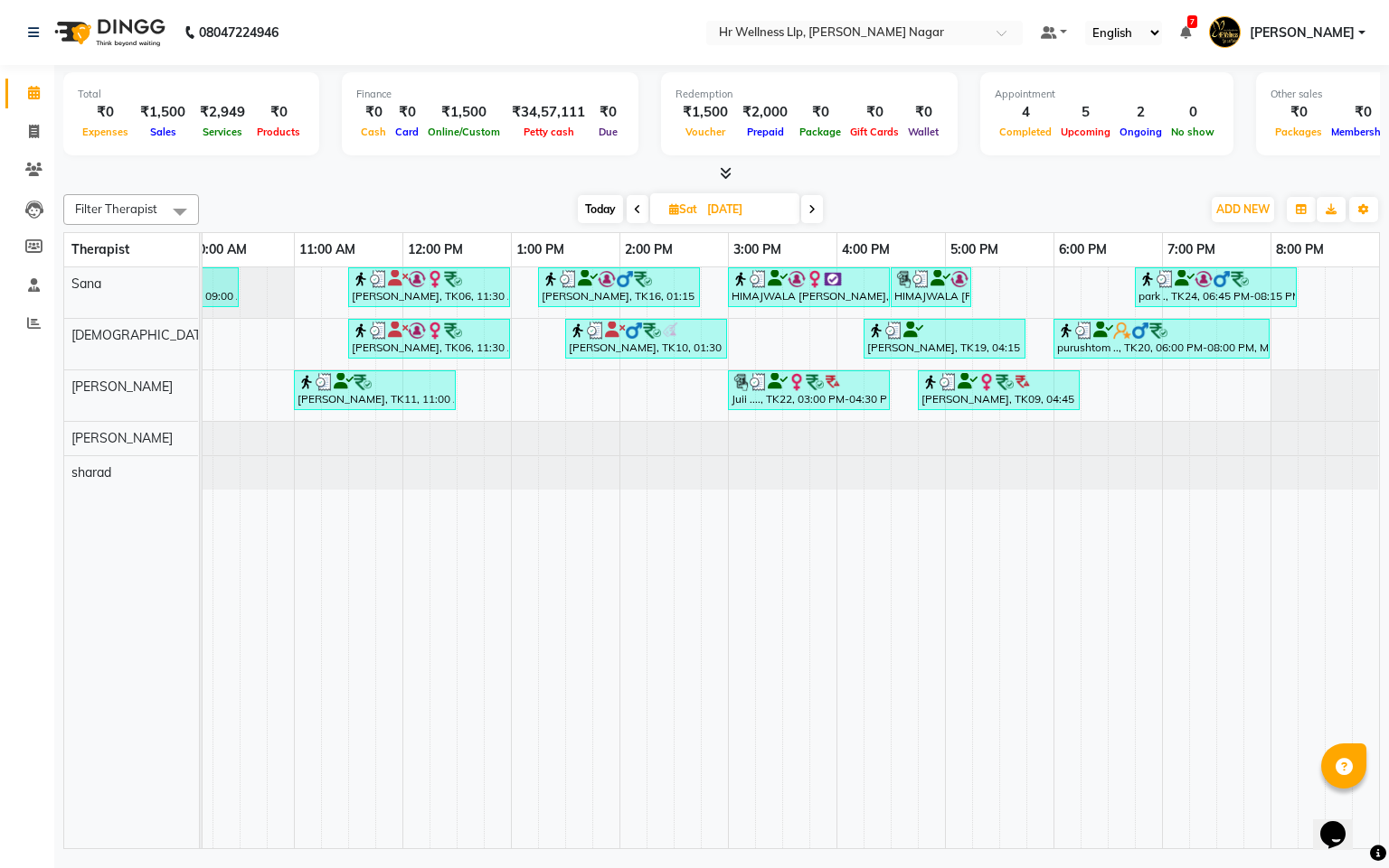
click at [650, 206] on span "[DATE]" at bounding box center [725, 209] width 150 height 31
click at [641, 207] on span at bounding box center [637, 209] width 22 height 28
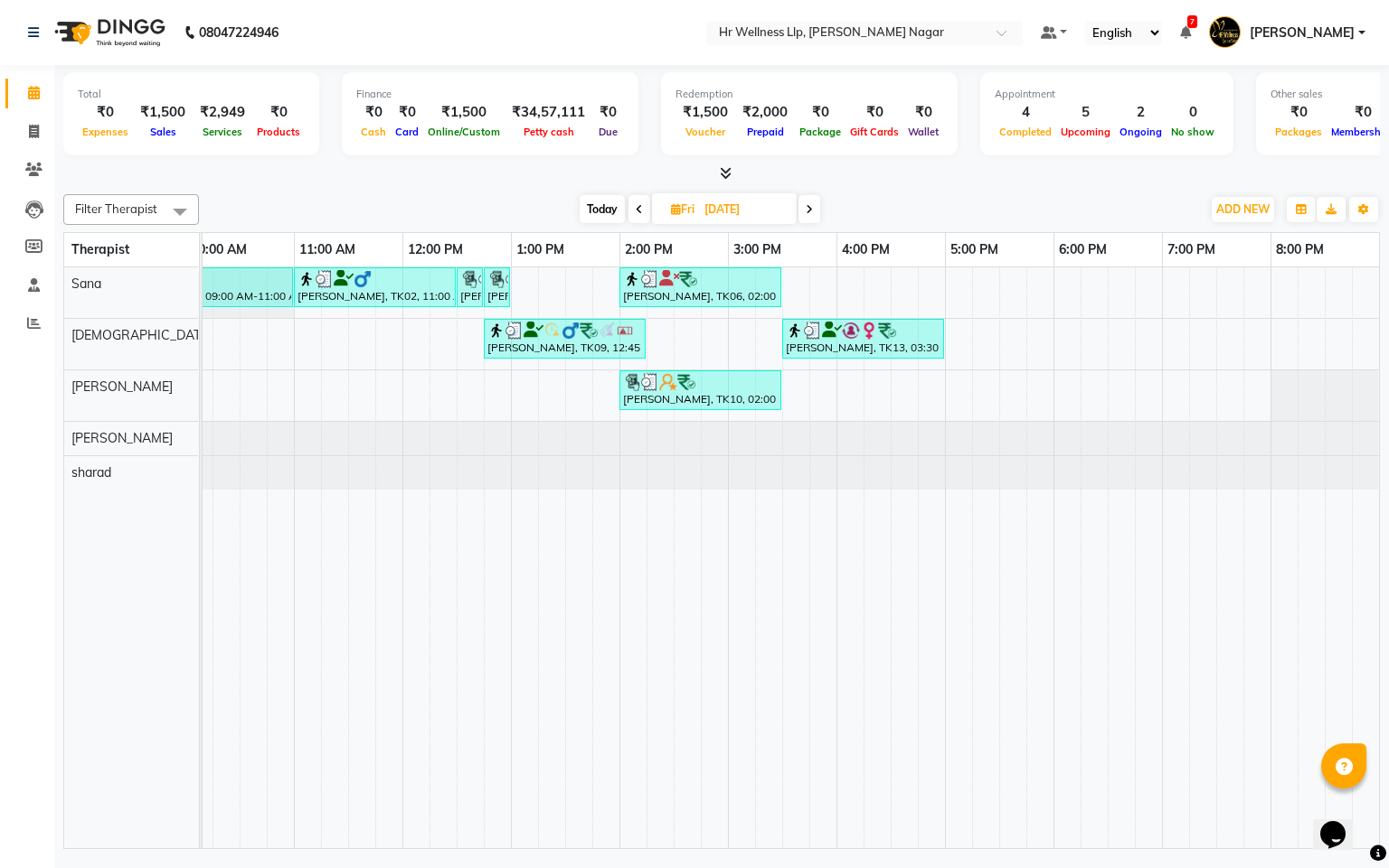
click at [637, 210] on icon at bounding box center [639, 209] width 8 height 11
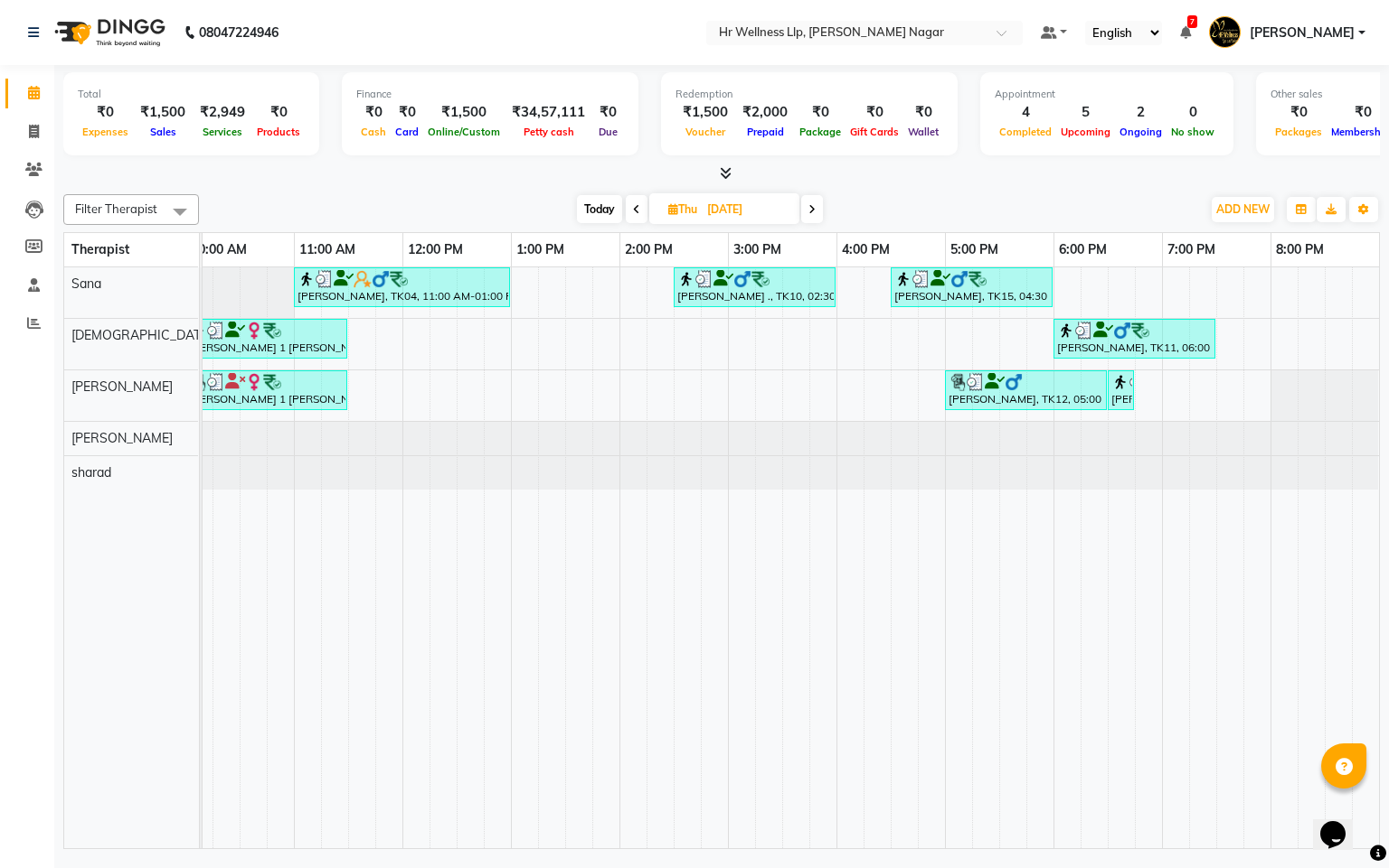
click at [637, 210] on icon at bounding box center [637, 209] width 8 height 11
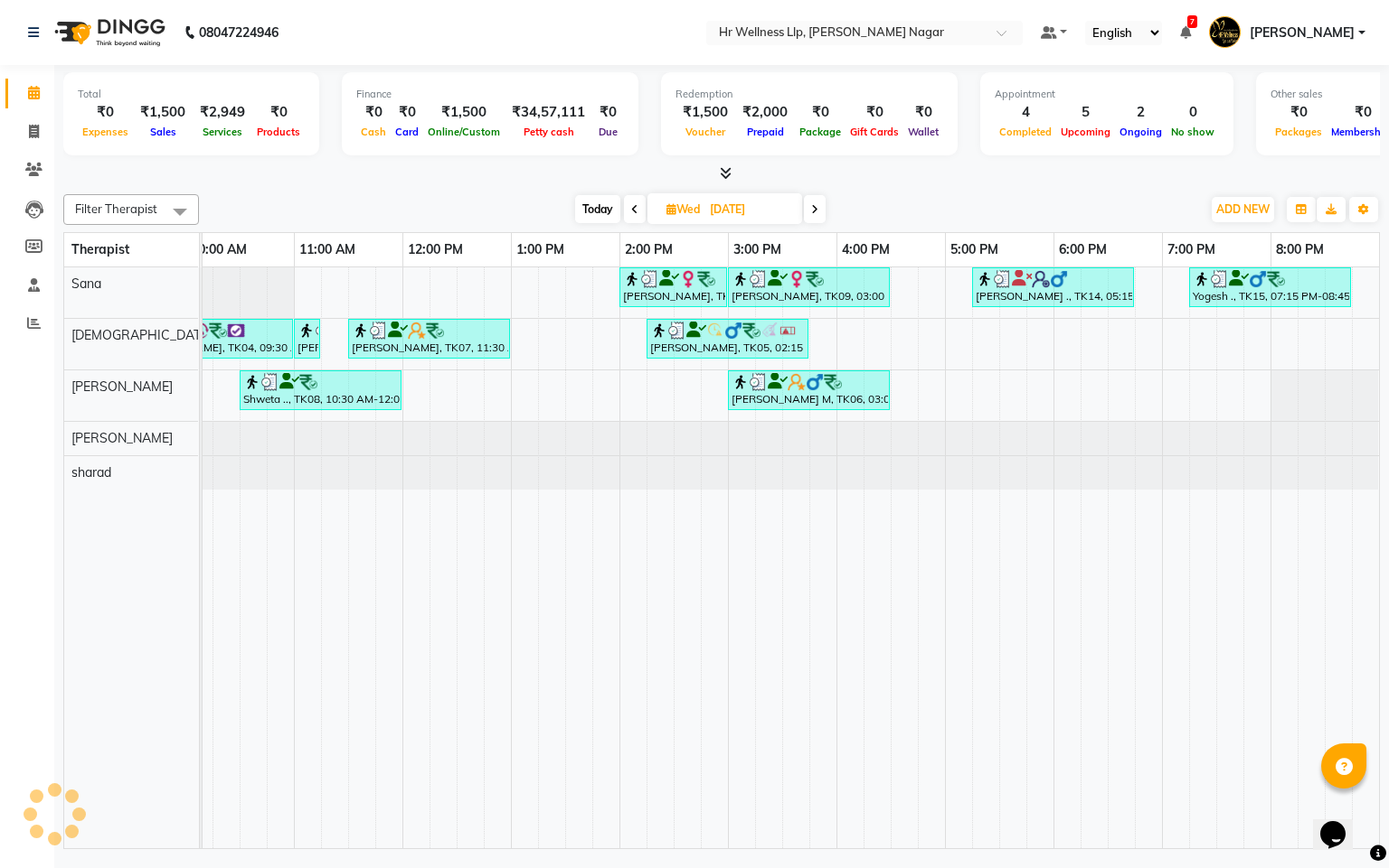
click at [637, 210] on span at bounding box center [635, 209] width 22 height 28
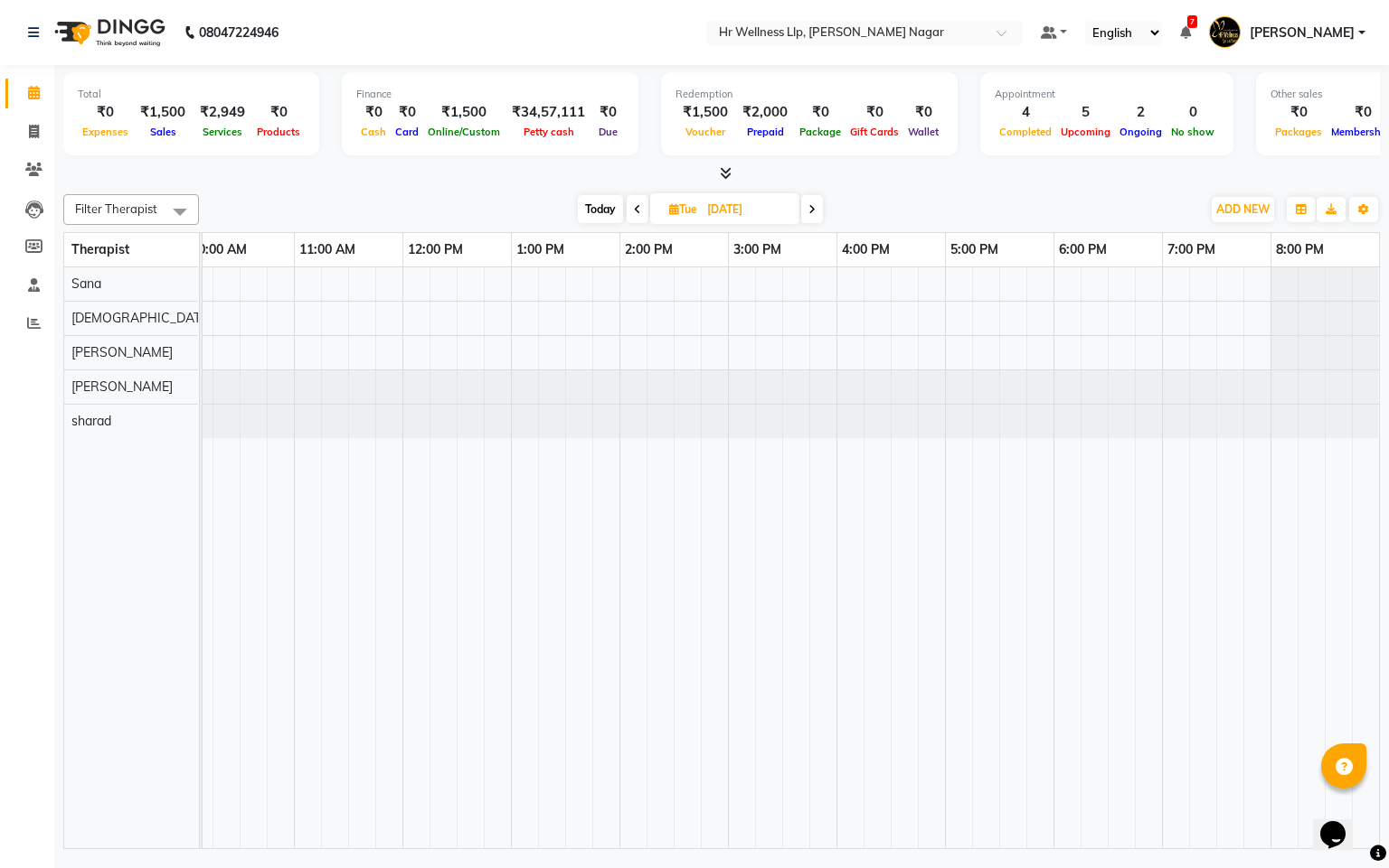
click at [637, 210] on icon at bounding box center [637, 209] width 8 height 11
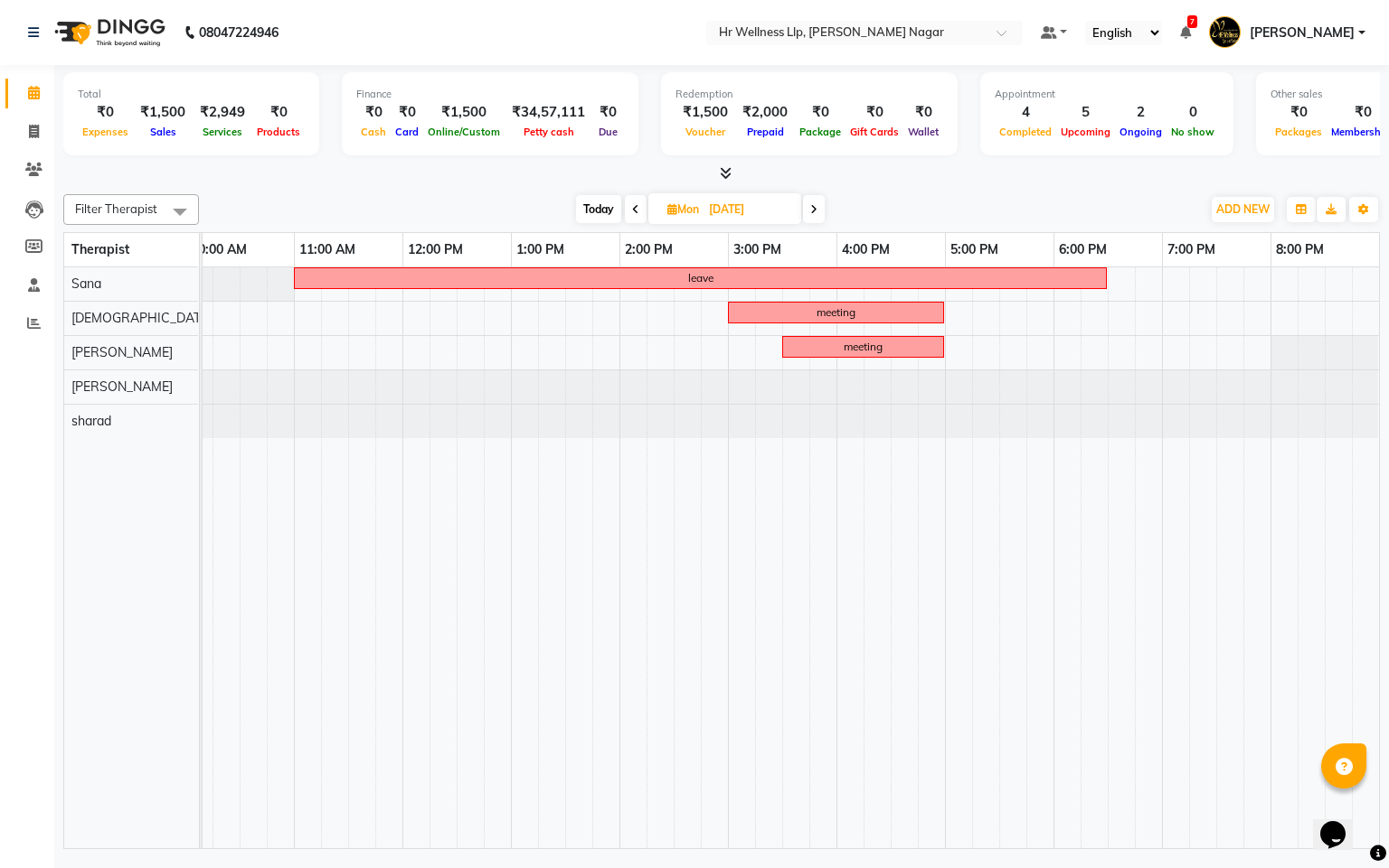
click at [637, 210] on span at bounding box center [636, 209] width 22 height 28
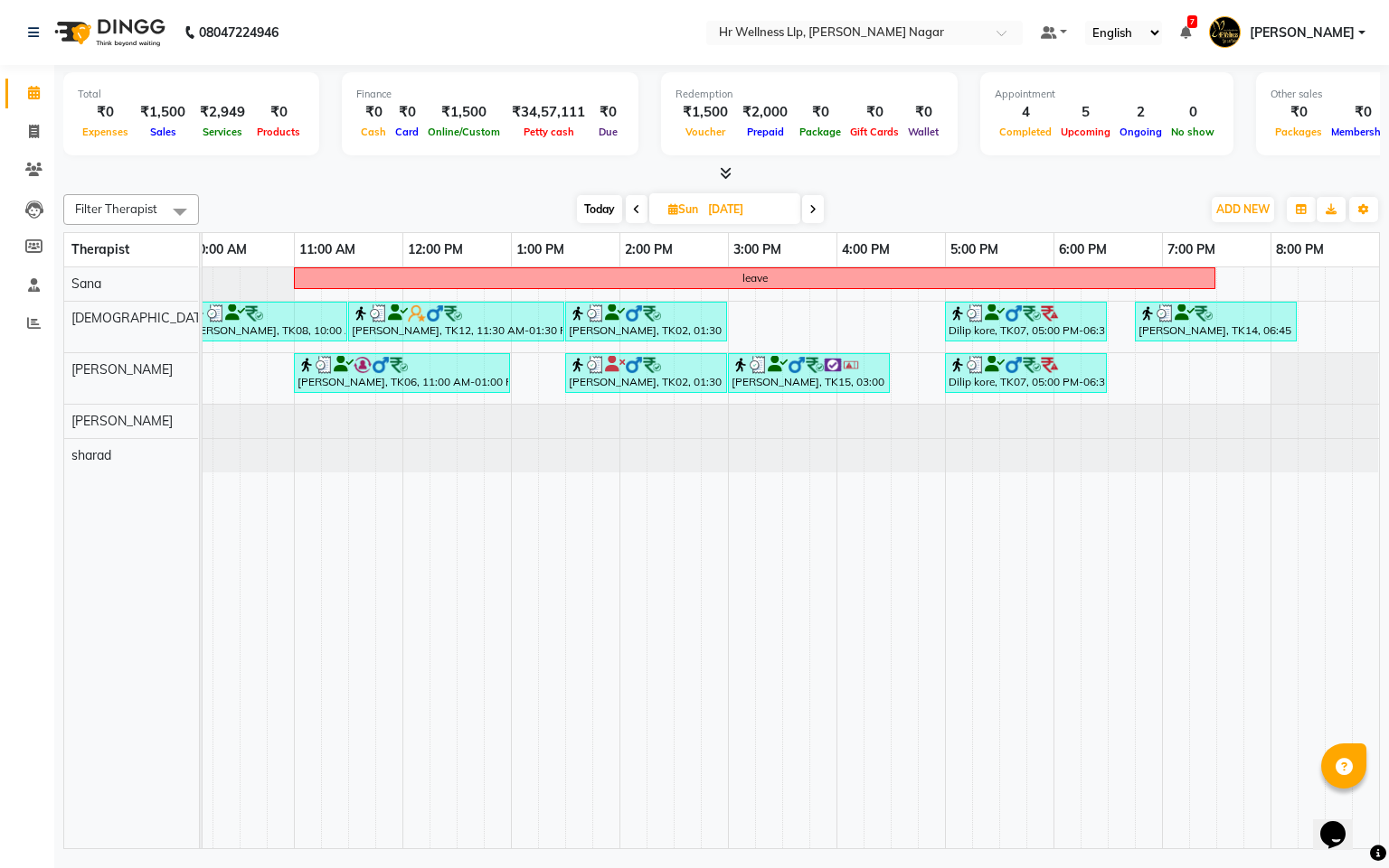
click at [637, 210] on icon at bounding box center [637, 209] width 8 height 11
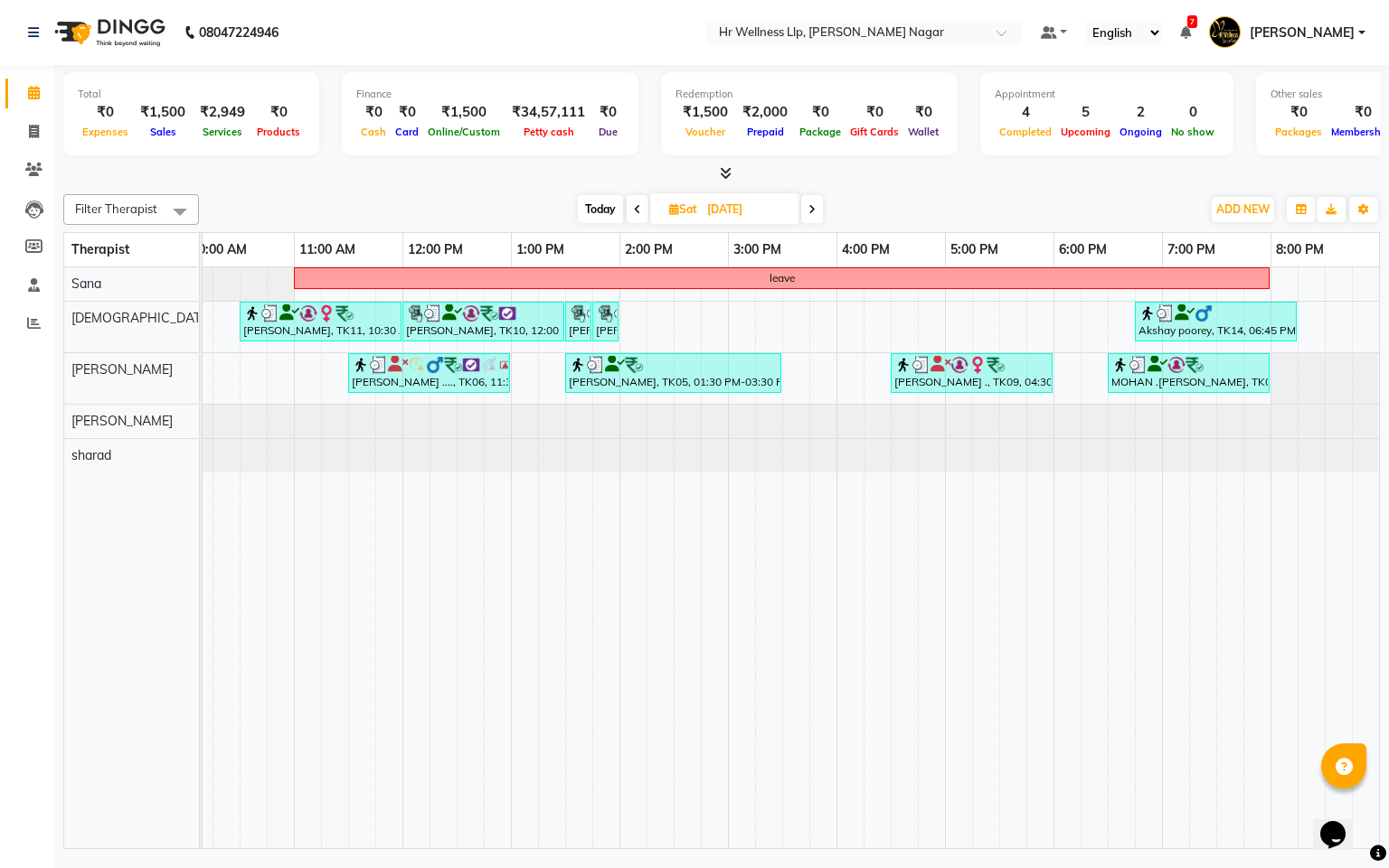
click at [637, 210] on icon at bounding box center [637, 209] width 8 height 11
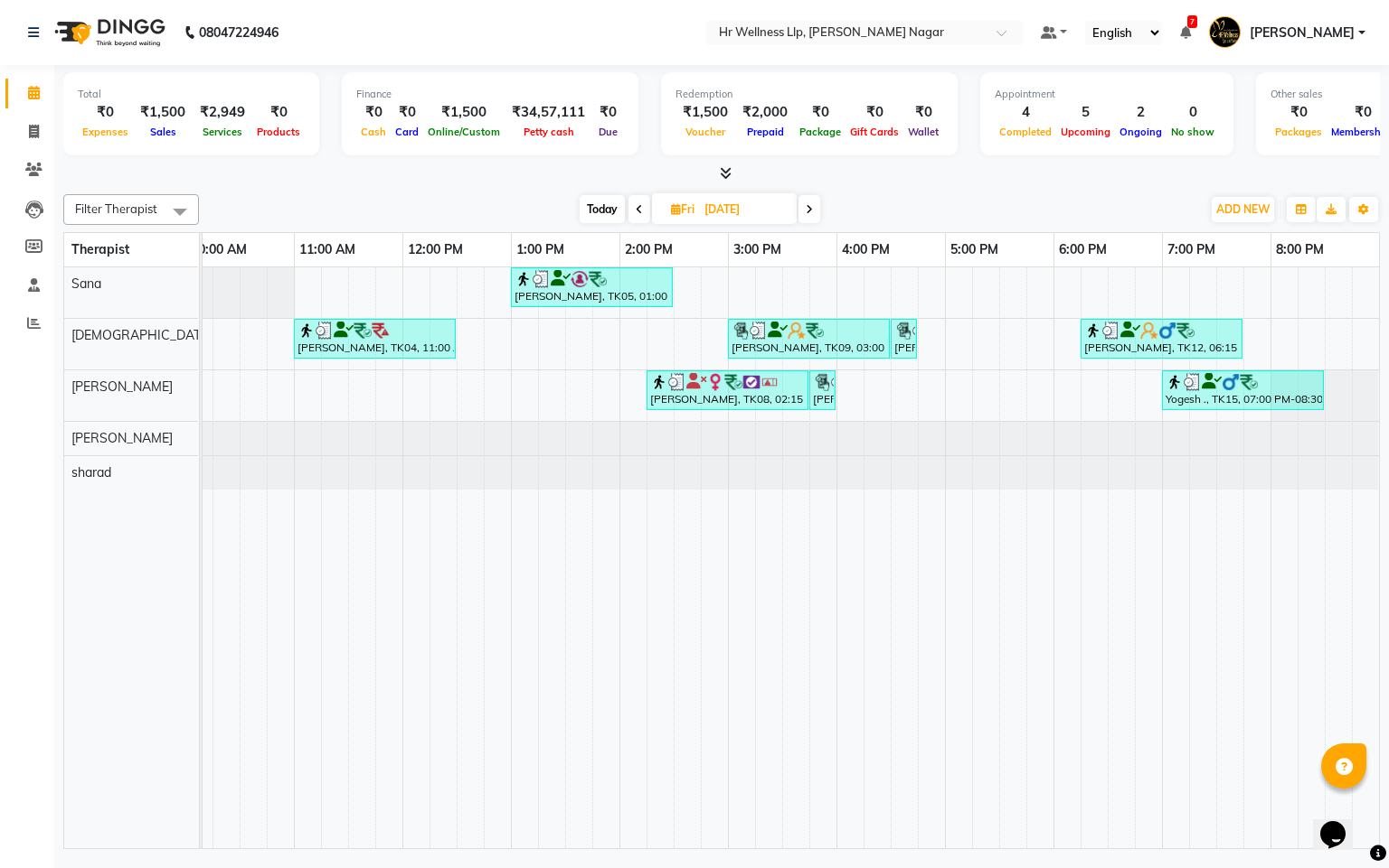
click at [637, 210] on icon at bounding box center [639, 209] width 8 height 11
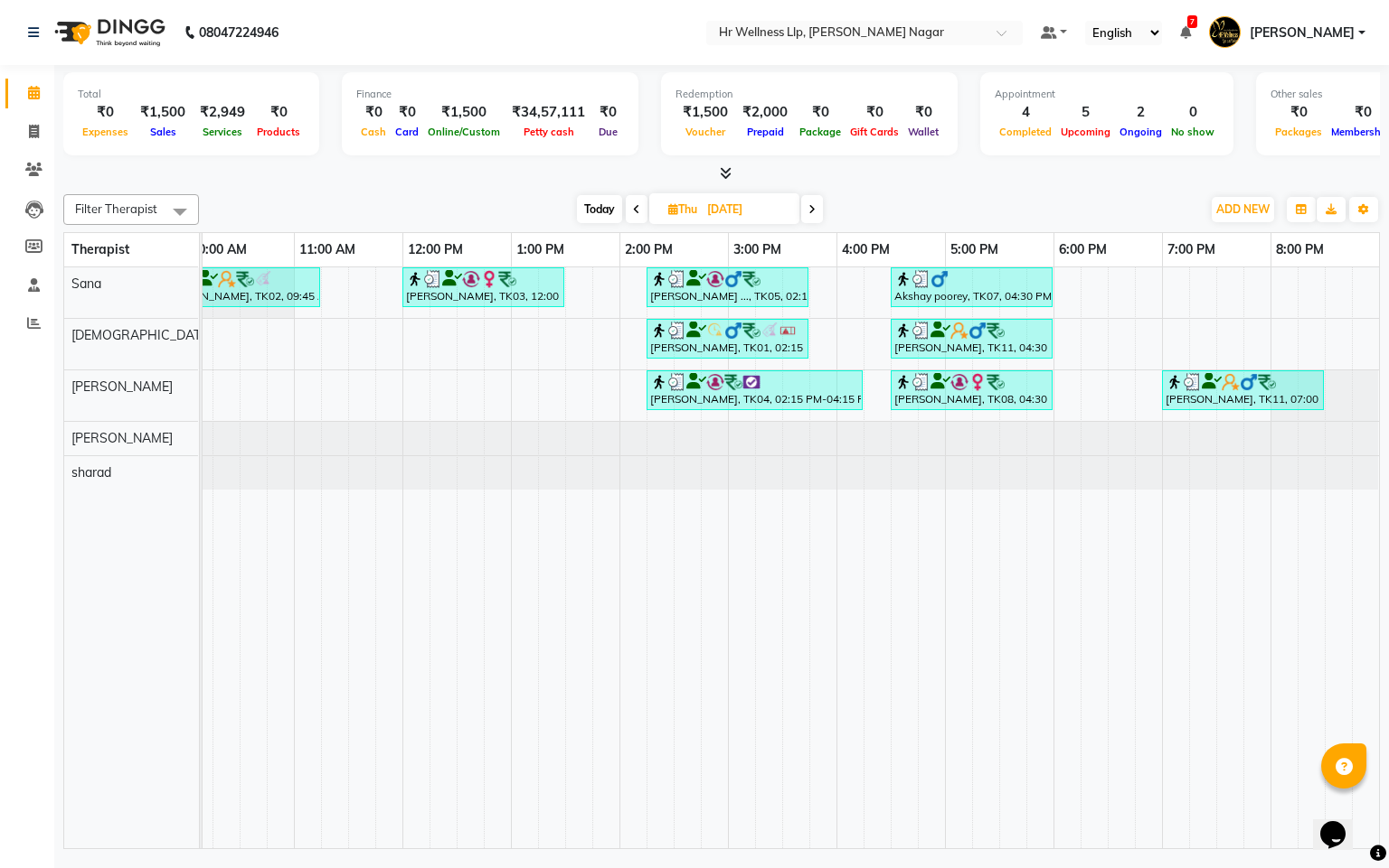
click at [637, 210] on icon at bounding box center [637, 209] width 8 height 11
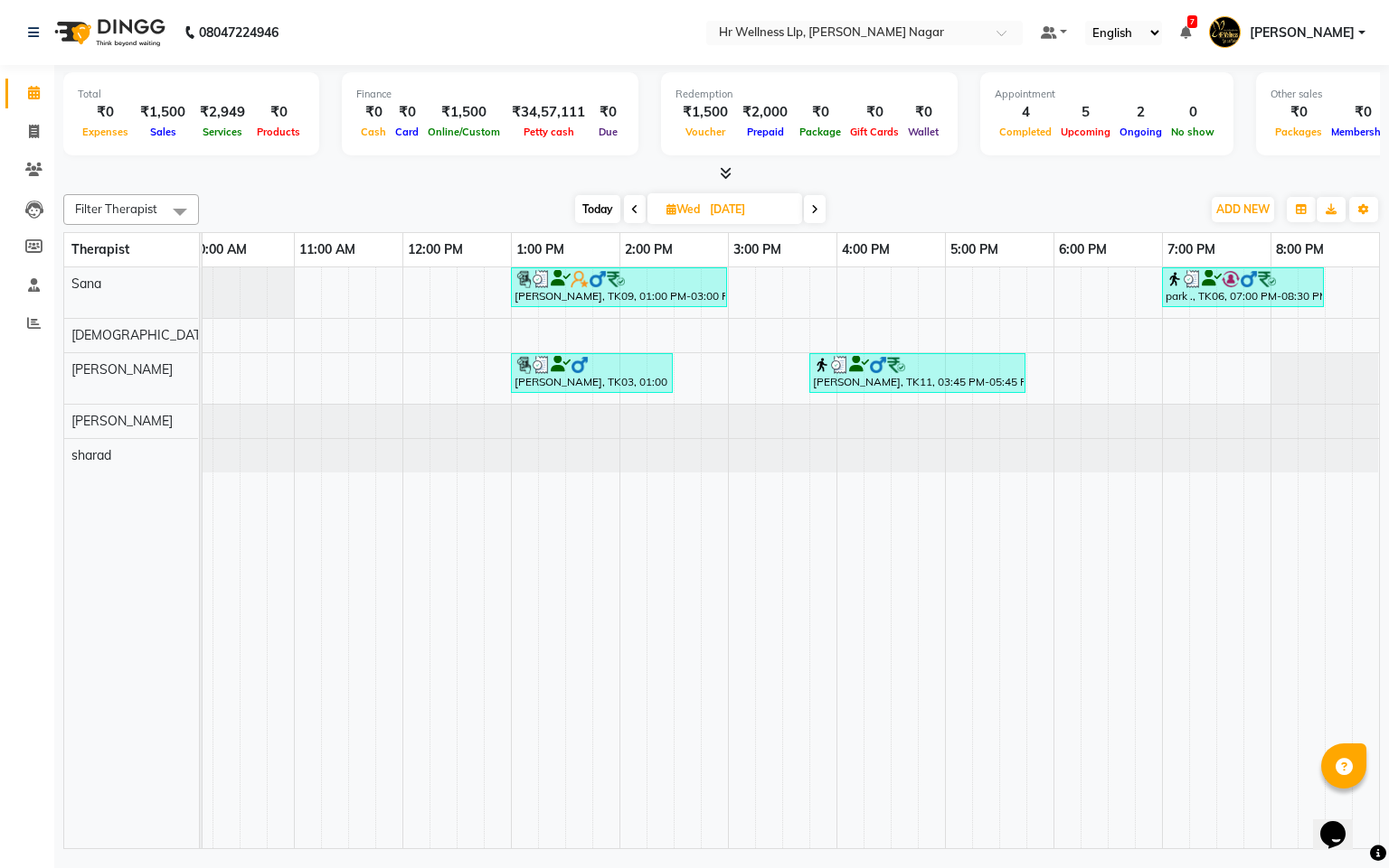
click at [637, 210] on span at bounding box center [635, 209] width 22 height 28
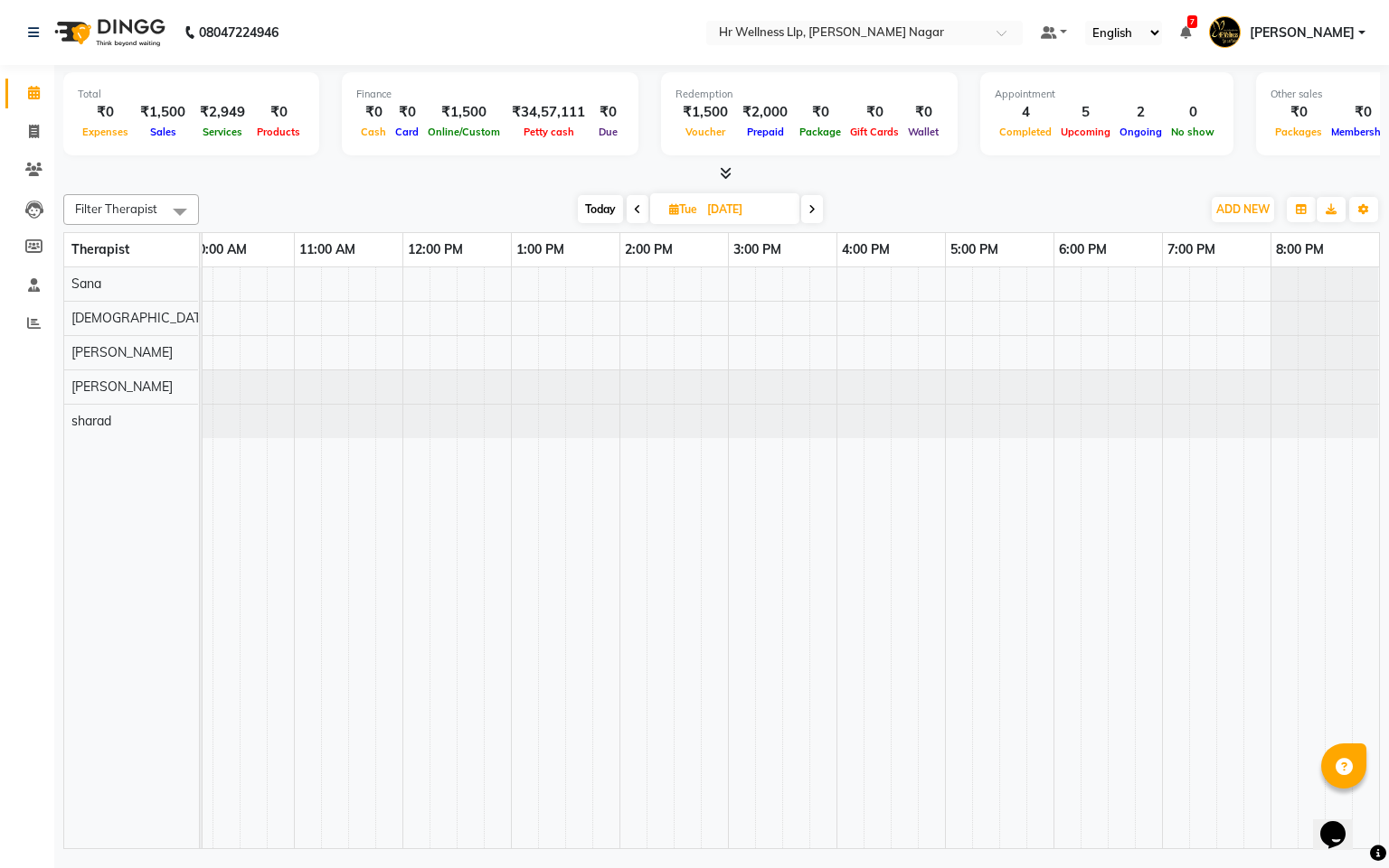
click at [637, 210] on icon at bounding box center [637, 209] width 8 height 11
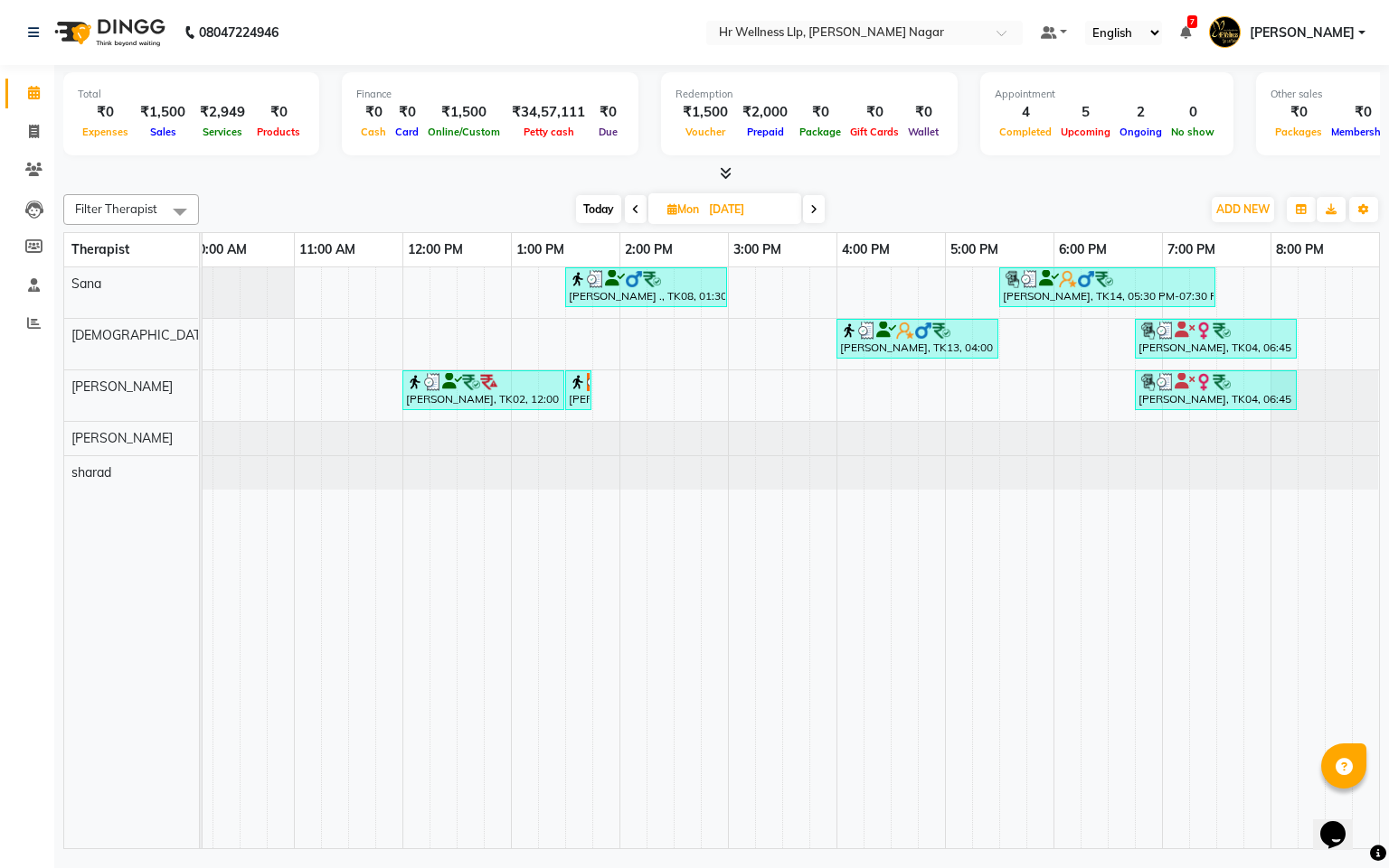
click at [637, 210] on span at bounding box center [636, 209] width 22 height 28
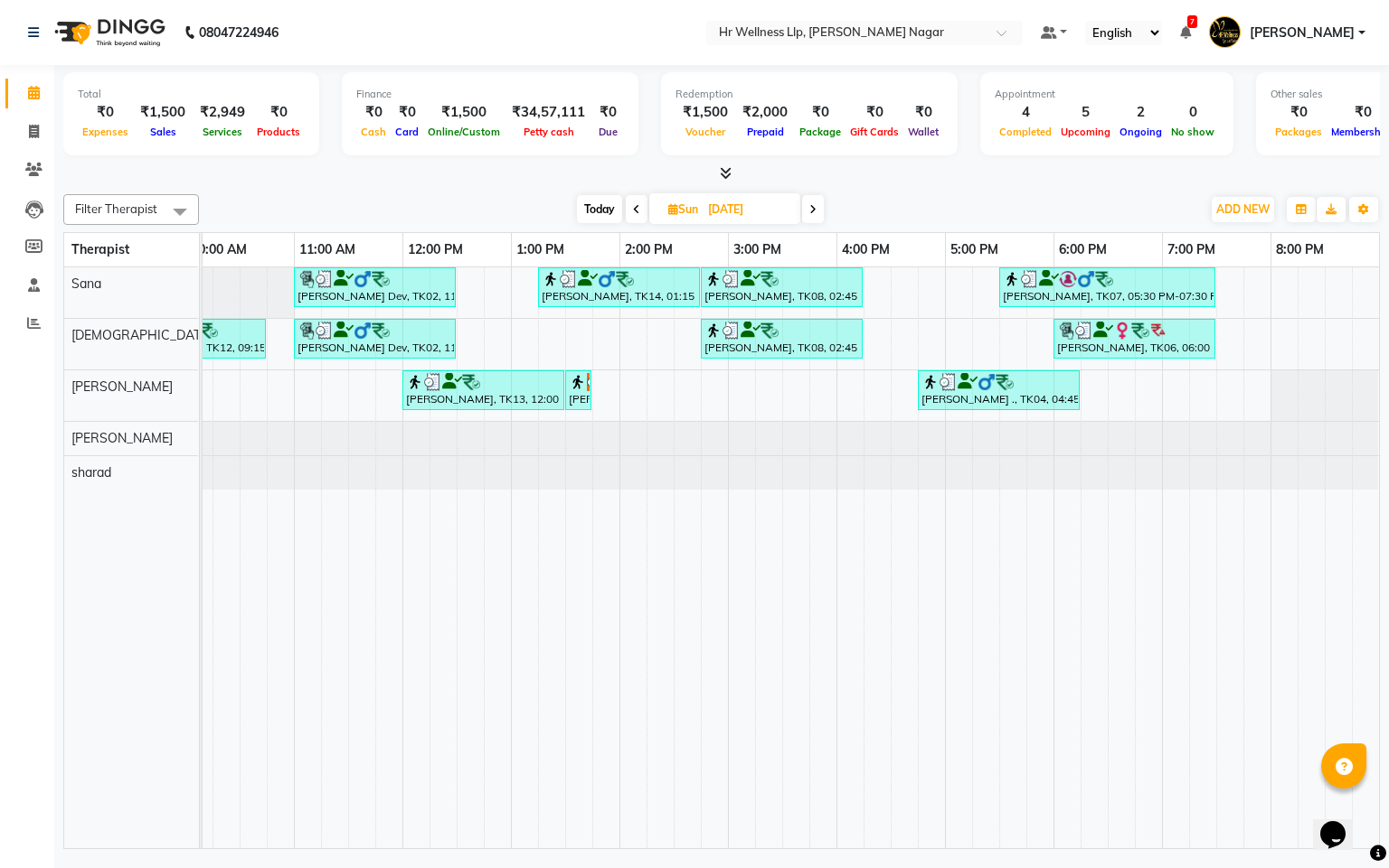
click at [28, 691] on div "Calendar Invoice Clients Leads Members Staff Reports Completed InProgress Upcom…" at bounding box center [122, 446] width 244 height 789
click at [812, 210] on icon at bounding box center [813, 209] width 8 height 11
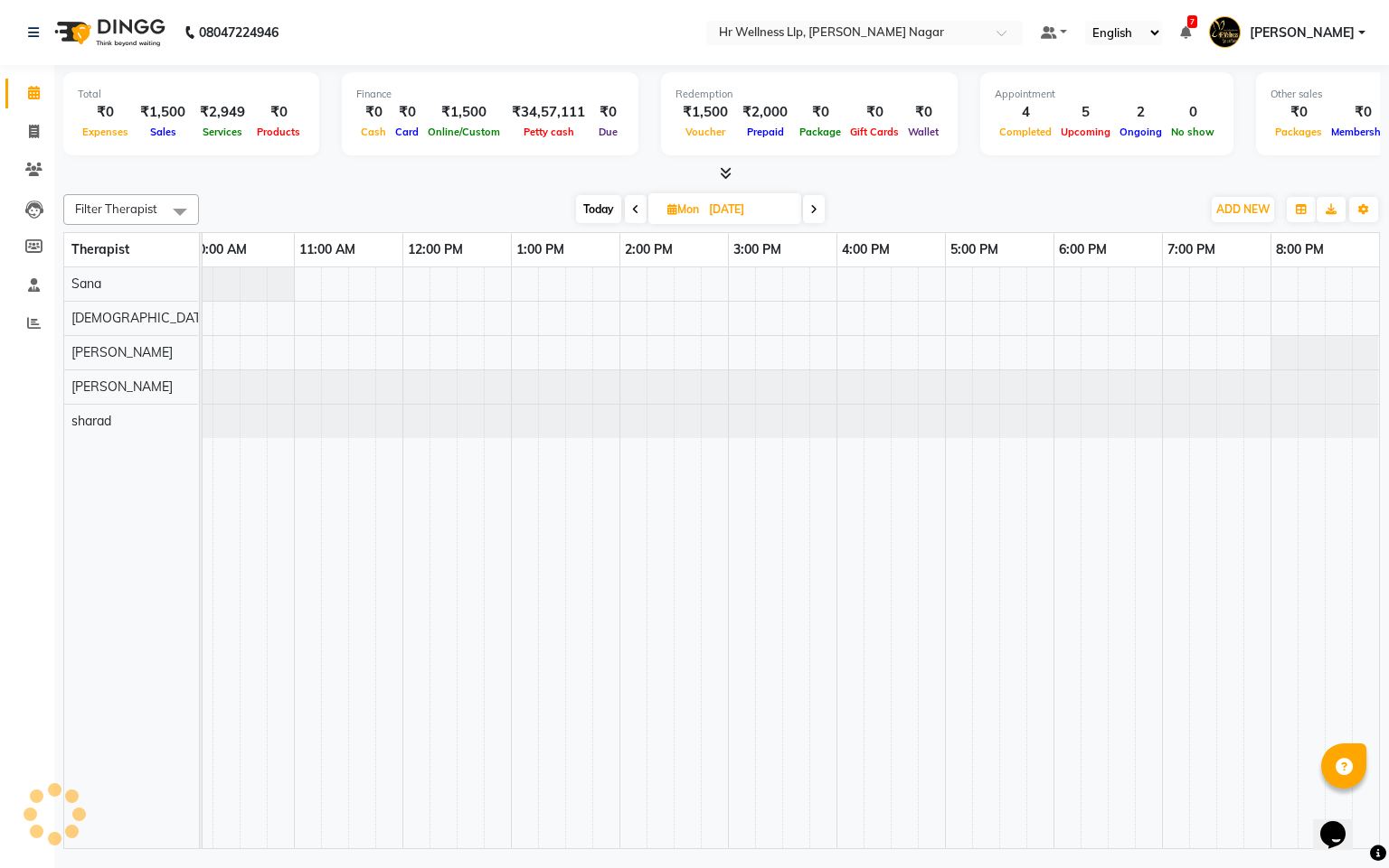
scroll to position [0, 234]
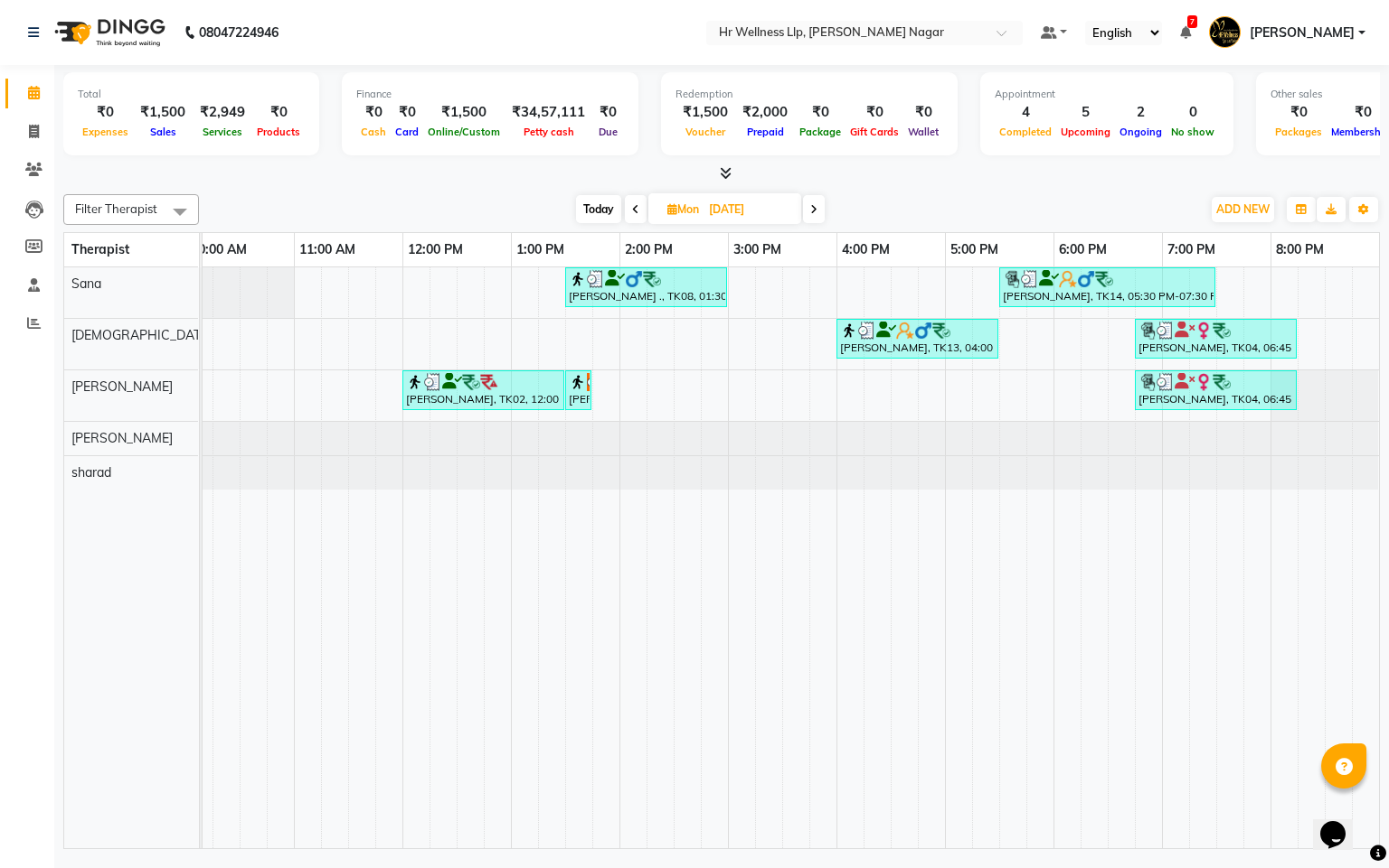
click at [812, 210] on icon at bounding box center [814, 209] width 8 height 11
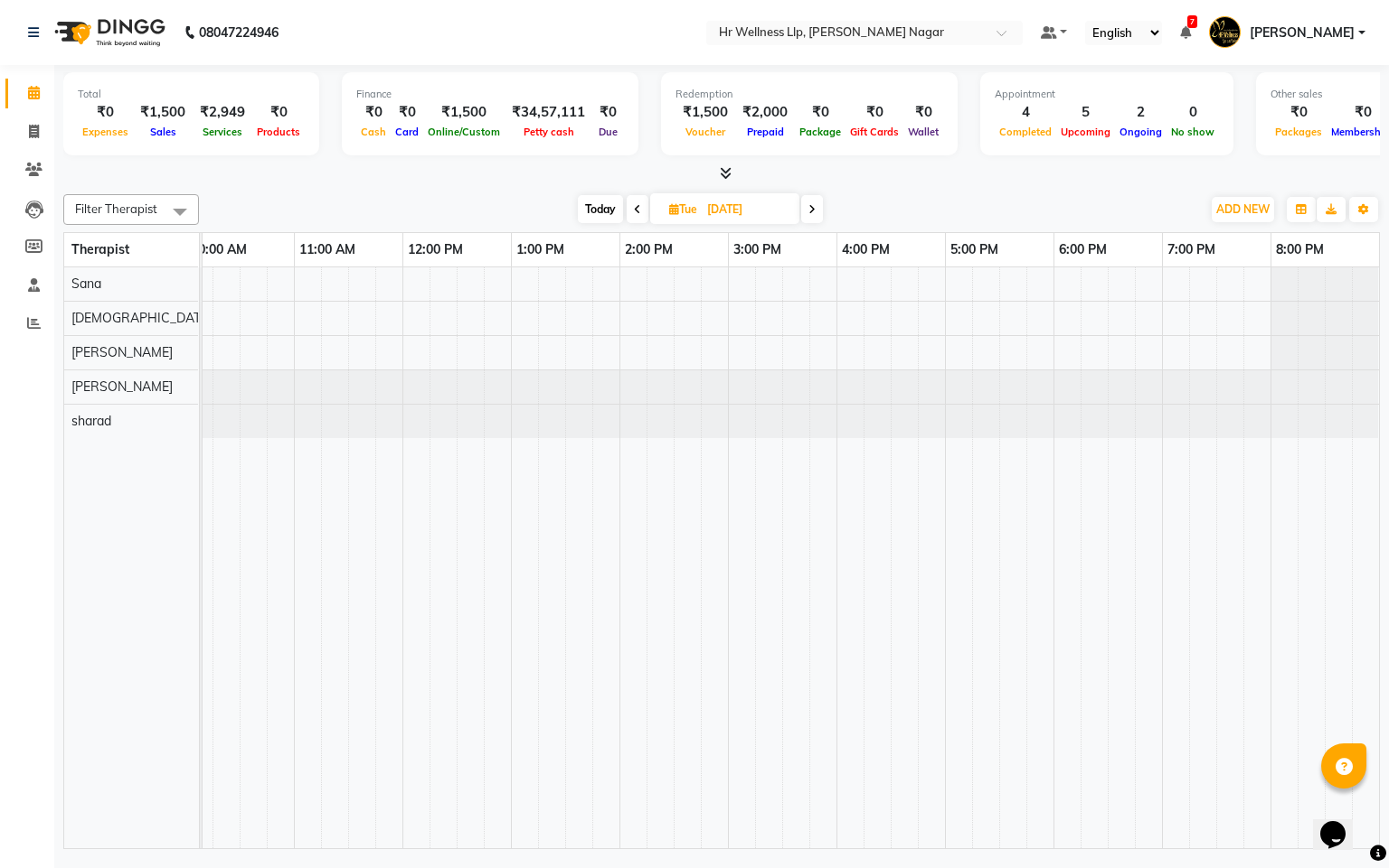
click at [812, 210] on icon at bounding box center [812, 209] width 8 height 11
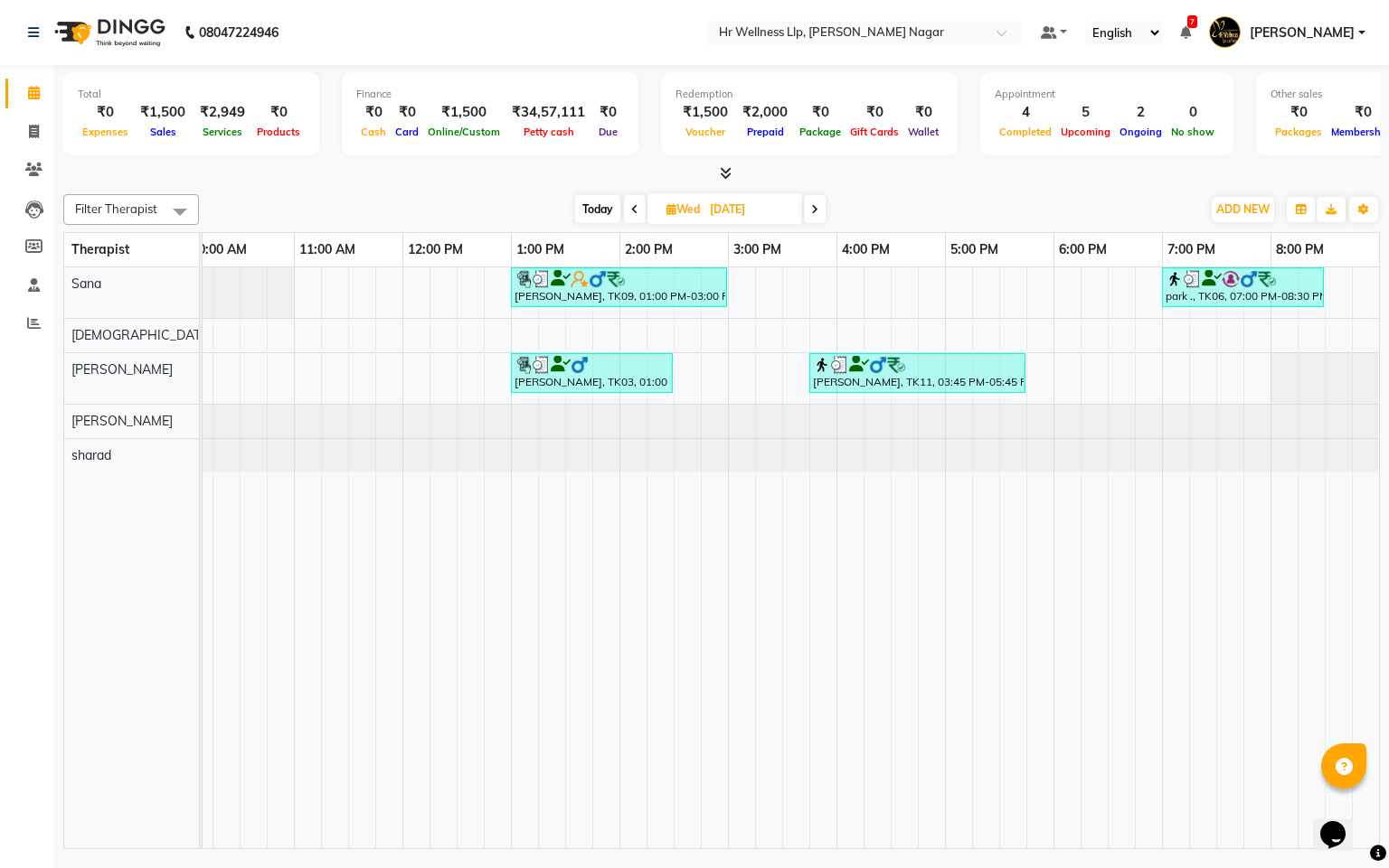
click at [812, 210] on icon at bounding box center [815, 209] width 8 height 11
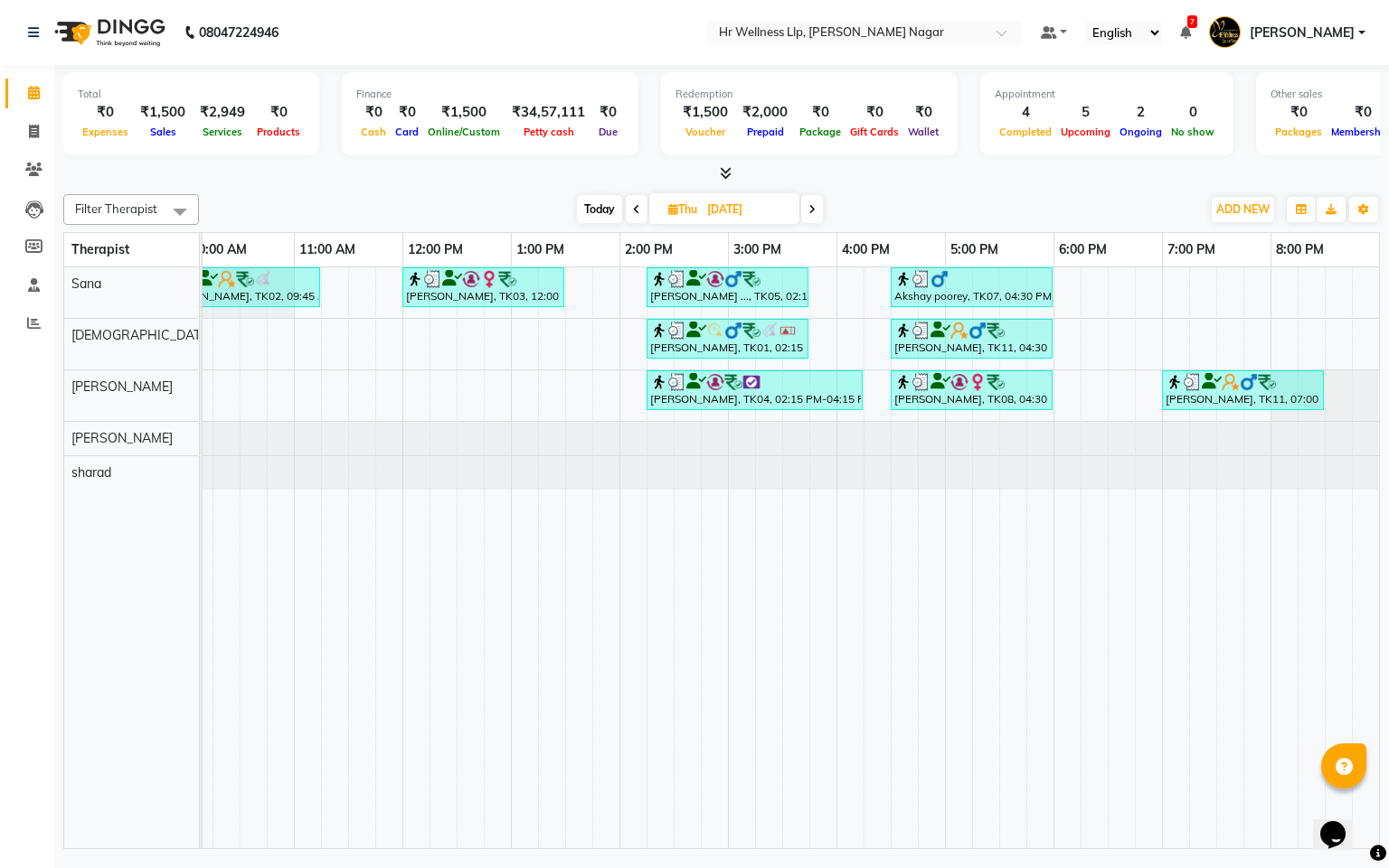
click at [812, 210] on icon at bounding box center [812, 209] width 8 height 11
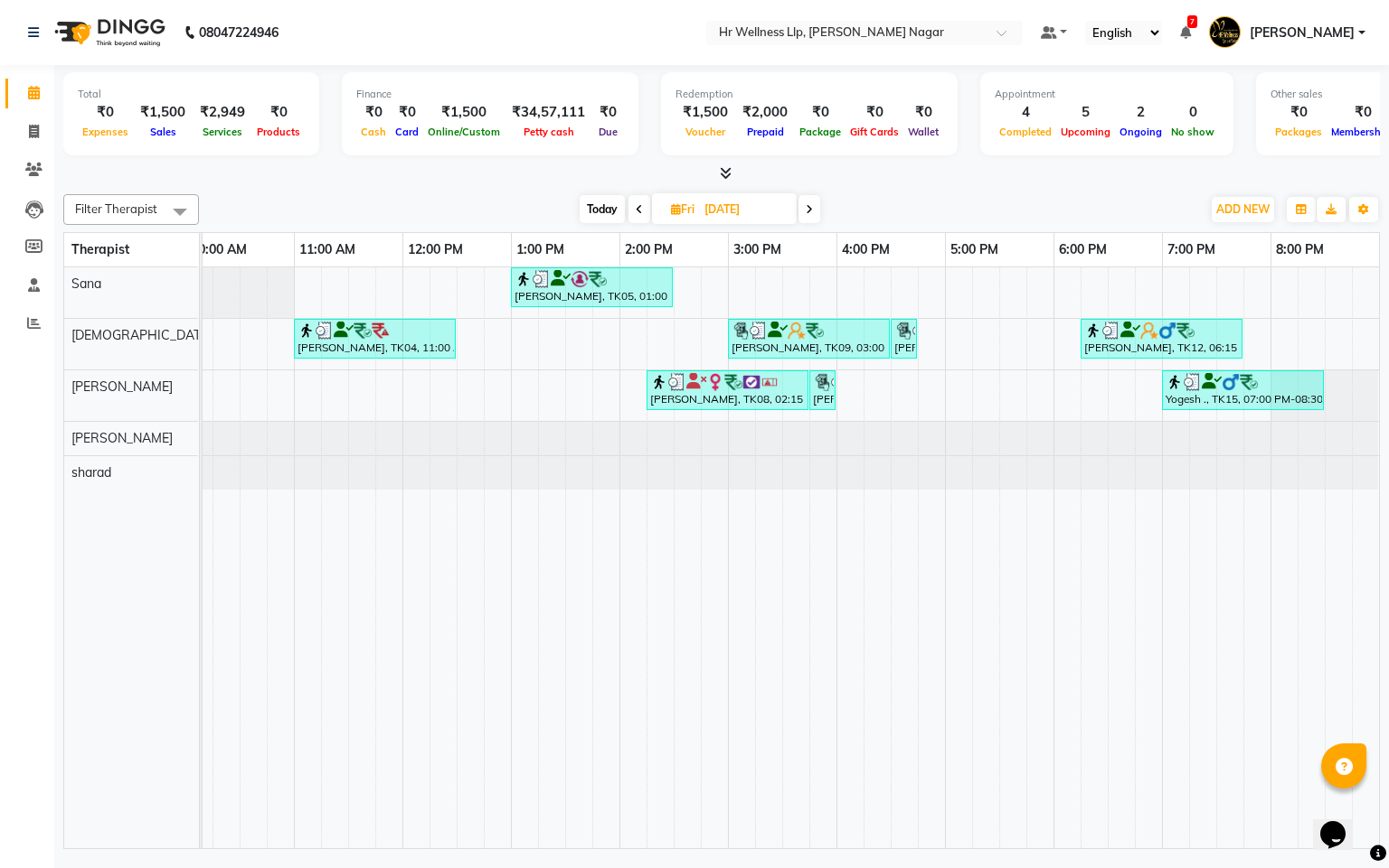
click at [812, 210] on icon at bounding box center [809, 209] width 8 height 11
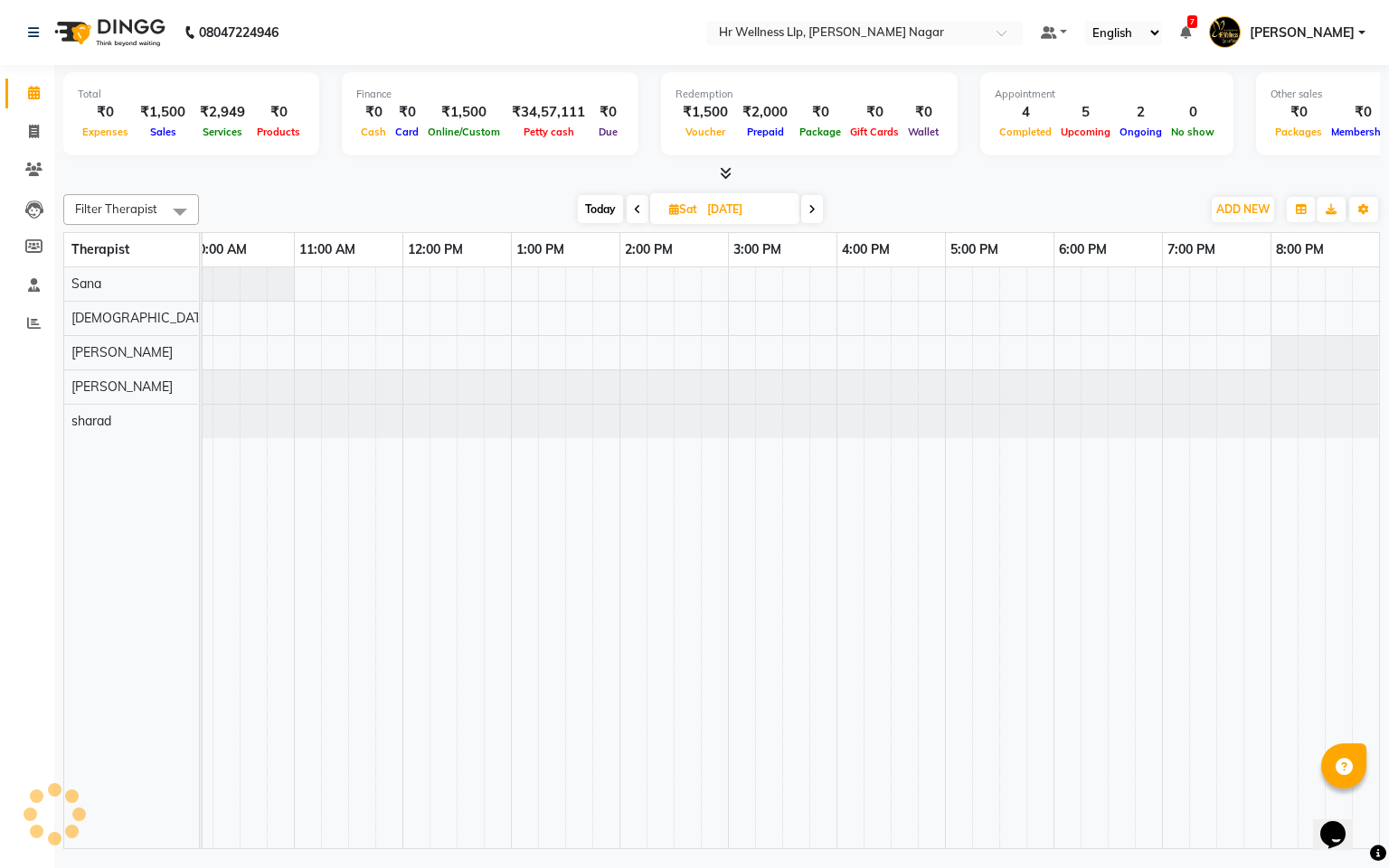
click at [812, 210] on icon at bounding box center [812, 209] width 8 height 11
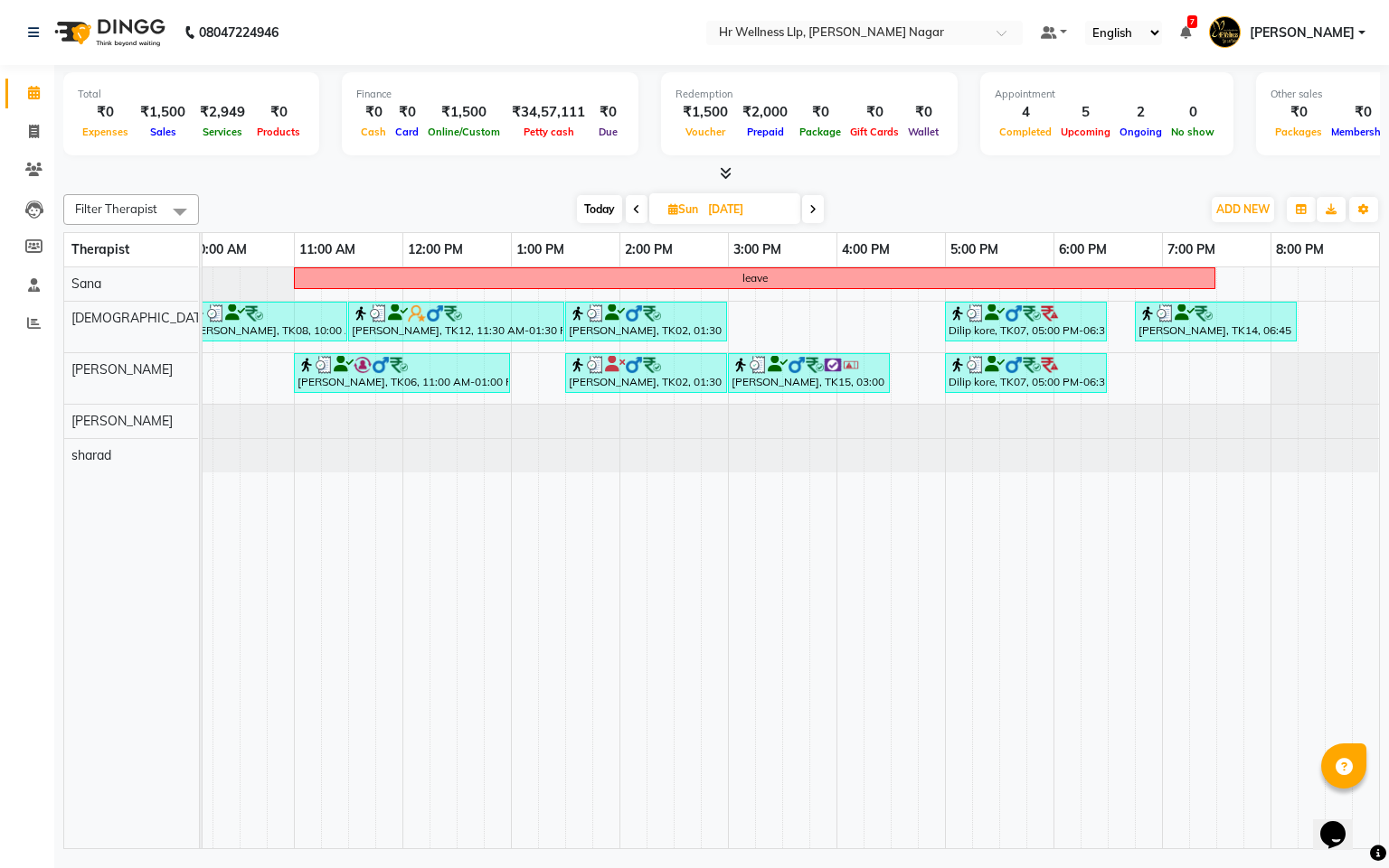
click at [812, 210] on icon at bounding box center [813, 209] width 8 height 11
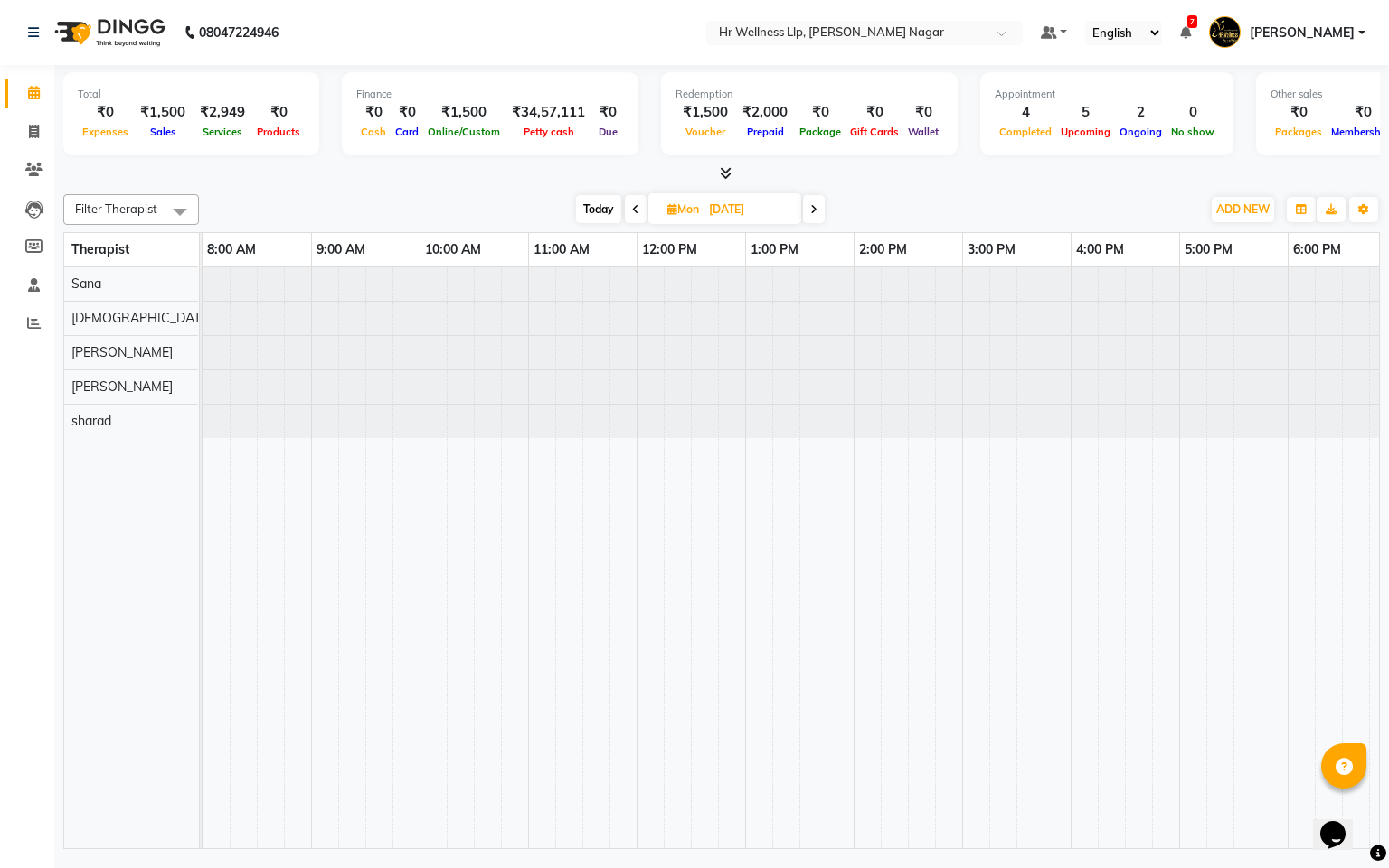
click at [812, 210] on icon at bounding box center [814, 209] width 8 height 11
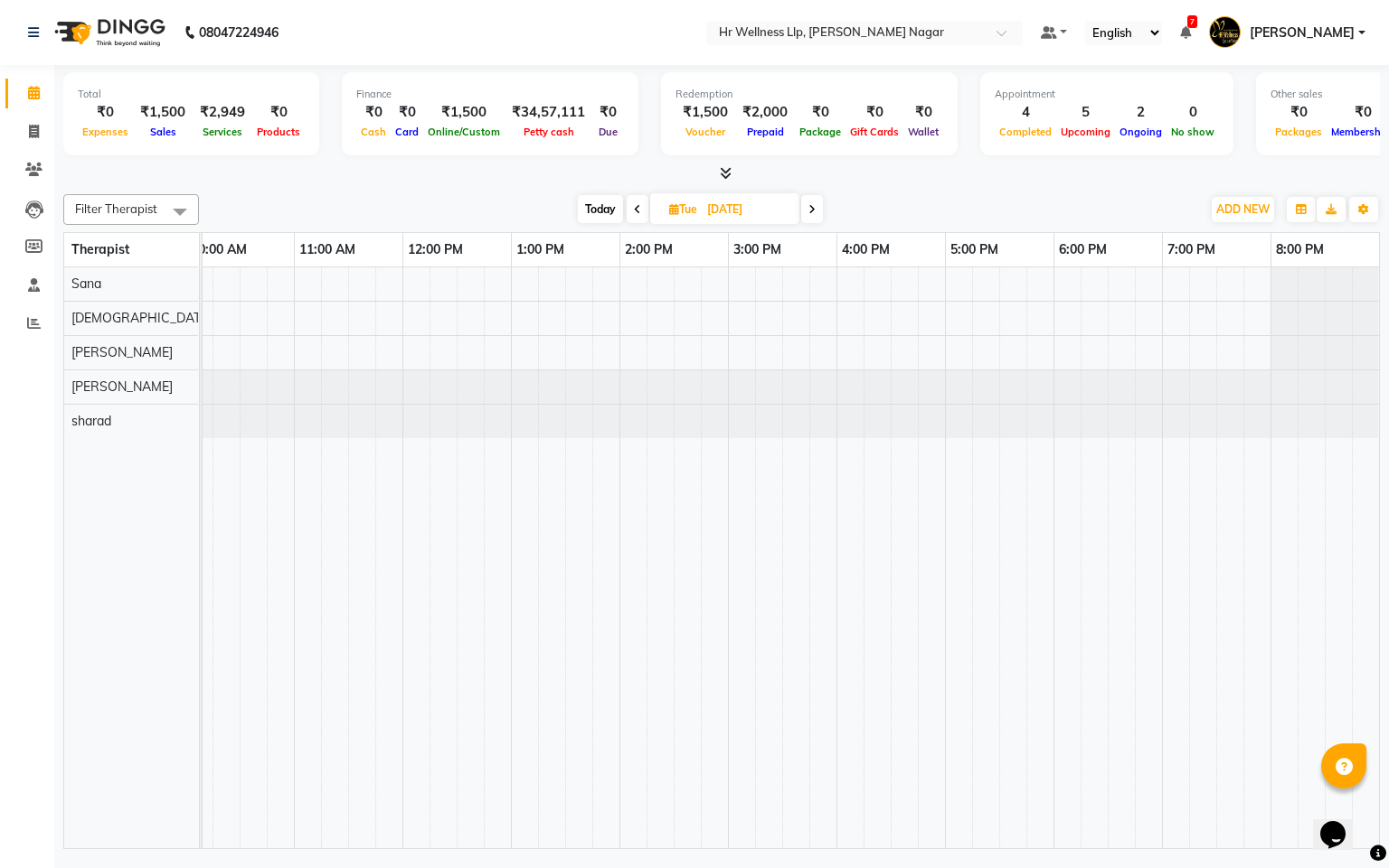
click at [587, 206] on span "Today" at bounding box center [600, 209] width 45 height 28
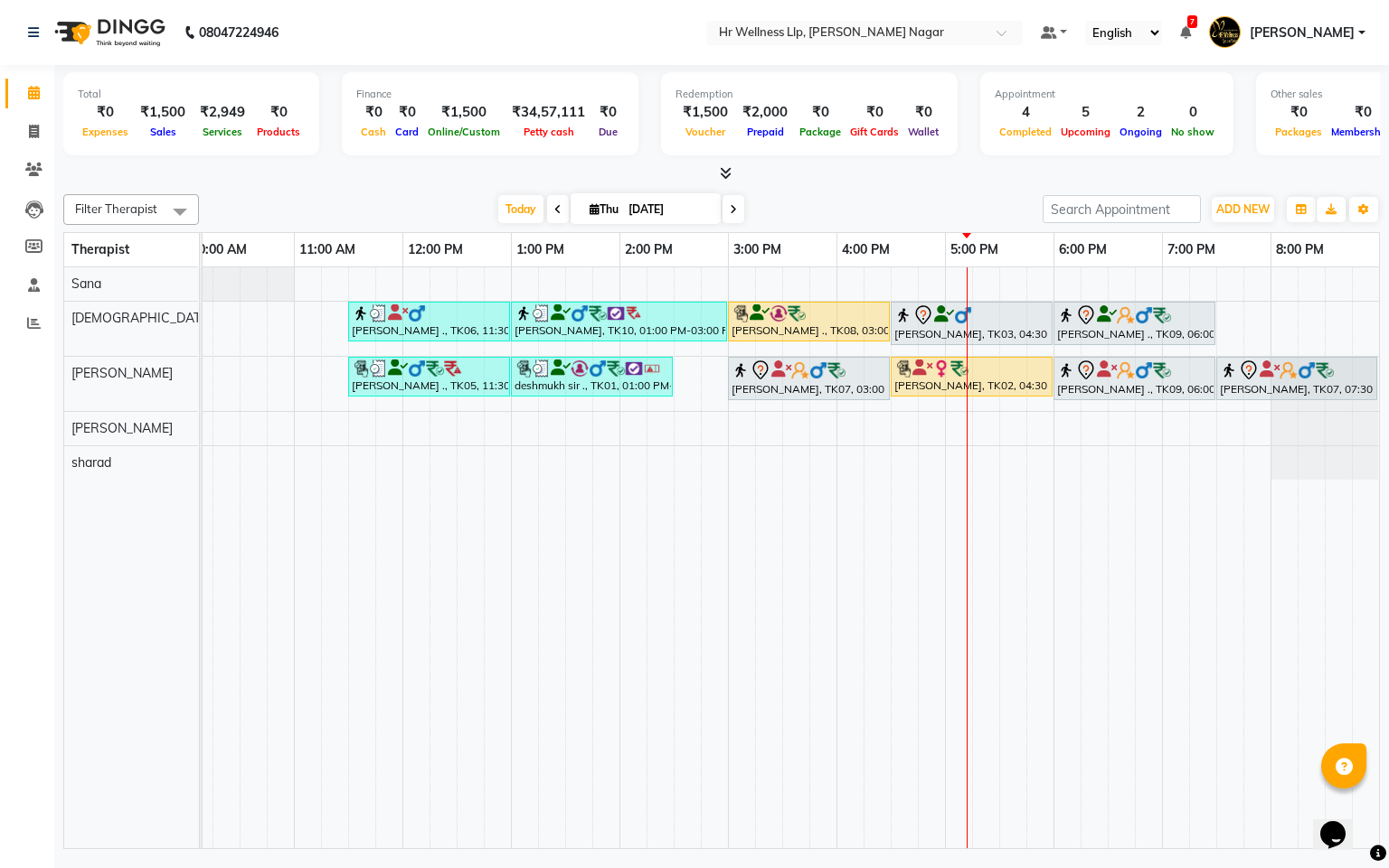
click at [551, 233] on div "1:00 PM" at bounding box center [566, 249] width 107 height 34
click at [514, 213] on span "Today" at bounding box center [521, 209] width 45 height 28
click at [510, 209] on span "Today" at bounding box center [521, 209] width 45 height 28
click at [498, 220] on span "Today" at bounding box center [521, 209] width 45 height 28
click at [725, 215] on span at bounding box center [733, 209] width 22 height 28
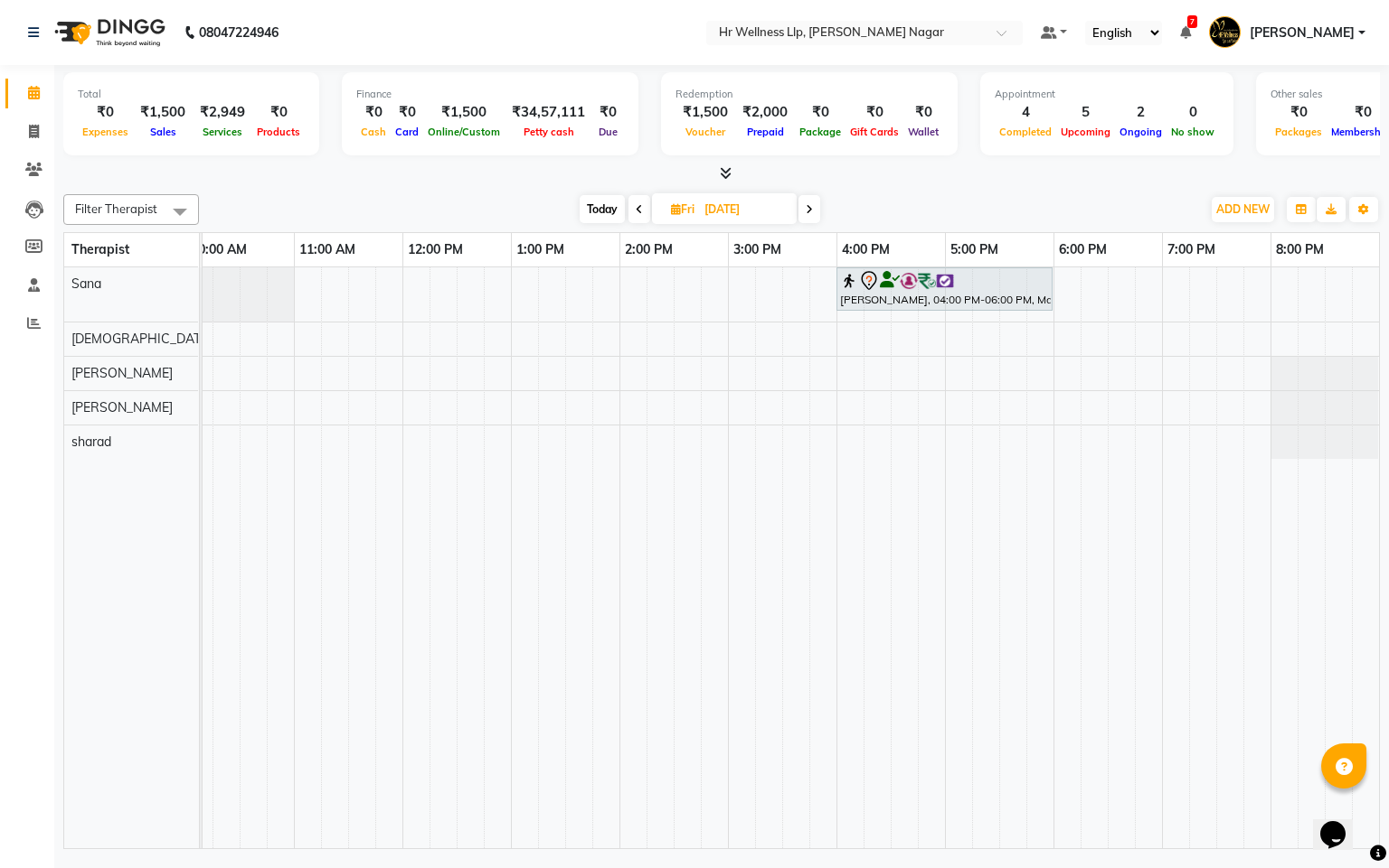
click at [611, 210] on span "Today" at bounding box center [602, 209] width 45 height 28
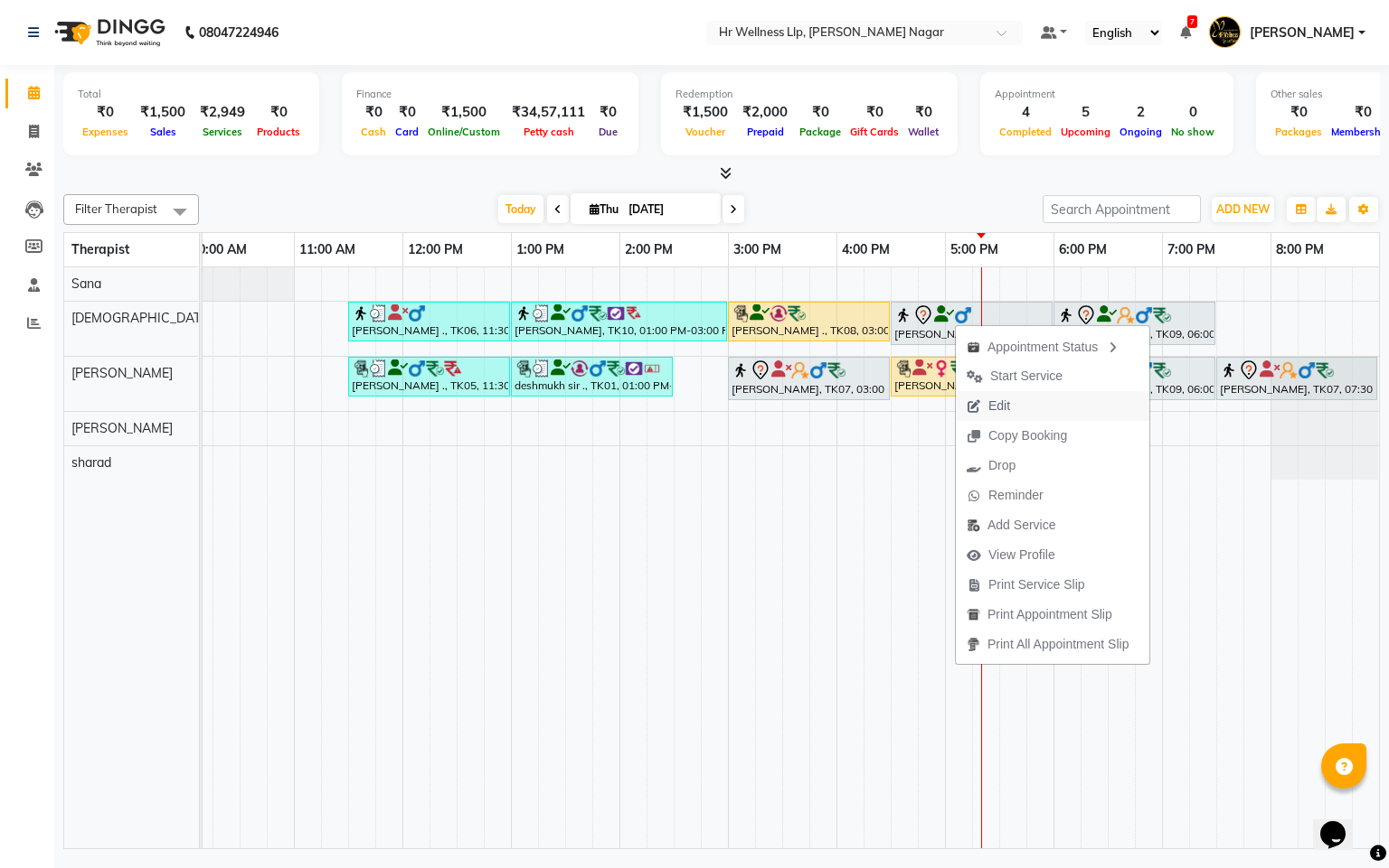
click at [1004, 406] on span "Edit" at bounding box center [999, 406] width 22 height 19
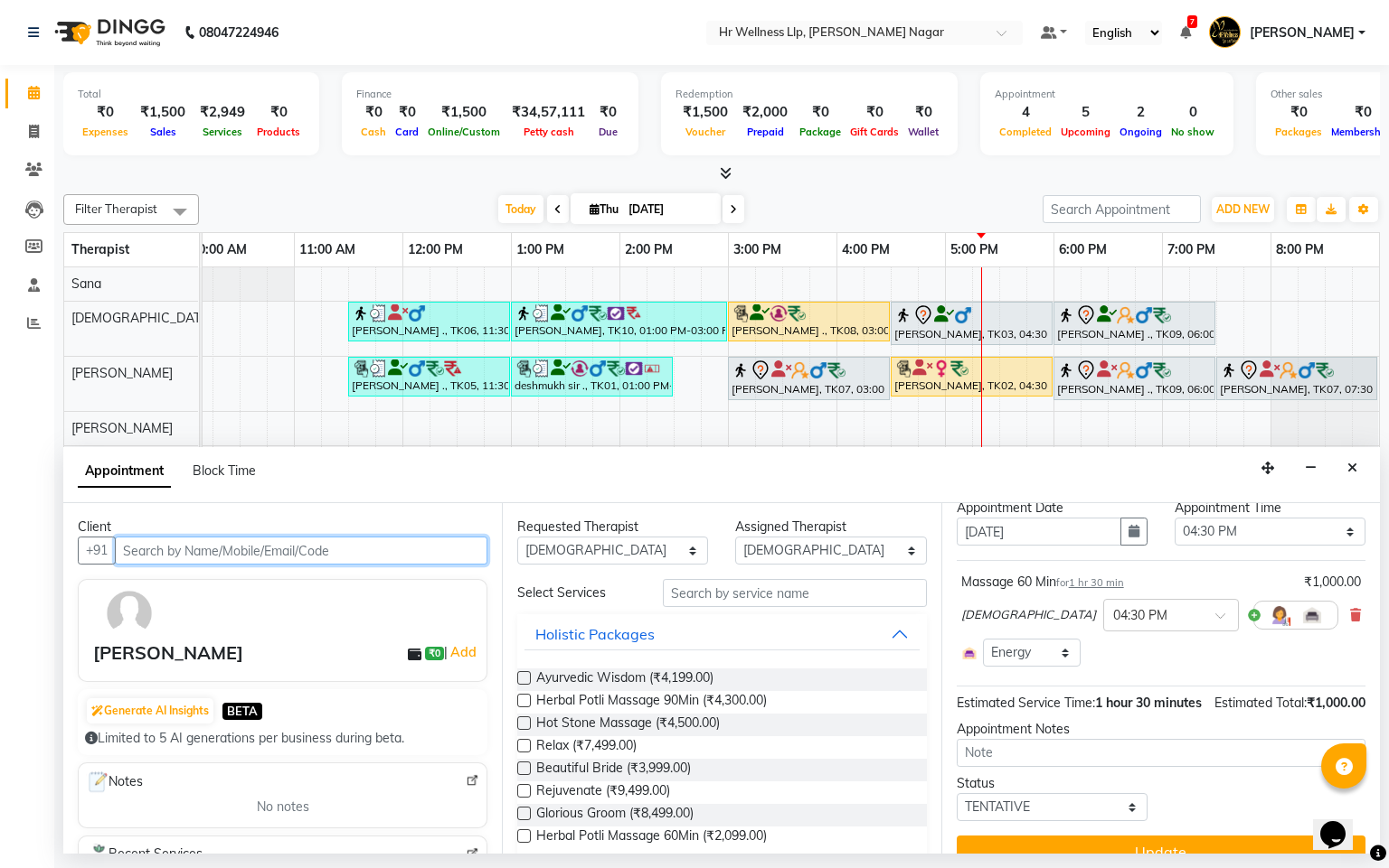
scroll to position [0, 0]
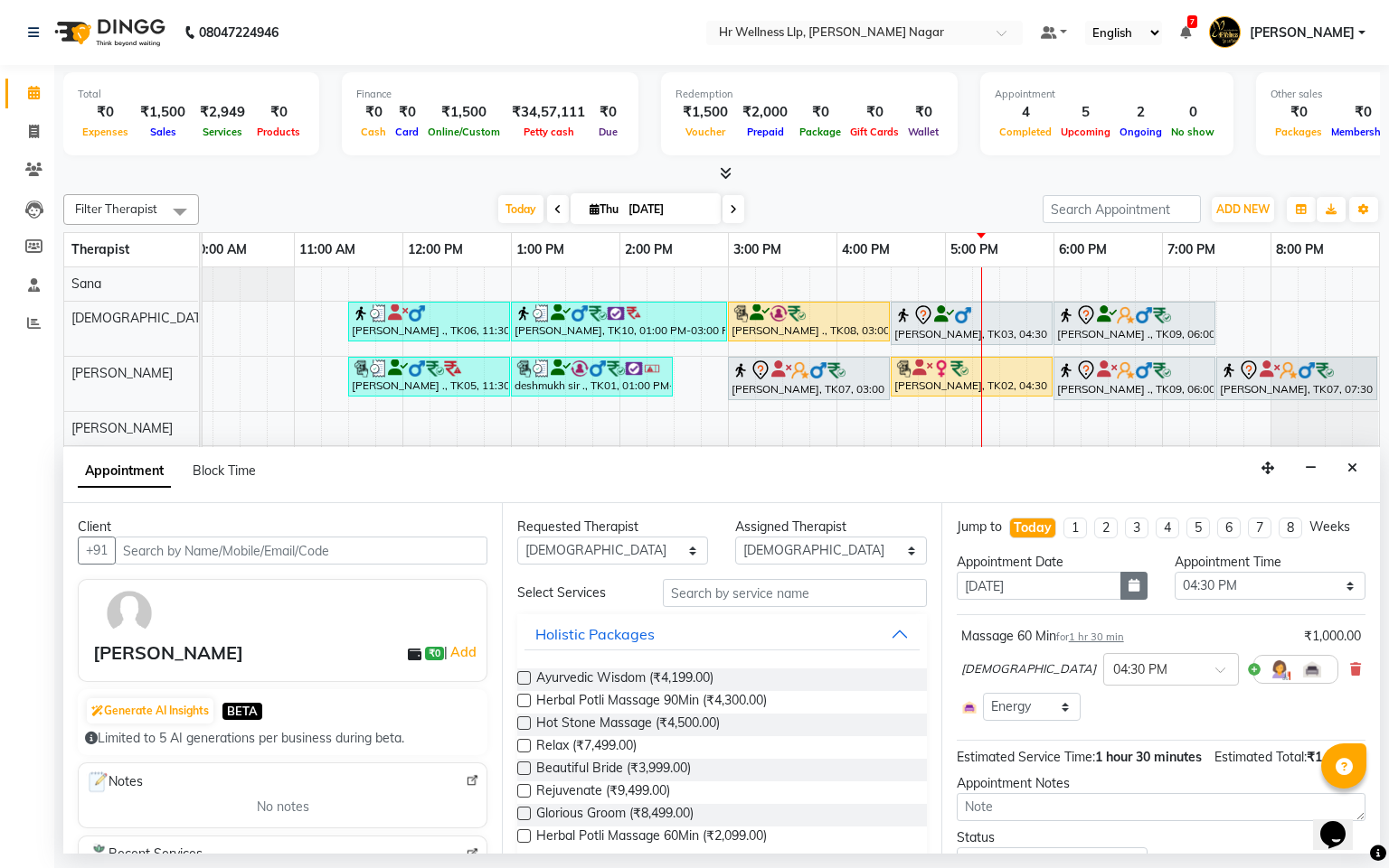
click at [1128, 592] on icon "button" at bounding box center [1133, 585] width 11 height 12
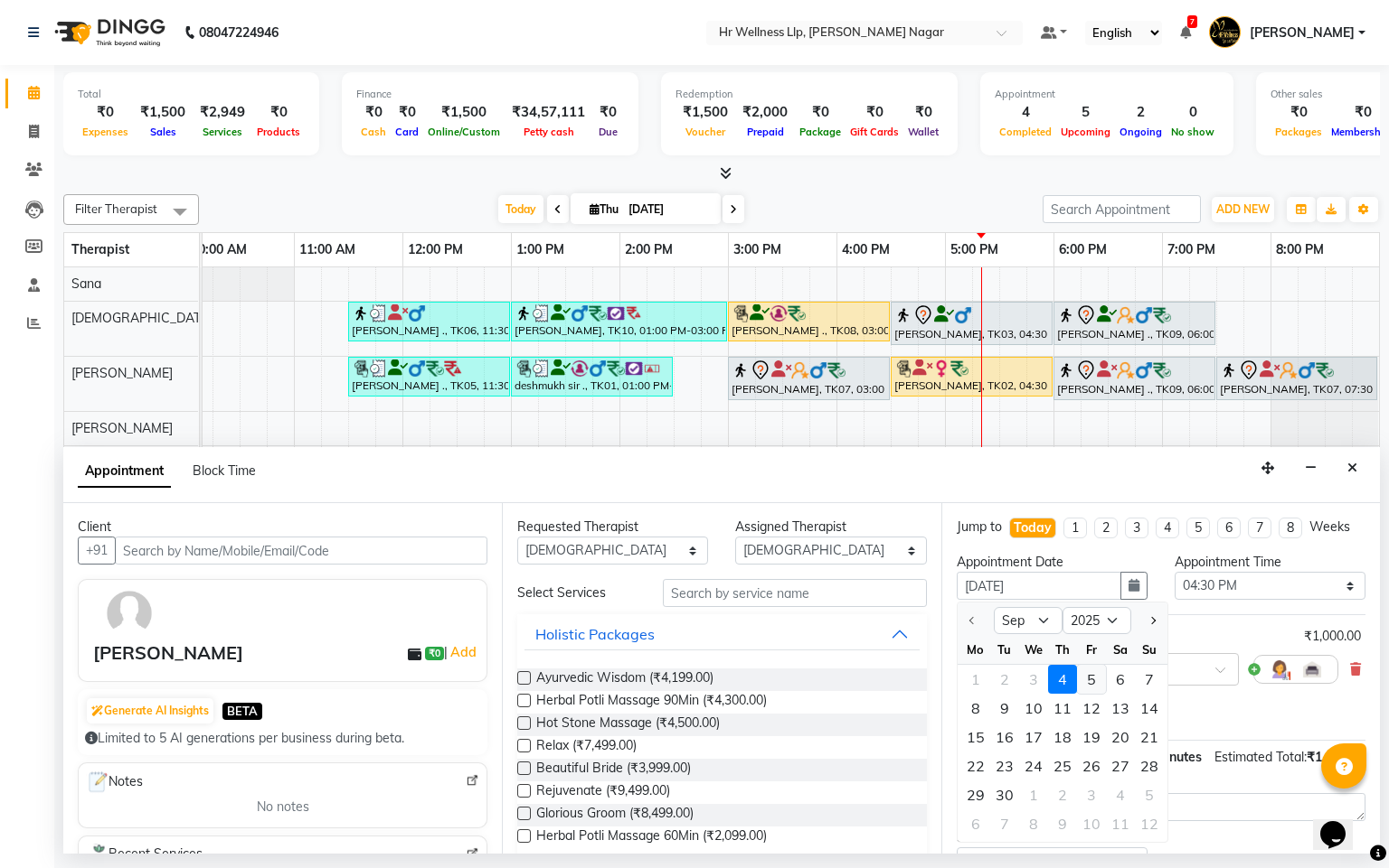
click at [1085, 694] on div "5" at bounding box center [1091, 679] width 29 height 29
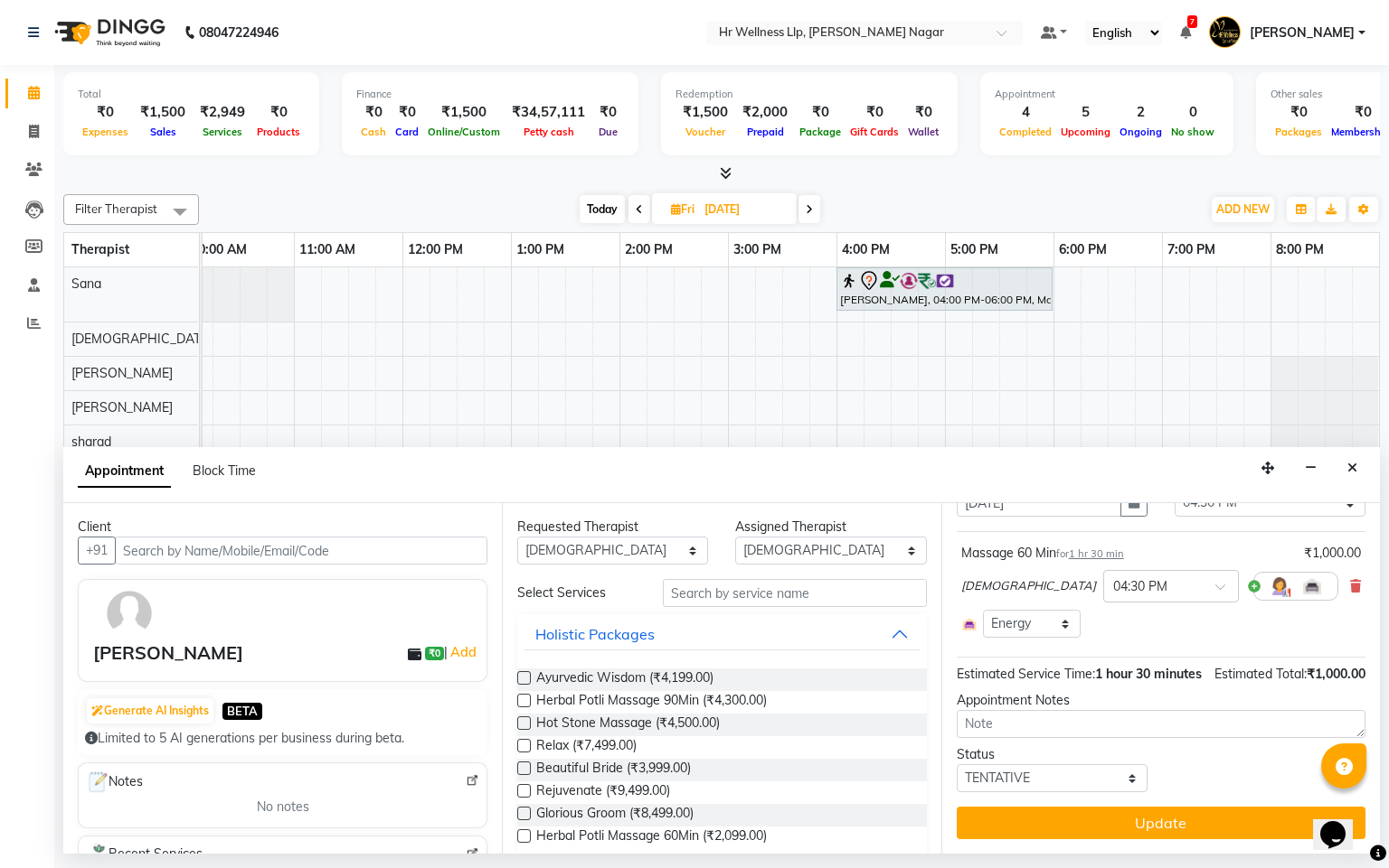
scroll to position [122, 0]
click at [1113, 576] on input "text" at bounding box center [1152, 585] width 80 height 19
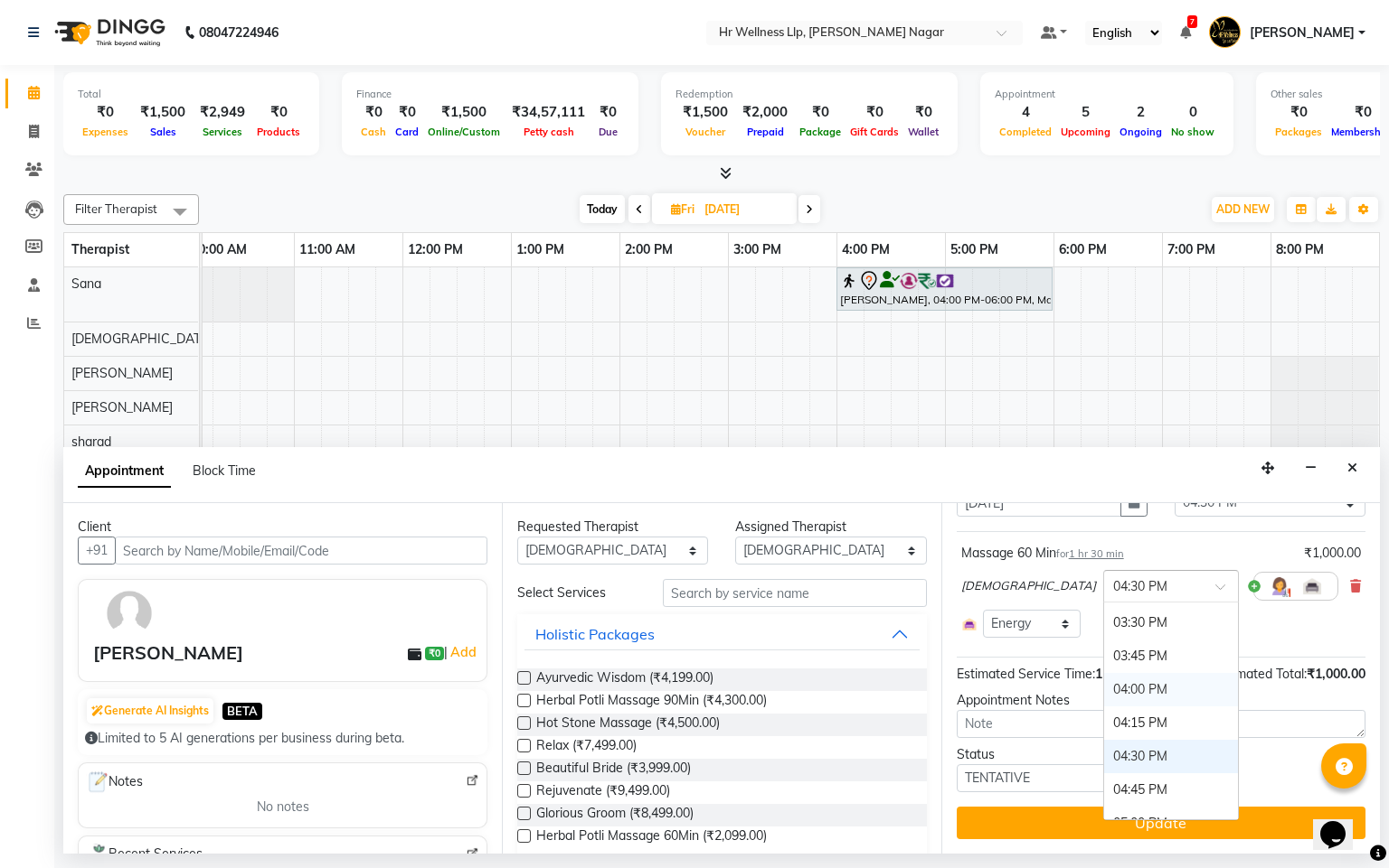
click at [1104, 675] on div "04:00 PM" at bounding box center [1171, 690] width 134 height 34
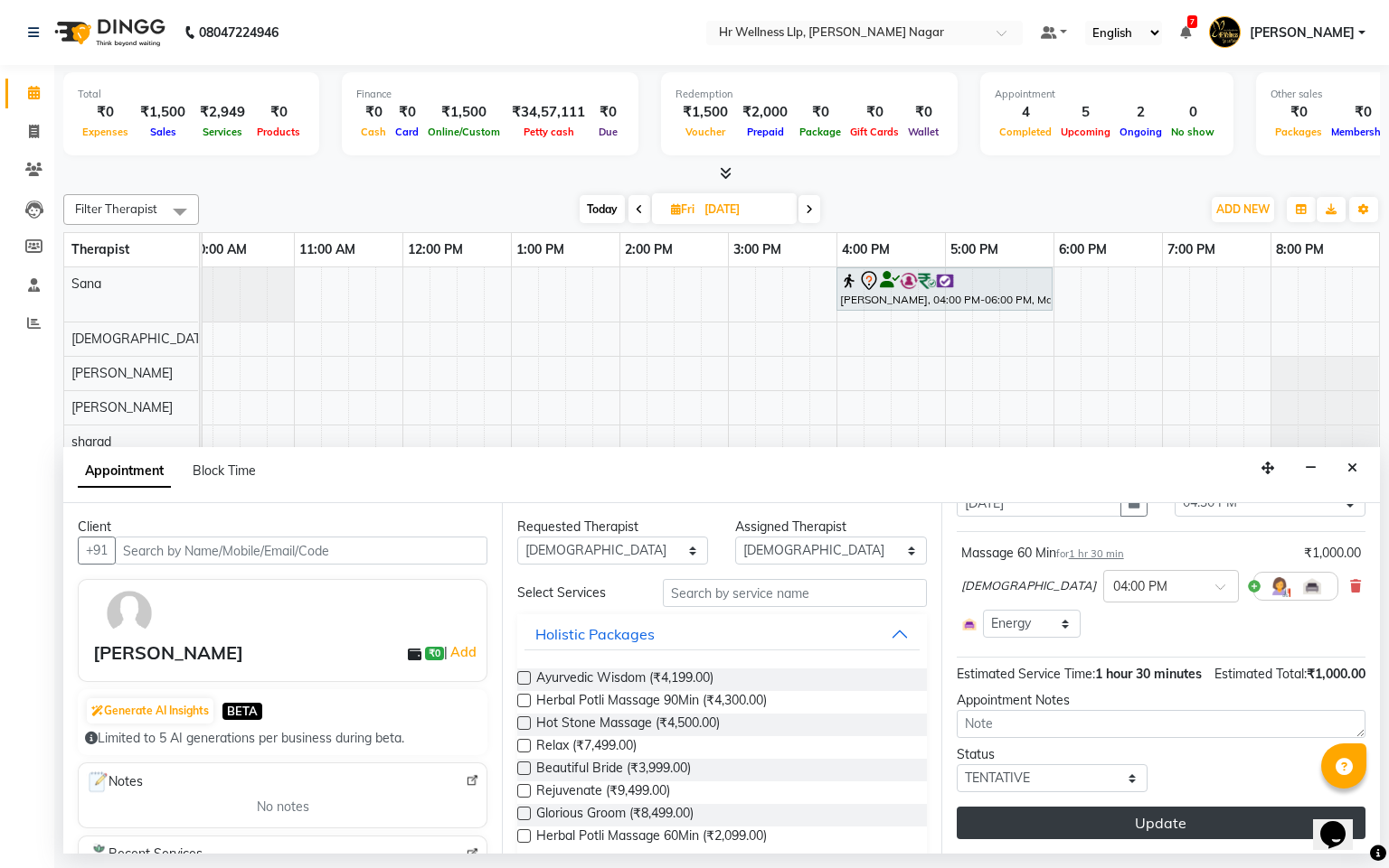
drag, startPoint x: 1104, startPoint y: 827, endPoint x: 497, endPoint y: 714, distance: 617.4
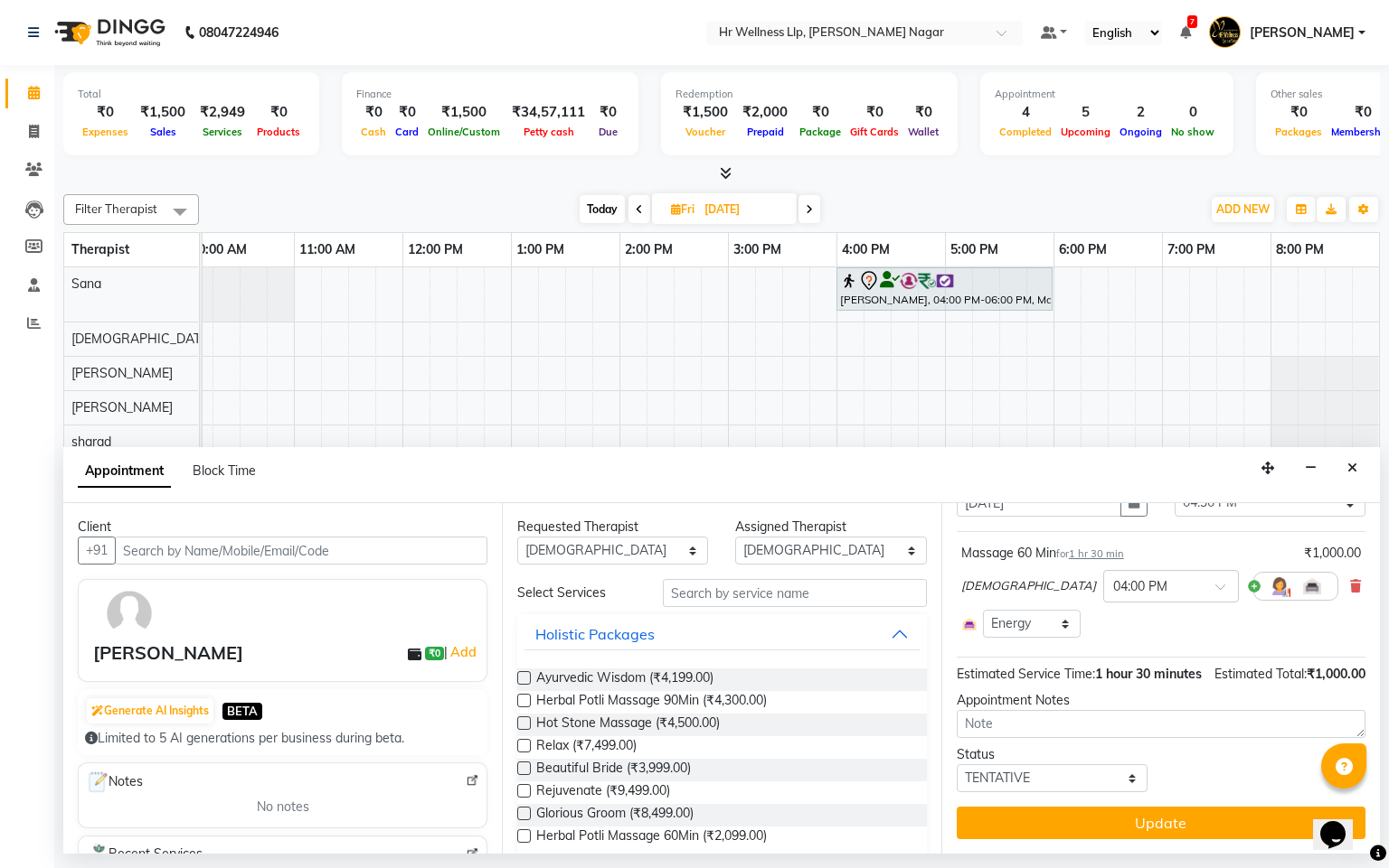
click at [1104, 828] on button "Update" at bounding box center [1161, 823] width 408 height 33
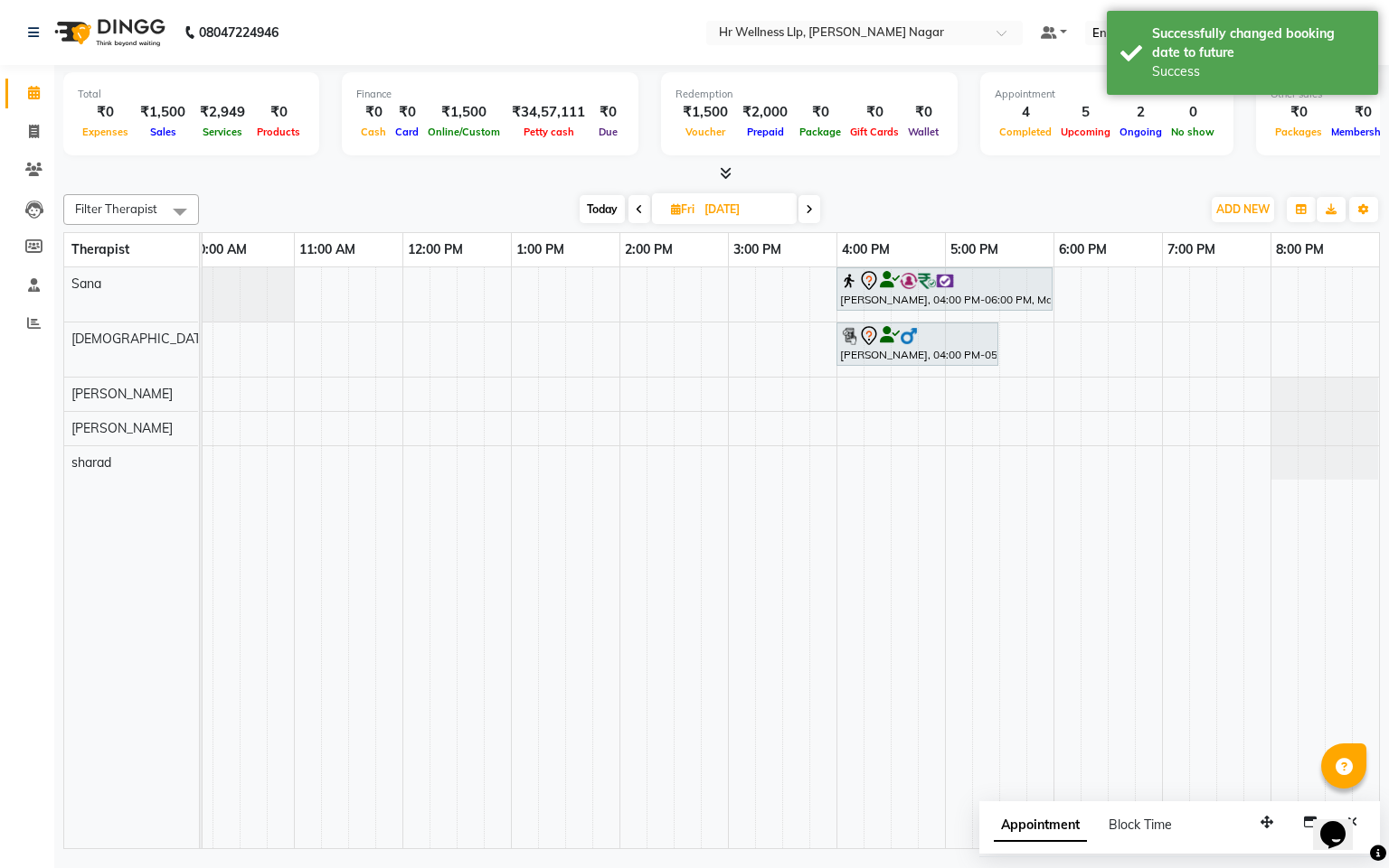
click at [578, 204] on div "[DATE] [DATE]" at bounding box center [700, 210] width 244 height 27
click at [580, 204] on span "Today" at bounding box center [602, 209] width 45 height 28
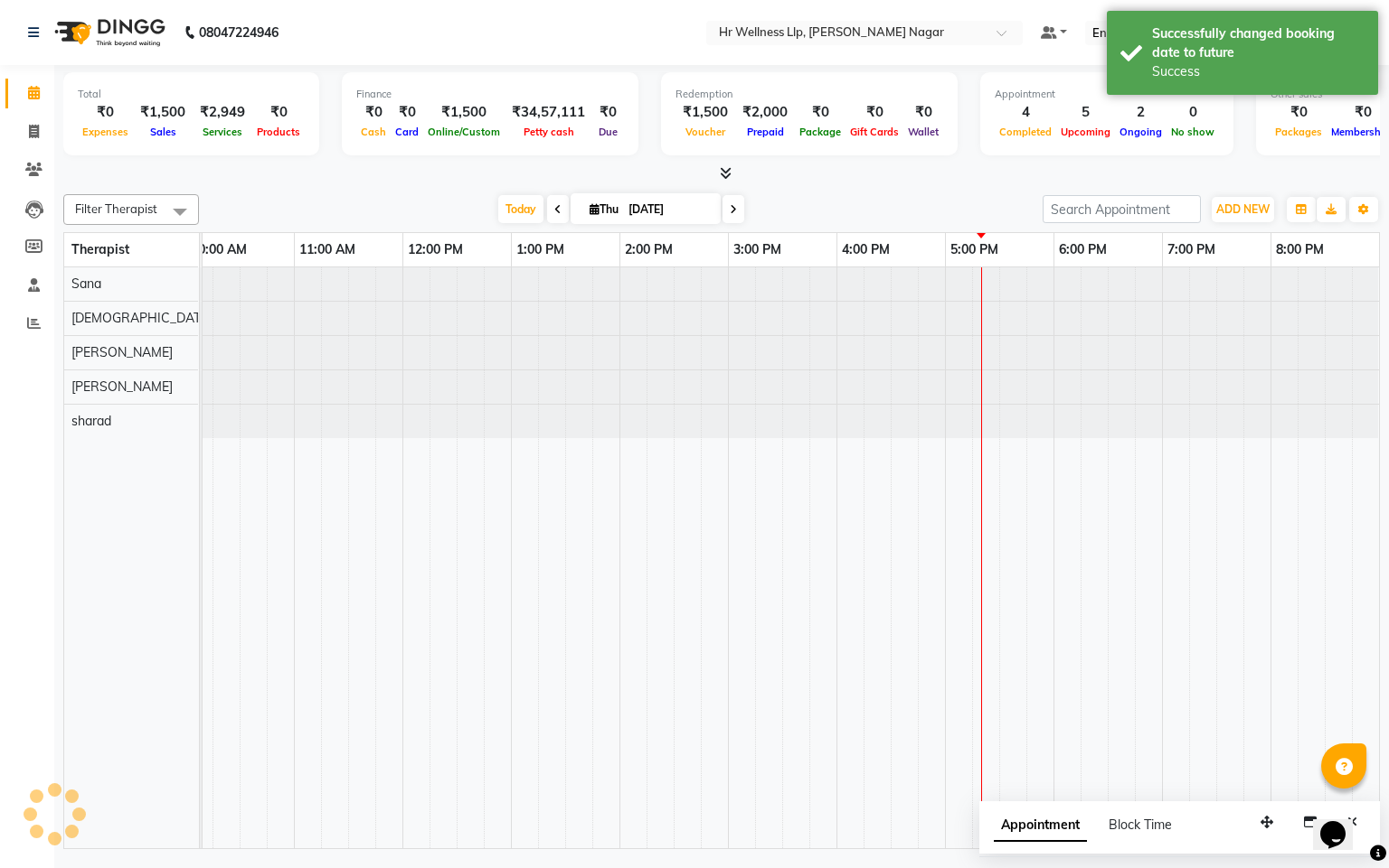
scroll to position [0, 234]
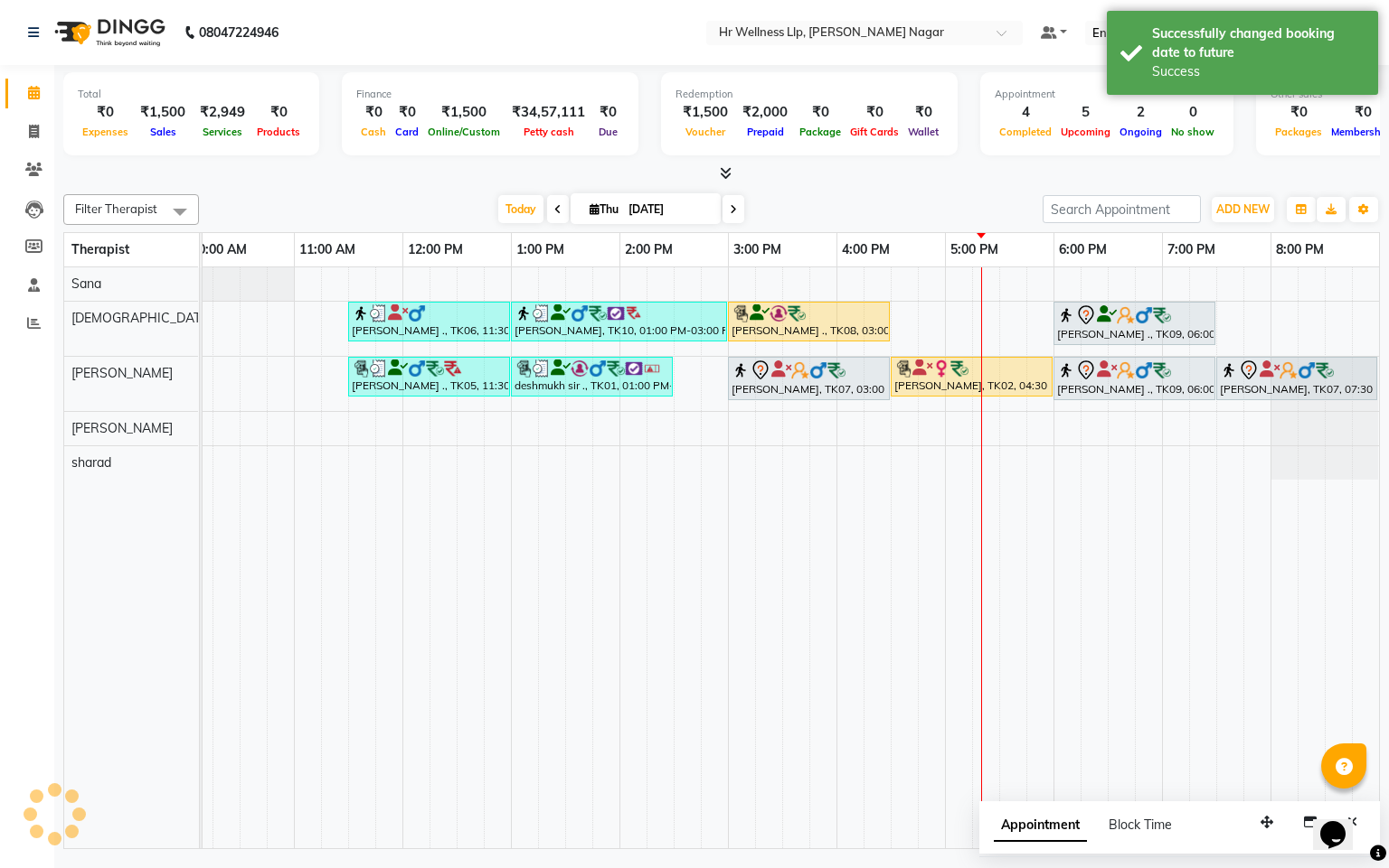
click at [596, 204] on span "Thu" at bounding box center [604, 209] width 38 height 13
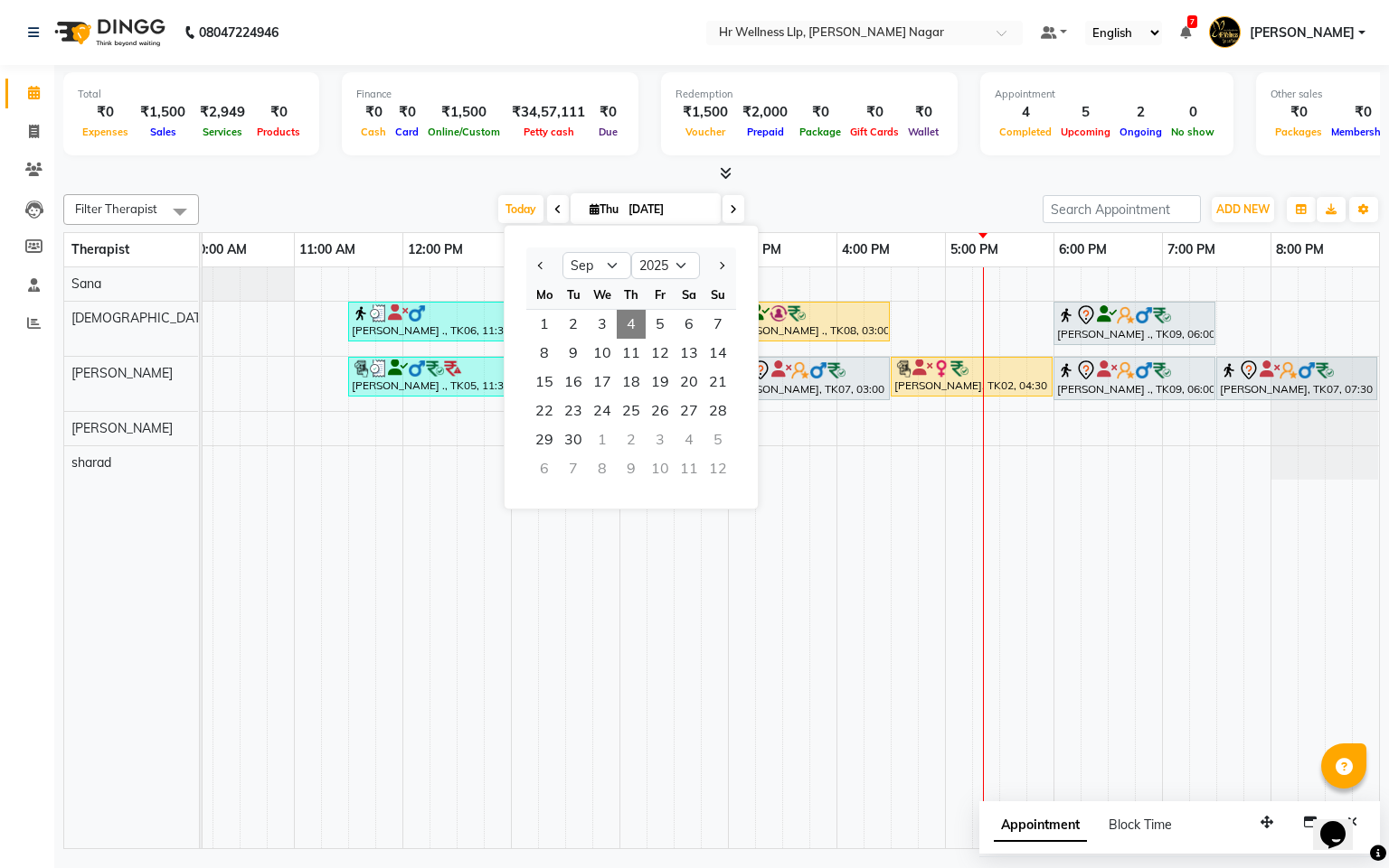
scroll to position [0, 255]
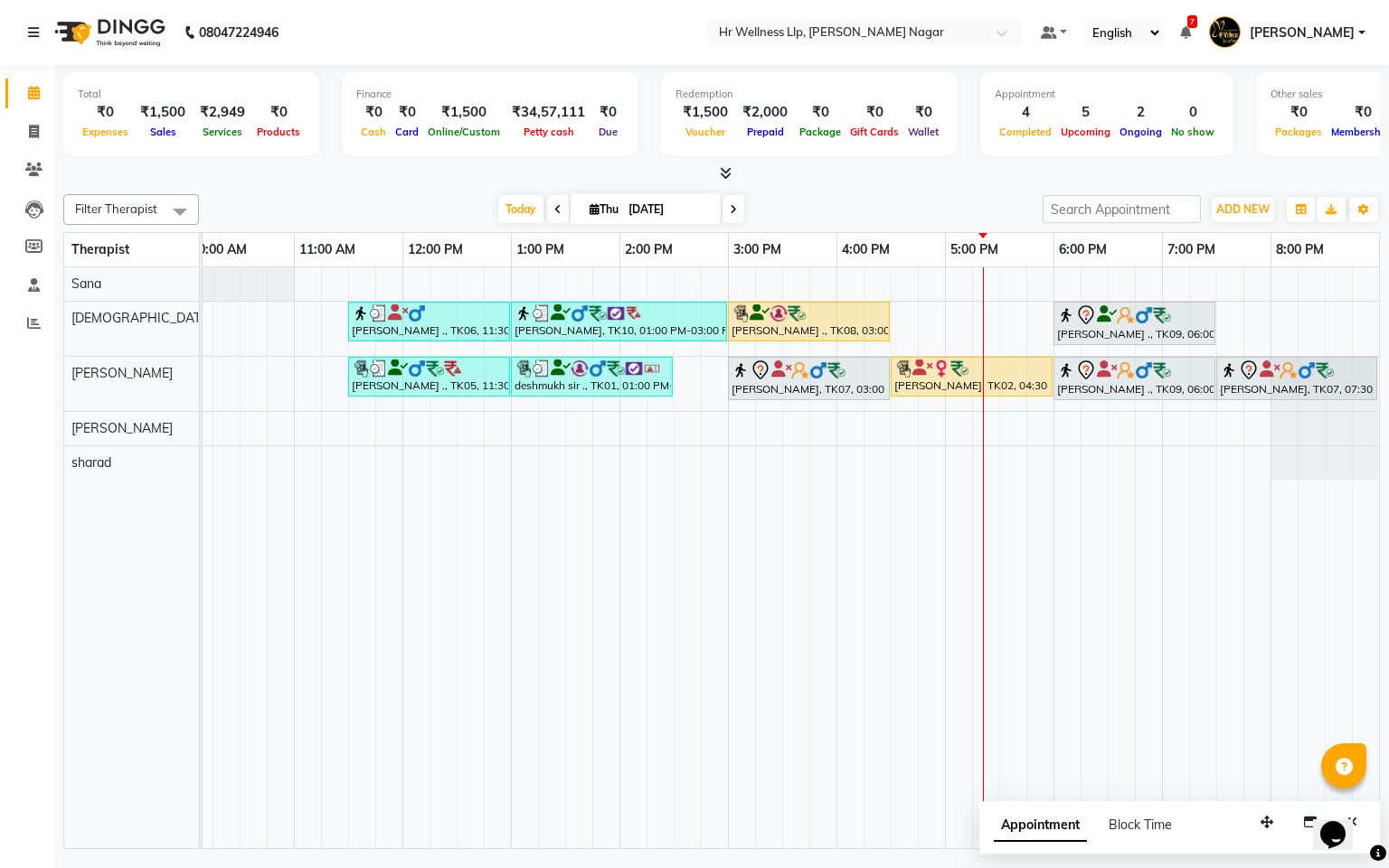
drag, startPoint x: 646, startPoint y: 857, endPoint x: 930, endPoint y: 922, distance: 291.3
click at [930, 867] on html "08047224946 Select Location × Hr Wellness Llp, [PERSON_NAME] Nagar Default Pane…" at bounding box center [694, 434] width 1389 height 868
click at [723, 210] on span at bounding box center [733, 209] width 22 height 28
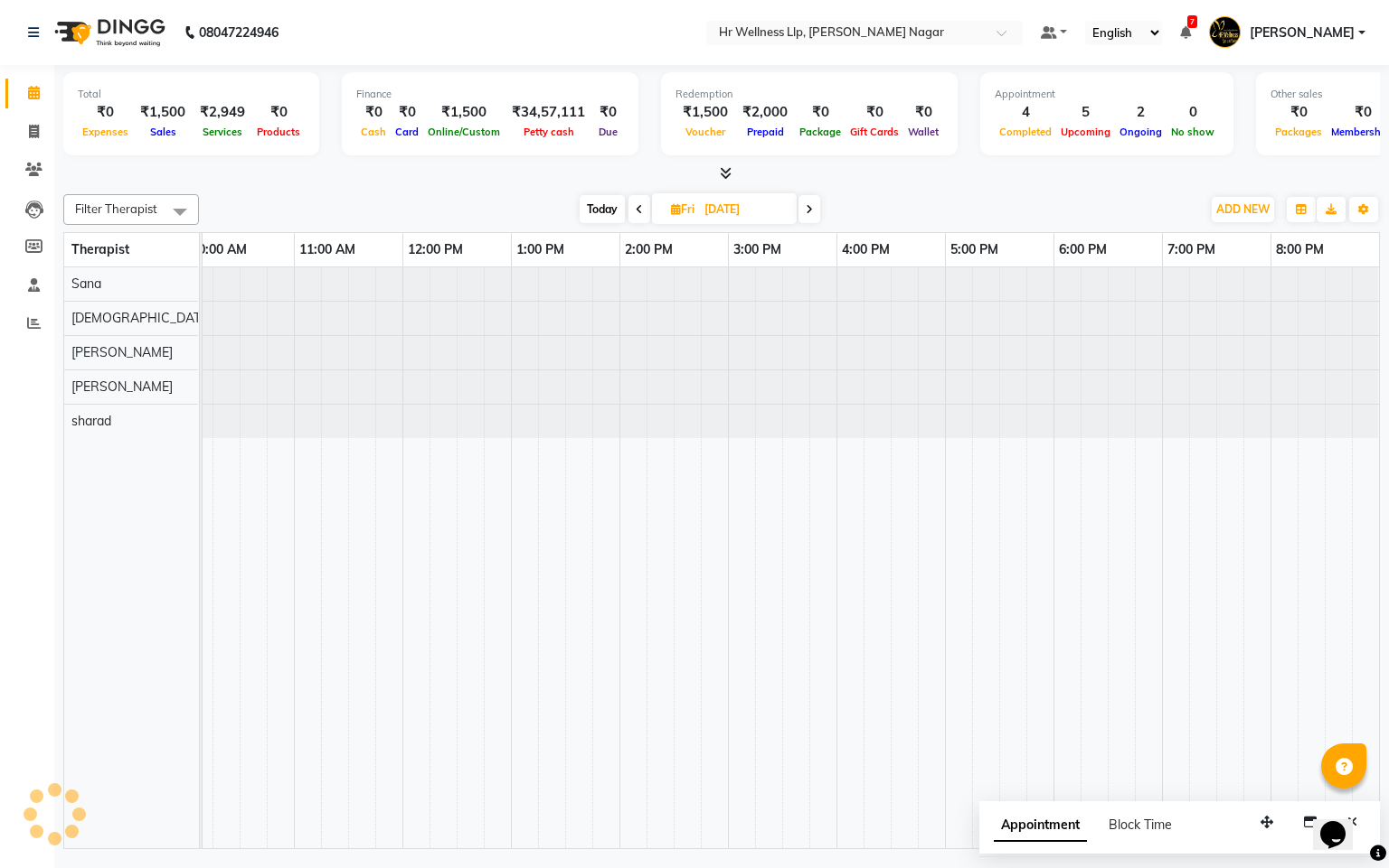
scroll to position [0, 234]
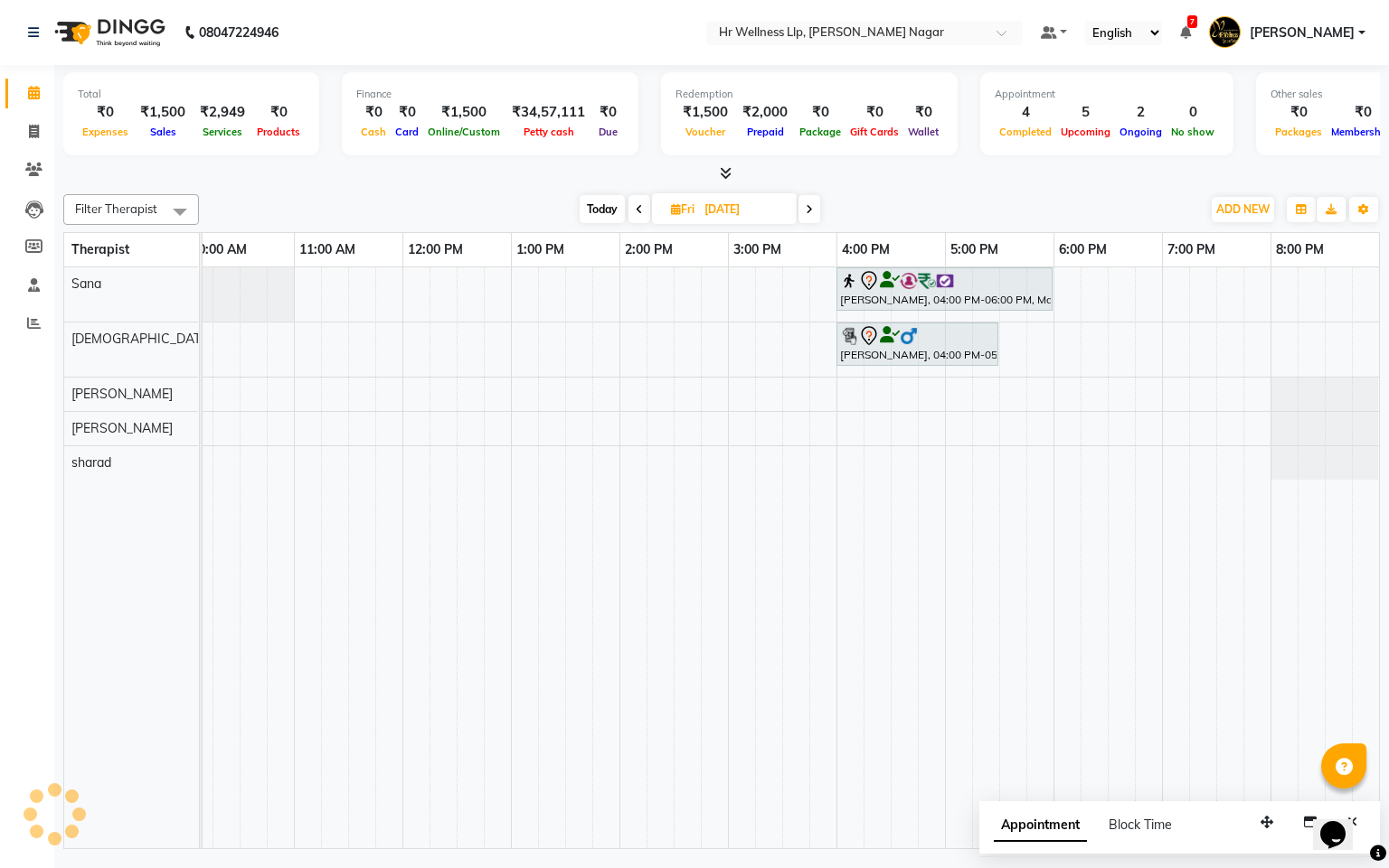
click at [589, 200] on span "Today" at bounding box center [602, 209] width 45 height 28
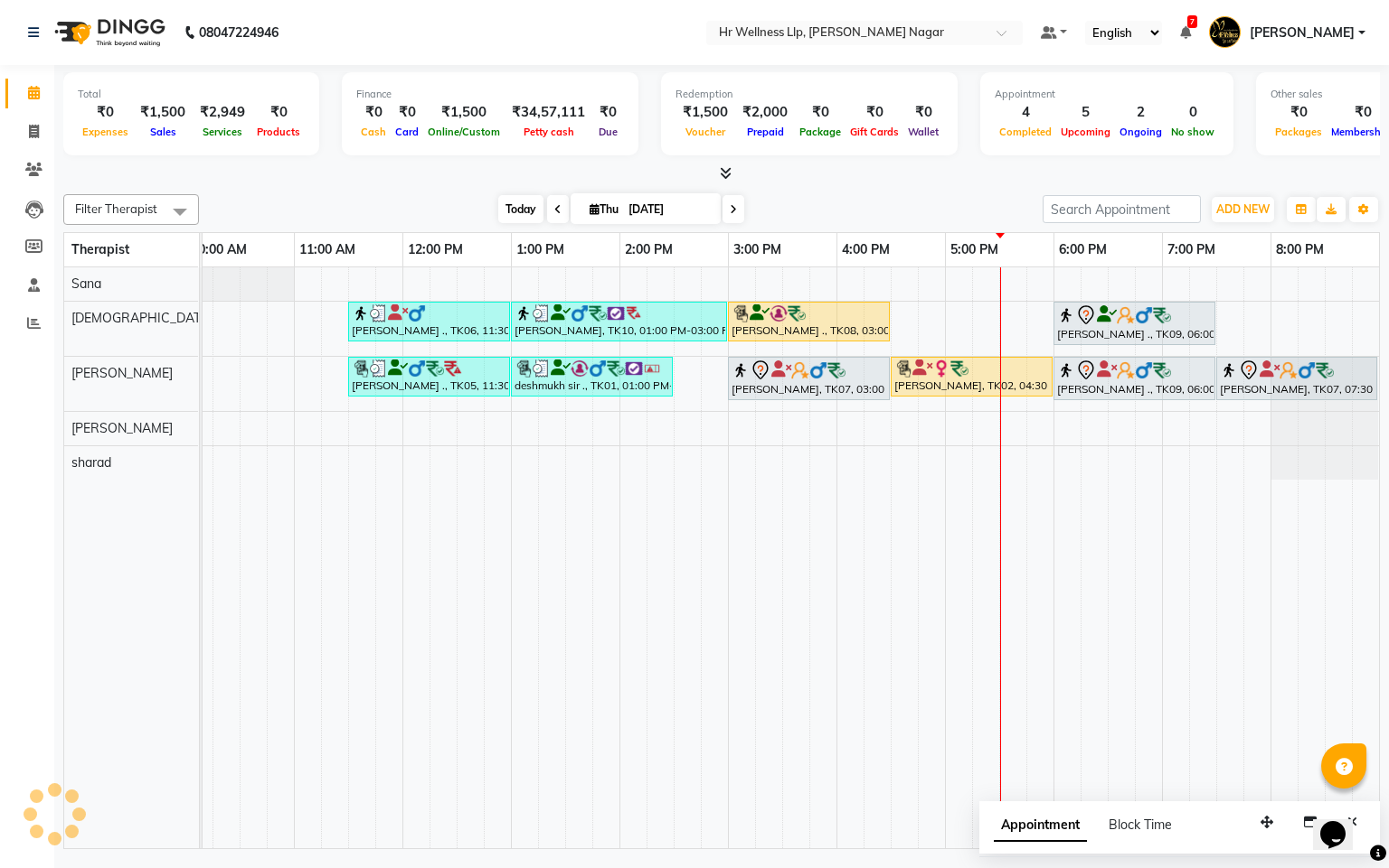
click at [498, 222] on span "Today" at bounding box center [521, 209] width 45 height 28
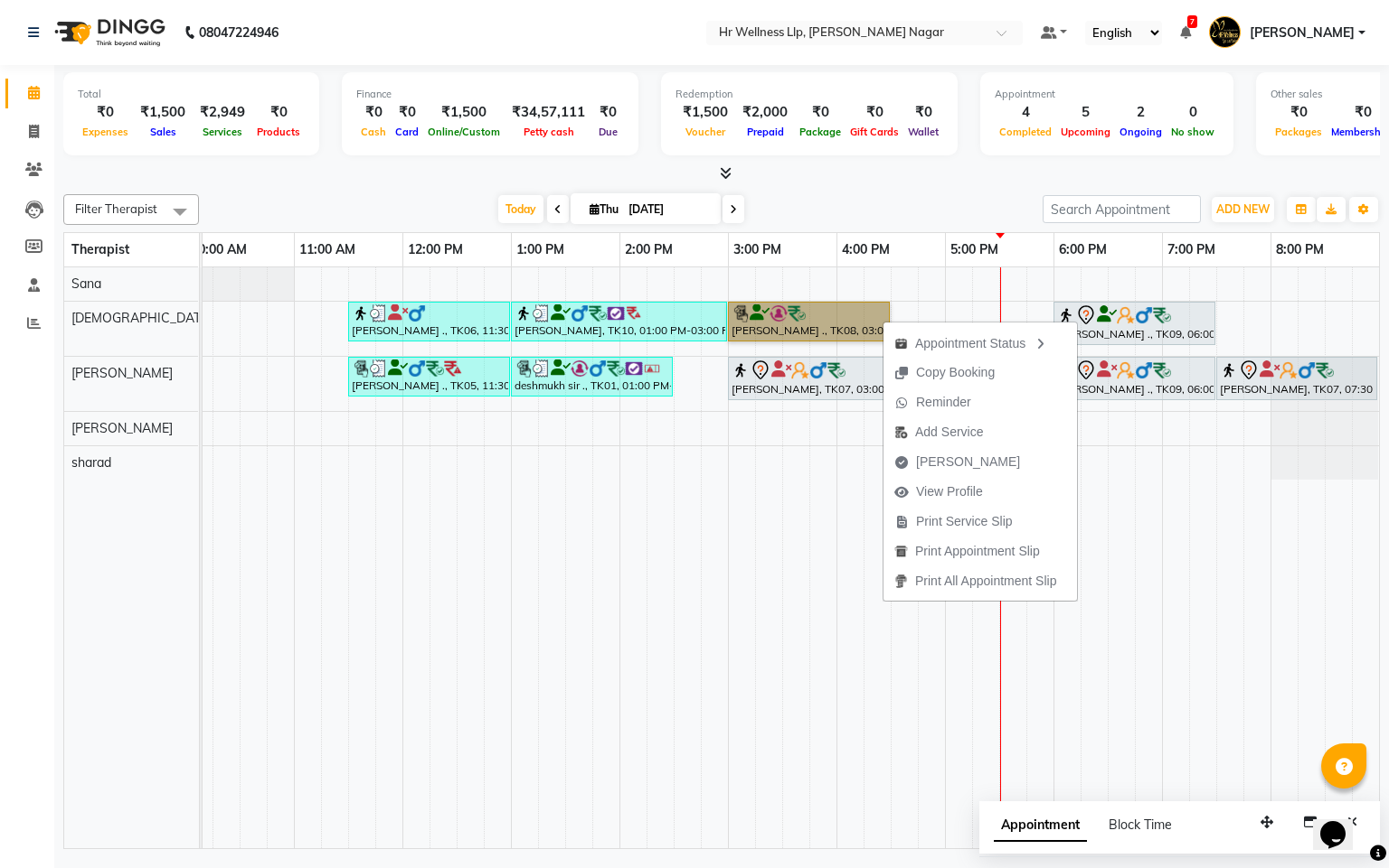
click at [795, 317] on link "[PERSON_NAME] ., TK08, 03:00 PM-04:30 PM, Massage 60 Min" at bounding box center [808, 321] width 162 height 39
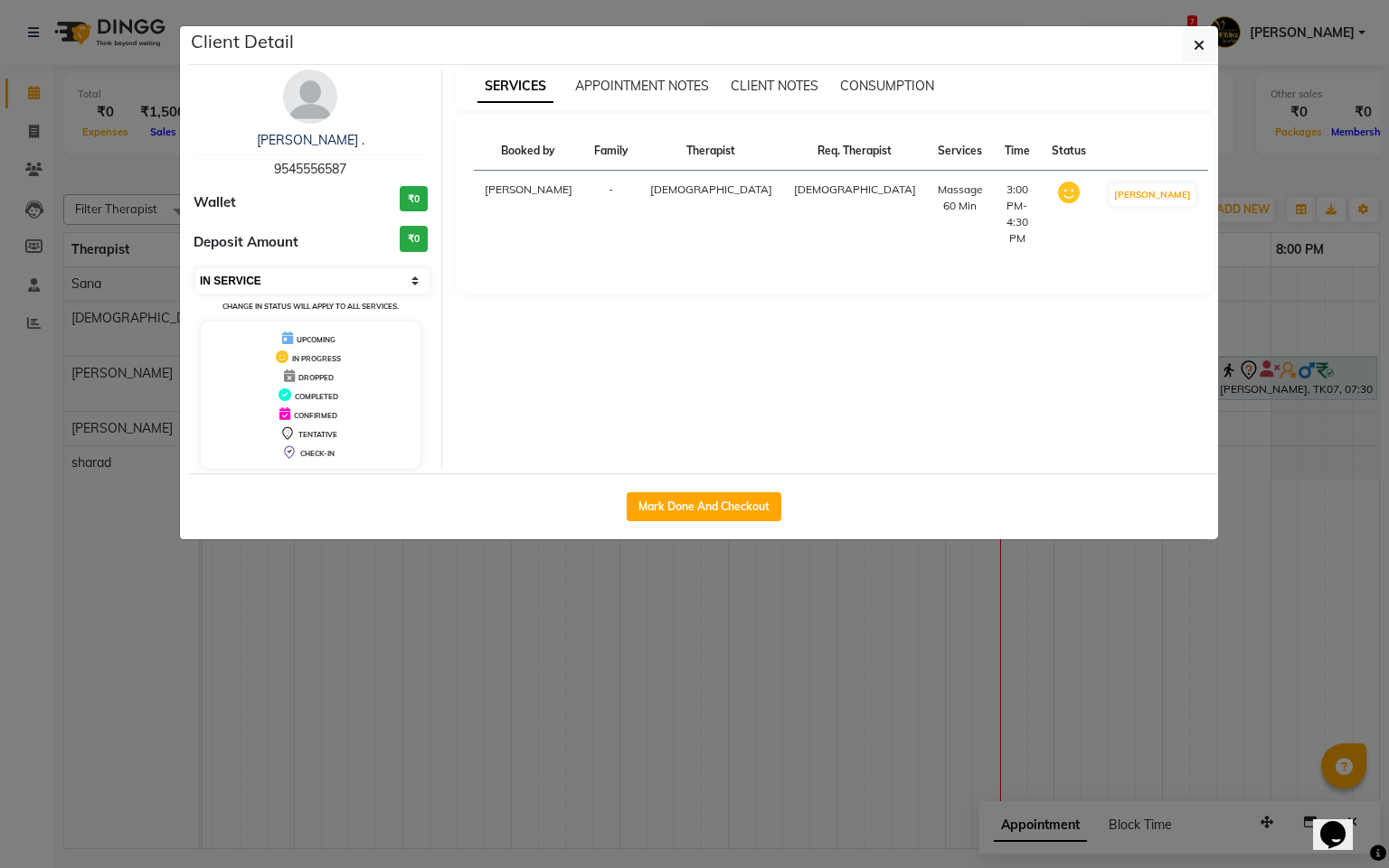
click at [249, 280] on select "Select IN SERVICE CONFIRMED TENTATIVE CHECK IN MARK DONE DROPPED UPCOMING" at bounding box center [313, 281] width 234 height 25
click at [196, 269] on select "Select IN SERVICE CONFIRMED TENTATIVE CHECK IN MARK DONE DROPPED UPCOMING" at bounding box center [313, 281] width 234 height 25
click at [1189, 59] on button "button" at bounding box center [1199, 45] width 35 height 34
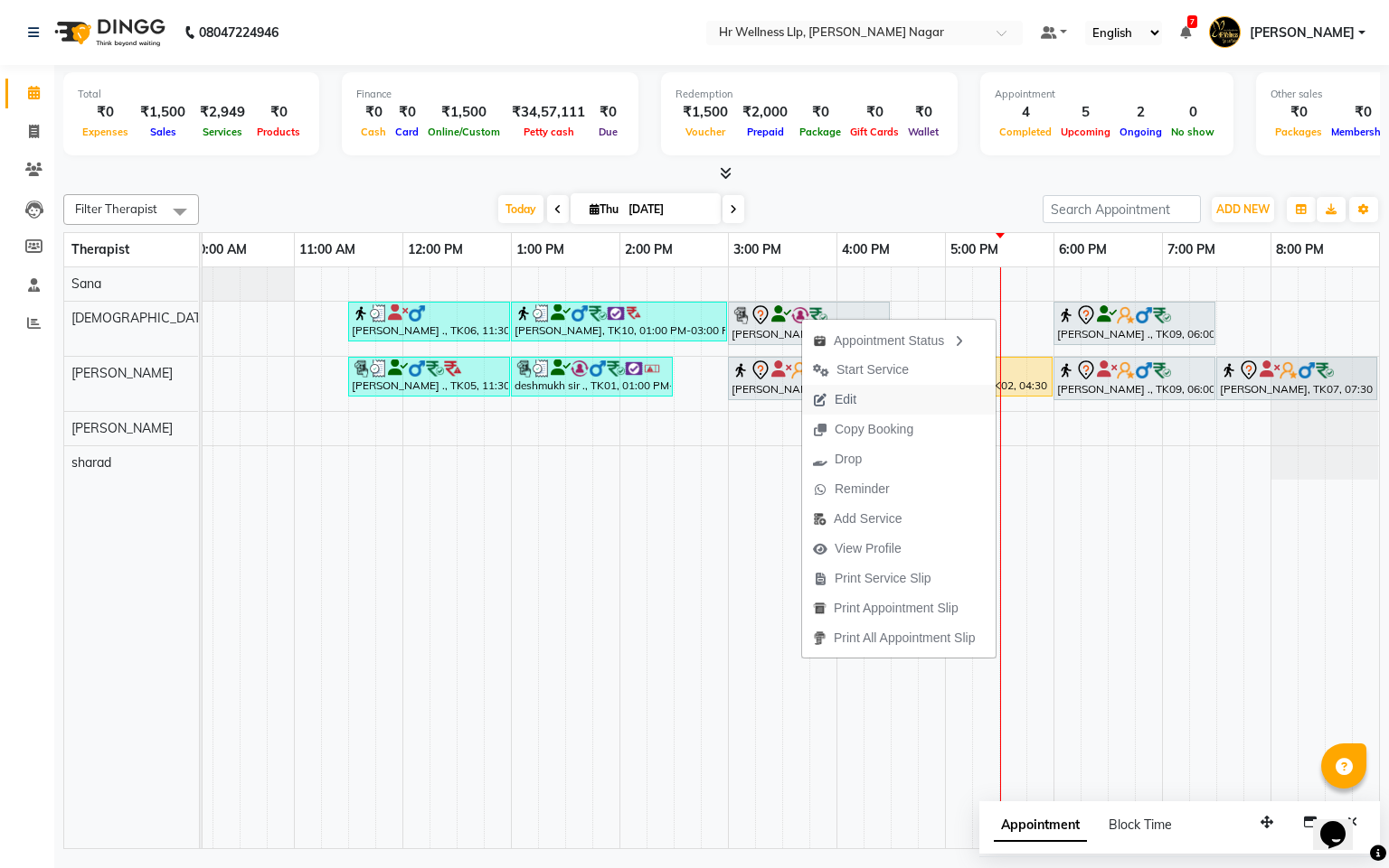
click at [842, 402] on span "Edit" at bounding box center [845, 400] width 22 height 19
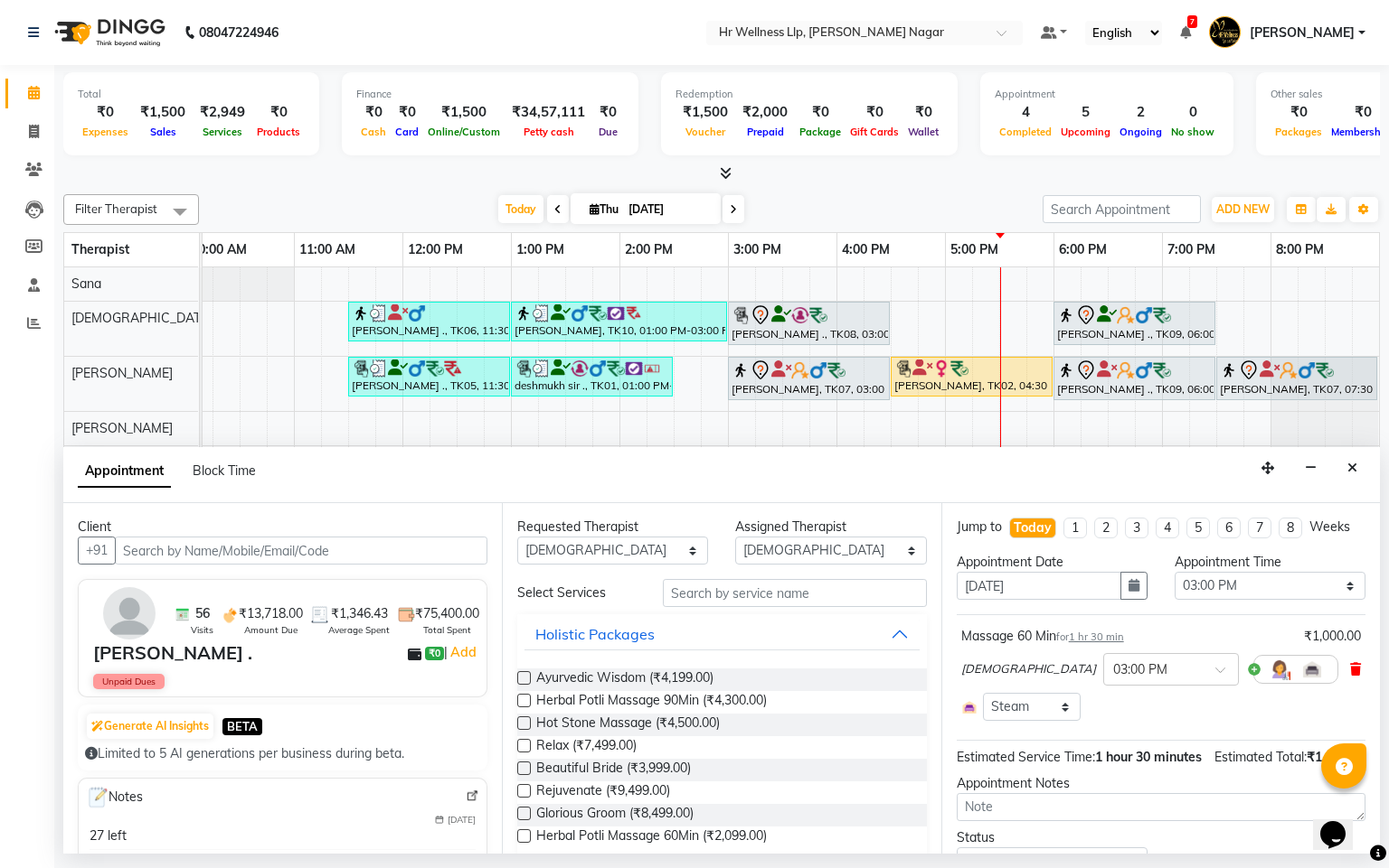
click at [1350, 679] on span at bounding box center [1354, 670] width 11 height 19
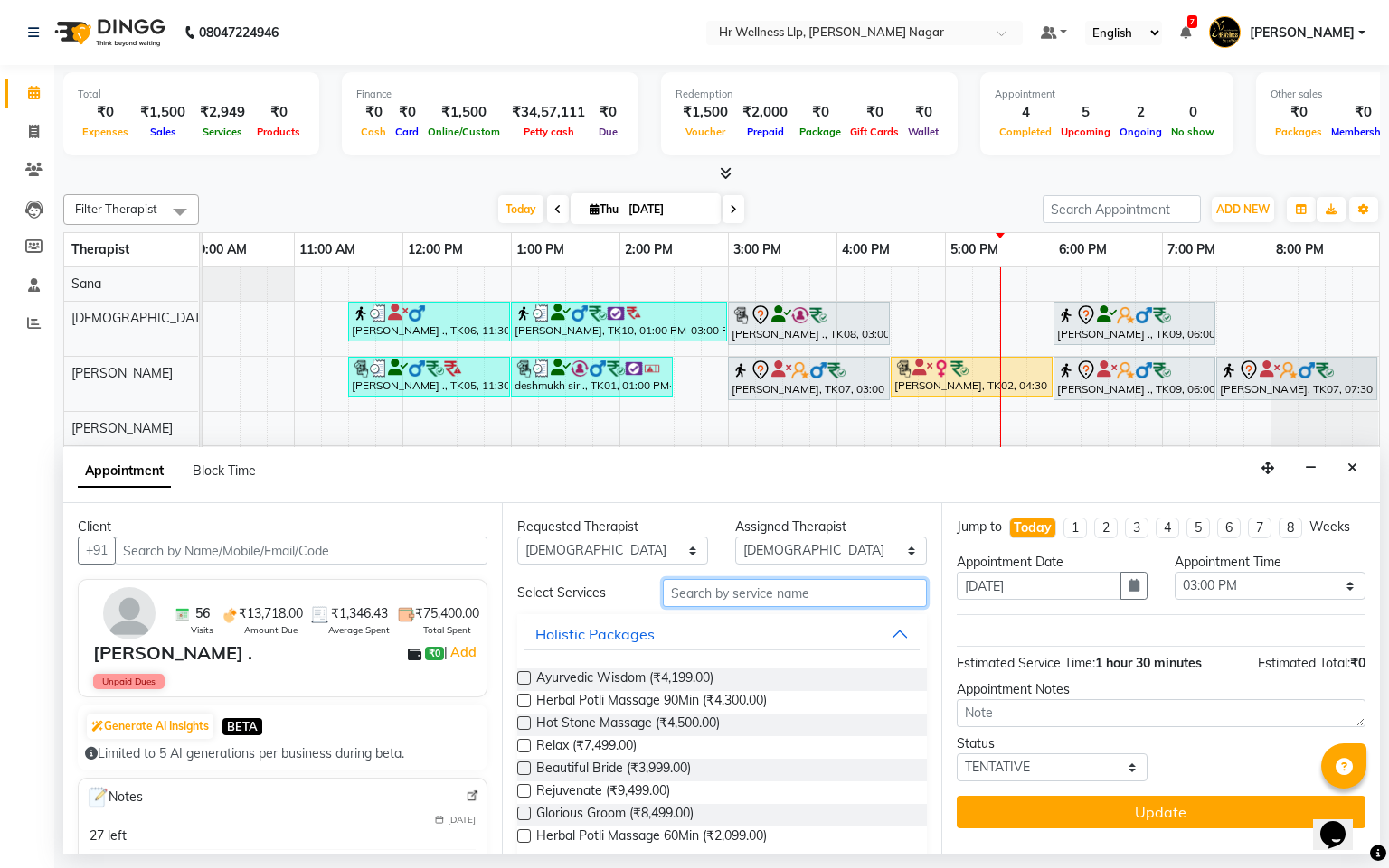
click at [744, 581] on input "text" at bounding box center [794, 593] width 264 height 28
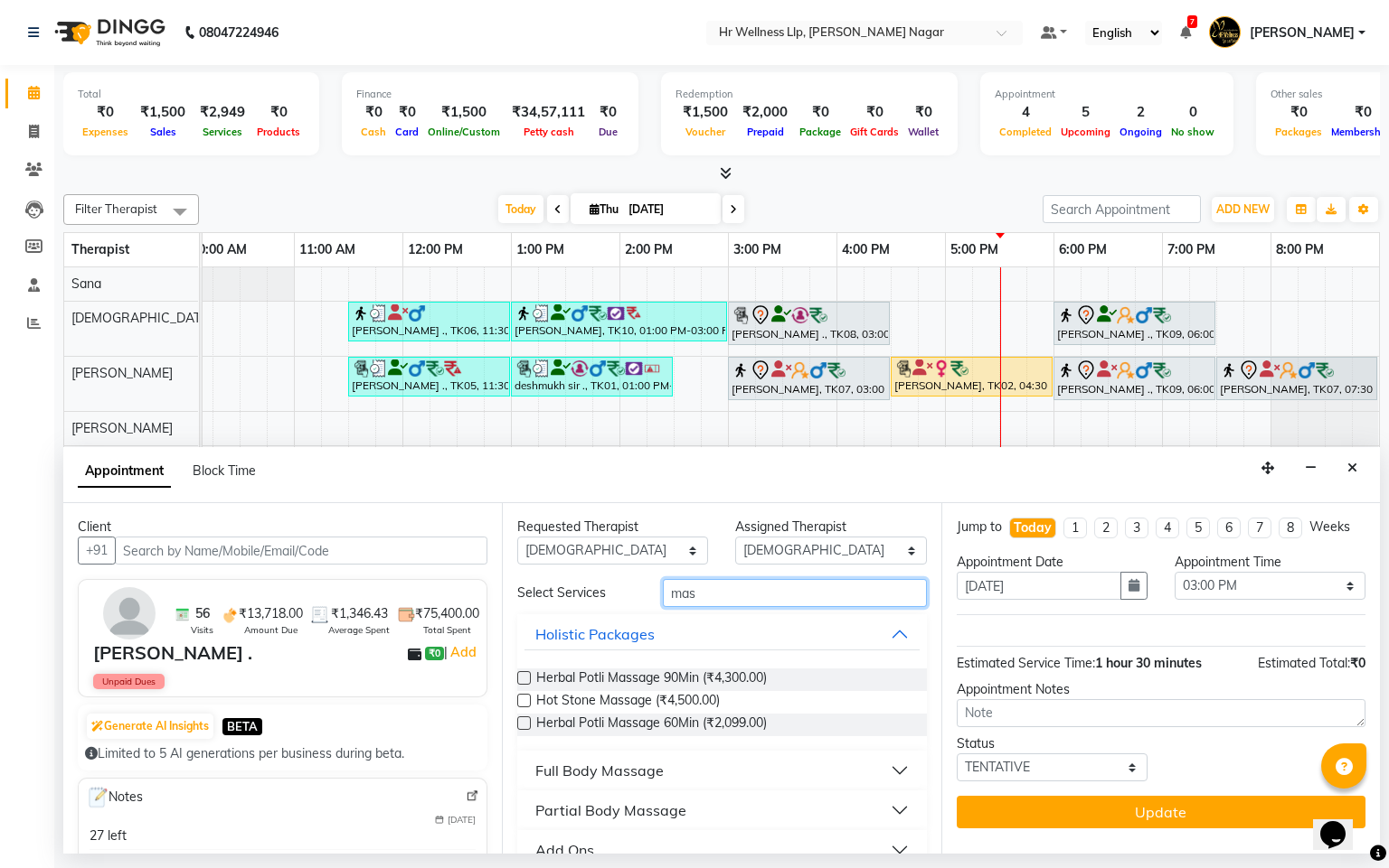
click at [746, 596] on input "mas" at bounding box center [794, 593] width 264 height 28
click at [652, 779] on div "Full Body Massage" at bounding box center [599, 770] width 128 height 22
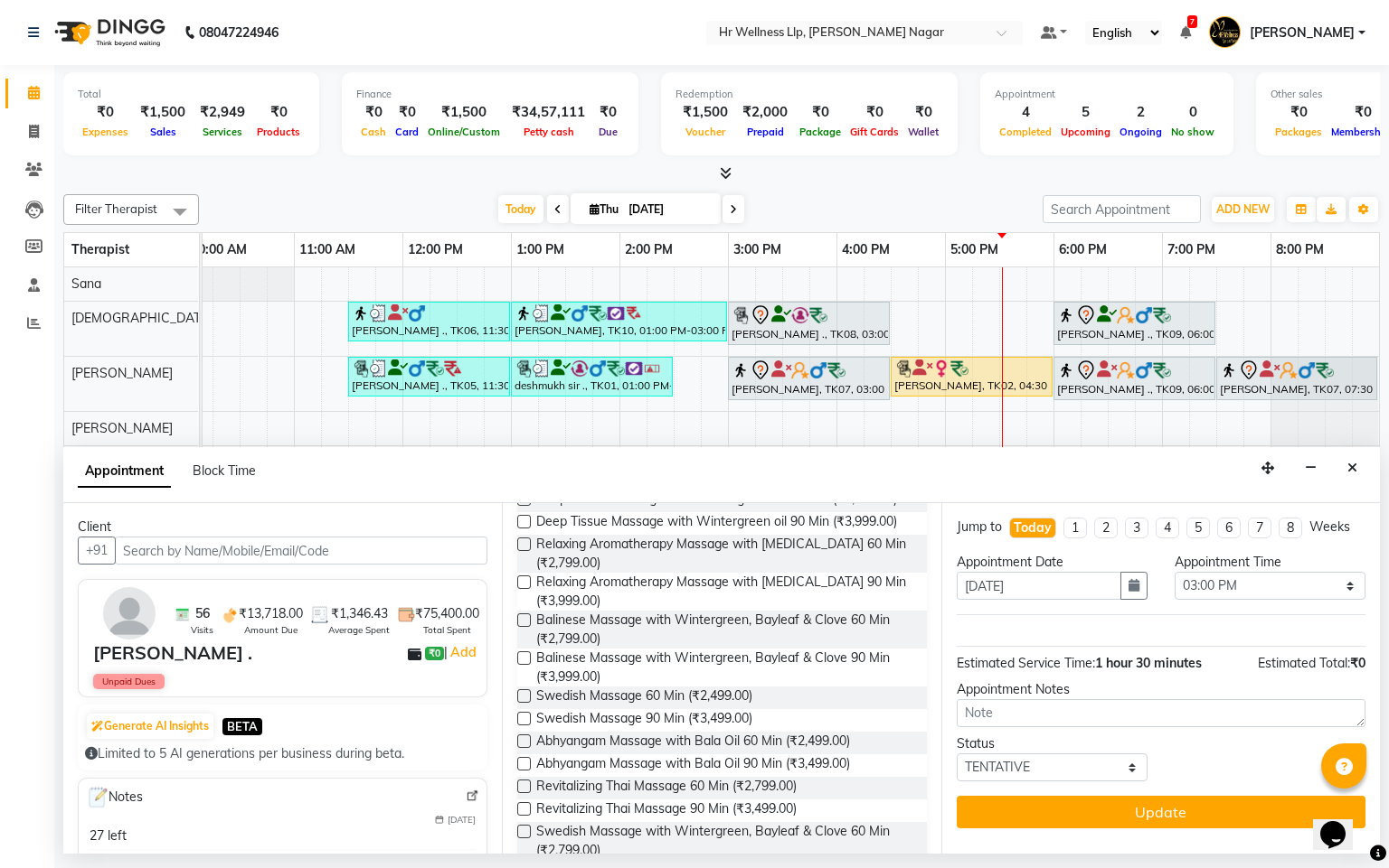
scroll to position [808, 0]
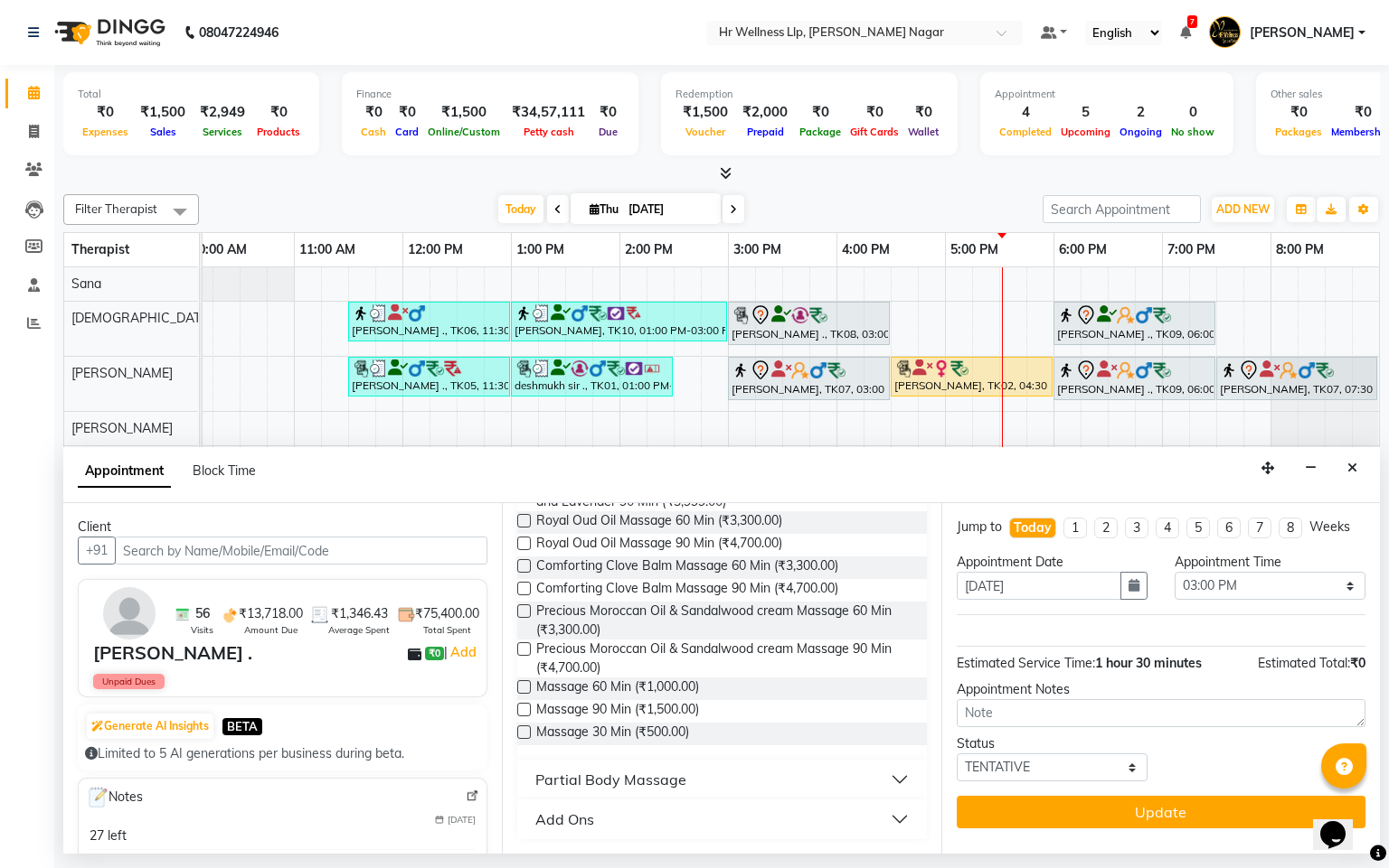
click at [519, 710] on label at bounding box center [523, 710] width 13 height 13
click at [519, 710] on input "checkbox" at bounding box center [522, 712] width 12 height 11
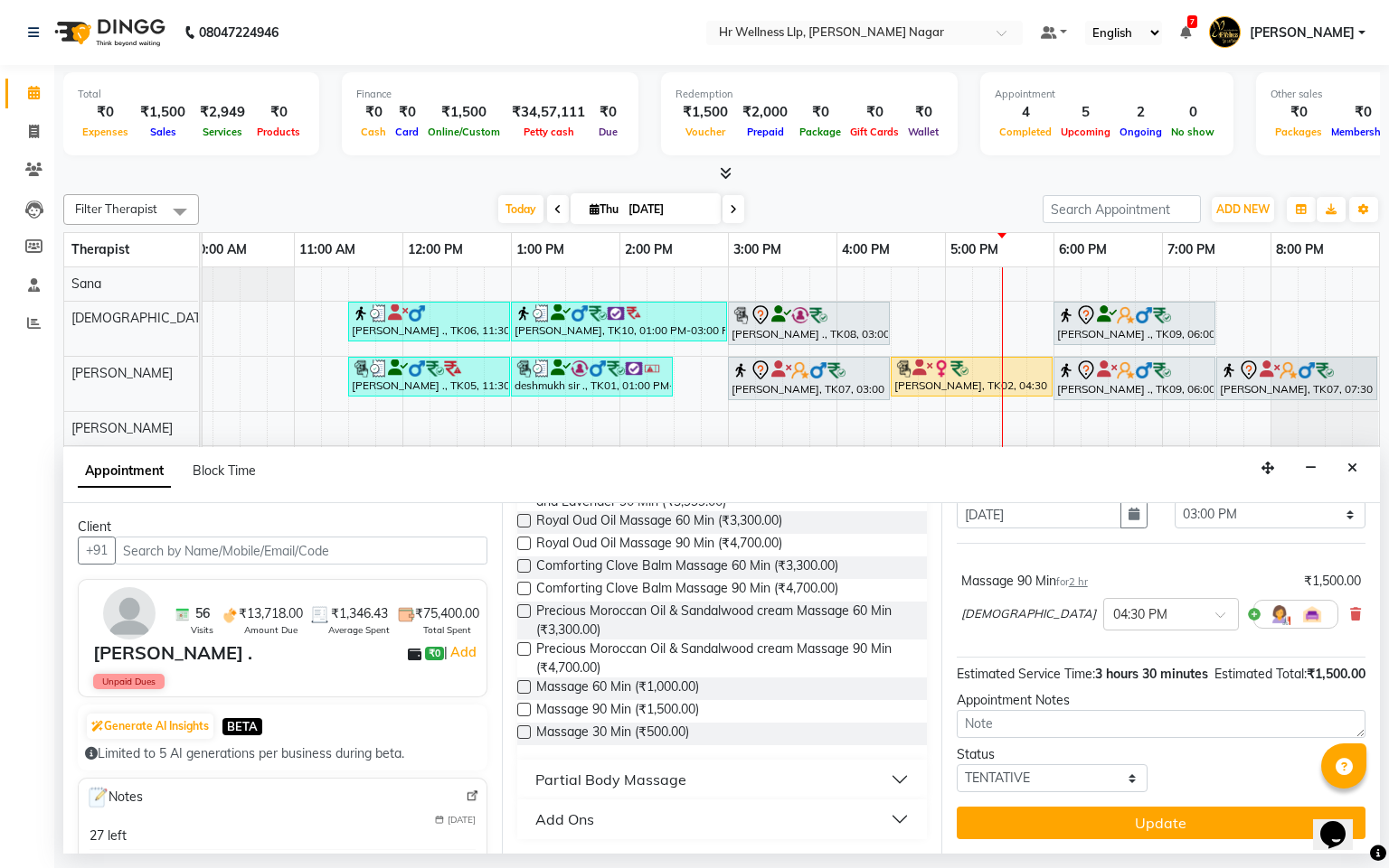
scroll to position [109, 0]
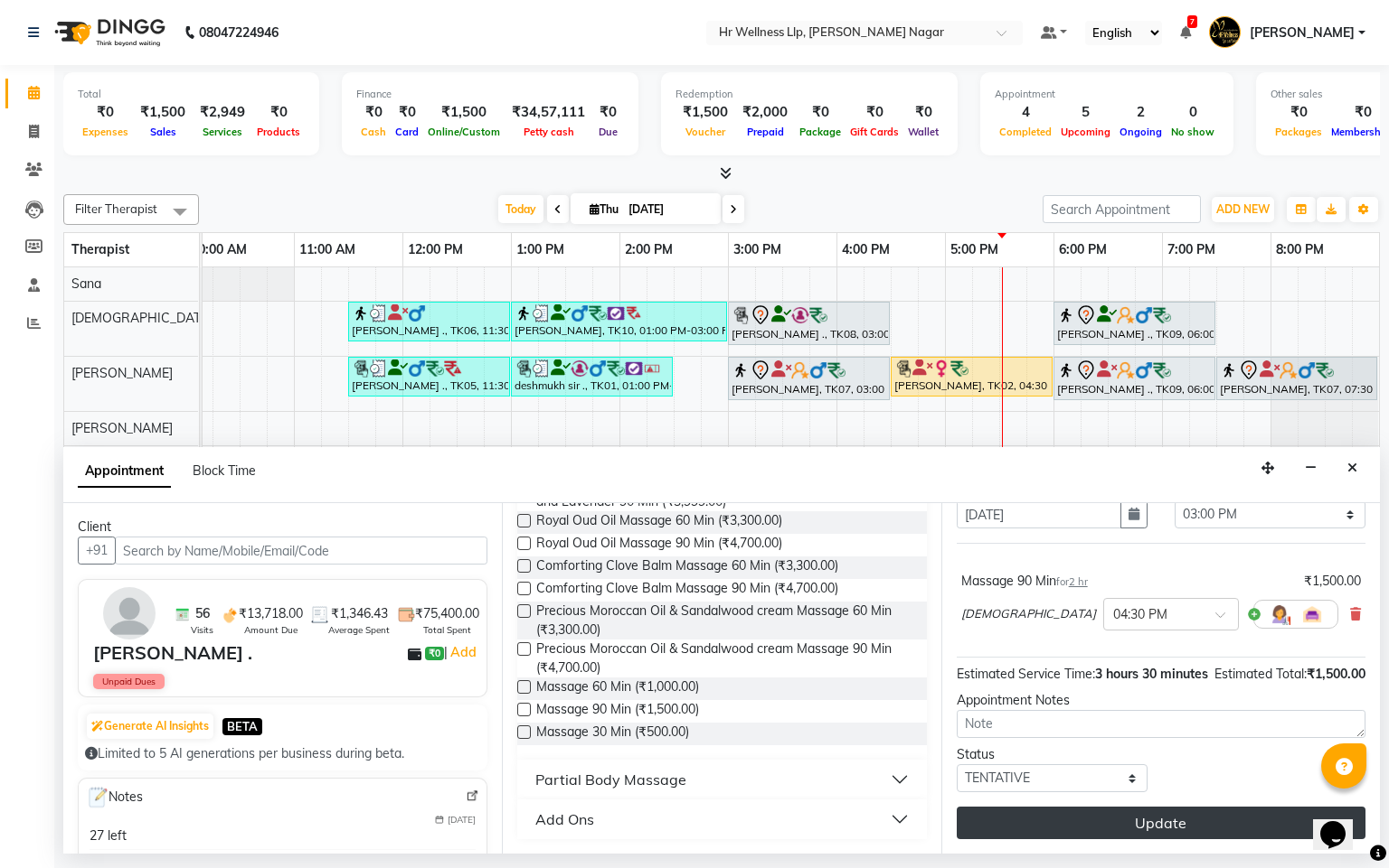
click at [1091, 809] on button "Update" at bounding box center [1161, 823] width 408 height 33
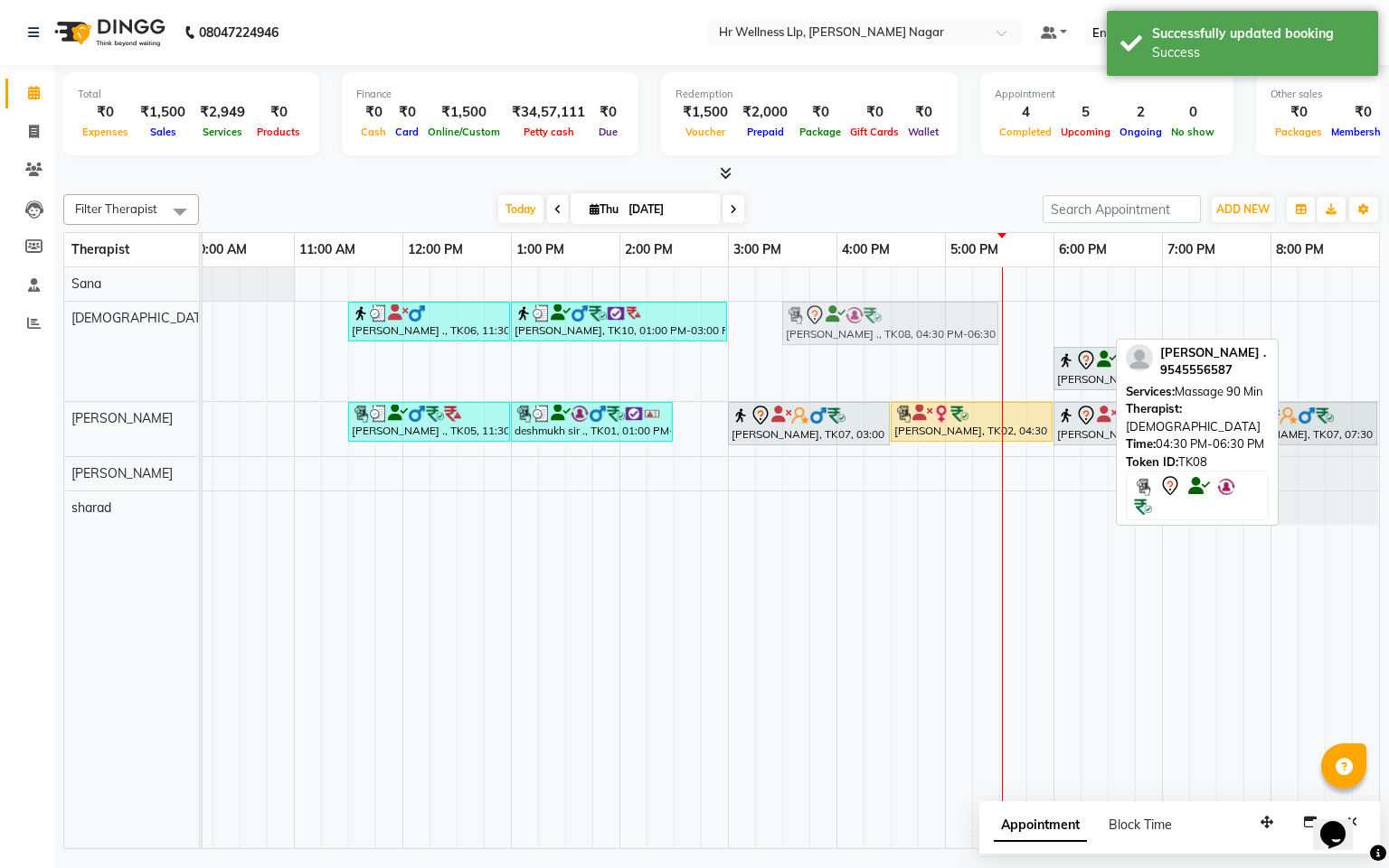
drag, startPoint x: 998, startPoint y: 323, endPoint x: 885, endPoint y: 337, distance: 113.9
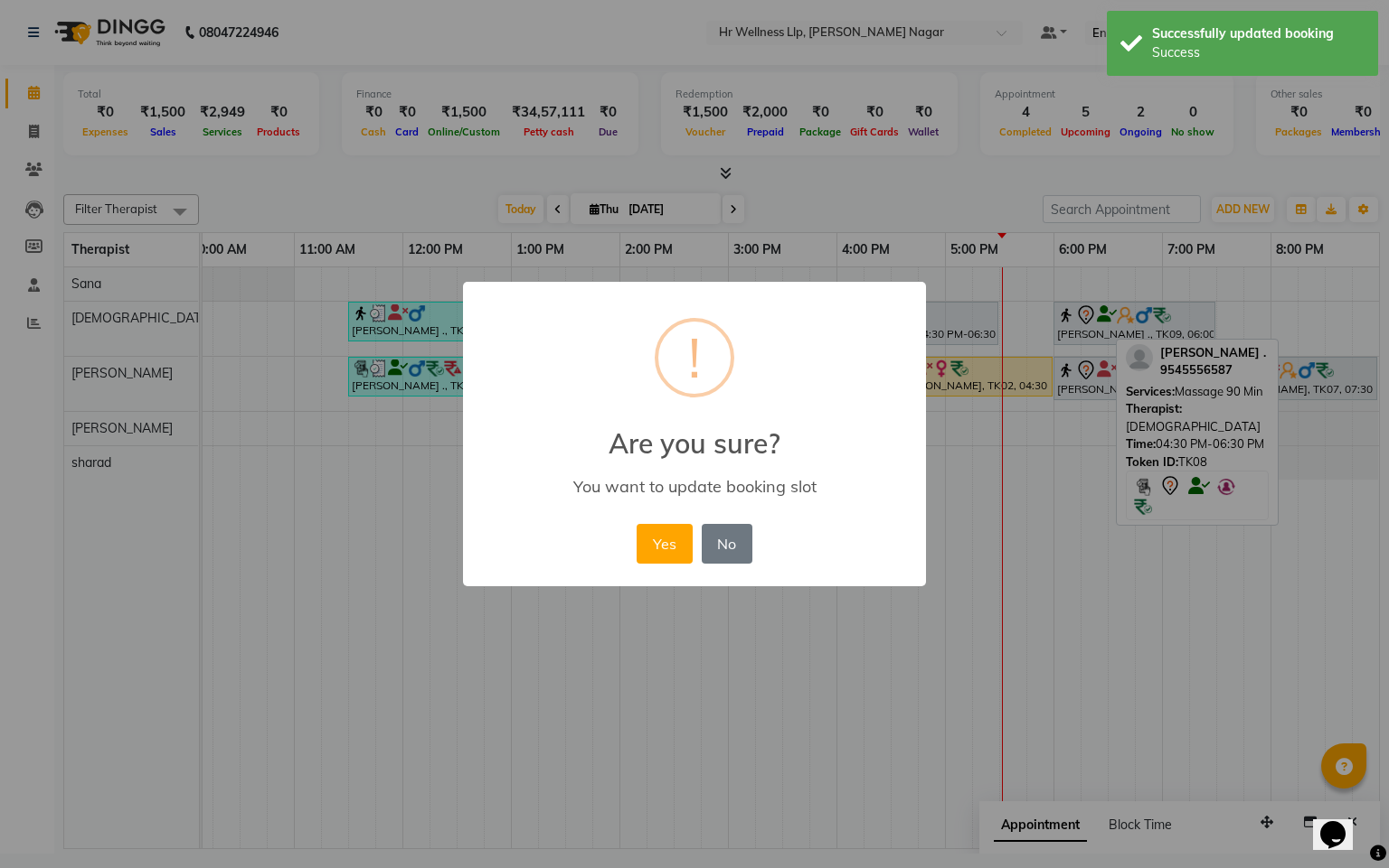
click at [645, 519] on div "Yes No No" at bounding box center [693, 543] width 124 height 49
click at [673, 543] on button "Yes" at bounding box center [664, 543] width 56 height 39
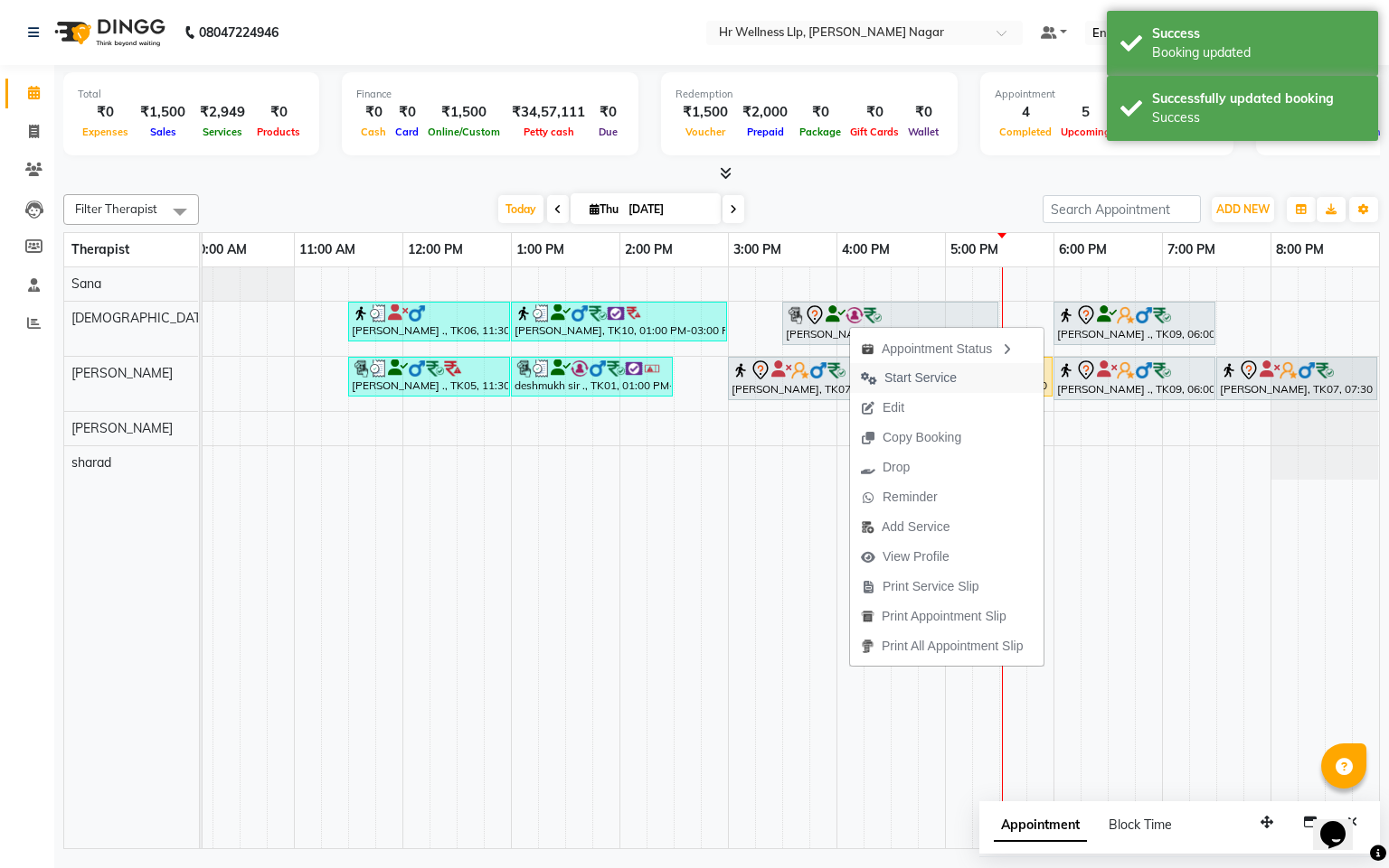
click at [907, 389] on span "Start Service" at bounding box center [909, 377] width 118 height 30
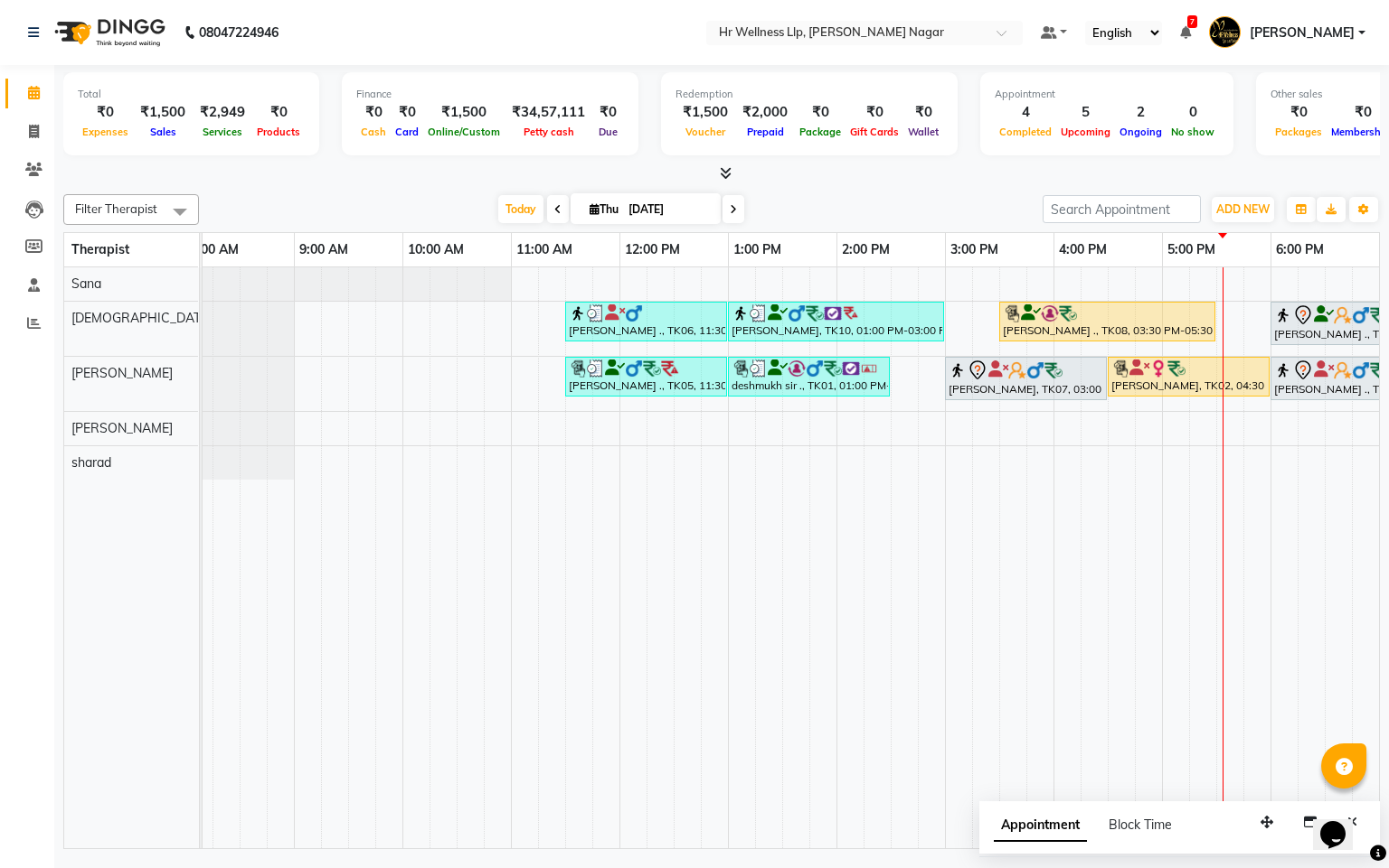
scroll to position [0, 0]
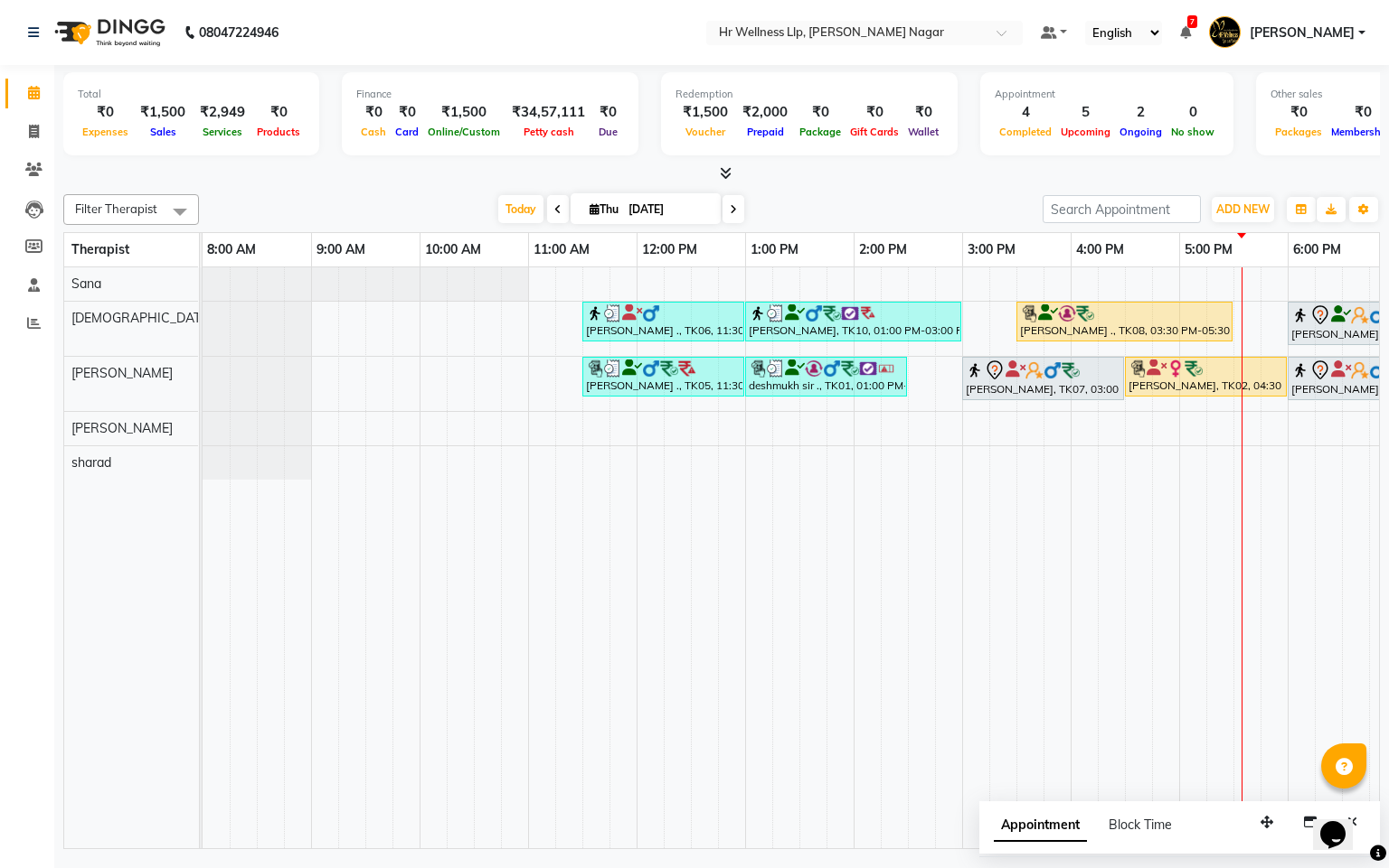
click at [554, 204] on icon at bounding box center [558, 209] width 8 height 11
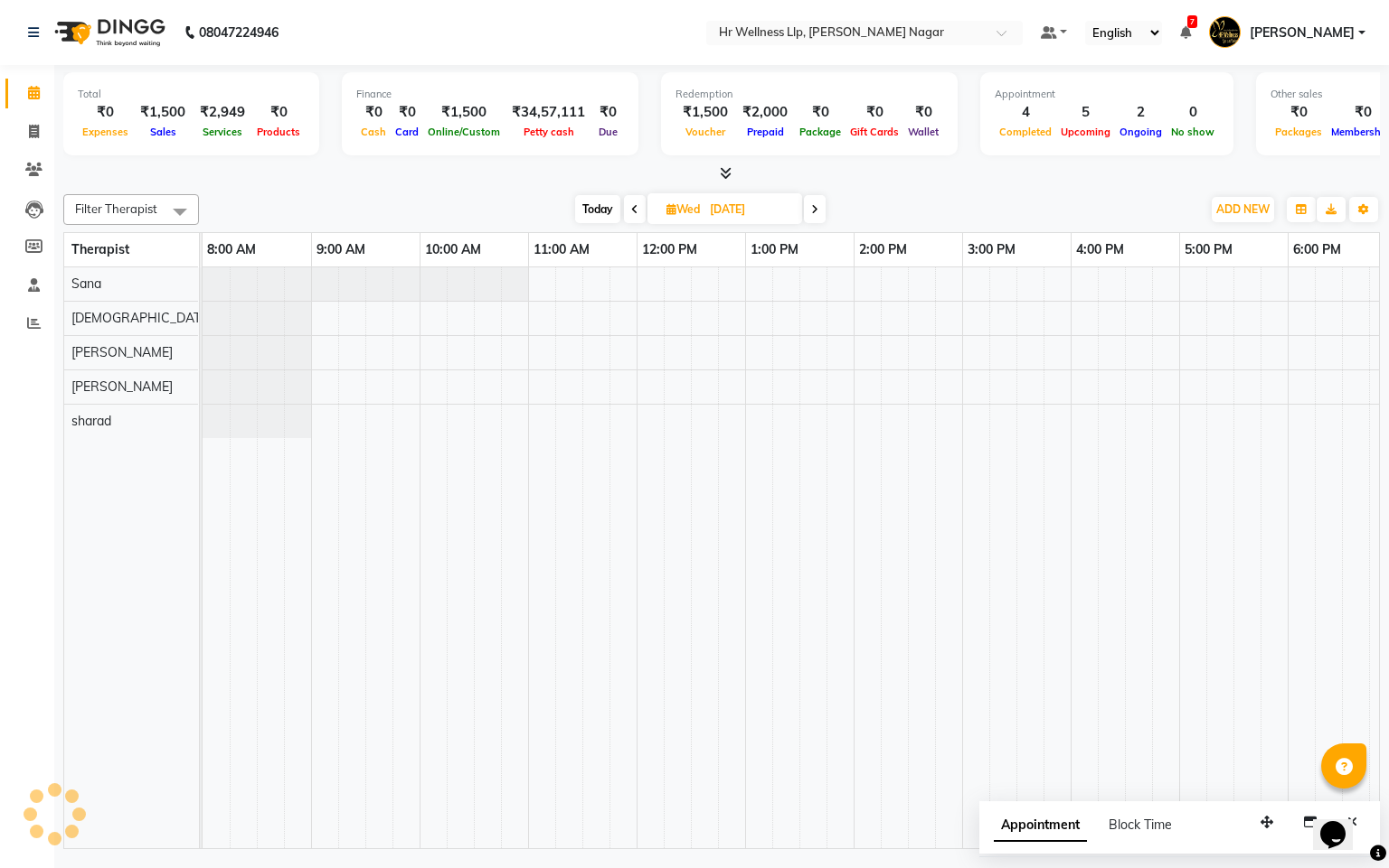
scroll to position [0, 234]
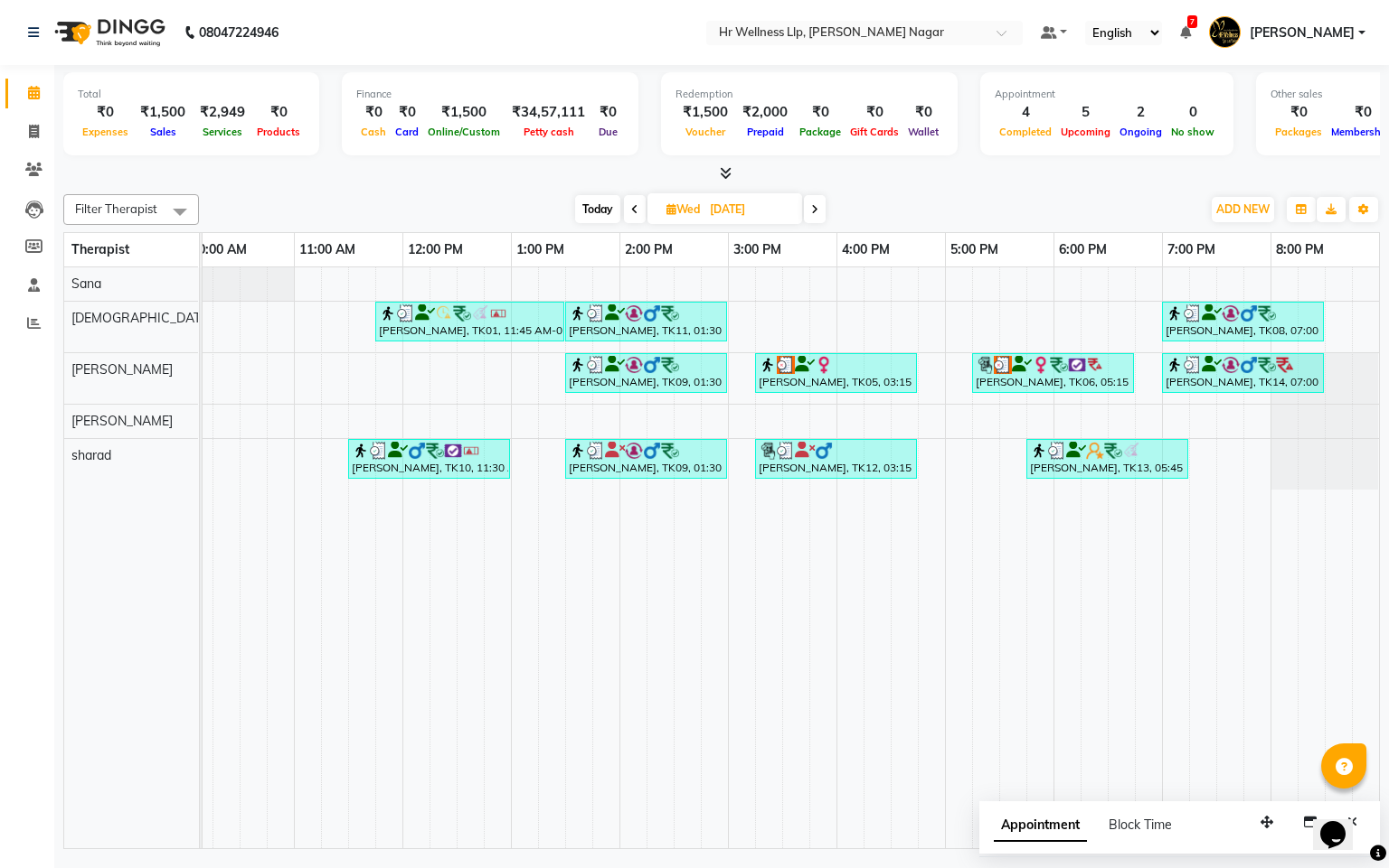
click at [587, 209] on span "Today" at bounding box center [597, 209] width 45 height 28
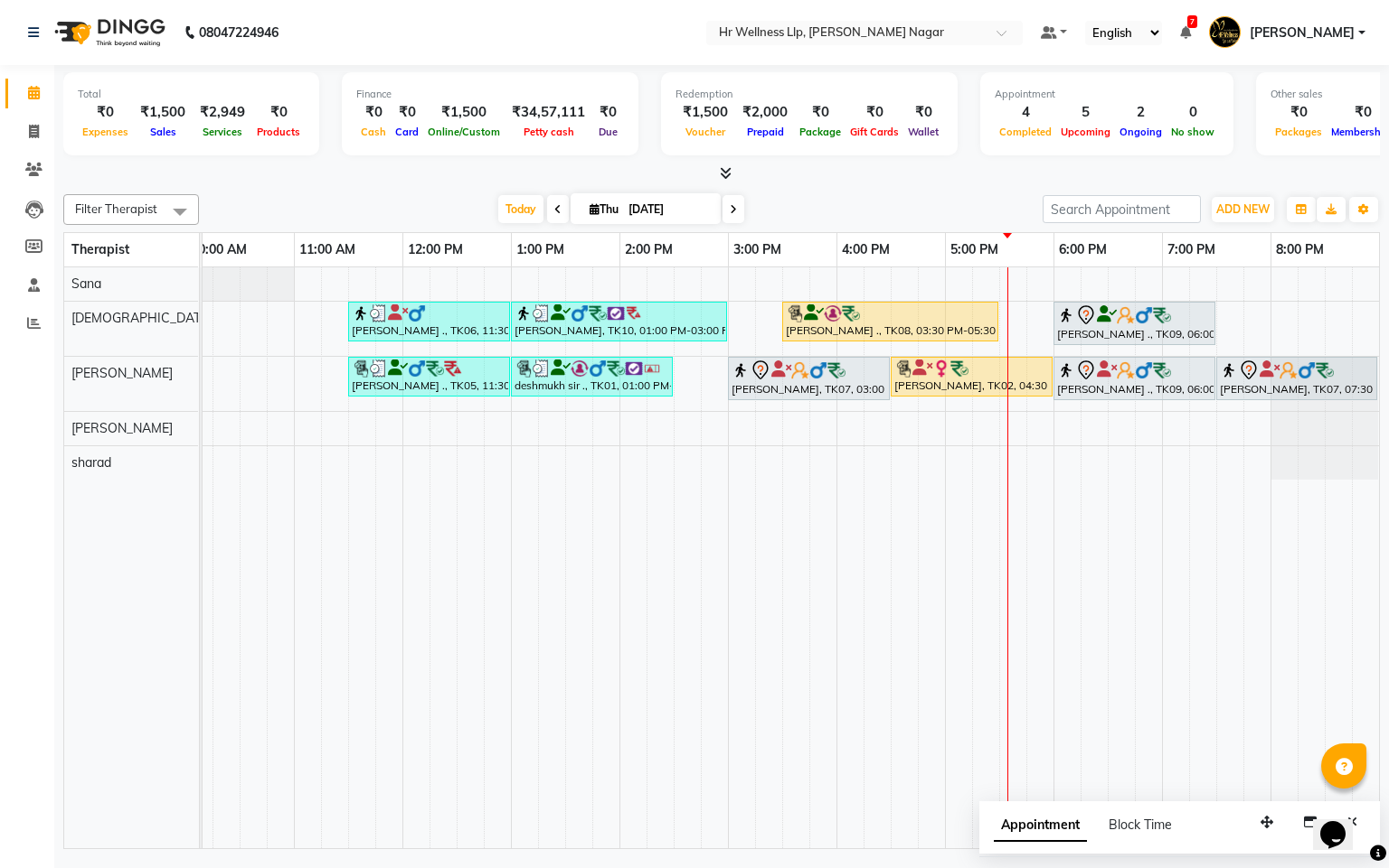
click at [554, 215] on icon at bounding box center [558, 209] width 8 height 11
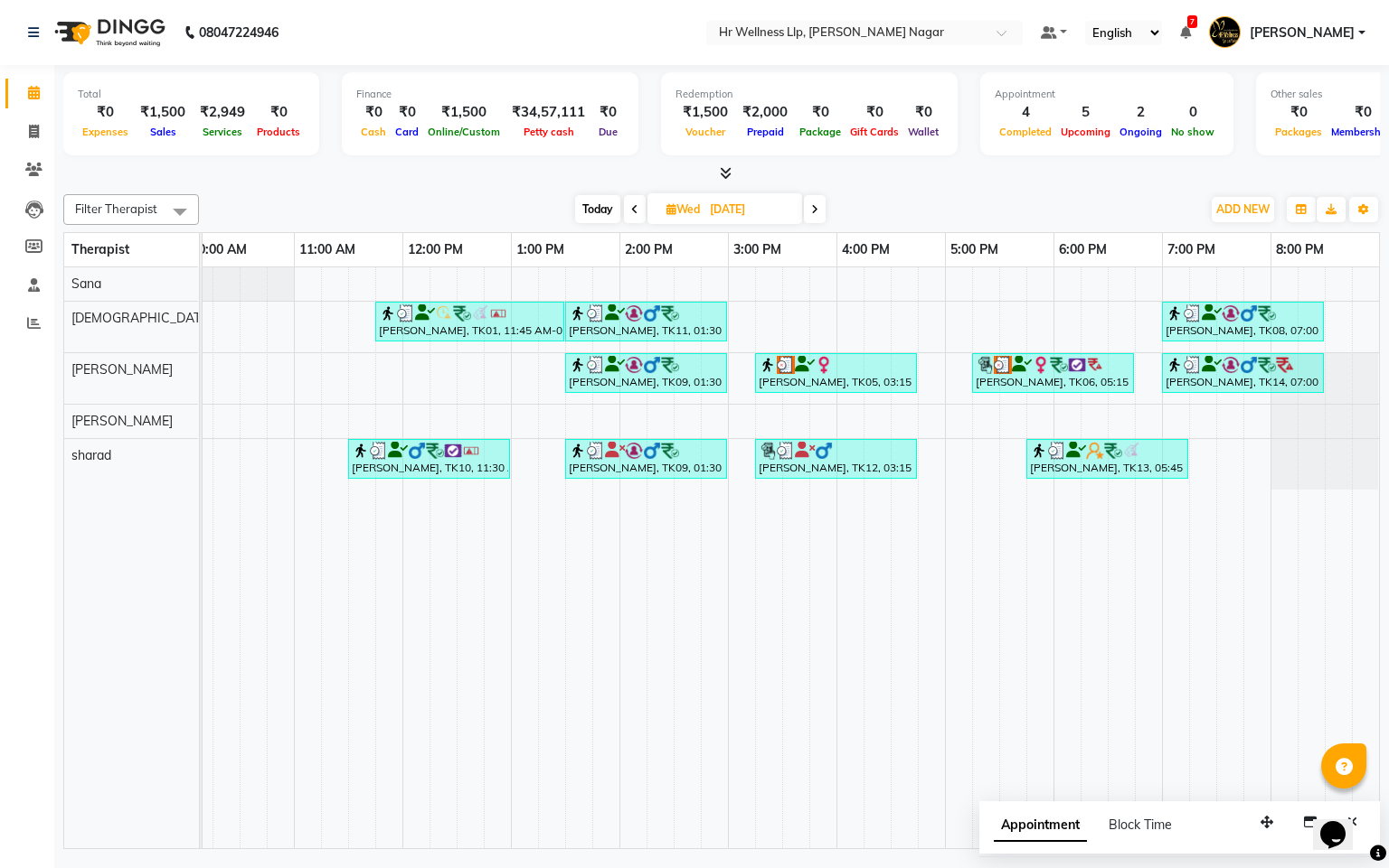
click at [624, 215] on span at bounding box center [635, 209] width 22 height 28
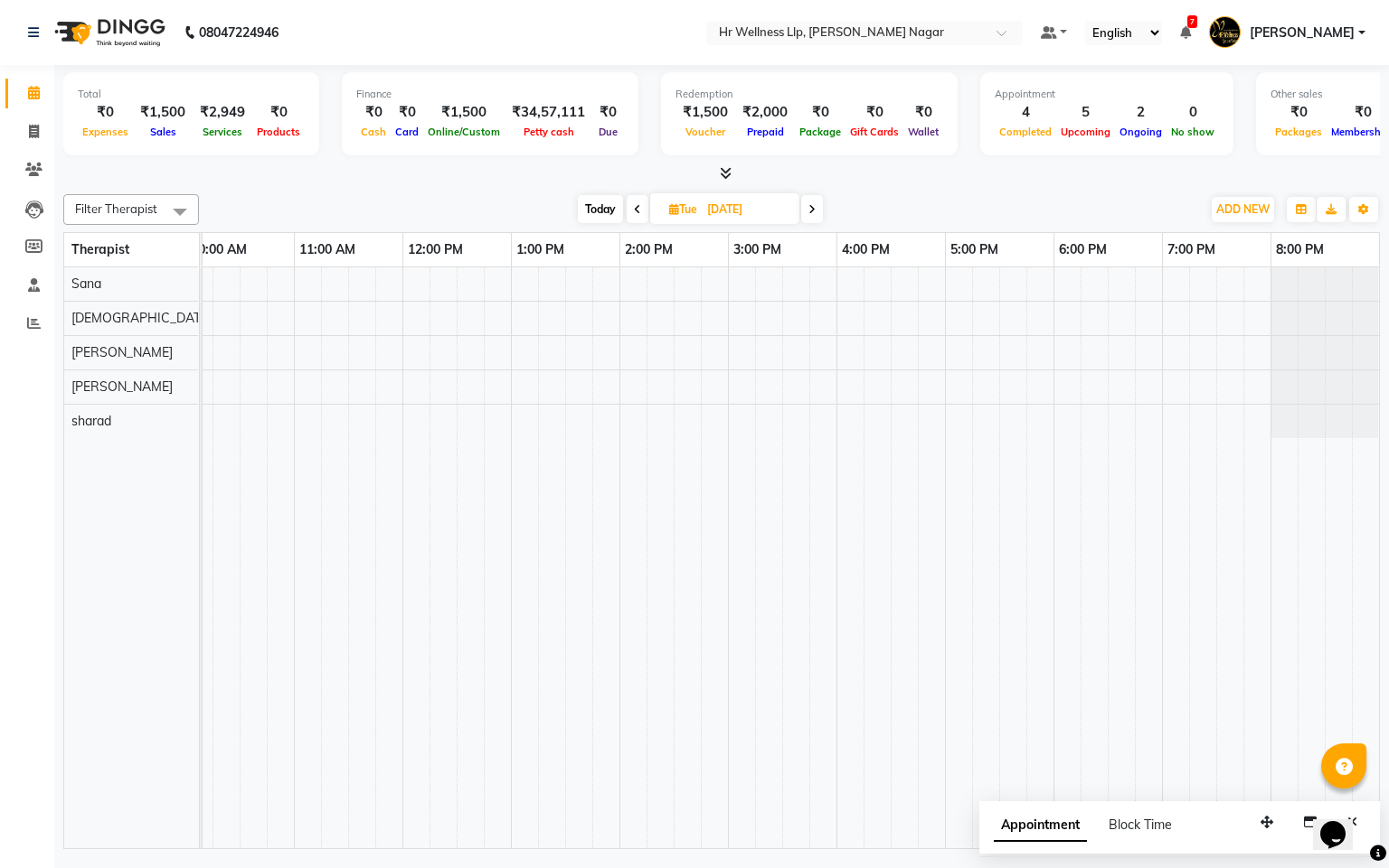
click at [634, 215] on icon at bounding box center [637, 209] width 8 height 11
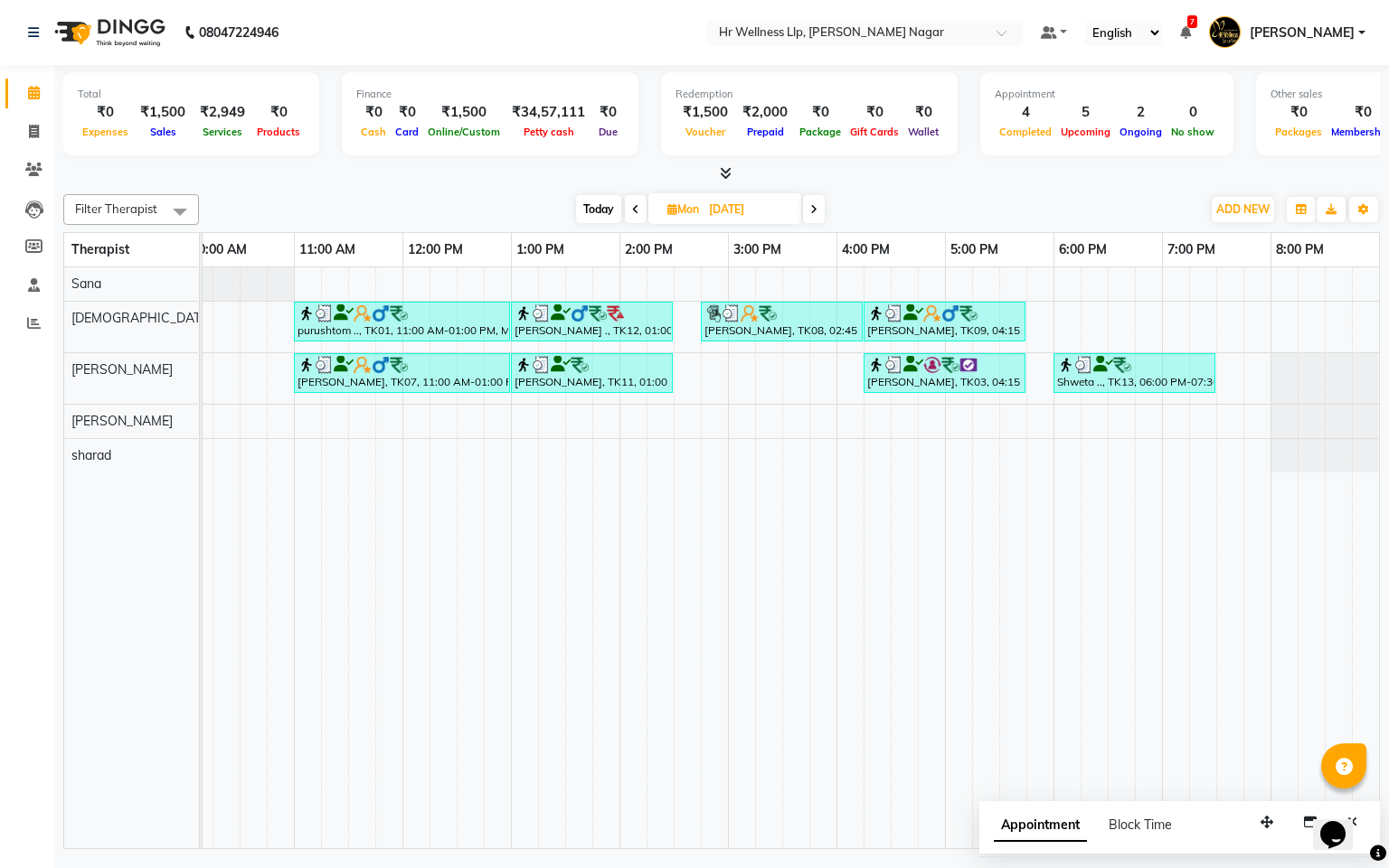
click at [632, 215] on icon at bounding box center [636, 209] width 8 height 11
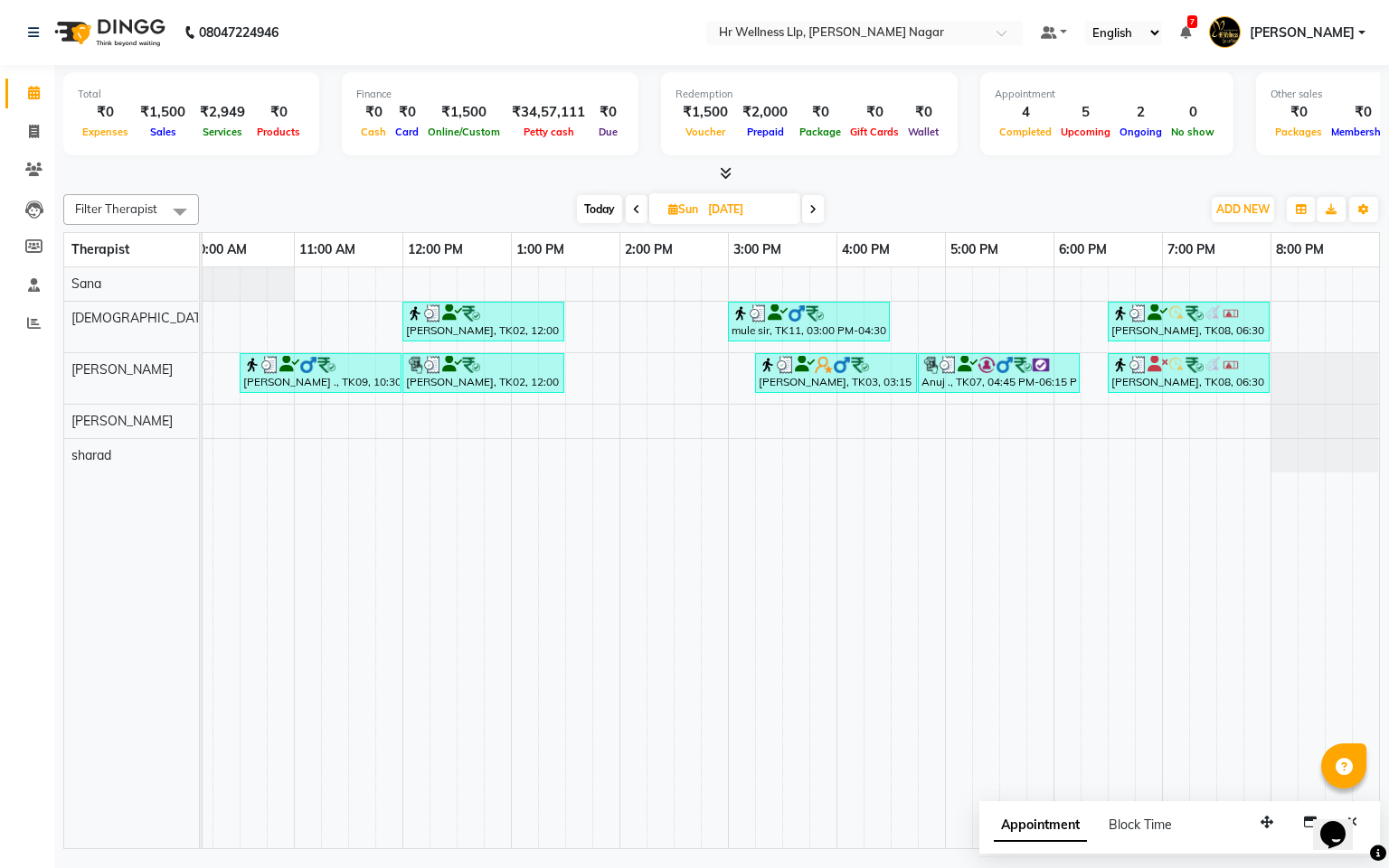
click at [822, 215] on span at bounding box center [813, 209] width 22 height 28
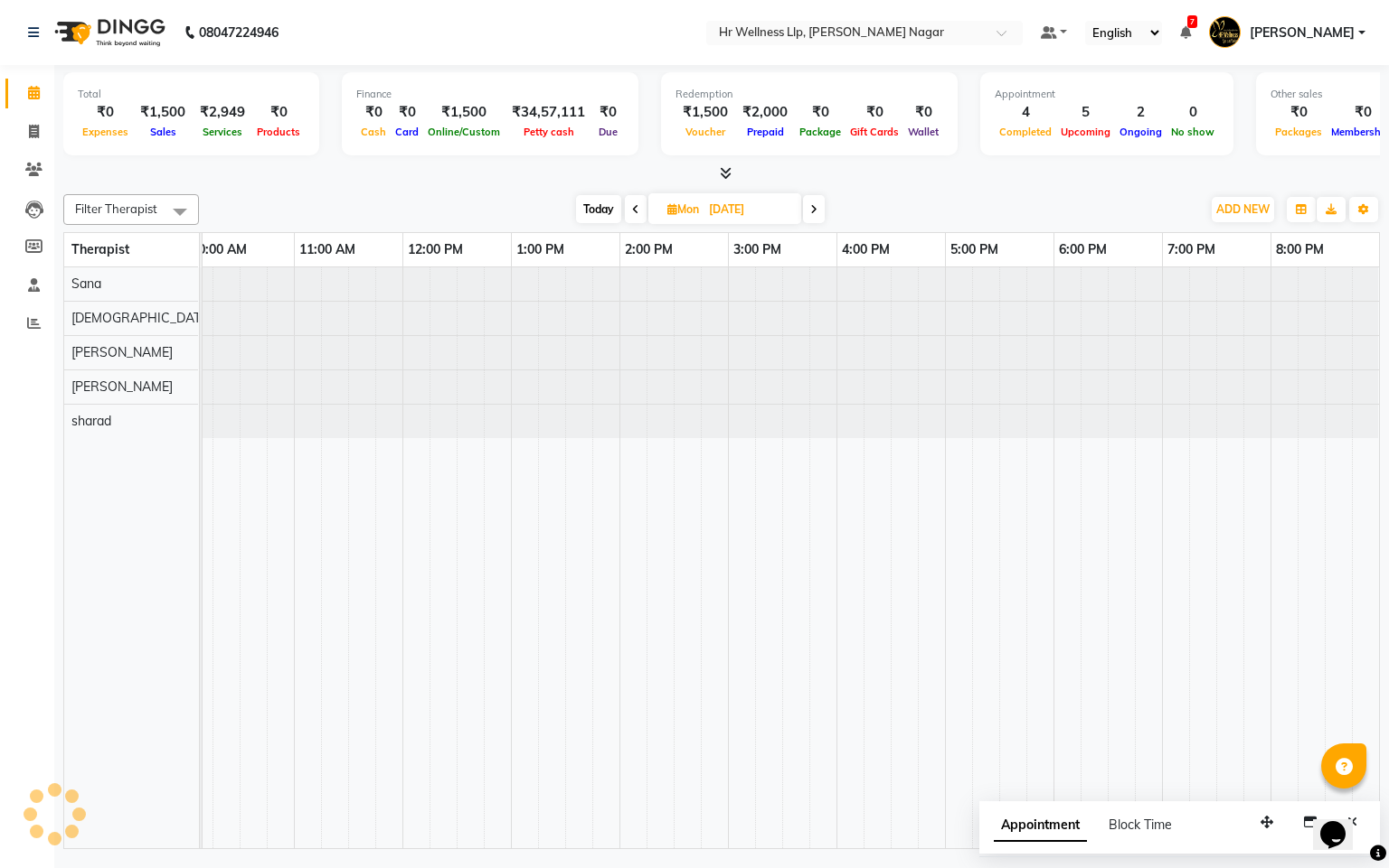
scroll to position [0, 0]
click at [633, 212] on icon at bounding box center [636, 209] width 8 height 11
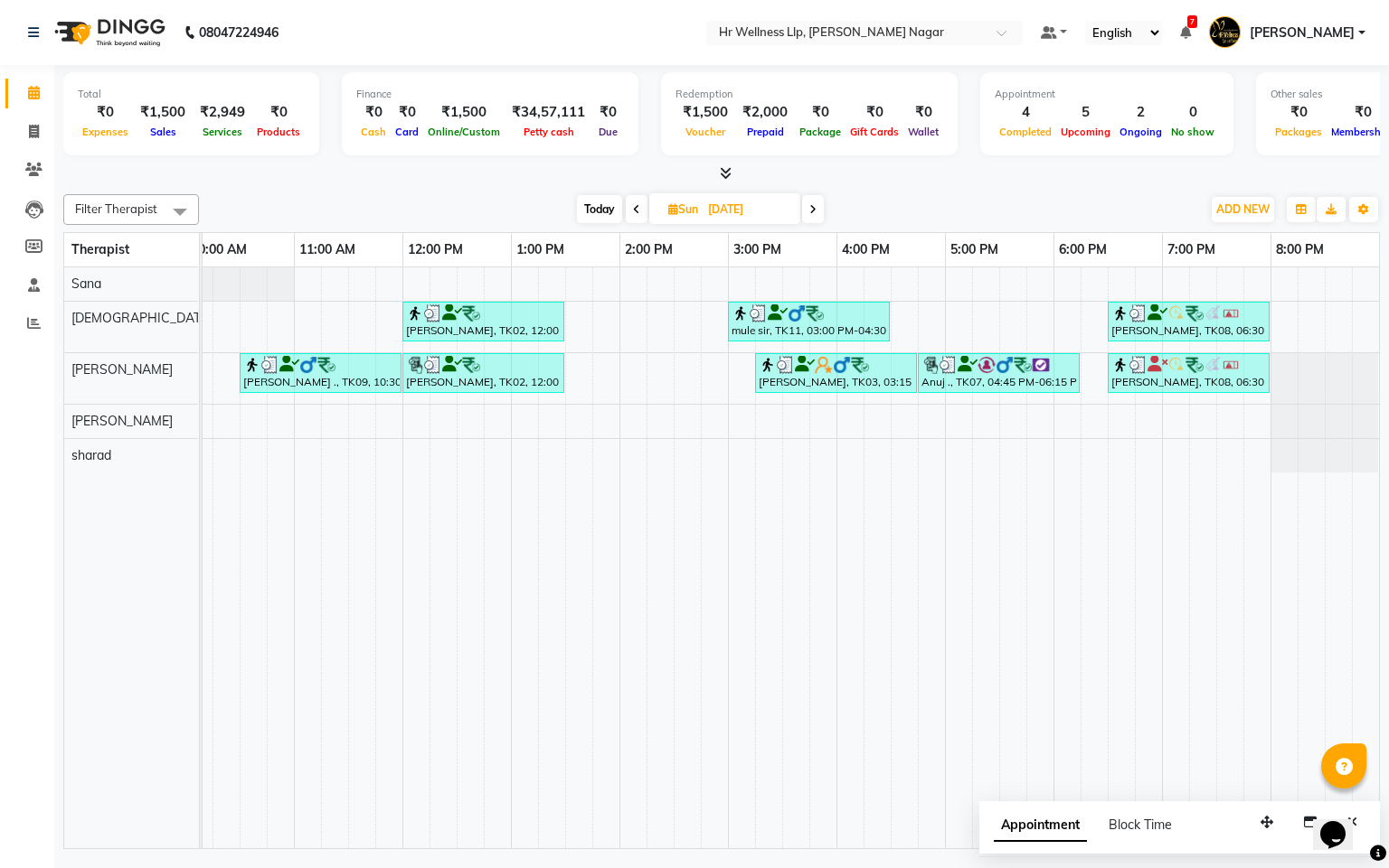
click at [633, 212] on icon at bounding box center [637, 209] width 8 height 11
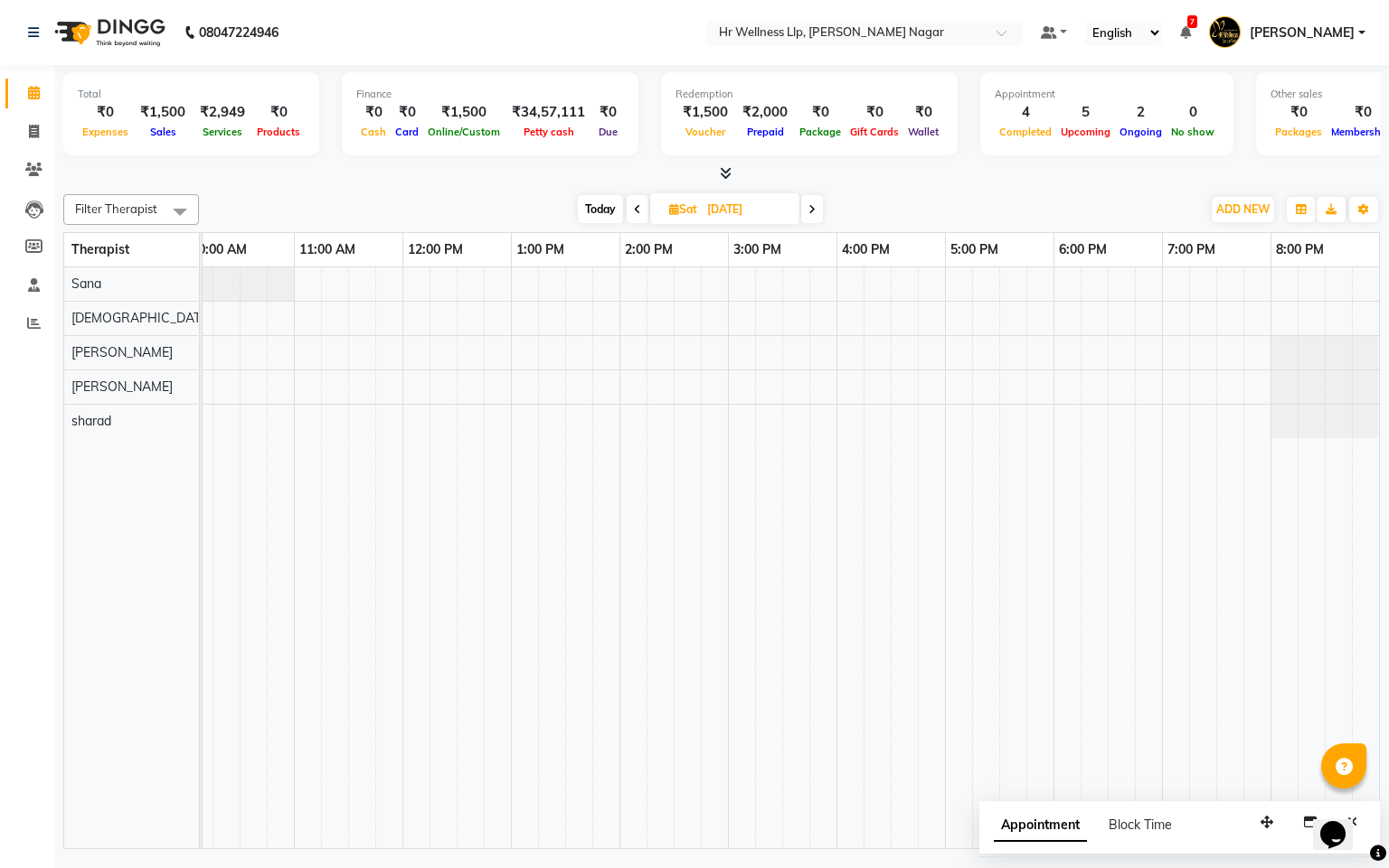
scroll to position [0, 234]
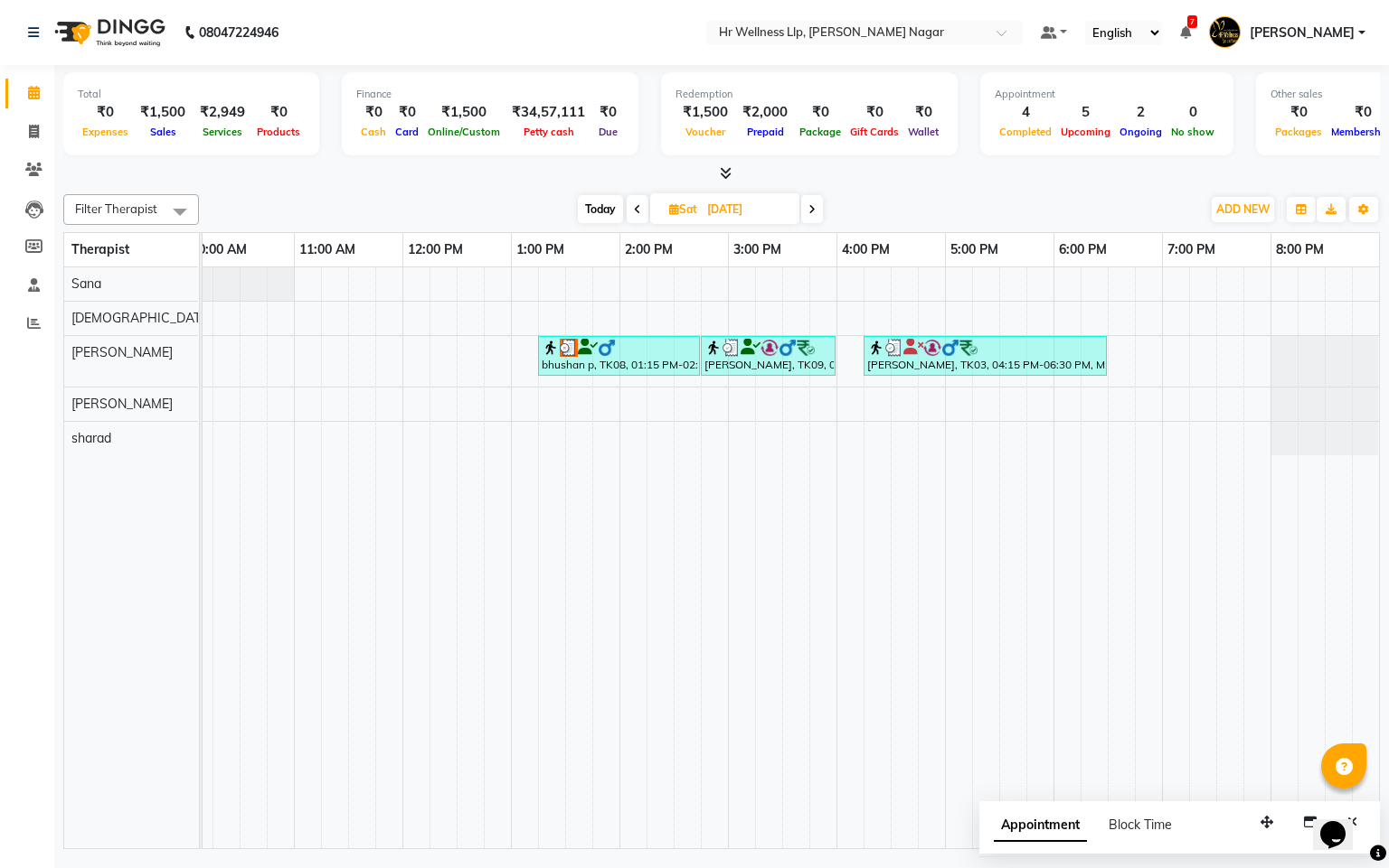
click at [634, 210] on icon at bounding box center [637, 209] width 8 height 11
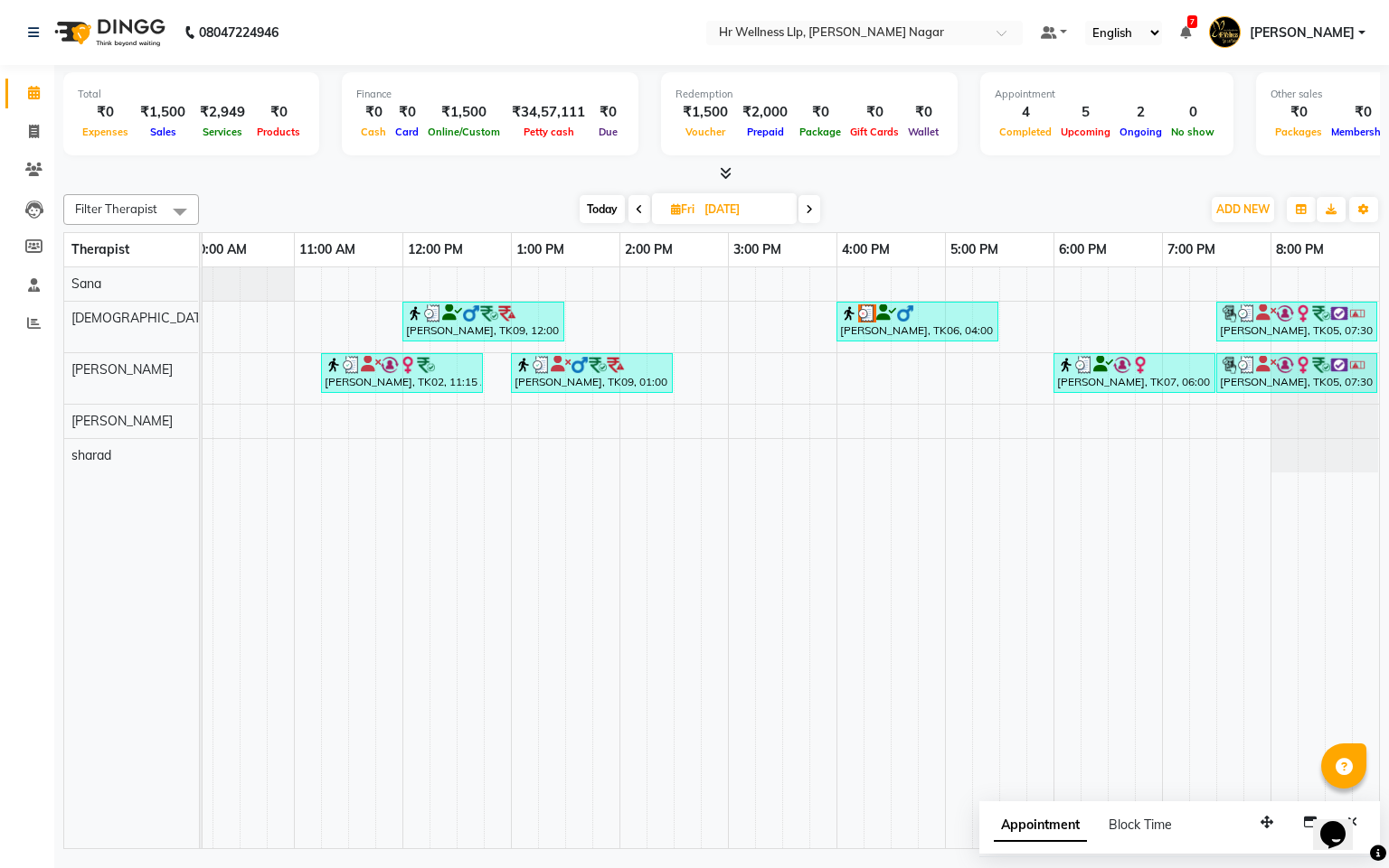
click at [636, 213] on icon at bounding box center [639, 209] width 8 height 11
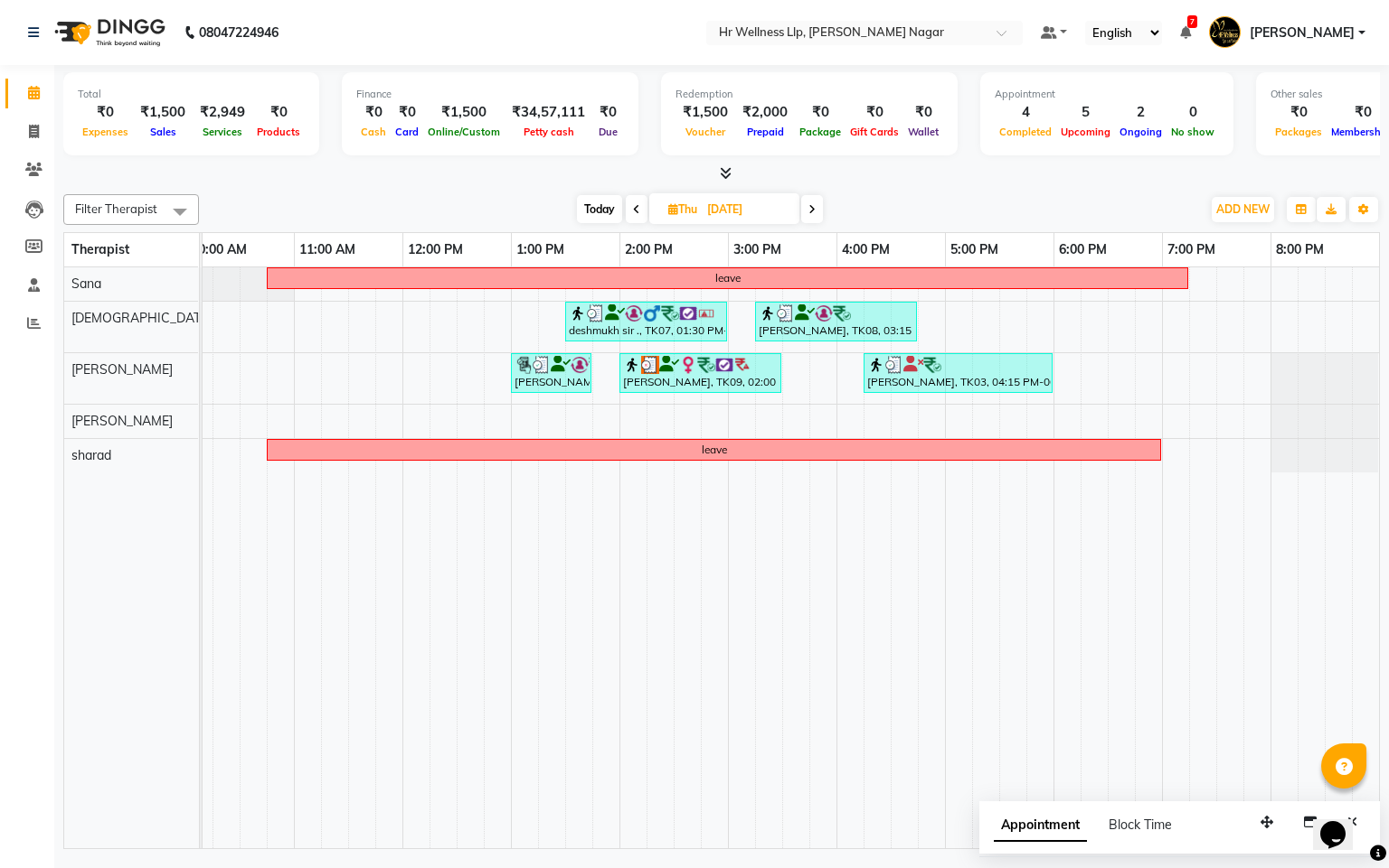
click at [618, 213] on span "Today" at bounding box center [599, 209] width 45 height 28
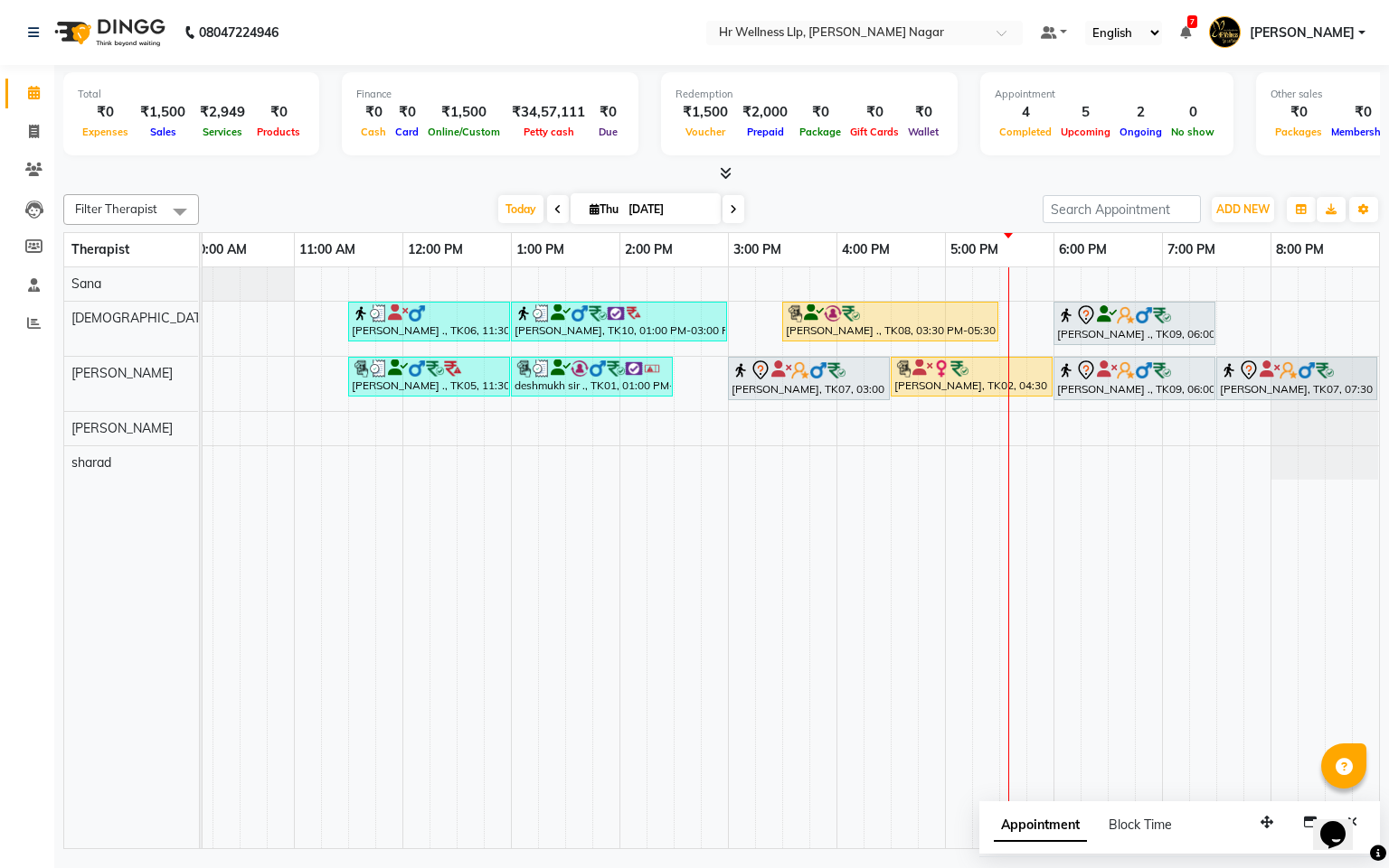
click at [590, 207] on icon at bounding box center [594, 209] width 10 height 11
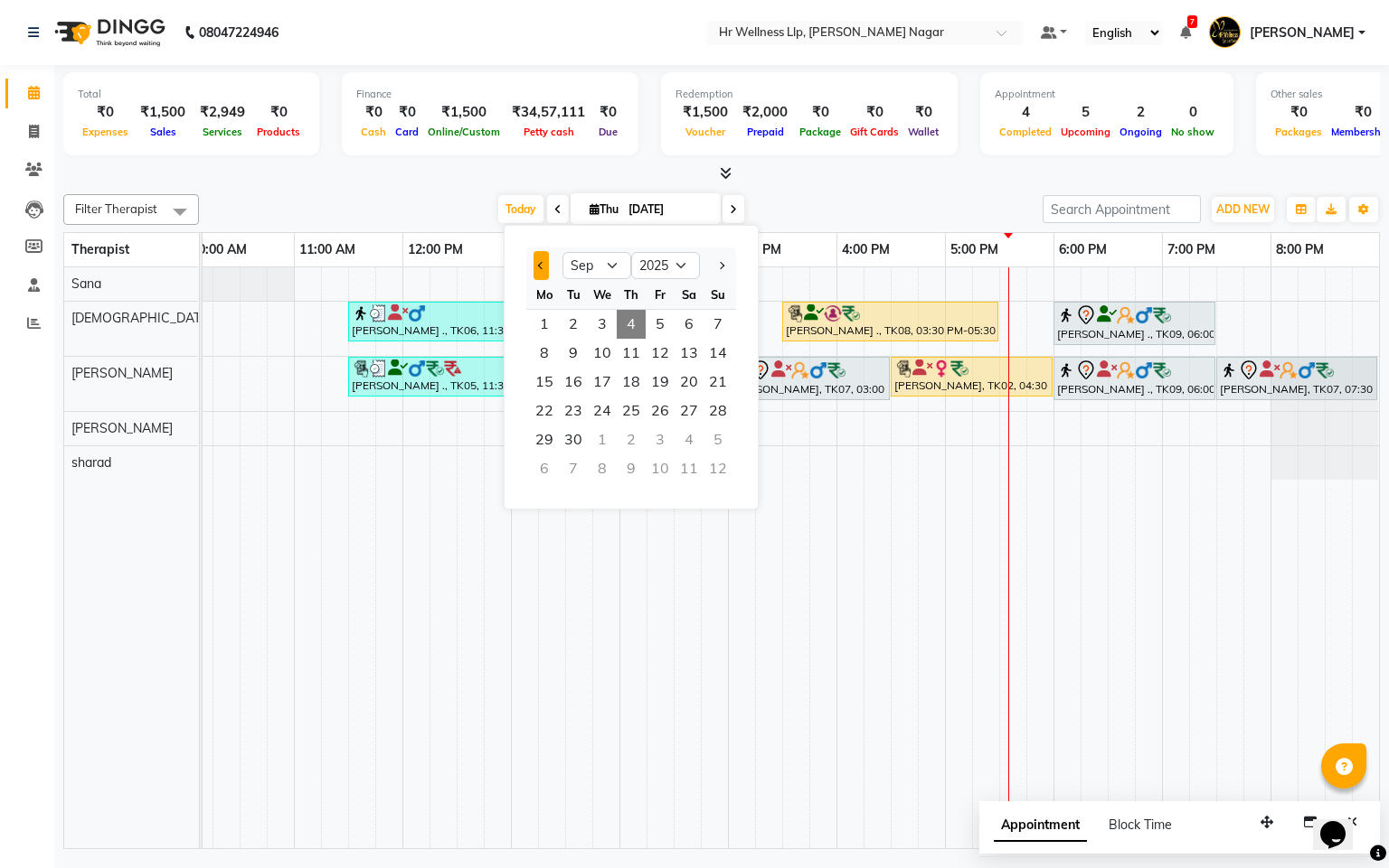
click at [548, 275] on button "Previous month" at bounding box center [541, 265] width 15 height 29
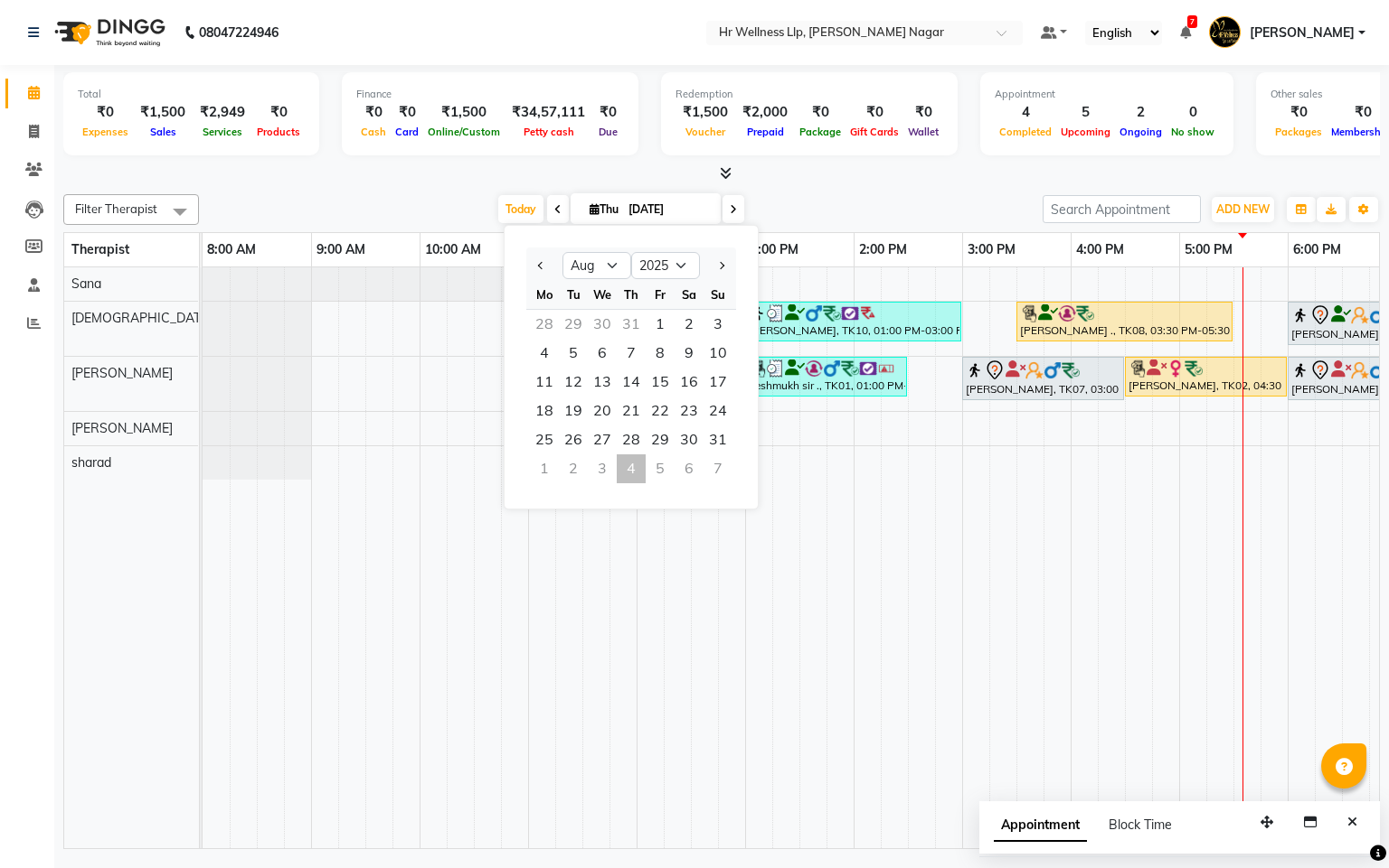
select select "8"
select select "2025"
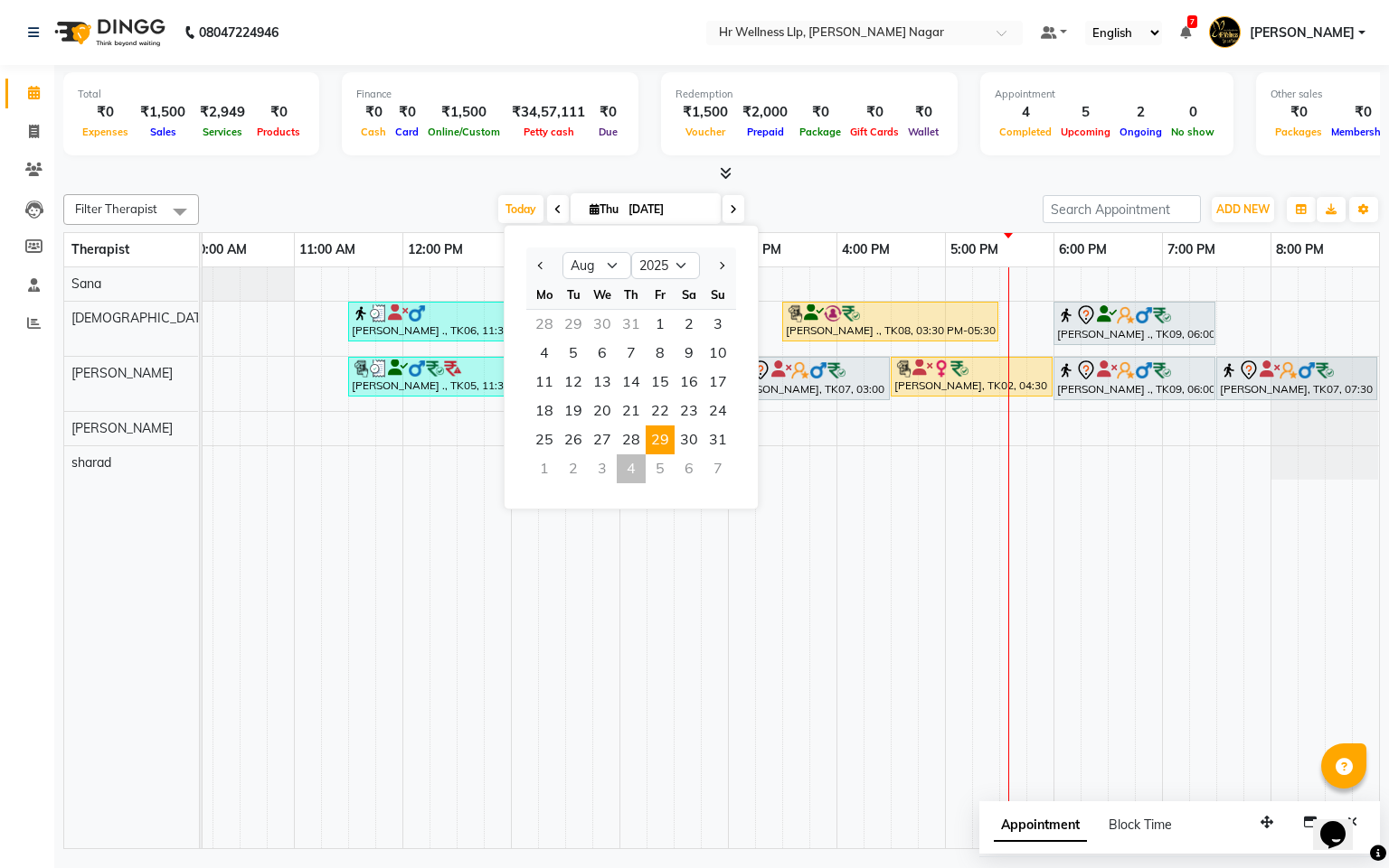
click at [652, 437] on span "29" at bounding box center [660, 440] width 29 height 29
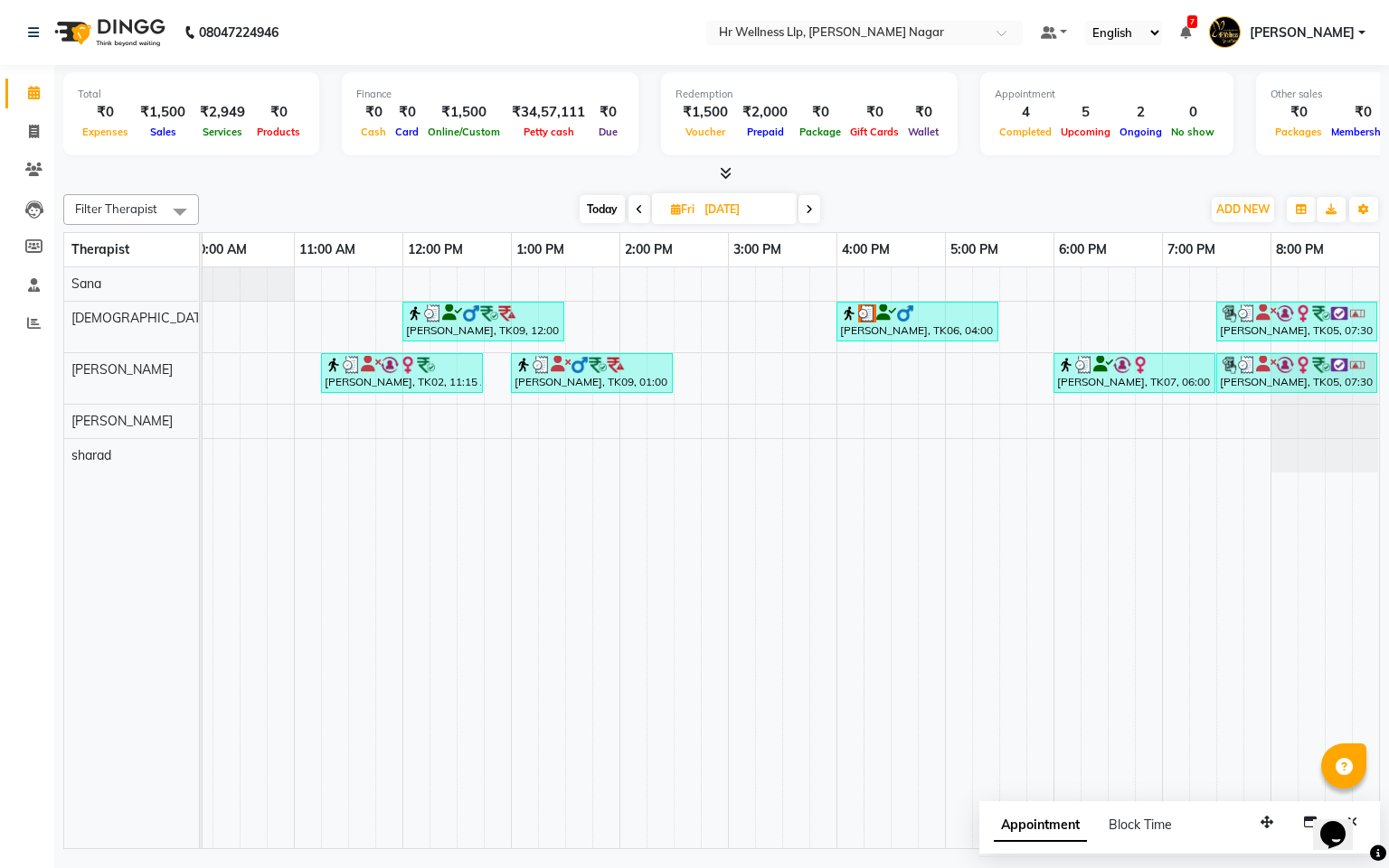
click at [643, 210] on span at bounding box center [638, 209] width 22 height 28
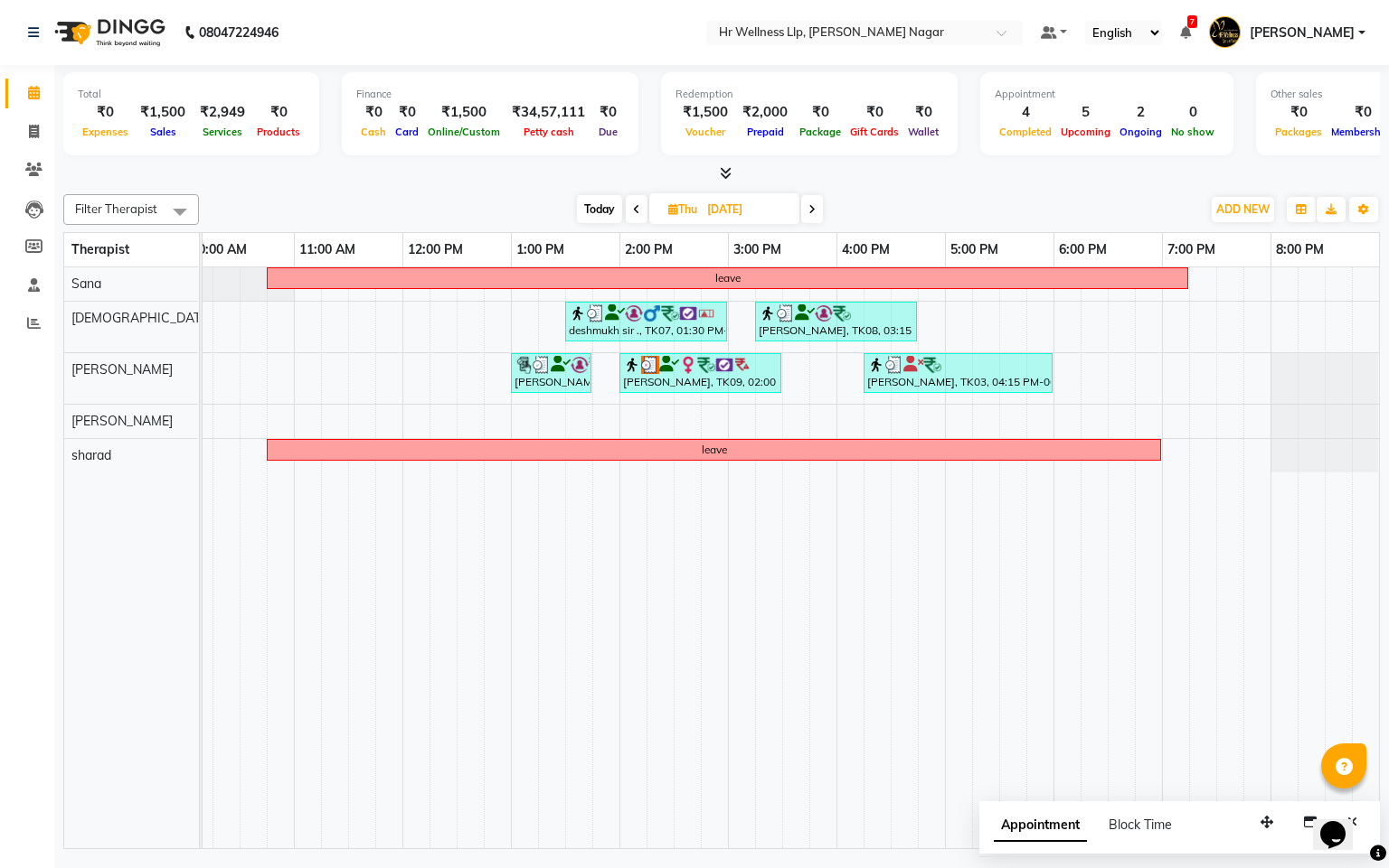
click at [635, 210] on icon at bounding box center [637, 209] width 8 height 11
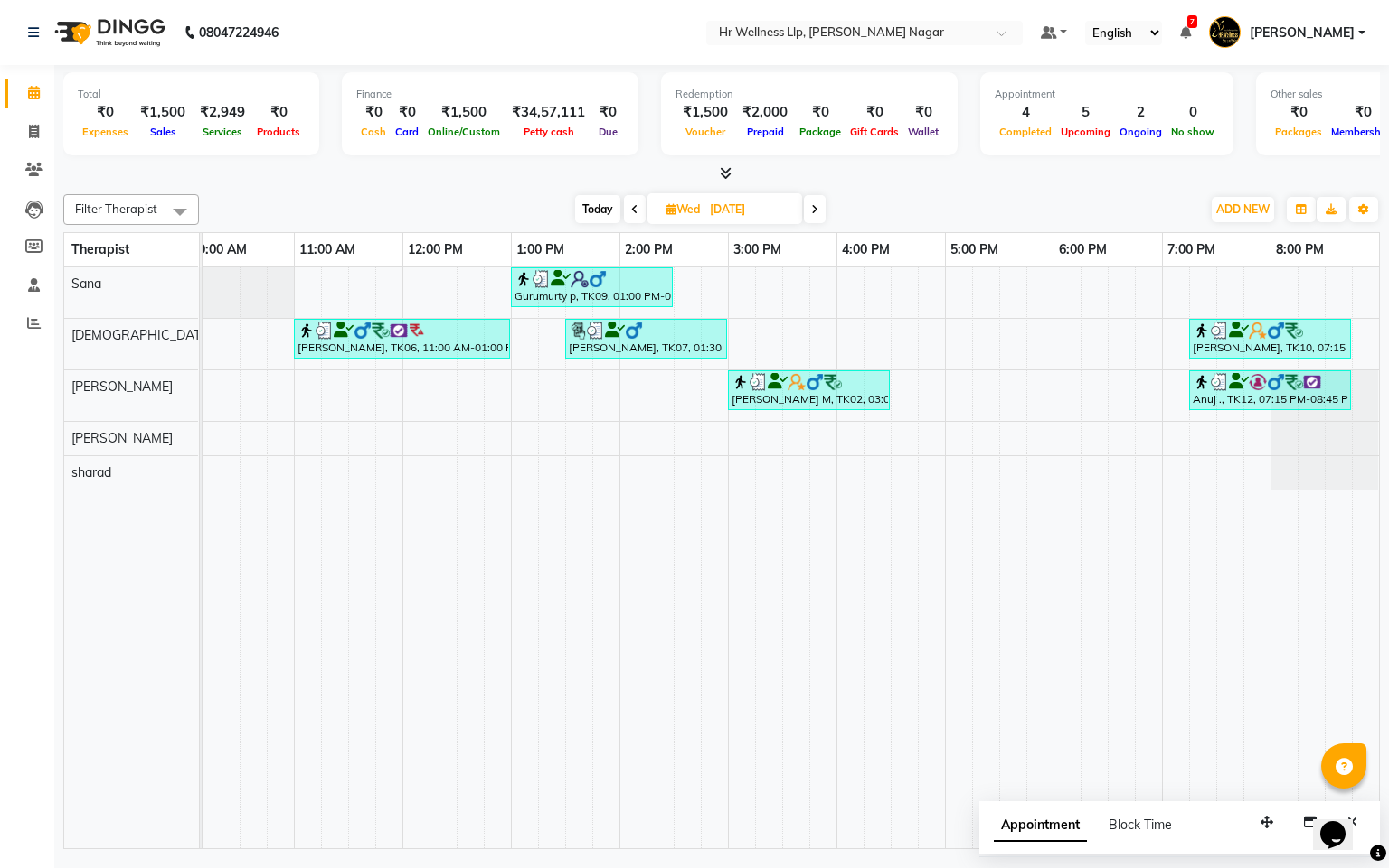
click at [635, 210] on icon at bounding box center [635, 209] width 8 height 11
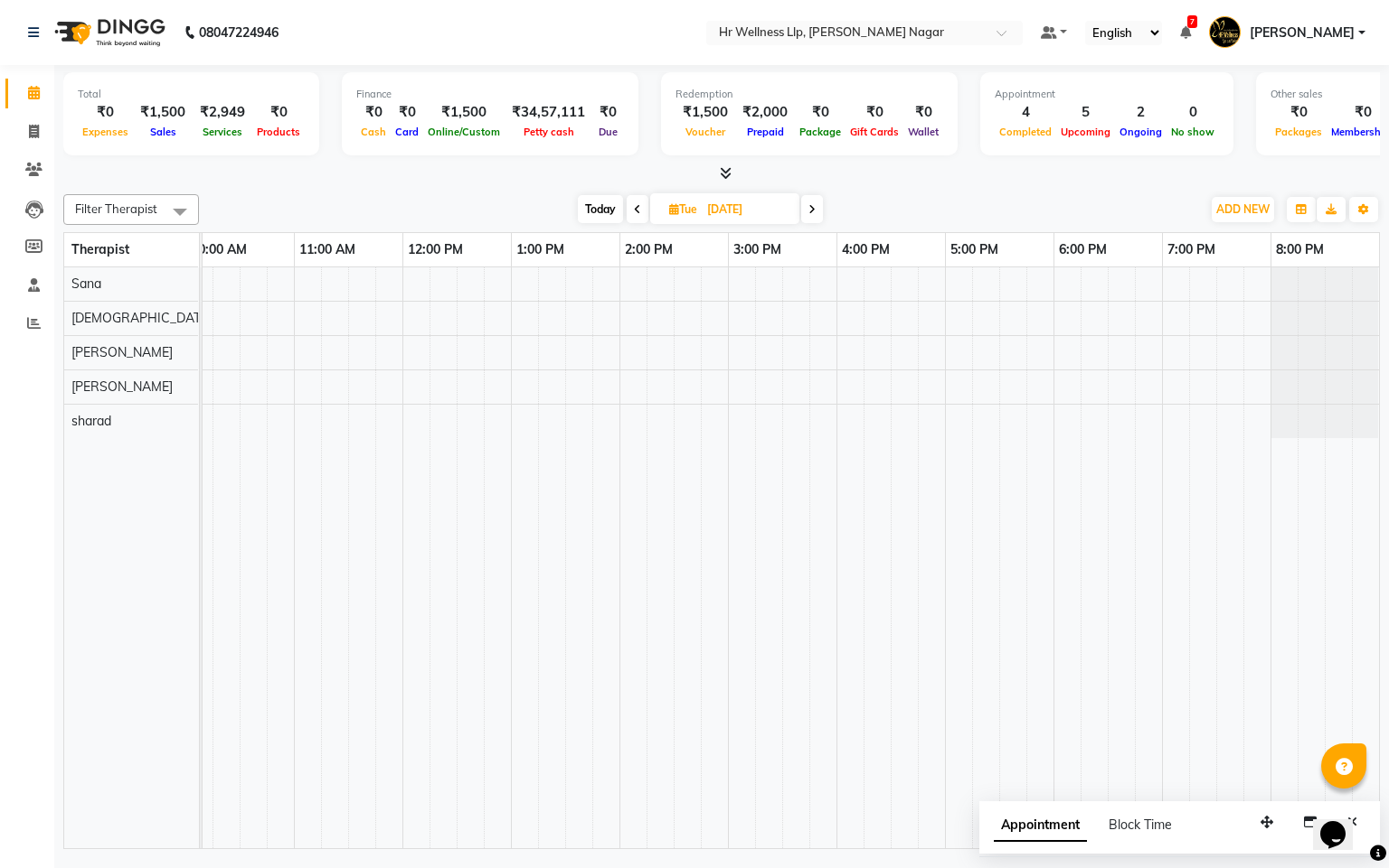
click at [635, 210] on icon at bounding box center [637, 209] width 8 height 11
type input "25-08-2025"
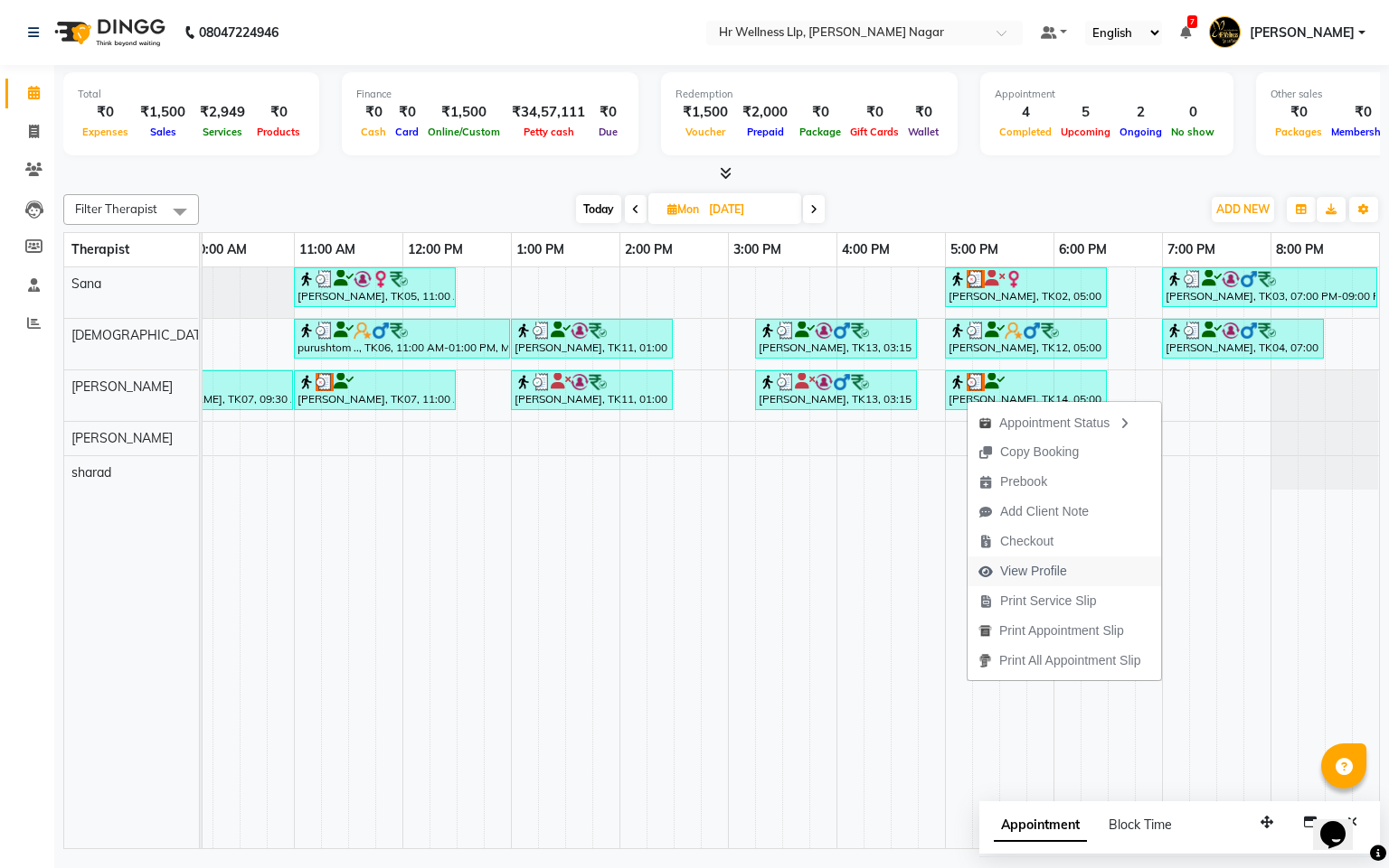
click at [1044, 566] on span "View Profile" at bounding box center [1033, 572] width 67 height 19
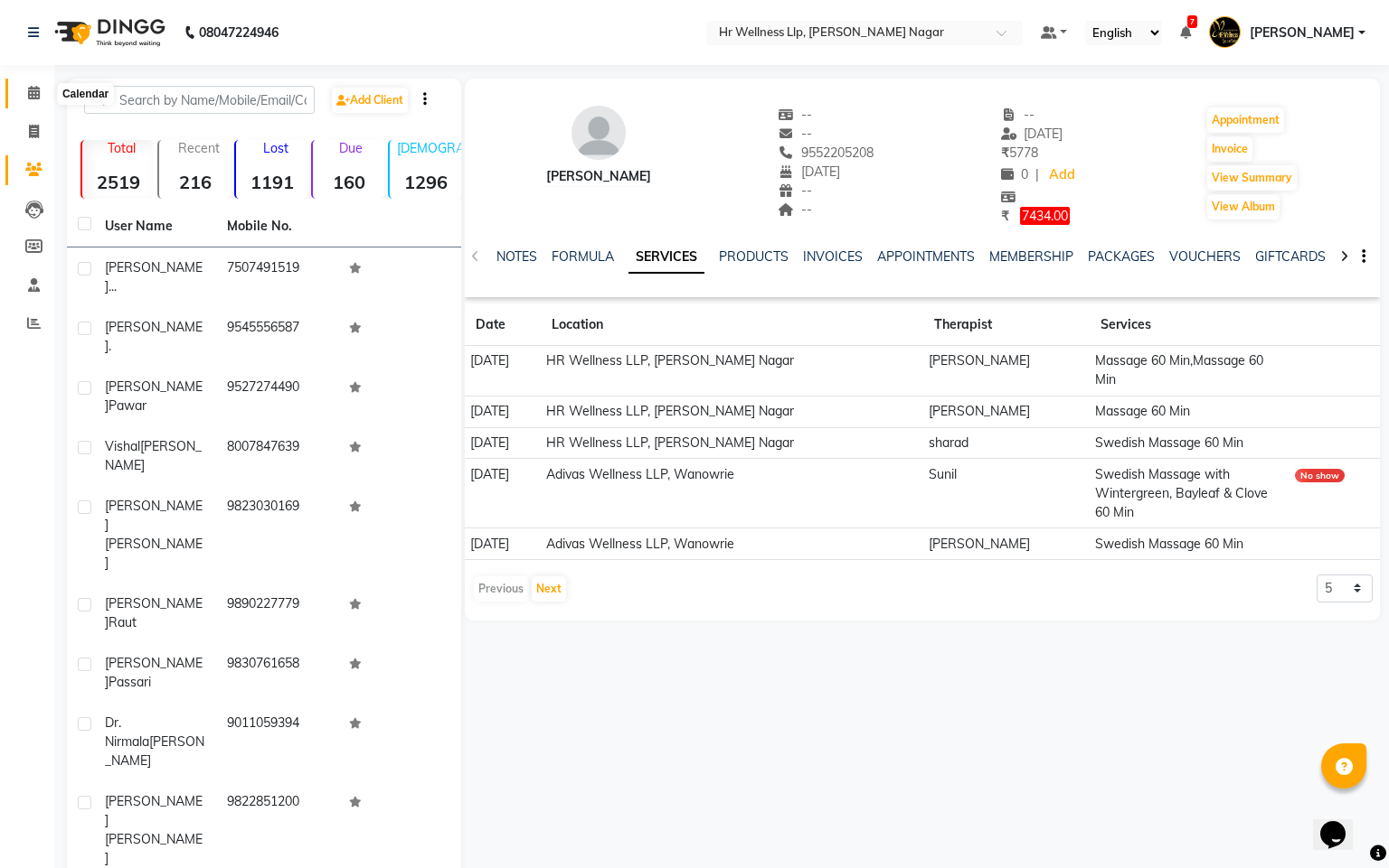
click at [34, 89] on icon at bounding box center [34, 93] width 12 height 13
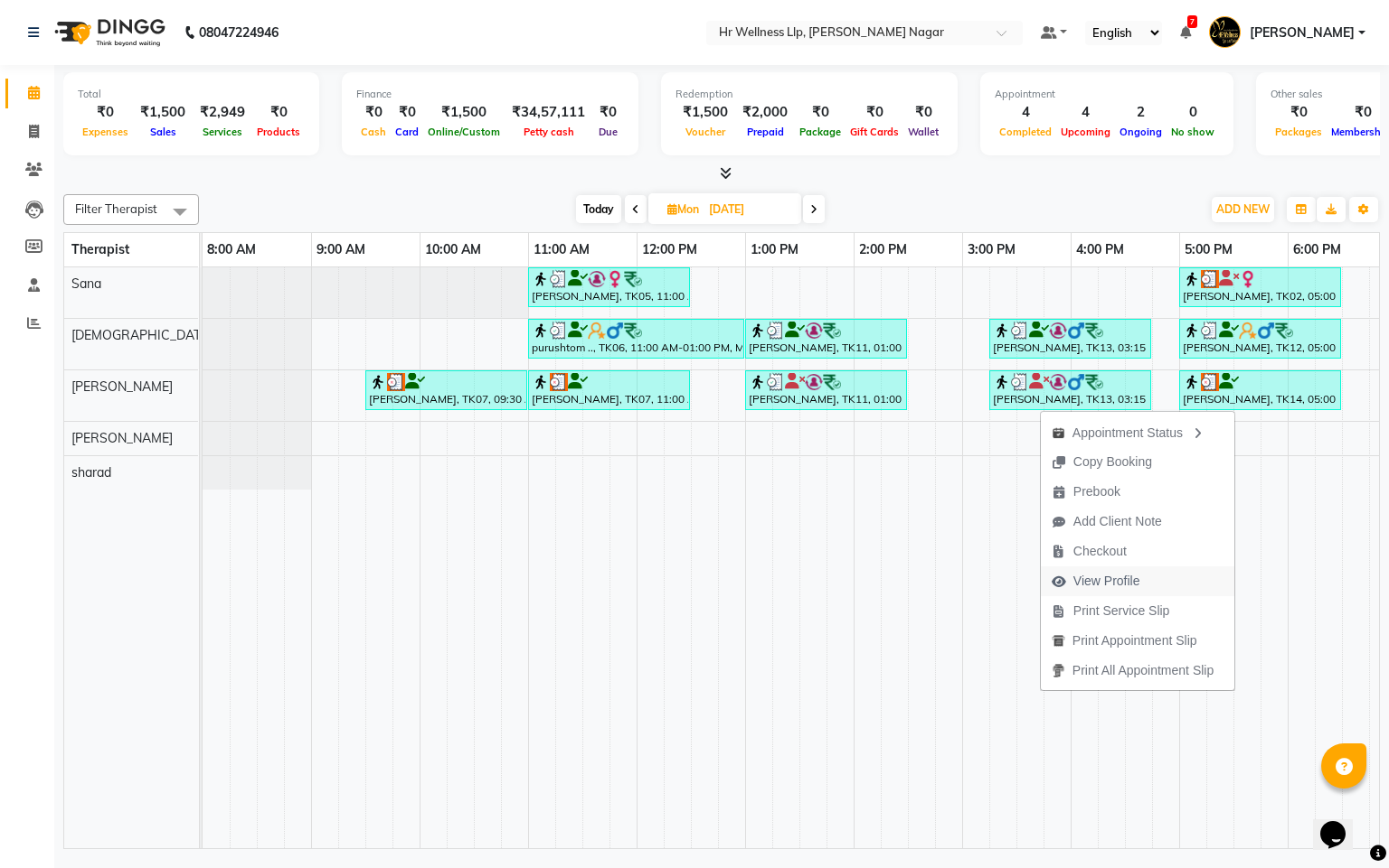
click at [1109, 573] on span "View Profile" at bounding box center [1106, 582] width 67 height 19
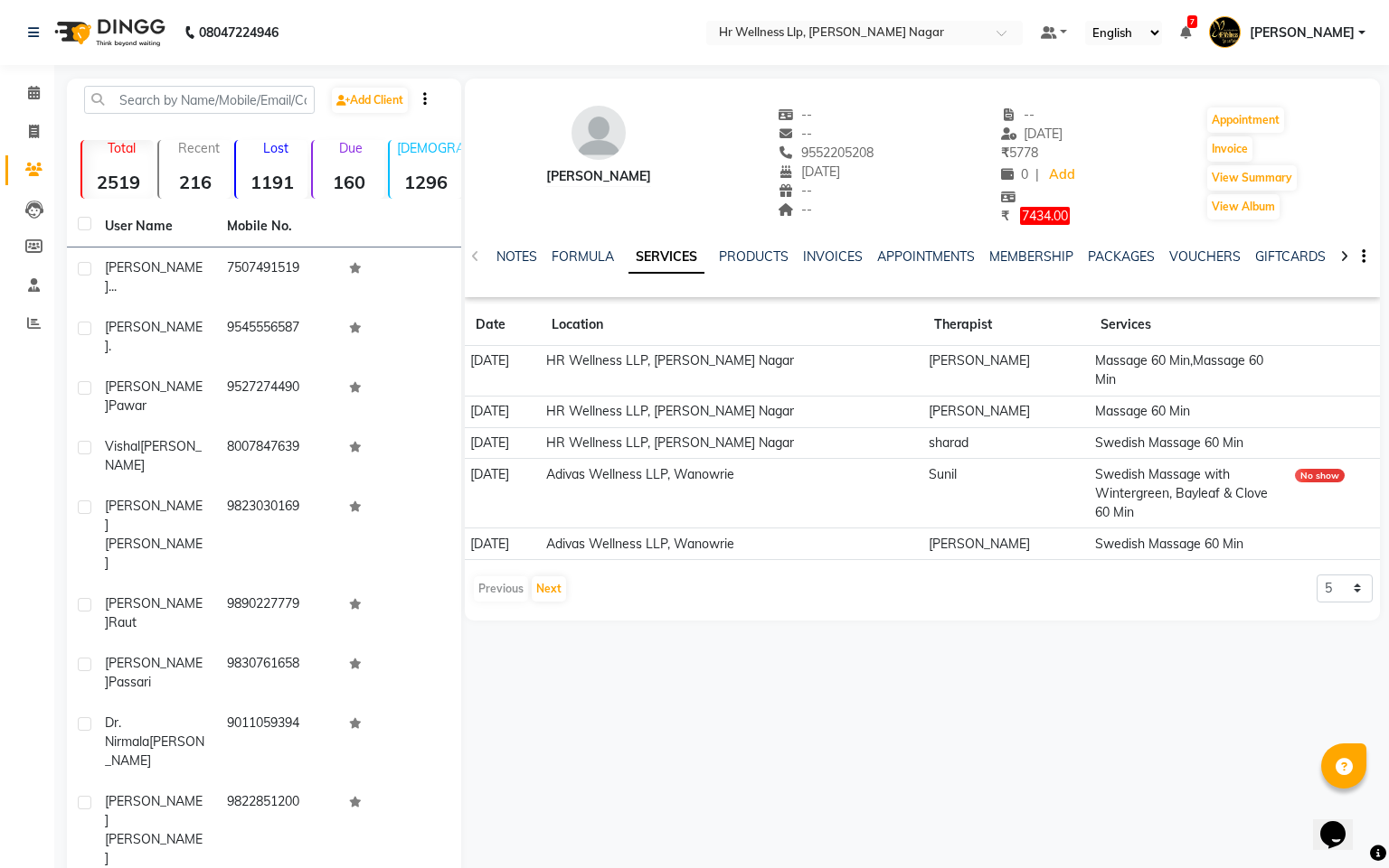
click at [860, 141] on div "--" at bounding box center [826, 134] width 96 height 19
click at [855, 147] on span "9552205208" at bounding box center [826, 152] width 96 height 16
copy span "9552205208"
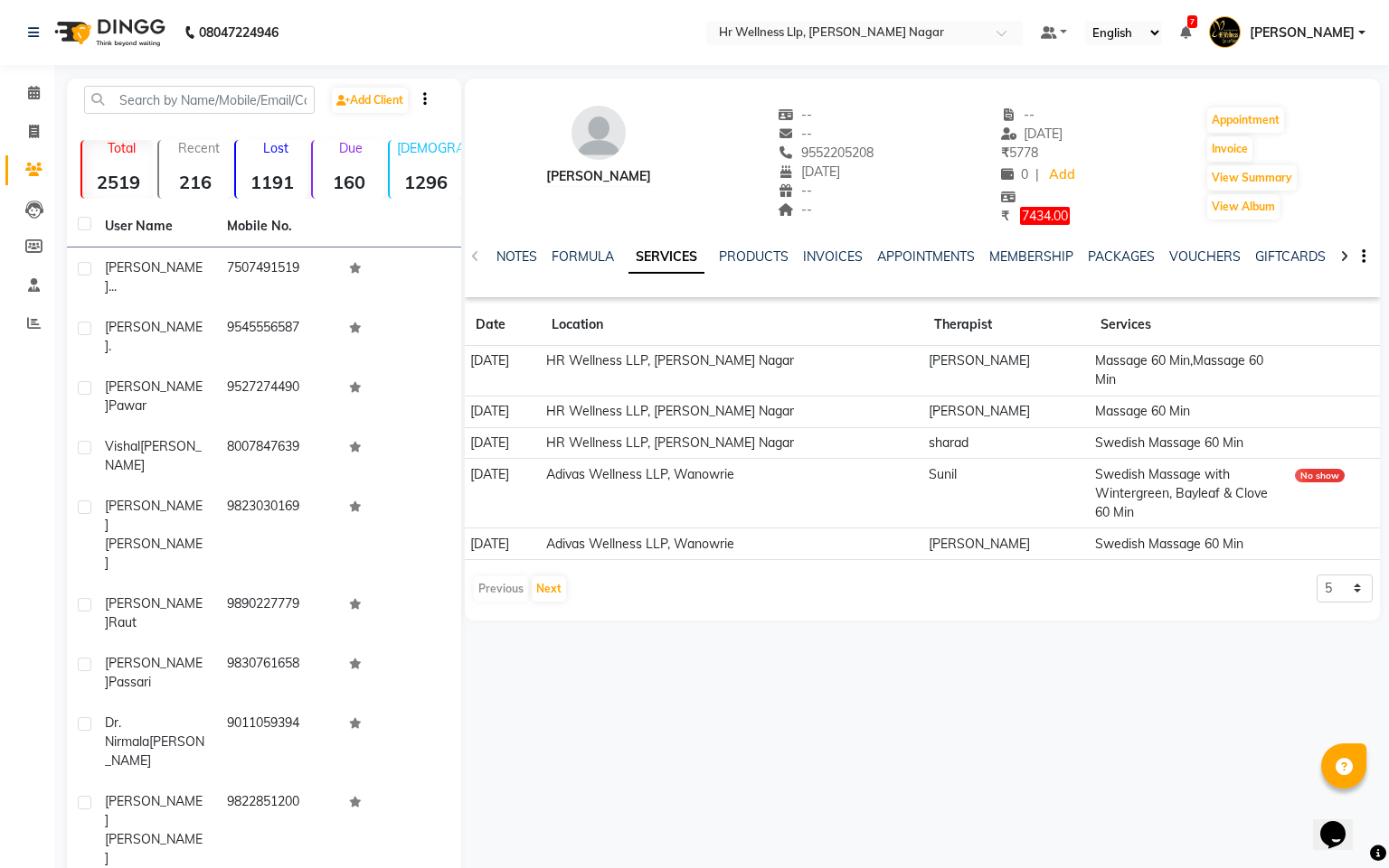
click at [602, 187] on hr at bounding box center [598, 186] width 104 height 1
click at [854, 155] on span "9552205208" at bounding box center [826, 152] width 96 height 16
click at [850, 145] on span "9552205208" at bounding box center [826, 152] width 96 height 16
click at [684, 206] on div "Hambirrao Mulik -- -- 9552205208 09-10-1984 -- Anniversary -- -- 26-06-2025 ₹ 5…" at bounding box center [922, 156] width 914 height 138
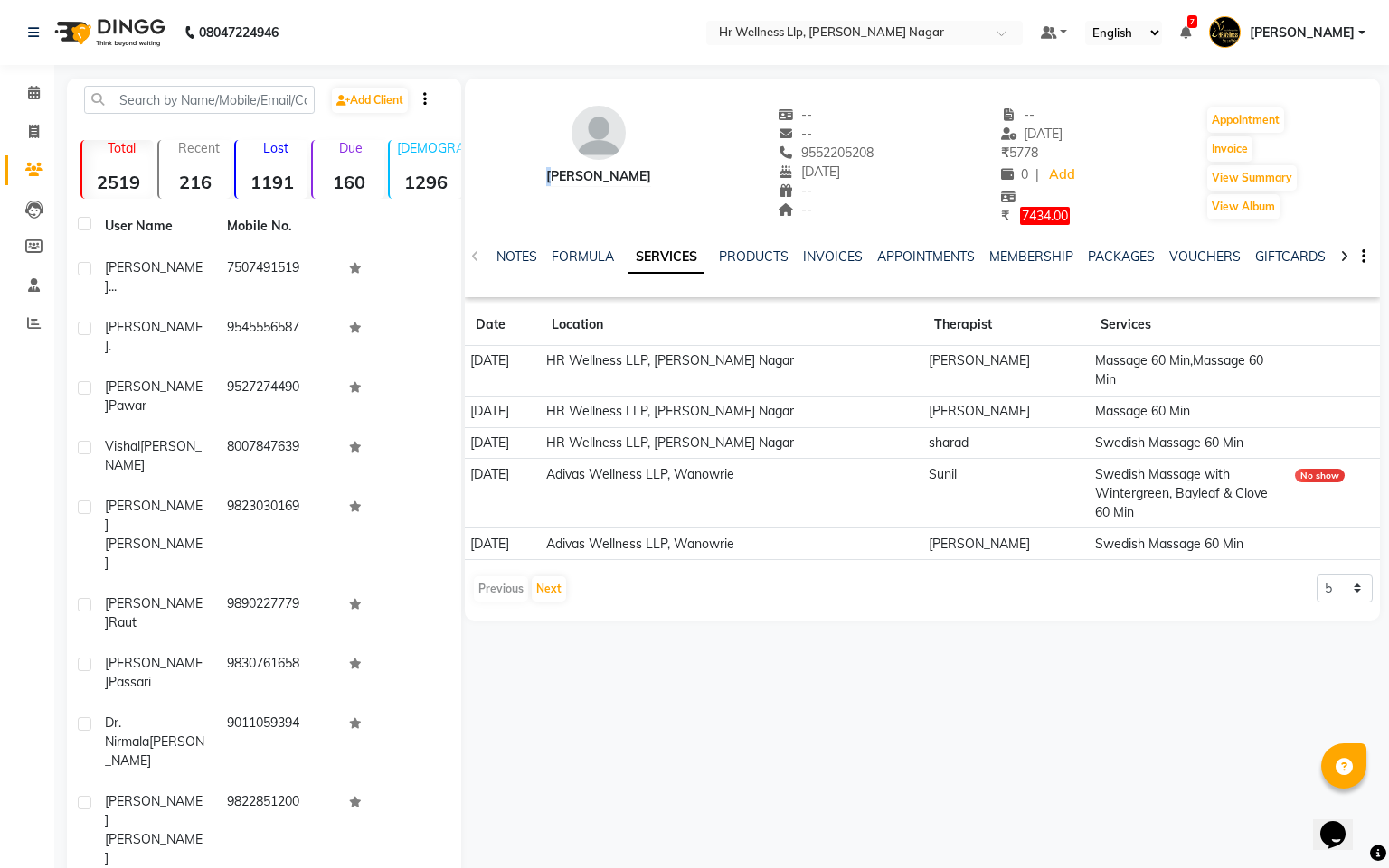
drag, startPoint x: 540, startPoint y: 177, endPoint x: 668, endPoint y: 194, distance: 129.1
click at [668, 194] on div "Hambirrao Mulik -- -- 9552205208 09-10-1984 -- -- -- 26-06-2025 ₹ 5778 0 | Add …" at bounding box center [922, 156] width 914 height 138
copy div
click at [30, 81] on link "Calendar" at bounding box center [27, 93] width 43 height 30
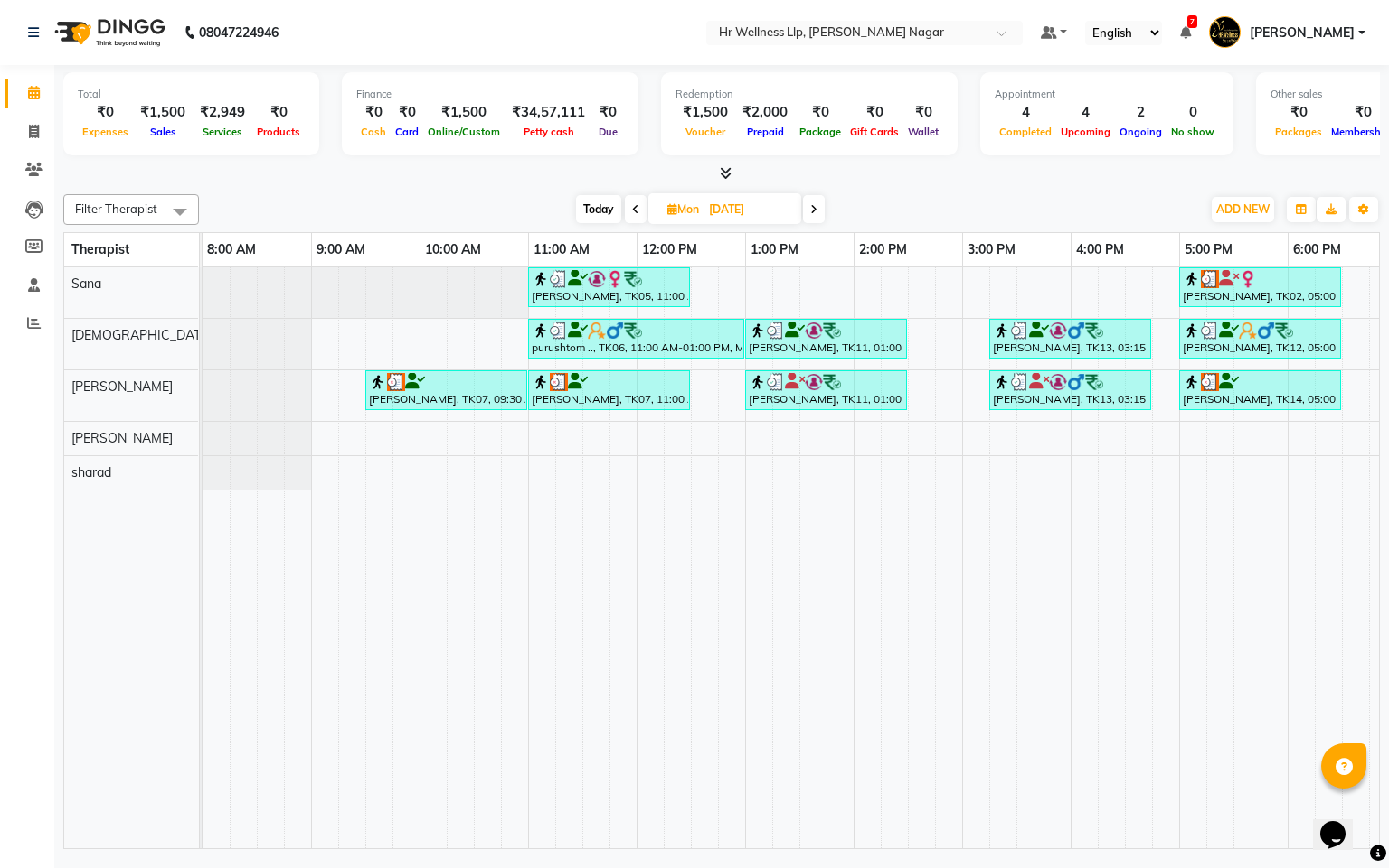
scroll to position [0, 234]
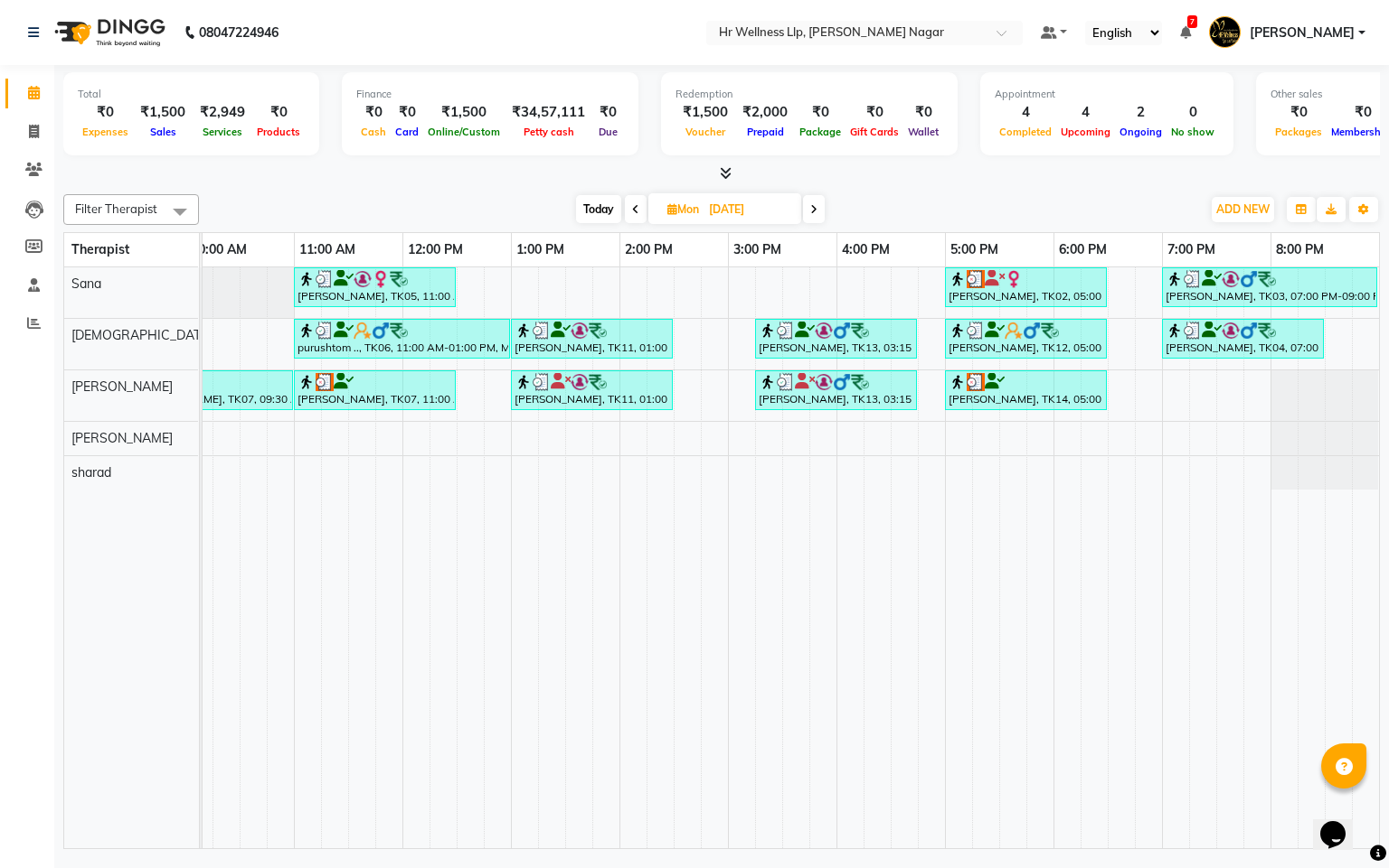
click at [597, 210] on span "Today" at bounding box center [598, 209] width 45 height 28
type input "[DATE]"
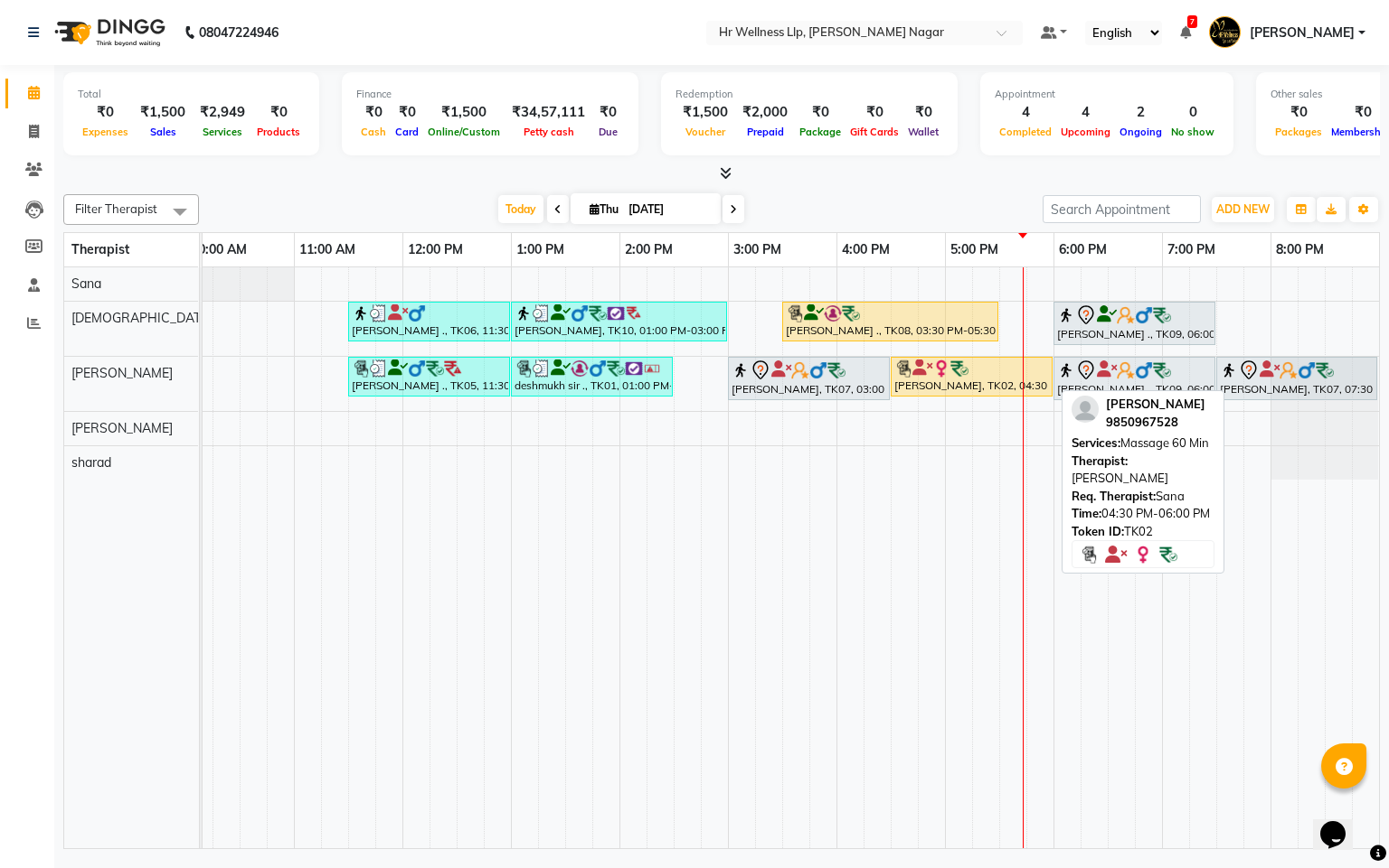
click at [962, 385] on div "[PERSON_NAME], TK02, 04:30 PM-06:00 PM, Massage 60 Min" at bounding box center [971, 377] width 158 height 34
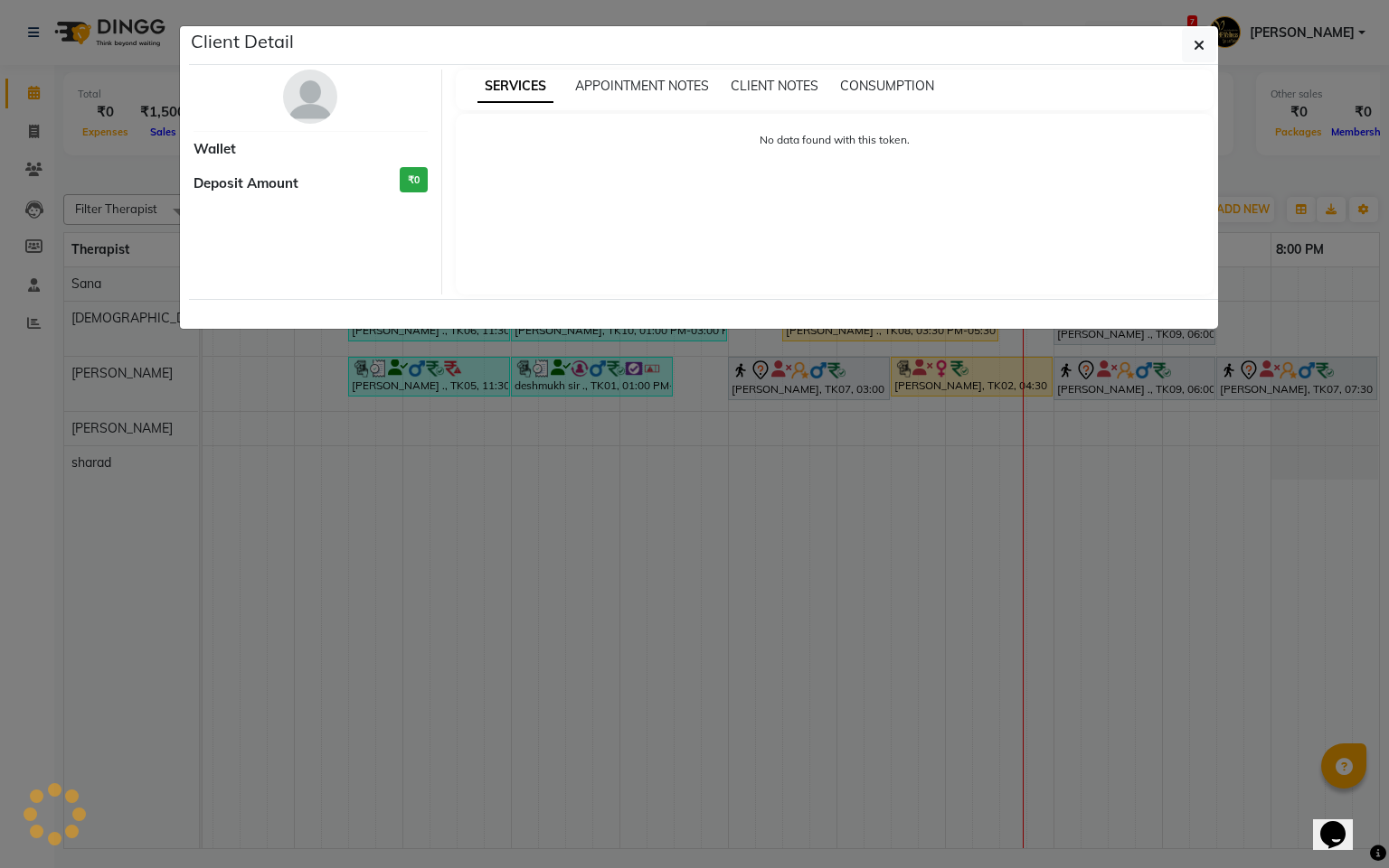
select select "1"
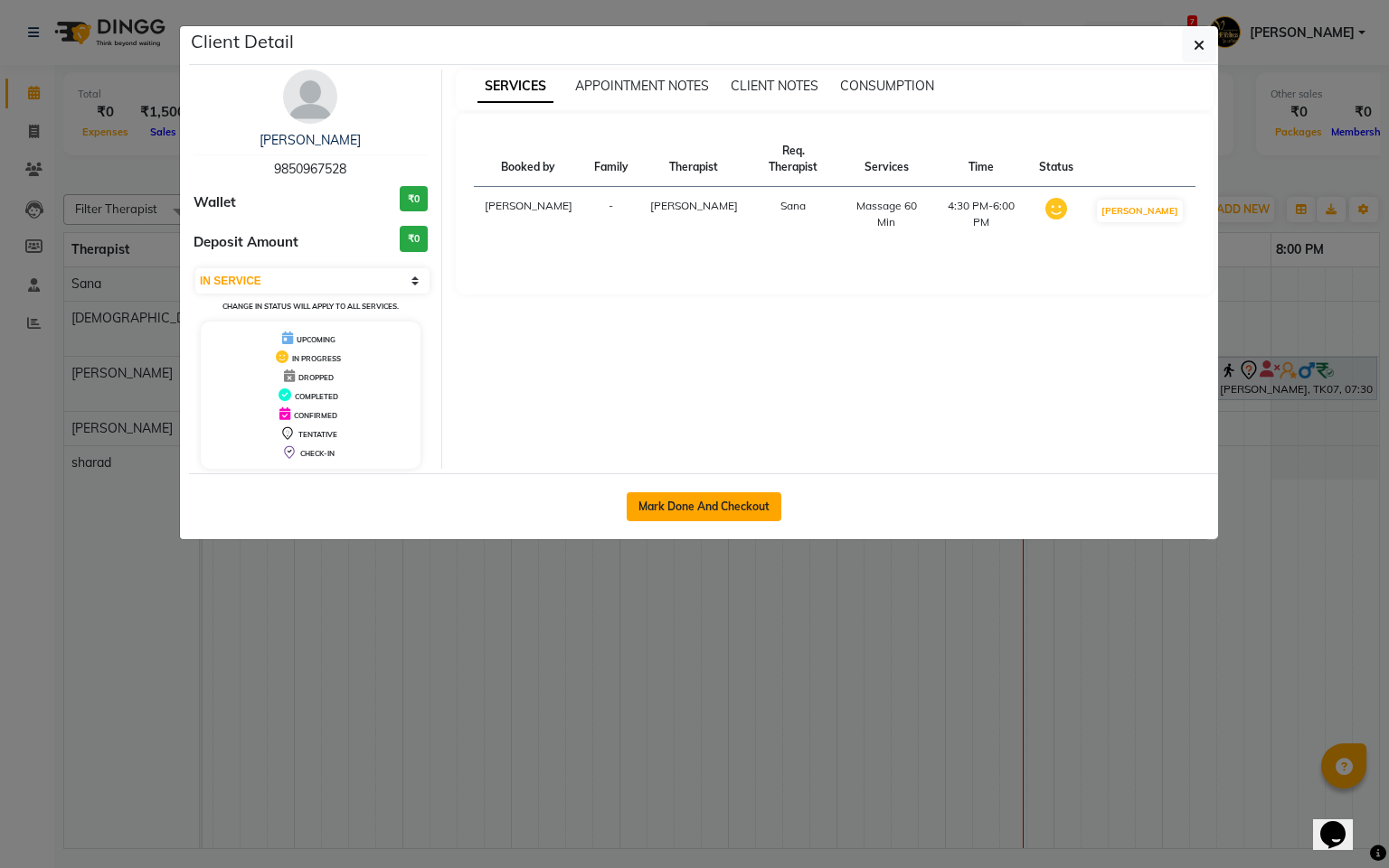
click at [713, 514] on button "Mark Done And Checkout" at bounding box center [704, 507] width 154 height 29
select select "service"
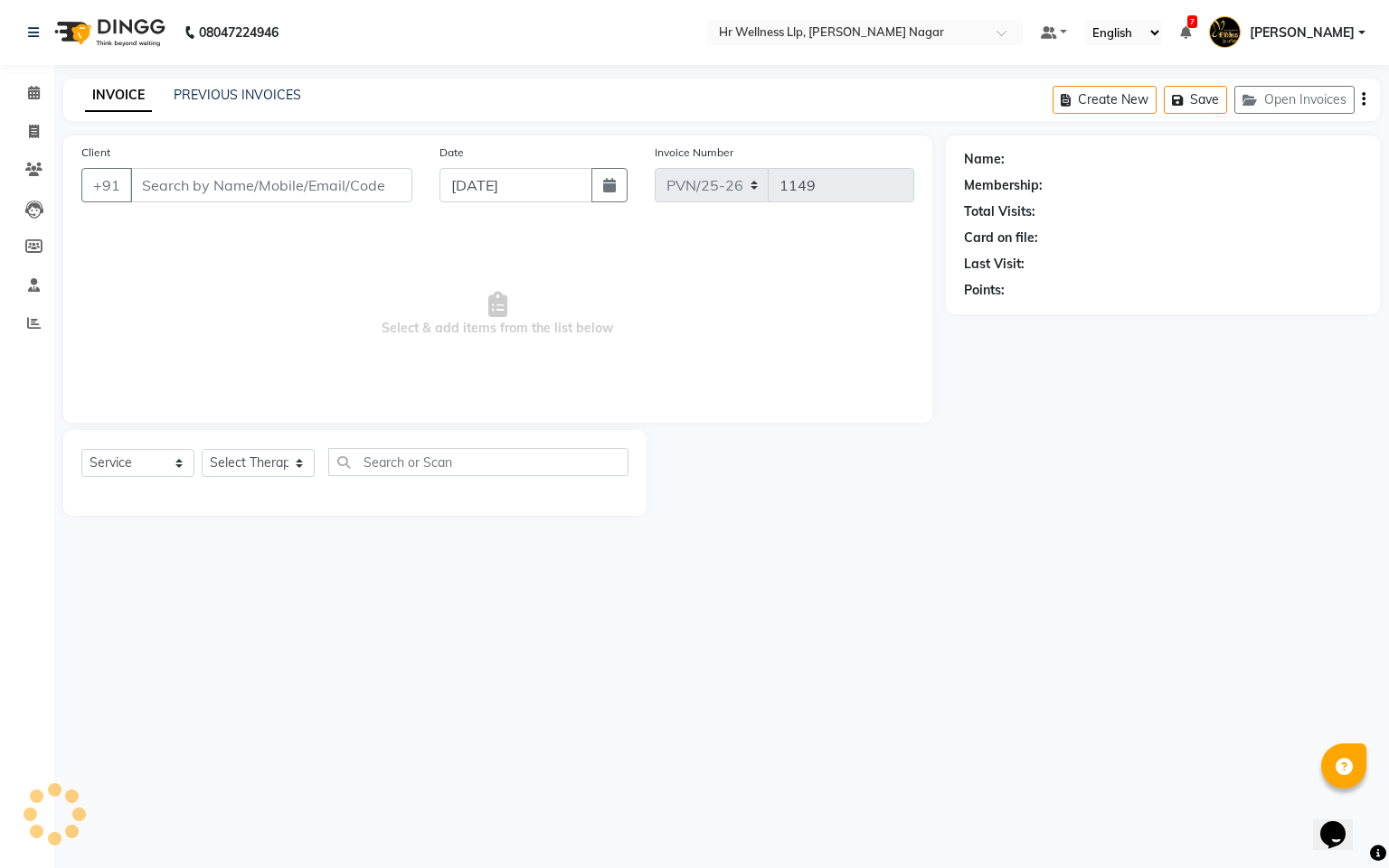
type input "9850967528"
select select "50266"
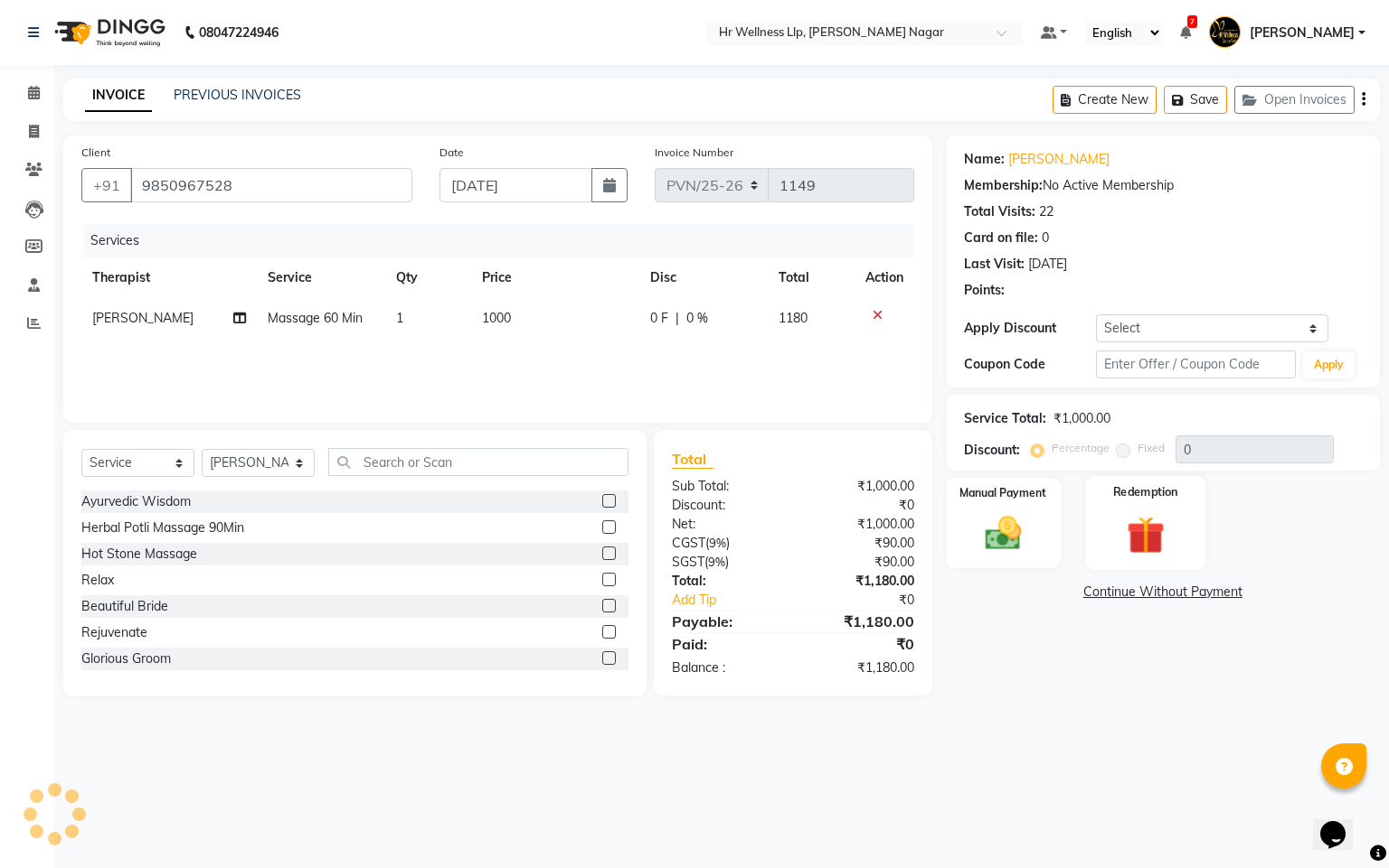
click at [1137, 542] on img at bounding box center [1146, 536] width 61 height 47
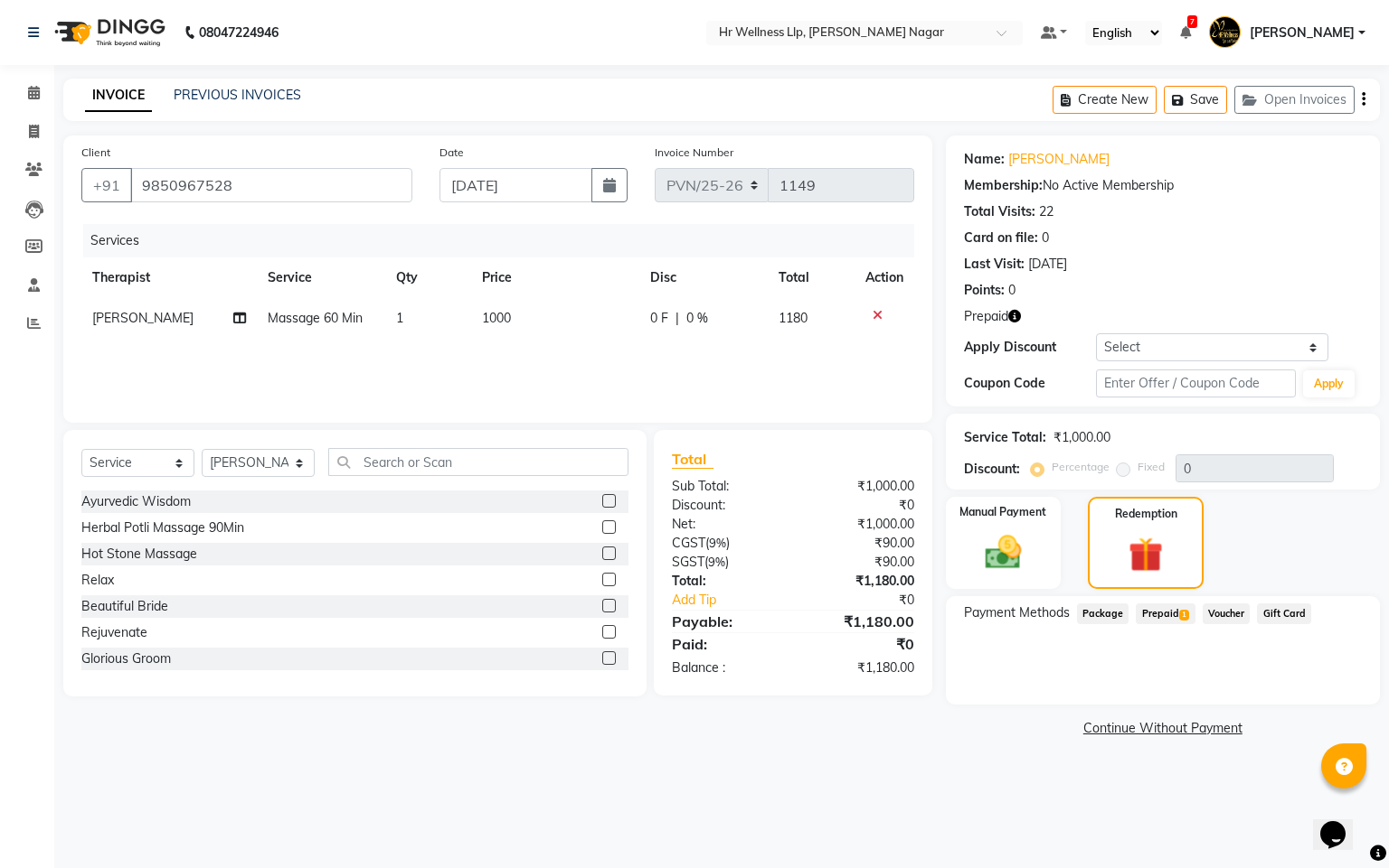
drag, startPoint x: 1165, startPoint y: 603, endPoint x: 1165, endPoint y: 631, distance: 28.0
click at [1165, 605] on span "Prepaid 1" at bounding box center [1165, 614] width 58 height 21
drag, startPoint x: 1327, startPoint y: 677, endPoint x: 1064, endPoint y: 711, distance: 265.2
click at [1325, 678] on button "Add" at bounding box center [1318, 687] width 66 height 31
click at [1009, 675] on button "Send OTP" at bounding box center [1012, 672] width 95 height 31
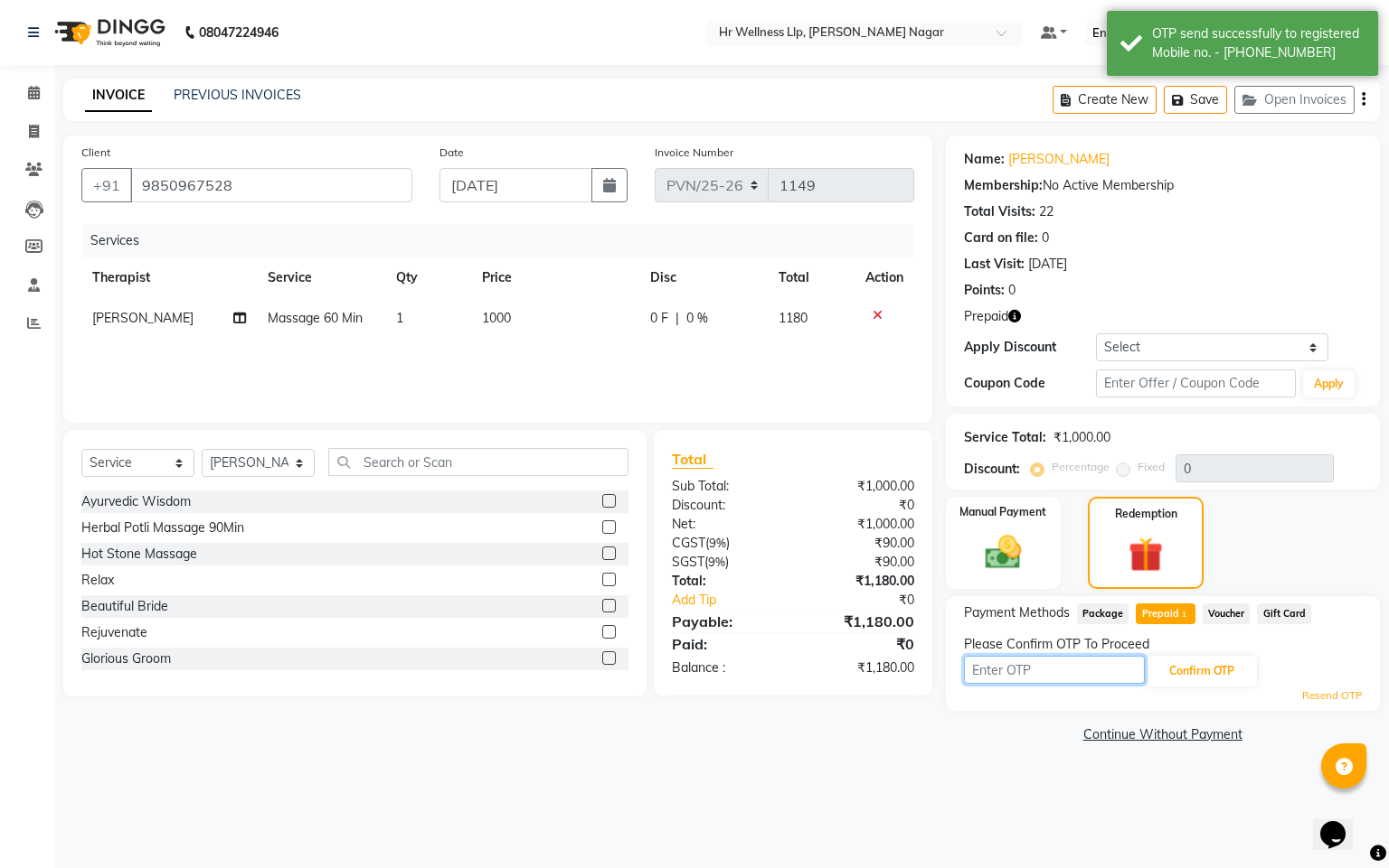
click at [1014, 673] on input "text" at bounding box center [1053, 670] width 181 height 28
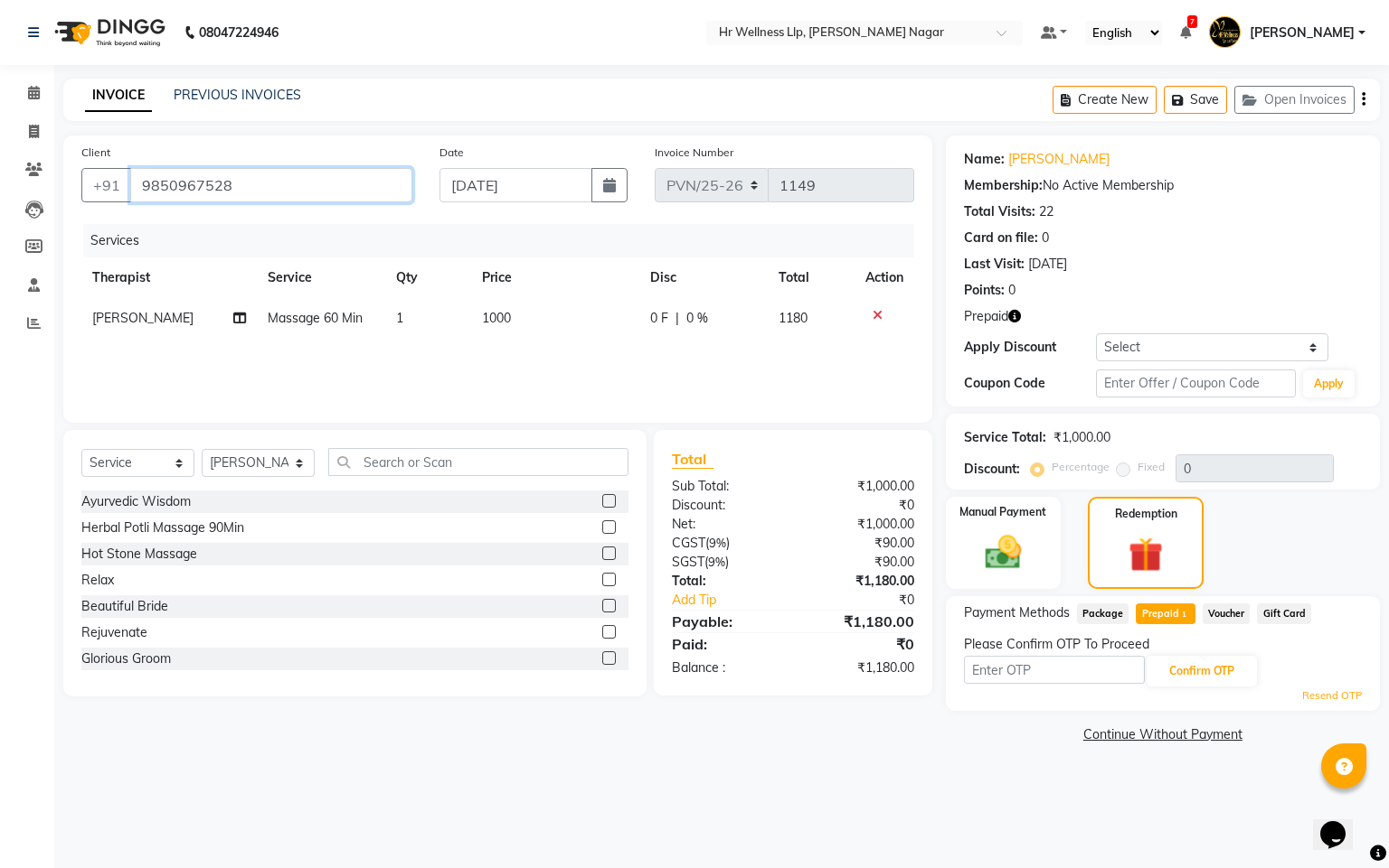
click at [191, 193] on input "9850967528" at bounding box center [271, 185] width 282 height 34
click at [1028, 667] on input "text" at bounding box center [1053, 670] width 181 height 28
click at [1021, 665] on input "text" at bounding box center [1053, 670] width 181 height 28
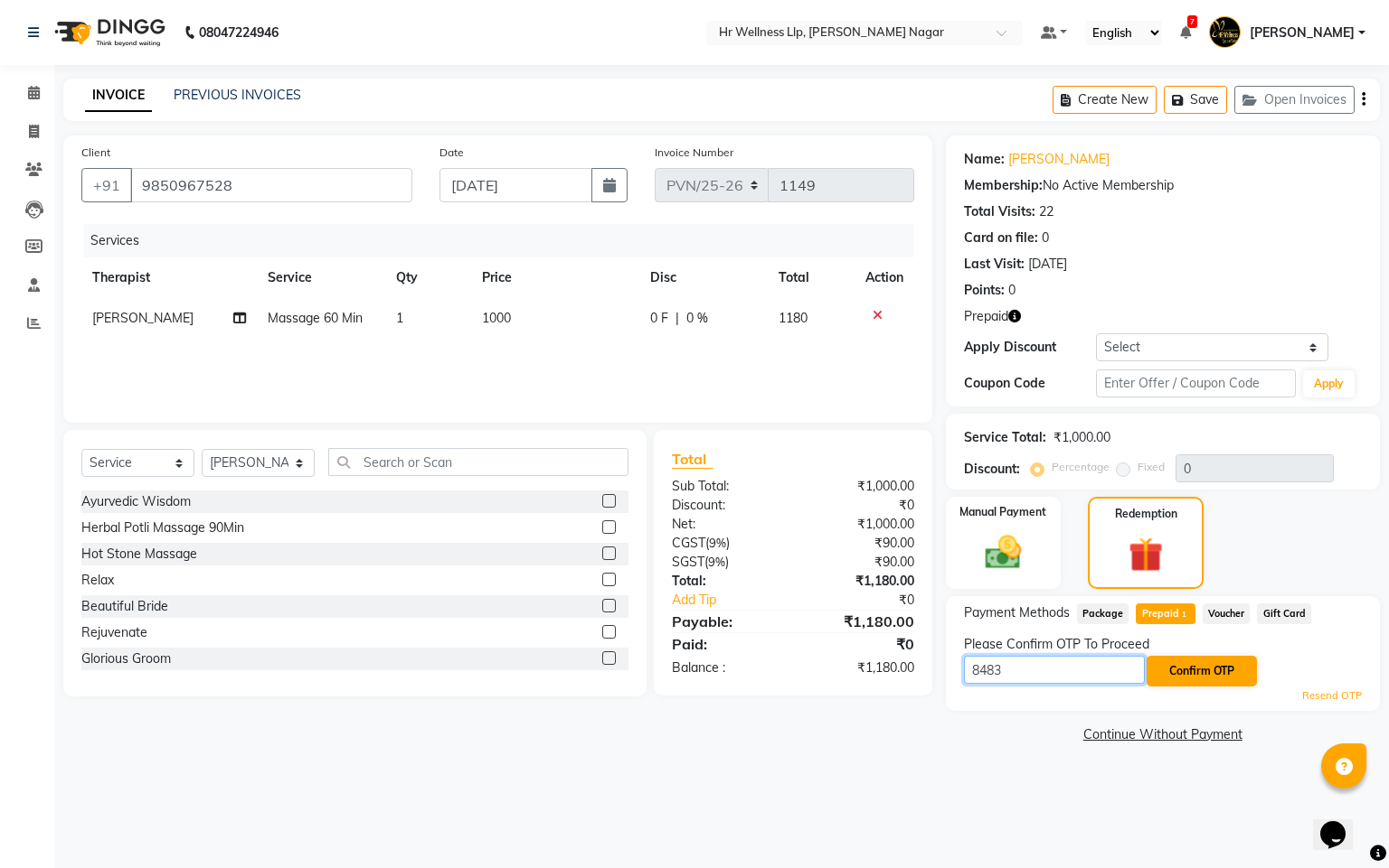
type input "8483"
click at [1247, 671] on button "Confirm OTP" at bounding box center [1201, 672] width 110 height 31
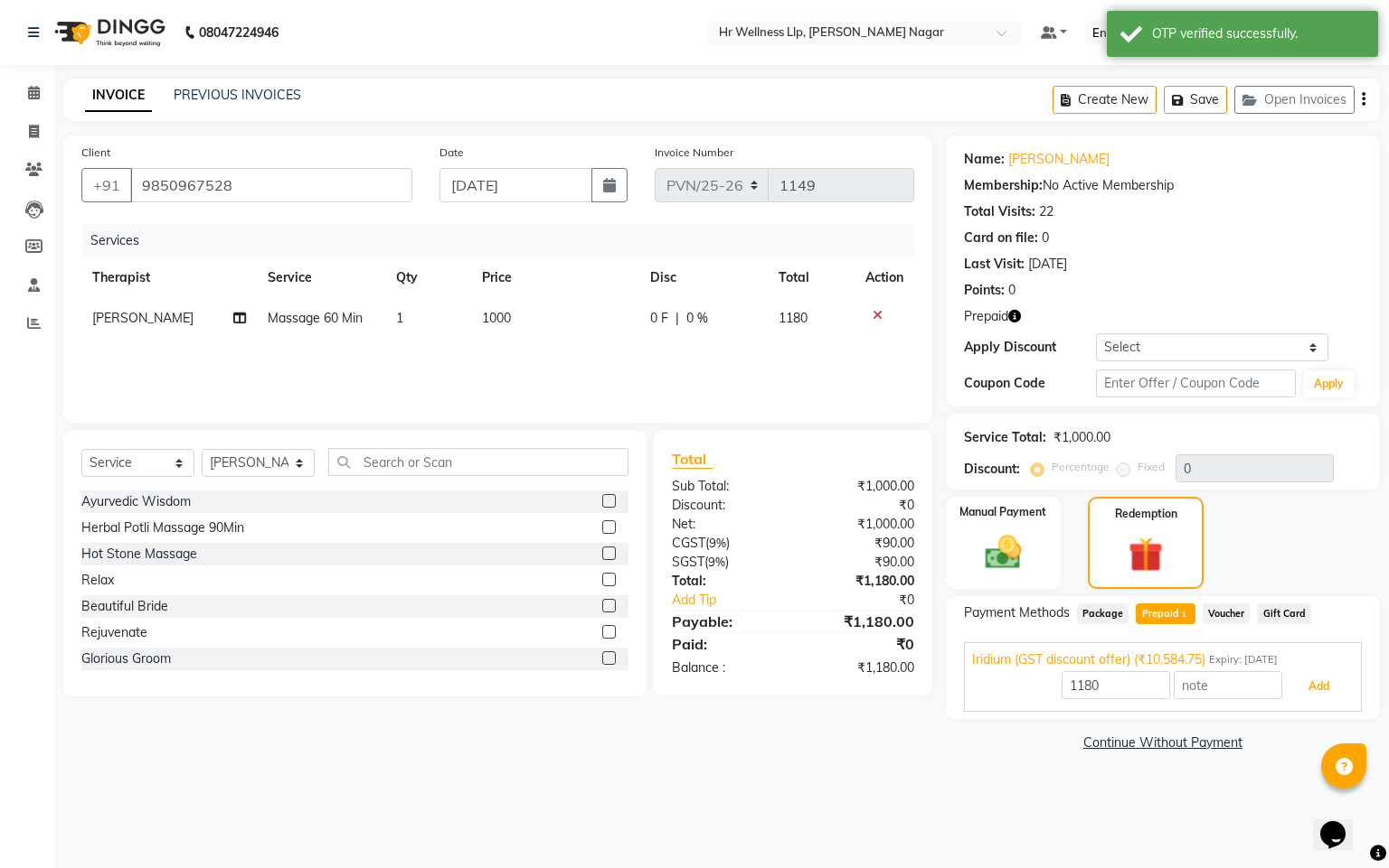
click at [1343, 692] on button "Add" at bounding box center [1318, 687] width 66 height 31
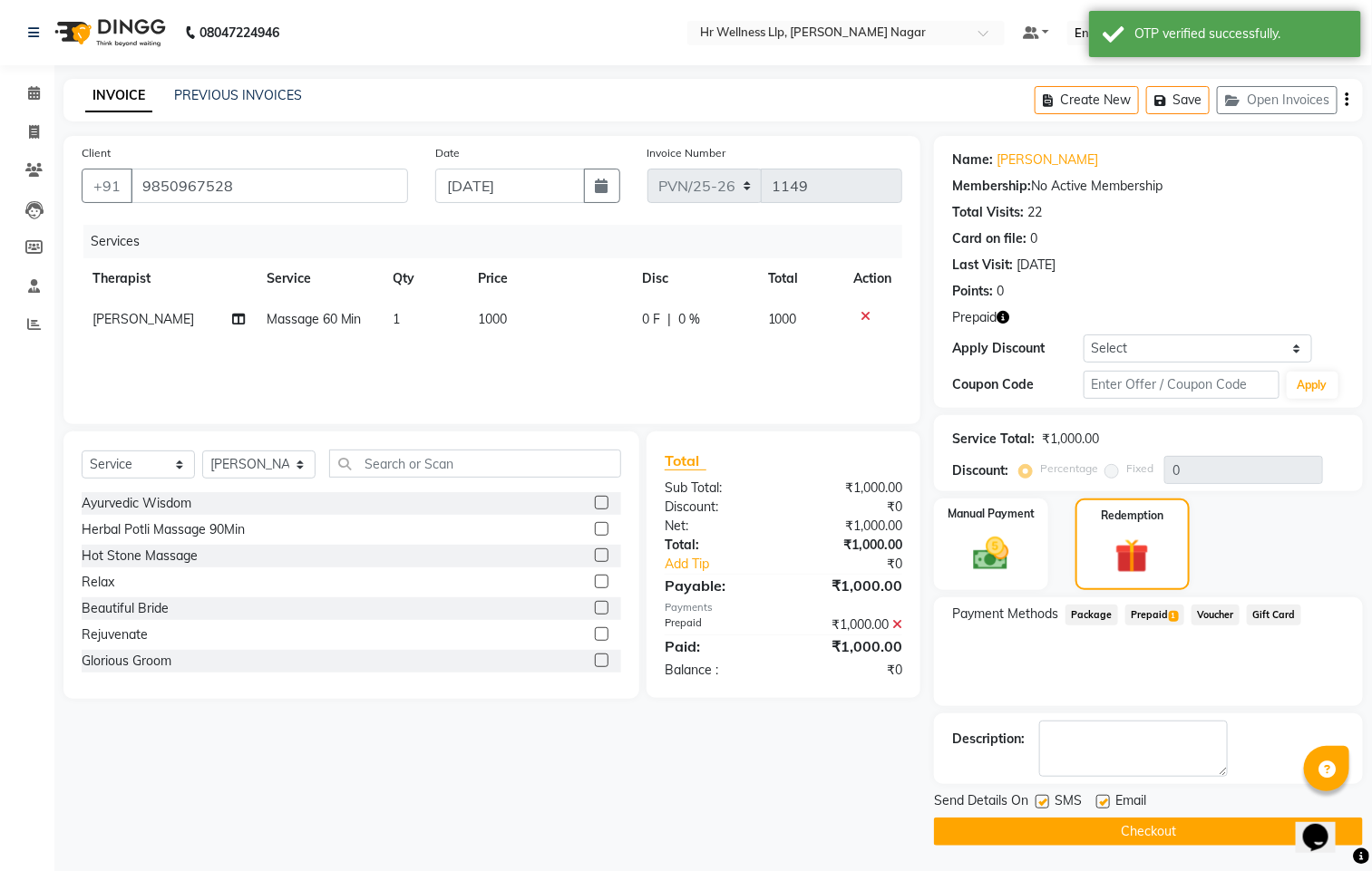
click at [1034, 803] on div "Send Details On SMS Email" at bounding box center [1148, 803] width 429 height 23
click at [1029, 806] on div "Send Details On SMS Email" at bounding box center [1148, 803] width 429 height 23
click at [1043, 801] on label at bounding box center [1042, 802] width 13 height 13
click at [1043, 801] on input "checkbox" at bounding box center [1041, 803] width 12 height 12
checkbox input "false"
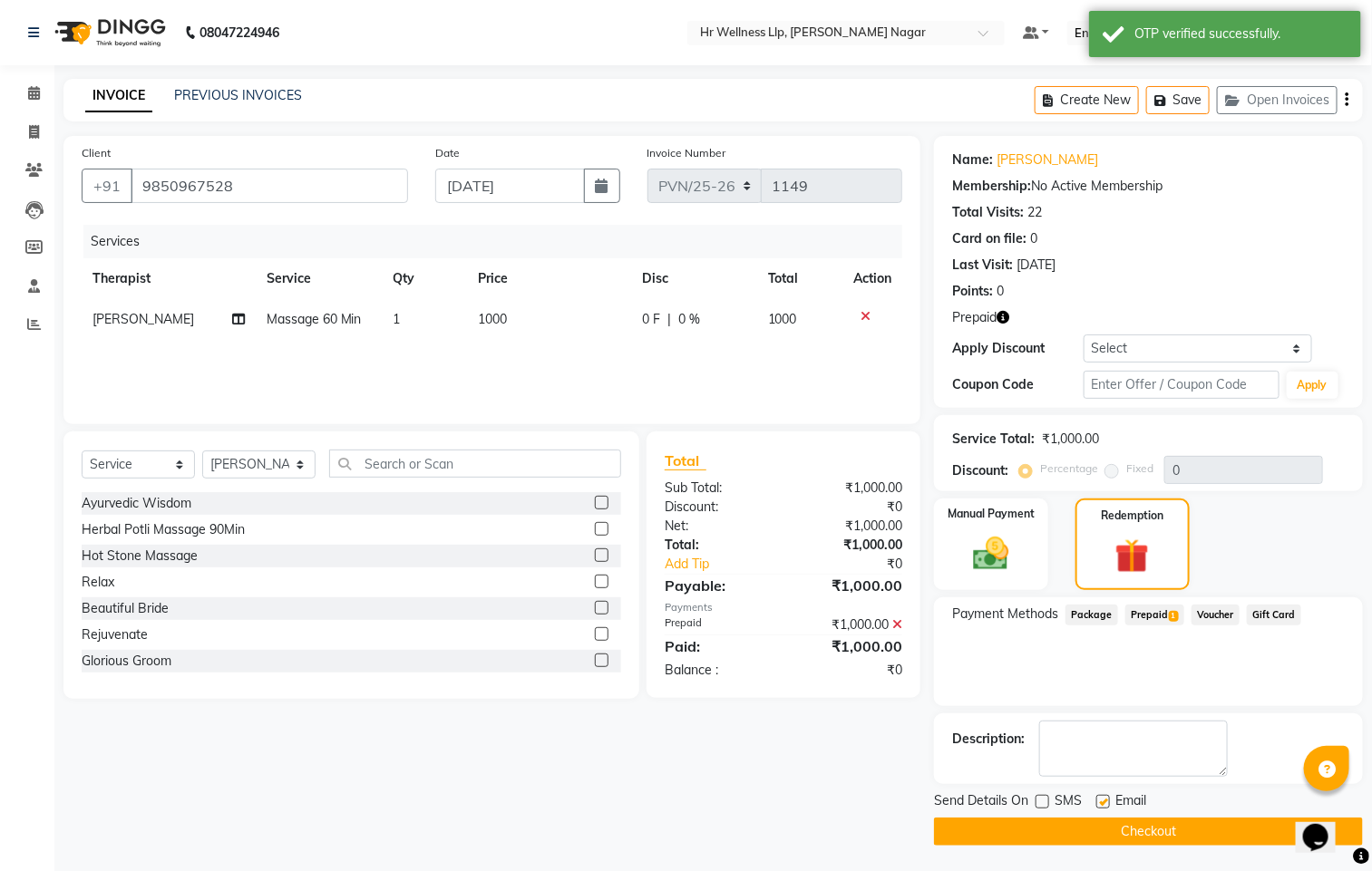
click at [1100, 805] on label at bounding box center [1103, 802] width 13 height 13
click at [1100, 805] on input "checkbox" at bounding box center [1102, 803] width 12 height 12
checkbox input "false"
click at [1091, 833] on button "Checkout" at bounding box center [1148, 832] width 429 height 28
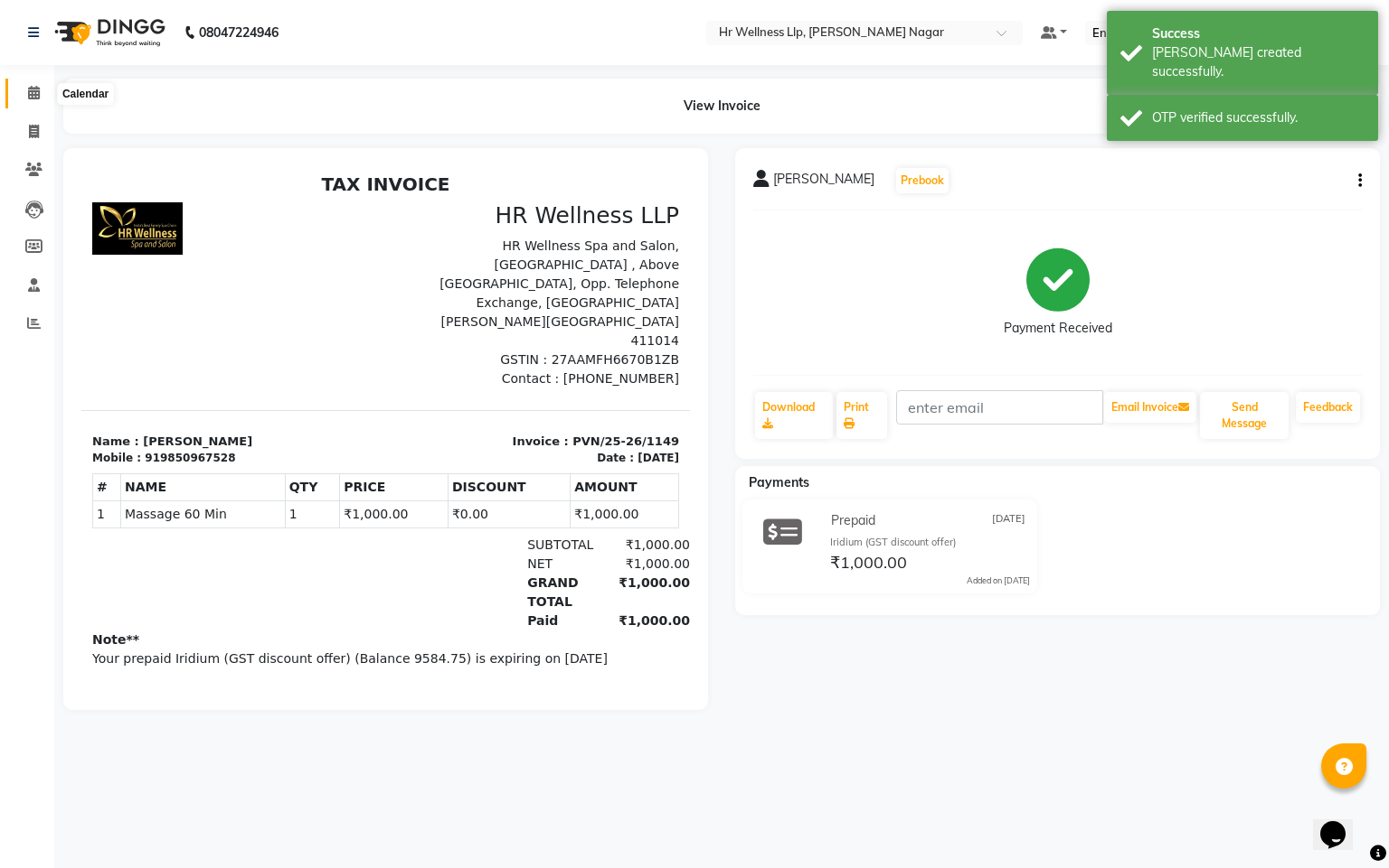
click at [34, 101] on span at bounding box center [34, 94] width 32 height 21
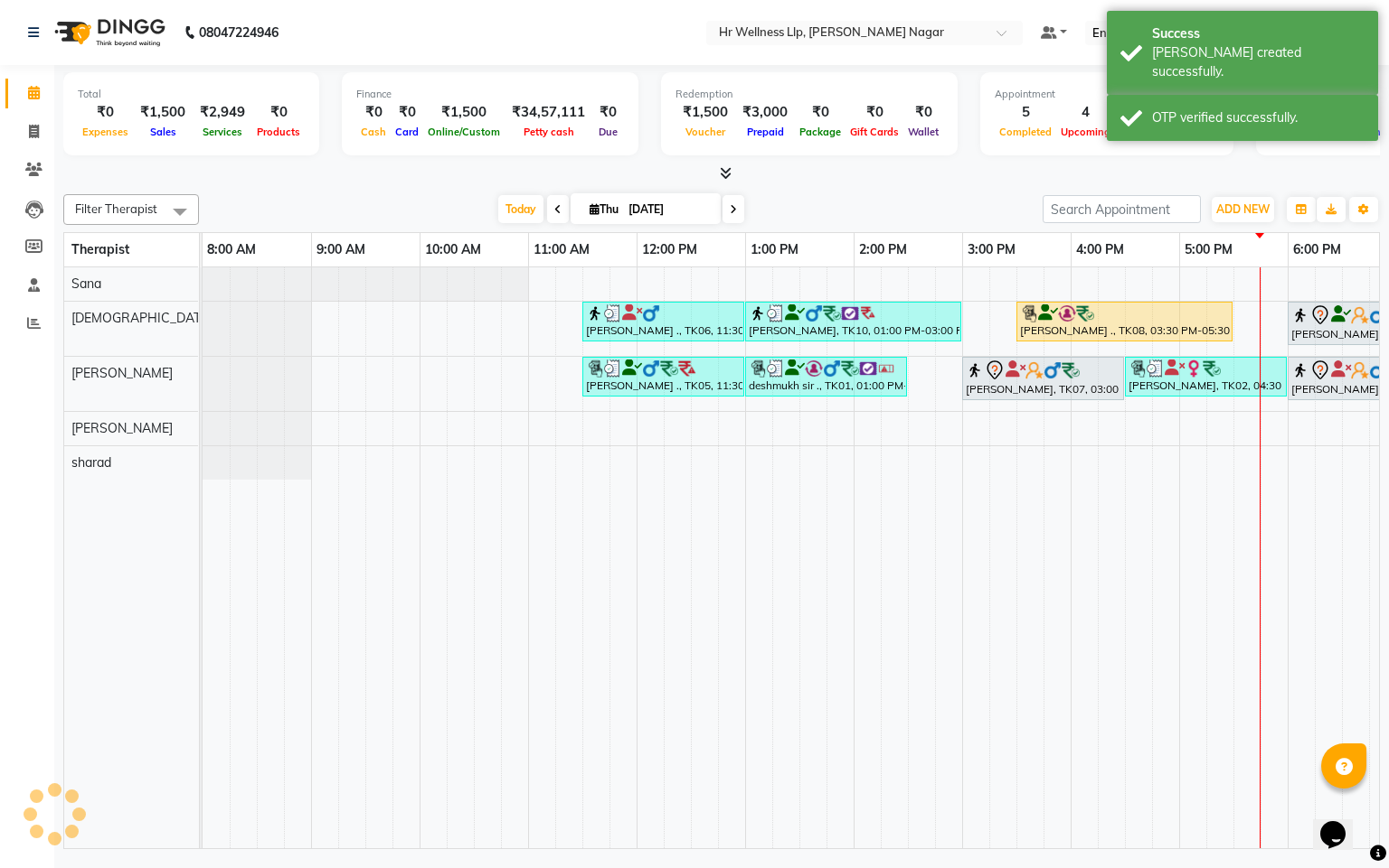
click at [590, 204] on icon at bounding box center [594, 209] width 10 height 11
select select "9"
select select "2025"
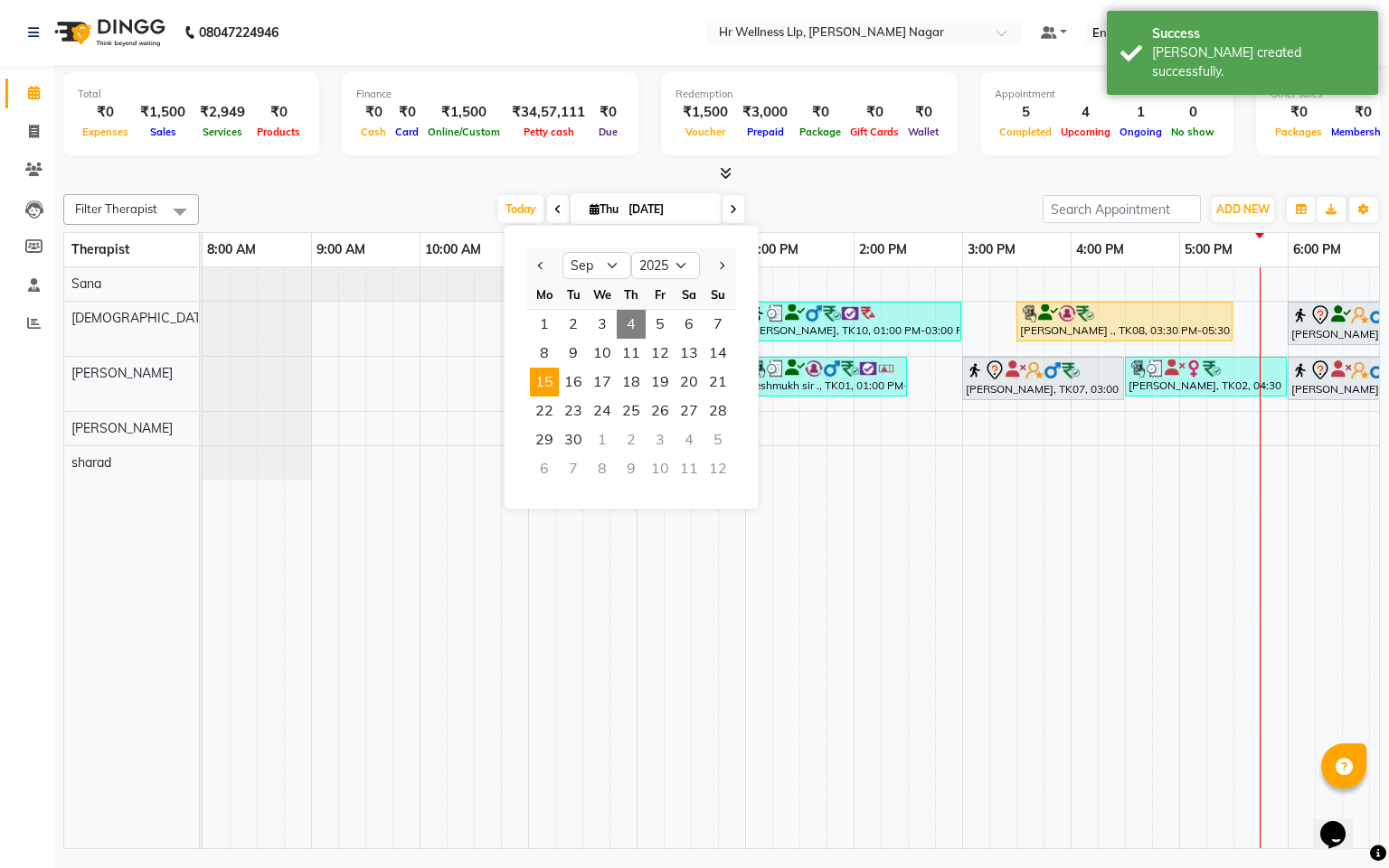
click at [545, 390] on span "15" at bounding box center [544, 382] width 29 height 29
type input "15-09-2025"
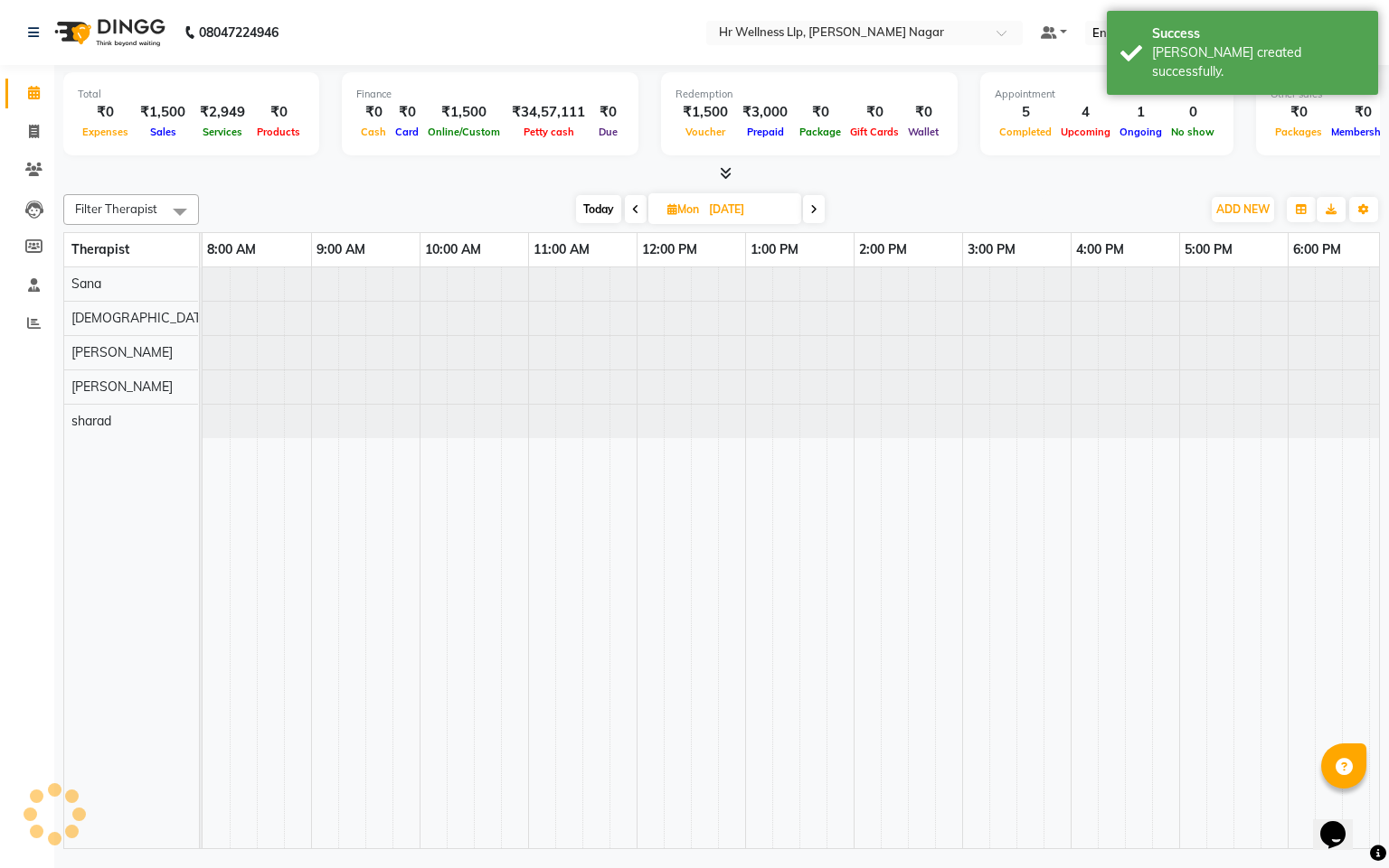
scroll to position [0, 234]
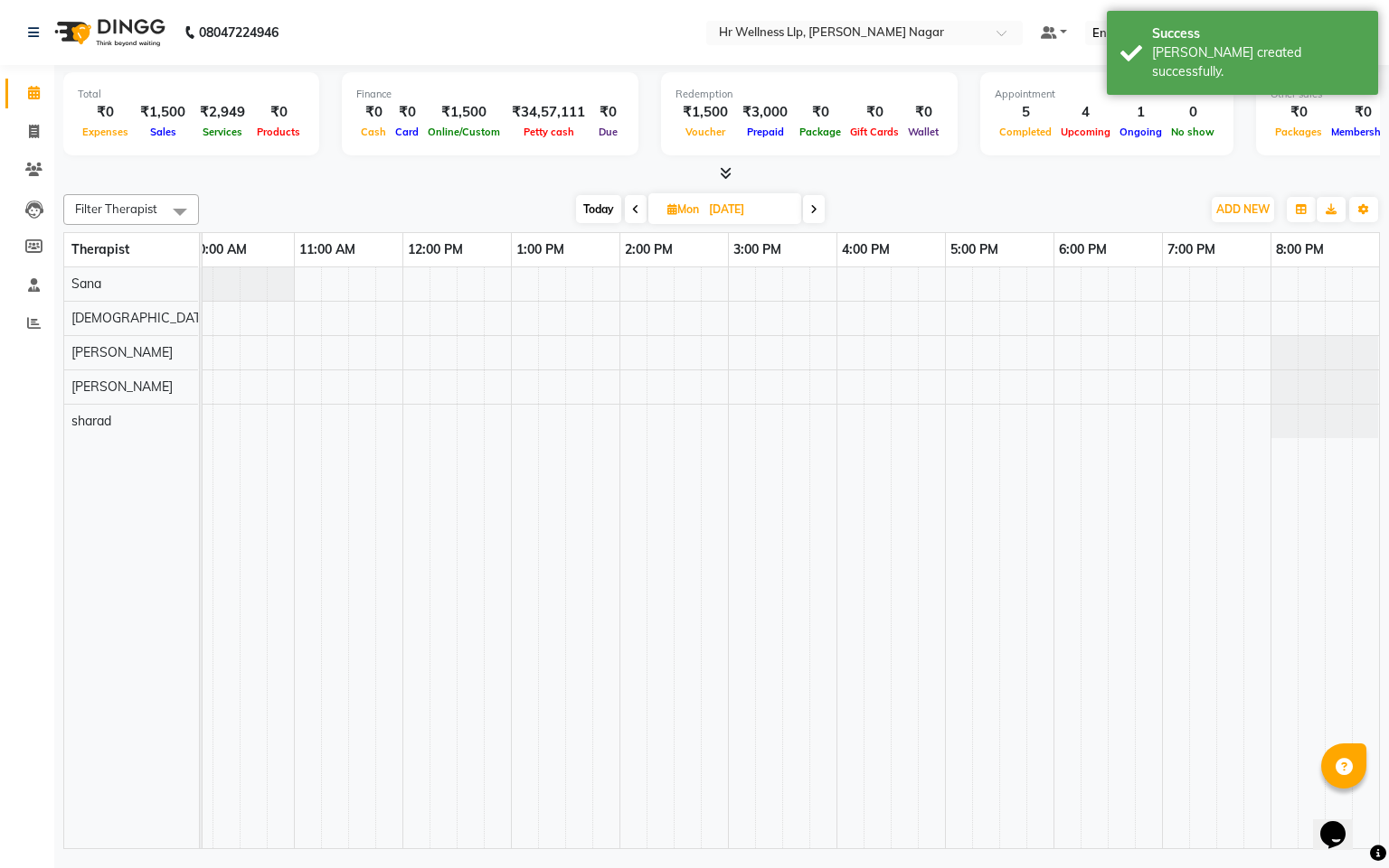
click at [1142, 347] on div at bounding box center [673, 558] width 1410 height 581
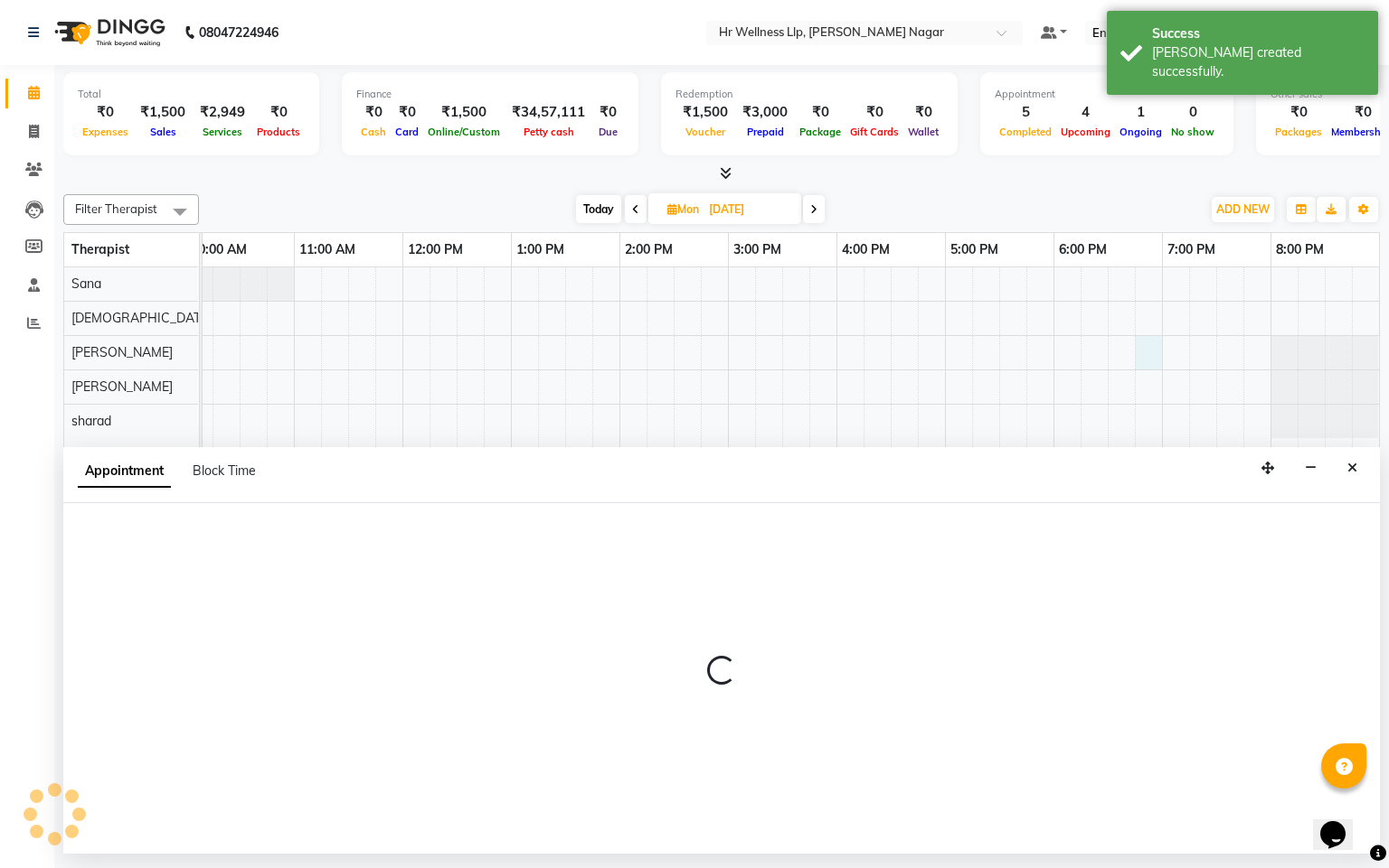
select select "50266"
select select "1125"
select select "tentative"
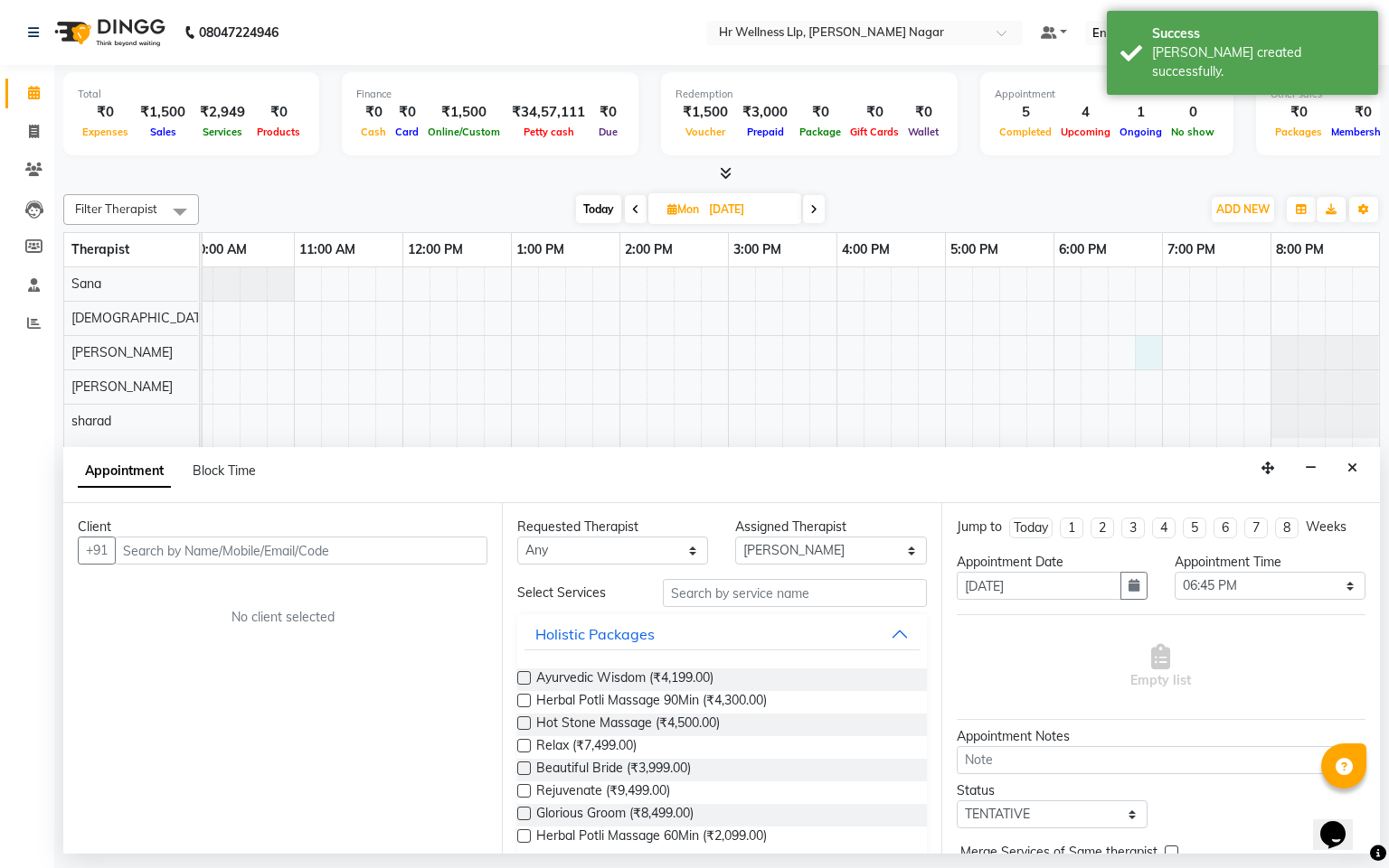
drag, startPoint x: 204, startPoint y: 529, endPoint x: 198, endPoint y: 550, distance: 21.8
click at [204, 530] on div "Client" at bounding box center [282, 527] width 409 height 19
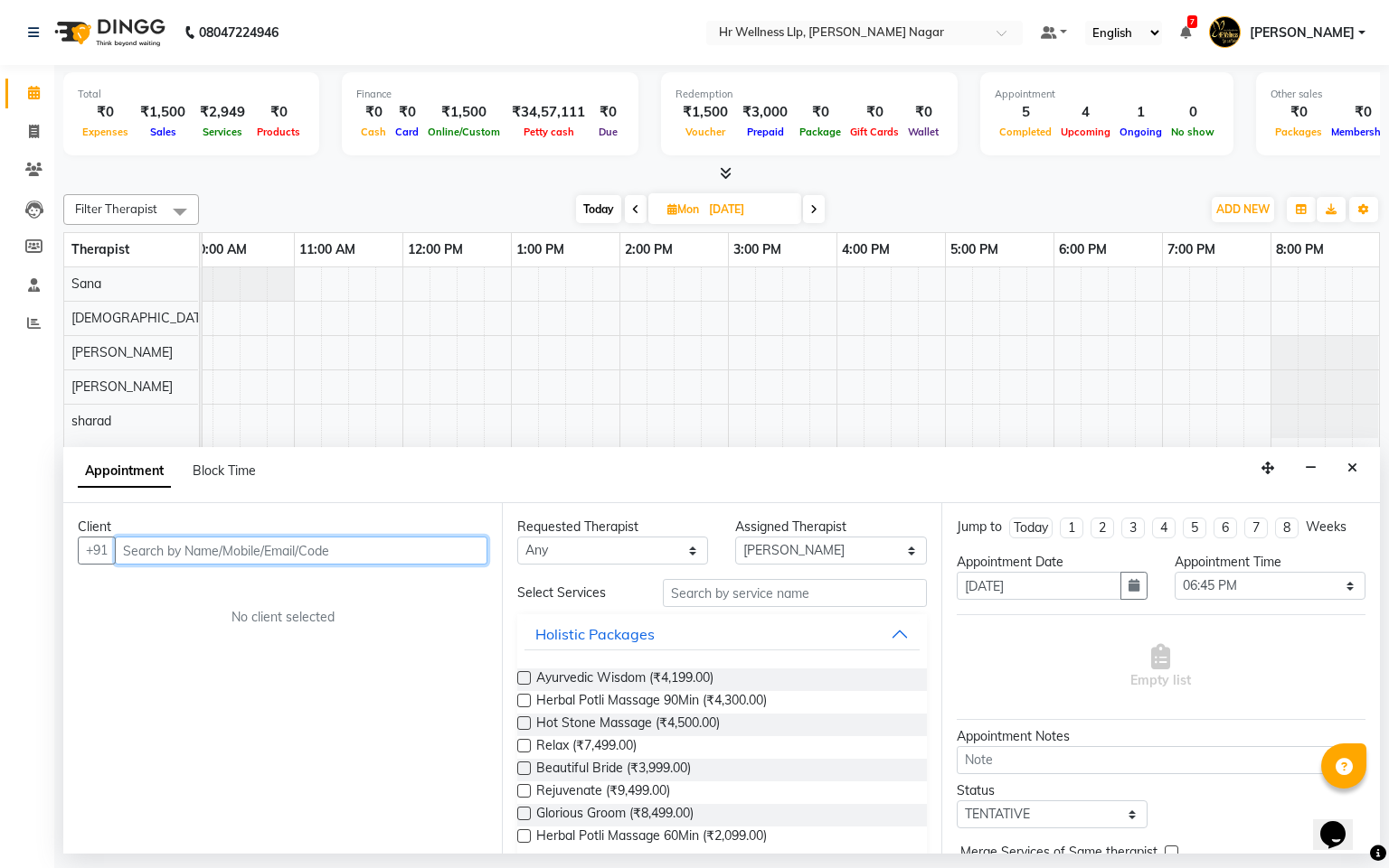
click at [198, 551] on input "text" at bounding box center [301, 550] width 373 height 28
paste input "9850967528"
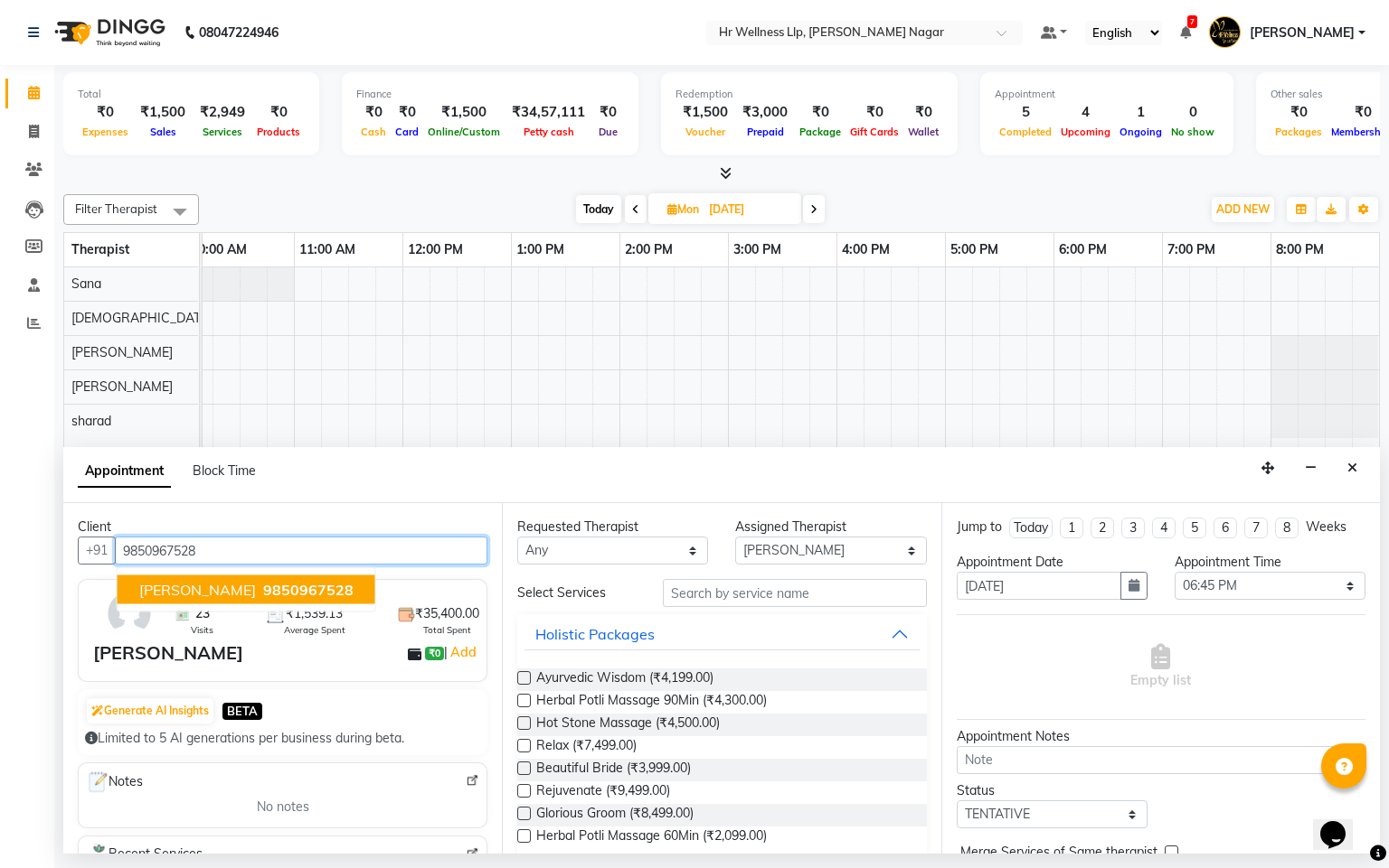
click at [263, 599] on span "9850967528" at bounding box center [308, 589] width 90 height 18
type input "9850967528"
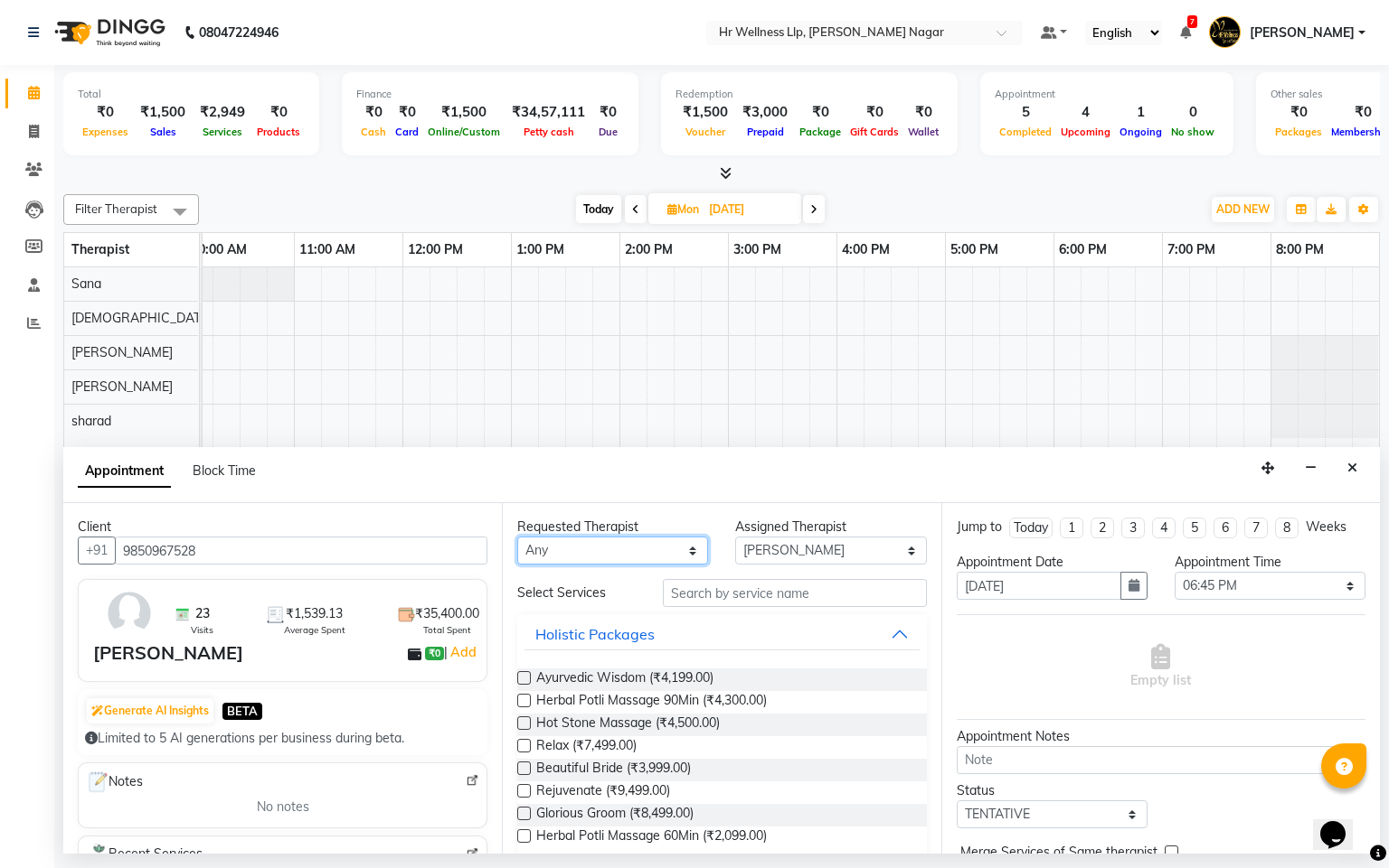
click at [608, 553] on select "Any Krishna lucy Sakshi Shinde Sana sharad" at bounding box center [612, 550] width 191 height 28
select select "50266"
click at [517, 537] on select "Any Krishna lucy Sakshi Shinde Sana sharad" at bounding box center [612, 550] width 191 height 28
click at [771, 595] on input "text" at bounding box center [794, 593] width 264 height 28
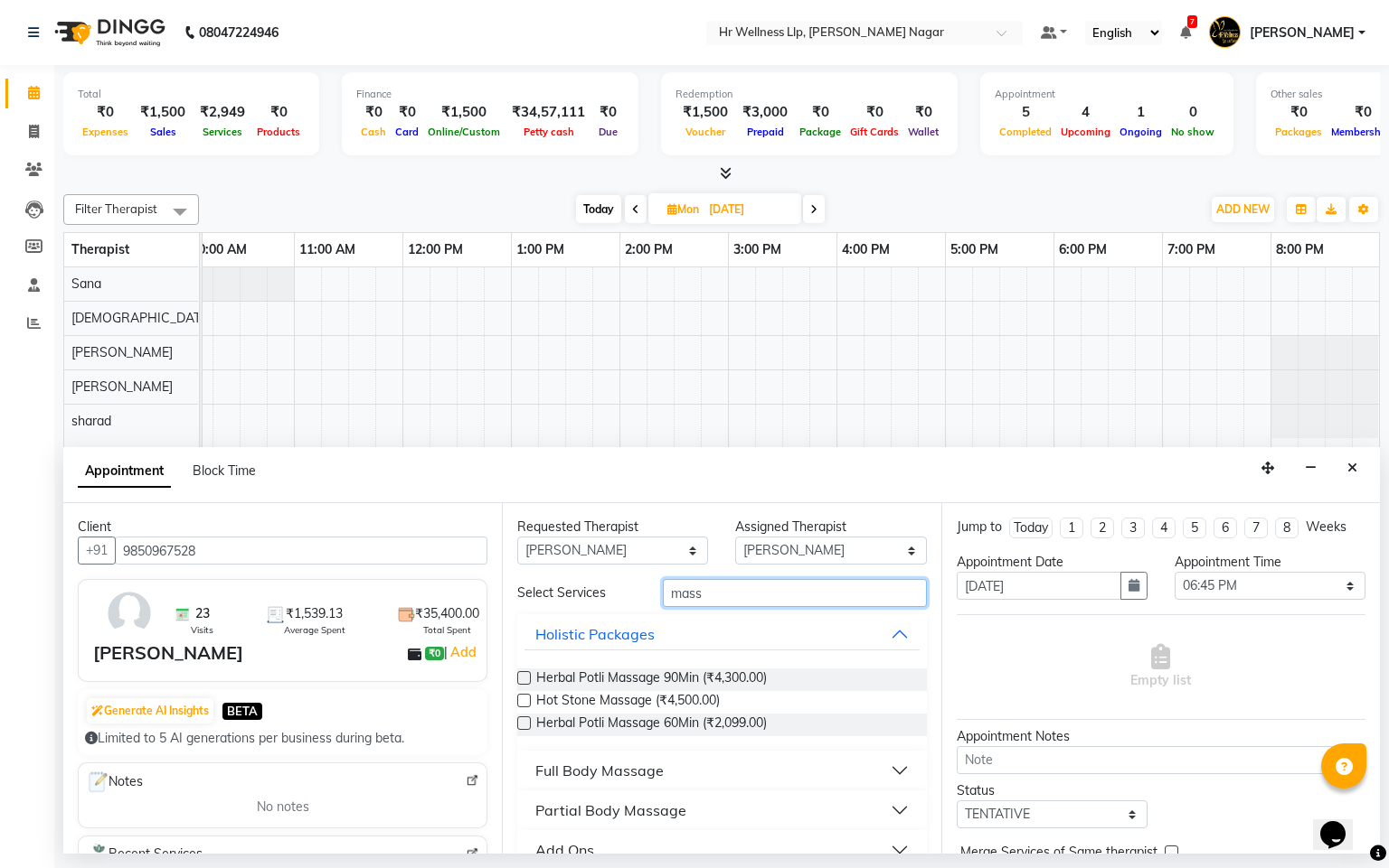
type input "mass"
click at [624, 785] on button "Full Body Massage" at bounding box center [721, 770] width 394 height 33
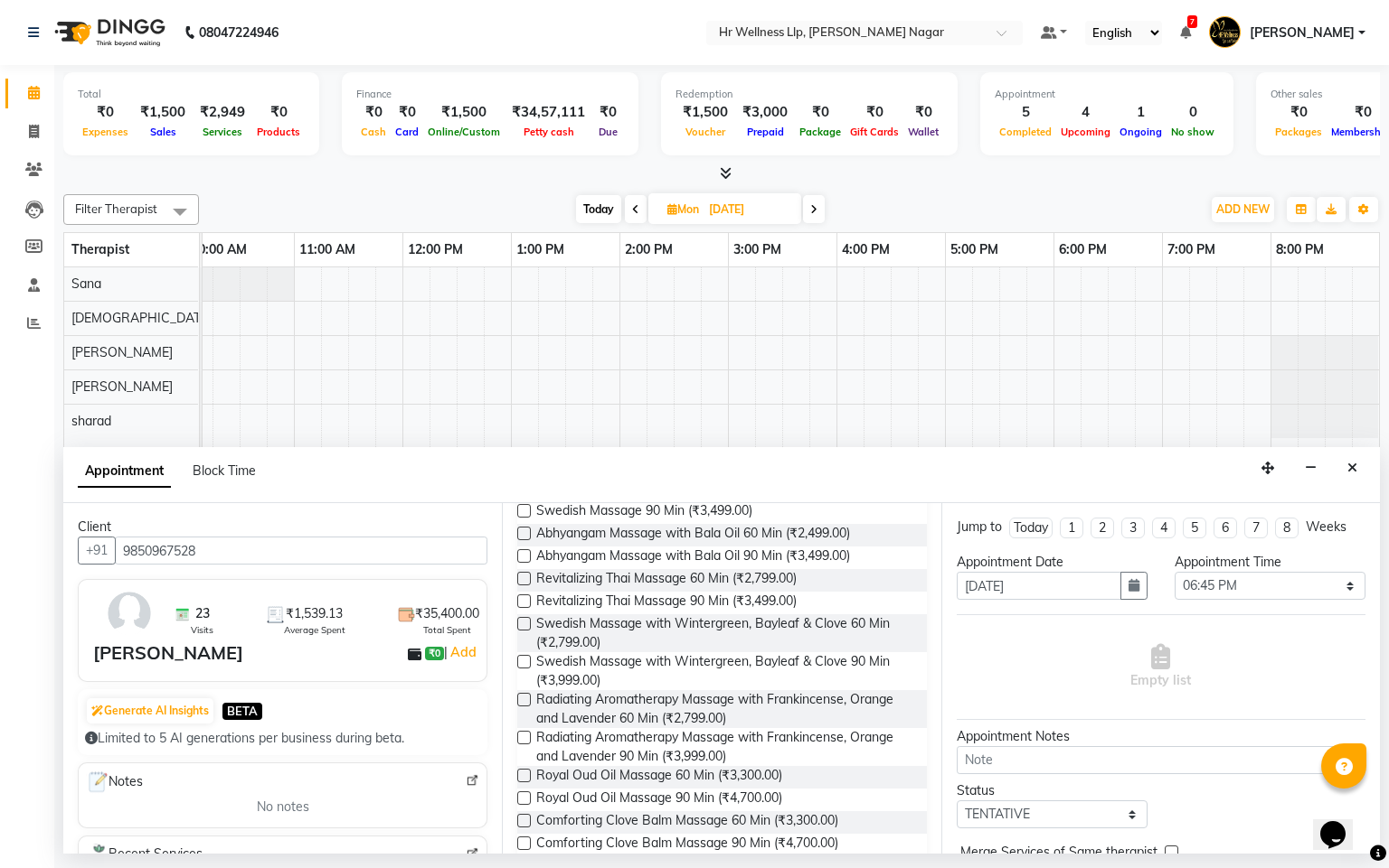
scroll to position [808, 0]
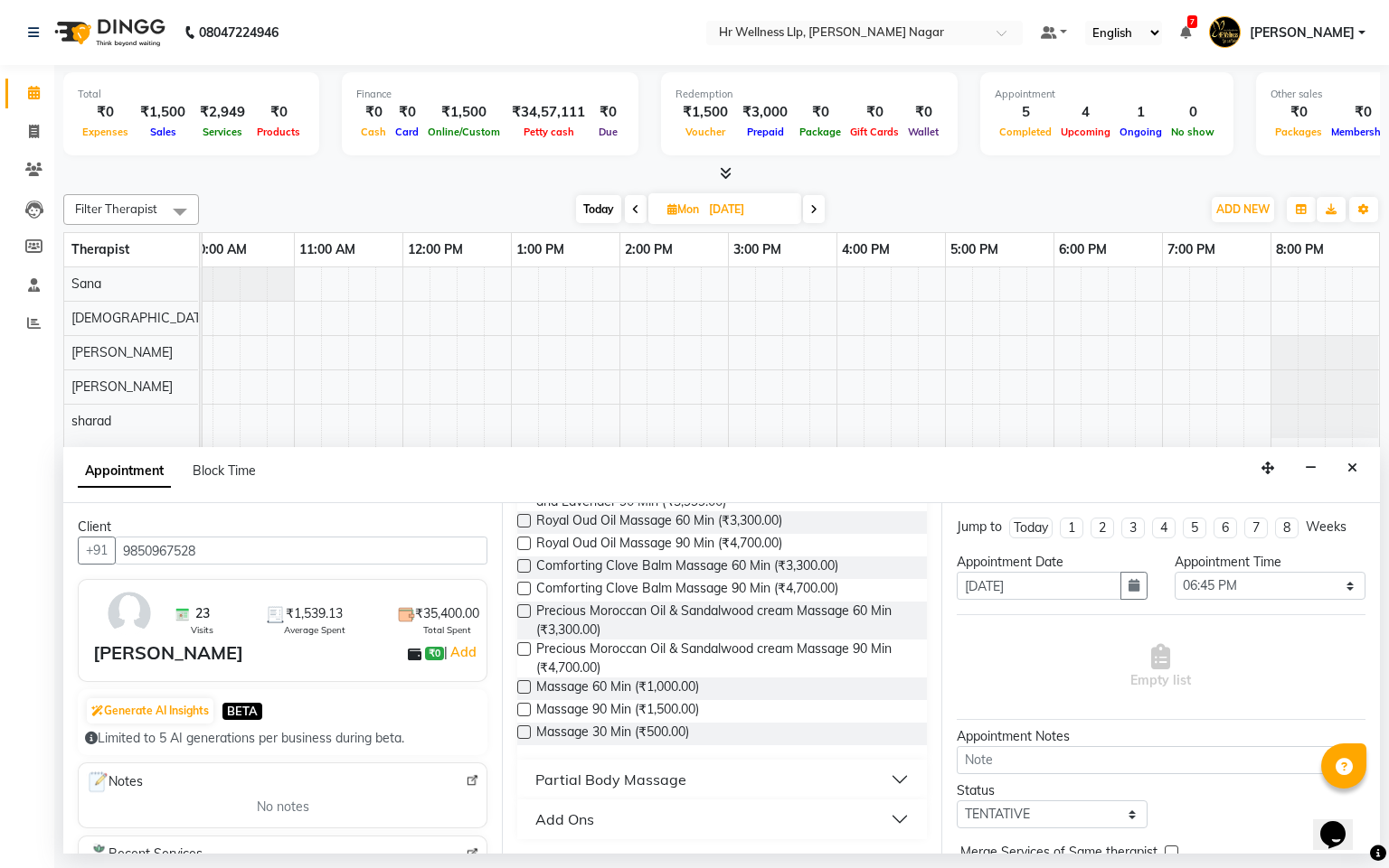
click at [519, 687] on label at bounding box center [523, 687] width 13 height 13
click at [519, 687] on input "checkbox" at bounding box center [522, 689] width 12 height 11
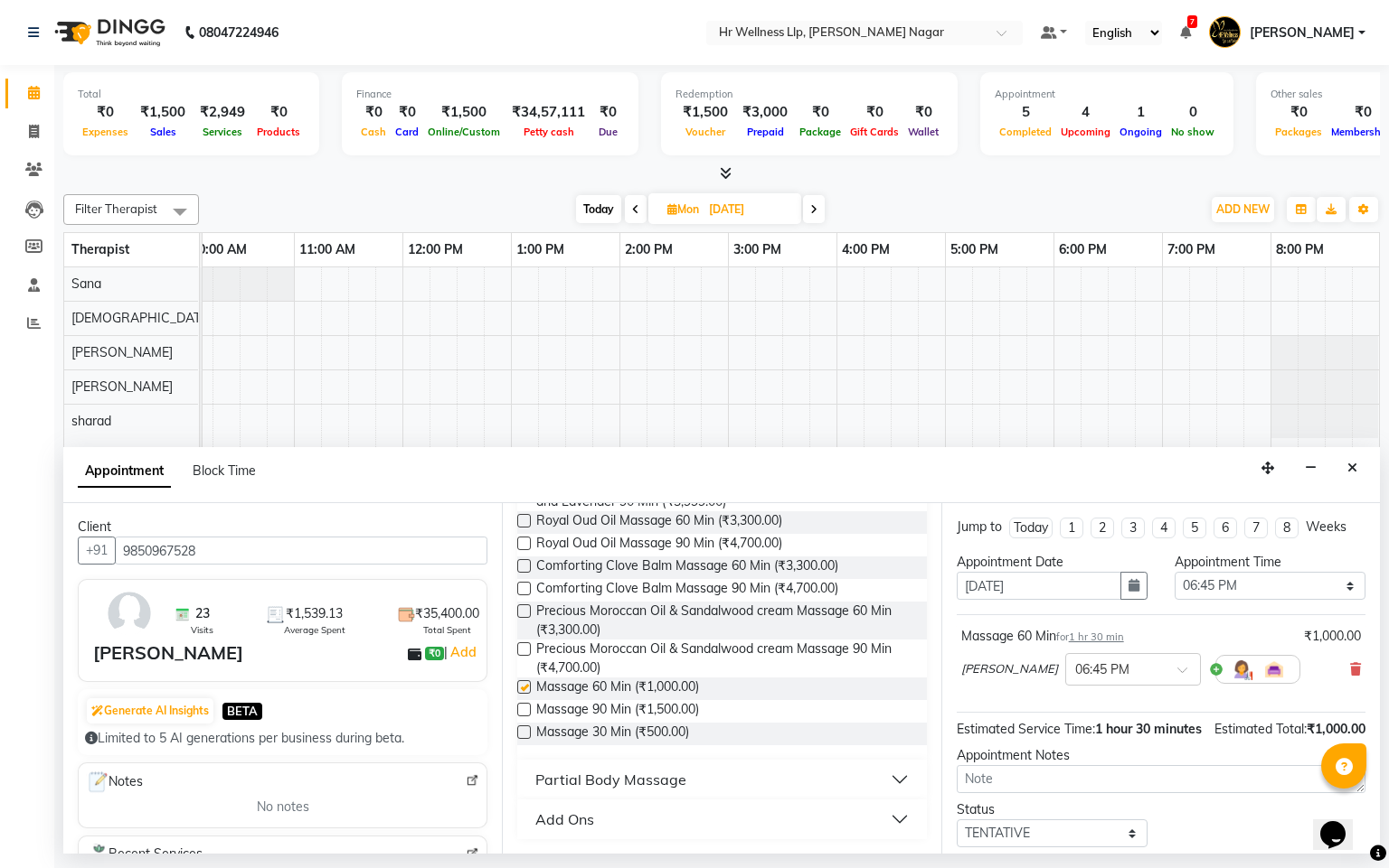
checkbox input "false"
click at [1100, 677] on input "text" at bounding box center [1114, 669] width 80 height 19
click at [1090, 831] on div "06:30 PM" at bounding box center [1133, 819] width 134 height 34
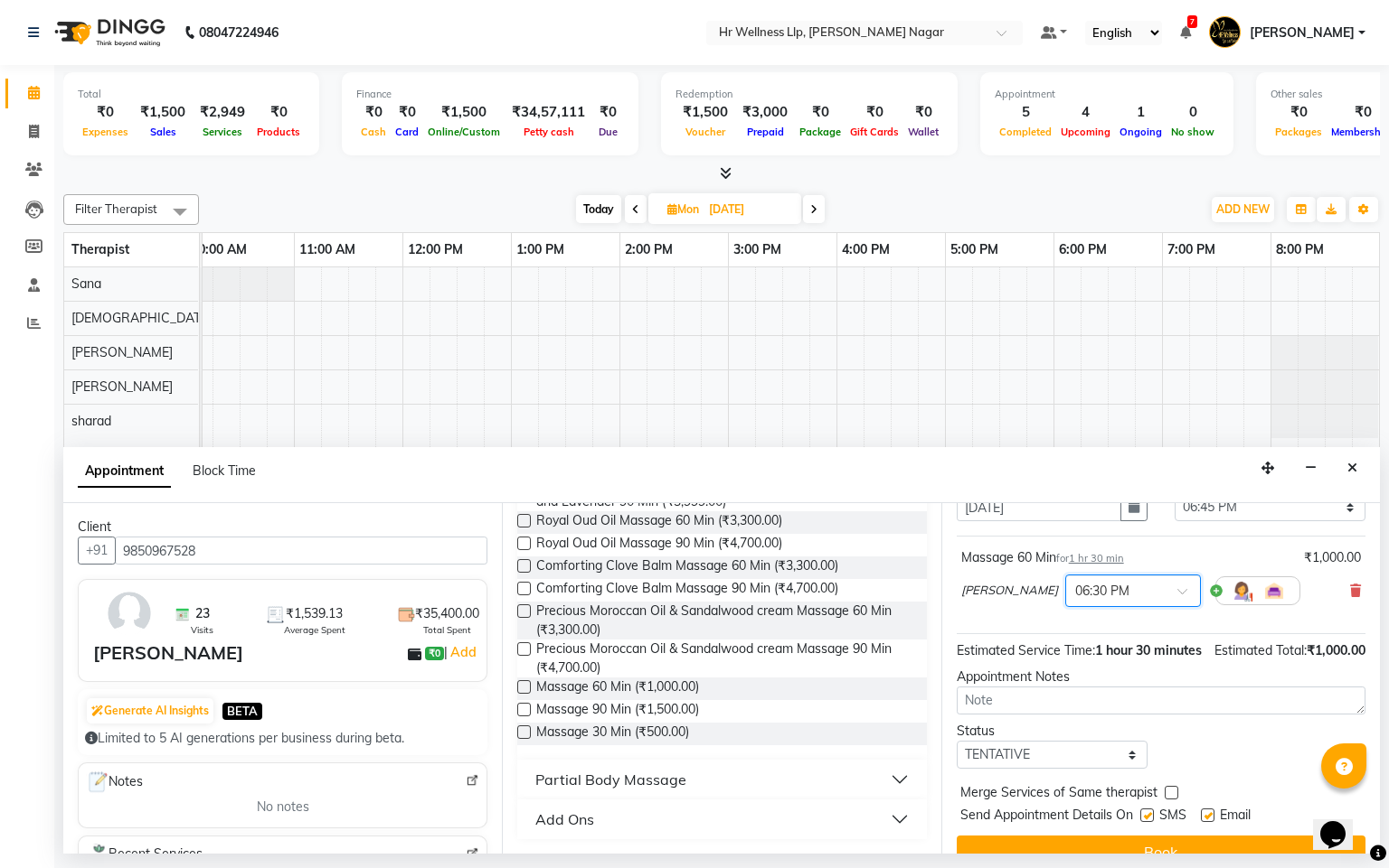
scroll to position [147, 0]
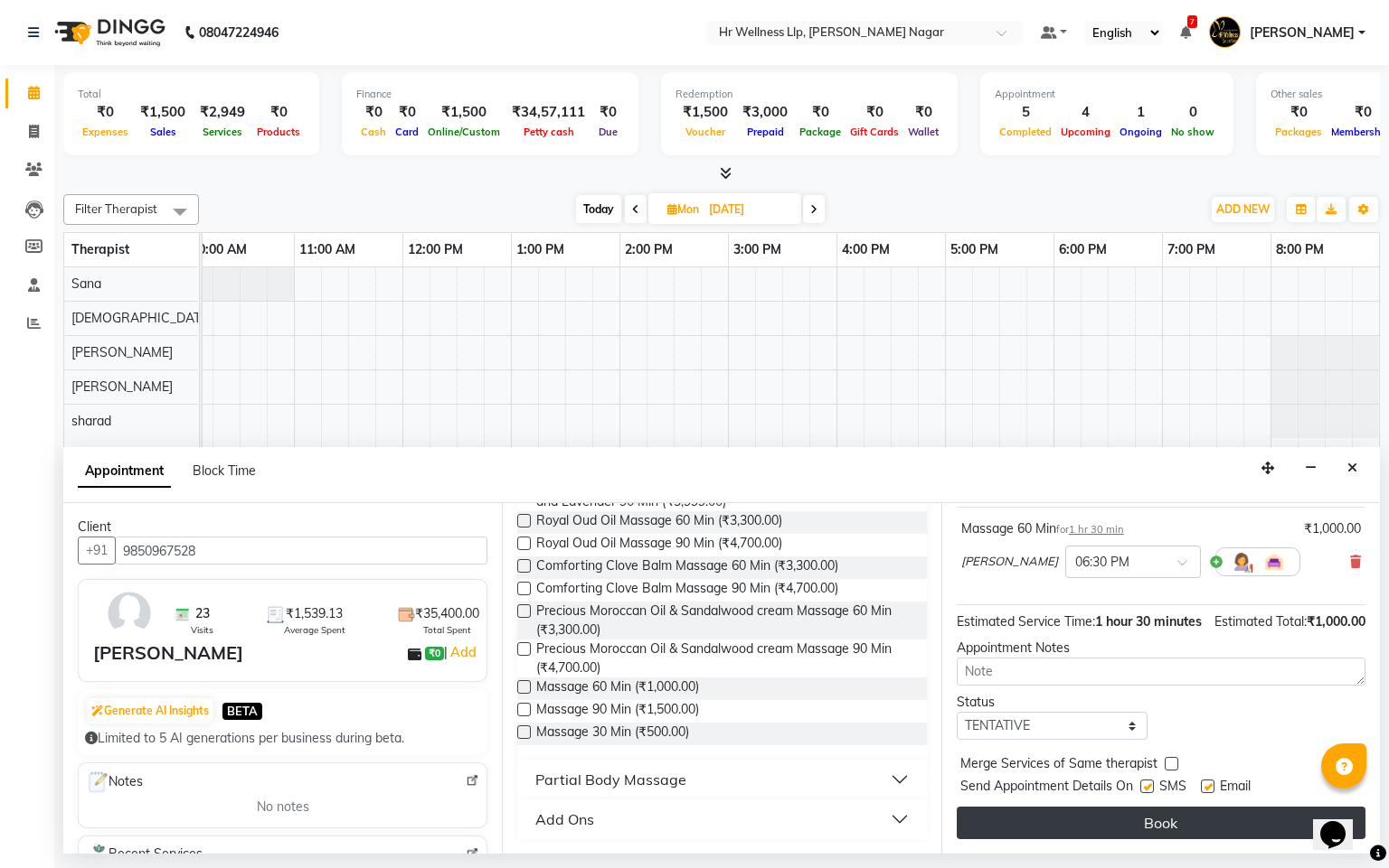
click at [1101, 809] on button "Book" at bounding box center [1161, 823] width 408 height 33
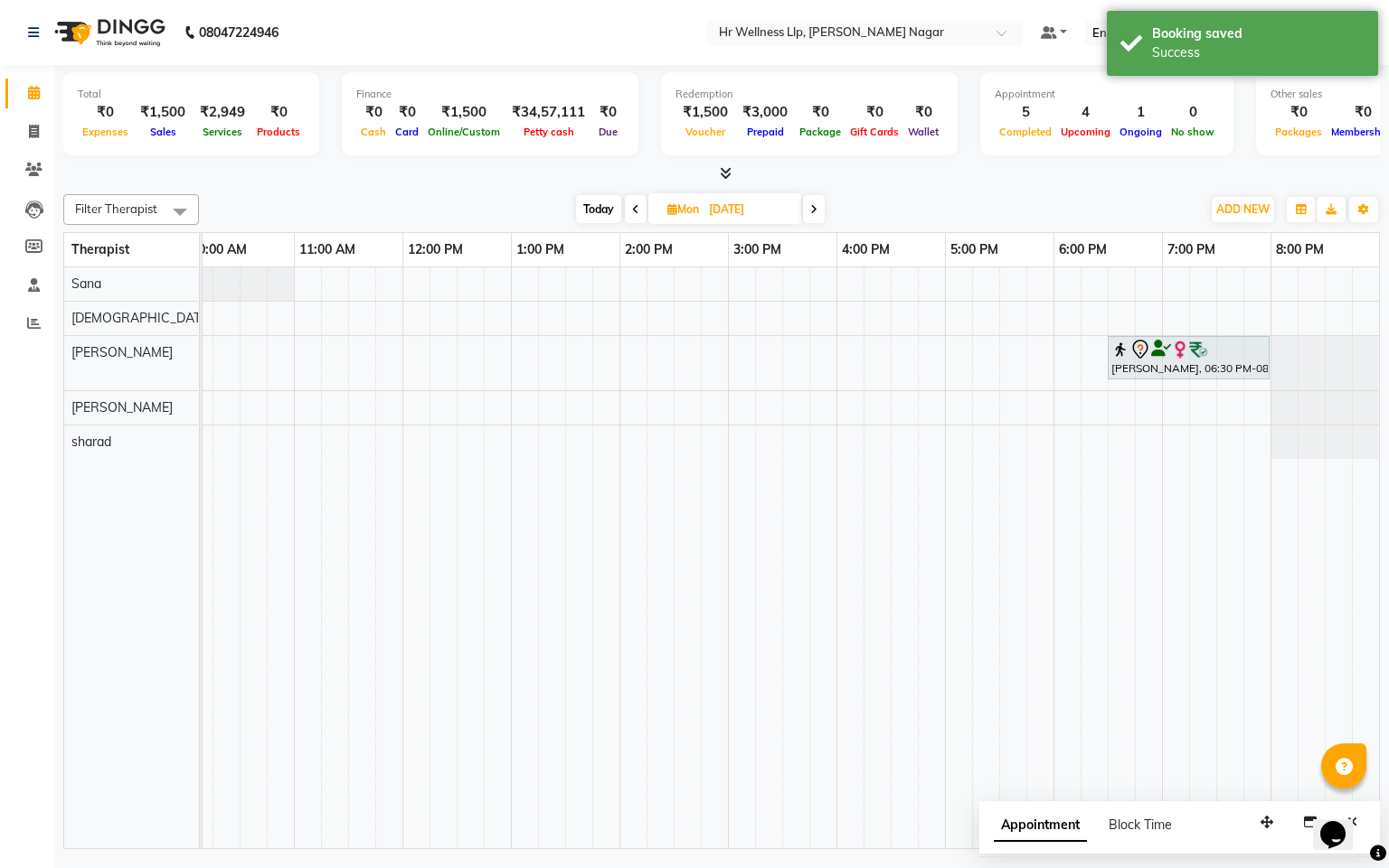
click at [590, 210] on span "Today" at bounding box center [598, 209] width 45 height 28
type input "[DATE]"
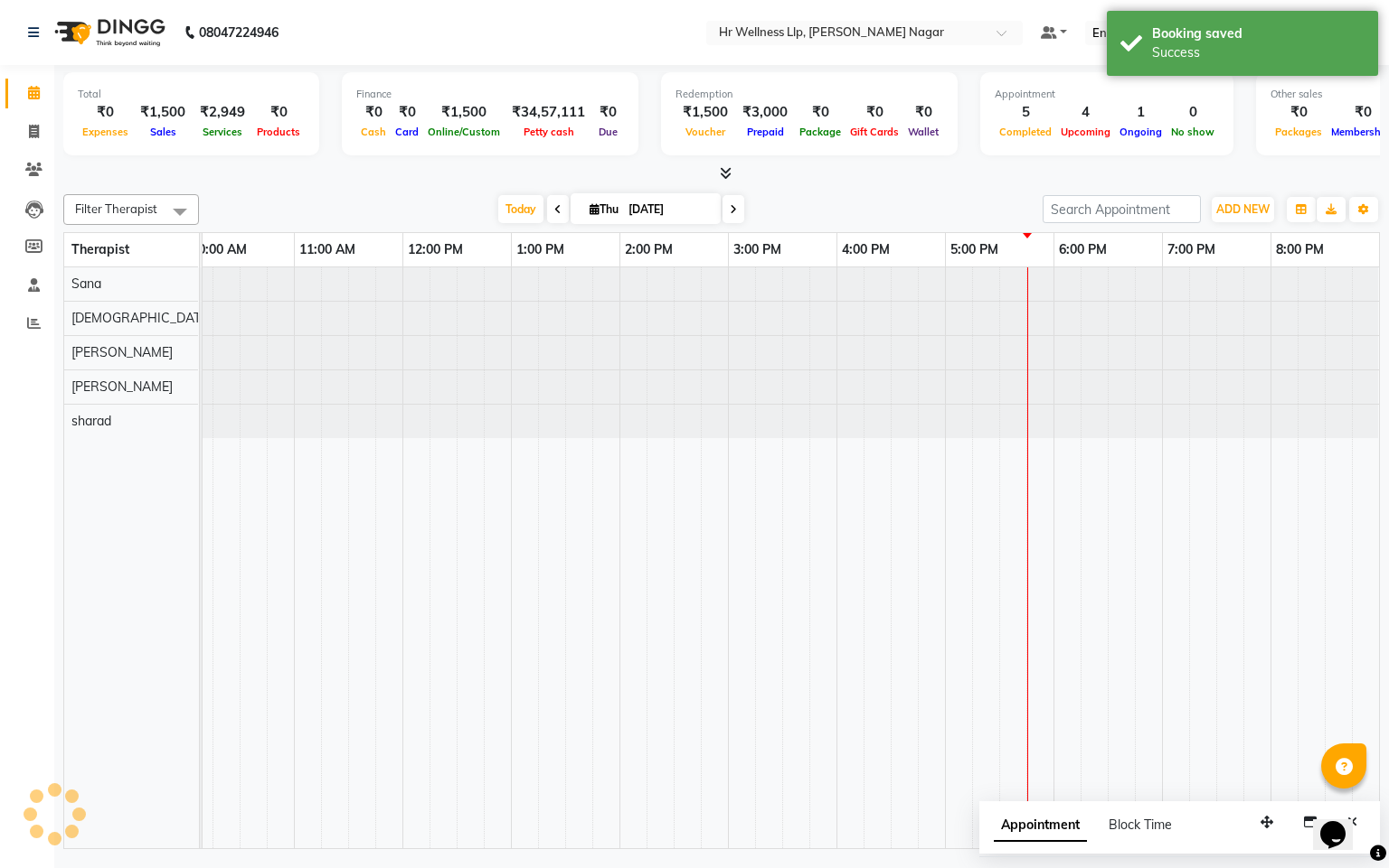
scroll to position [0, 234]
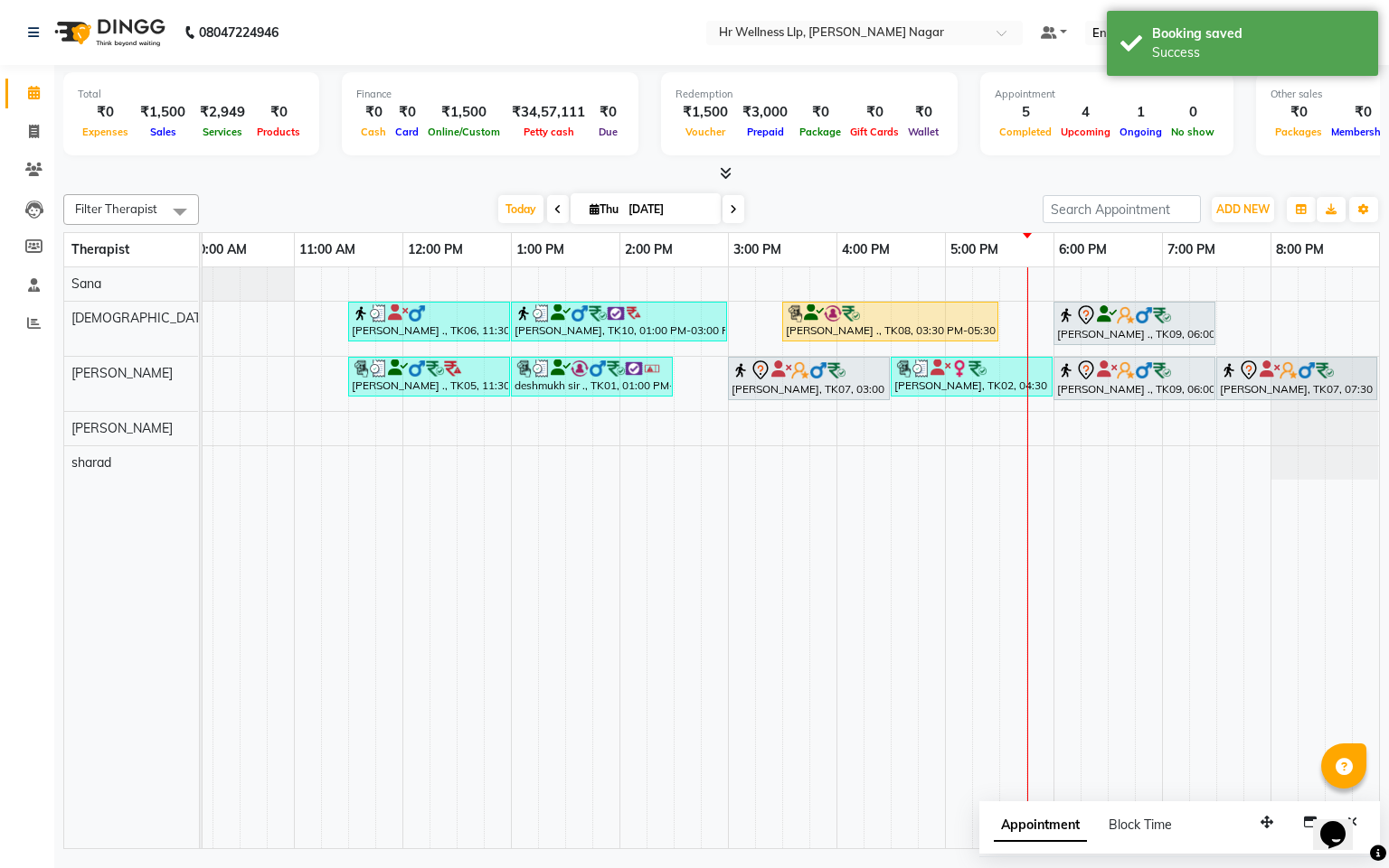
click at [585, 210] on span "Thu" at bounding box center [604, 209] width 38 height 13
select select "9"
select select "2025"
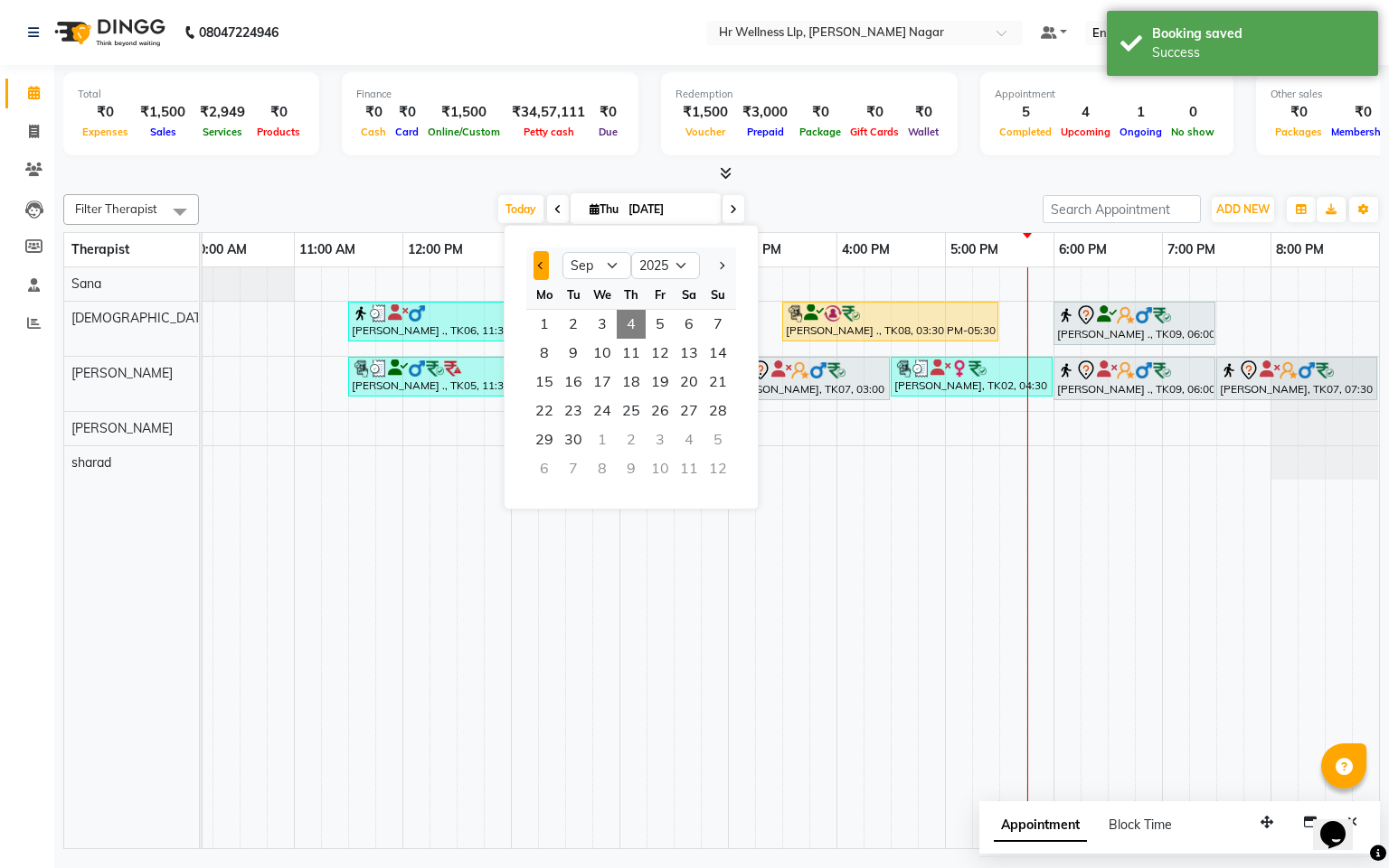
click at [546, 265] on button "Previous month" at bounding box center [541, 265] width 15 height 29
select select "8"
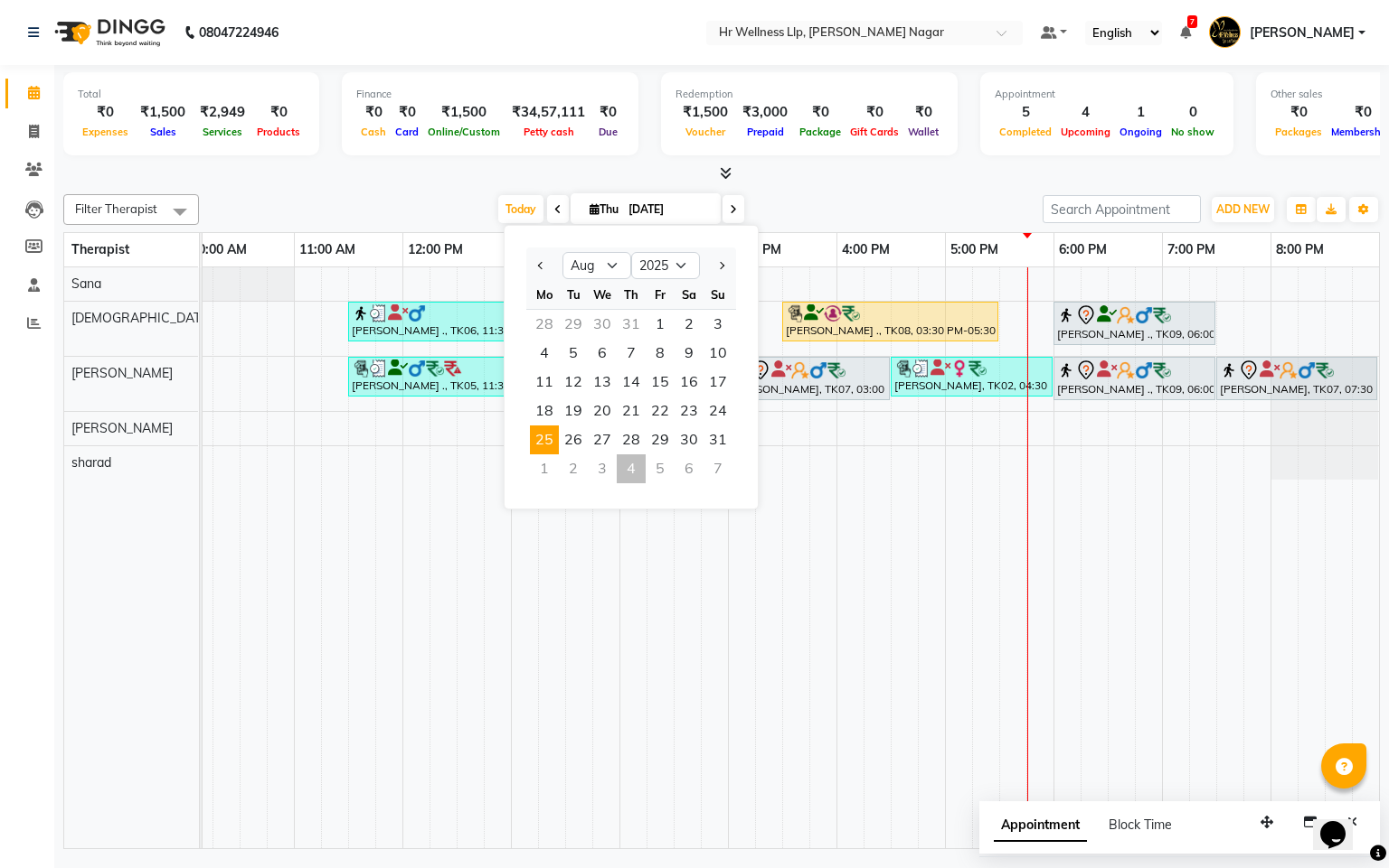
click at [532, 451] on span "25" at bounding box center [544, 440] width 29 height 29
type input "25-08-2025"
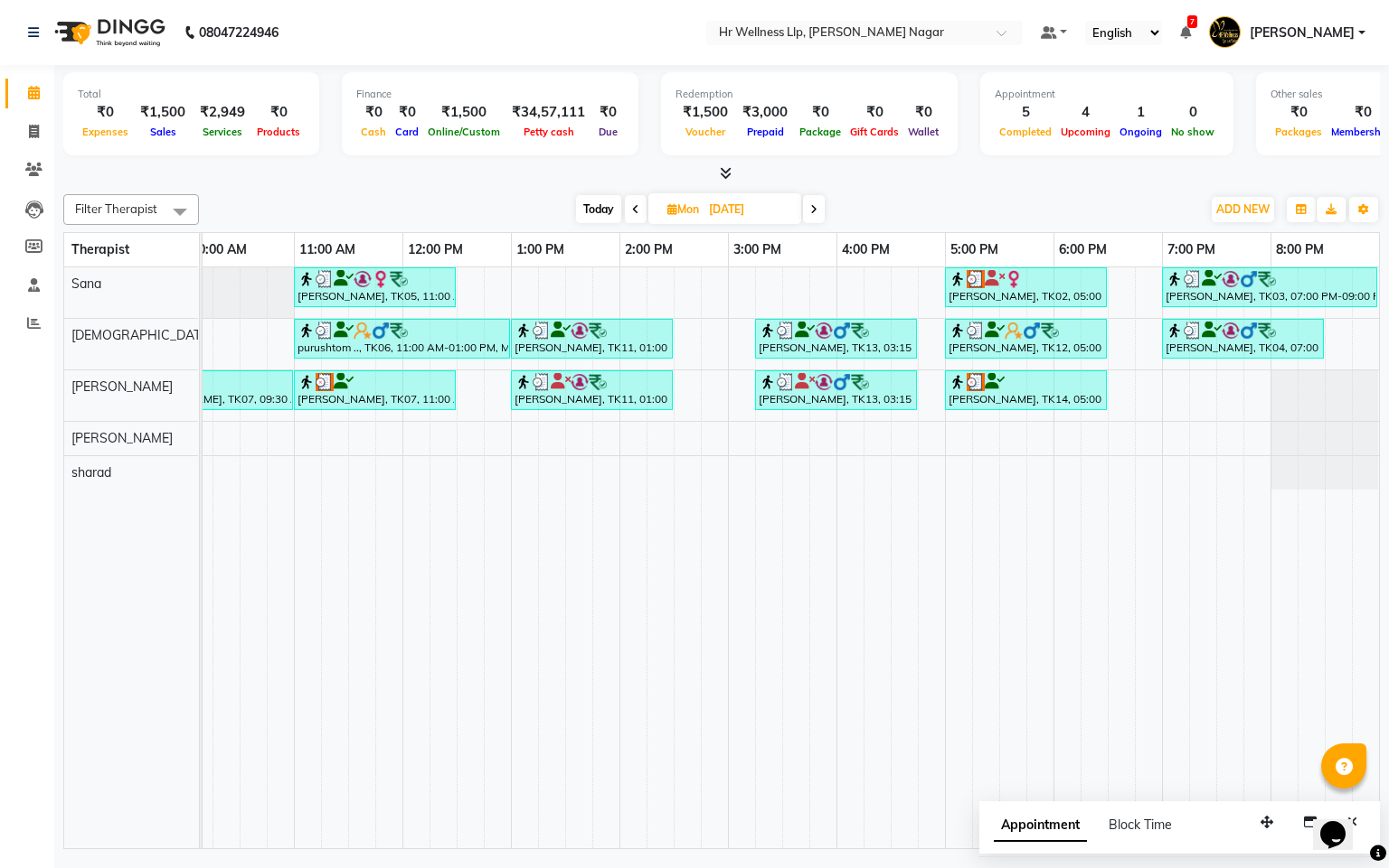
click at [667, 207] on icon at bounding box center [672, 209] width 10 height 11
select select "8"
select select "2025"
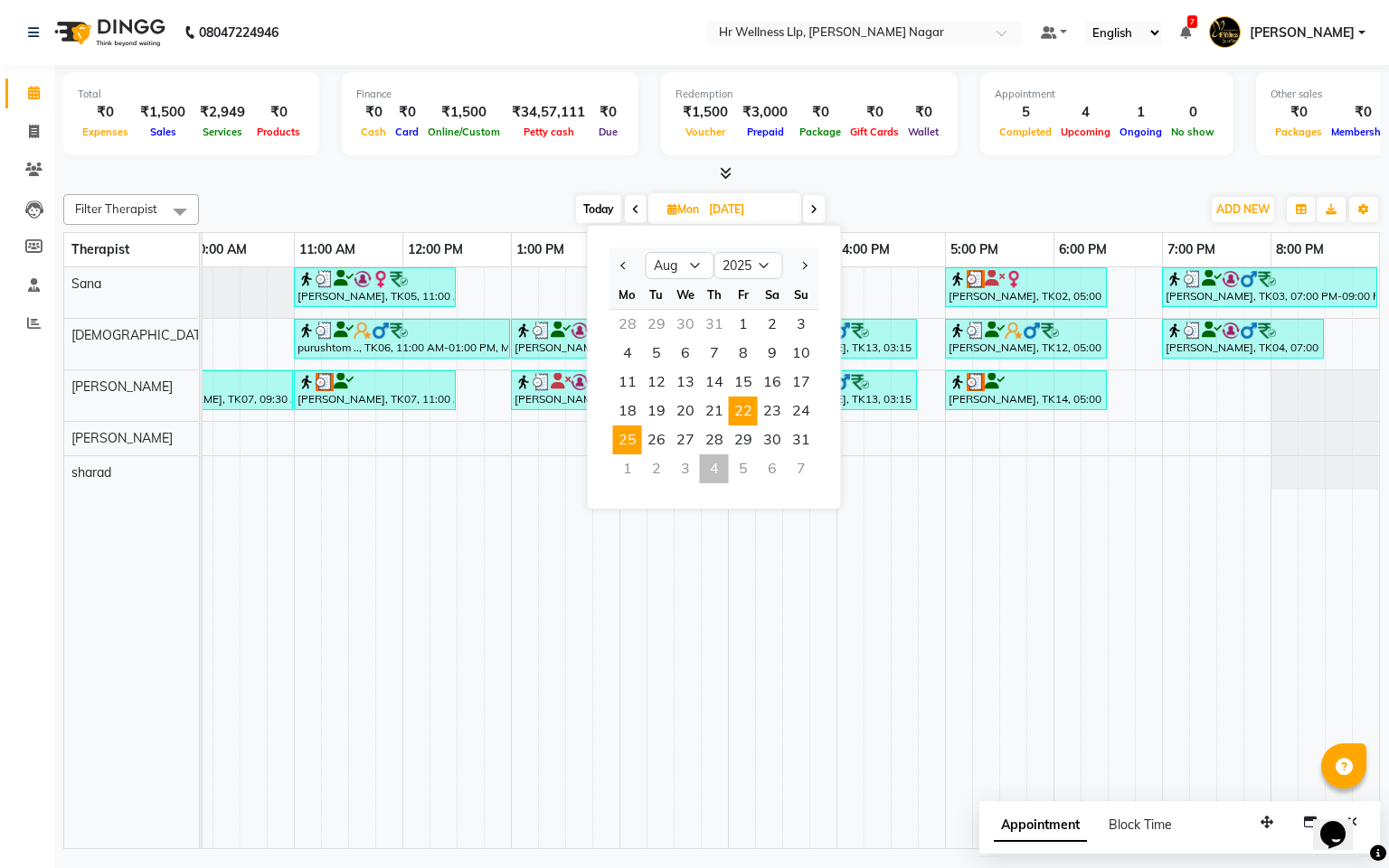
click at [729, 416] on span "22" at bounding box center [743, 411] width 29 height 29
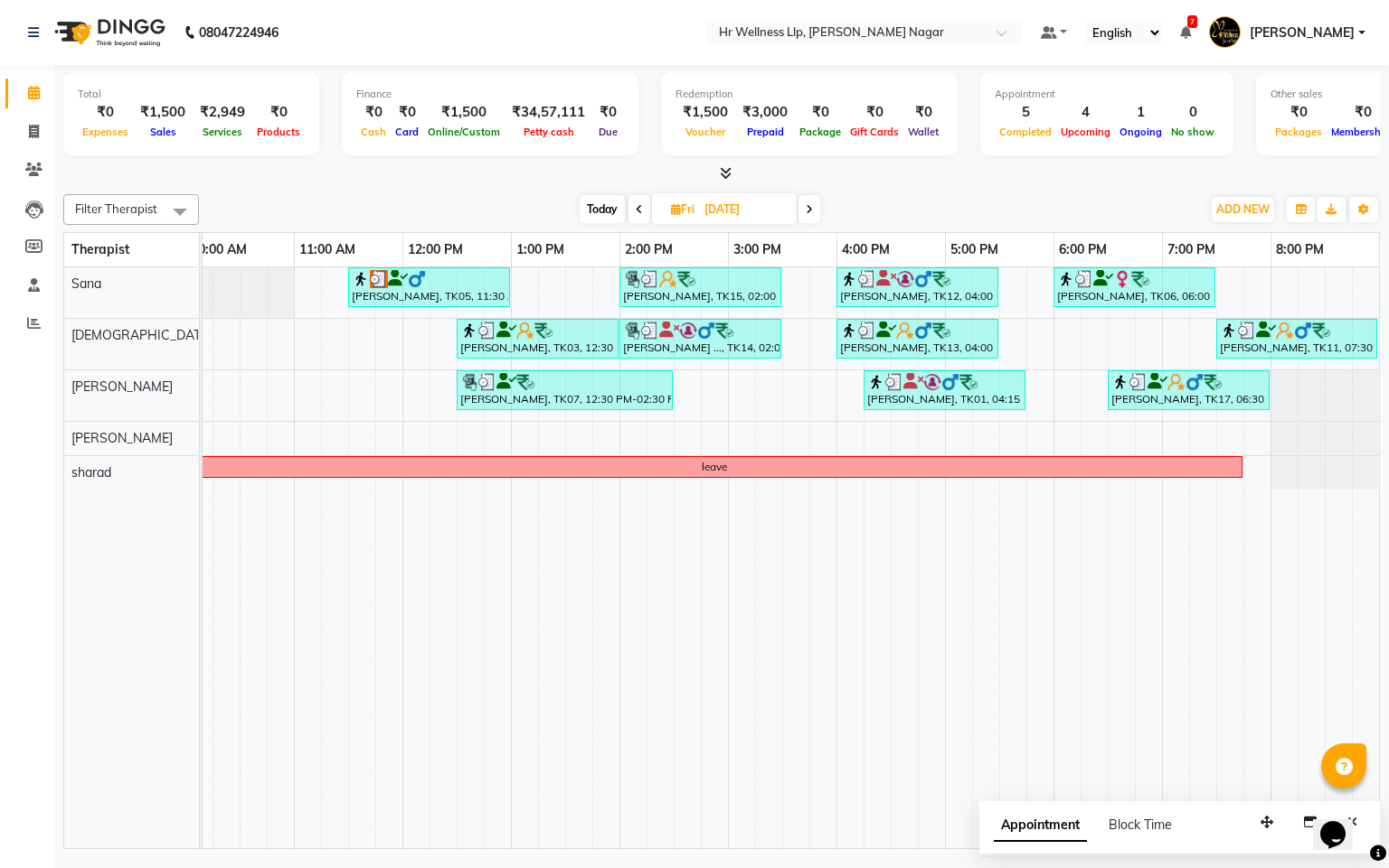
click at [628, 207] on span at bounding box center [638, 209] width 22 height 28
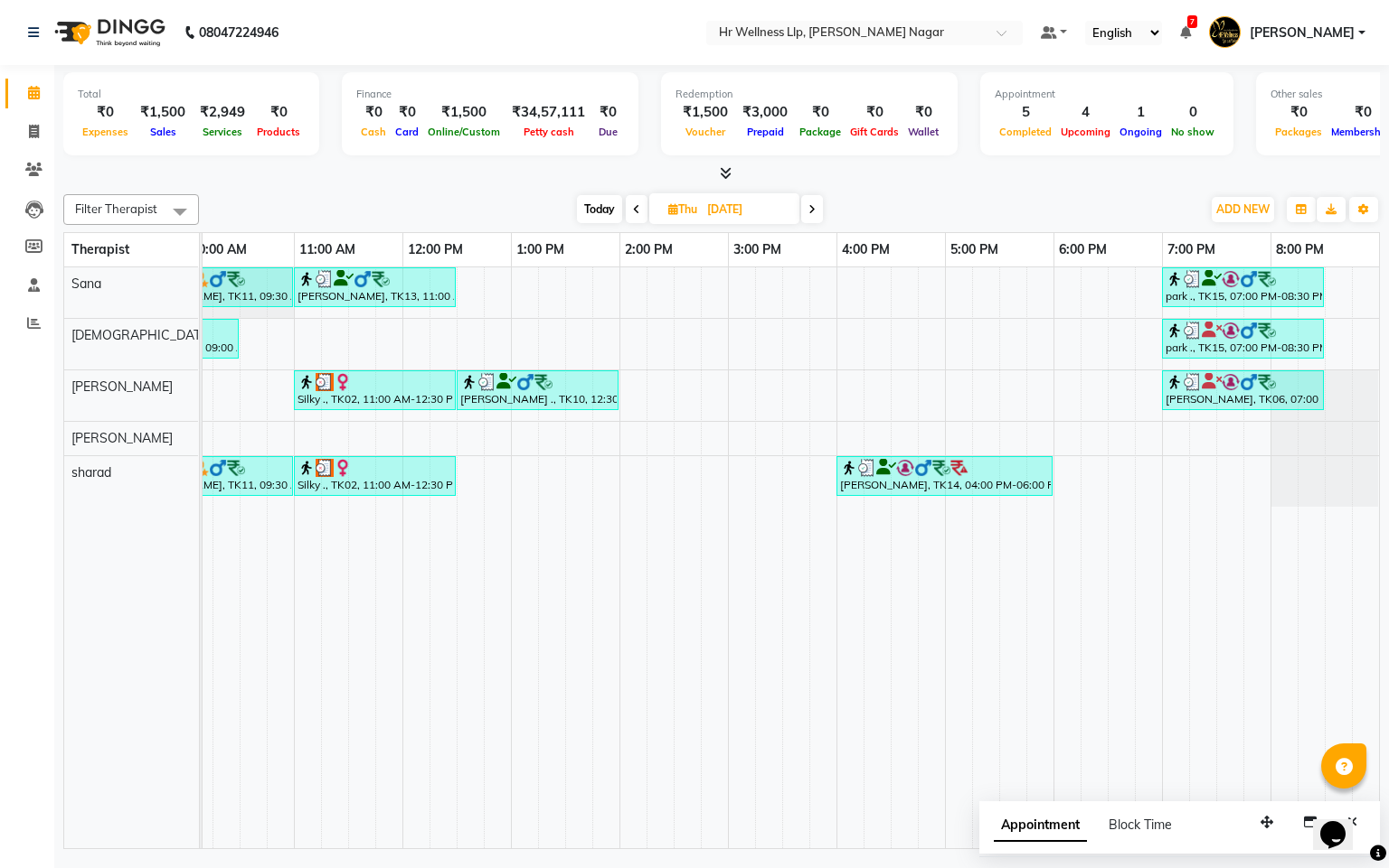
click at [628, 207] on span at bounding box center [637, 209] width 22 height 28
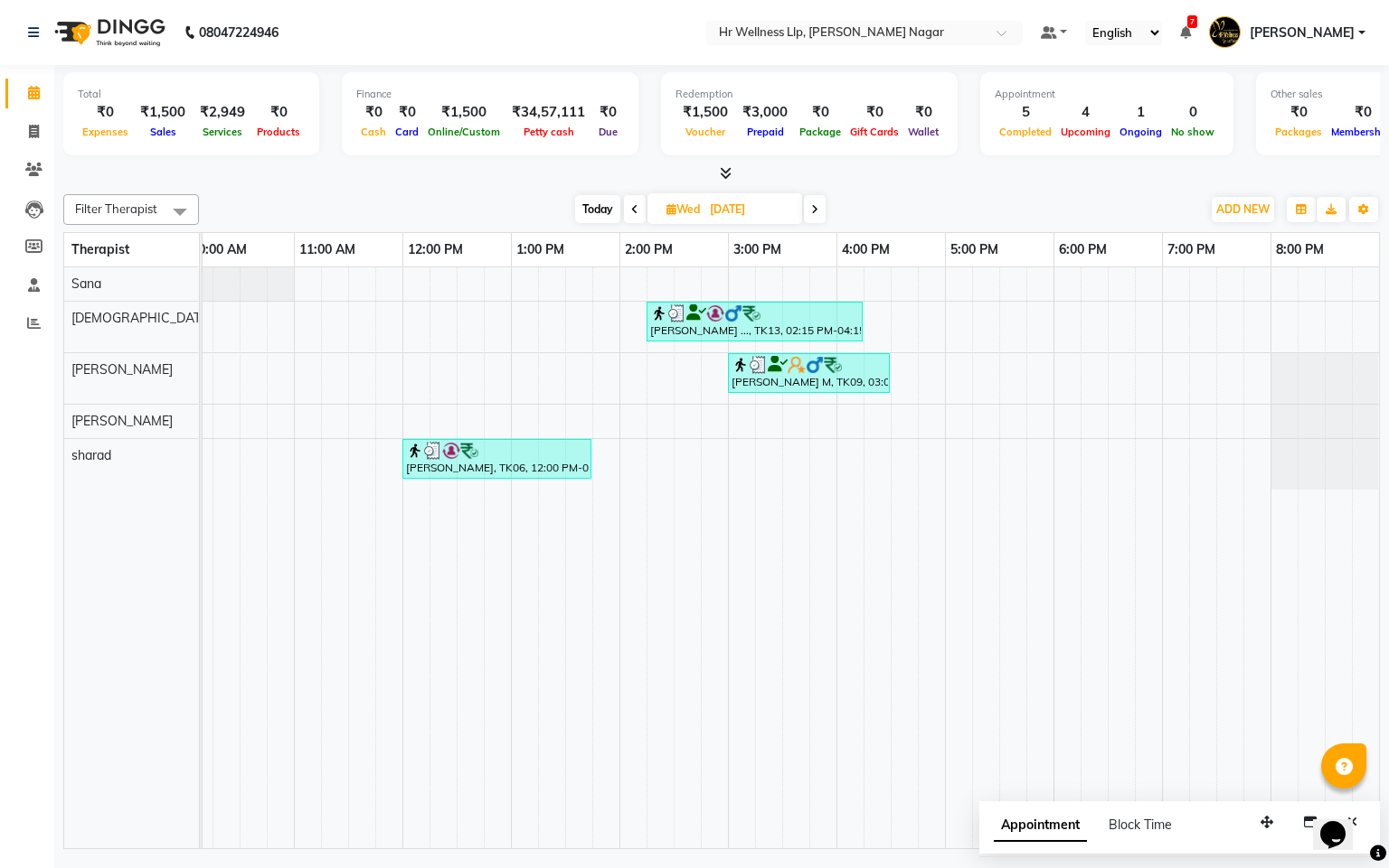
click at [628, 207] on span at bounding box center [635, 209] width 22 height 28
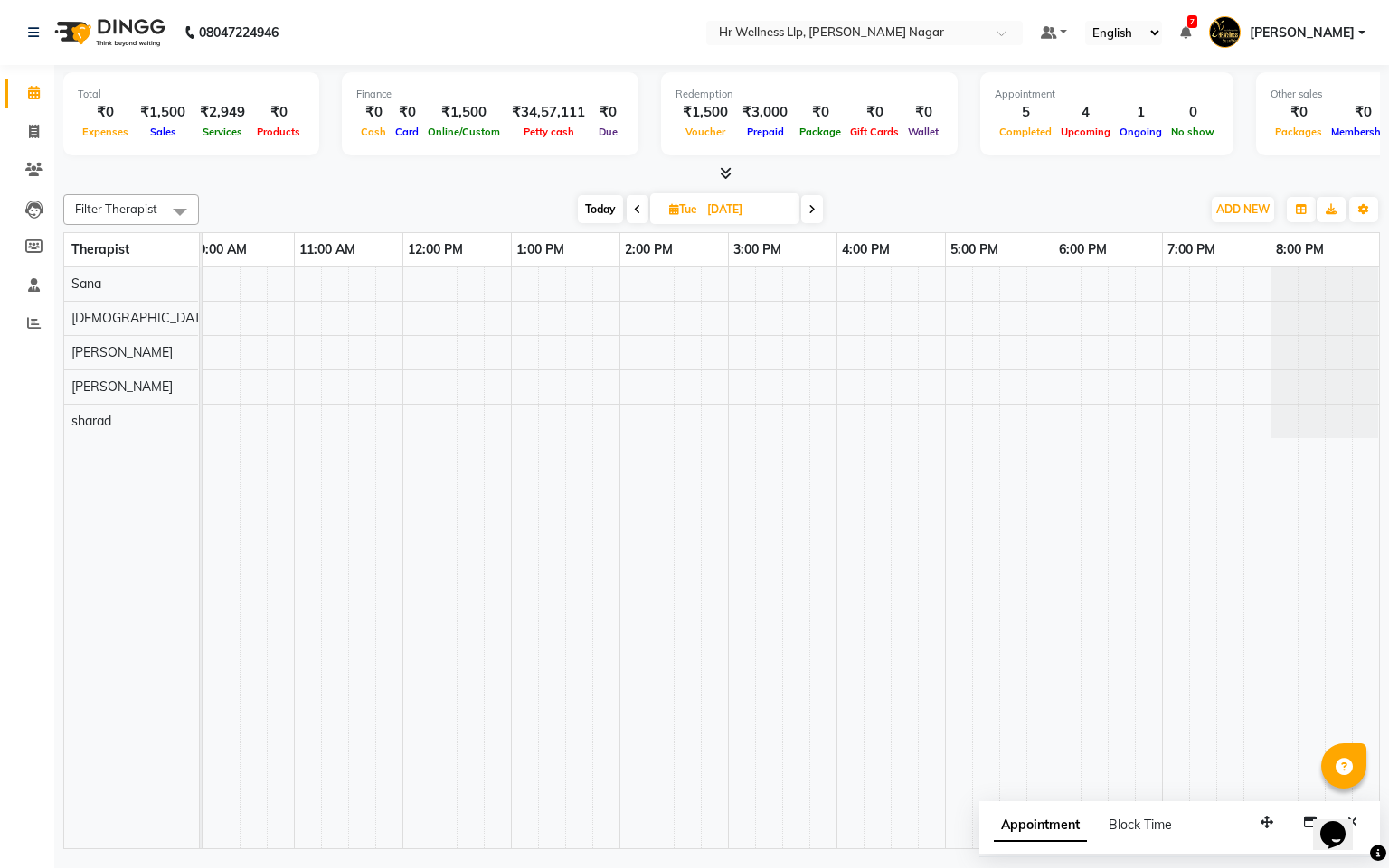
click at [628, 207] on span at bounding box center [637, 209] width 22 height 28
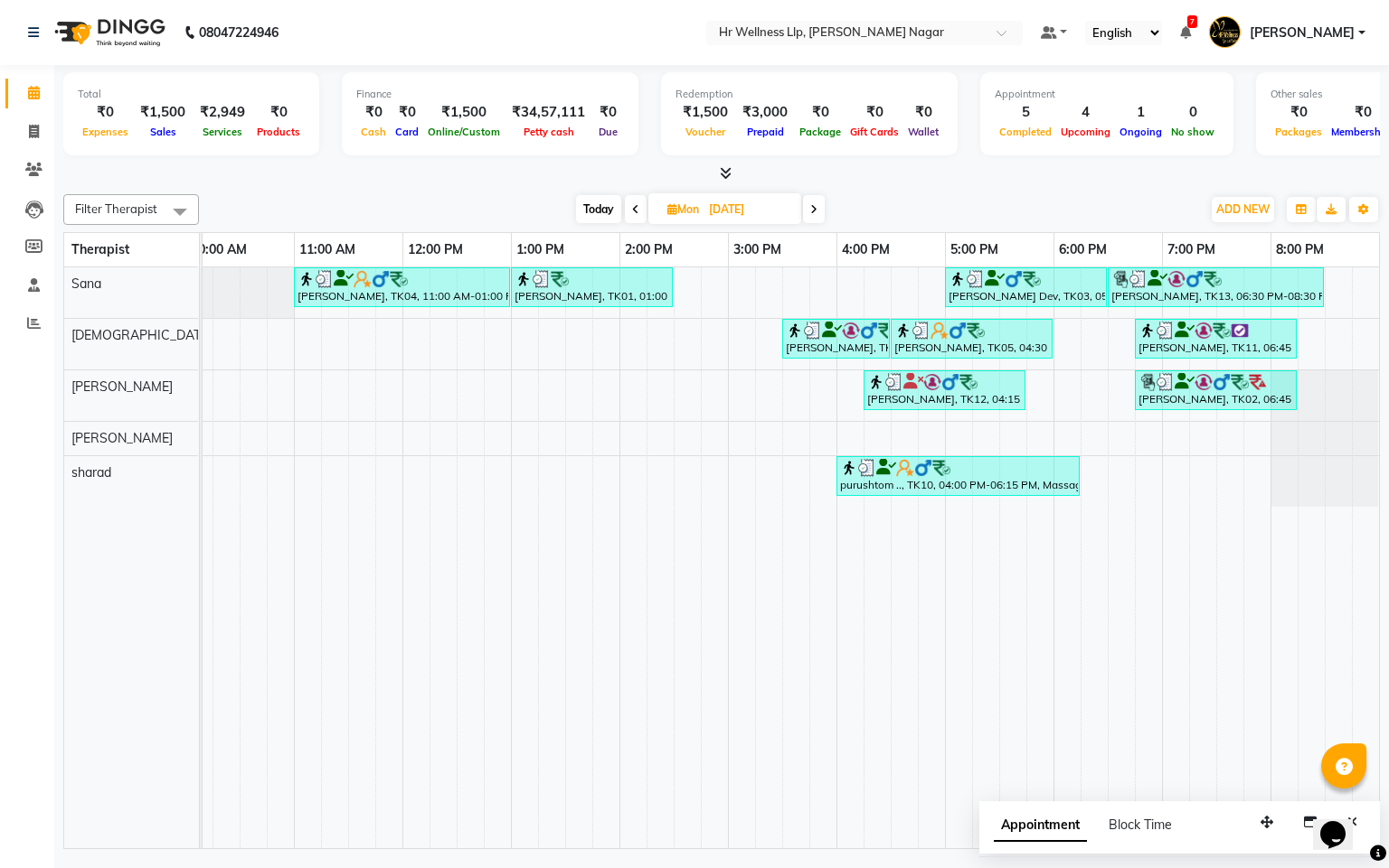
click at [628, 207] on span at bounding box center [636, 209] width 22 height 28
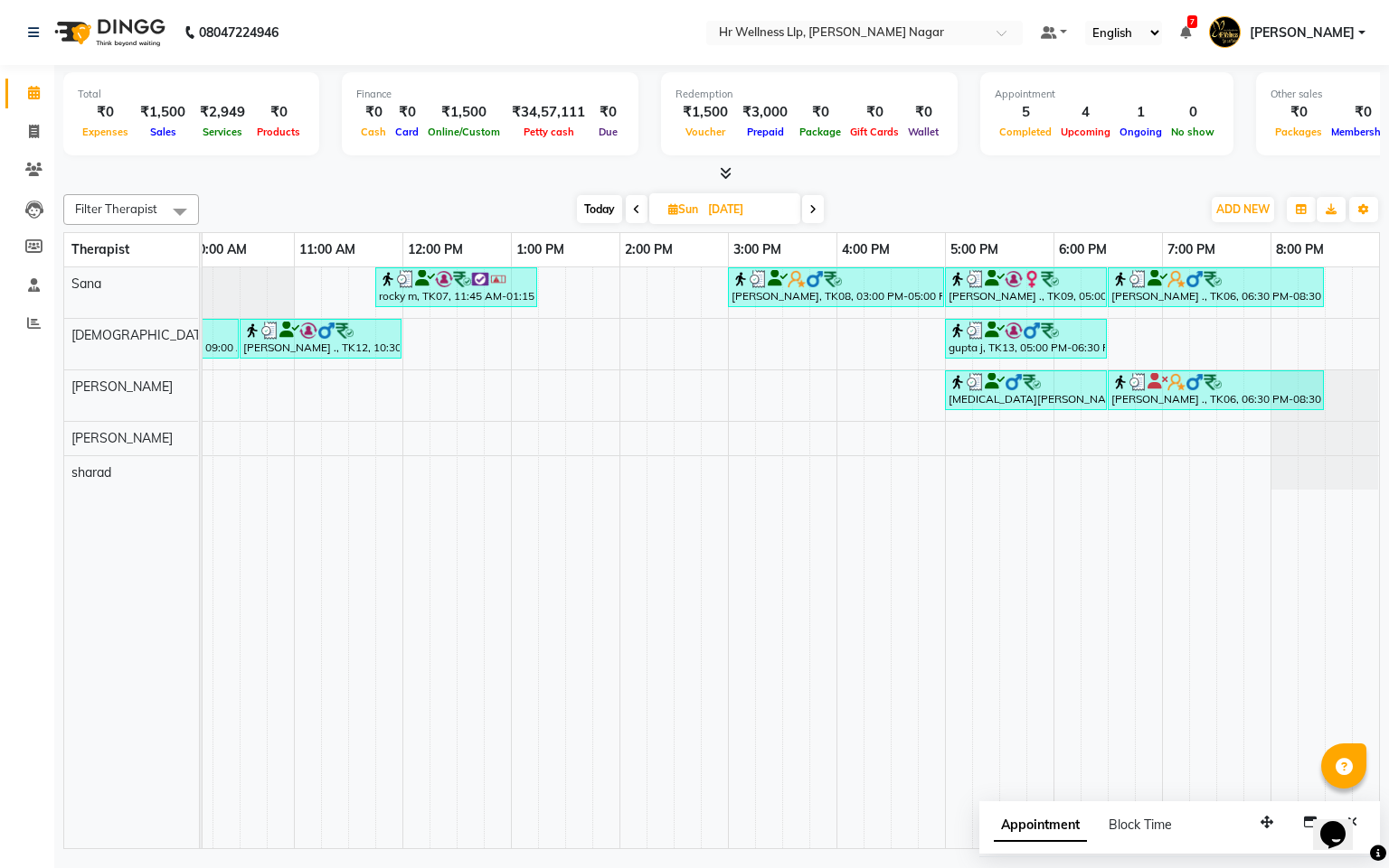
click at [628, 207] on span at bounding box center [637, 209] width 22 height 28
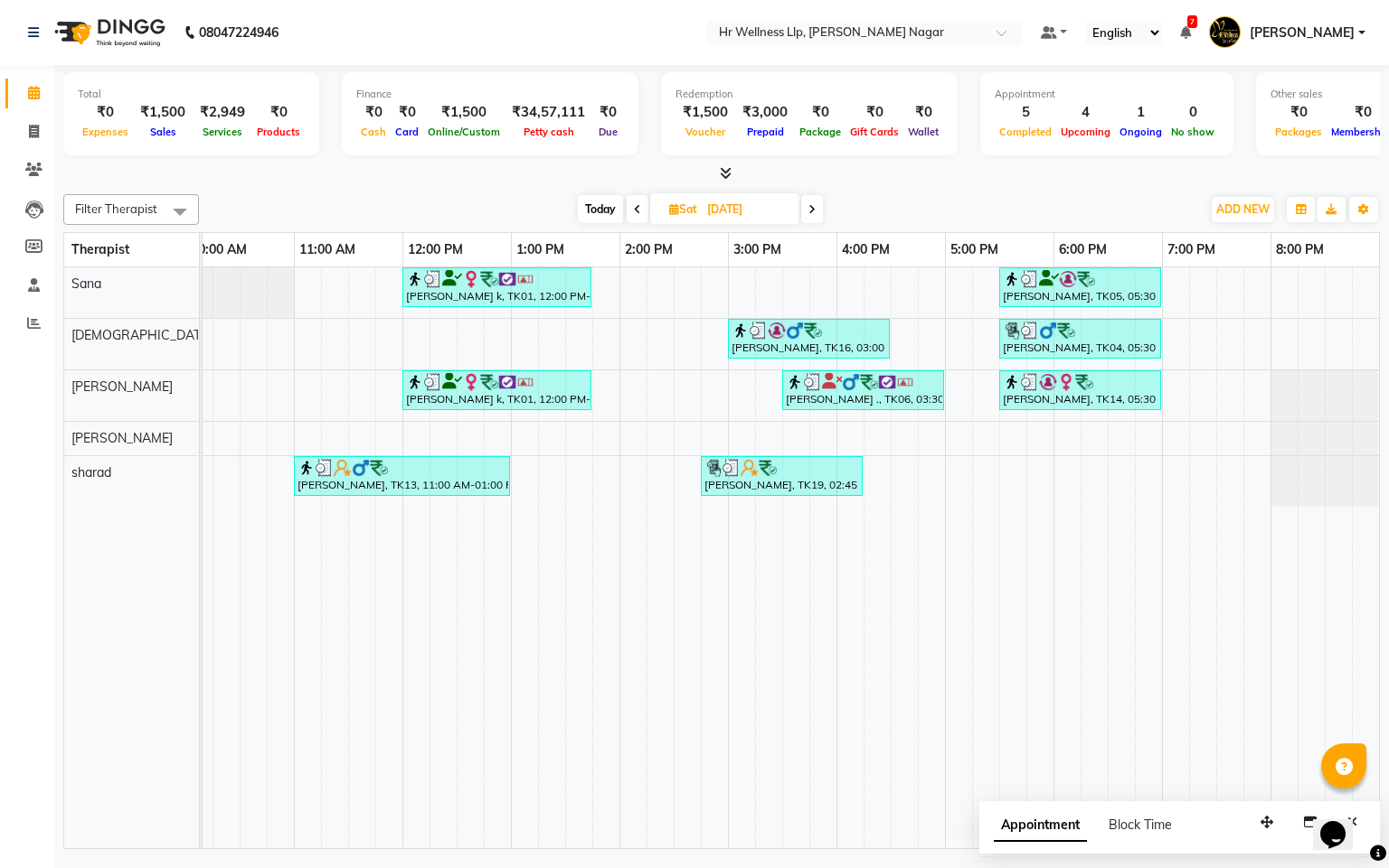
click at [628, 207] on span at bounding box center [637, 209] width 22 height 28
type input "15-08-2025"
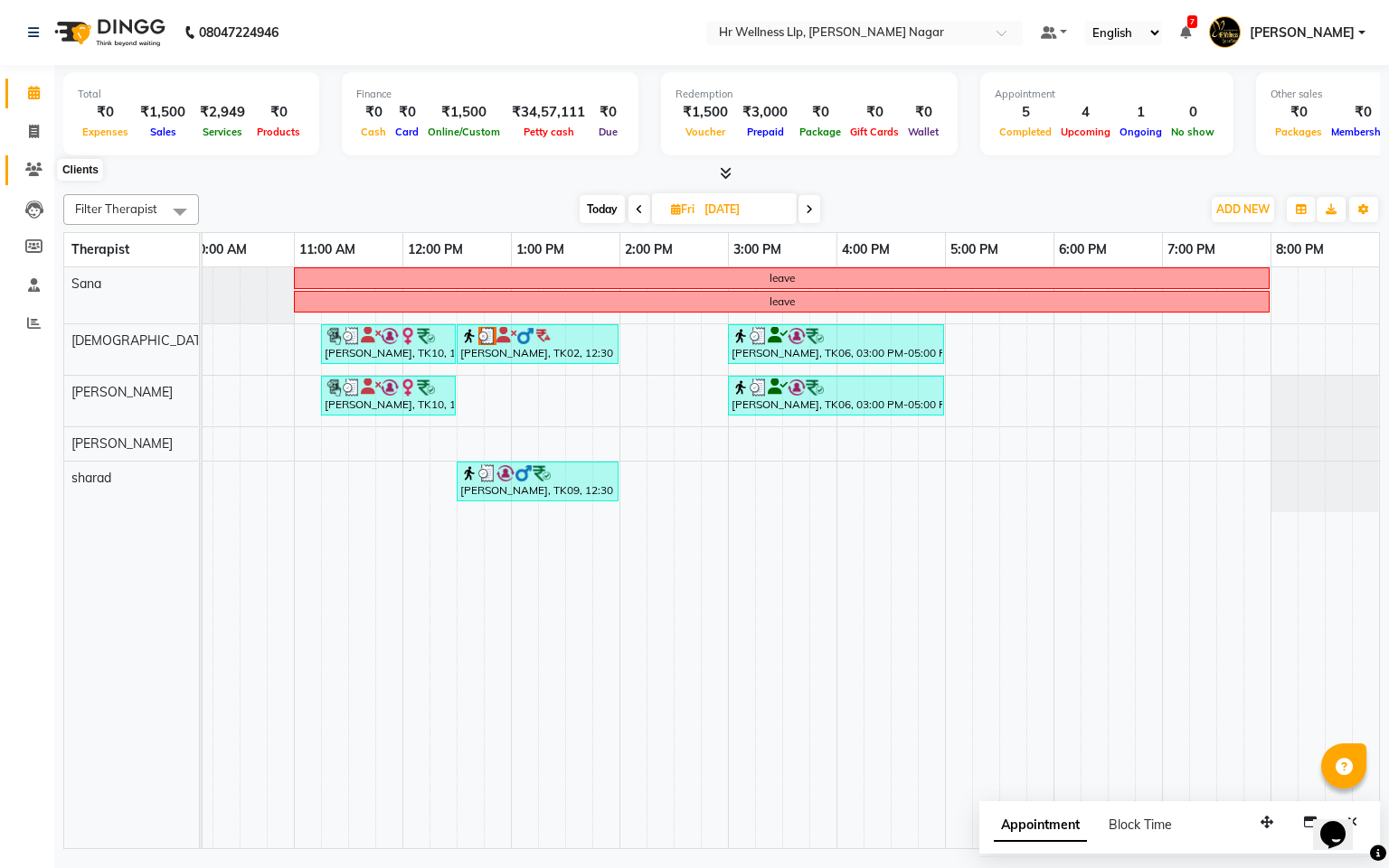
click at [43, 171] on span at bounding box center [34, 171] width 32 height 21
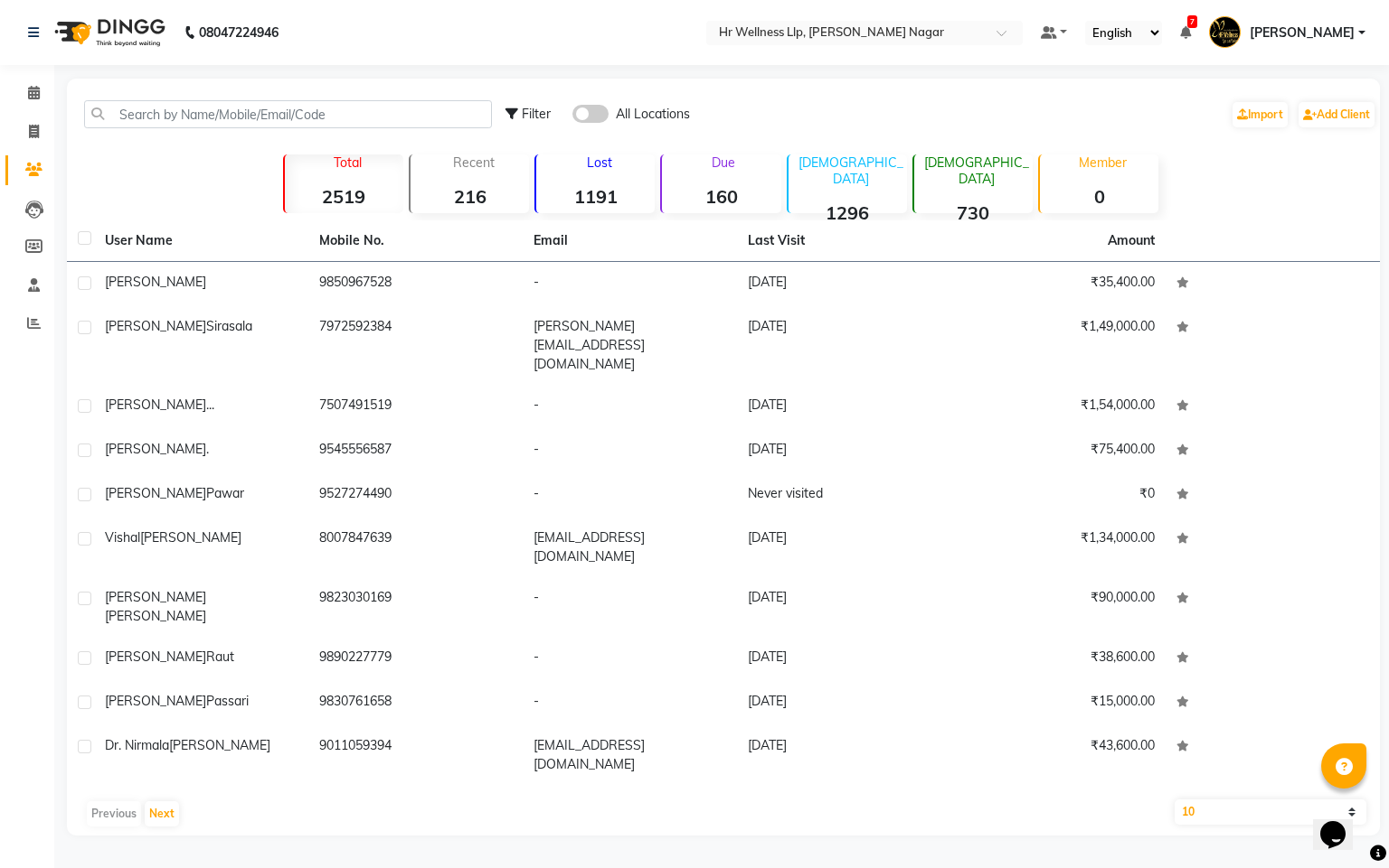
click at [388, 133] on div "Filter All Locations Import Add Client" at bounding box center [724, 114] width 1306 height 57
click at [388, 117] on input "text" at bounding box center [288, 114] width 407 height 28
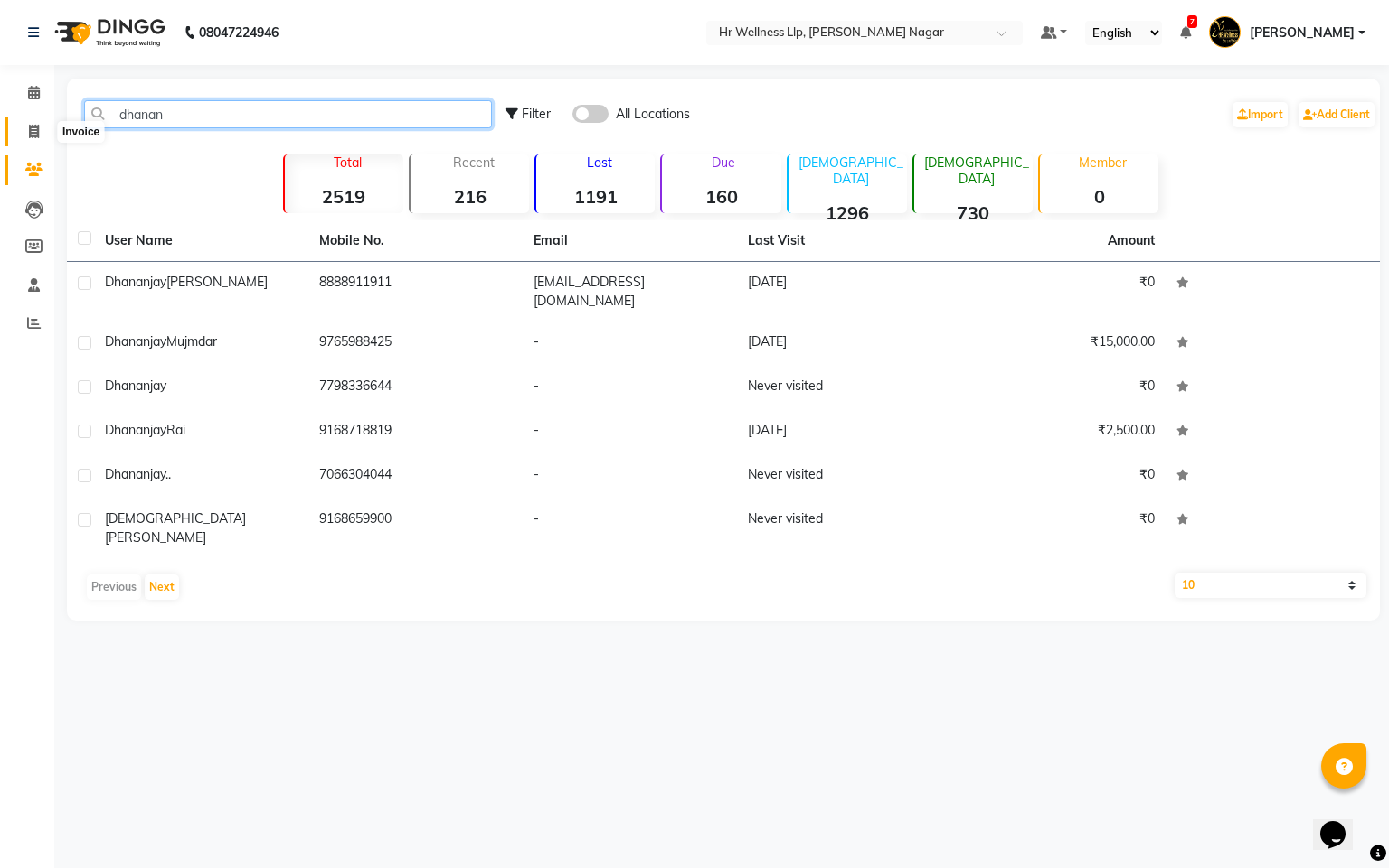
type input "dhanan"
click at [30, 127] on icon at bounding box center [34, 131] width 10 height 13
select select "service"
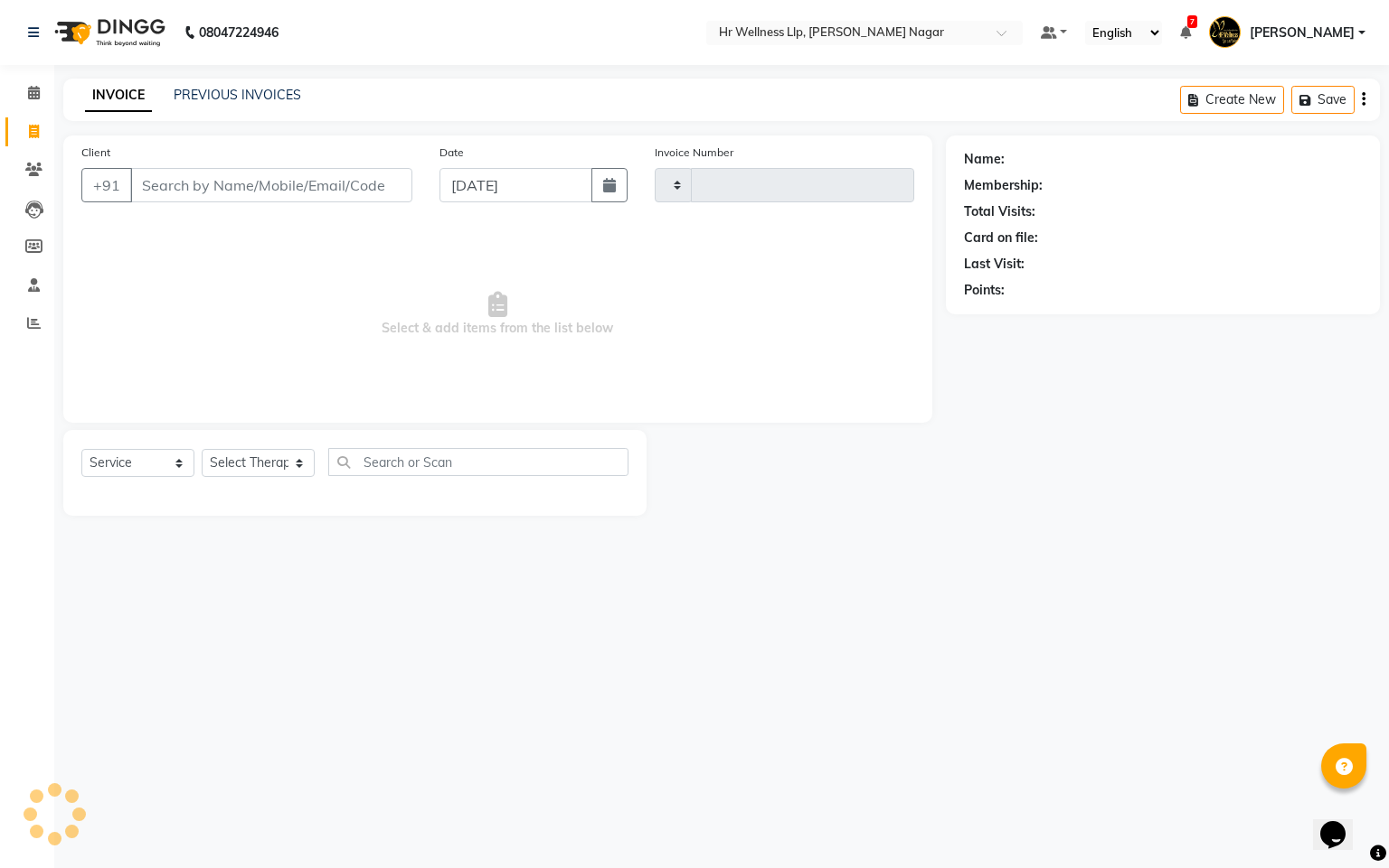
type input "1150"
select select "4289"
click at [31, 89] on icon at bounding box center [34, 93] width 12 height 13
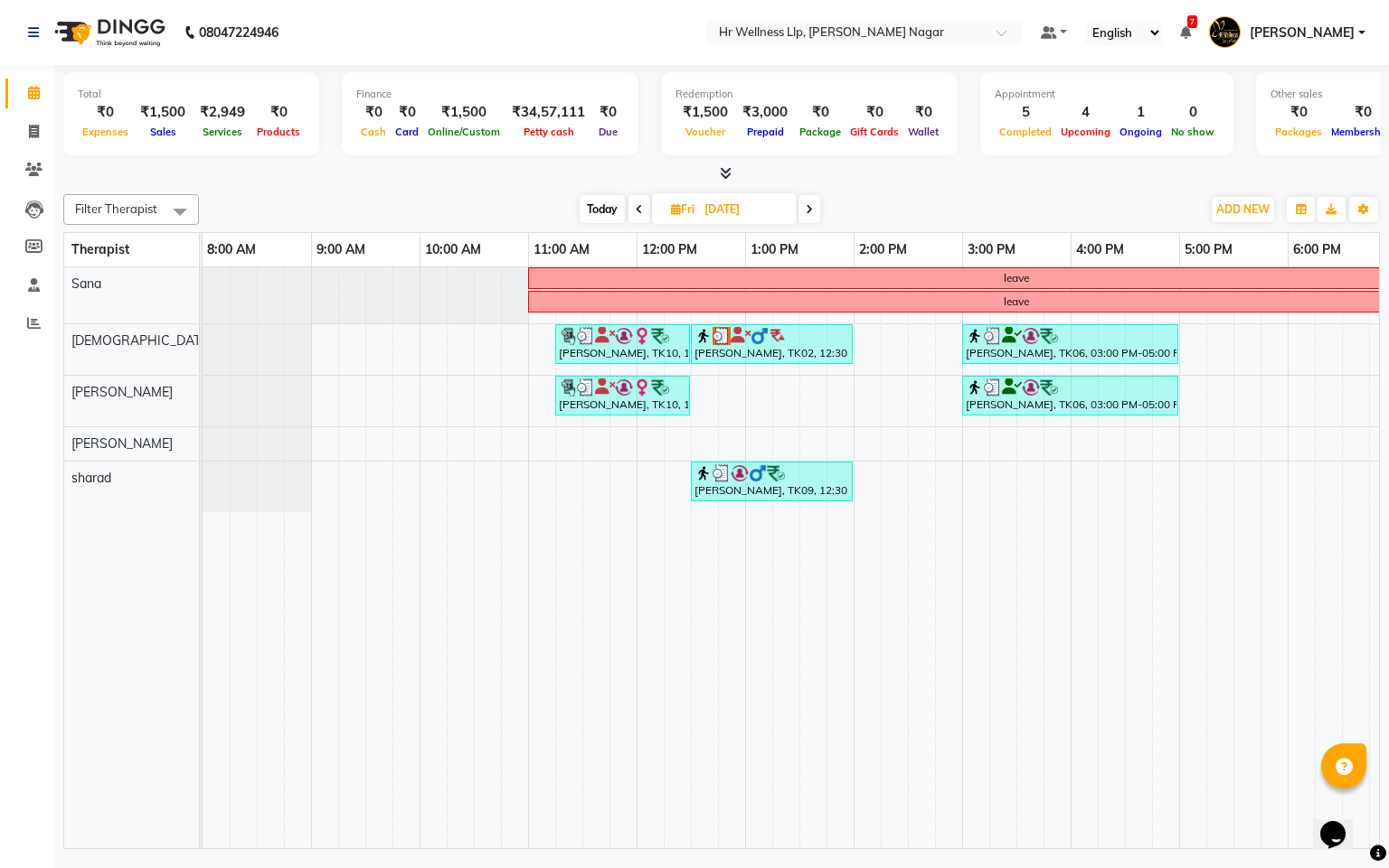
click at [602, 215] on span "Today" at bounding box center [602, 209] width 45 height 28
type input "[DATE]"
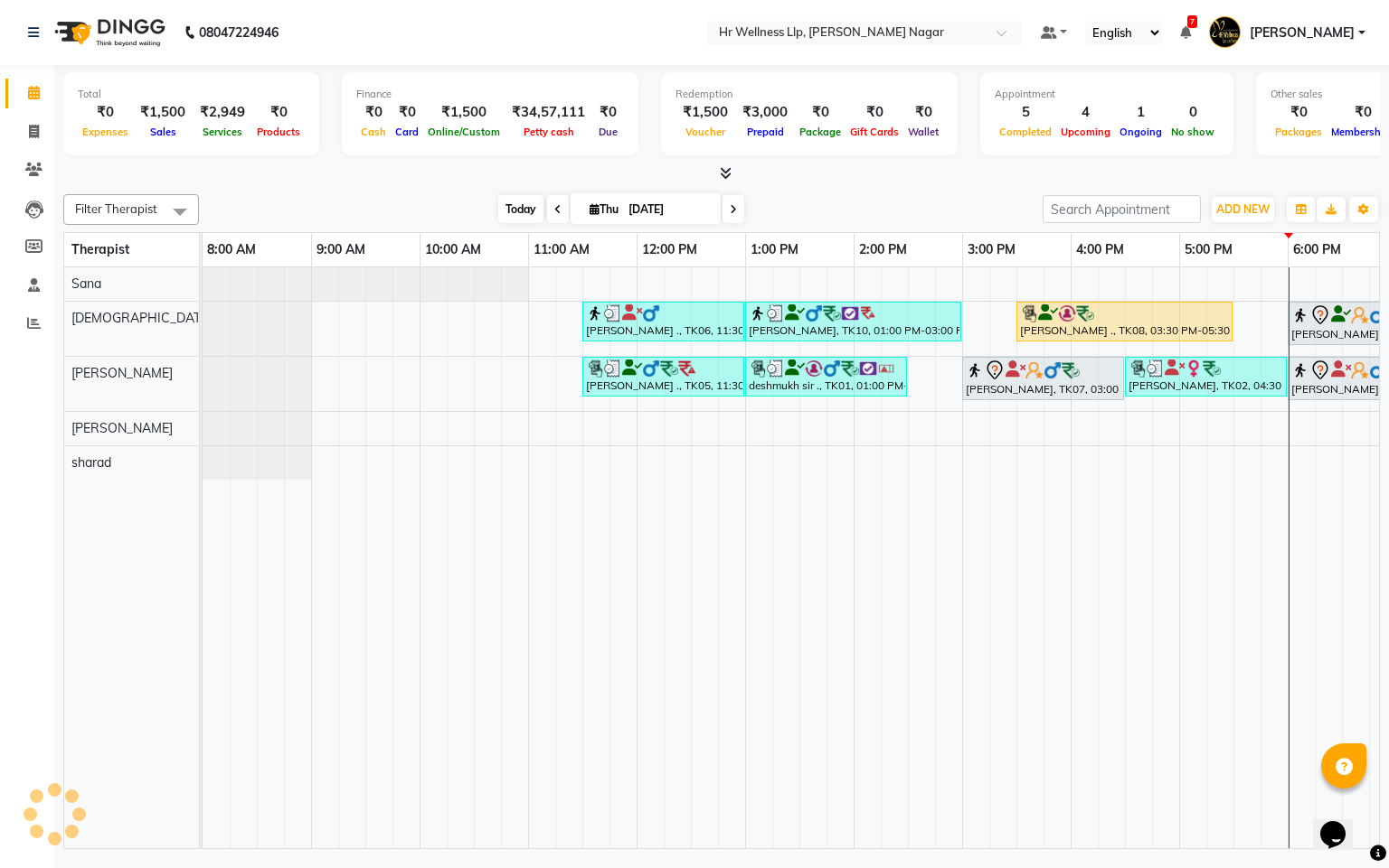
scroll to position [0, 234]
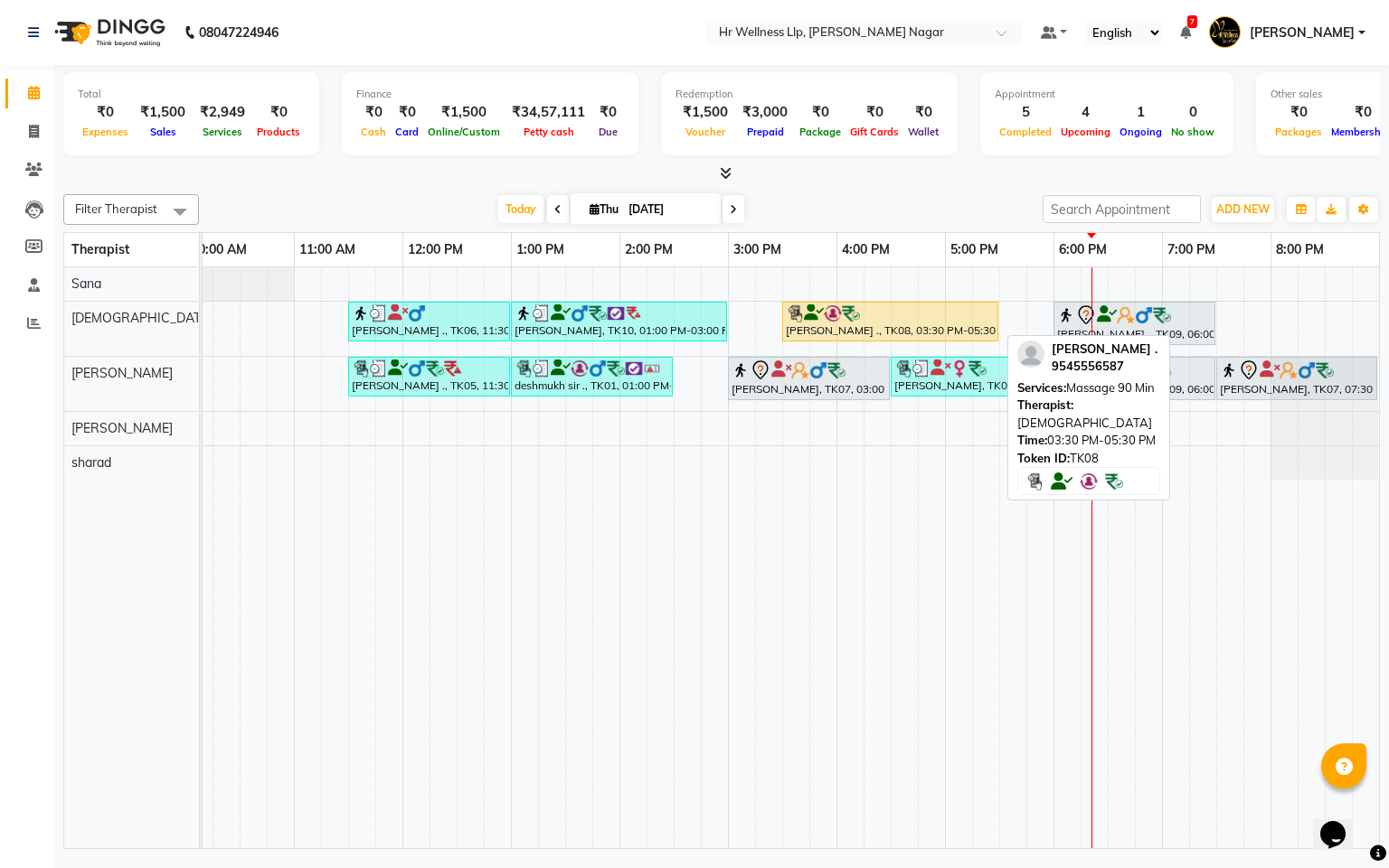
click at [887, 320] on div at bounding box center [891, 313] width 209 height 18
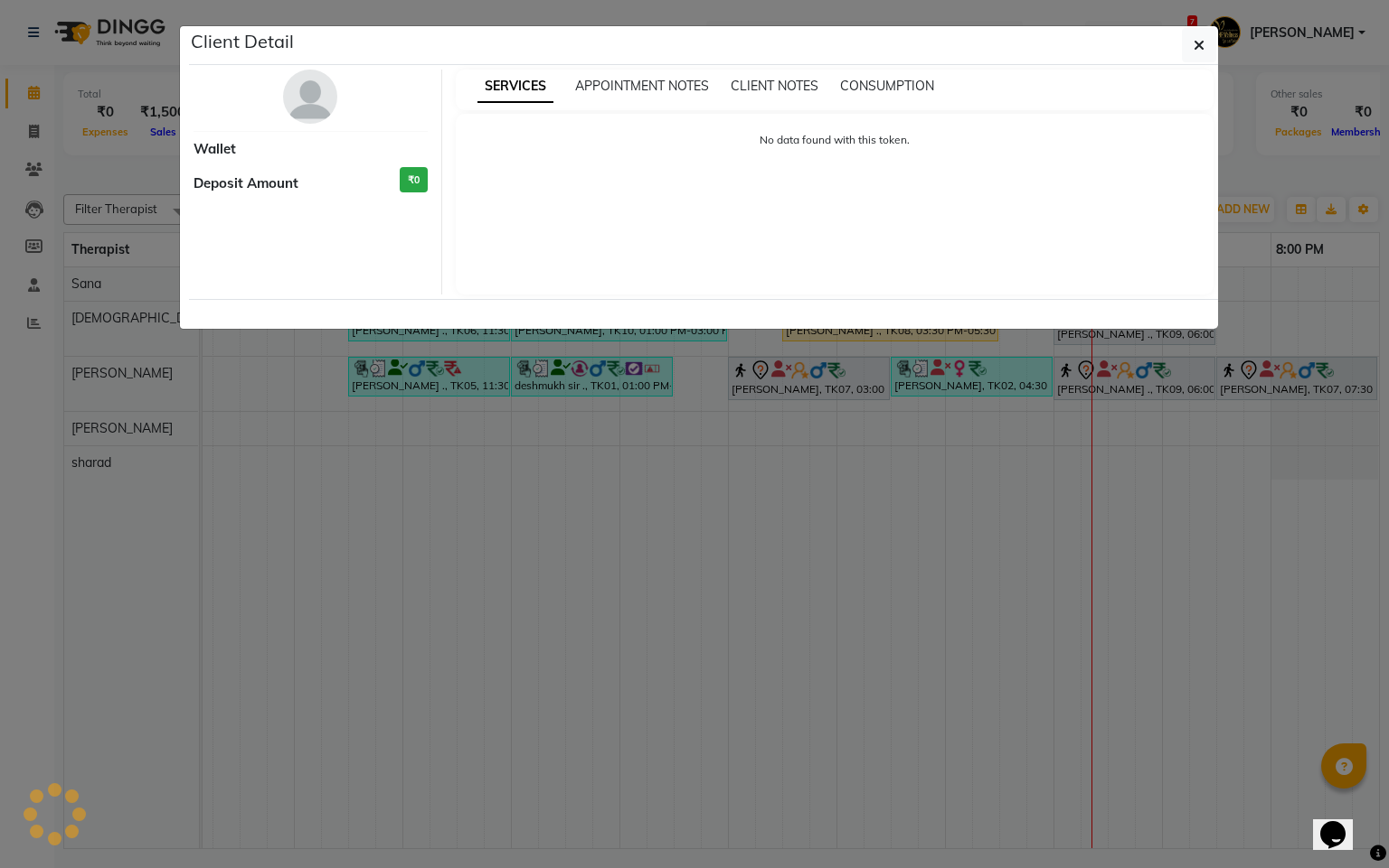
select select "1"
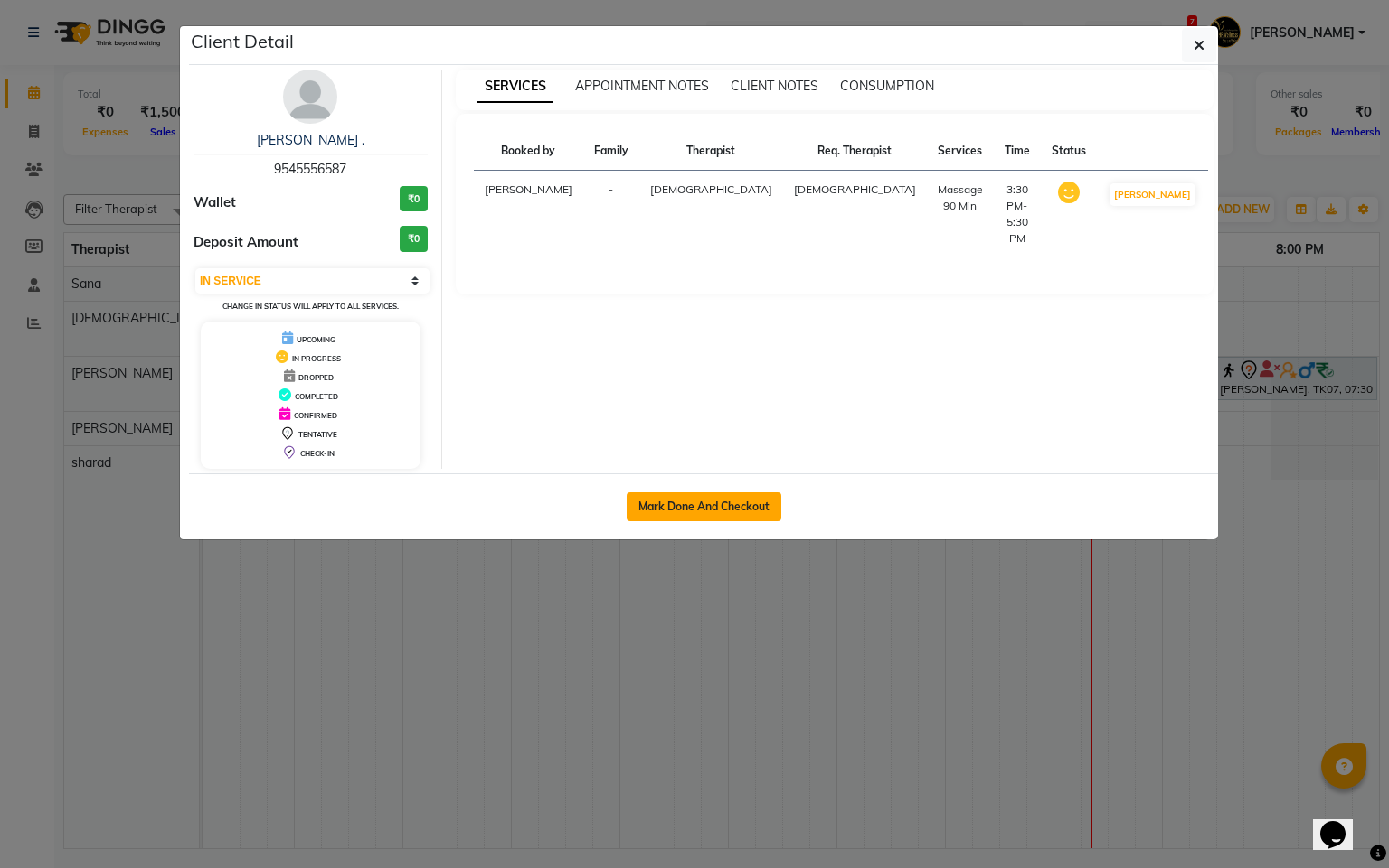
click at [667, 494] on button "Mark Done And Checkout" at bounding box center [704, 507] width 154 height 29
select select "service"
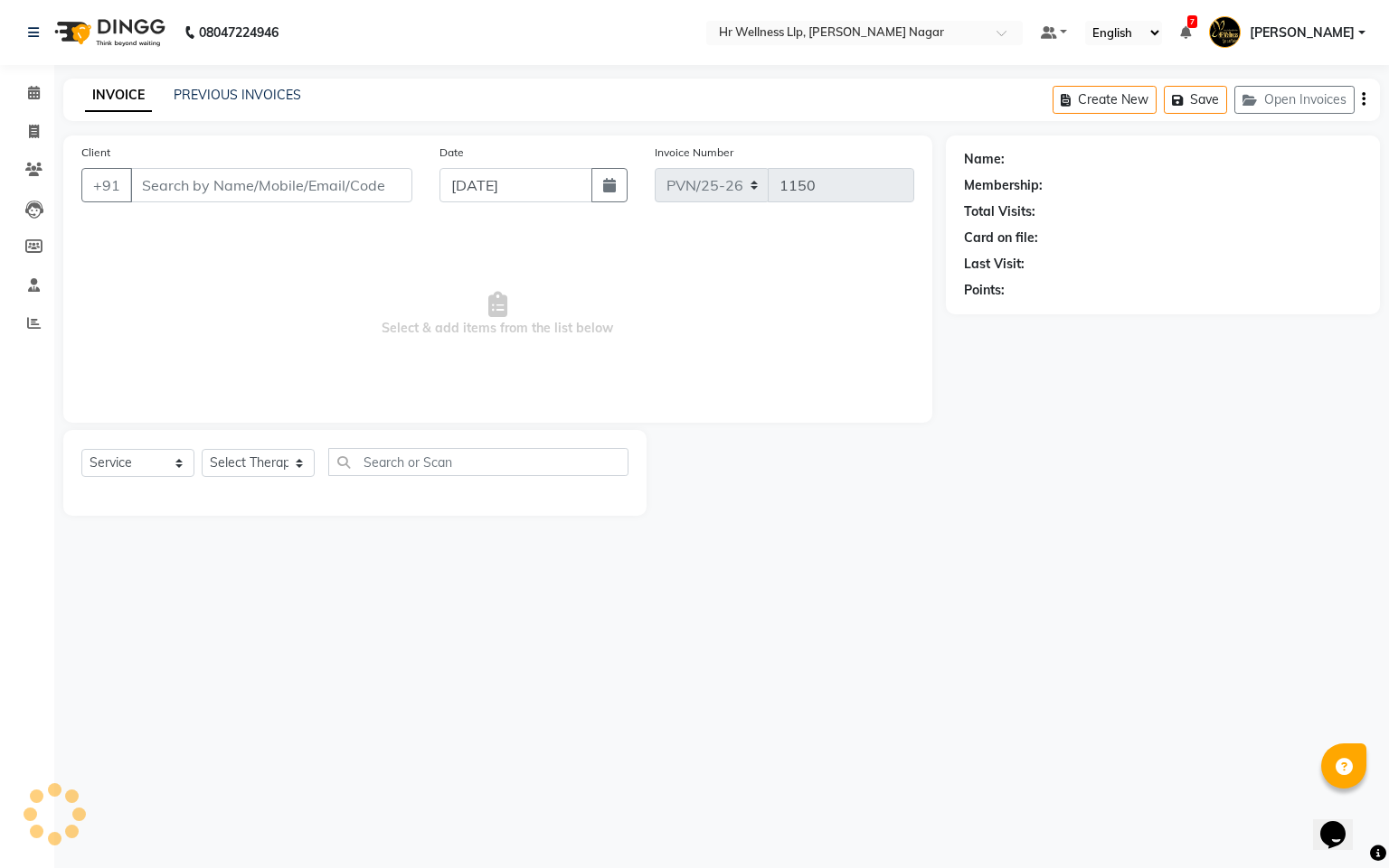
type input "9545556587"
select select "19732"
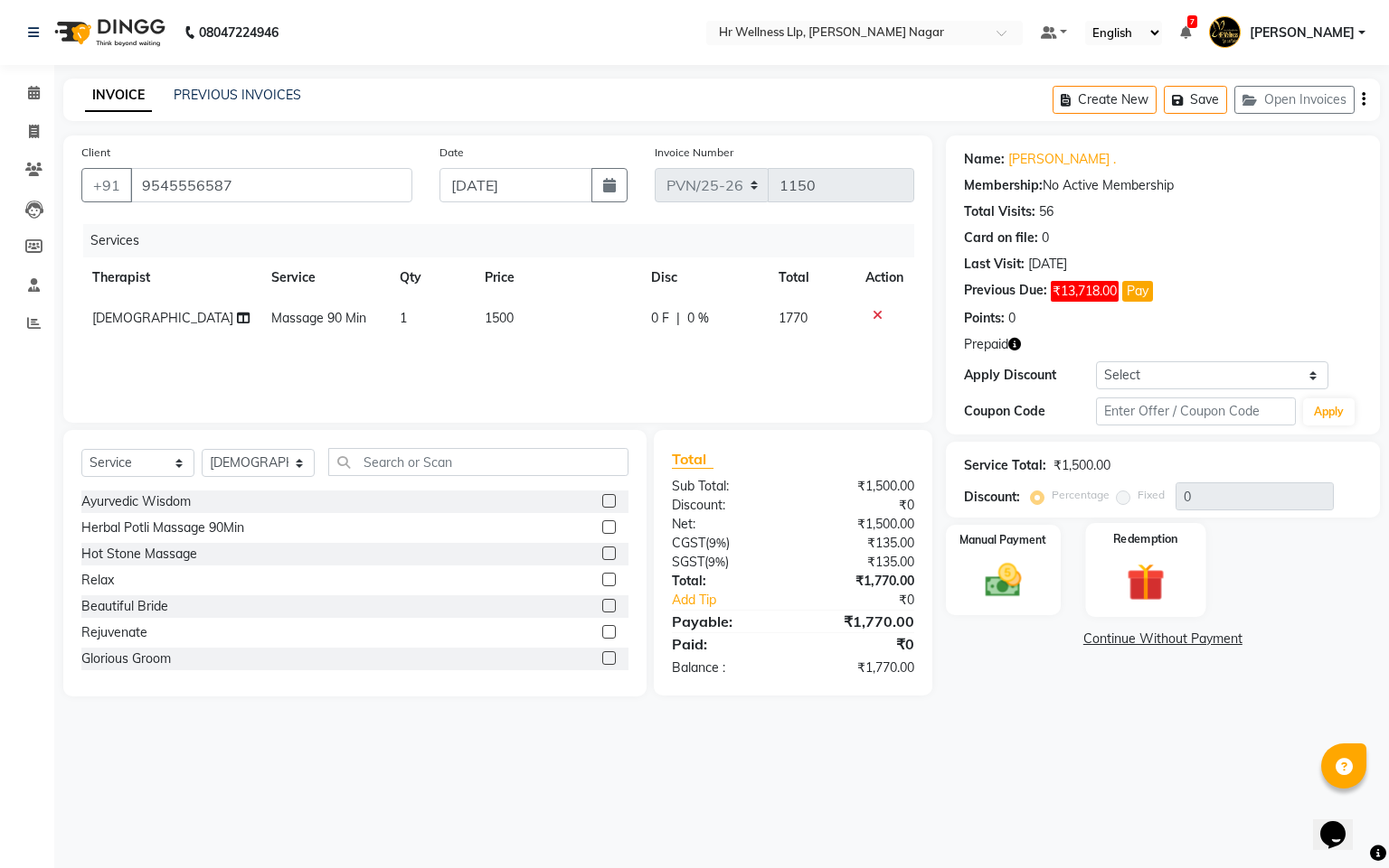
click at [1156, 573] on img at bounding box center [1146, 582] width 61 height 47
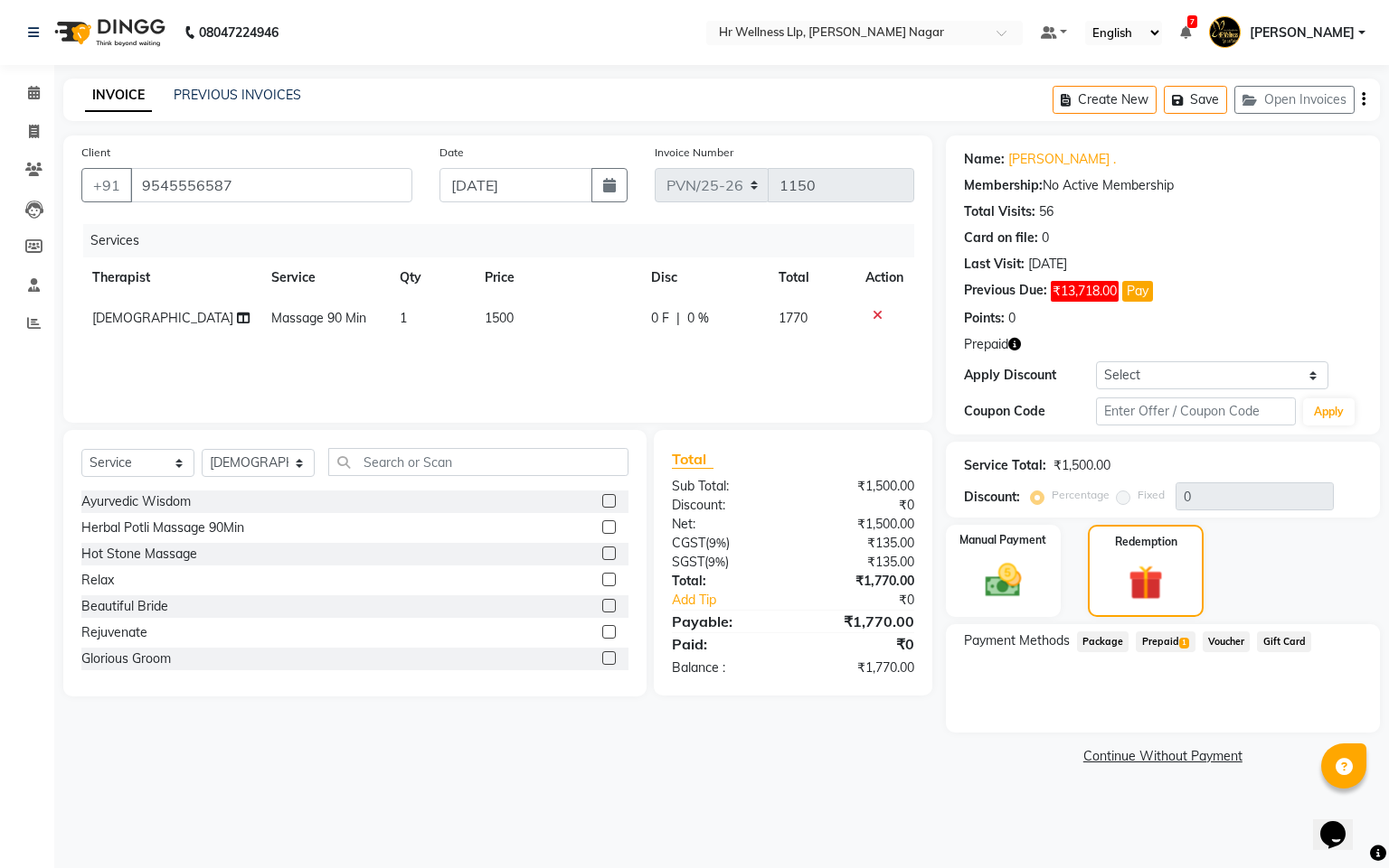
click at [1165, 632] on span "Prepaid 1" at bounding box center [1165, 642] width 58 height 21
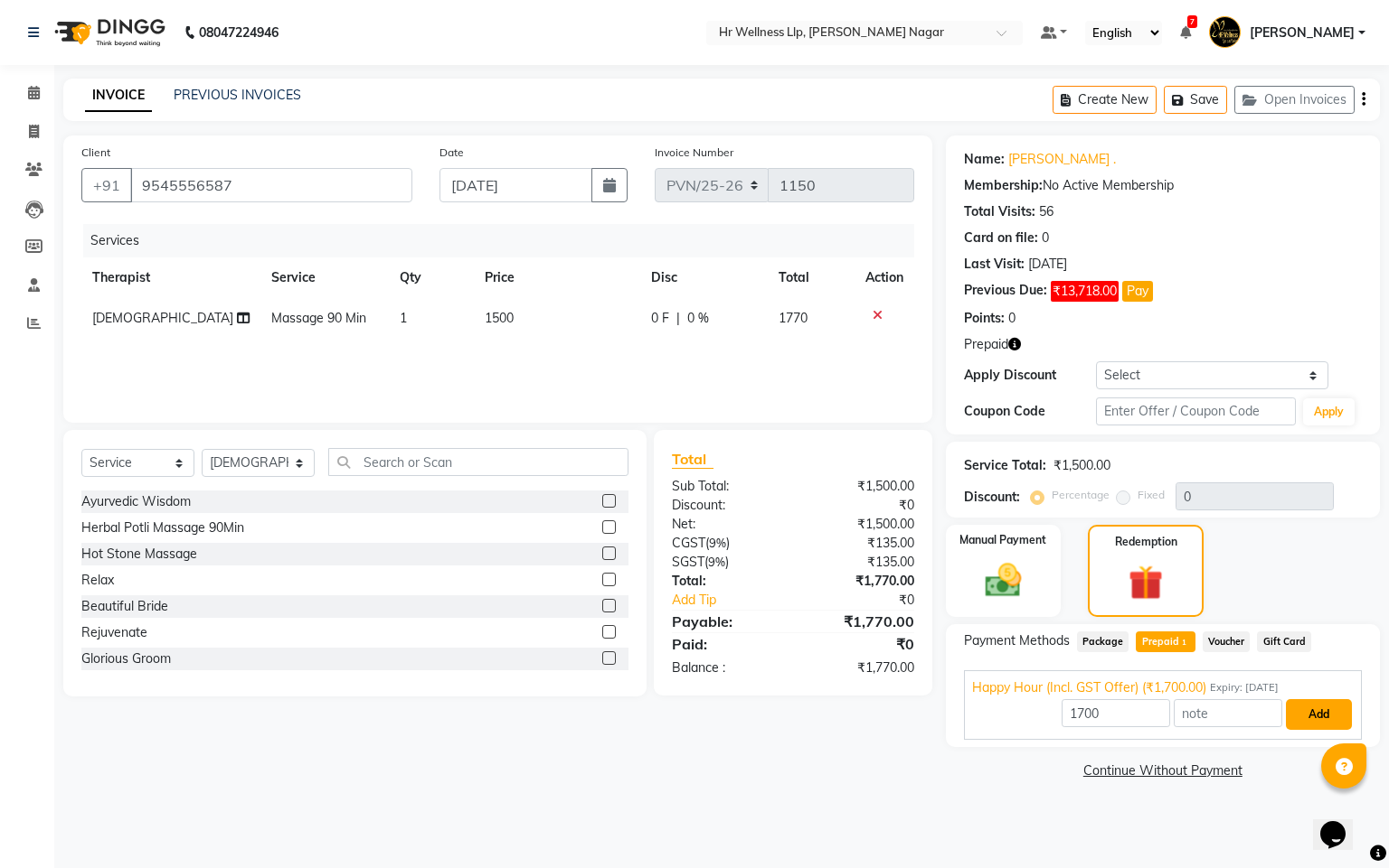
click at [1302, 705] on button "Add" at bounding box center [1318, 715] width 66 height 31
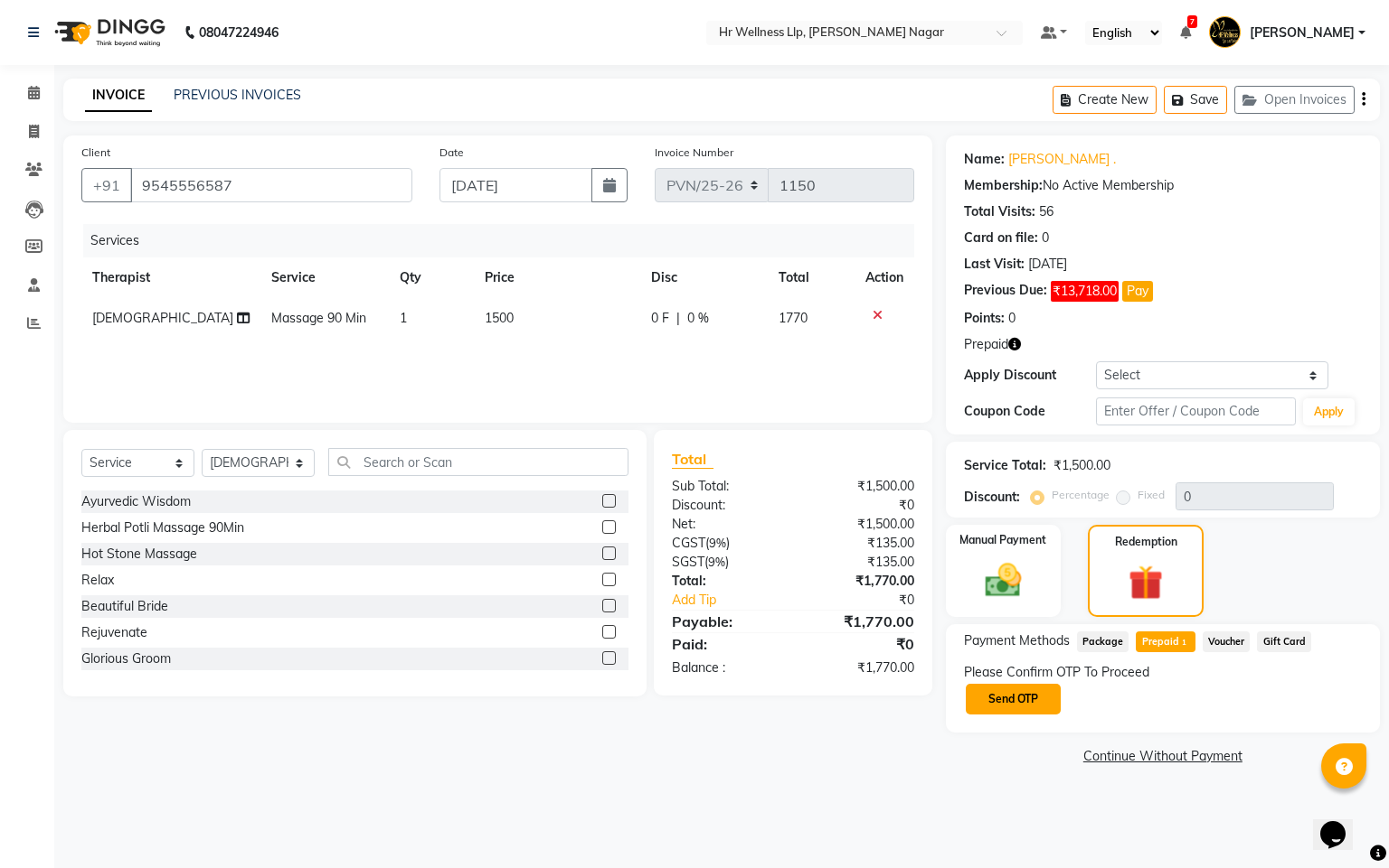
click at [1040, 694] on button "Send OTP" at bounding box center [1012, 699] width 95 height 31
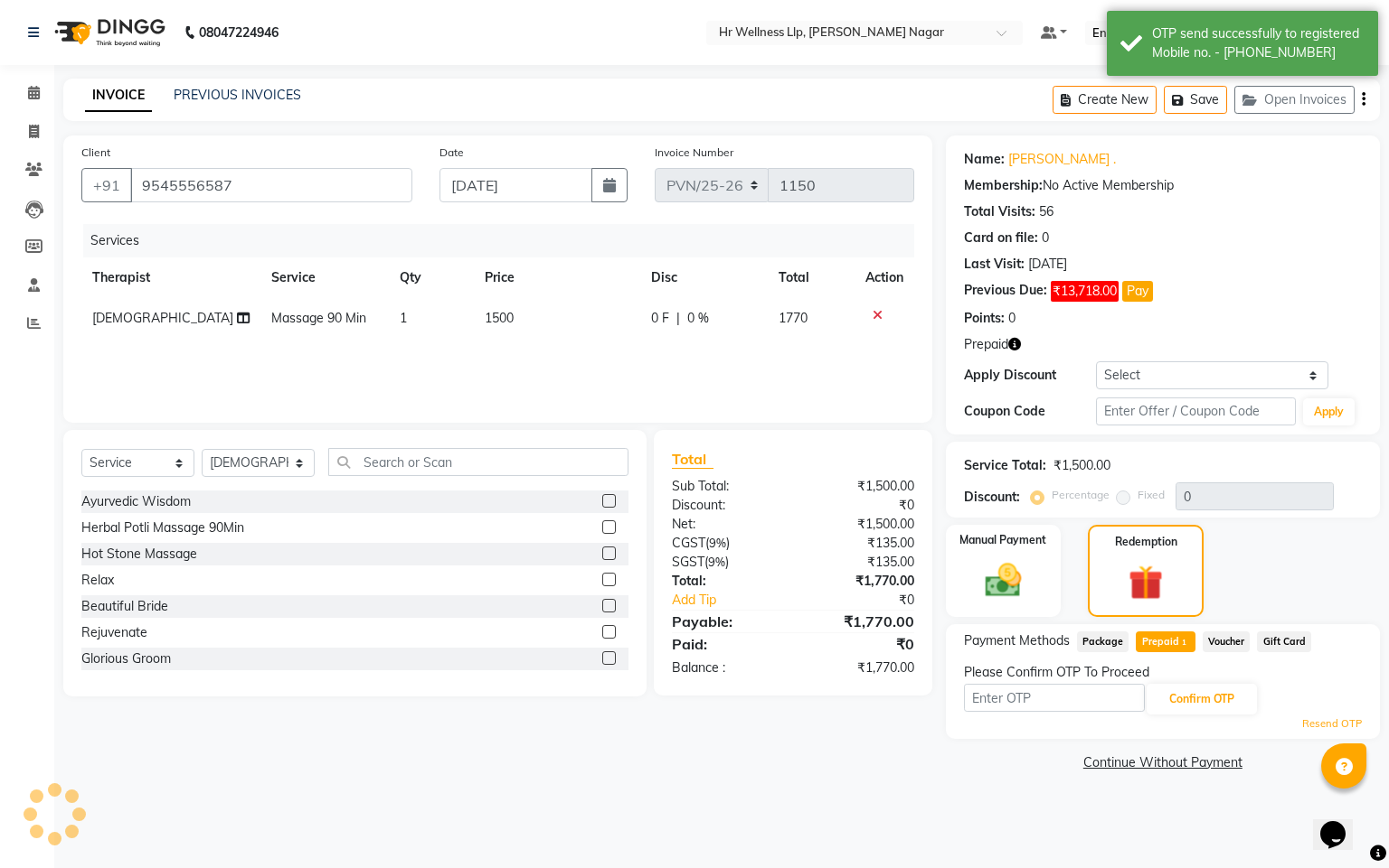
click at [1040, 692] on input "text" at bounding box center [1053, 697] width 181 height 28
type input "8"
type input "8483"
click at [1240, 710] on button "Confirm OTP" at bounding box center [1201, 699] width 110 height 31
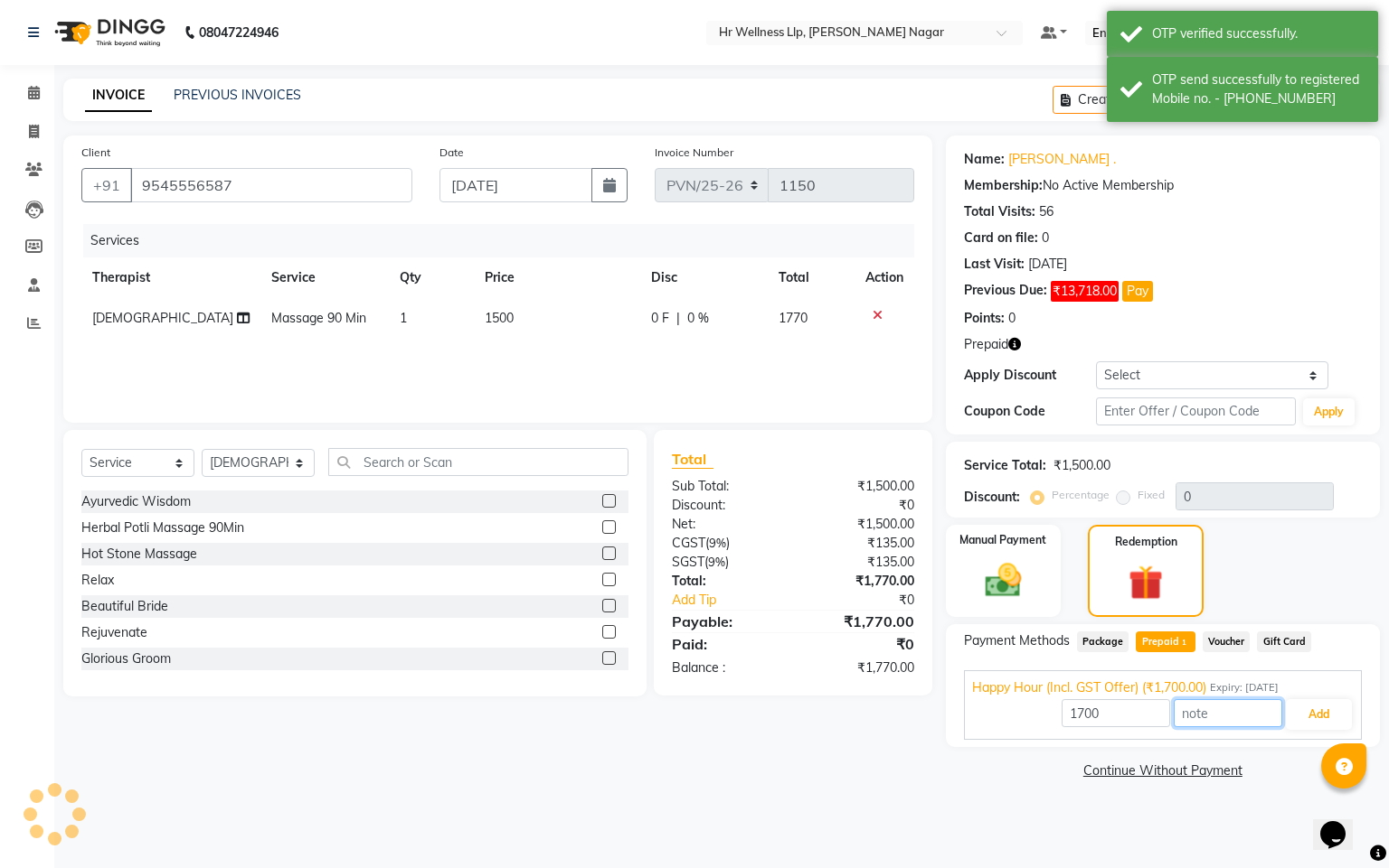
click at [1280, 716] on input "text" at bounding box center [1227, 713] width 108 height 28
click at [1302, 720] on button "Add" at bounding box center [1318, 715] width 66 height 31
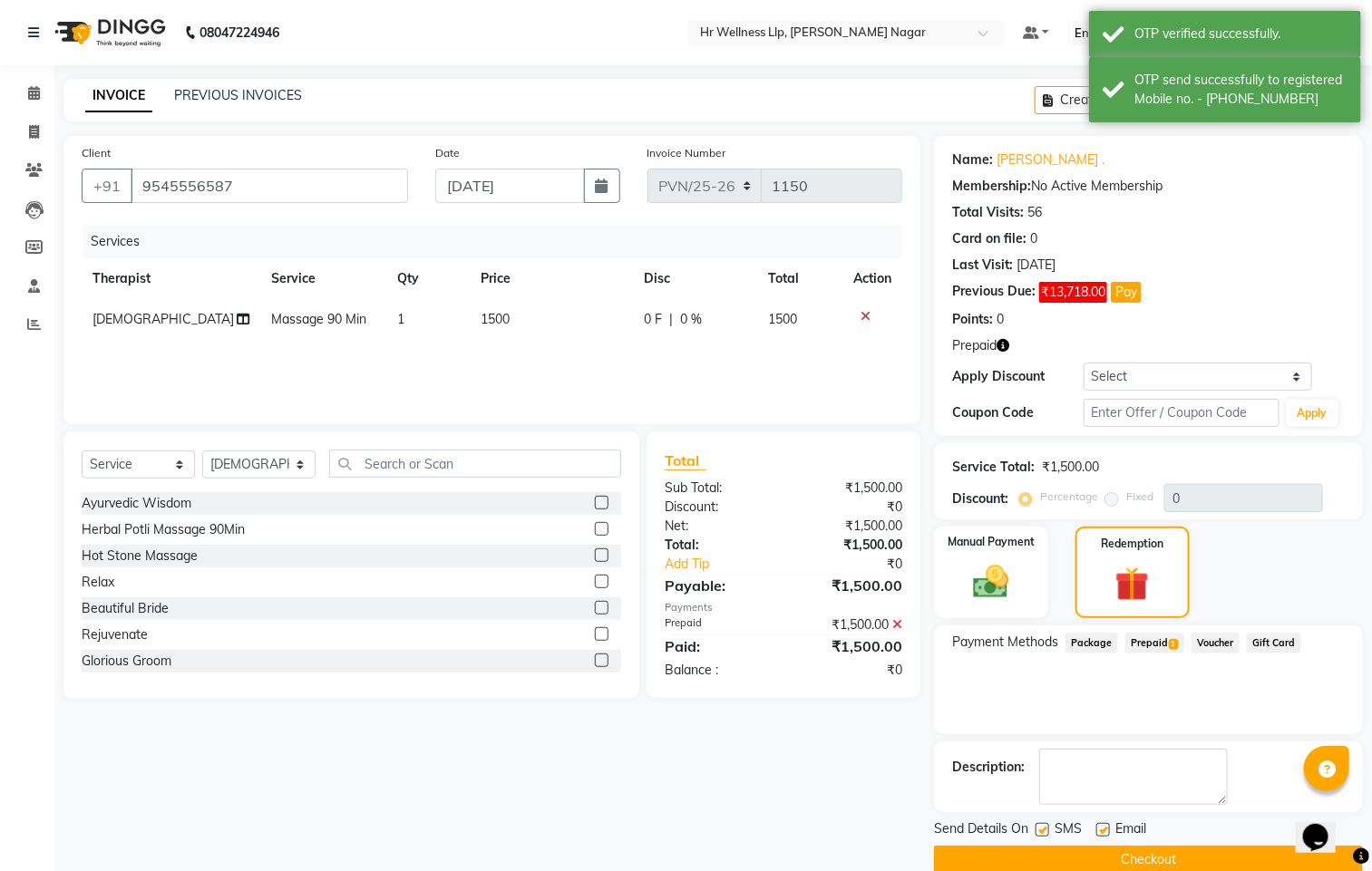
click at [1032, 836] on div "Send Details On SMS Email" at bounding box center [1148, 832] width 429 height 23
drag, startPoint x: 1036, startPoint y: 833, endPoint x: 1063, endPoint y: 841, distance: 28.2
click at [1037, 834] on label at bounding box center [1042, 830] width 13 height 13
click at [1037, 834] on input "checkbox" at bounding box center [1041, 831] width 12 height 12
checkbox input "false"
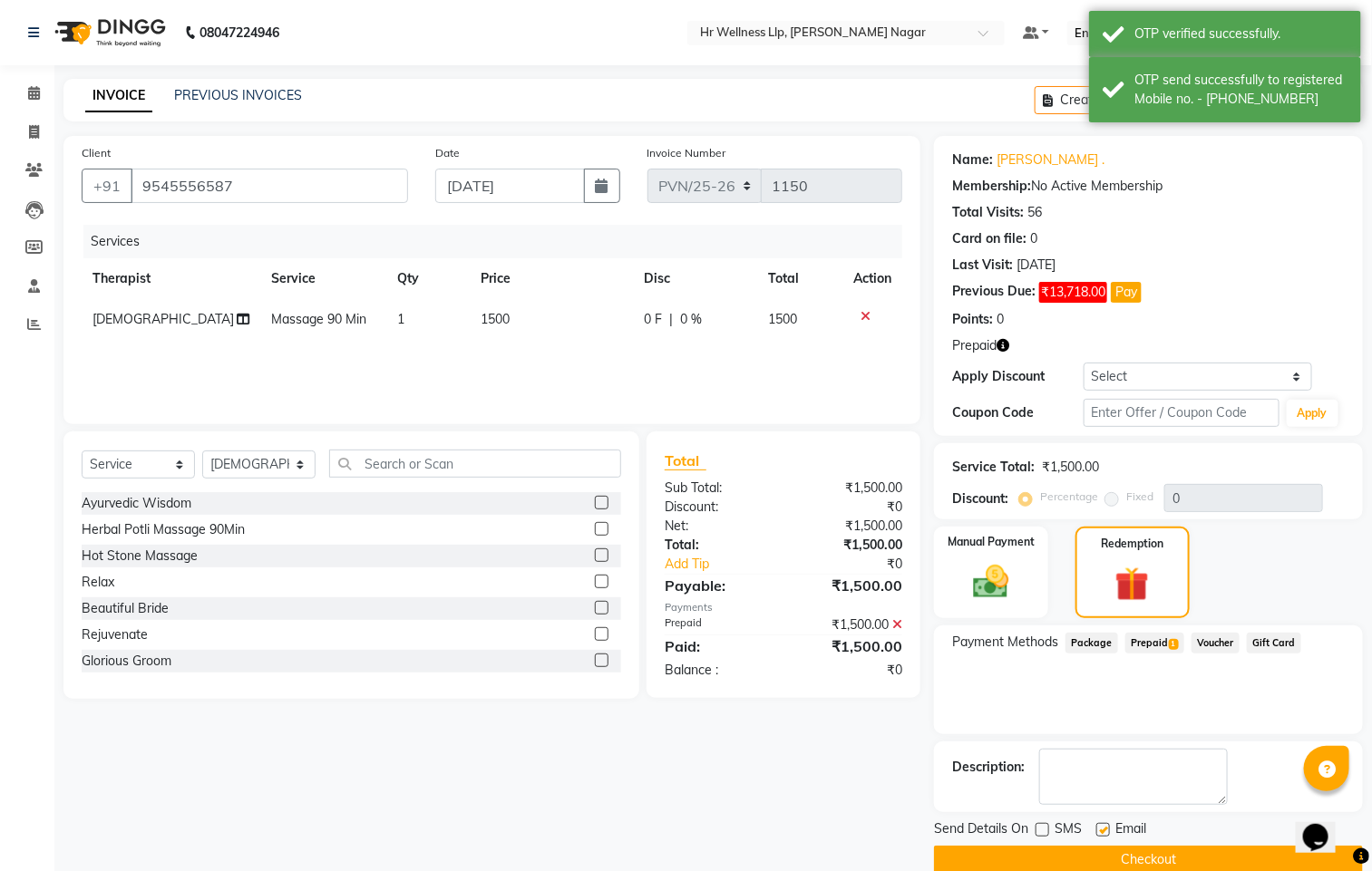
click at [1096, 833] on label at bounding box center [1103, 830] width 13 height 13
click at [1096, 833] on input "checkbox" at bounding box center [1102, 831] width 12 height 12
checkbox input "false"
click at [1091, 857] on button "Checkout" at bounding box center [1148, 859] width 429 height 28
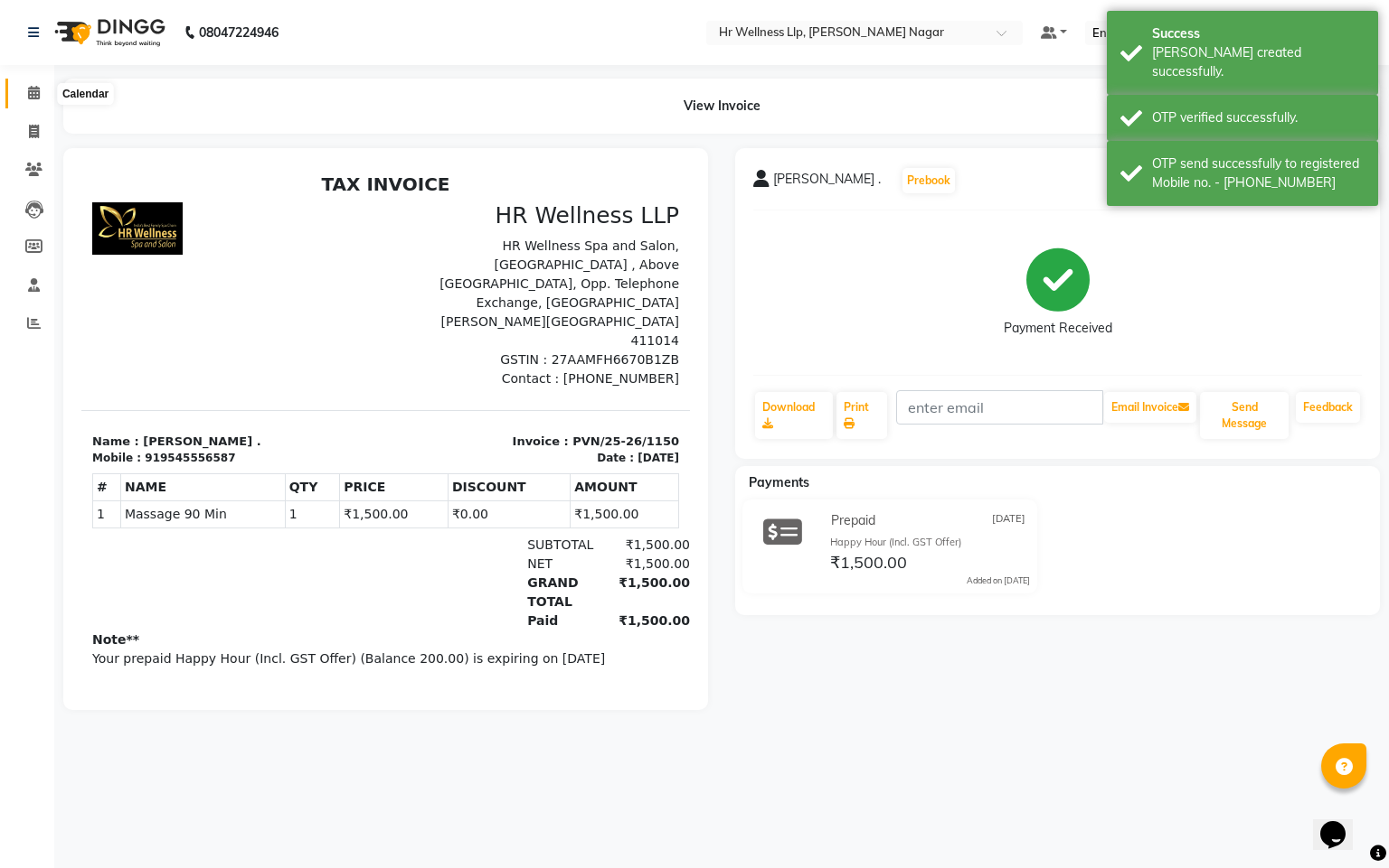
click at [31, 87] on icon at bounding box center [34, 93] width 12 height 13
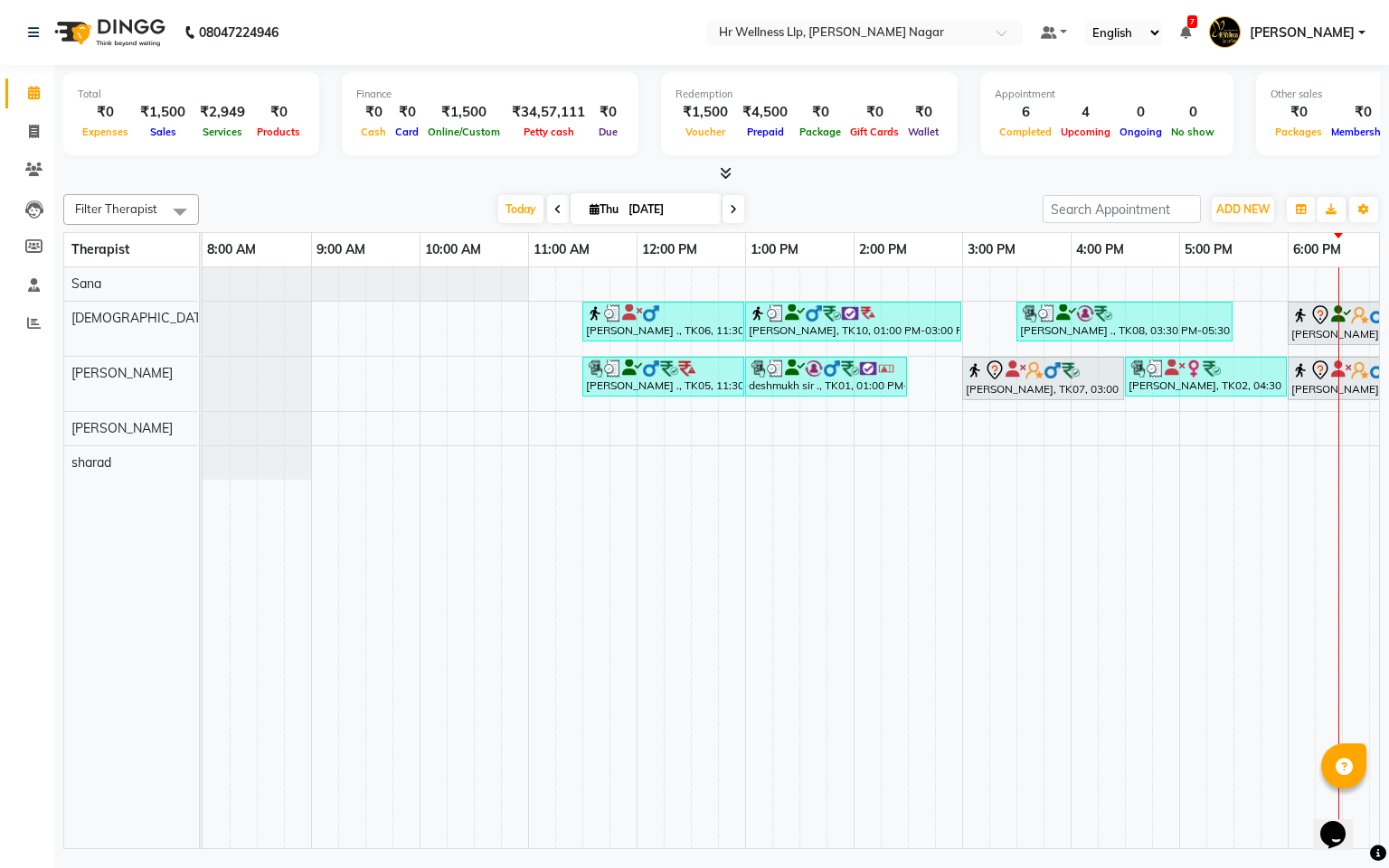
scroll to position [0, 234]
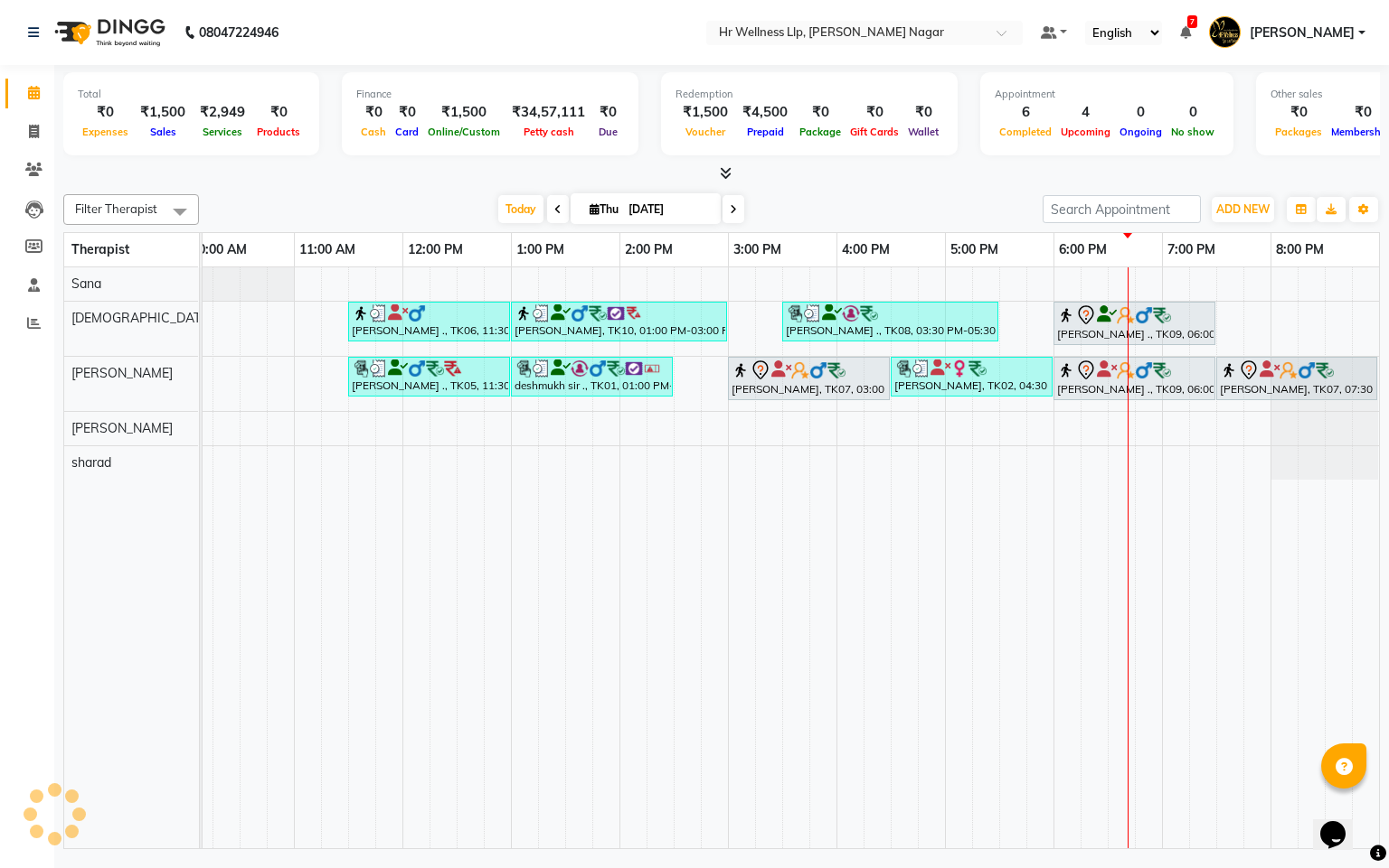
click at [590, 212] on icon at bounding box center [594, 209] width 10 height 11
select select "9"
select select "2025"
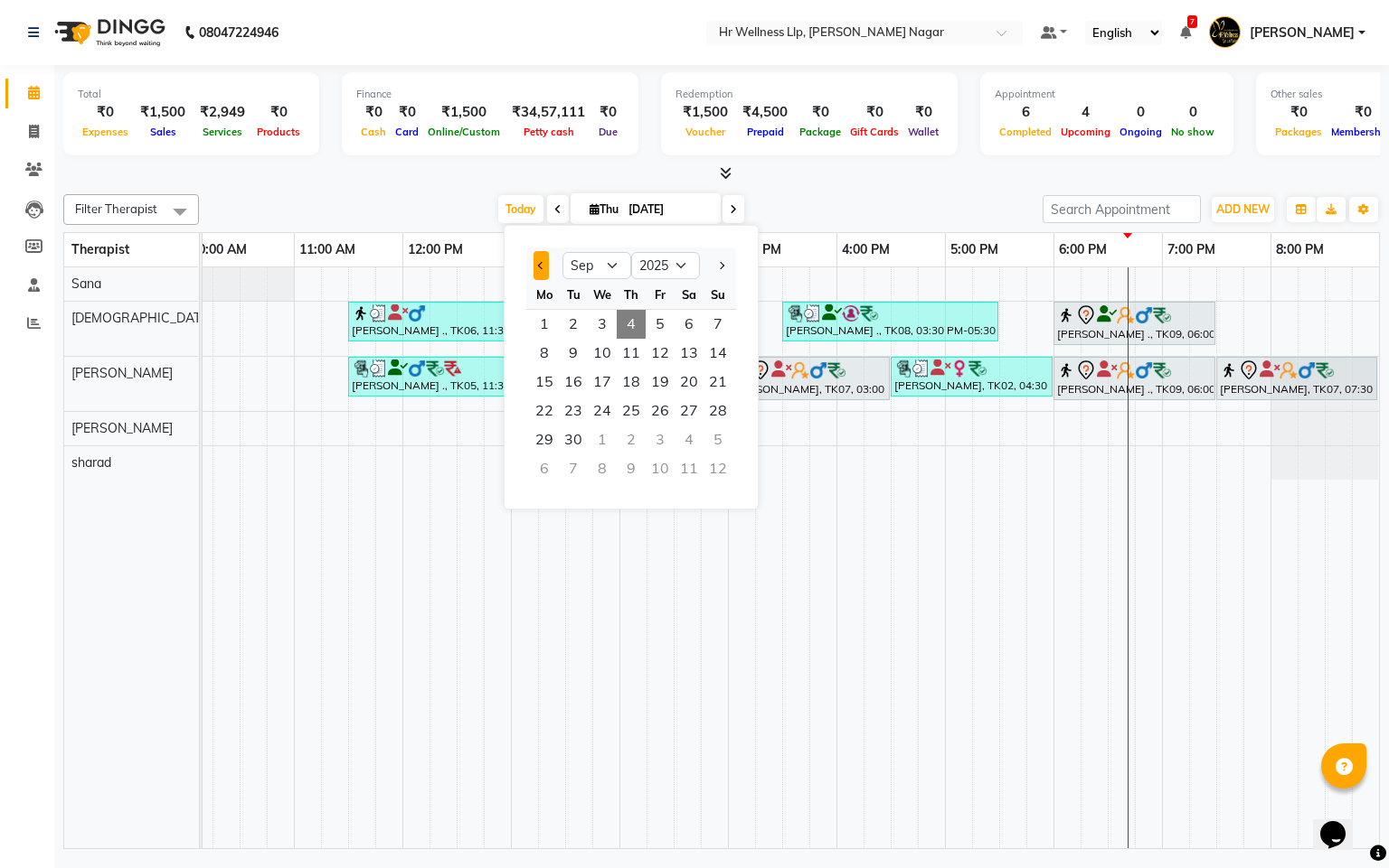
click at [544, 261] on button "Previous month" at bounding box center [541, 265] width 15 height 29
select select "8"
click at [540, 437] on span "25" at bounding box center [544, 440] width 29 height 29
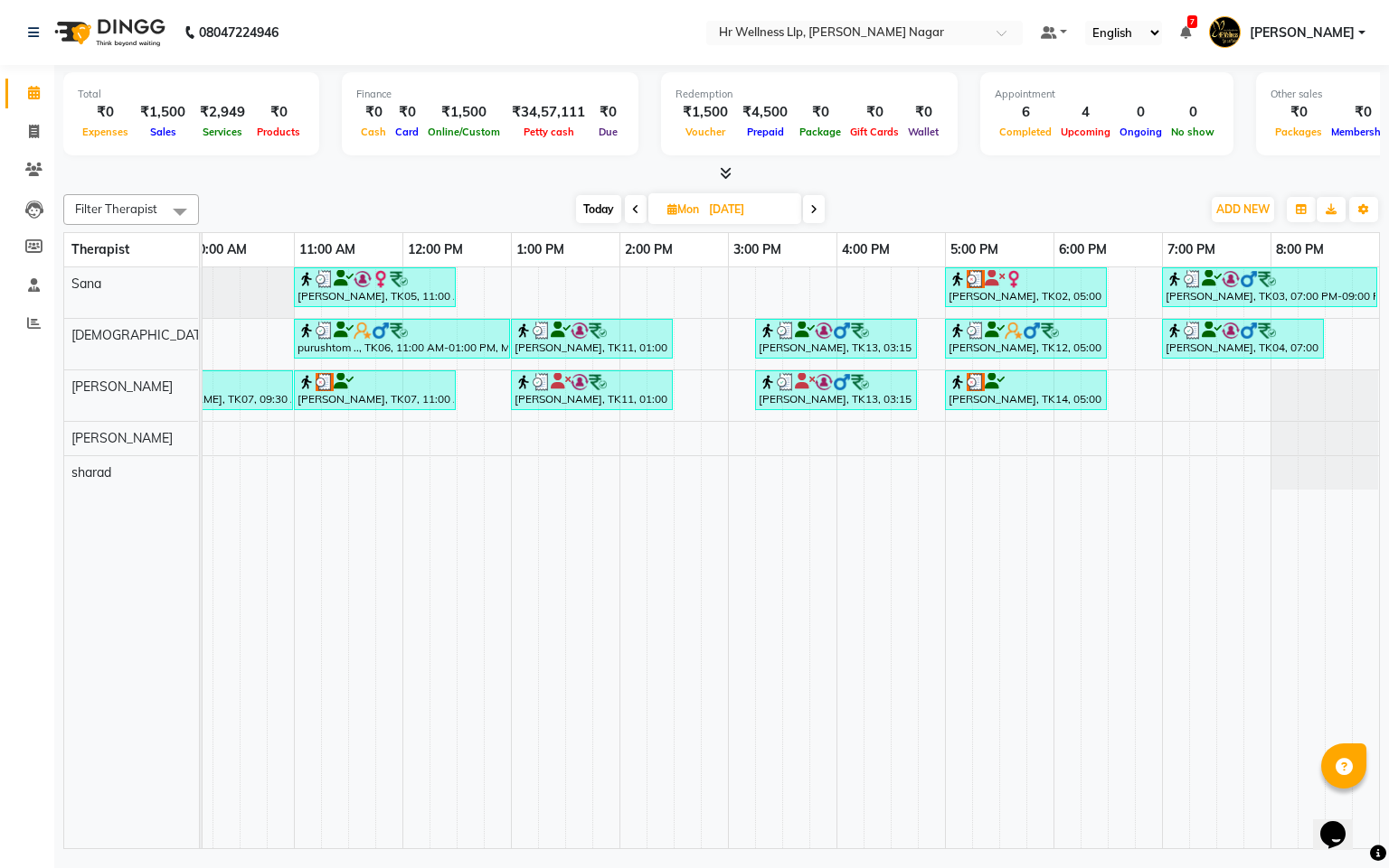
click at [627, 212] on span at bounding box center [636, 209] width 22 height 28
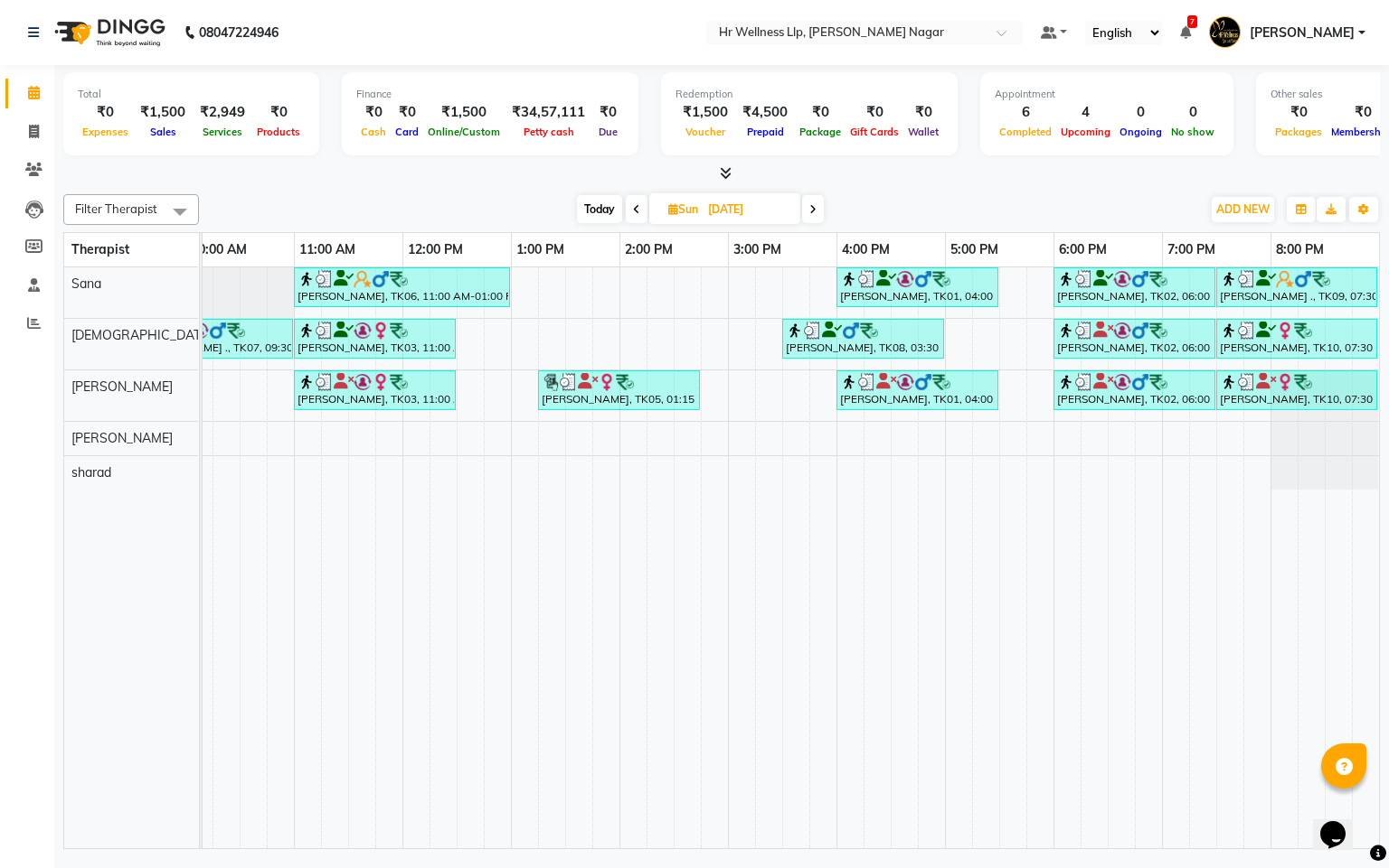
click at [633, 212] on icon at bounding box center [637, 209] width 8 height 11
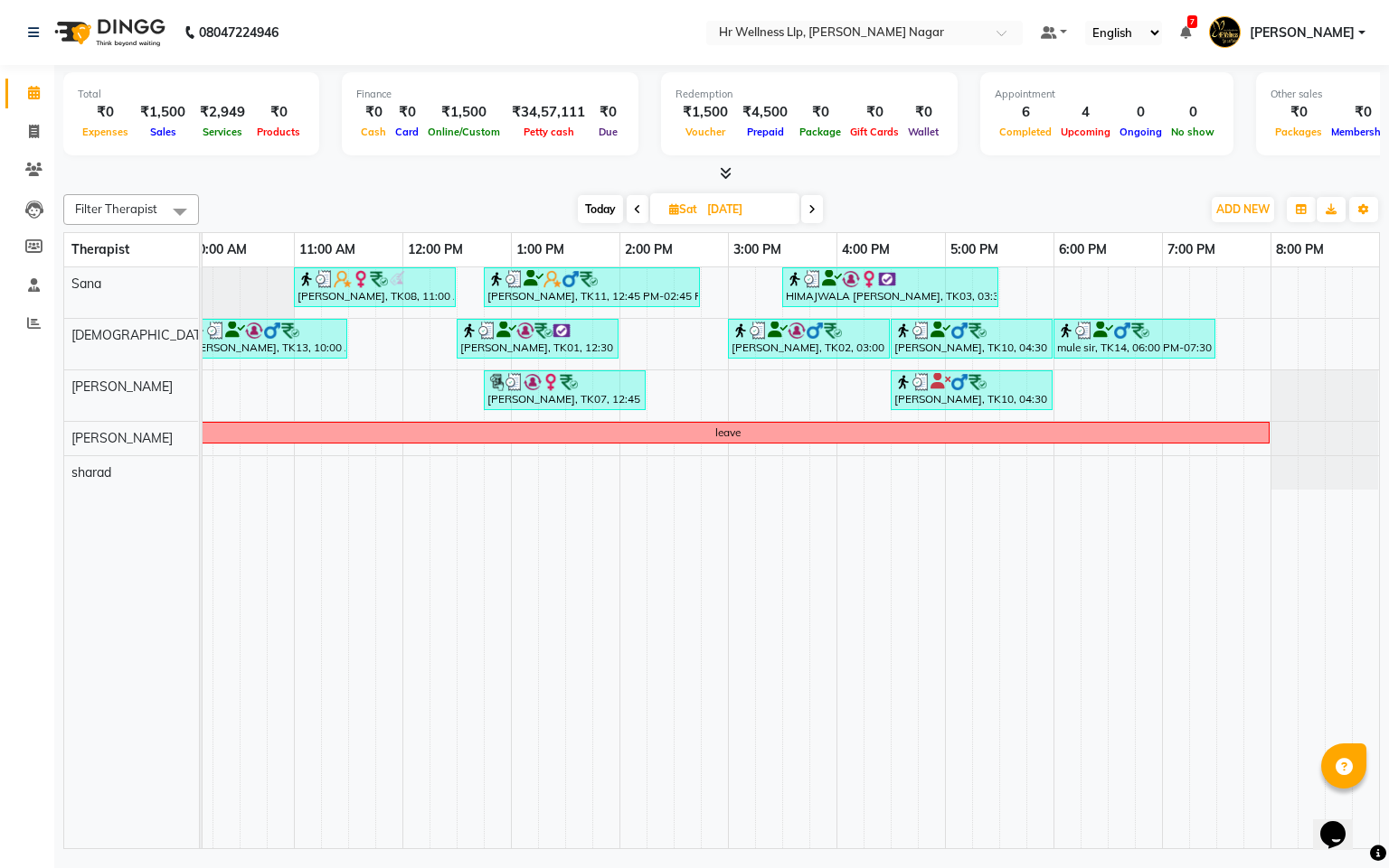
click at [634, 212] on icon at bounding box center [637, 209] width 8 height 11
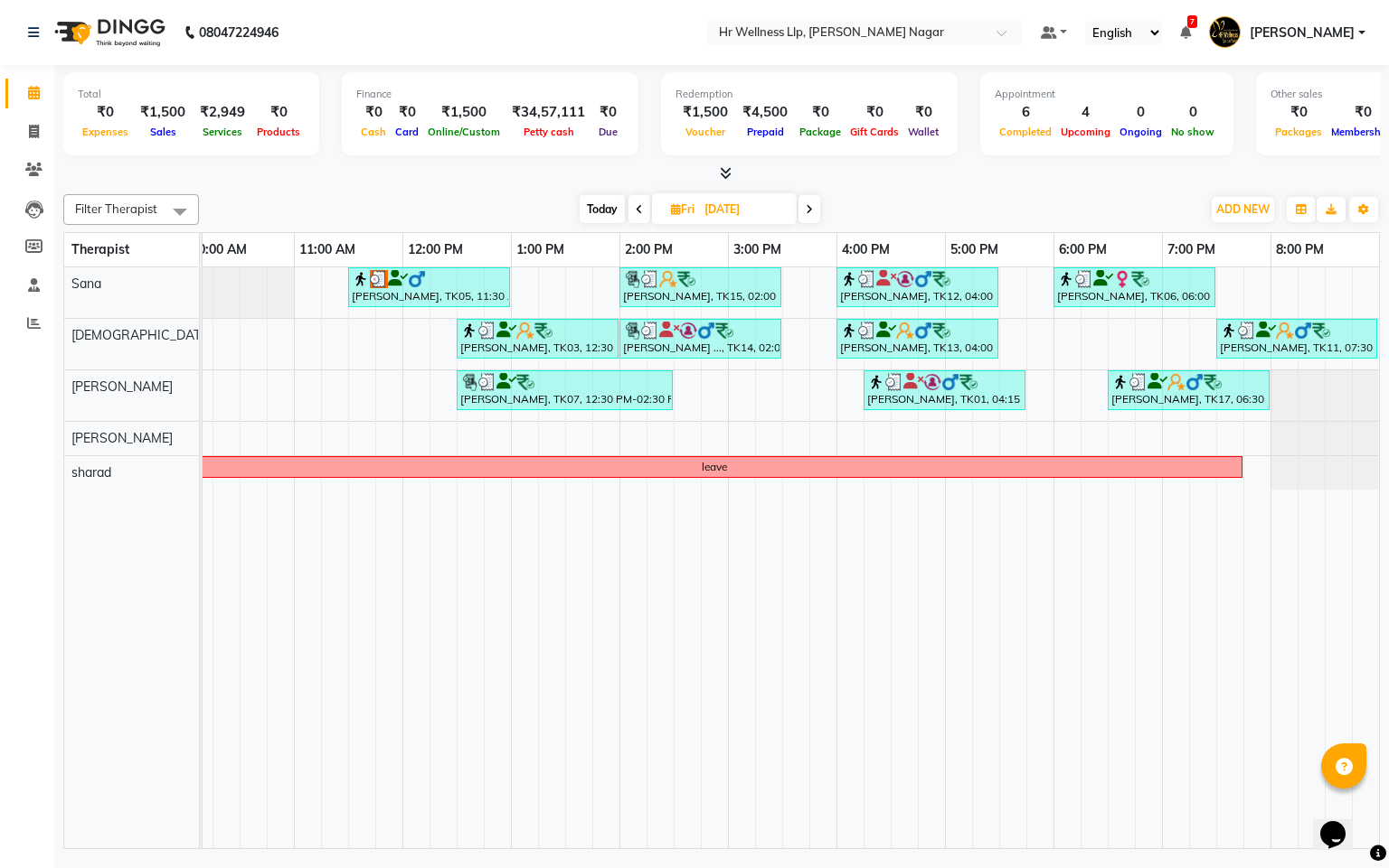
click at [632, 212] on span at bounding box center [638, 209] width 22 height 28
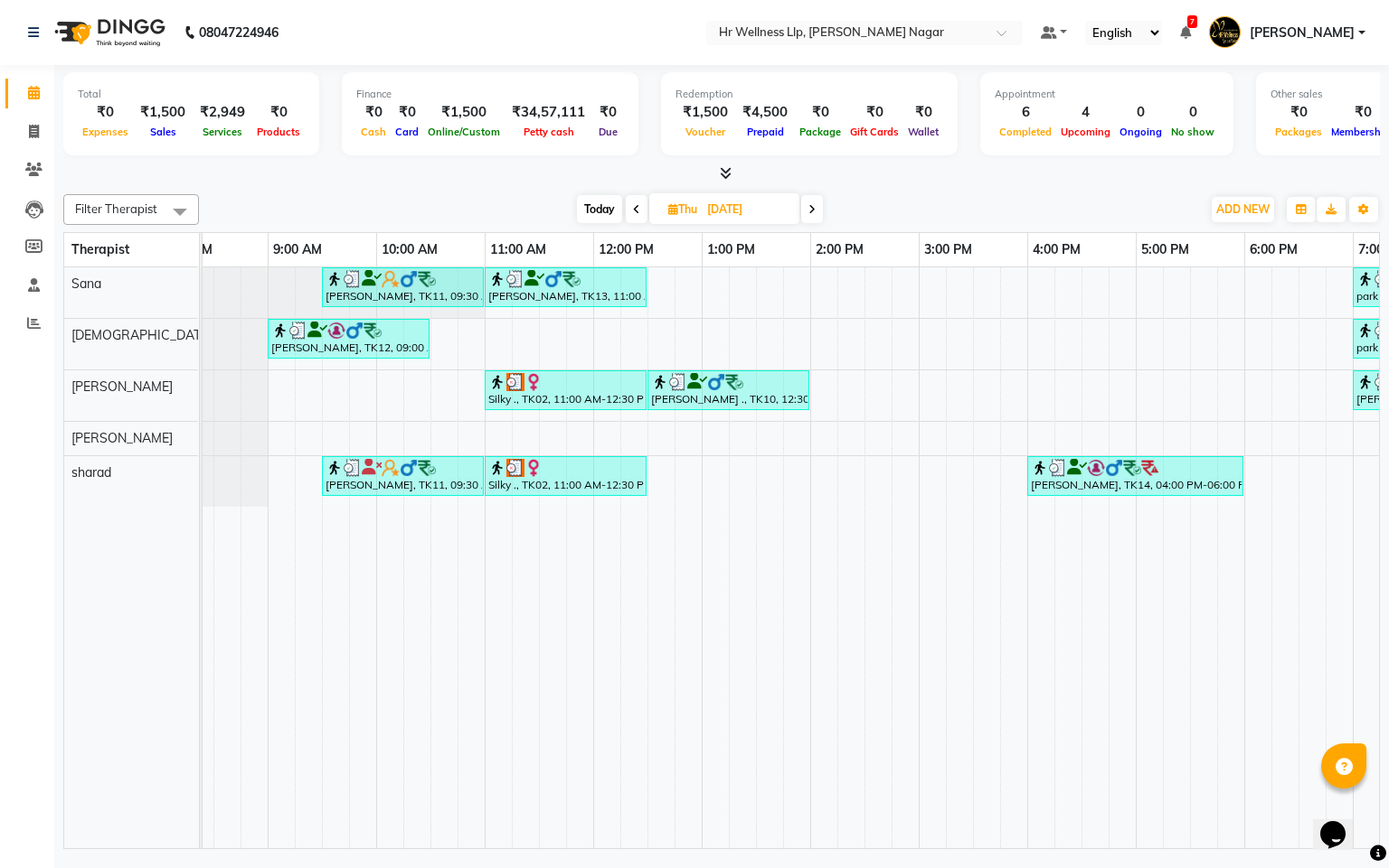
scroll to position [0, 40]
click at [627, 215] on span at bounding box center [637, 209] width 22 height 28
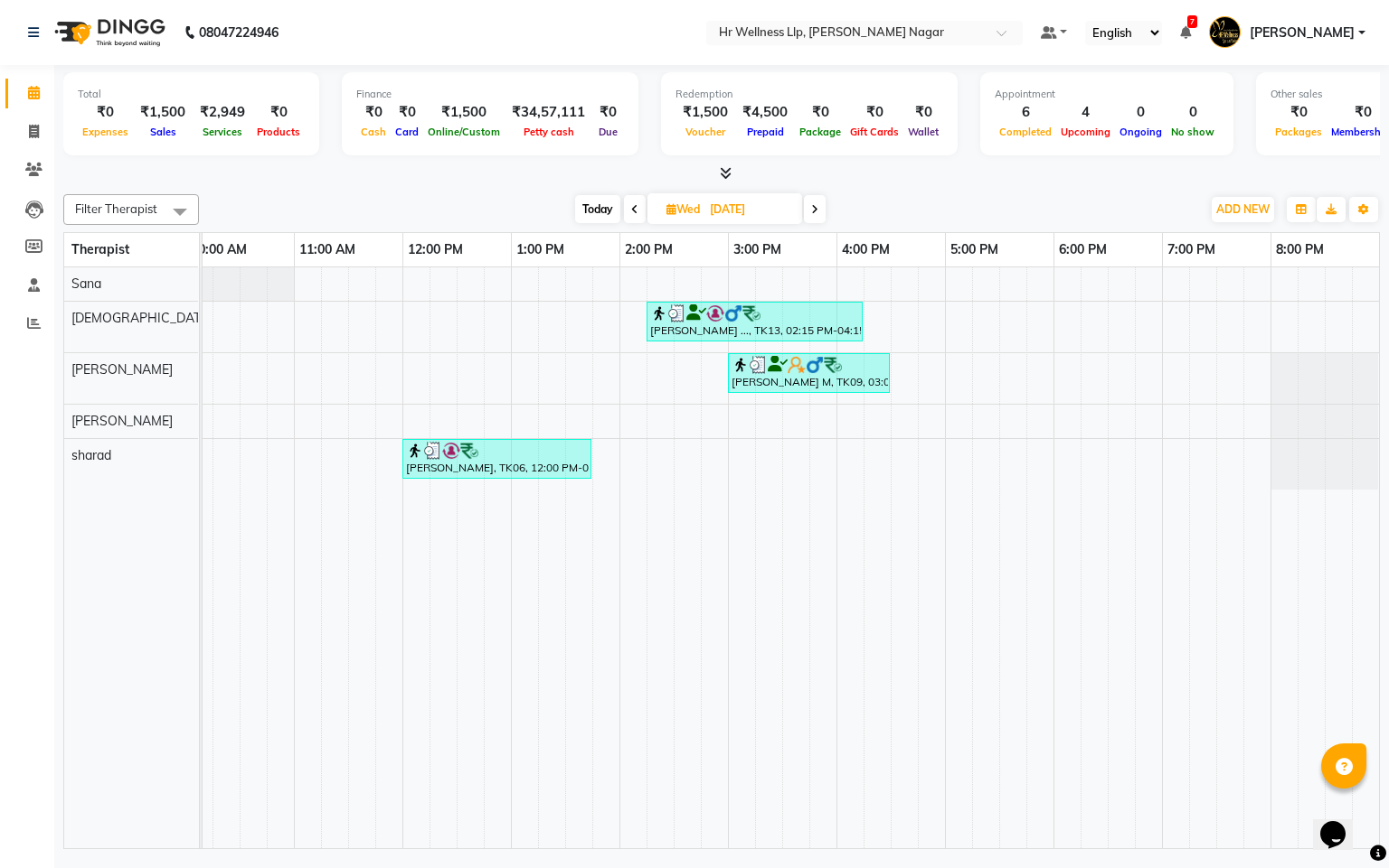
click at [631, 209] on icon at bounding box center [635, 209] width 8 height 11
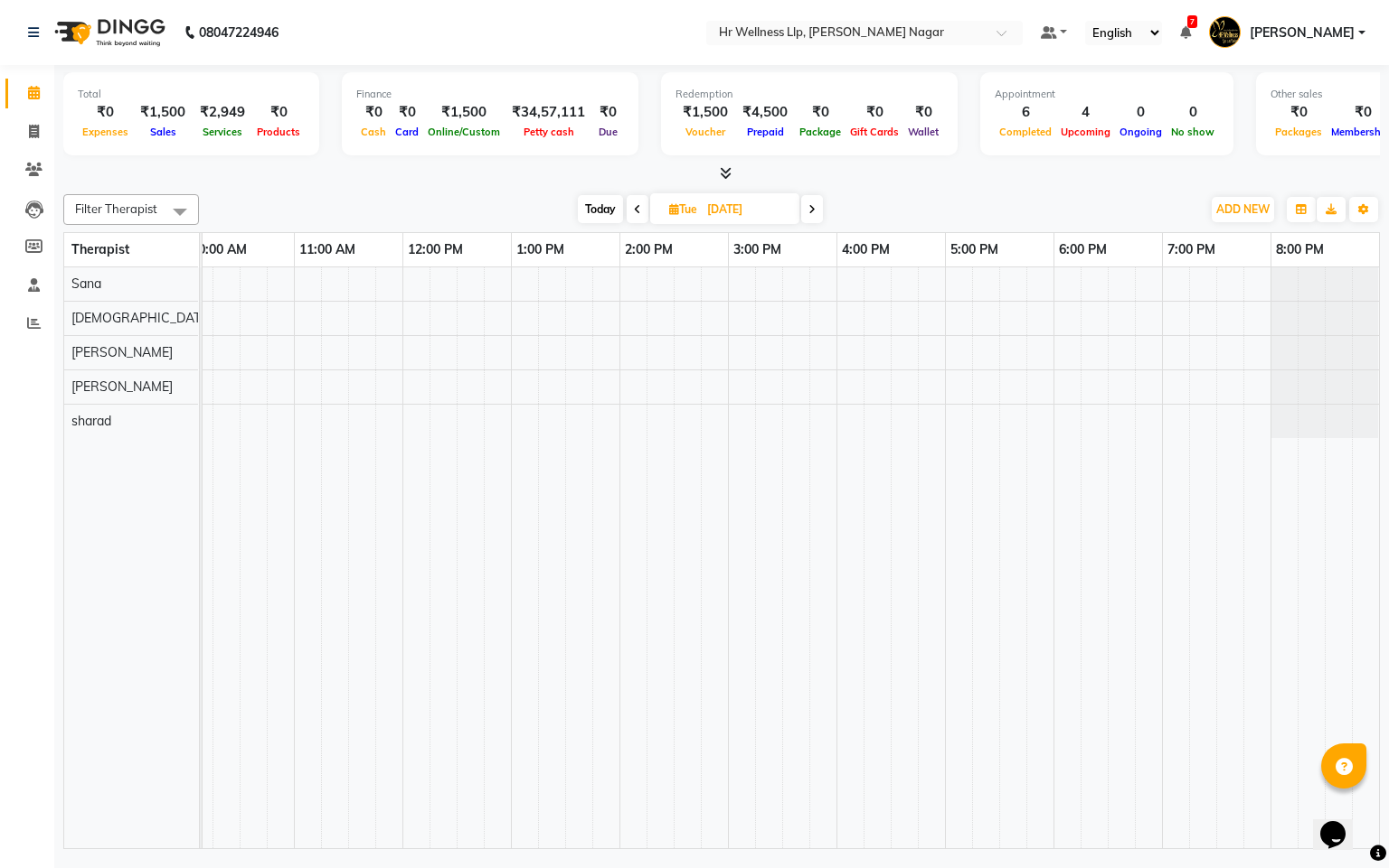
click at [629, 209] on span at bounding box center [637, 209] width 22 height 28
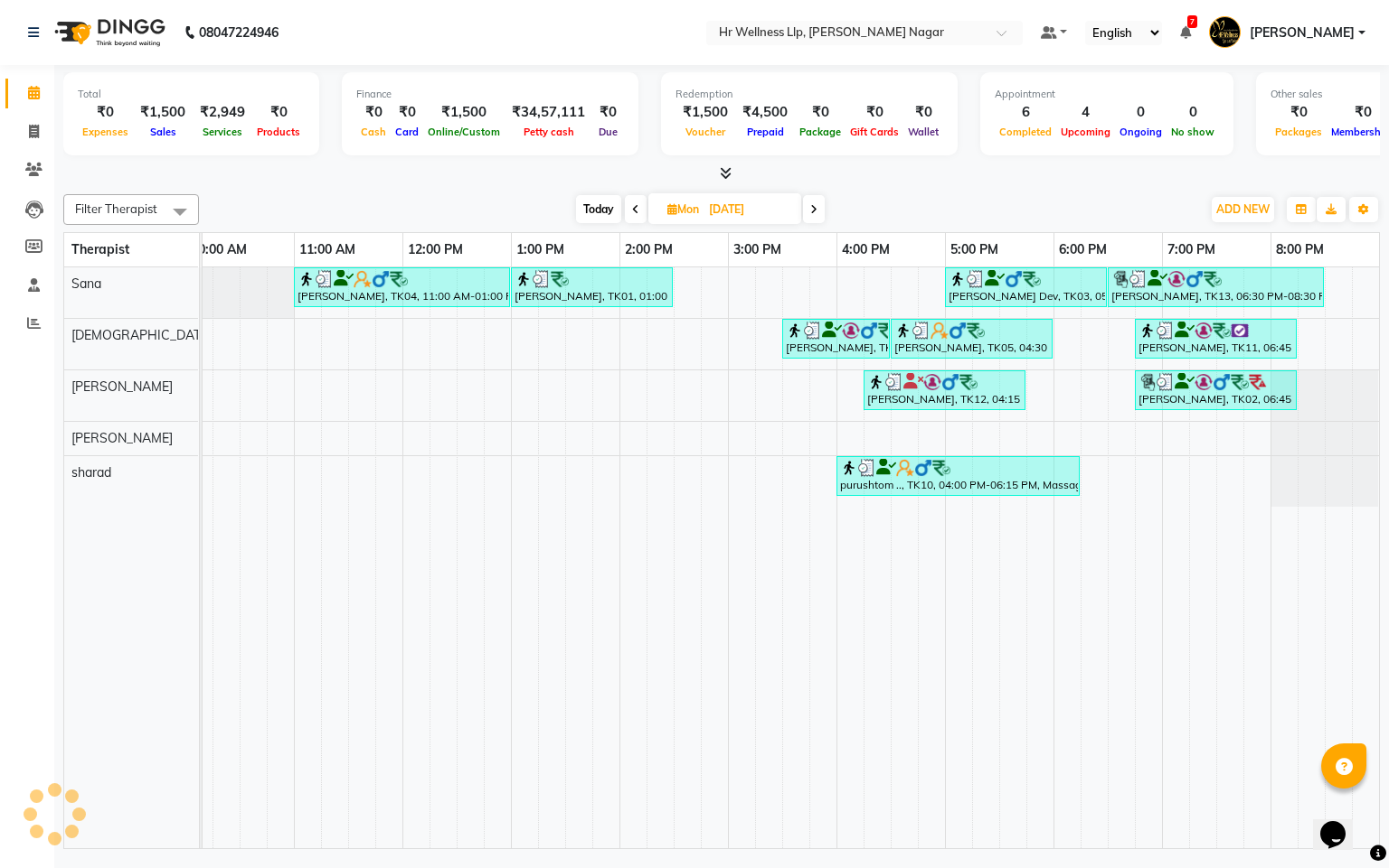
click at [632, 209] on icon at bounding box center [636, 209] width 8 height 11
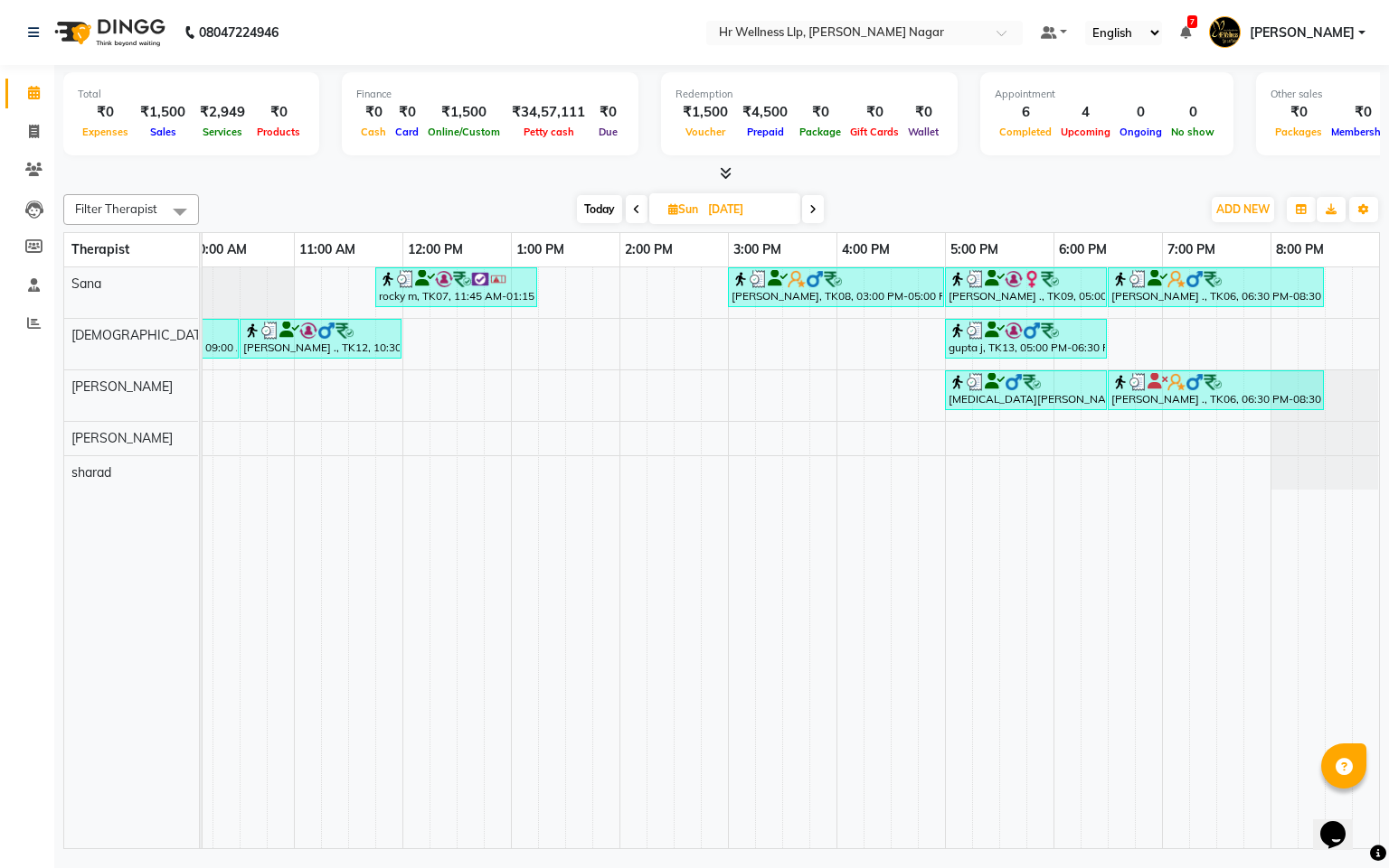
click at [629, 209] on span at bounding box center [637, 209] width 22 height 28
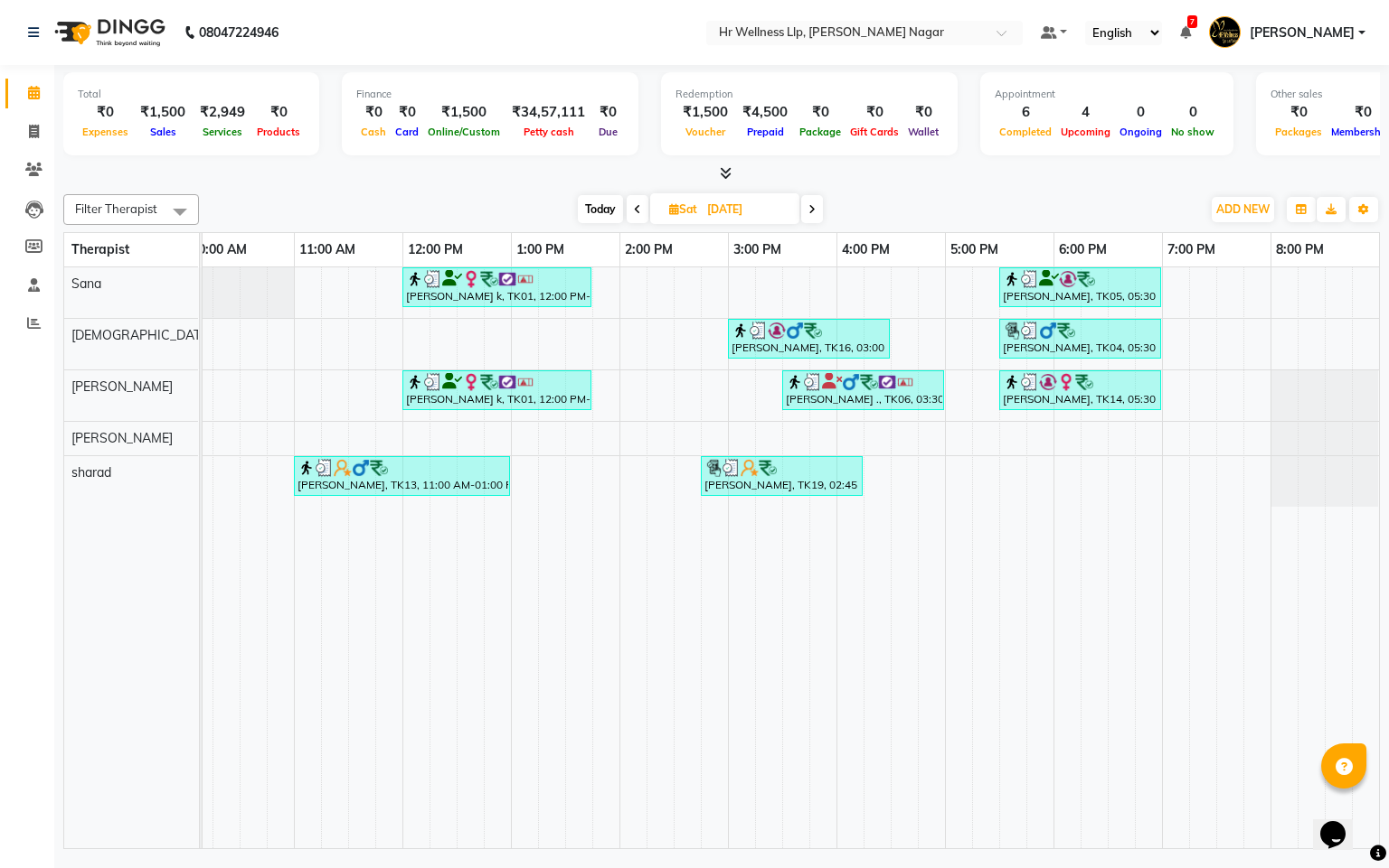
click at [629, 209] on span at bounding box center [637, 209] width 22 height 28
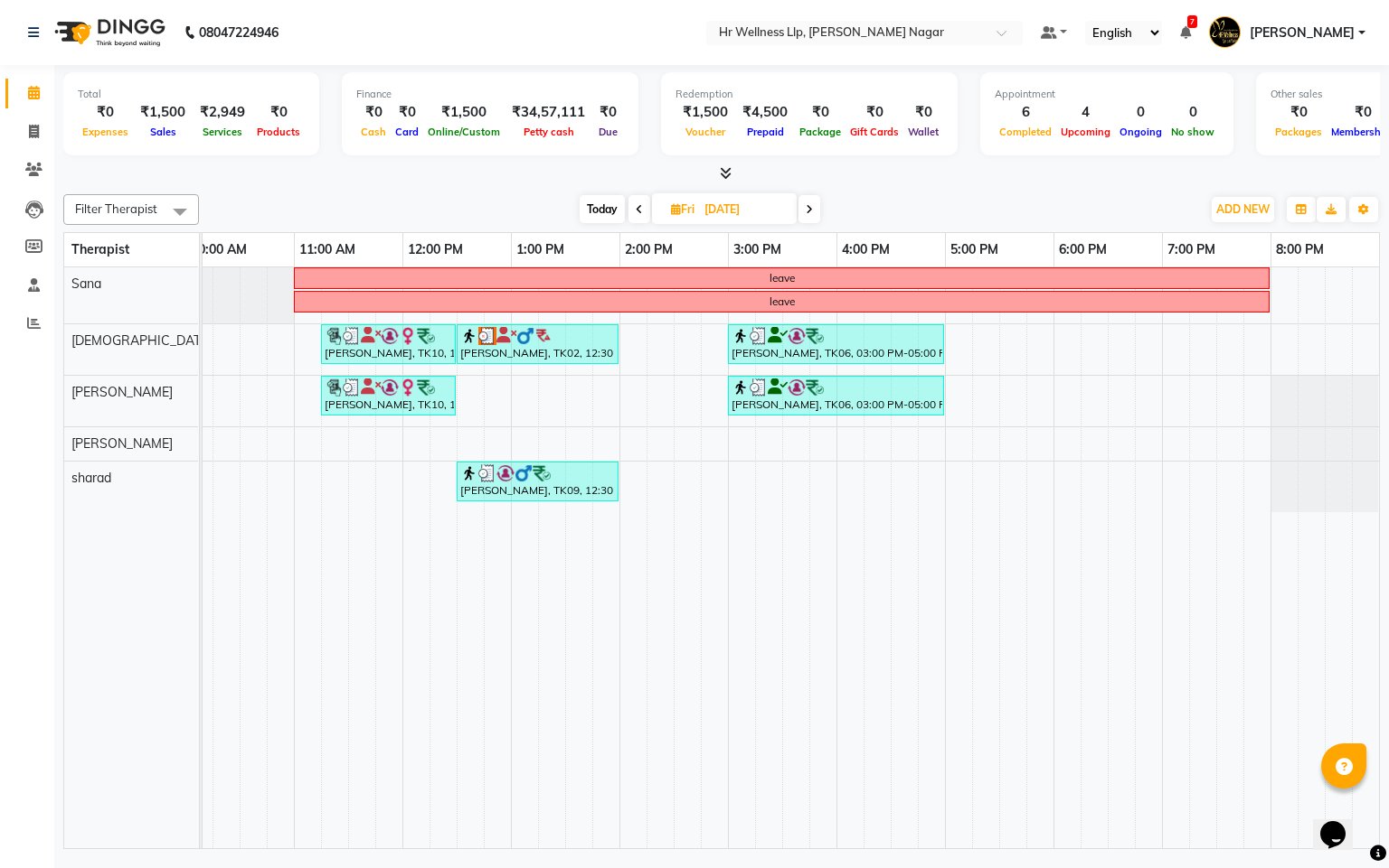
click at [591, 203] on span "Today" at bounding box center [602, 209] width 45 height 28
type input "[DATE]"
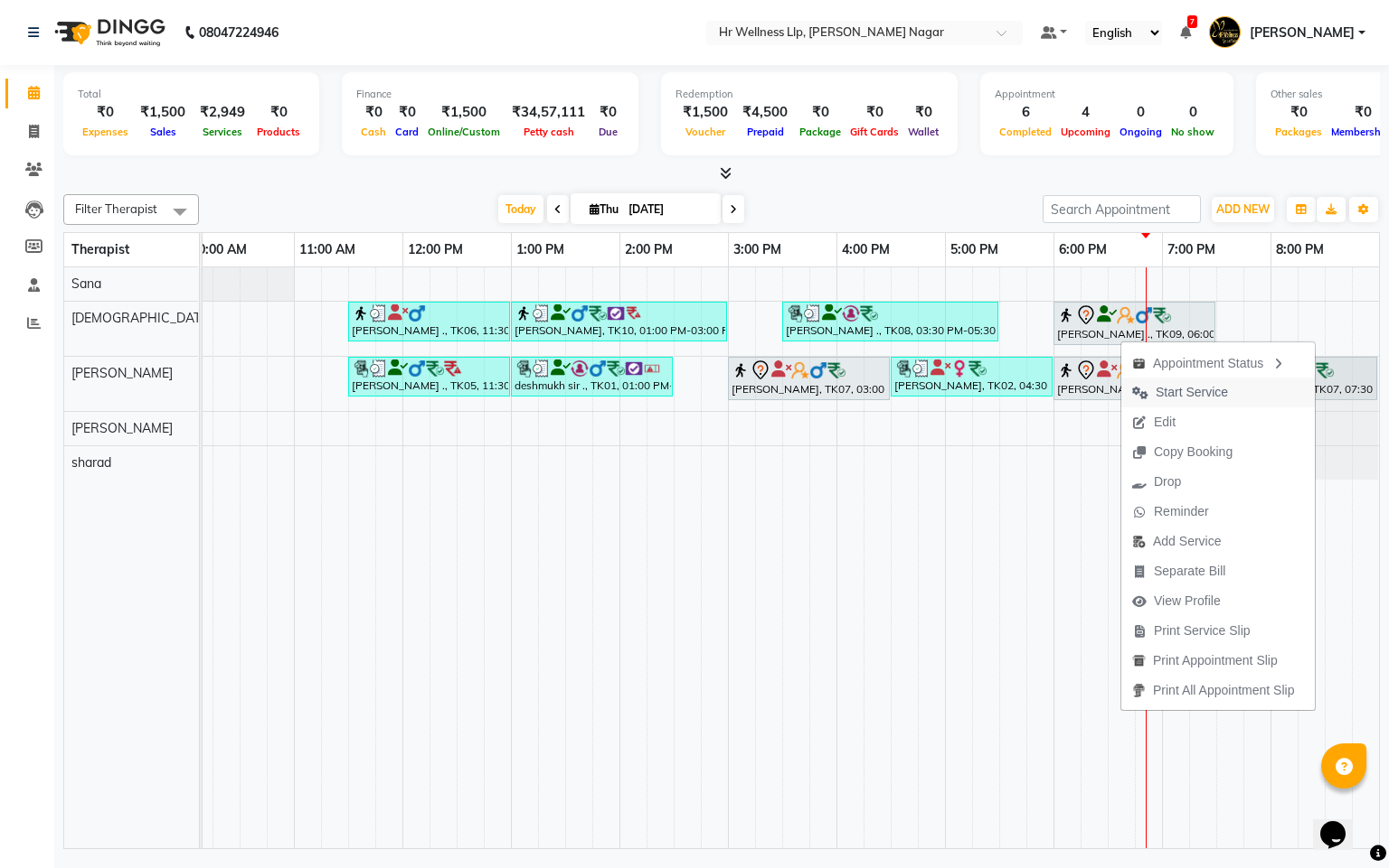
click at [1191, 394] on span "Start Service" at bounding box center [1191, 393] width 72 height 19
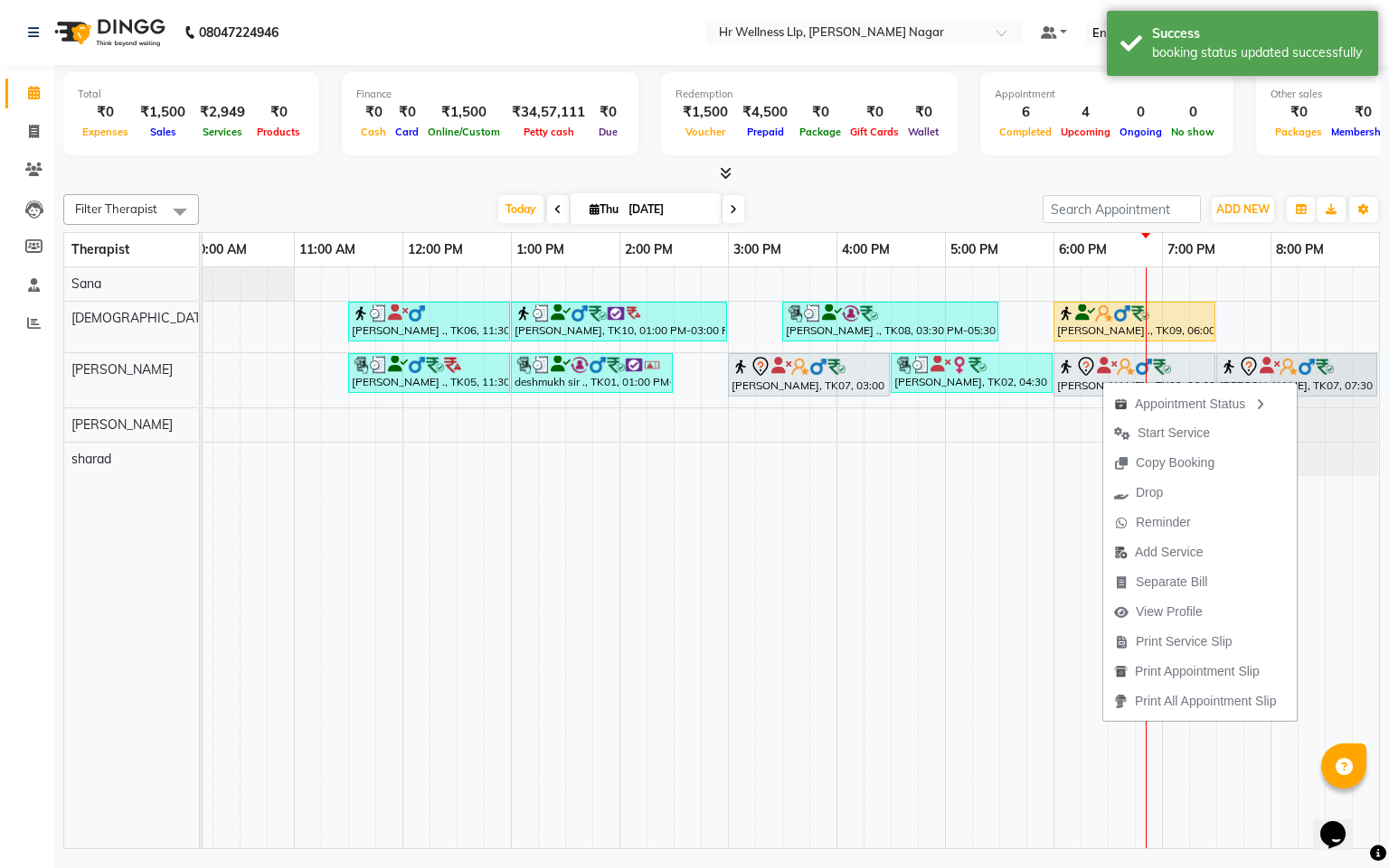
click at [1139, 428] on span "Start Service" at bounding box center [1172, 433] width 72 height 19
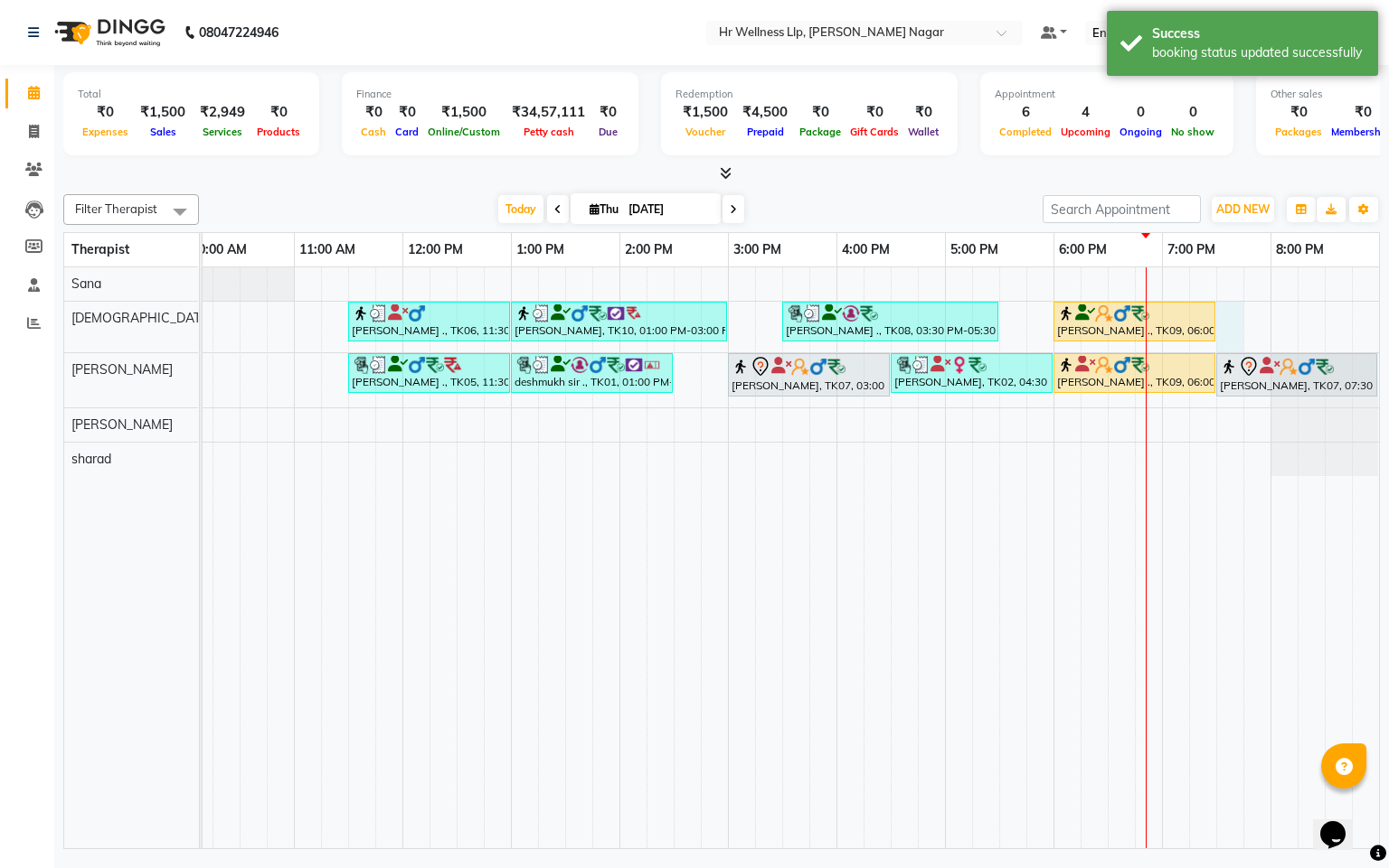
click at [1226, 320] on div "Salman ., TK06, 11:30 AM-01:00 PM, Swedish Massage 60 Min JURIC, TK10, 01:00 PM…" at bounding box center [673, 558] width 1410 height 581
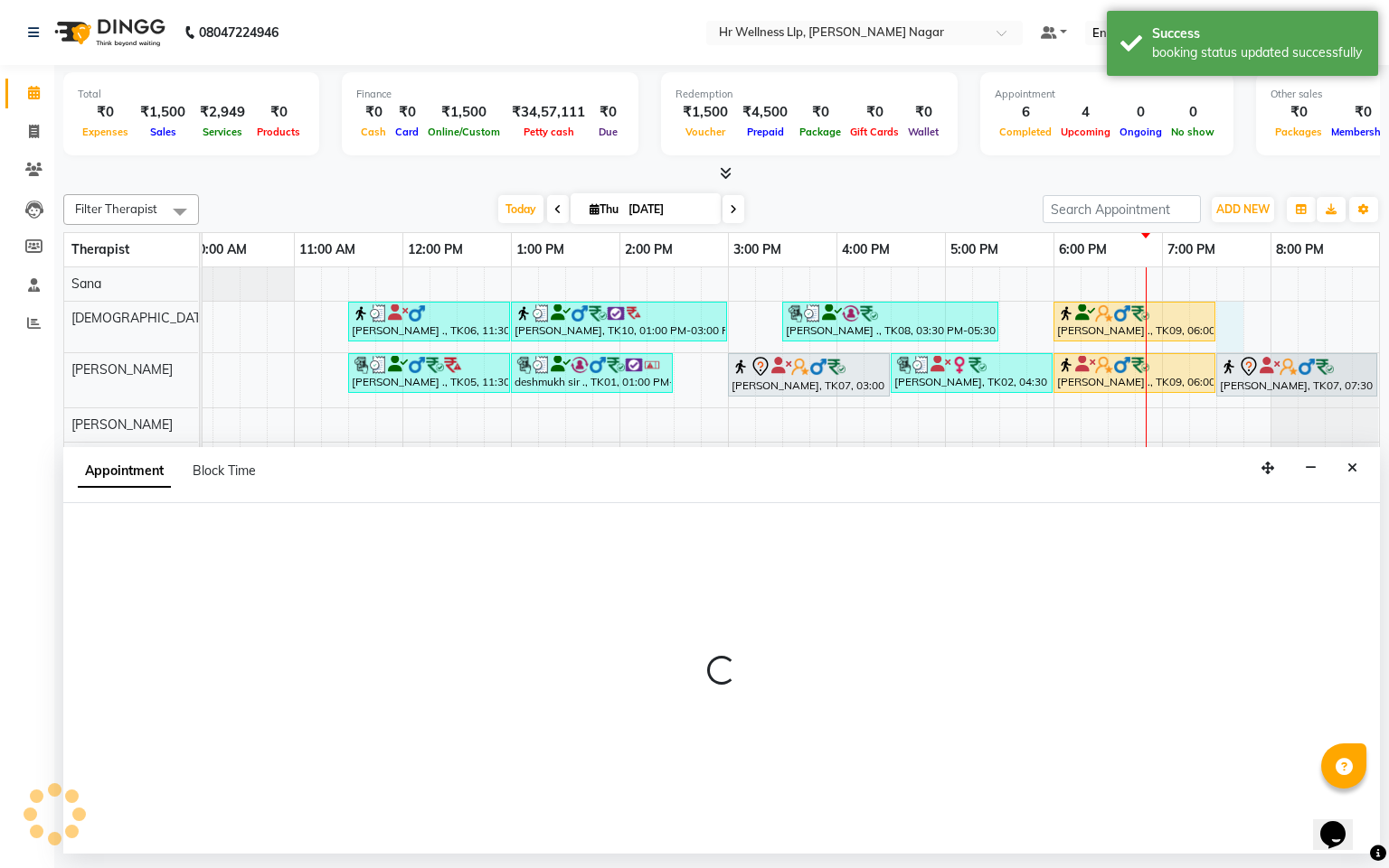
select select "19732"
select select "1170"
select select "tentative"
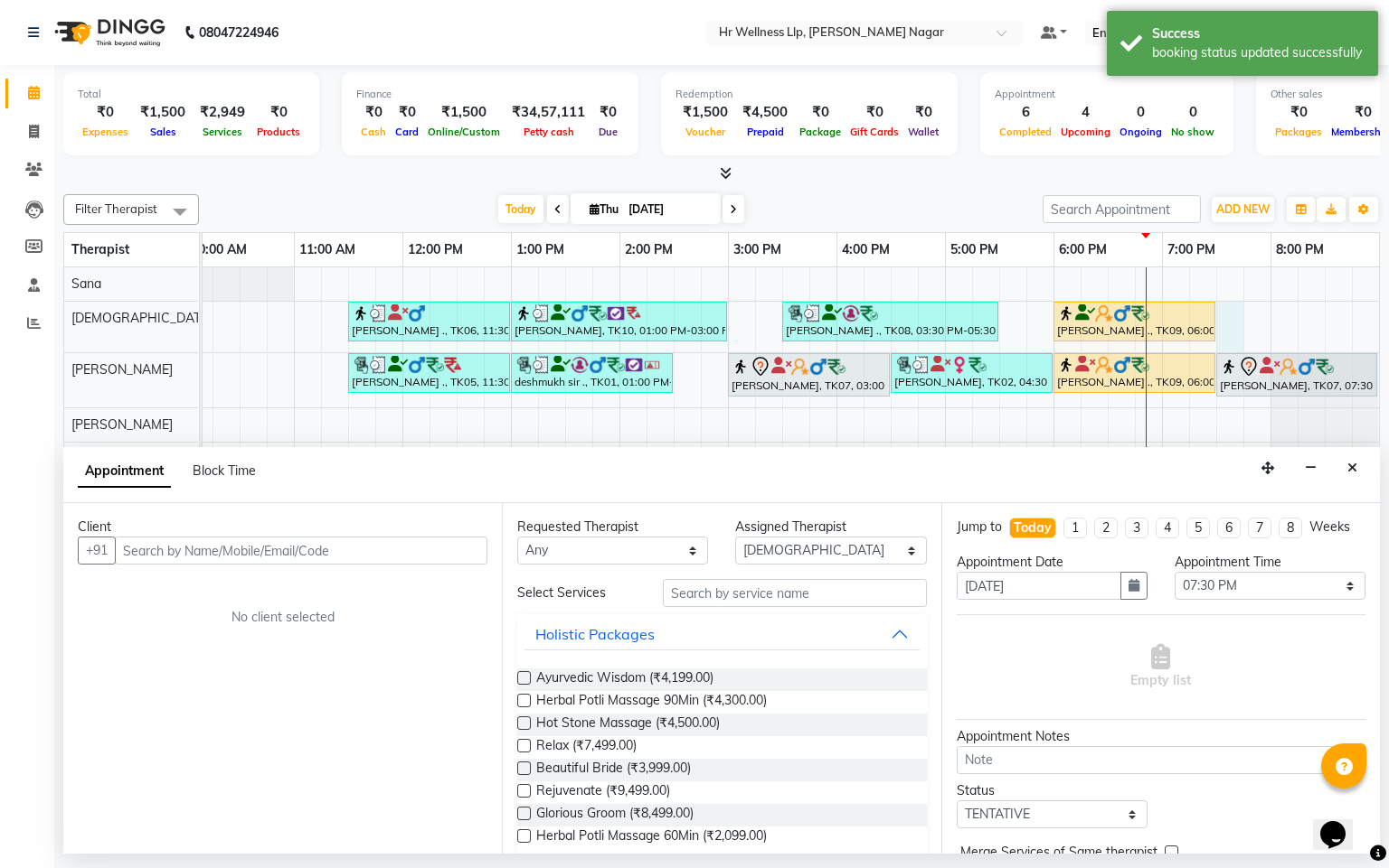
click at [246, 564] on input "text" at bounding box center [301, 550] width 373 height 28
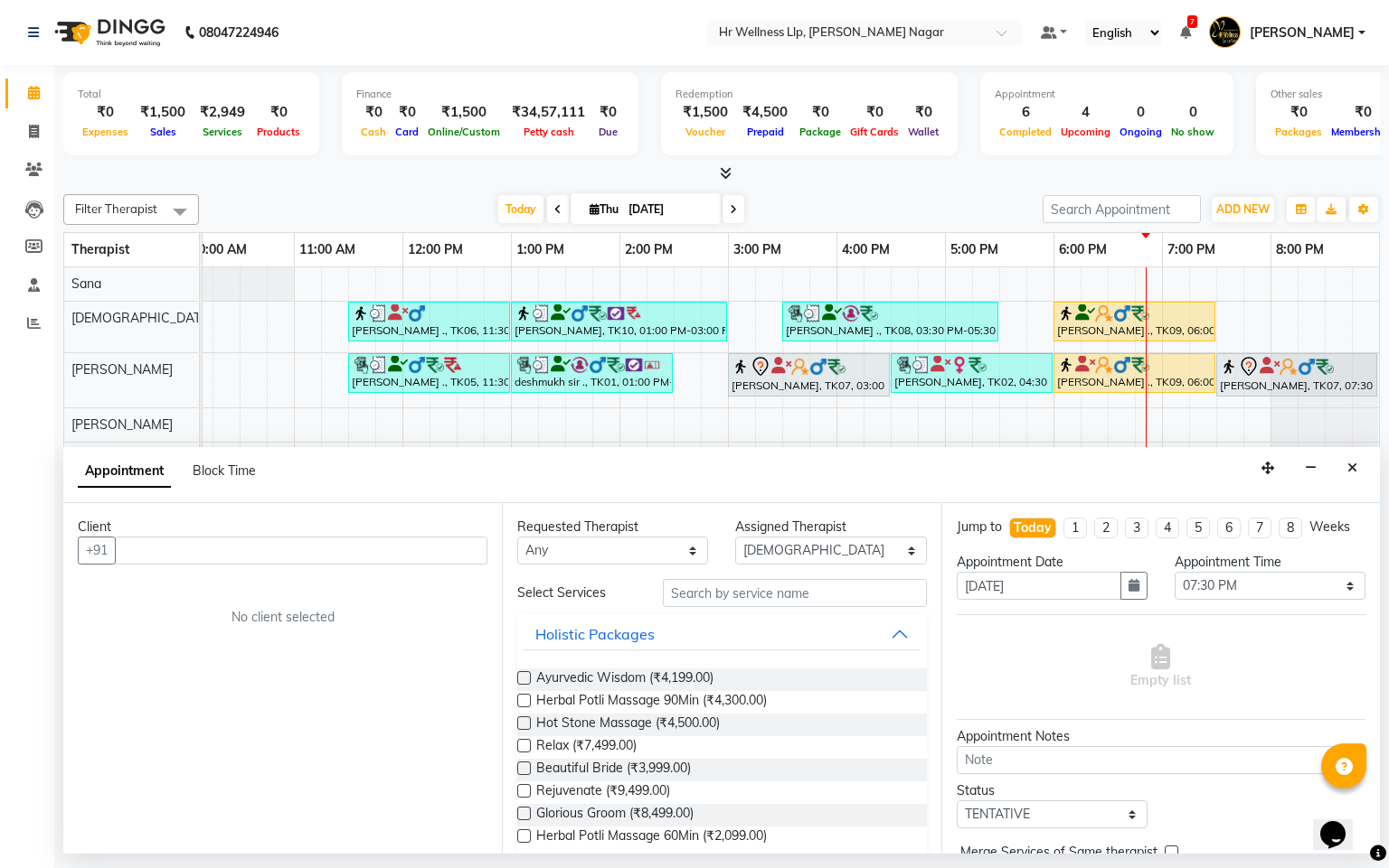
type input "r"
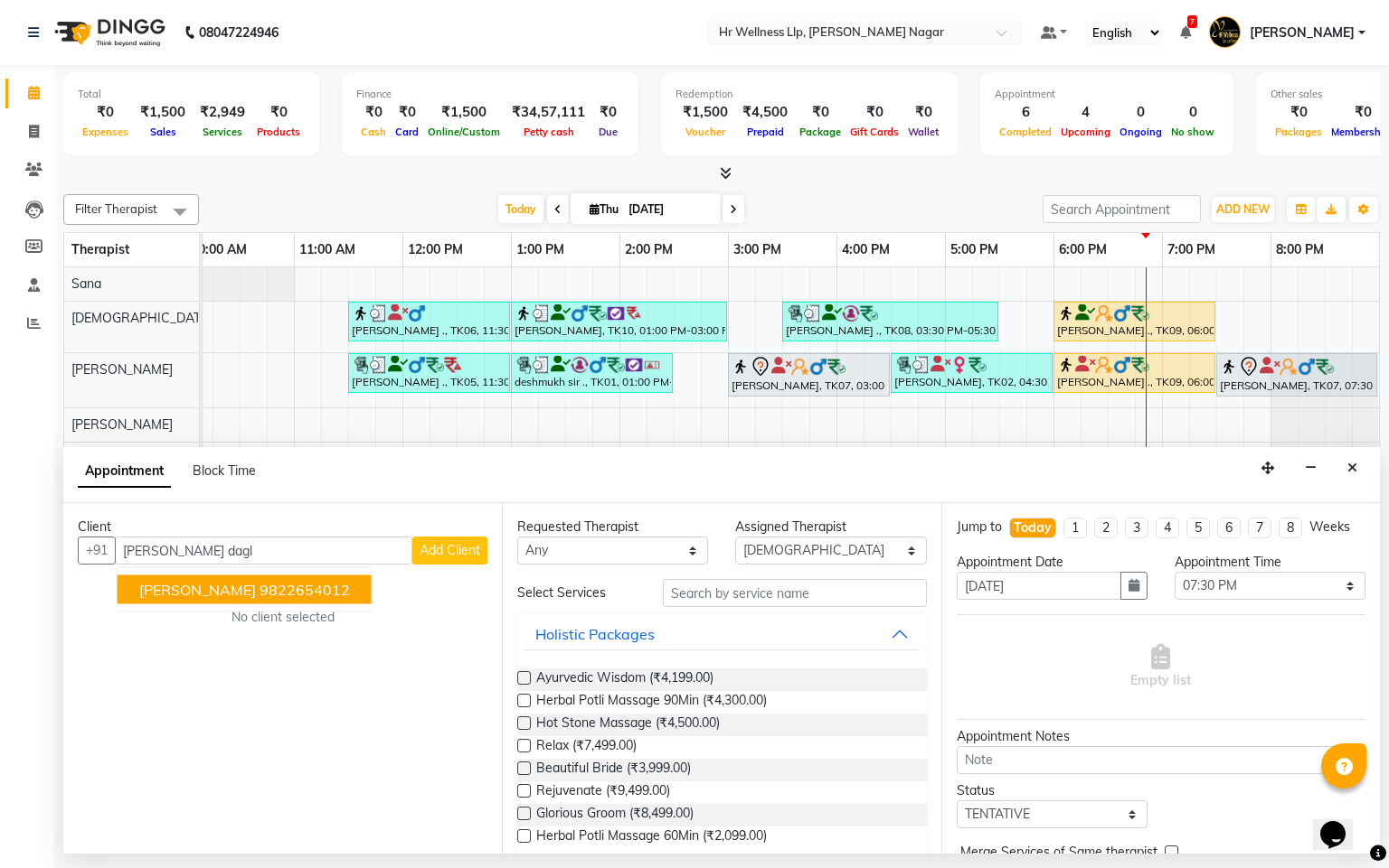
click at [356, 582] on button "Rupesh Dagliya 9822654012" at bounding box center [244, 590] width 254 height 29
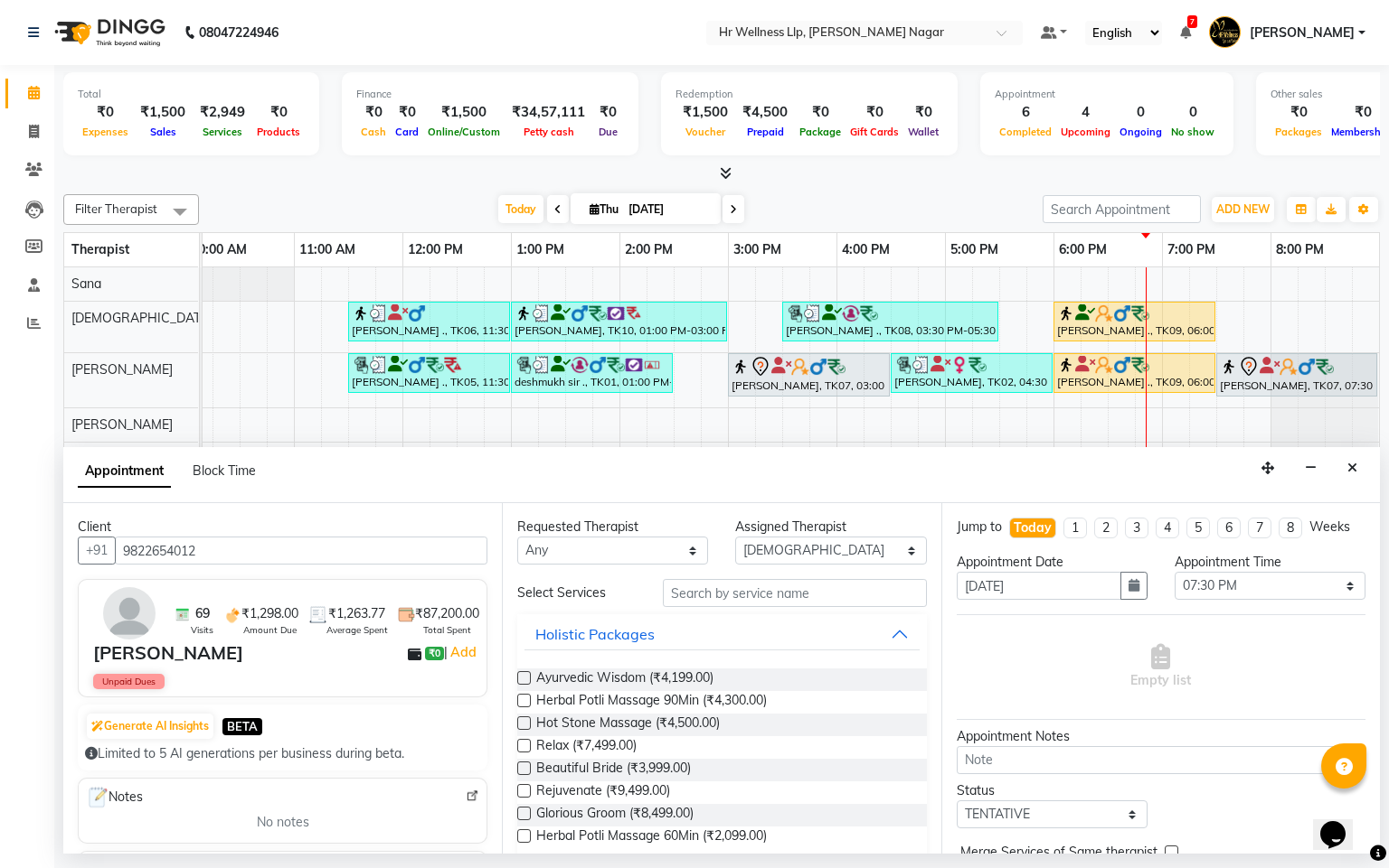
type input "9822654012"
click at [600, 546] on select "Any Krishna lucy Sakshi Shinde Sana sharad" at bounding box center [612, 550] width 191 height 28
select select "19732"
click at [517, 537] on select "Any Krishna lucy Sakshi Shinde Sana sharad" at bounding box center [612, 550] width 191 height 28
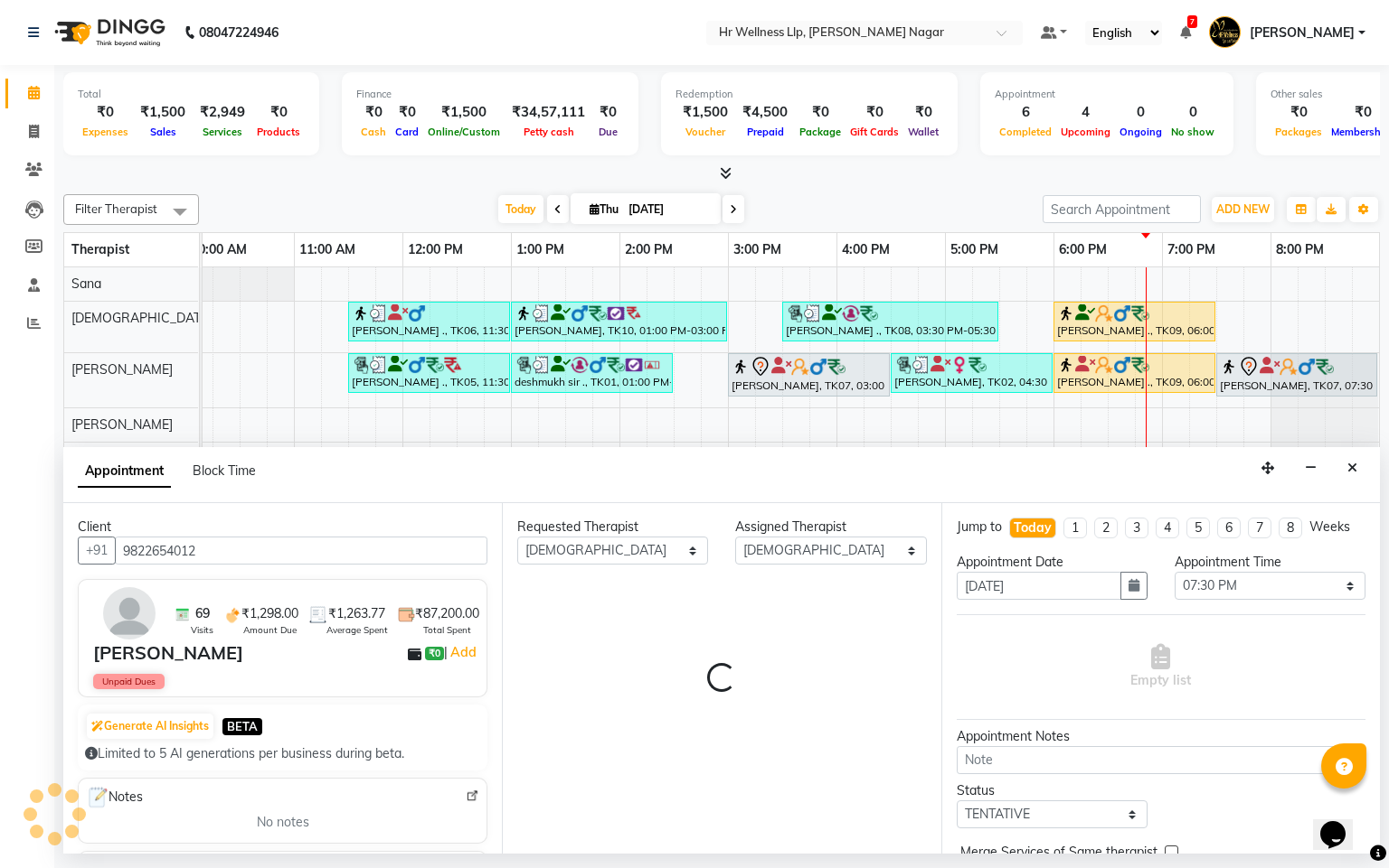
click at [746, 600] on div "Requested Therapist Any Krishna lucy Sakshi Shinde Sana sharad Assigned Therapi…" at bounding box center [720, 678] width 438 height 351
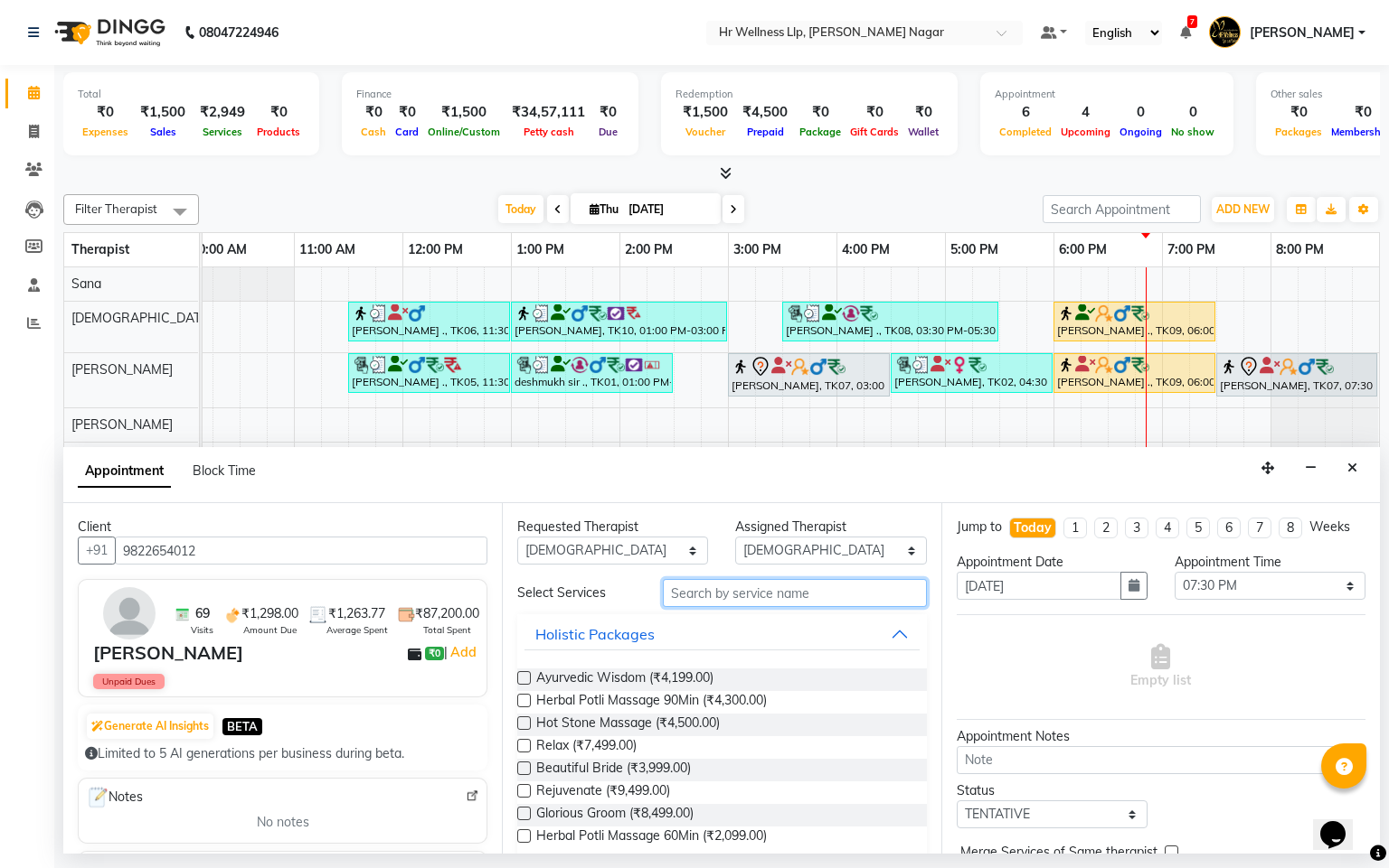
click at [746, 599] on input "text" at bounding box center [794, 593] width 264 height 28
type input "n"
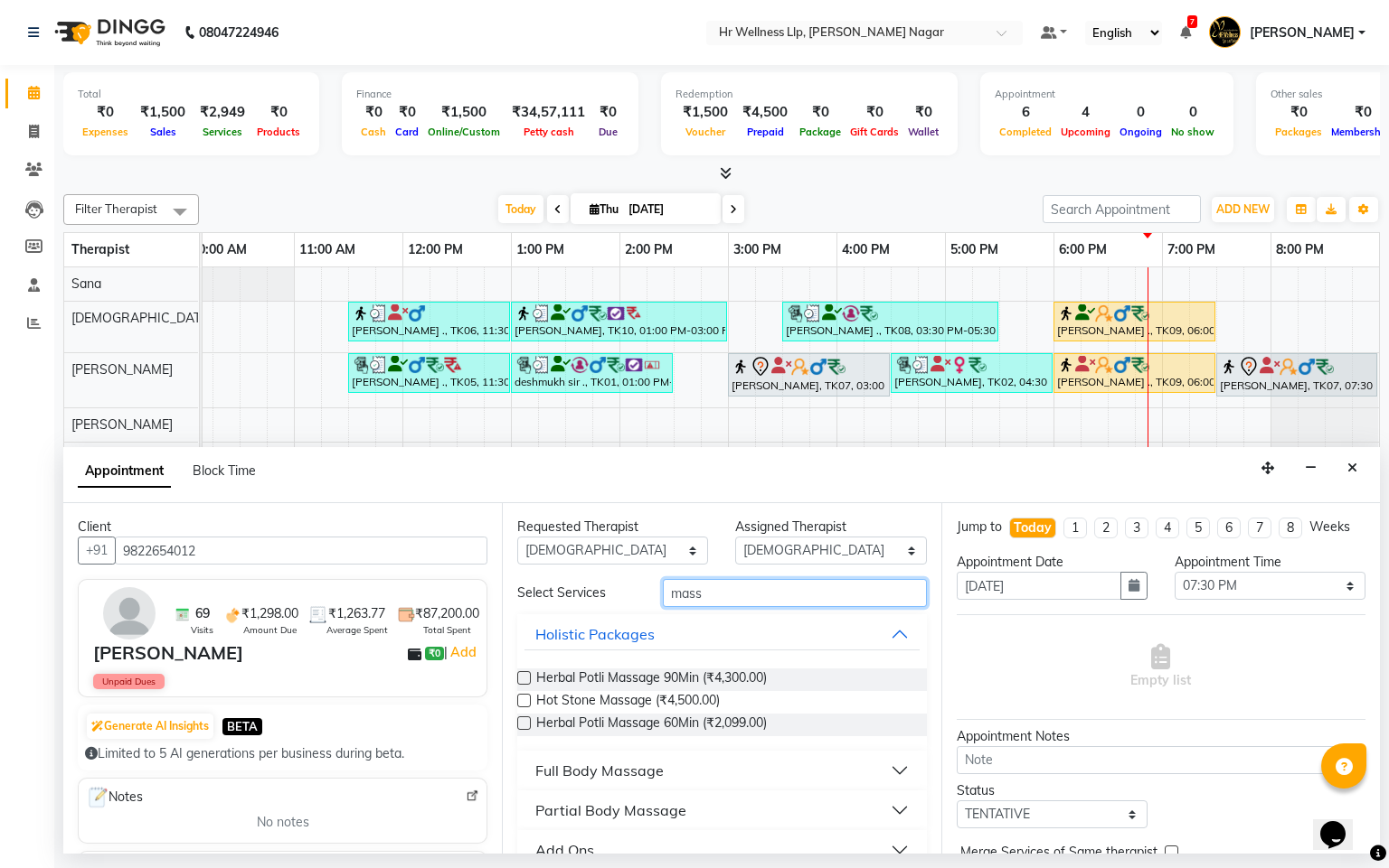
type input "mass"
click at [648, 784] on button "Full Body Massage" at bounding box center [721, 770] width 394 height 33
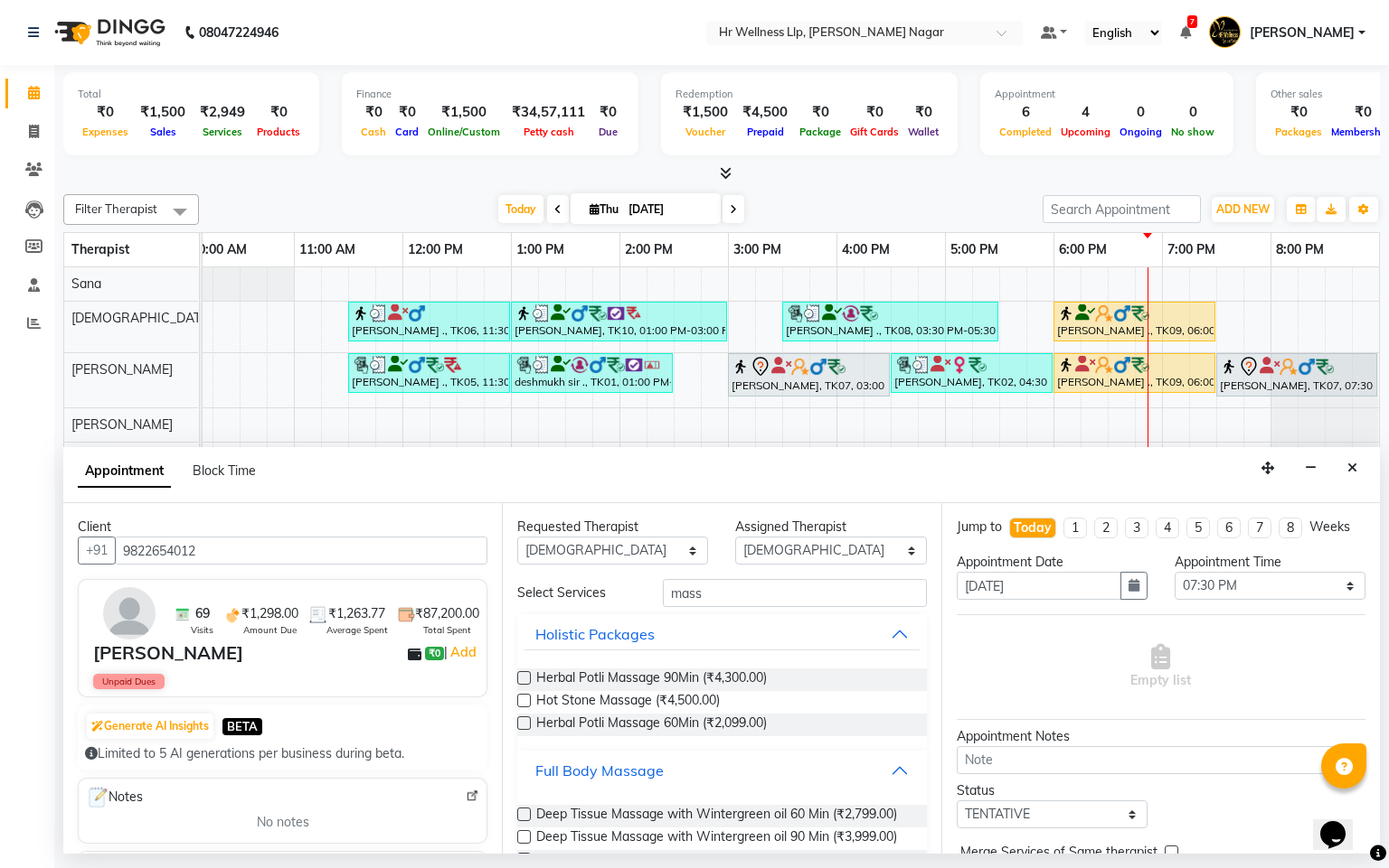
scroll to position [808, 0]
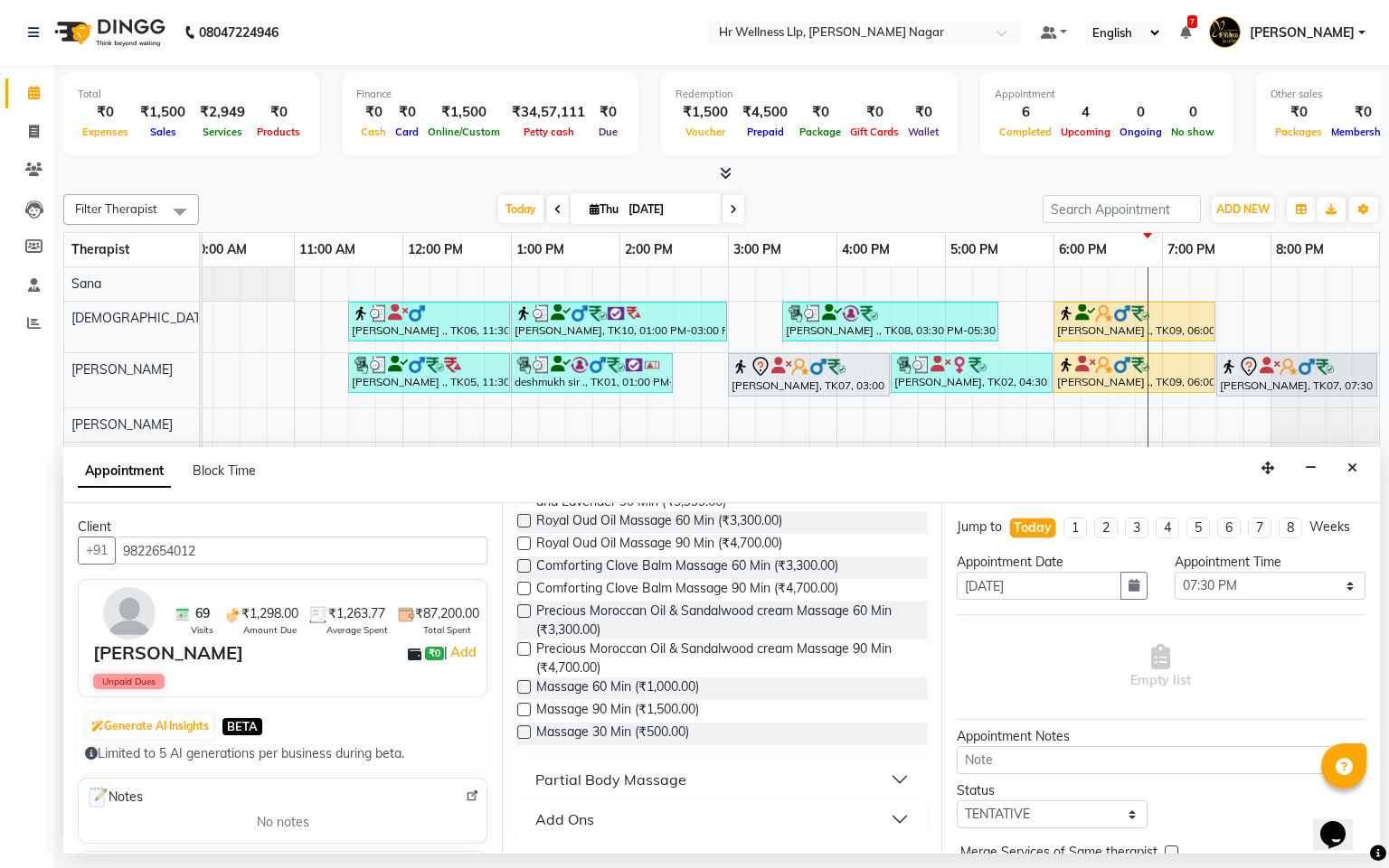
click at [530, 690] on div "Massage 60 Min (₹1,000.00)" at bounding box center [721, 689] width 408 height 23
click at [526, 689] on label at bounding box center [523, 687] width 13 height 13
click at [526, 689] on input "checkbox" at bounding box center [522, 689] width 12 height 11
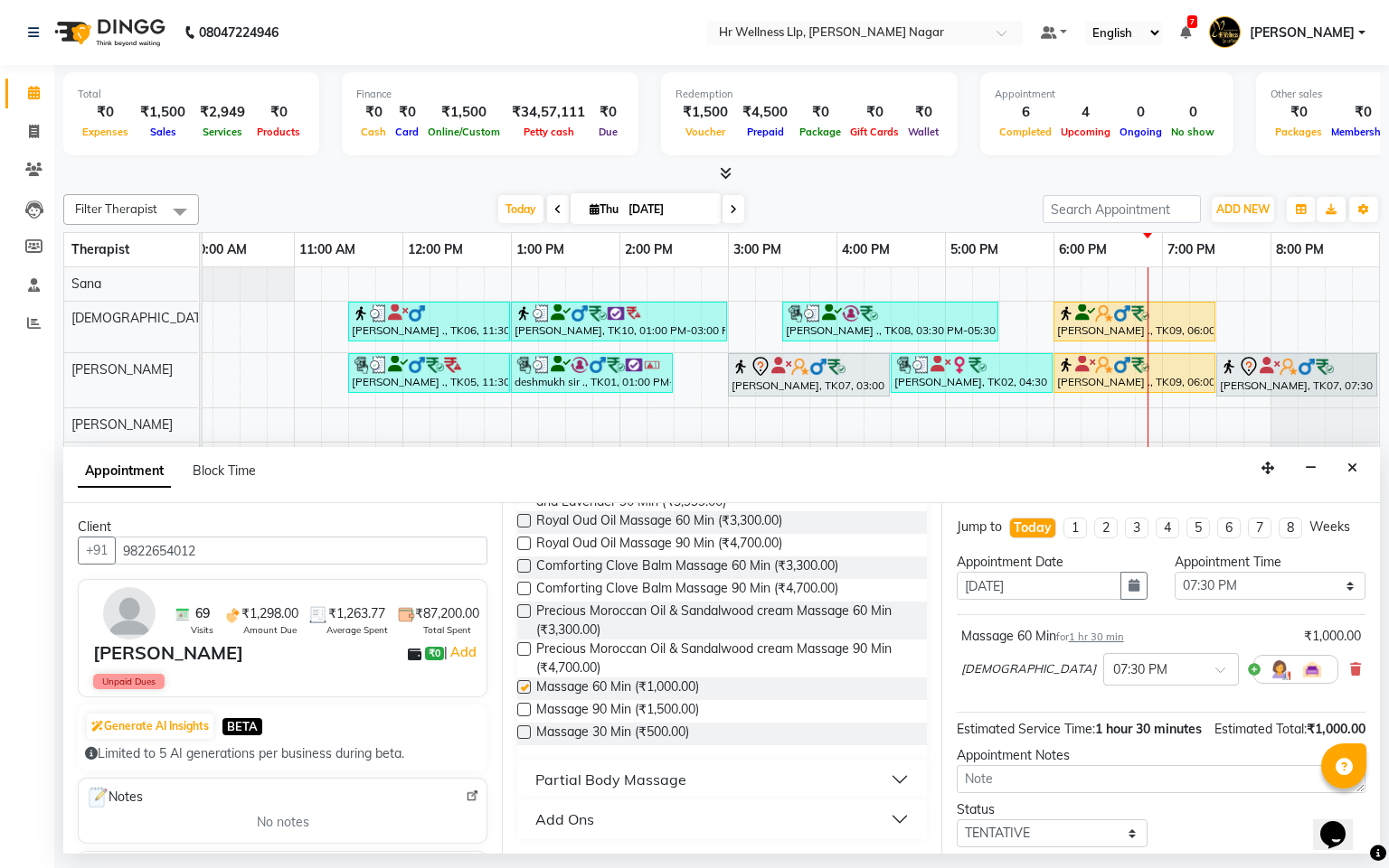
checkbox input "false"
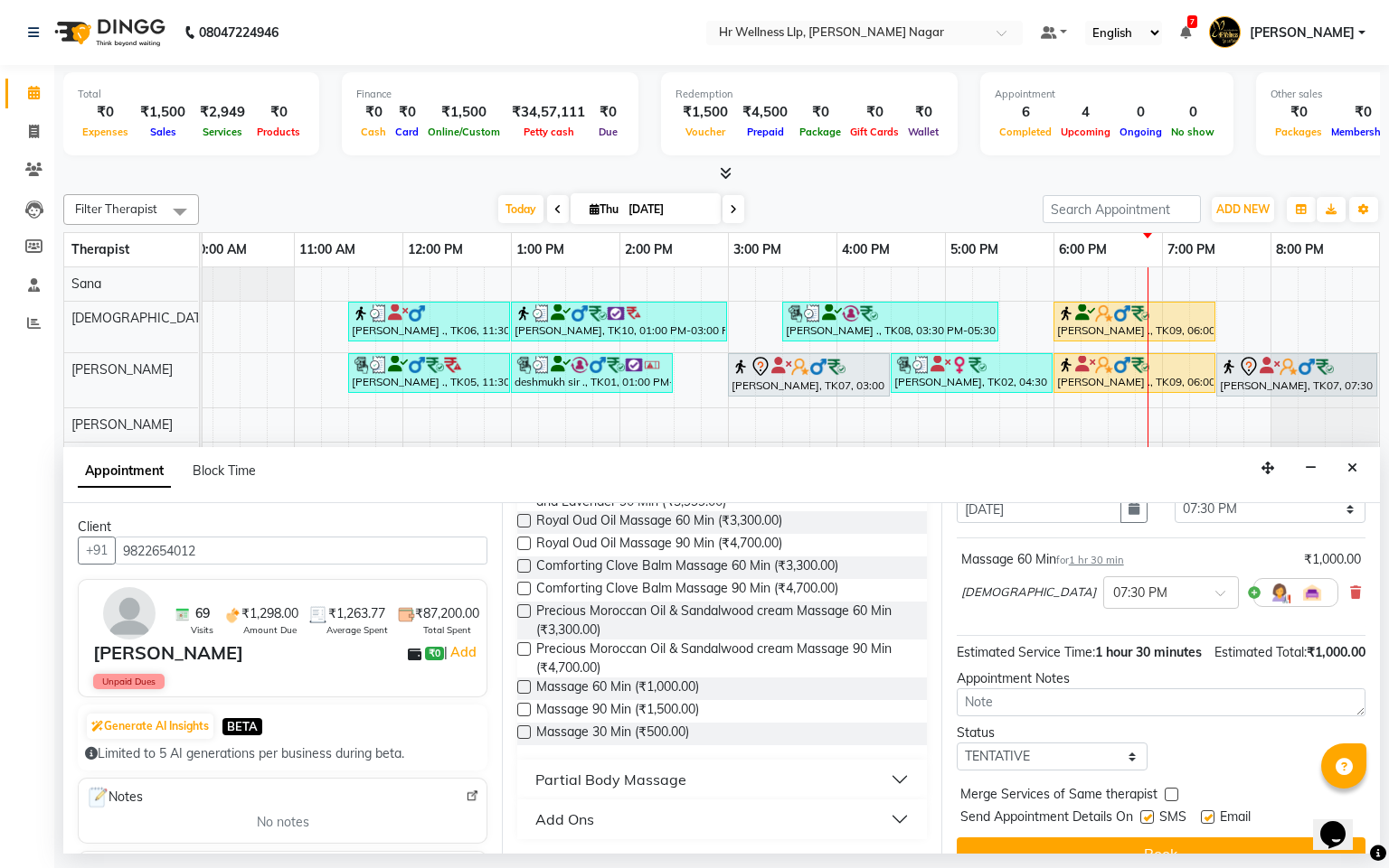
scroll to position [147, 0]
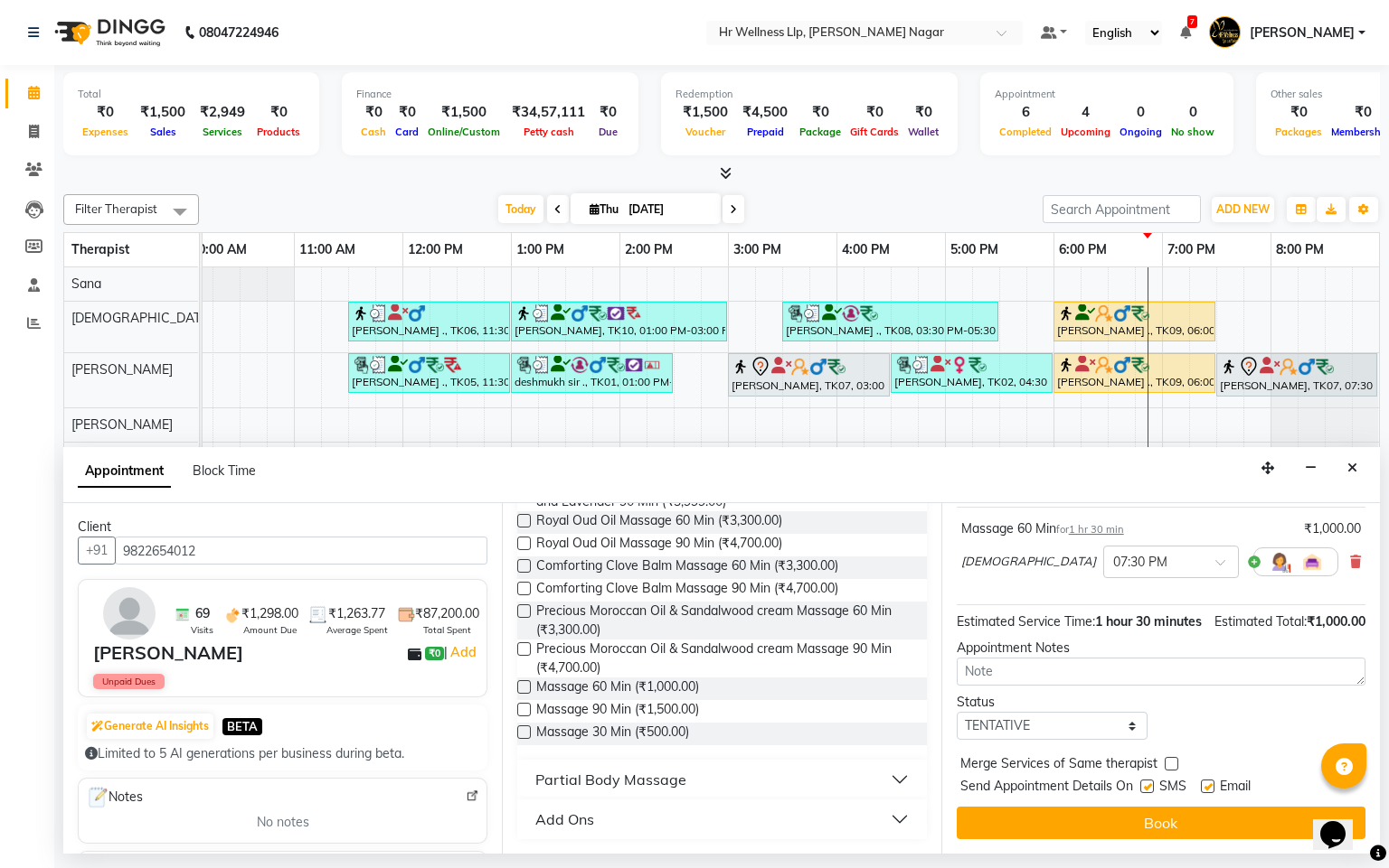
click at [1148, 787] on label at bounding box center [1146, 787] width 13 height 13
click at [1148, 787] on input "checkbox" at bounding box center [1146, 788] width 12 height 11
checkbox input "false"
click at [1213, 781] on label at bounding box center [1207, 787] width 13 height 13
click at [1213, 783] on input "checkbox" at bounding box center [1206, 788] width 12 height 11
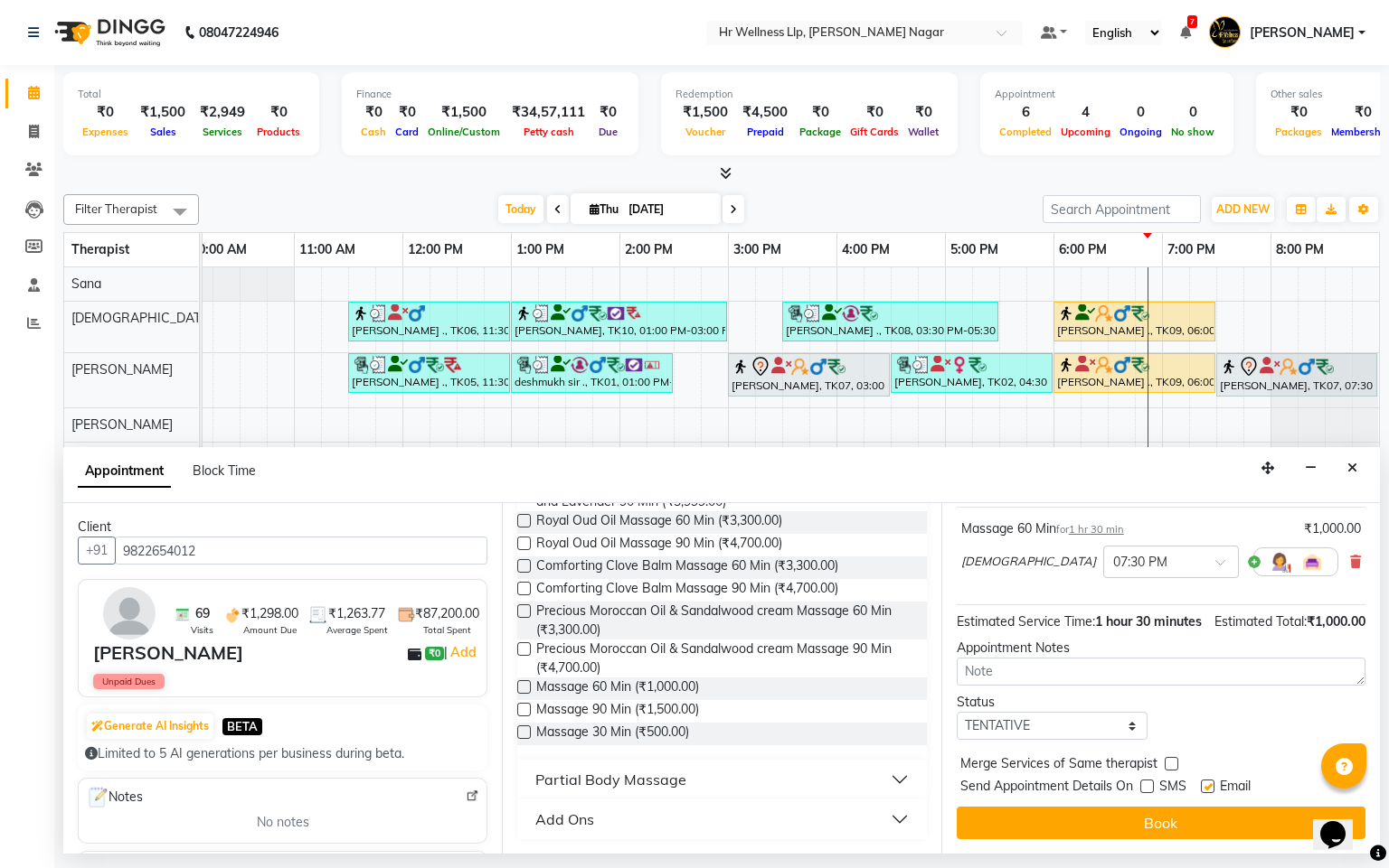
checkbox input "false"
click at [1168, 841] on div "Jump to Today 1 2 3 4 5 6 7 8 Weeks Appointment Date 04-09-2025 Appointment Tim…" at bounding box center [1160, 678] width 438 height 351
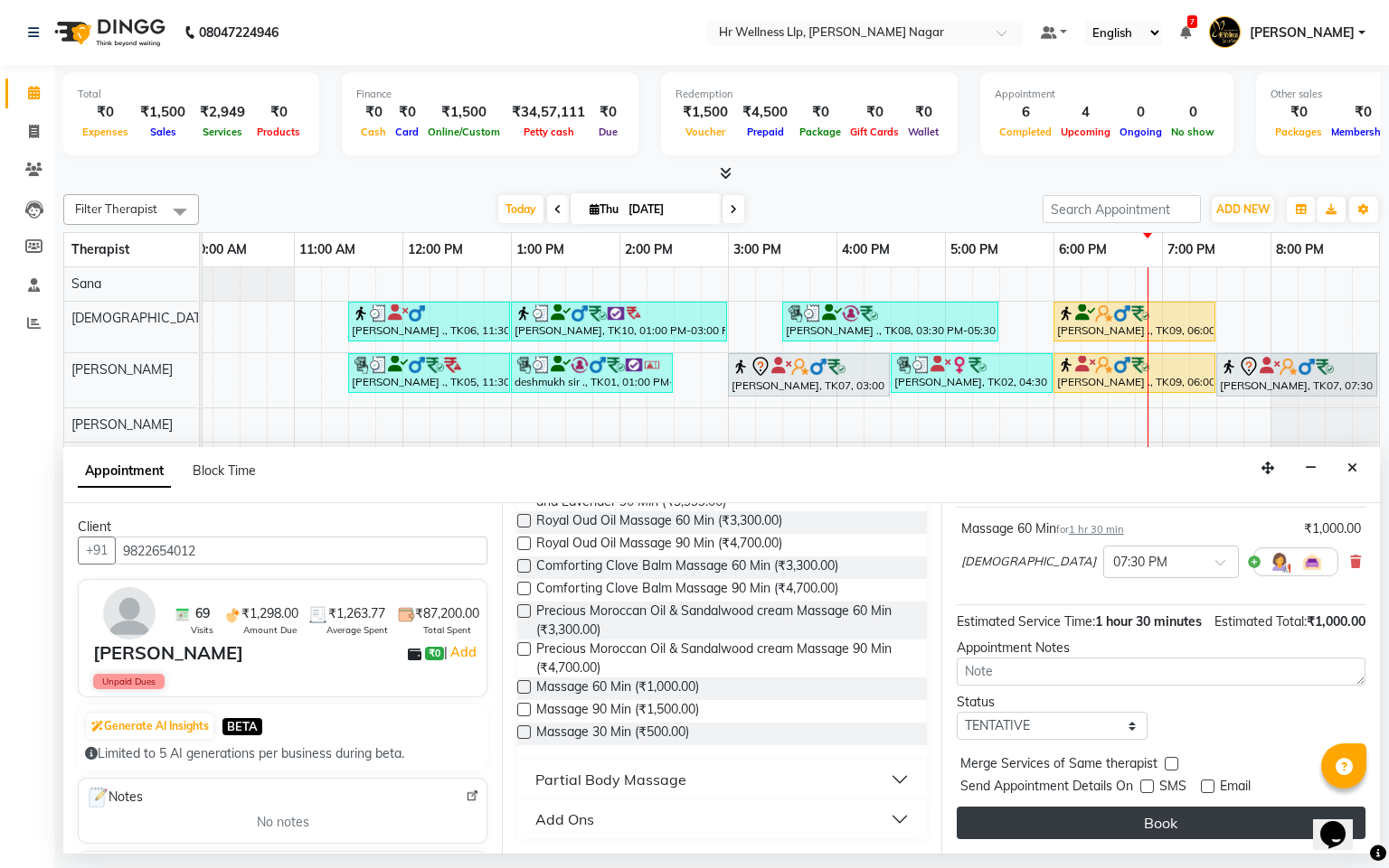
click at [1162, 827] on button "Book" at bounding box center [1161, 823] width 408 height 33
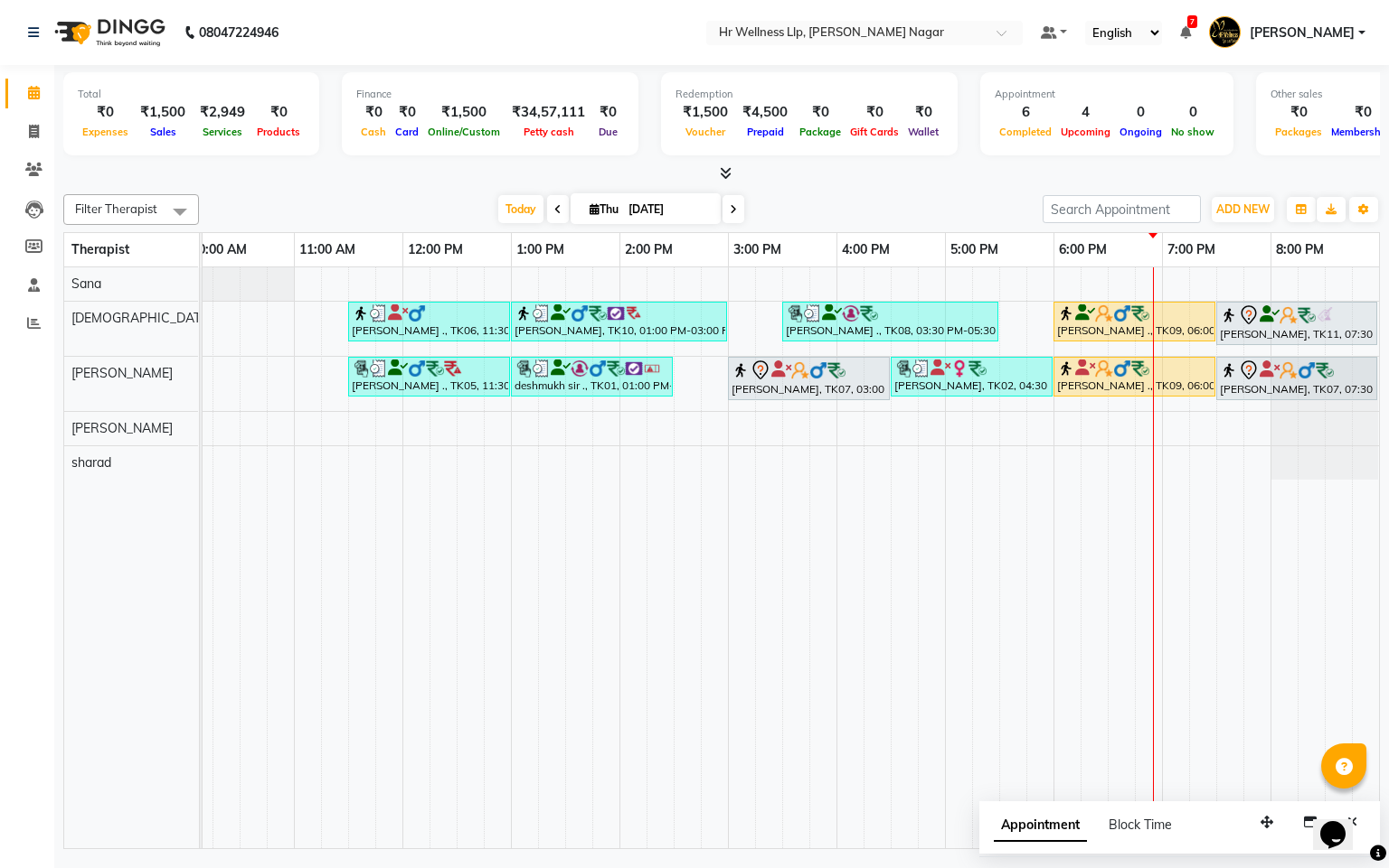
click at [590, 213] on icon at bounding box center [594, 209] width 10 height 11
select select "9"
select select "2025"
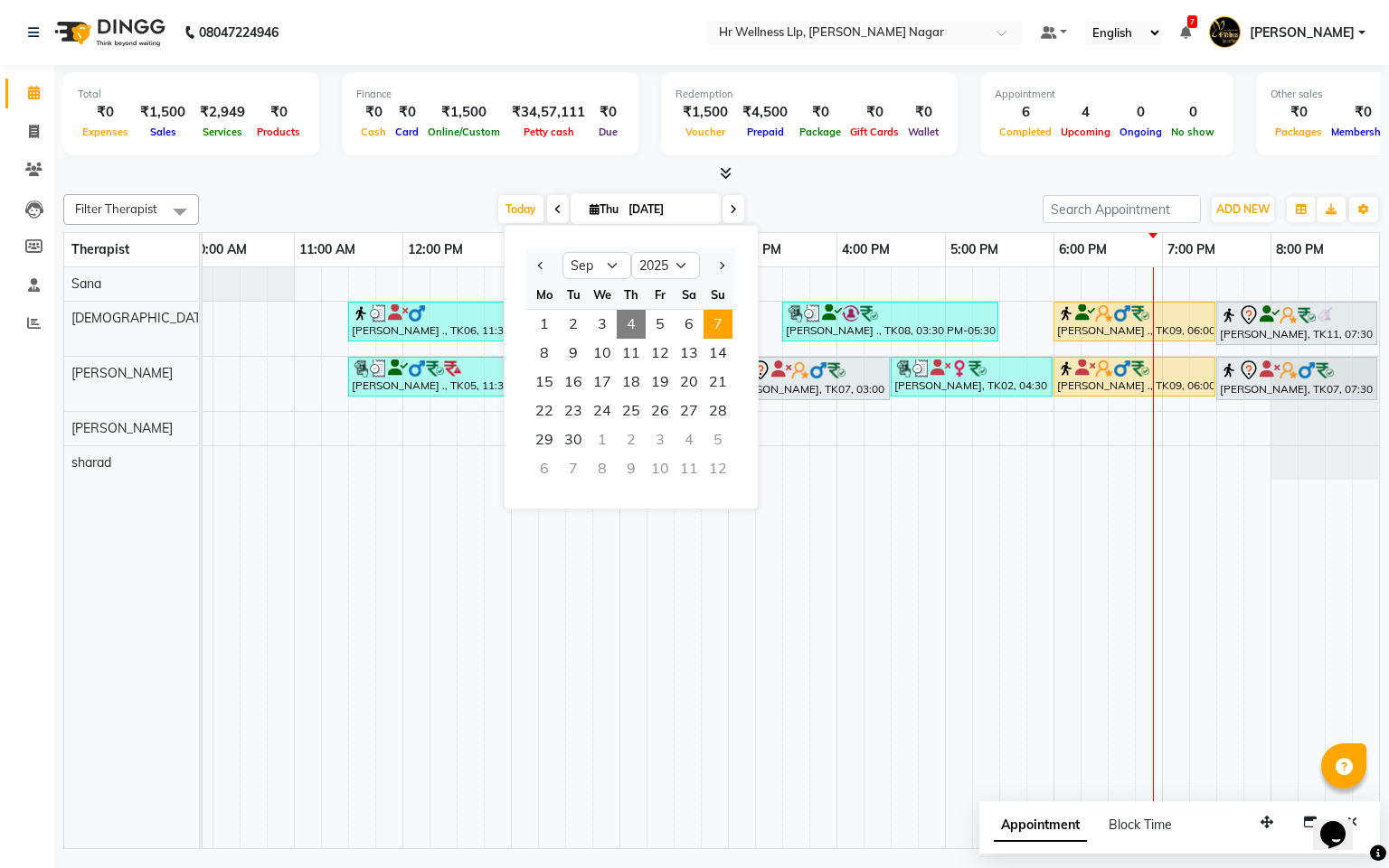
click at [708, 334] on span "7" at bounding box center [718, 324] width 29 height 29
type input "[DATE]"
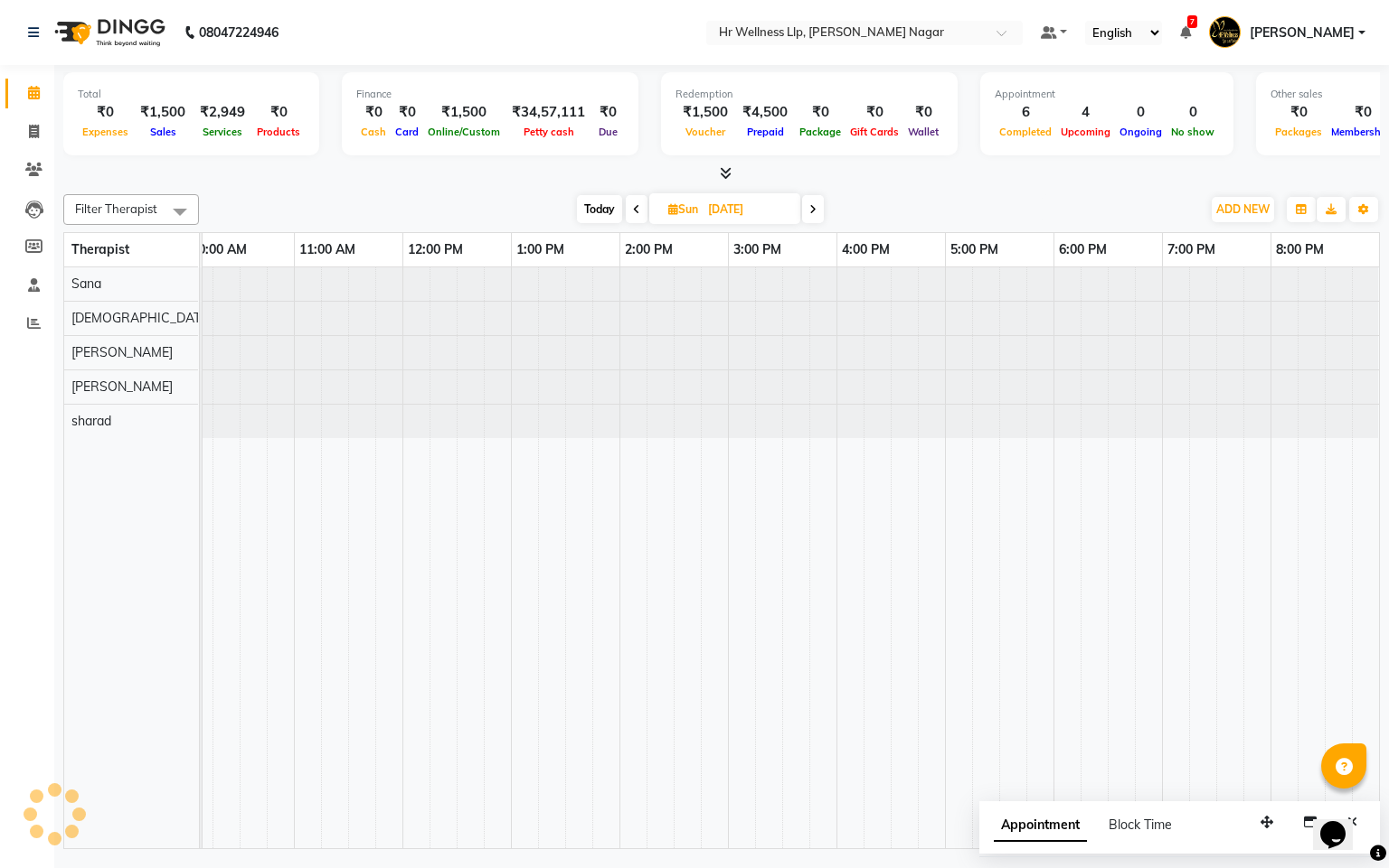
scroll to position [0, 234]
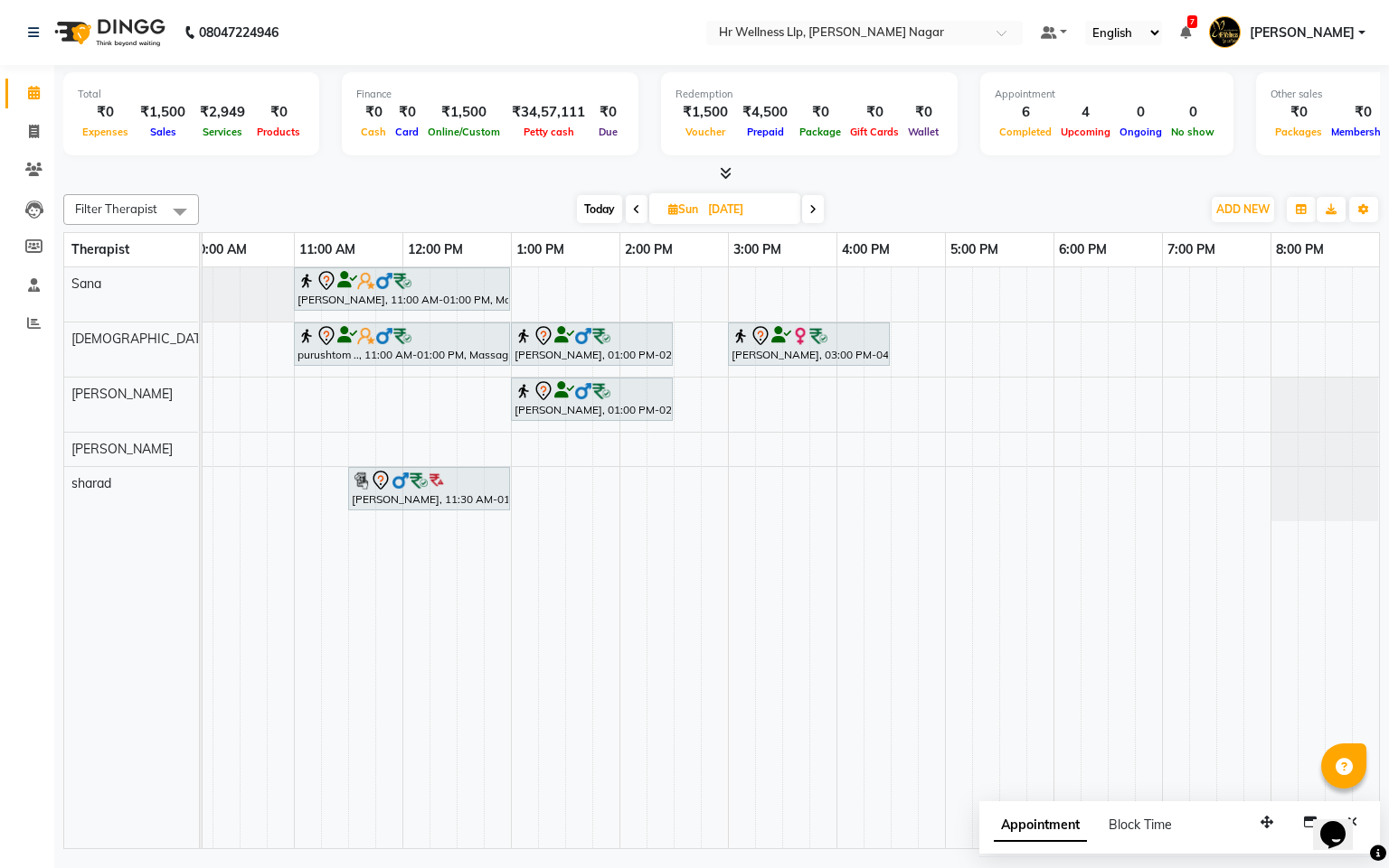
click at [0, 736] on div "Calendar Invoice Clients Leads Members Staff Reports Upcoming Tentative Confirm…" at bounding box center [122, 446] width 244 height 789
click at [961, 291] on div "Vishal Rajani, 11:00 AM-01:00 PM, Massage 90 Min Santosh Nair, 08:00 AM-09:30 A…" at bounding box center [673, 558] width 1410 height 581
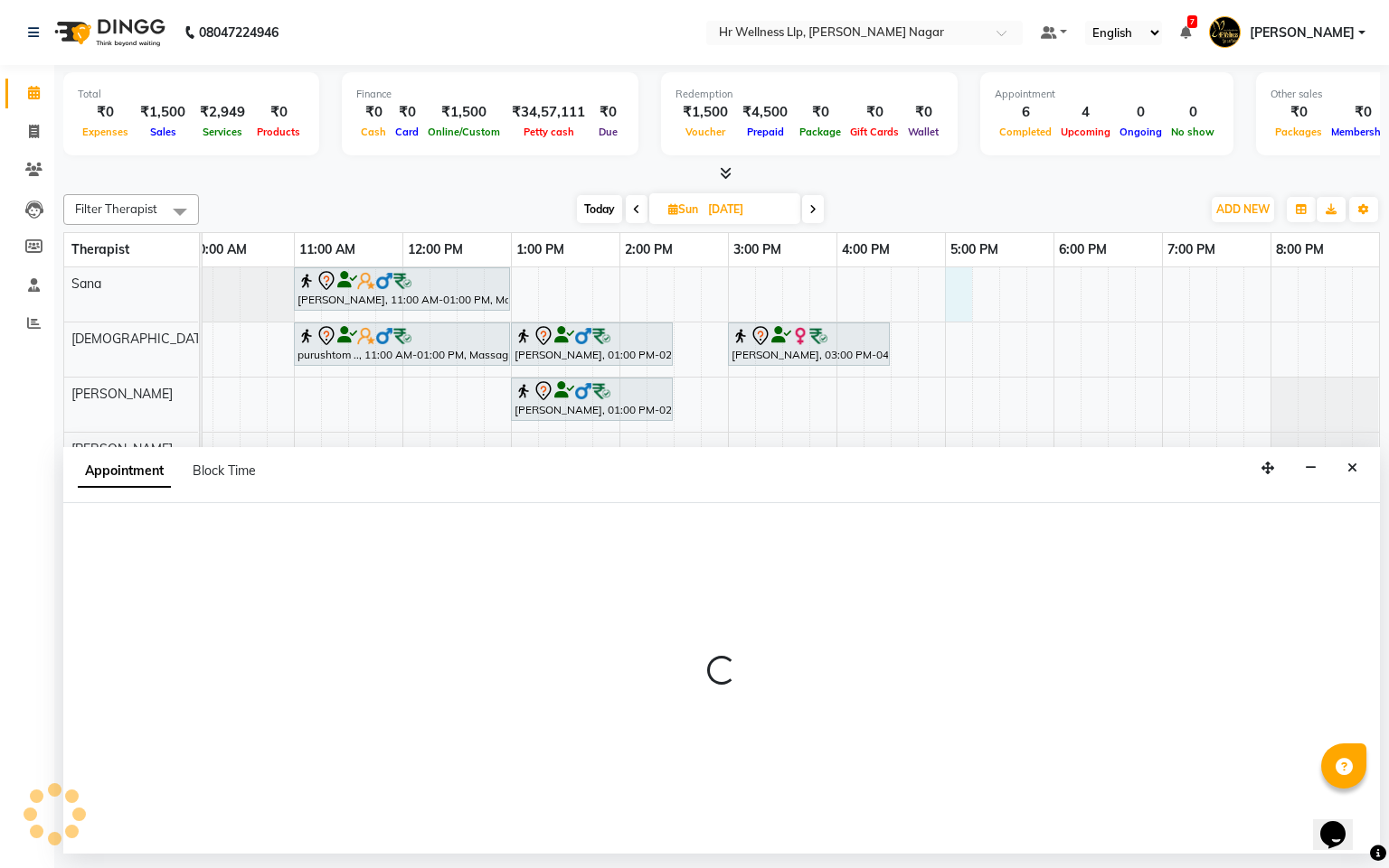
select select "19731"
select select "1020"
select select "tentative"
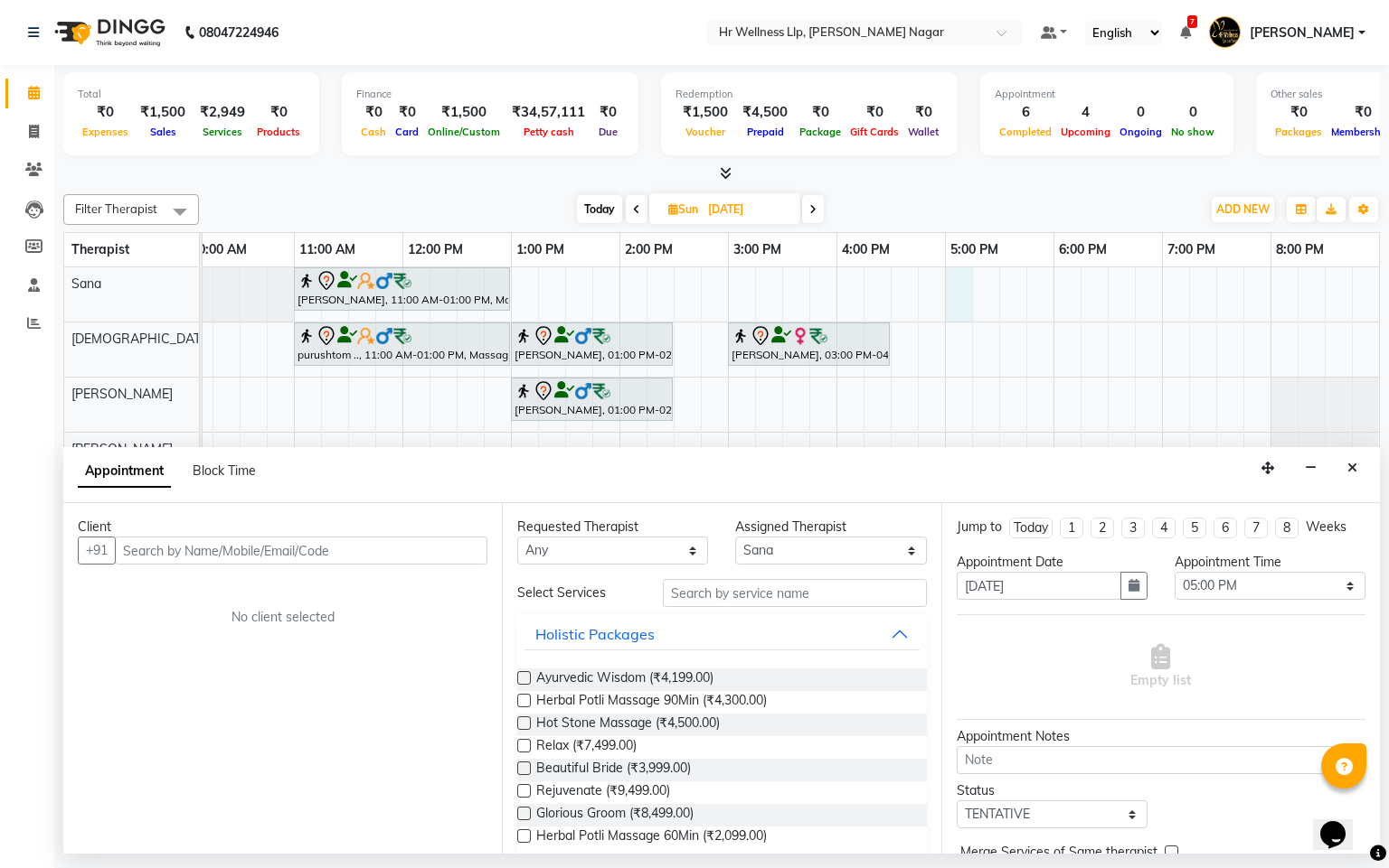
click at [357, 534] on div "Client" at bounding box center [282, 527] width 409 height 19
click at [348, 546] on input "text" at bounding box center [301, 550] width 373 height 28
type input "m"
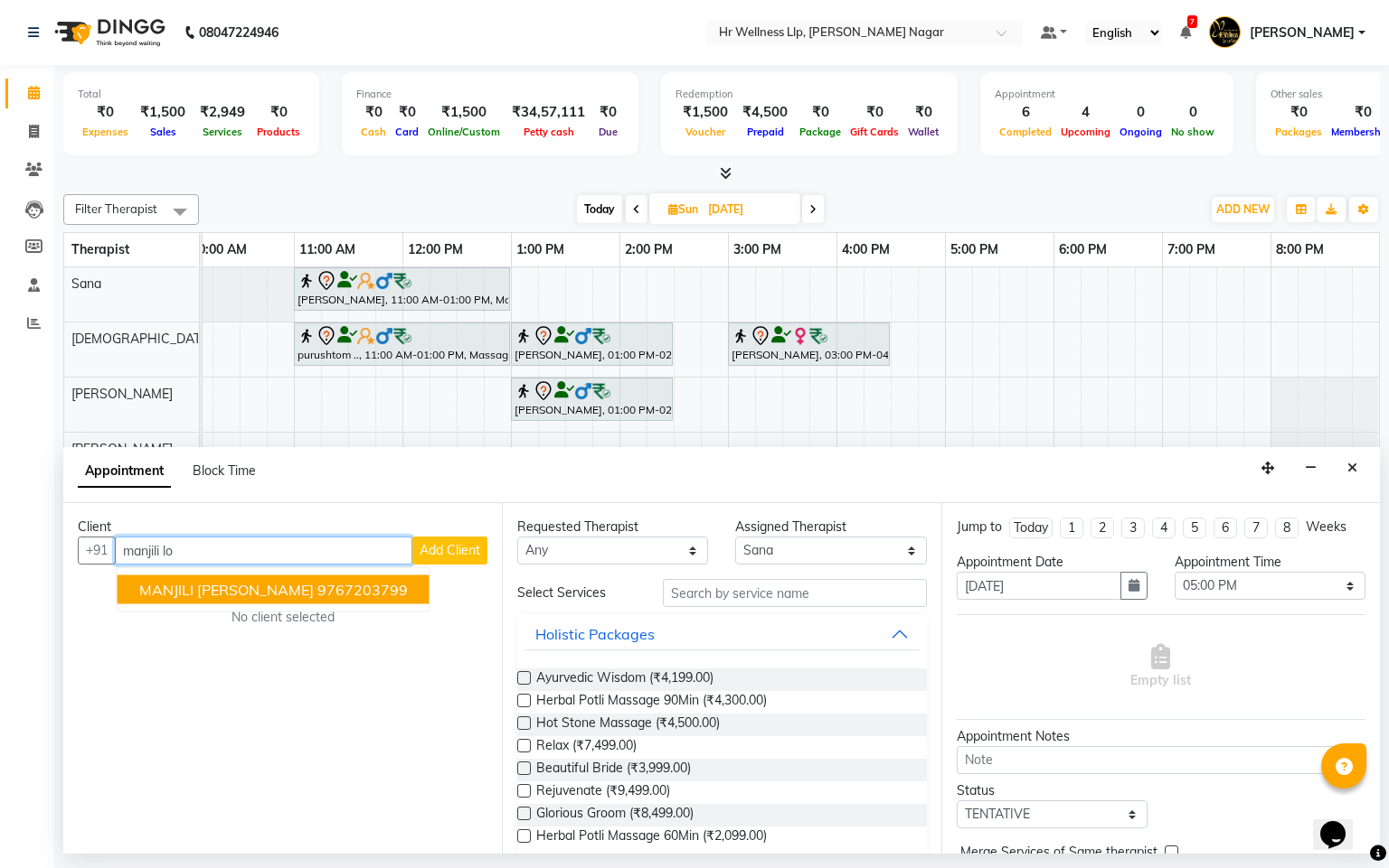
click at [310, 579] on button "MANJILI lolap 9767203799" at bounding box center [273, 590] width 312 height 29
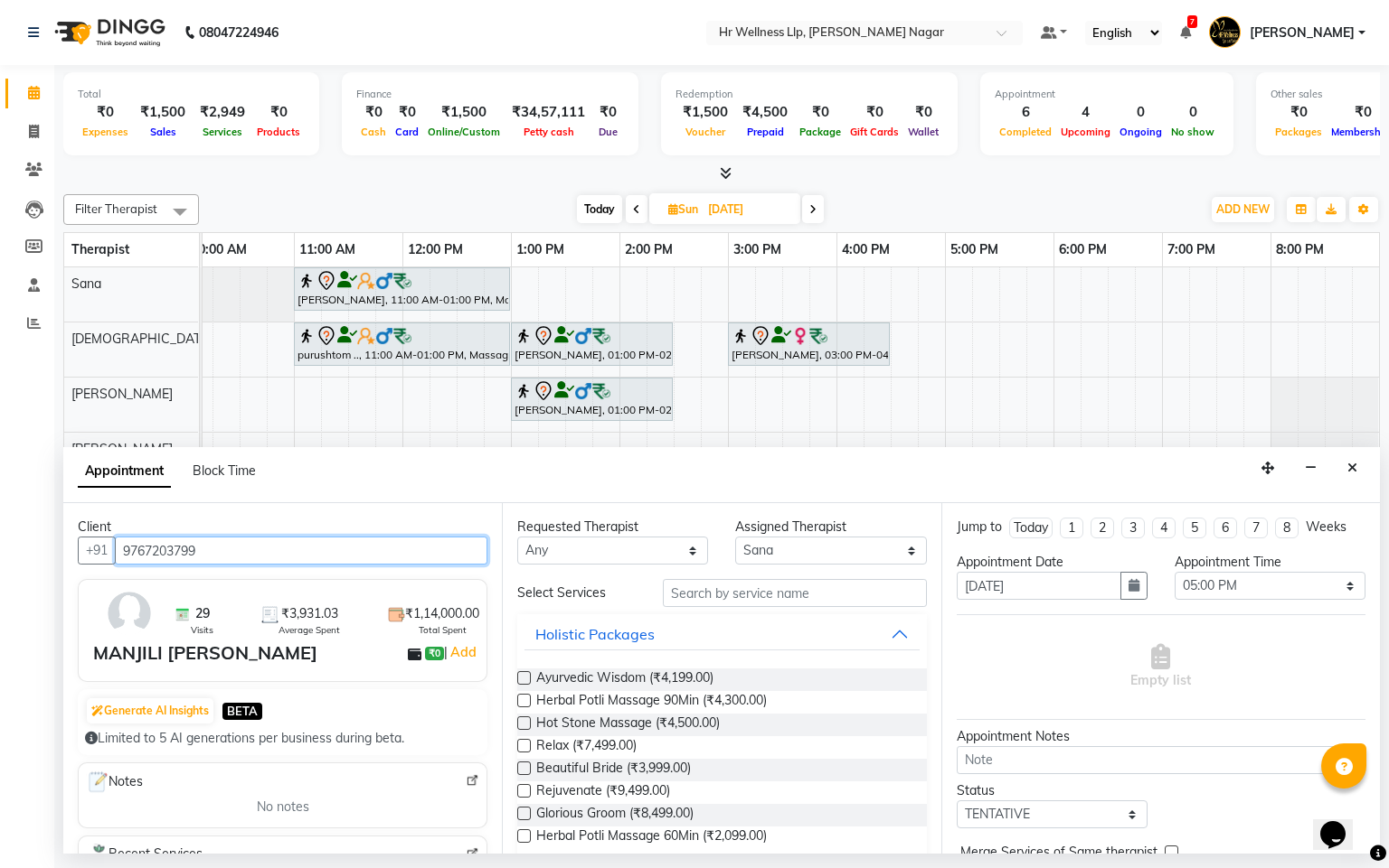
type input "9767203799"
click at [602, 554] on select "Any Krishna lucy Sakshi Shinde Sana sharad" at bounding box center [612, 550] width 191 height 28
select select "19731"
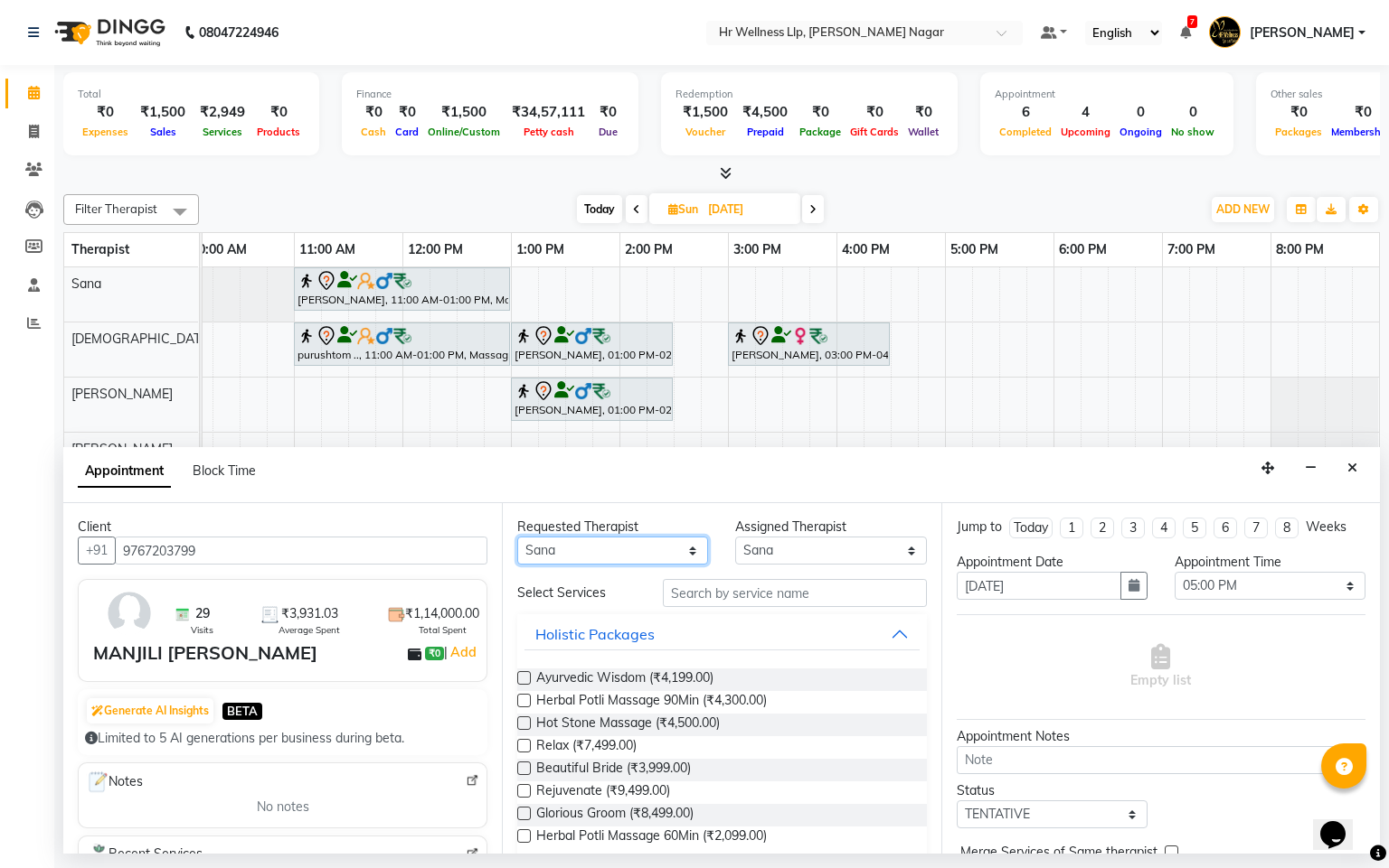
click at [517, 537] on select "Any Krishna lucy Sakshi Shinde Sana sharad" at bounding box center [612, 550] width 191 height 28
click at [728, 581] on input "text" at bounding box center [794, 593] width 264 height 28
type input "m"
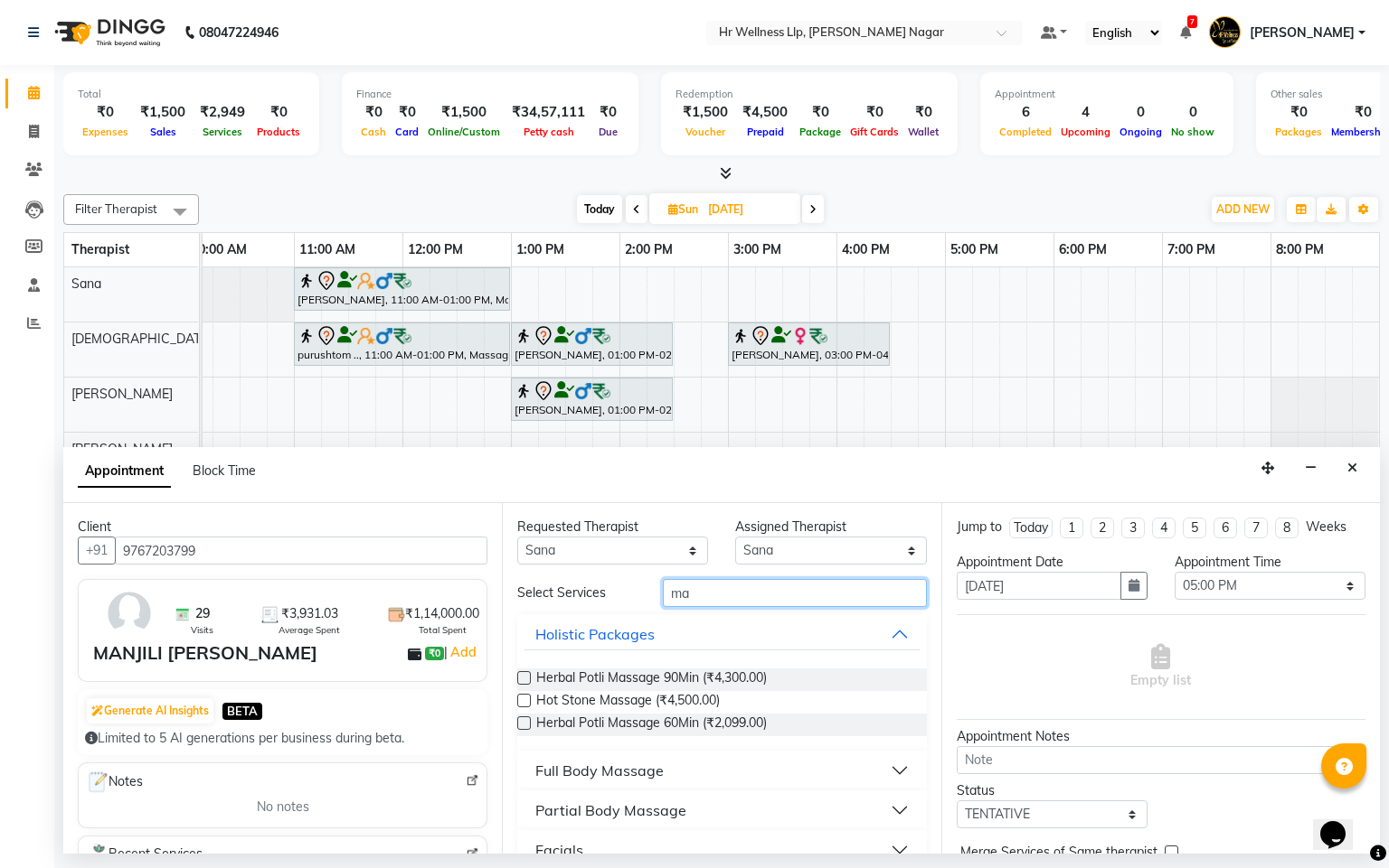
type input "m"
type input "mass"
click at [655, 776] on div "Full Body Massage" at bounding box center [599, 770] width 128 height 22
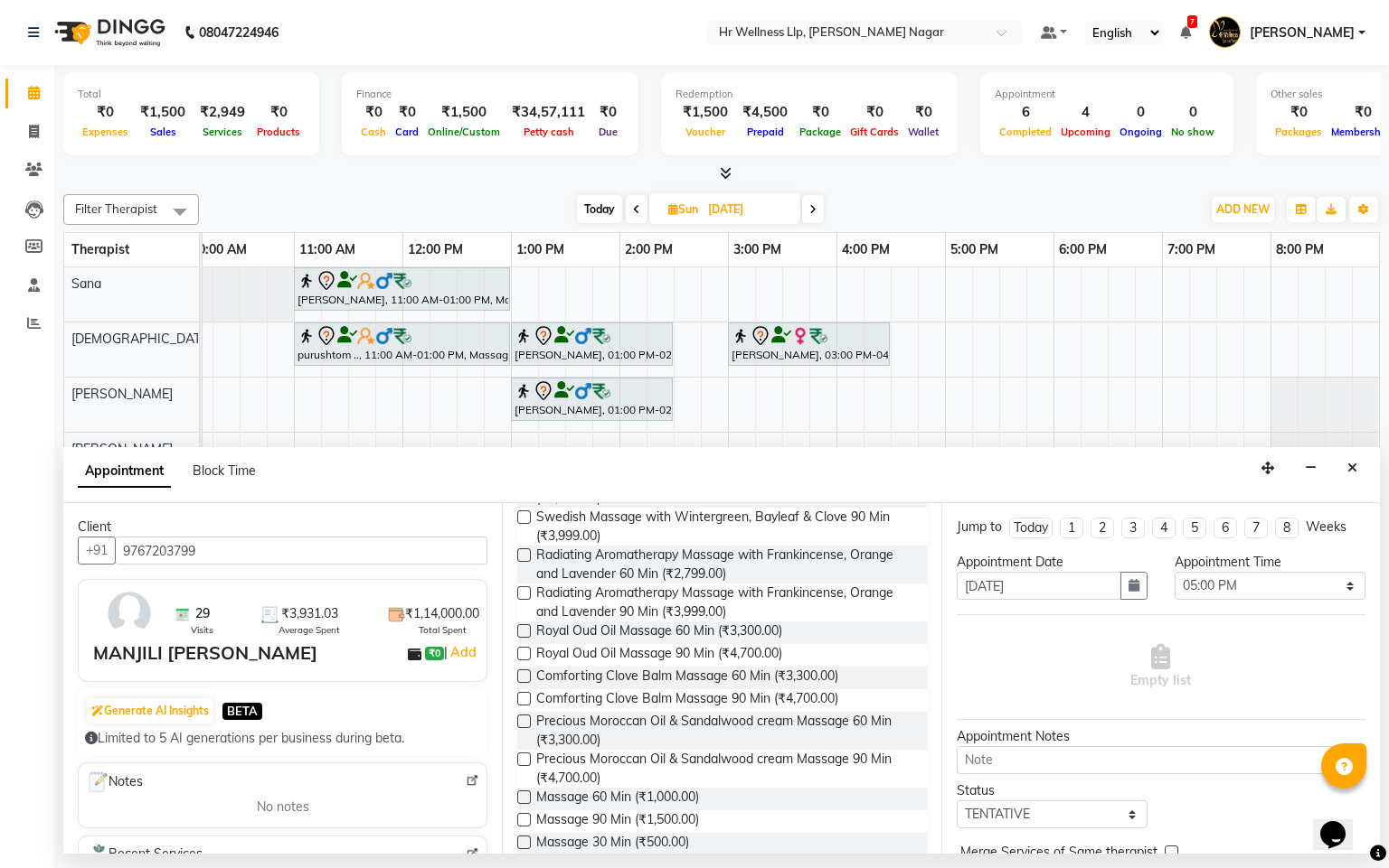
scroll to position [808, 0]
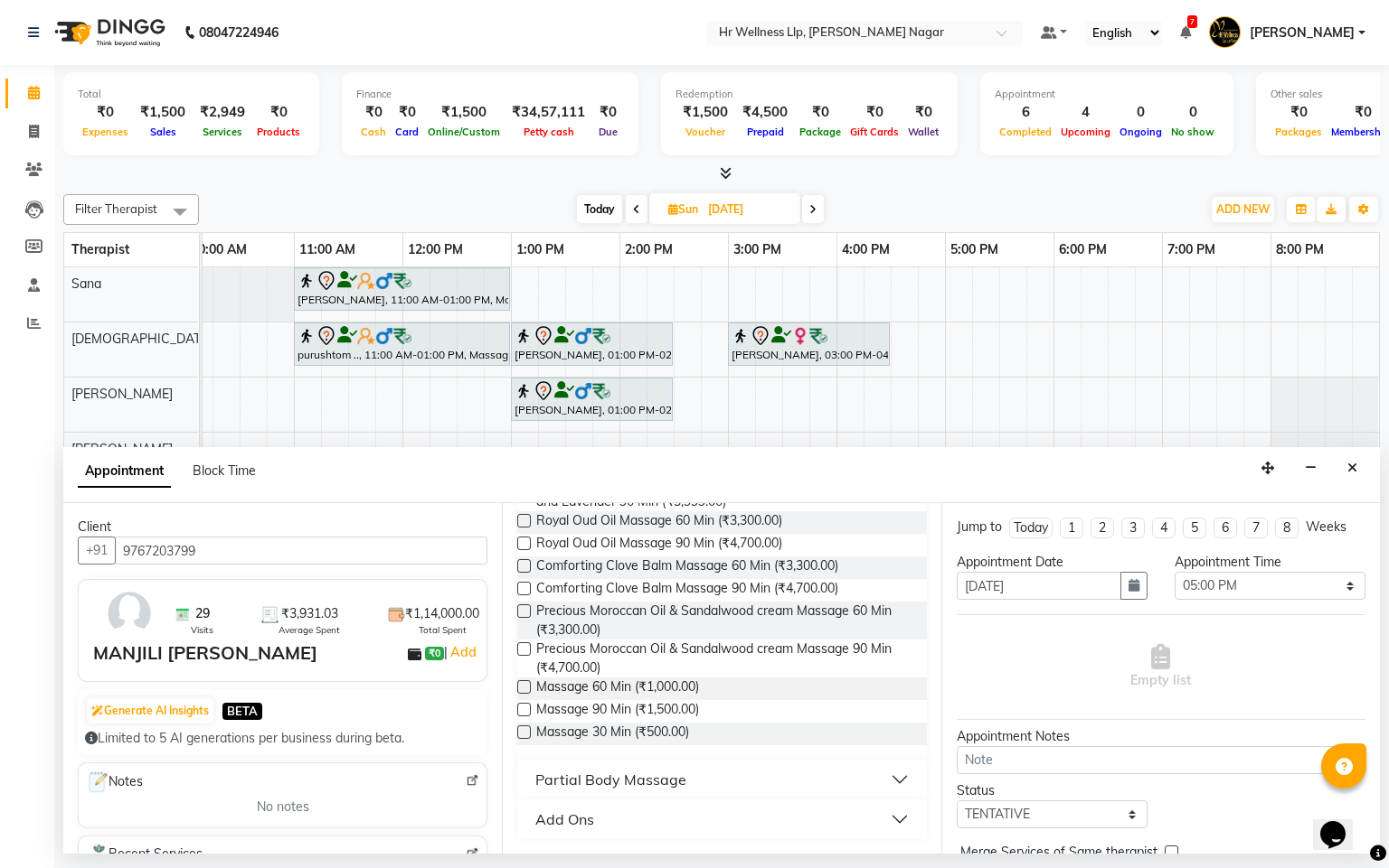
click at [526, 690] on label at bounding box center [523, 687] width 13 height 13
click at [526, 690] on input "checkbox" at bounding box center [522, 689] width 12 height 11
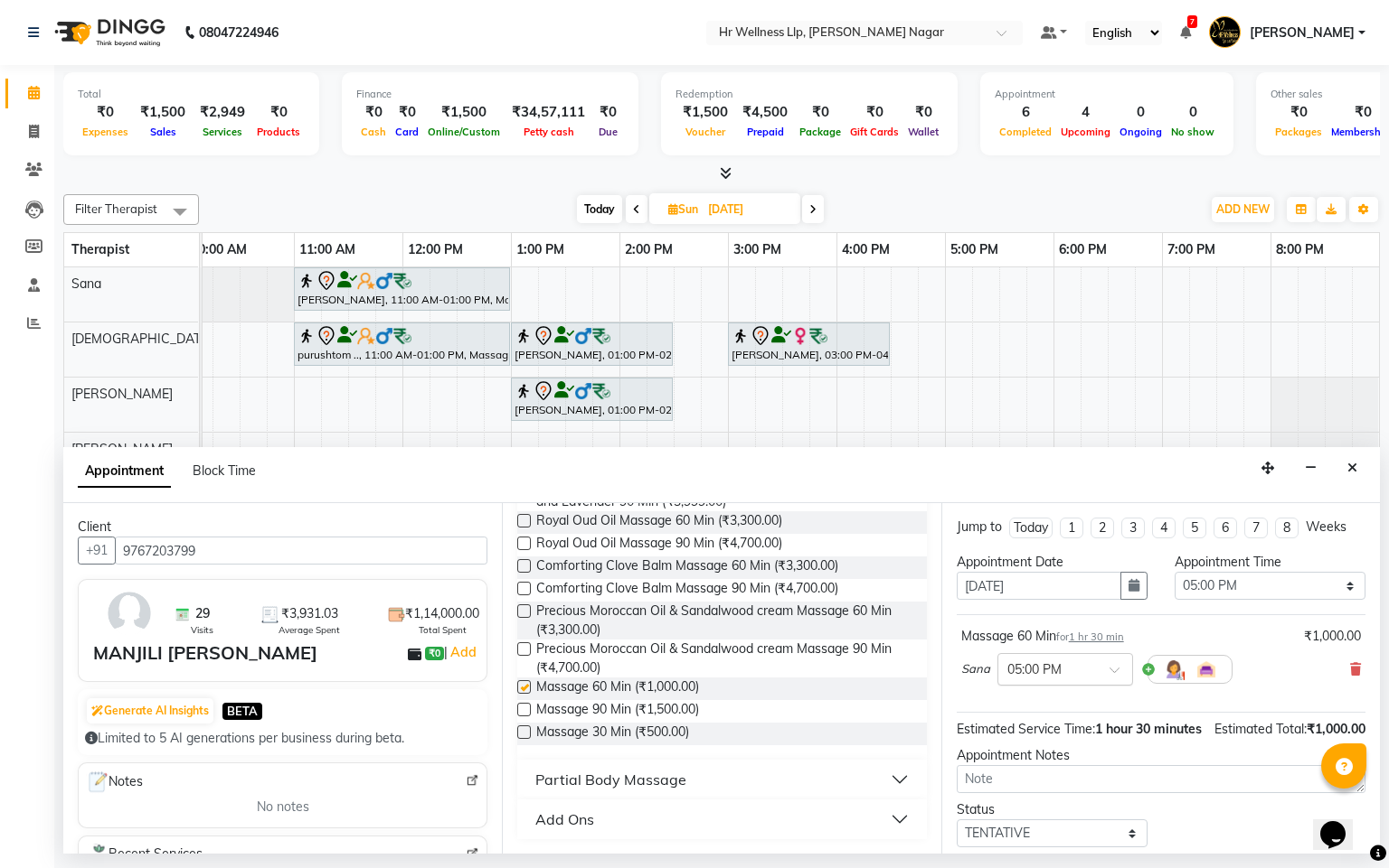
checkbox input "false"
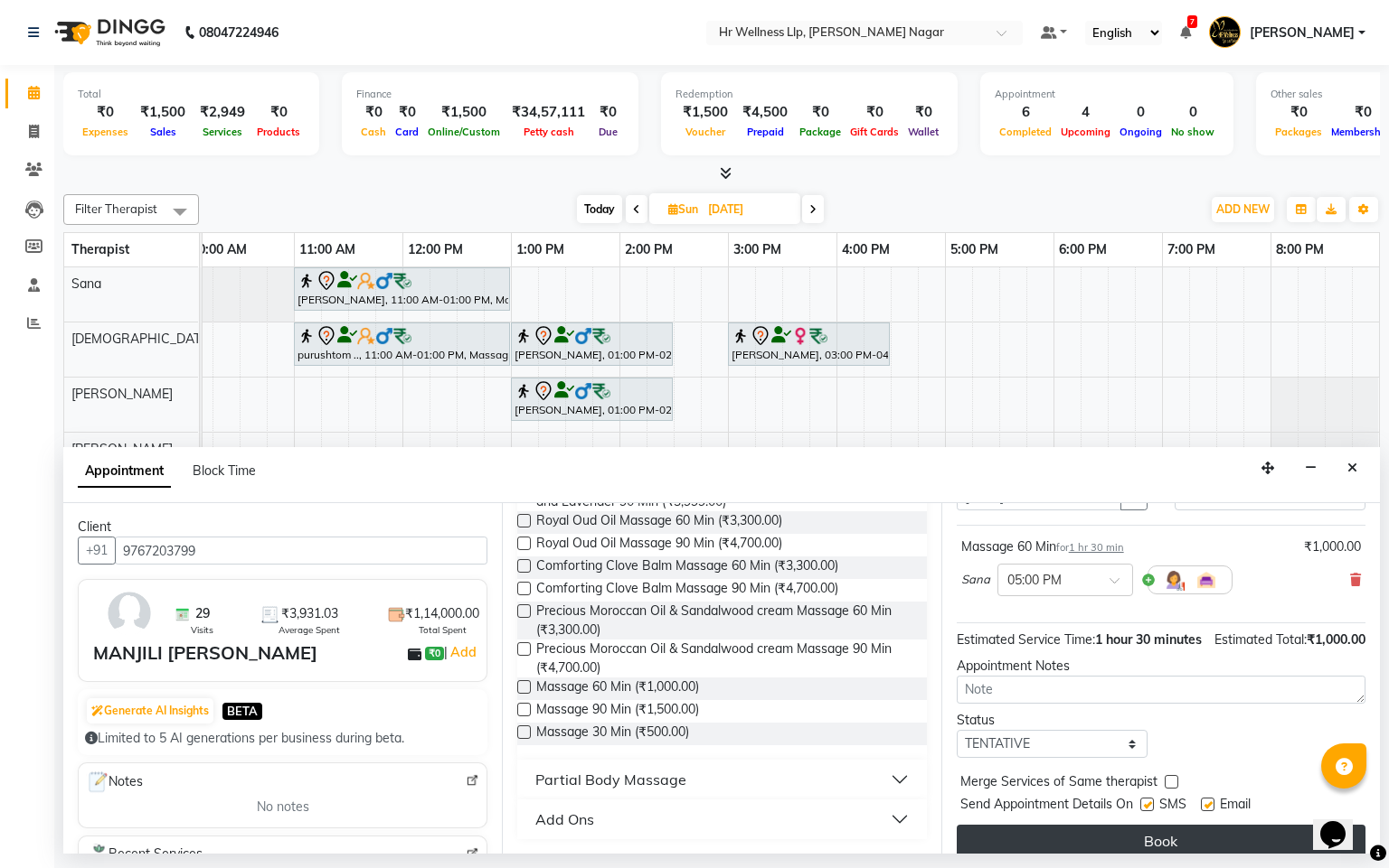
scroll to position [135, 0]
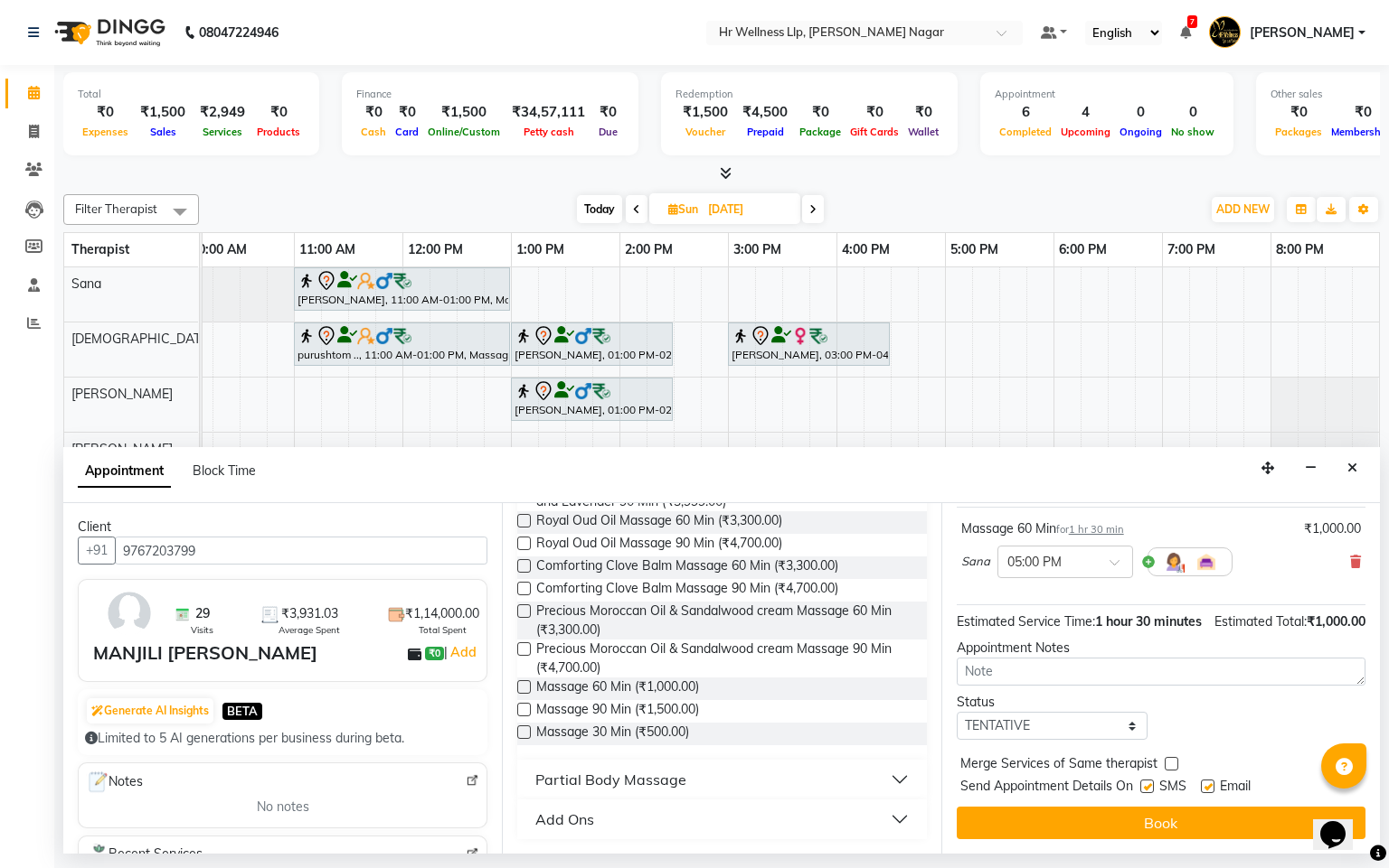
click at [1150, 793] on label at bounding box center [1146, 787] width 13 height 13
click at [1150, 794] on input "checkbox" at bounding box center [1146, 788] width 12 height 11
checkbox input "false"
click at [1204, 793] on label at bounding box center [1207, 787] width 13 height 13
click at [1204, 794] on input "checkbox" at bounding box center [1206, 788] width 12 height 11
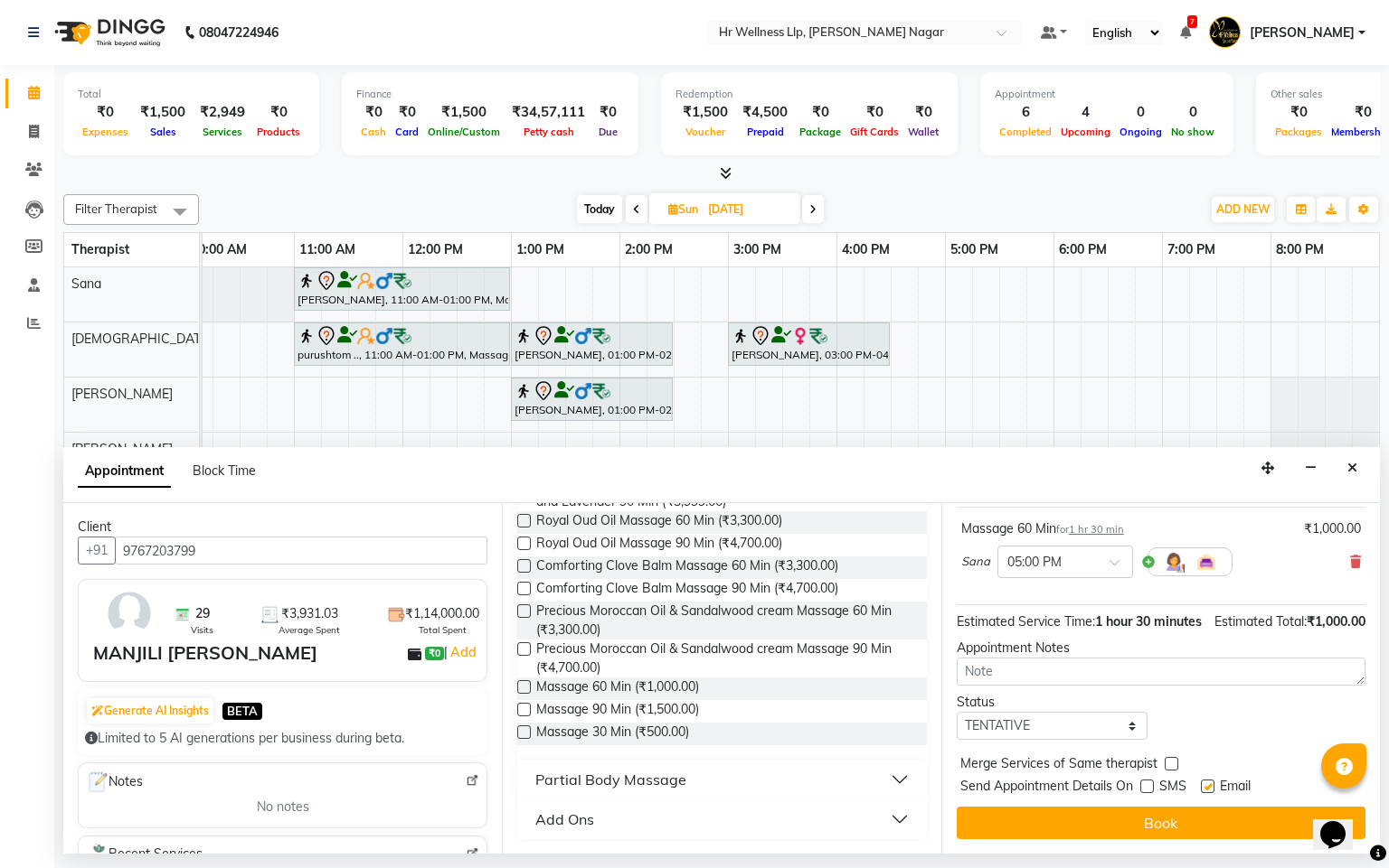
checkbox input "false"
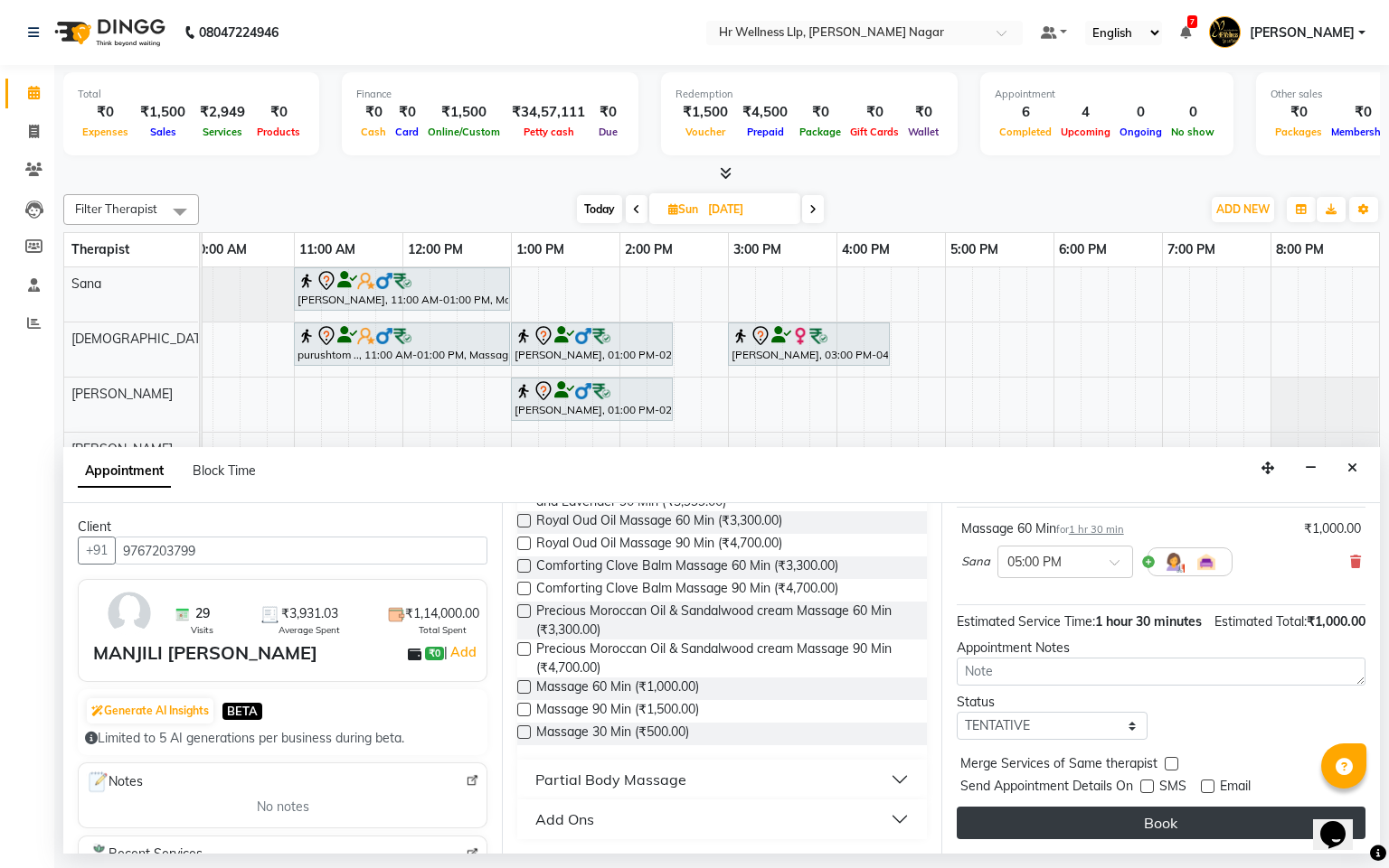
click at [1189, 821] on button "Book" at bounding box center [1161, 823] width 408 height 33
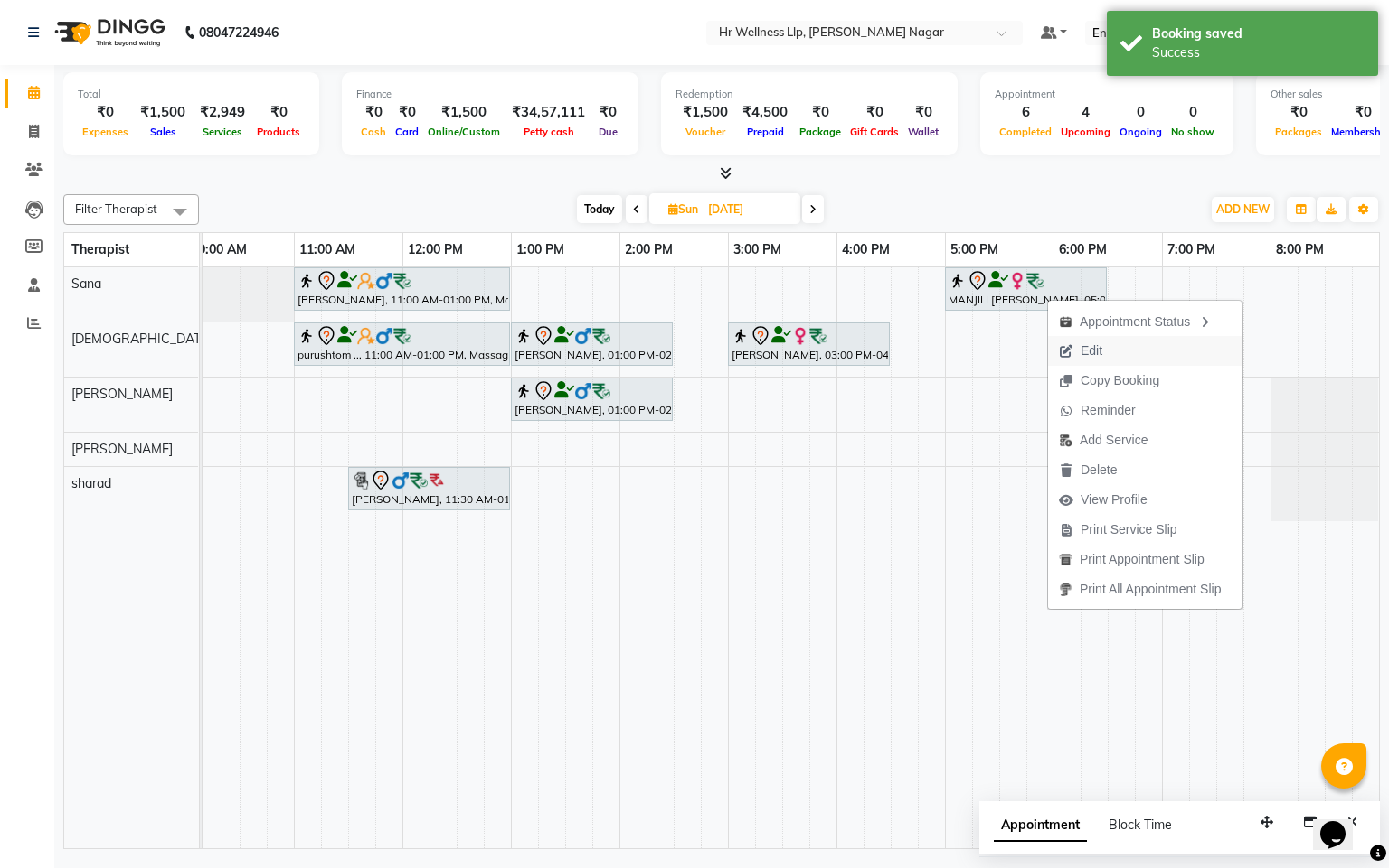
click at [1080, 345] on span "Edit" at bounding box center [1091, 351] width 22 height 19
select select "tentative"
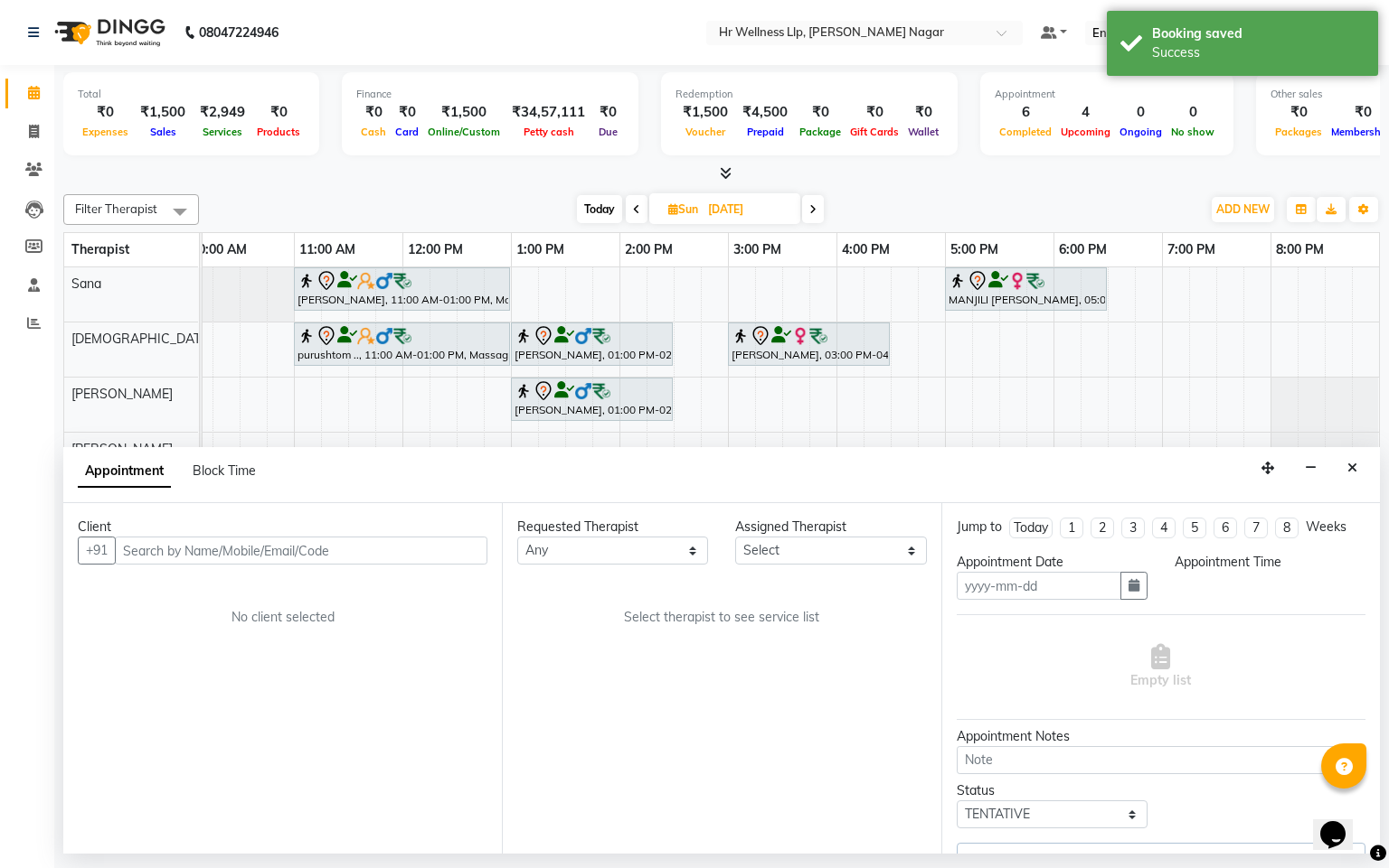
type input "[DATE]"
select select "19731"
select select "1020"
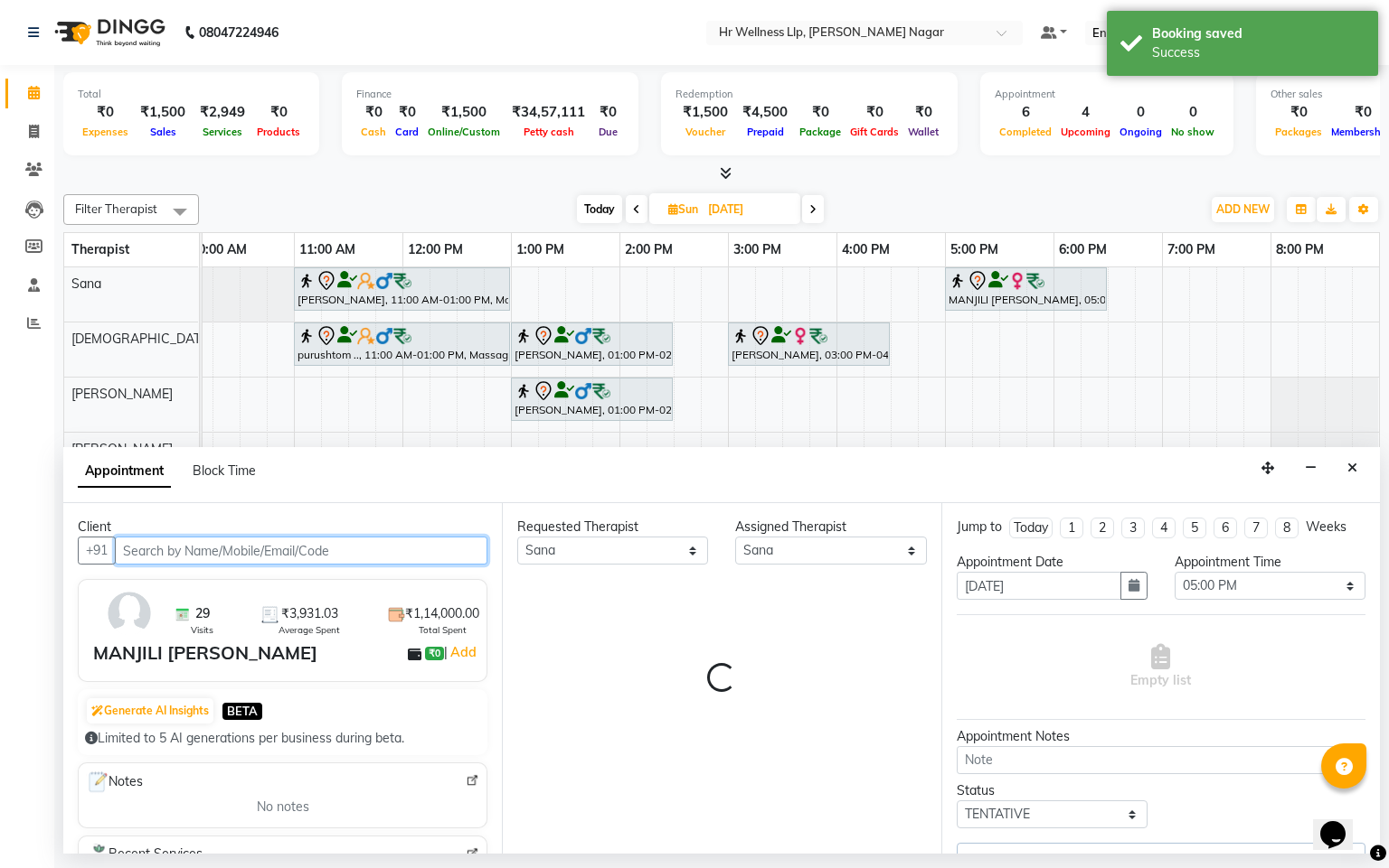
select select "1341"
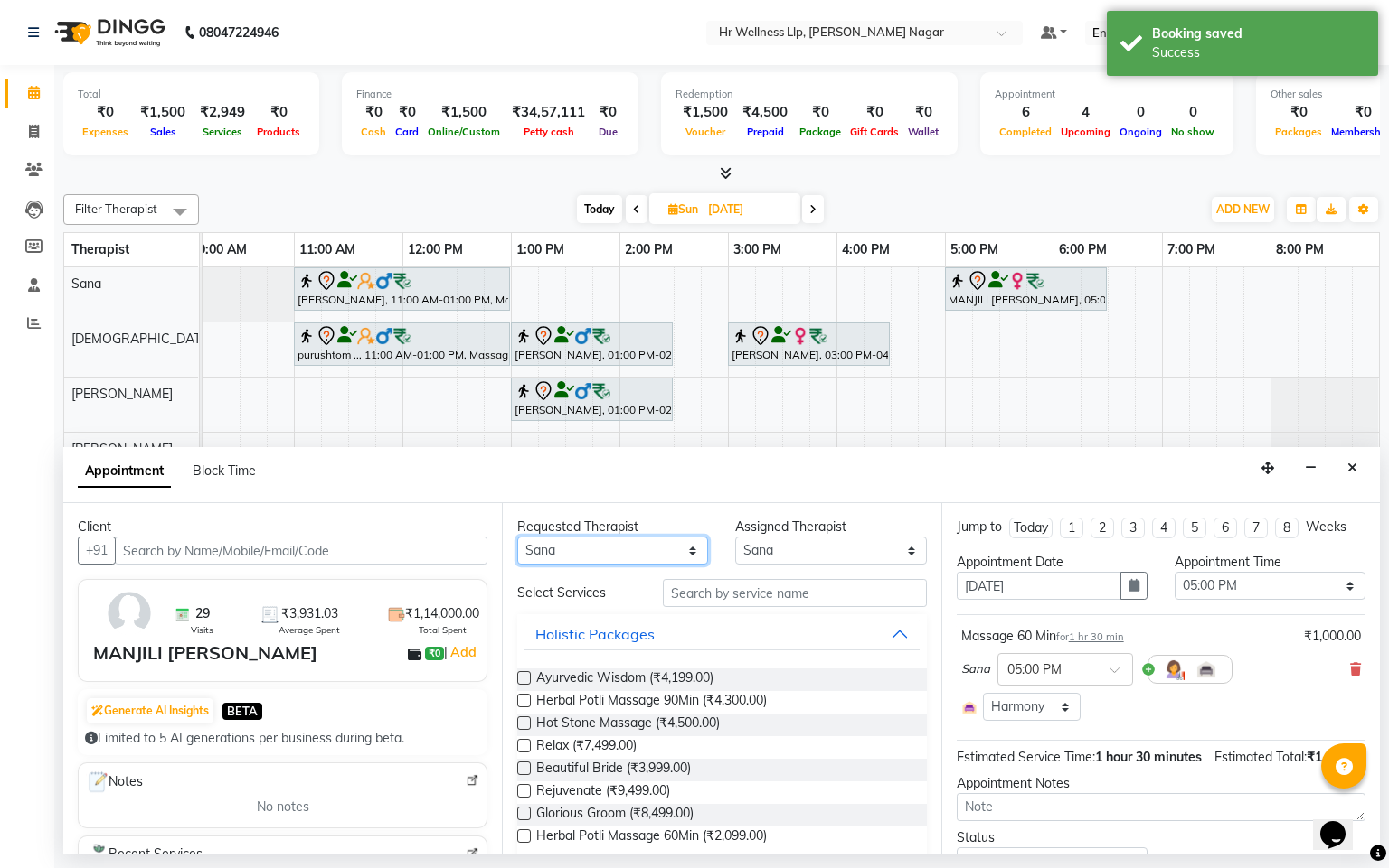
click at [602, 557] on select "Any Krishna lucy Sakshi Shinde Sana sharad" at bounding box center [612, 550] width 191 height 28
select select "19732"
click at [517, 537] on select "Any Krishna lucy Sakshi Shinde Sana sharad" at bounding box center [612, 550] width 191 height 28
select select "19732"
click at [750, 608] on div "Select Services Holistic Packages Ayurvedic Wisdom (₹4,199.00) Herbal Potli Mas…" at bounding box center [721, 861] width 408 height 563
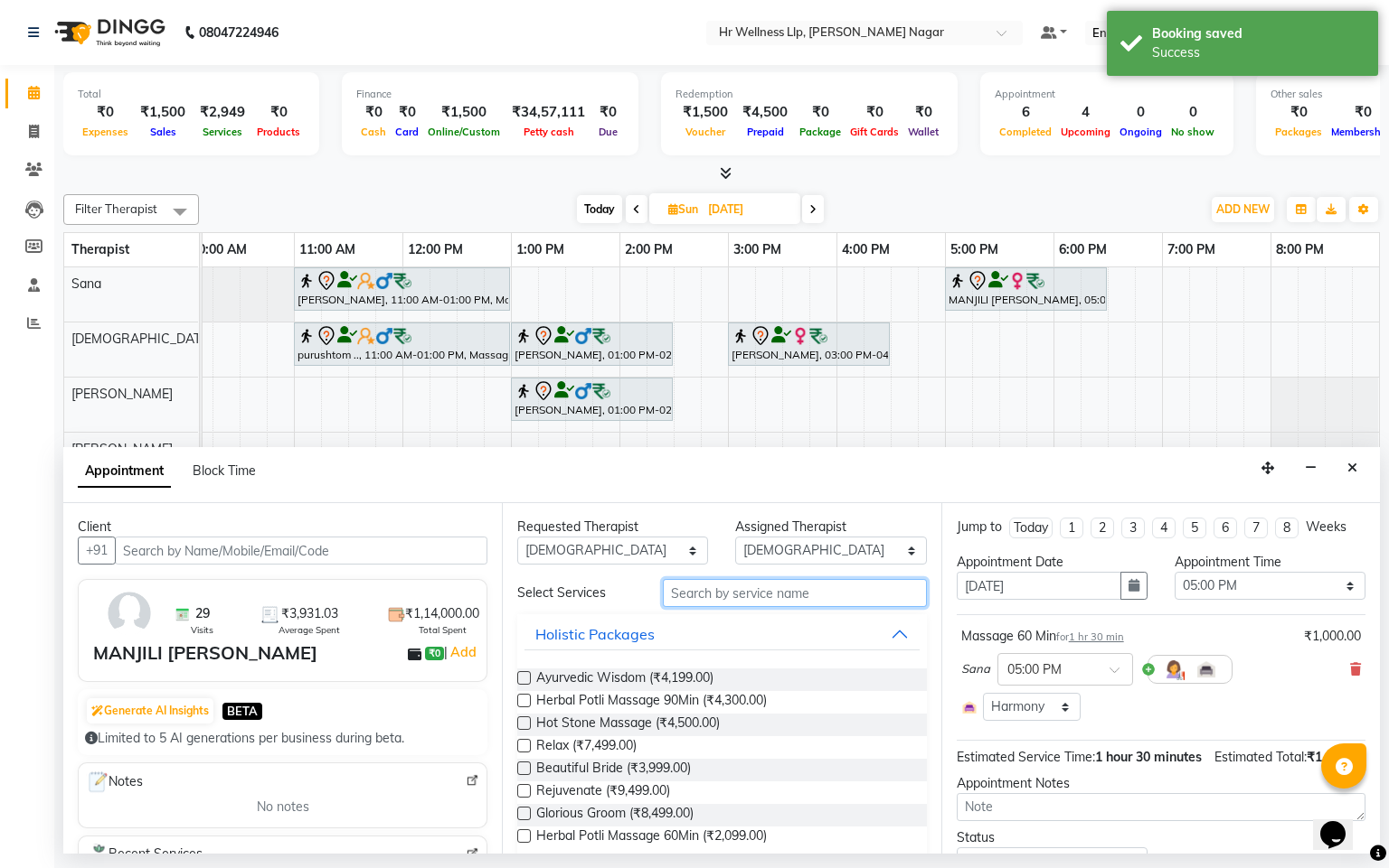
click at [750, 599] on input "text" at bounding box center [794, 593] width 264 height 28
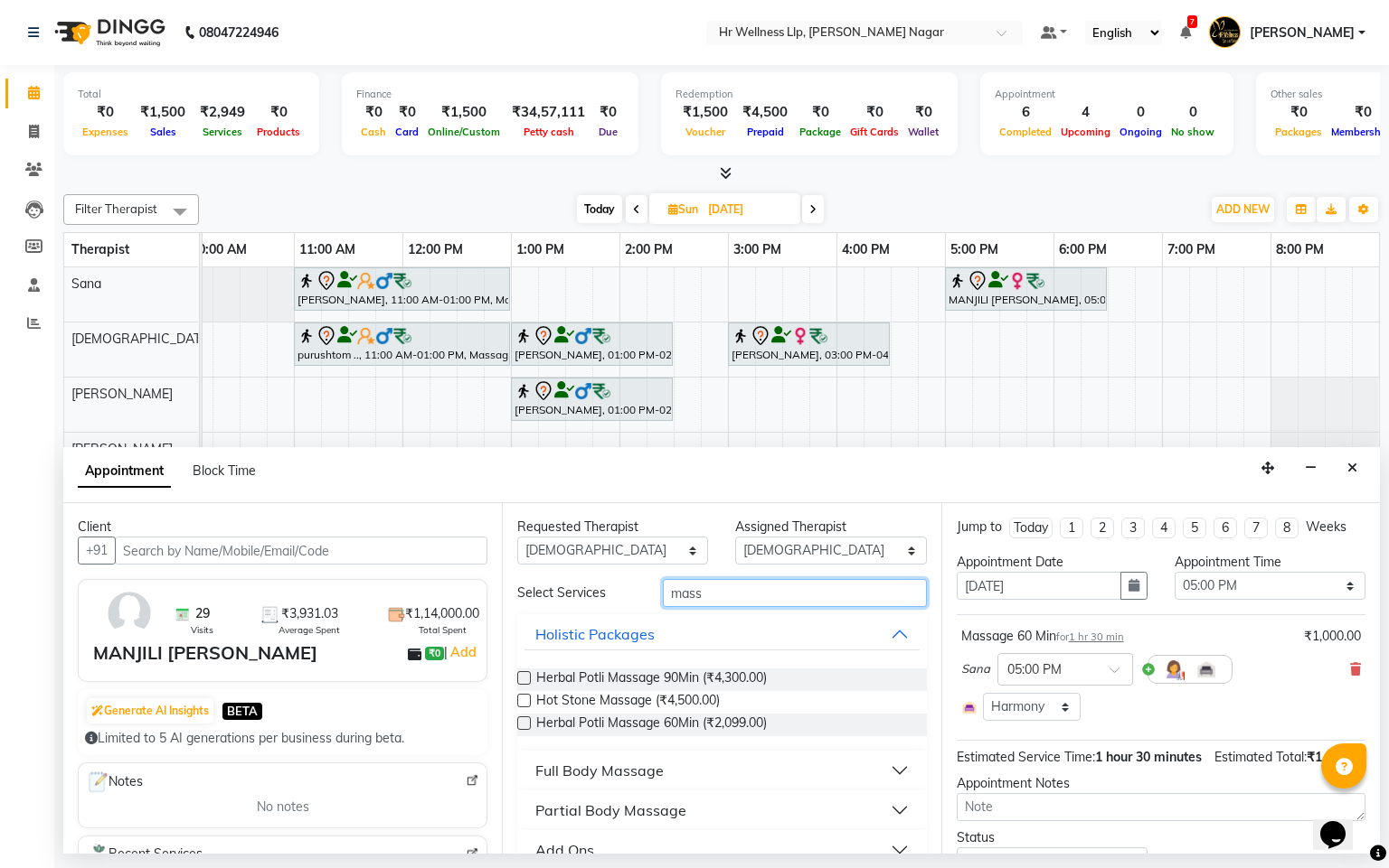
type input "mass"
click at [622, 767] on div "Full Body Massage" at bounding box center [599, 770] width 128 height 22
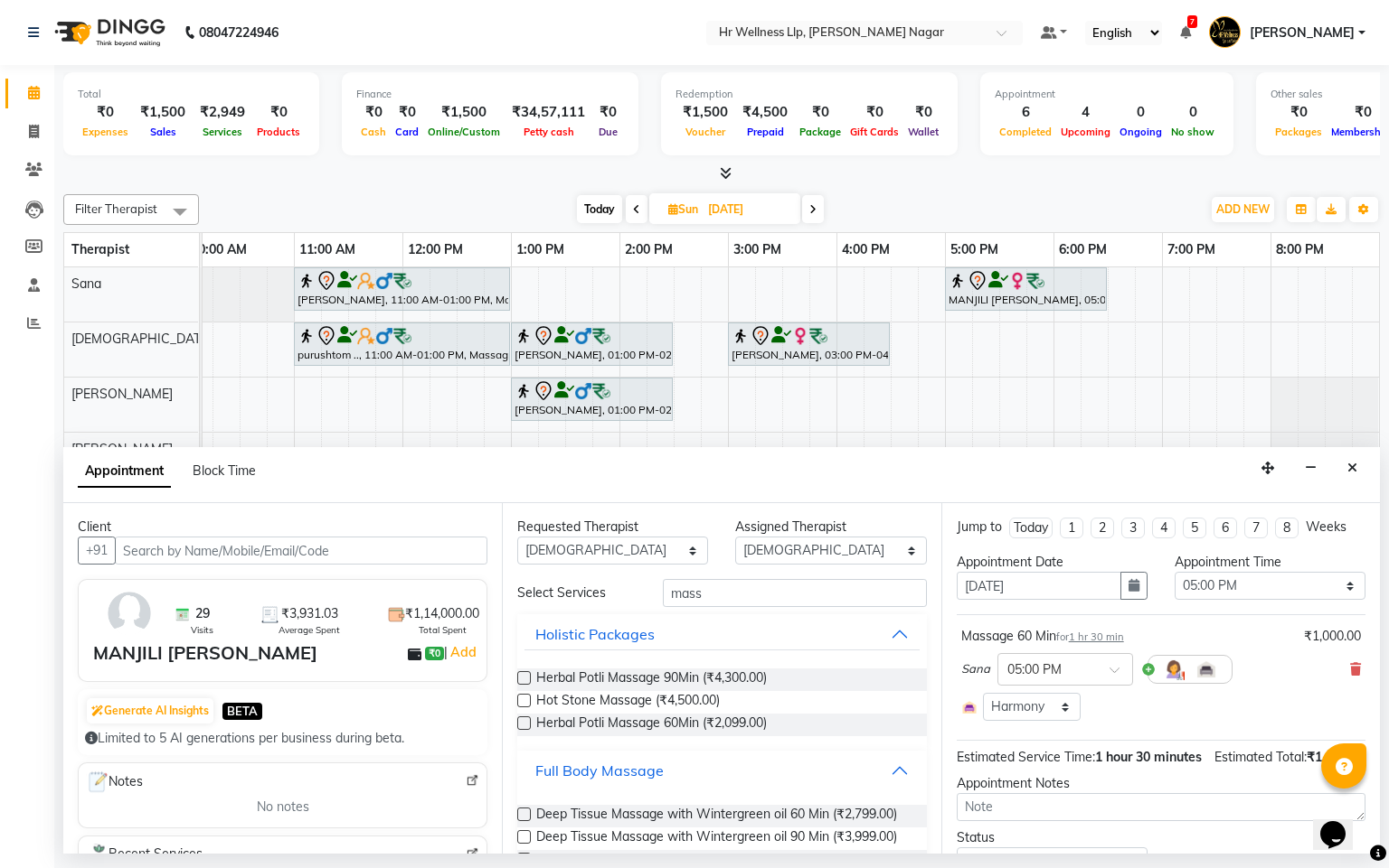
scroll to position [808, 0]
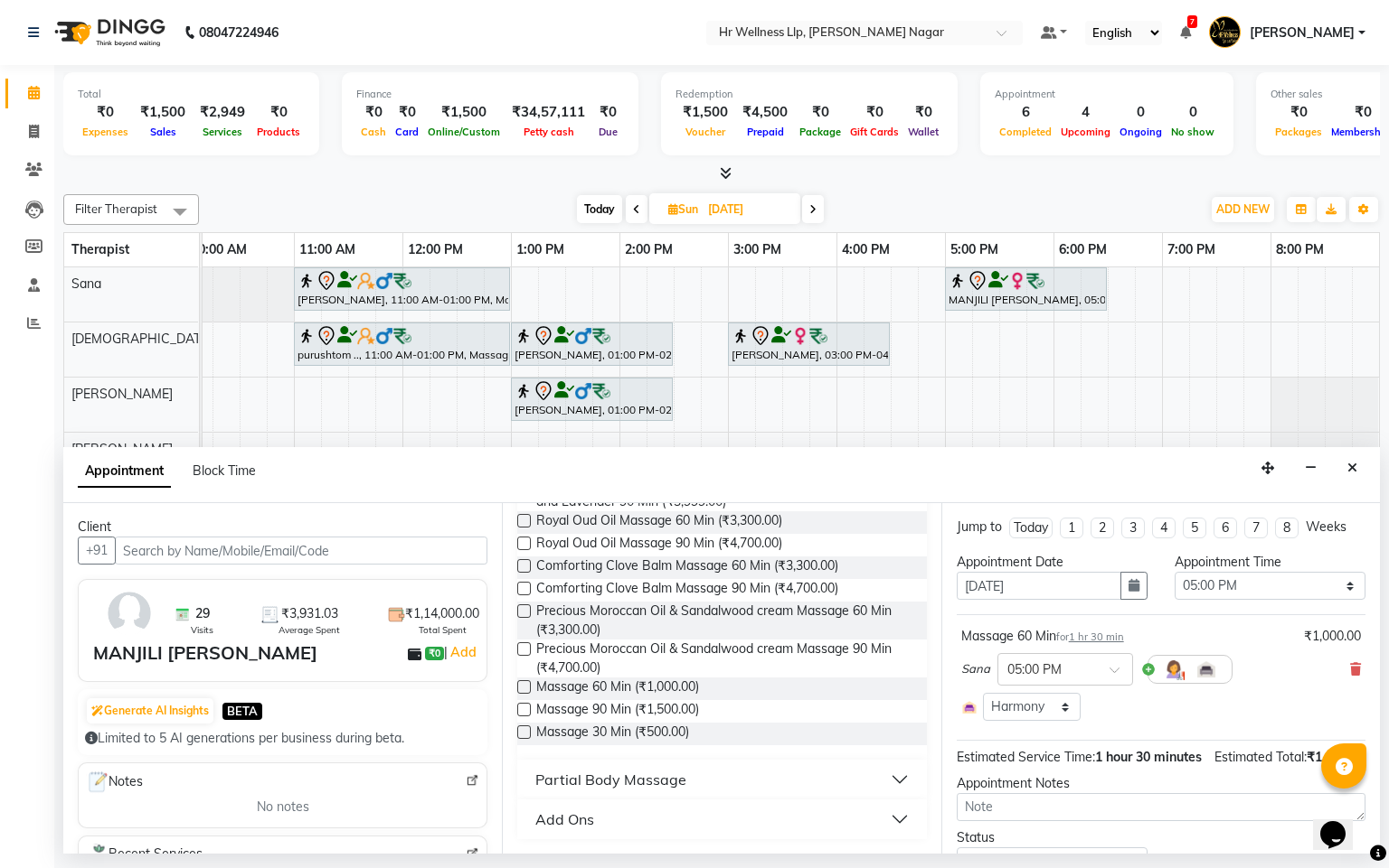
drag, startPoint x: 521, startPoint y: 690, endPoint x: 936, endPoint y: 707, distance: 415.3
click at [521, 690] on label at bounding box center [523, 687] width 13 height 13
click at [521, 690] on input "checkbox" at bounding box center [522, 689] width 12 height 11
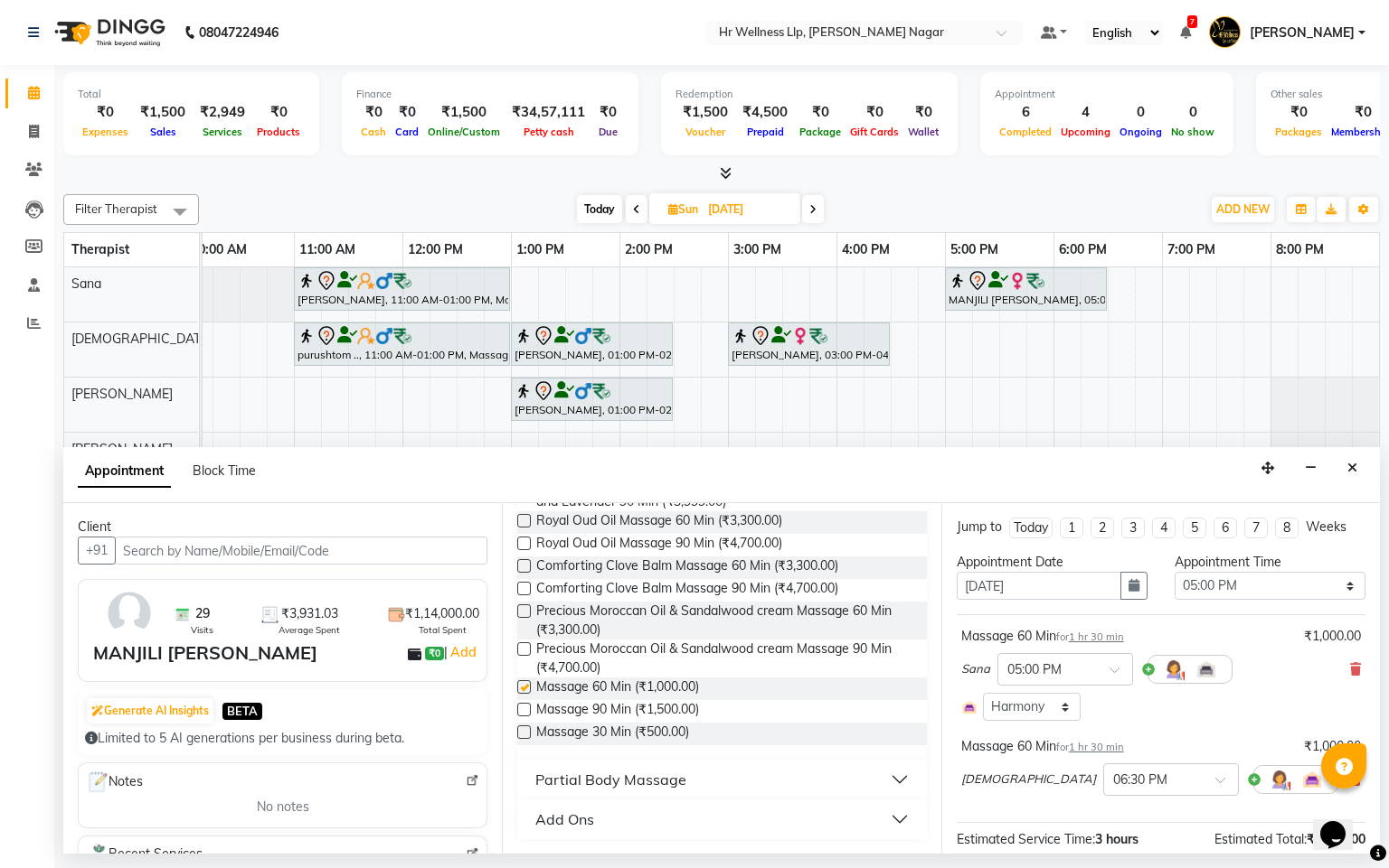
checkbox input "false"
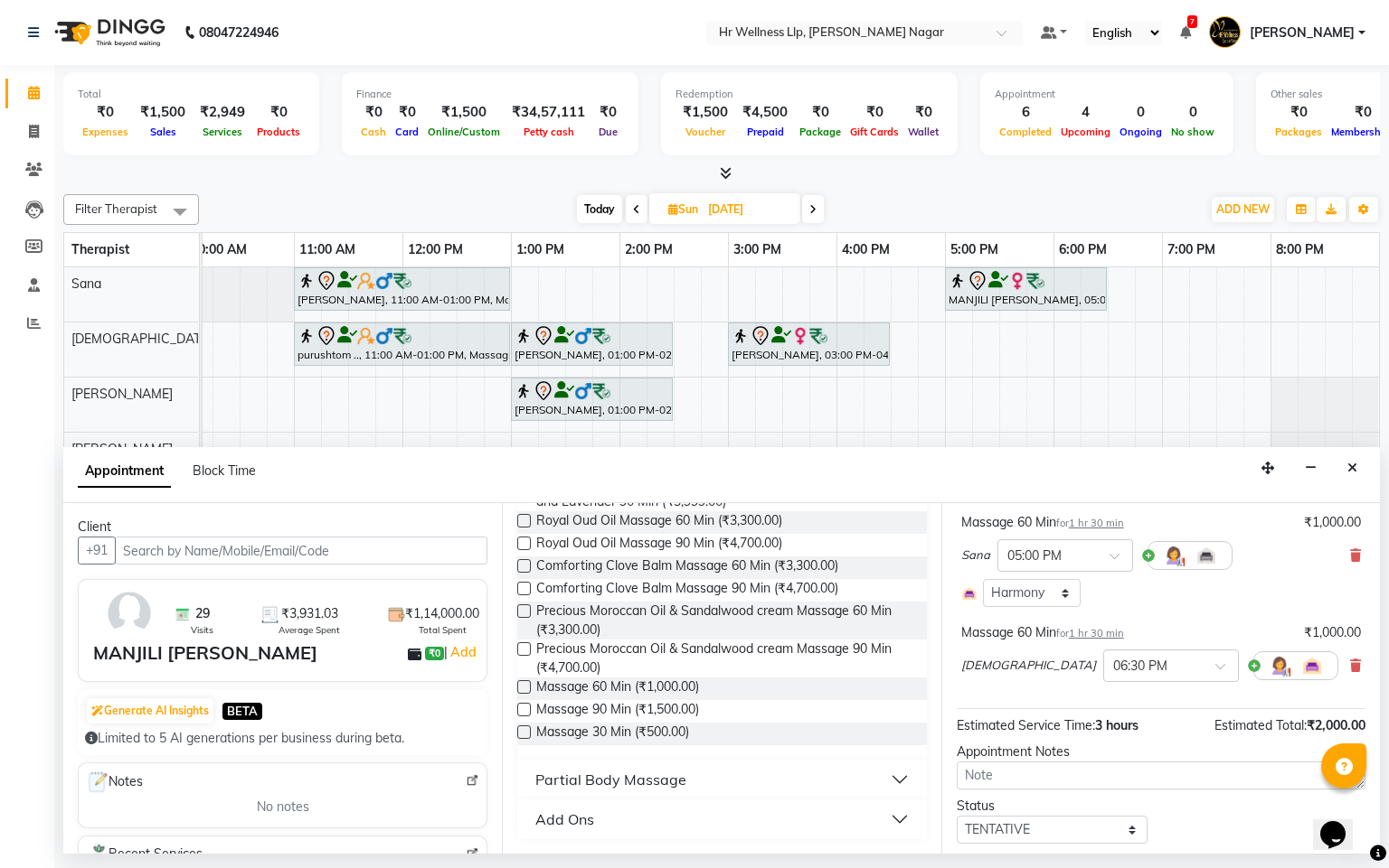
scroll to position [135, 0]
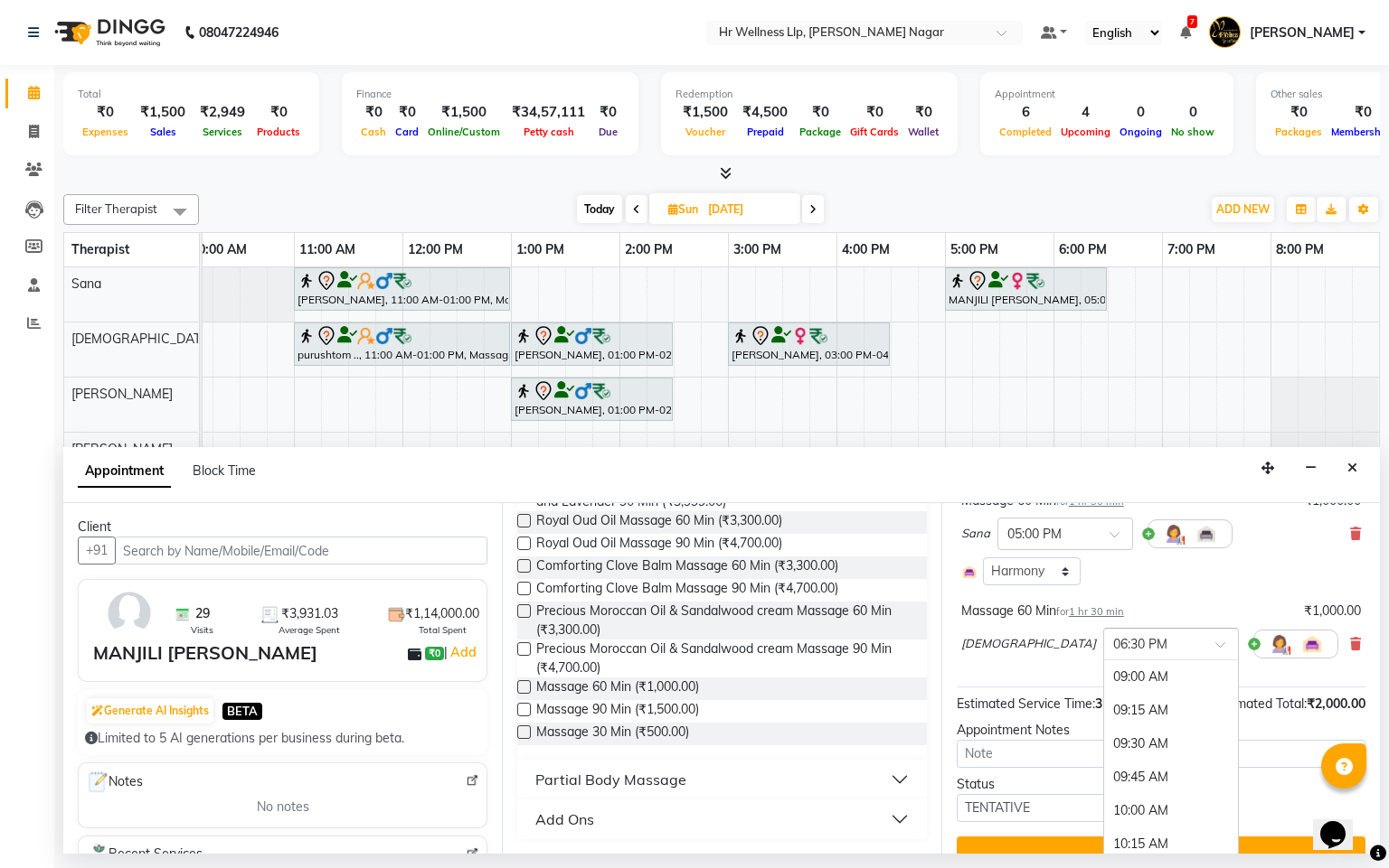
click at [1113, 652] on input "text" at bounding box center [1152, 643] width 80 height 19
click at [1104, 747] on div "05:00 PM" at bounding box center [1171, 730] width 134 height 34
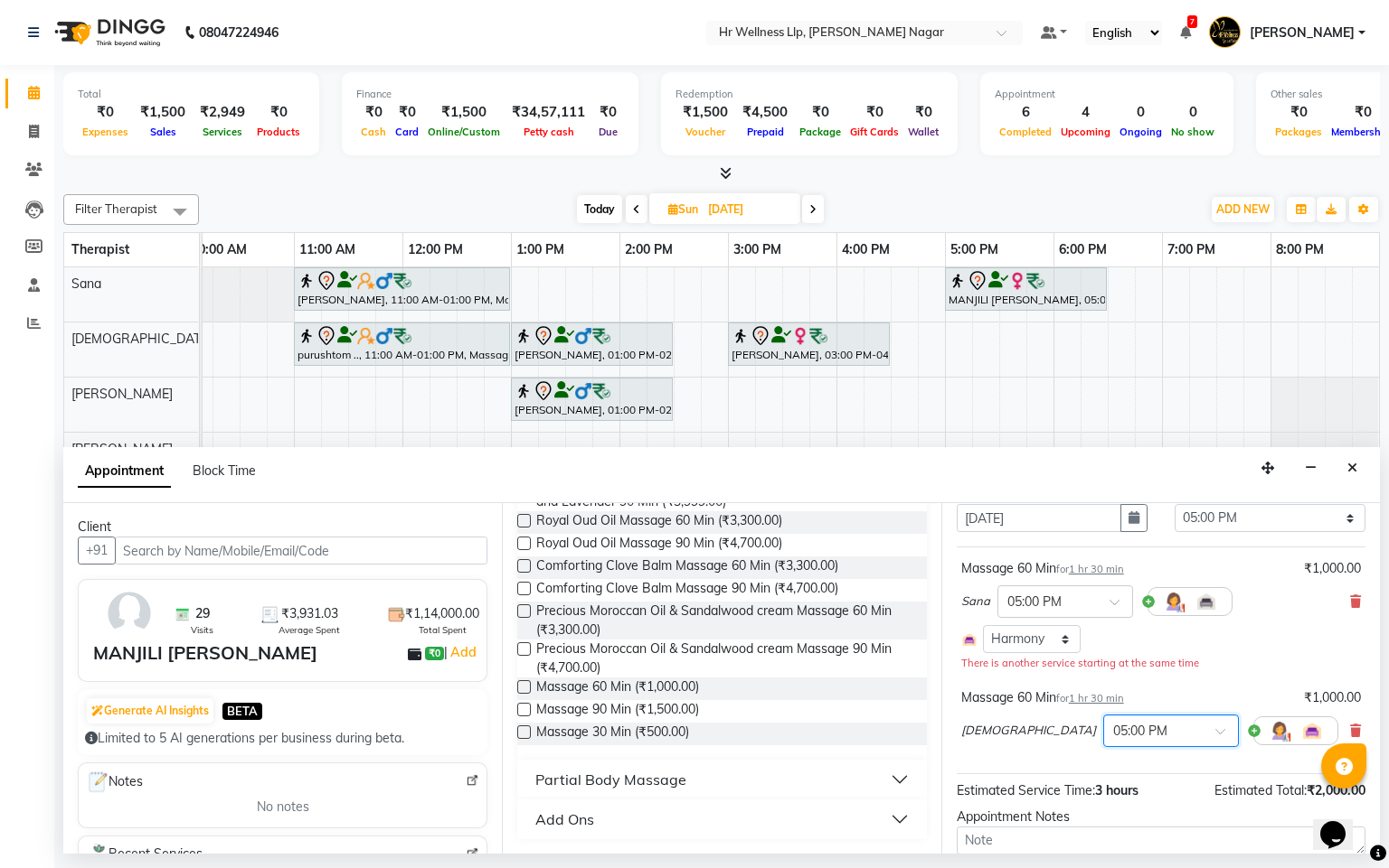
scroll to position [203, 0]
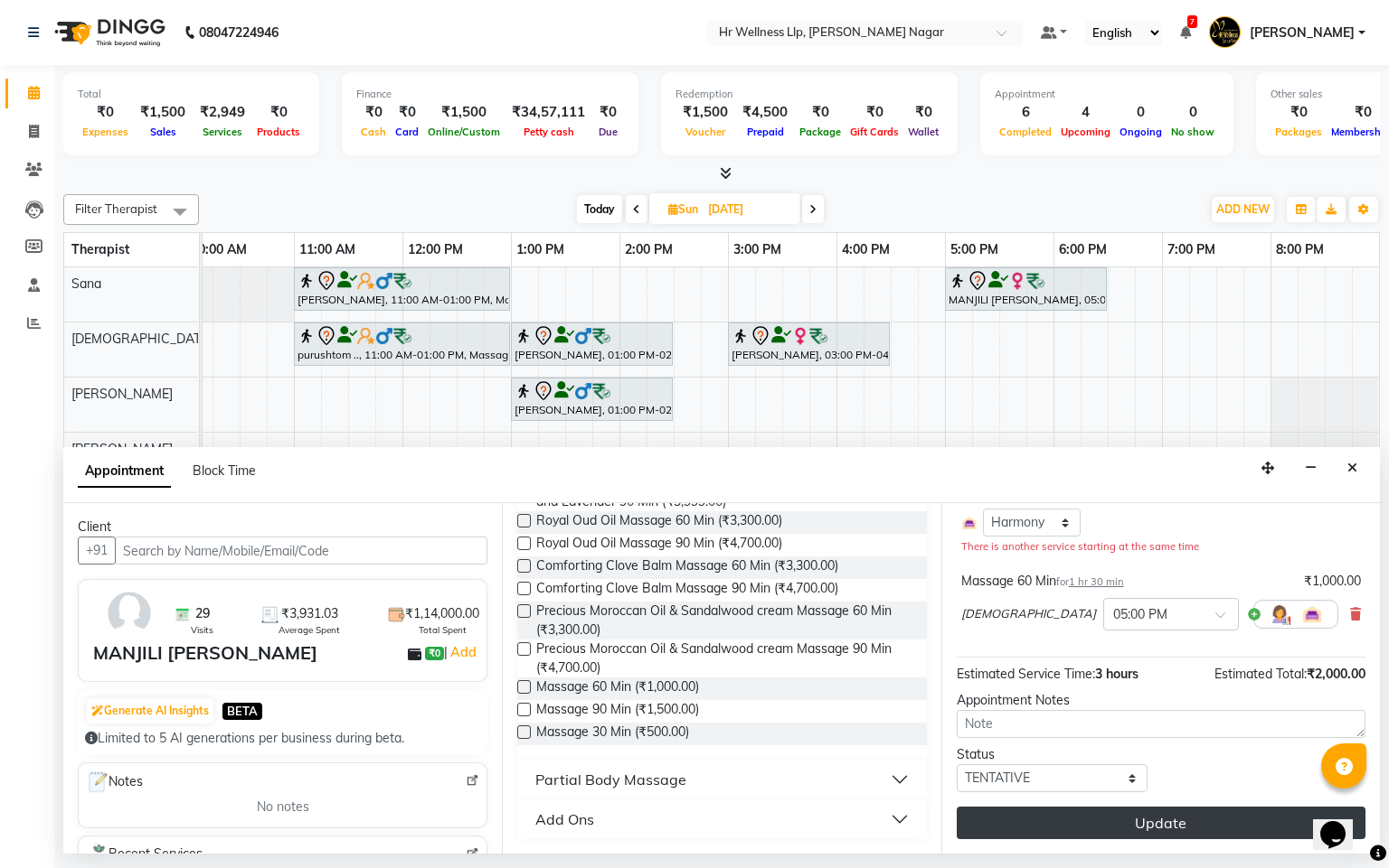
click at [1147, 827] on button "Update" at bounding box center [1161, 823] width 408 height 33
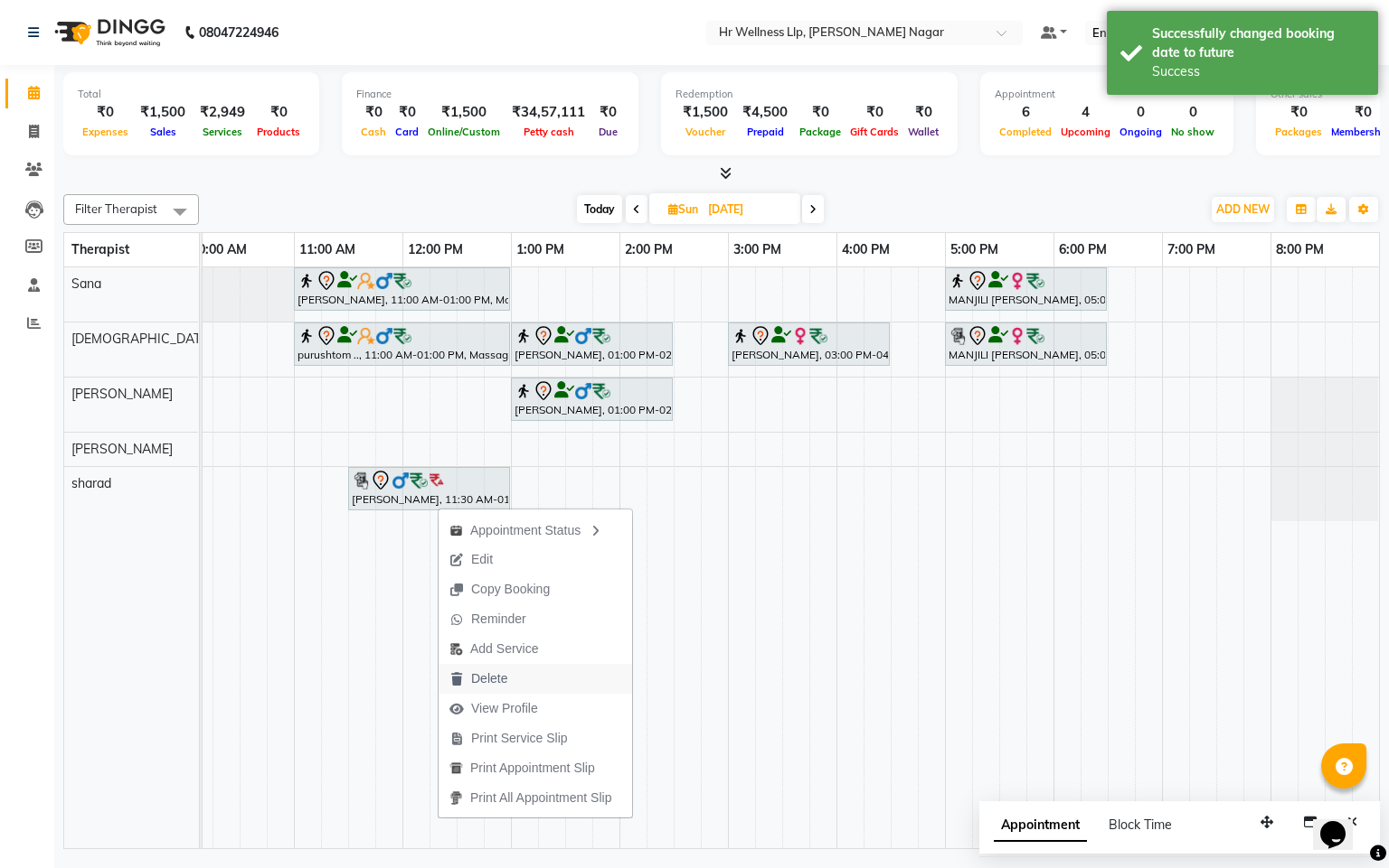
click at [485, 684] on span "Delete" at bounding box center [489, 679] width 36 height 19
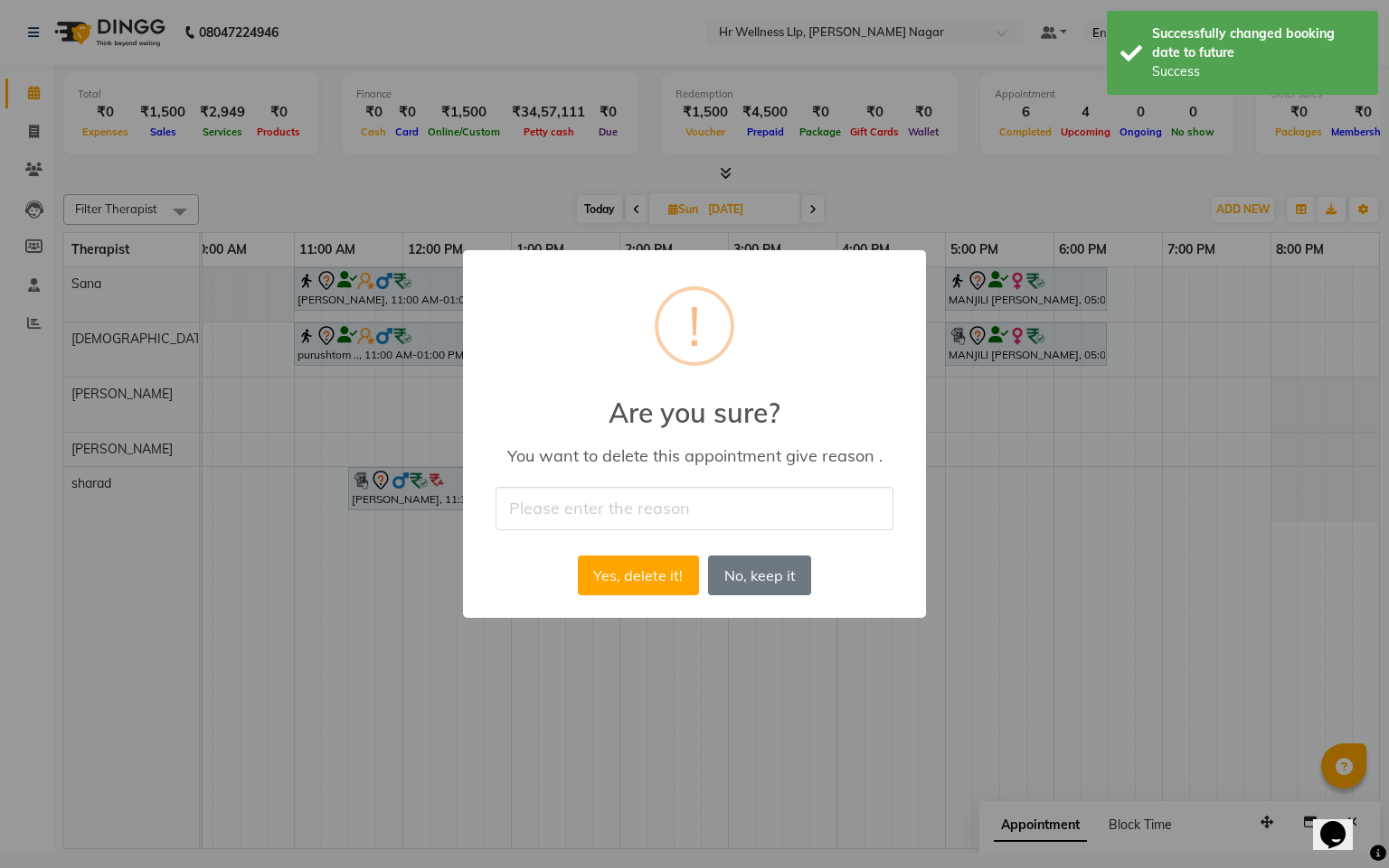
click at [679, 475] on div "× ! Are you sure? You want to delete this appointment give reason . Yes, delete…" at bounding box center [694, 433] width 463 height 367
drag, startPoint x: 684, startPoint y: 505, endPoint x: 684, endPoint y: 517, distance: 12.0
click at [684, 505] on input "text" at bounding box center [694, 508] width 398 height 42
type input "Guest will book next week"
click at [648, 588] on button "Yes, delete it!" at bounding box center [638, 575] width 121 height 39
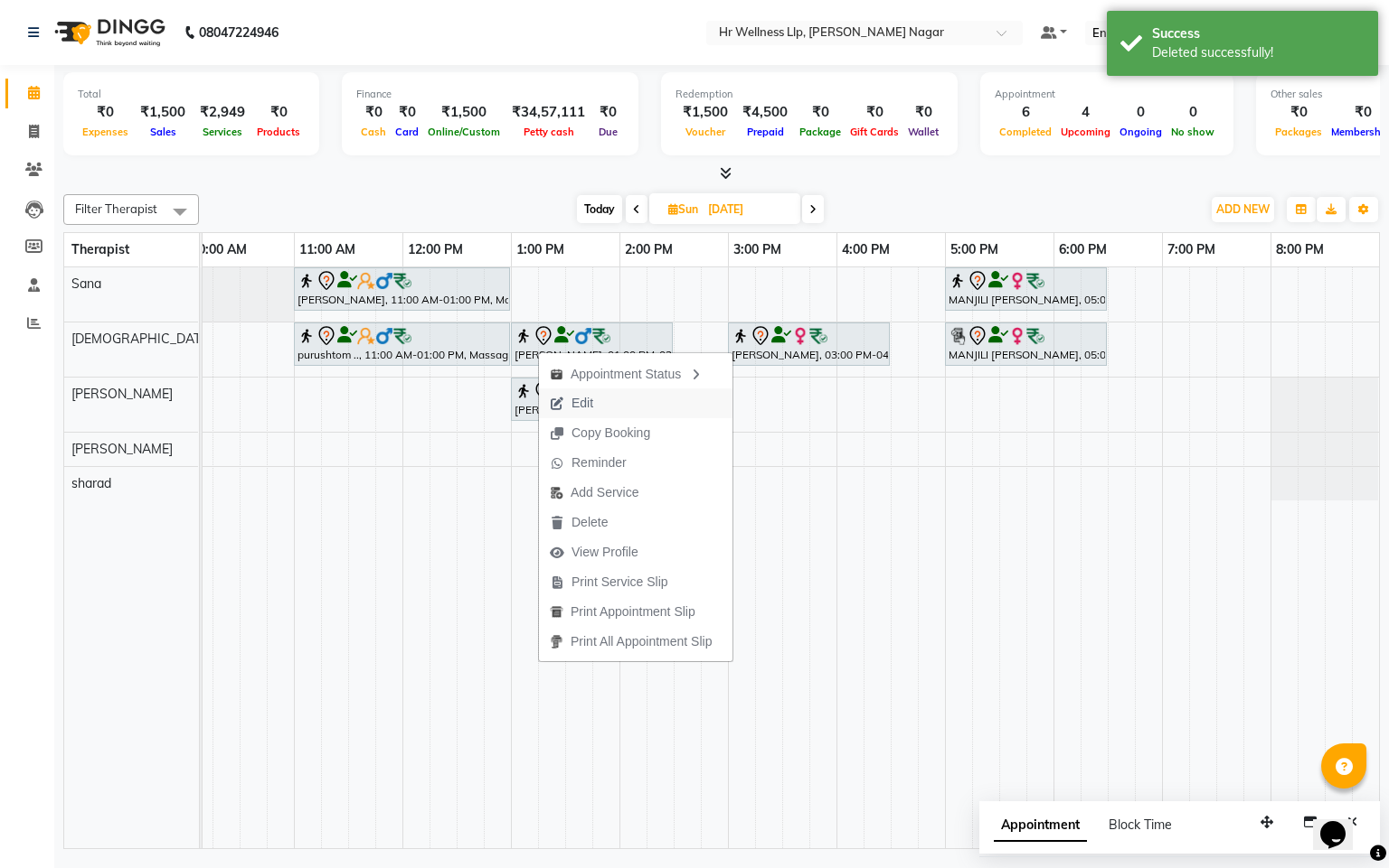
click at [584, 396] on span "Edit" at bounding box center [582, 403] width 22 height 19
select select "tentative"
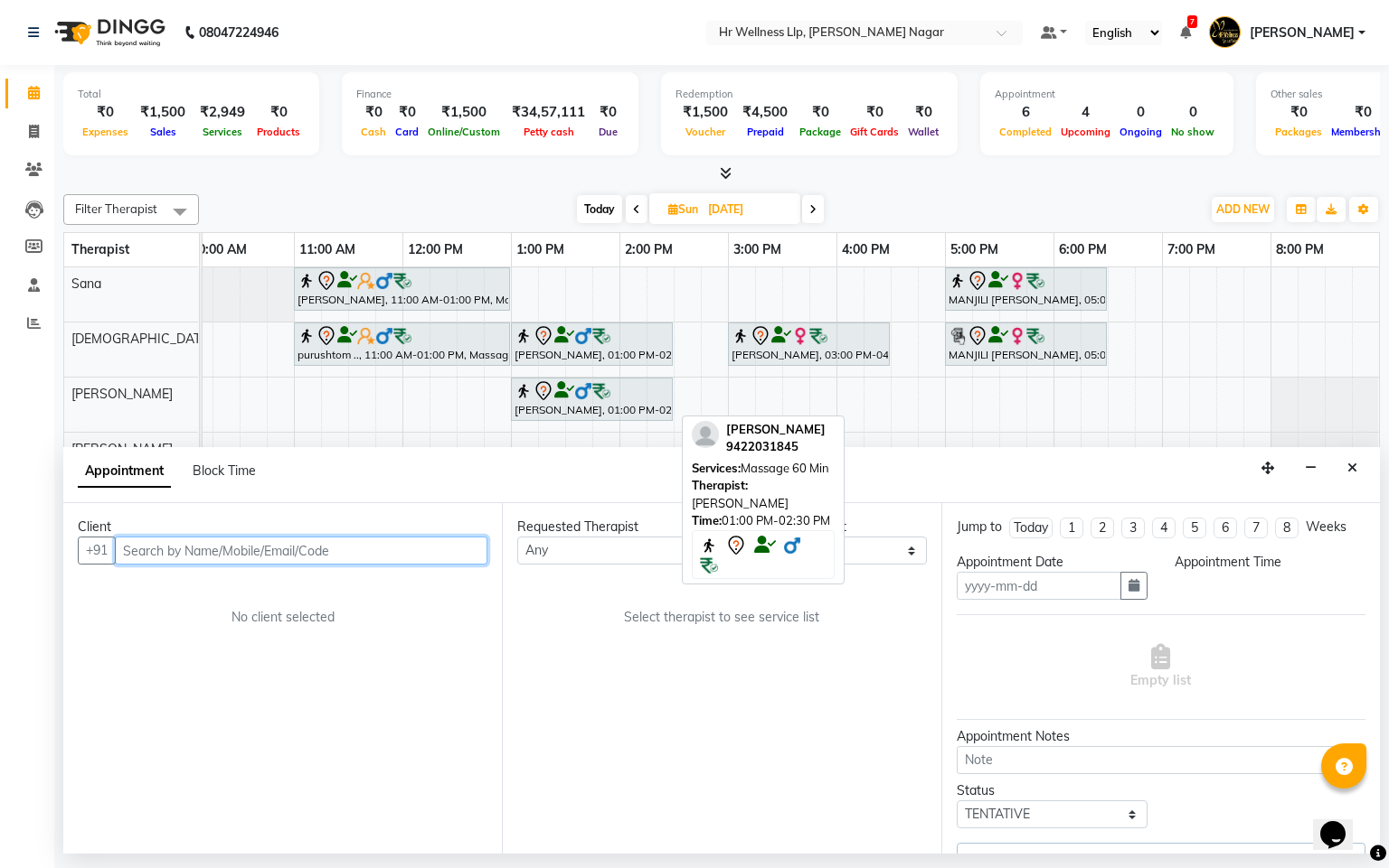
type input "[DATE]"
select select "780"
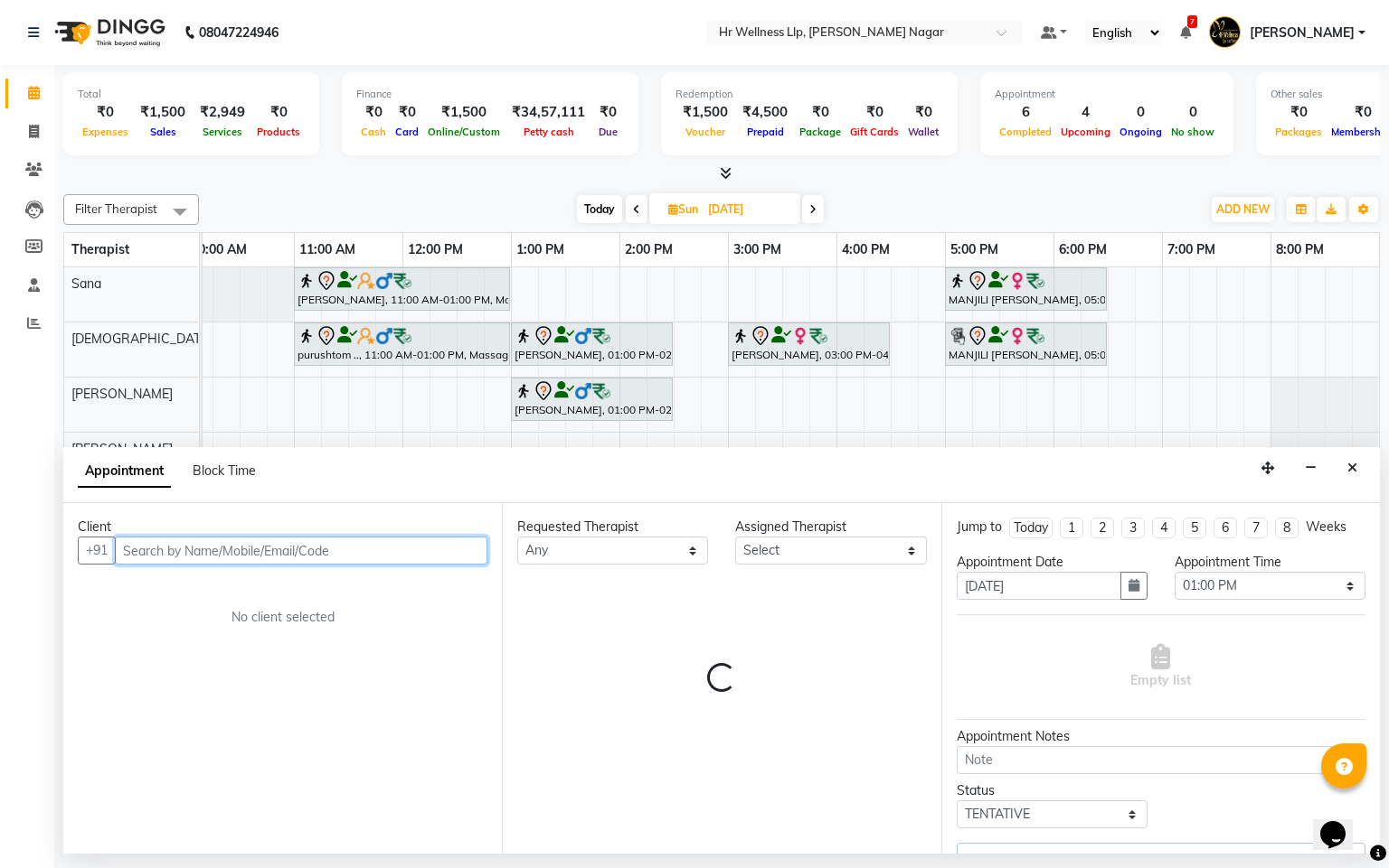
select select "50266"
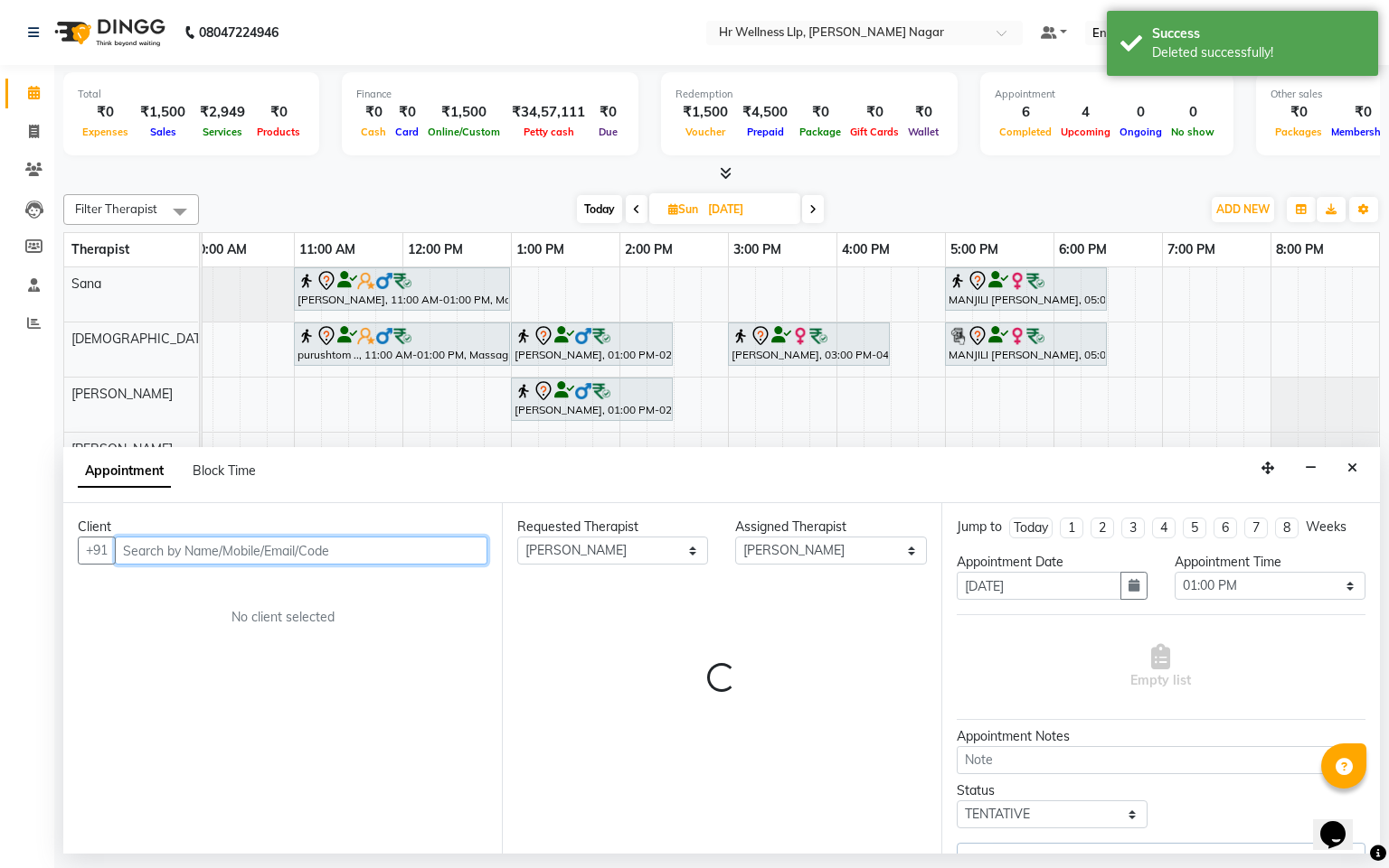
scroll to position [0, 234]
select select "1867"
select select "1868"
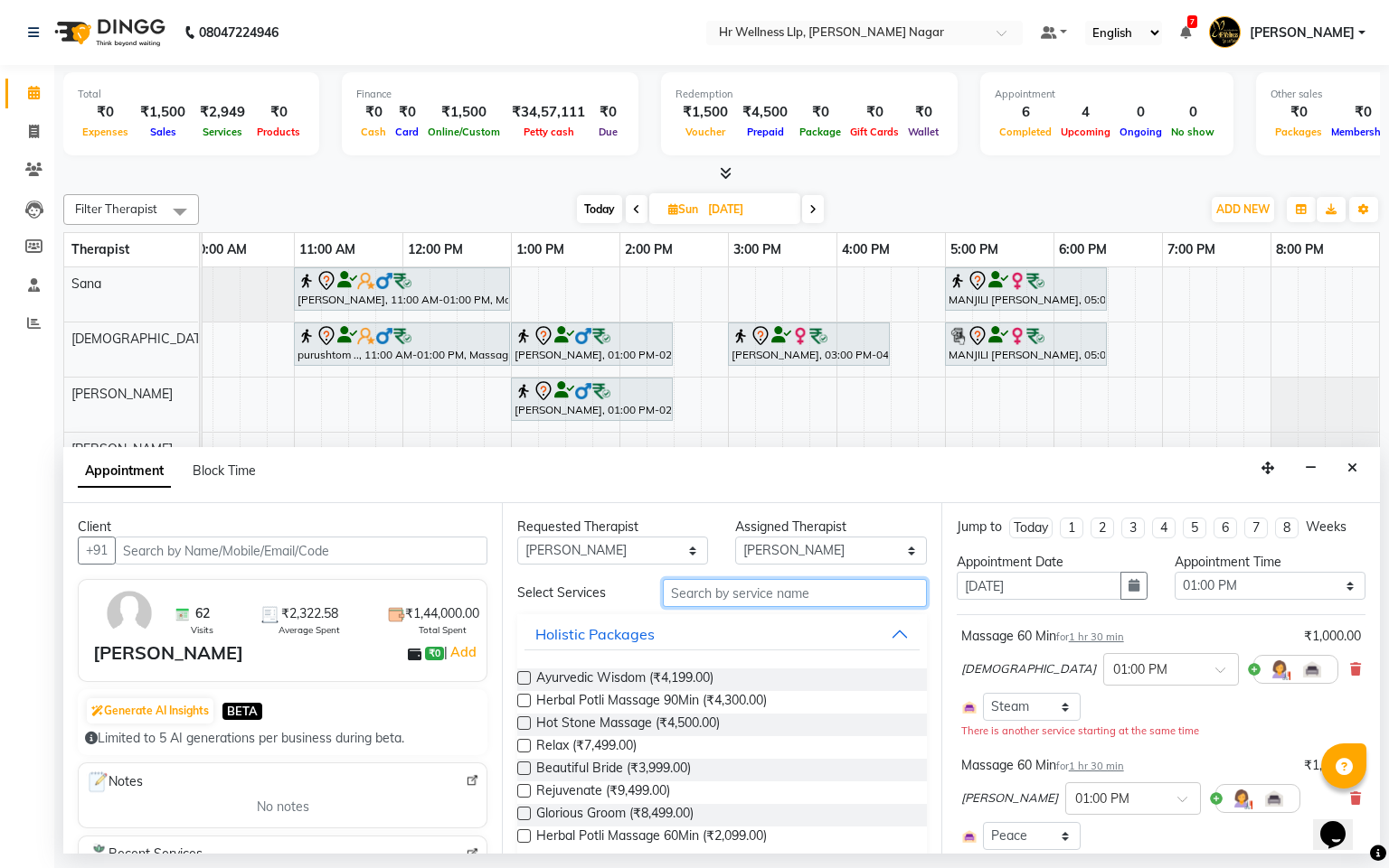
click at [740, 591] on input "text" at bounding box center [794, 593] width 264 height 28
type input "r"
click at [643, 548] on select "Any Krishna lucy Sakshi Shinde Sana sharad" at bounding box center [612, 550] width 191 height 28
select select "19731"
click at [517, 537] on select "Any Krishna lucy Sakshi Shinde Sana sharad" at bounding box center [612, 550] width 191 height 28
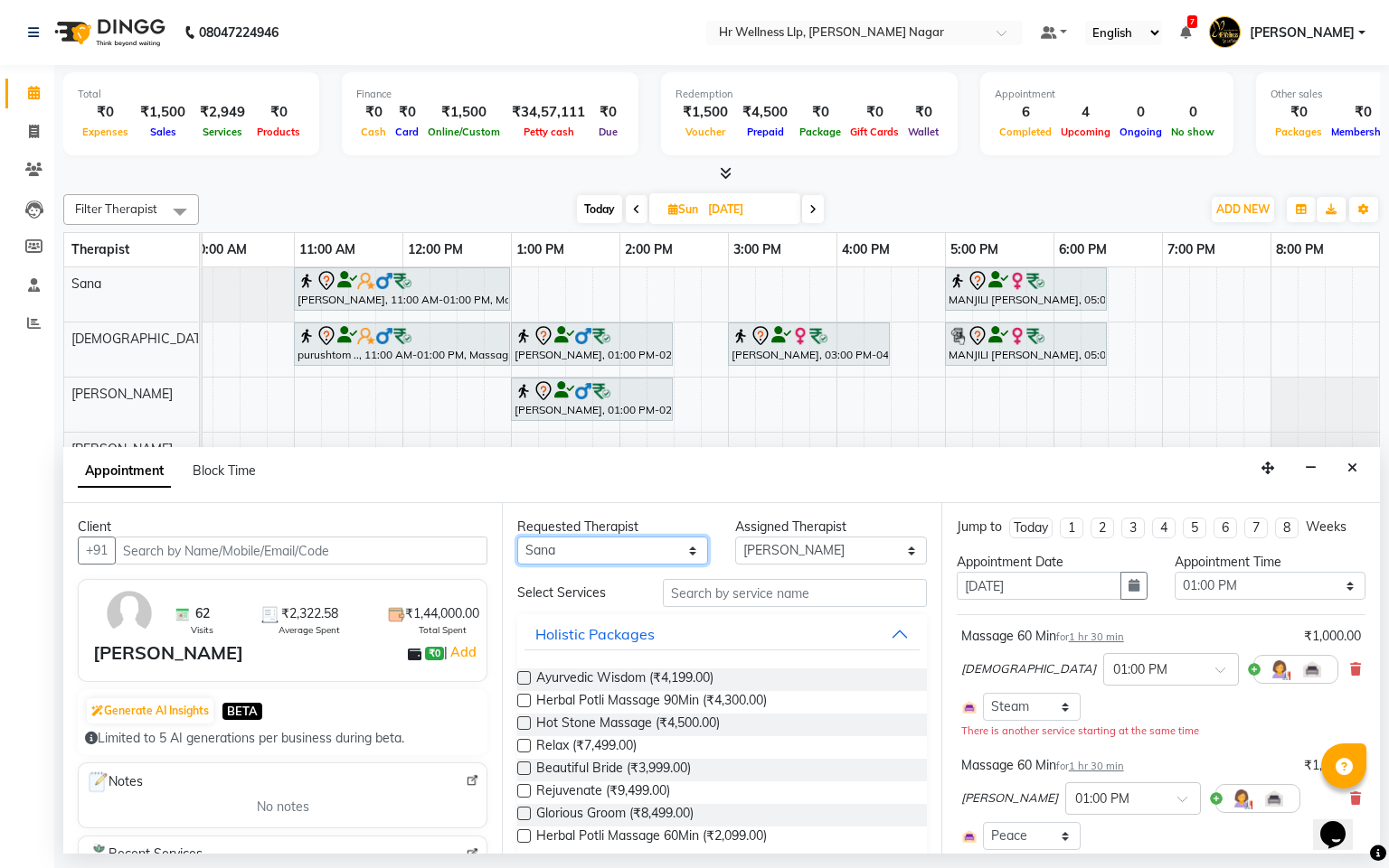
select select "19731"
click at [744, 599] on input "text" at bounding box center [794, 593] width 264 height 28
type input "m"
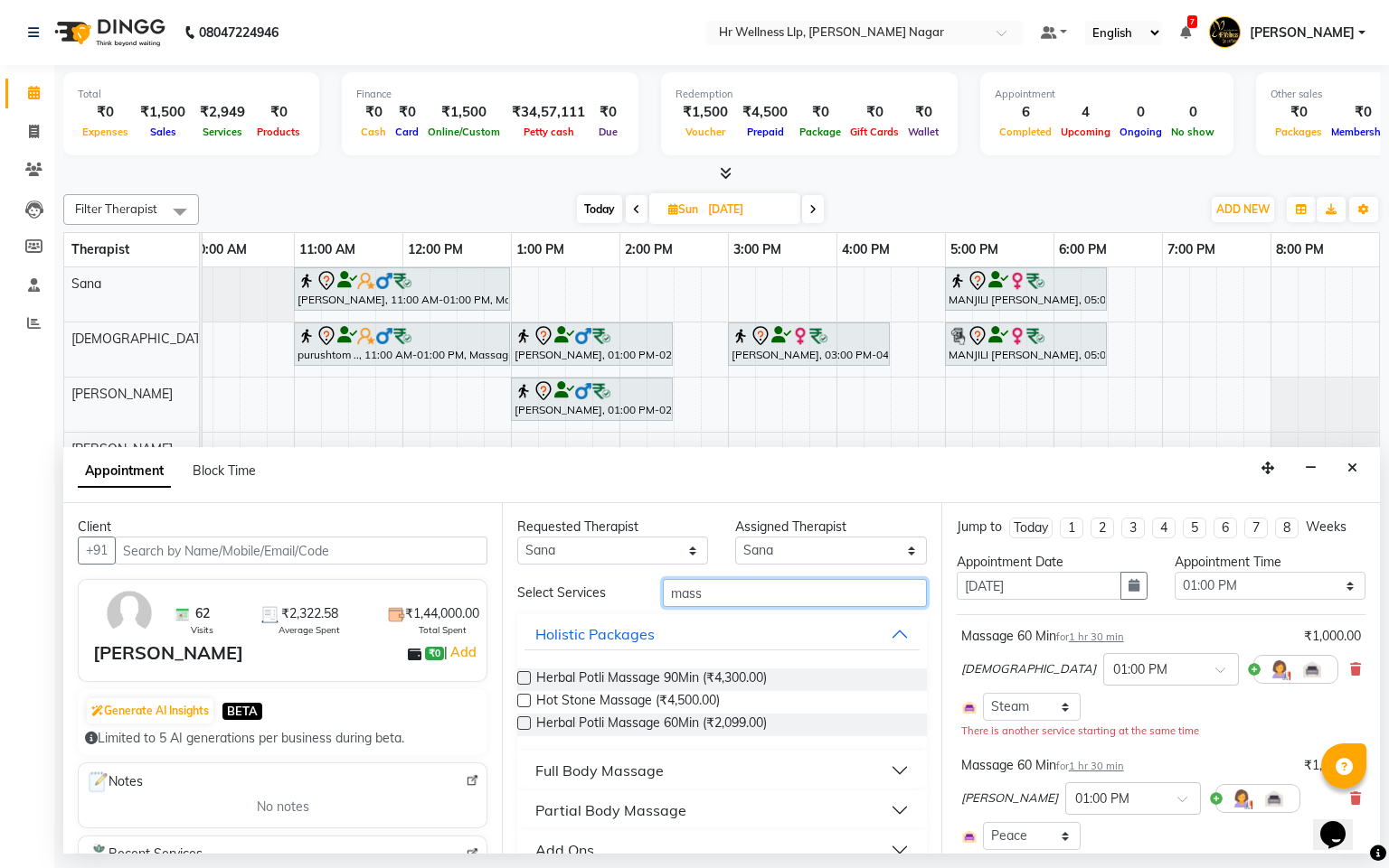
type input "mass"
click at [628, 772] on div "Full Body Massage" at bounding box center [599, 770] width 128 height 22
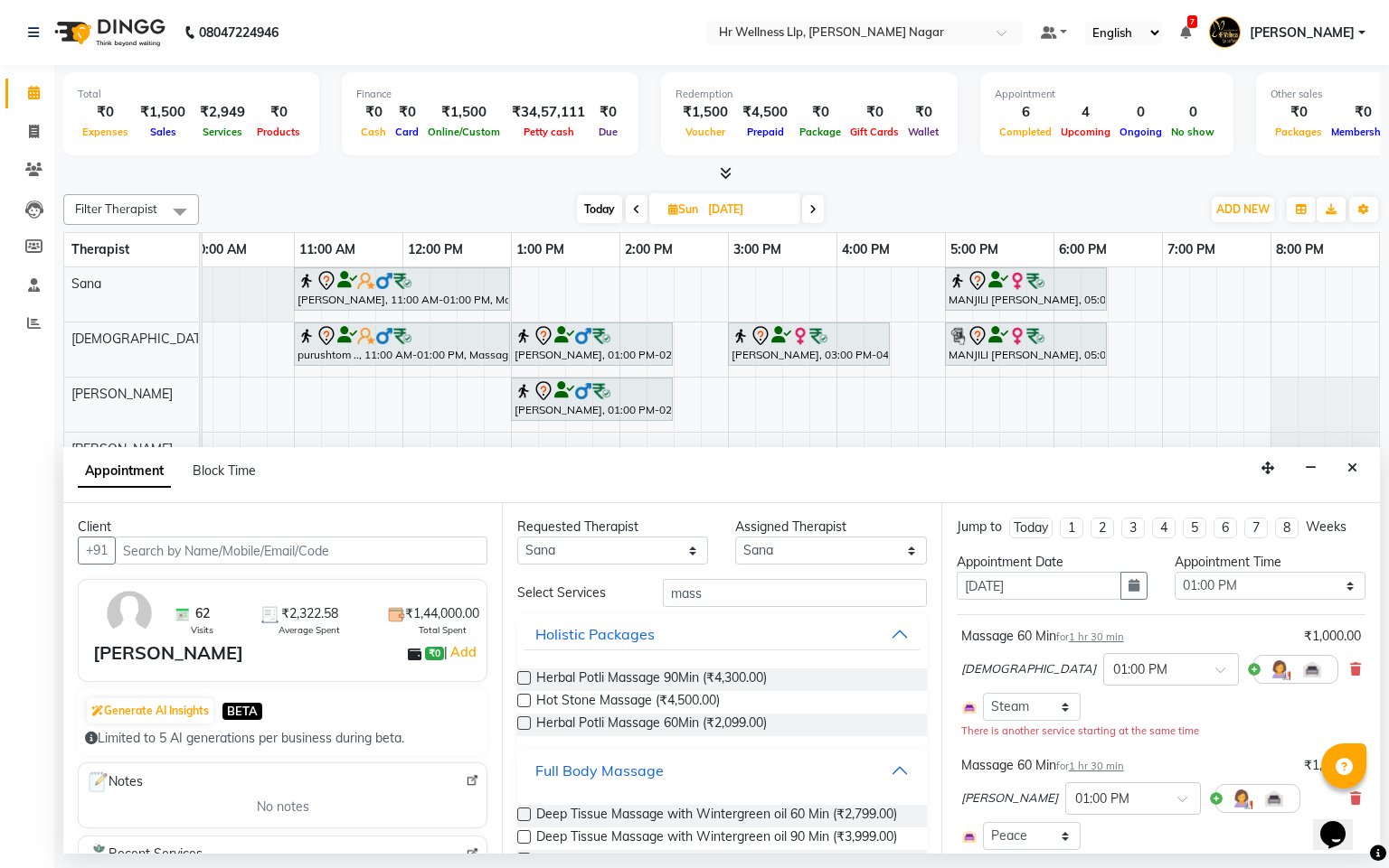
scroll to position [808, 0]
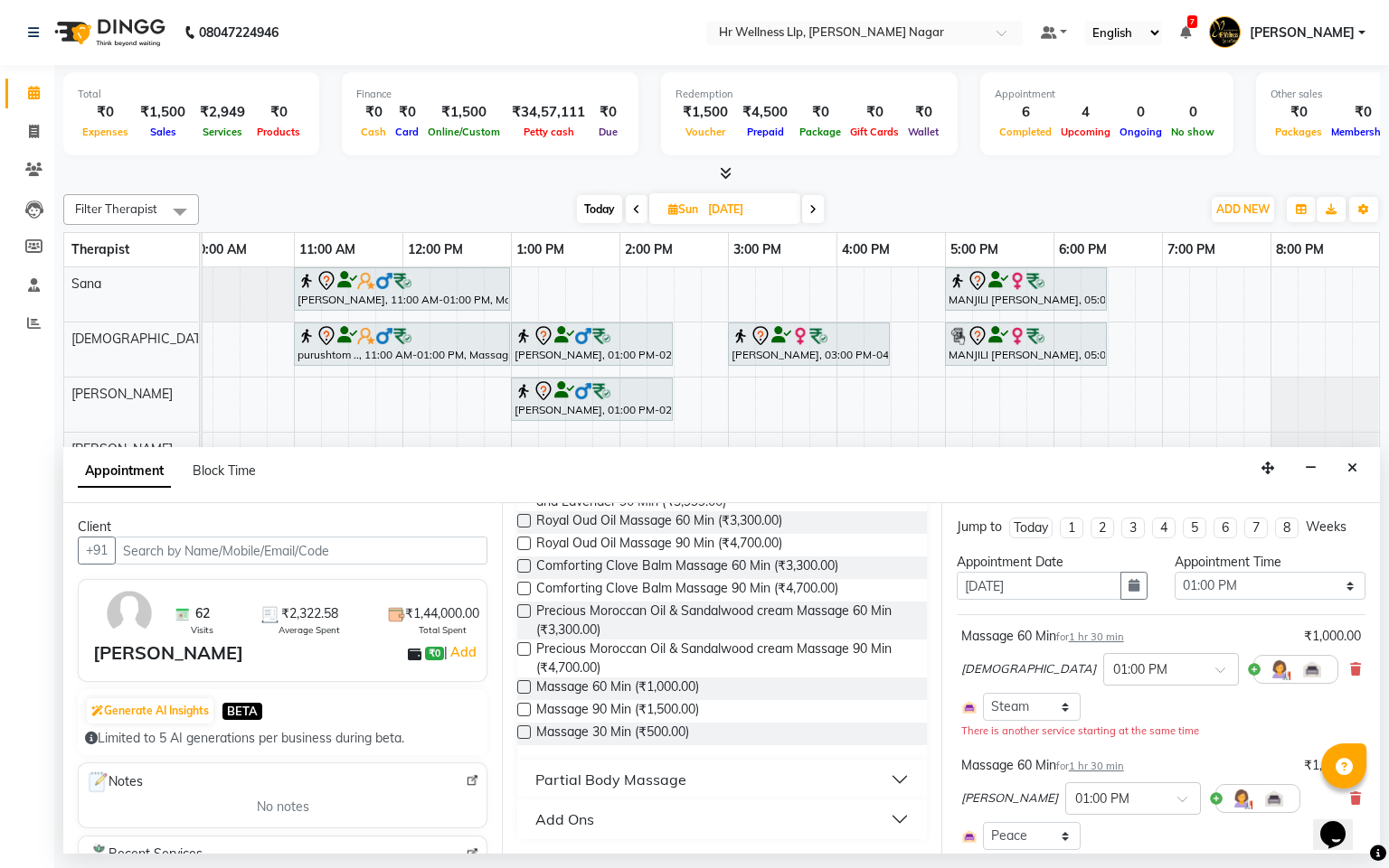
click at [519, 686] on label at bounding box center [523, 687] width 13 height 13
click at [519, 686] on input "checkbox" at bounding box center [522, 689] width 12 height 11
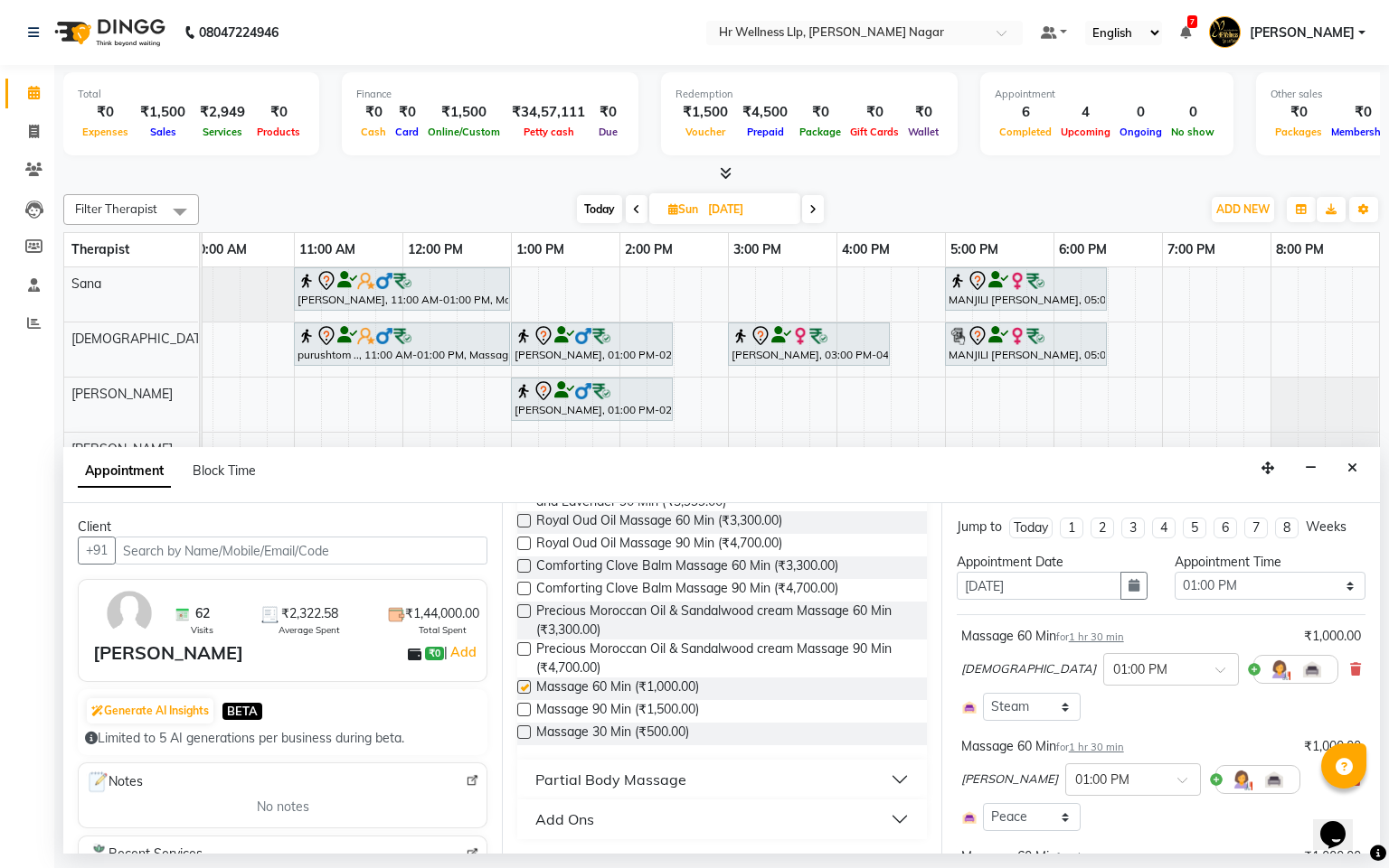
checkbox input "false"
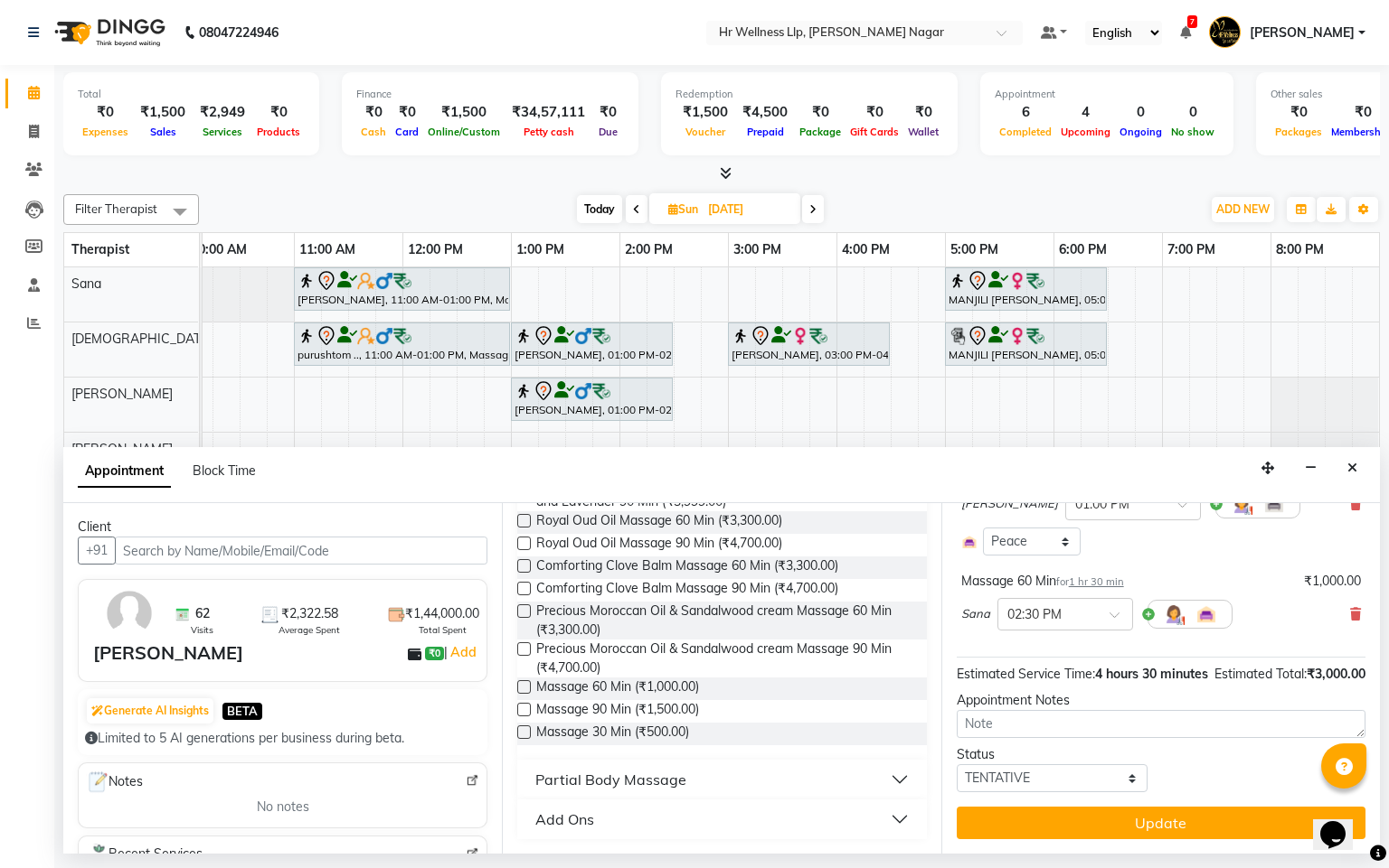
scroll to position [314, 0]
click at [1066, 598] on div "× 02:30 PM" at bounding box center [1064, 614] width 135 height 33
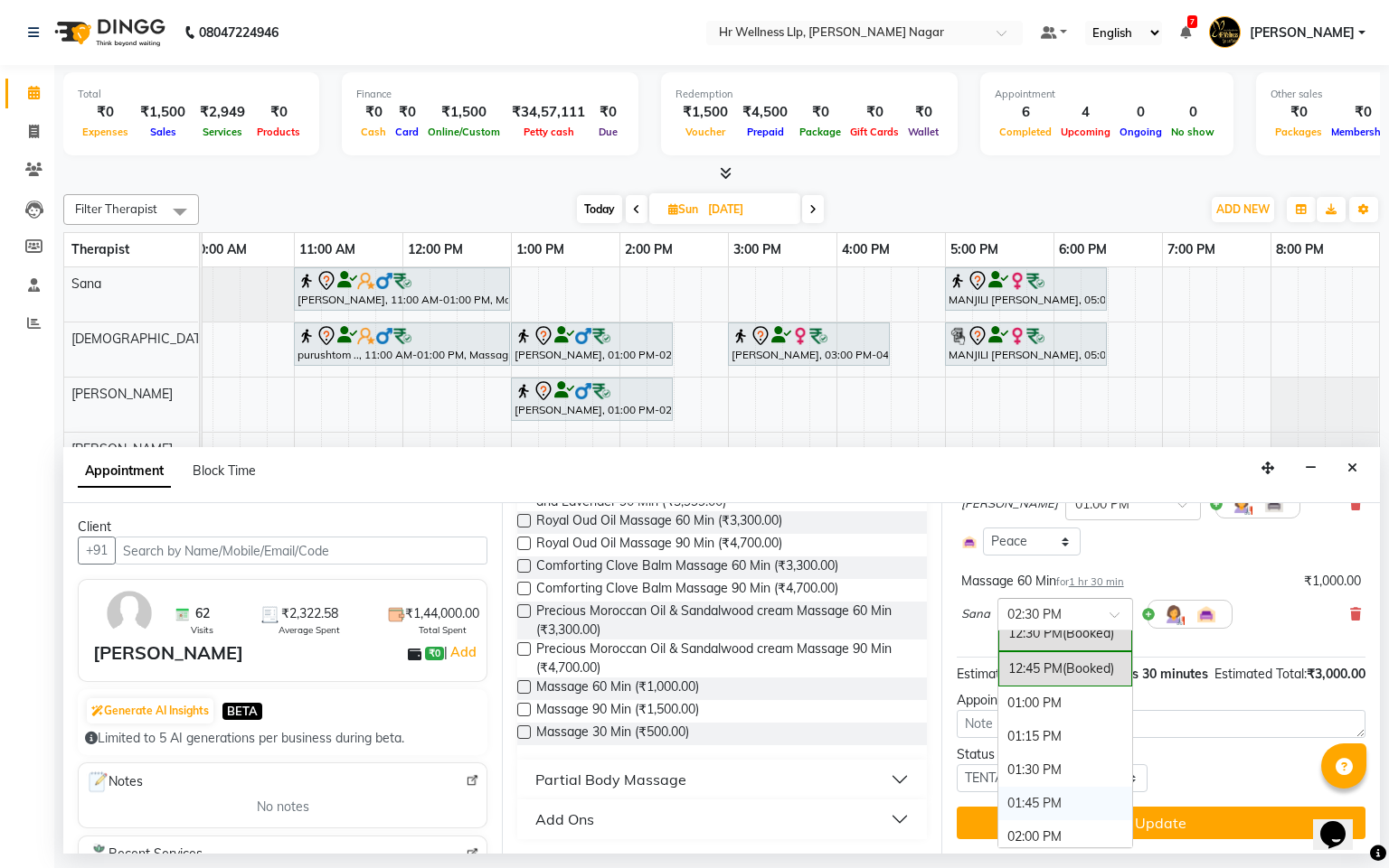
scroll to position [507, 0]
click at [1030, 705] on div "01:00 PM" at bounding box center [1065, 704] width 134 height 34
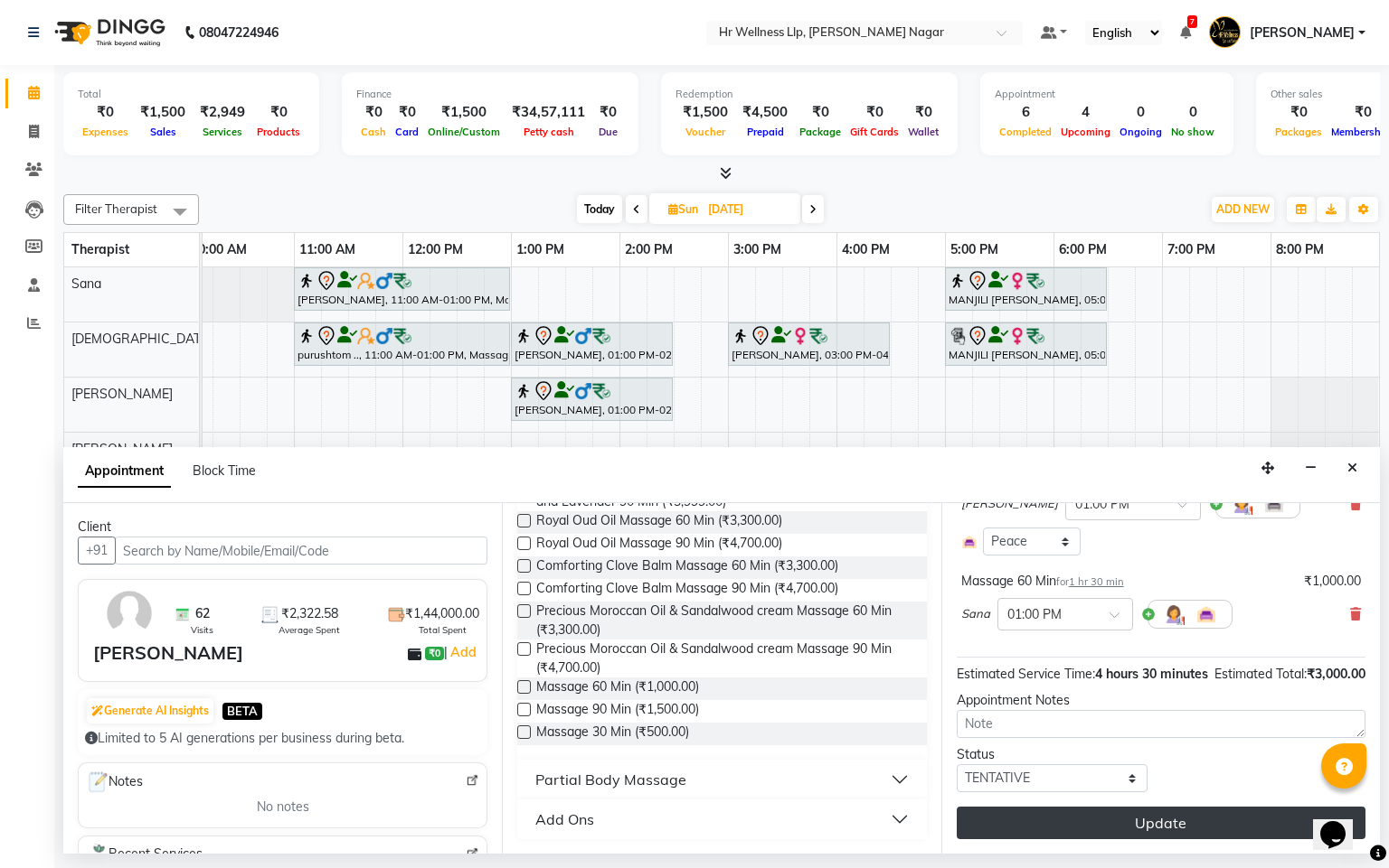
click at [1093, 837] on button "Update" at bounding box center [1161, 823] width 408 height 33
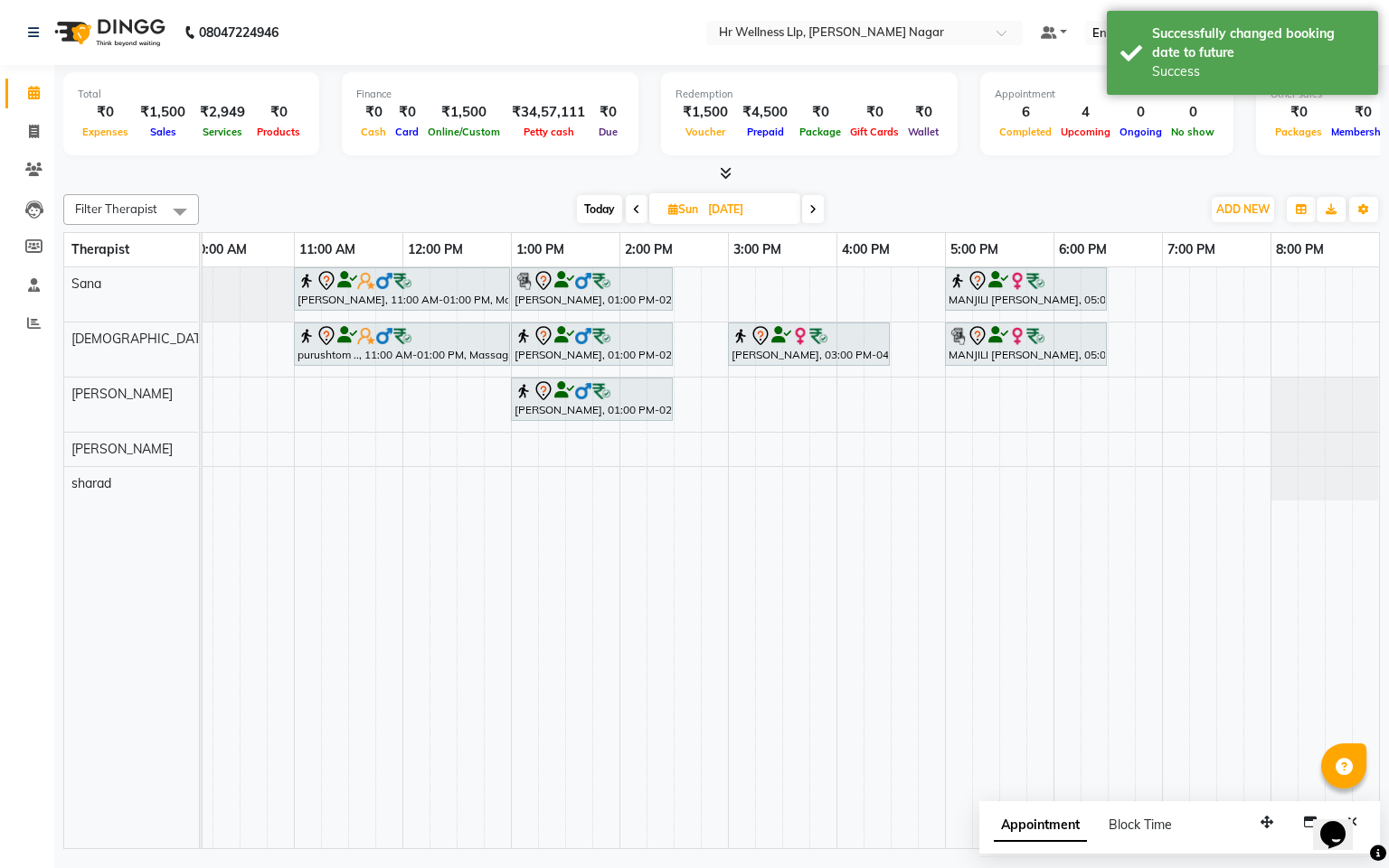
click at [587, 210] on span "Today" at bounding box center [599, 209] width 45 height 28
type input "[DATE]"
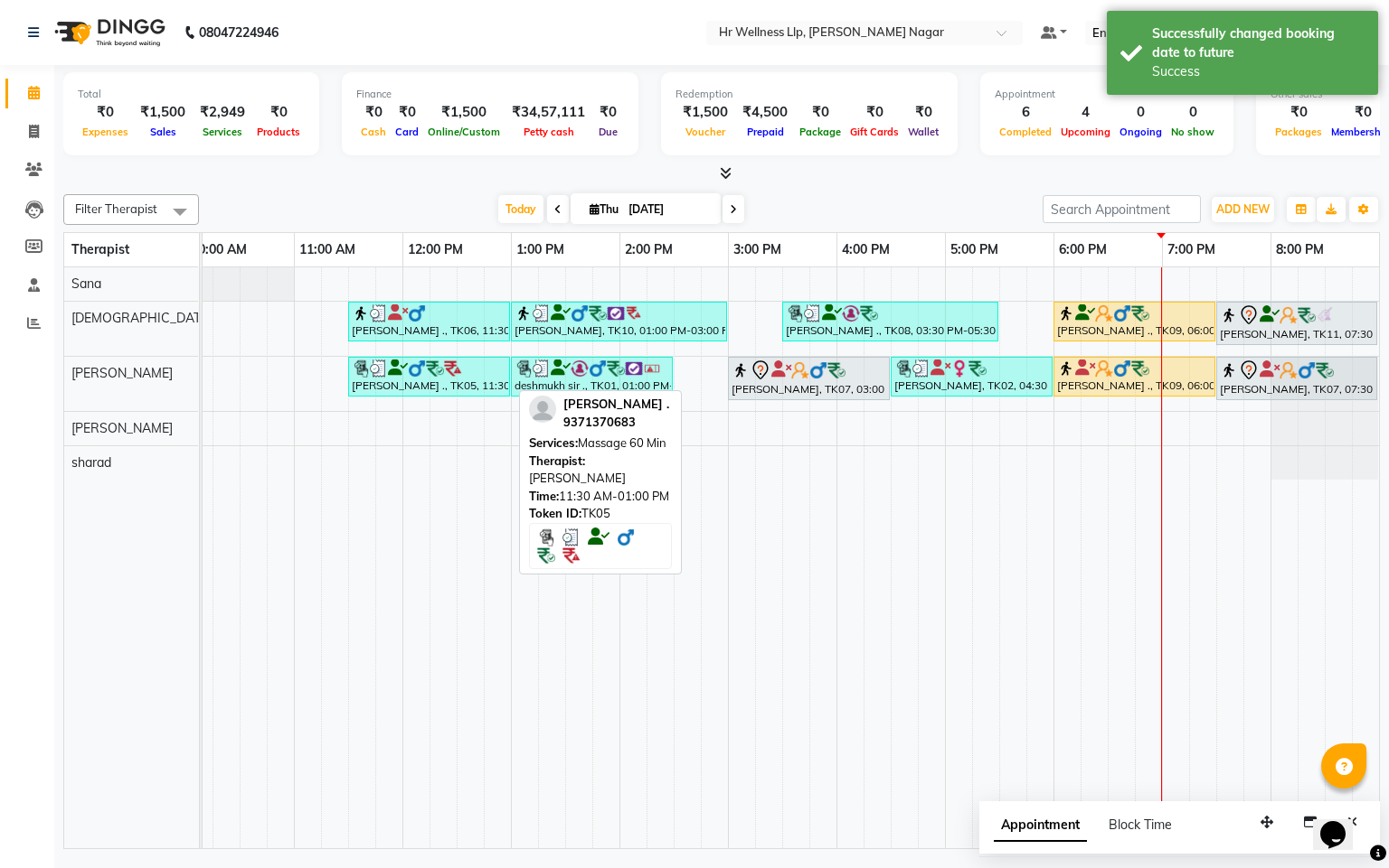
click at [497, 391] on div "[PERSON_NAME] ., TK05, 11:30 AM-01:00 PM, Massage 60 Min" at bounding box center [428, 377] width 158 height 34
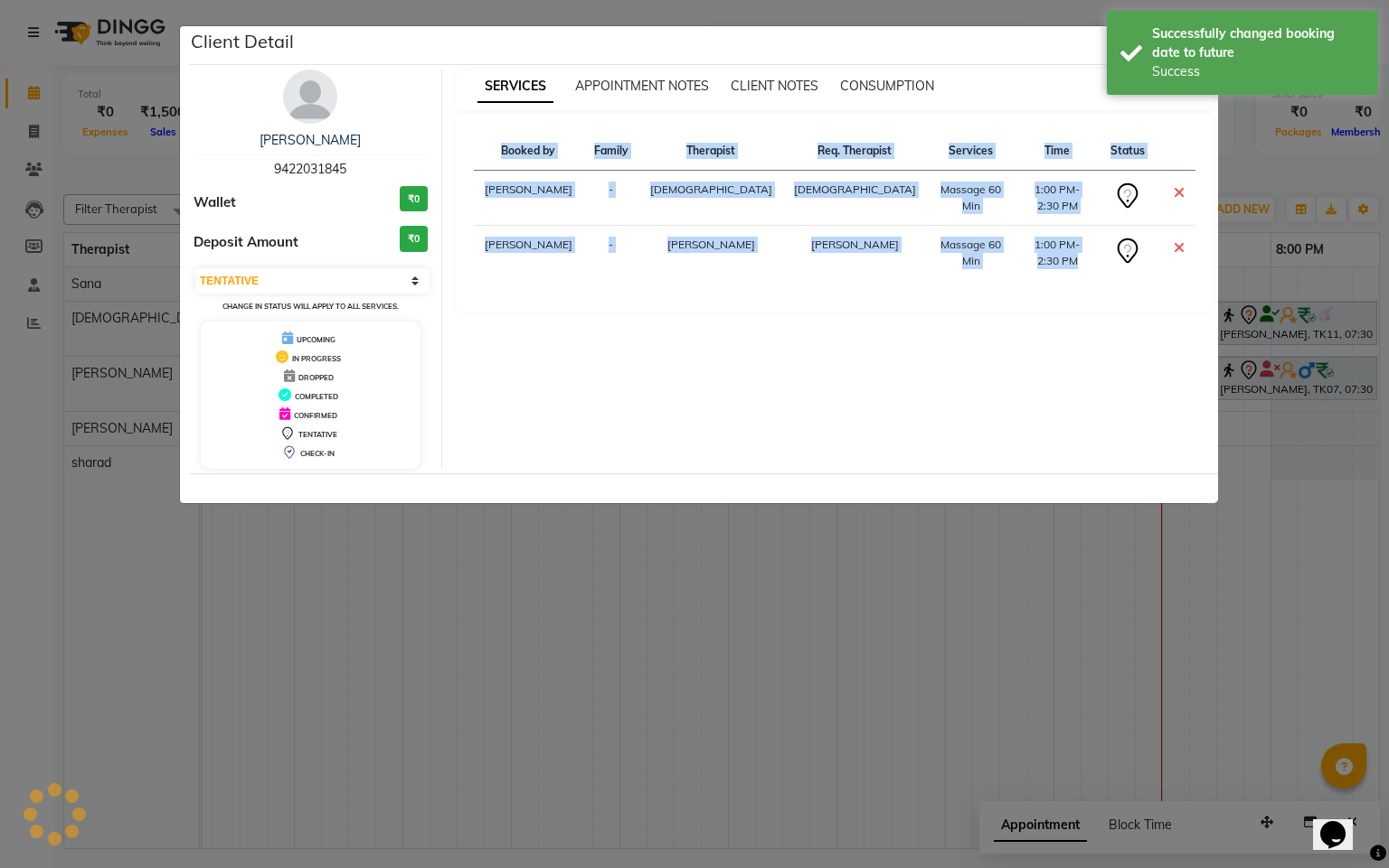
click at [497, 390] on div "SERVICES APPOINTMENT NOTES CLIENT NOTES CONSUMPTION Booked by Family Therapist …" at bounding box center [835, 269] width 786 height 400
select select "3"
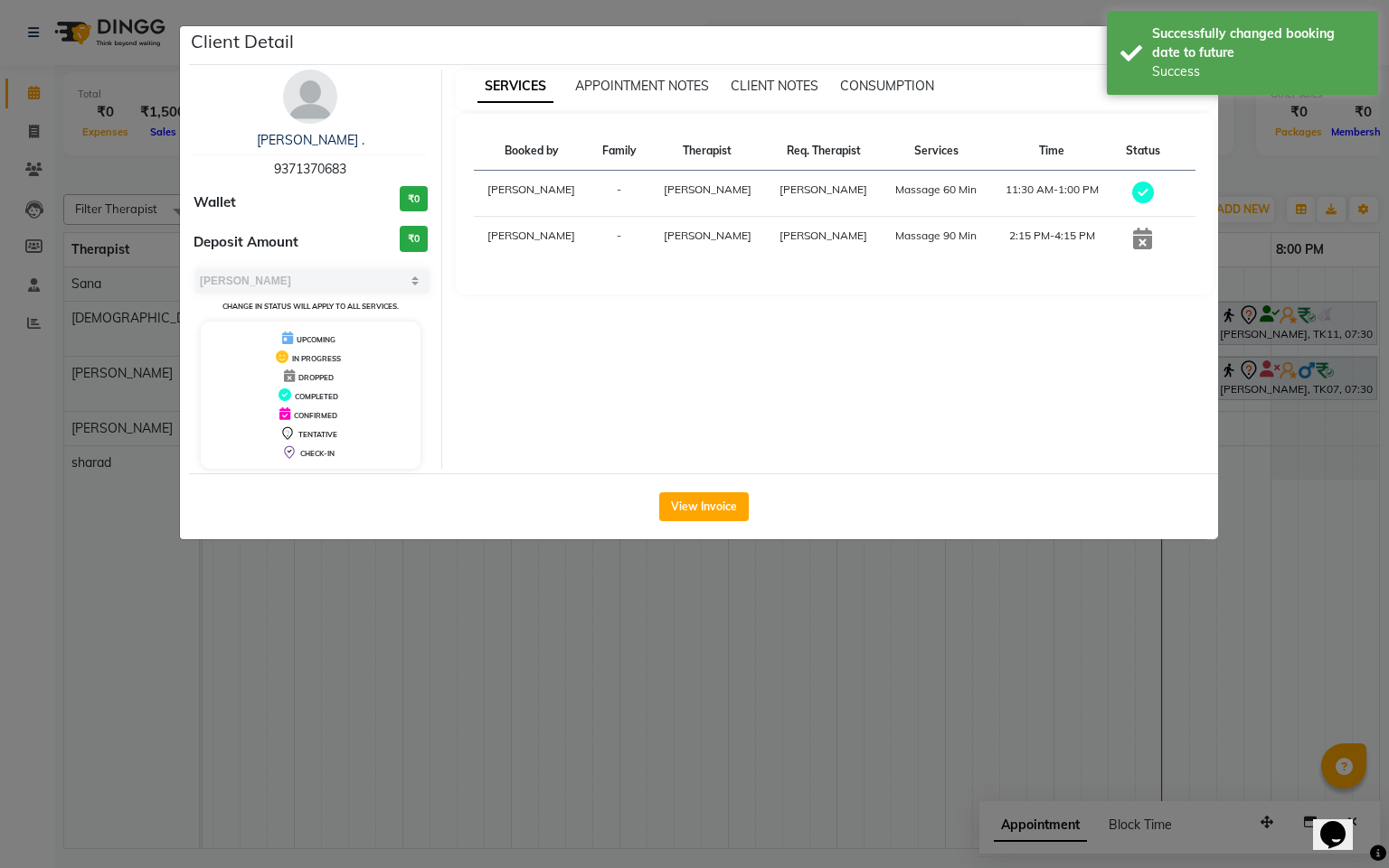
click at [746, 767] on ngb-modal-window "Client Detail Sarthak . 9371370683 Wallet ₹0 Deposit Amount ₹0 Select MARK DONE…" at bounding box center [694, 434] width 1389 height 868
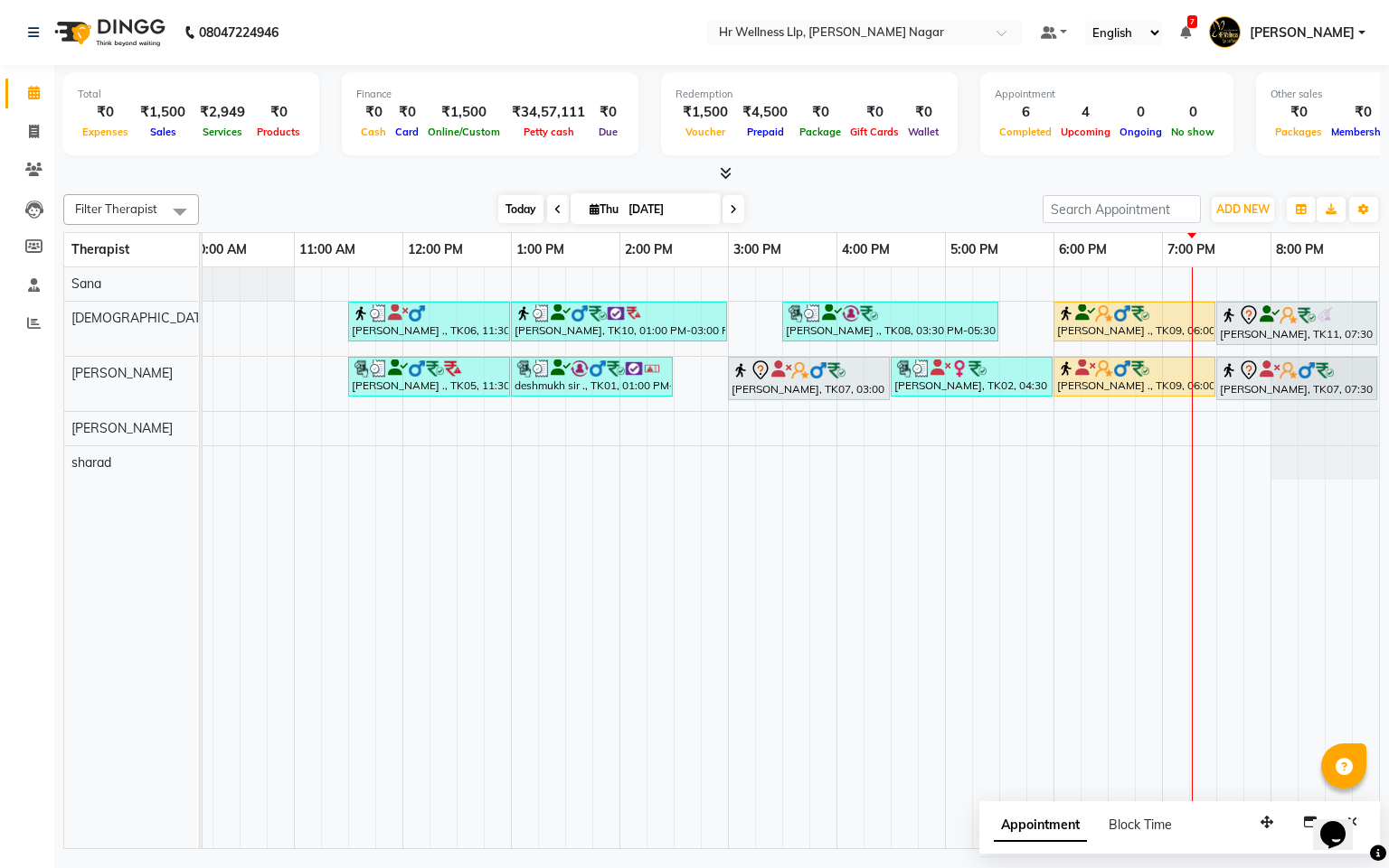
click at [502, 220] on span "Today" at bounding box center [521, 209] width 45 height 28
click at [505, 215] on span "Today" at bounding box center [521, 209] width 45 height 28
click at [873, 540] on span "Drop" at bounding box center [883, 537] width 27 height 19
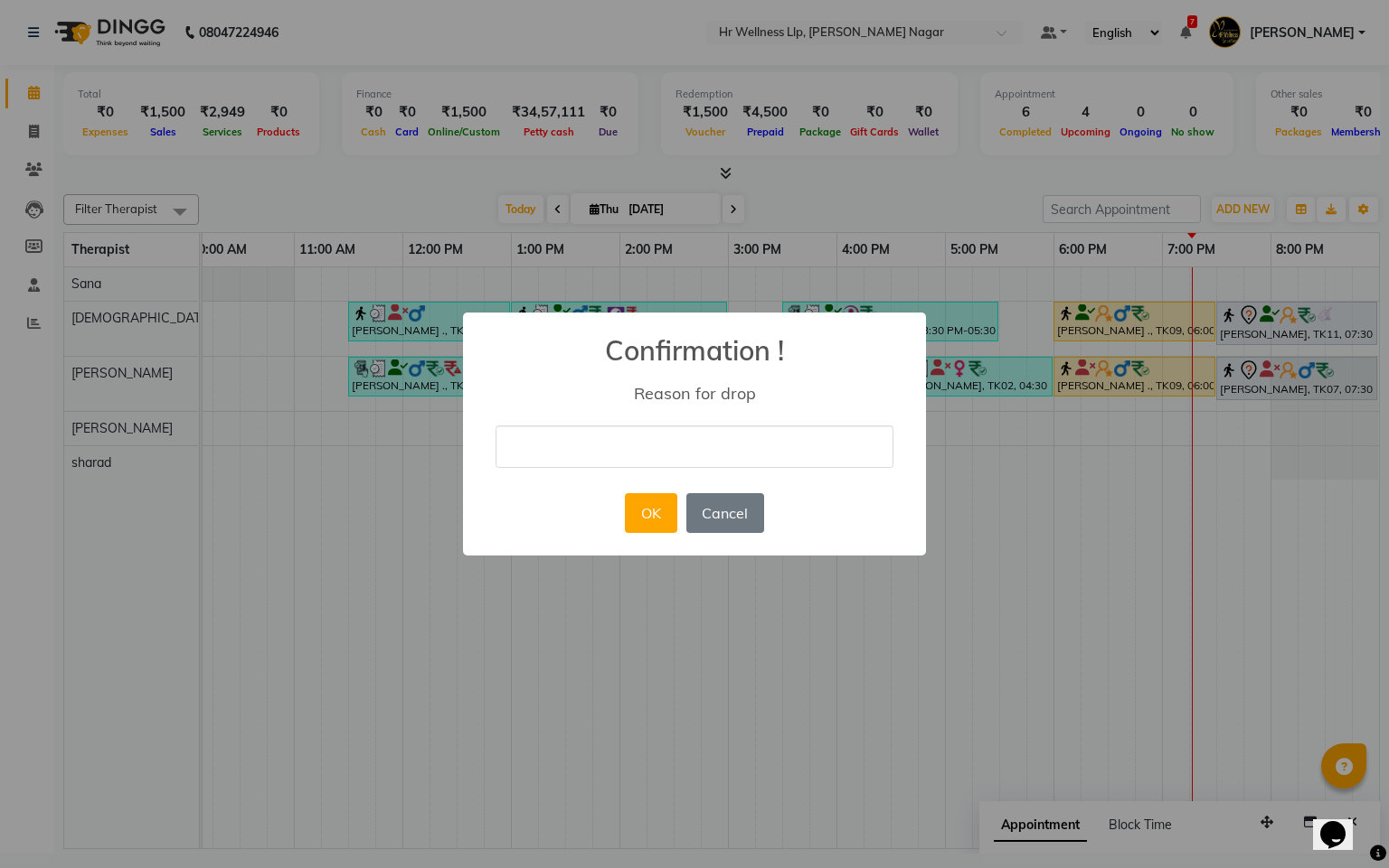
click at [830, 453] on input "text" at bounding box center [694, 446] width 398 height 42
type input "Guest will book next week"
drag, startPoint x: 641, startPoint y: 527, endPoint x: 660, endPoint y: 578, distance: 54.4
click at [643, 527] on button "OK" at bounding box center [651, 513] width 52 height 39
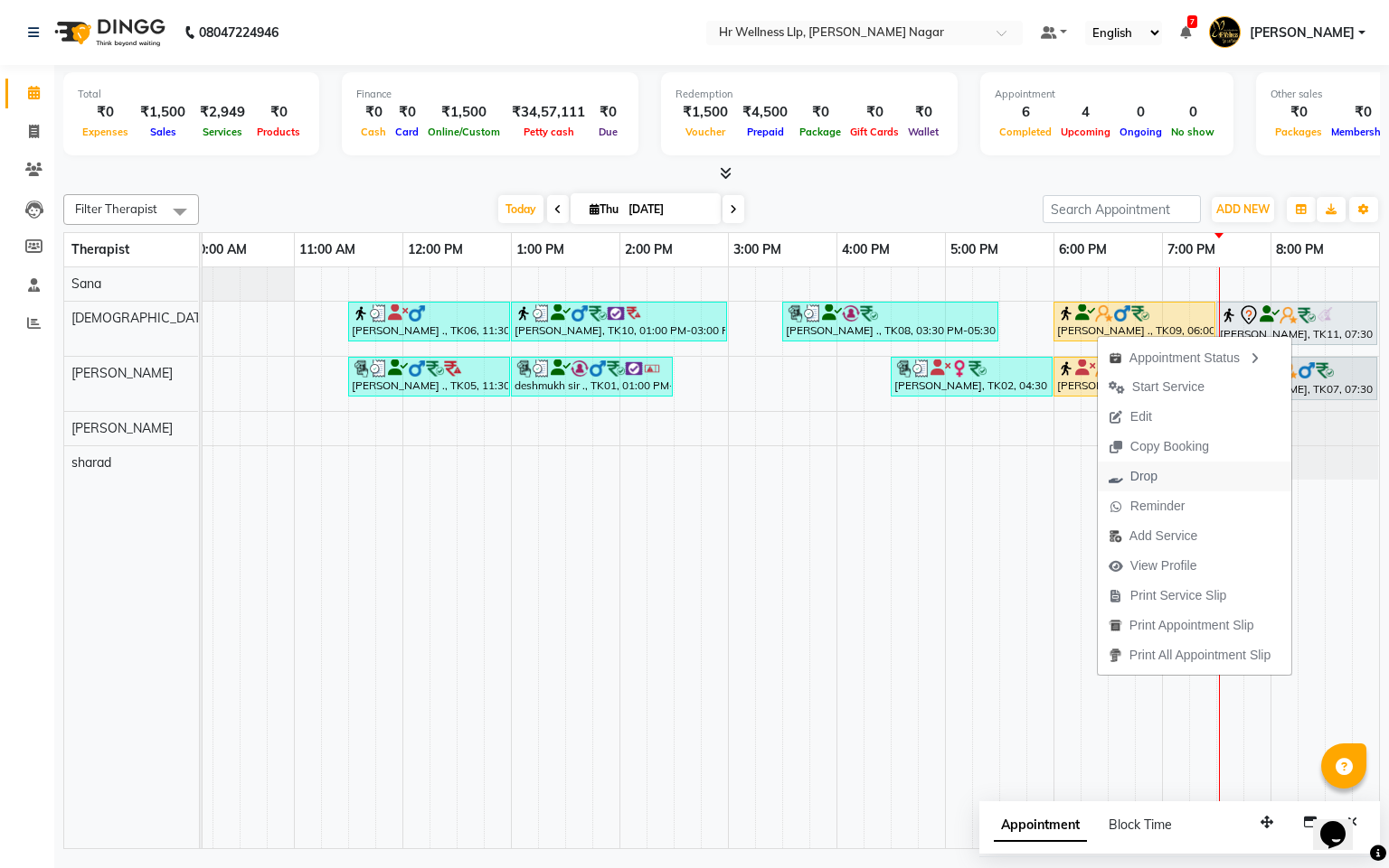
click at [1132, 474] on span "Drop" at bounding box center [1144, 477] width 27 height 19
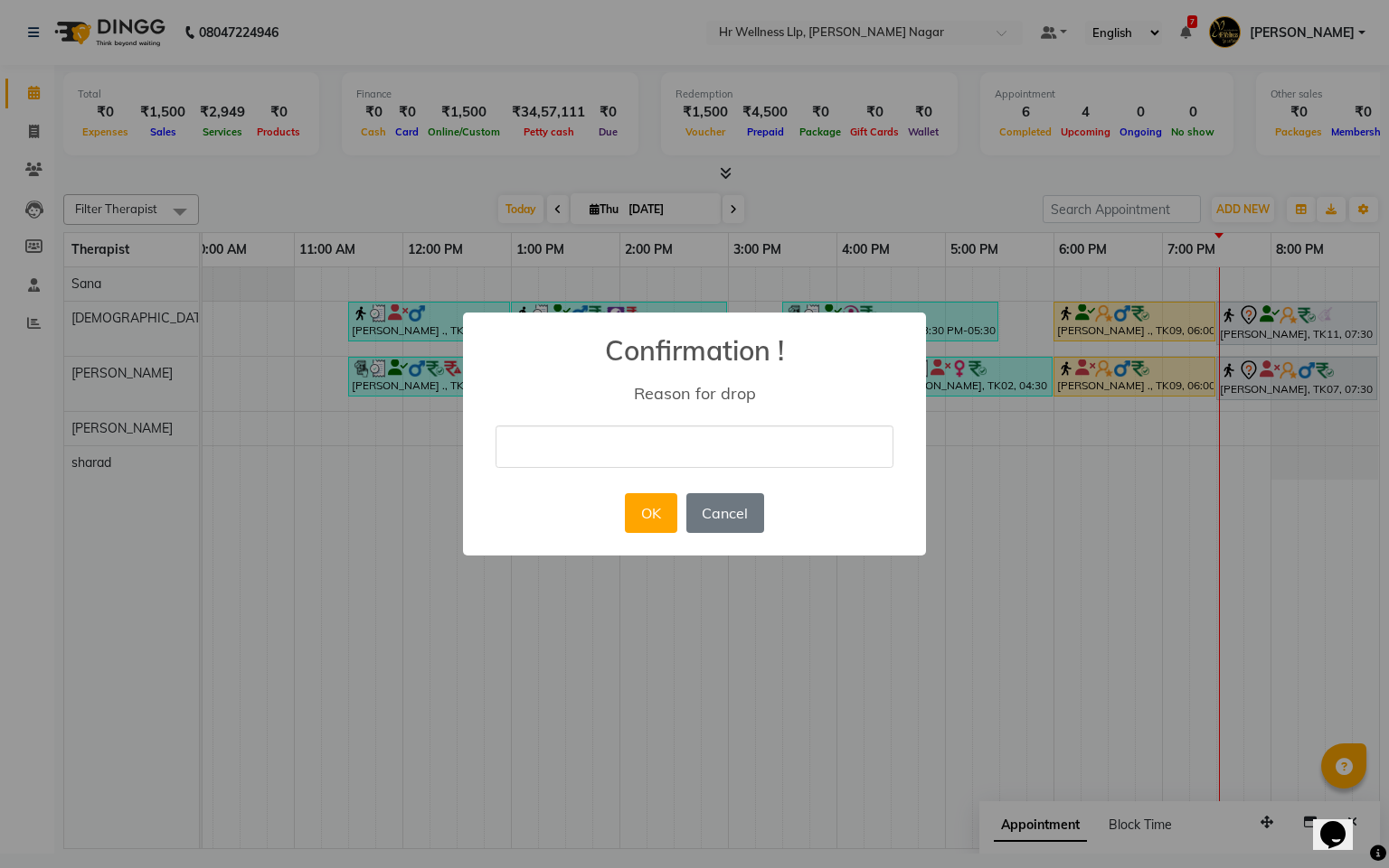
click at [792, 443] on input "text" at bounding box center [694, 446] width 398 height 42
type input "Guest will book next week"
drag, startPoint x: 651, startPoint y: 510, endPoint x: 752, endPoint y: 497, distance: 101.8
click at [651, 508] on button "OK" at bounding box center [651, 513] width 52 height 39
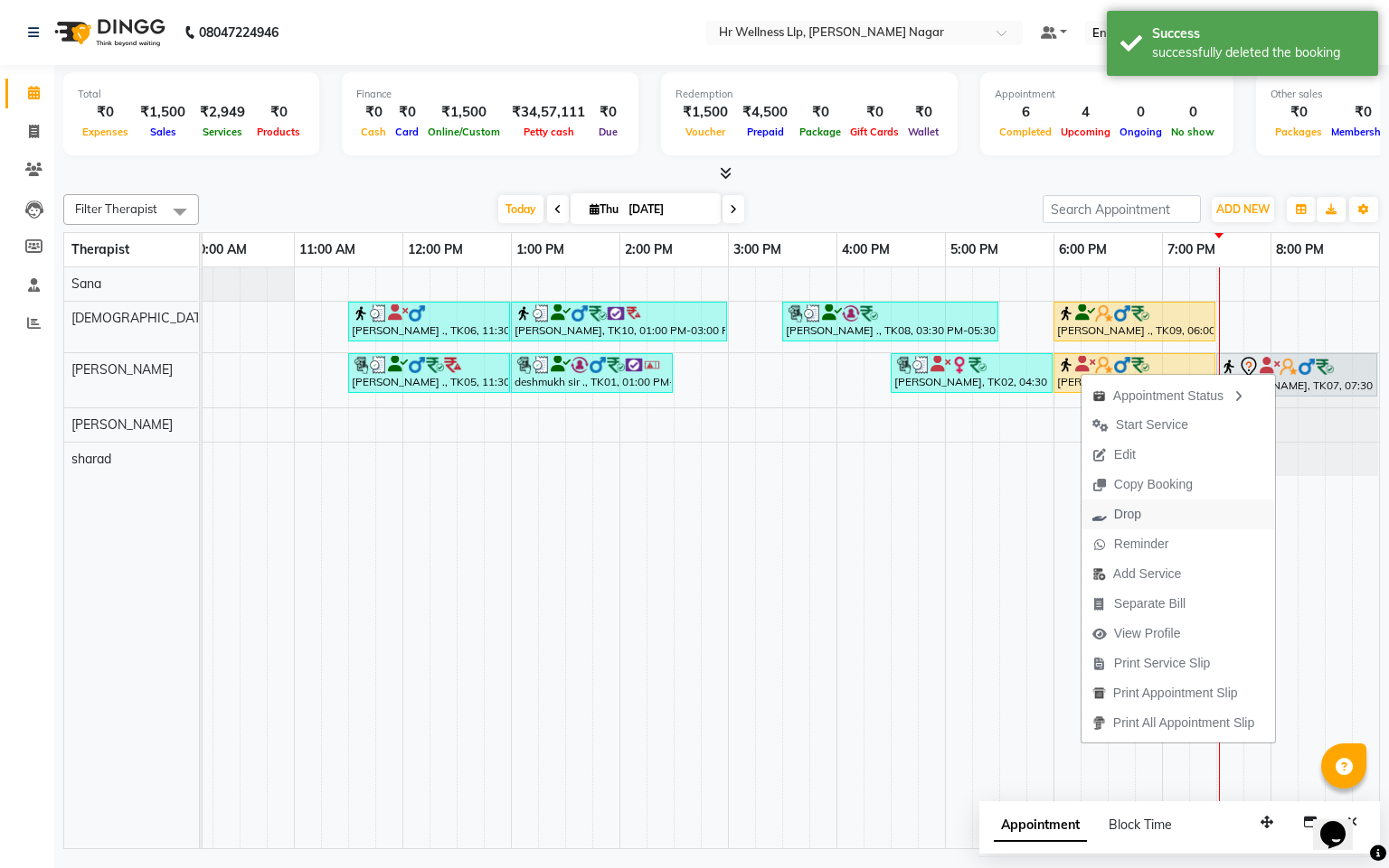
click at [1121, 501] on span "Drop" at bounding box center [1117, 514] width 71 height 30
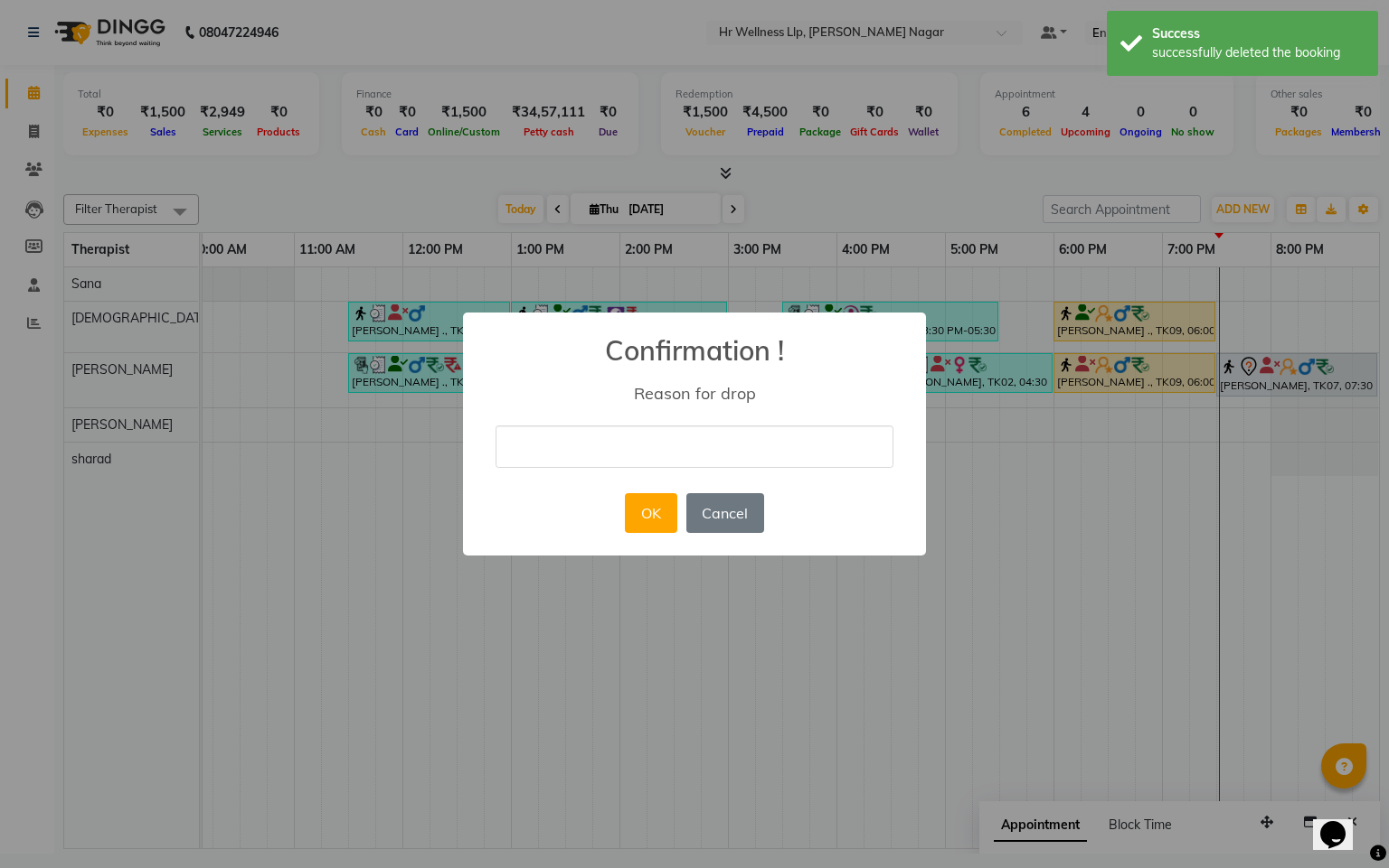
click at [825, 432] on input "text" at bounding box center [694, 446] width 398 height 42
type input "Guest will book next week"
click at [640, 515] on button "OK" at bounding box center [651, 513] width 52 height 39
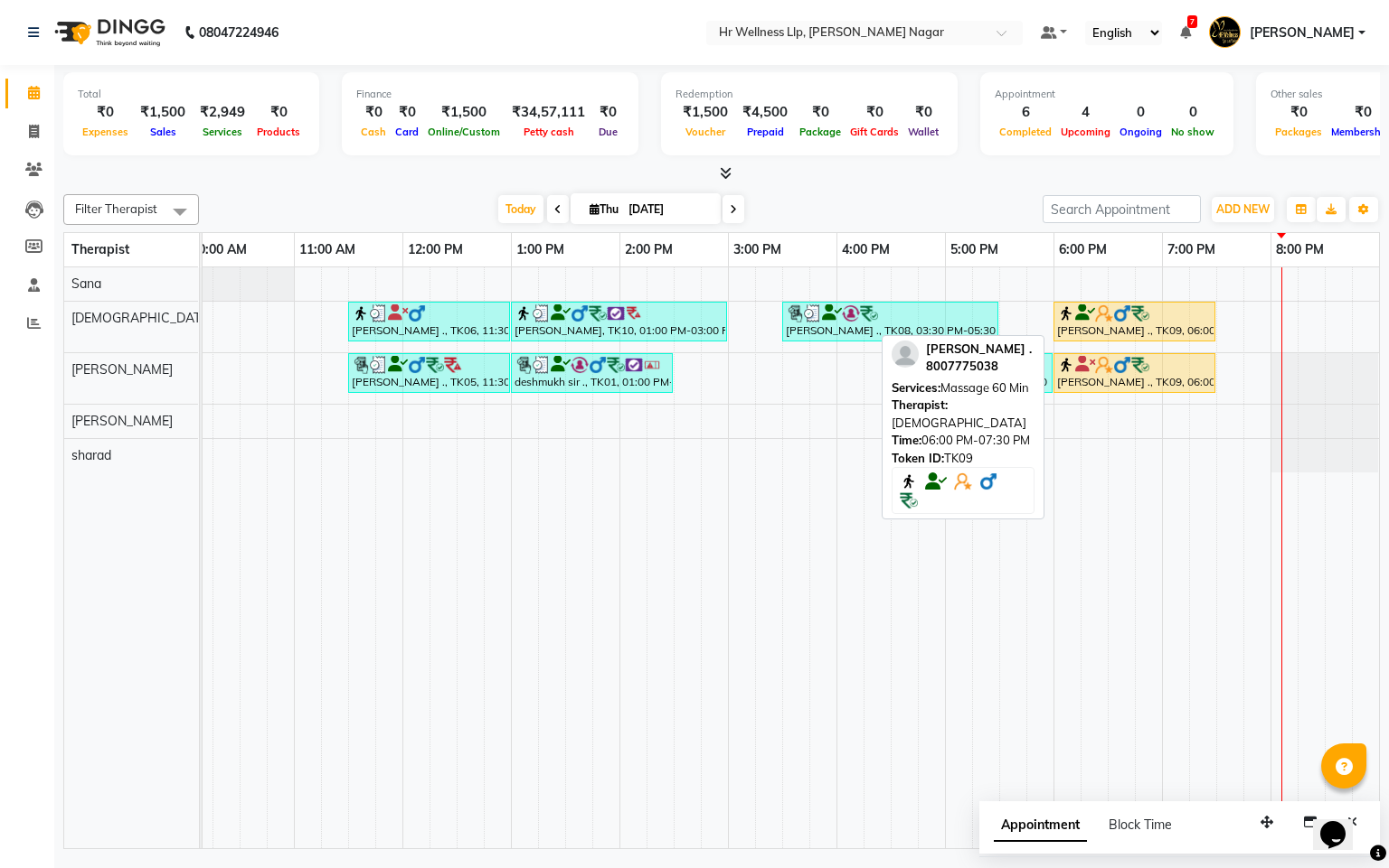
click at [1164, 336] on div "[PERSON_NAME] ., TK09, 06:00 PM-07:30 PM, Massage 60 Min" at bounding box center [1134, 322] width 158 height 34
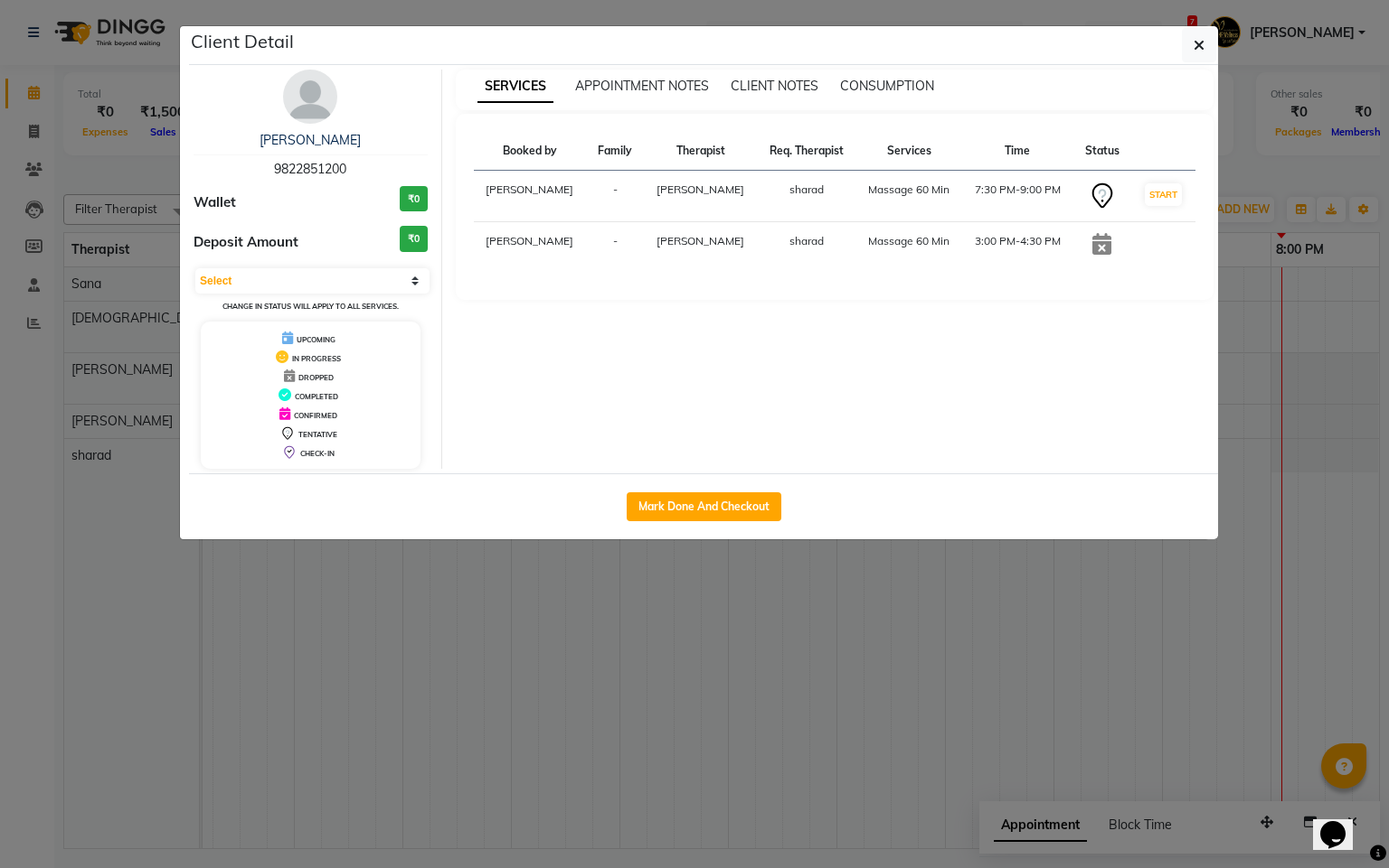
select select "1"
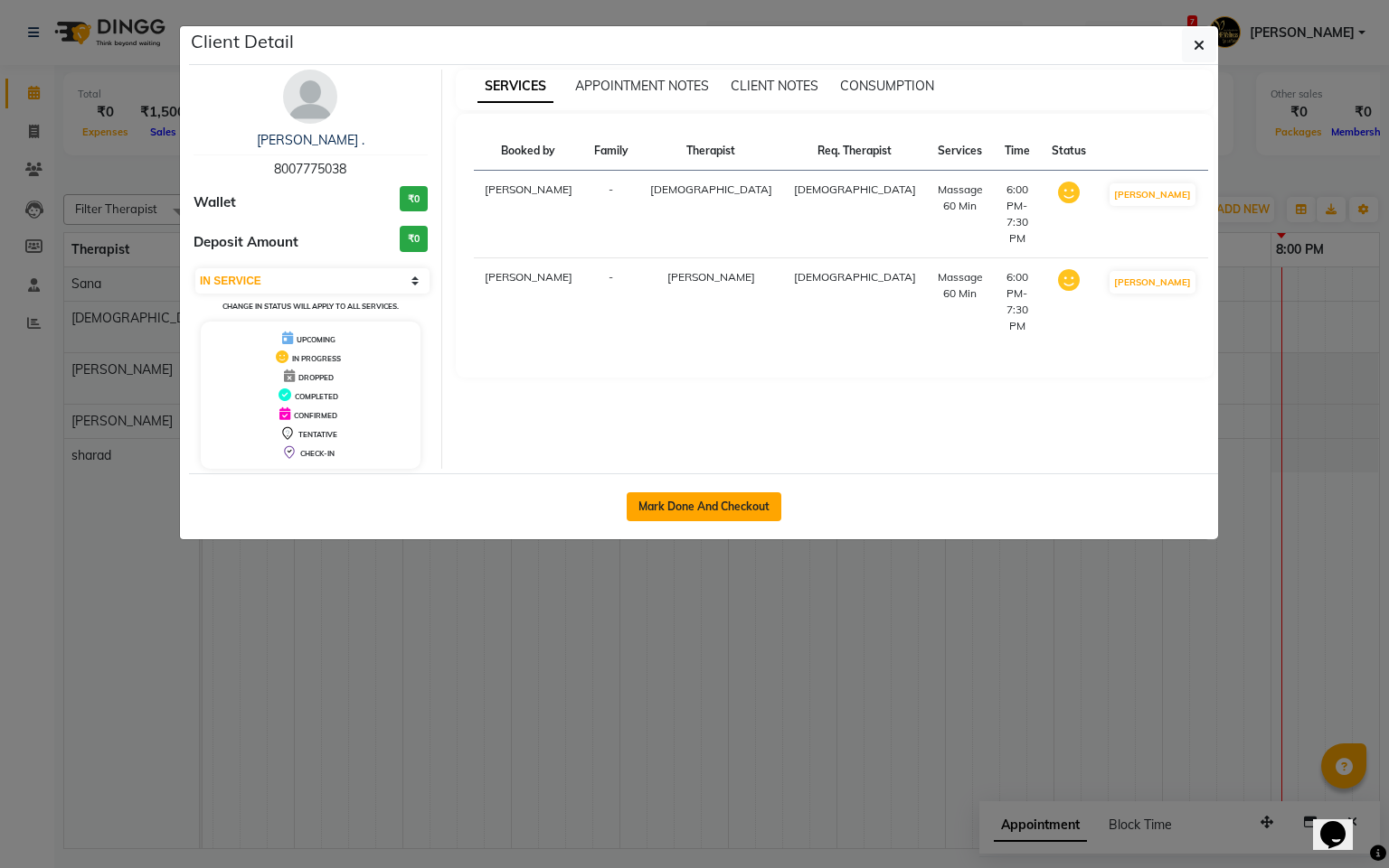
click at [776, 499] on button "Mark Done And Checkout" at bounding box center [704, 507] width 154 height 29
select select "service"
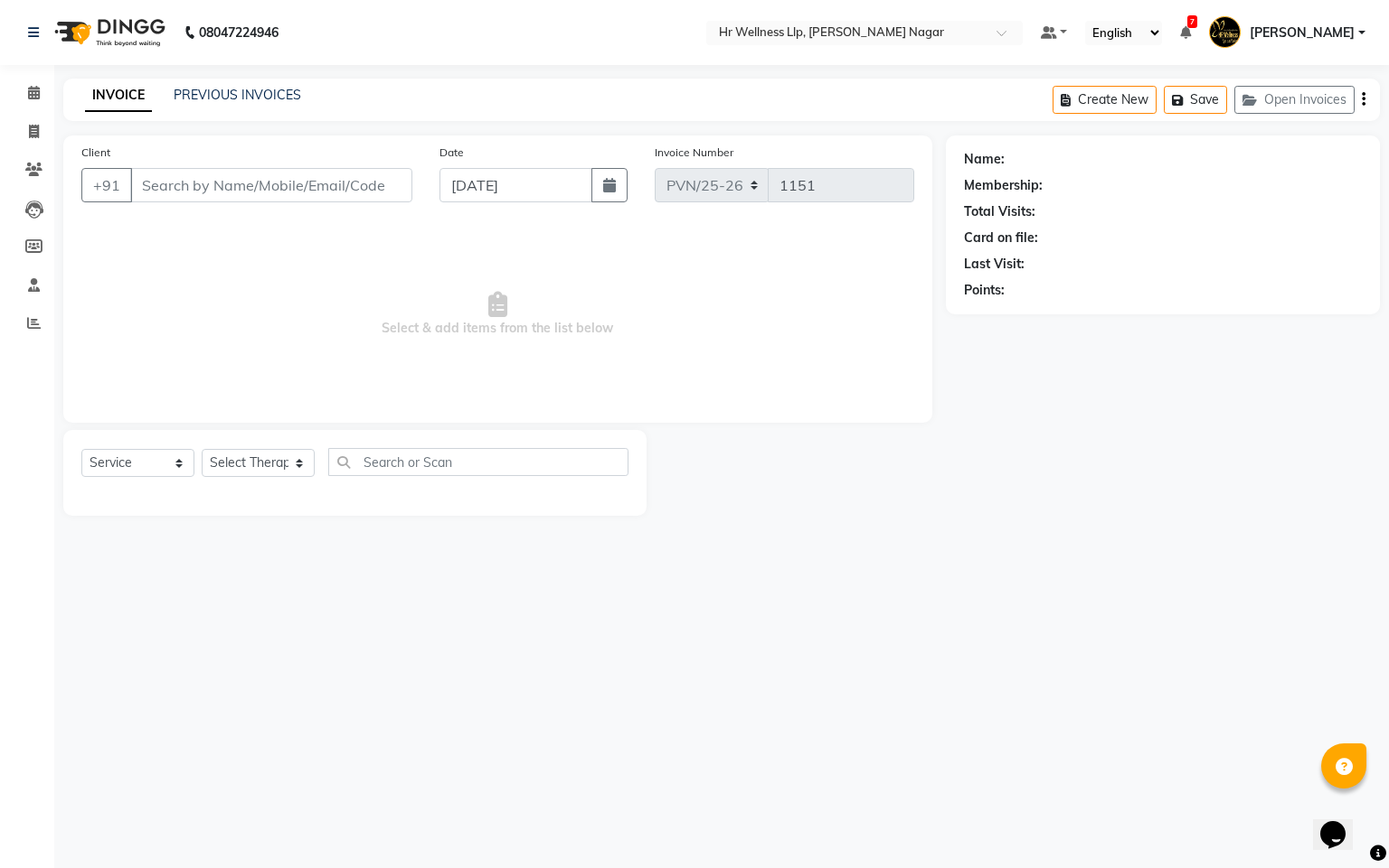
type input "8007775038"
select select "19732"
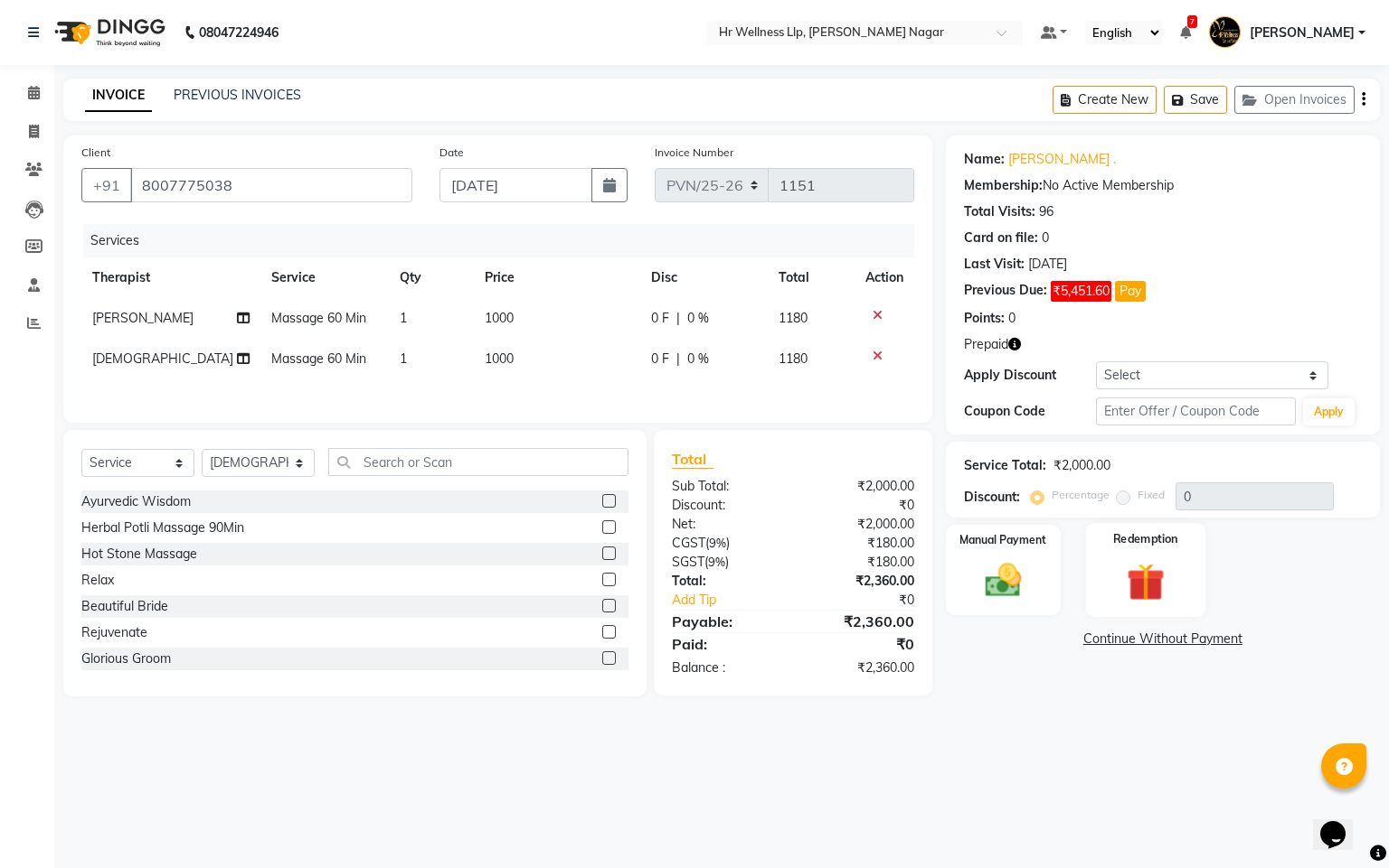
click at [1136, 580] on img at bounding box center [1146, 582] width 61 height 47
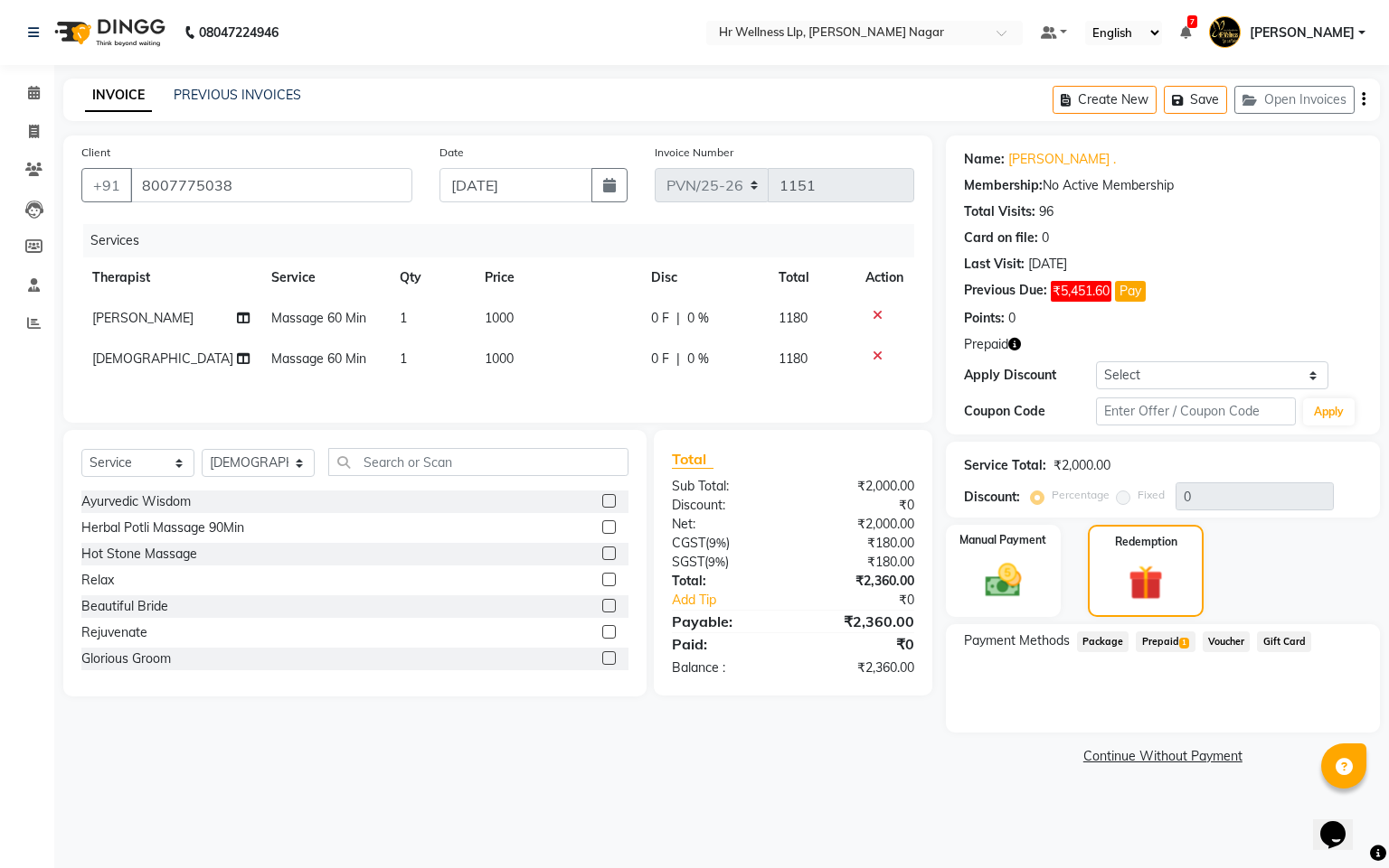
click at [1179, 643] on span "1" at bounding box center [1184, 643] width 10 height 11
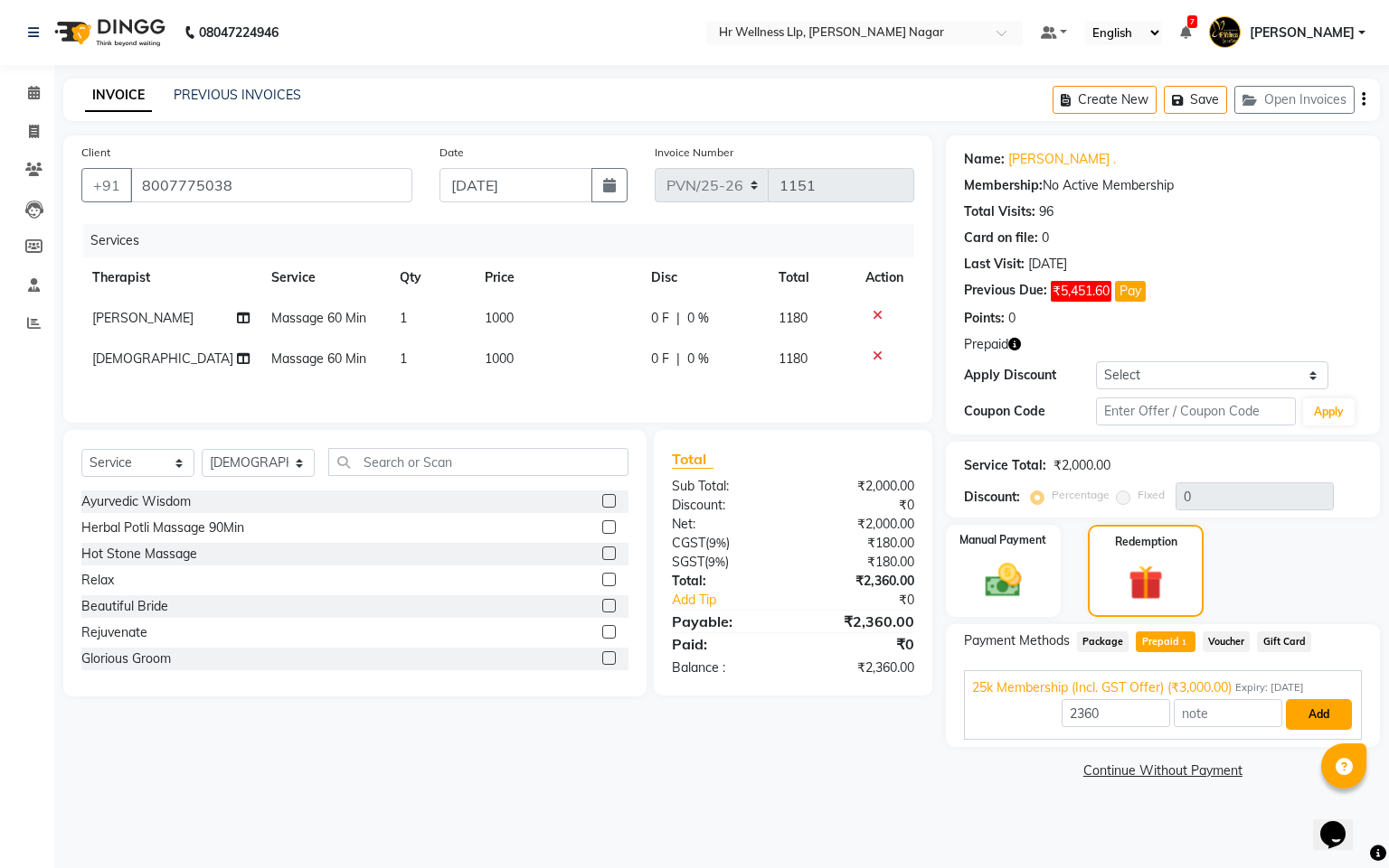
click at [1315, 706] on button "Add" at bounding box center [1318, 715] width 66 height 31
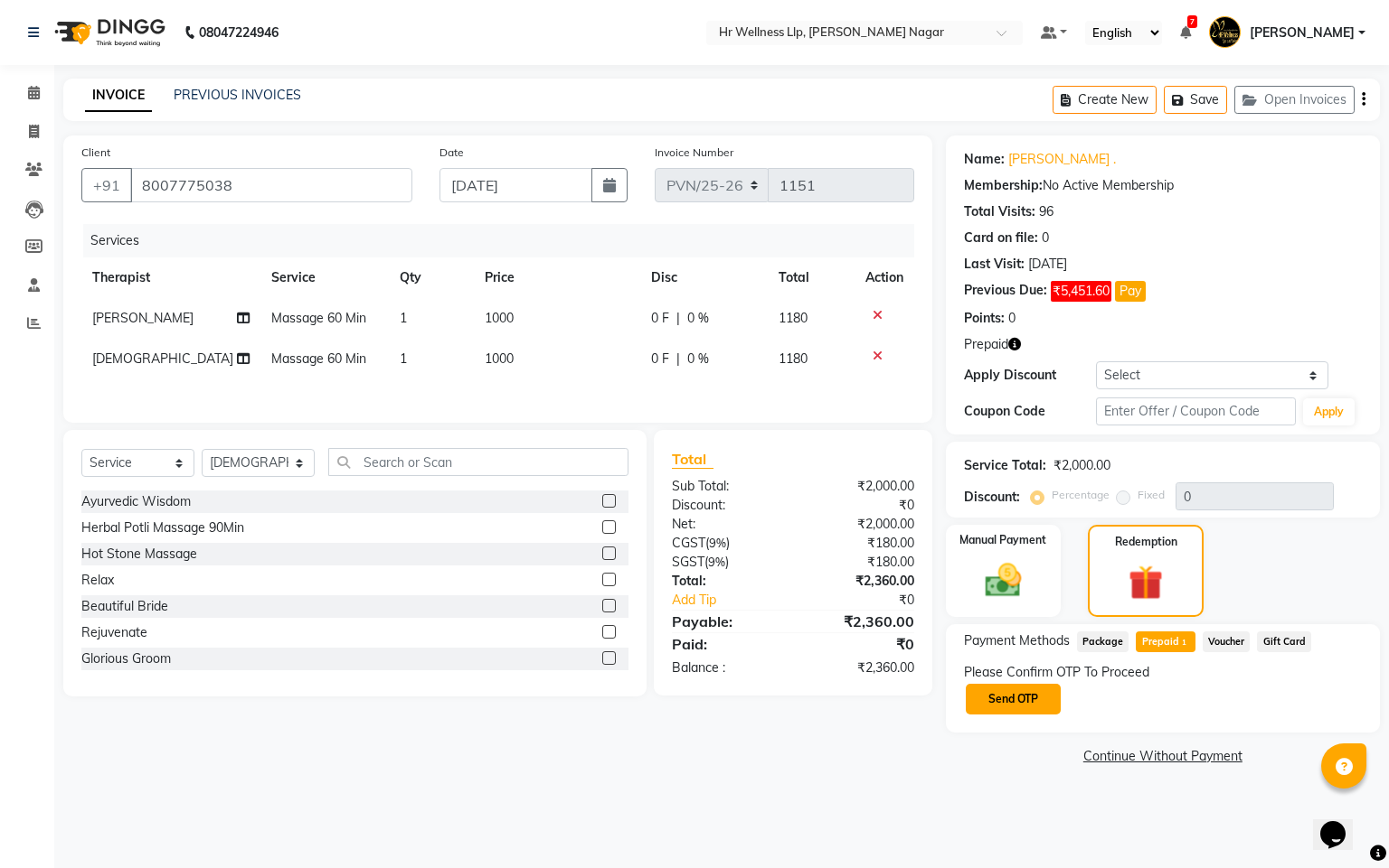
click at [1051, 697] on button "Send OTP" at bounding box center [1012, 699] width 95 height 31
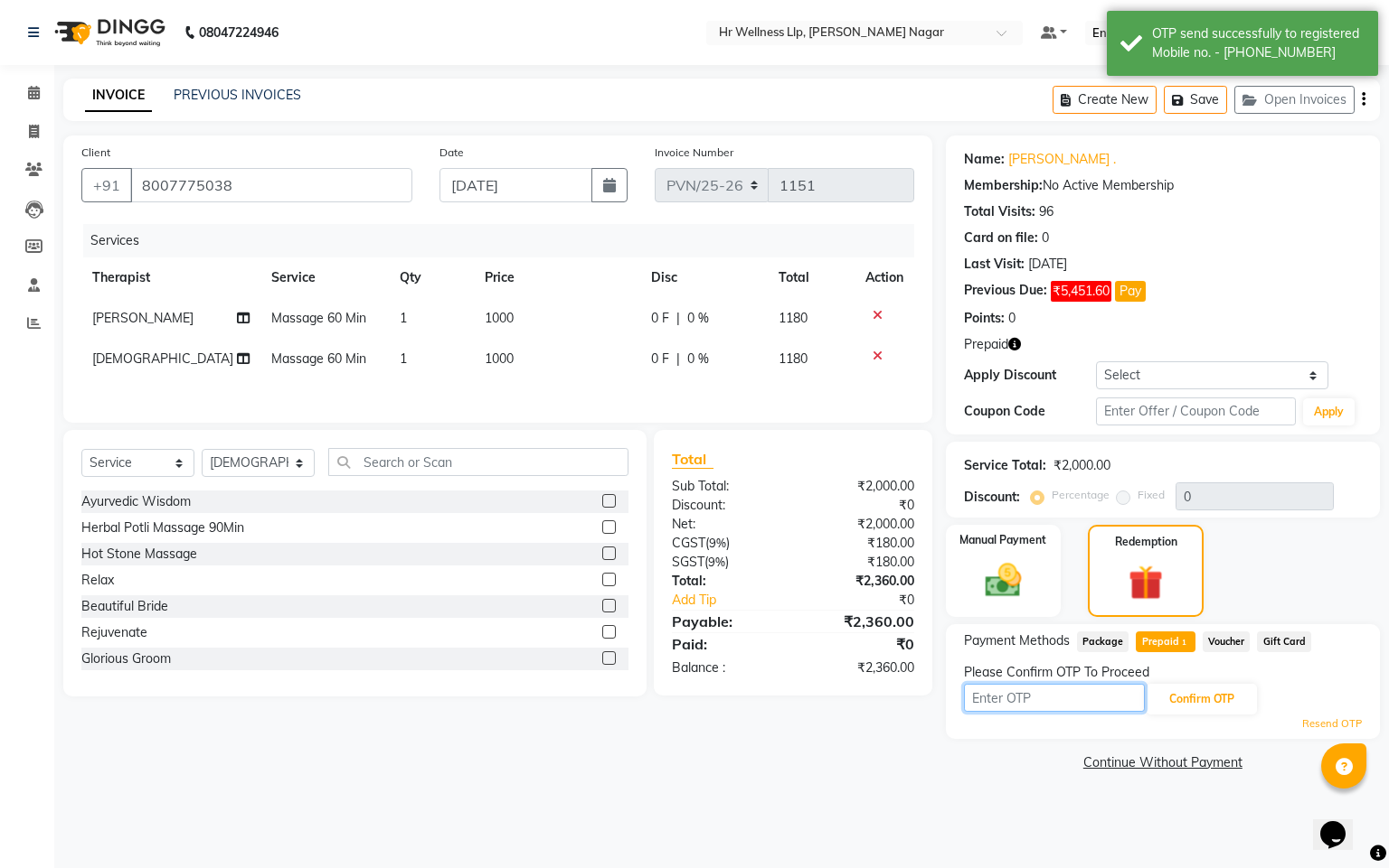
click at [1048, 697] on input "text" at bounding box center [1053, 697] width 181 height 28
type input "8483"
click at [1192, 691] on button "Confirm OTP" at bounding box center [1201, 699] width 110 height 31
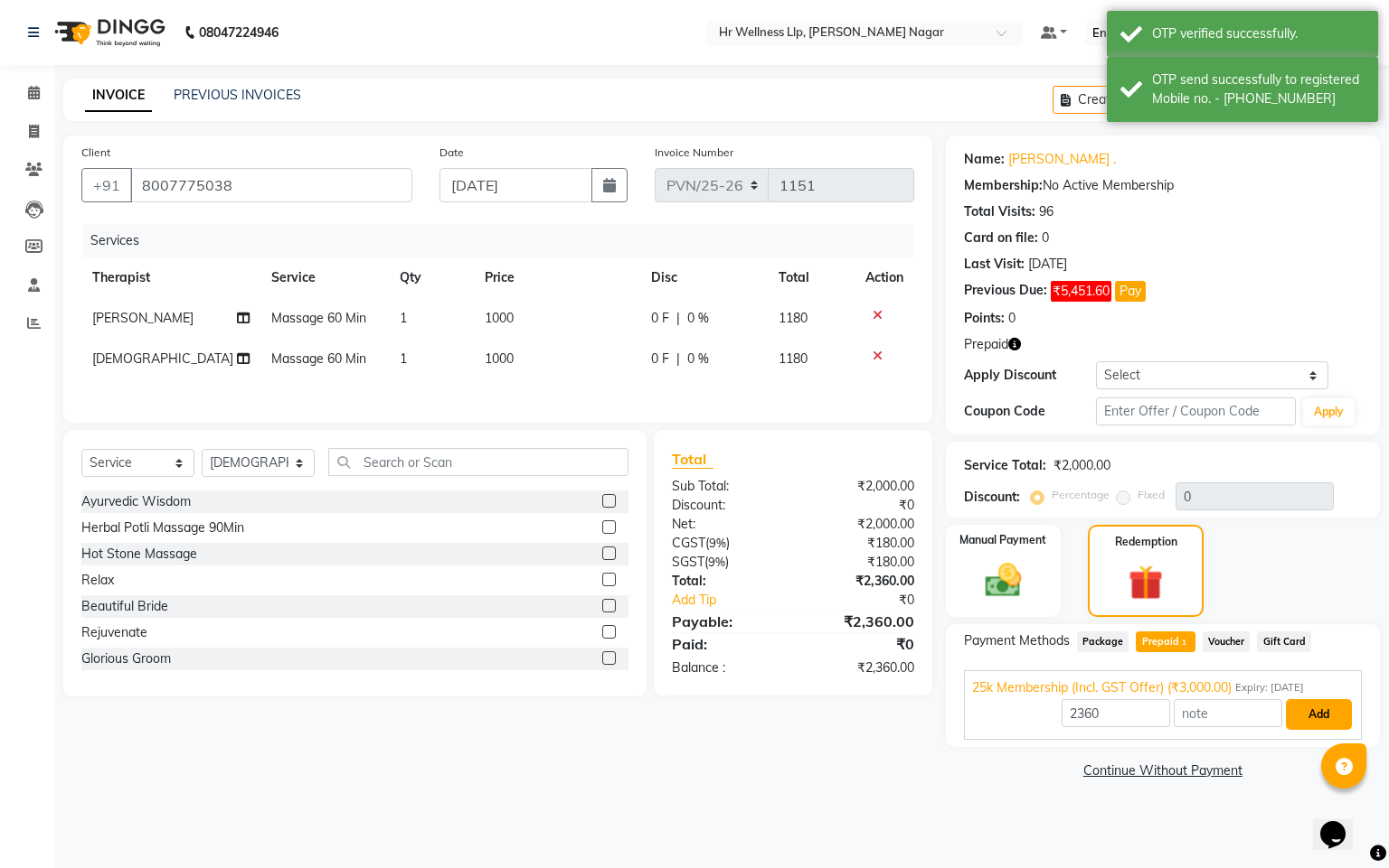
click at [1305, 708] on button "Add" at bounding box center [1318, 715] width 66 height 31
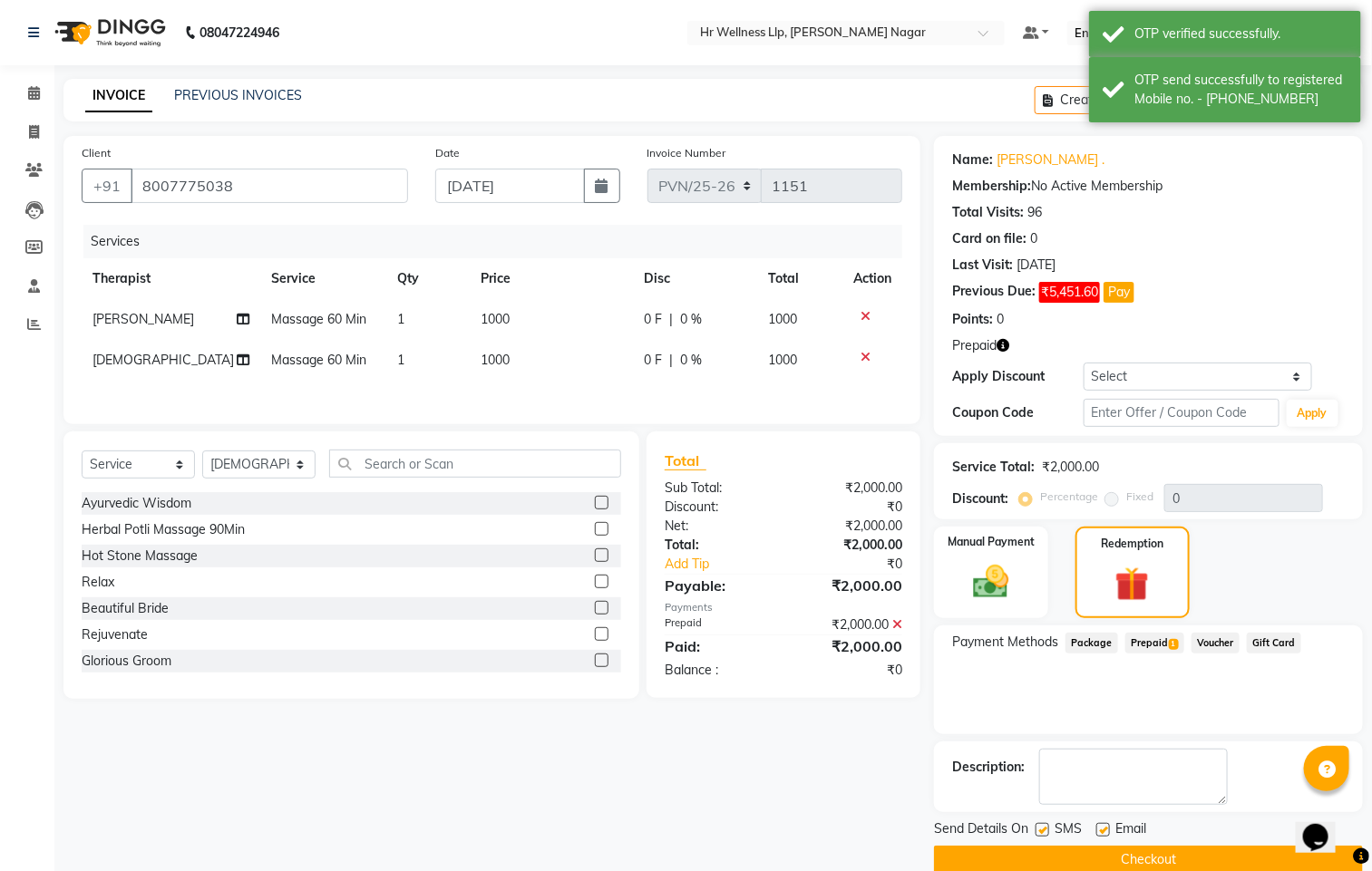
drag, startPoint x: 1045, startPoint y: 835, endPoint x: 1073, endPoint y: 831, distance: 28.3
click at [1048, 835] on label at bounding box center [1042, 830] width 13 height 13
click at [1047, 835] on input "checkbox" at bounding box center [1041, 831] width 12 height 12
checkbox input "false"
drag, startPoint x: 1096, startPoint y: 830, endPoint x: 1102, endPoint y: 860, distance: 30.6
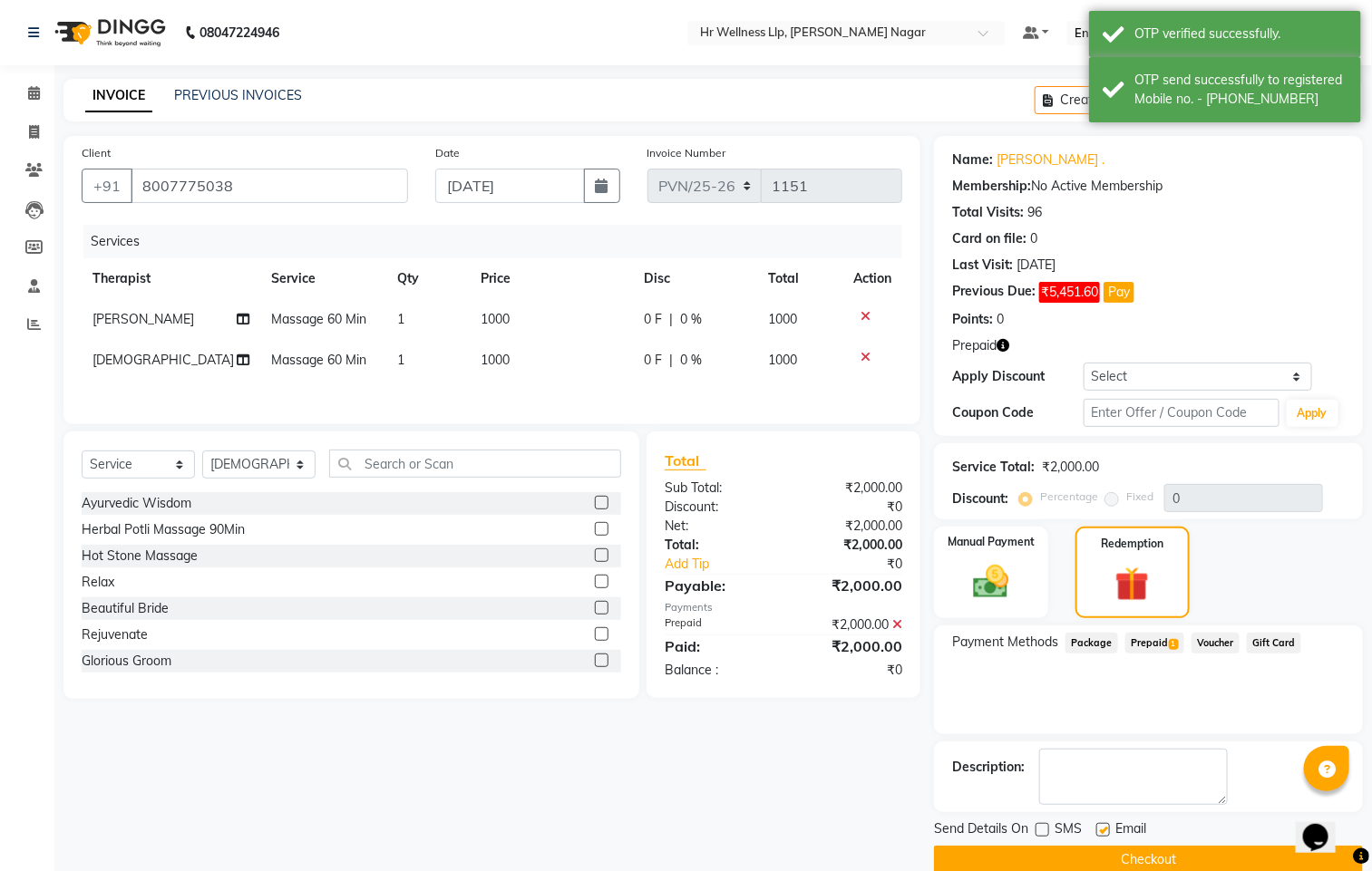
click at [1096, 833] on label at bounding box center [1103, 830] width 13 height 13
click at [1096, 833] on input "checkbox" at bounding box center [1102, 831] width 12 height 12
checkbox input "false"
click at [1137, 858] on button "Checkout" at bounding box center [1148, 859] width 429 height 28
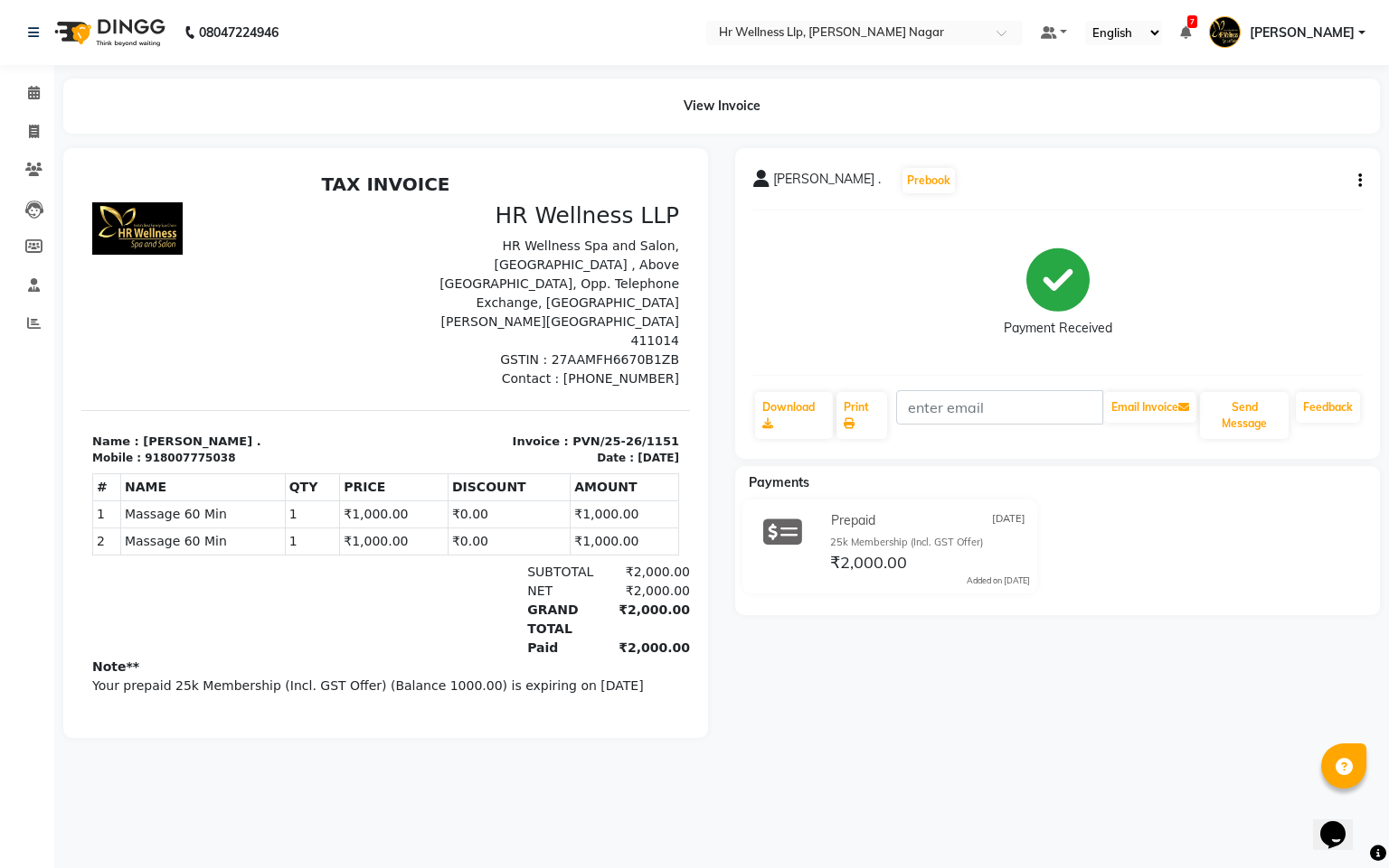
select select "service"
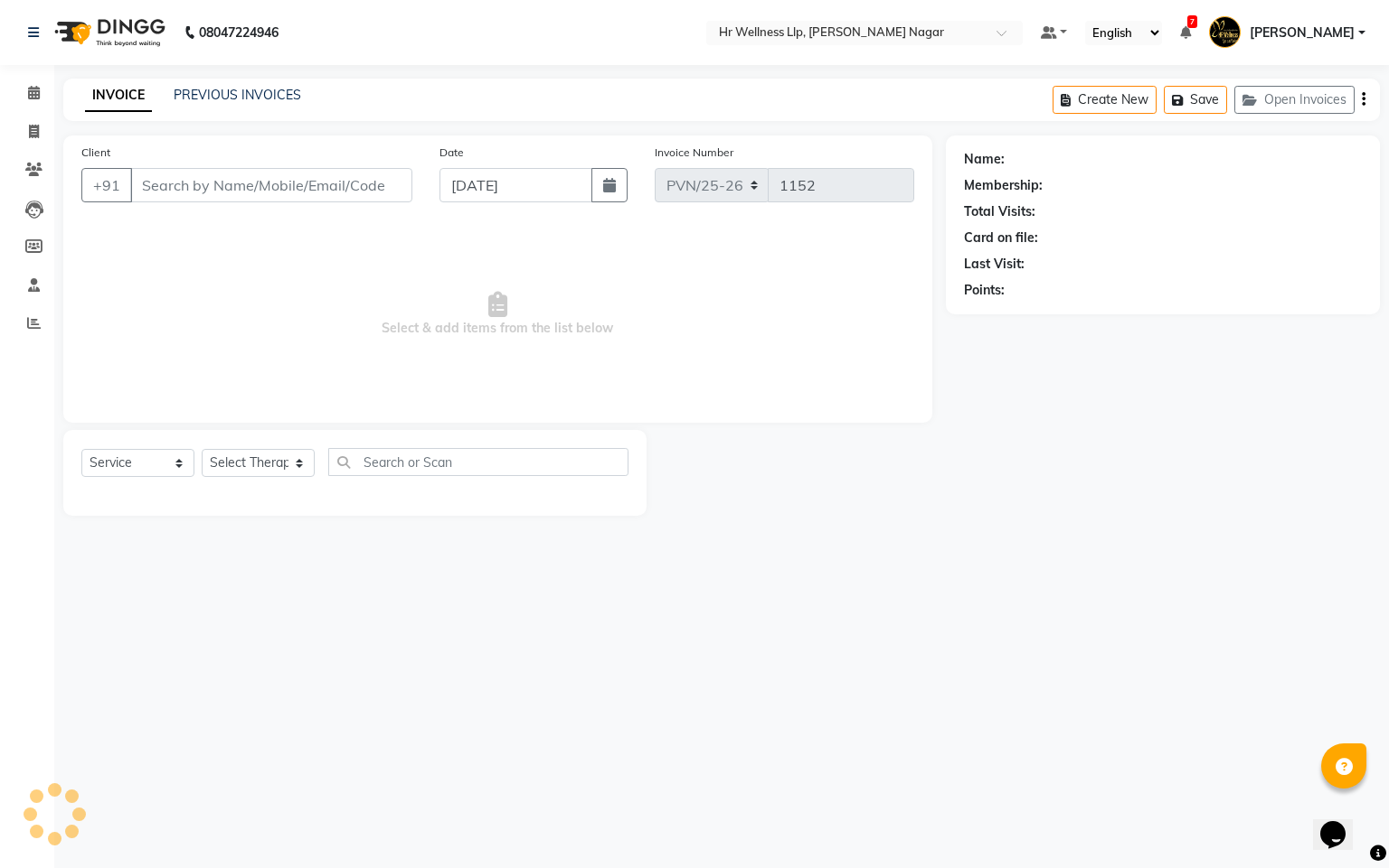
type input "8007775038"
select select "19732"
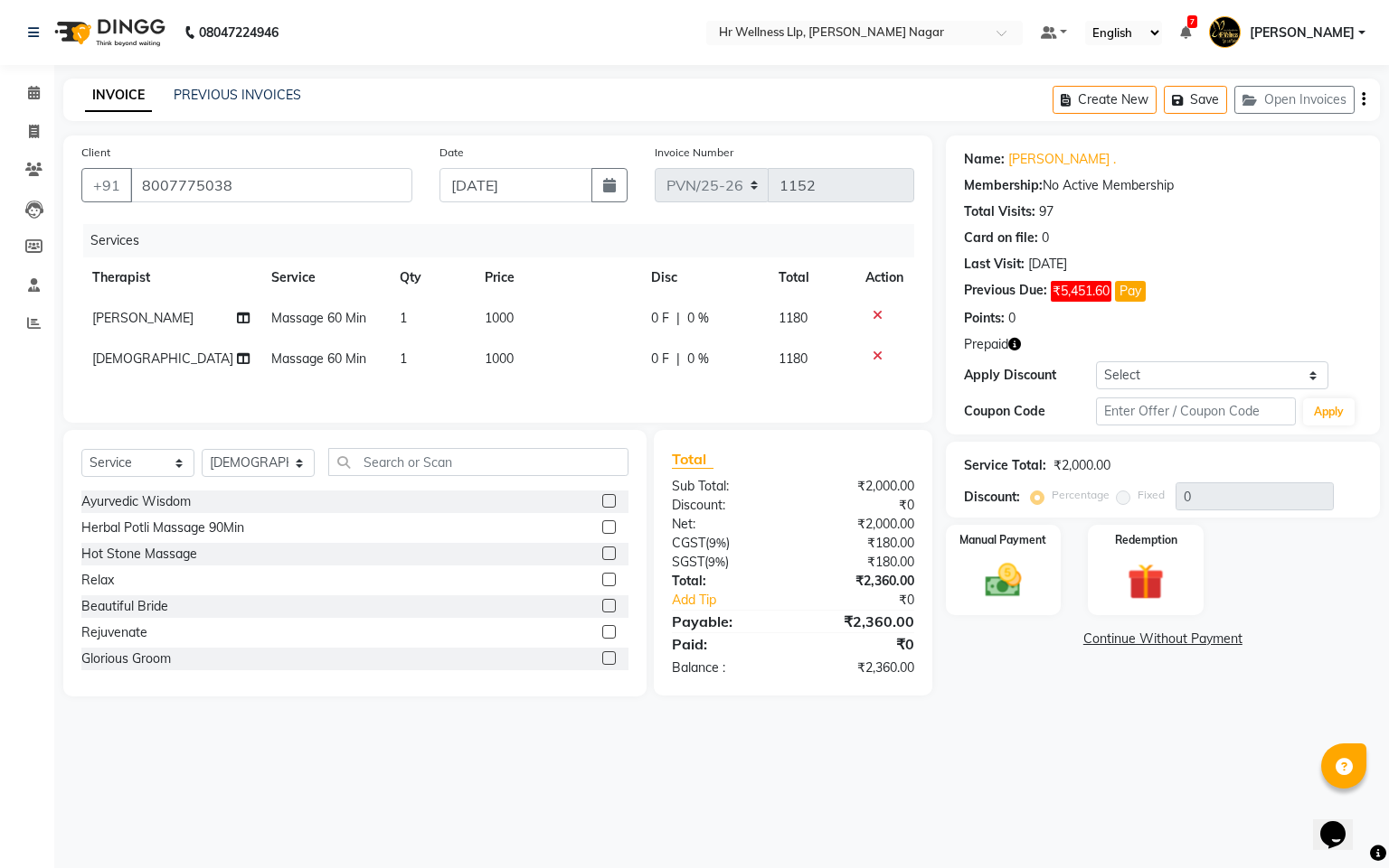
drag, startPoint x: 0, startPoint y: 0, endPoint x: 332, endPoint y: 65, distance: 338.3
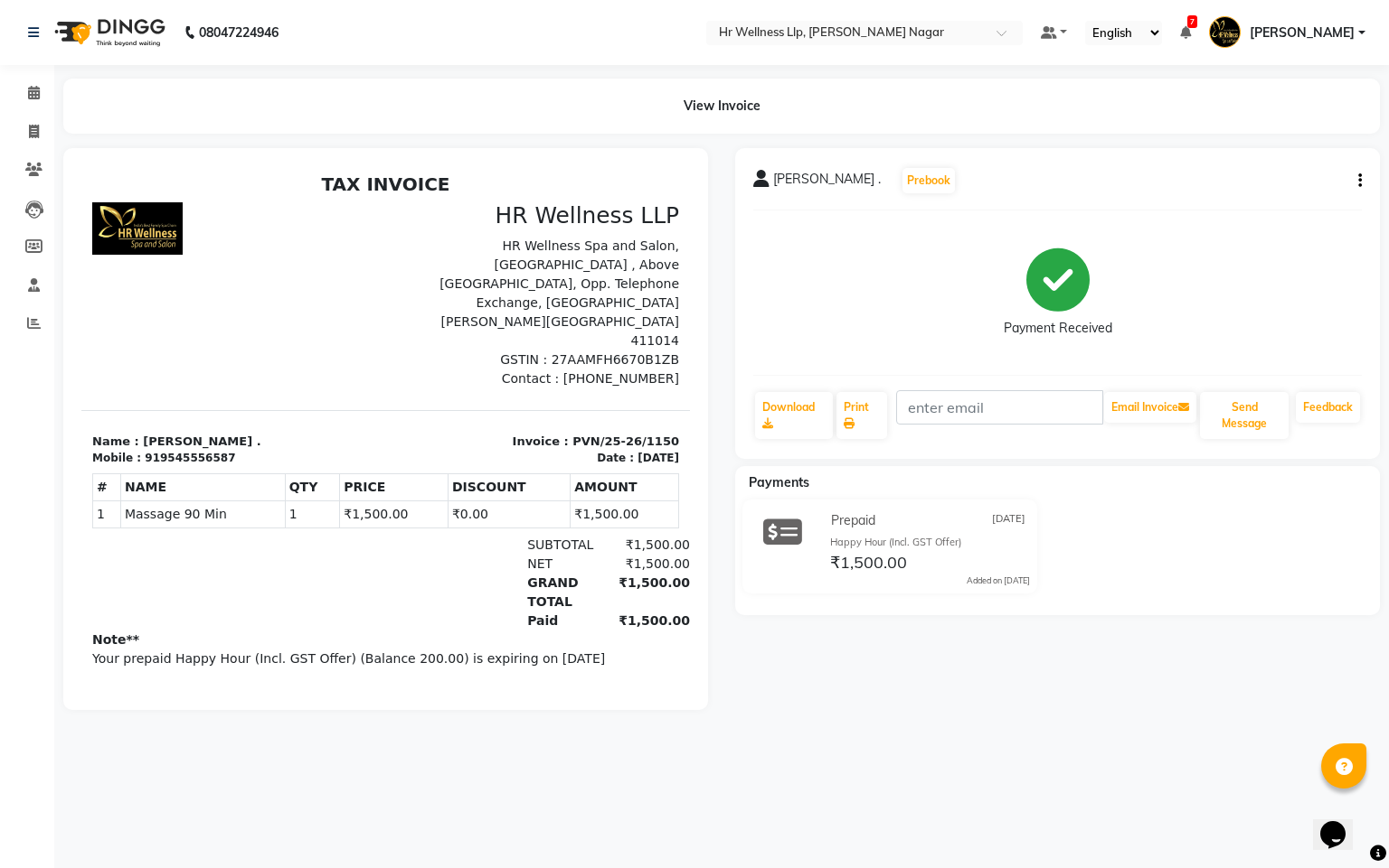
select select "service"
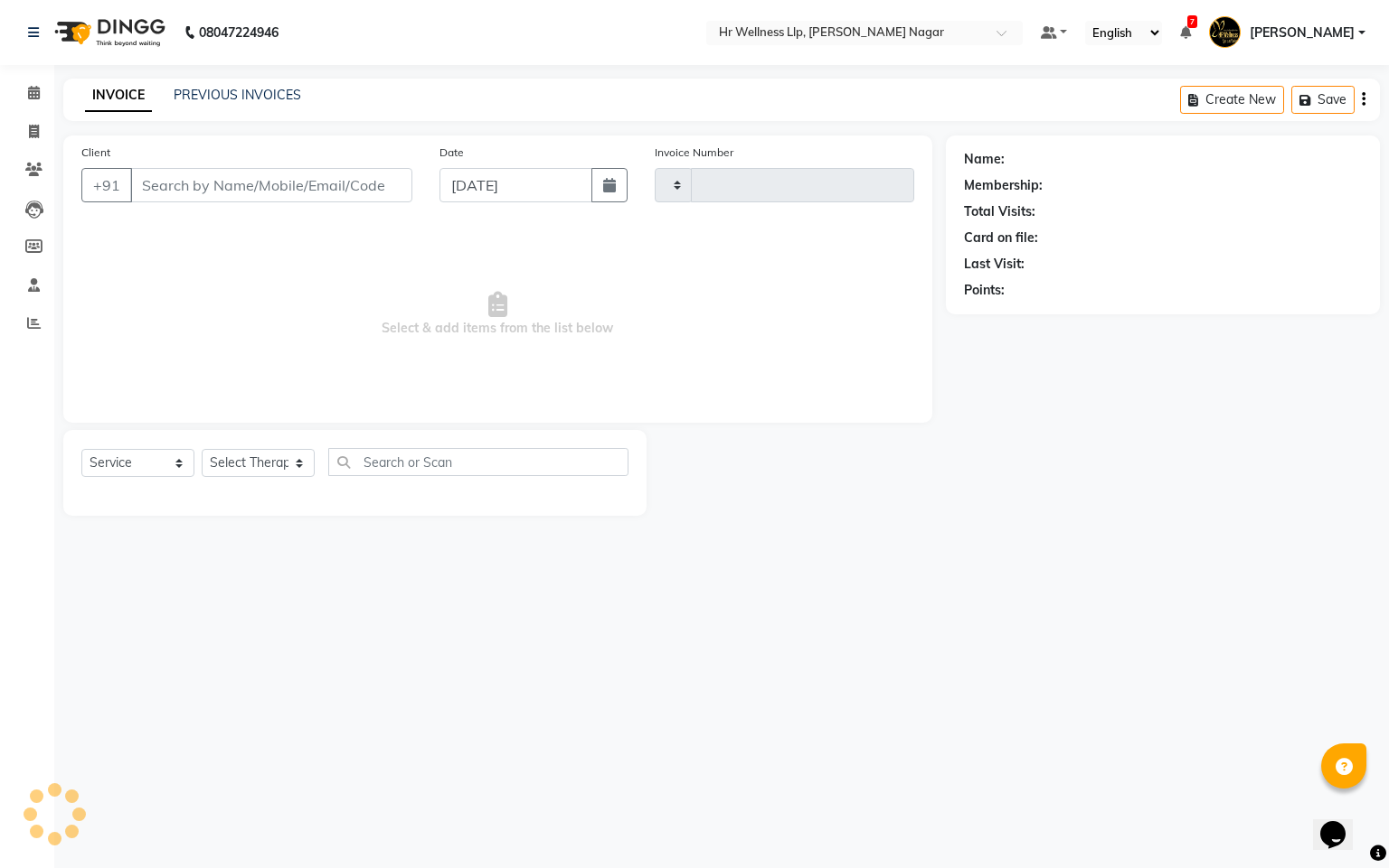
type input "1152"
select select "4289"
type input "9545556587"
select select "19732"
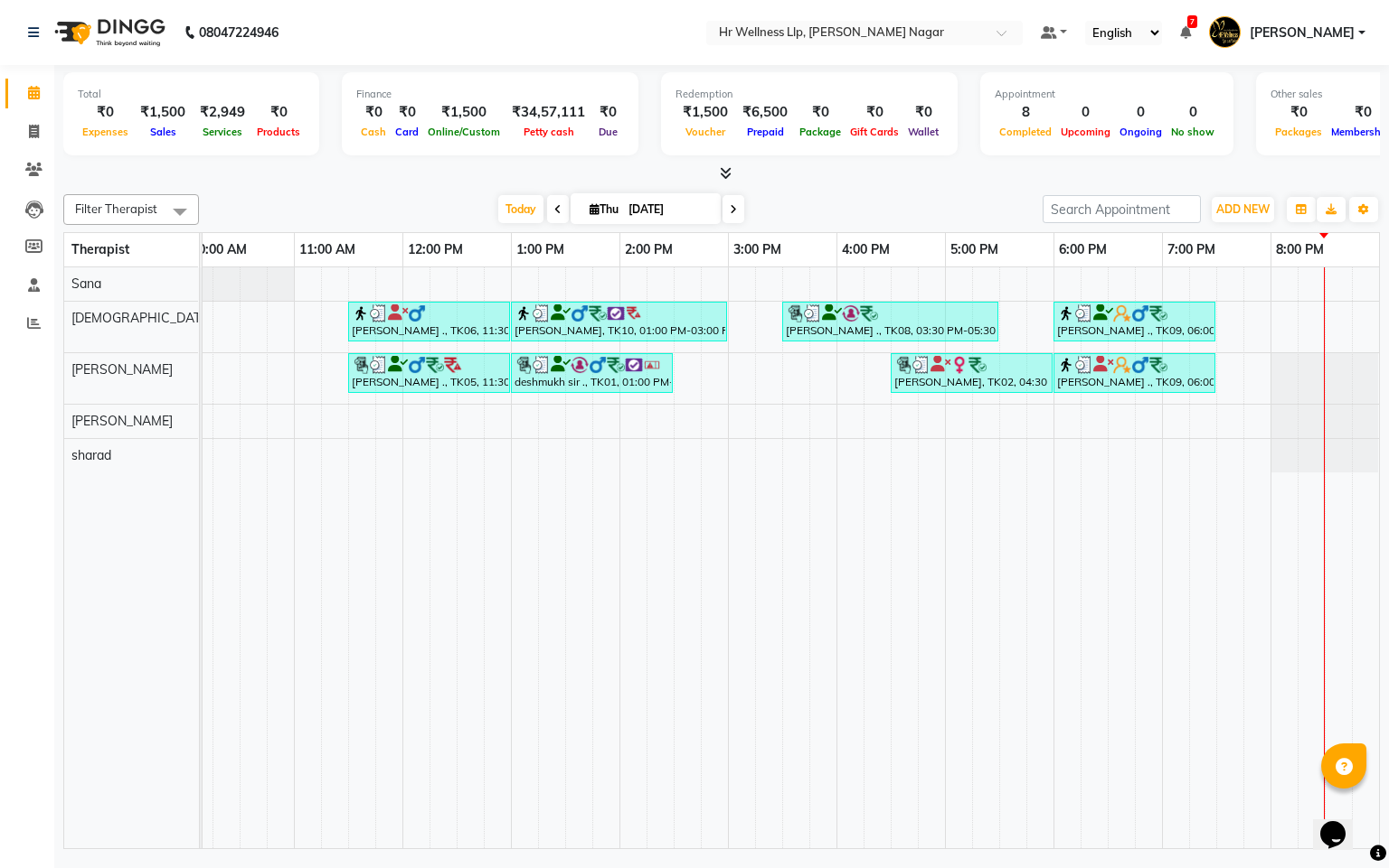
scroll to position [0, 255]
